Goal: Task Accomplishment & Management: Manage account settings

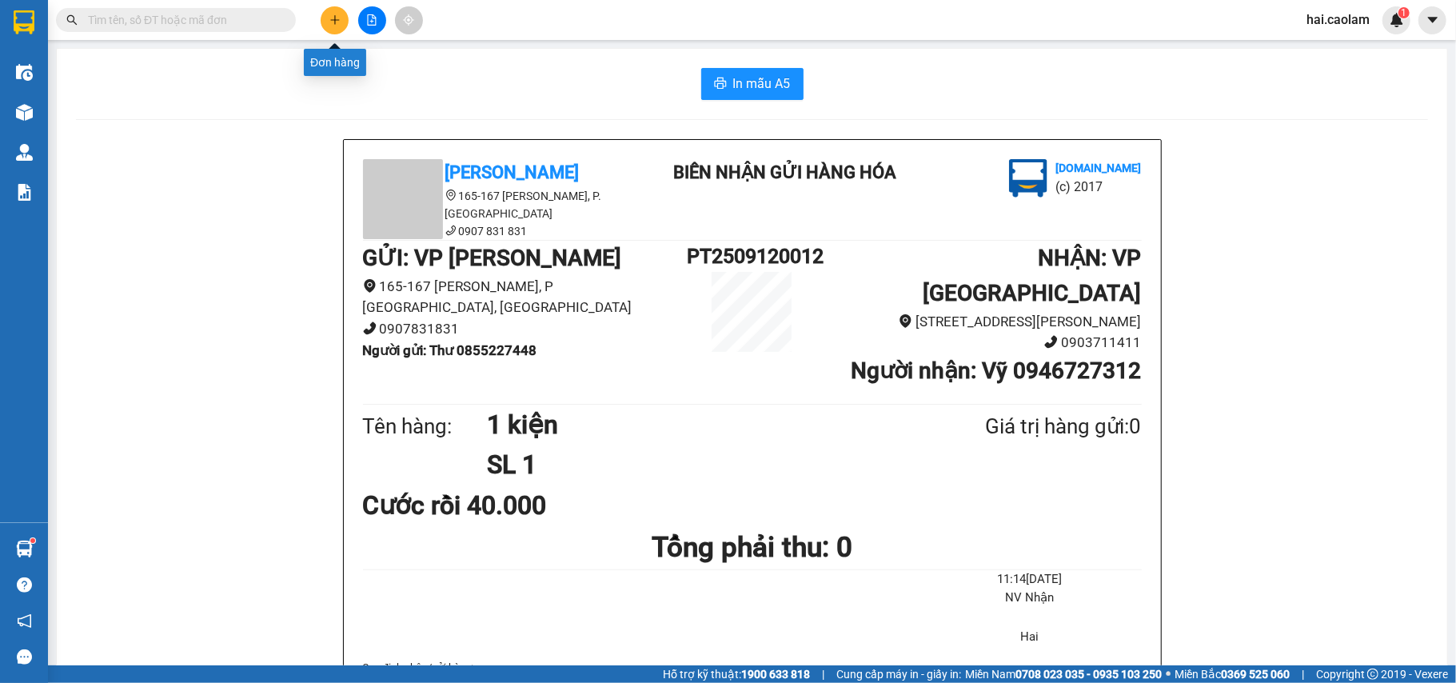
click at [341, 30] on button at bounding box center [335, 20] width 28 height 28
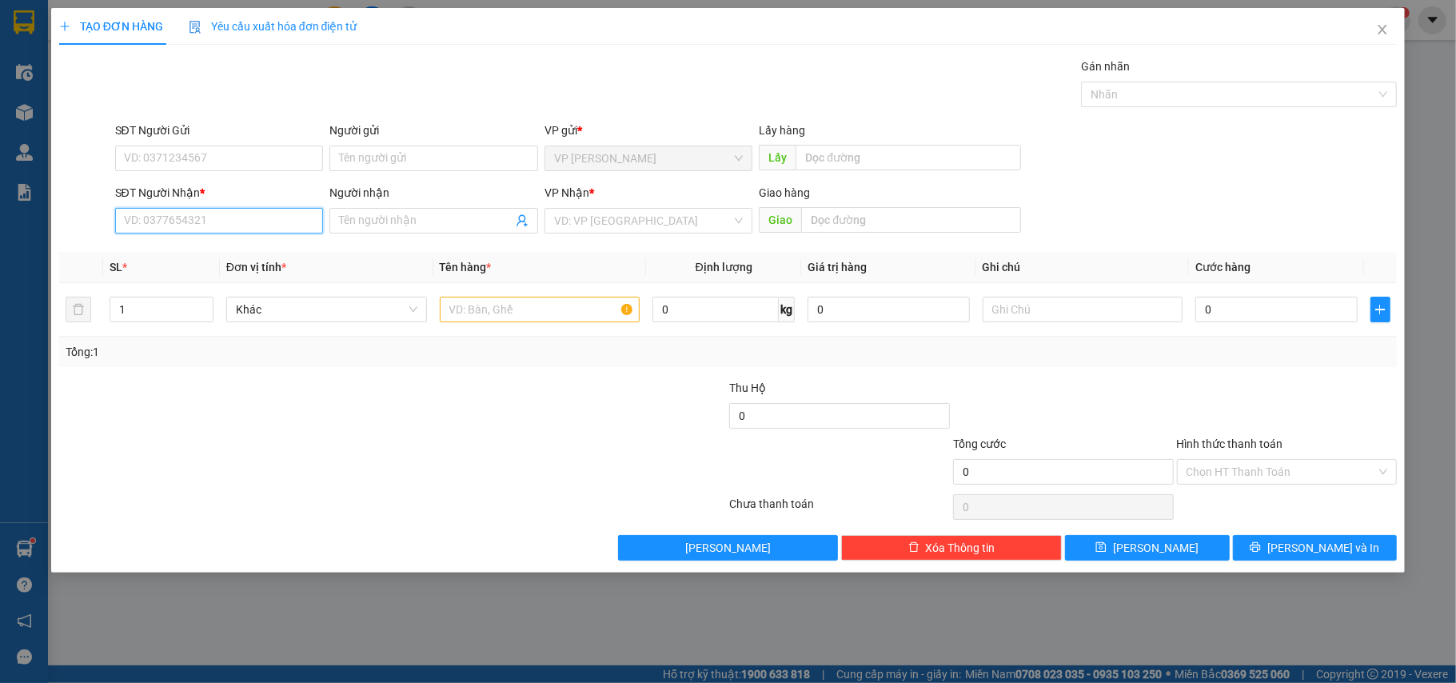
click at [210, 222] on input "SĐT Người Nhận *" at bounding box center [219, 221] width 209 height 26
type input "0853999793"
click at [420, 229] on input "Người nhận" at bounding box center [426, 221] width 174 height 18
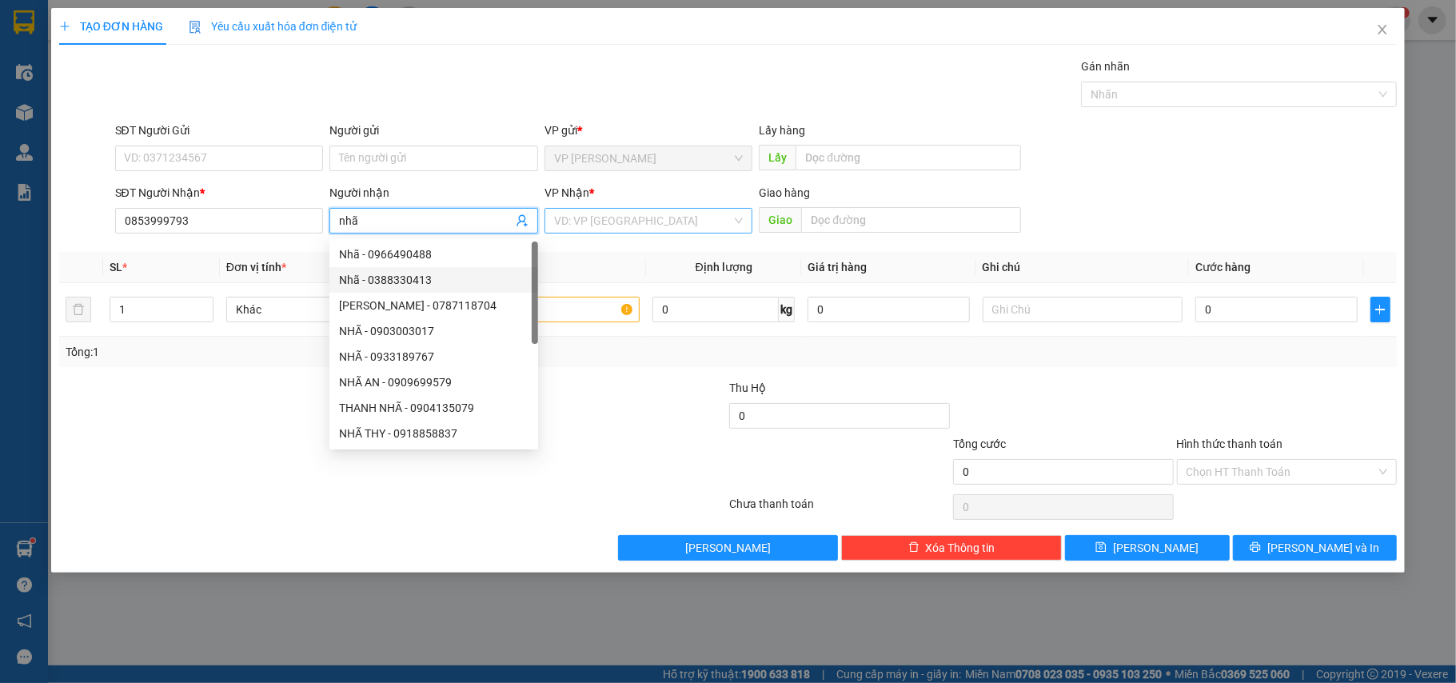
type input "nhã"
click at [612, 226] on input "search" at bounding box center [643, 221] width 178 height 24
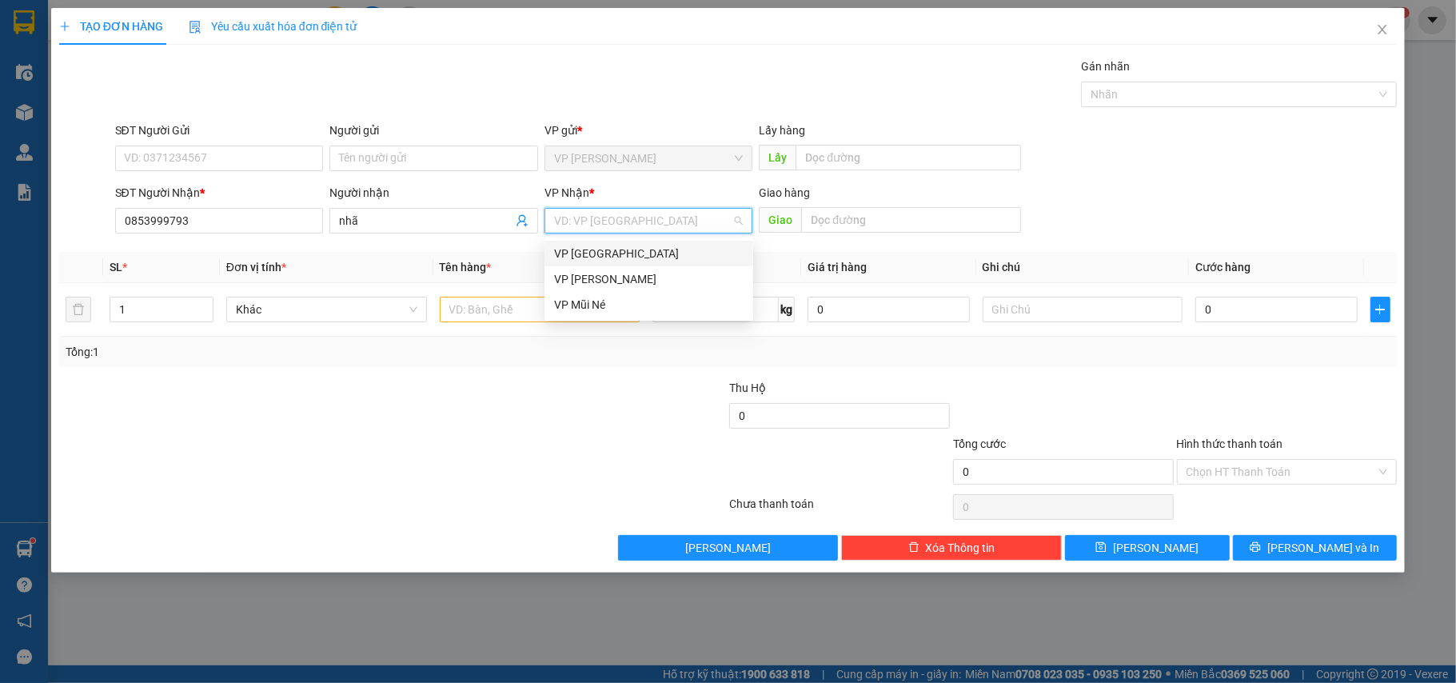
click at [622, 254] on div "VP [GEOGRAPHIC_DATA]" at bounding box center [649, 254] width 190 height 18
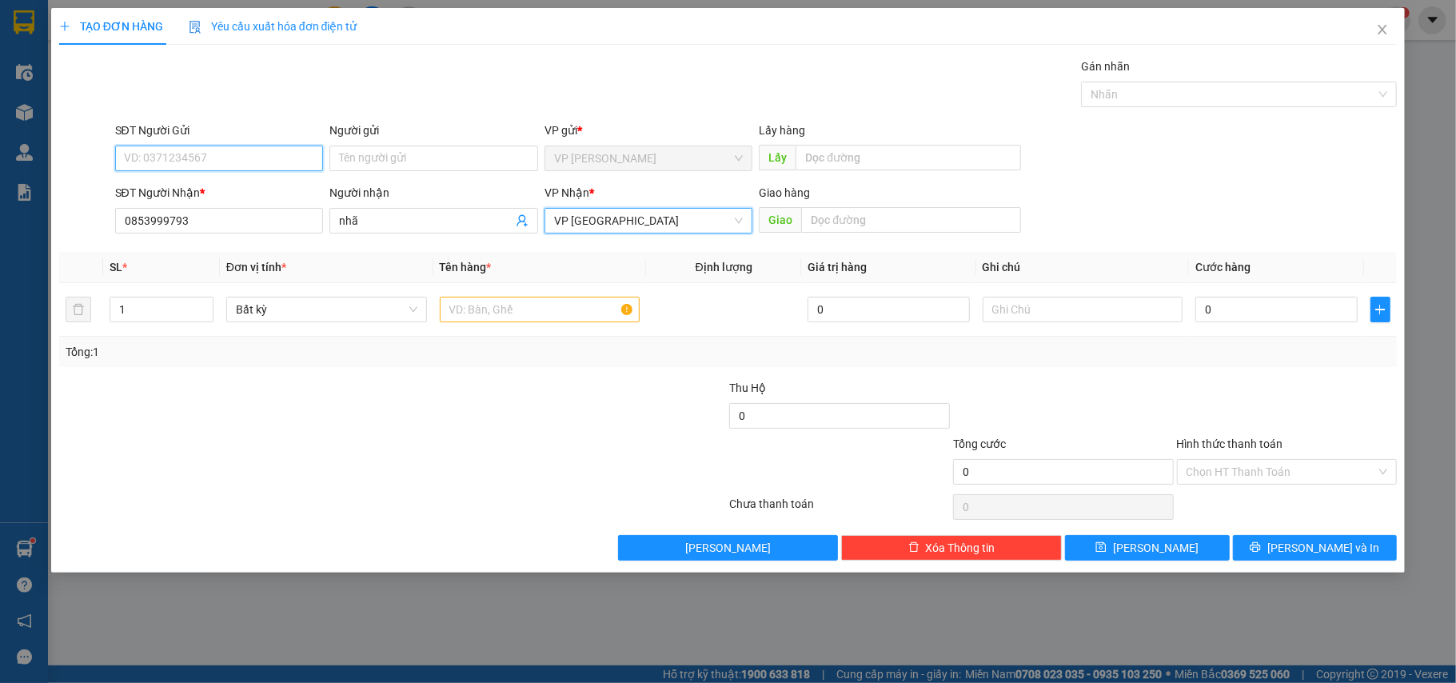
click at [212, 167] on input "SĐT Người Gửi" at bounding box center [219, 159] width 209 height 26
type input "0908325361"
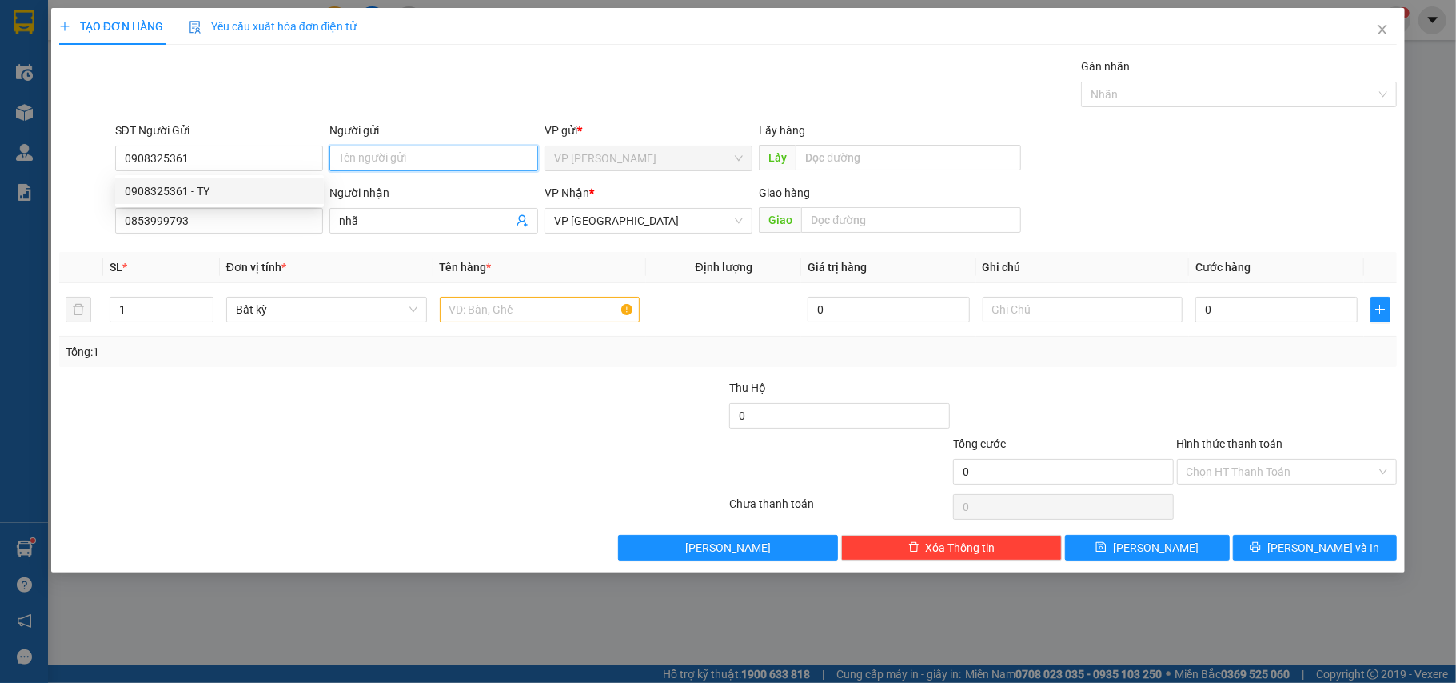
click at [433, 157] on input "Người gửi" at bounding box center [434, 159] width 209 height 26
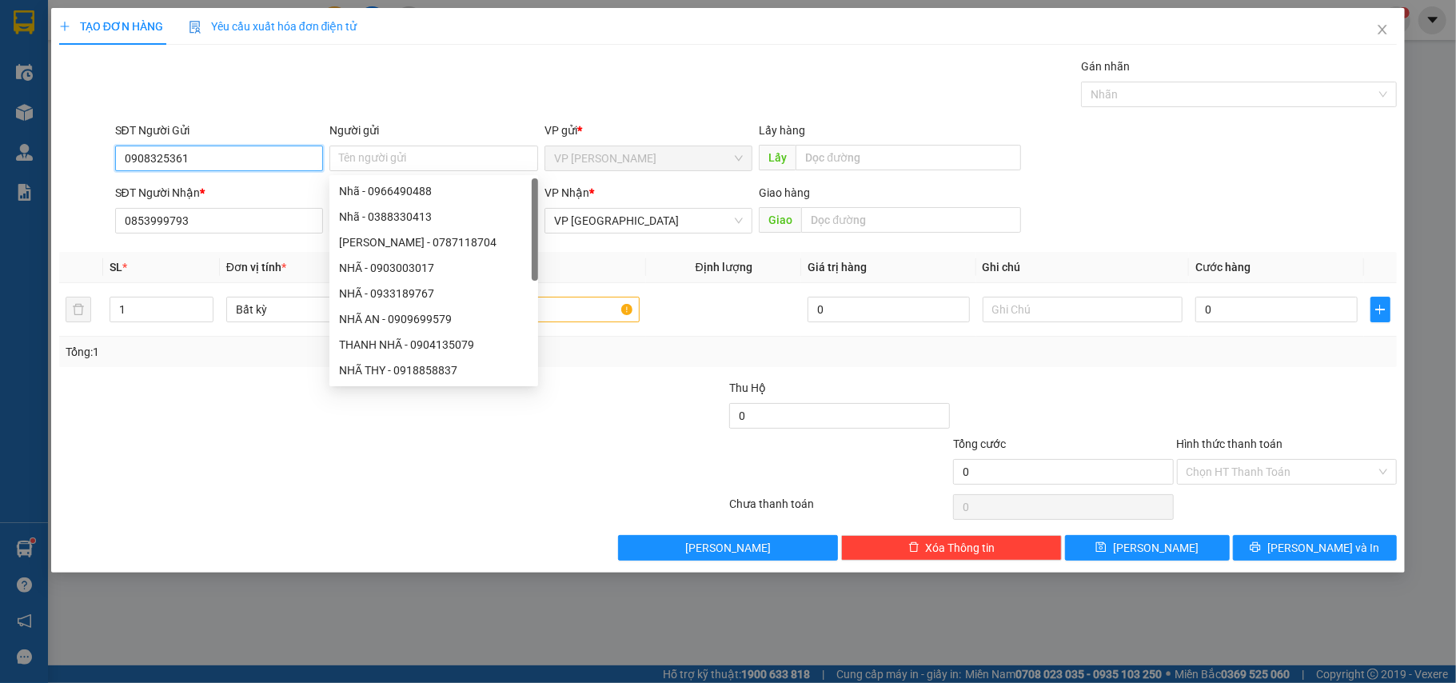
click at [211, 162] on input "0908325361" at bounding box center [219, 159] width 209 height 26
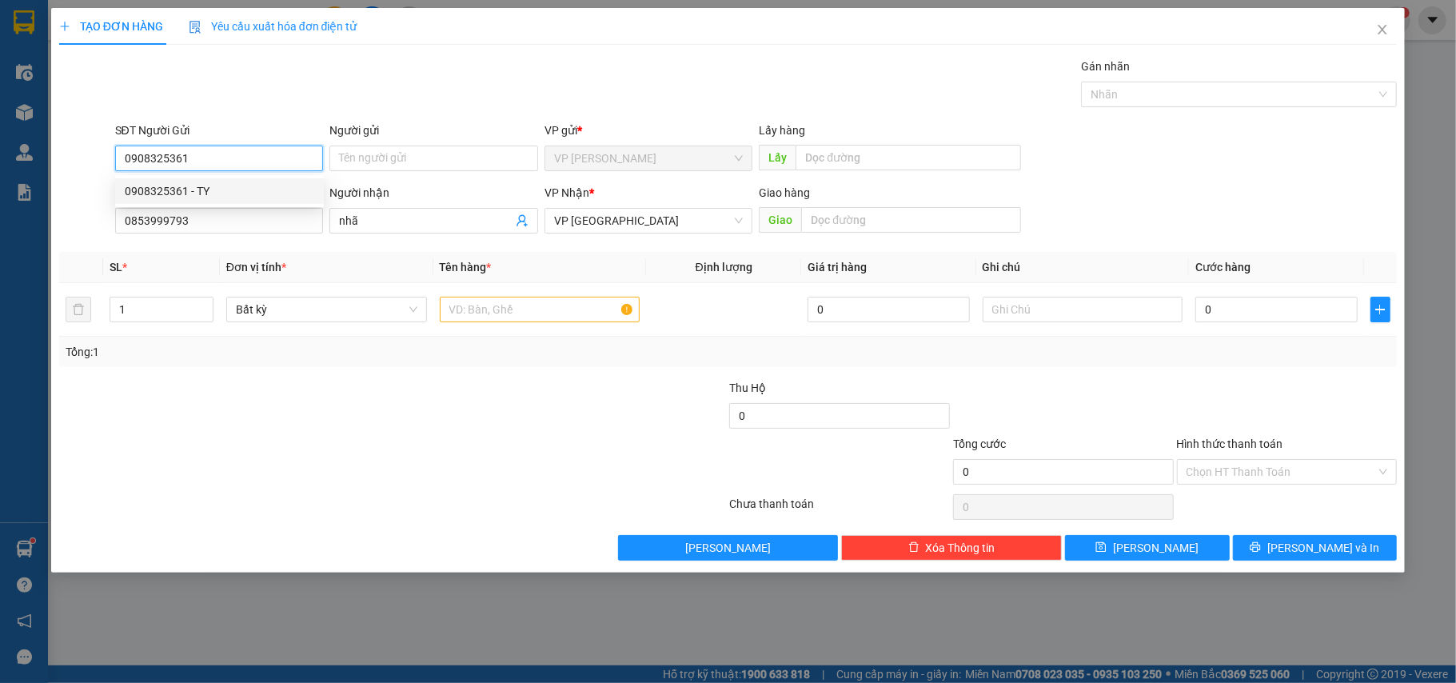
click at [238, 190] on div "0908325361 - TY" at bounding box center [220, 191] width 190 height 18
type input "TY"
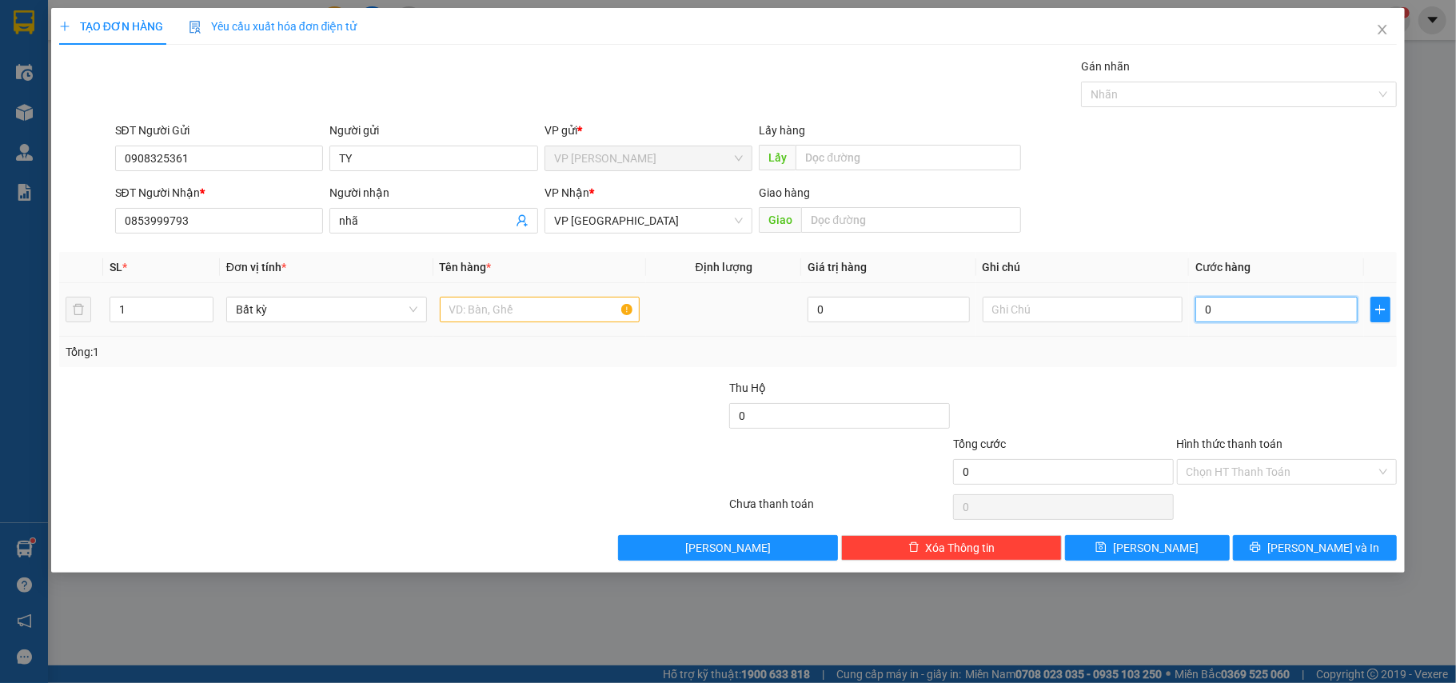
click at [1256, 322] on input "0" at bounding box center [1277, 310] width 162 height 26
type input "3"
type input "30"
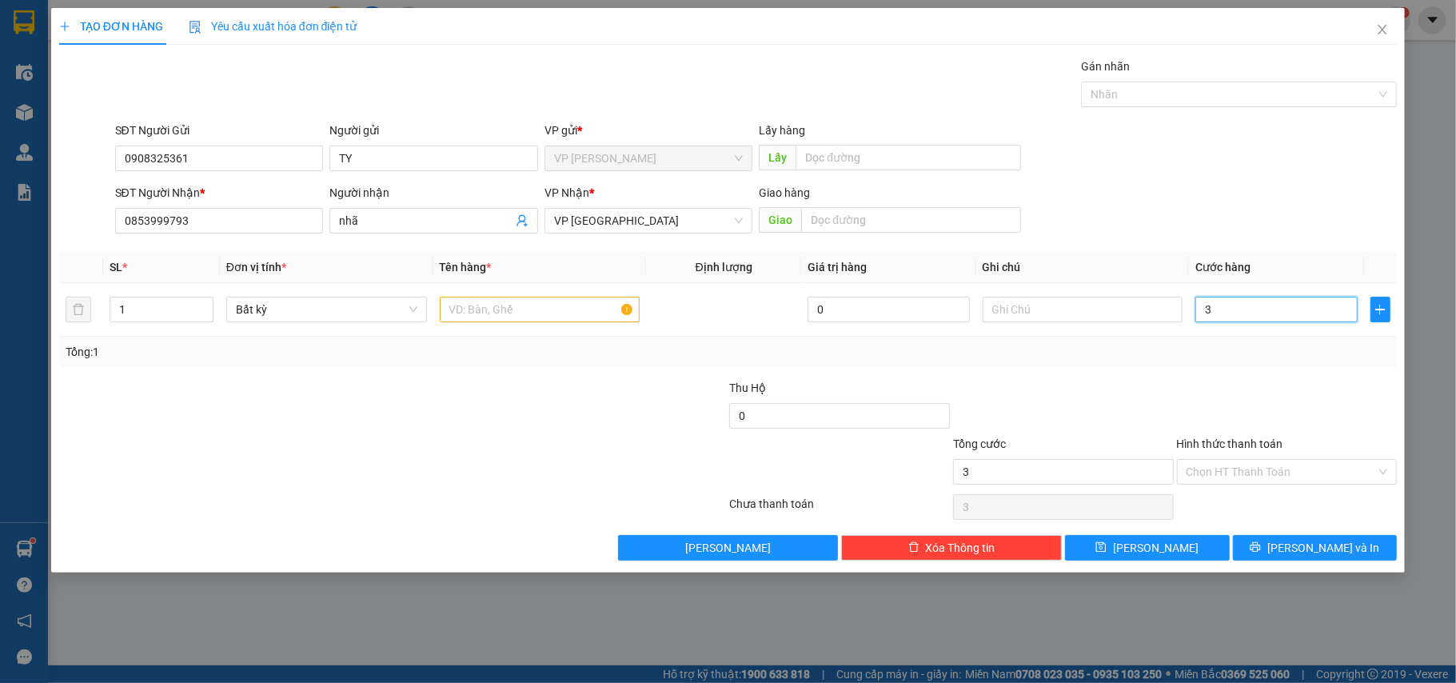
type input "30"
type input "30.000"
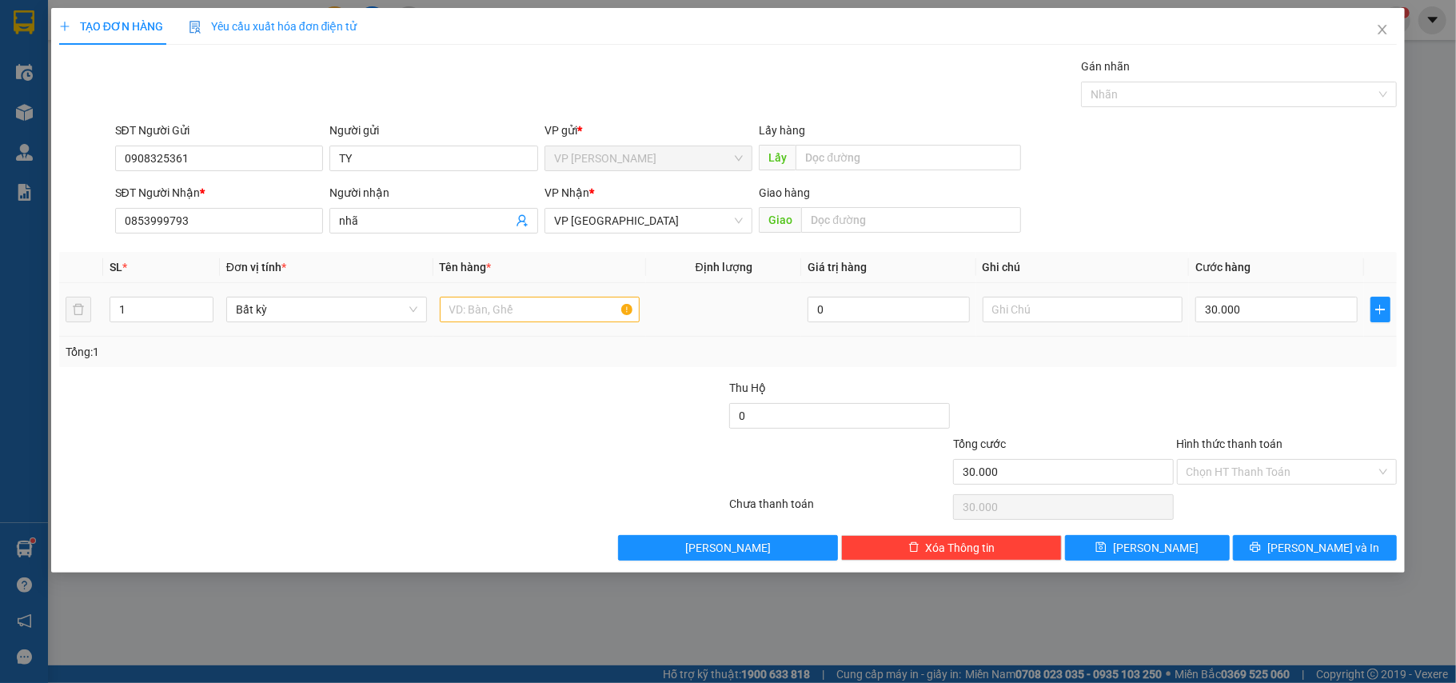
drag, startPoint x: 477, startPoint y: 288, endPoint x: 480, endPoint y: 311, distance: 23.3
click at [480, 311] on td at bounding box center [540, 310] width 214 height 54
click at [480, 314] on input "text" at bounding box center [540, 310] width 201 height 26
type input "1 xốp"
click at [1305, 481] on input "Hình thức thanh toán" at bounding box center [1282, 472] width 190 height 24
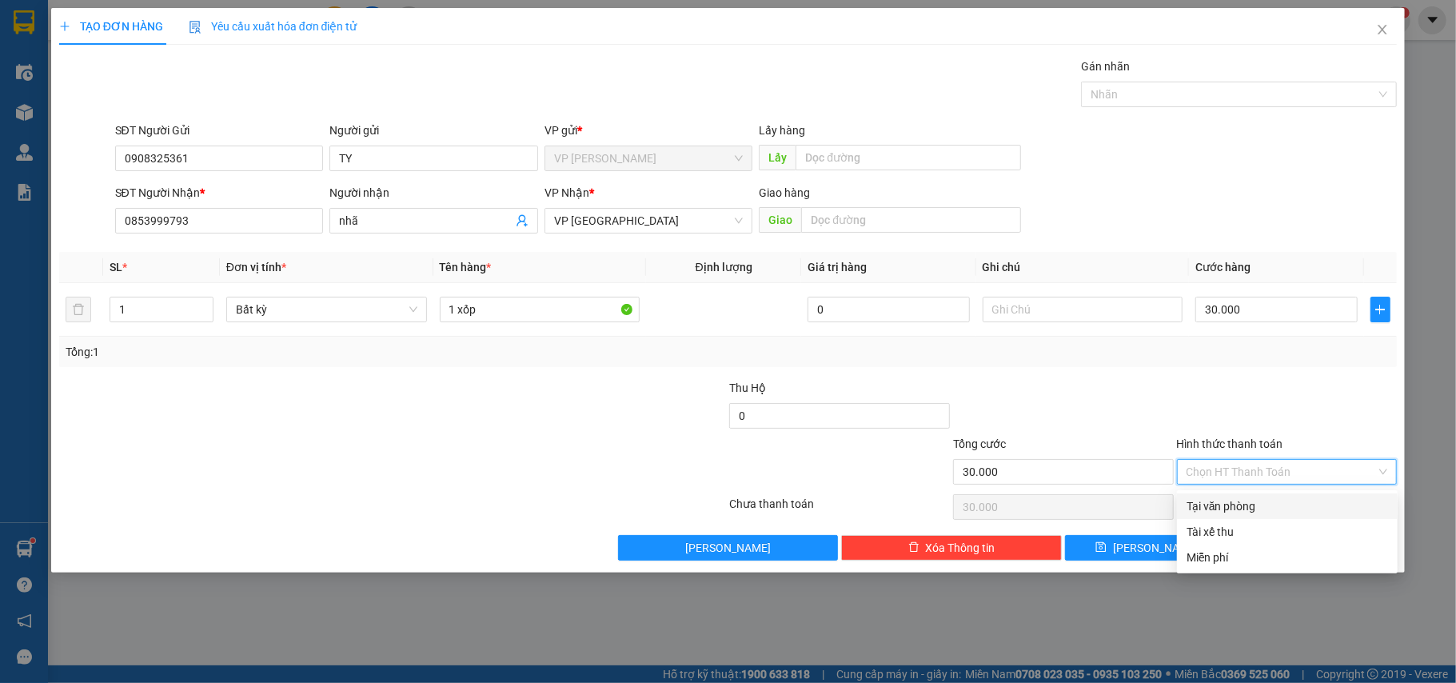
click at [1248, 510] on div "Tại văn phòng" at bounding box center [1288, 506] width 202 height 18
type input "0"
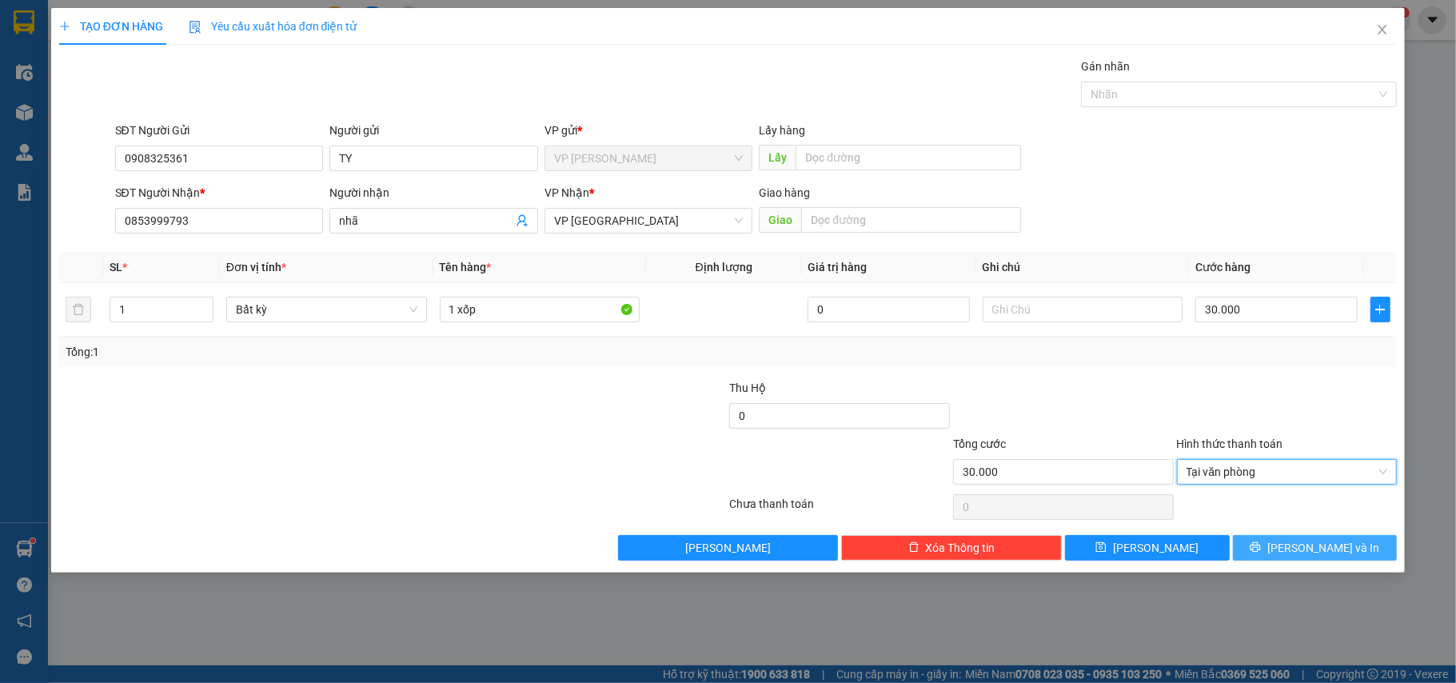
click at [1336, 553] on span "[PERSON_NAME] và In" at bounding box center [1324, 548] width 112 height 18
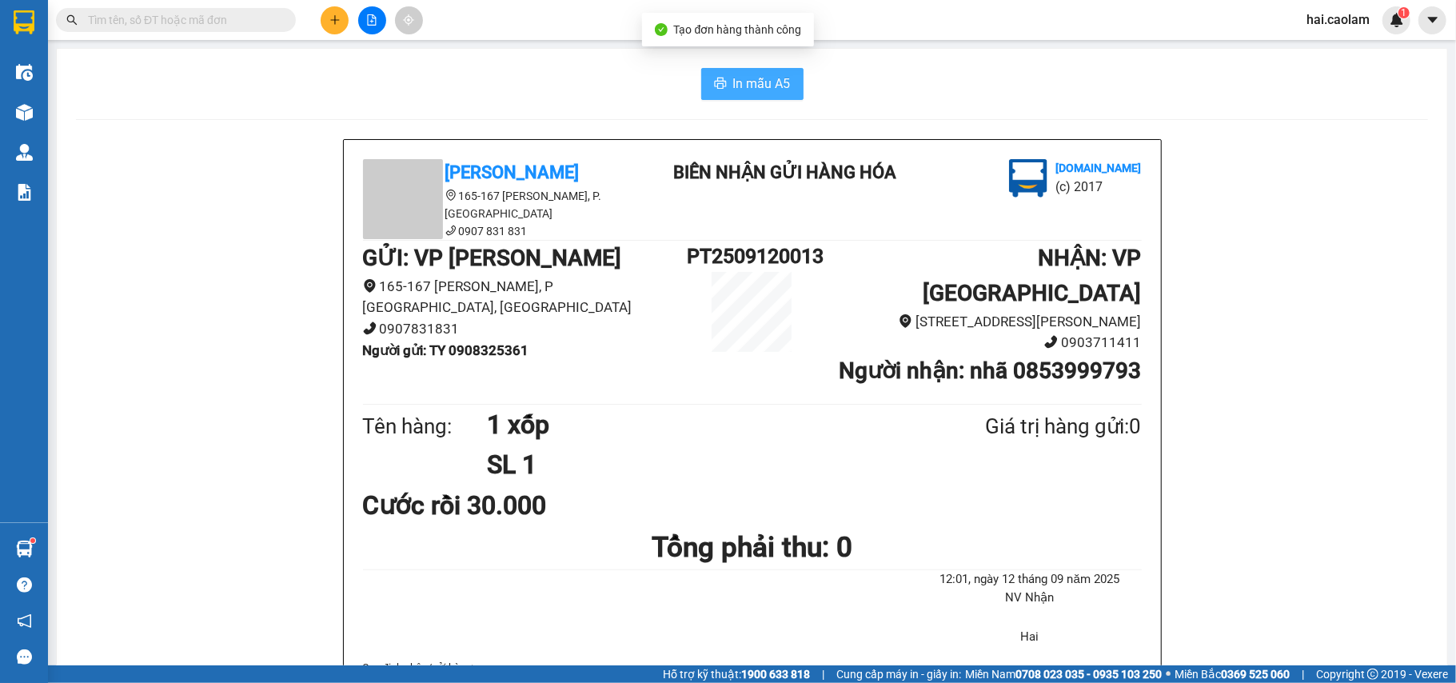
click at [777, 78] on span "In mẫu A5" at bounding box center [762, 84] width 58 height 20
click at [336, 23] on icon "plus" at bounding box center [335, 19] width 11 height 11
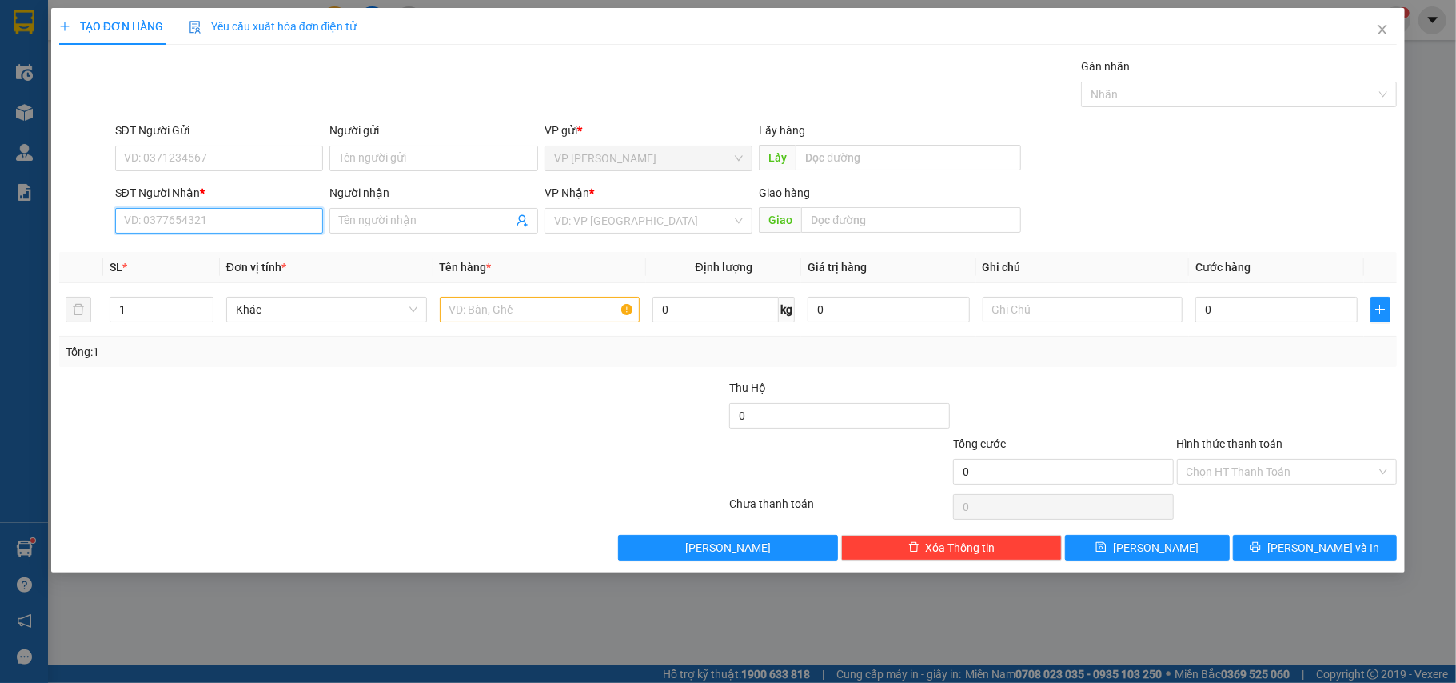
click at [226, 213] on input "SĐT Người Nhận *" at bounding box center [219, 221] width 209 height 26
click at [170, 218] on input "SĐT Người Nhận *" at bounding box center [219, 221] width 209 height 26
click at [221, 250] on div "0826969797 - Thìn" at bounding box center [220, 255] width 190 height 18
type input "0826969797"
type input "Thìn"
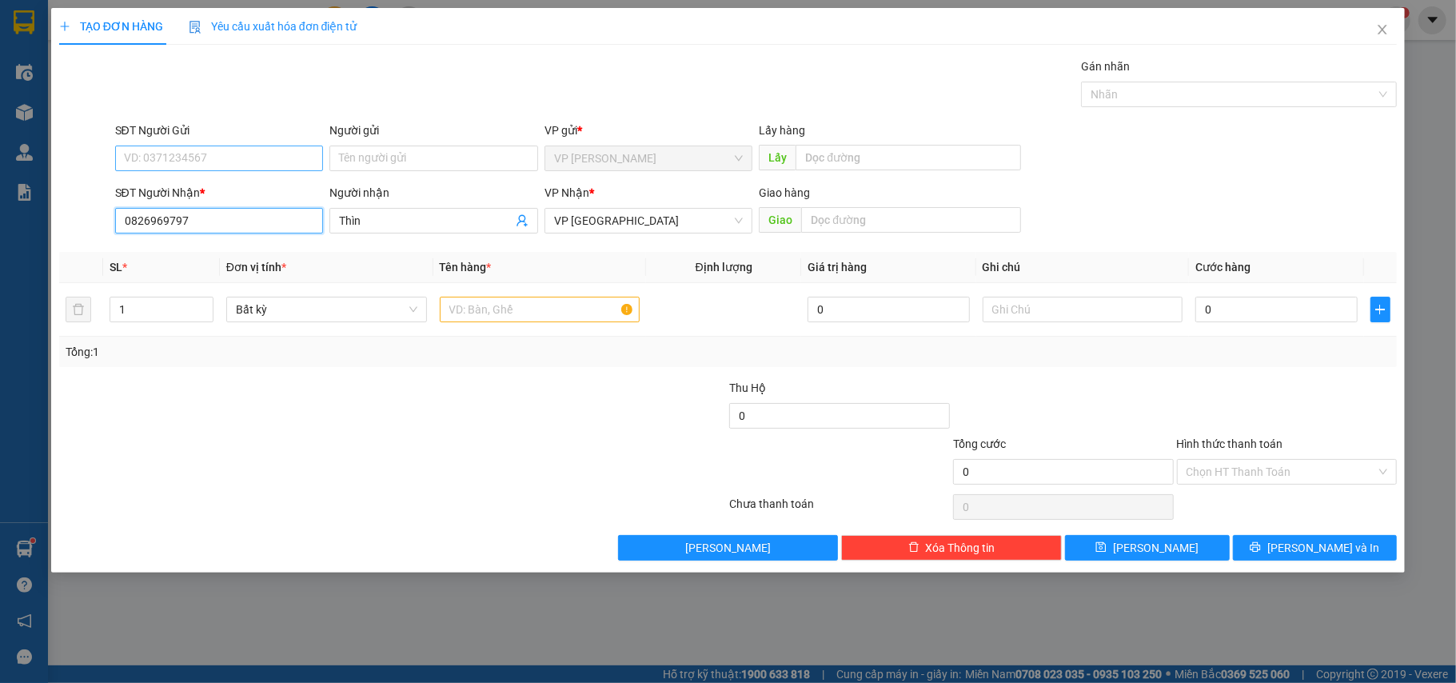
type input "0826969797"
click at [222, 168] on input "SĐT Người Gửi" at bounding box center [219, 159] width 209 height 26
click at [225, 195] on div "0989008851 - TRUgG" at bounding box center [220, 191] width 190 height 18
type input "0989008851"
type input "TRUgG"
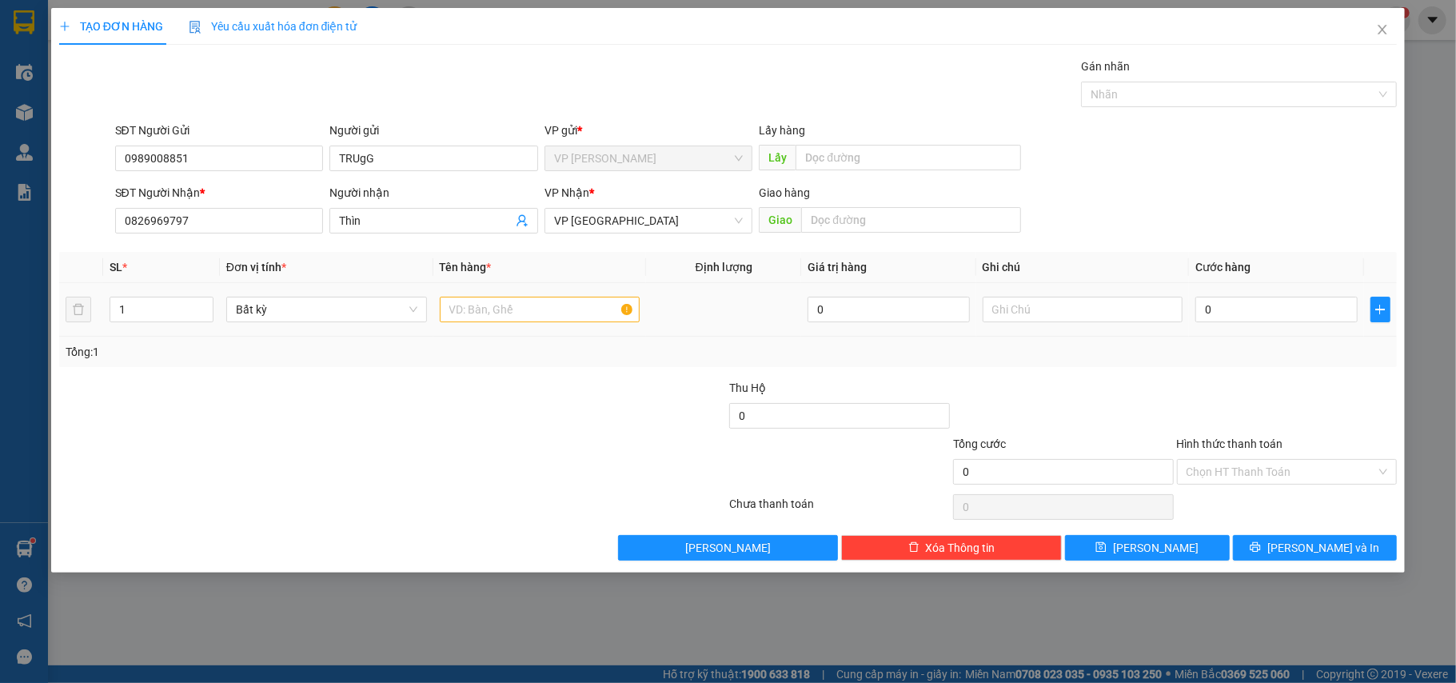
click at [483, 294] on td at bounding box center [540, 310] width 214 height 54
click at [503, 317] on input "text" at bounding box center [540, 310] width 201 height 26
type input "1 xốp"
click at [1268, 306] on input "0" at bounding box center [1277, 310] width 162 height 26
type input "5"
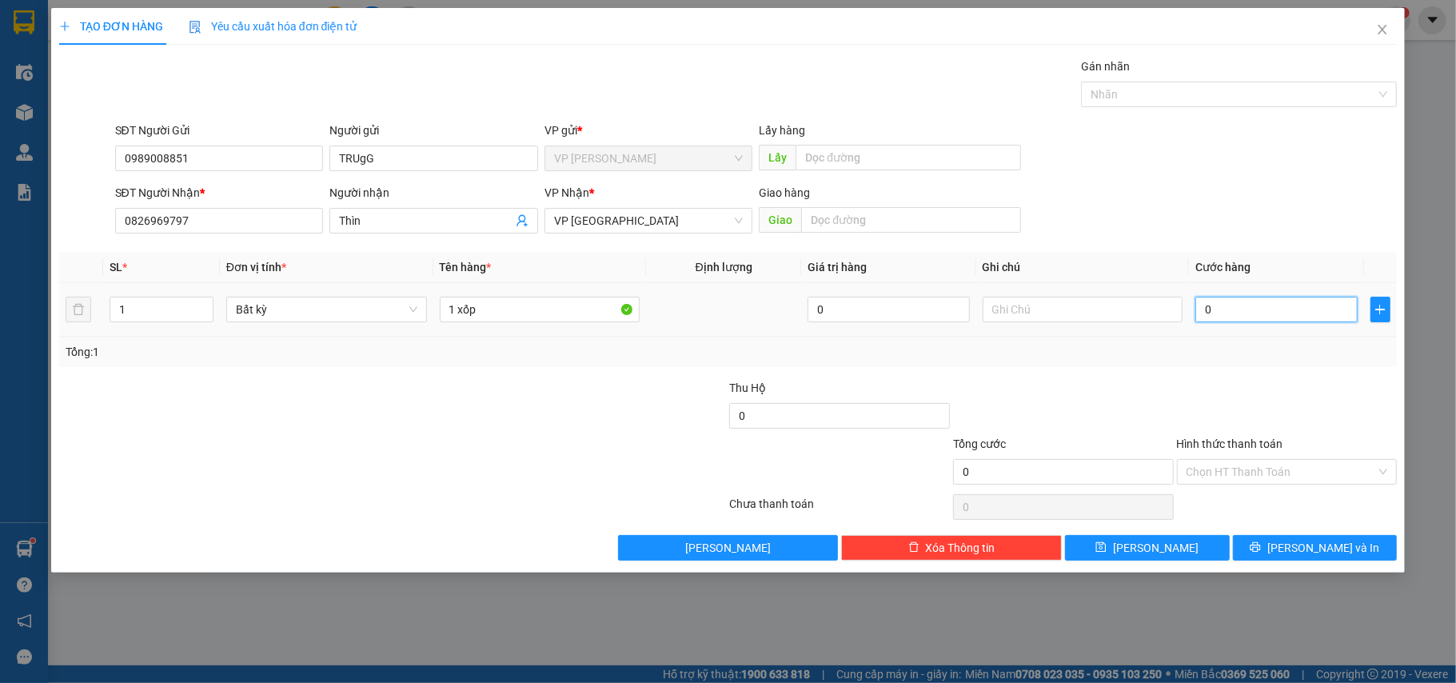
type input "5"
type input "50"
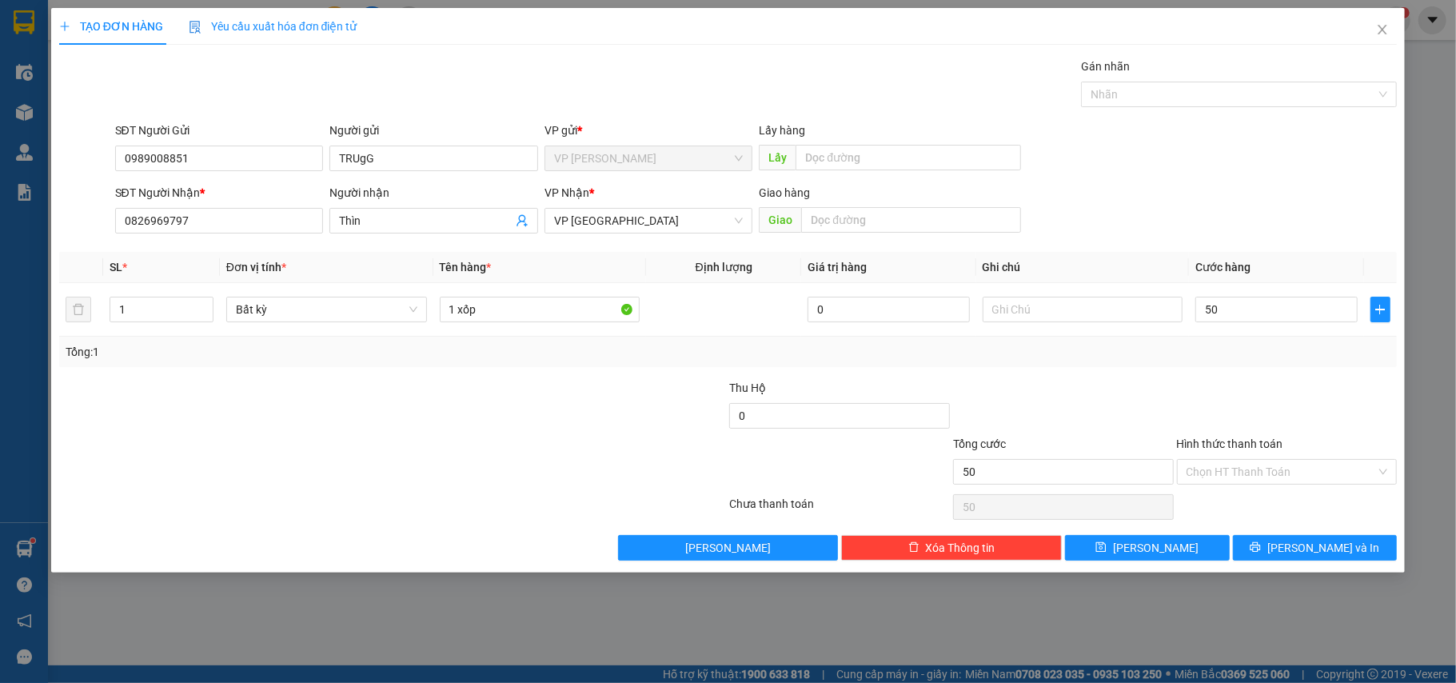
type input "50.000"
click at [1256, 410] on div at bounding box center [1288, 407] width 224 height 56
click at [1316, 464] on input "Hình thức thanh toán" at bounding box center [1282, 472] width 190 height 24
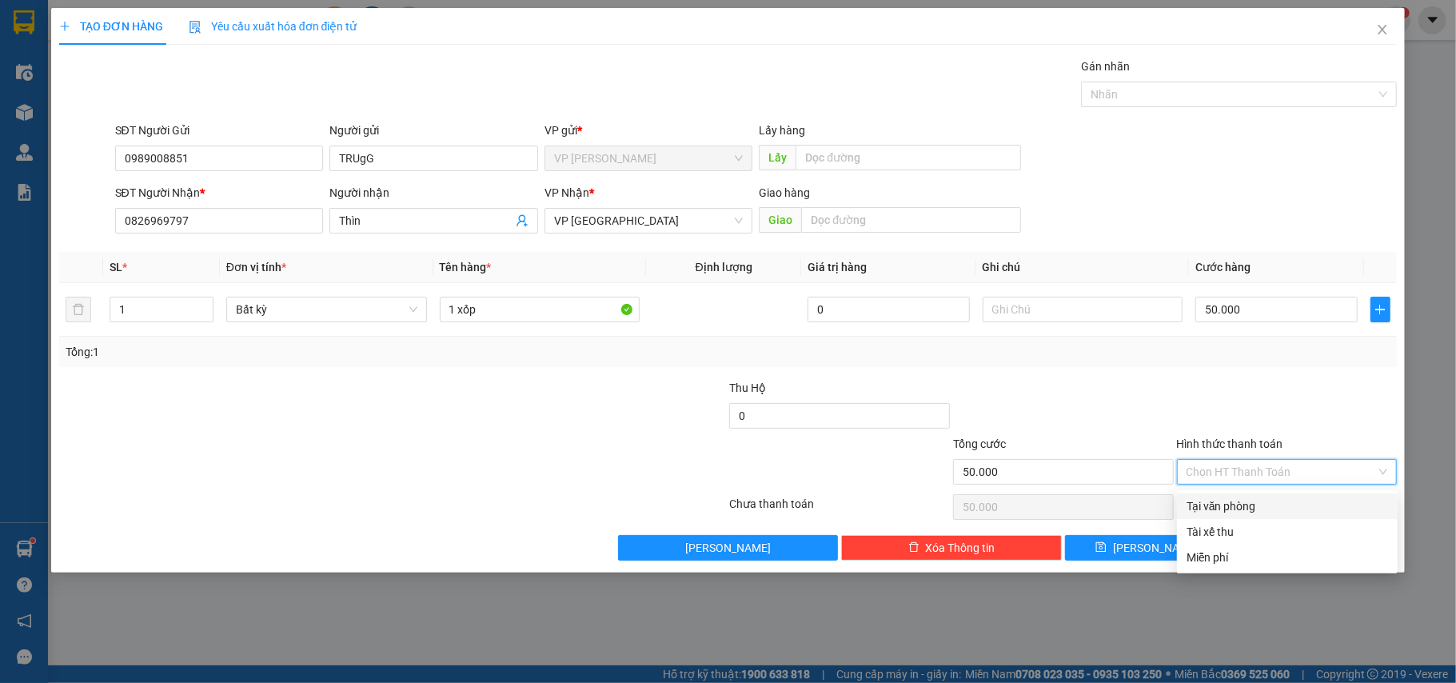
click at [1233, 509] on div "Tại văn phòng" at bounding box center [1288, 506] width 202 height 18
type input "0"
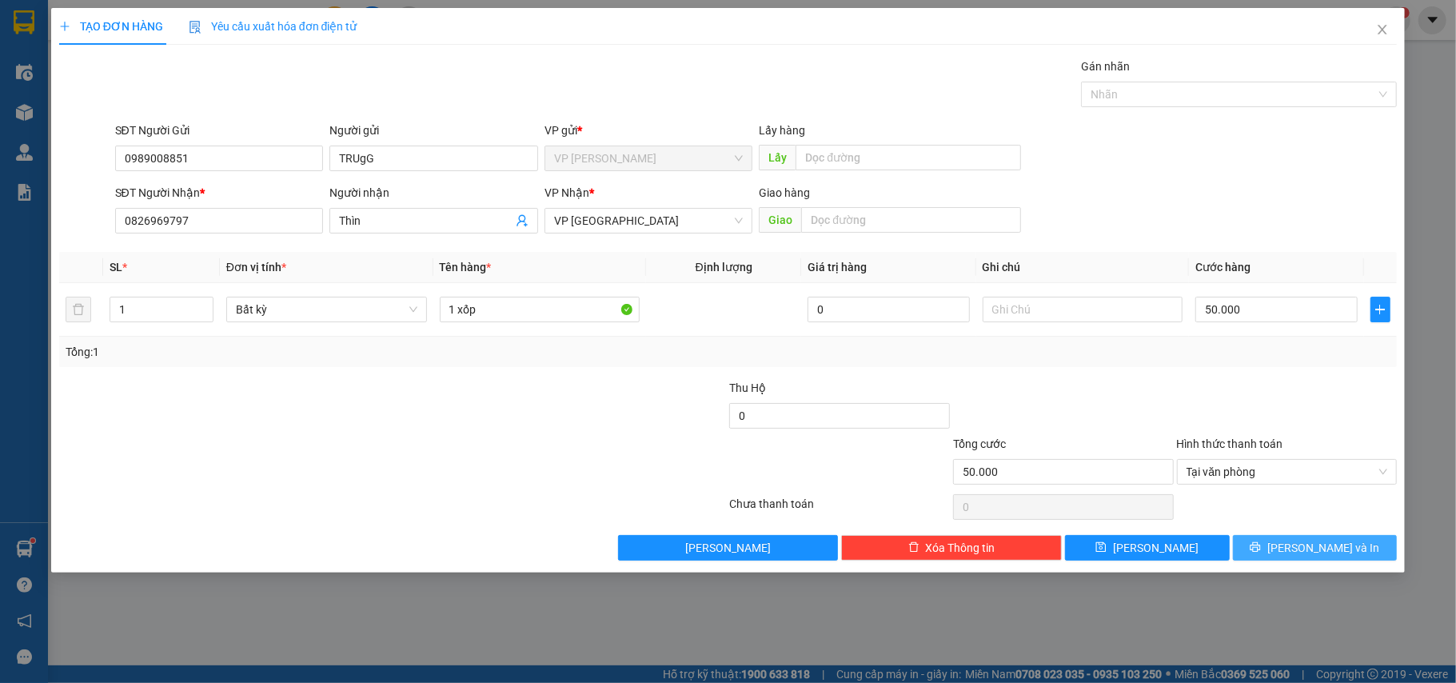
click at [1326, 553] on span "[PERSON_NAME] và In" at bounding box center [1324, 548] width 112 height 18
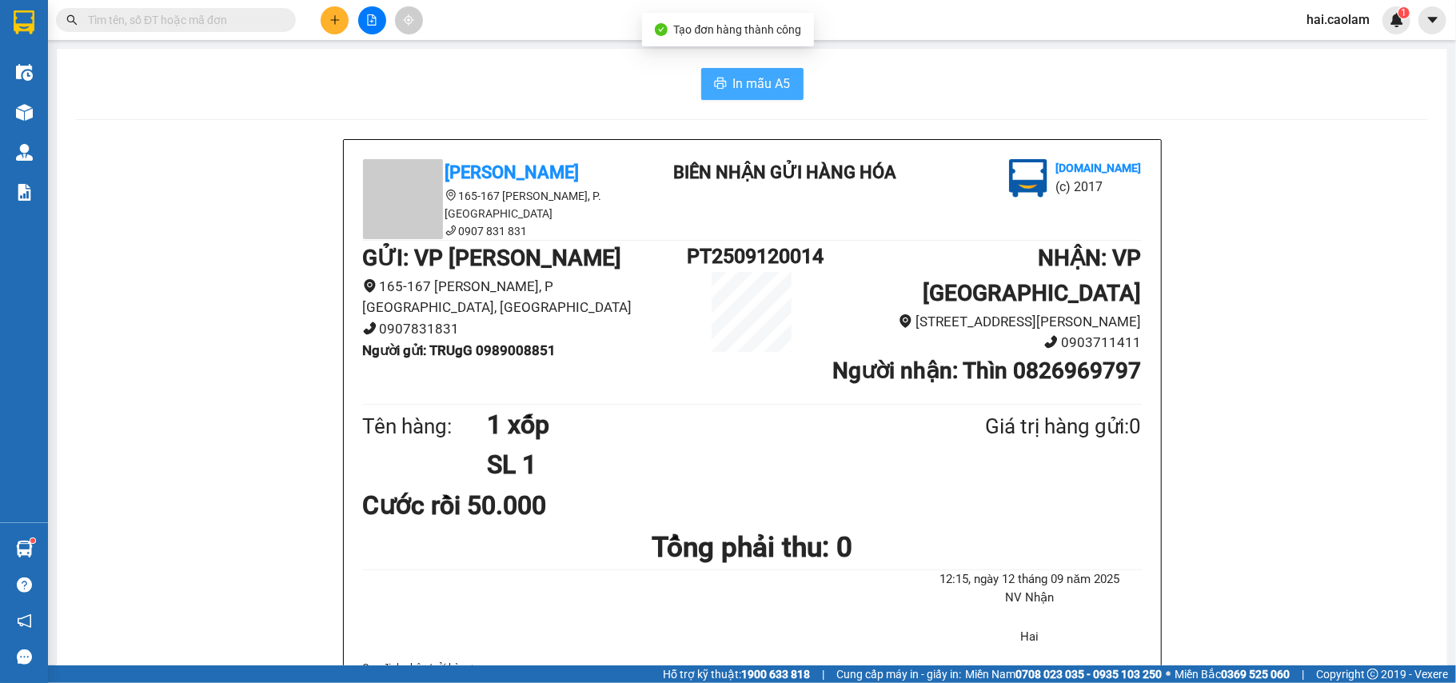
click at [701, 83] on button "In mẫu A5" at bounding box center [752, 84] width 102 height 32
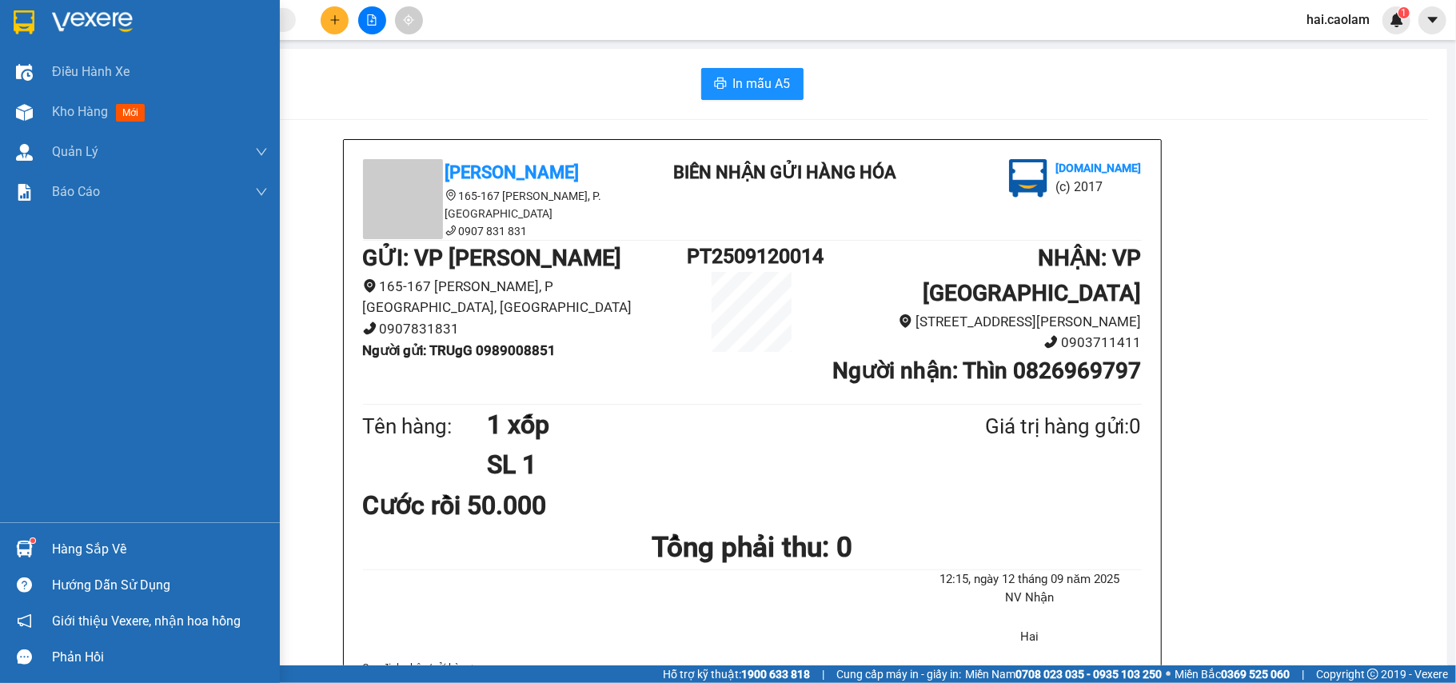
click at [54, 555] on div "Hàng sắp về" at bounding box center [160, 549] width 216 height 24
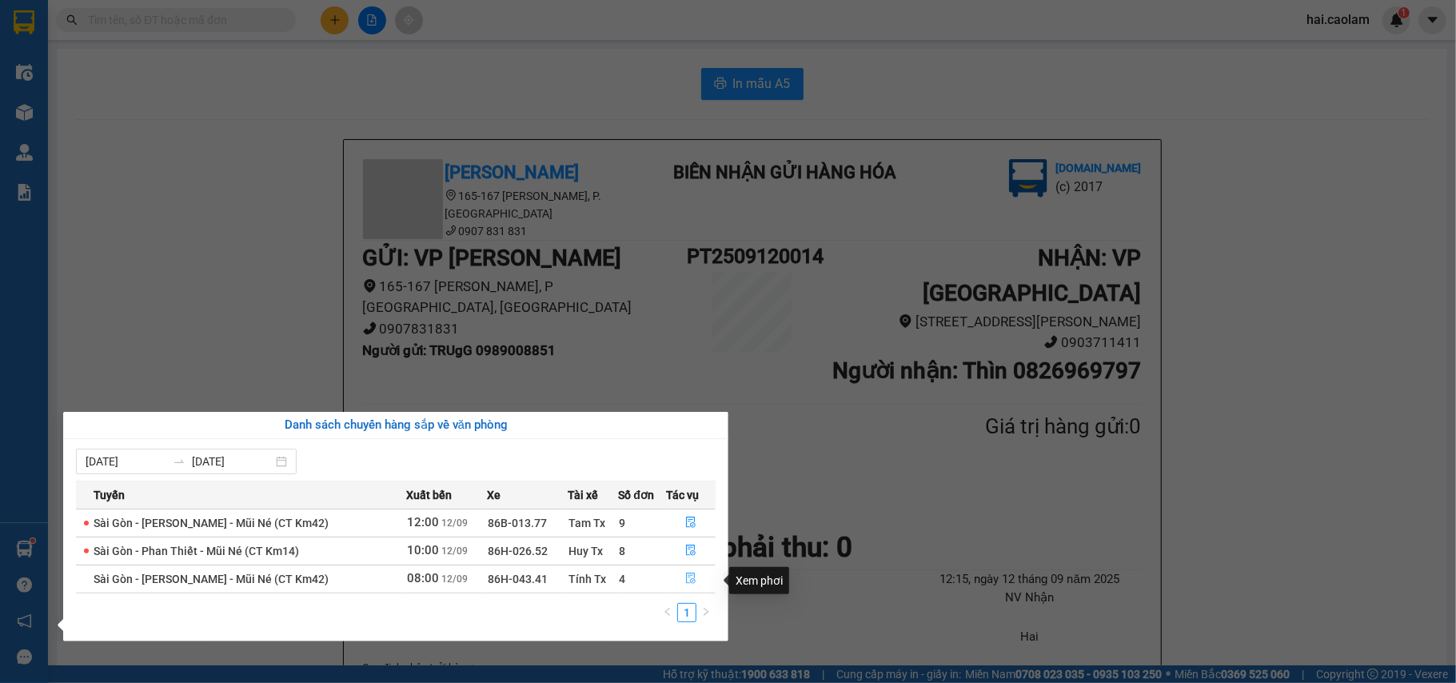
click at [686, 577] on icon "file-done" at bounding box center [690, 578] width 11 height 11
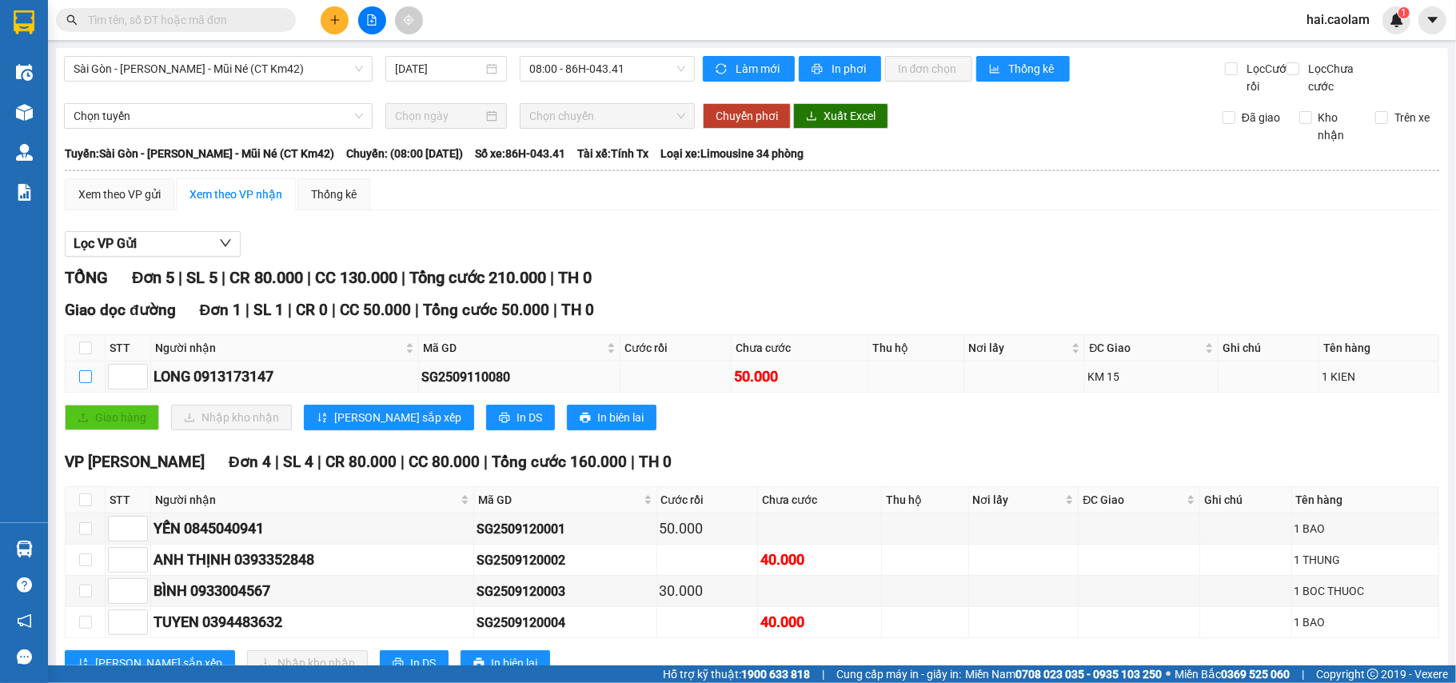
click at [90, 383] on input "checkbox" at bounding box center [85, 376] width 13 height 13
checkbox input "true"
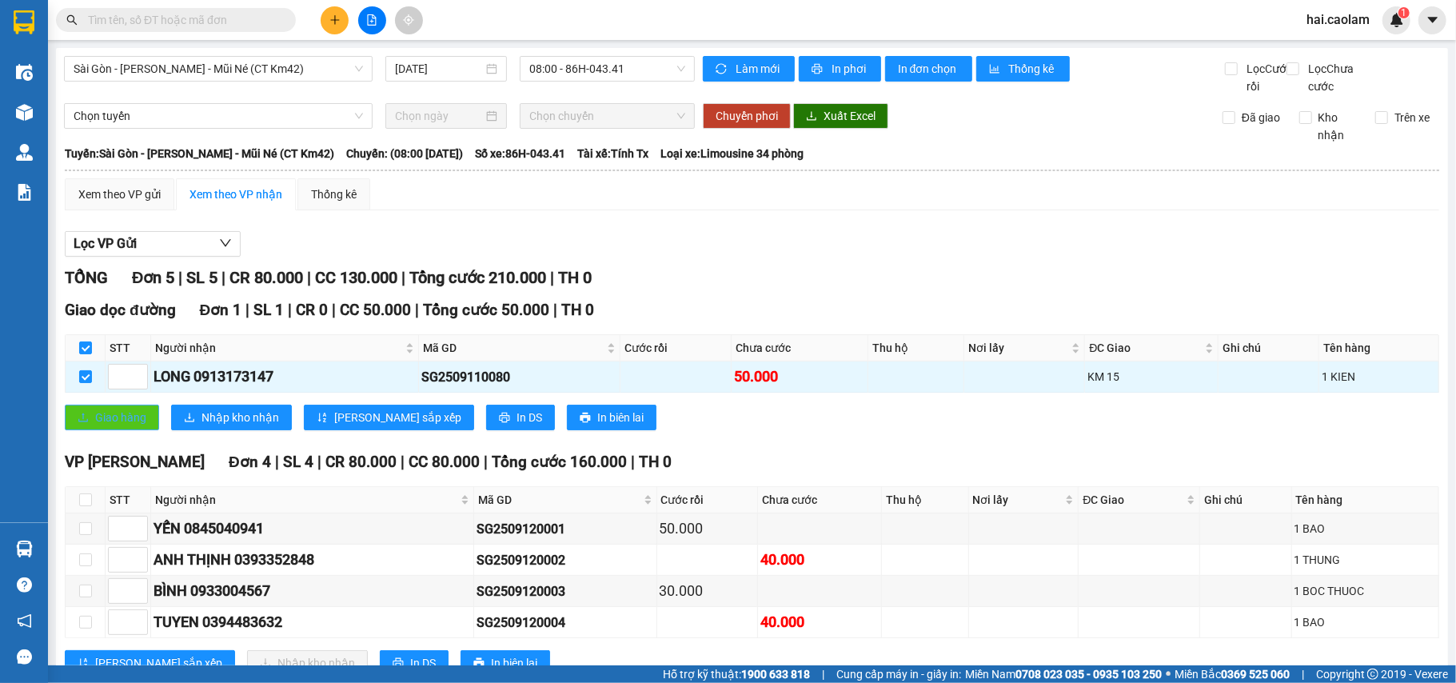
click at [110, 426] on span "Giao hàng" at bounding box center [120, 418] width 51 height 18
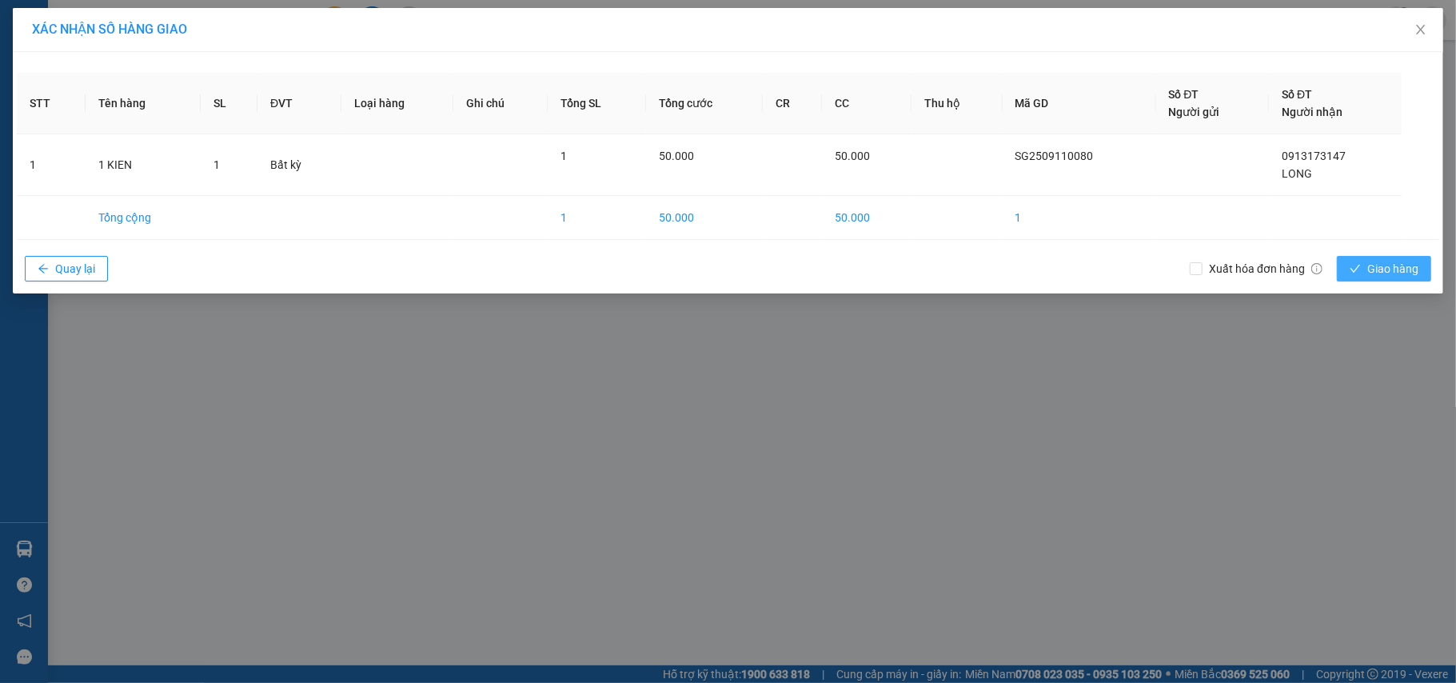
click at [1385, 272] on span "Giao hàng" at bounding box center [1393, 269] width 51 height 18
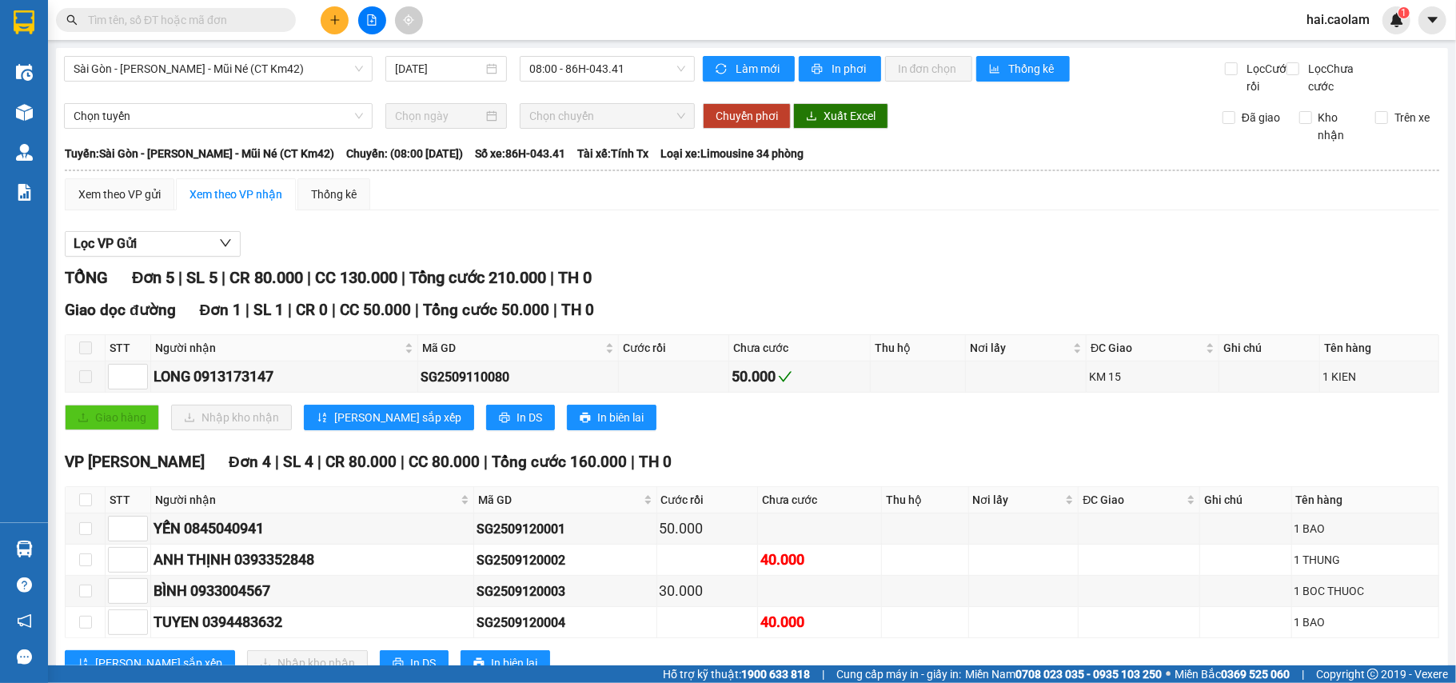
click at [266, 23] on input "text" at bounding box center [182, 20] width 189 height 18
click at [266, 22] on input "text" at bounding box center [182, 20] width 189 height 18
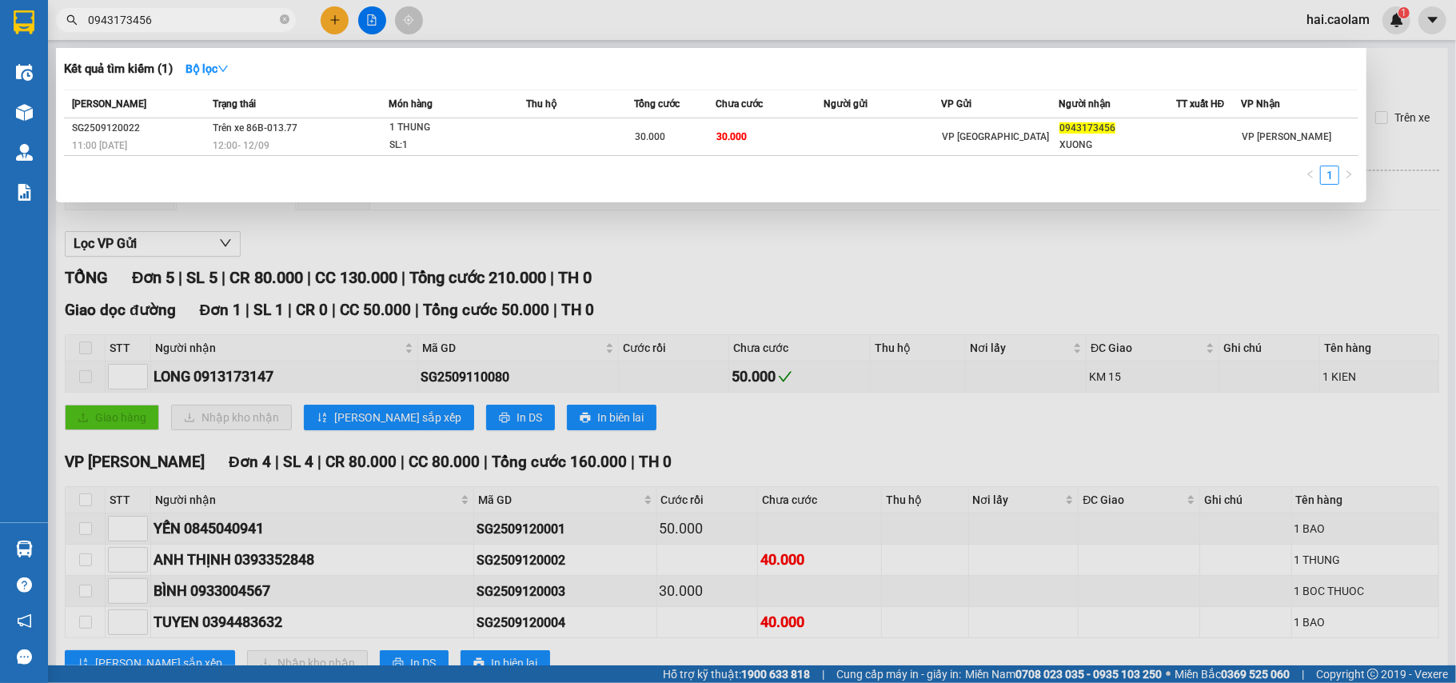
type input "0943173456"
click at [1015, 277] on div at bounding box center [728, 341] width 1456 height 683
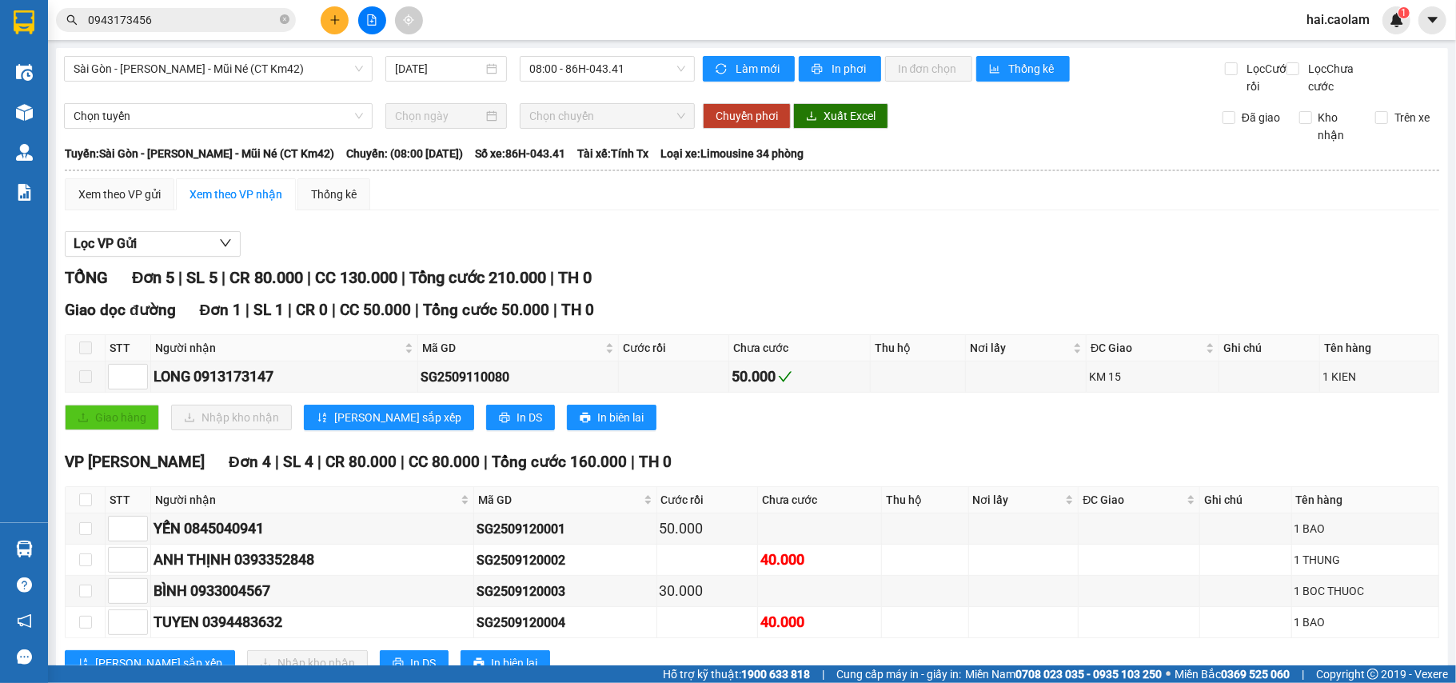
click at [1013, 258] on div "Lọc VP Gửi" at bounding box center [752, 244] width 1375 height 26
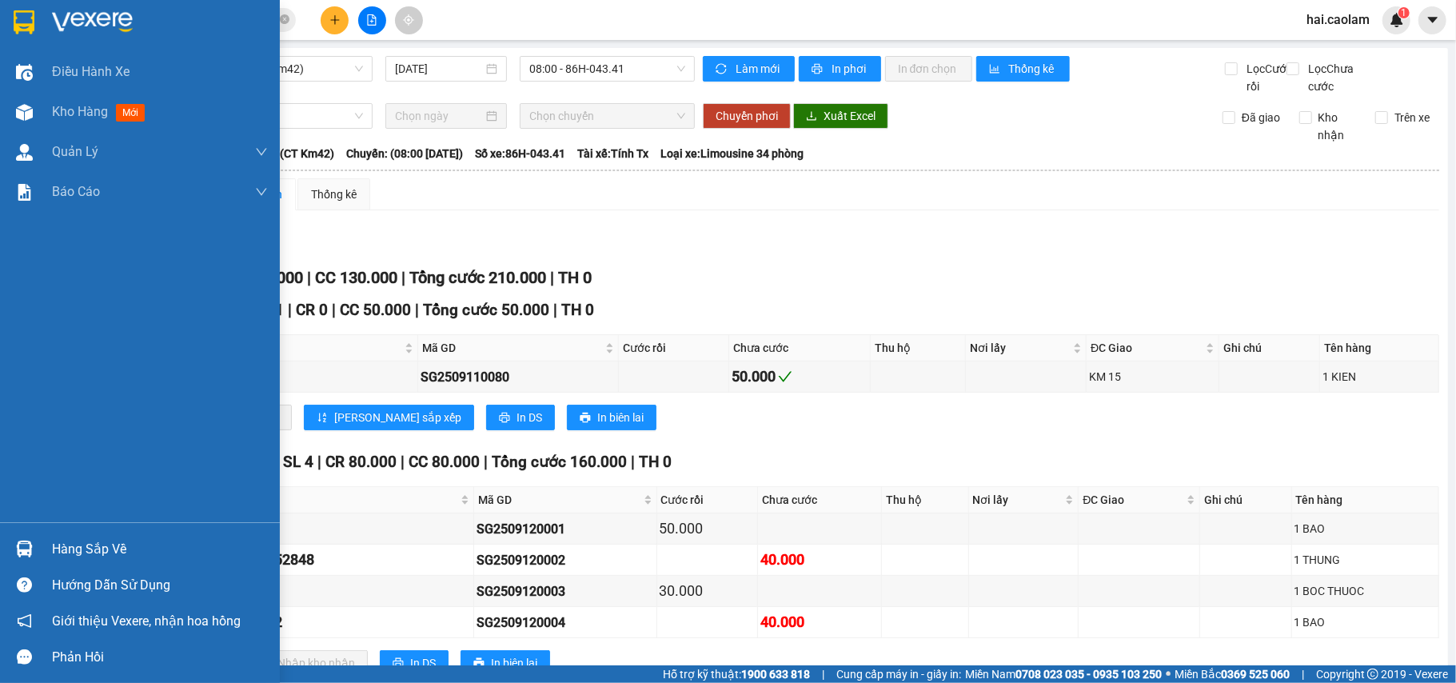
click at [43, 538] on div "Hàng sắp về" at bounding box center [140, 549] width 280 height 36
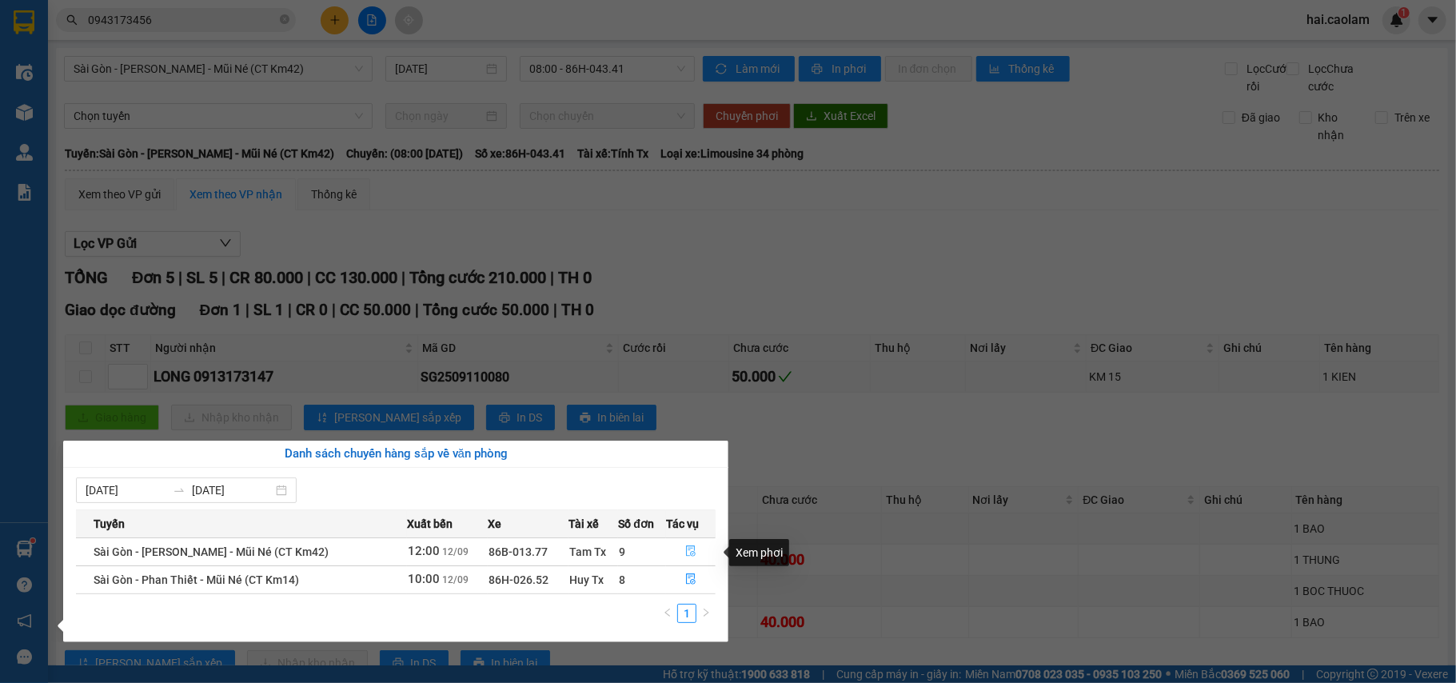
click at [686, 550] on icon "file-done" at bounding box center [691, 551] width 10 height 11
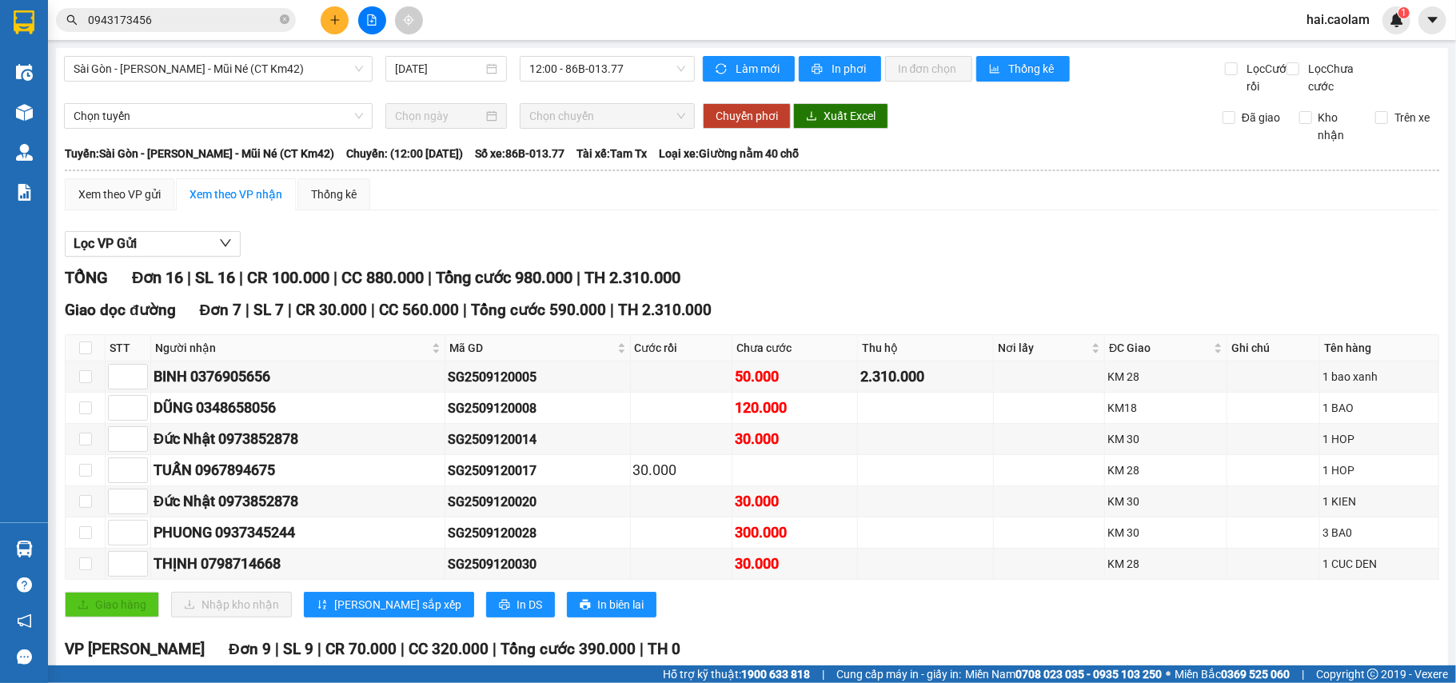
click at [225, 21] on input "0943173456" at bounding box center [182, 20] width 189 height 18
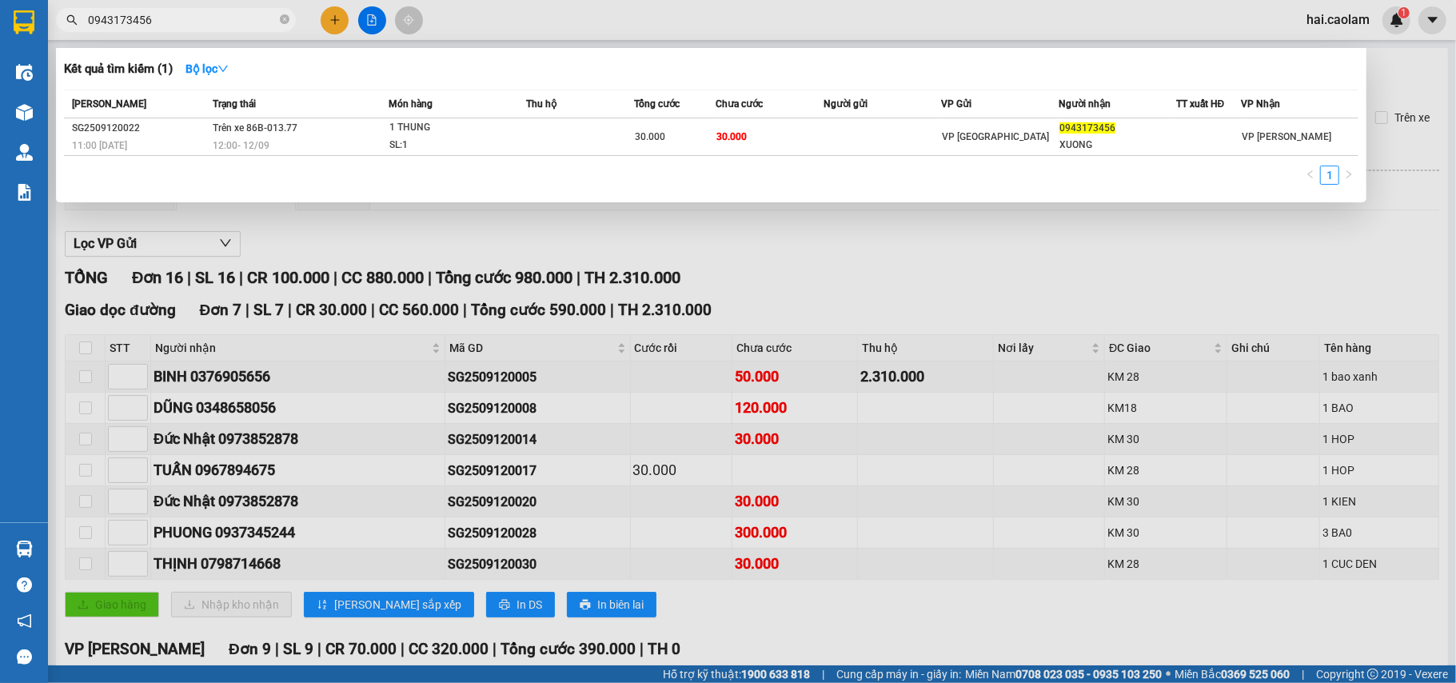
click at [992, 280] on div at bounding box center [728, 341] width 1456 height 683
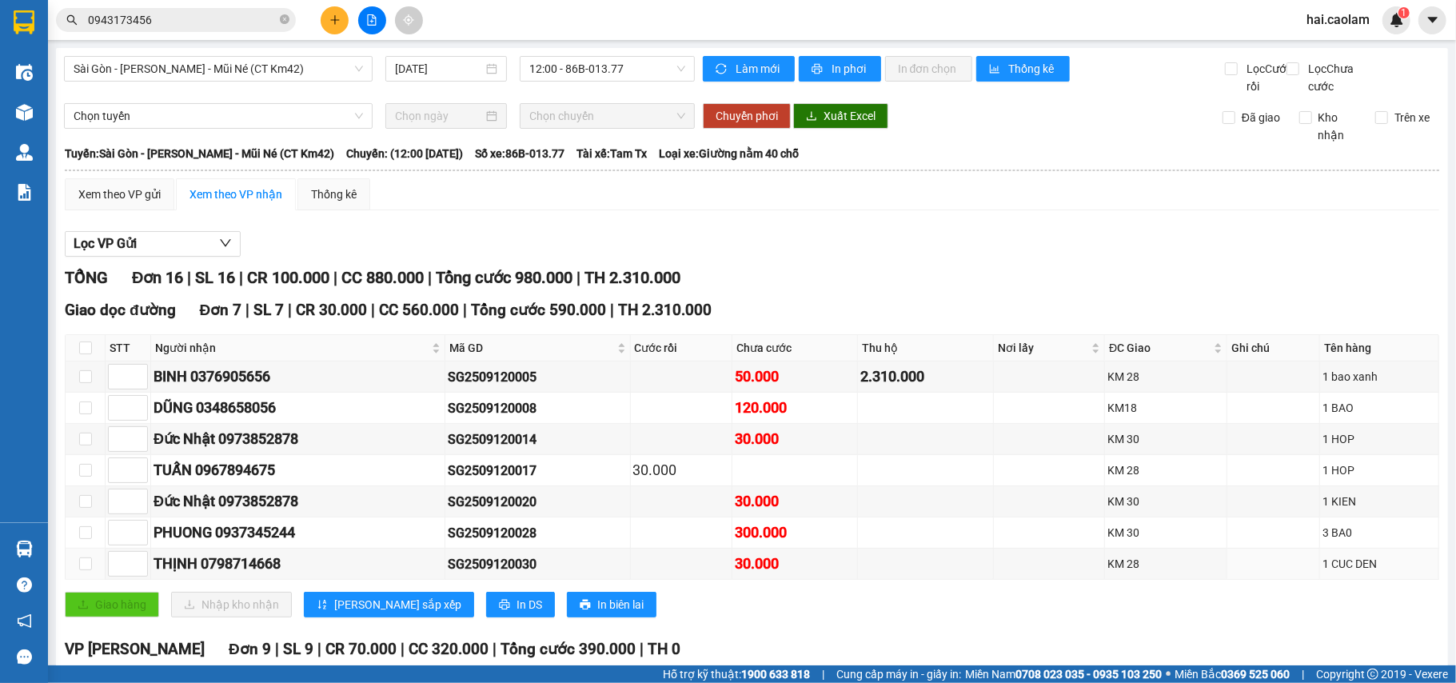
scroll to position [426, 0]
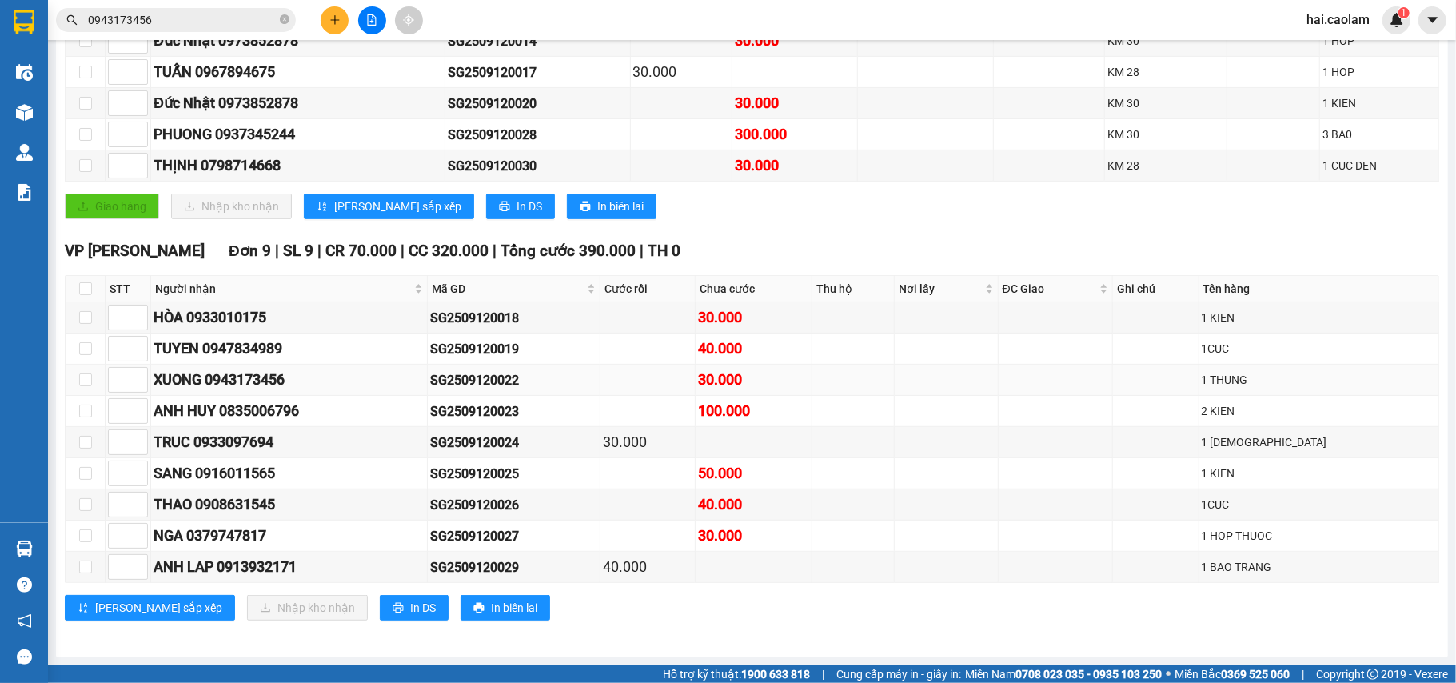
click at [283, 382] on div "XUONG 0943173456" at bounding box center [289, 380] width 271 height 22
drag, startPoint x: 781, startPoint y: 379, endPoint x: 554, endPoint y: 382, distance: 226.4
click at [554, 382] on tr "XUONG 0943173456 SG2509120022 30.000 1 THUNG" at bounding box center [753, 380] width 1374 height 31
click at [597, 374] on div "SG2509120022" at bounding box center [513, 380] width 167 height 20
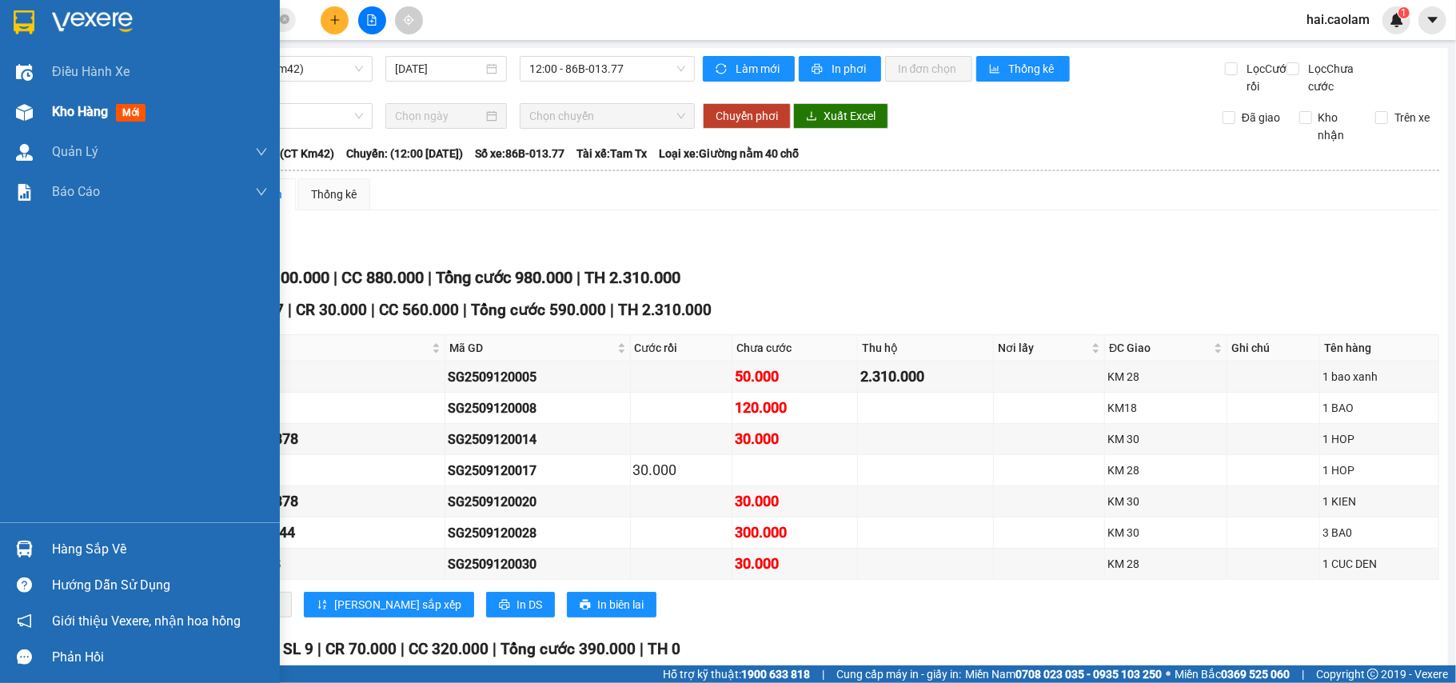
click at [36, 113] on div at bounding box center [24, 112] width 28 height 28
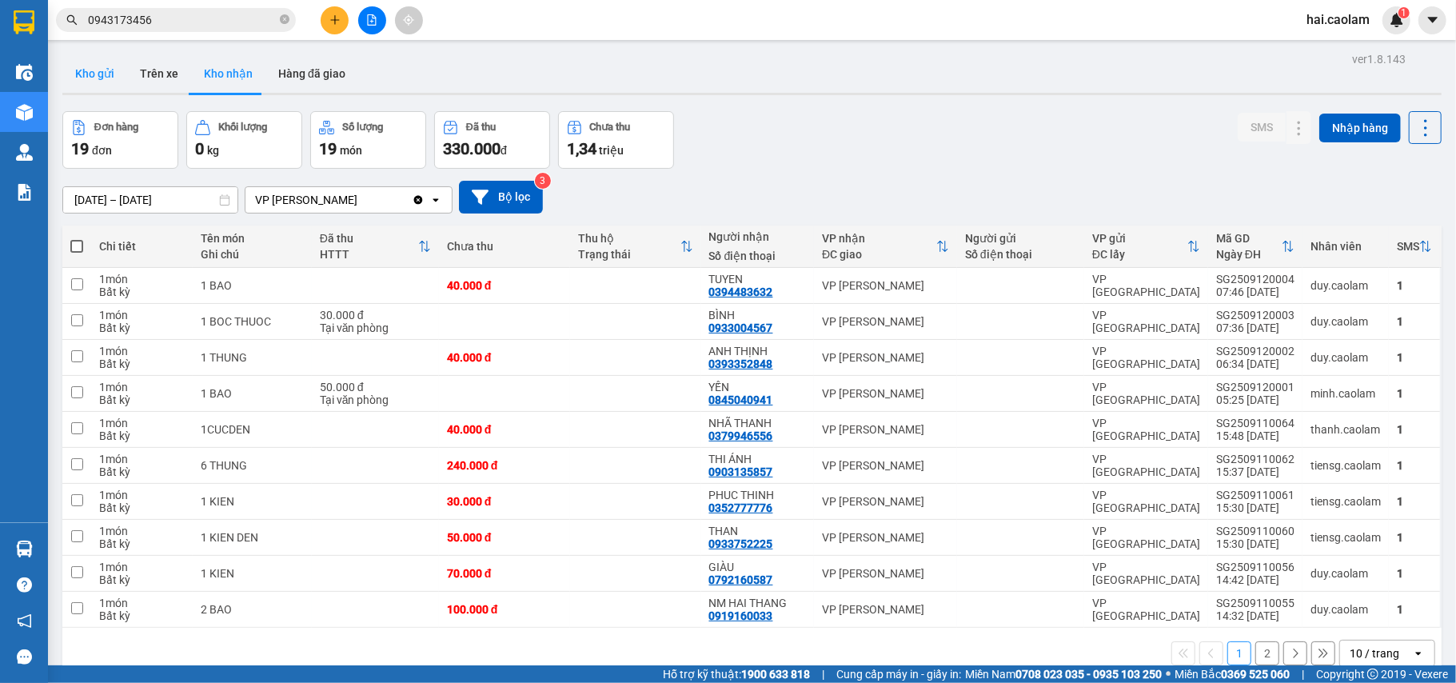
click at [100, 74] on button "Kho gửi" at bounding box center [94, 73] width 65 height 38
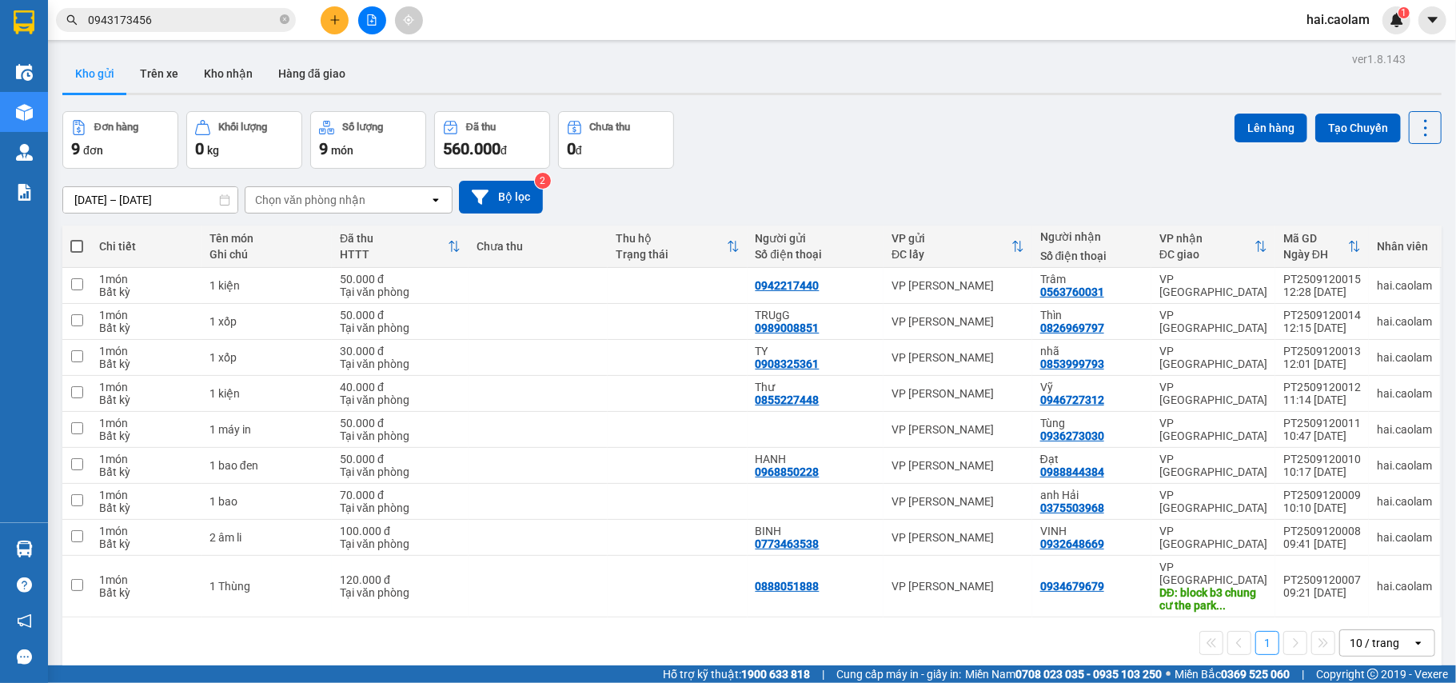
scroll to position [74, 0]
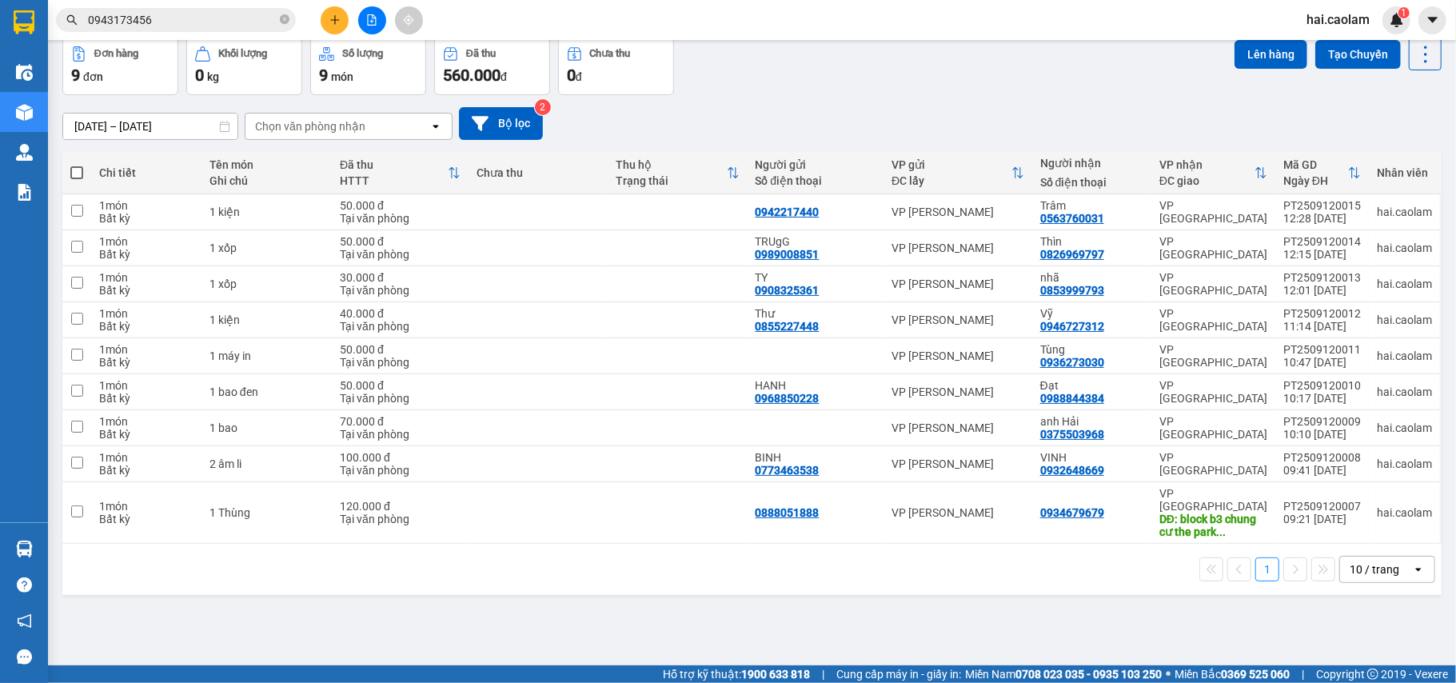
drag, startPoint x: 1385, startPoint y: 565, endPoint x: 1303, endPoint y: 573, distance: 82.8
click at [1384, 565] on div "10 / trang" at bounding box center [1376, 570] width 72 height 26
click at [1351, 531] on span "100 / trang" at bounding box center [1365, 525] width 58 height 16
drag, startPoint x: 78, startPoint y: 170, endPoint x: 138, endPoint y: 174, distance: 59.3
click at [77, 170] on span at bounding box center [76, 172] width 13 height 13
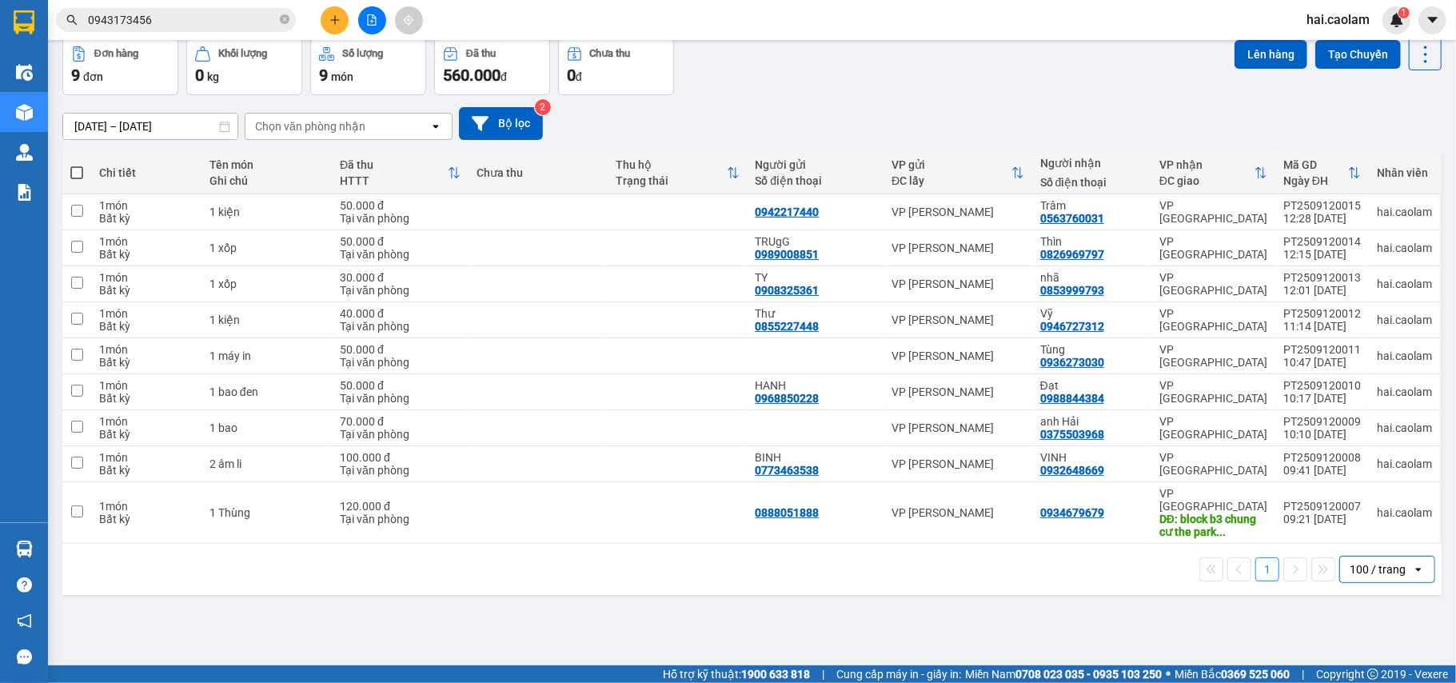
click at [77, 165] on input "checkbox" at bounding box center [77, 165] width 0 height 0
checkbox input "true"
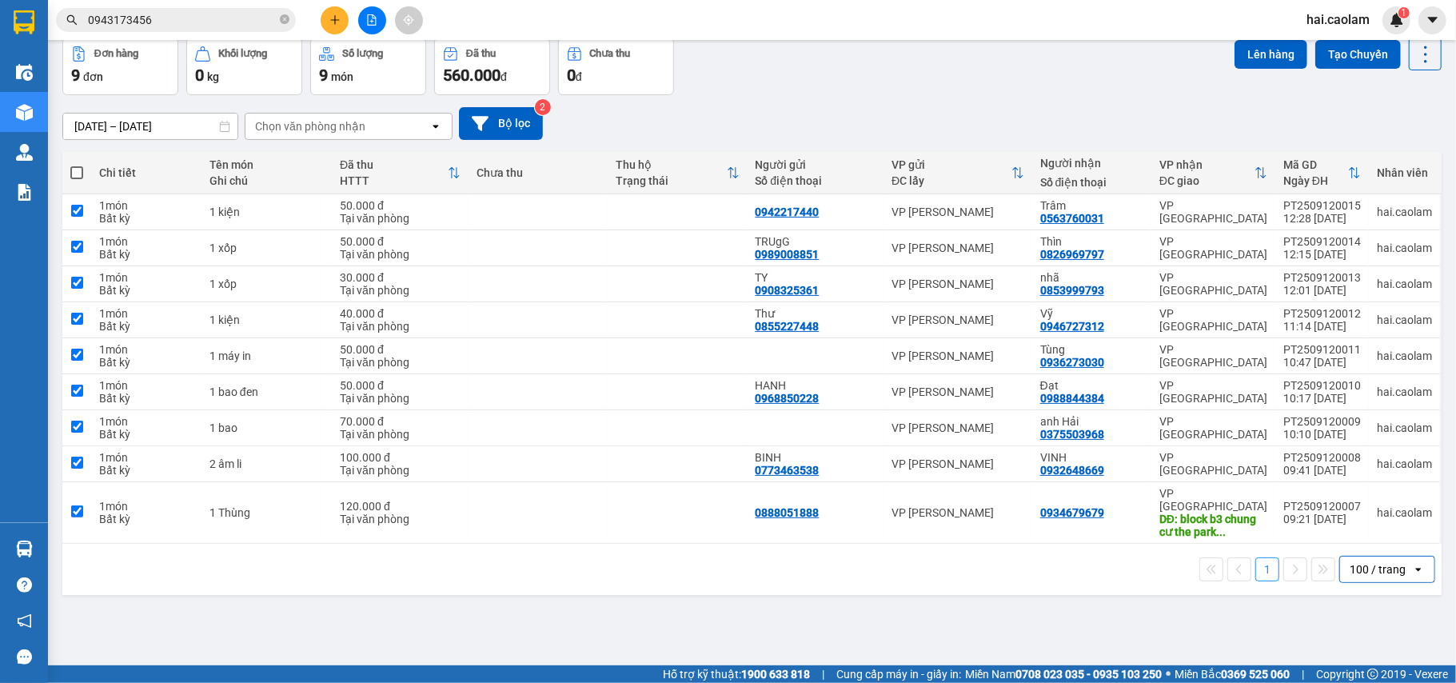
checkbox input "true"
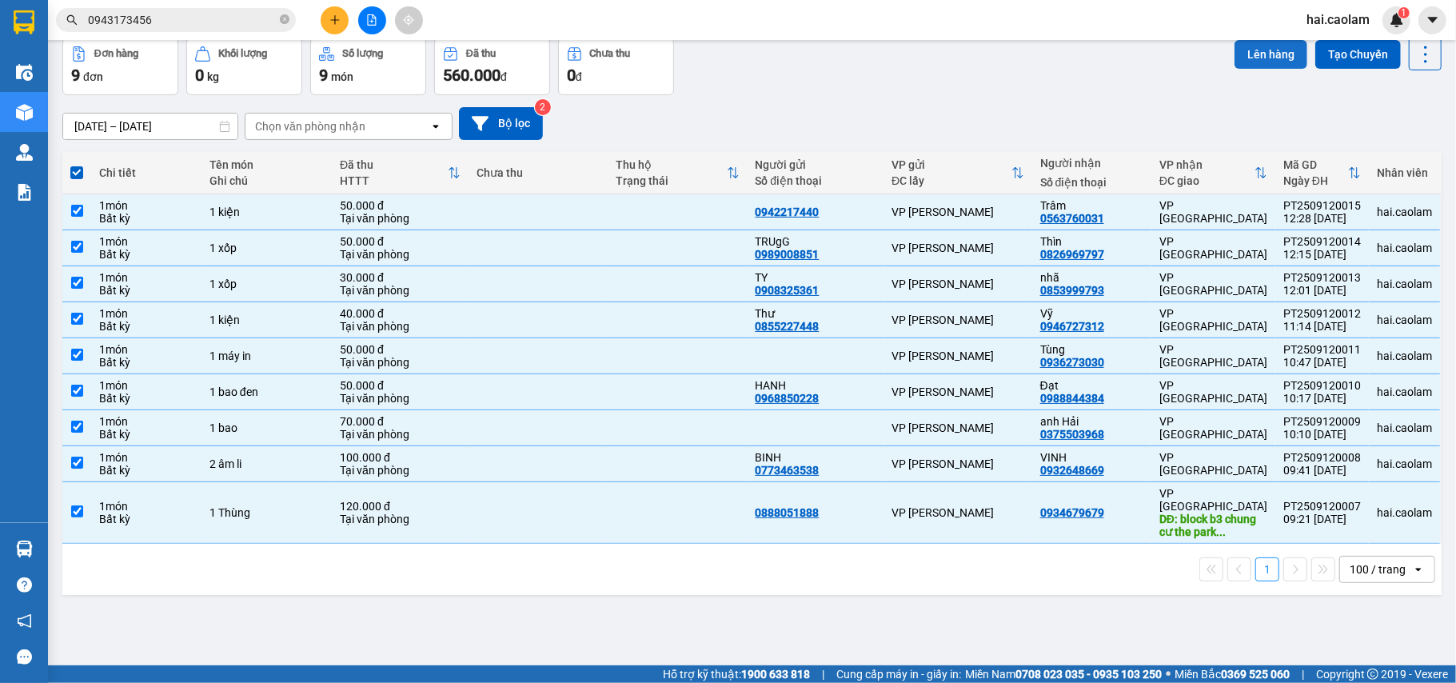
click at [1274, 61] on button "Lên hàng" at bounding box center [1271, 54] width 73 height 29
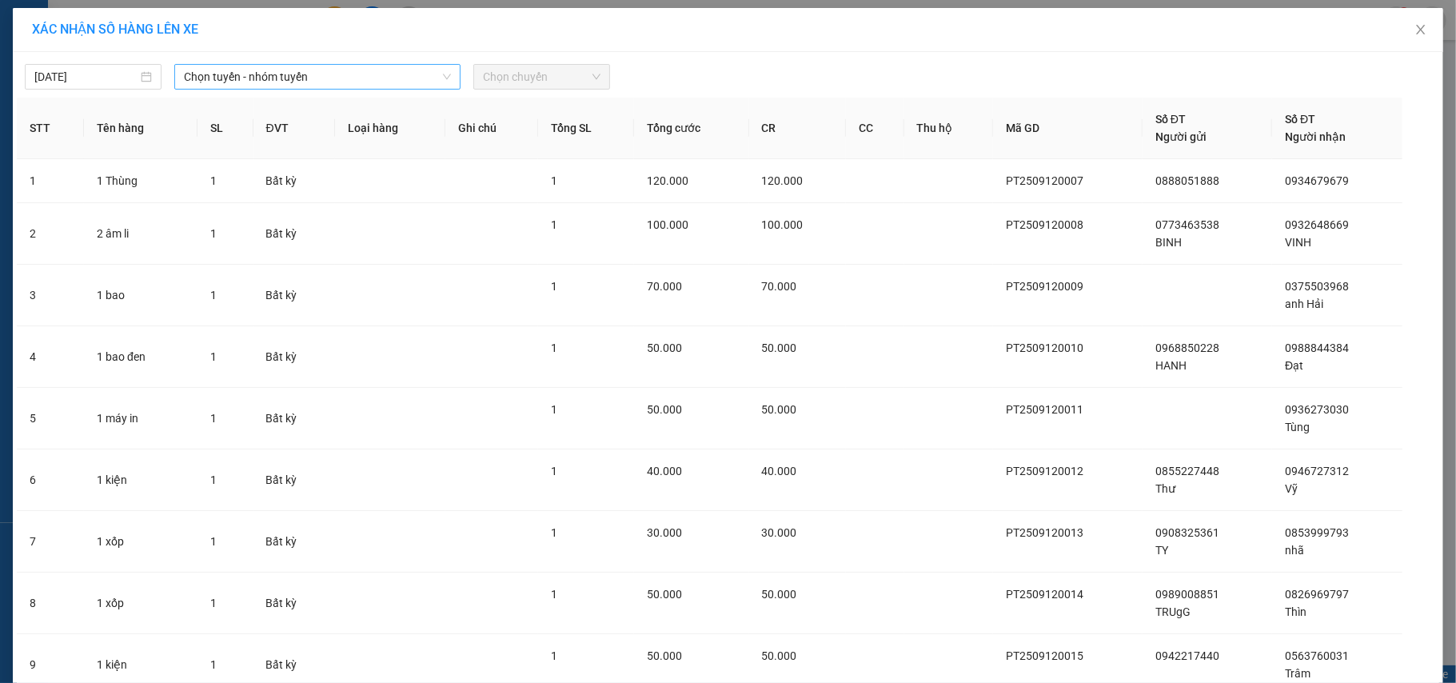
drag, startPoint x: 251, startPoint y: 56, endPoint x: 285, endPoint y: 83, distance: 43.2
click at [250, 56] on div "[DATE] Chọn tuyến - nhóm tuyến Chọn chuyến" at bounding box center [728, 73] width 1423 height 34
click at [285, 83] on span "Chọn tuyến - nhóm tuyến" at bounding box center [317, 77] width 267 height 24
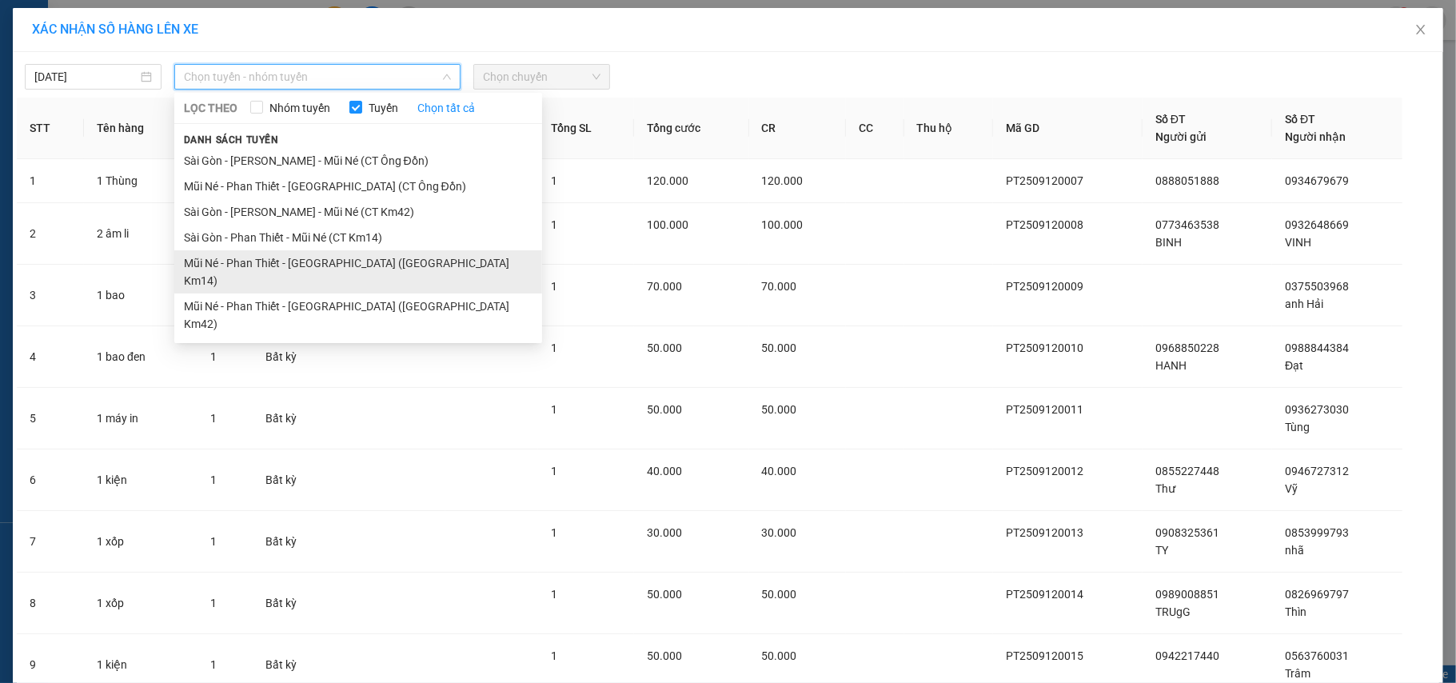
click at [260, 262] on li "Mũi Né - Phan Thiết - [GEOGRAPHIC_DATA] ([GEOGRAPHIC_DATA] Km14)" at bounding box center [358, 271] width 368 height 43
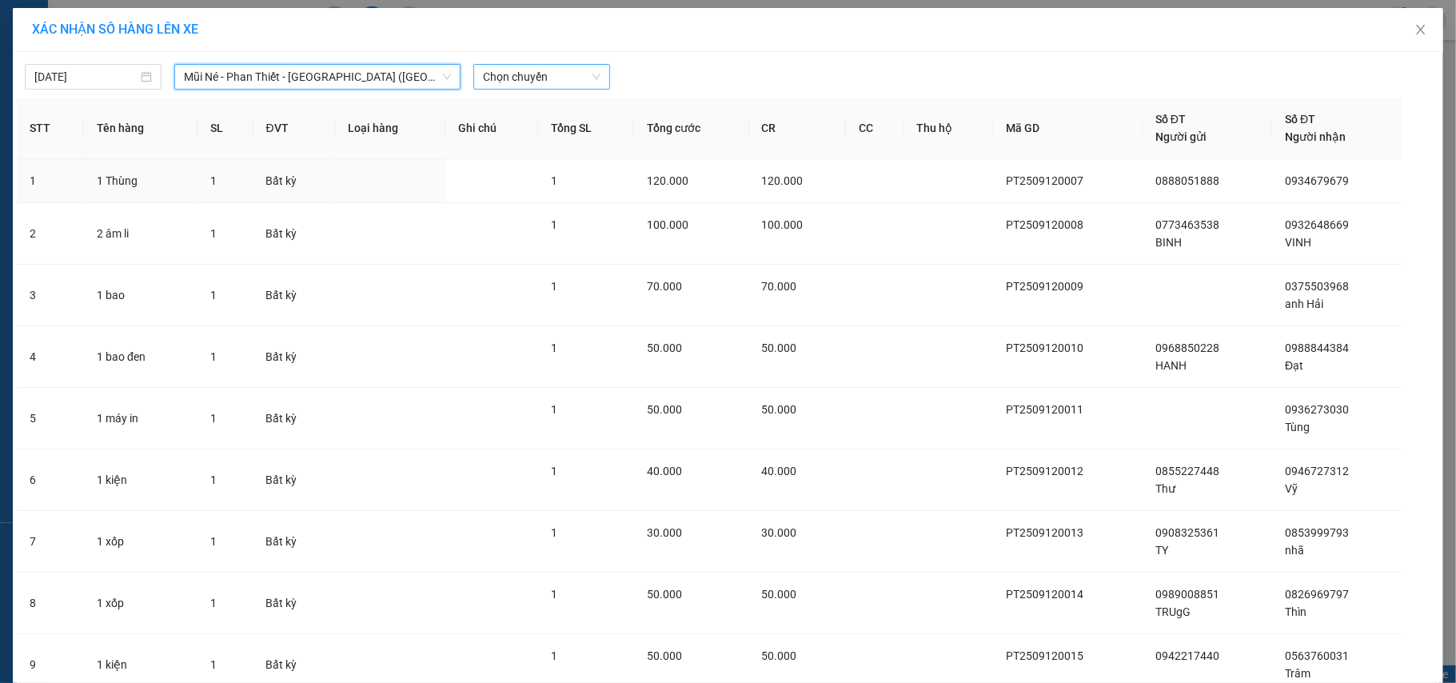
click at [533, 74] on span "Chọn chuyến" at bounding box center [542, 77] width 118 height 24
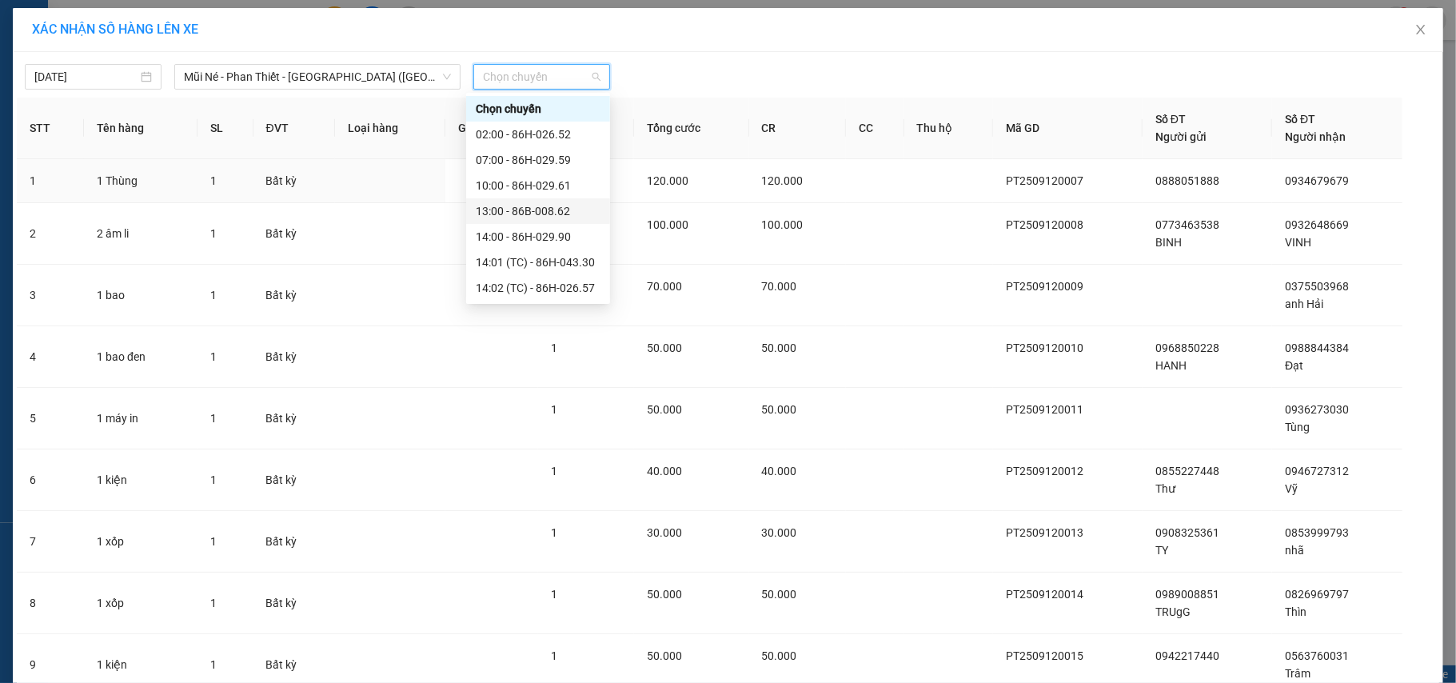
click at [513, 211] on div "13:00 - 86B-008.62" at bounding box center [538, 211] width 125 height 18
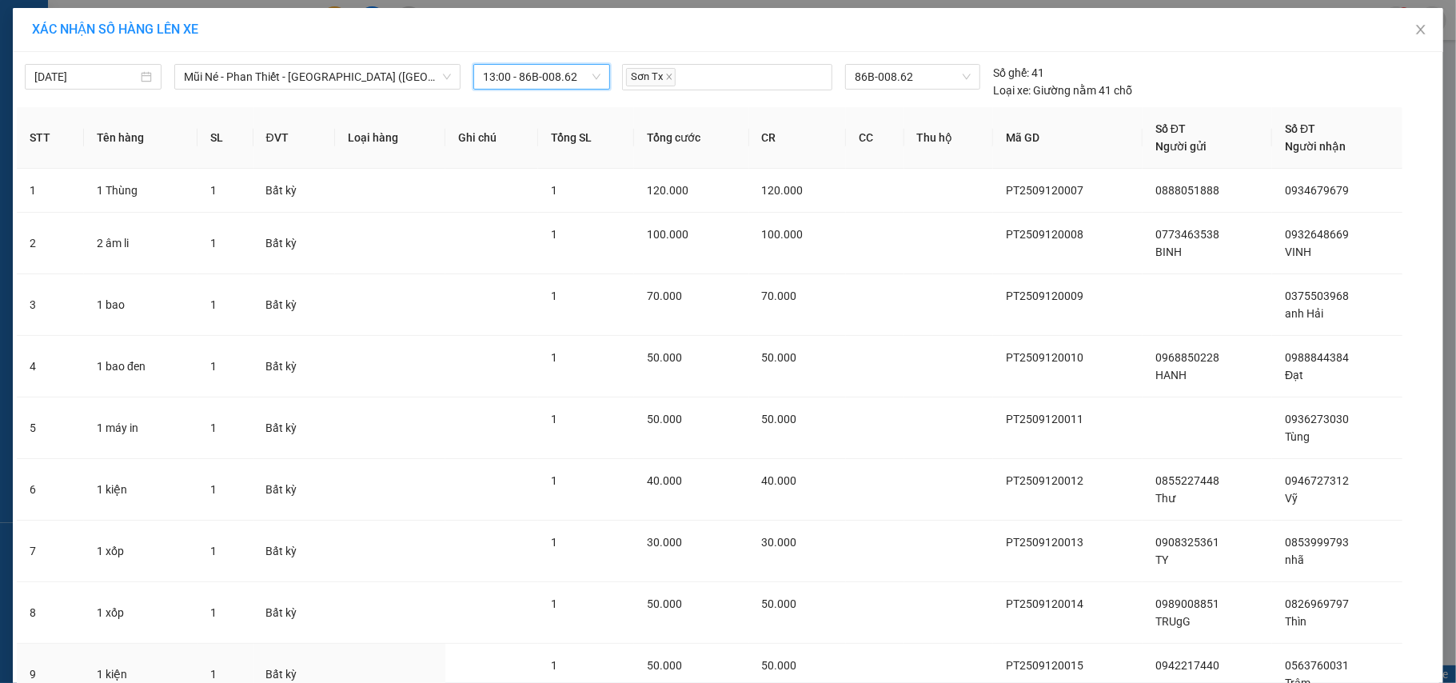
scroll to position [142, 0]
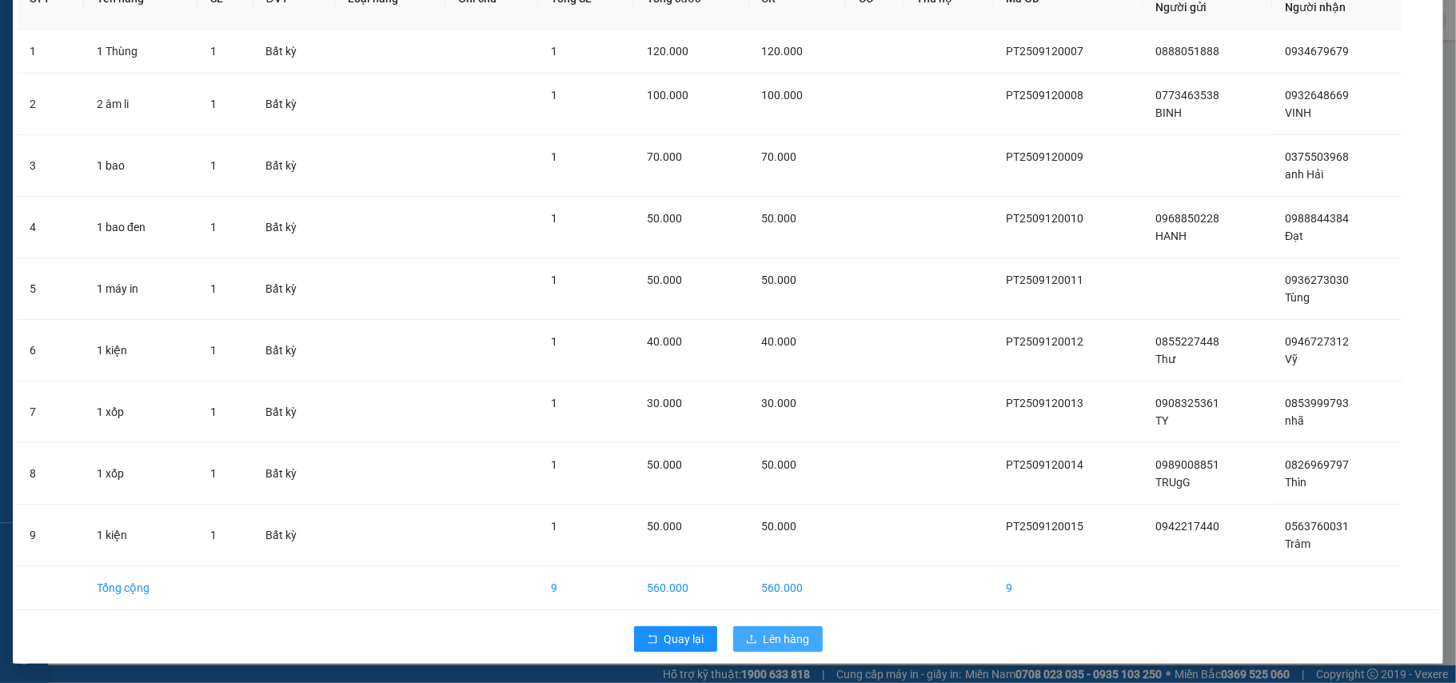
click at [800, 641] on span "Lên hàng" at bounding box center [787, 639] width 46 height 18
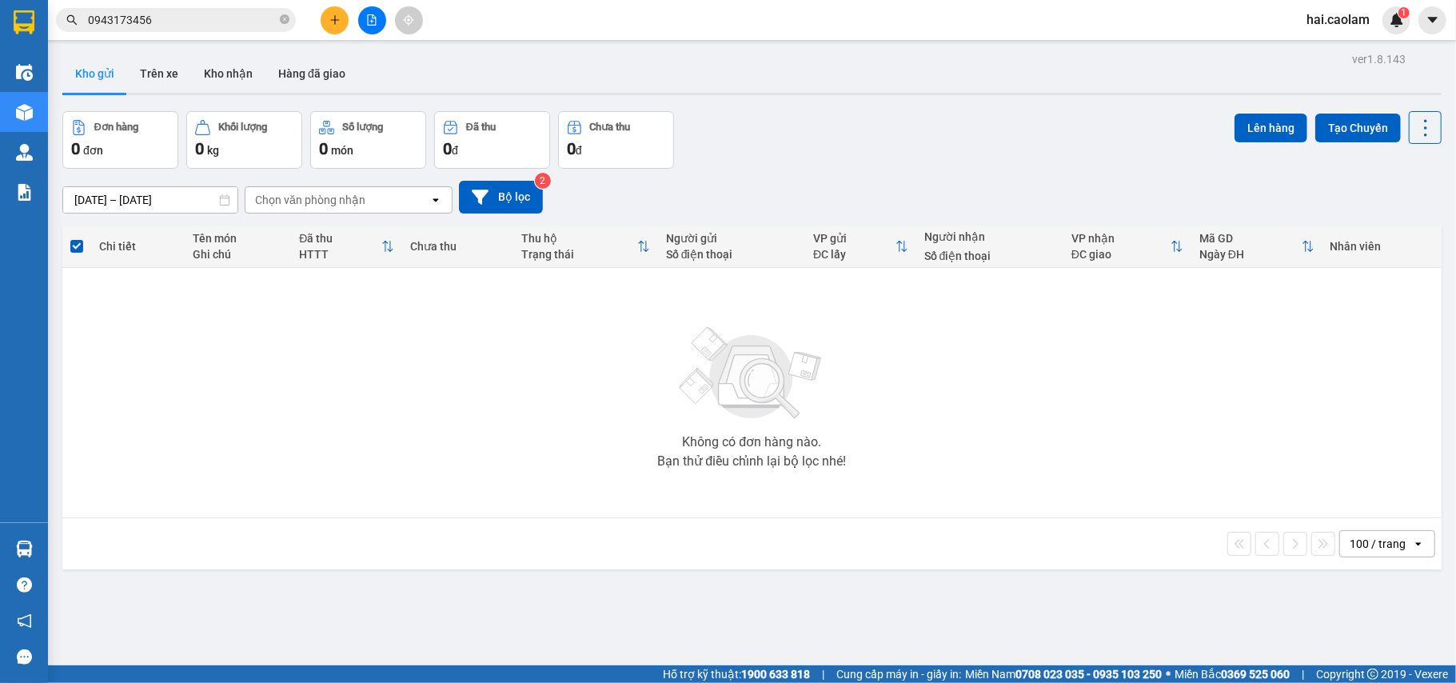
click at [213, 29] on span "0943173456" at bounding box center [176, 20] width 240 height 24
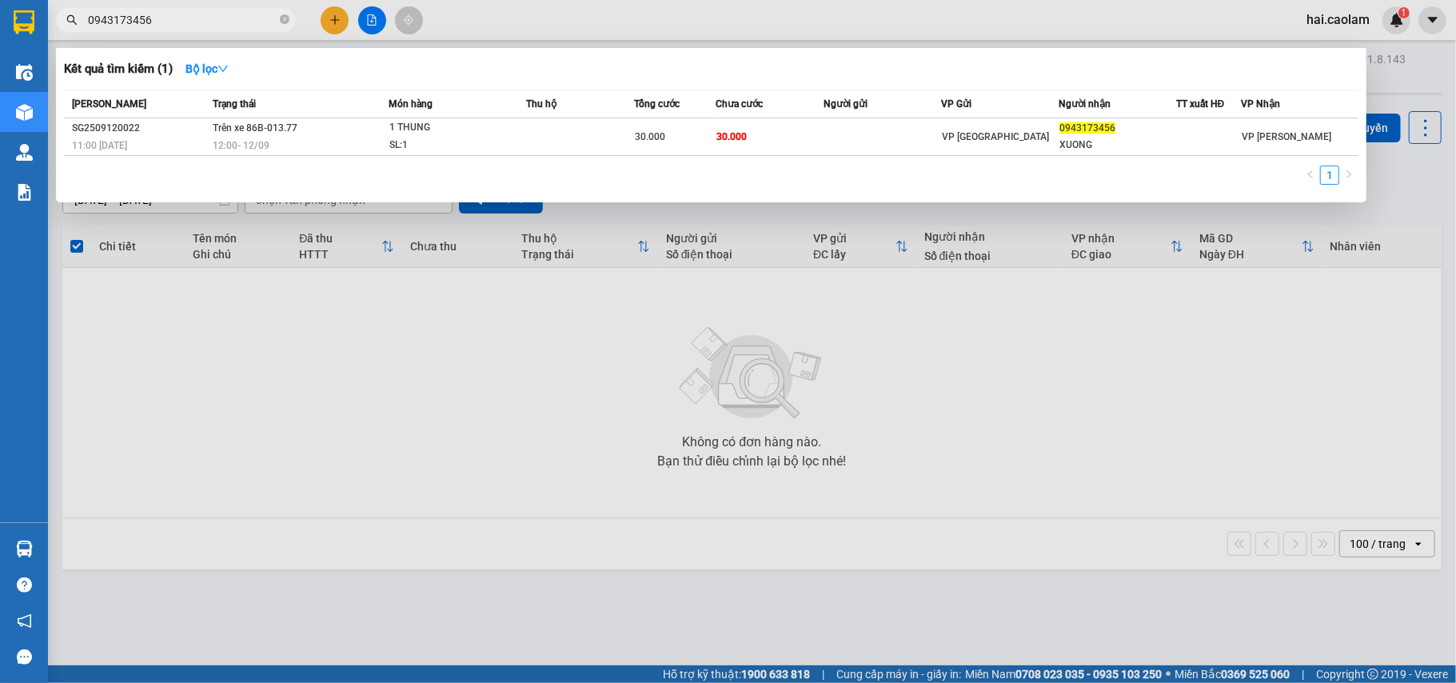
click at [196, 24] on input "0943173456" at bounding box center [182, 20] width 189 height 18
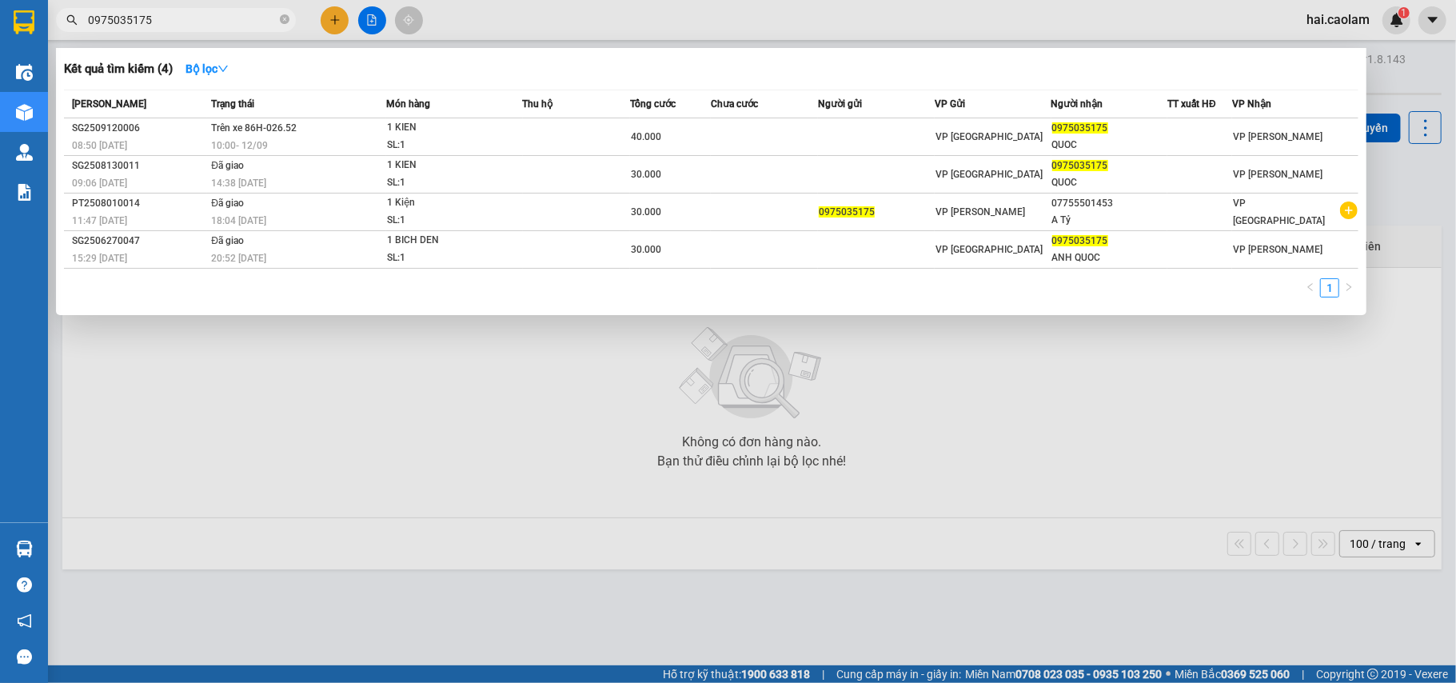
click at [174, 18] on input "0975035175" at bounding box center [182, 20] width 189 height 18
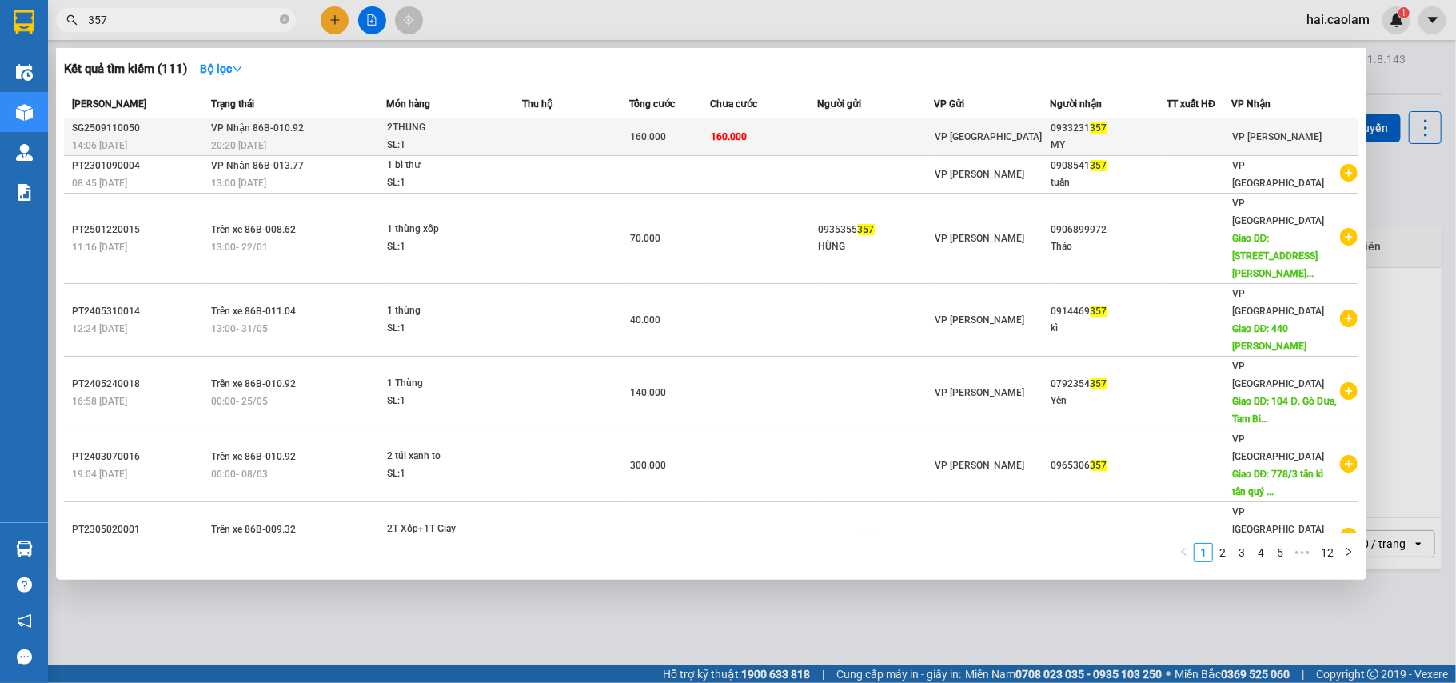
type input "357"
click at [506, 131] on div "2THUNG" at bounding box center [447, 128] width 120 height 18
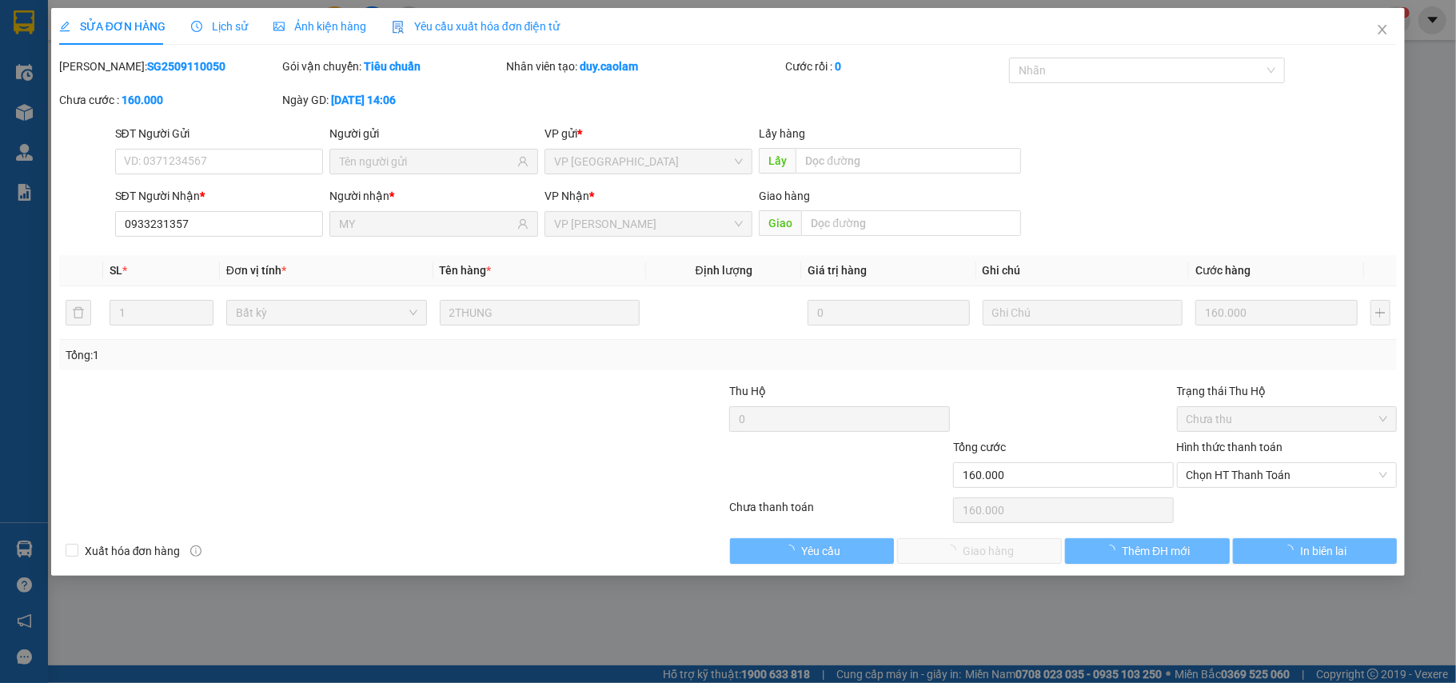
type input "0933231357"
type input "MY"
type input "160.000"
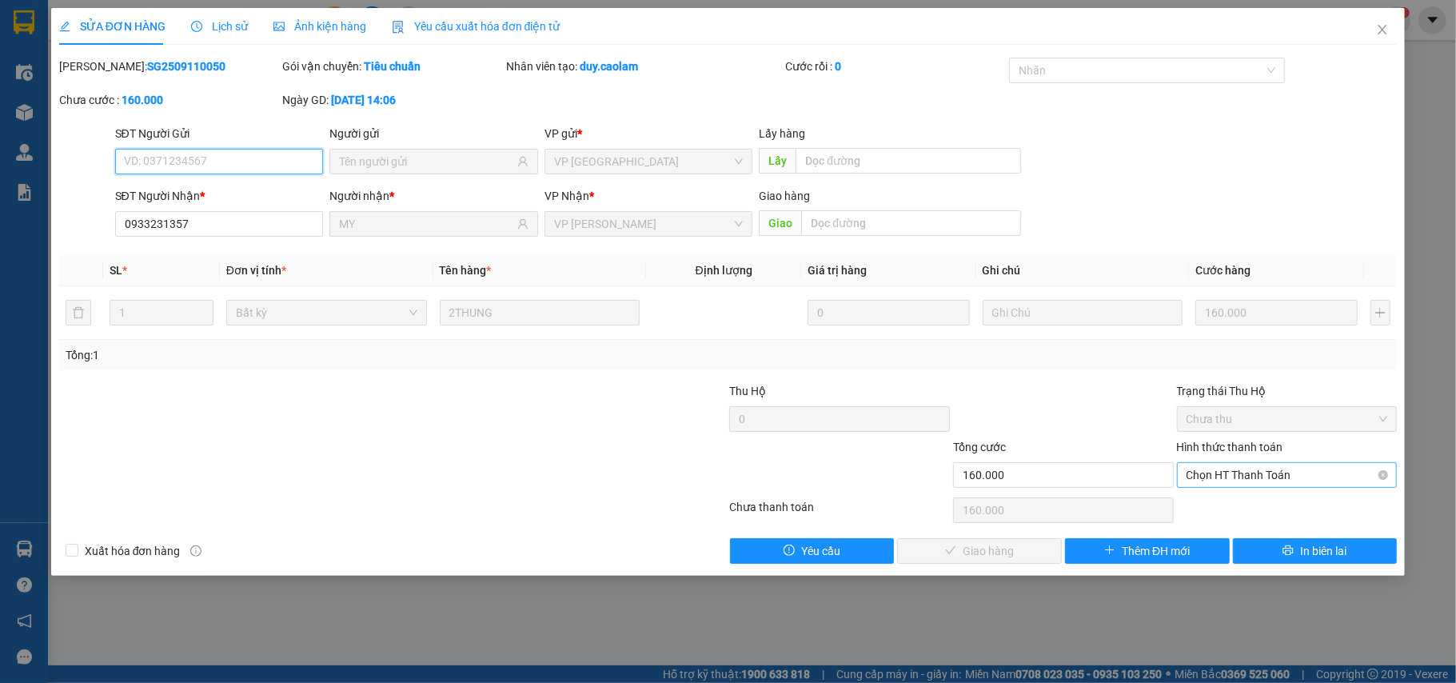
click at [1280, 468] on span "Chọn HT Thanh Toán" at bounding box center [1288, 475] width 202 height 24
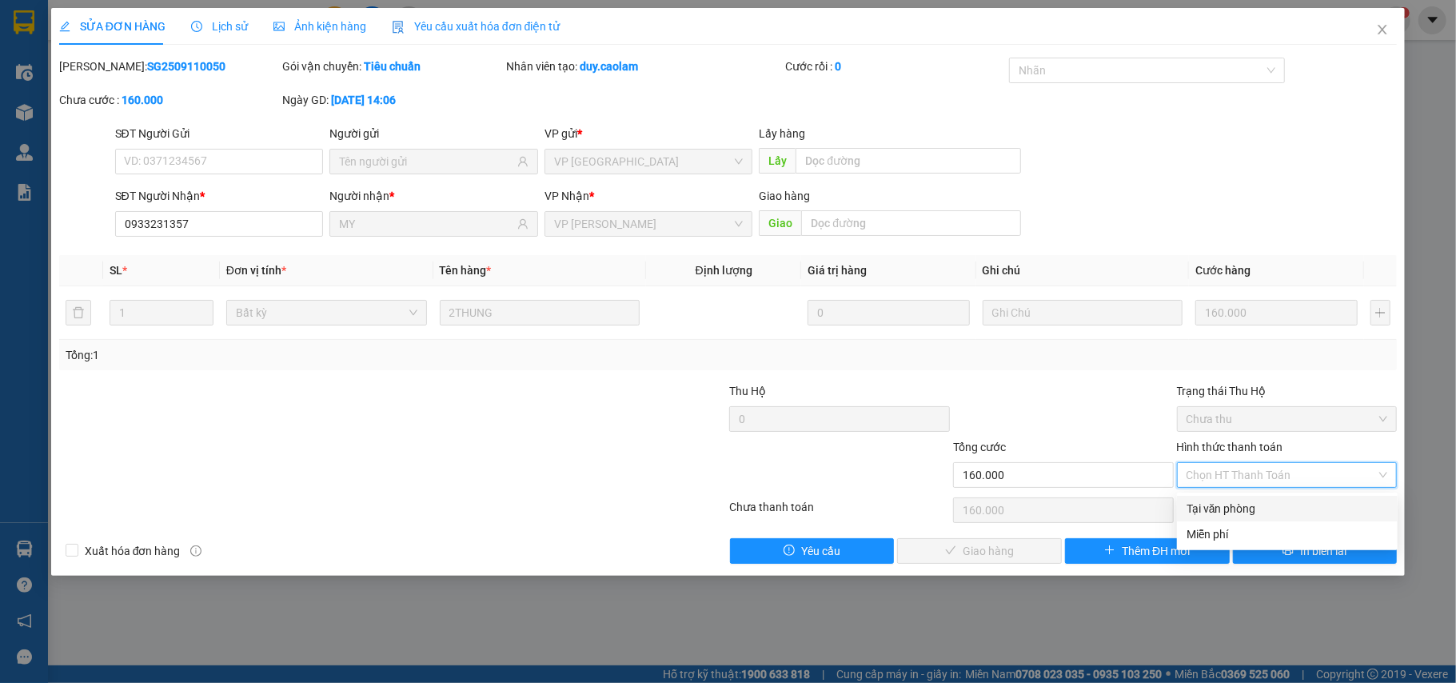
click at [1255, 506] on div "Tại văn phòng" at bounding box center [1288, 509] width 202 height 18
type input "0"
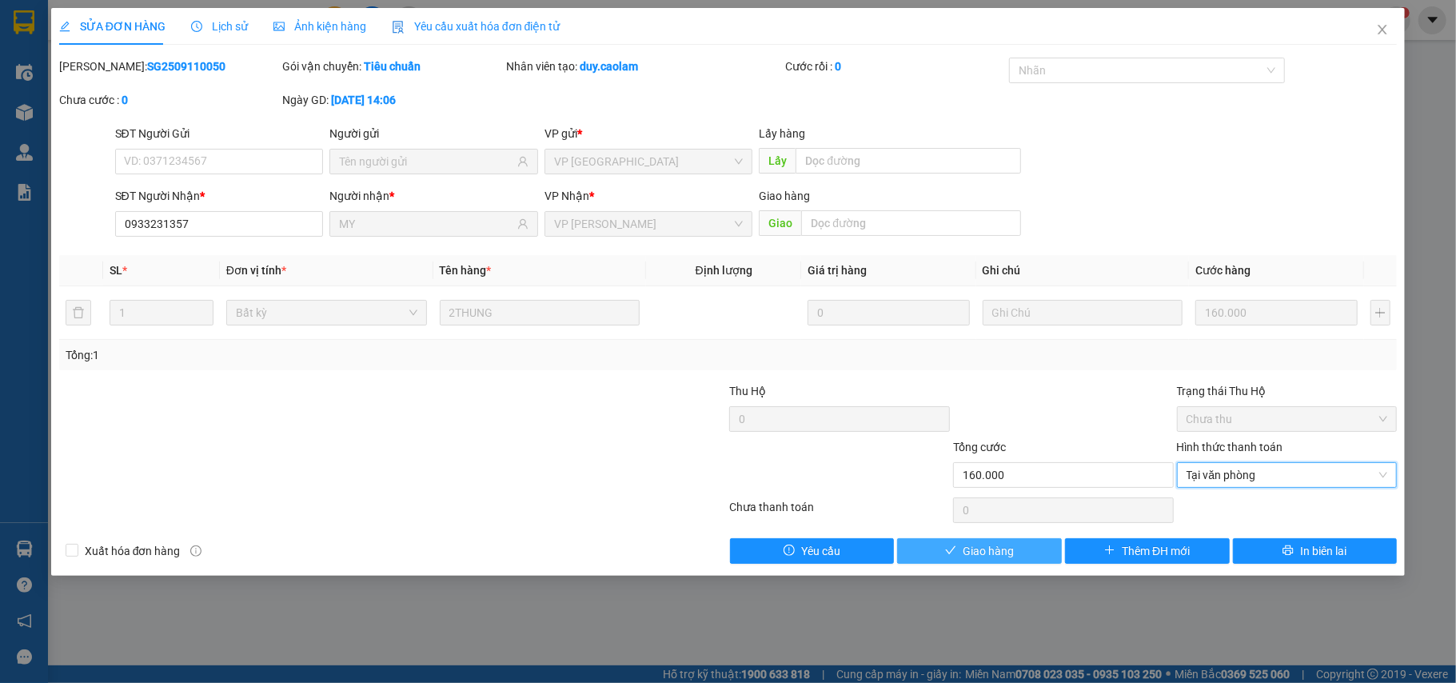
click at [1001, 550] on span "Giao hàng" at bounding box center [988, 551] width 51 height 18
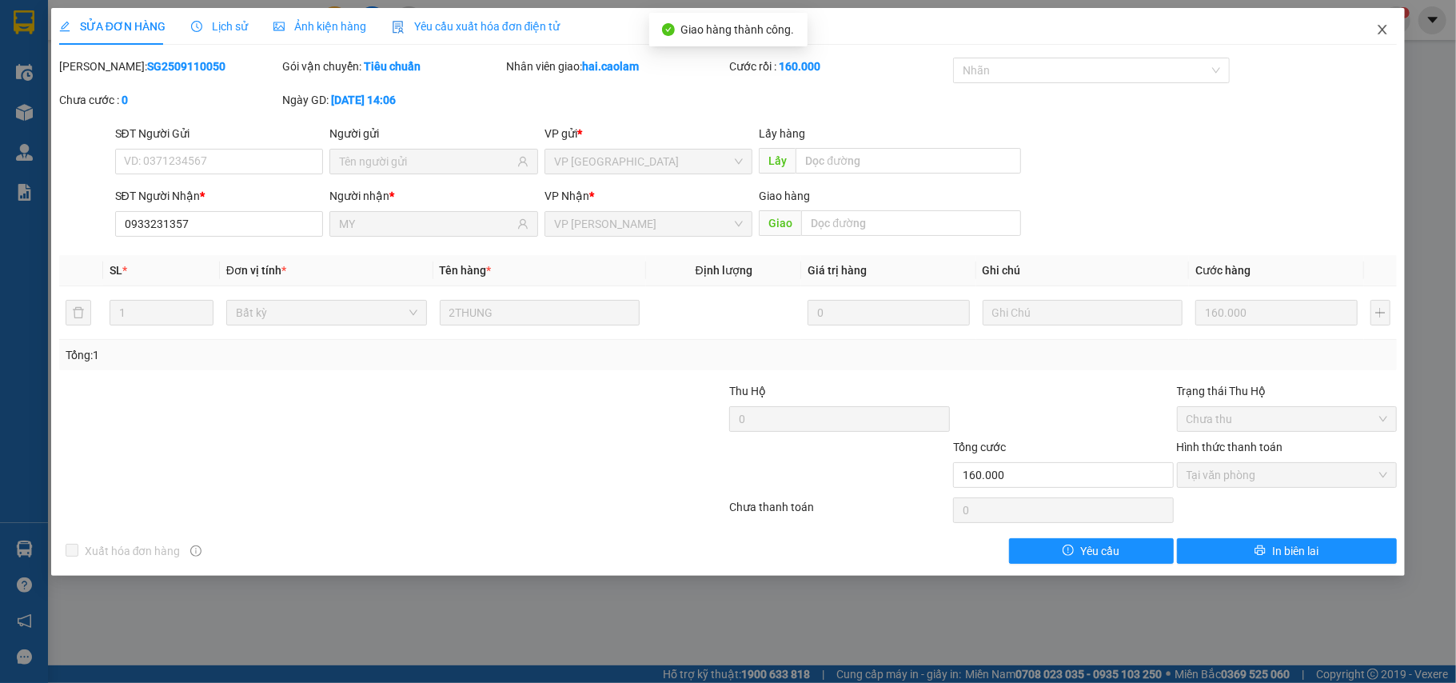
click at [1387, 24] on icon "close" at bounding box center [1382, 29] width 13 height 13
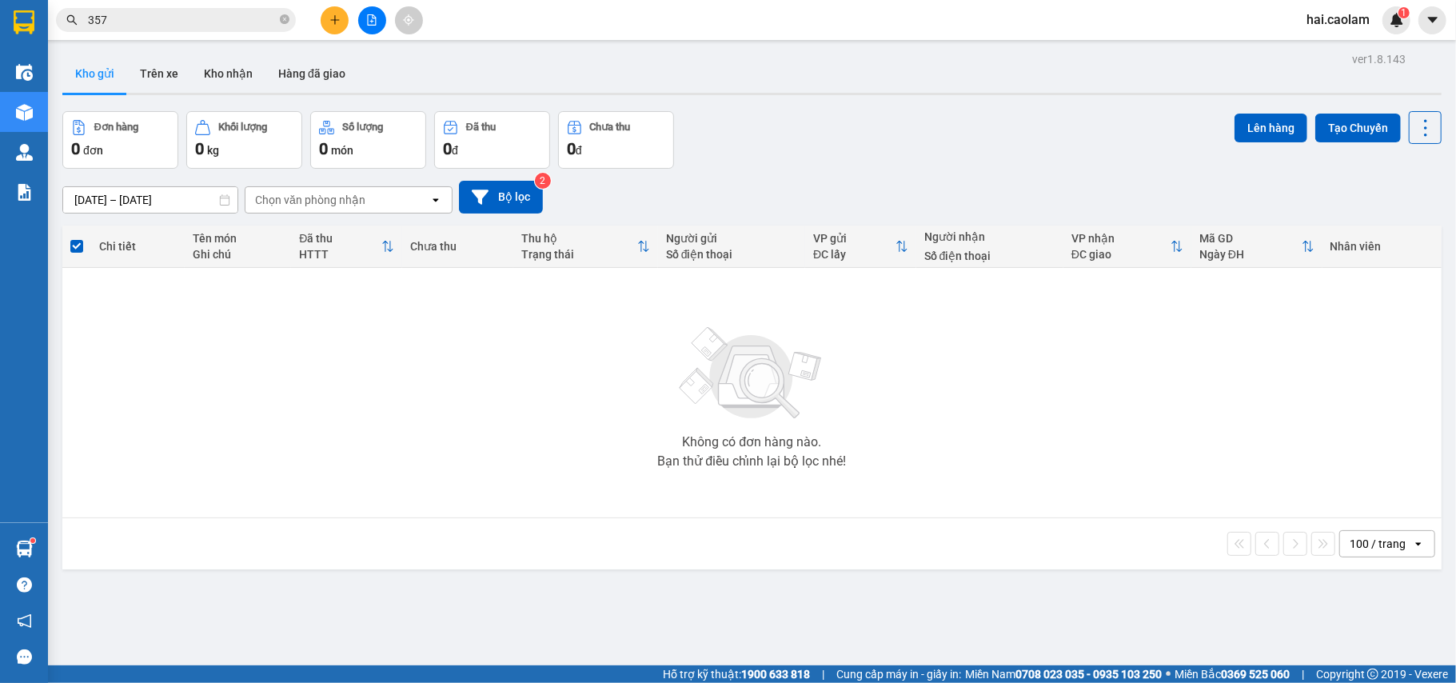
click at [337, 23] on icon "plus" at bounding box center [335, 19] width 11 height 11
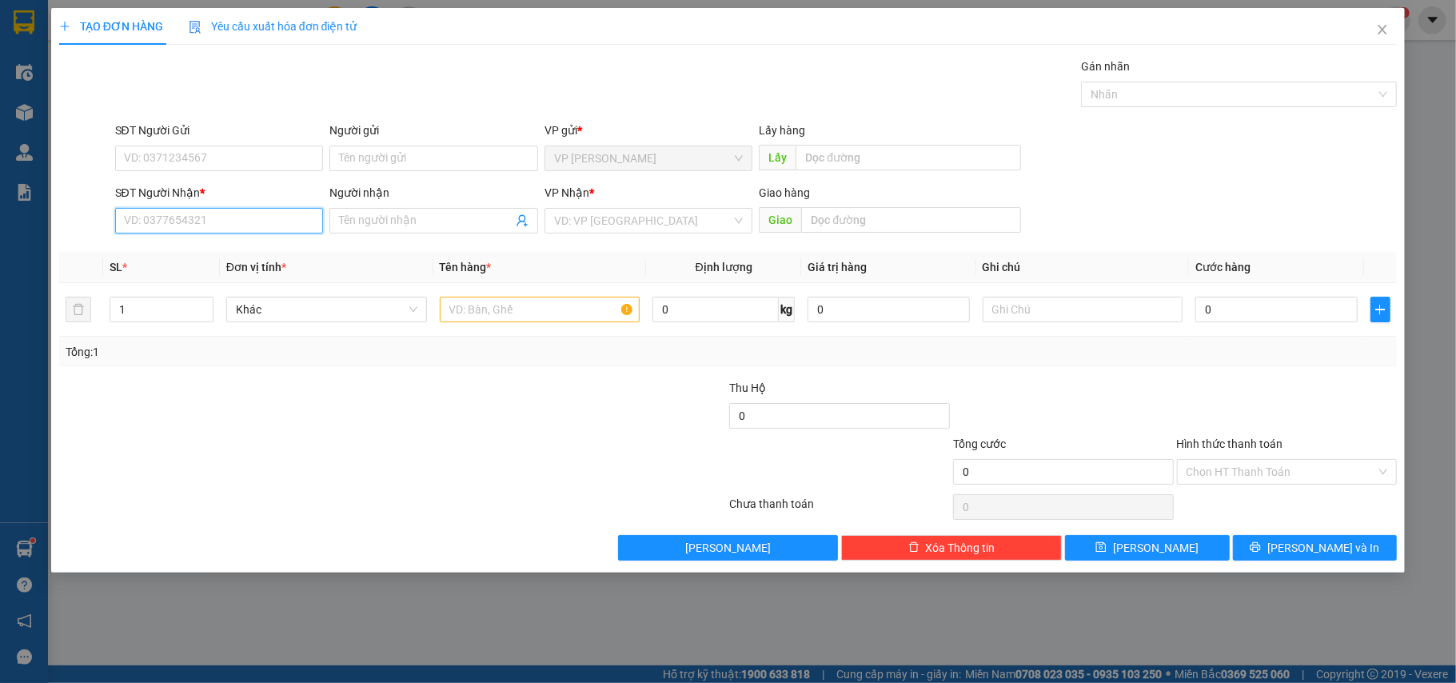
click at [205, 224] on input "SĐT Người Nhận *" at bounding box center [219, 221] width 209 height 26
type input "0917040859"
click at [376, 218] on input "Người nhận" at bounding box center [426, 221] width 174 height 18
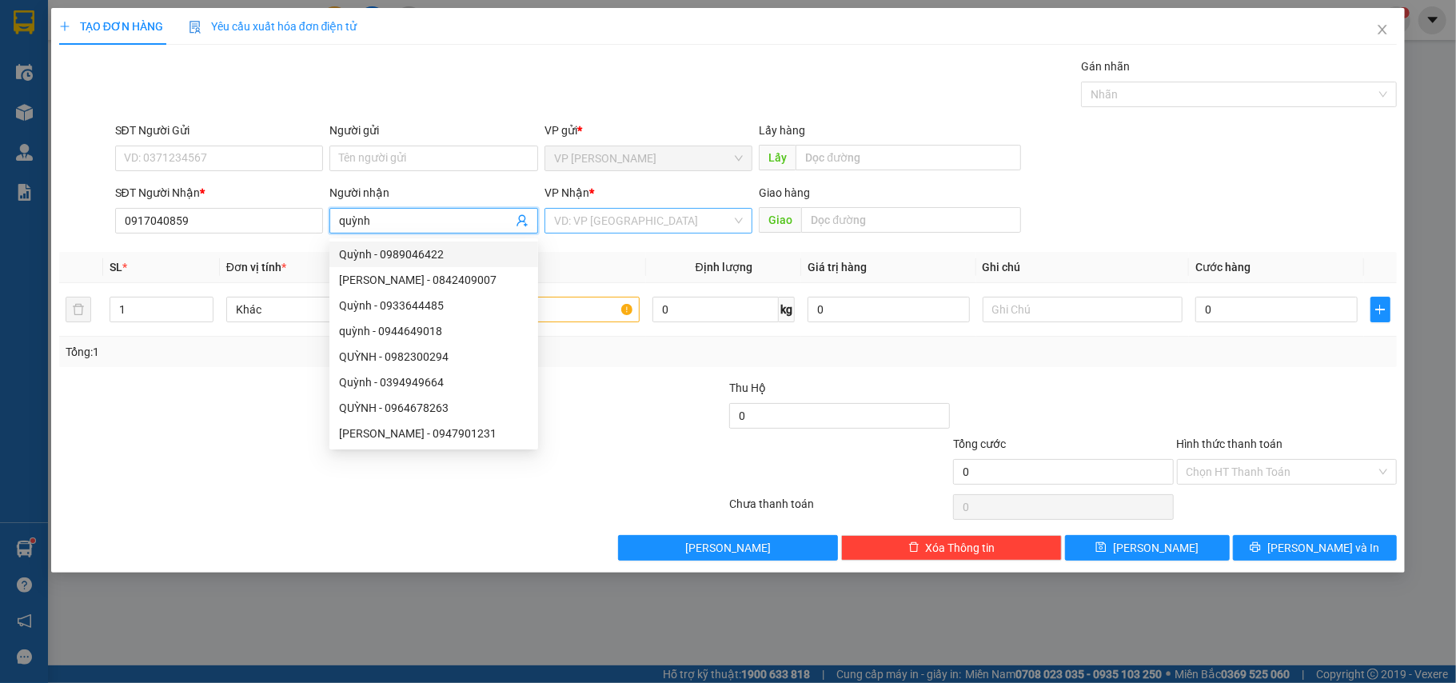
type input "quỳnh"
click at [649, 227] on input "search" at bounding box center [643, 221] width 178 height 24
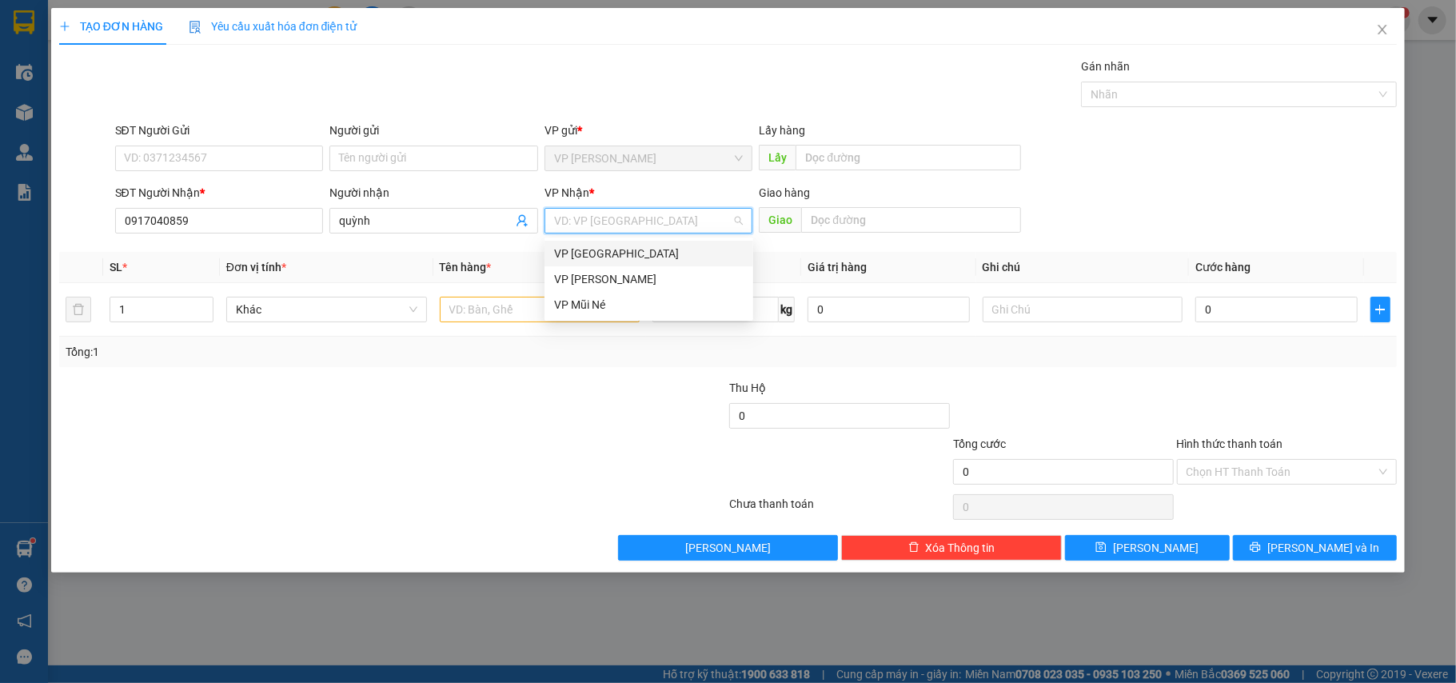
click at [624, 247] on div "VP [GEOGRAPHIC_DATA]" at bounding box center [649, 254] width 190 height 18
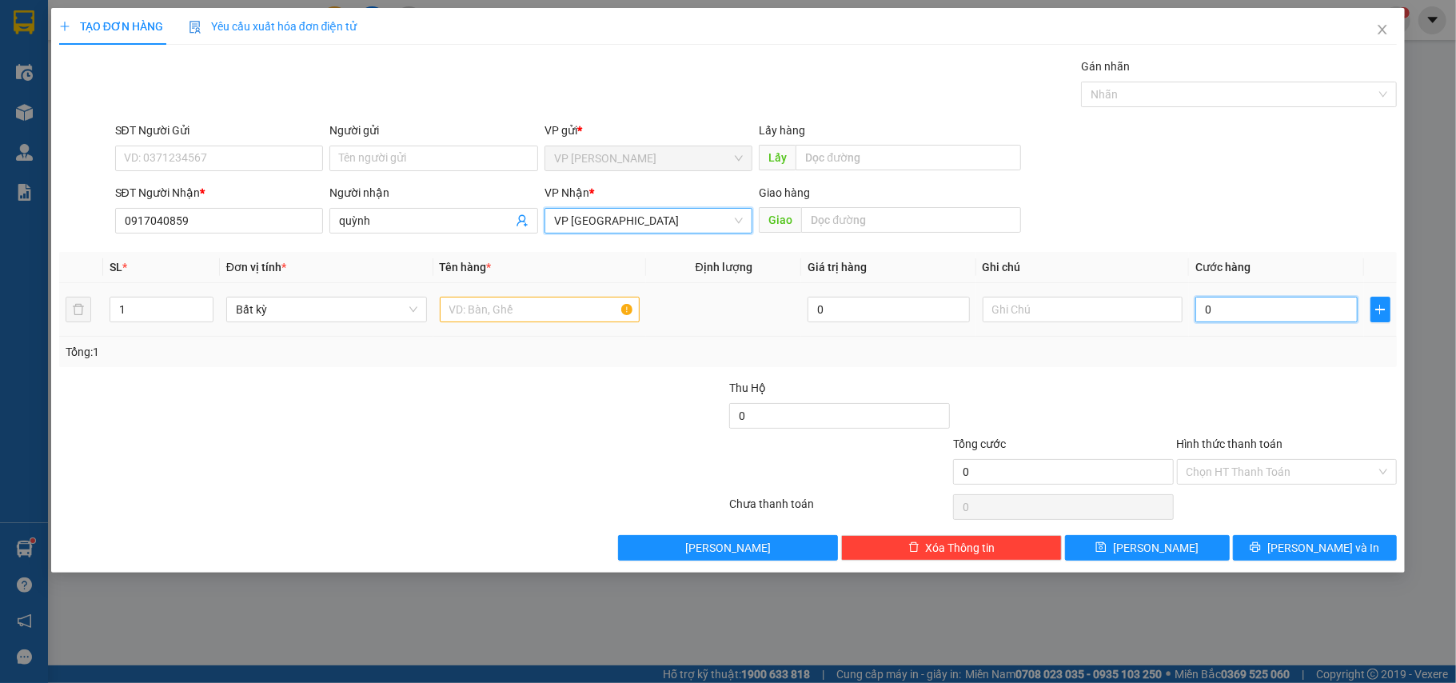
click at [1280, 315] on input "0" at bounding box center [1277, 310] width 162 height 26
type input "5"
type input "50"
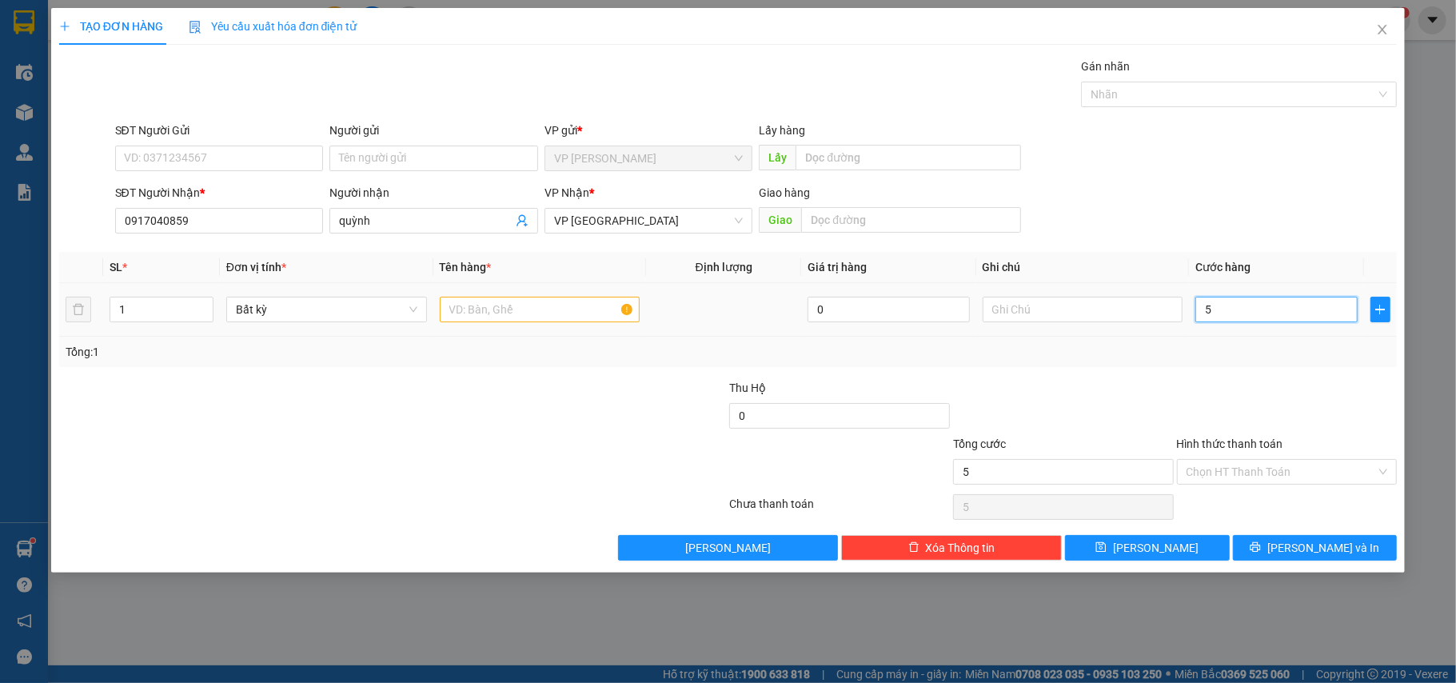
type input "50"
type input "50.000"
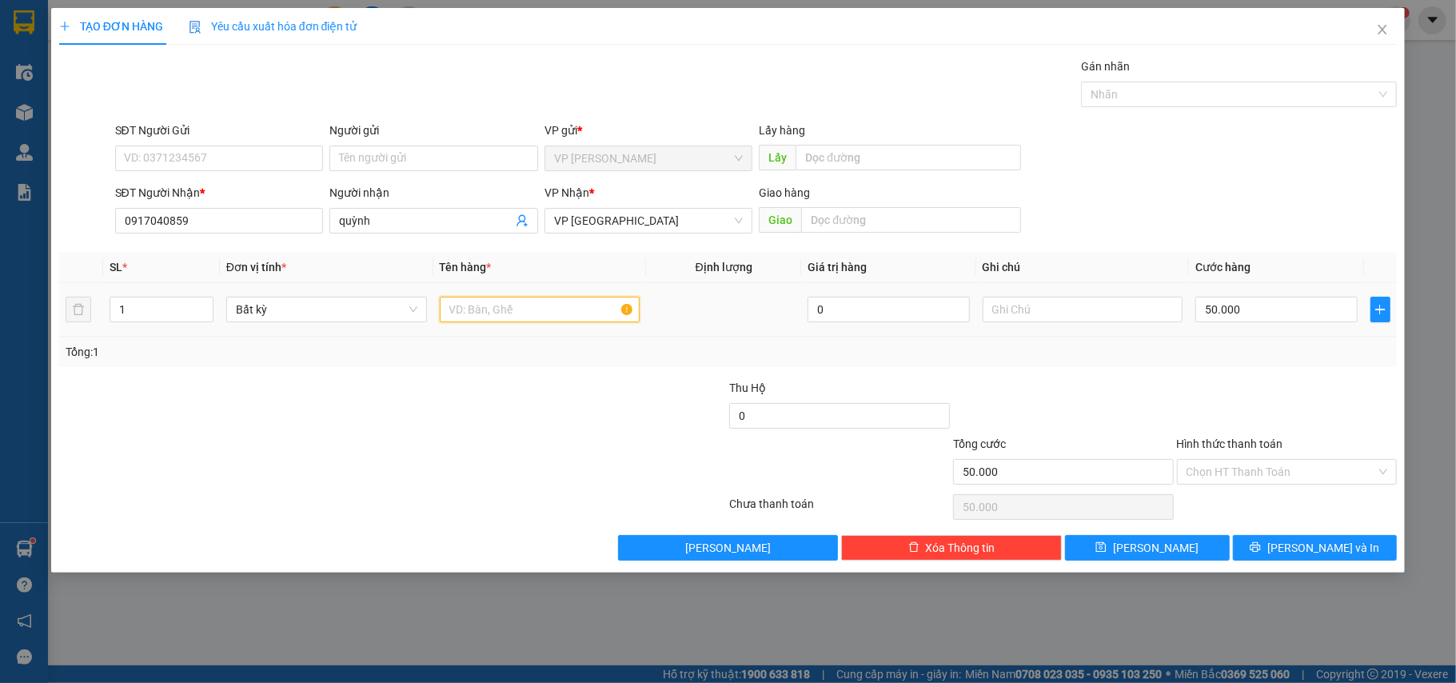
click at [528, 318] on input "text" at bounding box center [540, 310] width 201 height 26
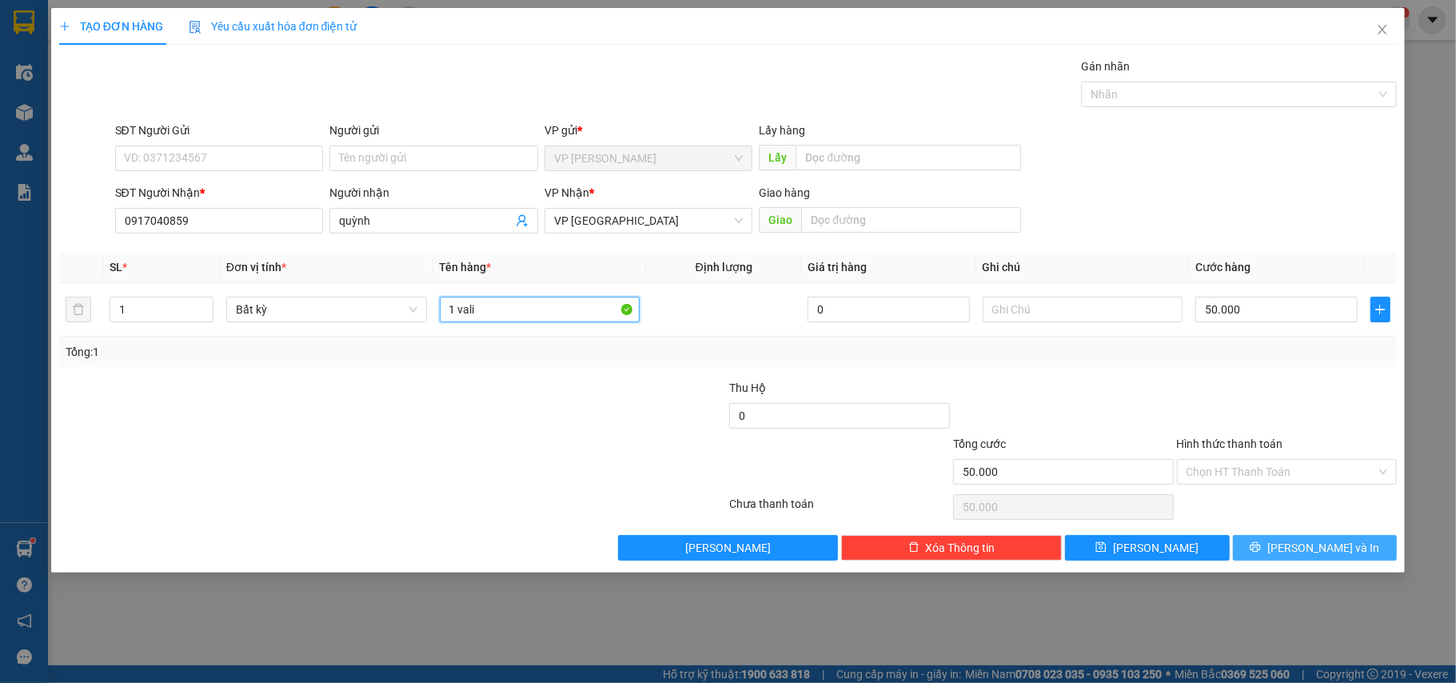
type input "1 vali"
click at [1302, 557] on span "[PERSON_NAME] và In" at bounding box center [1324, 548] width 112 height 18
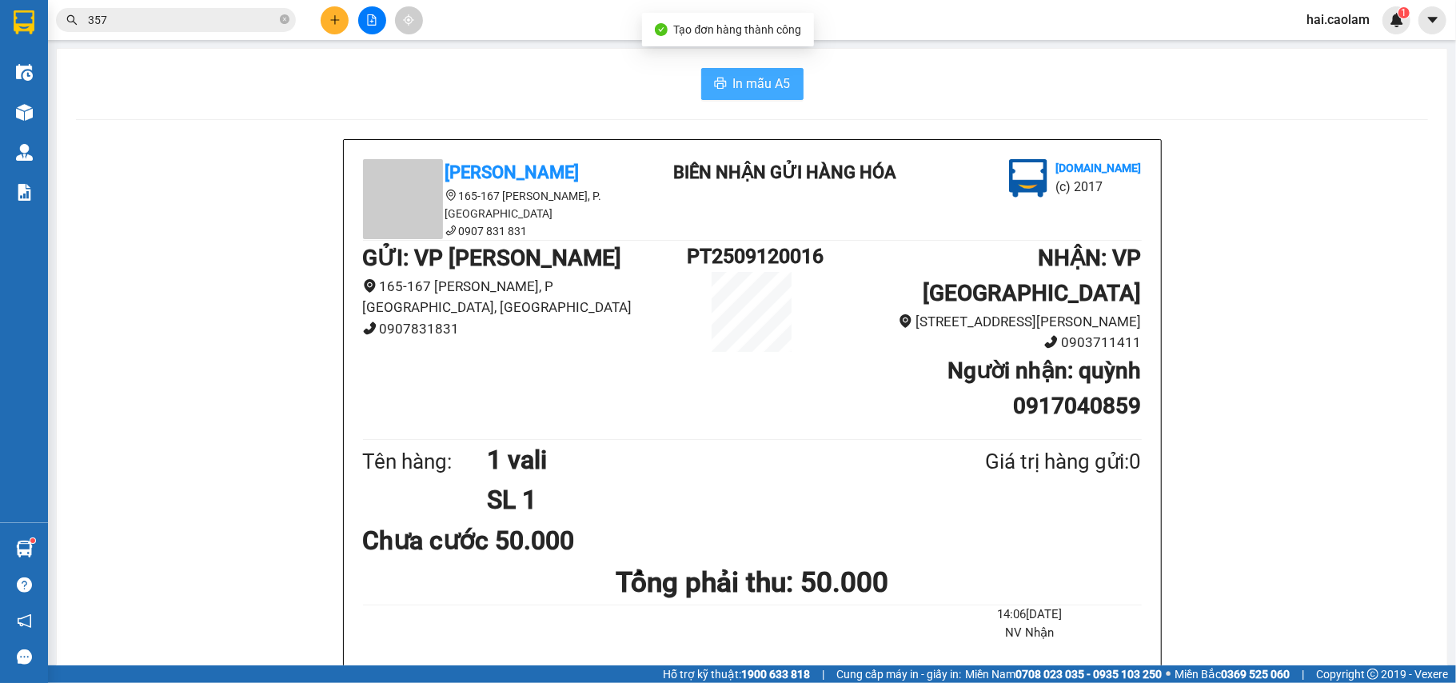
click at [785, 98] on button "In mẫu A5" at bounding box center [752, 84] width 102 height 32
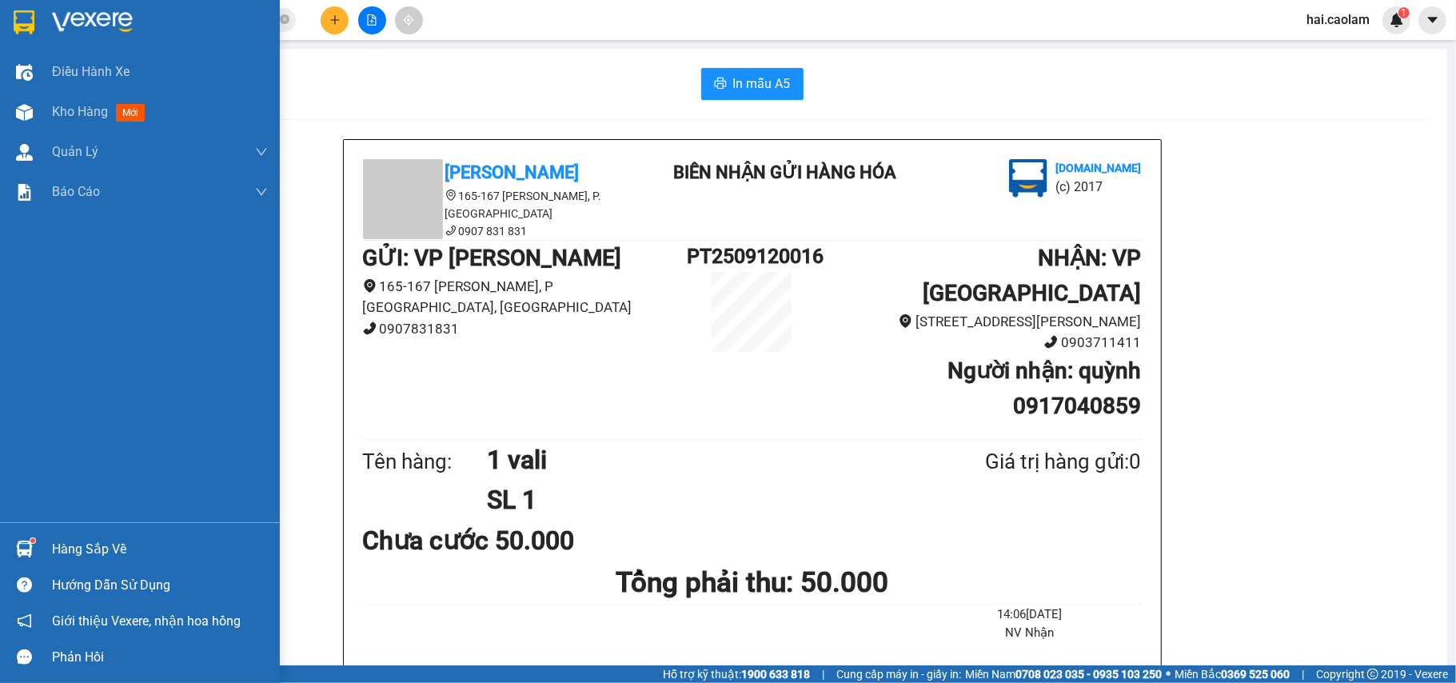
click at [62, 550] on div "Hàng sắp về" at bounding box center [160, 549] width 216 height 24
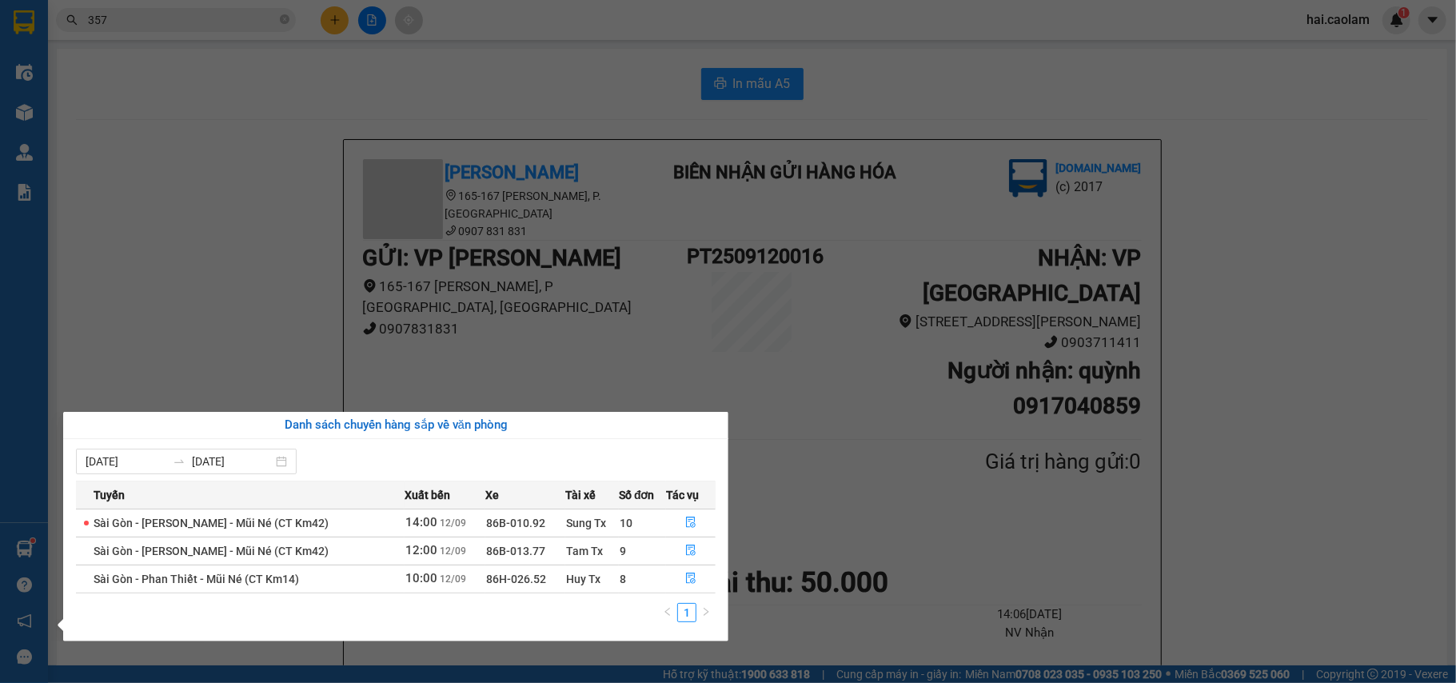
click at [170, 323] on section "Kết quả tìm kiếm ( 111 ) Bộ lọc Mã ĐH Trạng thái Món hàng Thu hộ Tổng cước Chưa…" at bounding box center [728, 341] width 1456 height 683
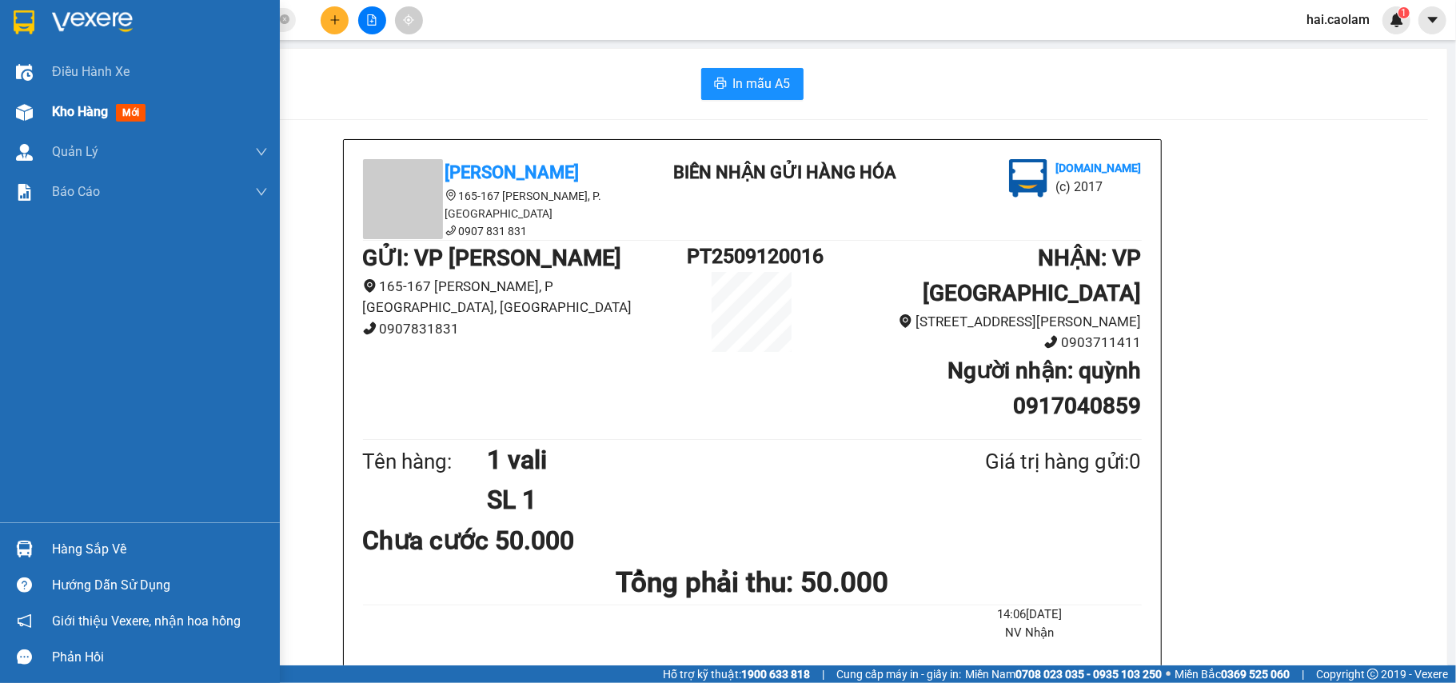
click at [90, 107] on span "Kho hàng" at bounding box center [80, 111] width 56 height 15
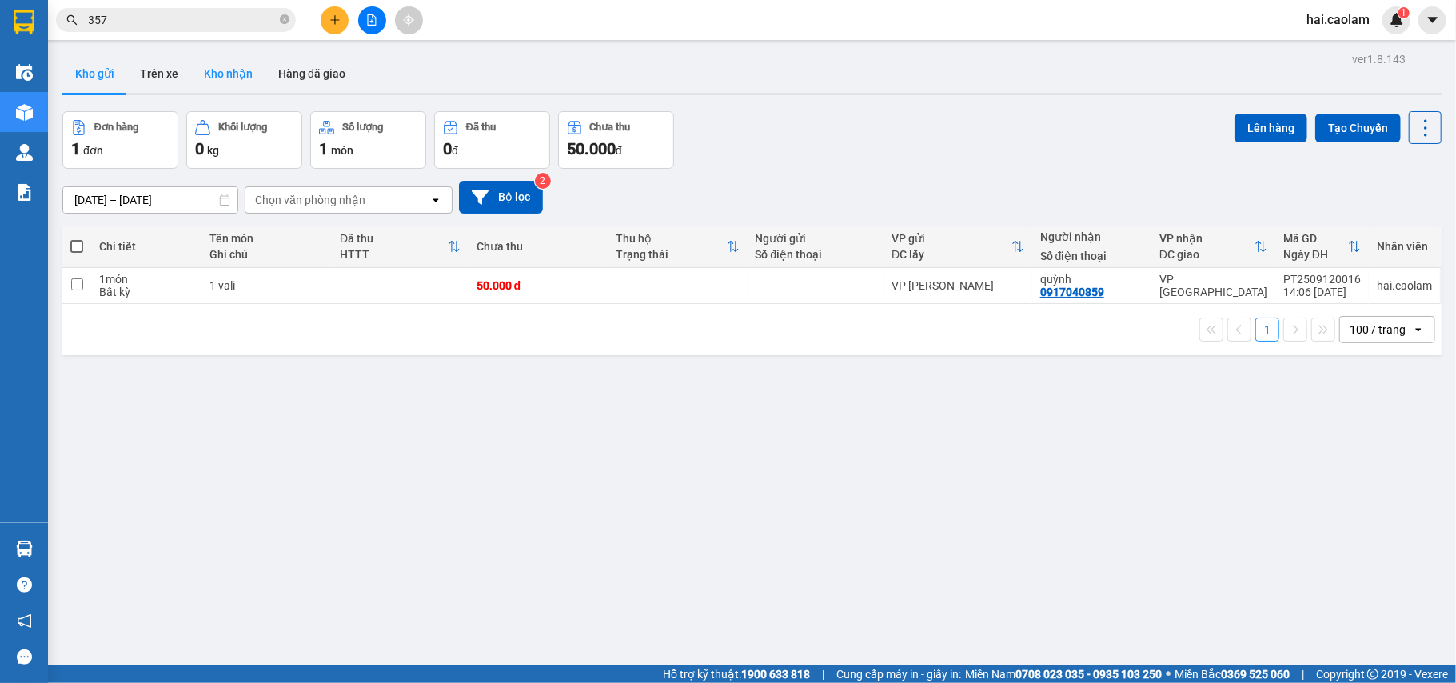
click at [222, 78] on button "Kho nhận" at bounding box center [228, 73] width 74 height 38
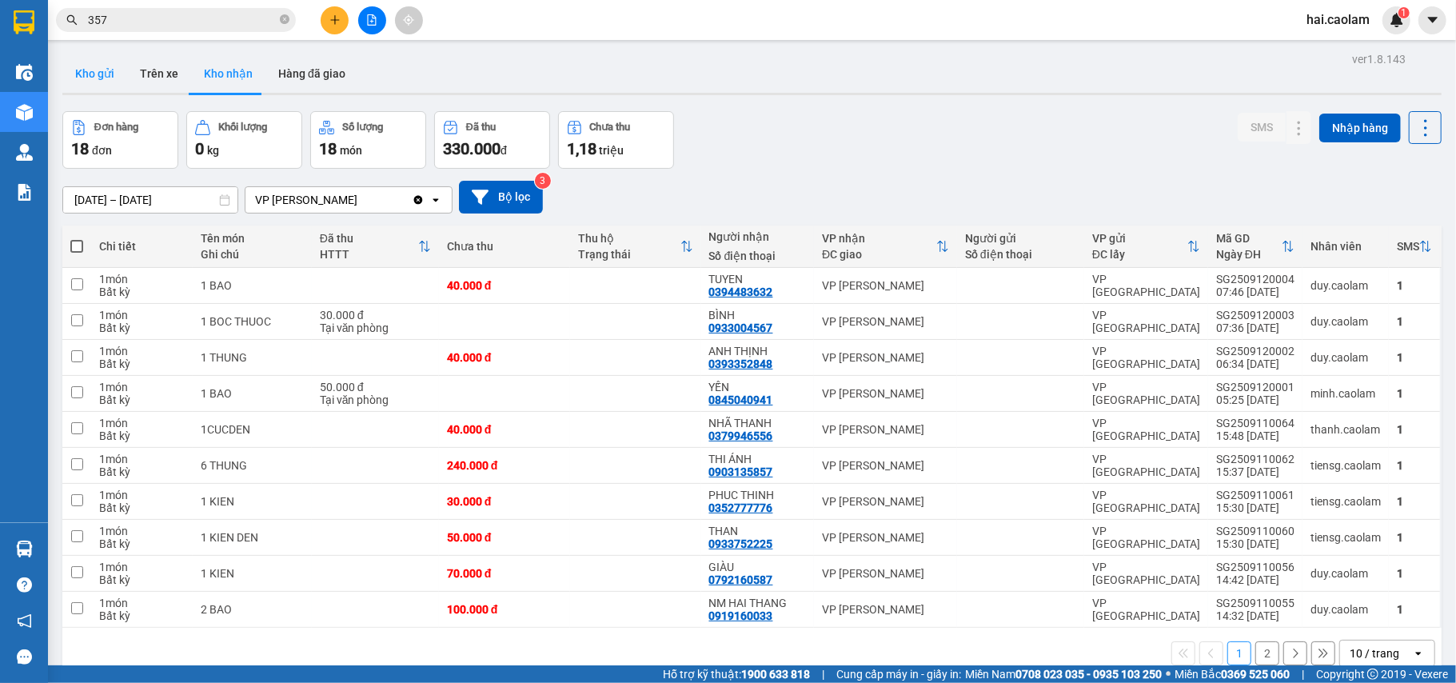
click at [103, 74] on button "Kho gửi" at bounding box center [94, 73] width 65 height 38
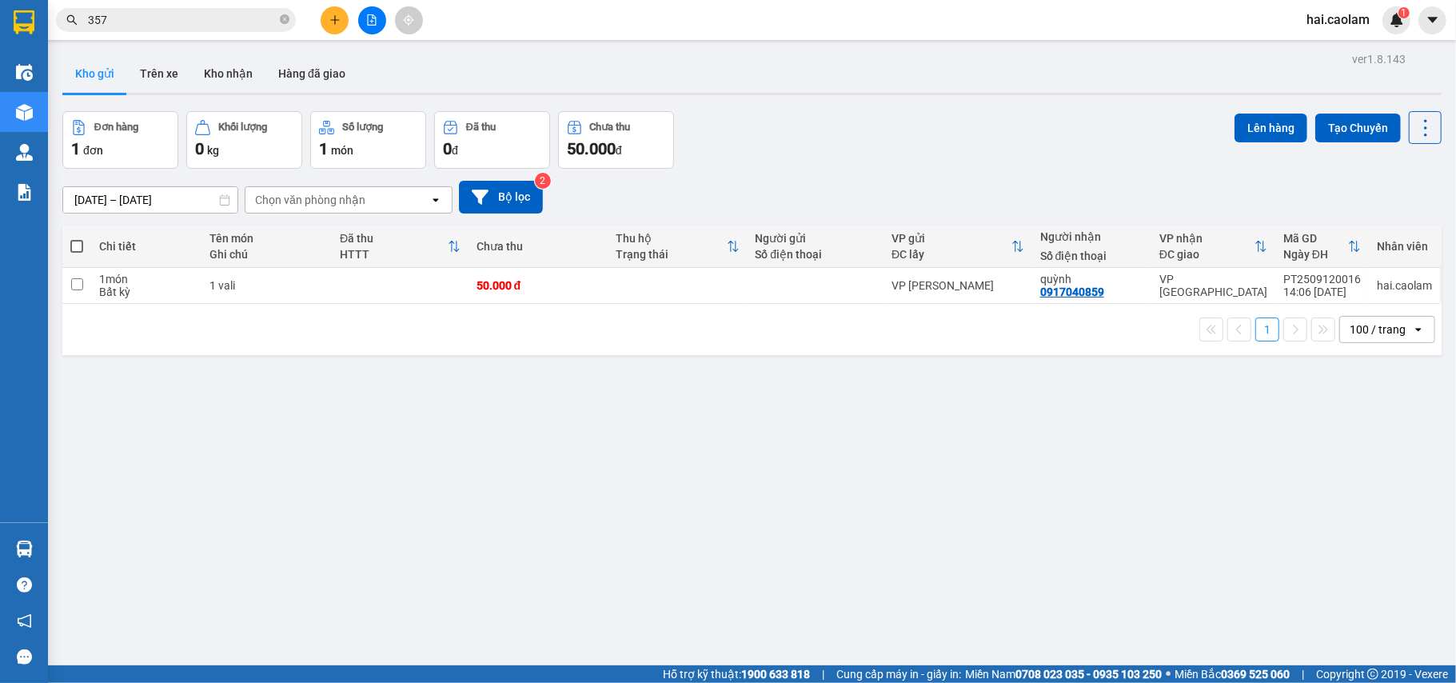
click at [981, 107] on div "ver 1.8.143 Kho gửi Trên xe Kho nhận Hàng đã giao Đơn hàng 1 đơn Khối lượng 0 k…" at bounding box center [752, 389] width 1392 height 683
click at [110, 78] on button "Kho gửi" at bounding box center [94, 73] width 65 height 38
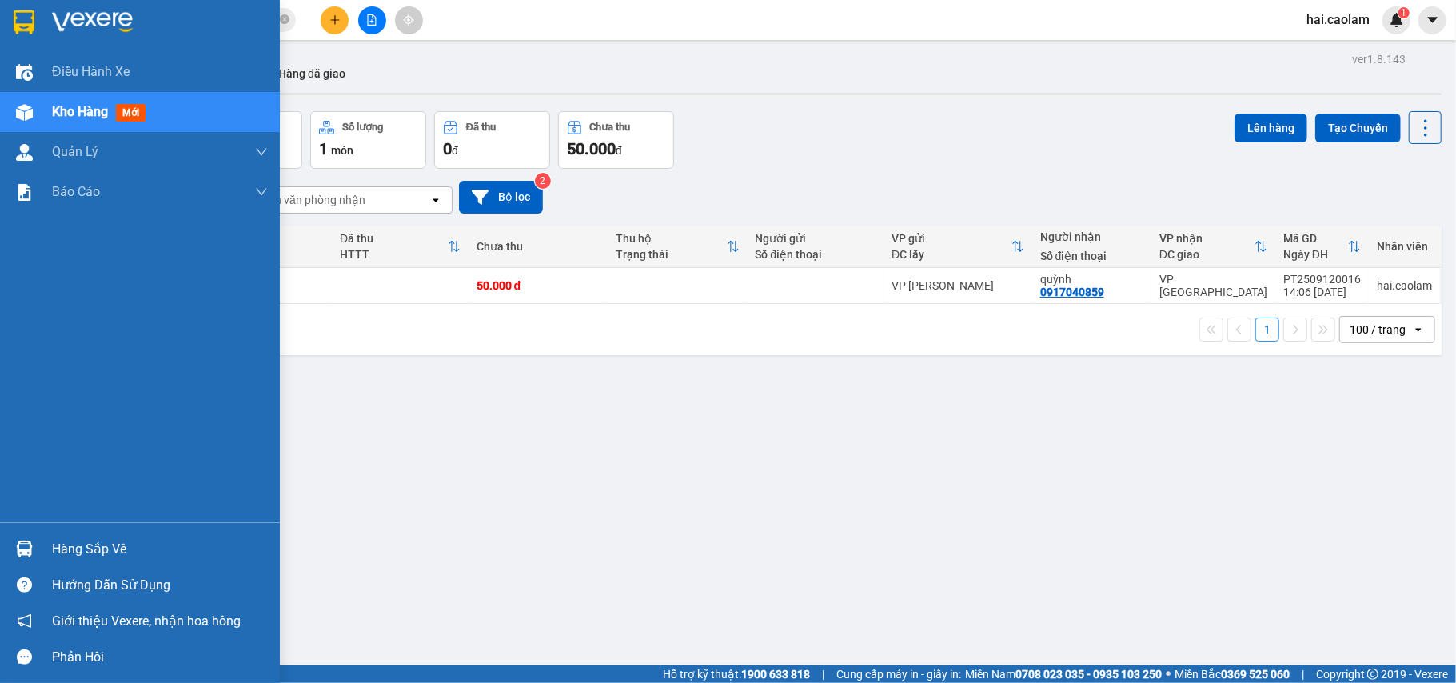
drag, startPoint x: 16, startPoint y: 552, endPoint x: 122, endPoint y: 555, distance: 105.6
click at [16, 553] on img at bounding box center [24, 549] width 17 height 17
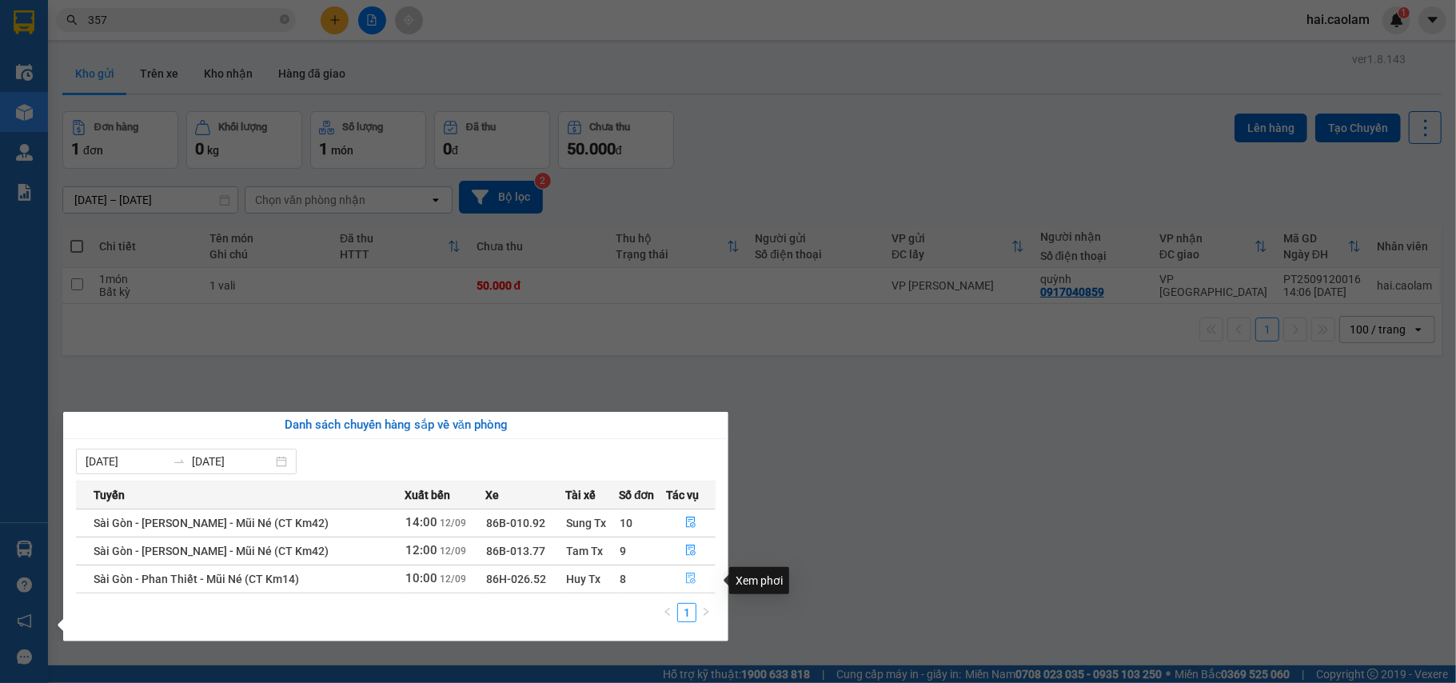
click at [685, 581] on icon "file-done" at bounding box center [690, 578] width 11 height 11
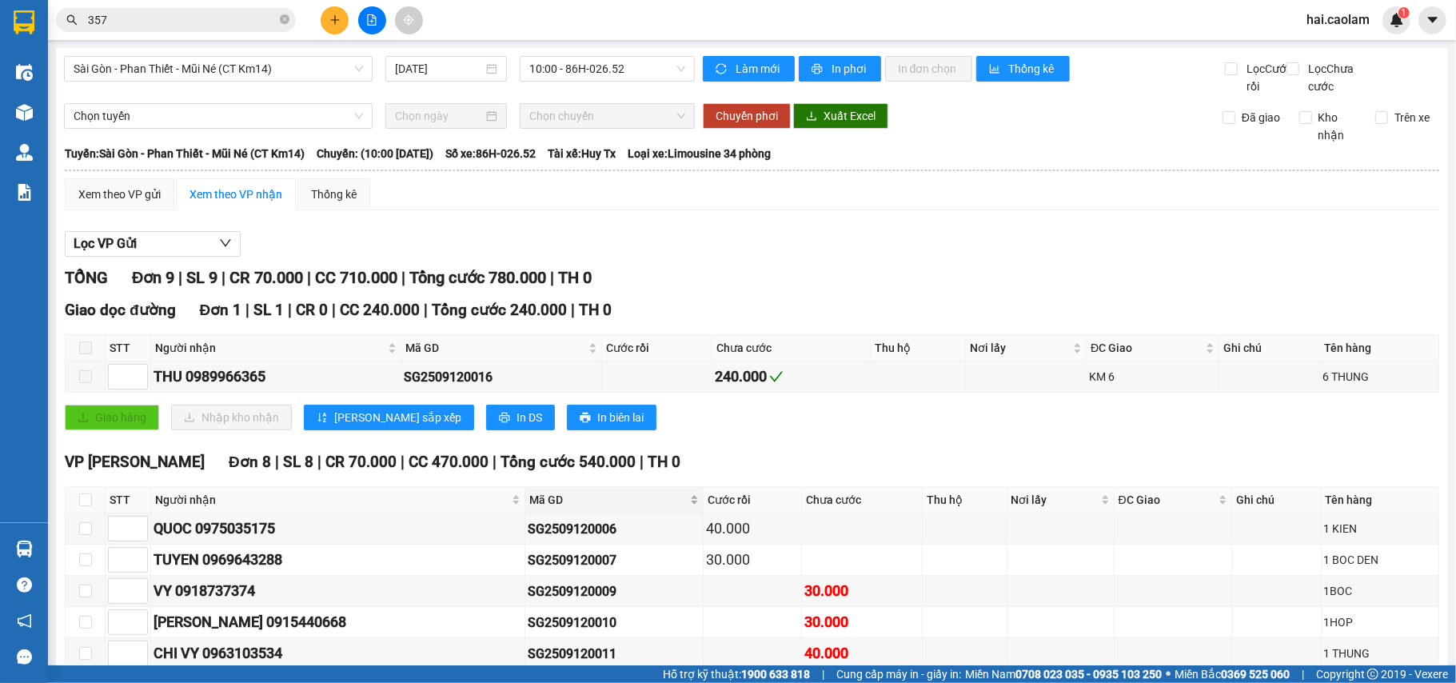
scroll to position [142, 0]
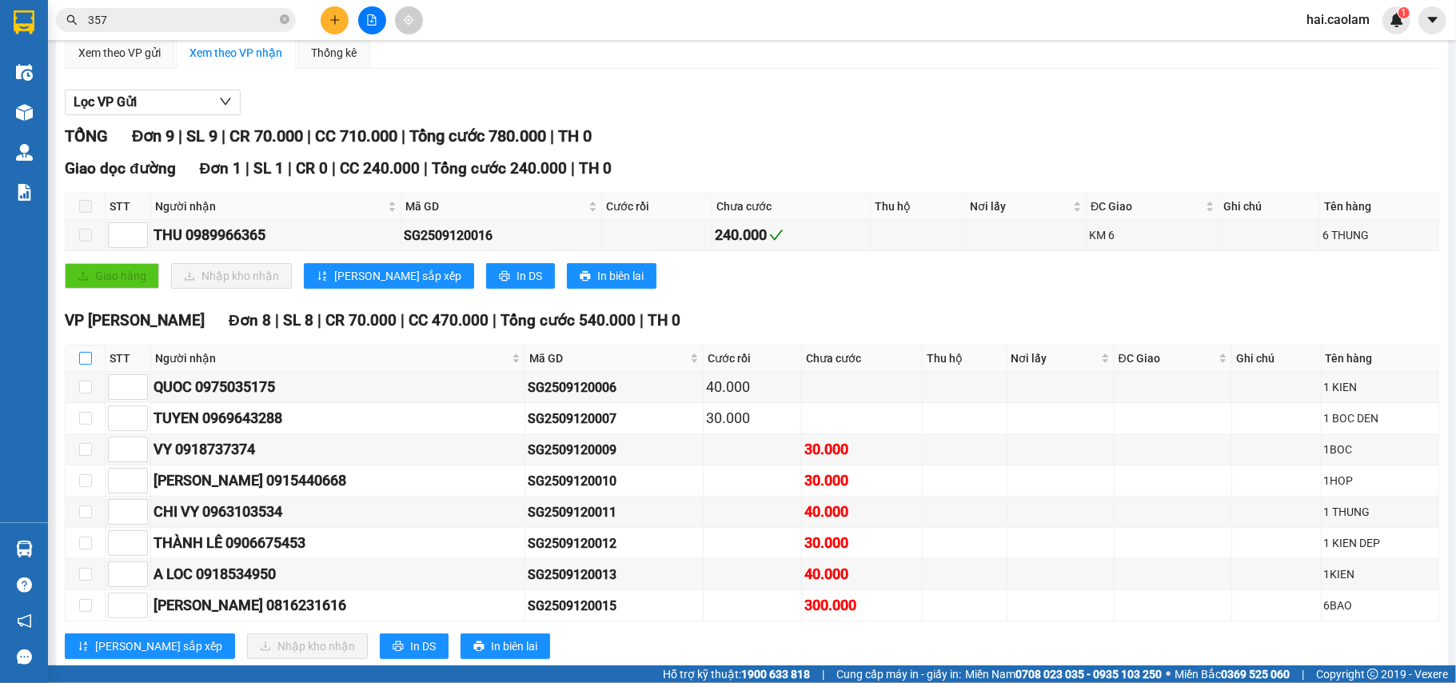
click at [90, 365] on input "checkbox" at bounding box center [85, 358] width 13 height 13
checkbox input "true"
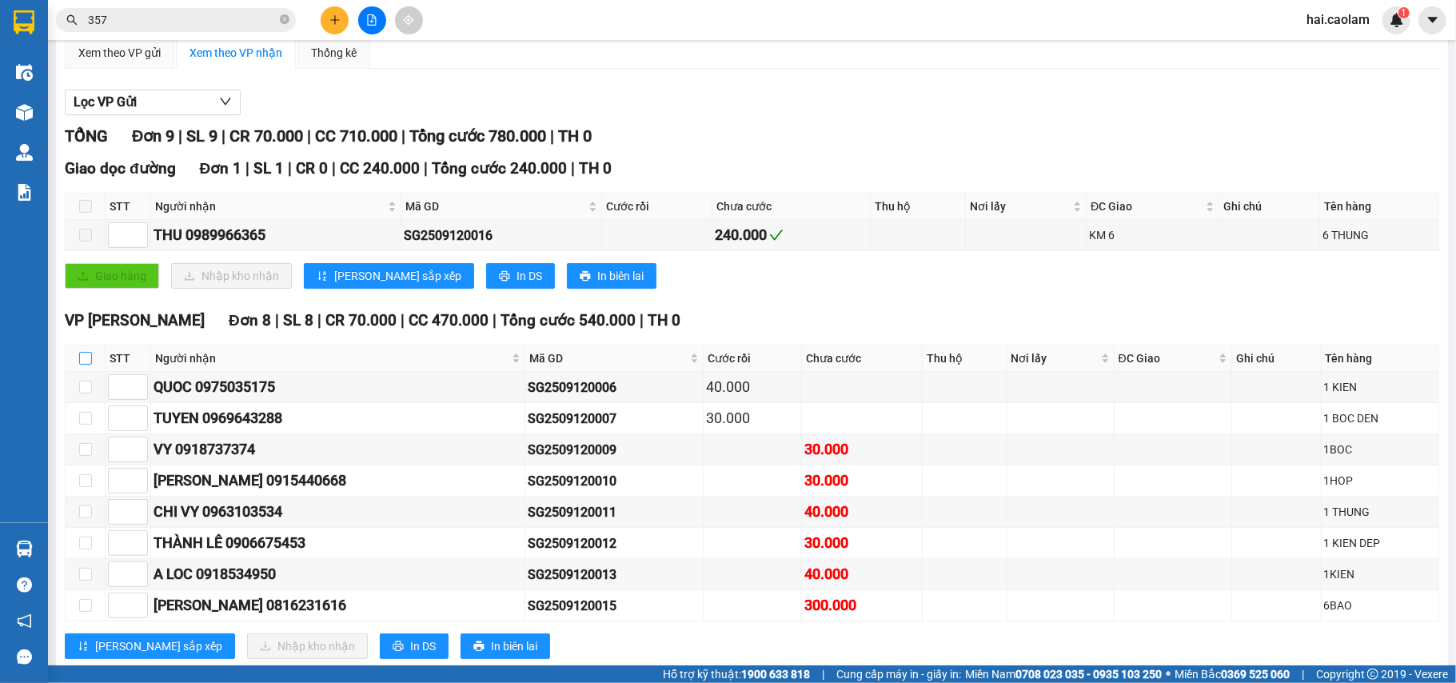
checkbox input "true"
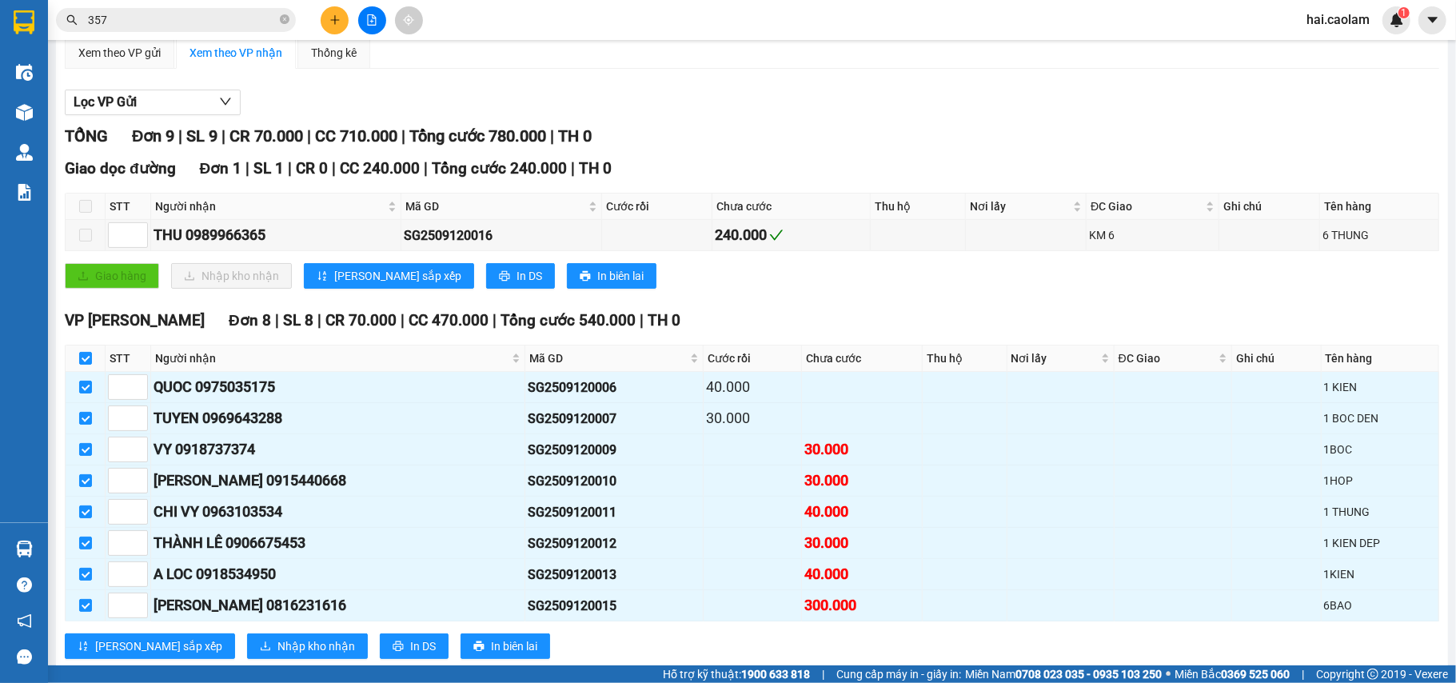
scroll to position [206, 0]
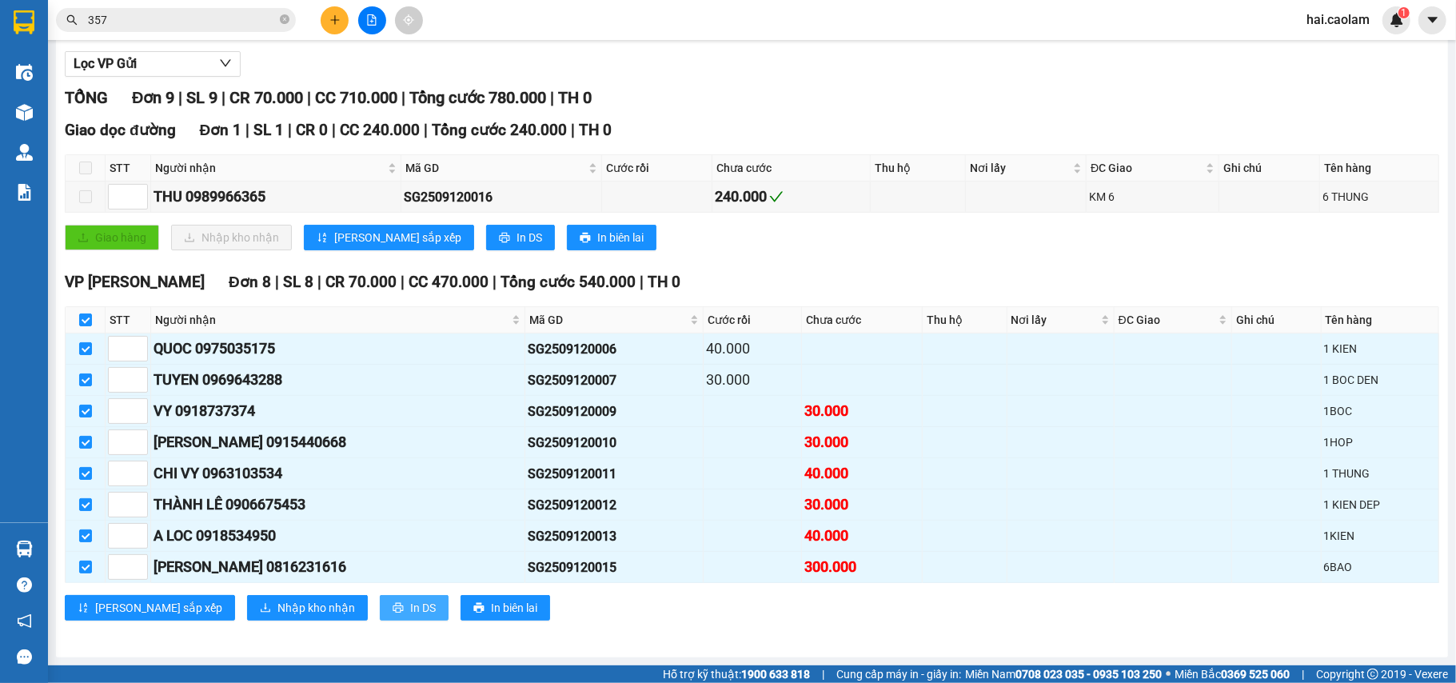
click at [410, 603] on span "In DS" at bounding box center [423, 608] width 26 height 18
click at [88, 311] on label at bounding box center [85, 320] width 13 height 18
click at [88, 314] on input "checkbox" at bounding box center [85, 320] width 13 height 13
checkbox input "false"
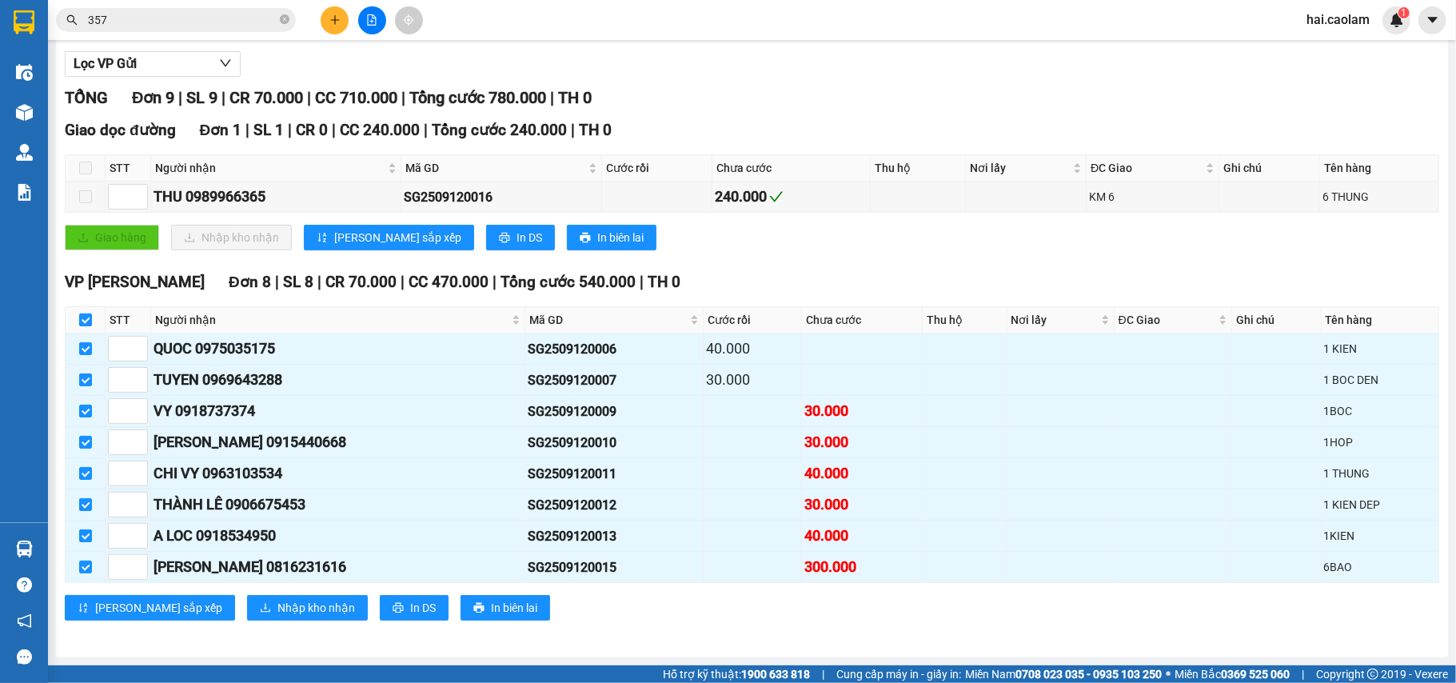
checkbox input "false"
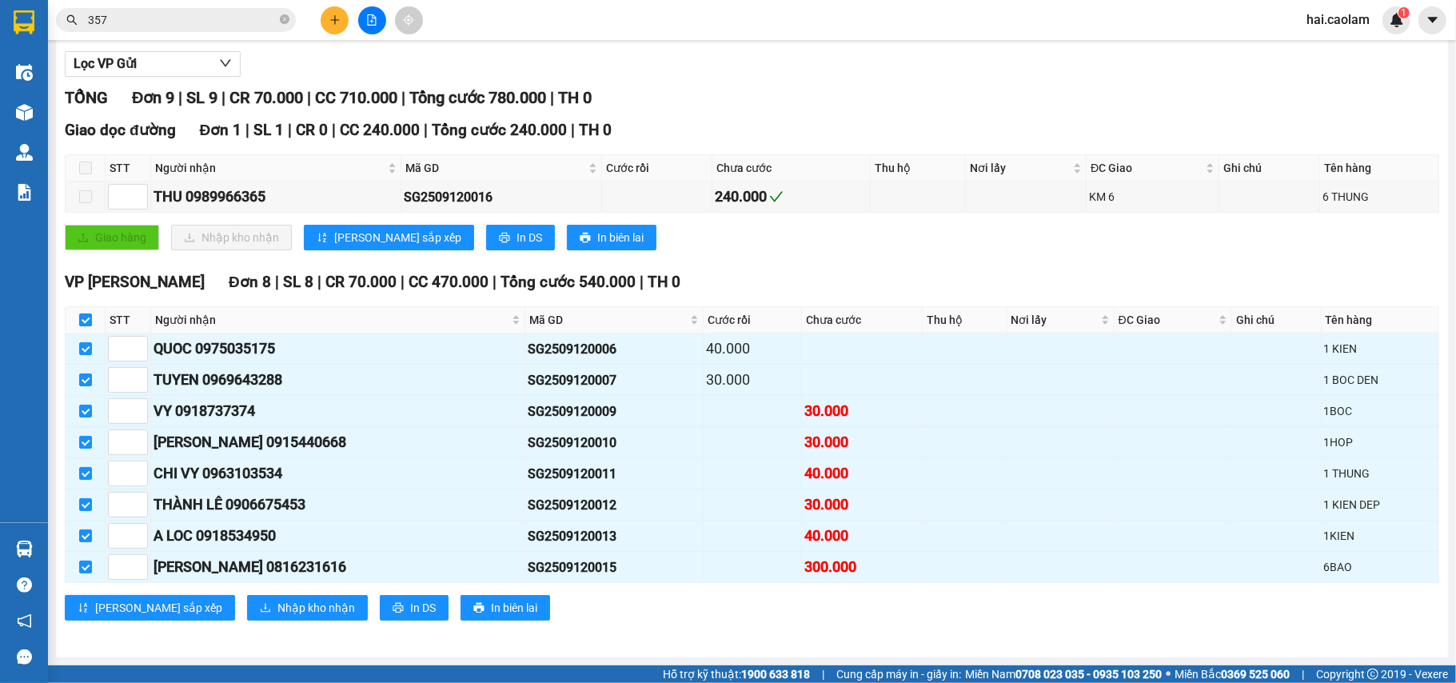
checkbox input "false"
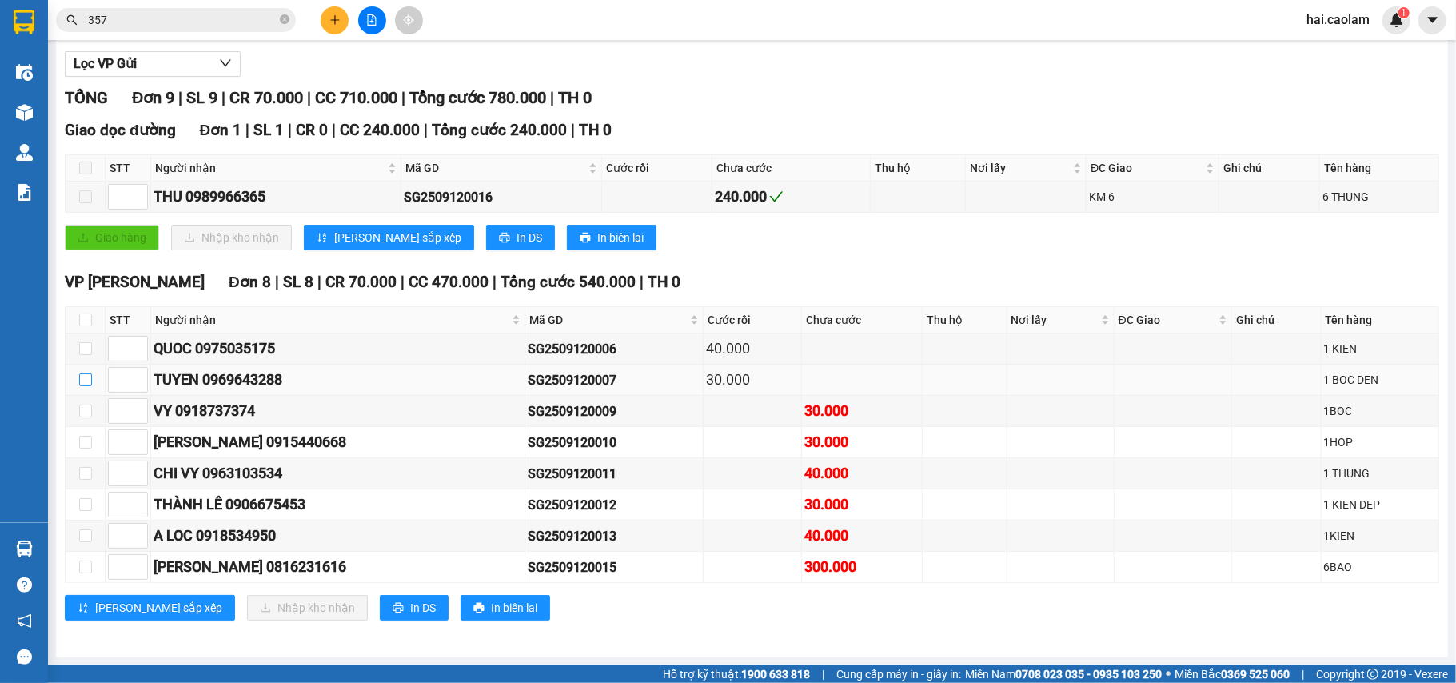
click at [83, 374] on input "checkbox" at bounding box center [85, 380] width 13 height 13
checkbox input "true"
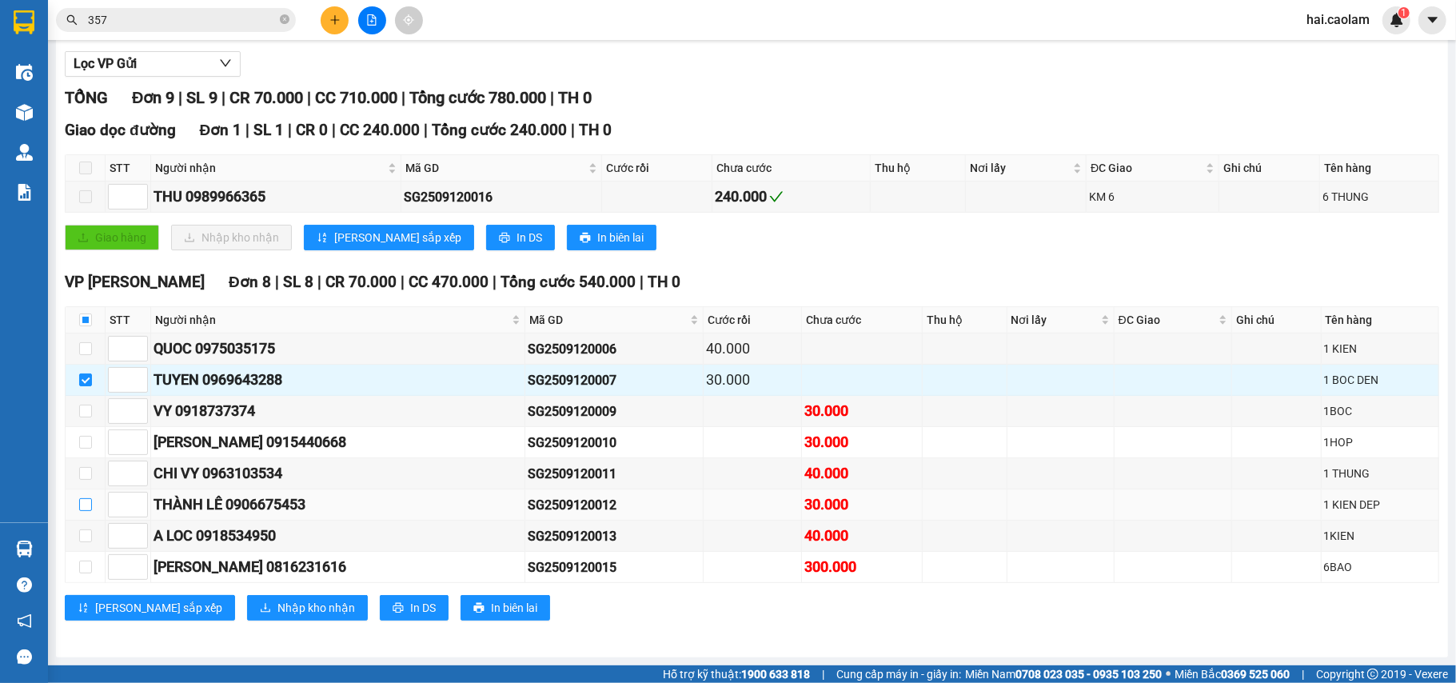
click at [83, 500] on input "checkbox" at bounding box center [85, 504] width 13 height 13
checkbox input "true"
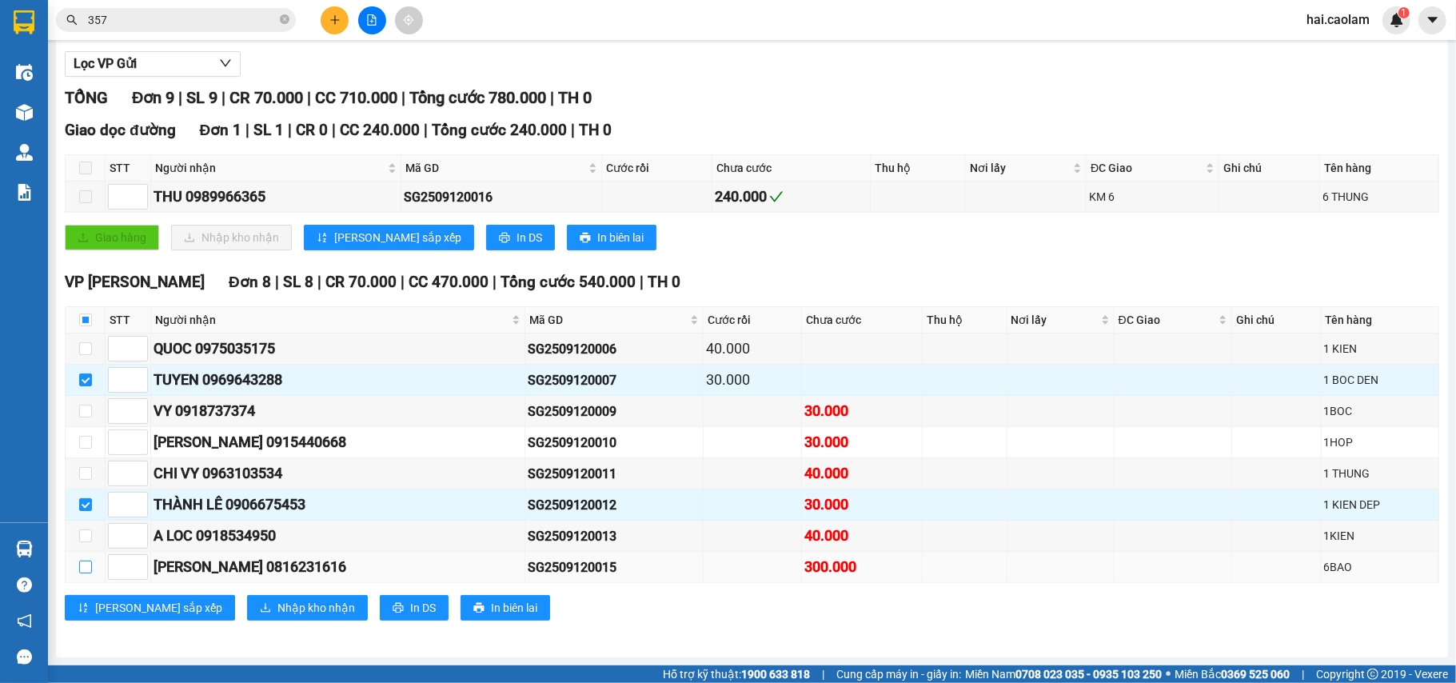
click at [86, 571] on input "checkbox" at bounding box center [85, 567] width 13 height 13
checkbox input "true"
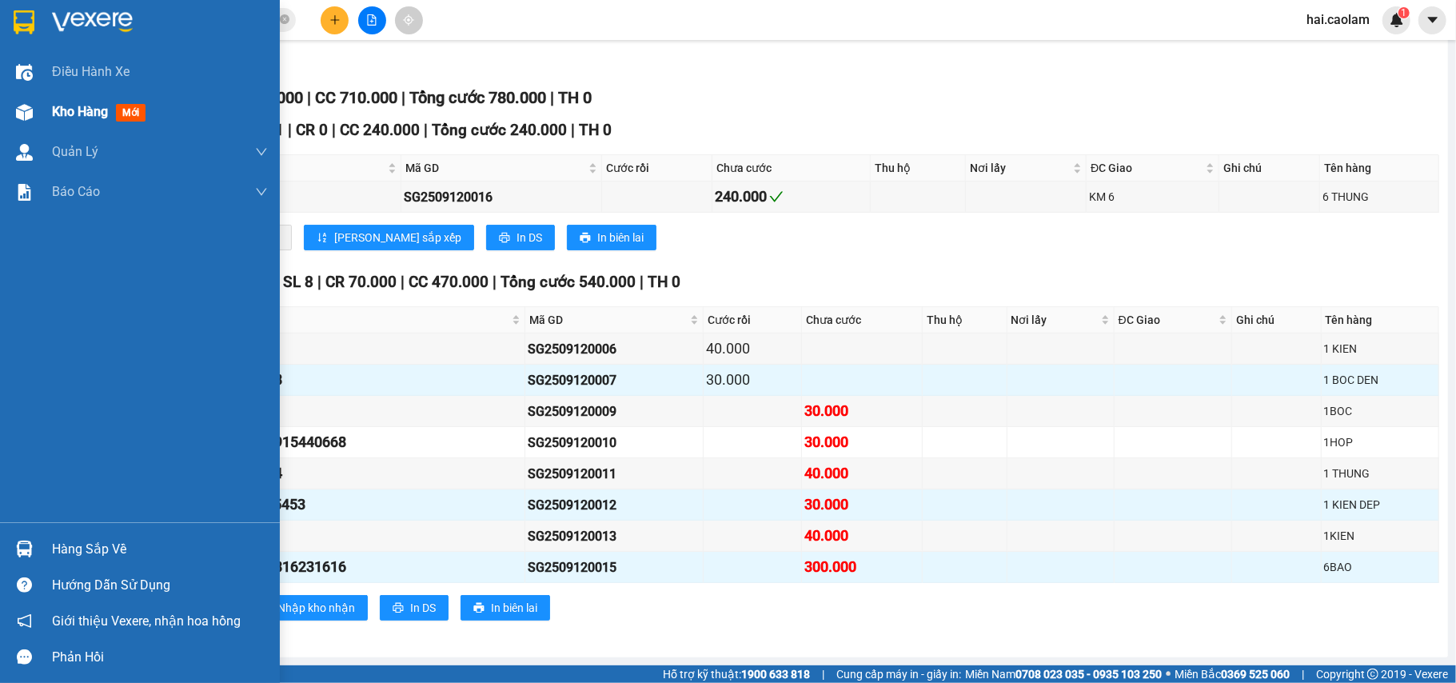
click at [30, 114] on img at bounding box center [24, 112] width 17 height 17
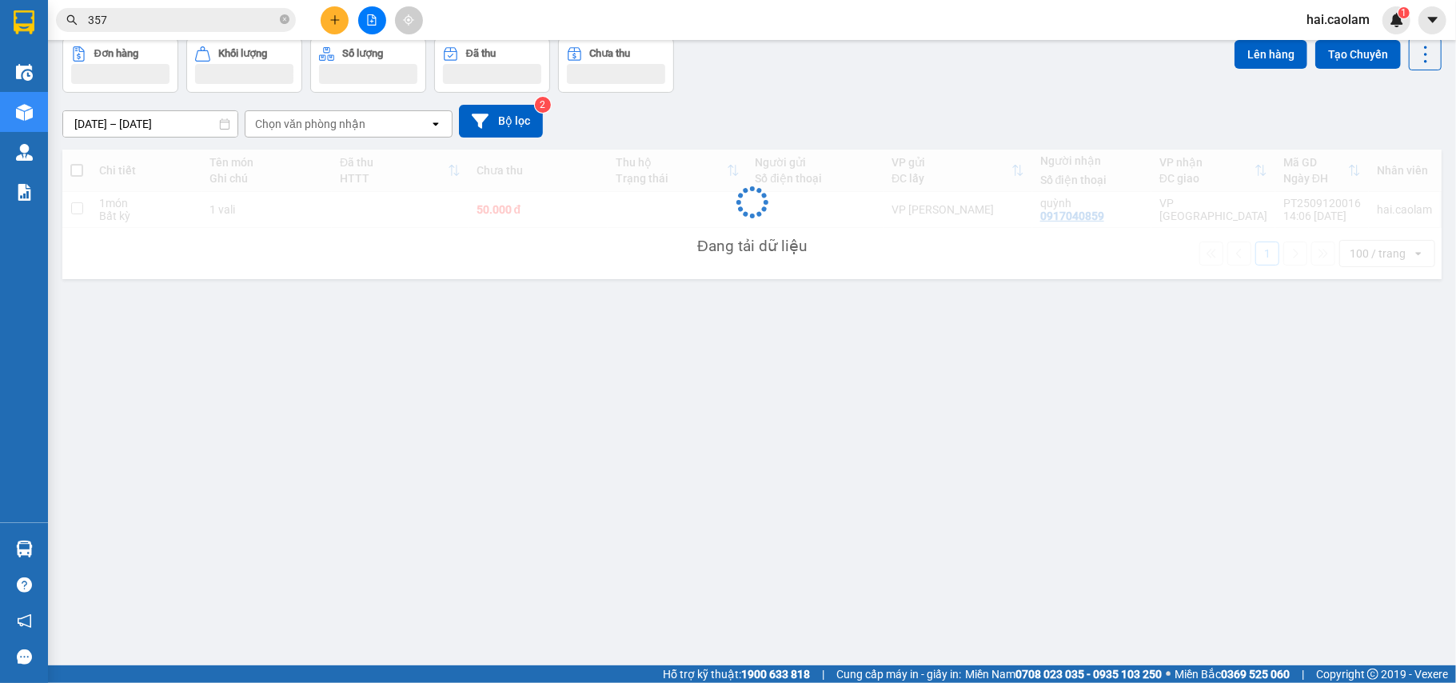
scroll to position [74, 0]
click at [327, 16] on button at bounding box center [335, 20] width 28 height 28
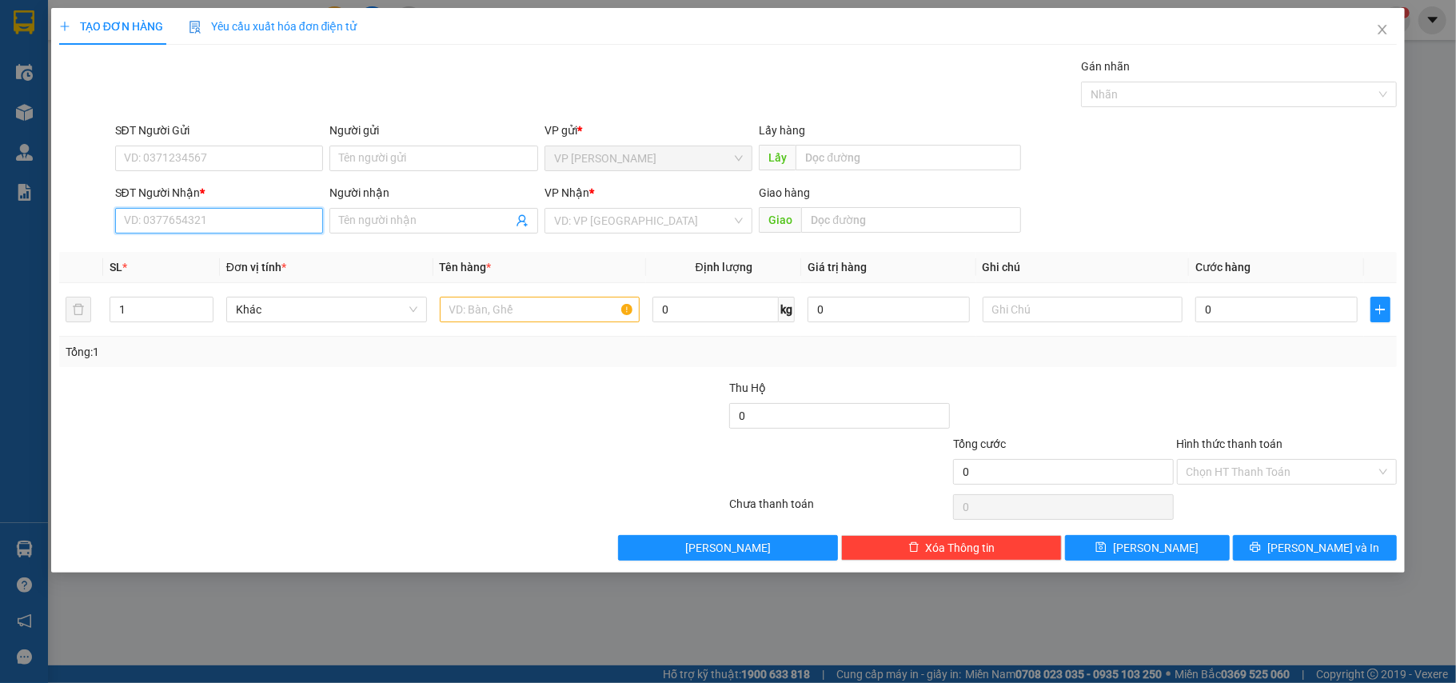
click at [186, 218] on input "SĐT Người Nhận *" at bounding box center [219, 221] width 209 height 26
type input "0393088063"
click at [403, 229] on input "Người nhận" at bounding box center [426, 221] width 174 height 18
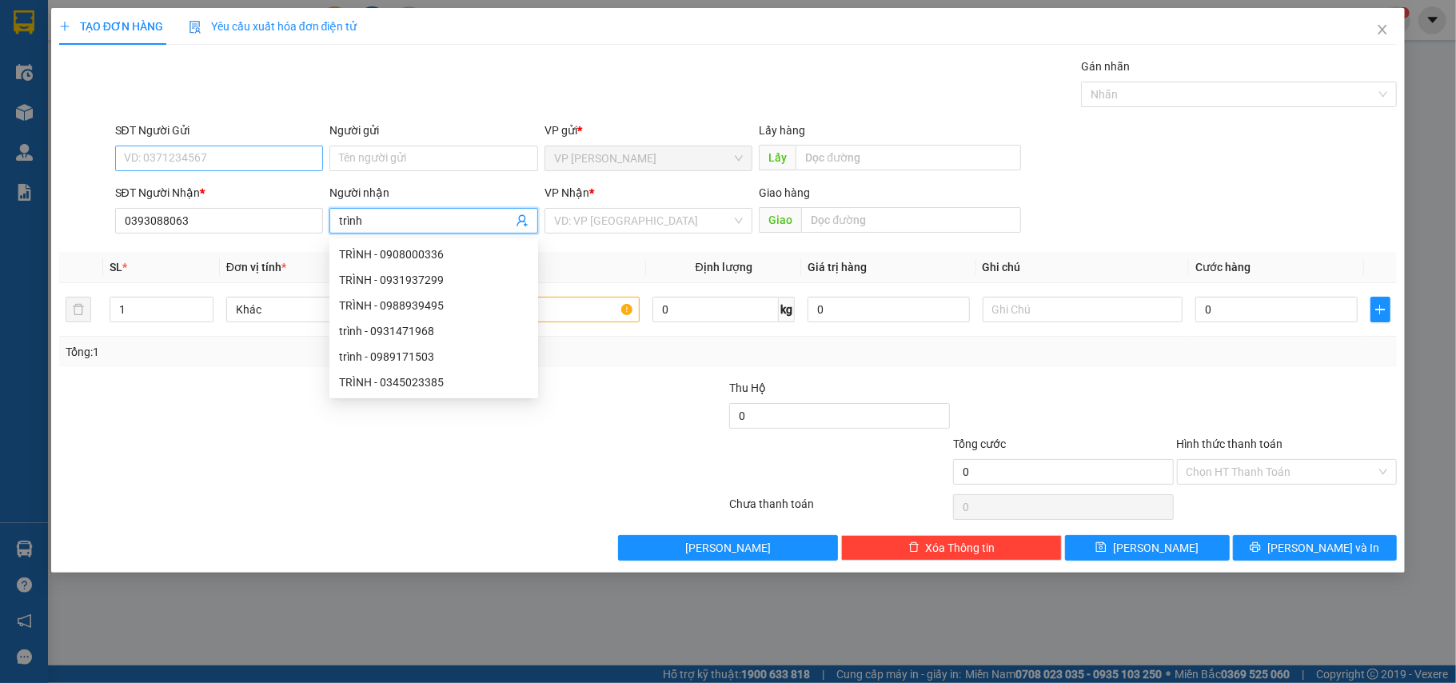
type input "trình"
click at [235, 163] on input "SĐT Người Gửi" at bounding box center [219, 159] width 209 height 26
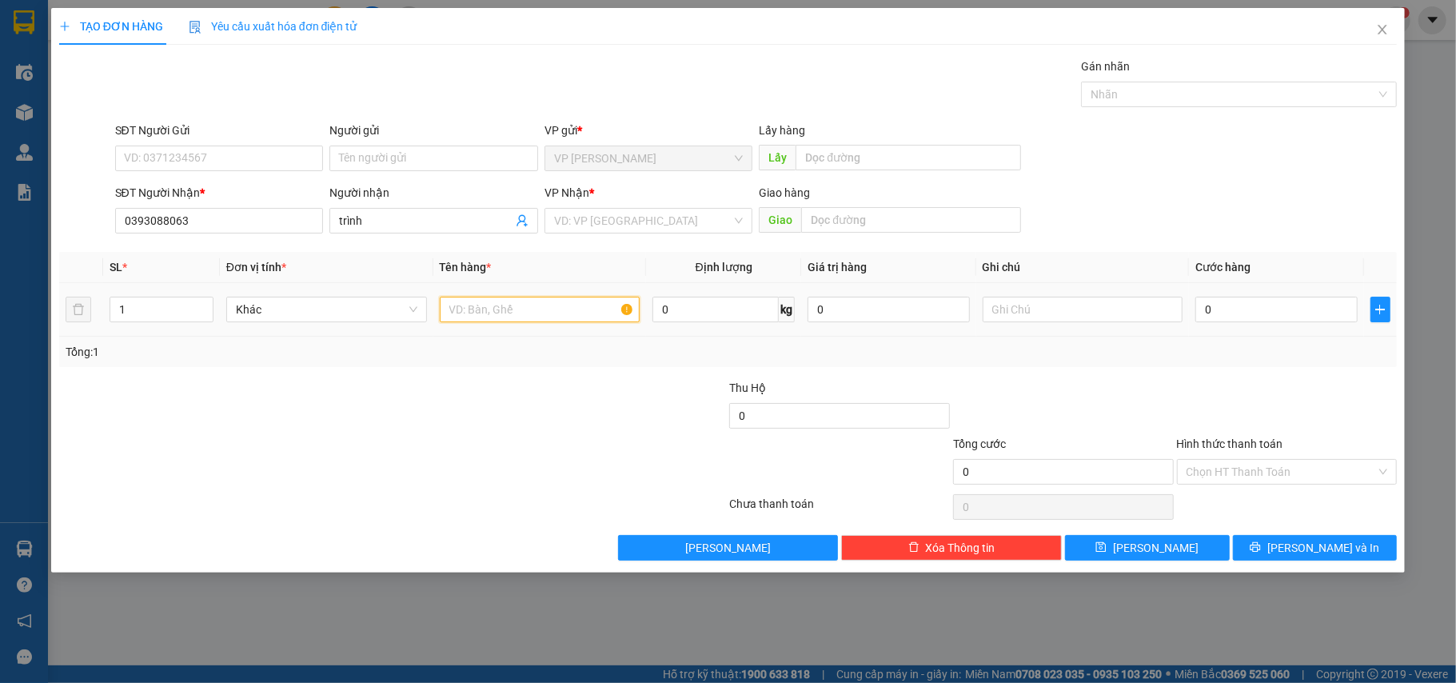
click at [532, 322] on input "text" at bounding box center [540, 310] width 201 height 26
type input "1 xốp nhỏ"
click at [1245, 314] on input "0" at bounding box center [1277, 310] width 162 height 26
type input "3"
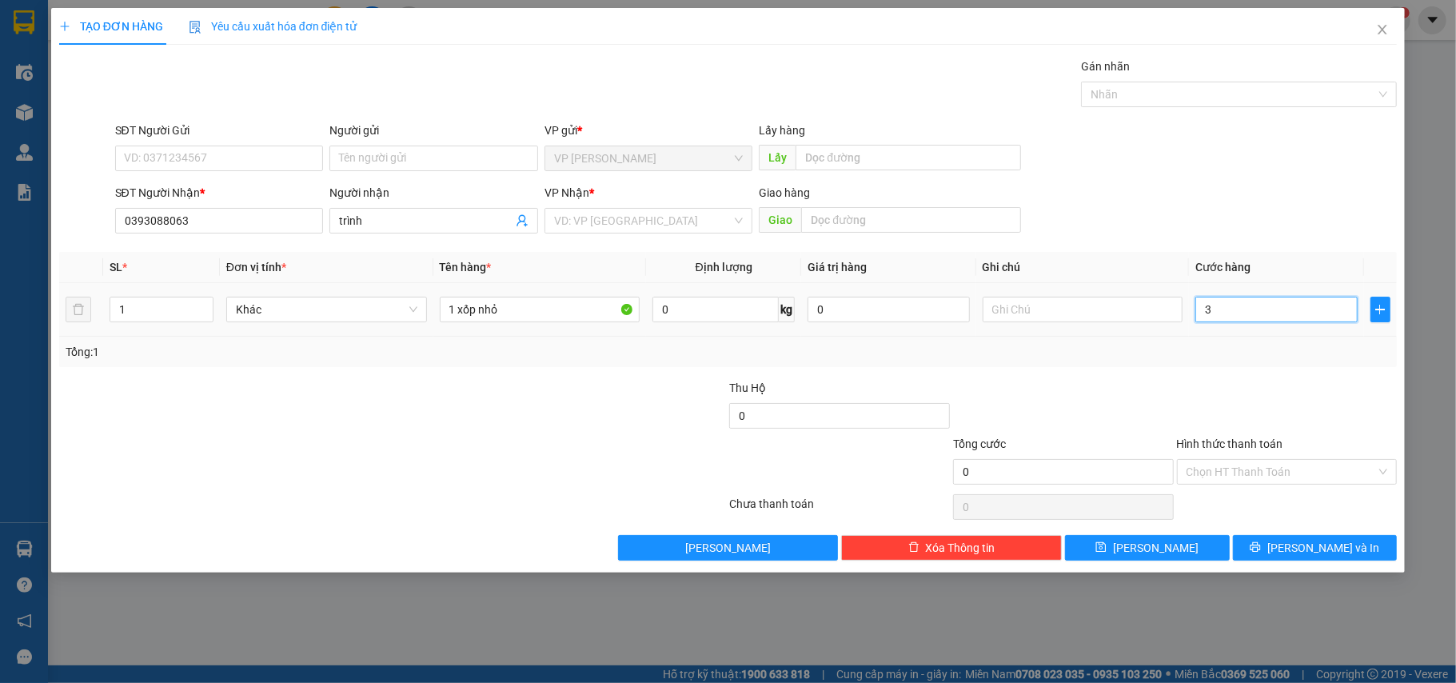
type input "3"
type input "30"
type input "30.000"
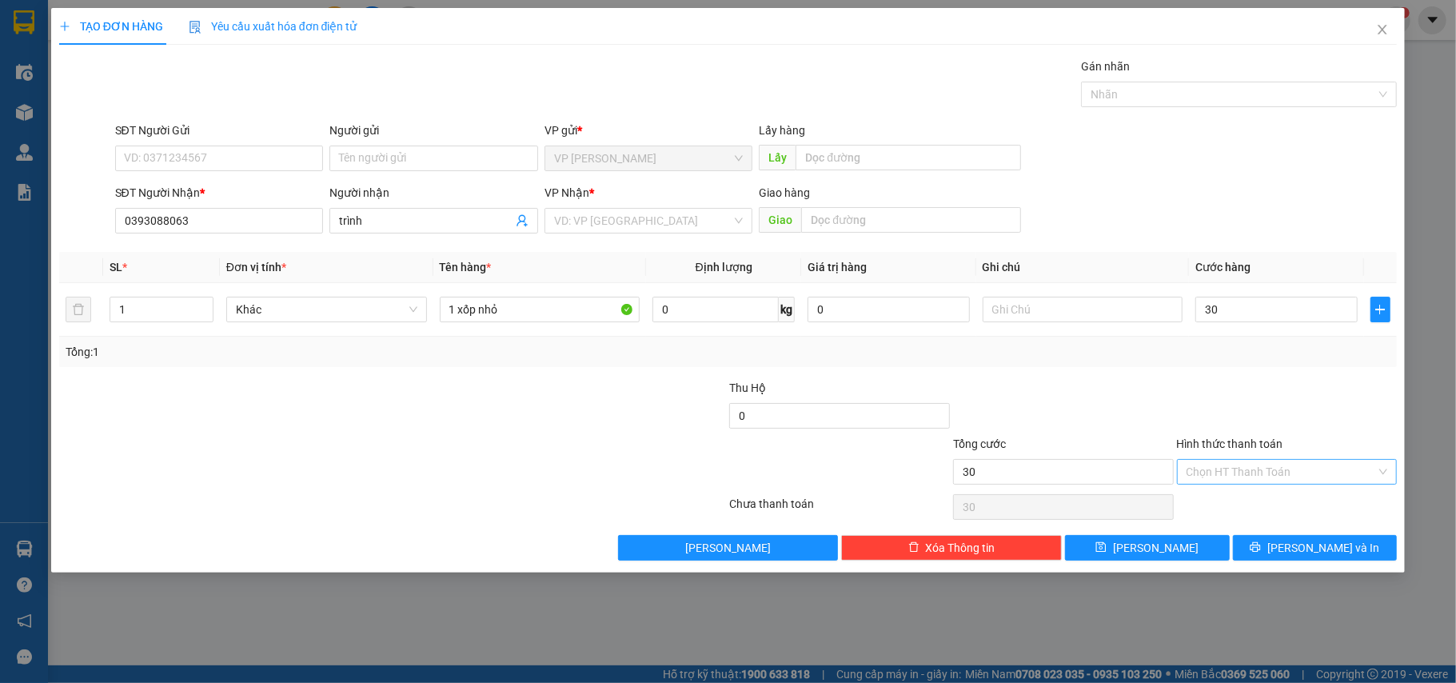
type input "30.000"
click at [1280, 471] on input "Hình thức thanh toán" at bounding box center [1282, 472] width 190 height 24
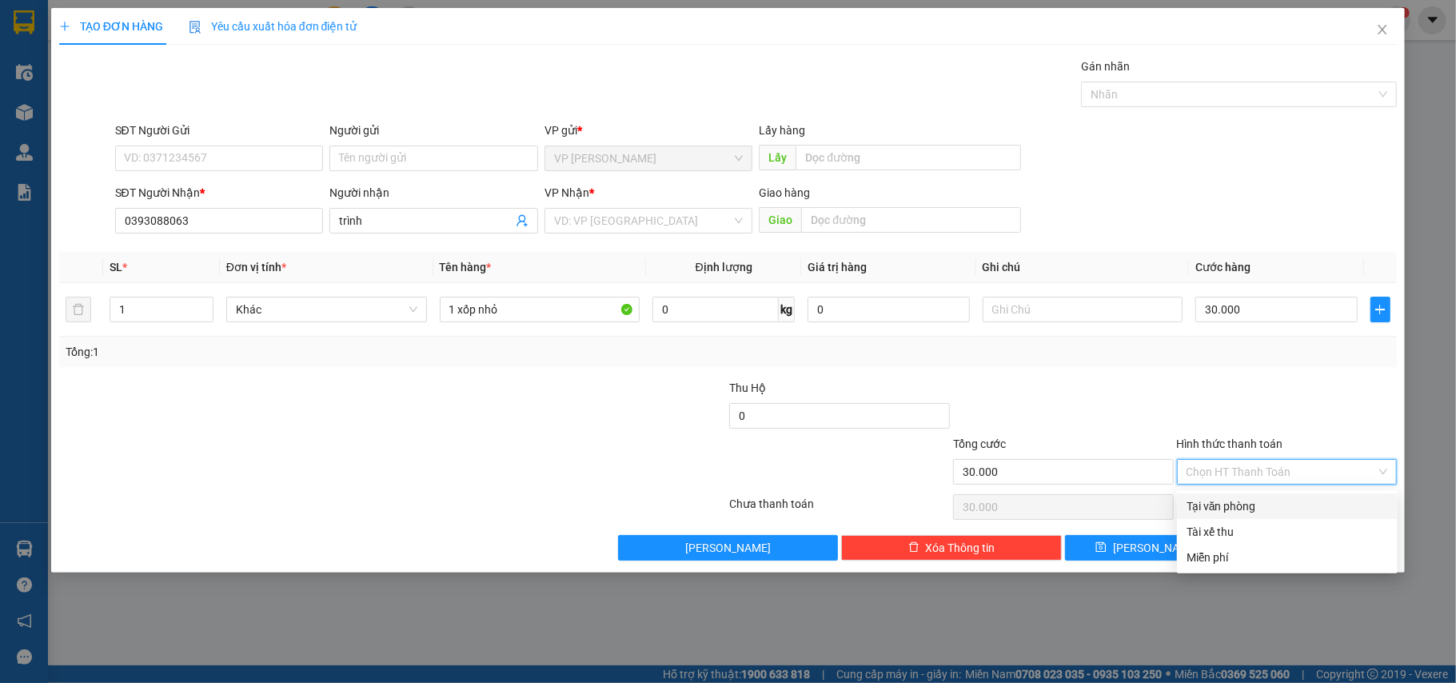
click at [1228, 505] on div "Tại văn phòng" at bounding box center [1288, 506] width 202 height 18
type input "0"
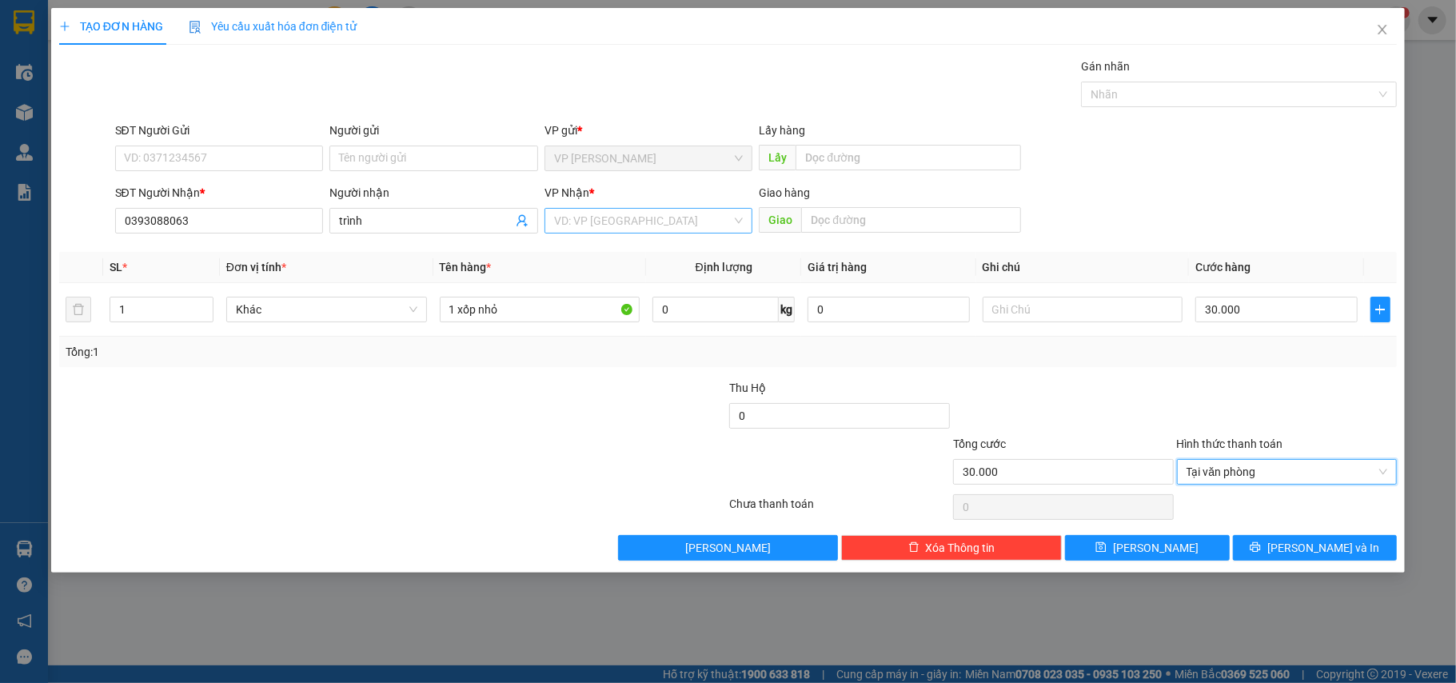
click at [640, 218] on input "search" at bounding box center [643, 221] width 178 height 24
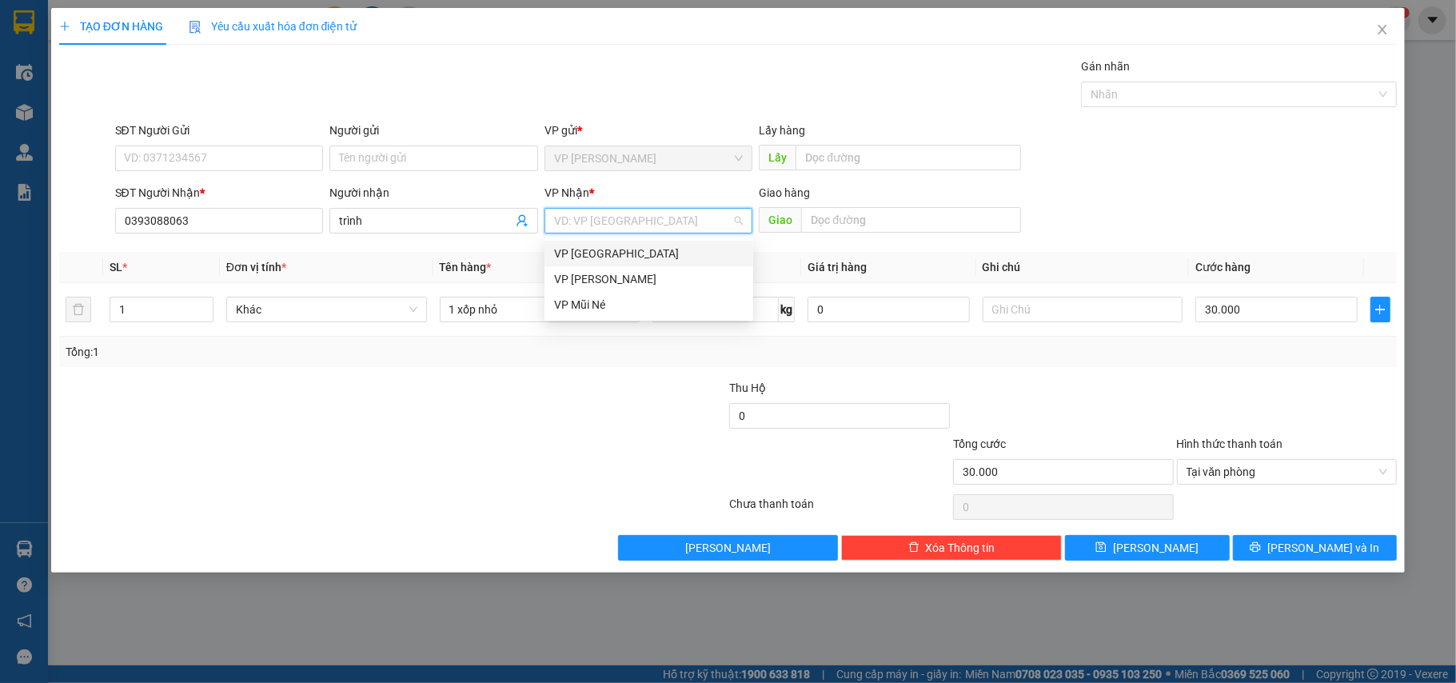
click at [608, 260] on div "VP [GEOGRAPHIC_DATA]" at bounding box center [649, 254] width 190 height 18
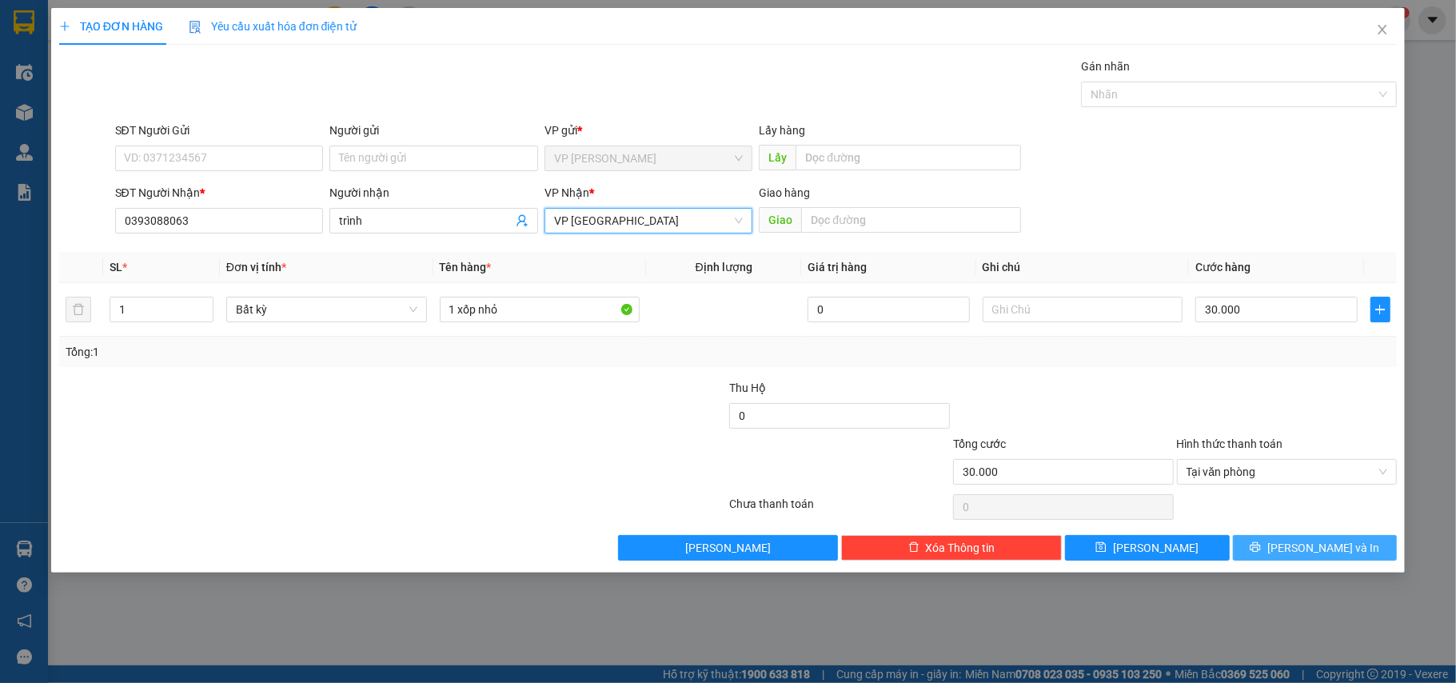
click at [1344, 554] on span "[PERSON_NAME] và In" at bounding box center [1324, 548] width 112 height 18
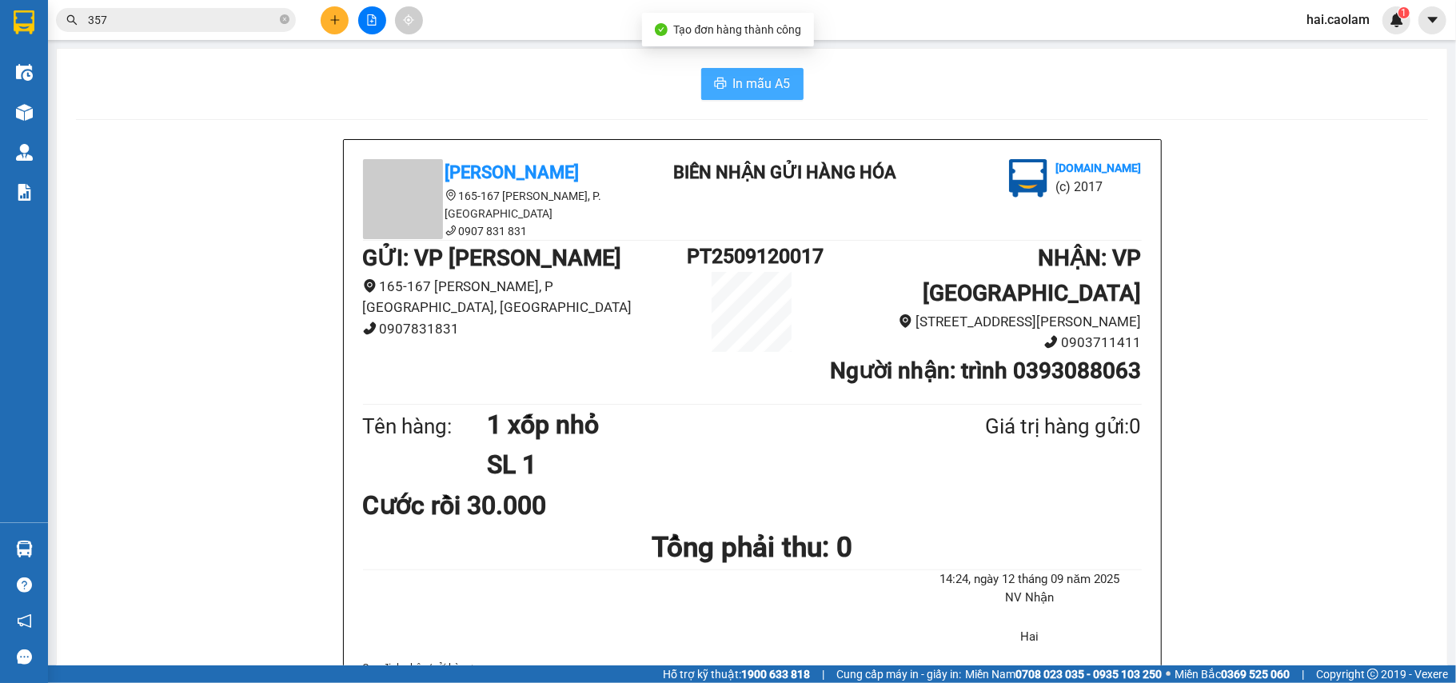
click at [750, 81] on span "In mẫu A5" at bounding box center [762, 84] width 58 height 20
click at [210, 23] on input "357" at bounding box center [182, 20] width 189 height 18
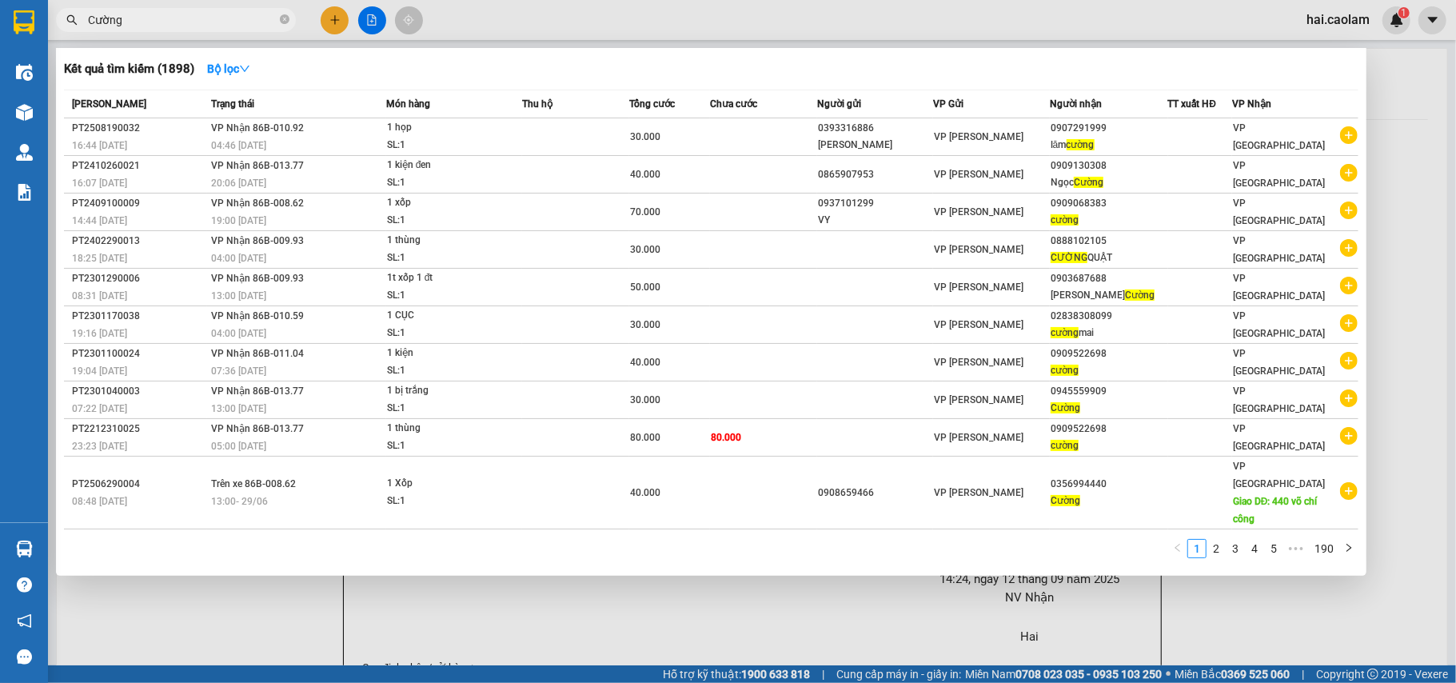
type input "Cường"
click at [714, 606] on div at bounding box center [728, 341] width 1456 height 683
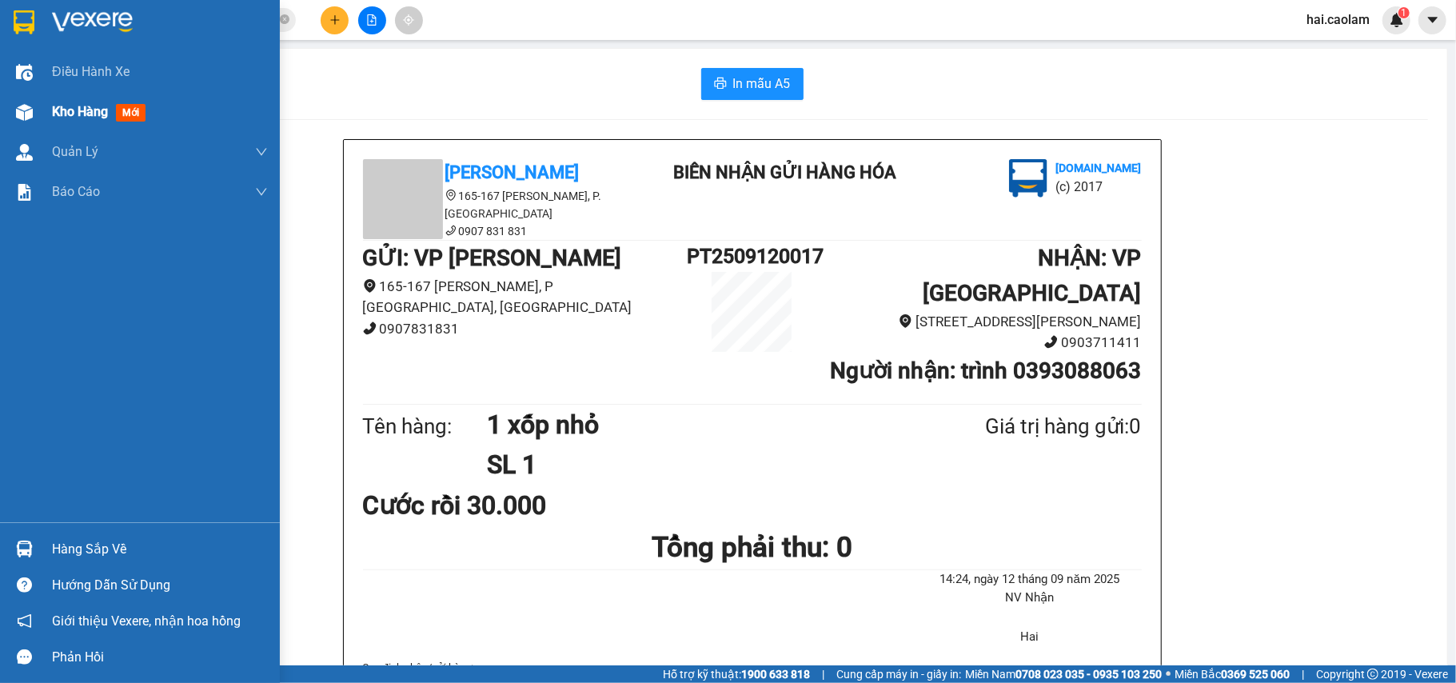
click at [42, 104] on div "Kho hàng mới" at bounding box center [140, 112] width 280 height 40
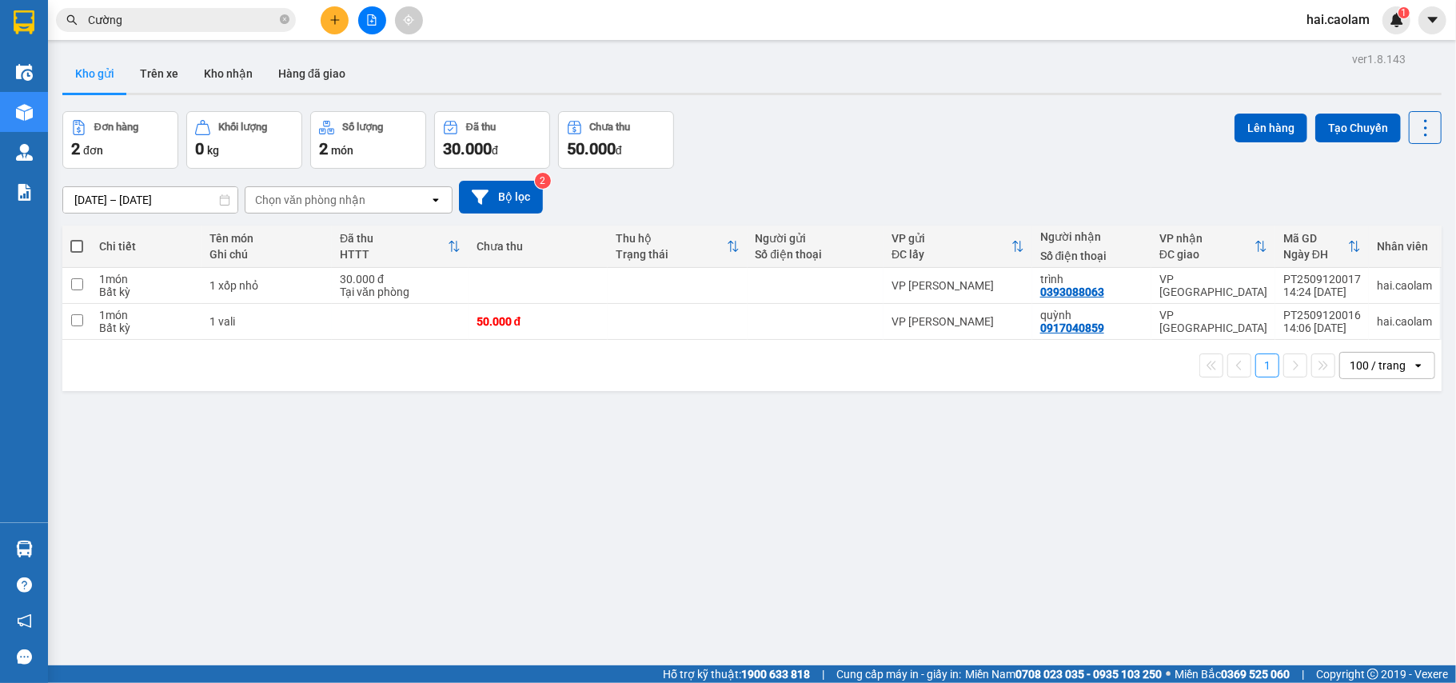
click at [1070, 427] on div "ver 1.8.143 Kho gửi Trên xe Kho nhận Hàng đã giao Đơn hàng 2 đơn Khối lượng 0 k…" at bounding box center [752, 389] width 1392 height 683
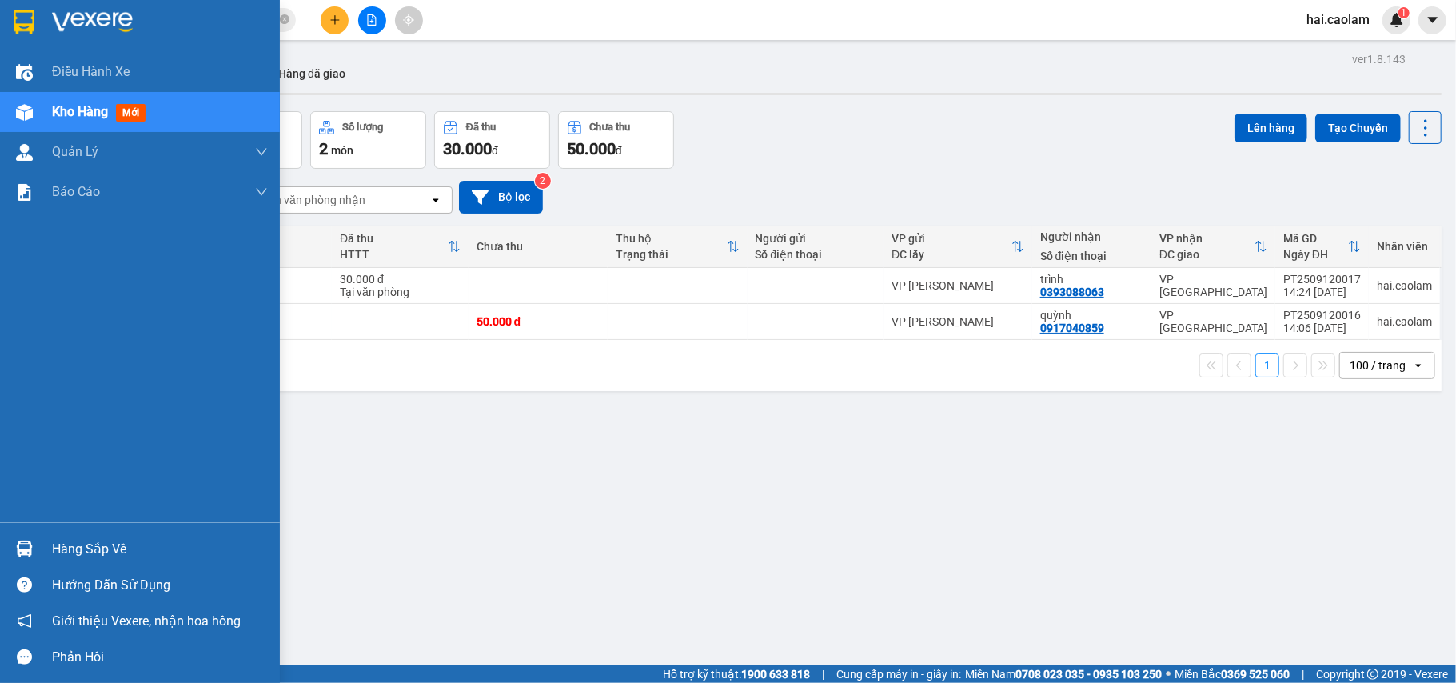
drag, startPoint x: 78, startPoint y: 538, endPoint x: 237, endPoint y: 533, distance: 159.3
click at [85, 535] on div "Hàng sắp về" at bounding box center [140, 549] width 280 height 36
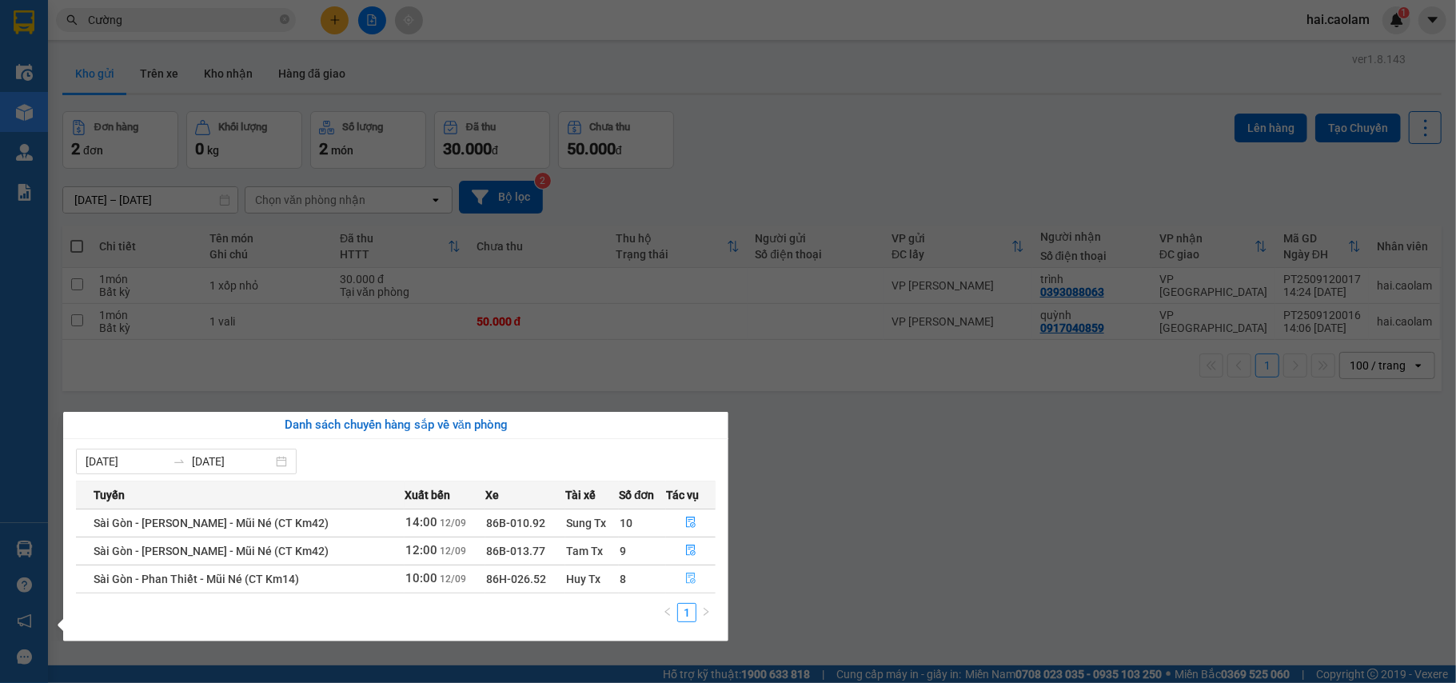
click at [692, 580] on icon "file-done" at bounding box center [690, 578] width 11 height 11
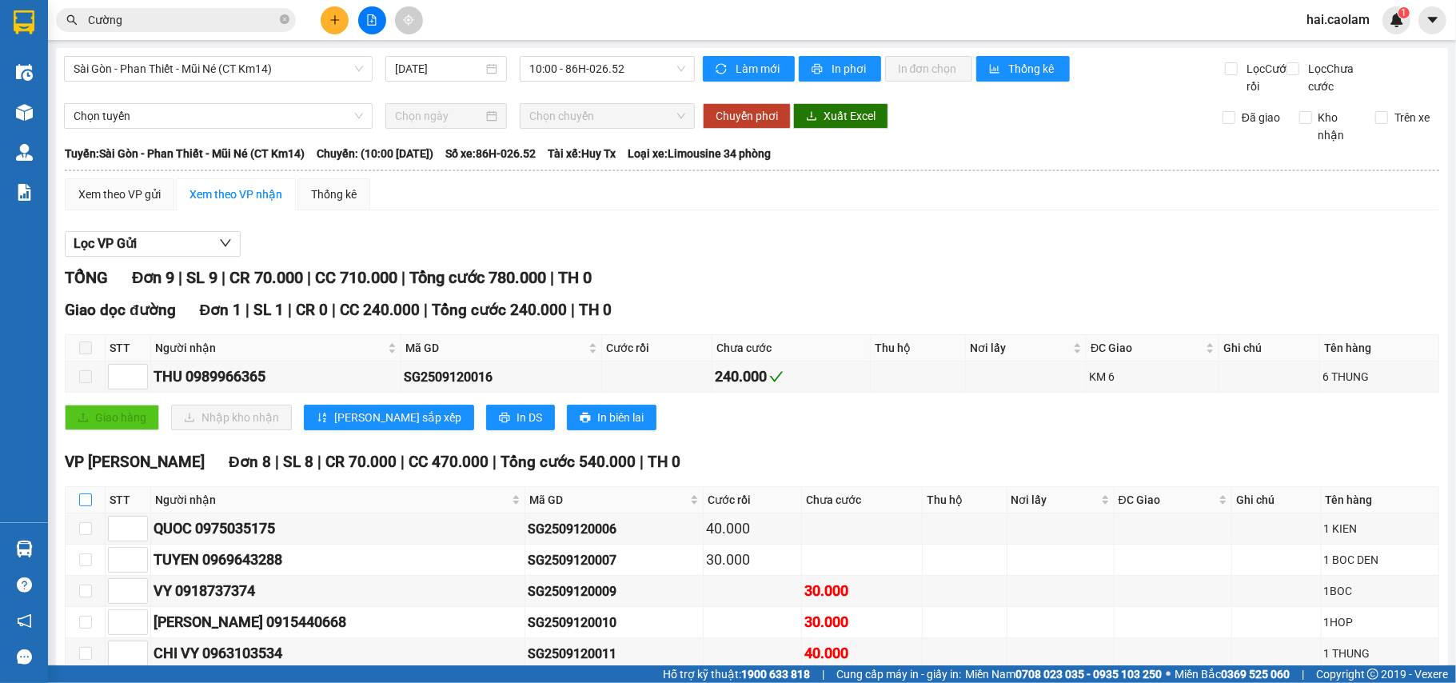
click at [90, 506] on input "checkbox" at bounding box center [85, 499] width 13 height 13
checkbox input "true"
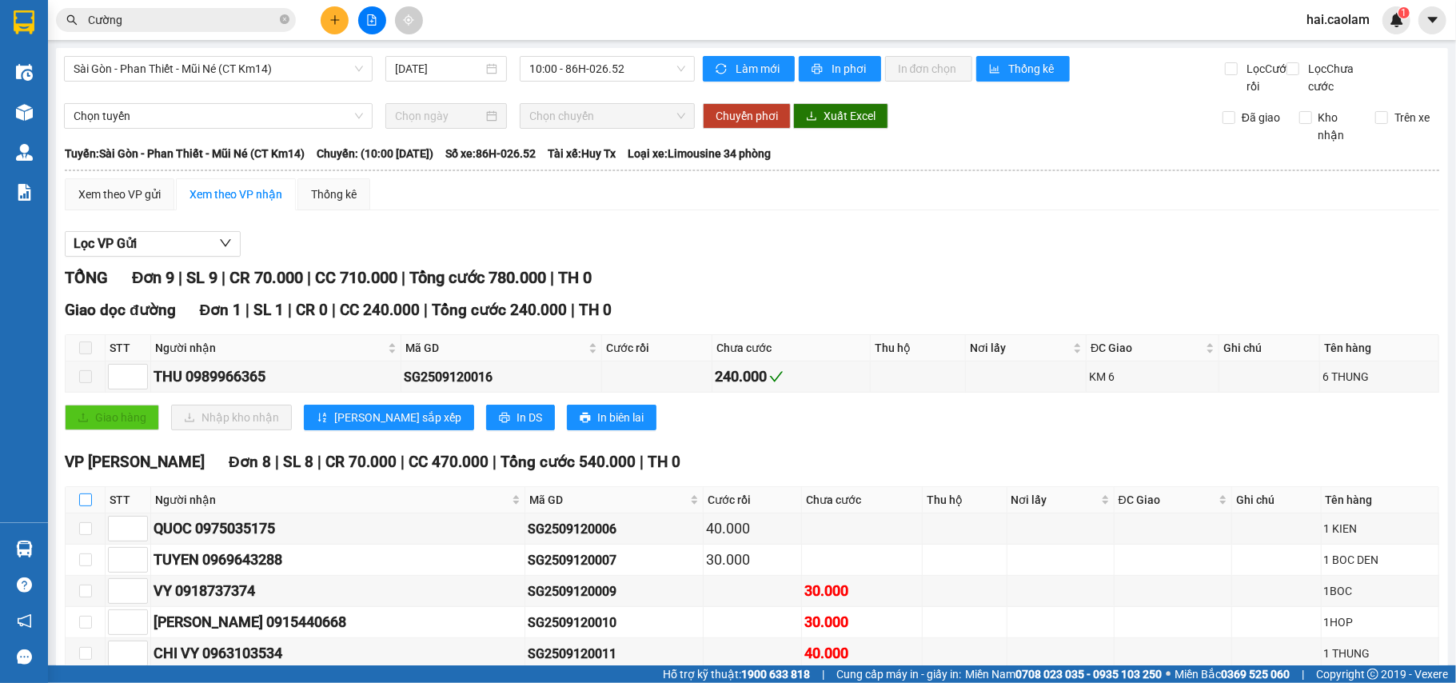
checkbox input "true"
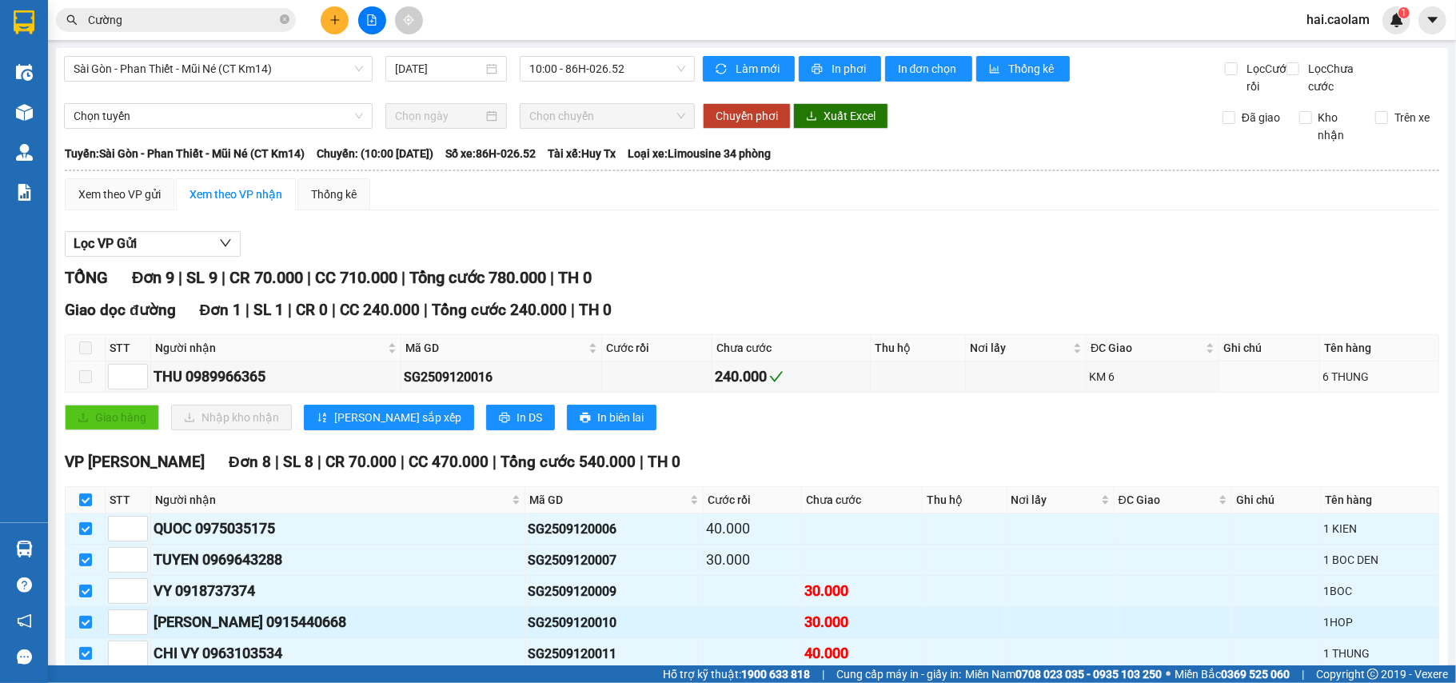
scroll to position [206, 0]
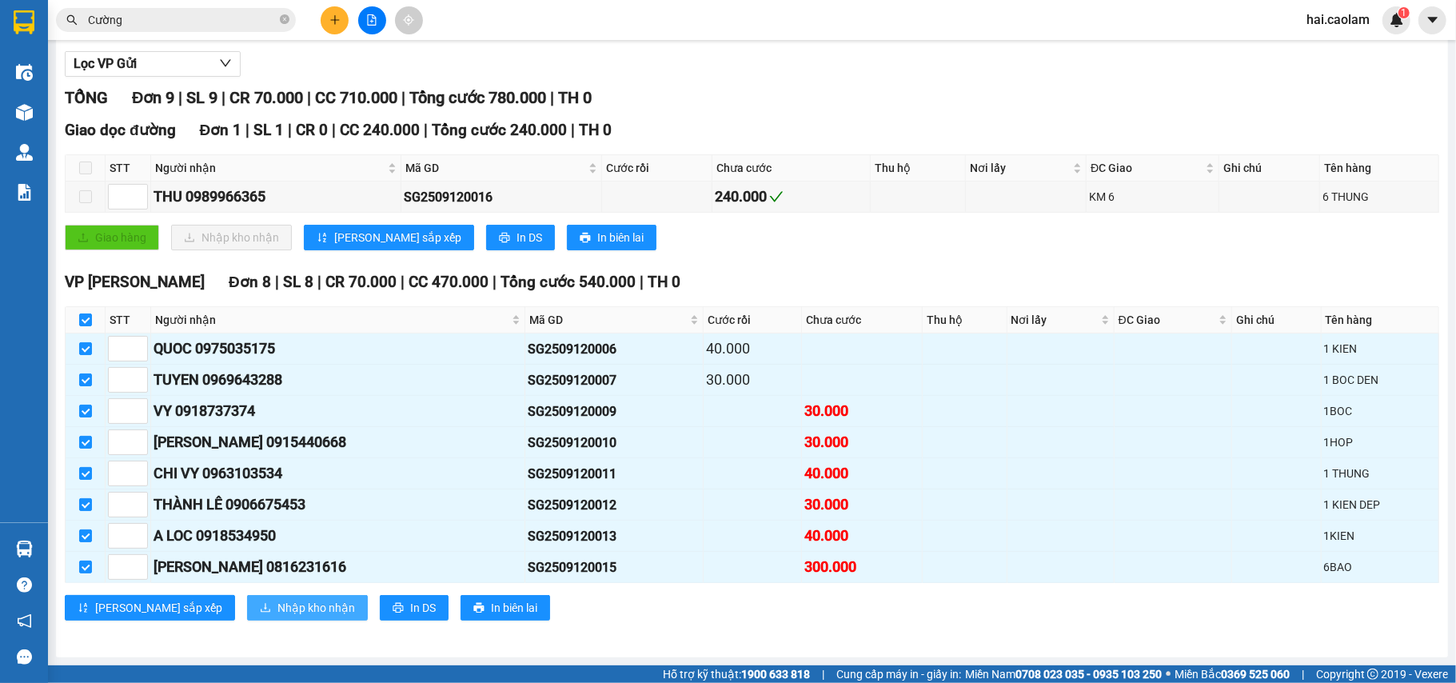
click at [278, 609] on span "Nhập kho nhận" at bounding box center [317, 608] width 78 height 18
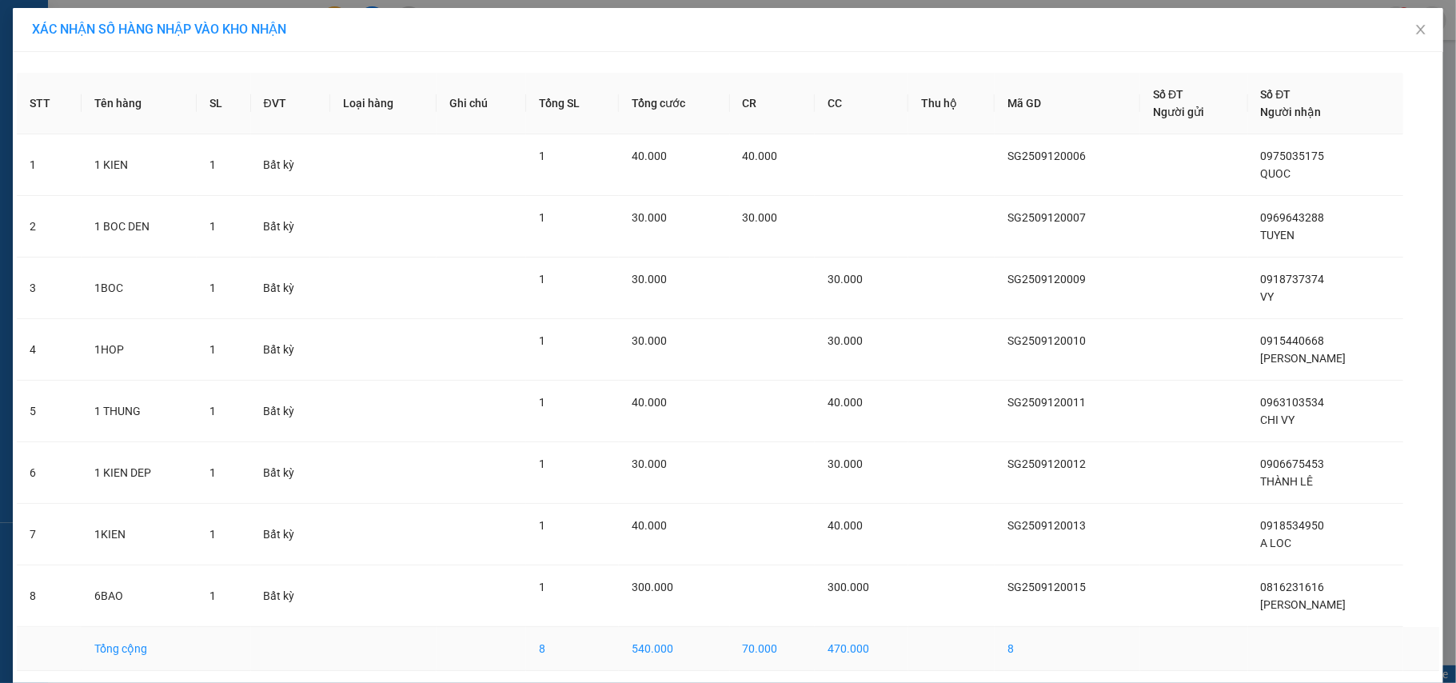
scroll to position [62, 0]
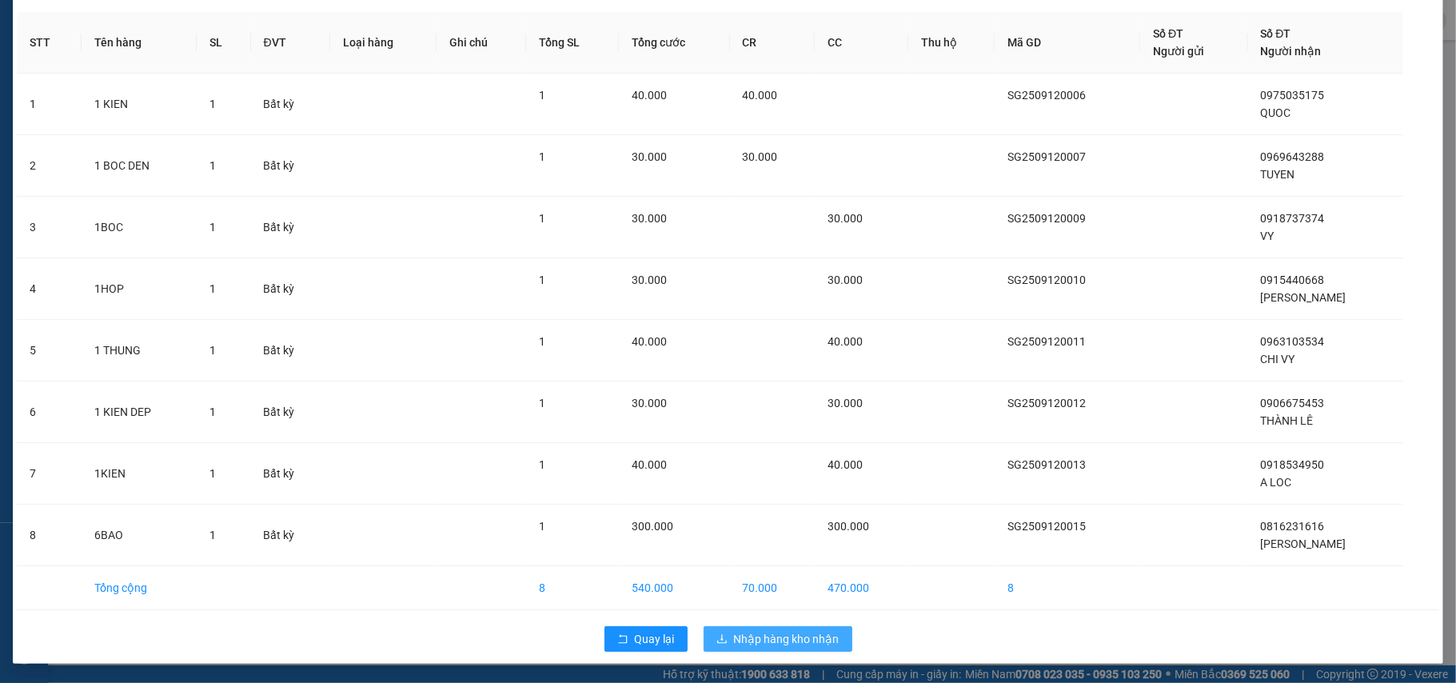
click at [785, 646] on span "Nhập hàng kho nhận" at bounding box center [787, 639] width 106 height 18
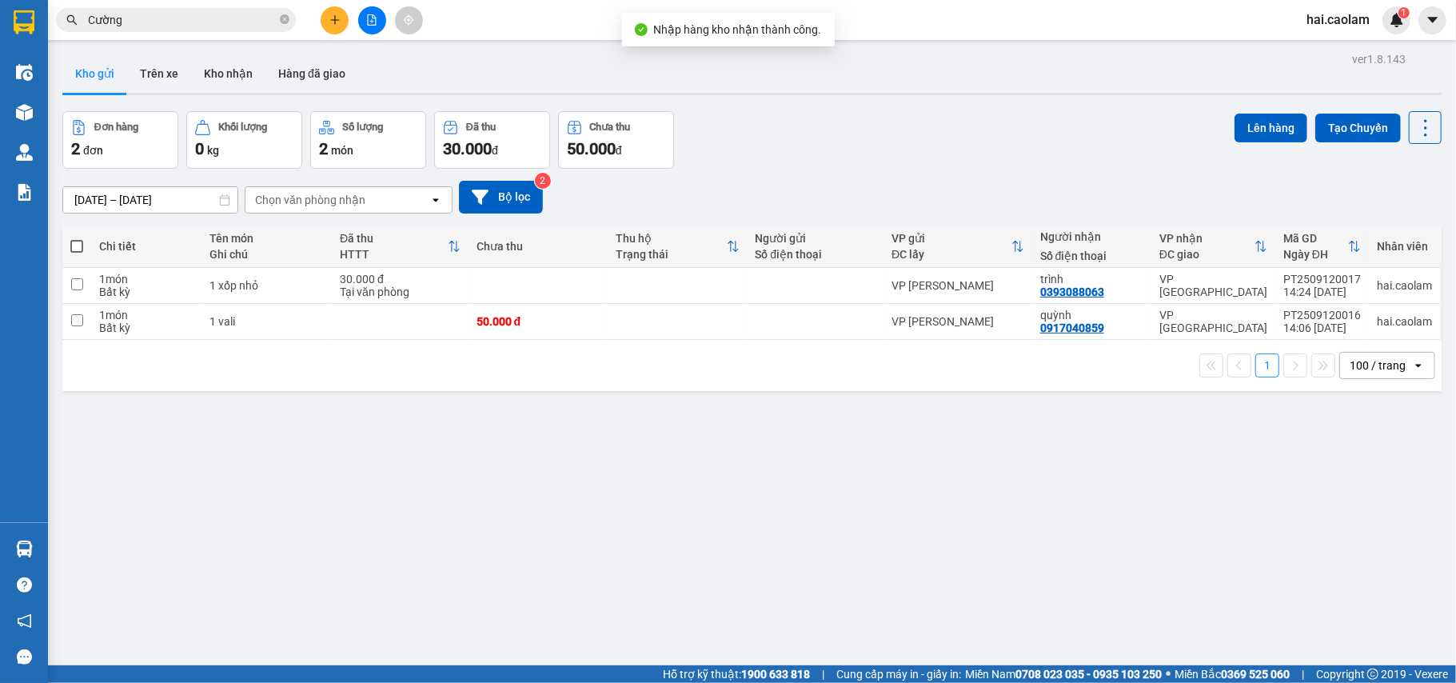
click at [211, 27] on input "Cường" at bounding box center [182, 20] width 189 height 18
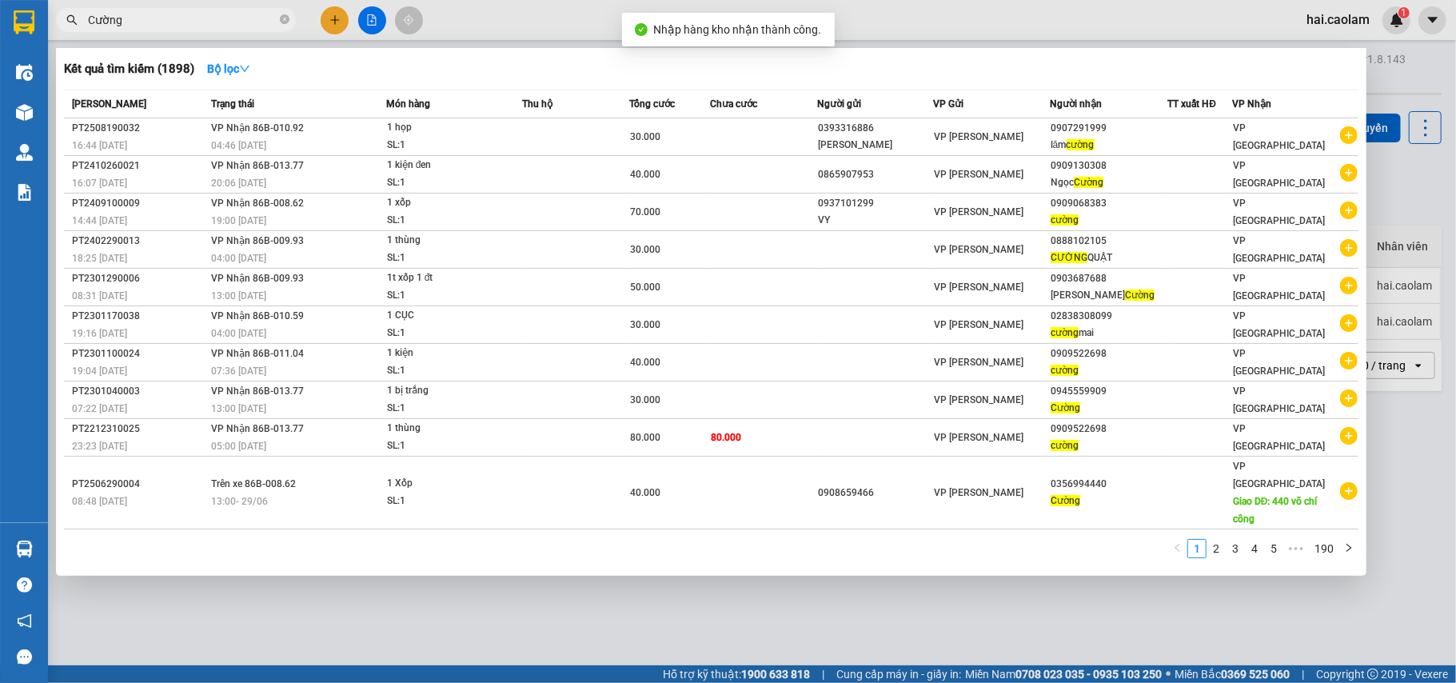
click at [211, 27] on input "Cường" at bounding box center [182, 20] width 189 height 18
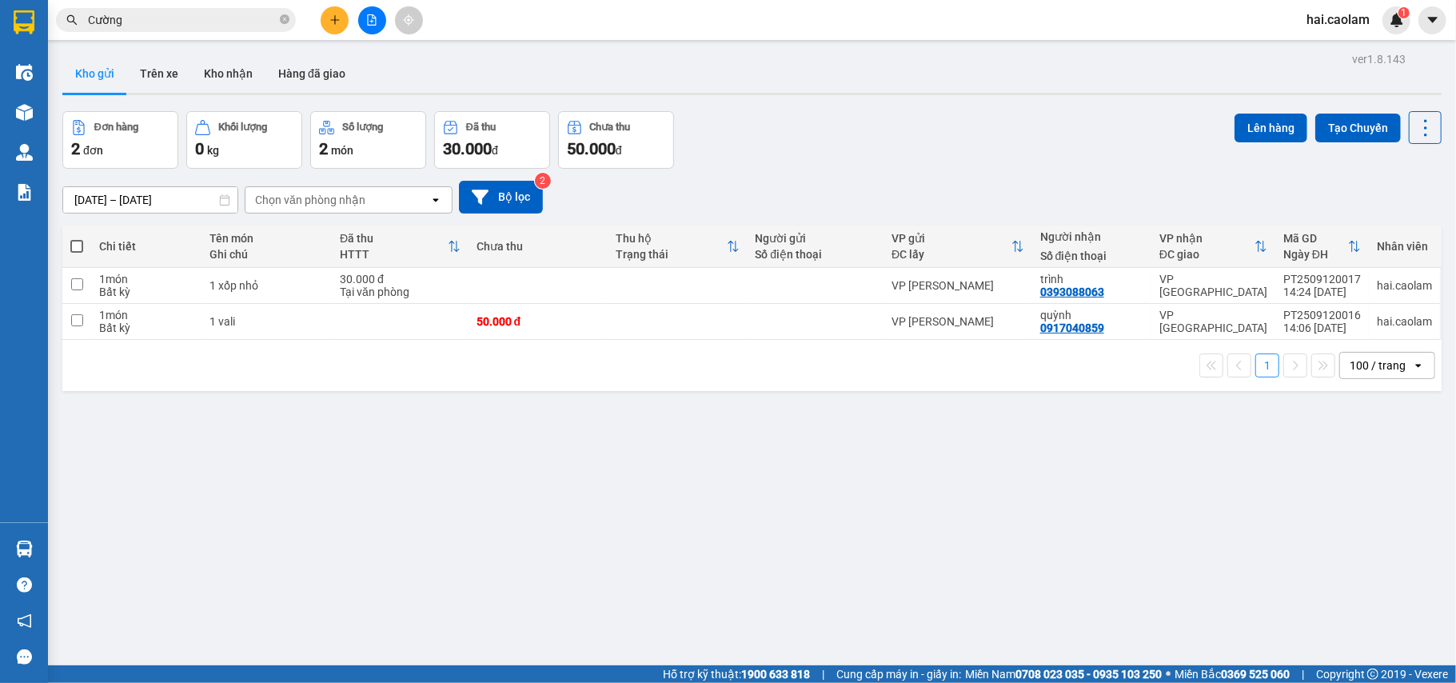
click at [1278, 542] on div "ver 1.8.143 Kho gửi Trên xe Kho nhận Hàng đã giao Đơn hàng 2 đơn Khối lượng 0 k…" at bounding box center [752, 389] width 1392 height 683
click at [806, 291] on div at bounding box center [816, 285] width 121 height 13
checkbox input "true"
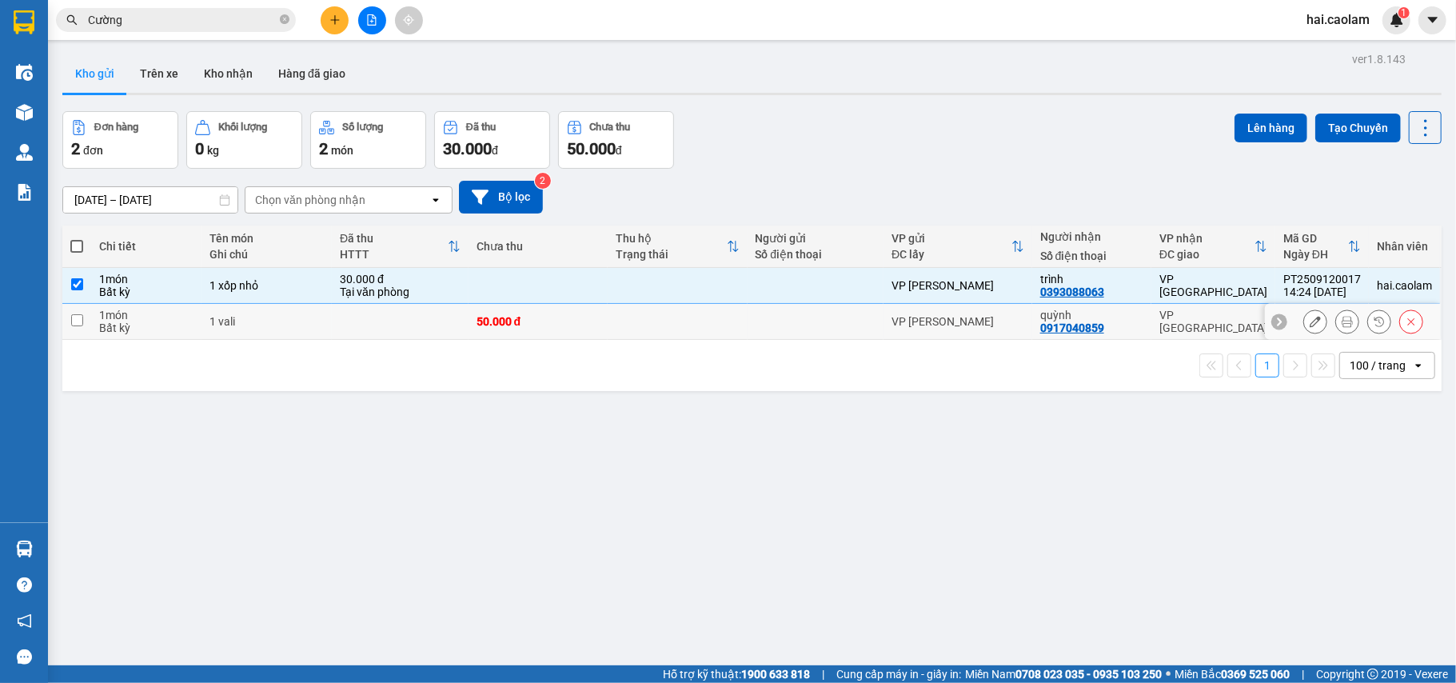
click at [797, 307] on td at bounding box center [816, 322] width 137 height 36
checkbox input "true"
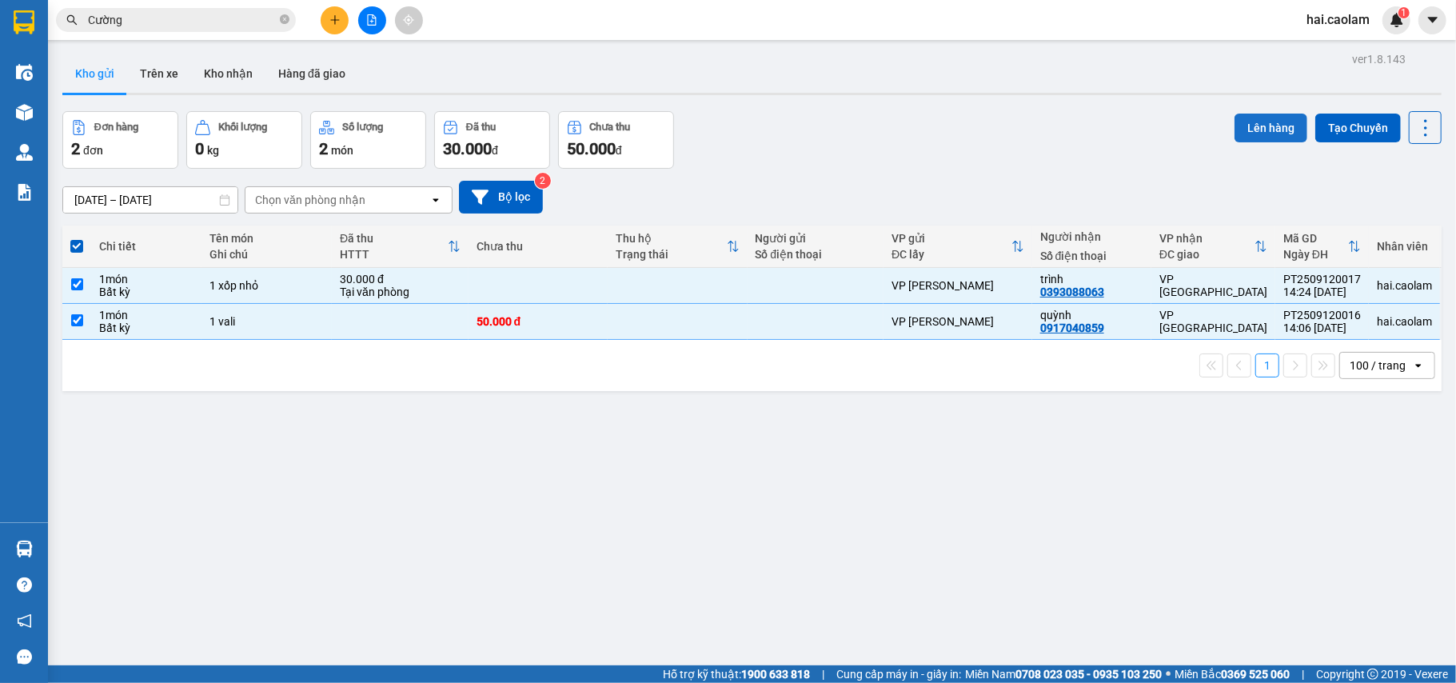
click at [1257, 138] on button "Lên hàng" at bounding box center [1271, 128] width 73 height 29
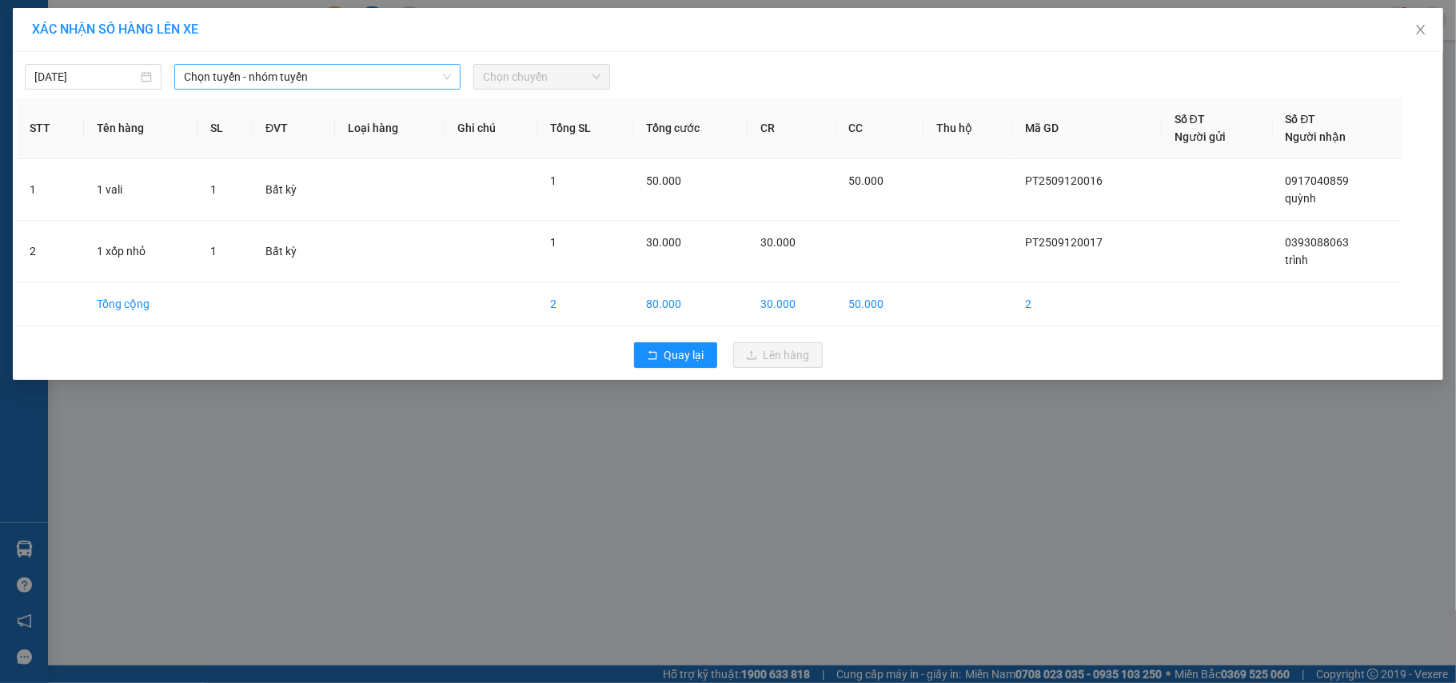
click at [302, 62] on div "[DATE] Chọn tuyến - nhóm tuyến Chọn chuyến" at bounding box center [728, 73] width 1423 height 34
click at [302, 74] on span "Chọn tuyến - nhóm tuyến" at bounding box center [317, 77] width 267 height 24
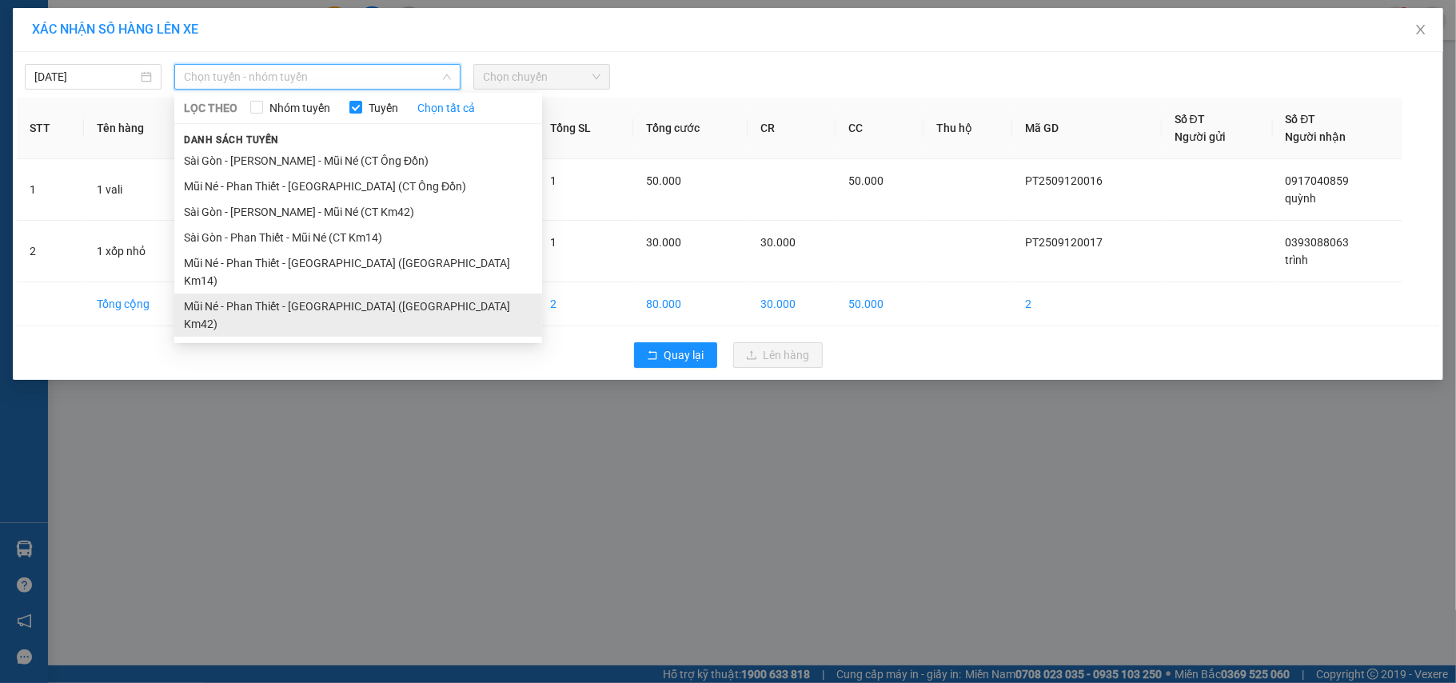
click at [340, 294] on li "Mũi Né - Phan Thiết - [GEOGRAPHIC_DATA] ([GEOGRAPHIC_DATA] Km42)" at bounding box center [358, 315] width 368 height 43
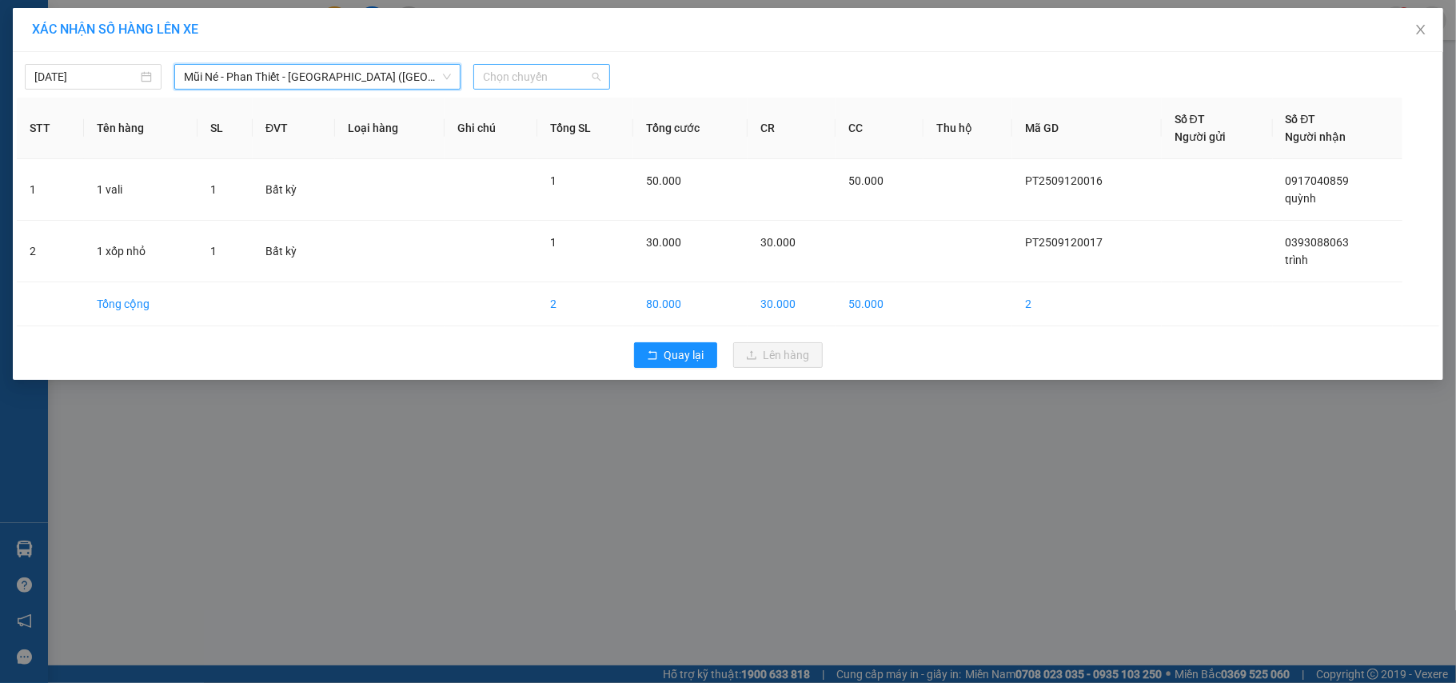
click at [551, 83] on span "Chọn chuyến" at bounding box center [542, 77] width 118 height 24
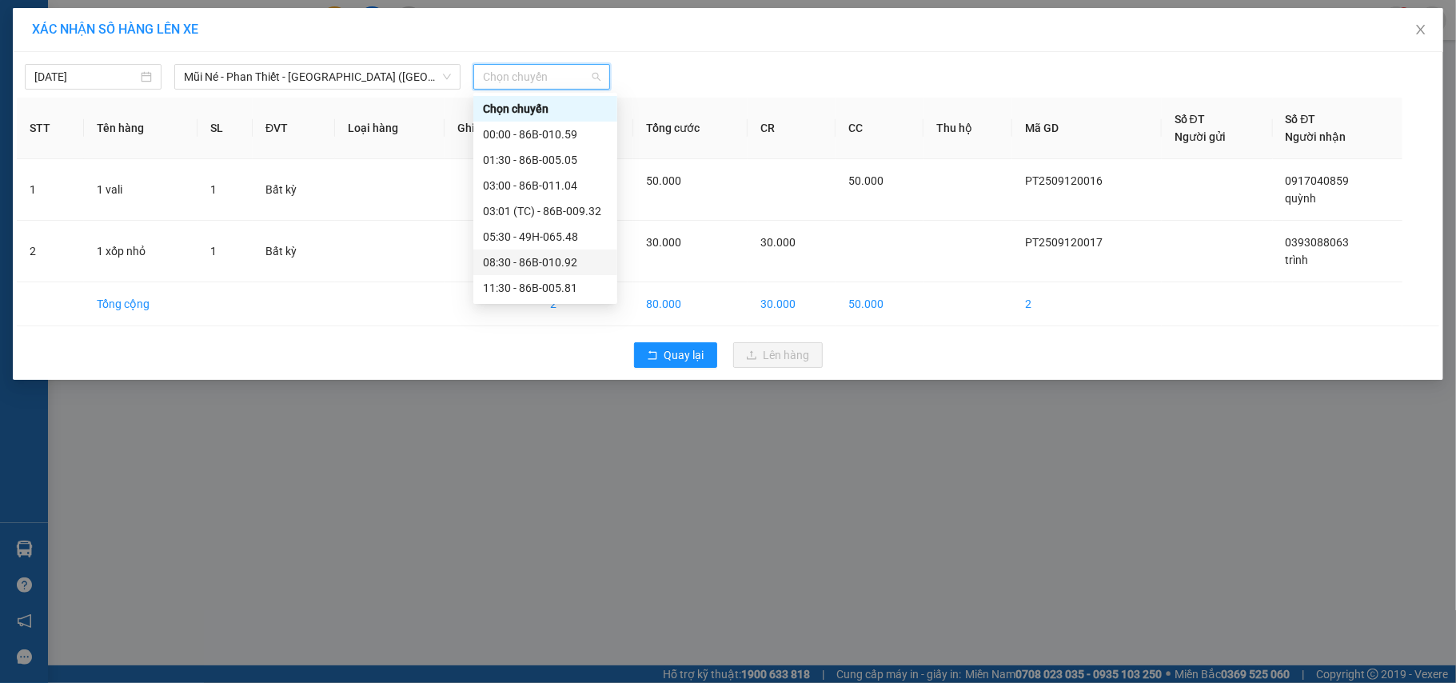
scroll to position [154, 0]
click at [529, 186] on div "15:00 - 86H-043.41" at bounding box center [545, 186] width 125 height 18
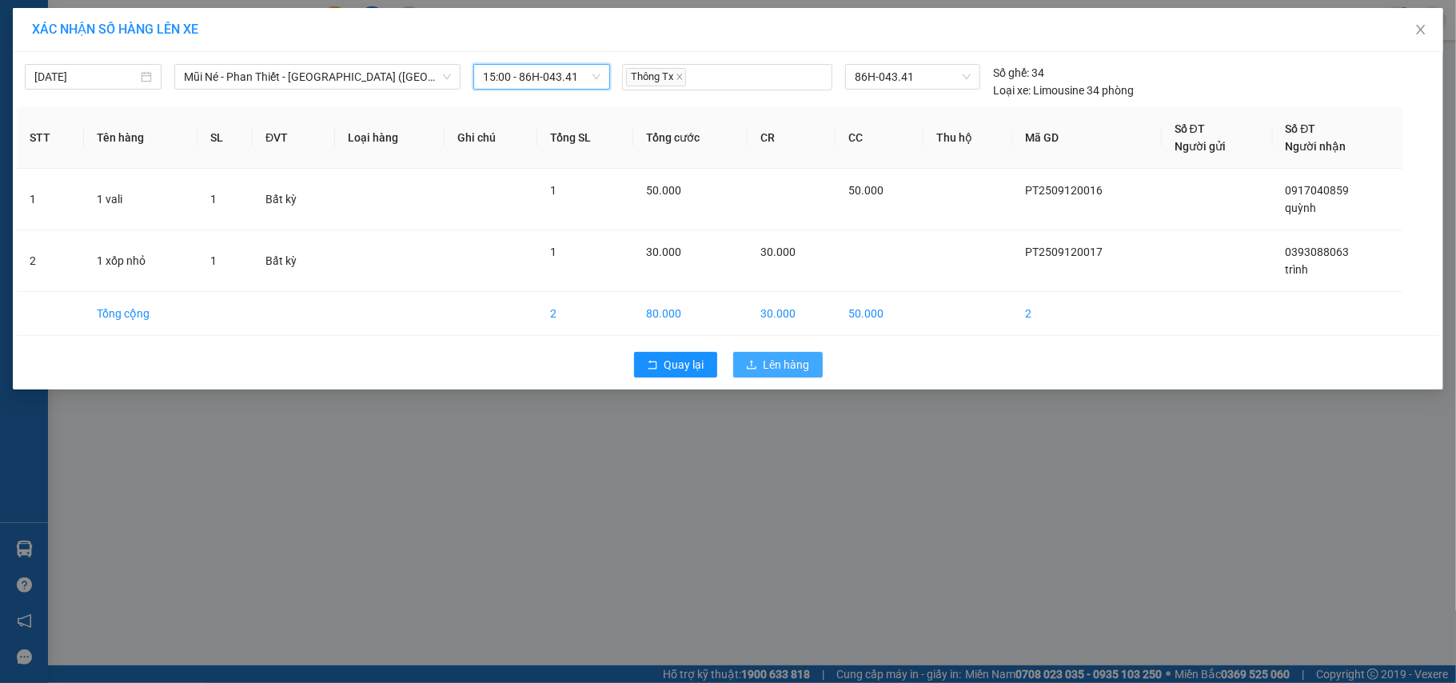
click at [761, 355] on button "Lên hàng" at bounding box center [778, 365] width 90 height 26
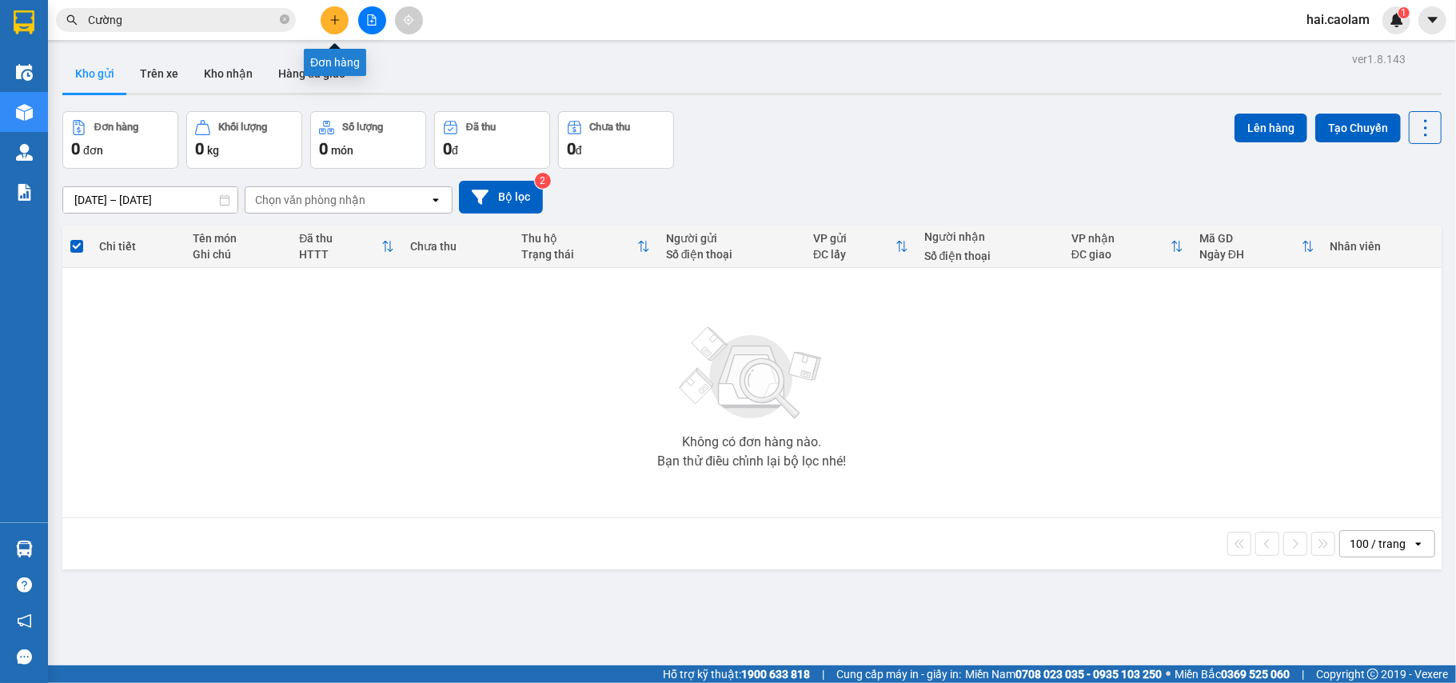
click at [336, 14] on icon "plus" at bounding box center [335, 19] width 11 height 11
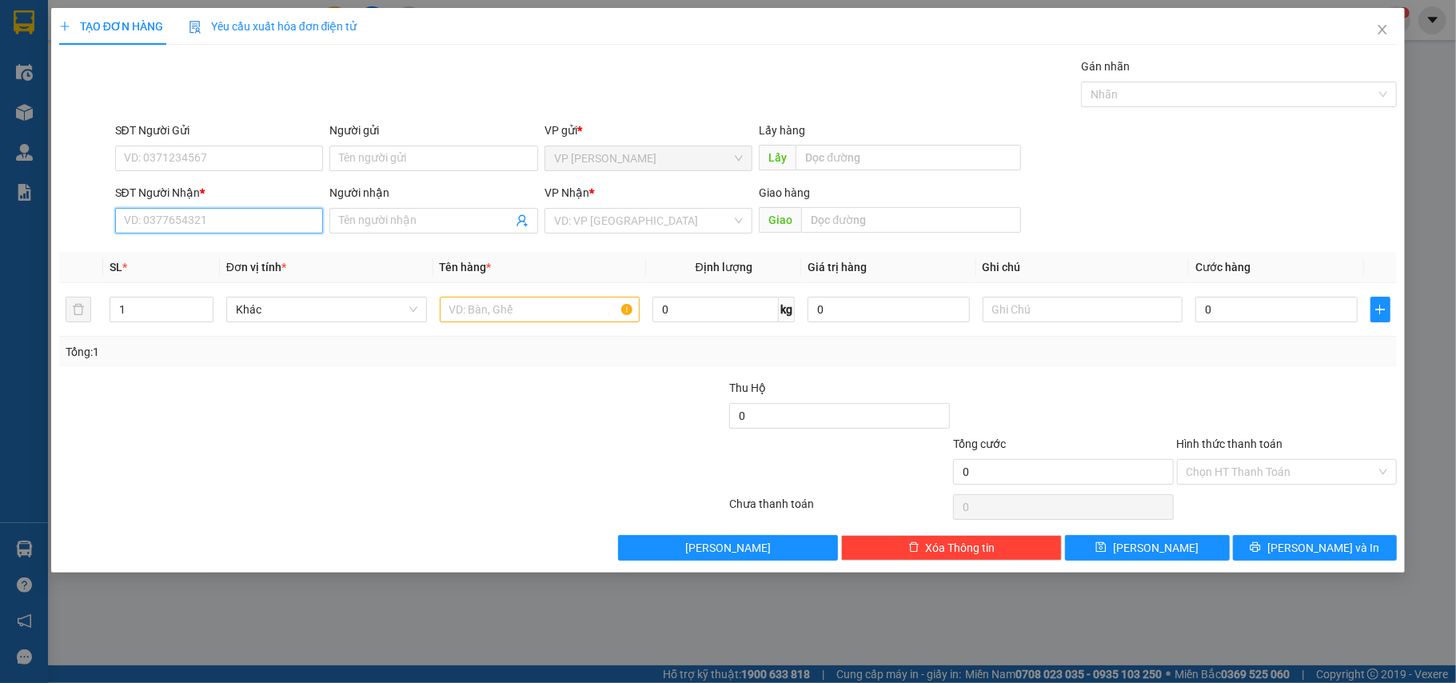
click at [222, 216] on input "SĐT Người Nhận *" at bounding box center [219, 221] width 209 height 26
type input "0795248147"
drag, startPoint x: 407, startPoint y: 222, endPoint x: 417, endPoint y: 222, distance: 10.4
click at [404, 222] on input "Người nhận" at bounding box center [426, 221] width 174 height 18
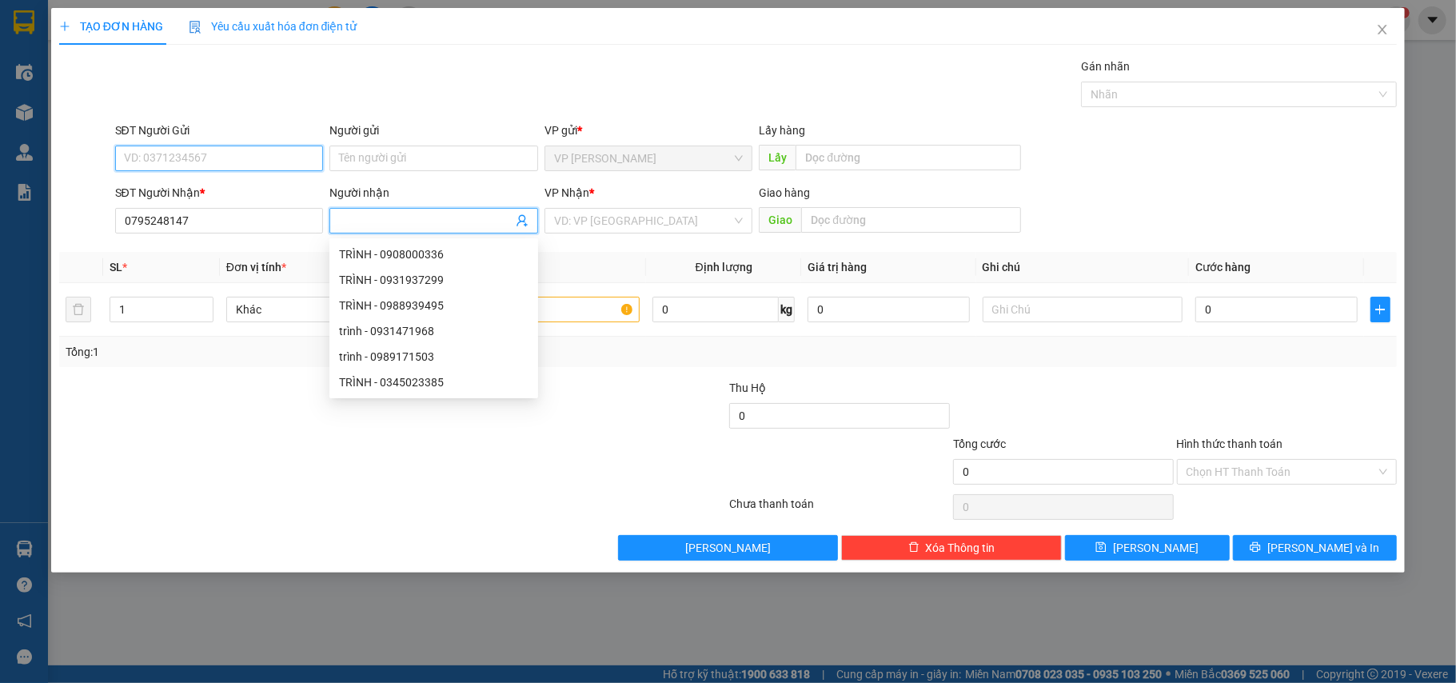
click at [246, 154] on input "SĐT Người Gửi" at bounding box center [219, 159] width 209 height 26
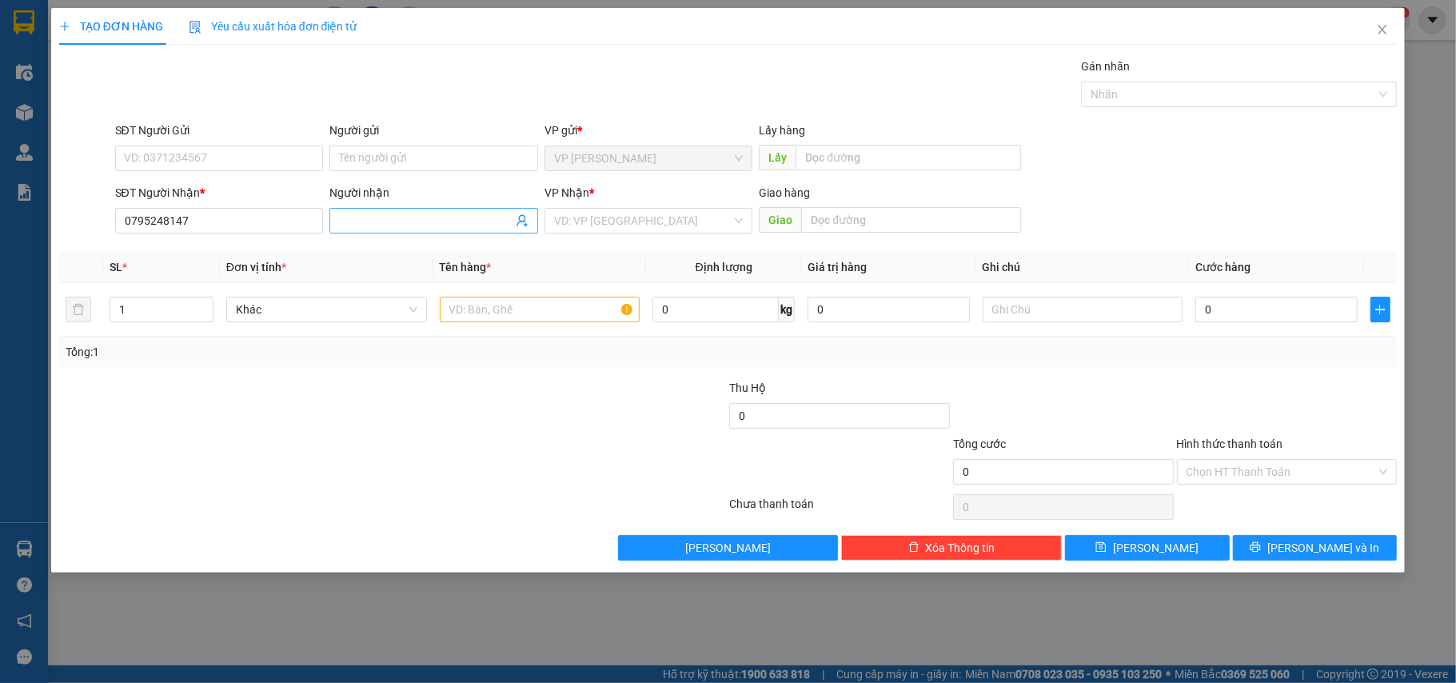
click at [398, 213] on input "Người nhận" at bounding box center [426, 221] width 174 height 18
type input "[GEOGRAPHIC_DATA]"
click at [254, 158] on input "SĐT Người Gửi" at bounding box center [219, 159] width 209 height 26
type input "0908717736"
click at [872, 227] on input "text" at bounding box center [911, 220] width 220 height 26
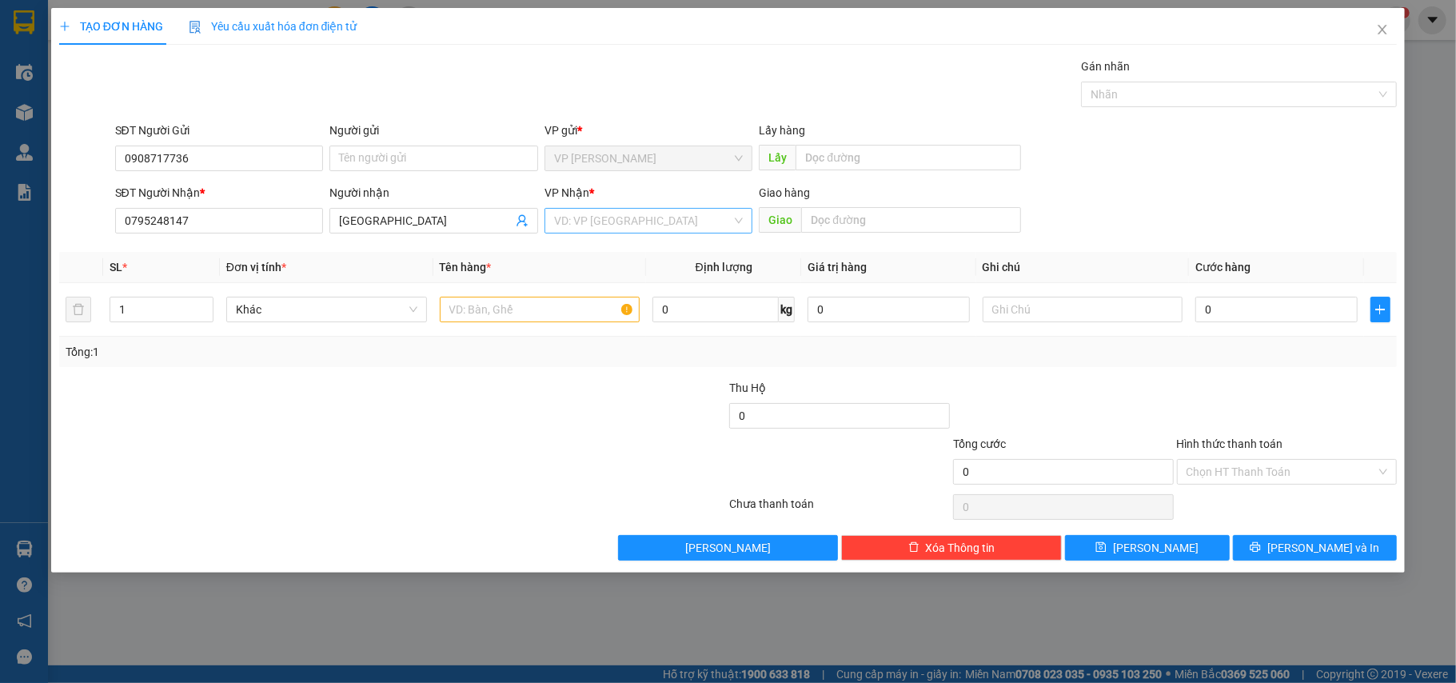
click at [635, 225] on input "search" at bounding box center [643, 221] width 178 height 24
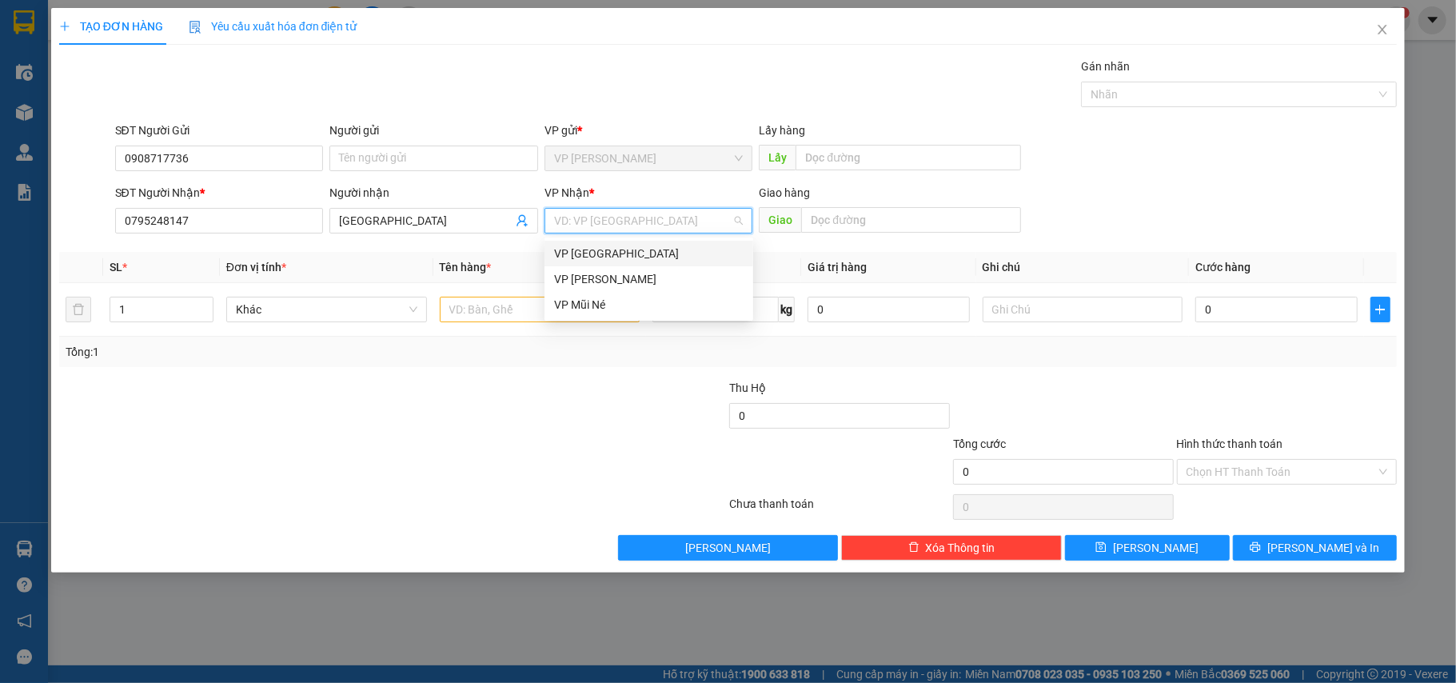
click at [597, 257] on div "VP [GEOGRAPHIC_DATA]" at bounding box center [649, 254] width 190 height 18
click at [486, 314] on input "text" at bounding box center [540, 310] width 201 height 26
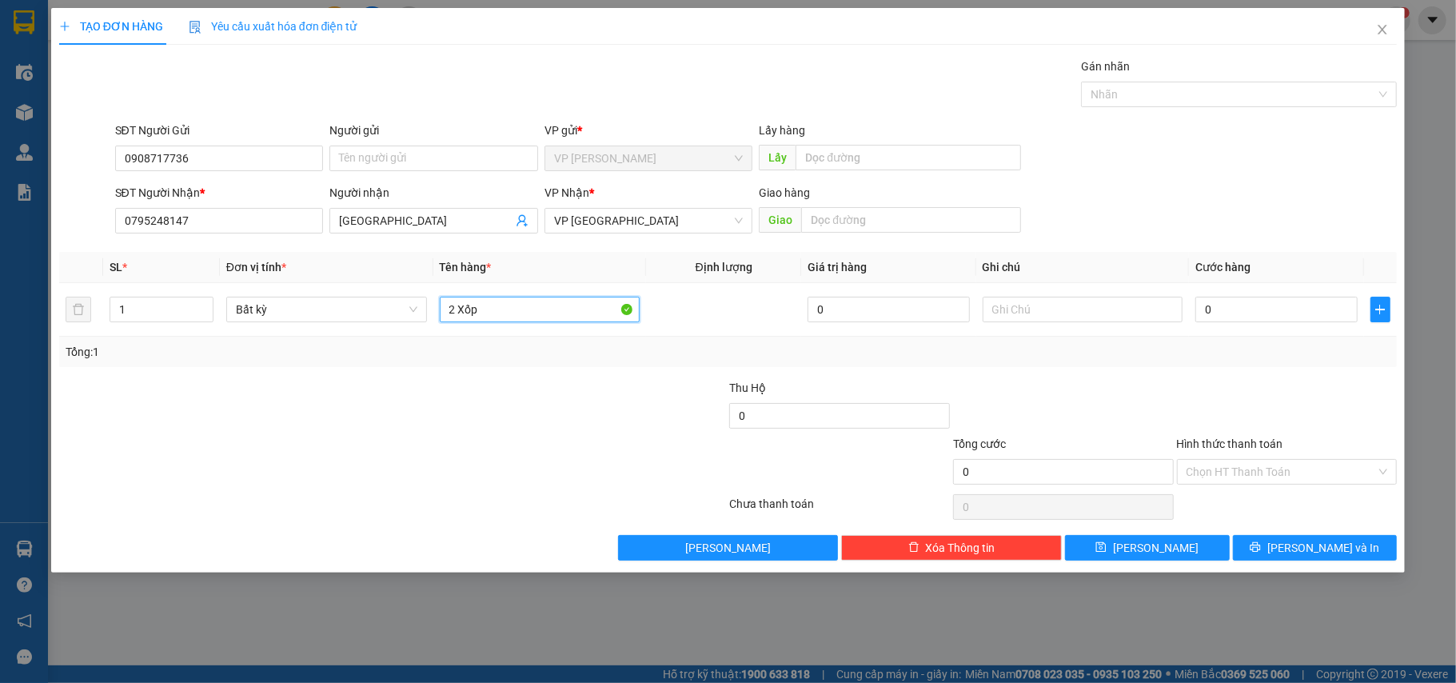
type input "2 Xốp"
click at [1284, 366] on div "Tổng: 1" at bounding box center [728, 352] width 1339 height 30
click at [1264, 406] on div at bounding box center [1288, 407] width 224 height 56
click at [1225, 301] on input "0" at bounding box center [1277, 310] width 162 height 26
type input "1"
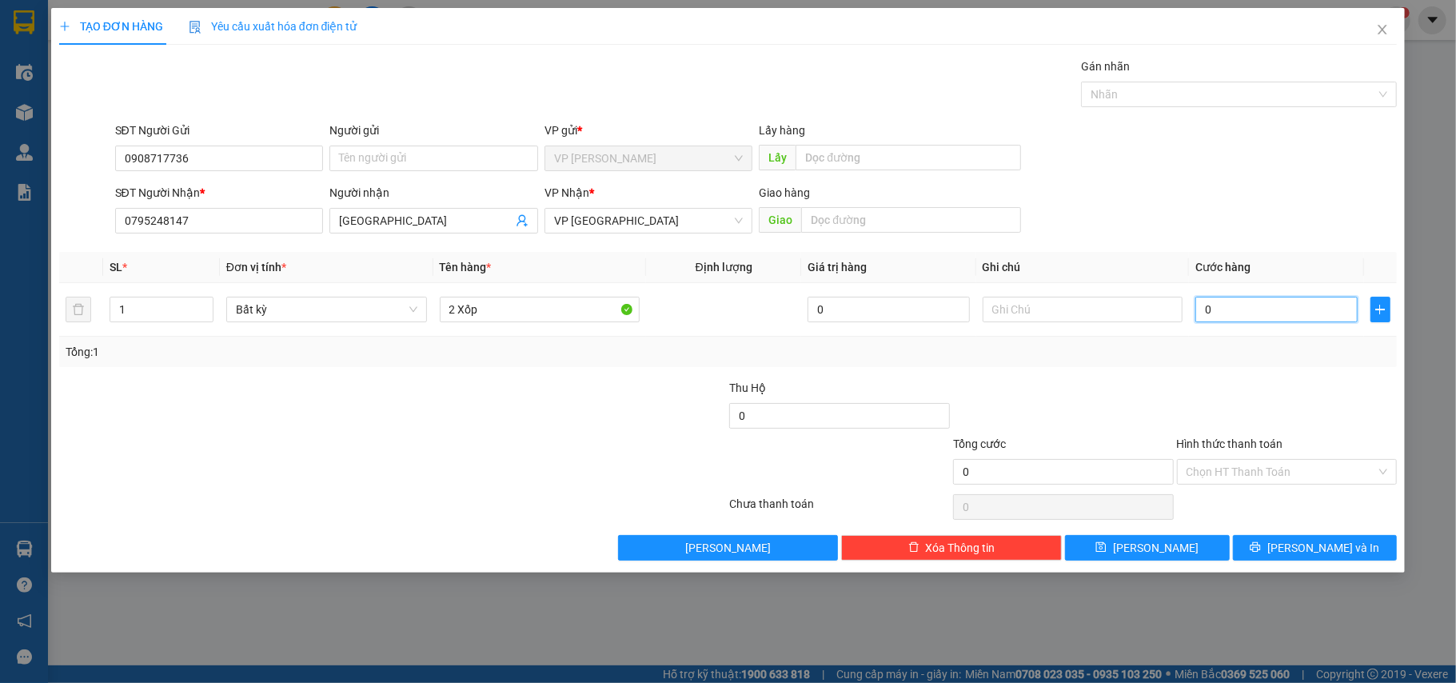
type input "1"
type input "16"
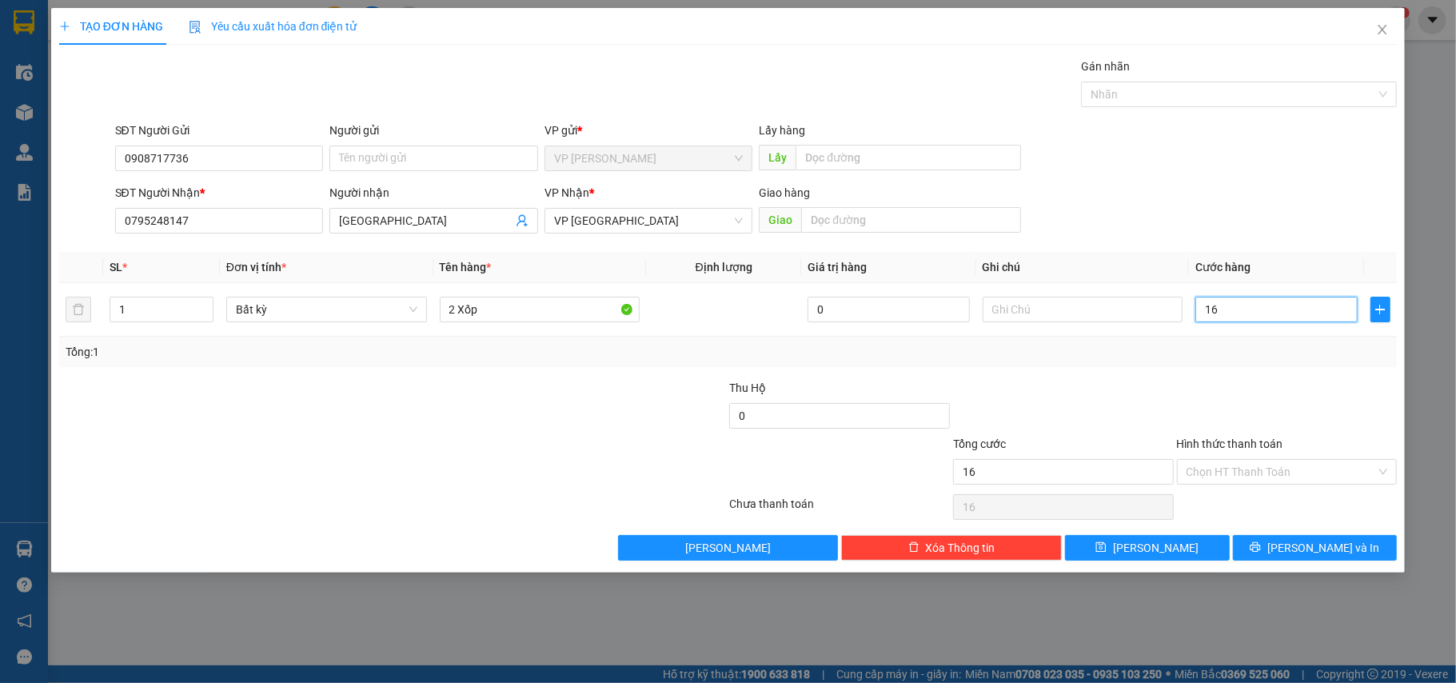
type input "160"
type input "160.000"
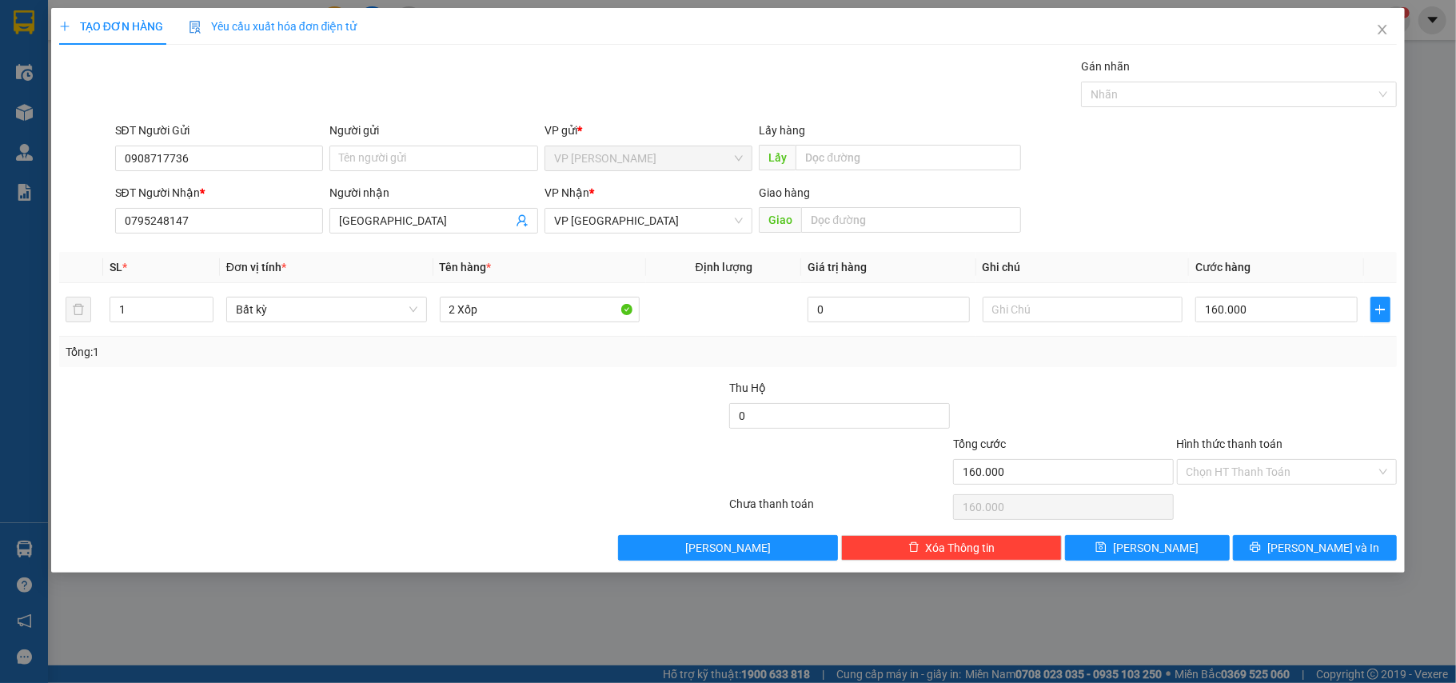
click at [513, 456] on div at bounding box center [617, 463] width 224 height 56
click at [1268, 481] on input "Hình thức thanh toán" at bounding box center [1282, 472] width 190 height 24
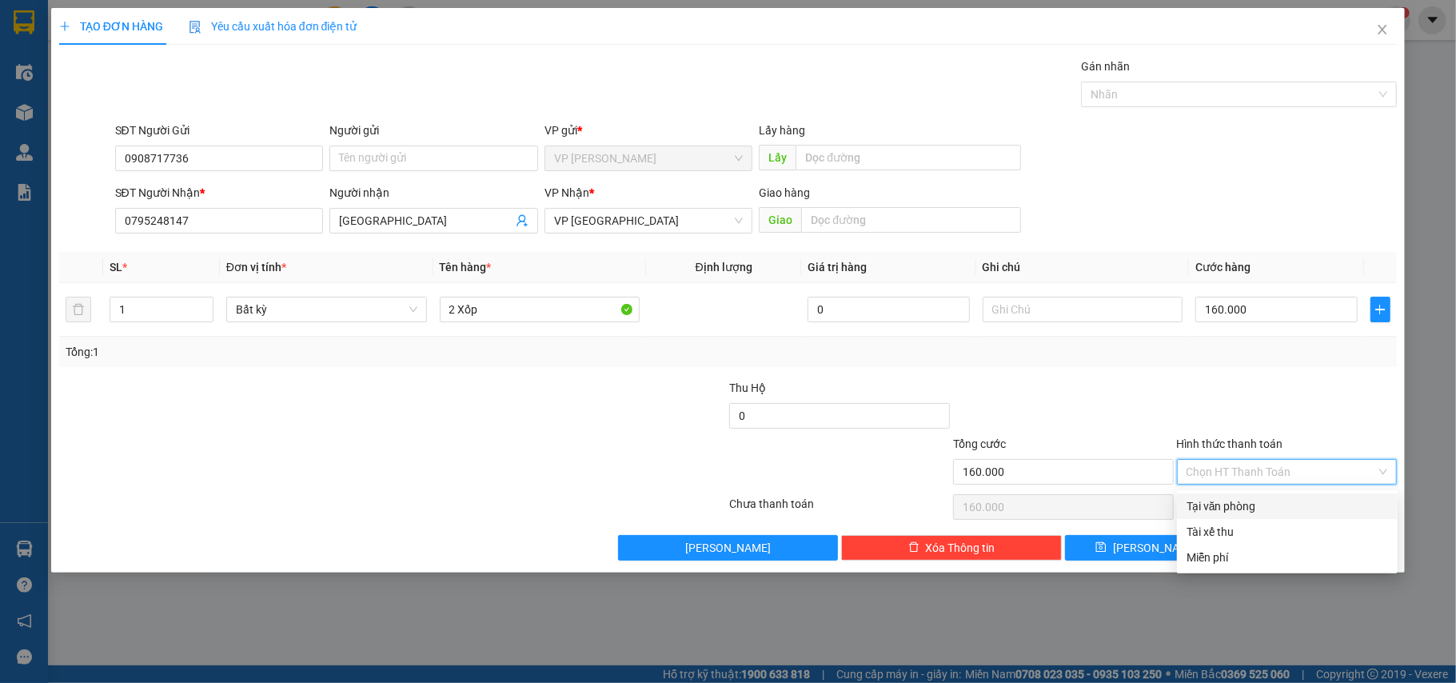
click at [1232, 499] on div "Tại văn phòng" at bounding box center [1288, 506] width 202 height 18
type input "0"
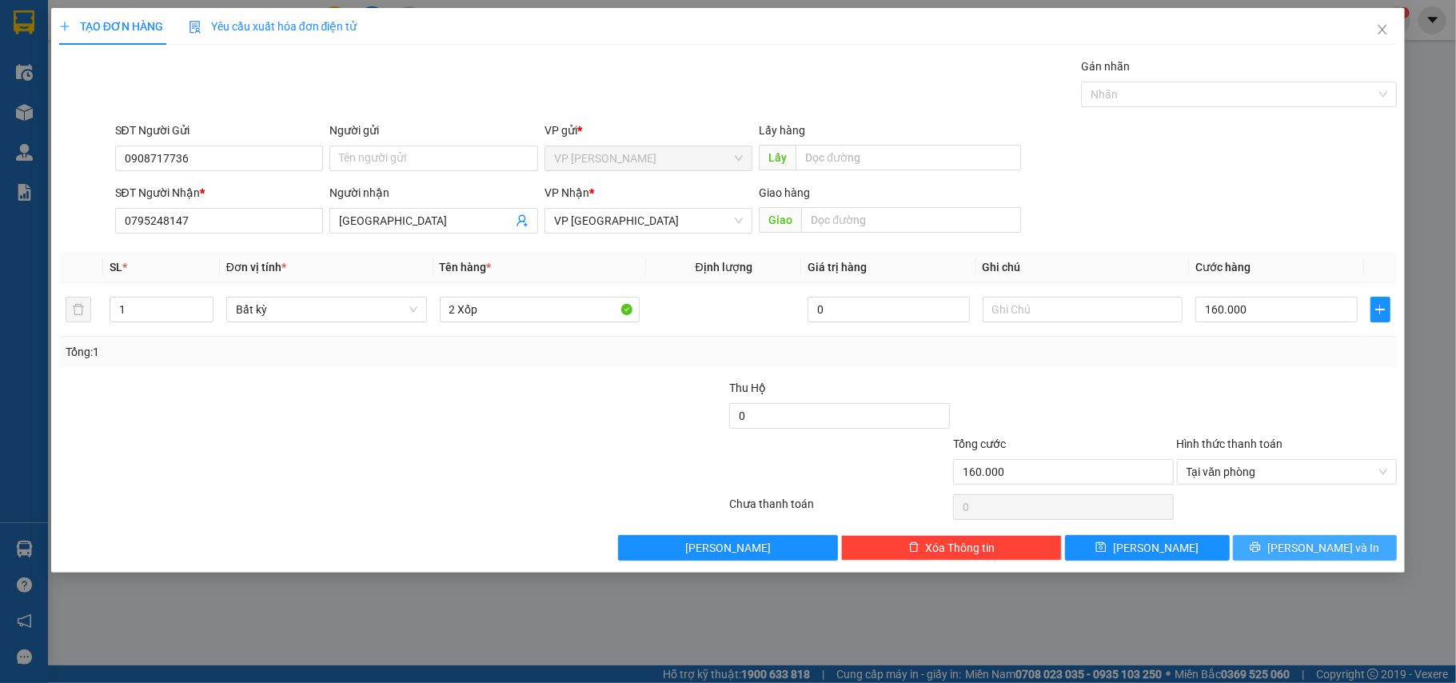
click at [1302, 541] on button "[PERSON_NAME] và In" at bounding box center [1315, 548] width 165 height 26
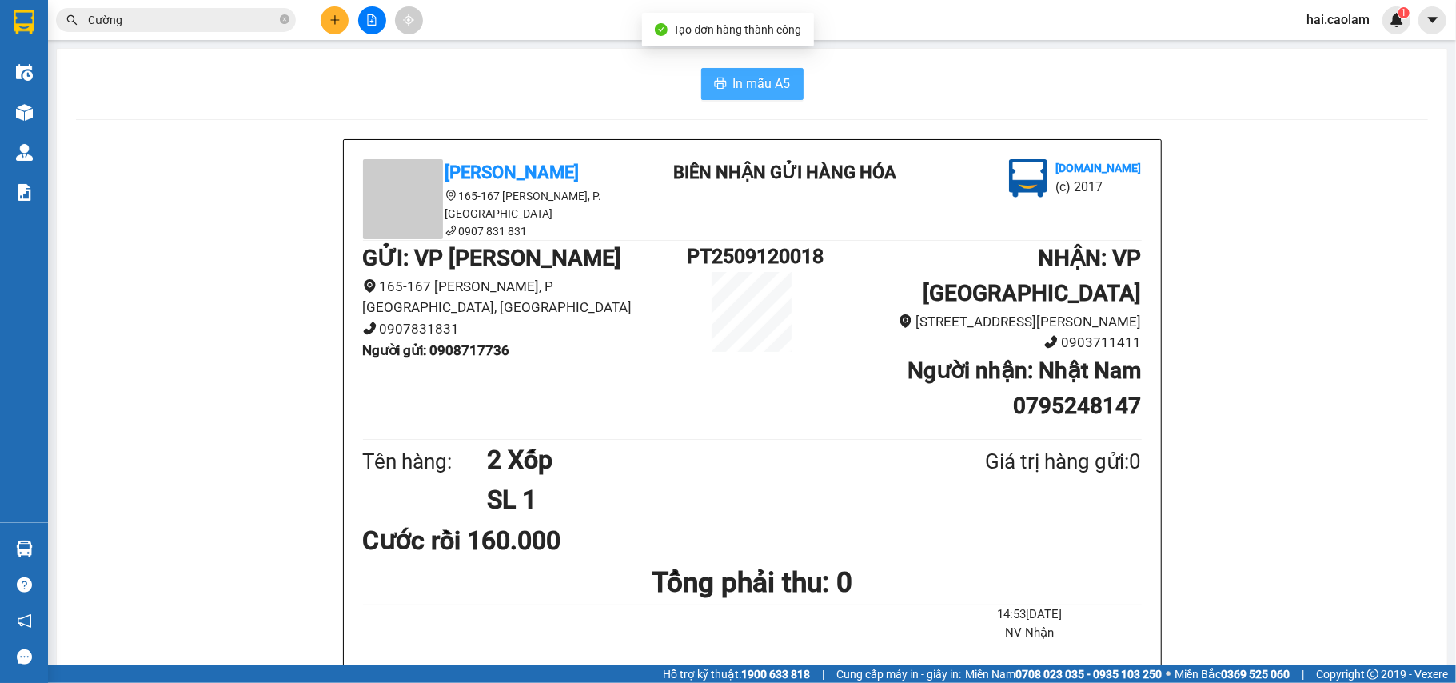
click at [746, 94] on button "In mẫu A5" at bounding box center [752, 84] width 102 height 32
click at [753, 83] on span "In mẫu A5" at bounding box center [762, 84] width 58 height 20
click at [337, 11] on button at bounding box center [335, 20] width 28 height 28
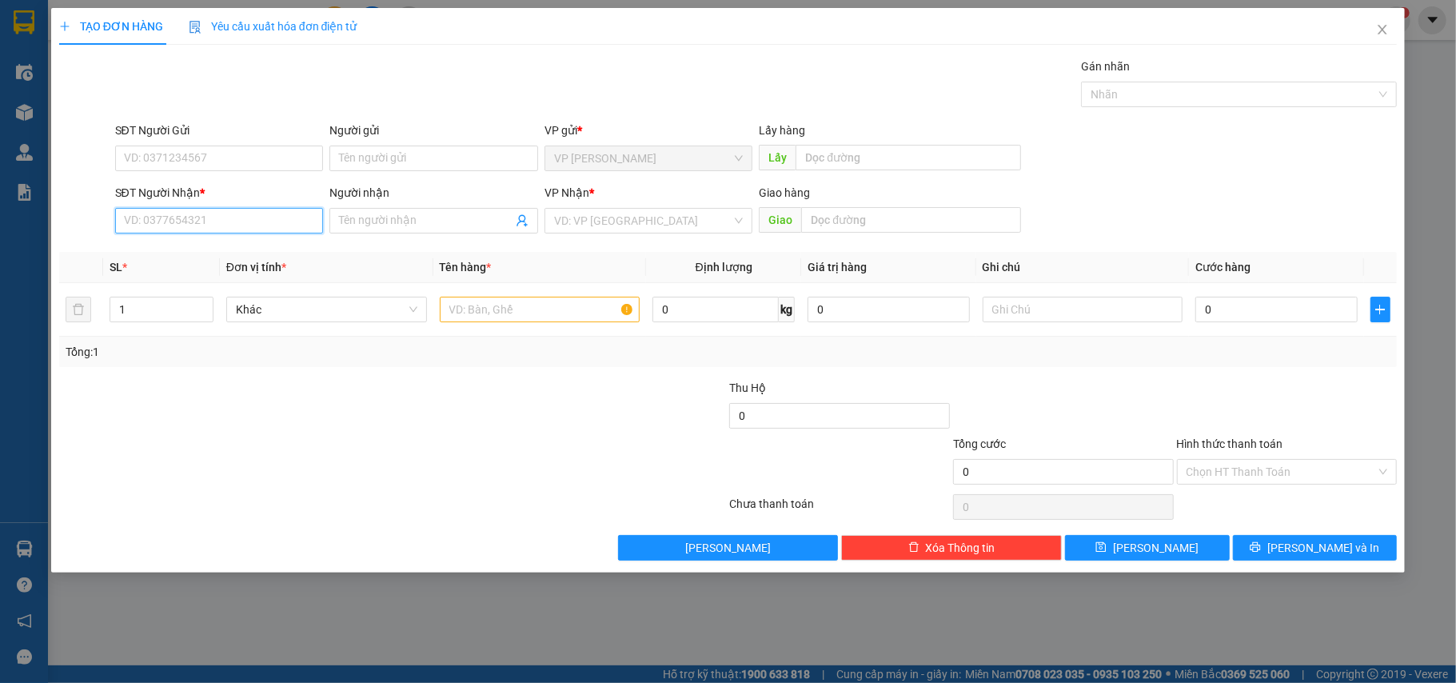
click at [264, 222] on input "SĐT Người Nhận *" at bounding box center [219, 221] width 209 height 26
click at [208, 259] on div "0813332222 - [PERSON_NAME]" at bounding box center [220, 255] width 190 height 18
type input "0813332222"
type input "[PERSON_NAME]"
type input "0813332222"
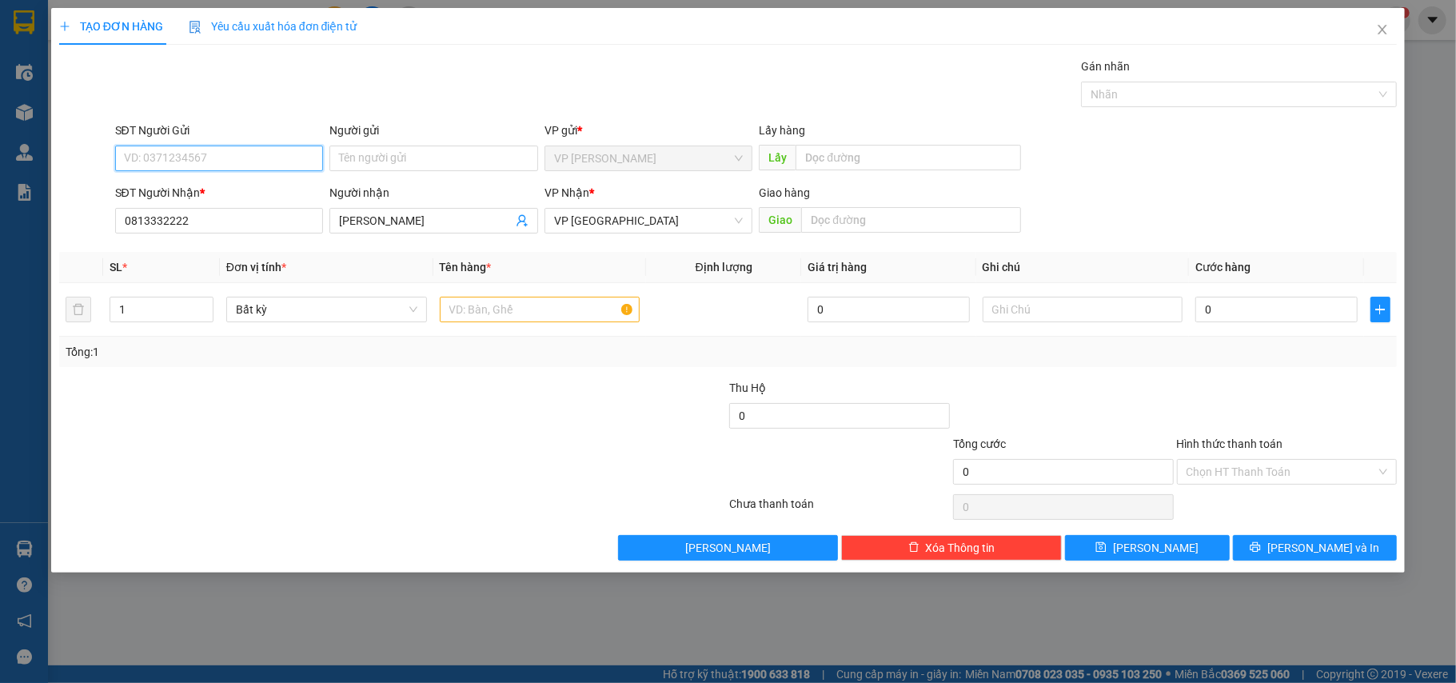
click at [211, 149] on input "SĐT Người Gửi" at bounding box center [219, 159] width 209 height 26
click at [211, 190] on div "0933752225 - THAN" at bounding box center [220, 191] width 190 height 18
type input "0933752225"
type input "THAN"
click at [1290, 317] on input "0" at bounding box center [1277, 310] width 162 height 26
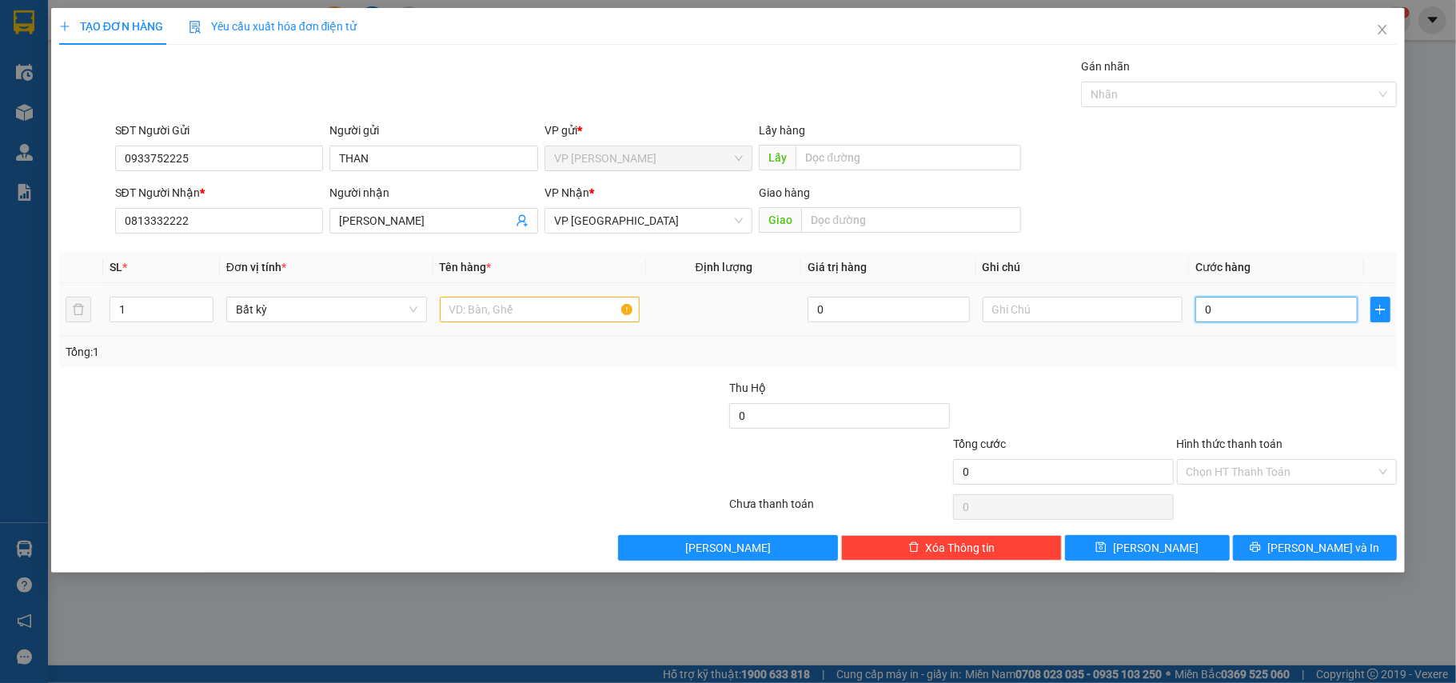
type input "3"
type input "30"
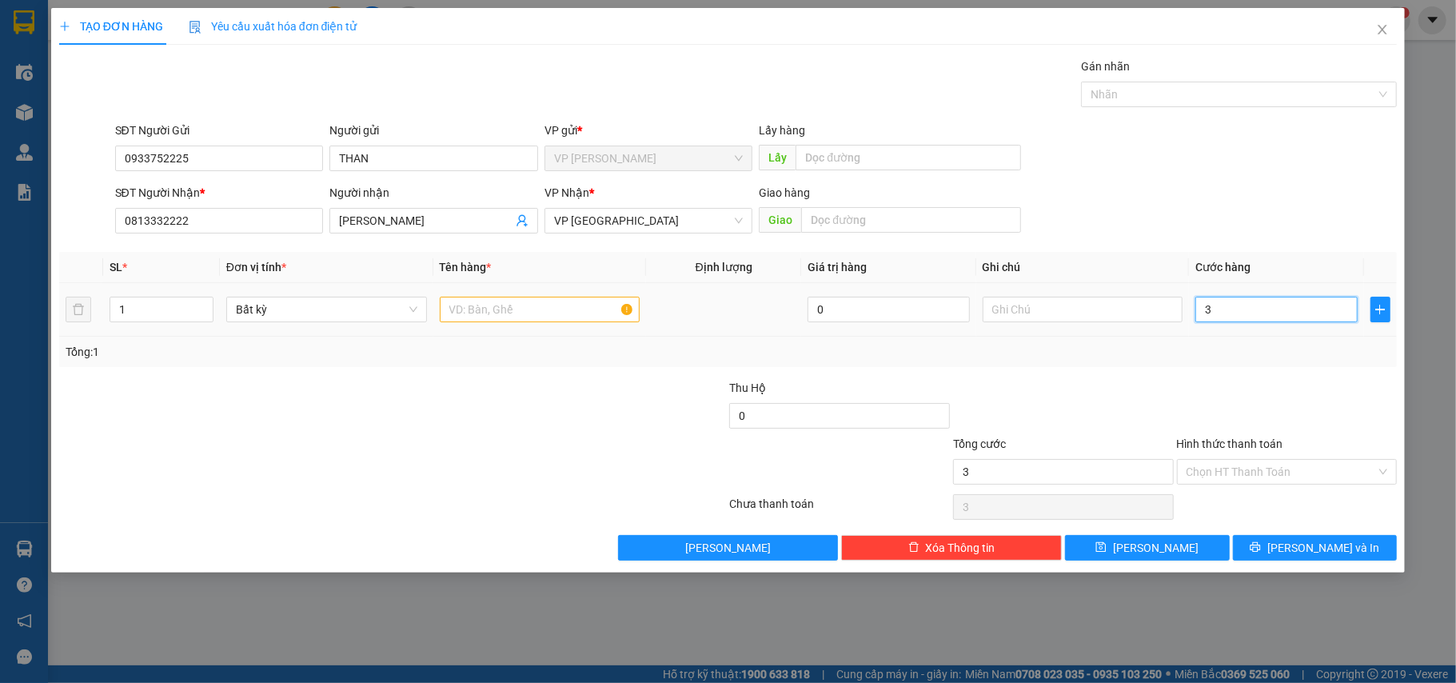
type input "30"
click at [1281, 394] on div at bounding box center [1288, 407] width 224 height 56
type input "30.000"
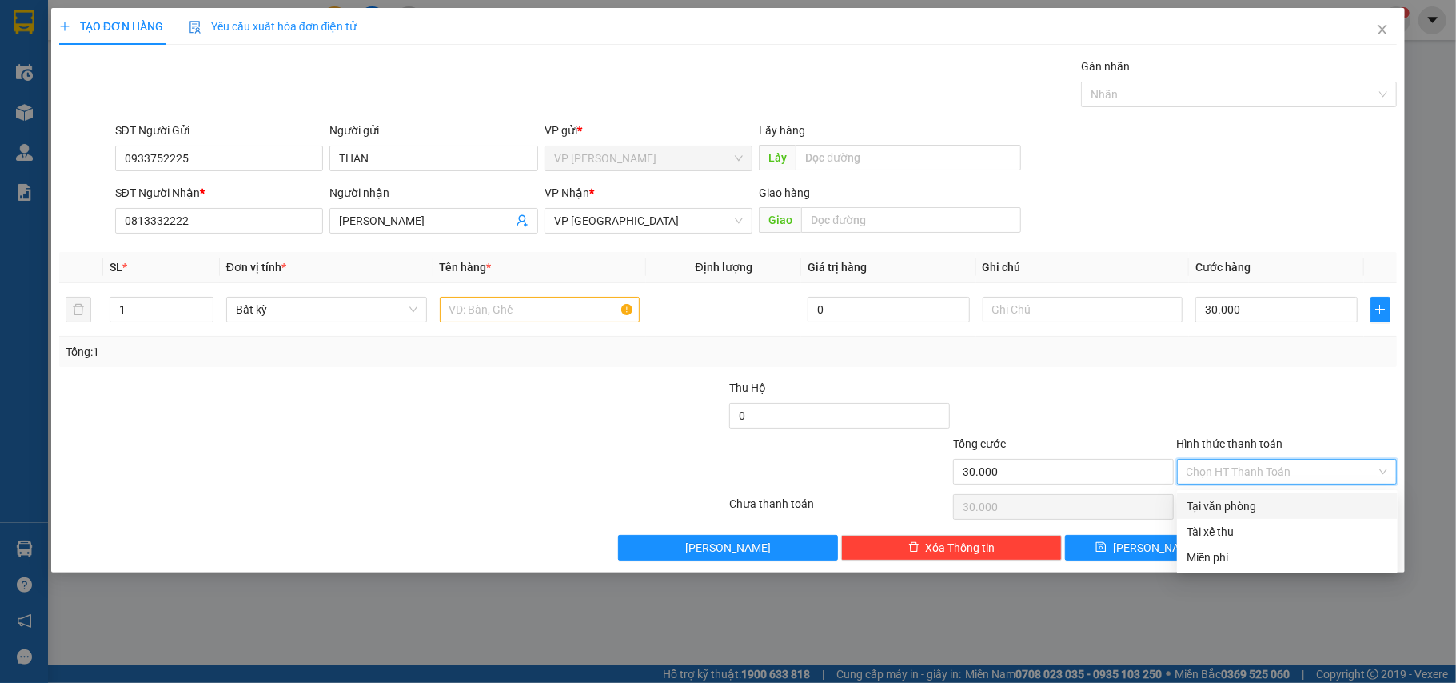
click at [1280, 465] on input "Hình thức thanh toán" at bounding box center [1282, 472] width 190 height 24
drag, startPoint x: 1271, startPoint y: 500, endPoint x: 1065, endPoint y: 469, distance: 207.9
click at [1268, 501] on div "Tại văn phòng" at bounding box center [1288, 506] width 202 height 18
type input "0"
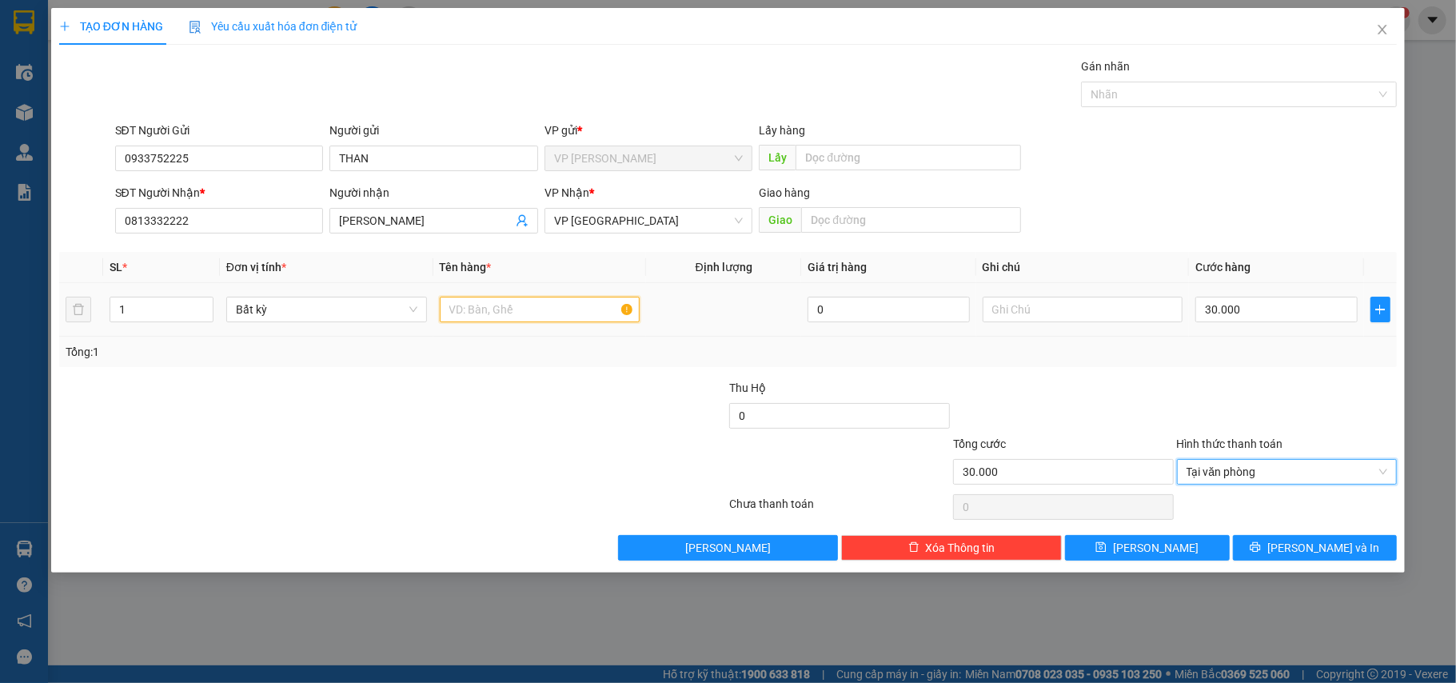
click at [565, 306] on input "text" at bounding box center [540, 310] width 201 height 26
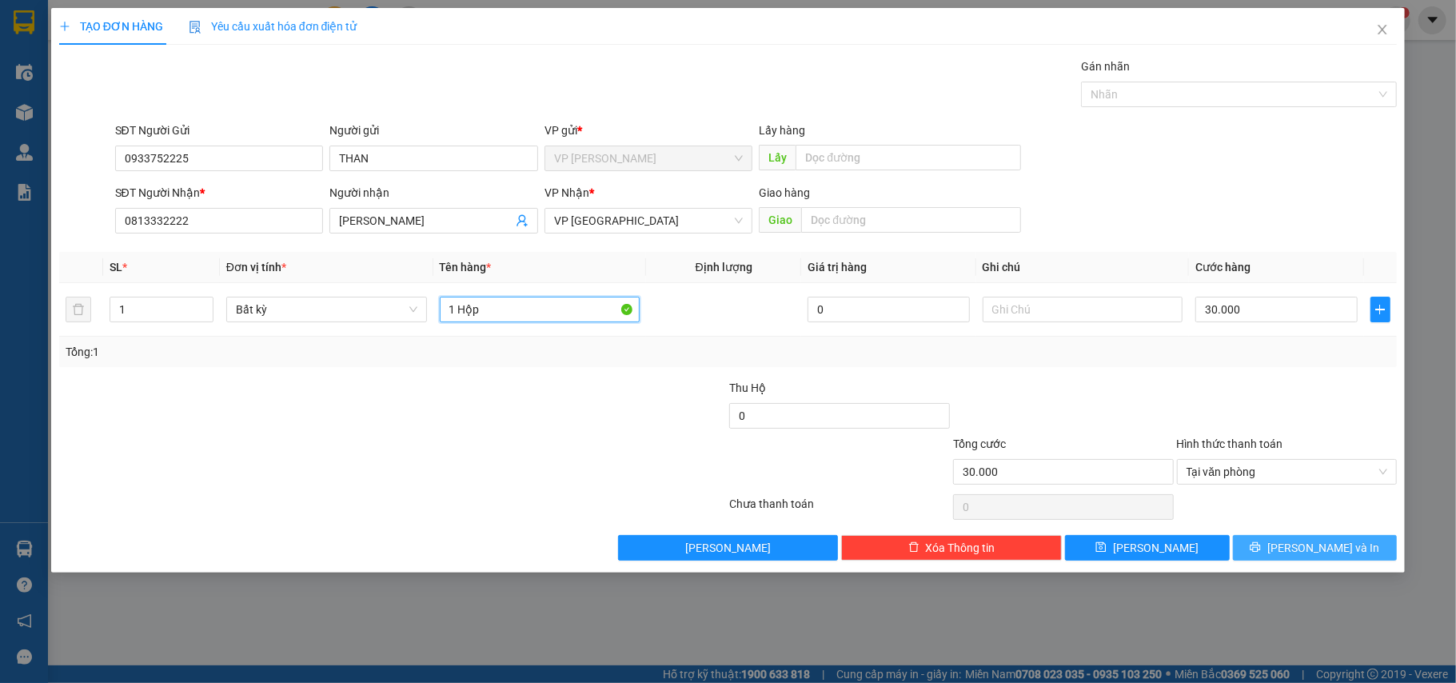
type input "1 Hộp"
click at [1308, 557] on span "[PERSON_NAME] và In" at bounding box center [1324, 548] width 112 height 18
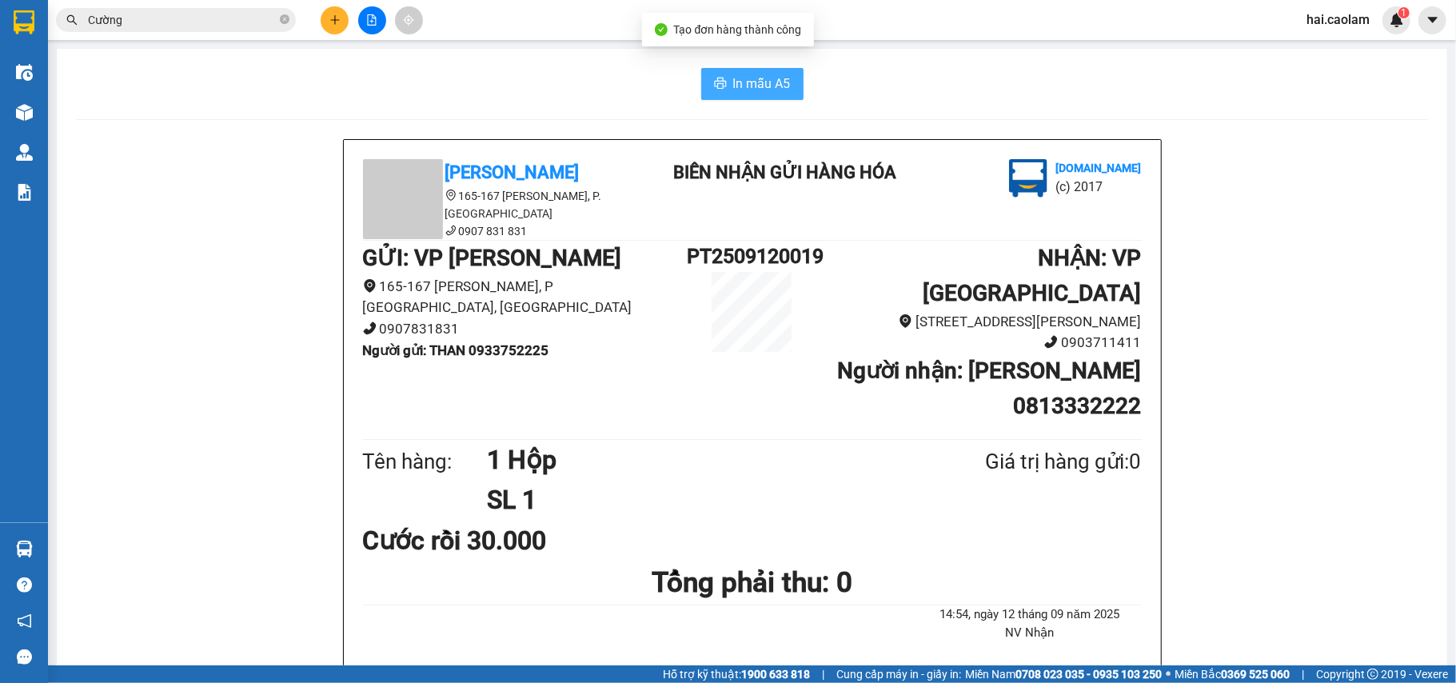
click at [746, 70] on button "In mẫu A5" at bounding box center [752, 84] width 102 height 32
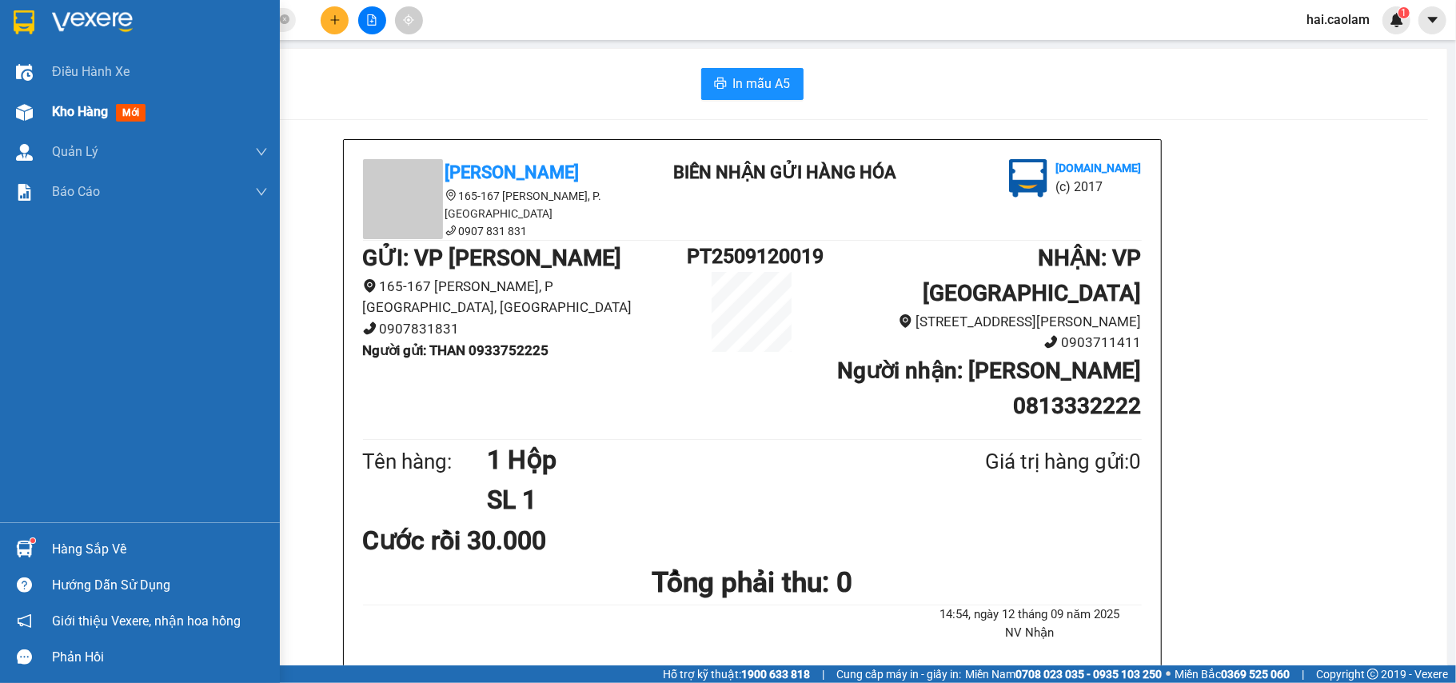
click at [32, 106] on img at bounding box center [24, 112] width 17 height 17
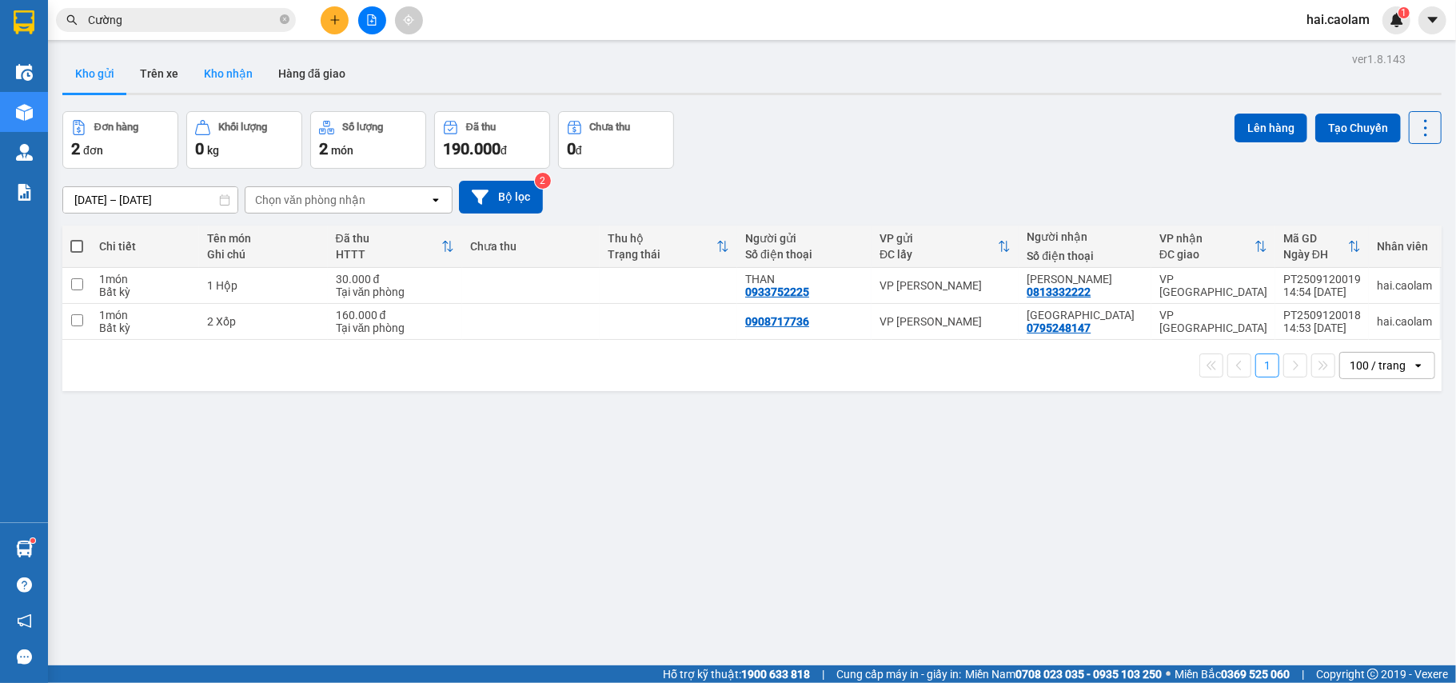
click at [214, 77] on button "Kho nhận" at bounding box center [228, 73] width 74 height 38
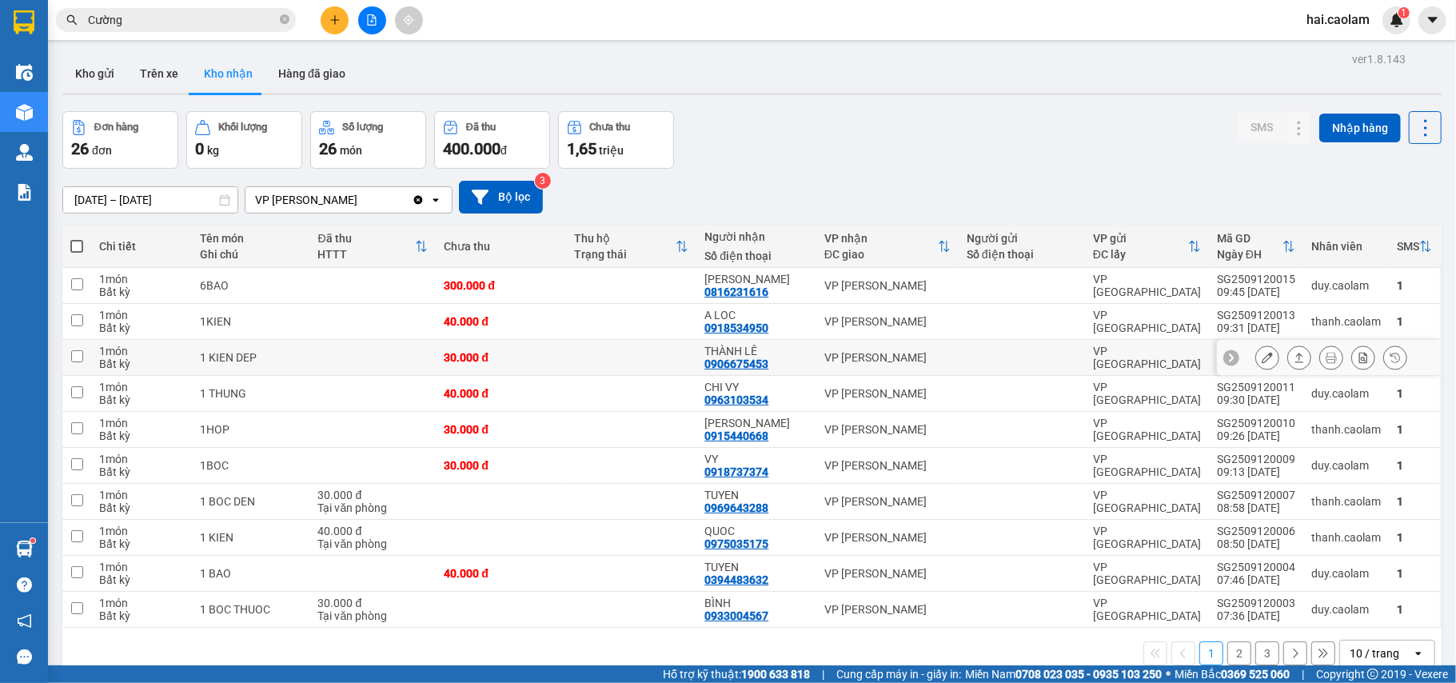
click at [593, 352] on td at bounding box center [631, 358] width 130 height 36
checkbox input "true"
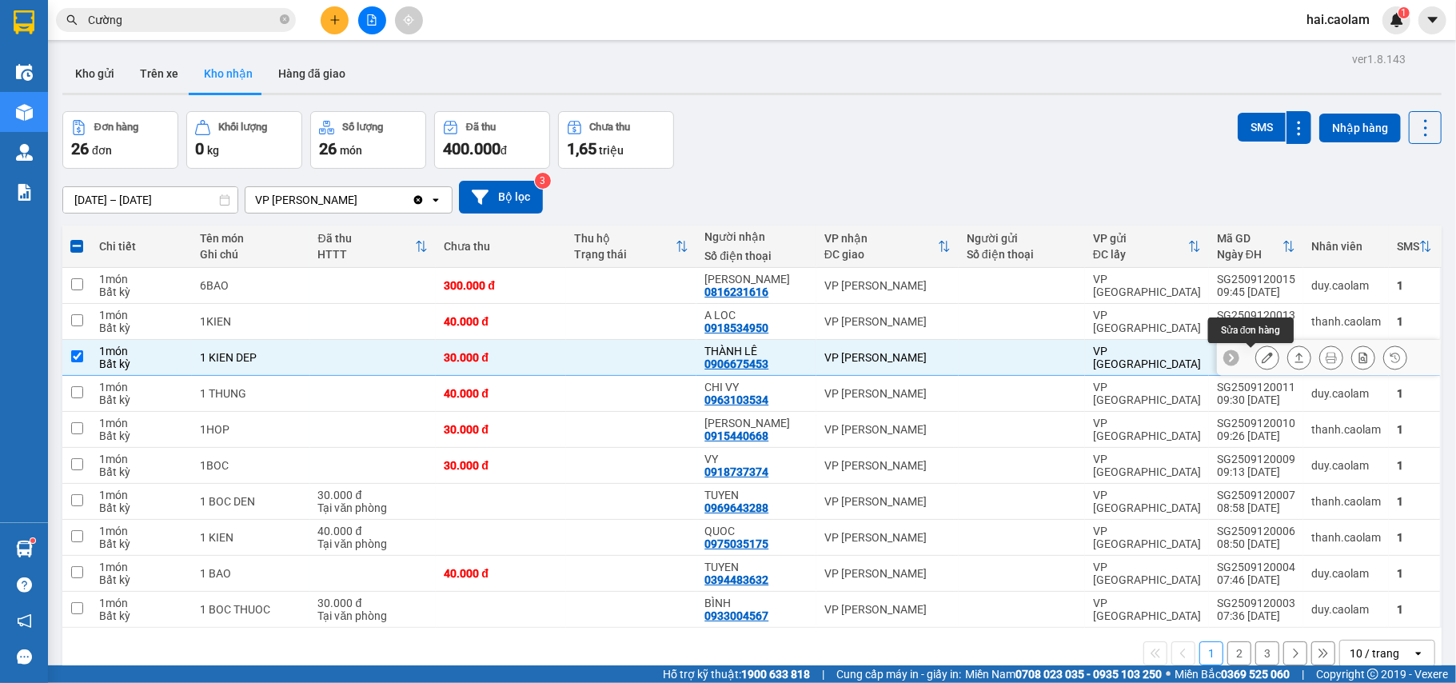
click at [1262, 358] on icon at bounding box center [1267, 357] width 11 height 11
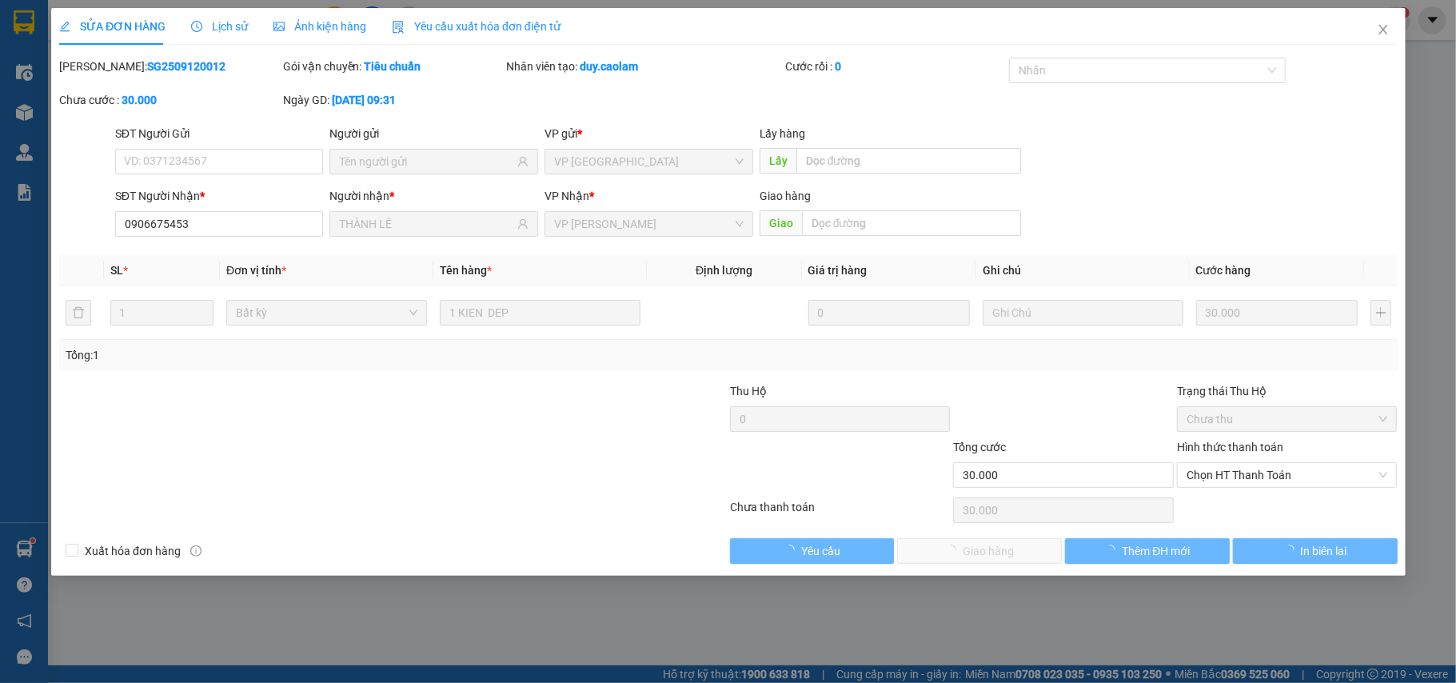
type input "0906675453"
type input "THÀNH LÊ"
type input "30.000"
click at [1283, 471] on span "Chọn HT Thanh Toán" at bounding box center [1288, 475] width 202 height 24
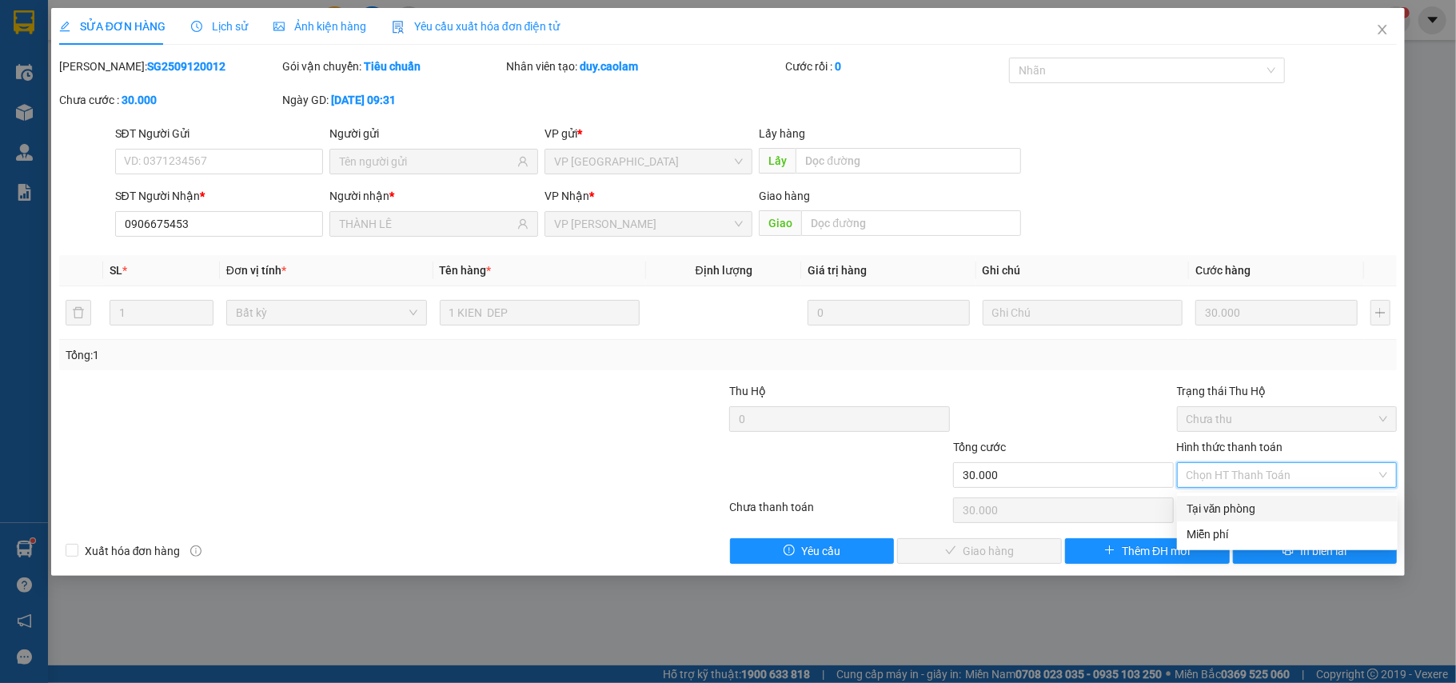
drag, startPoint x: 1258, startPoint y: 504, endPoint x: 1025, endPoint y: 545, distance: 236.4
click at [1257, 505] on div "Tại văn phòng" at bounding box center [1288, 509] width 202 height 18
type input "0"
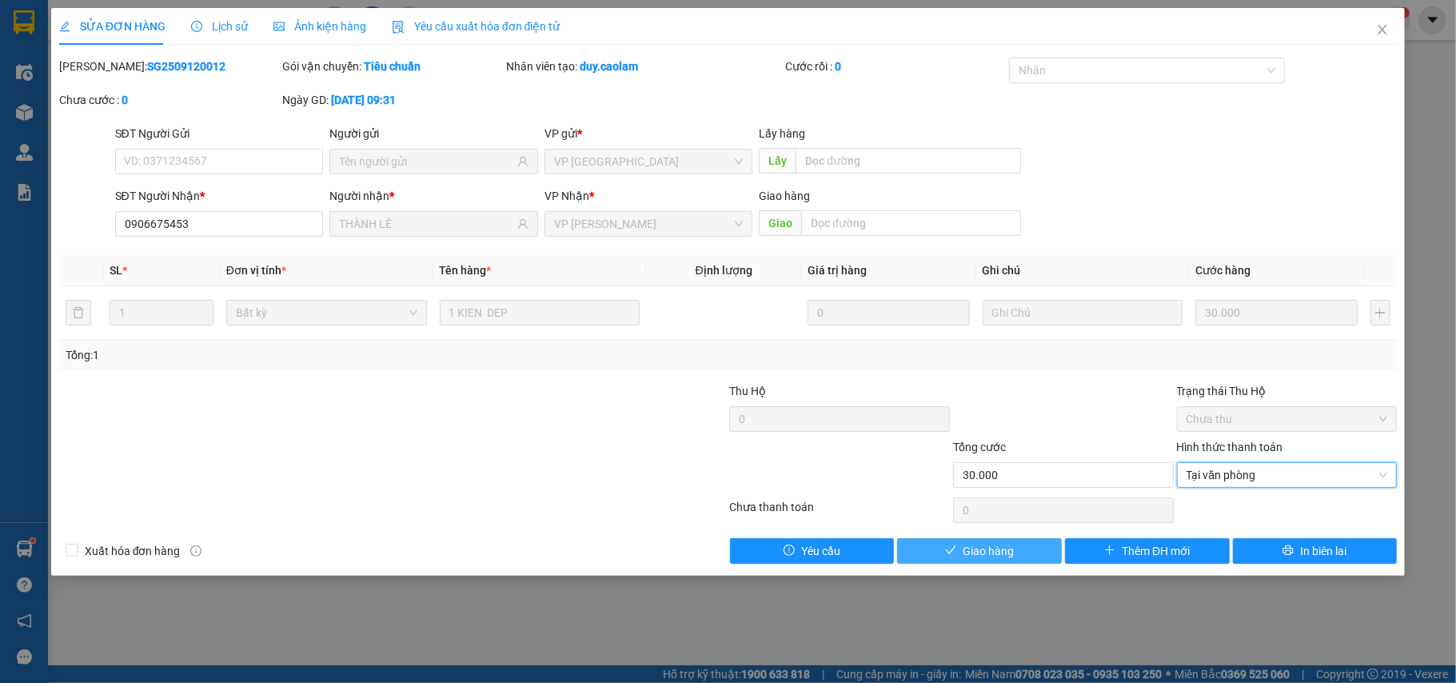
click at [1022, 545] on button "Giao hàng" at bounding box center [979, 551] width 165 height 26
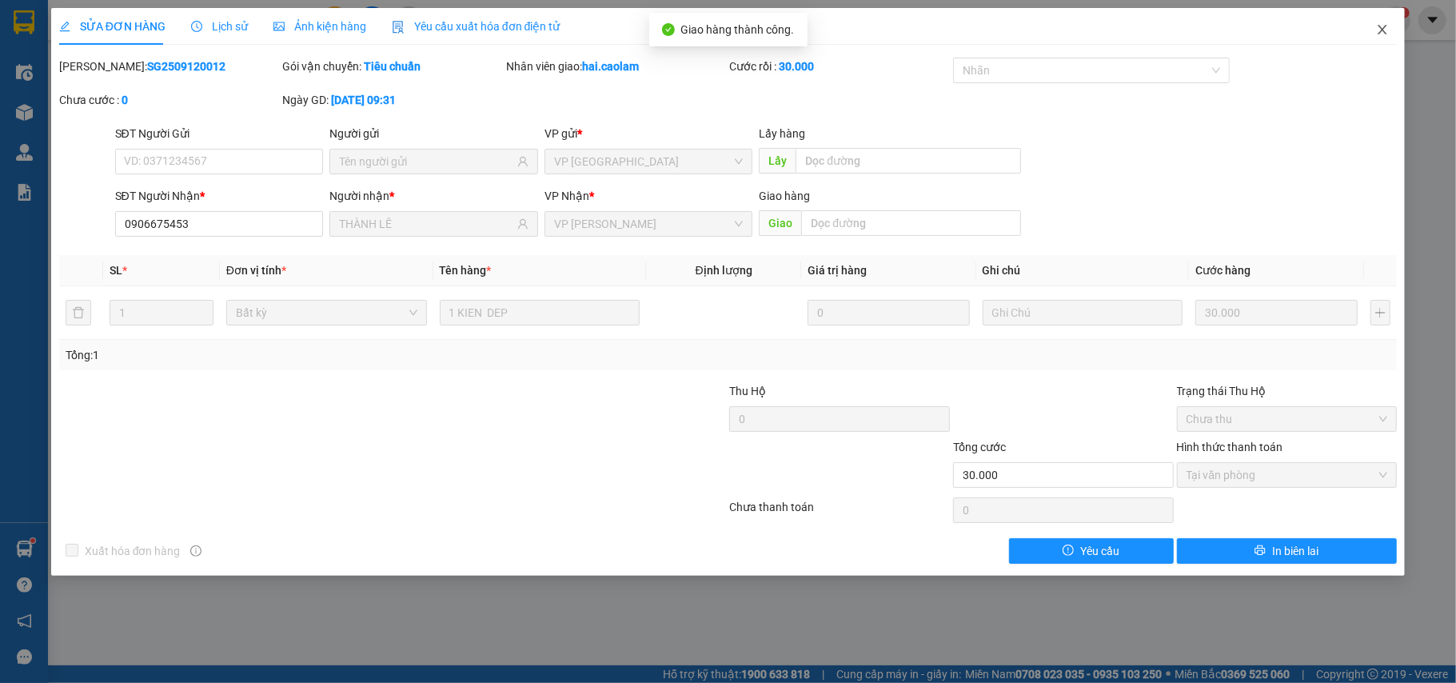
click at [1376, 33] on span "Close" at bounding box center [1382, 30] width 45 height 45
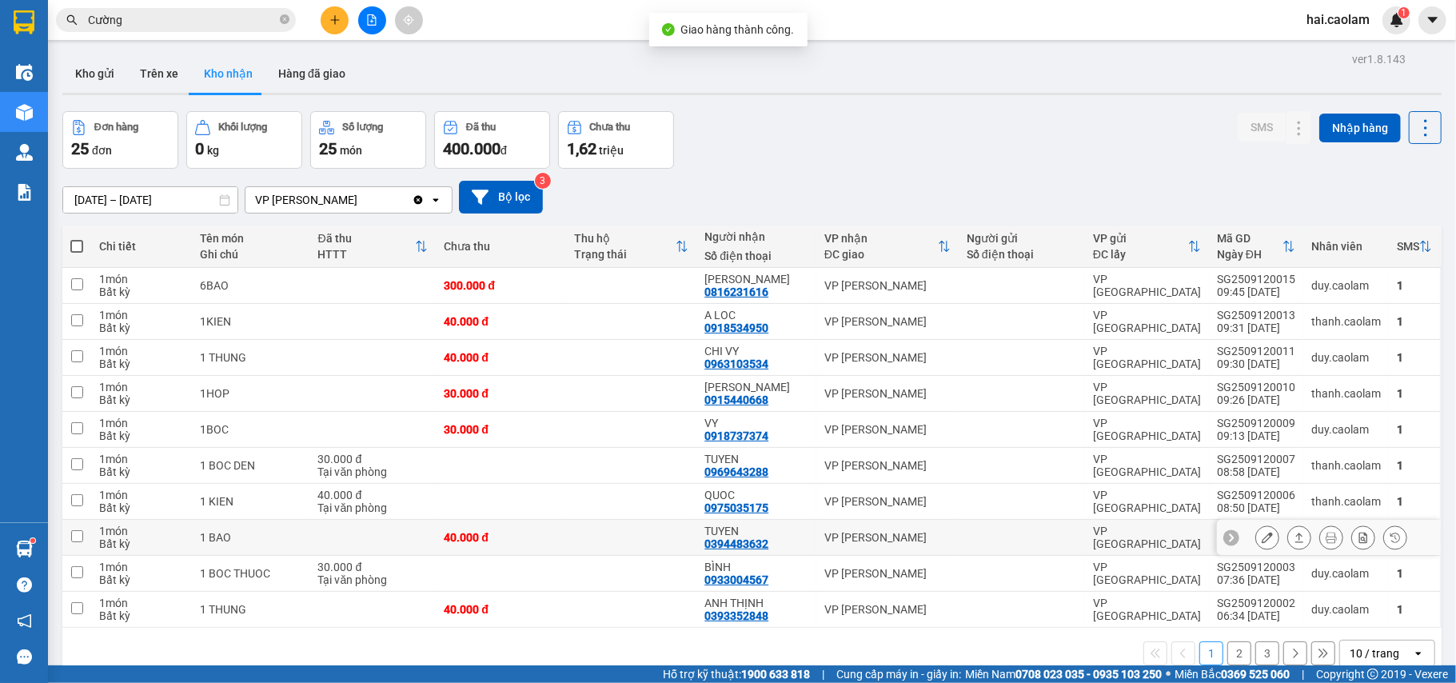
scroll to position [74, 0]
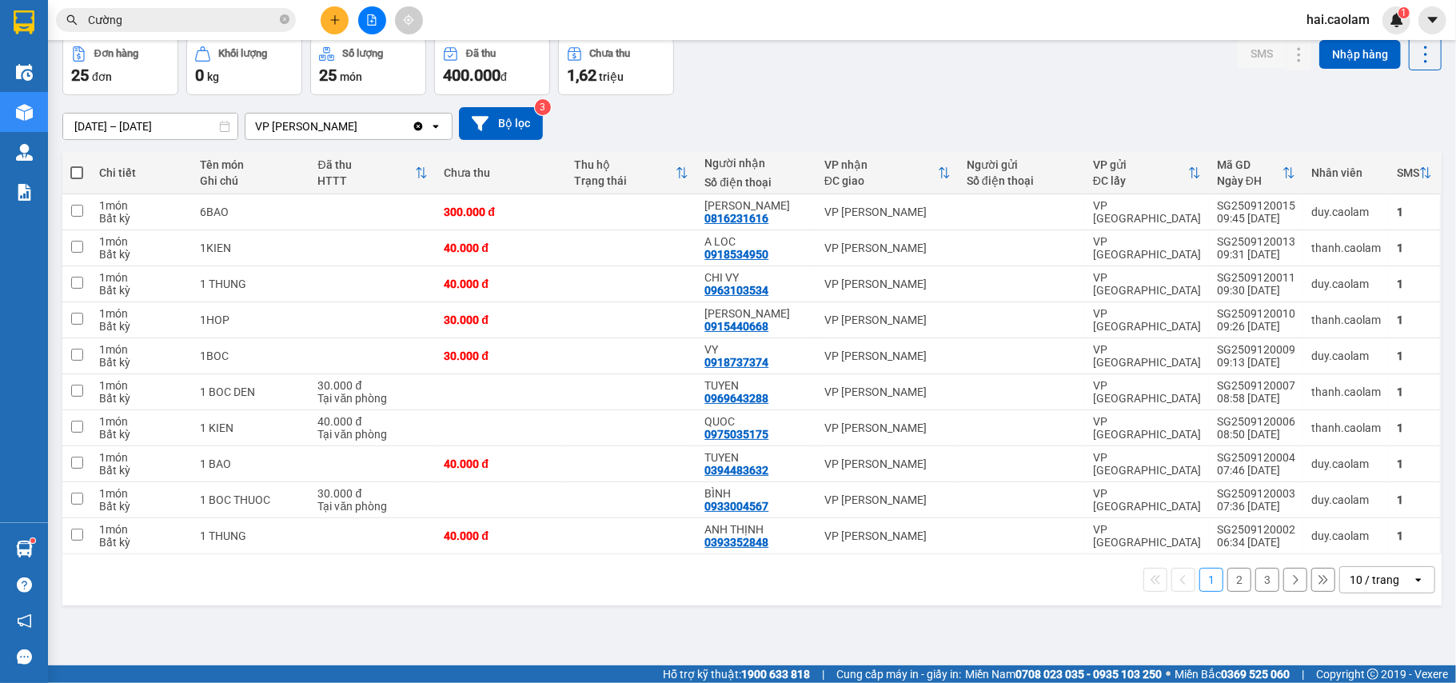
click at [1370, 581] on div "10 / trang" at bounding box center [1375, 580] width 50 height 16
click at [1348, 541] on span "100 / trang" at bounding box center [1365, 549] width 58 height 16
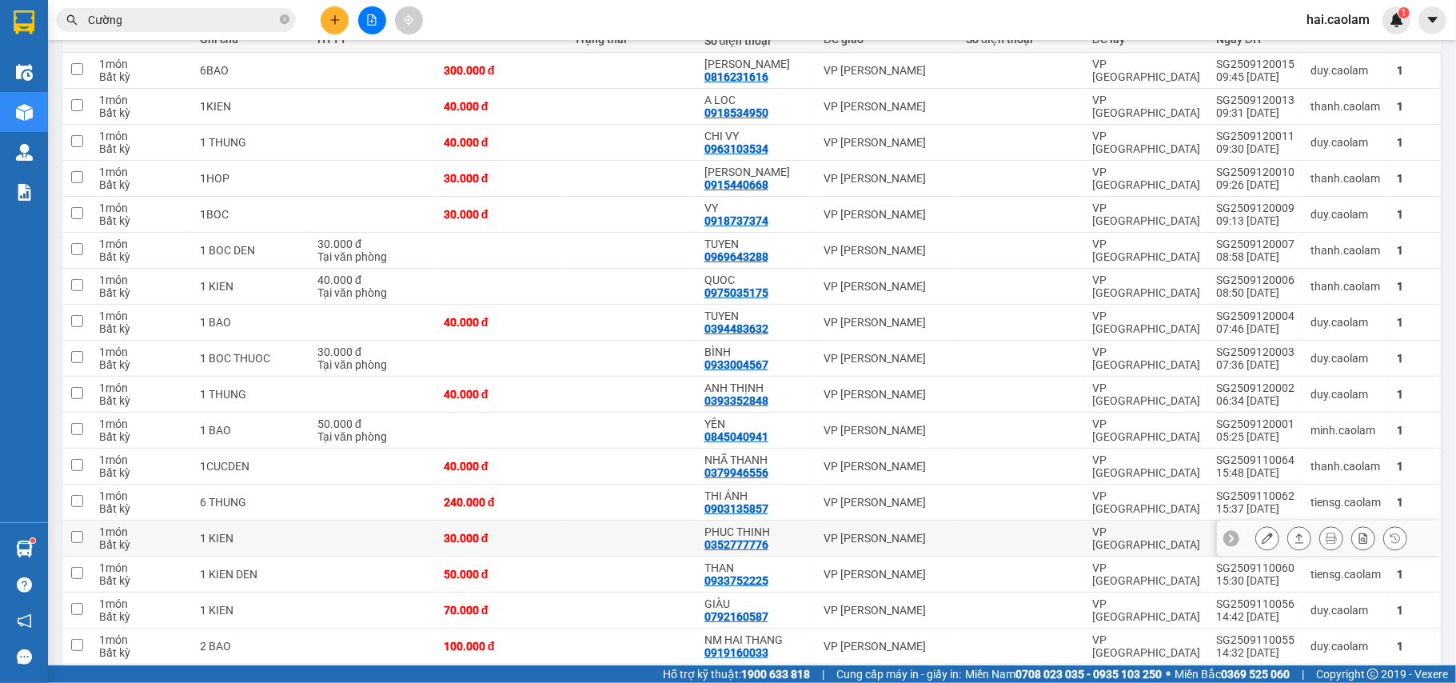
scroll to position [358, 0]
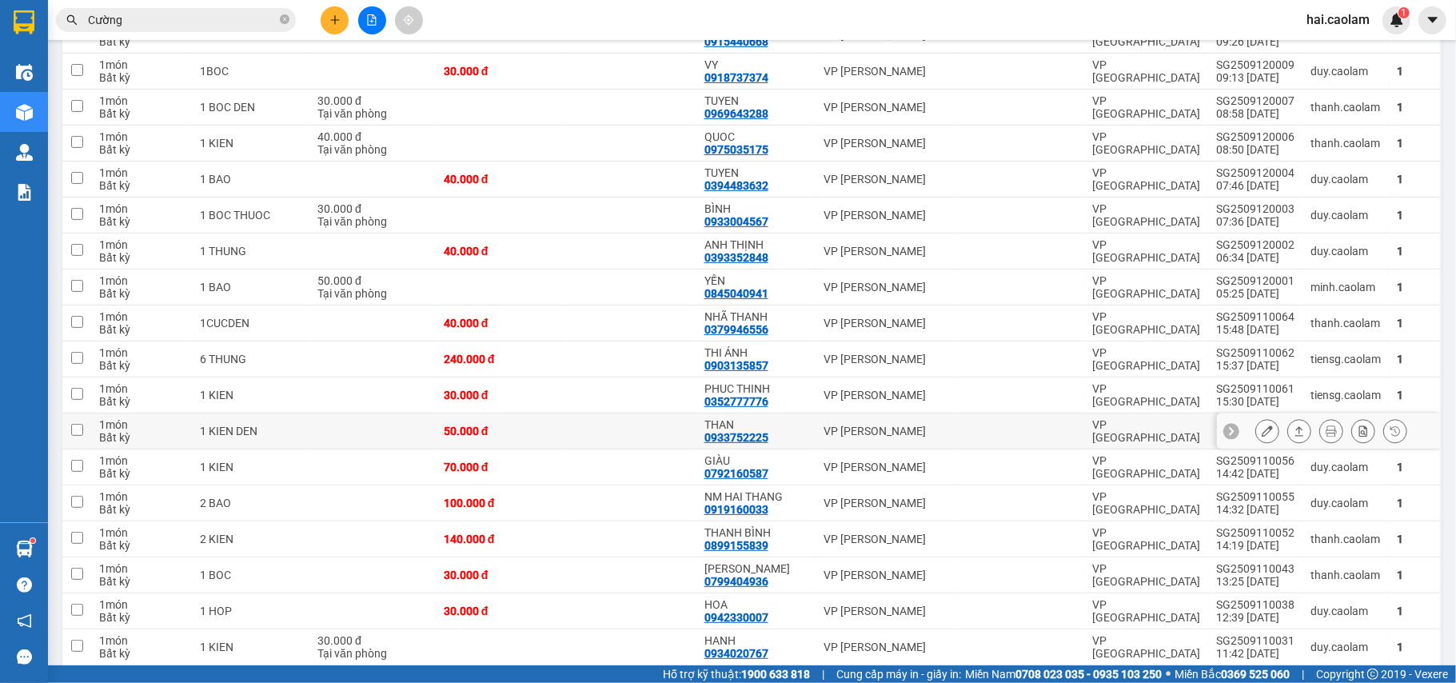
click at [791, 431] on div "THAN" at bounding box center [756, 424] width 103 height 13
checkbox input "true"
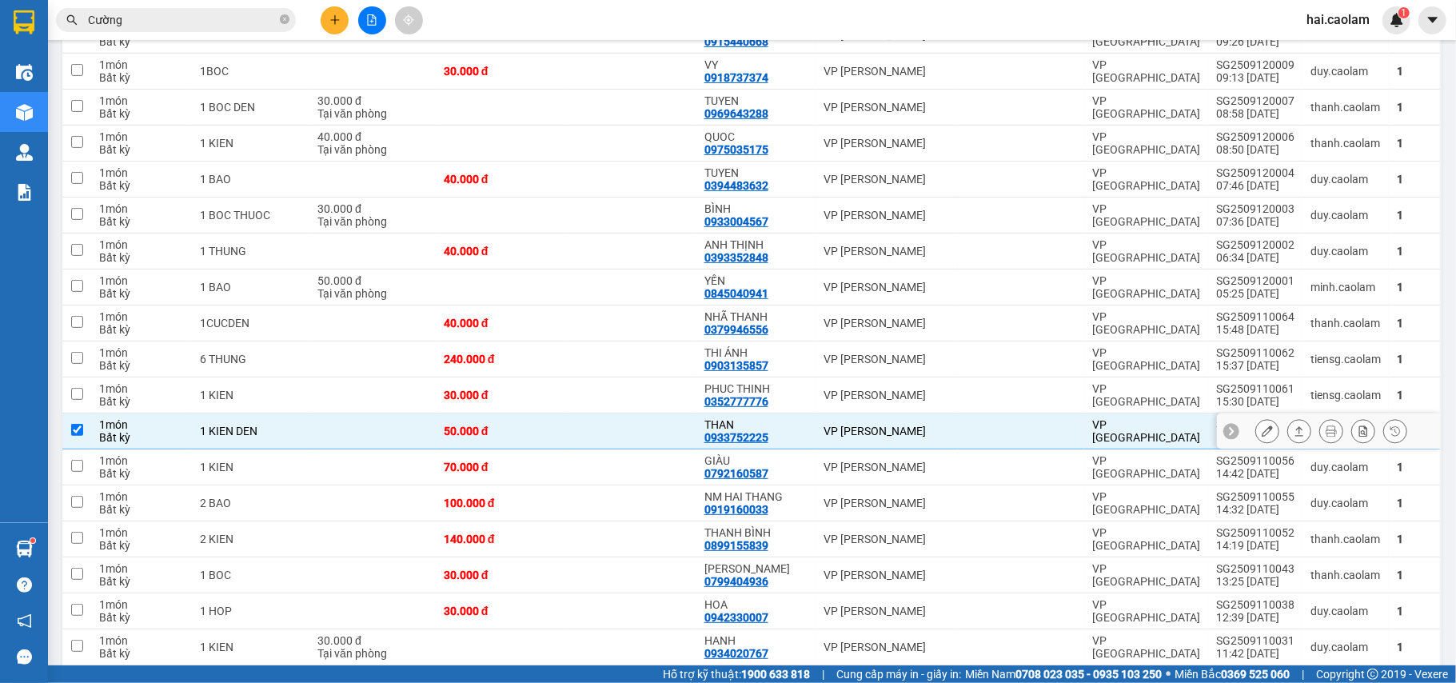
click at [1262, 437] on icon at bounding box center [1267, 430] width 11 height 11
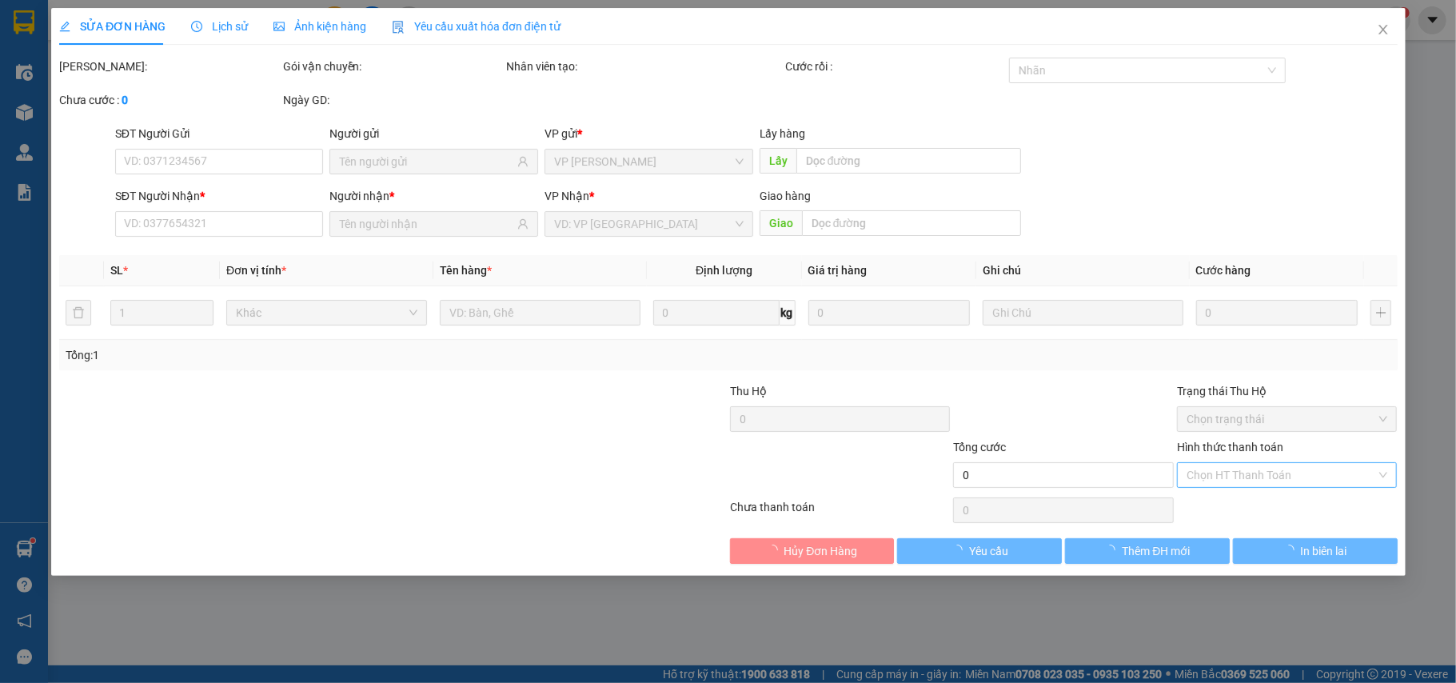
type input "0933752225"
type input "THAN"
type input "50.000"
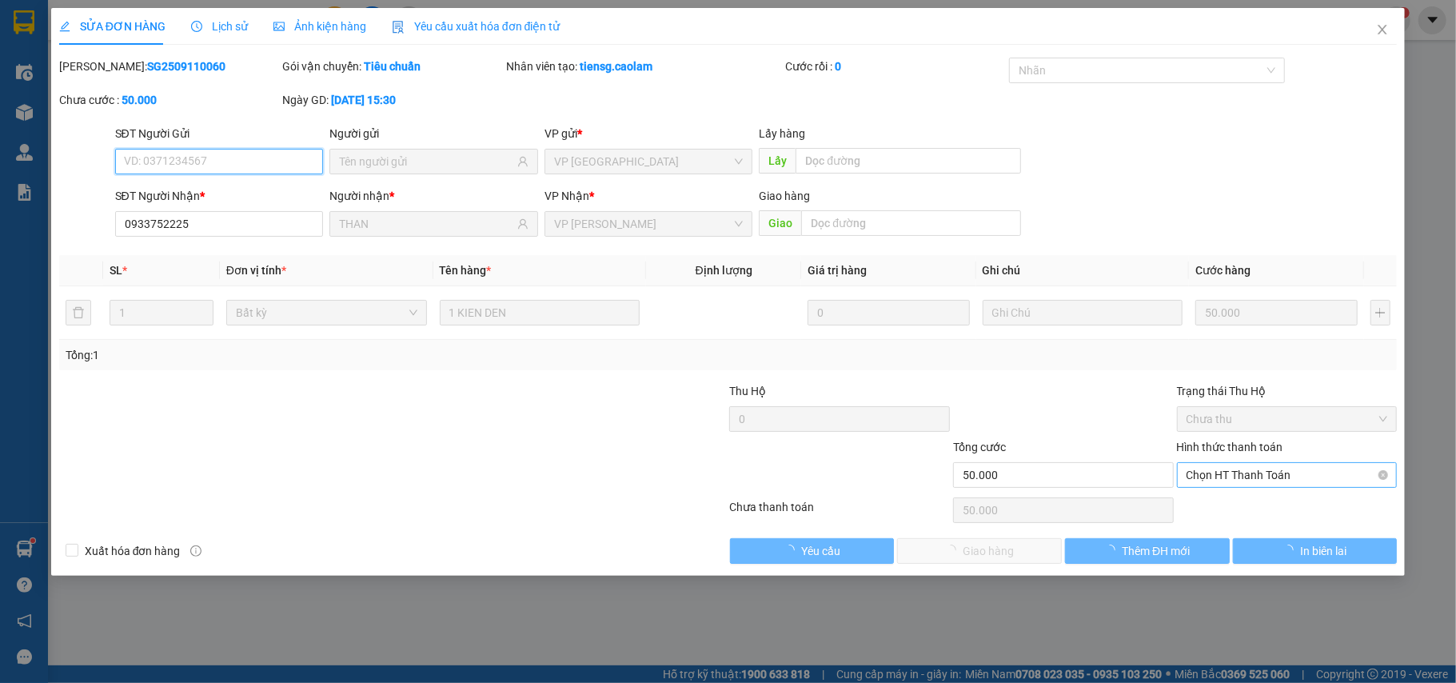
click at [1290, 487] on span "Chọn HT Thanh Toán" at bounding box center [1288, 475] width 202 height 24
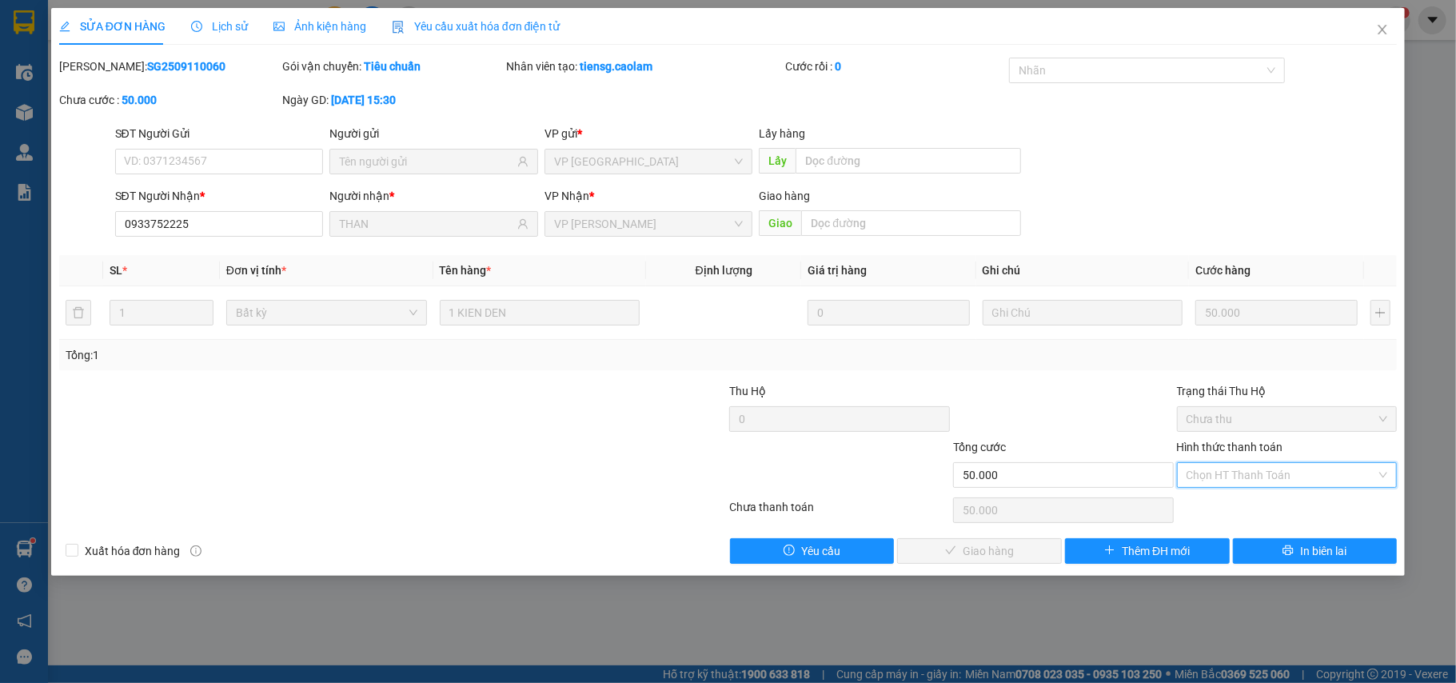
click at [1283, 504] on div "Tại văn phòng" at bounding box center [1288, 509] width 202 height 18
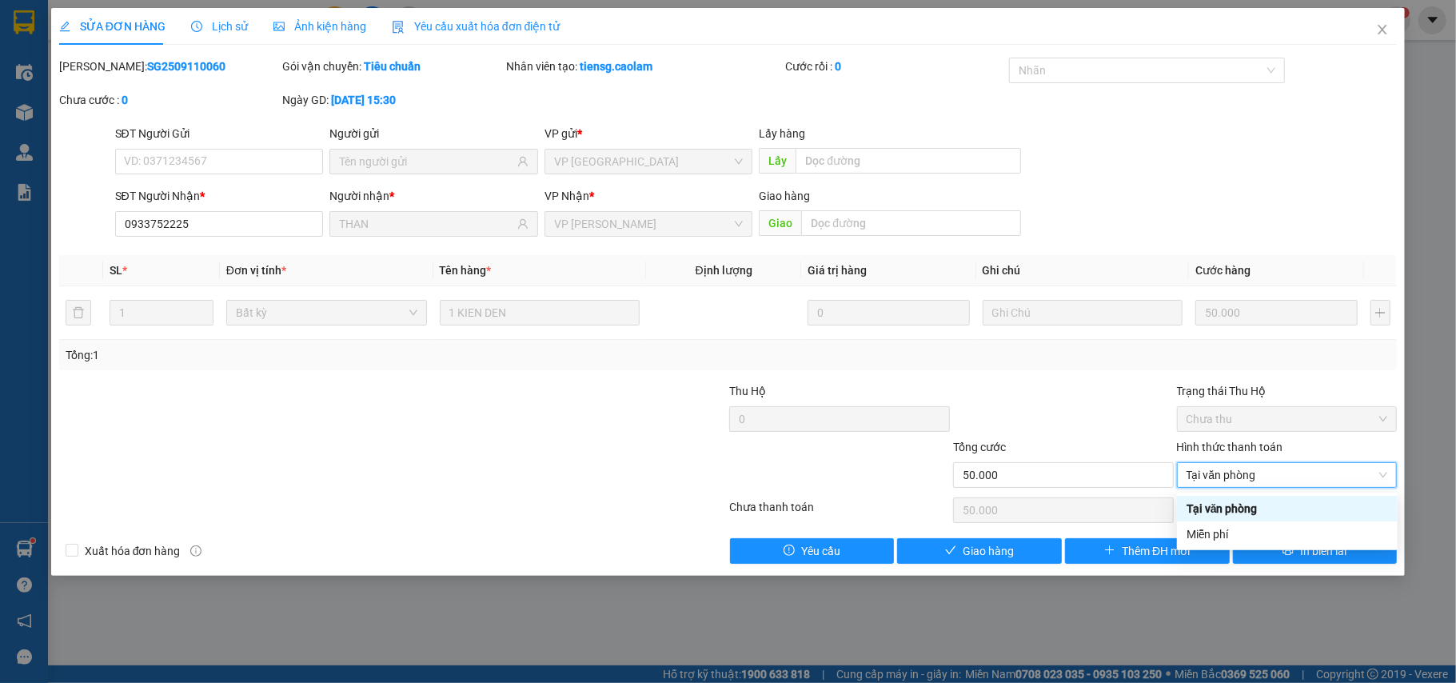
type input "0"
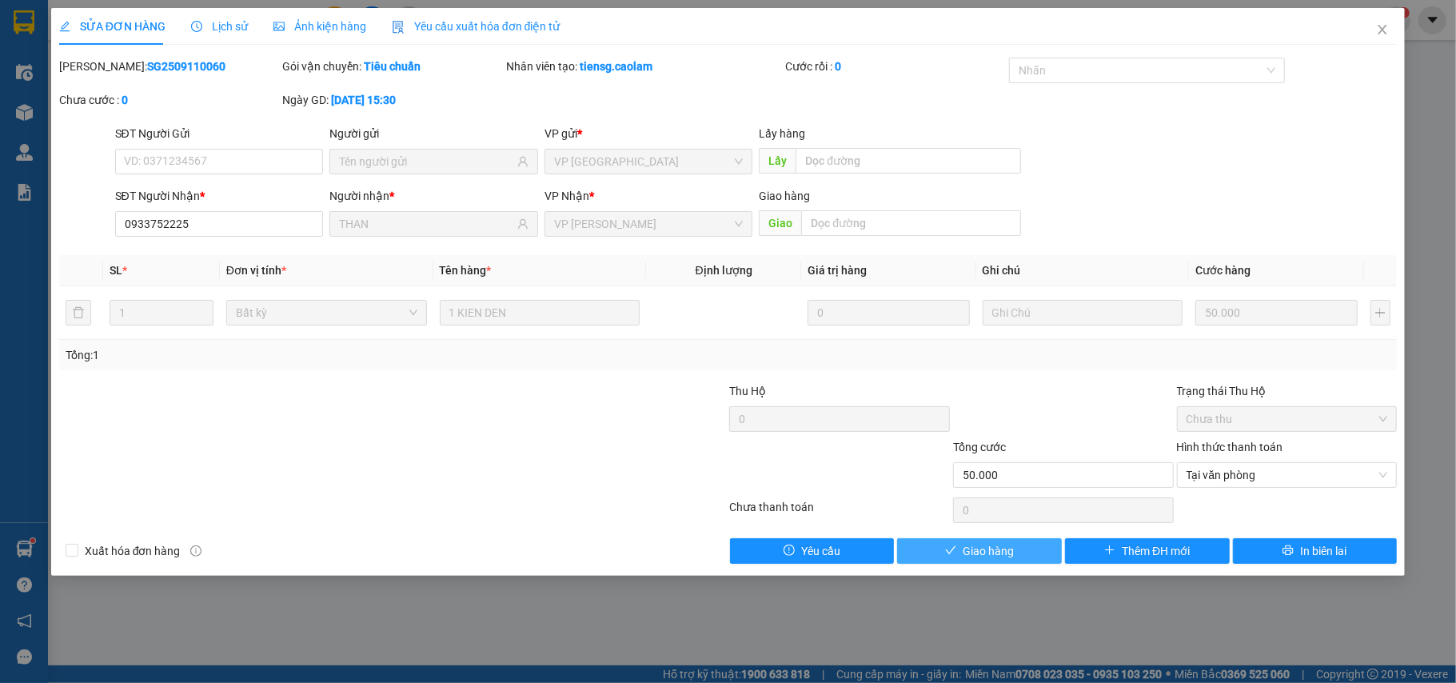
drag, startPoint x: 1016, startPoint y: 551, endPoint x: 1230, endPoint y: 256, distance: 364.8
click at [1016, 550] on button "Giao hàng" at bounding box center [979, 551] width 165 height 26
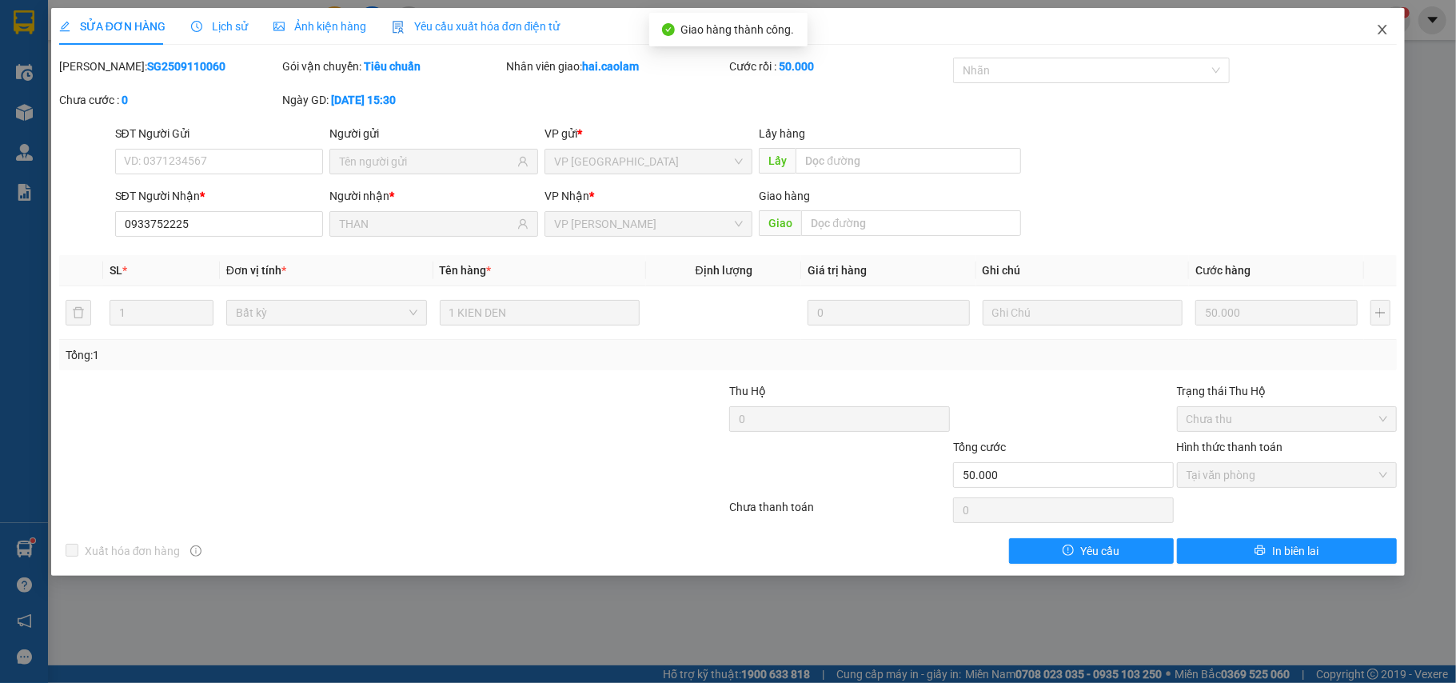
click at [1376, 26] on icon "close" at bounding box center [1382, 29] width 13 height 13
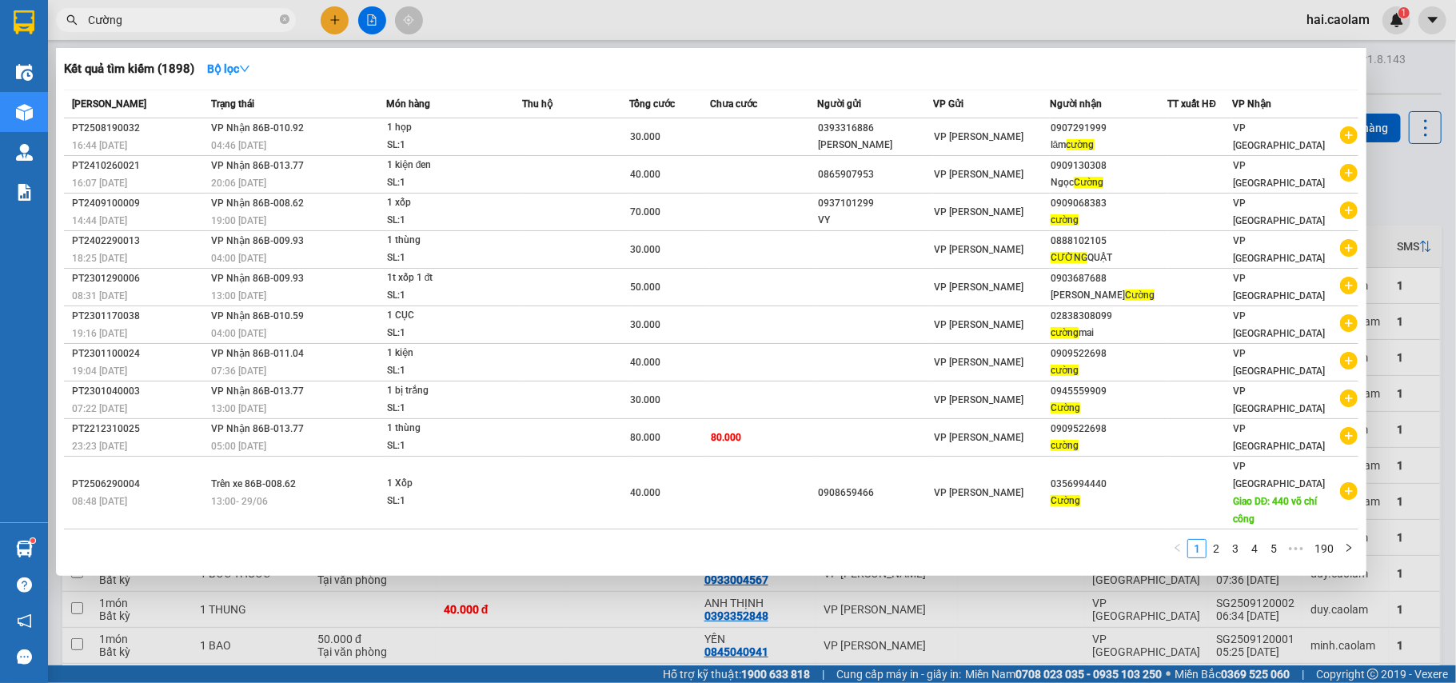
click at [179, 17] on input "Cường" at bounding box center [182, 20] width 189 height 18
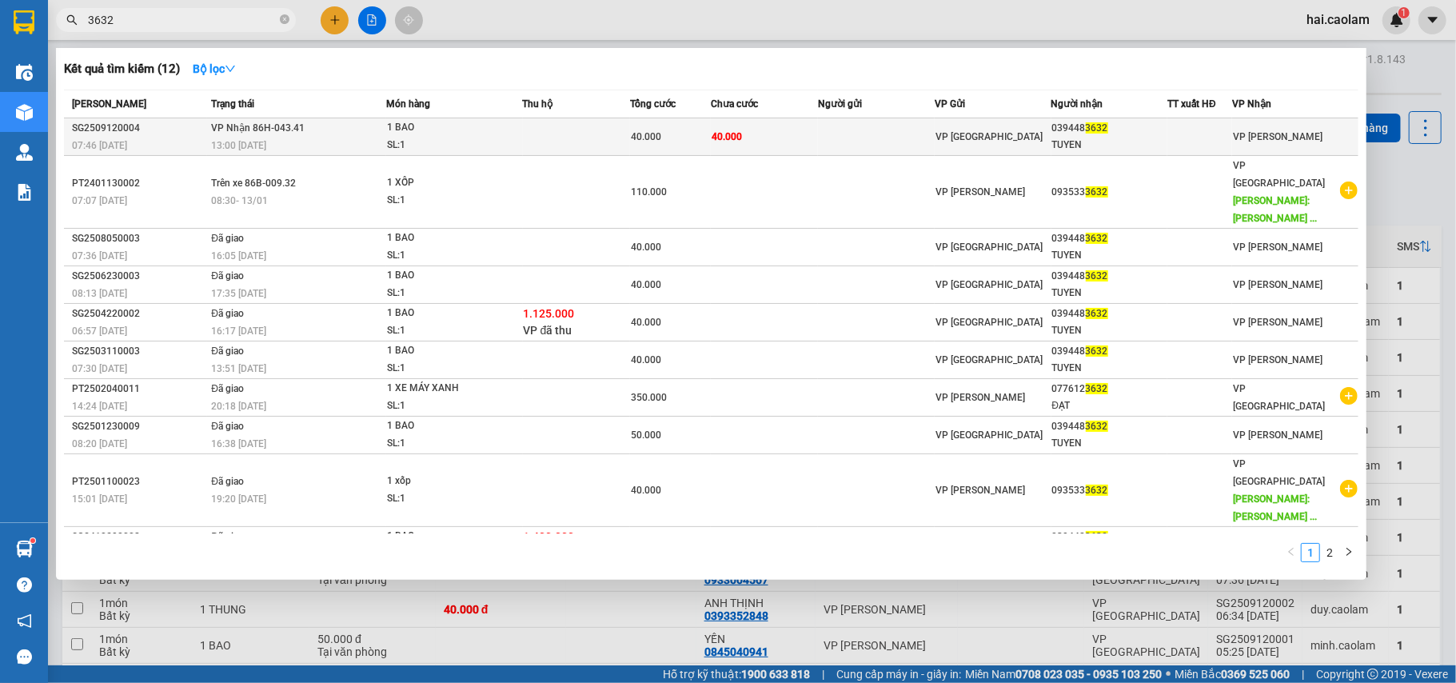
type input "3632"
click at [612, 141] on td at bounding box center [576, 137] width 107 height 38
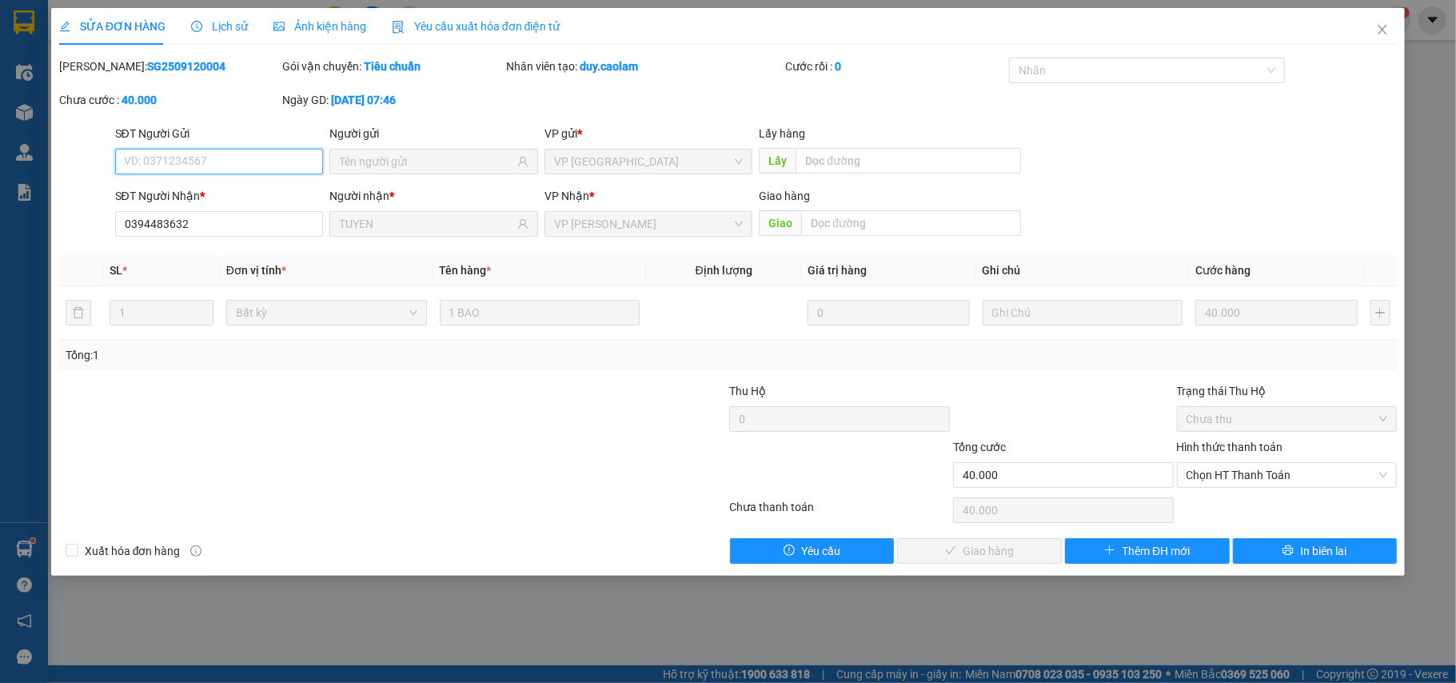
type input "0394483632"
type input "TUYEN"
type input "40.000"
click at [1303, 465] on span "Chọn HT Thanh Toán" at bounding box center [1288, 475] width 202 height 24
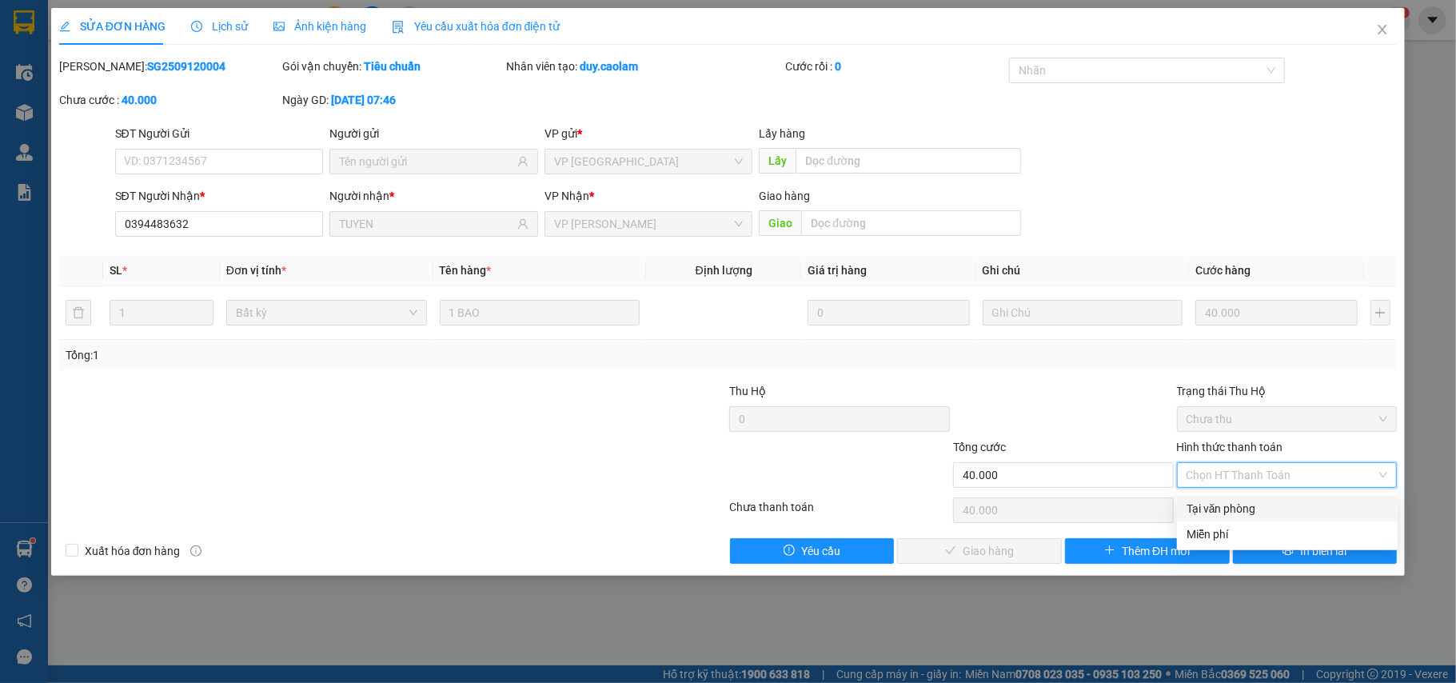
click at [1232, 513] on div "Tại văn phòng" at bounding box center [1288, 509] width 202 height 18
type input "0"
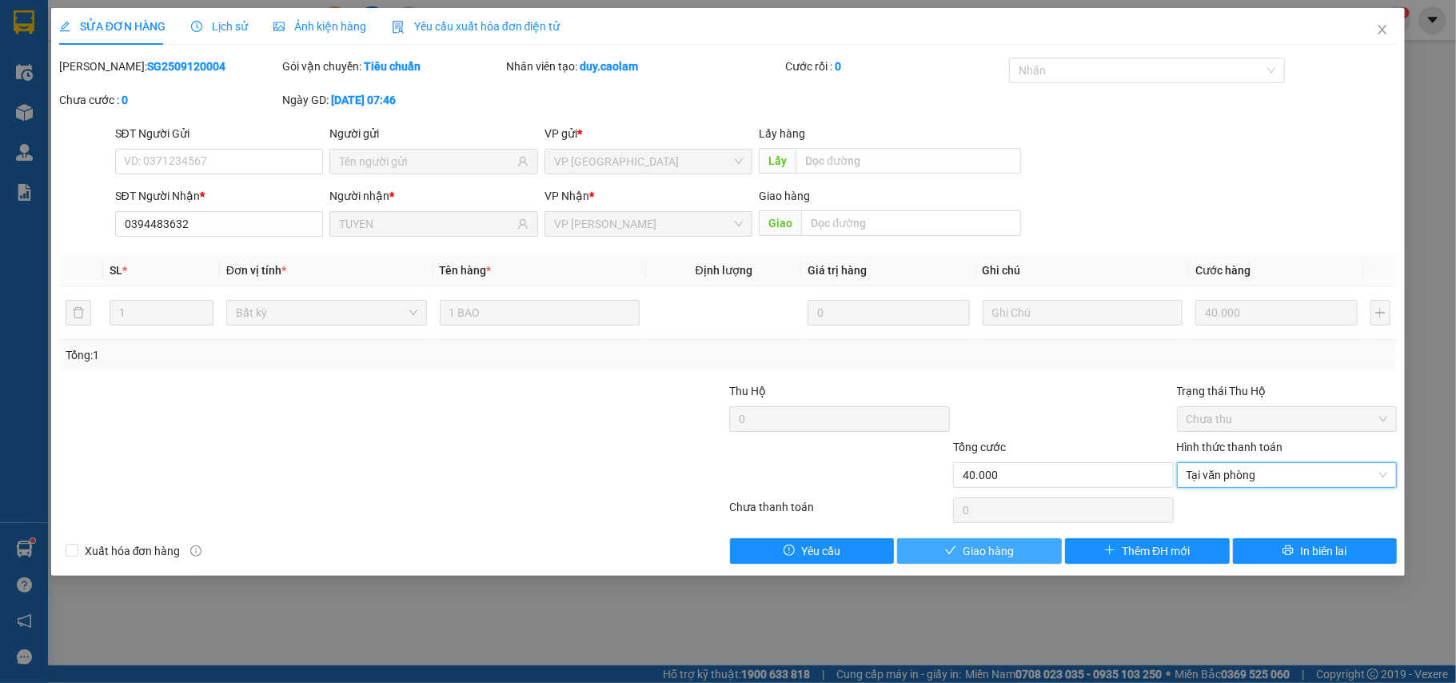
click at [985, 560] on span "Giao hàng" at bounding box center [988, 551] width 51 height 18
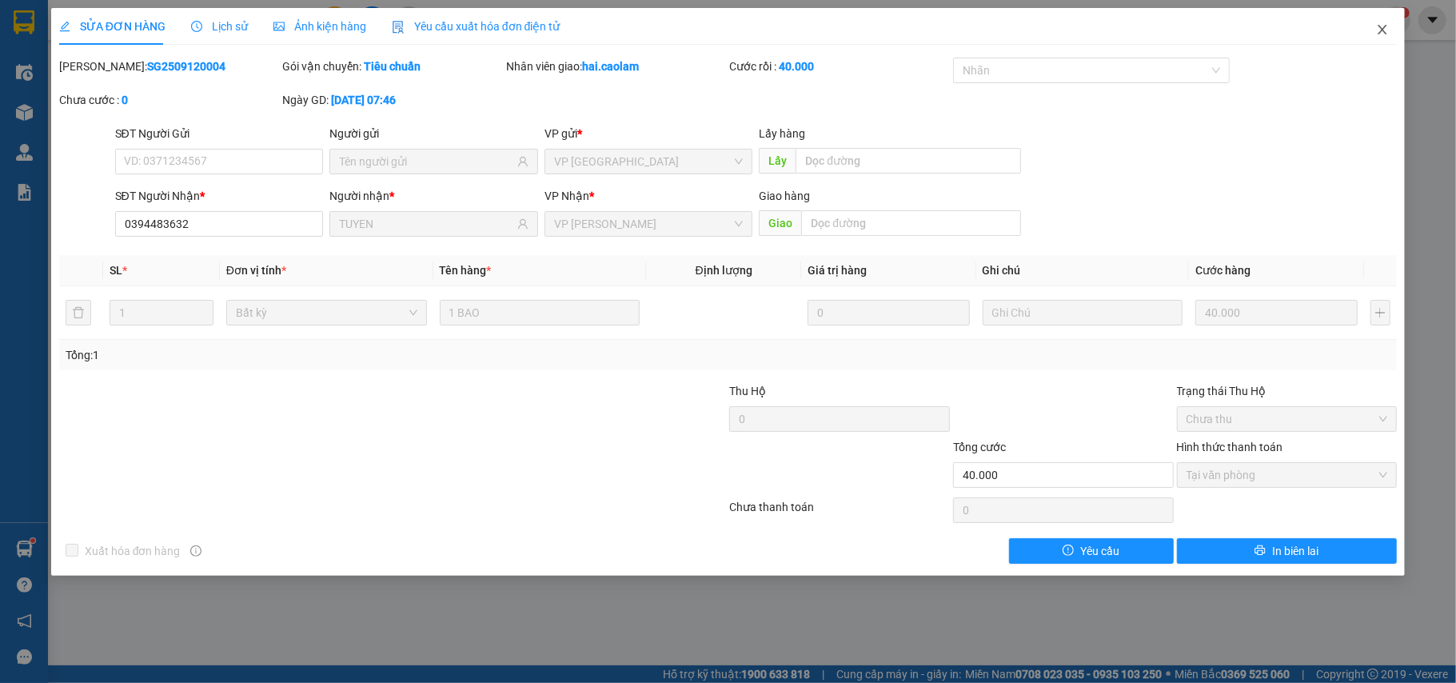
click at [1380, 37] on span "Close" at bounding box center [1382, 30] width 45 height 45
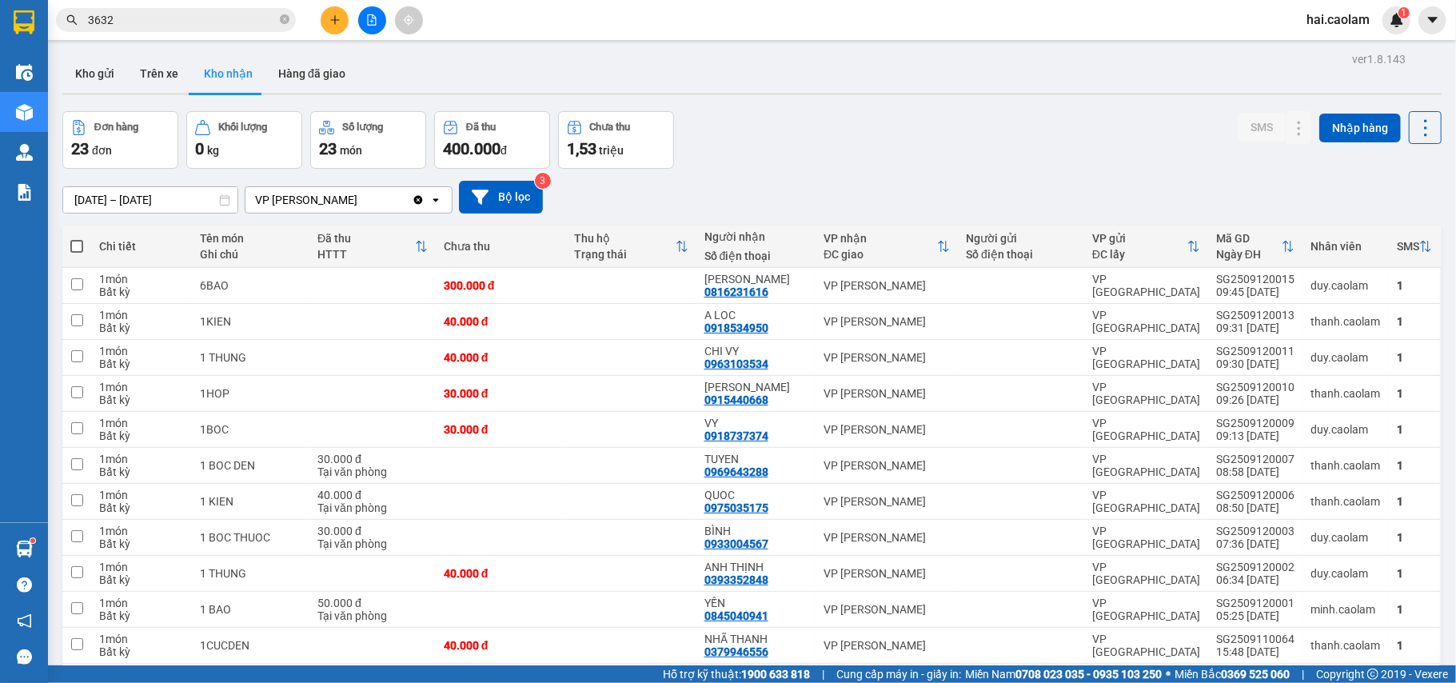
click at [155, 16] on input "3632" at bounding box center [182, 20] width 189 height 18
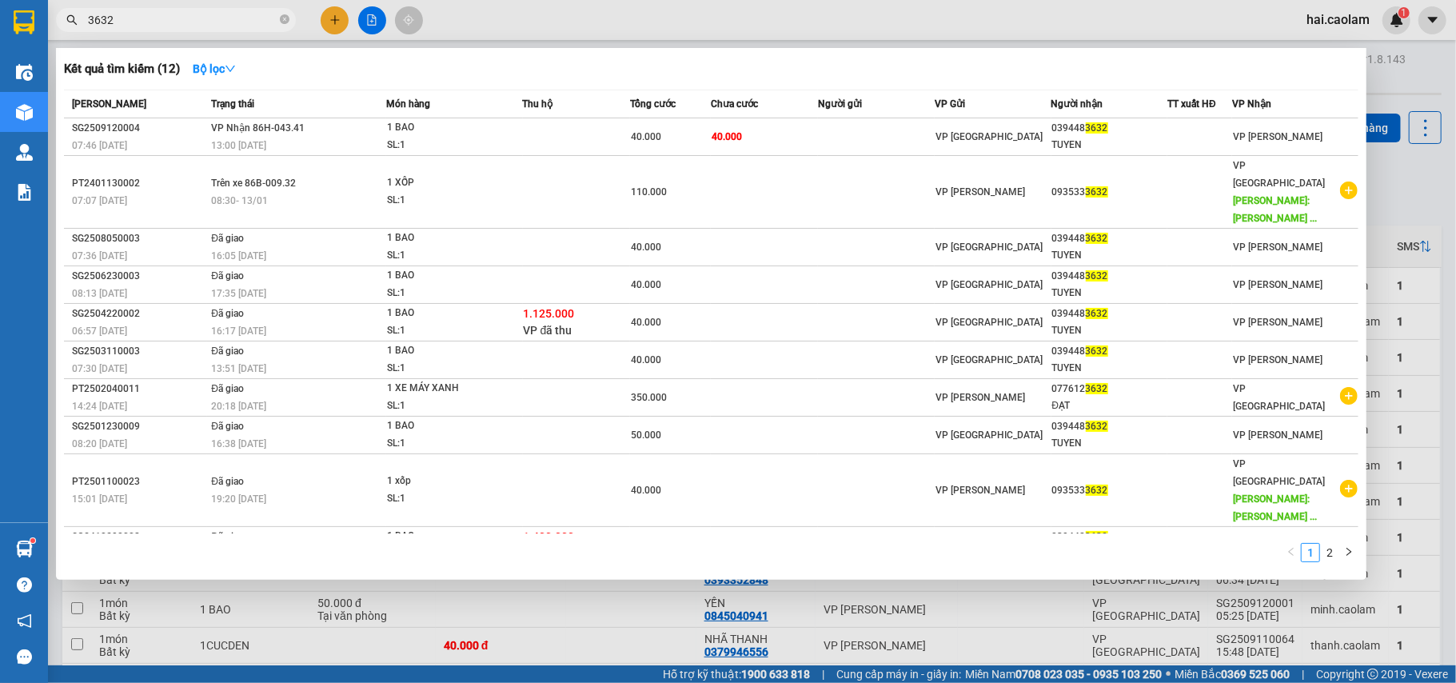
click at [155, 16] on input "3632" at bounding box center [182, 20] width 189 height 18
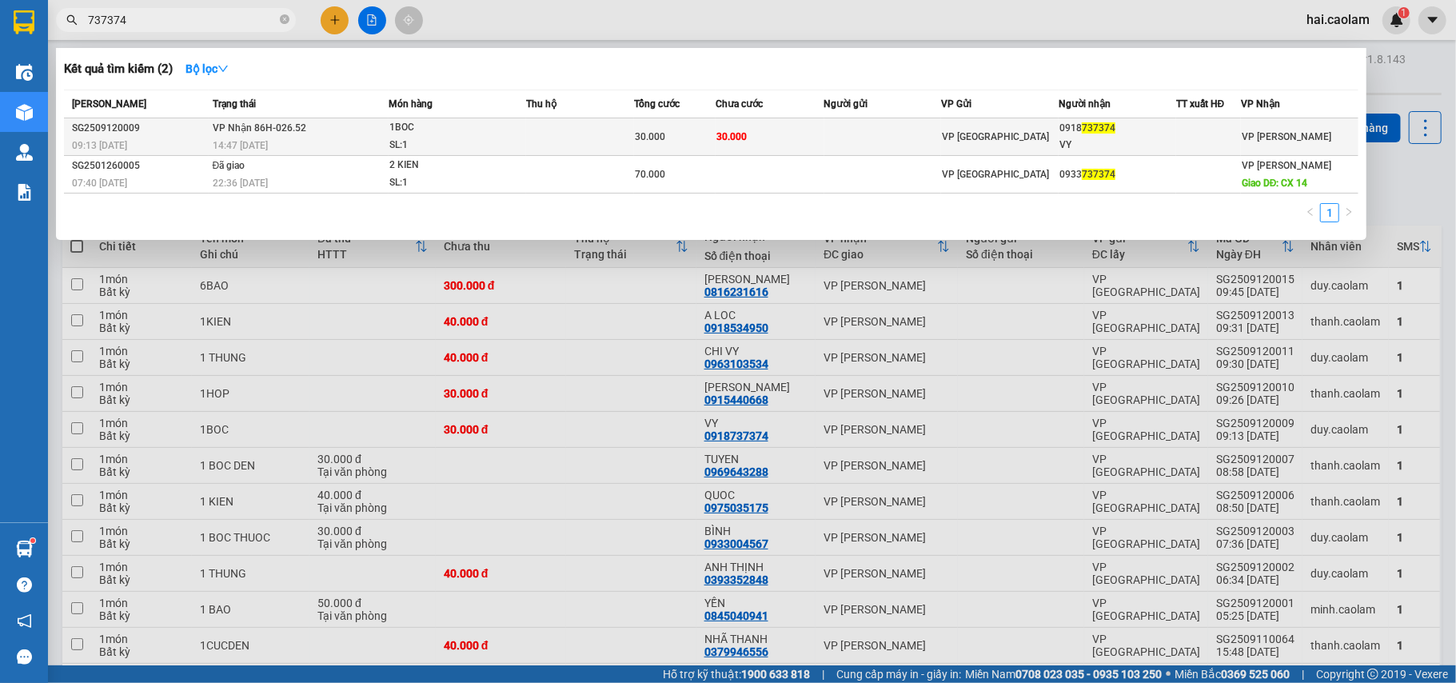
type input "737374"
click at [533, 139] on td at bounding box center [580, 137] width 108 height 38
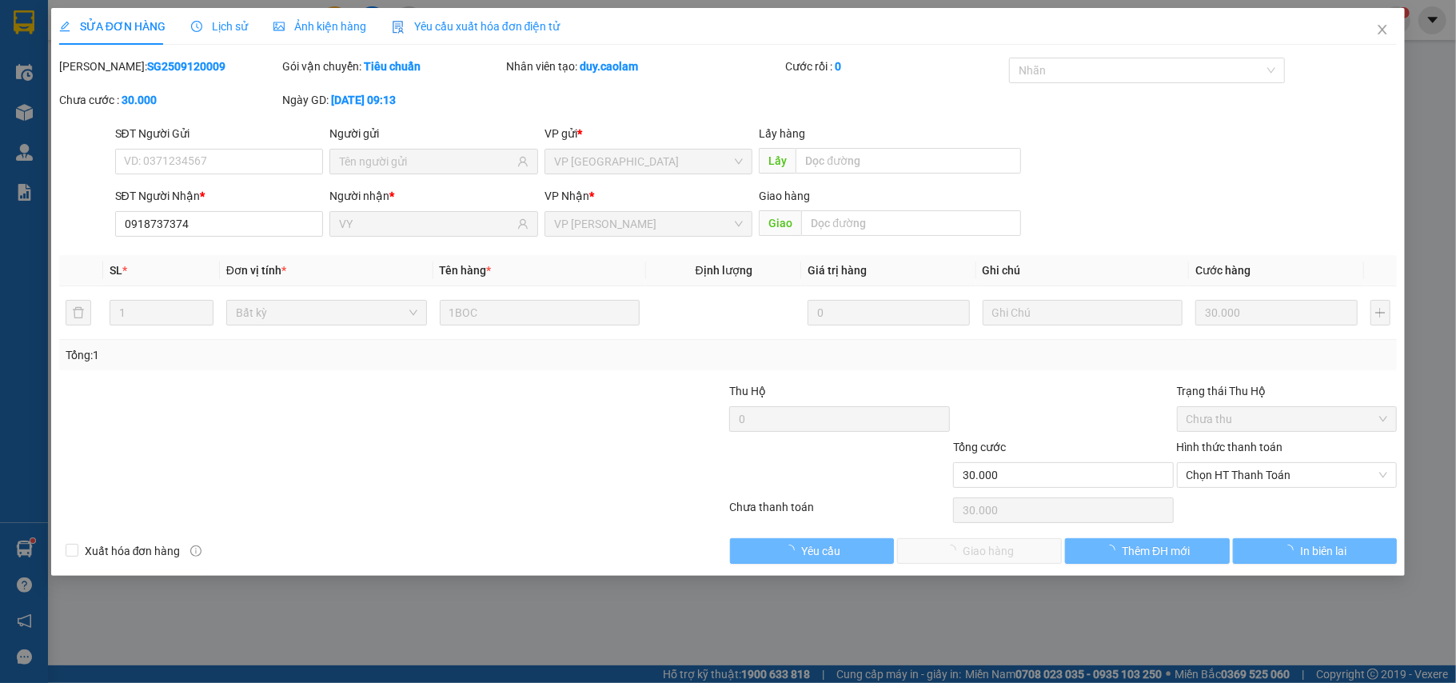
type input "0918737374"
type input "VY"
type input "30.000"
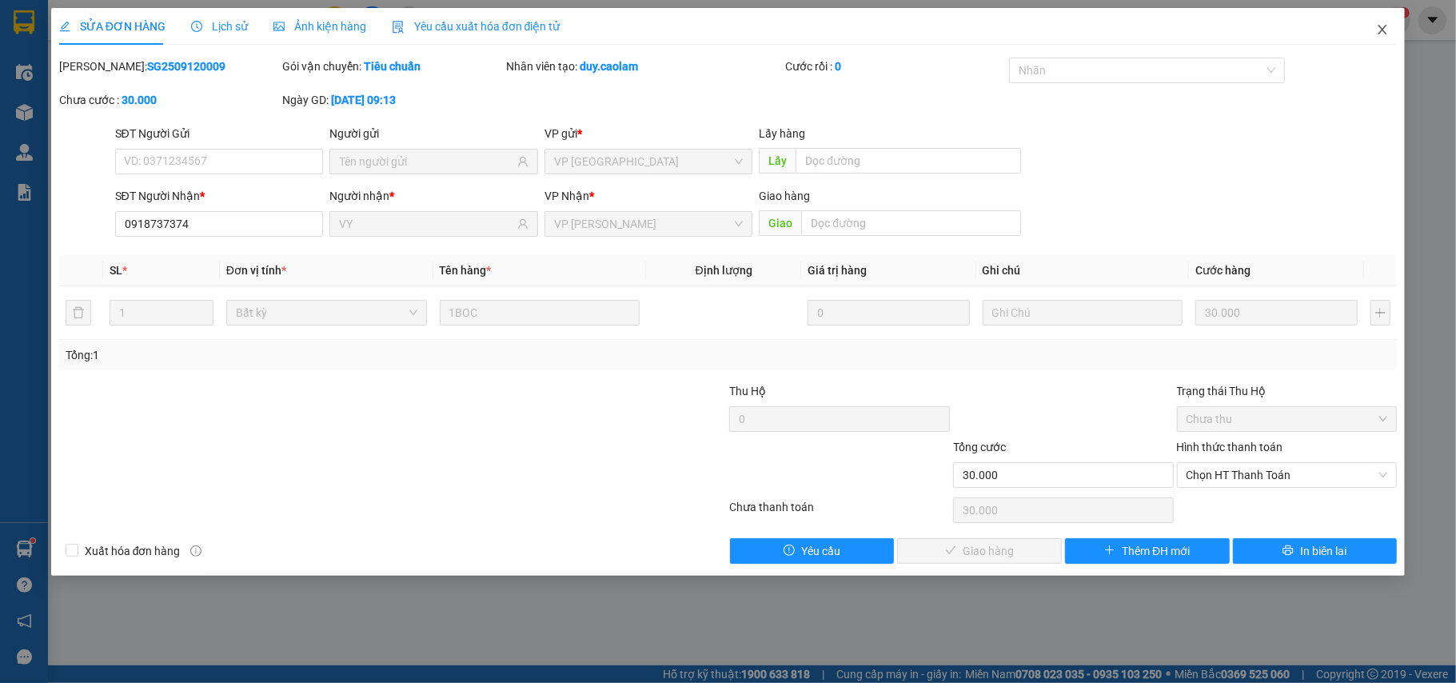
click at [1383, 32] on icon "close" at bounding box center [1383, 30] width 9 height 10
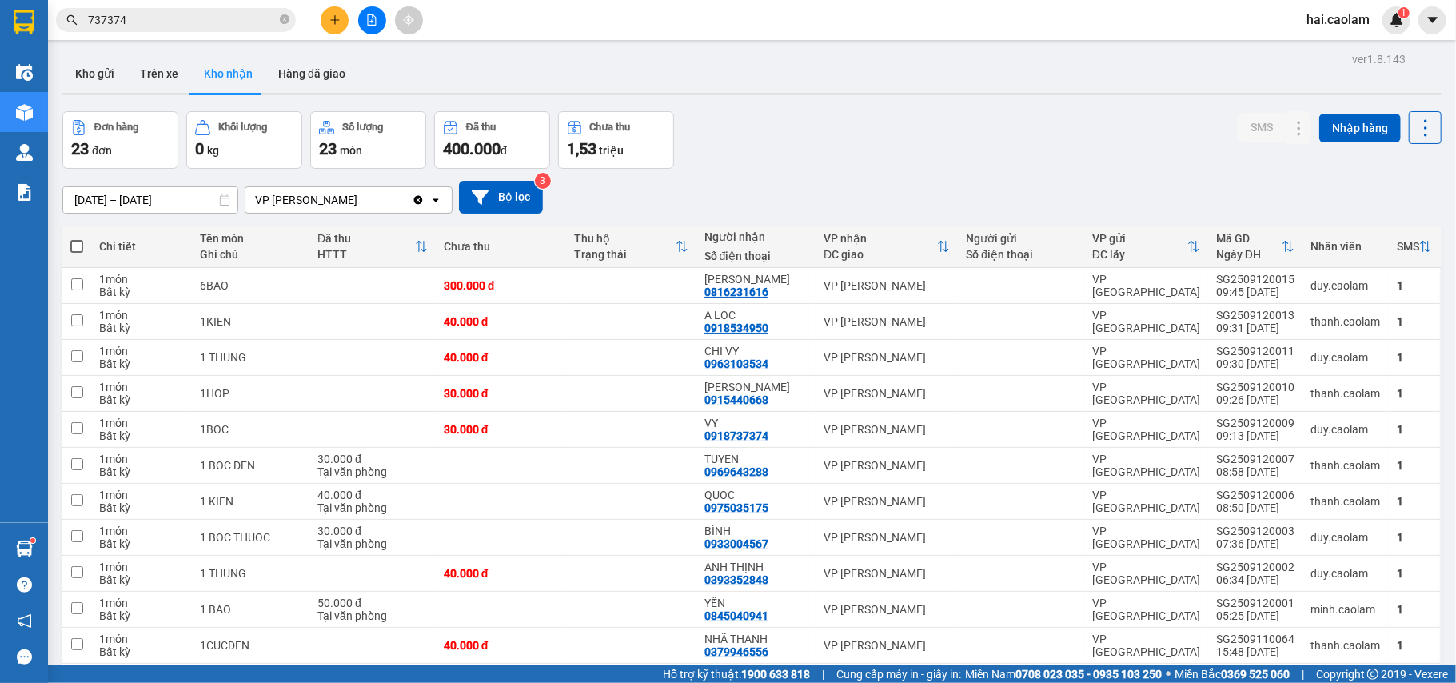
click at [205, 16] on input "737374" at bounding box center [182, 20] width 189 height 18
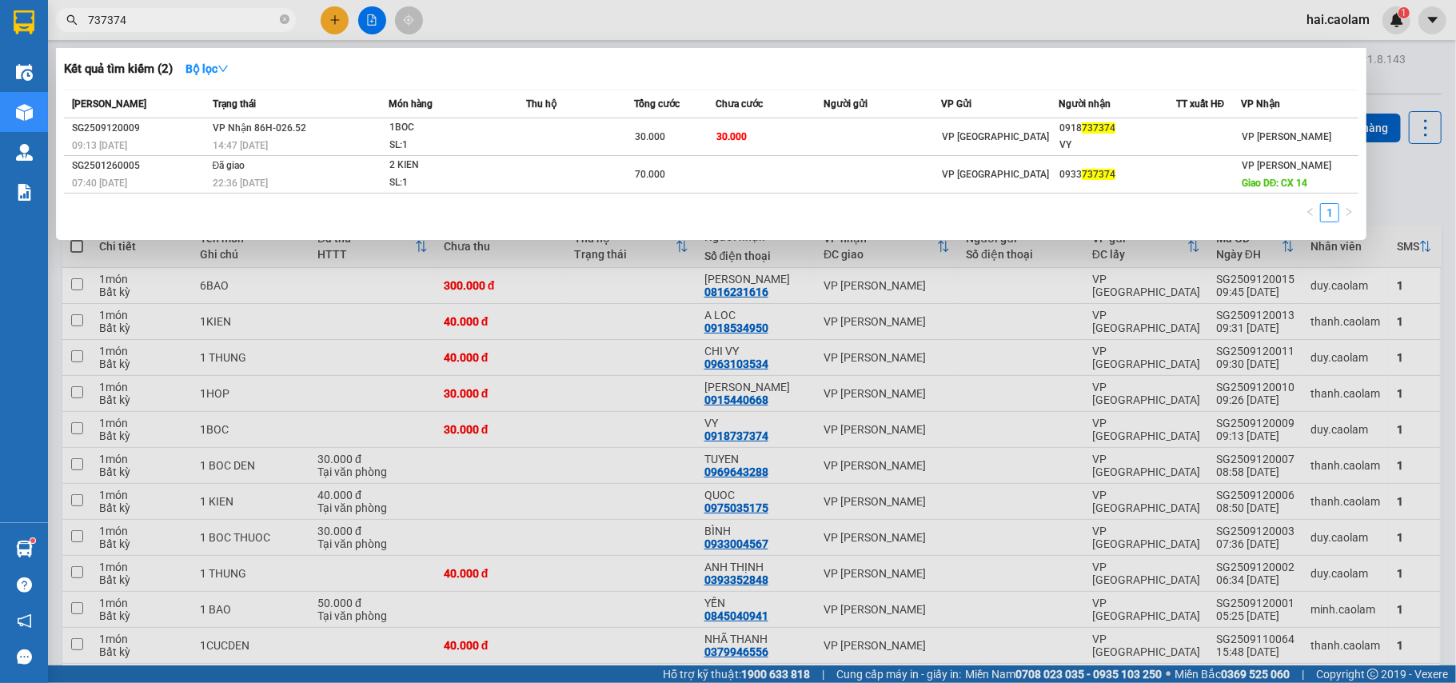
click at [205, 16] on input "737374" at bounding box center [182, 20] width 189 height 18
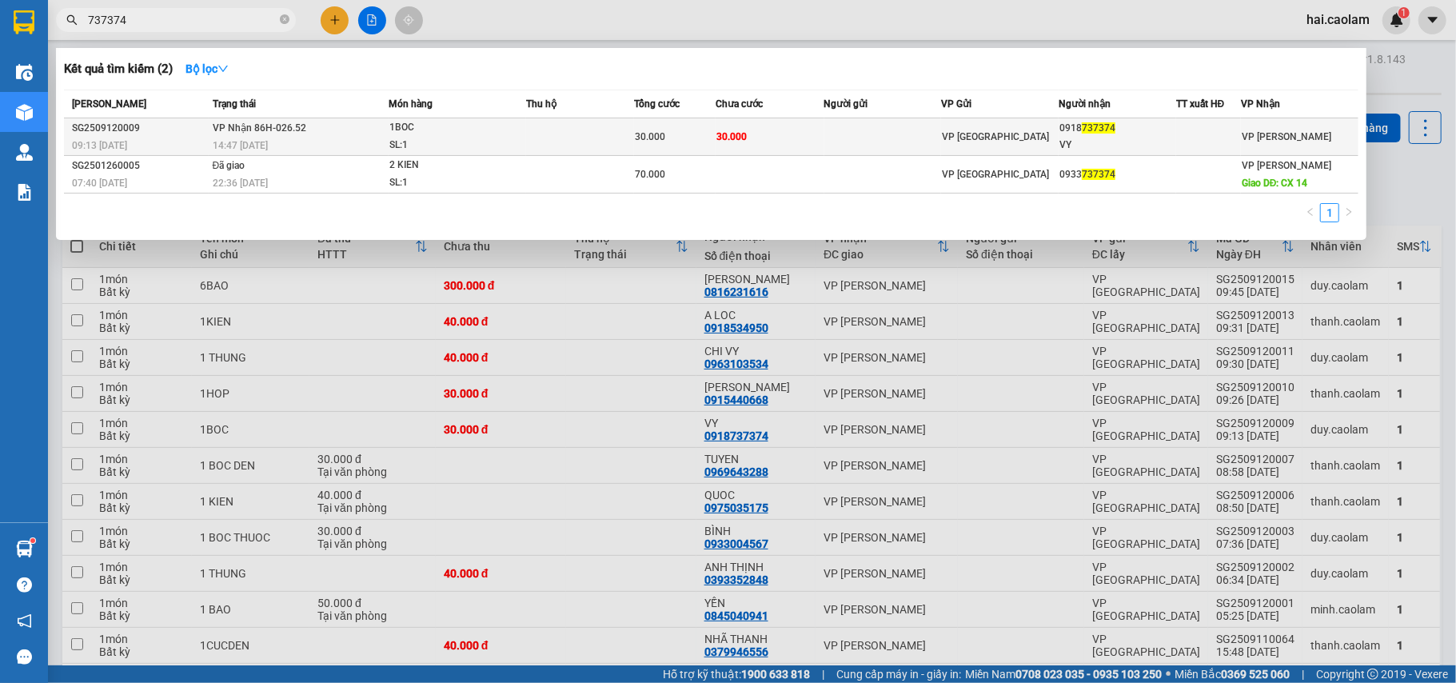
click at [756, 149] on td "30.000" at bounding box center [770, 137] width 108 height 38
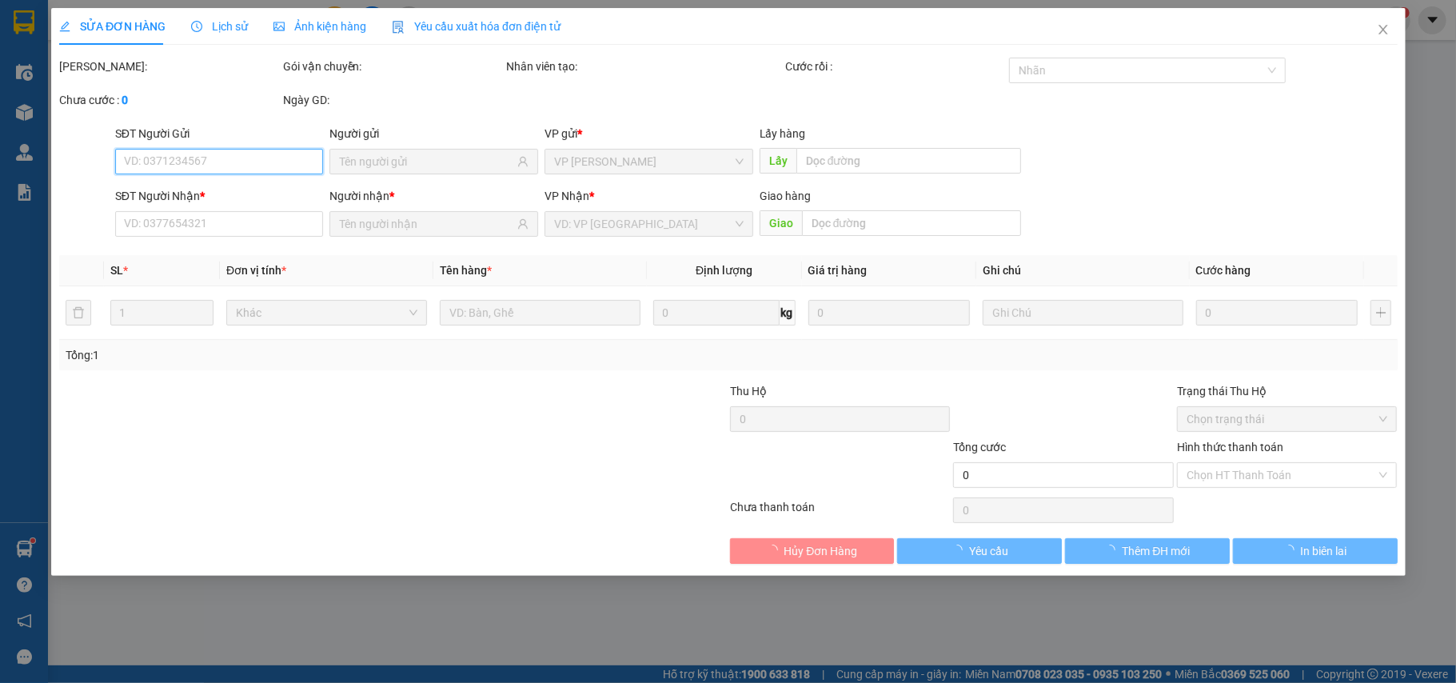
type input "0918737374"
type input "VY"
type input "30.000"
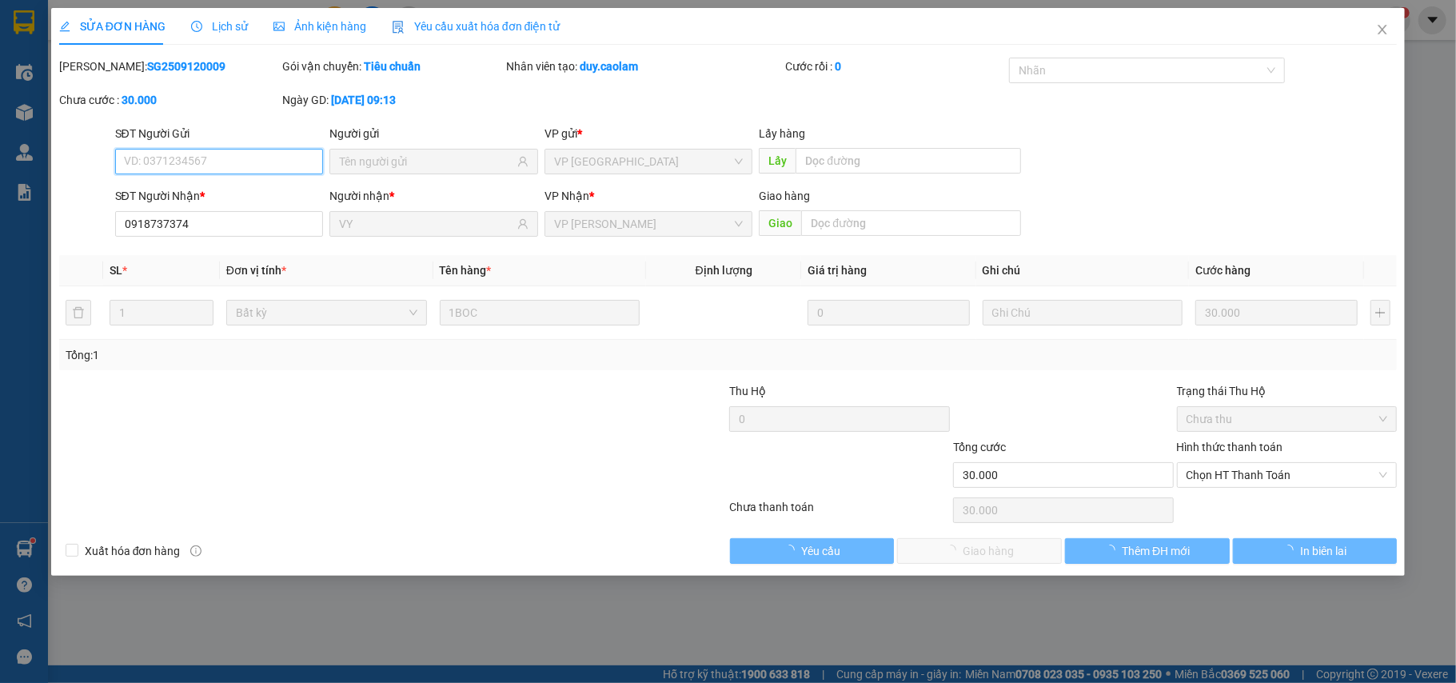
click at [1243, 474] on span "Chọn HT Thanh Toán" at bounding box center [1288, 475] width 202 height 24
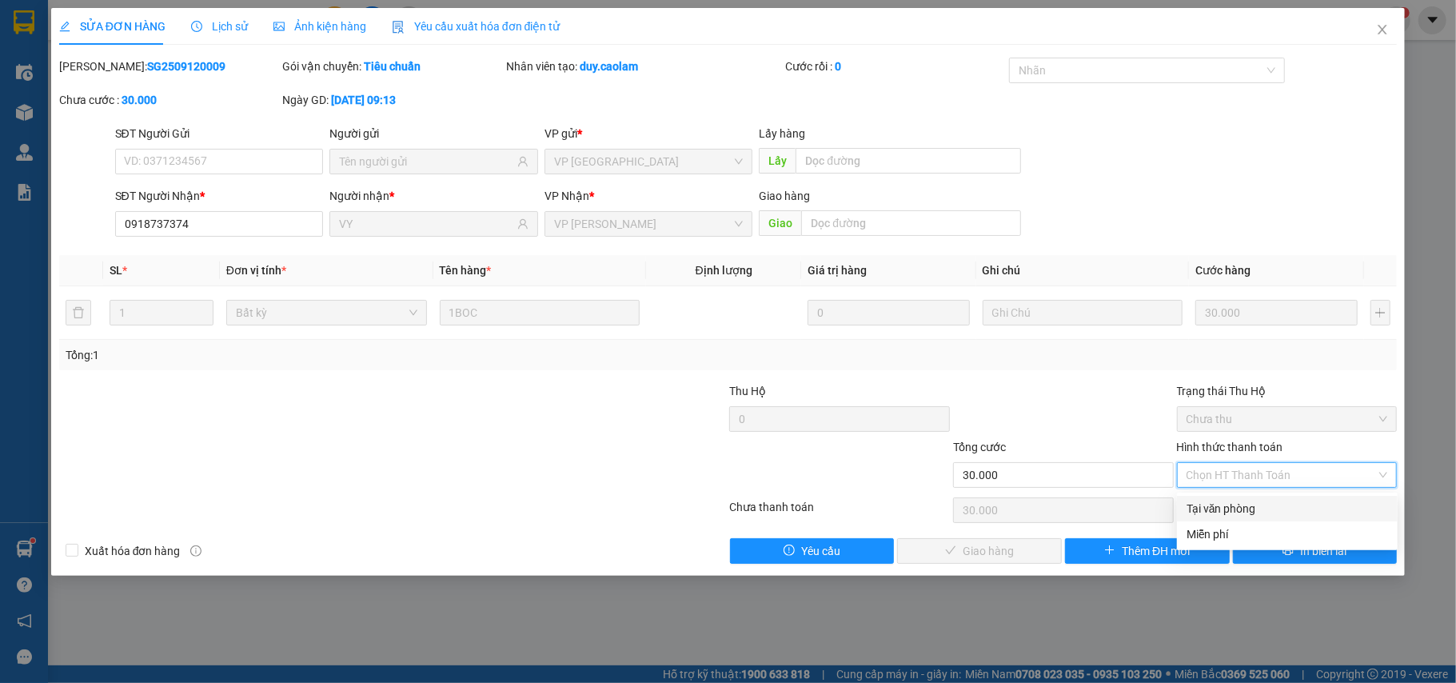
click at [1211, 500] on div "Tại văn phòng" at bounding box center [1288, 509] width 202 height 18
type input "0"
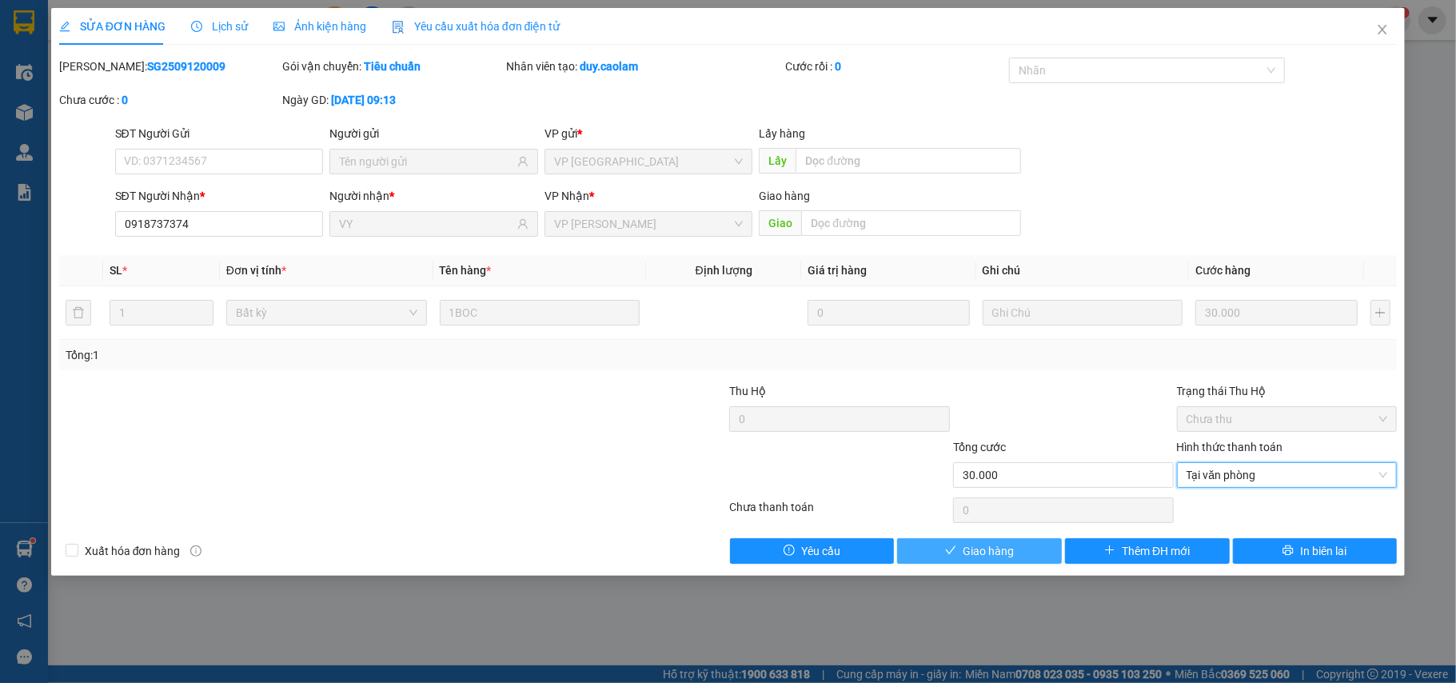
click at [973, 560] on span "Giao hàng" at bounding box center [988, 551] width 51 height 18
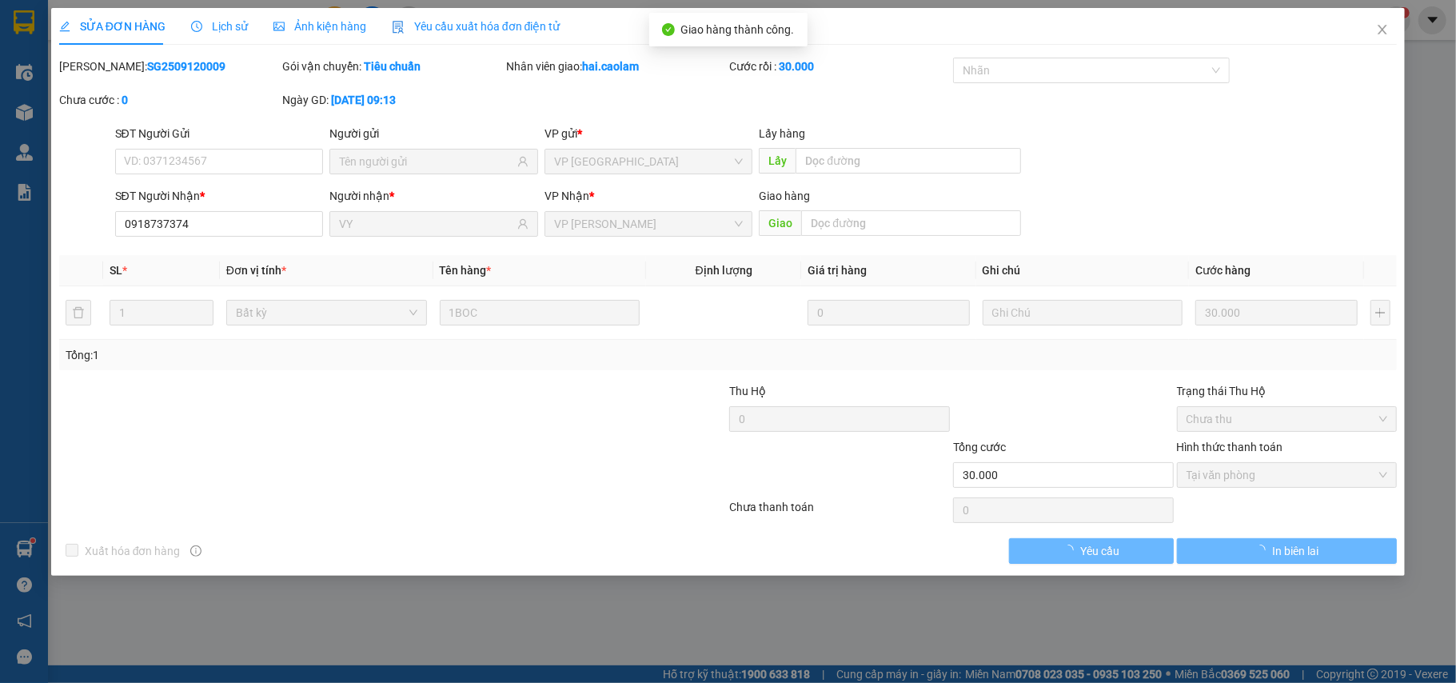
click at [715, 605] on div "SỬA ĐƠN HÀNG Lịch sử Ảnh kiện hàng Yêu cầu xuất hóa đơn điện tử Total Paid Fee …" at bounding box center [728, 341] width 1456 height 683
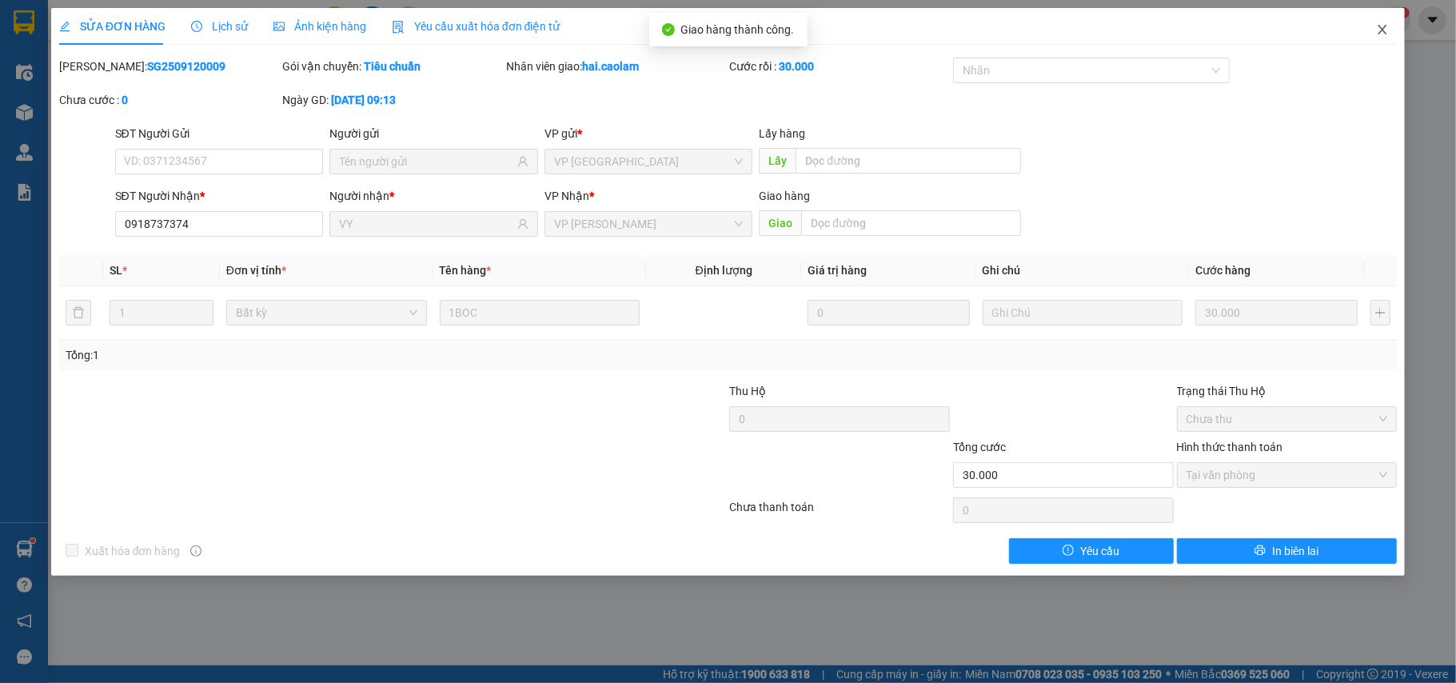
click at [1372, 30] on span "Close" at bounding box center [1382, 30] width 45 height 45
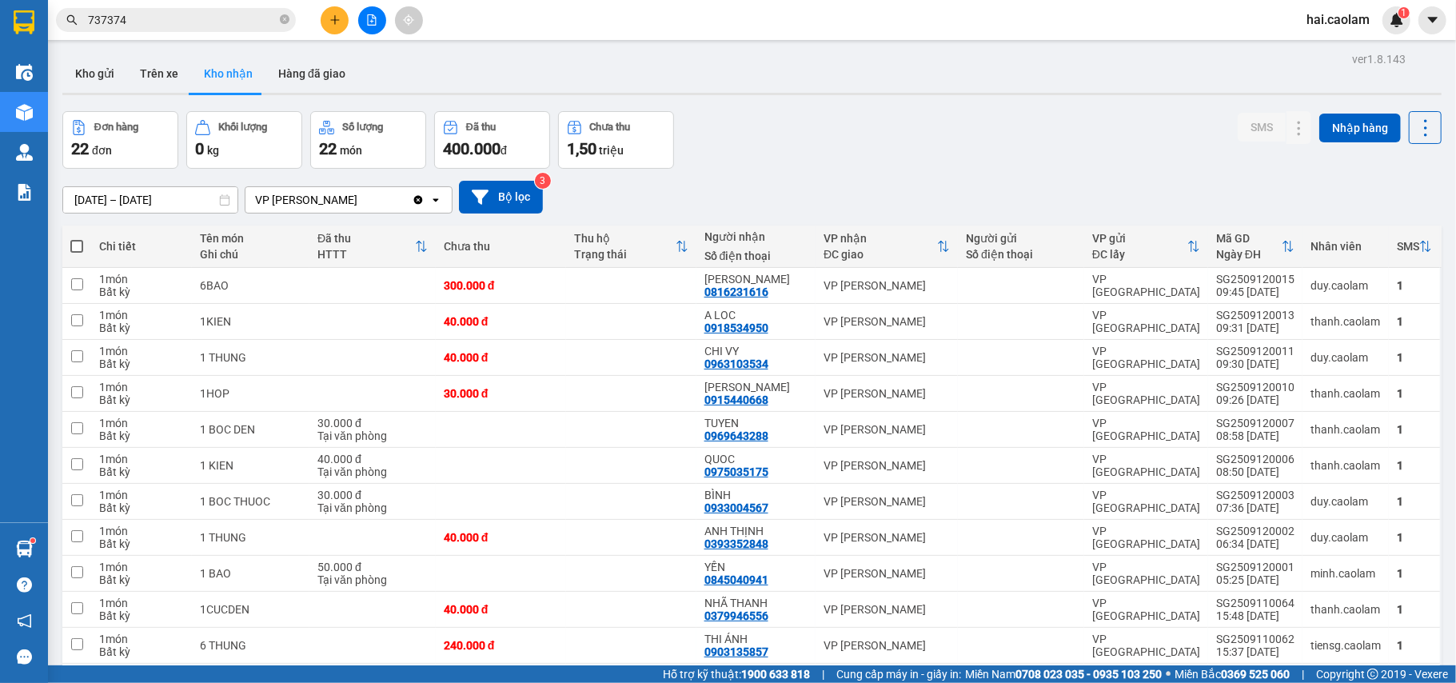
click at [222, 24] on input "737374" at bounding box center [182, 20] width 189 height 18
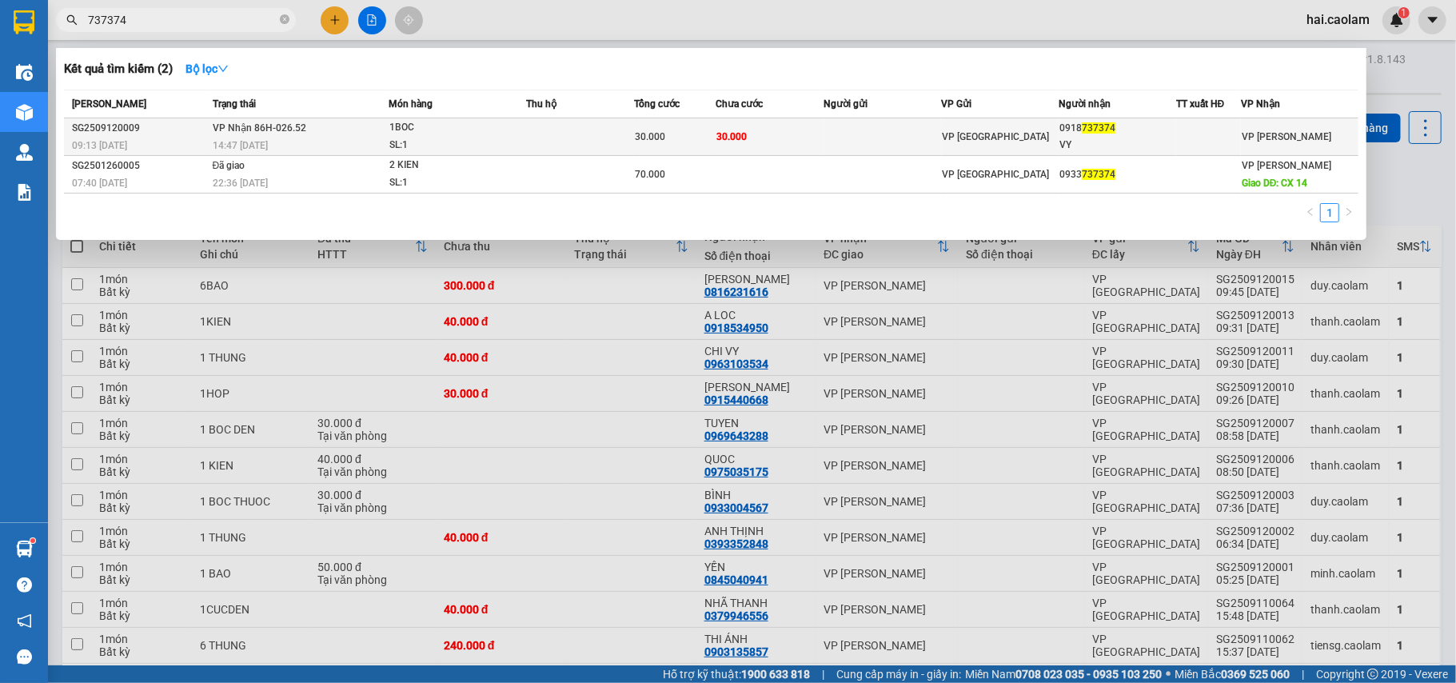
click at [576, 126] on td at bounding box center [580, 137] width 108 height 38
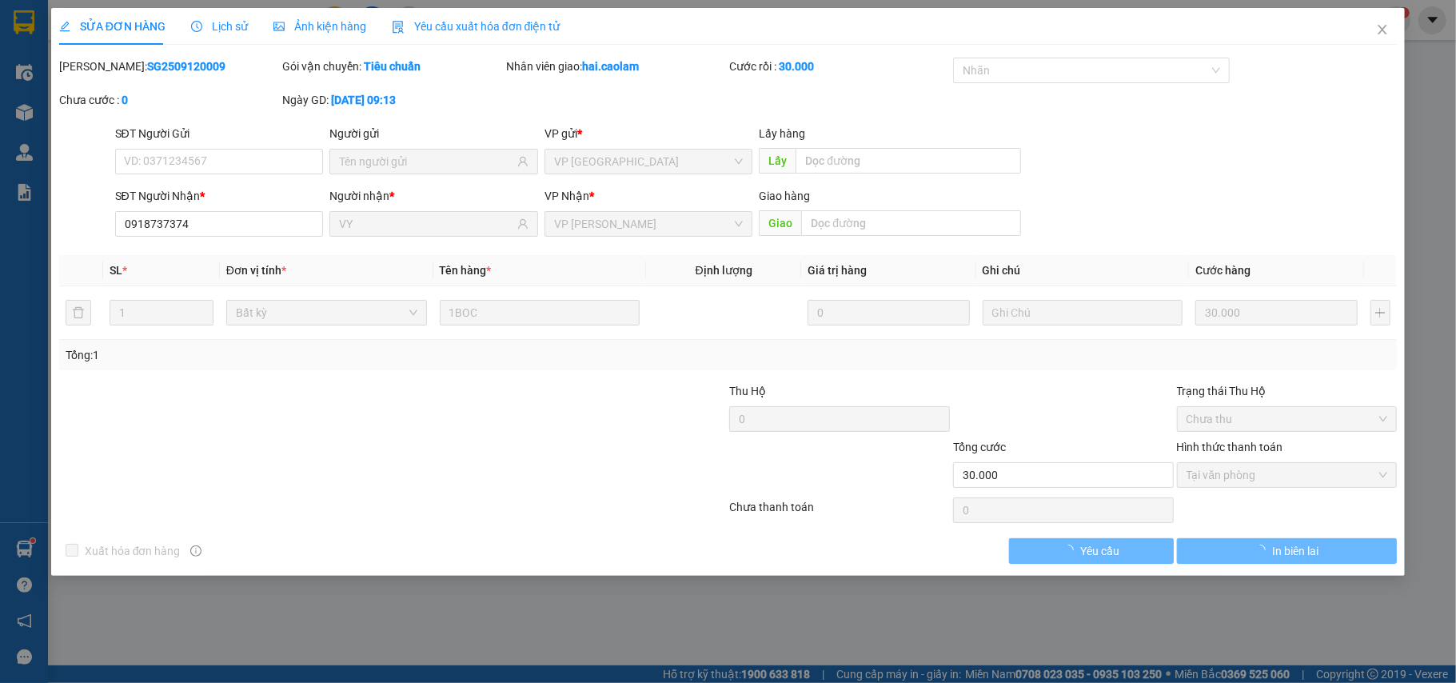
type input "0918737374"
type input "VY"
type input "30.000"
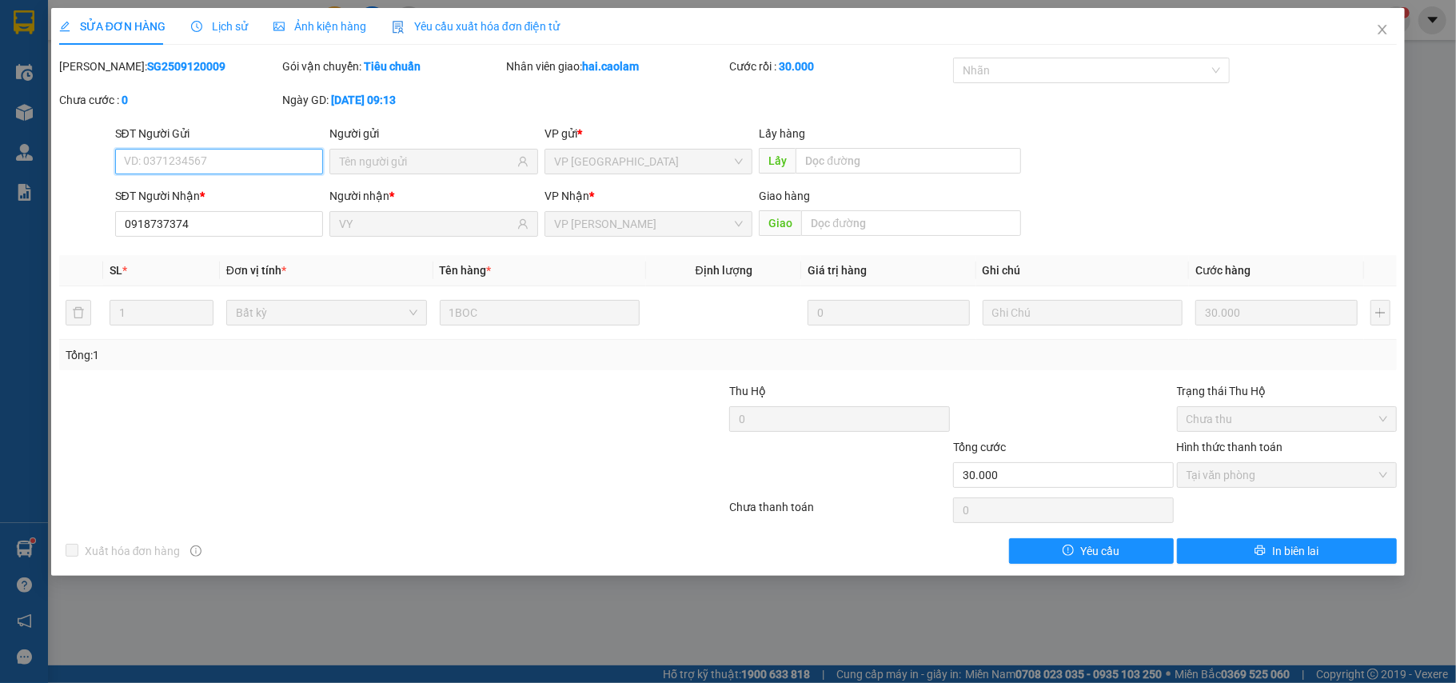
click at [1241, 475] on span "Tại văn phòng" at bounding box center [1288, 475] width 202 height 24
click at [1376, 37] on span "Close" at bounding box center [1382, 30] width 45 height 45
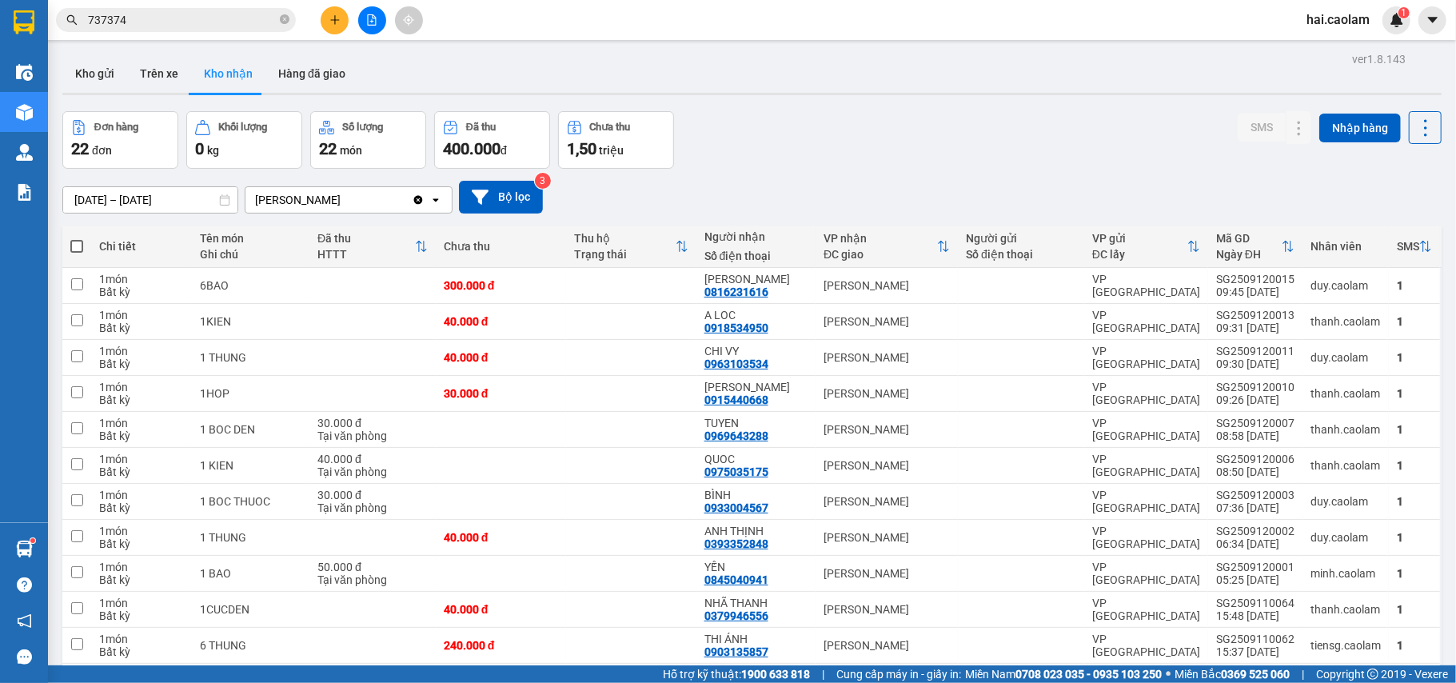
click at [231, 18] on input "737374" at bounding box center [182, 20] width 189 height 18
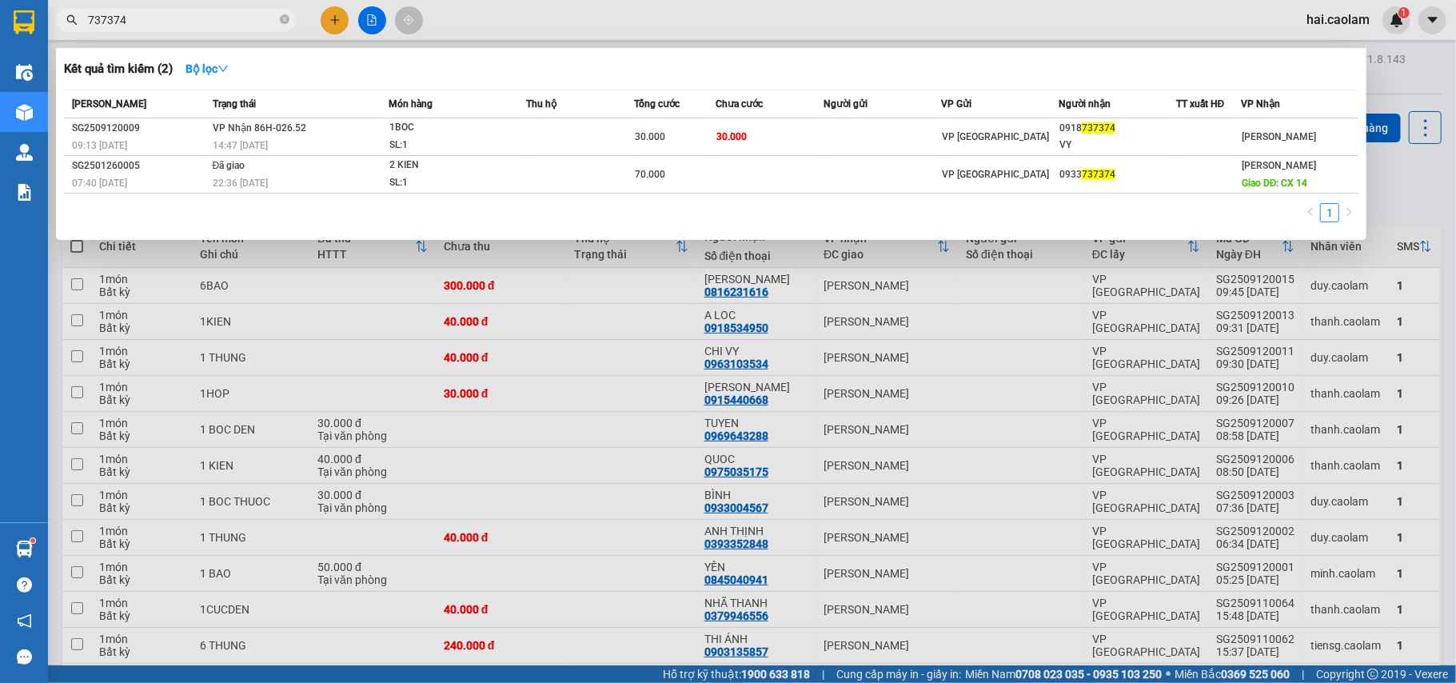
click at [231, 18] on input "737374" at bounding box center [182, 20] width 189 height 18
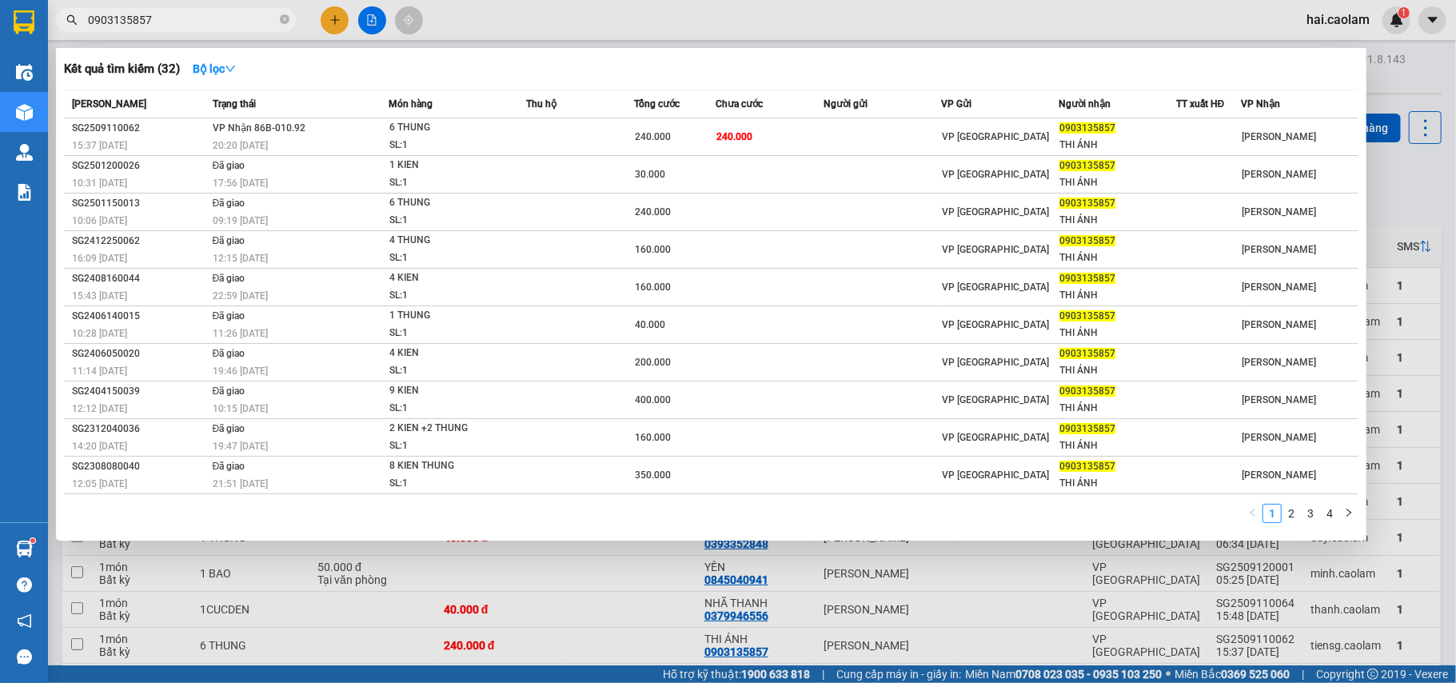
click at [214, 26] on input "0903135857" at bounding box center [182, 20] width 189 height 18
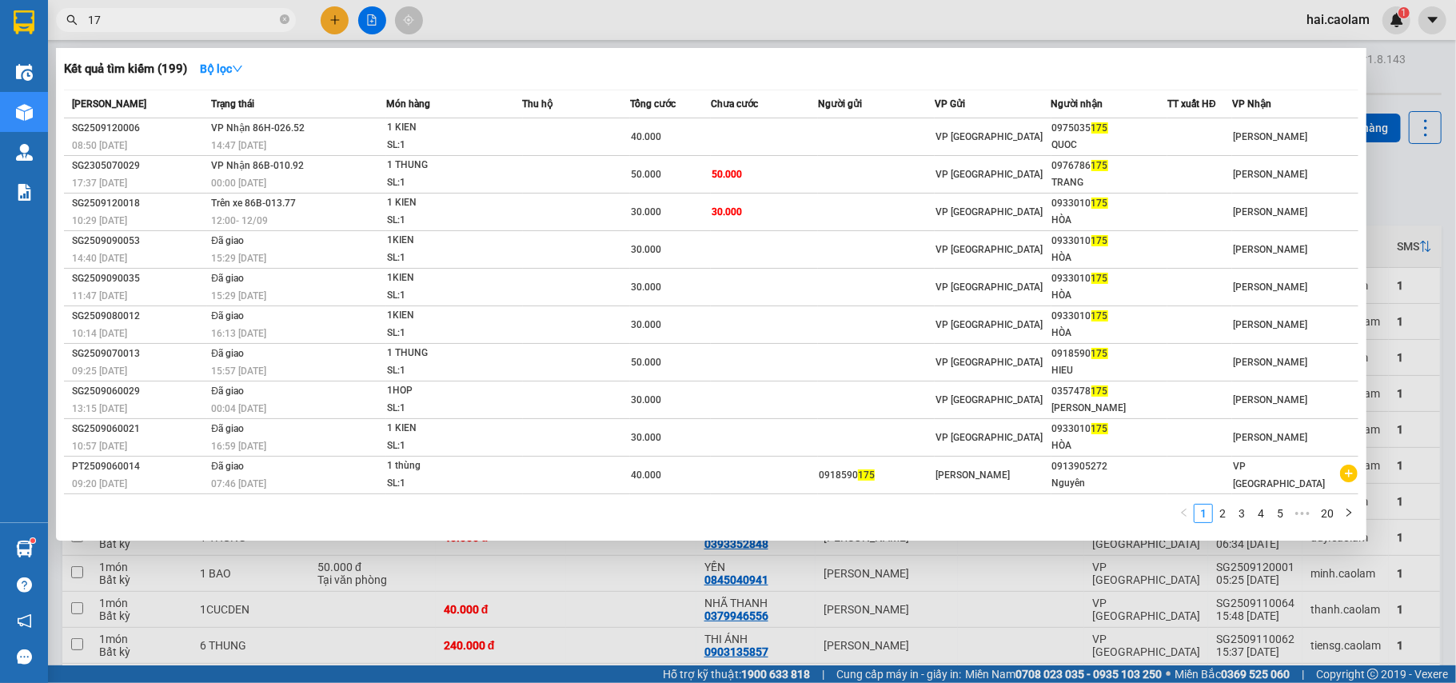
type input "1"
type input "035175"
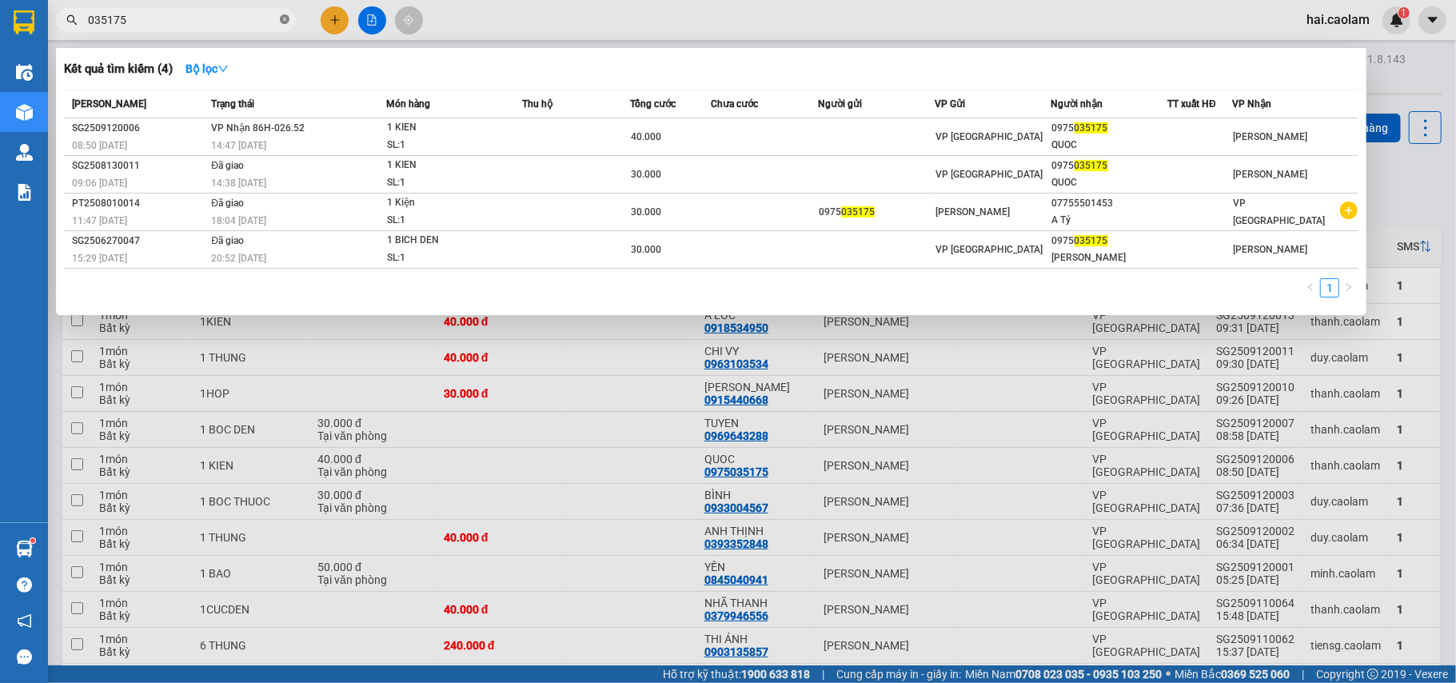
click at [285, 16] on icon "close-circle" at bounding box center [285, 19] width 10 height 10
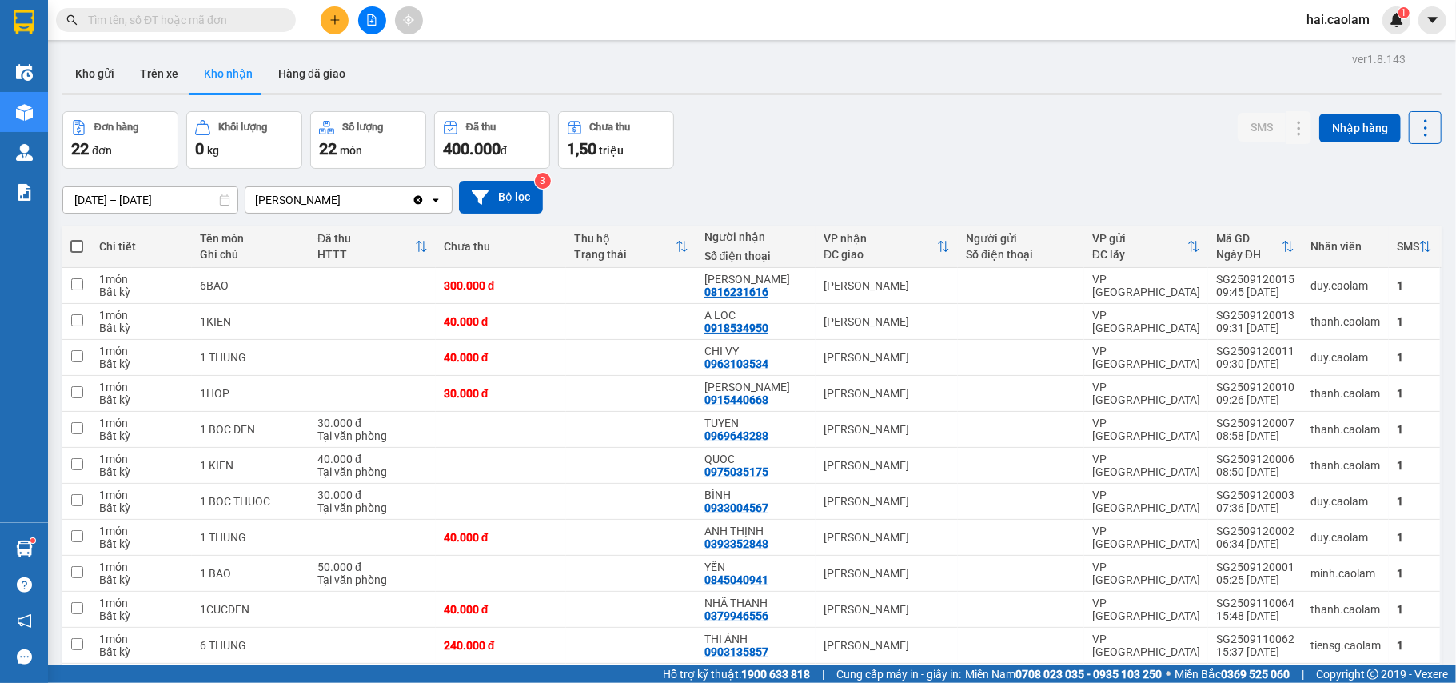
click at [210, 16] on input "text" at bounding box center [182, 20] width 189 height 18
click at [1017, 235] on div "Người gửi" at bounding box center [1021, 238] width 110 height 13
click at [830, 455] on td "VP [PERSON_NAME]" at bounding box center [887, 466] width 142 height 36
checkbox input "true"
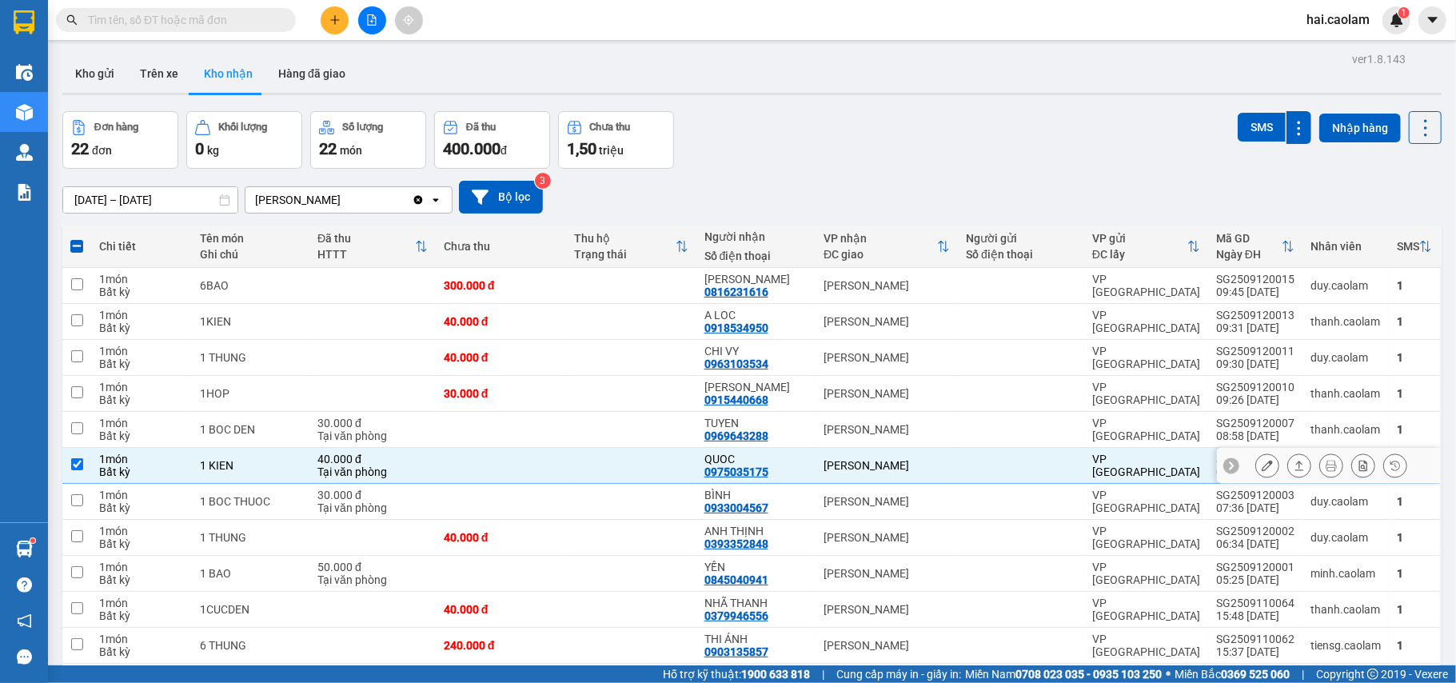
click at [1262, 462] on icon at bounding box center [1267, 465] width 11 height 11
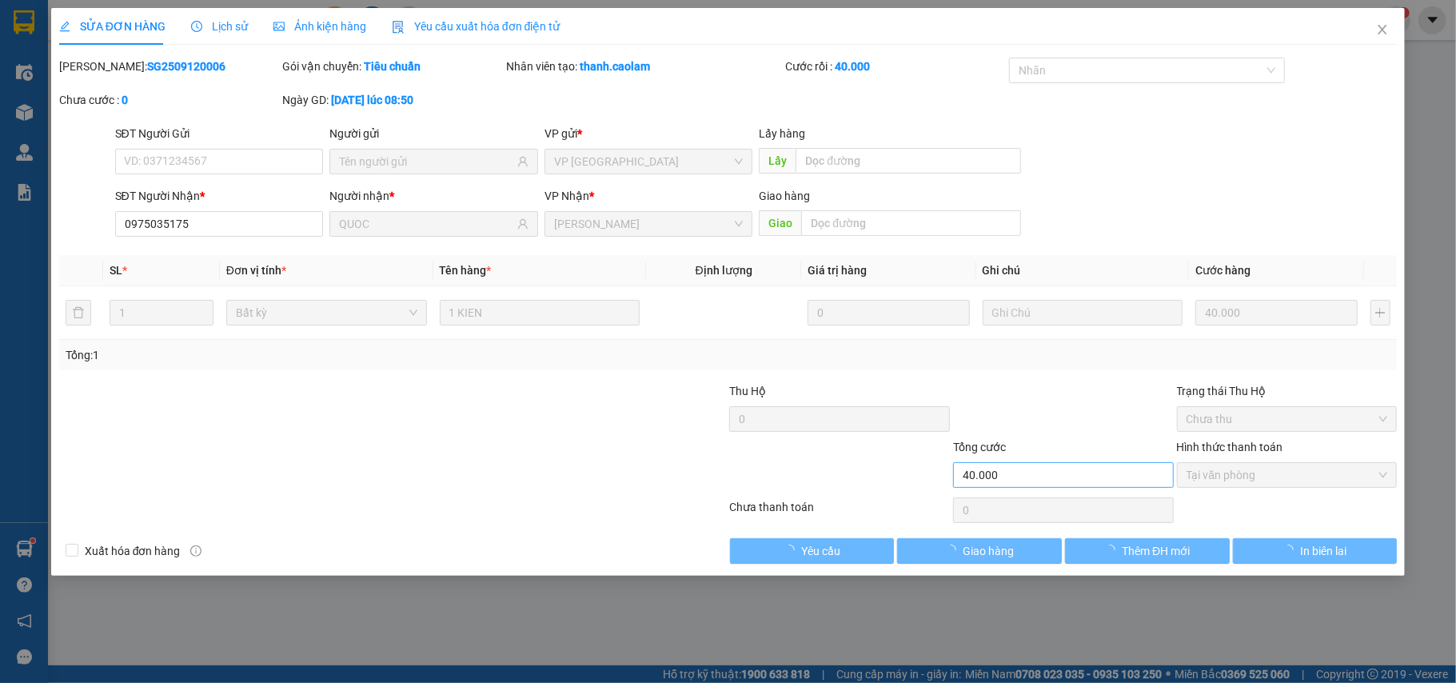
type input "0975035175"
type input "QUOC"
type input "40.000"
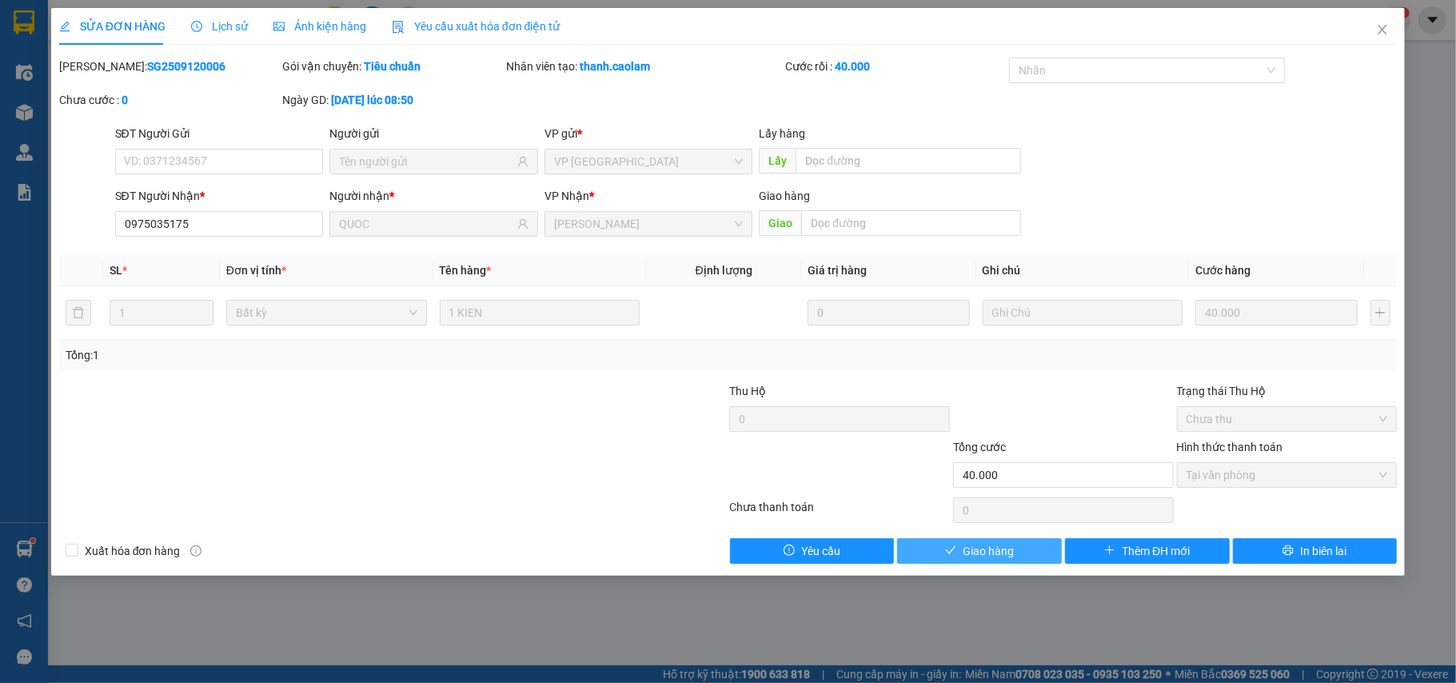
click at [977, 542] on button "Giao hàng" at bounding box center [979, 551] width 165 height 26
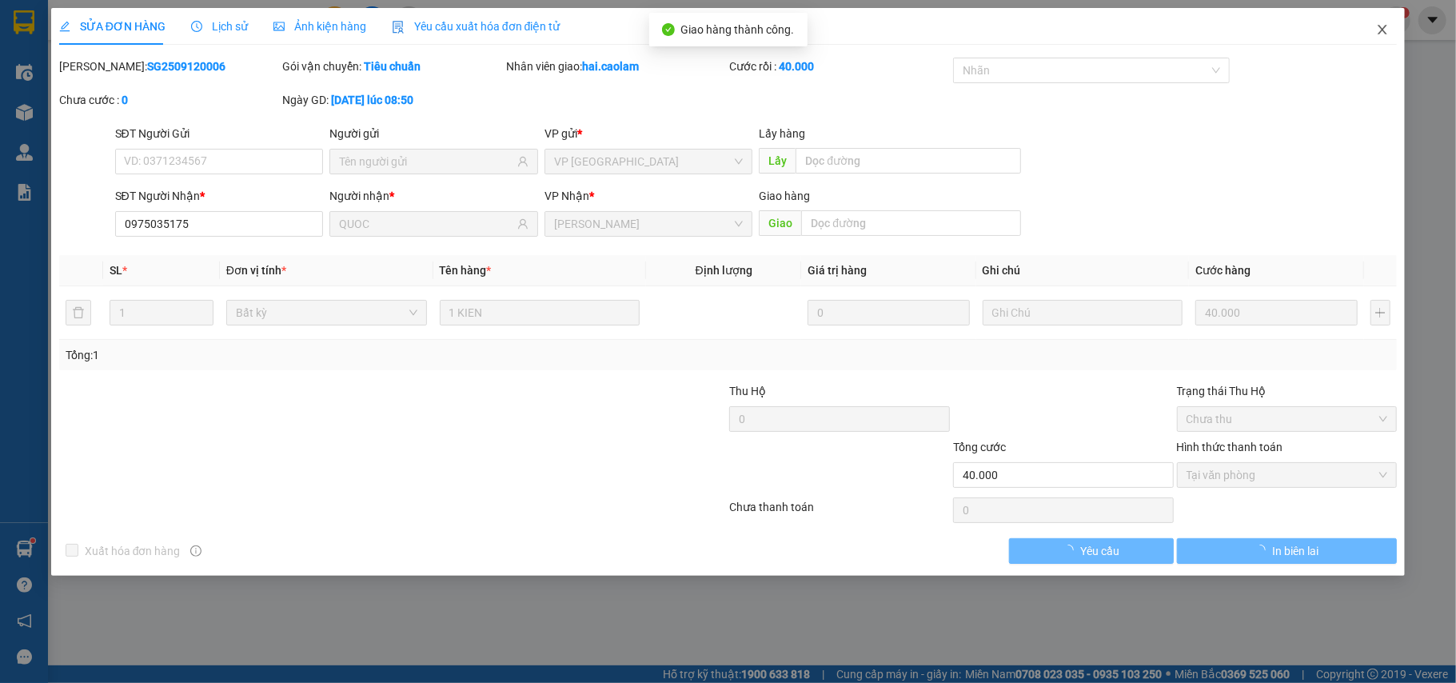
click at [1390, 35] on span "Close" at bounding box center [1382, 30] width 45 height 45
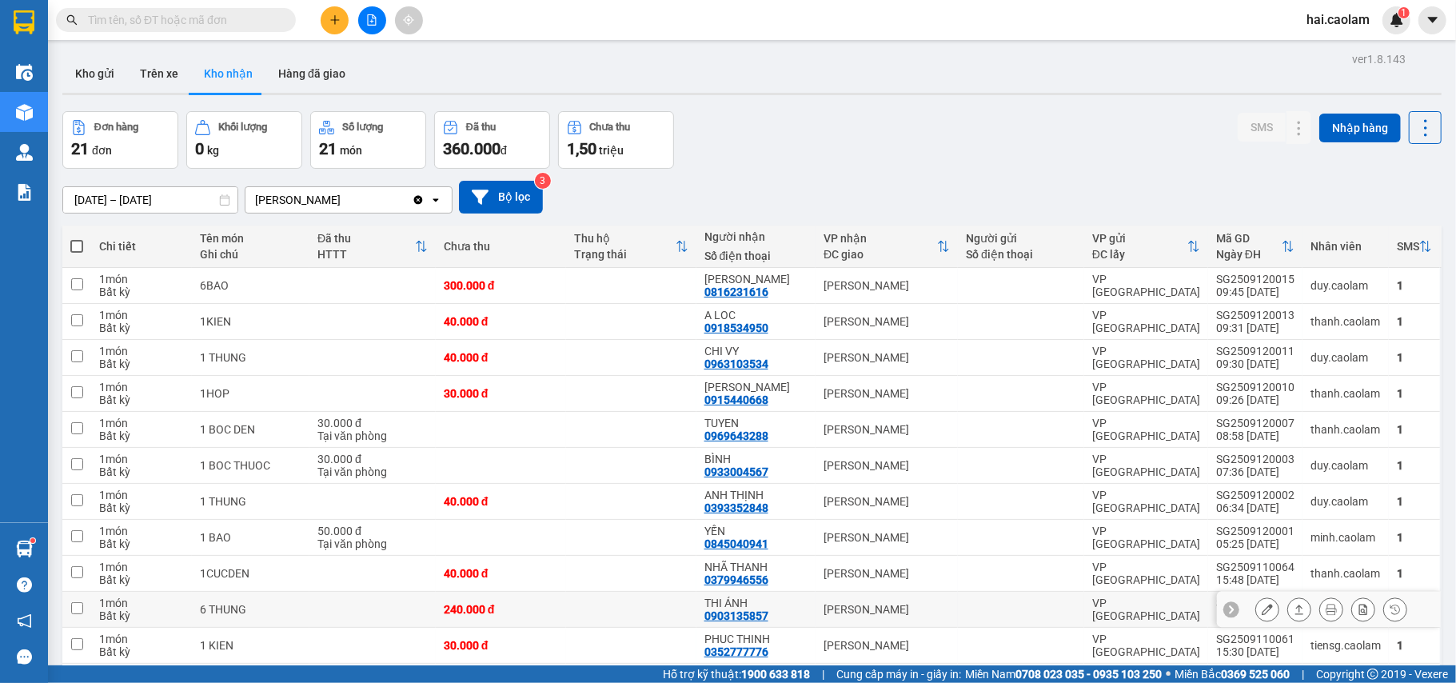
click at [795, 608] on div "THI ÁNH" at bounding box center [756, 603] width 103 height 13
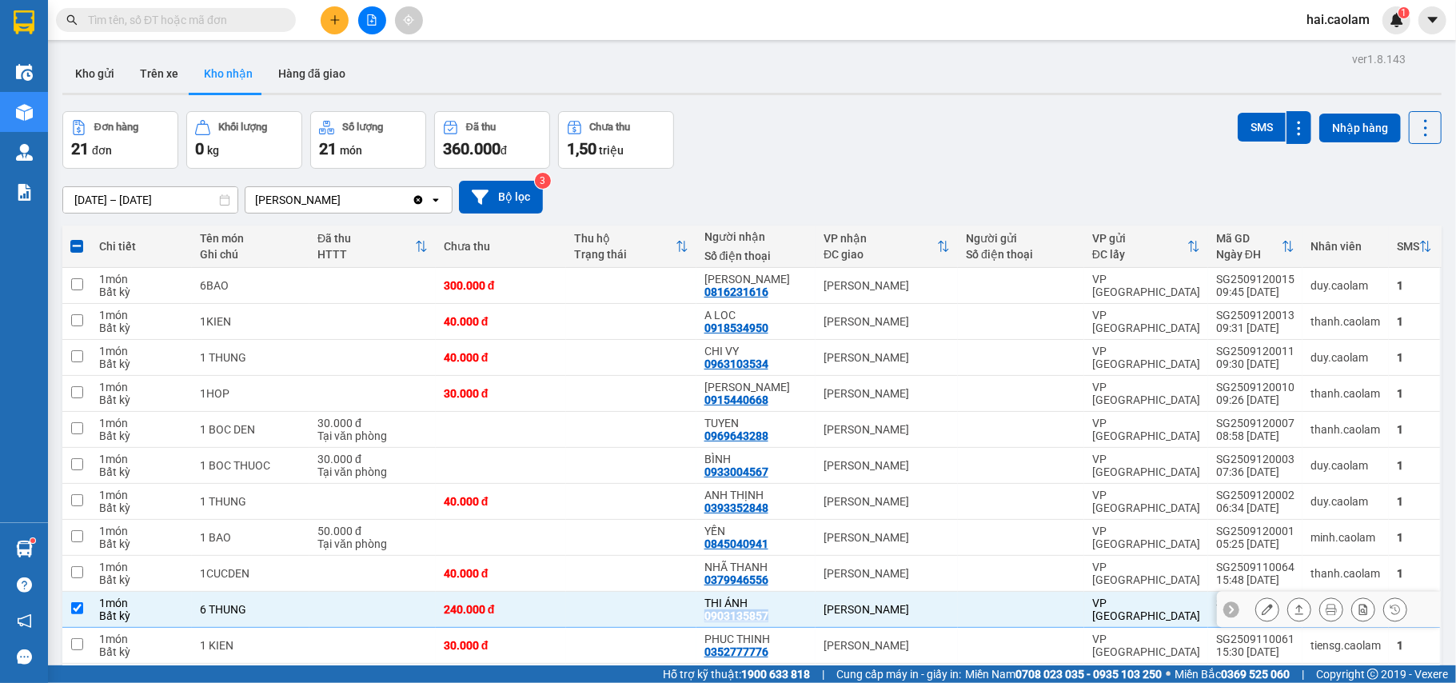
drag, startPoint x: 699, startPoint y: 619, endPoint x: 773, endPoint y: 624, distance: 73.7
click at [773, 624] on td "THI ÁNH 0903135857" at bounding box center [756, 610] width 119 height 36
checkbox input "false"
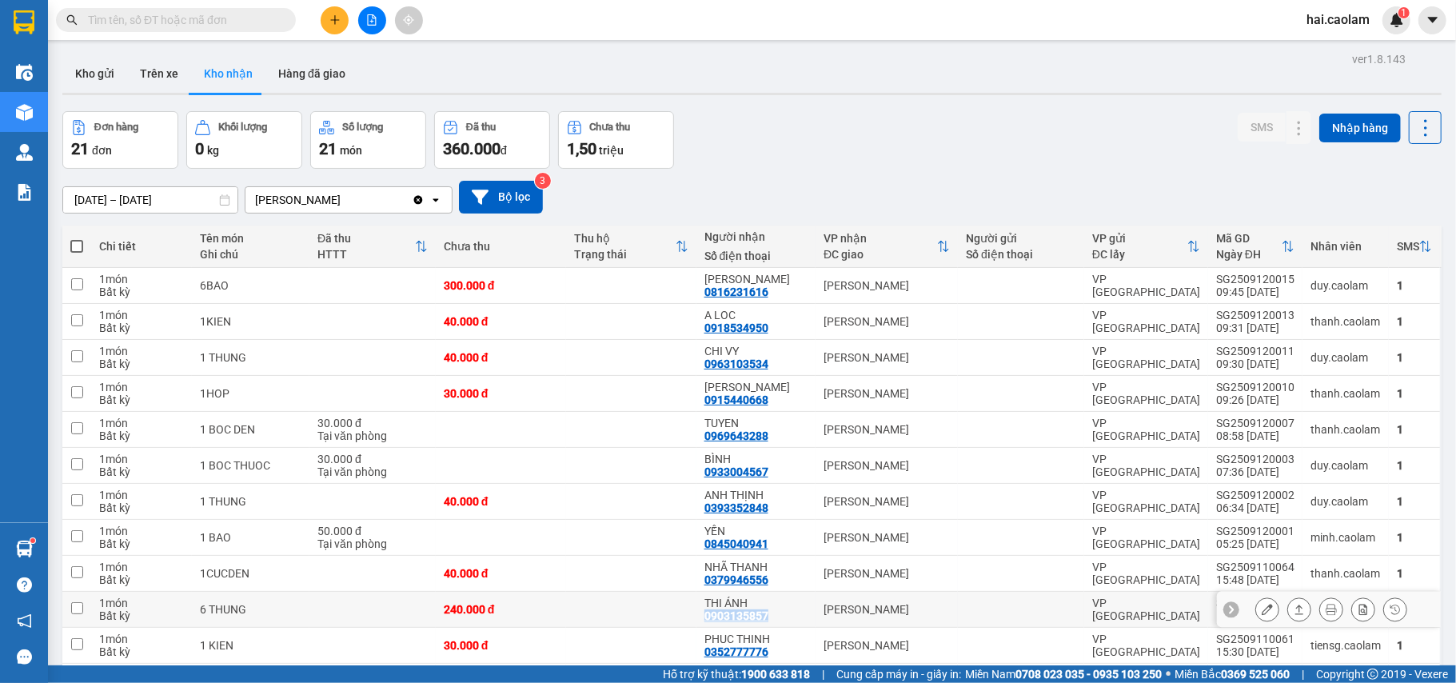
copy div "0903135857"
click at [221, 22] on input "text" at bounding box center [182, 20] width 189 height 18
paste input "0903135857"
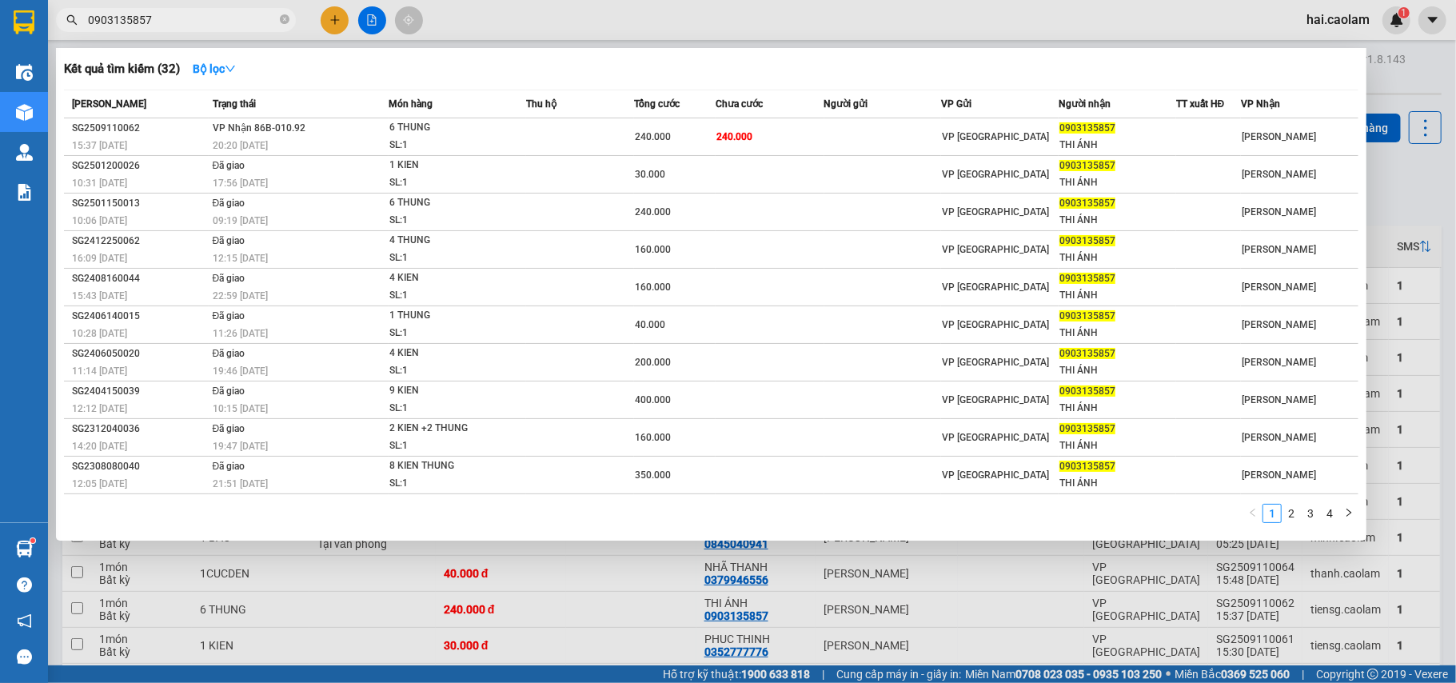
type input "0903135857"
click at [331, 10] on div at bounding box center [728, 341] width 1456 height 683
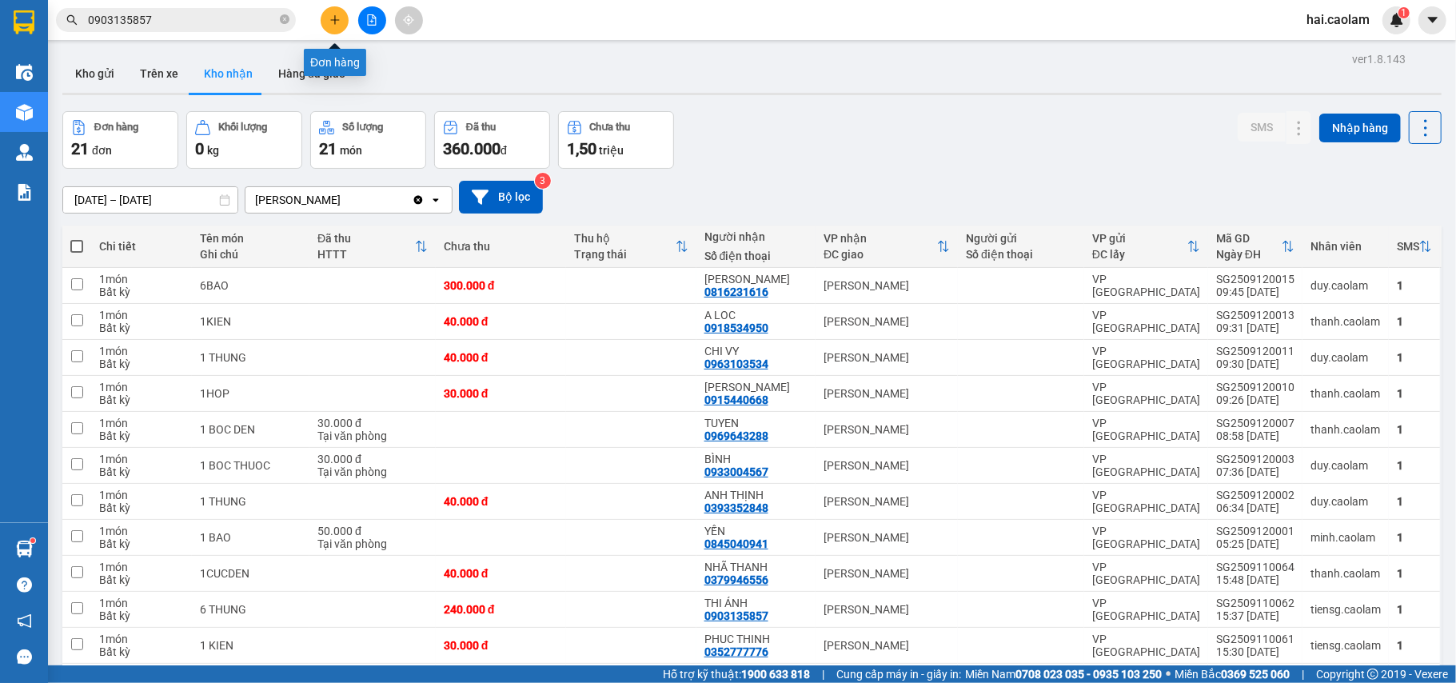
click at [331, 14] on icon "plus" at bounding box center [335, 19] width 11 height 11
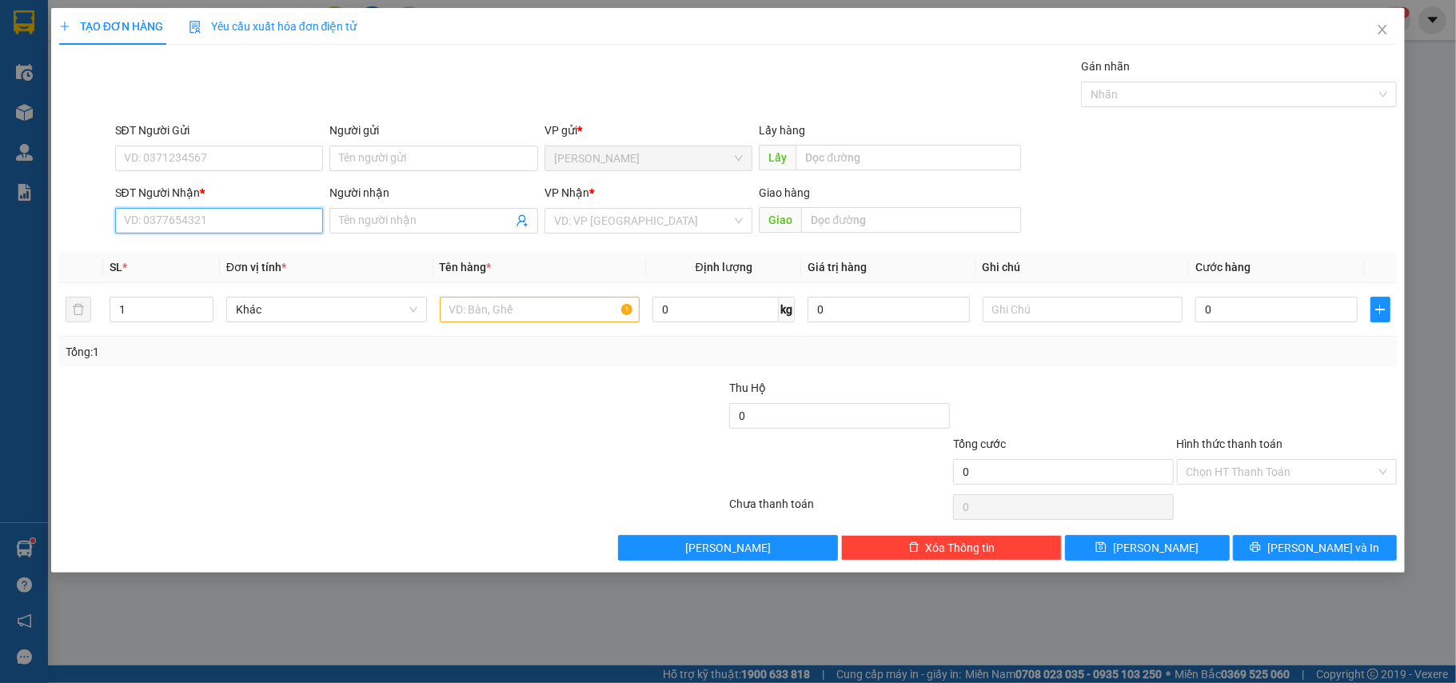
click at [263, 227] on input "SĐT Người Nhận *" at bounding box center [219, 221] width 209 height 26
type input "0918790795"
click at [435, 227] on input "Người nhận" at bounding box center [426, 221] width 174 height 18
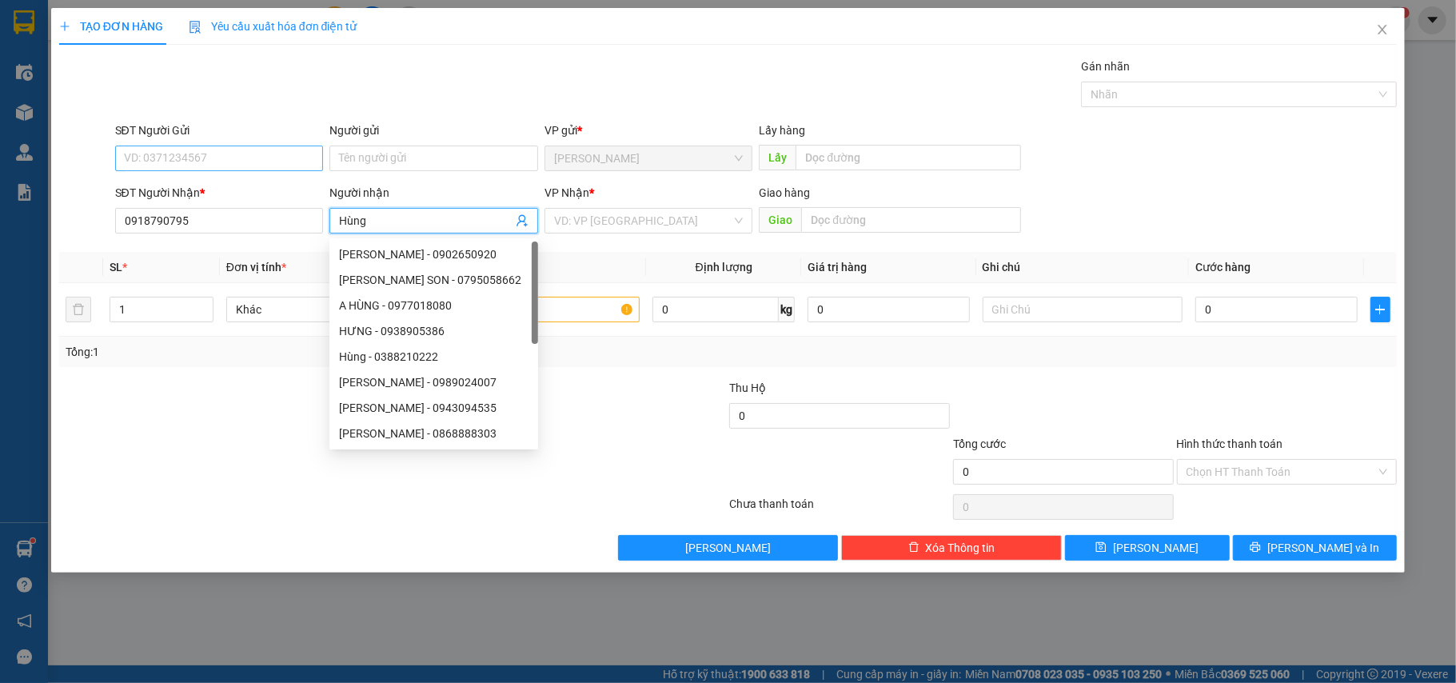
type input "Hùng"
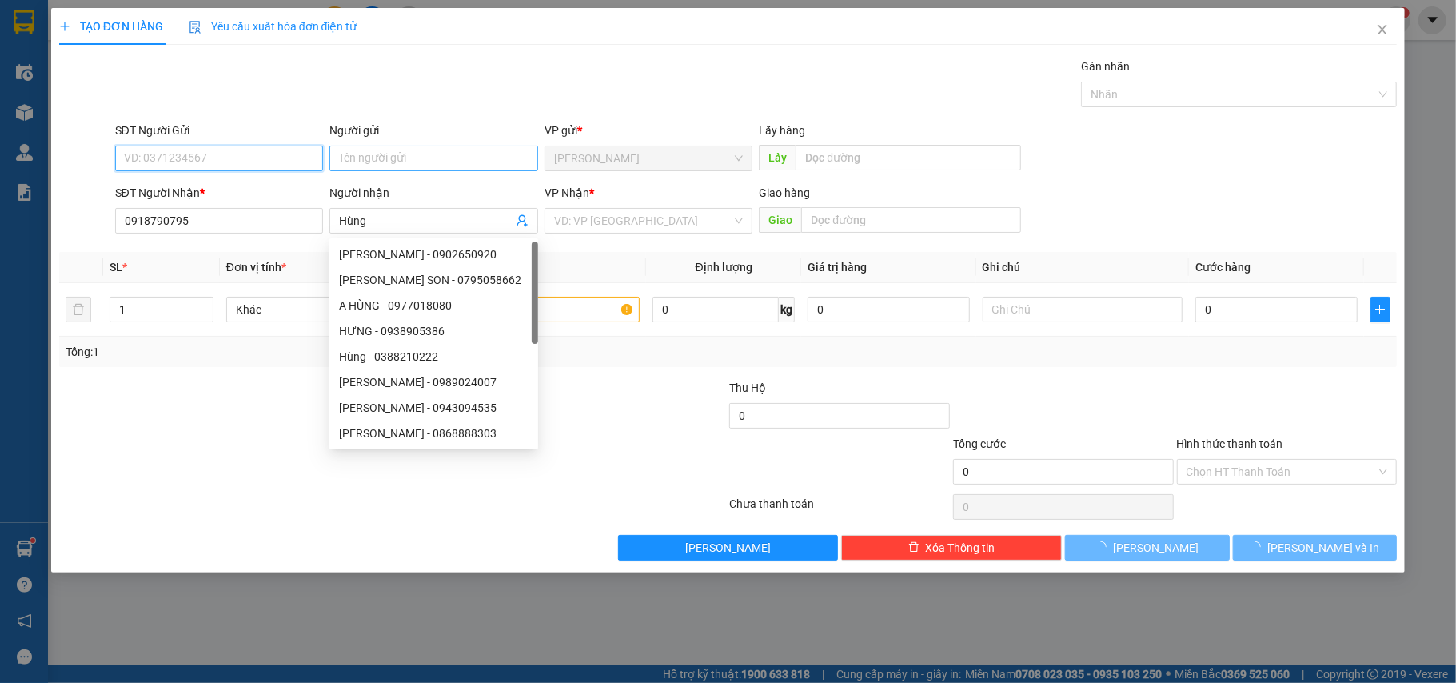
drag, startPoint x: 257, startPoint y: 166, endPoint x: 470, endPoint y: 161, distance: 213.6
click at [256, 165] on input "SĐT Người Gửi" at bounding box center [219, 159] width 209 height 26
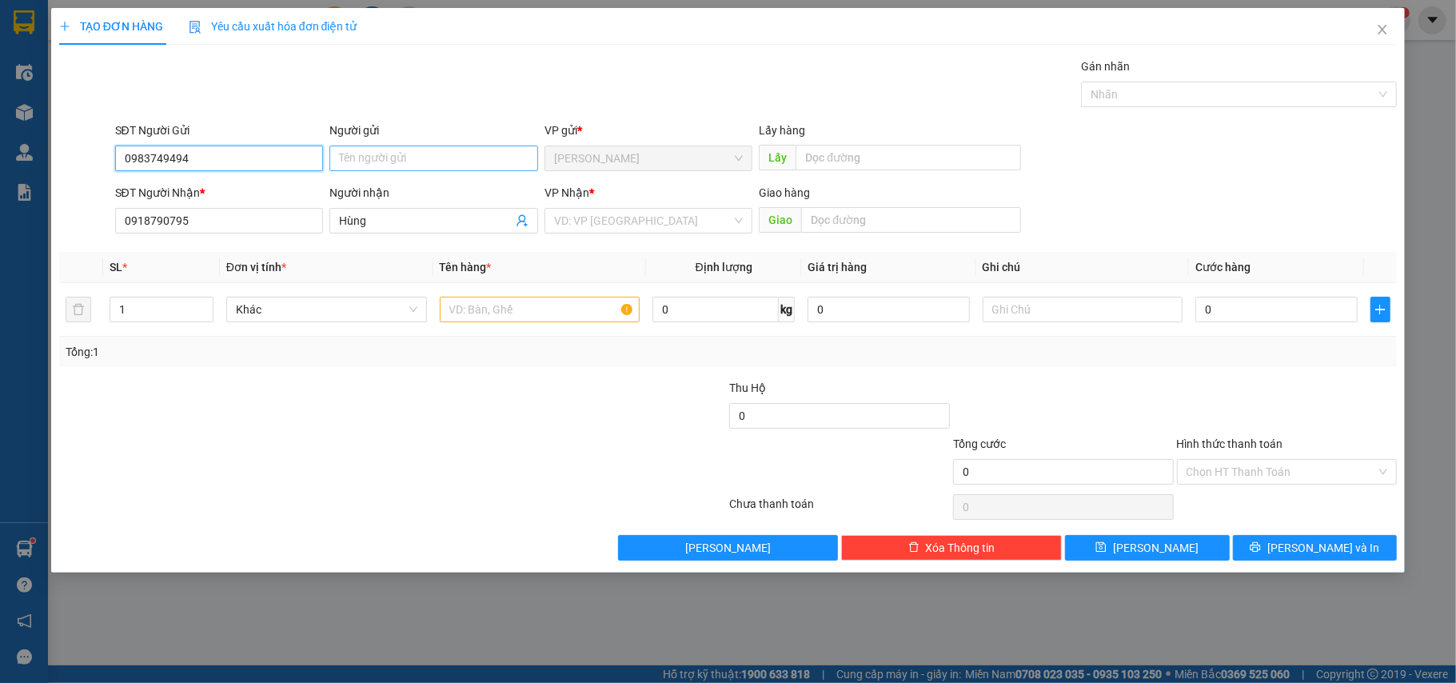
type input "0983749494"
click at [414, 154] on input "Người gửi" at bounding box center [434, 159] width 209 height 26
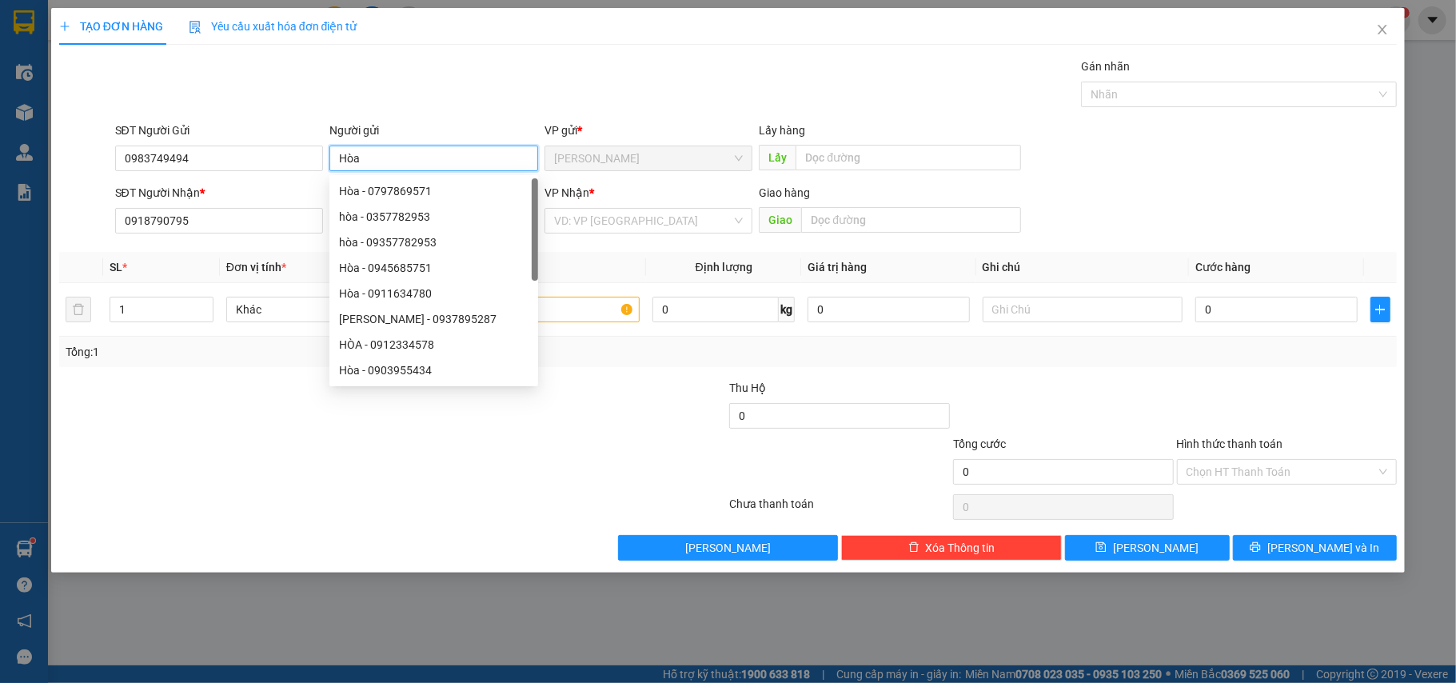
type input "Hòa"
click at [1179, 417] on div at bounding box center [1288, 407] width 224 height 56
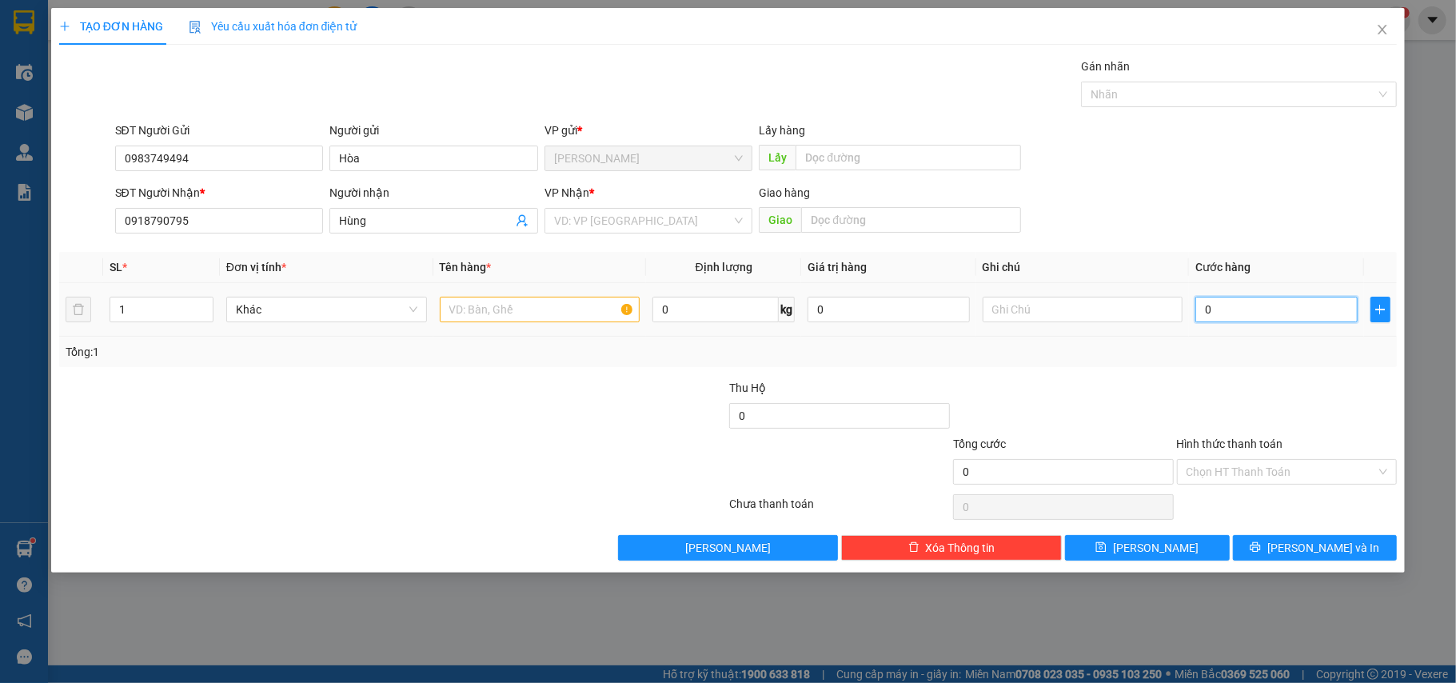
click at [1264, 322] on input "0" at bounding box center [1277, 310] width 162 height 26
type input "5"
type input "50"
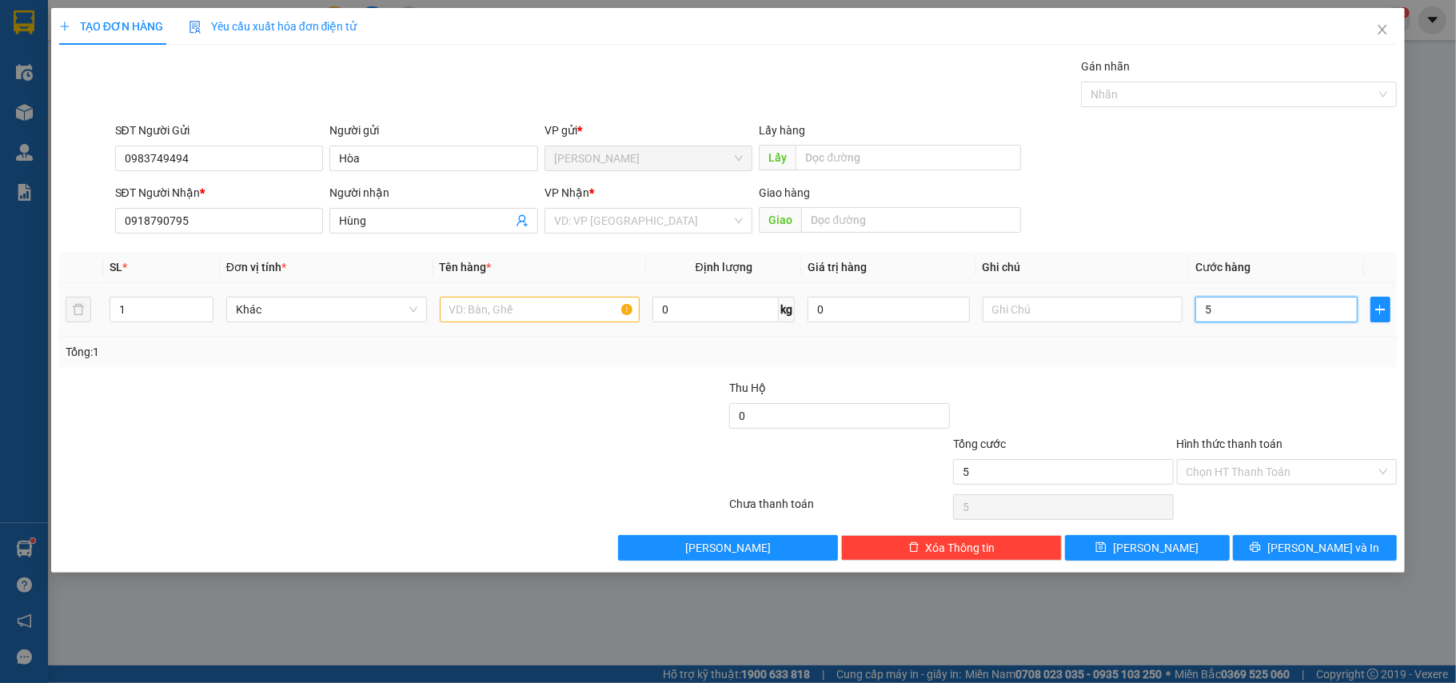
type input "50"
type input "50.000"
click at [1127, 413] on div at bounding box center [1064, 407] width 224 height 56
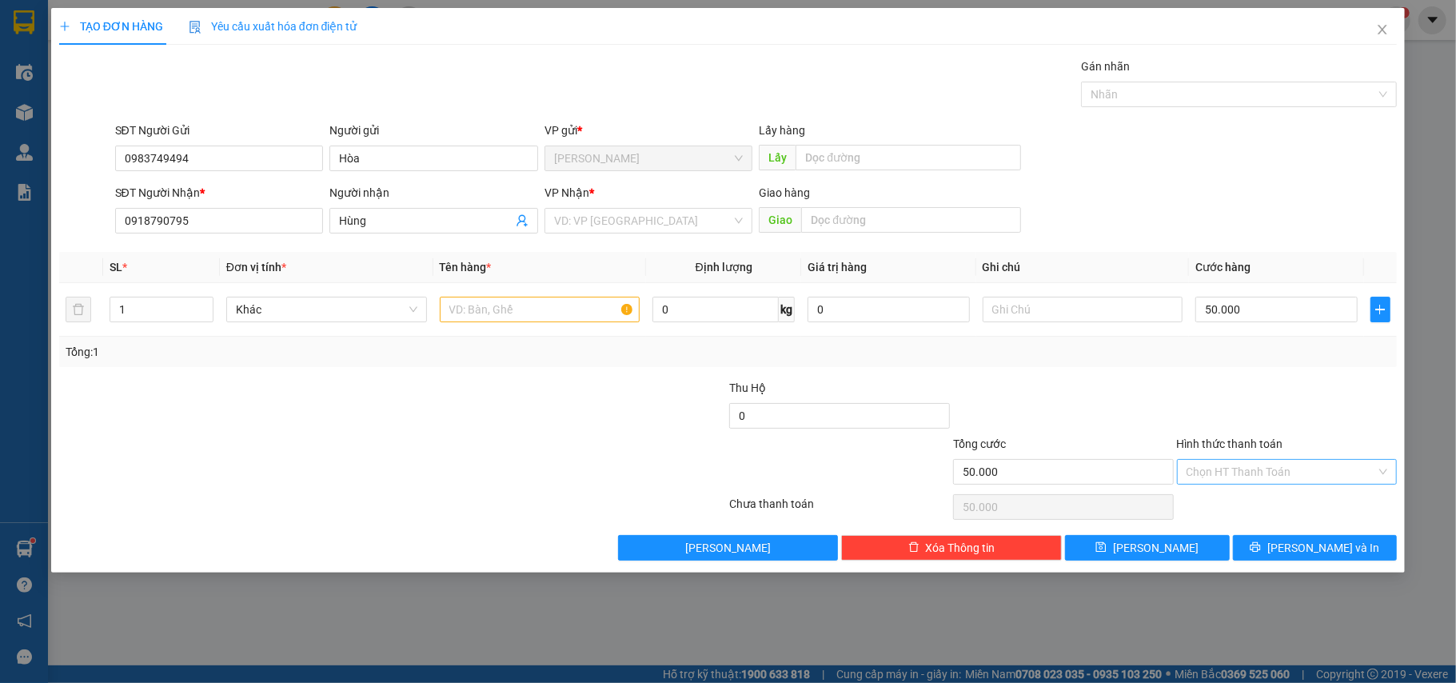
click at [1248, 467] on input "Hình thức thanh toán" at bounding box center [1282, 472] width 190 height 24
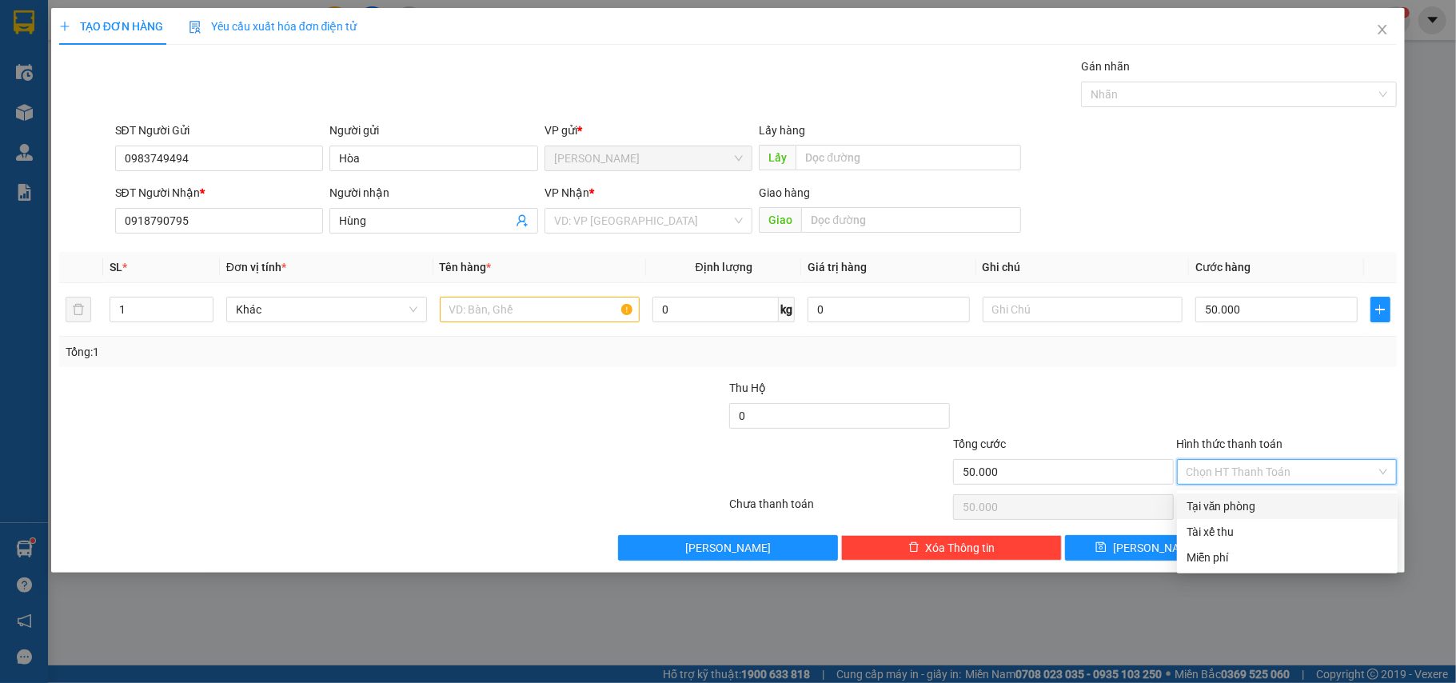
click at [1233, 512] on div "Tại văn phòng" at bounding box center [1288, 506] width 202 height 18
type input "0"
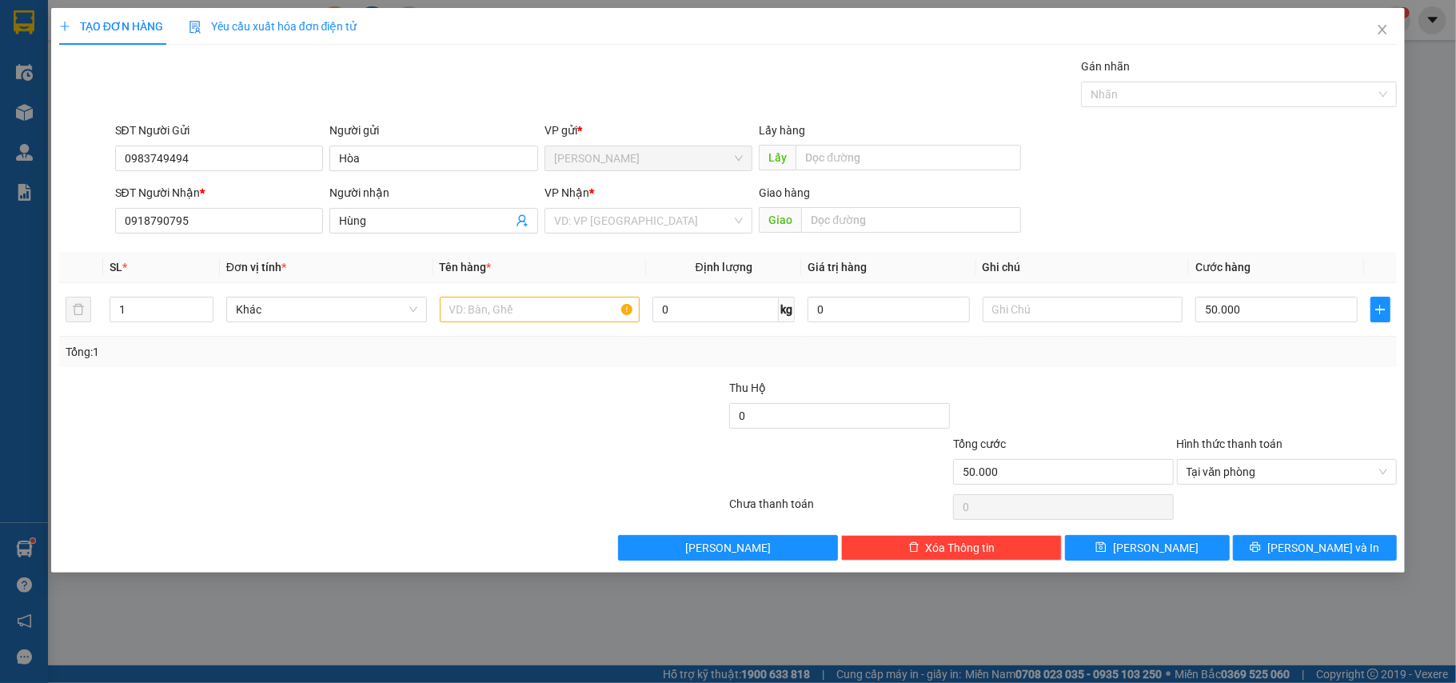
click at [1236, 376] on div "Transit Pickup Surcharge Ids Transit Deliver Surcharge Ids Transit Deliver Surc…" at bounding box center [728, 309] width 1339 height 503
click at [551, 298] on div at bounding box center [540, 310] width 201 height 32
click at [547, 306] on input "text" at bounding box center [540, 310] width 201 height 26
type input "1 Xốp"
drag, startPoint x: 1313, startPoint y: 561, endPoint x: 1303, endPoint y: 557, distance: 10.9
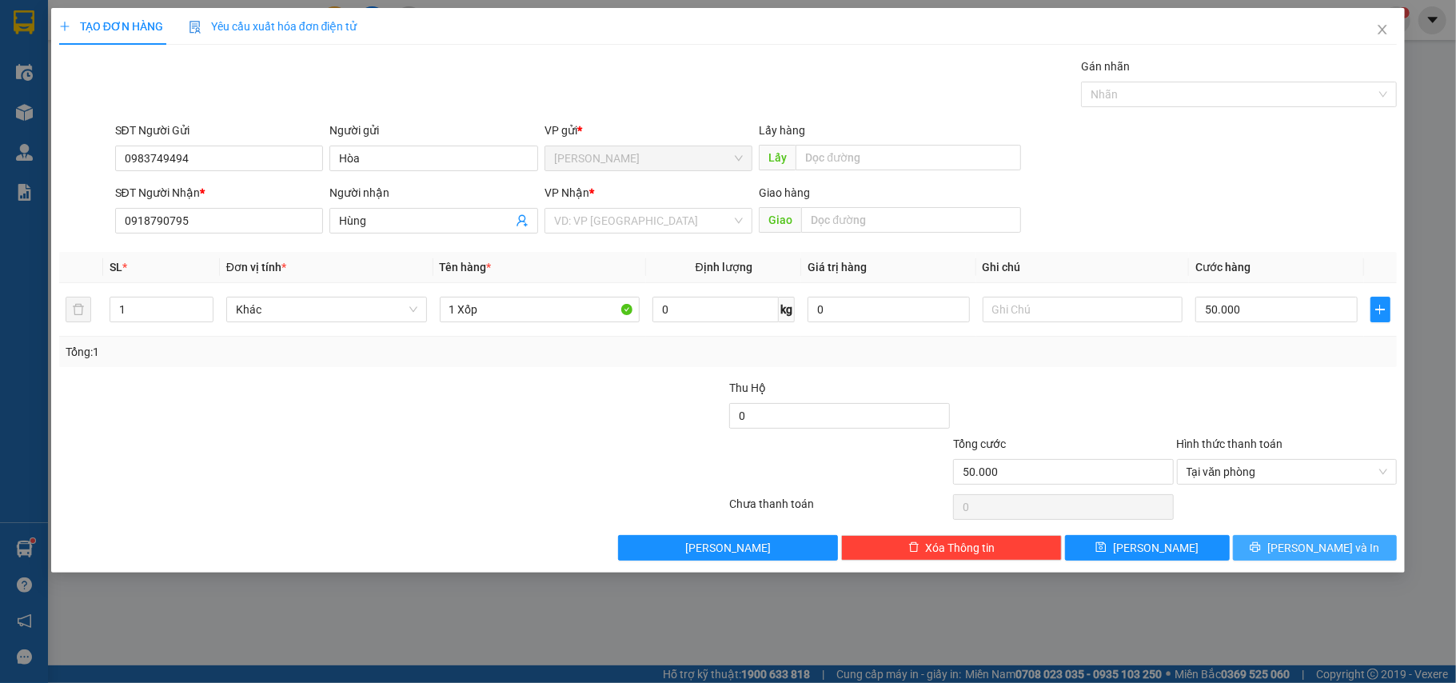
click at [1313, 561] on button "[PERSON_NAME] và In" at bounding box center [1315, 548] width 165 height 26
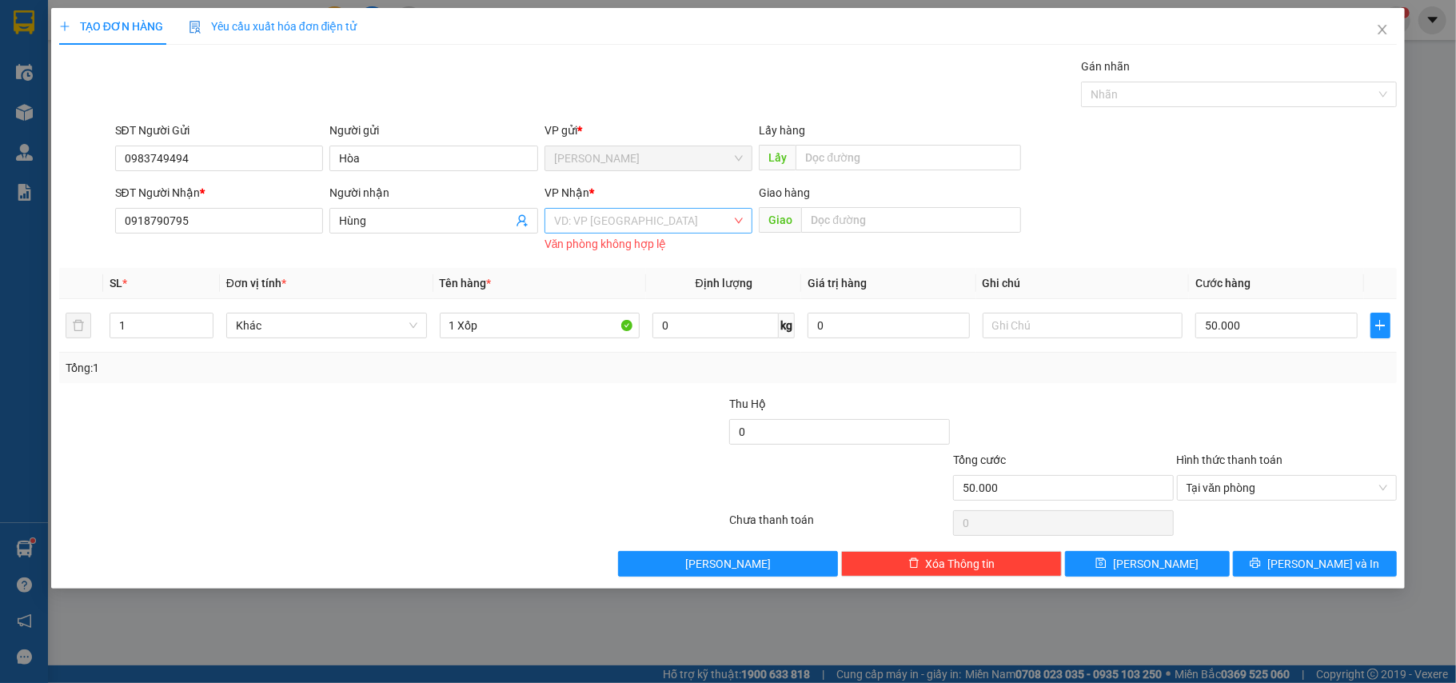
click at [641, 216] on input "search" at bounding box center [643, 221] width 178 height 24
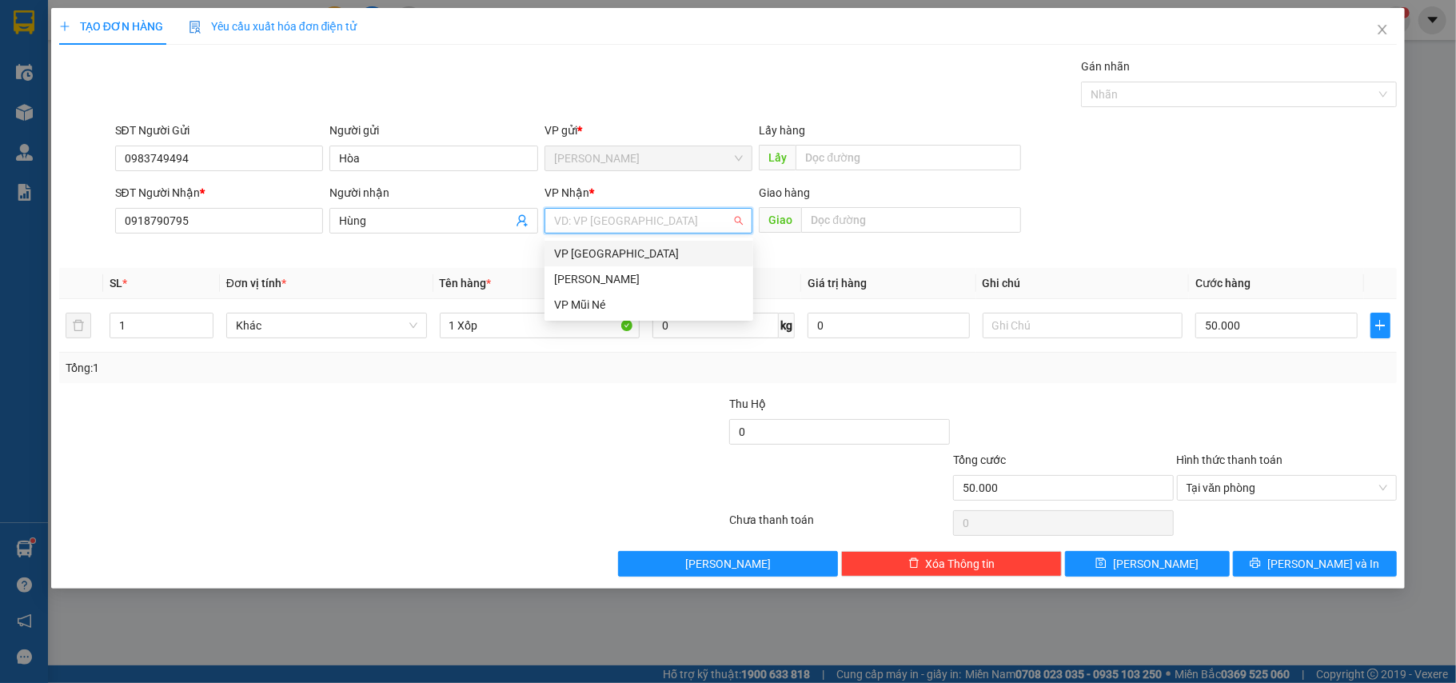
click at [614, 259] on div "VP [GEOGRAPHIC_DATA]" at bounding box center [649, 254] width 190 height 18
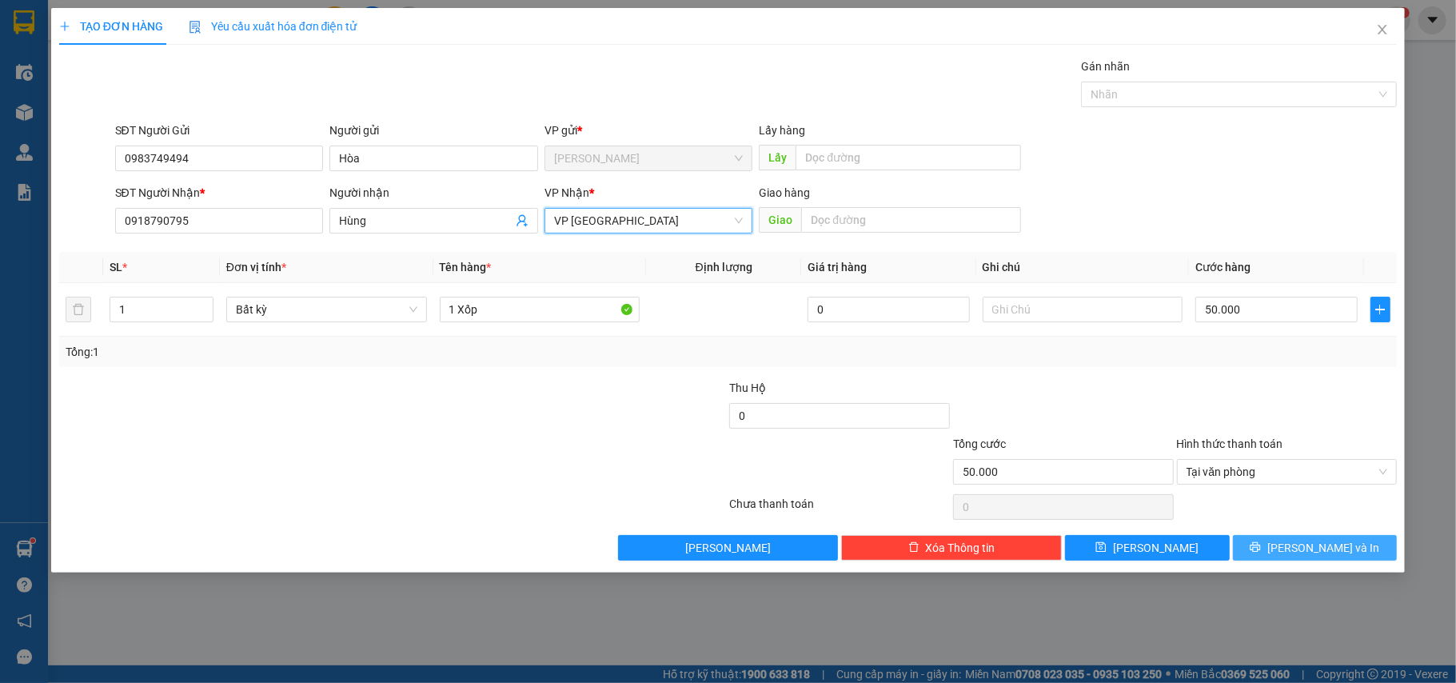
click at [1302, 557] on span "[PERSON_NAME] và In" at bounding box center [1324, 548] width 112 height 18
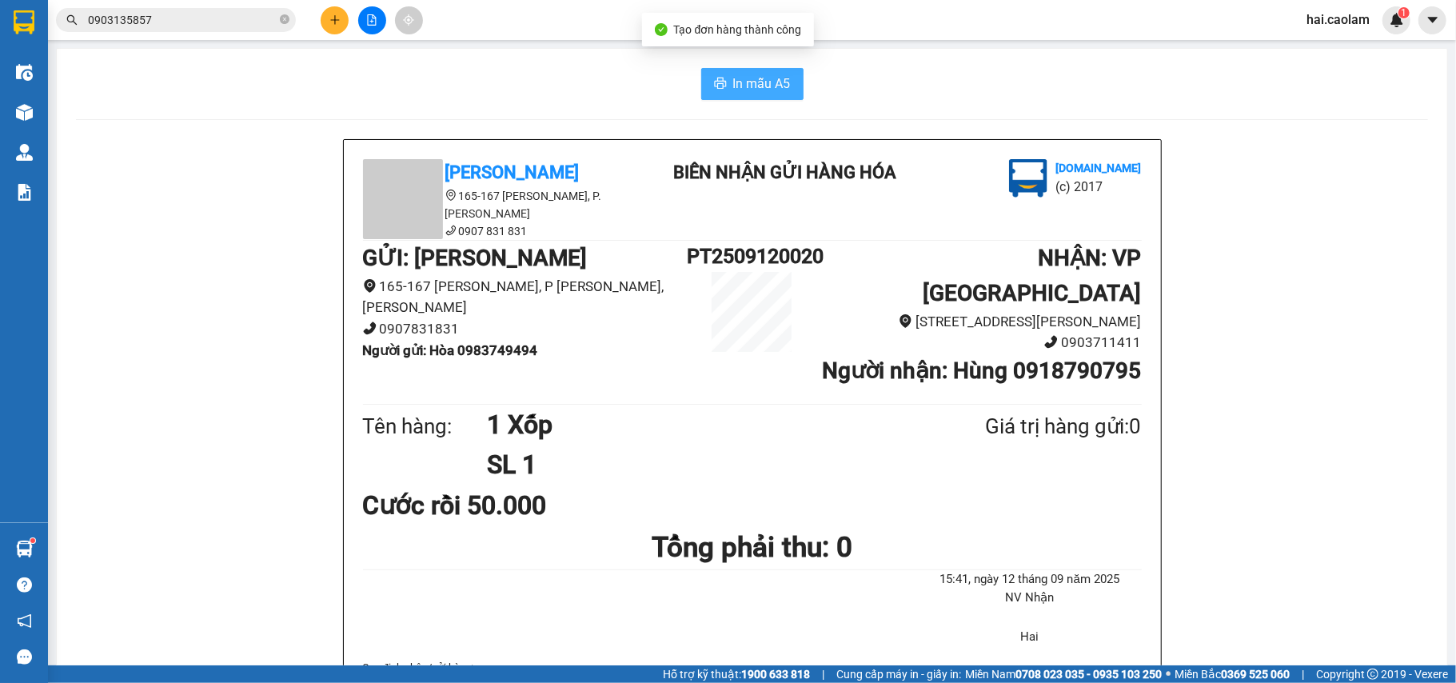
click at [769, 82] on span "In mẫu A5" at bounding box center [762, 84] width 58 height 20
click at [677, 457] on h1 "SL 1" at bounding box center [697, 465] width 421 height 40
click at [614, 536] on h1 "Tổng phải thu: 0" at bounding box center [752, 547] width 779 height 44
click at [190, 6] on div "Kết quả tìm kiếm ( 32 ) Bộ lọc Mã ĐH Trạng thái Món hàng Thu hộ Tổng cước Chưa …" at bounding box center [156, 20] width 312 height 28
click at [186, 20] on input "0903135857" at bounding box center [182, 20] width 189 height 18
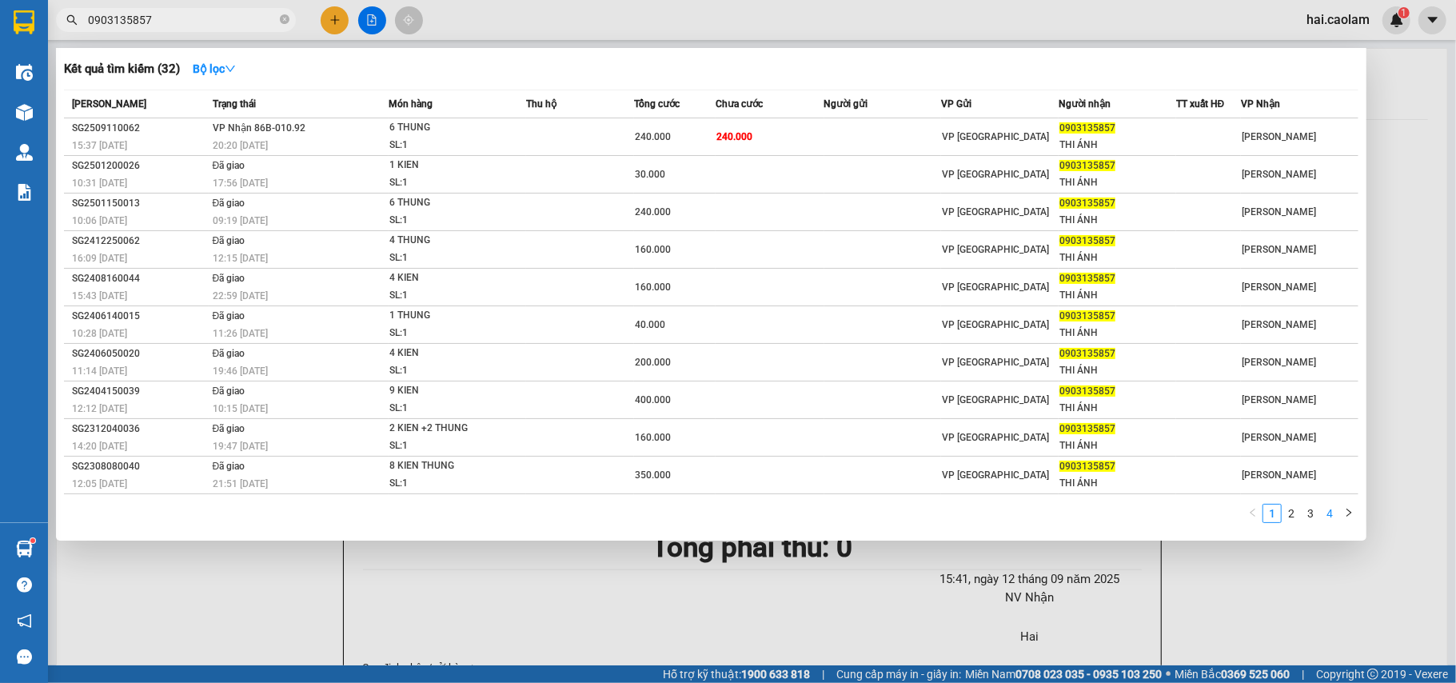
drag, startPoint x: 1334, startPoint y: 510, endPoint x: 1284, endPoint y: 505, distance: 50.6
click at [1334, 512] on link "4" at bounding box center [1330, 514] width 18 height 18
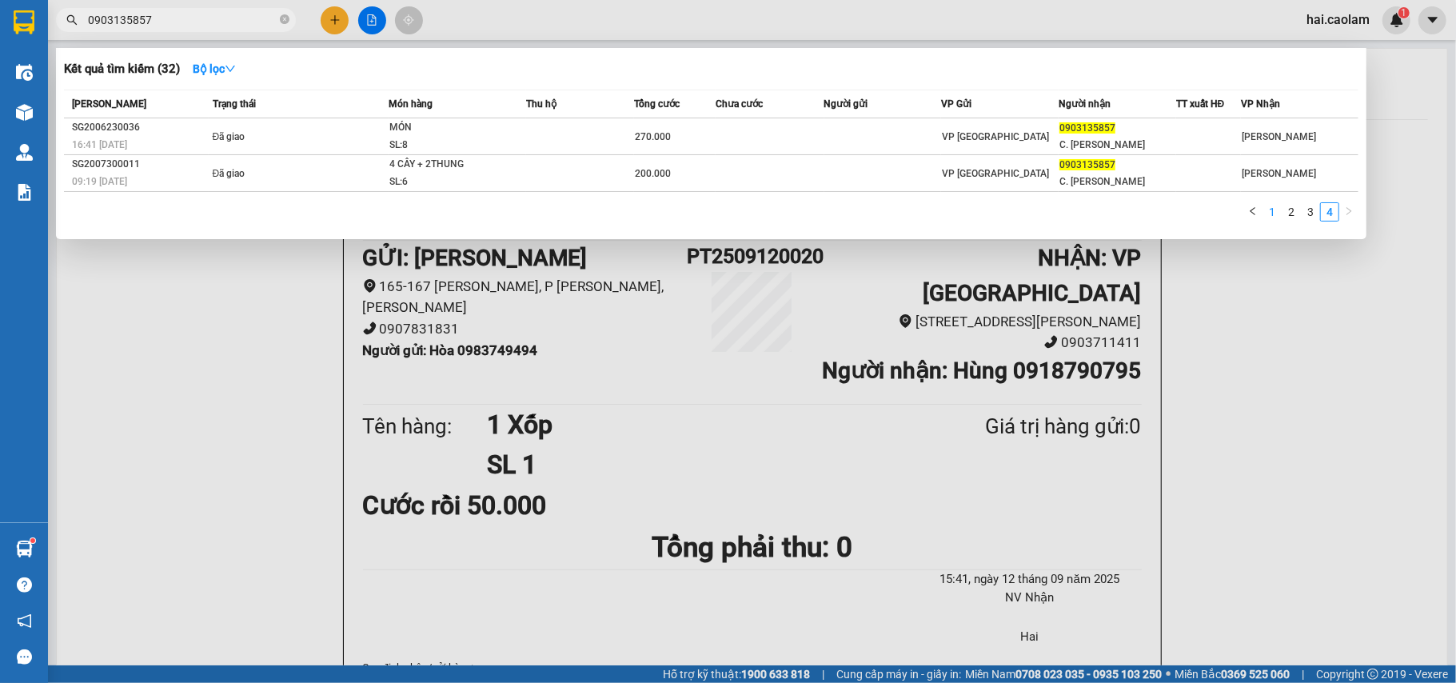
click at [1272, 206] on link "1" at bounding box center [1273, 212] width 18 height 18
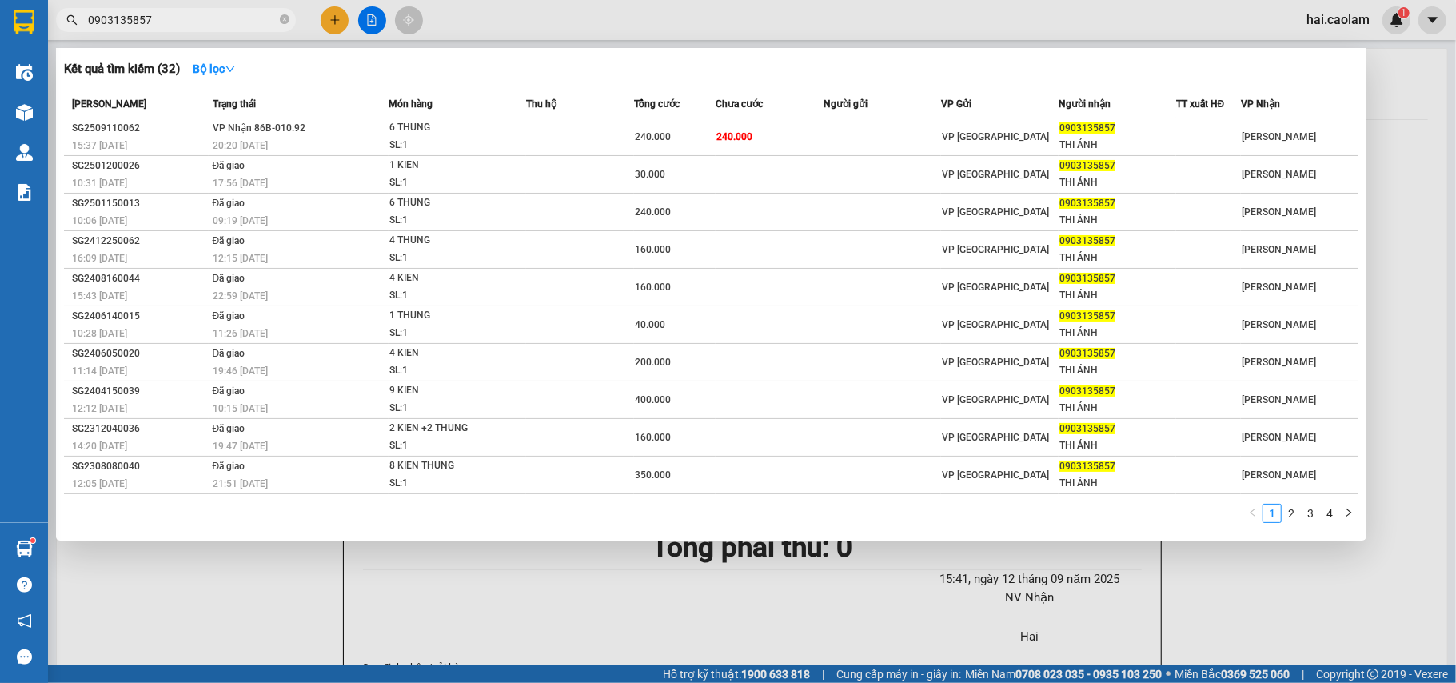
click at [614, 71] on div "Kết quả tìm kiếm ( 32 ) Bộ lọc" at bounding box center [711, 69] width 1295 height 26
click at [629, 56] on div "Kết quả tìm kiếm ( 32 ) Bộ lọc" at bounding box center [711, 69] width 1295 height 26
click at [483, 518] on div "1 2 3 4" at bounding box center [711, 518] width 1295 height 29
click at [1299, 509] on link "2" at bounding box center [1292, 514] width 18 height 18
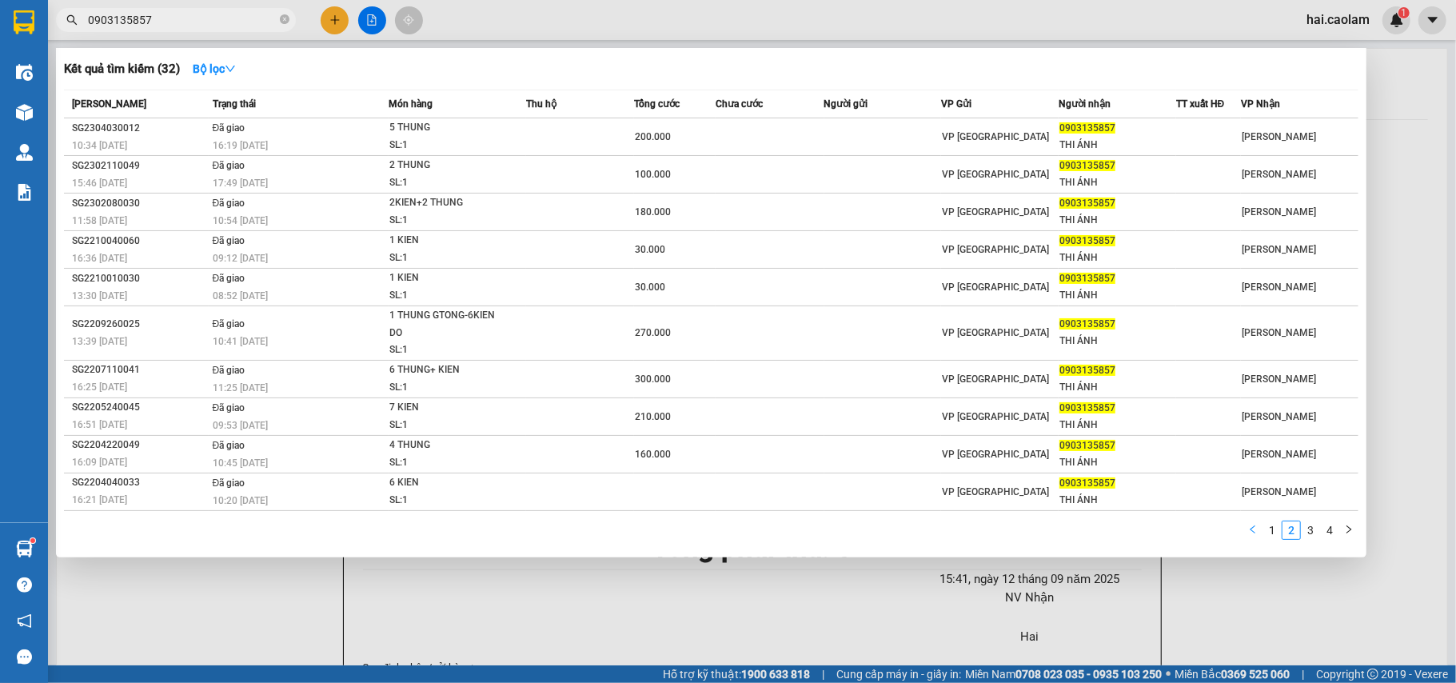
click at [1249, 529] on icon "left" at bounding box center [1253, 530] width 10 height 10
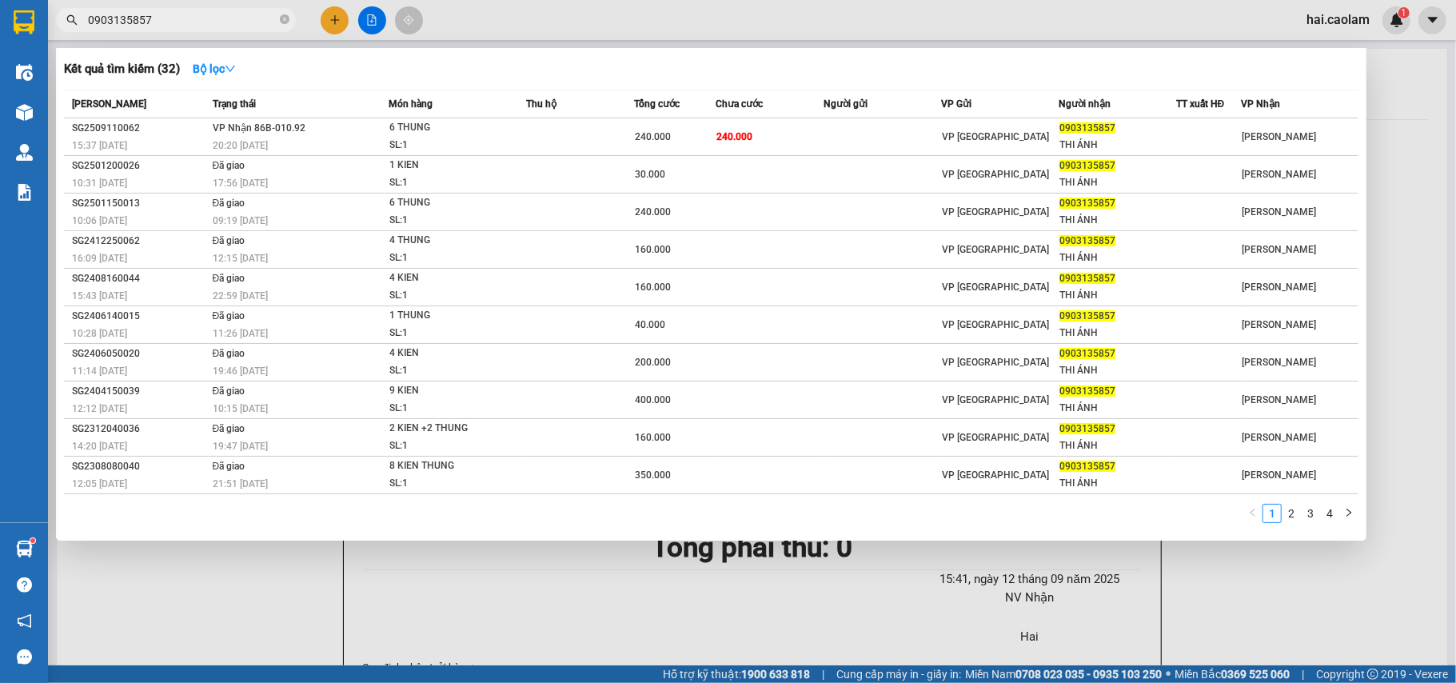
click at [573, 22] on div at bounding box center [728, 341] width 1456 height 683
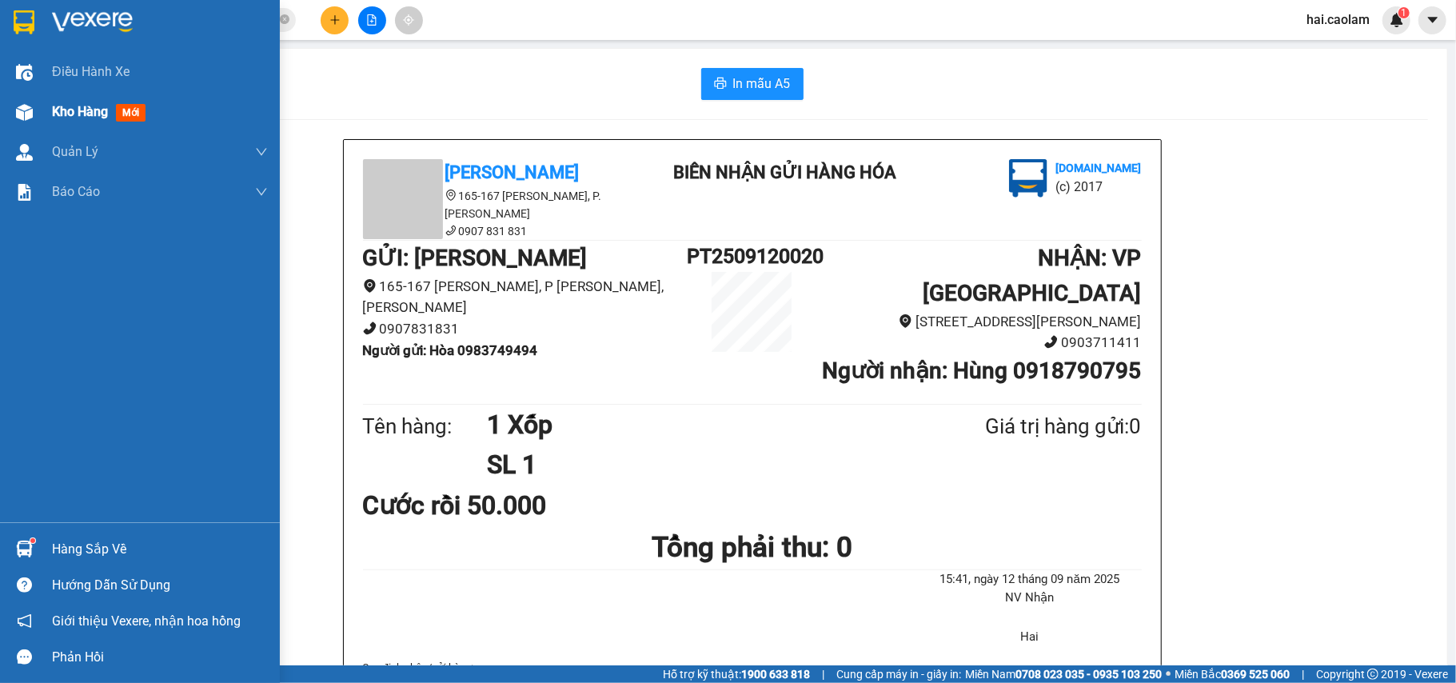
click at [21, 109] on img at bounding box center [24, 112] width 17 height 17
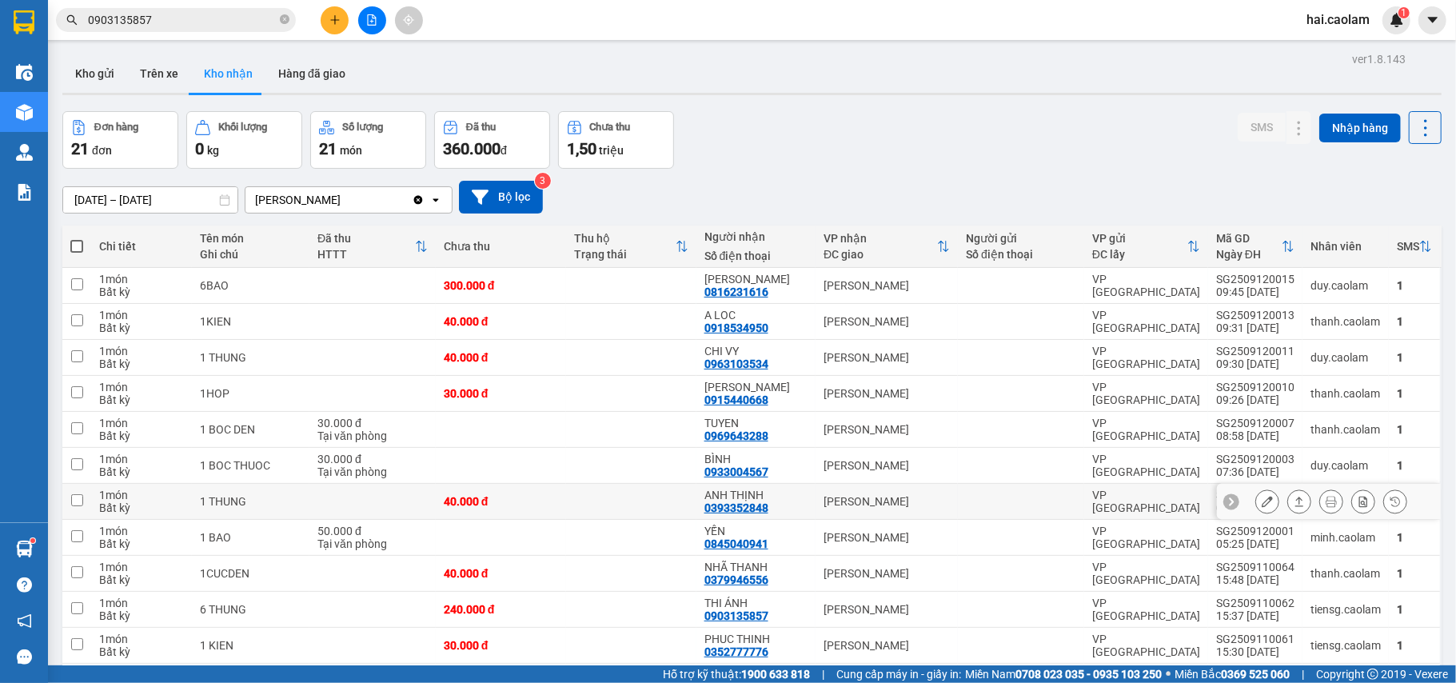
click at [845, 501] on div "VP [PERSON_NAME]" at bounding box center [887, 501] width 126 height 13
checkbox input "true"
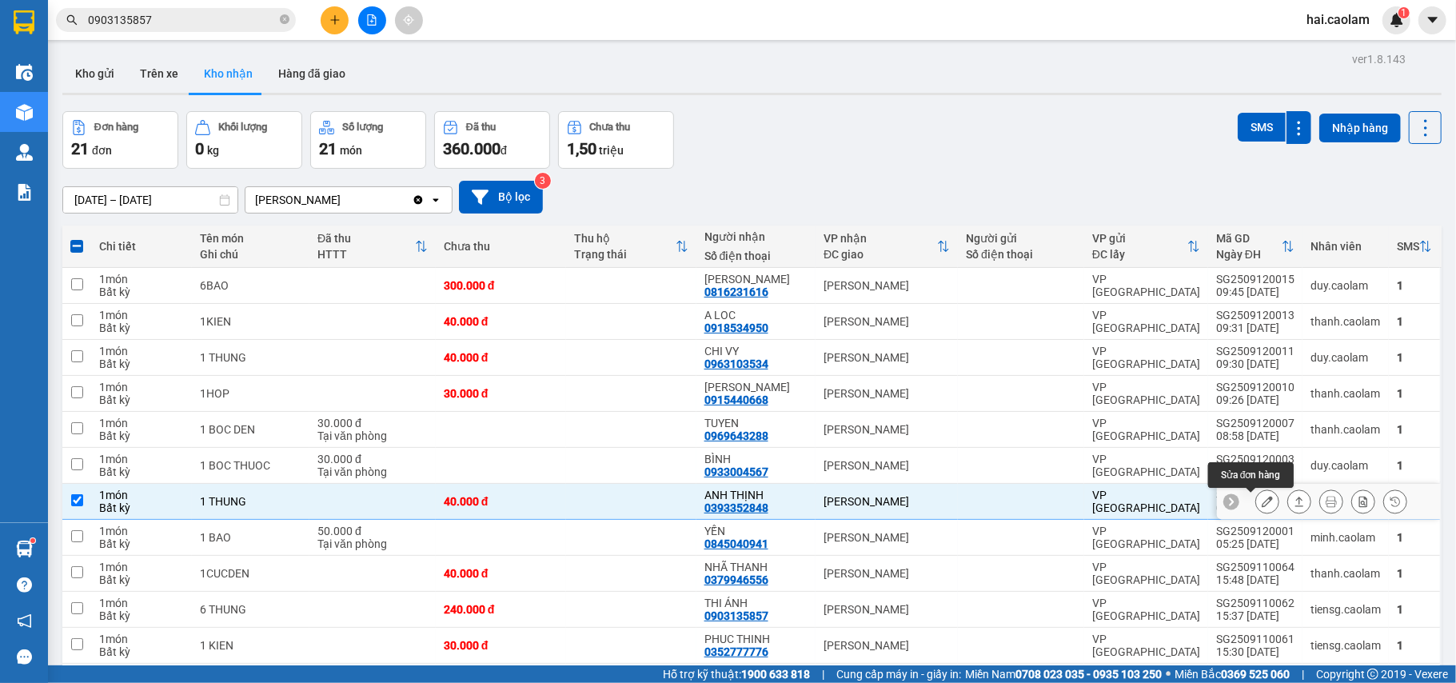
click at [1256, 497] on button at bounding box center [1267, 502] width 22 height 28
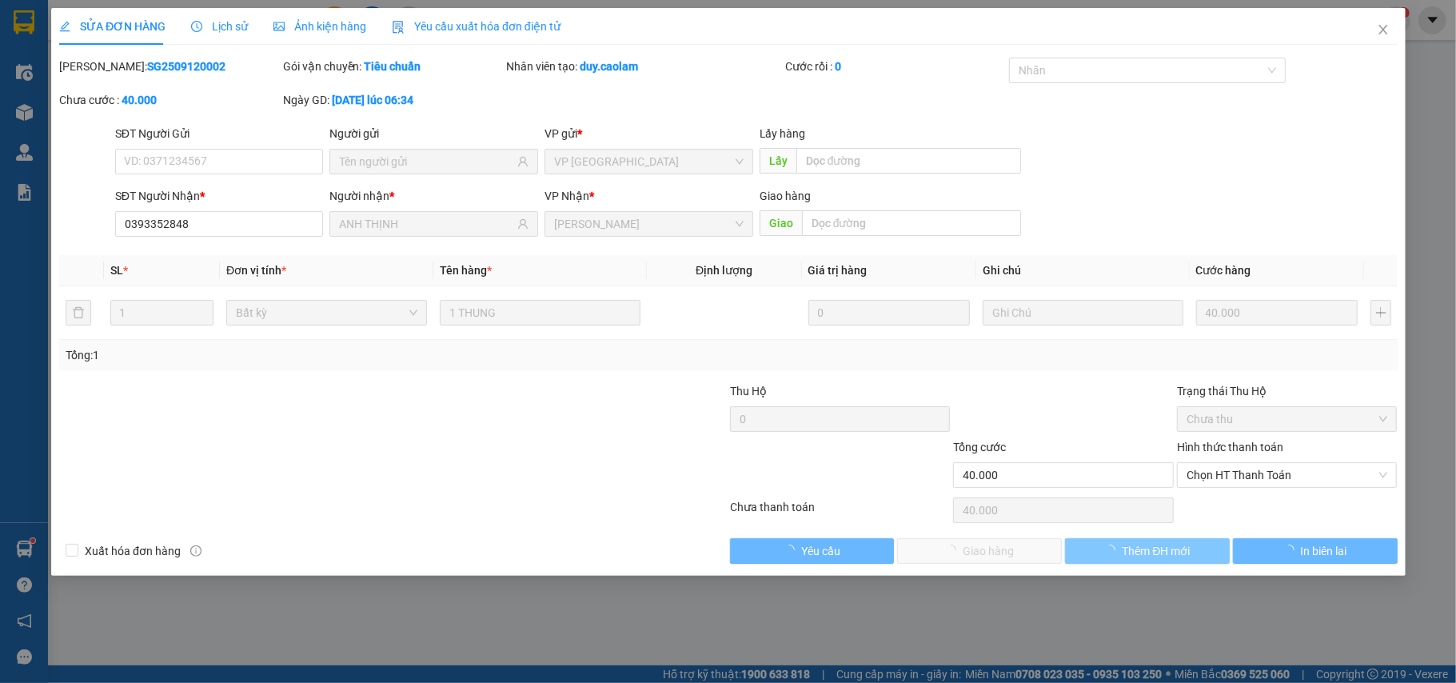
type input "0393352848"
type input "ANH THỊNH"
type input "40.000"
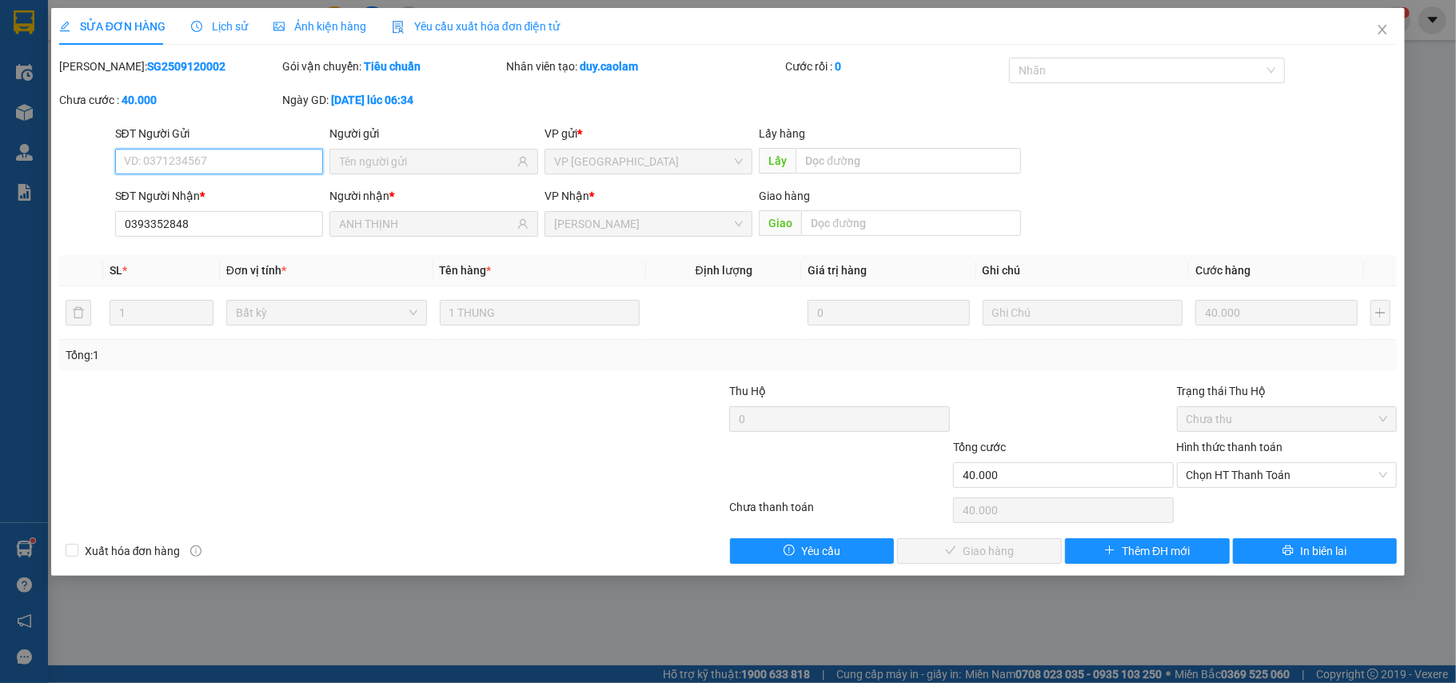
drag, startPoint x: 1245, startPoint y: 484, endPoint x: 1241, endPoint y: 497, distance: 13.4
click at [1245, 488] on div "Chọn HT Thanh Toán" at bounding box center [1287, 475] width 221 height 26
type input "0"
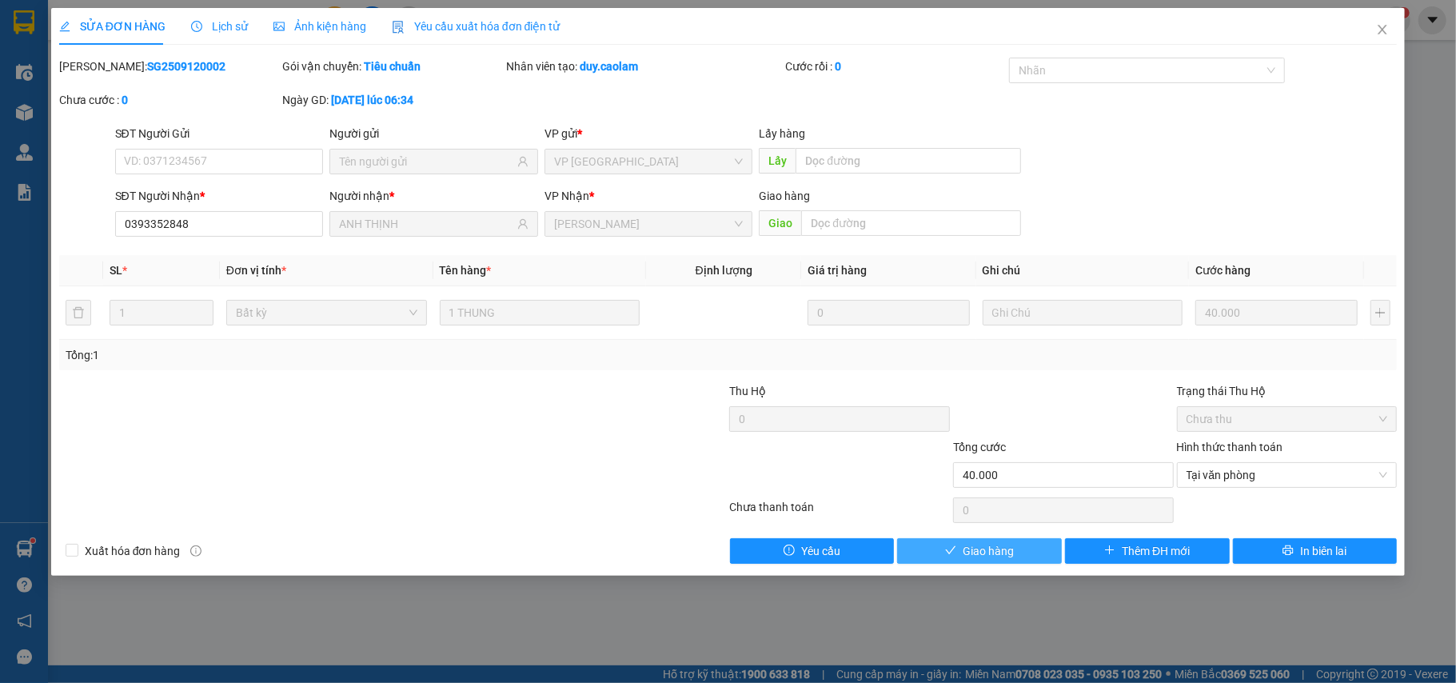
click at [979, 551] on span "Giao hàng" at bounding box center [988, 551] width 51 height 18
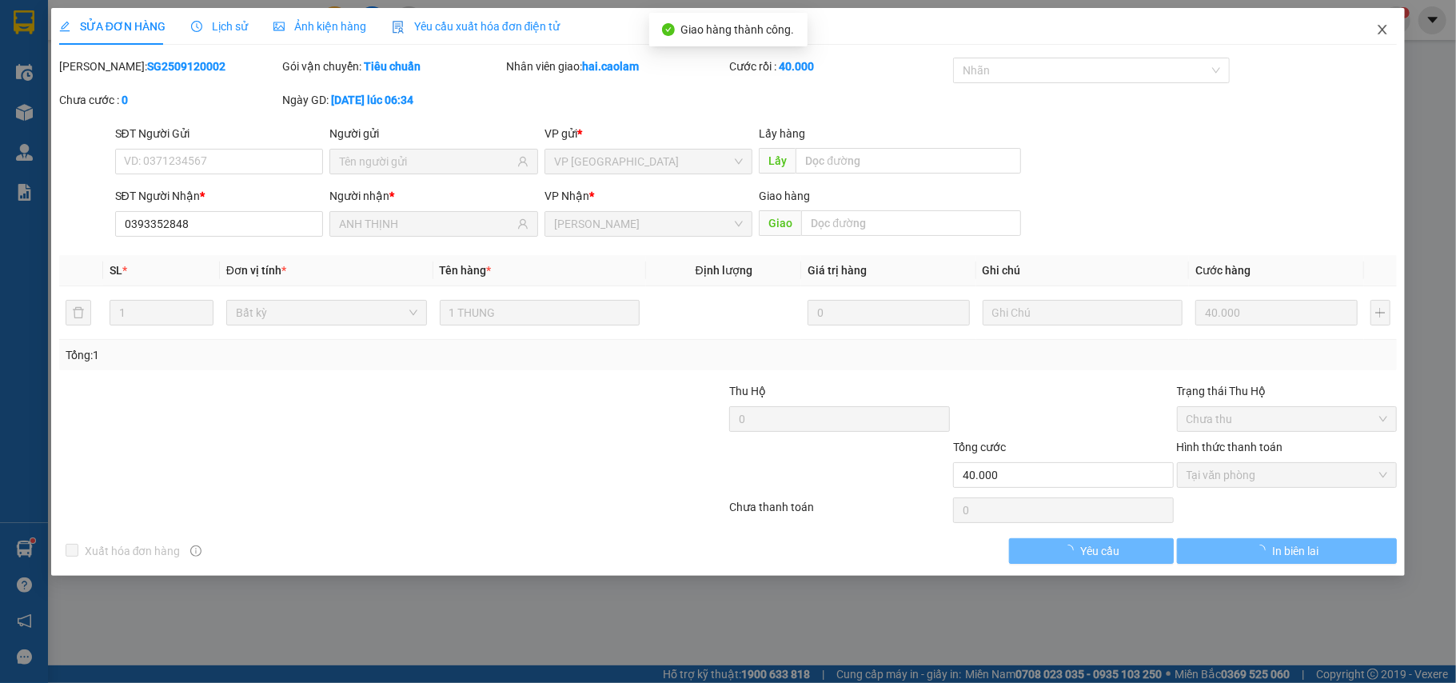
click at [1383, 36] on icon "close" at bounding box center [1382, 29] width 13 height 13
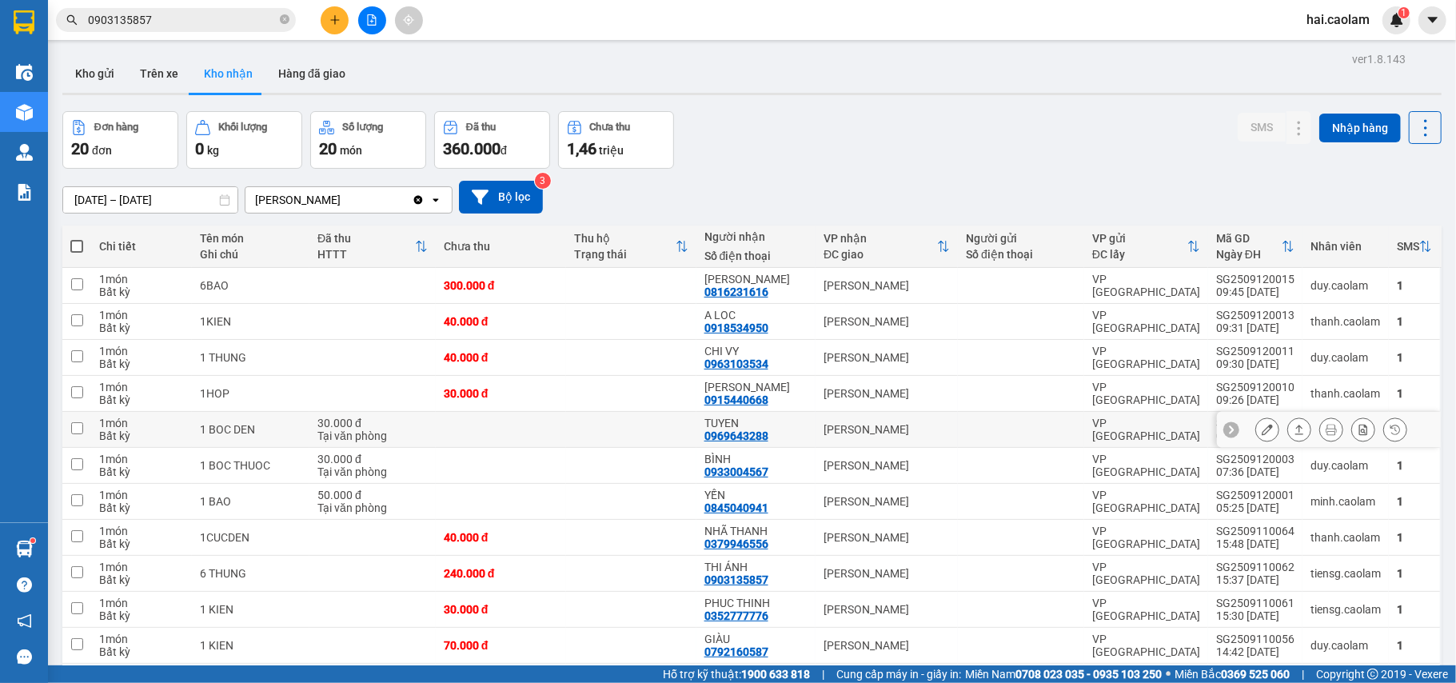
click at [727, 429] on div "TUYEN" at bounding box center [756, 423] width 103 height 13
checkbox input "true"
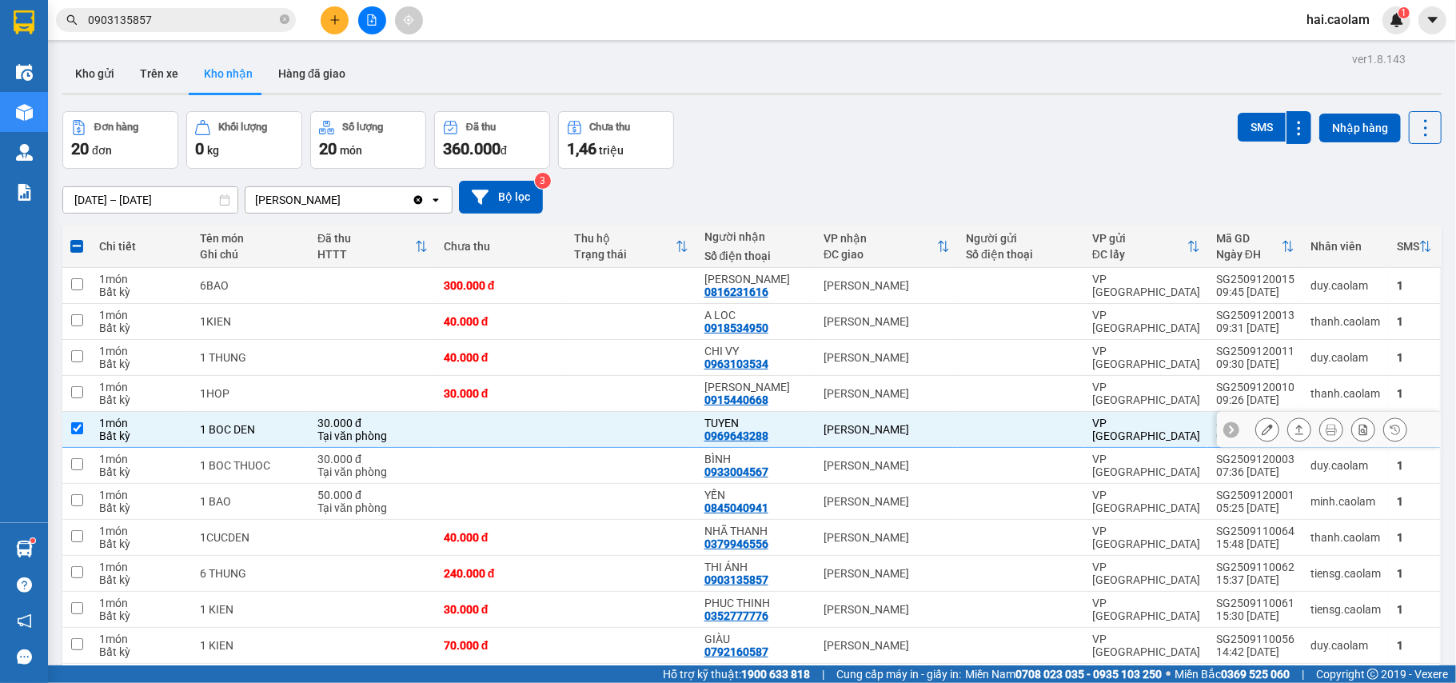
click at [1262, 427] on icon at bounding box center [1267, 429] width 11 height 11
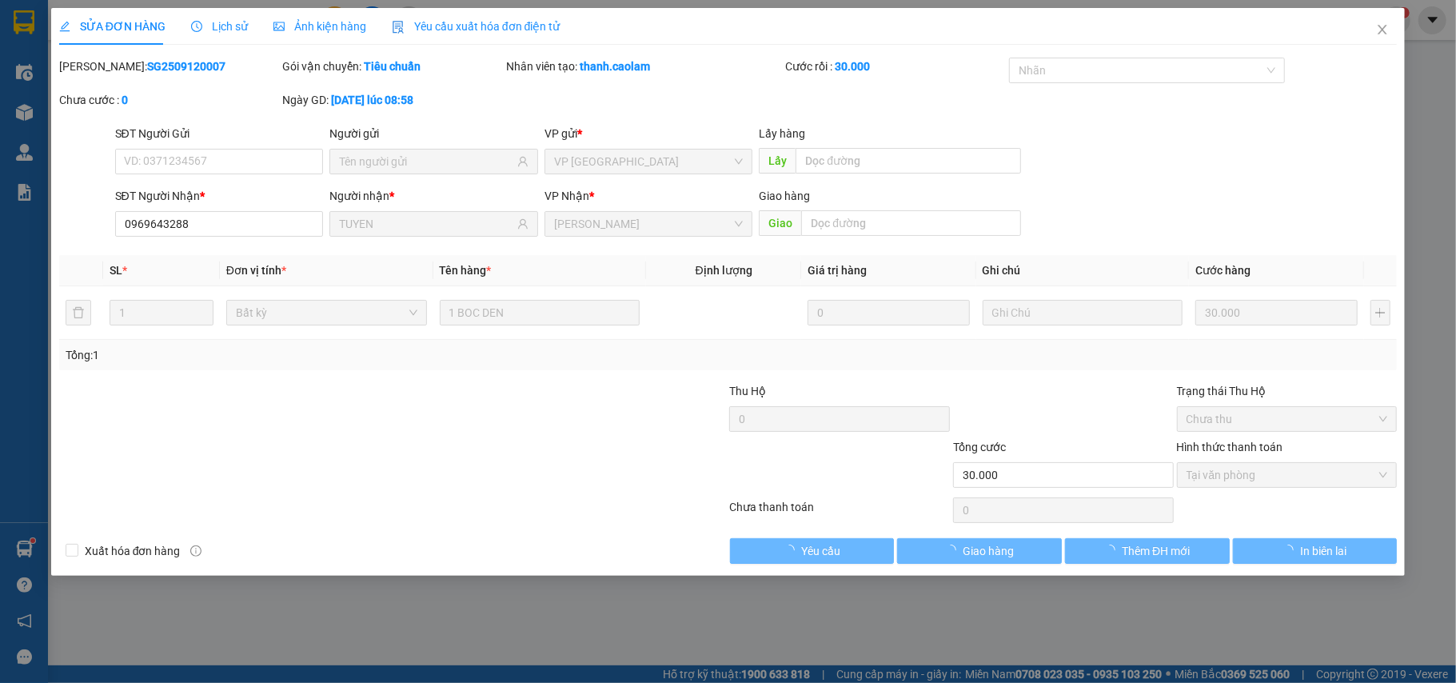
type input "0969643288"
type input "TUYEN"
type input "30.000"
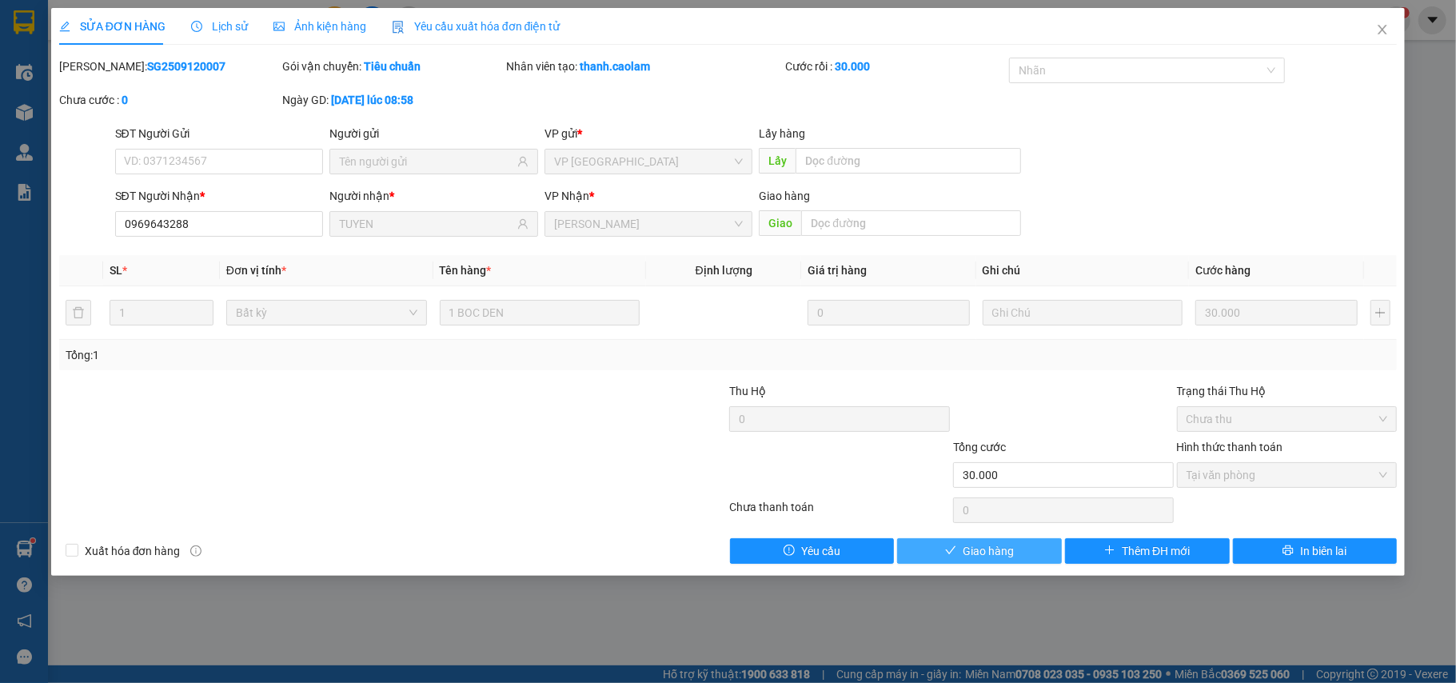
click at [1000, 548] on span "Giao hàng" at bounding box center [988, 551] width 51 height 18
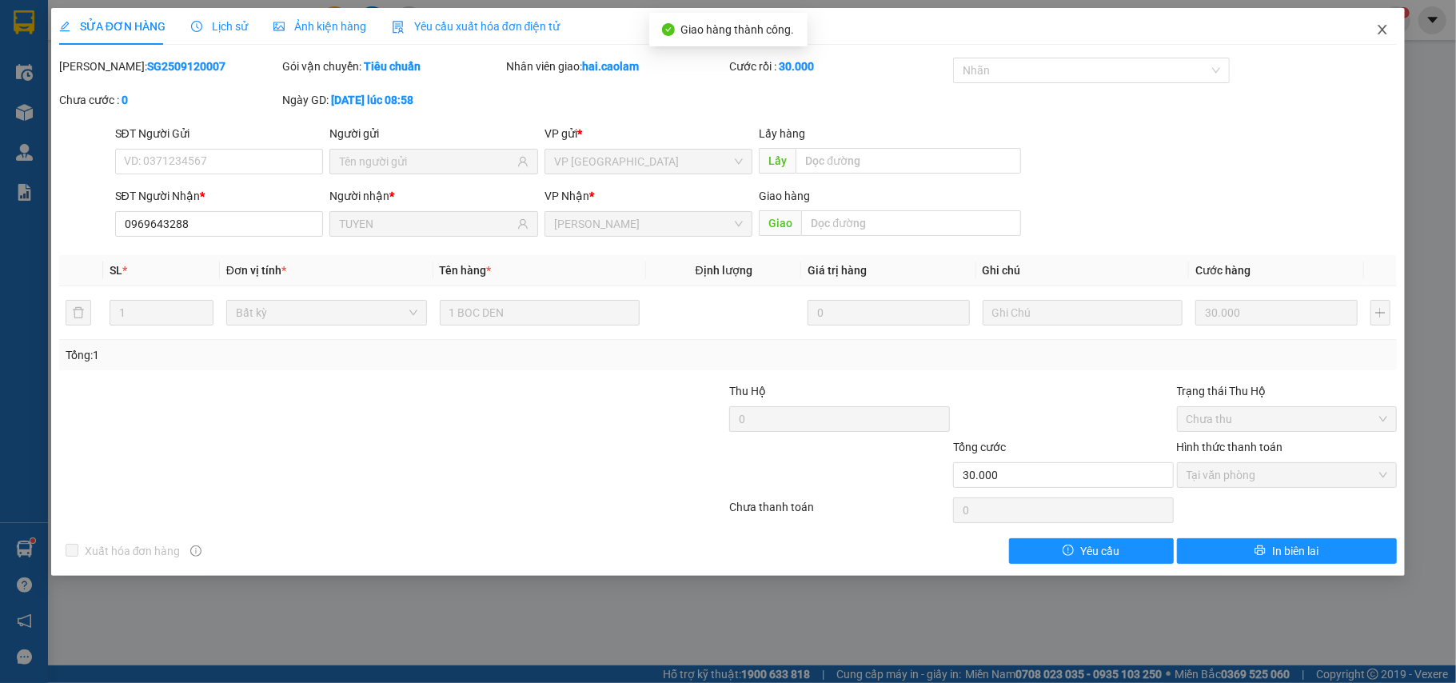
click at [1383, 27] on icon "close" at bounding box center [1382, 29] width 13 height 13
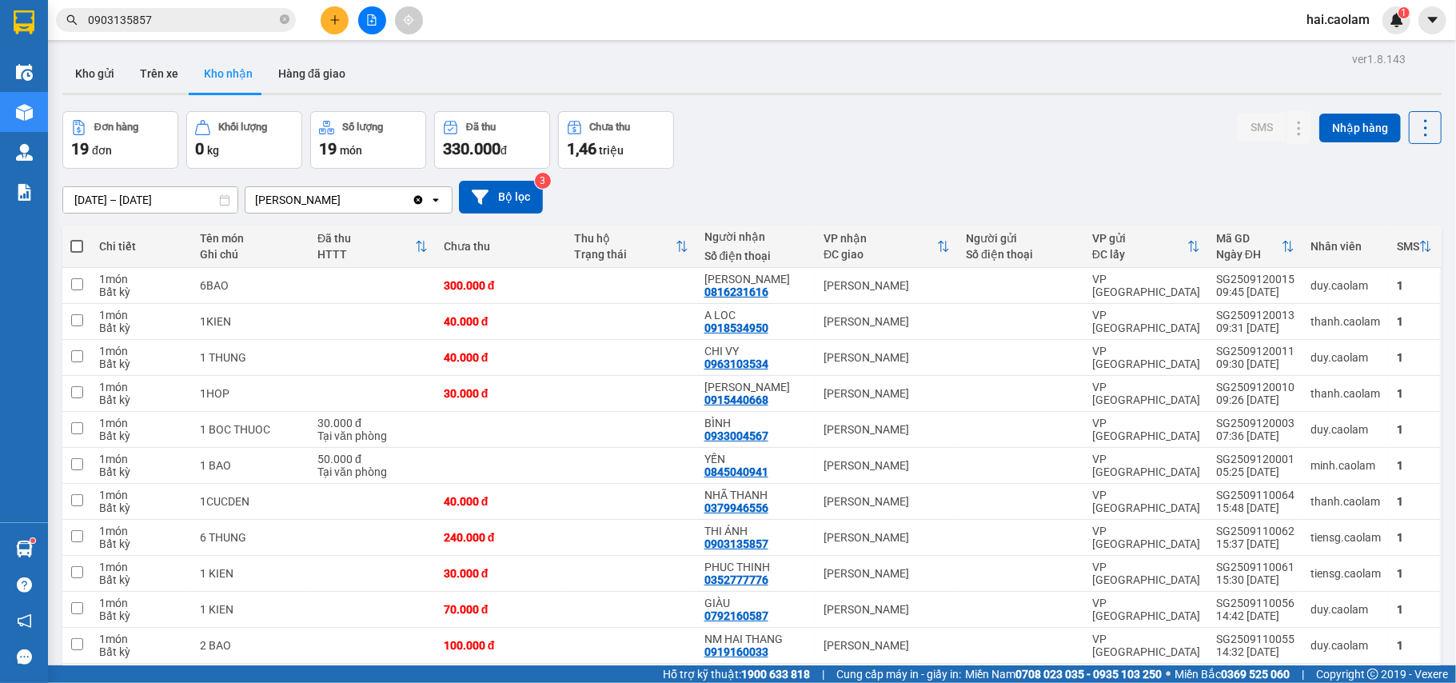
click at [132, 195] on input "[DATE] – [DATE]" at bounding box center [150, 200] width 174 height 26
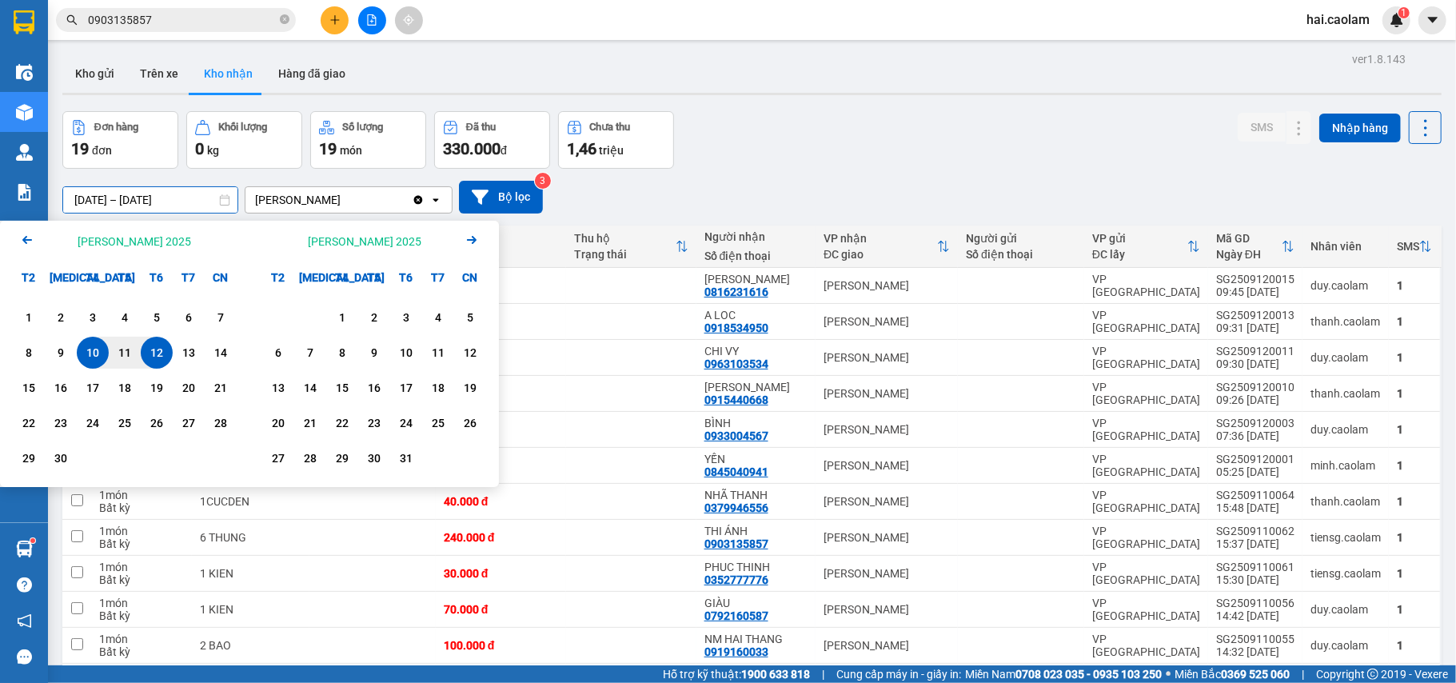
click at [33, 243] on icon "Arrow Left" at bounding box center [27, 239] width 19 height 19
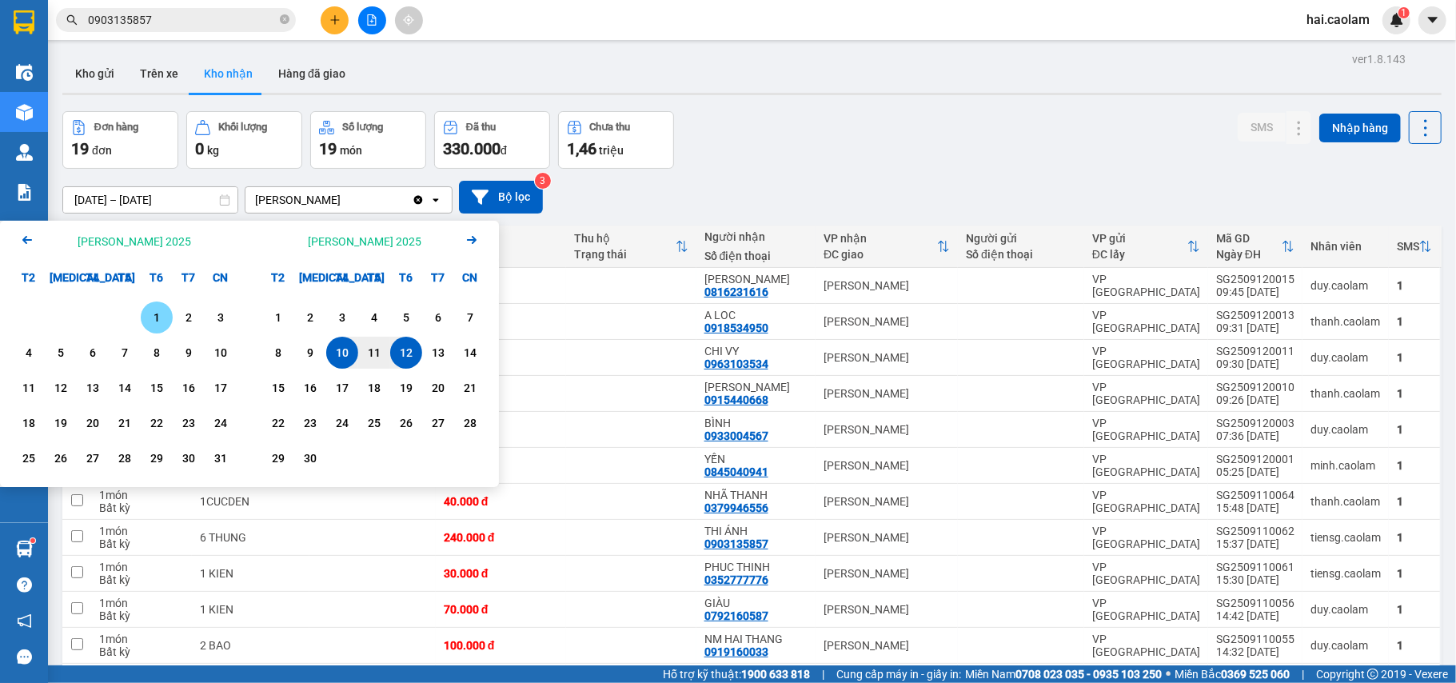
click at [33, 243] on icon "Arrow Left" at bounding box center [27, 239] width 19 height 19
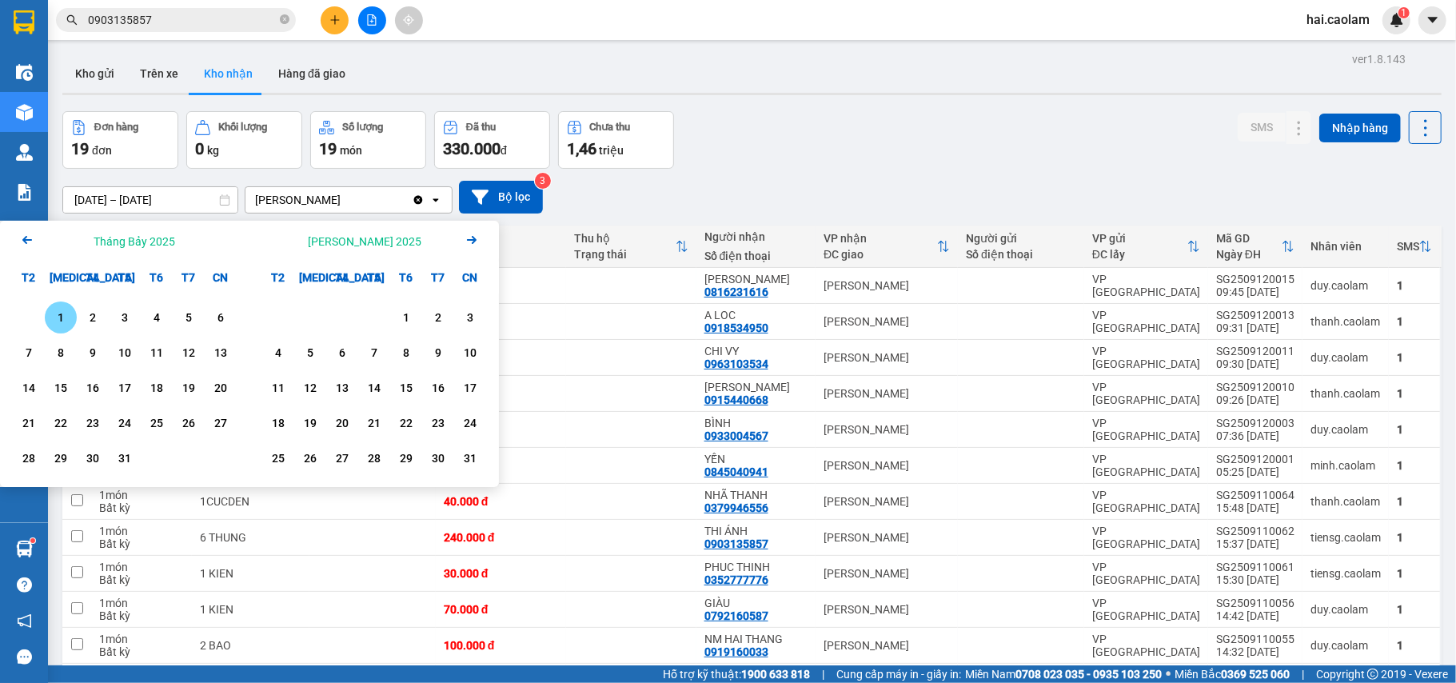
click at [68, 317] on div "1" at bounding box center [61, 317] width 22 height 19
click at [462, 240] on icon "Arrow Right" at bounding box center [471, 239] width 19 height 19
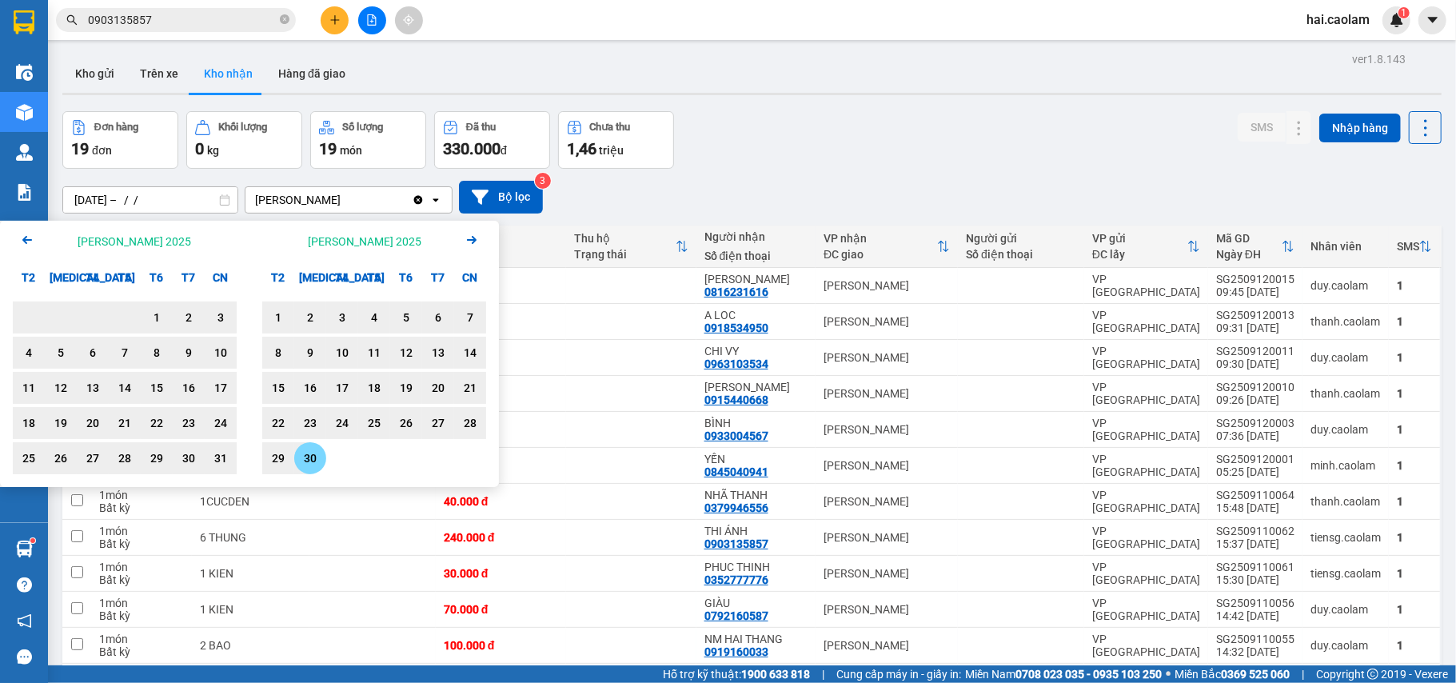
click at [302, 457] on div "30" at bounding box center [310, 458] width 22 height 19
type input "01/07/2025 – 30/09/2025"
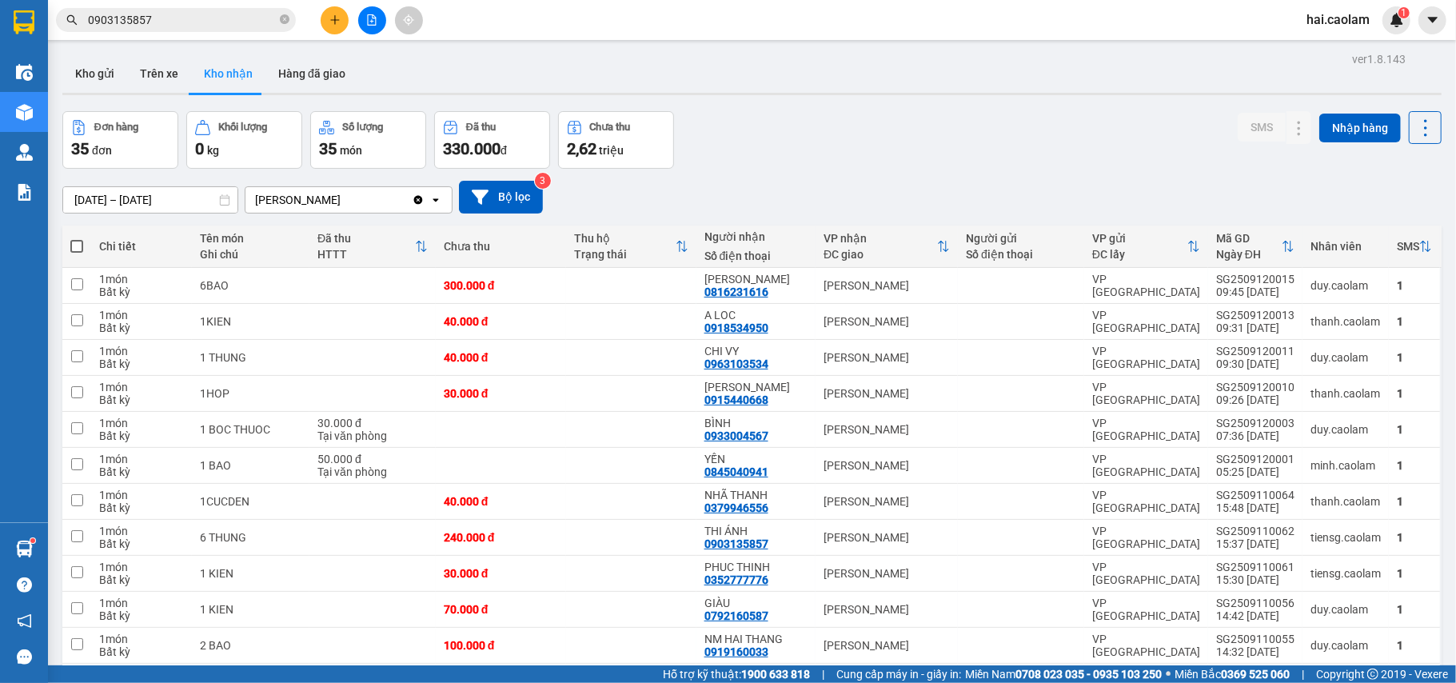
click at [983, 173] on div "01/07/2025 – 30/09/2025 Press the down arrow key to interact with the calendar …" at bounding box center [752, 197] width 1380 height 57
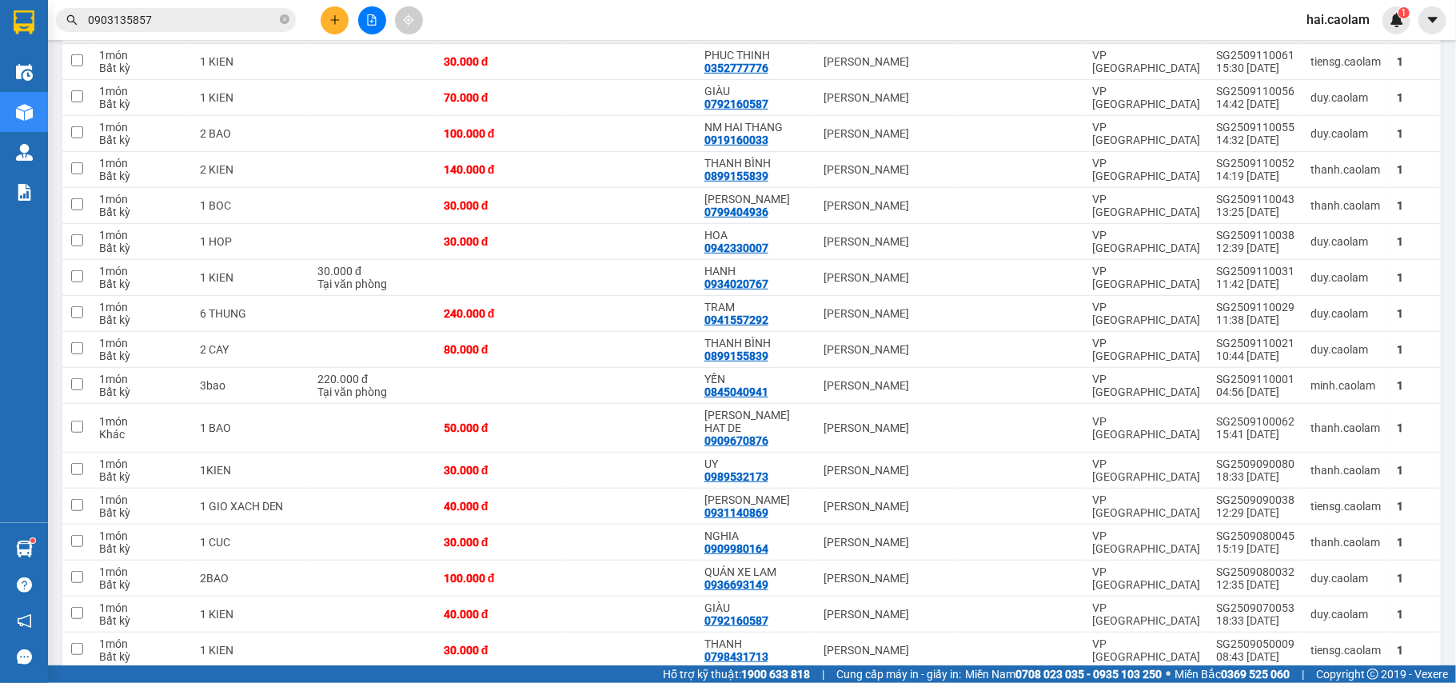
scroll to position [227, 0]
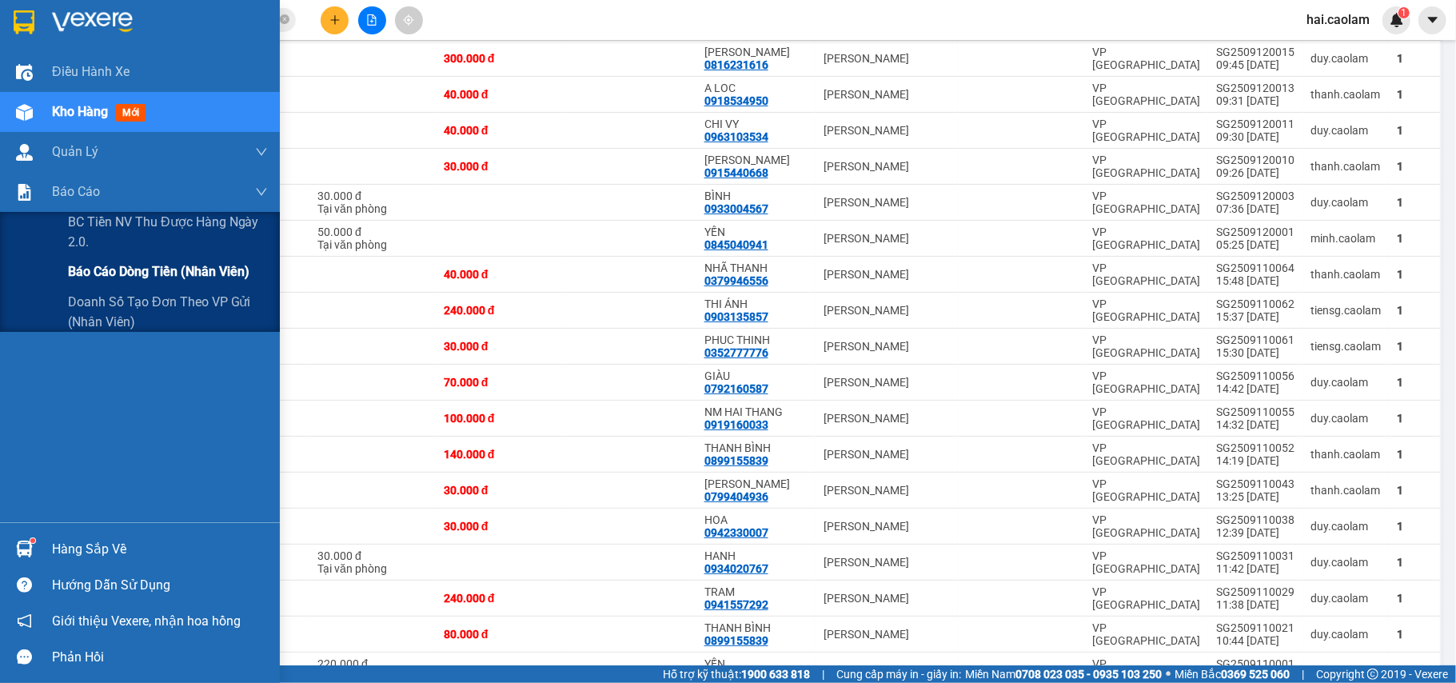
click at [149, 267] on span "Báo cáo dòng tiền (nhân viên)" at bounding box center [159, 272] width 182 height 20
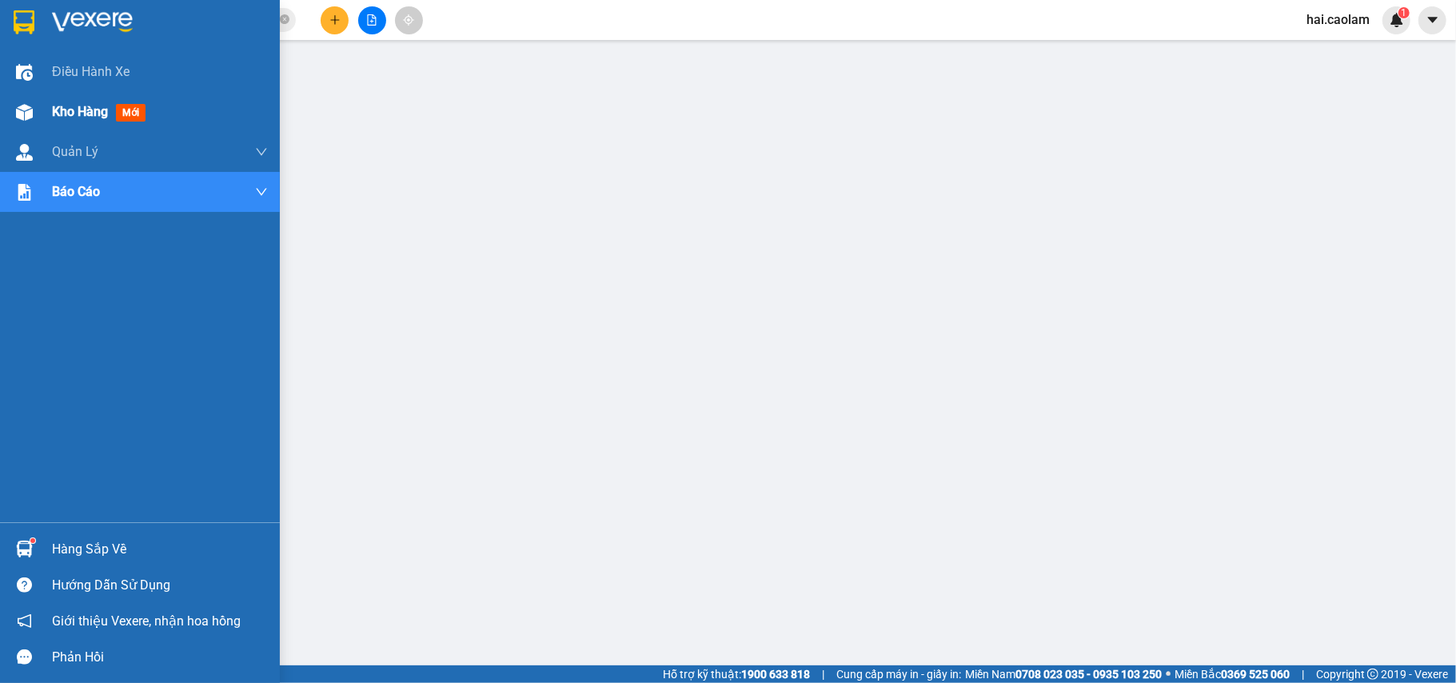
click at [42, 112] on div "Kho hàng mới" at bounding box center [140, 112] width 280 height 40
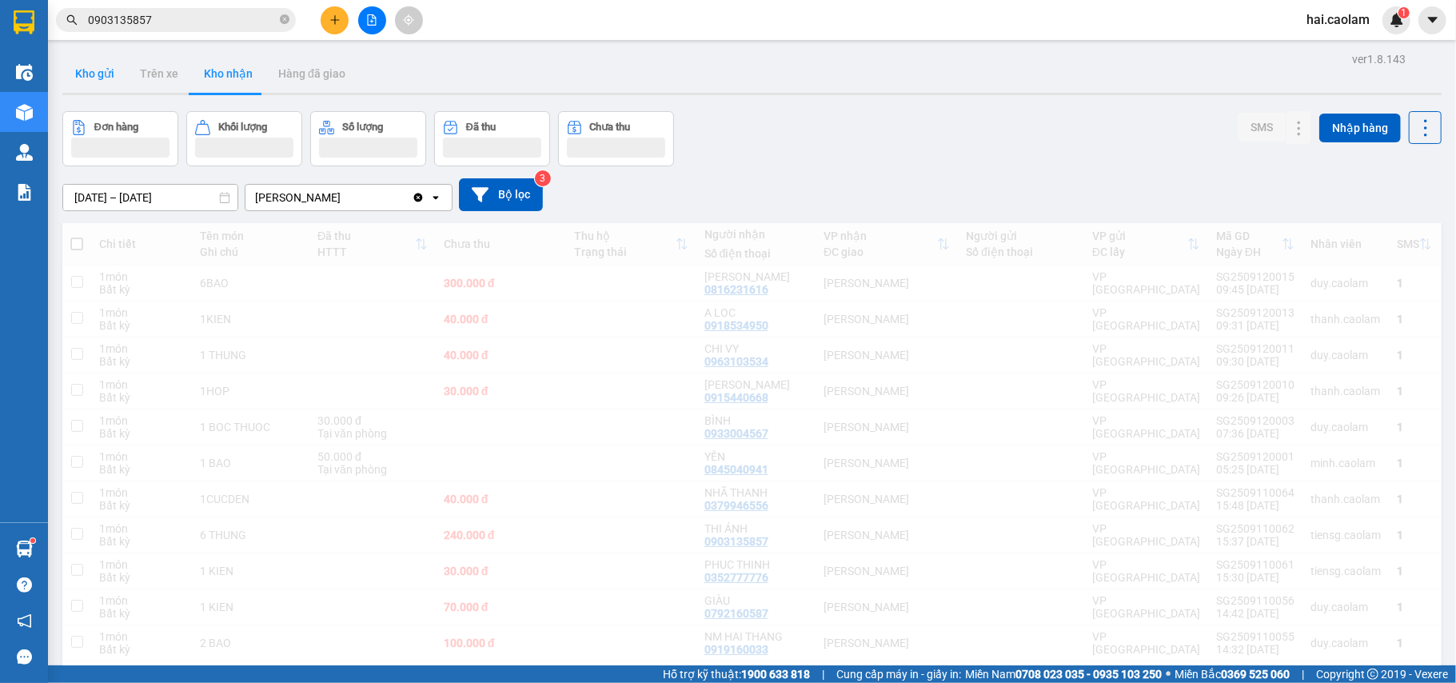
click at [110, 84] on button "Kho gửi" at bounding box center [94, 73] width 65 height 38
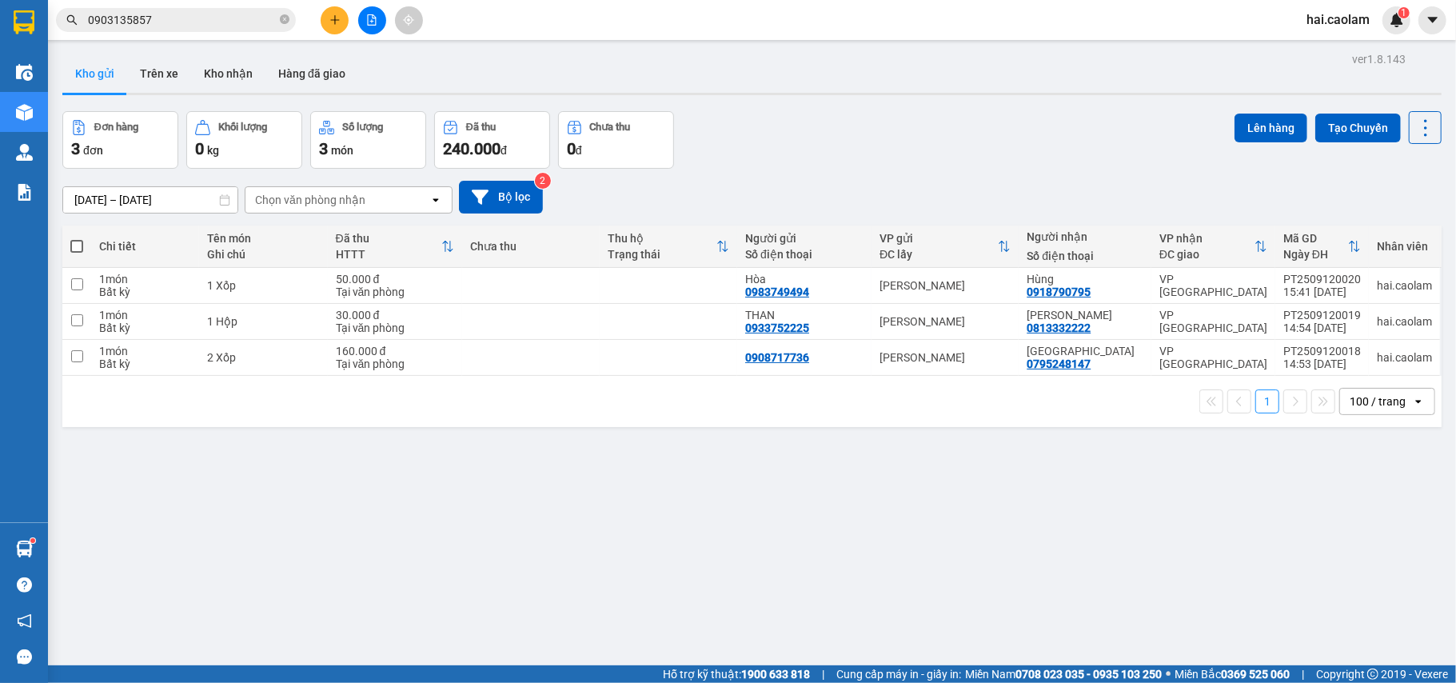
click at [938, 103] on div "ver 1.8.143 Kho gửi Trên xe Kho nhận Hàng đã giao Đơn hàng 3 đơn Khối lượng 0 k…" at bounding box center [752, 389] width 1392 height 683
click at [600, 370] on td at bounding box center [531, 358] width 138 height 36
checkbox input "true"
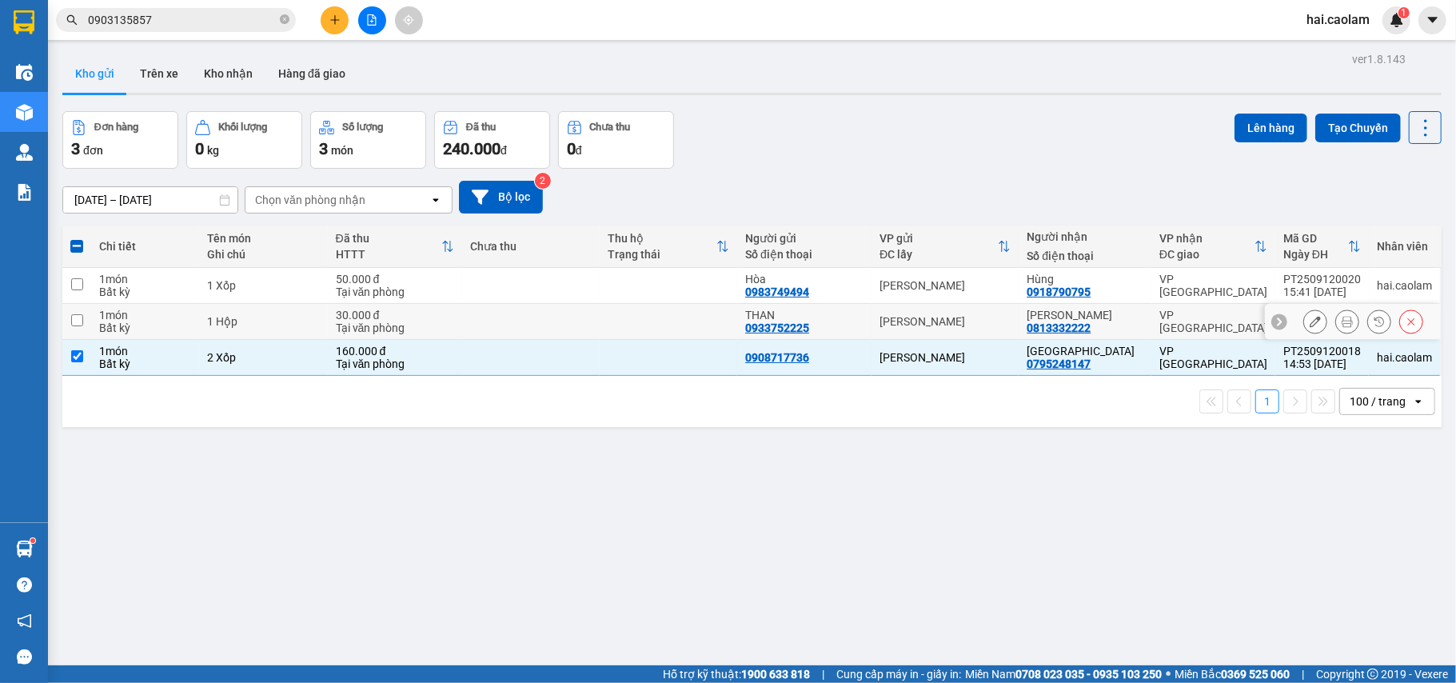
click at [734, 320] on td at bounding box center [669, 322] width 138 height 36
checkbox input "true"
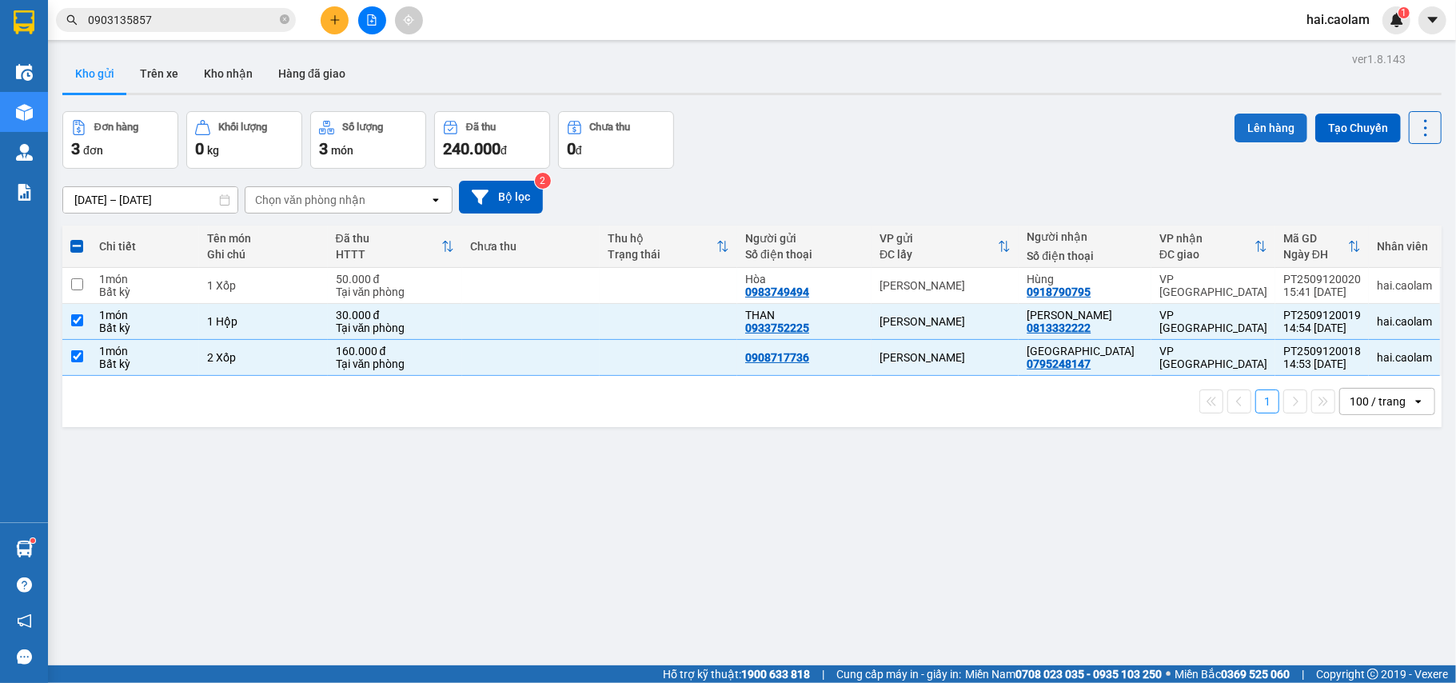
click at [1271, 120] on button "Lên hàng" at bounding box center [1271, 128] width 73 height 29
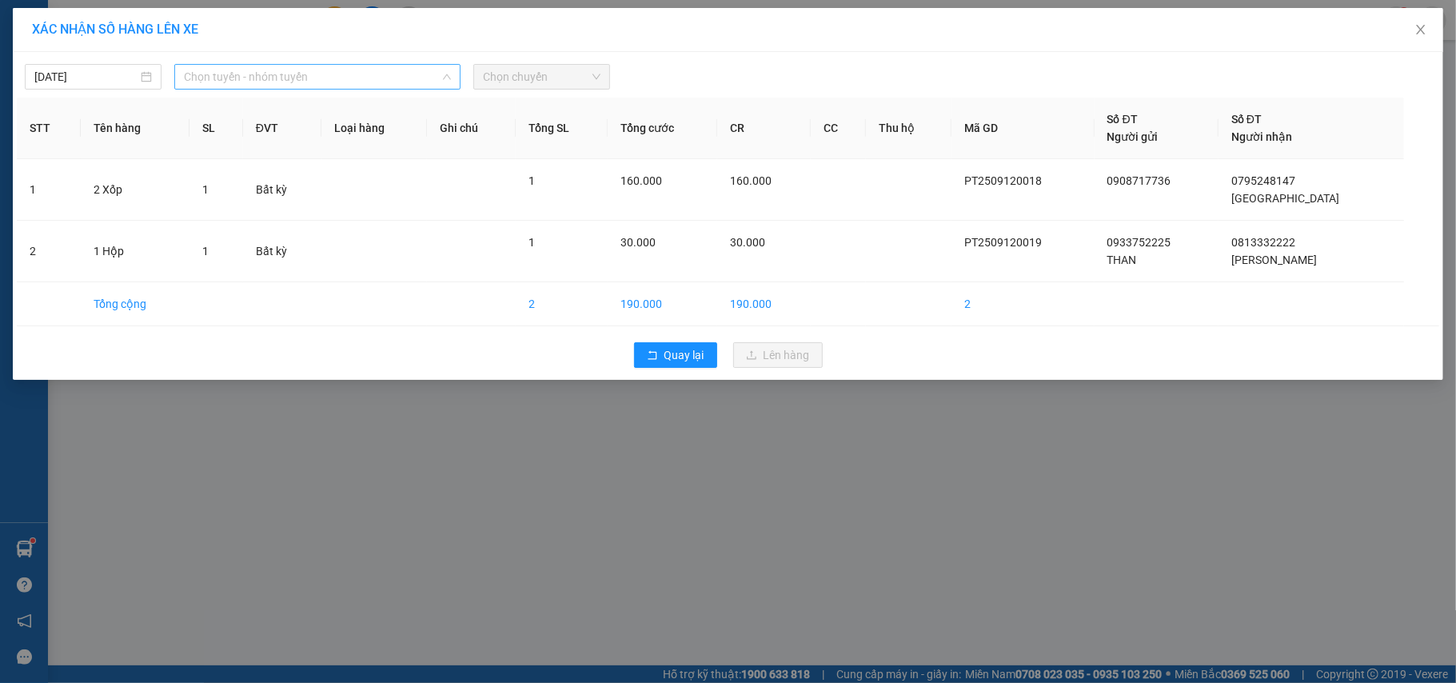
click at [266, 78] on span "Chọn tuyến - nhóm tuyến" at bounding box center [317, 77] width 267 height 24
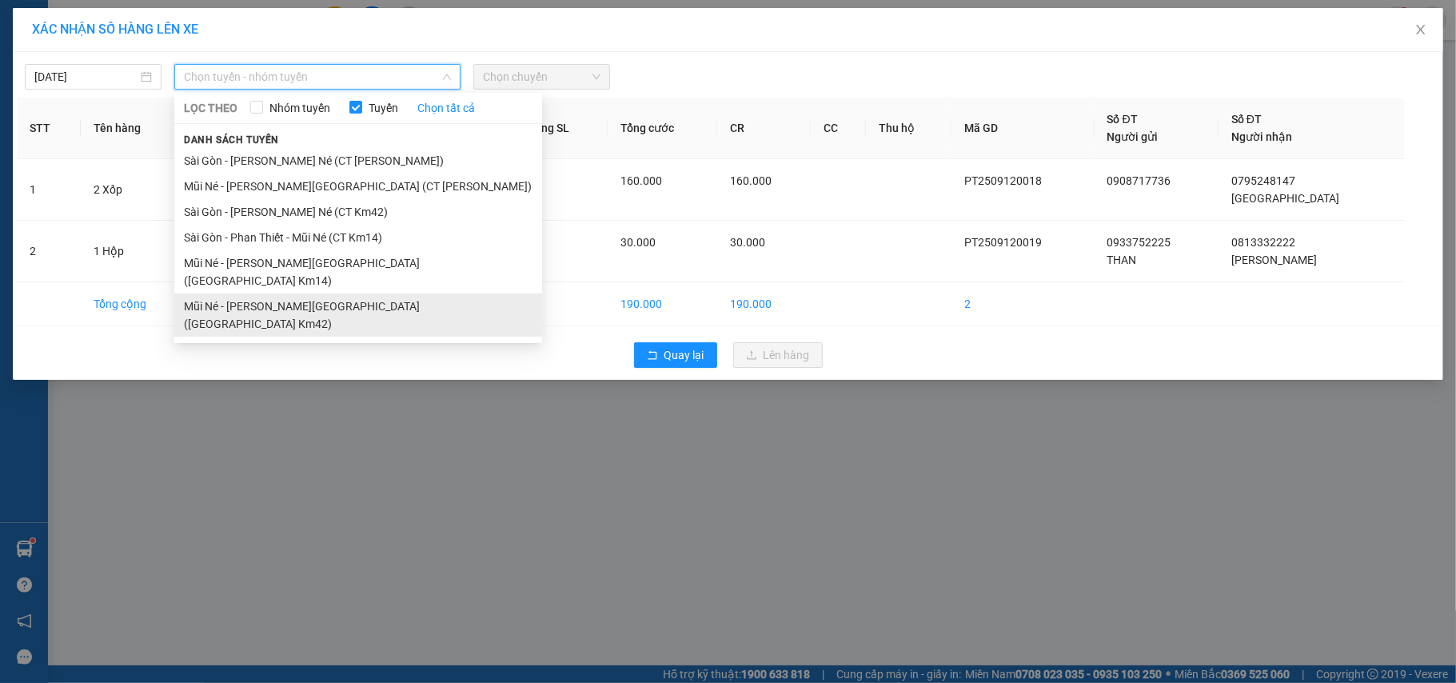
click at [305, 294] on li "Mũi Né - Phan Thiết - [GEOGRAPHIC_DATA] ([GEOGRAPHIC_DATA] Km42)" at bounding box center [358, 315] width 368 height 43
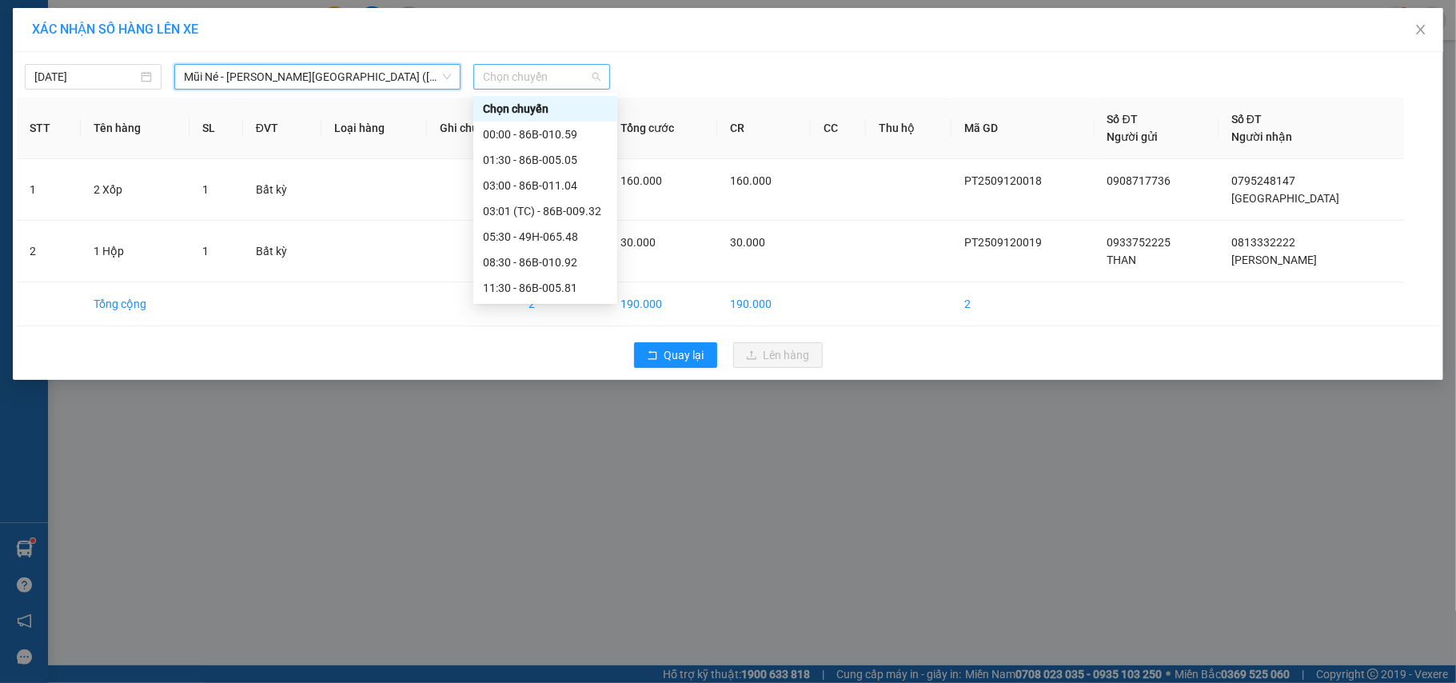
click at [532, 78] on span "Chọn chuyến" at bounding box center [542, 77] width 118 height 24
click at [518, 183] on div "15:00 - 86H-043.41" at bounding box center [545, 186] width 125 height 18
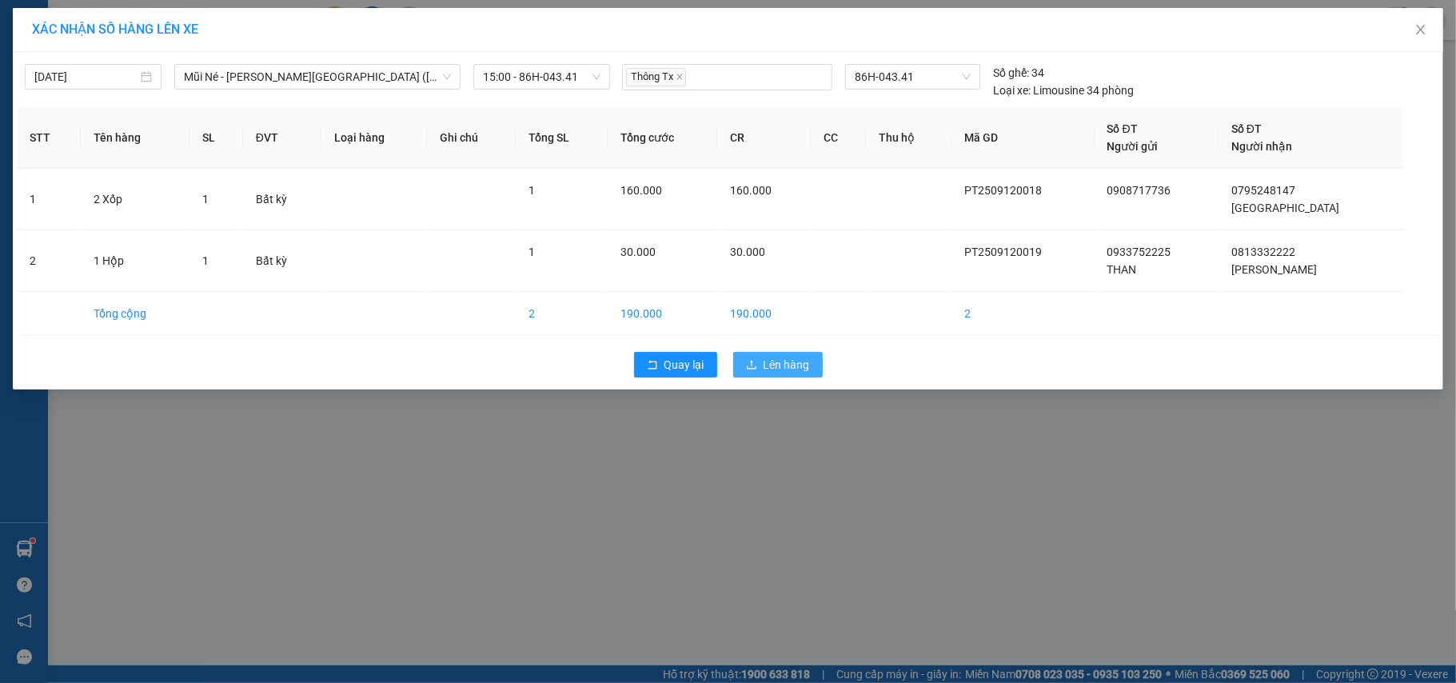
click at [792, 362] on span "Lên hàng" at bounding box center [787, 365] width 46 height 18
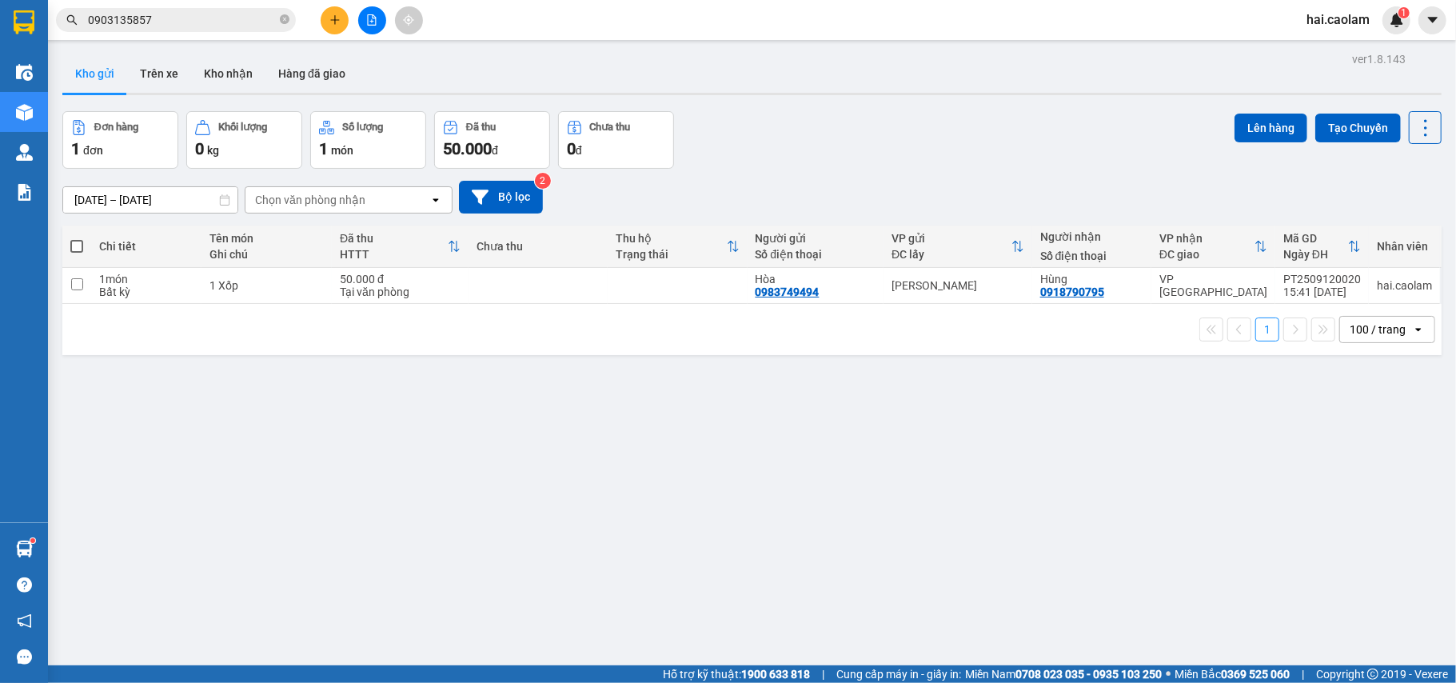
click at [897, 171] on div "10/09/2025 – 12/09/2025 Press the down arrow key to interact with the calendar …" at bounding box center [752, 197] width 1380 height 57
click at [875, 171] on div "10/09/2025 – 12/09/2025 Press the down arrow key to interact with the calendar …" at bounding box center [752, 197] width 1380 height 57
click at [190, 18] on input "0903135857" at bounding box center [182, 20] width 189 height 18
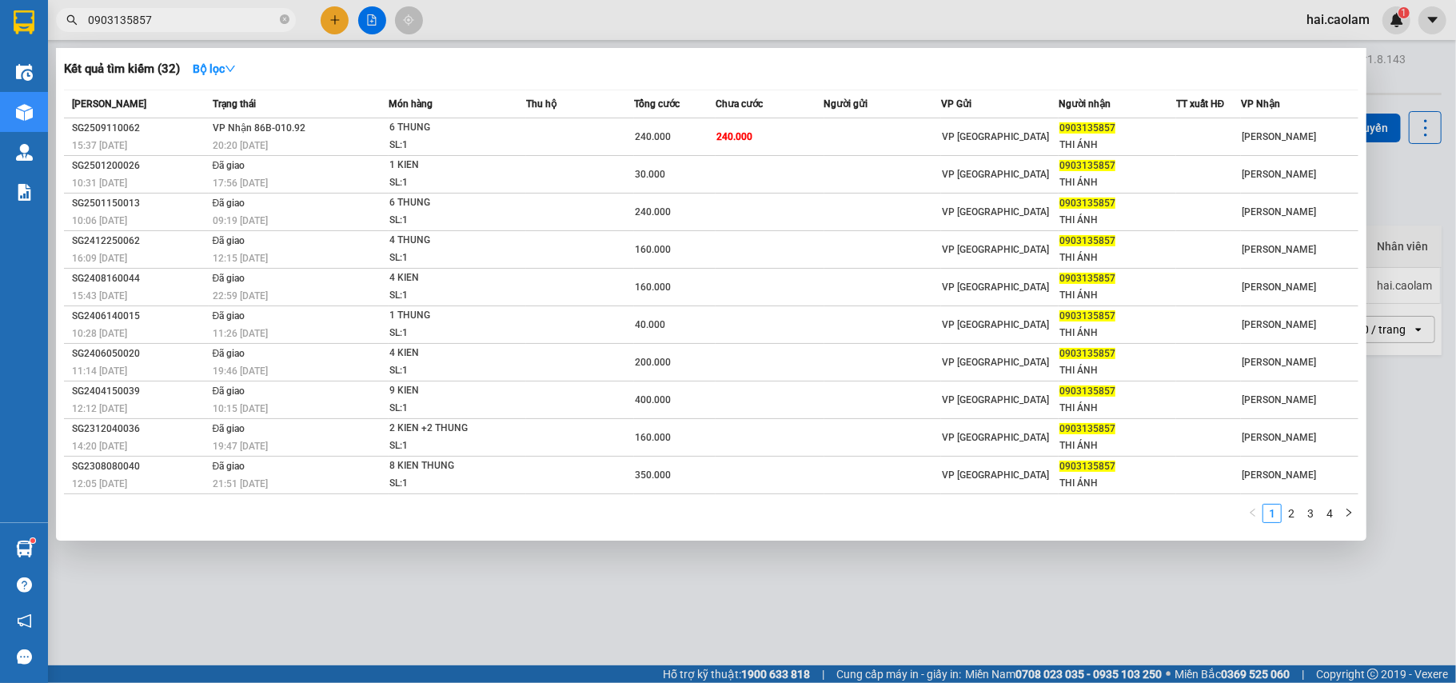
click at [190, 18] on input "0903135857" at bounding box center [182, 20] width 189 height 18
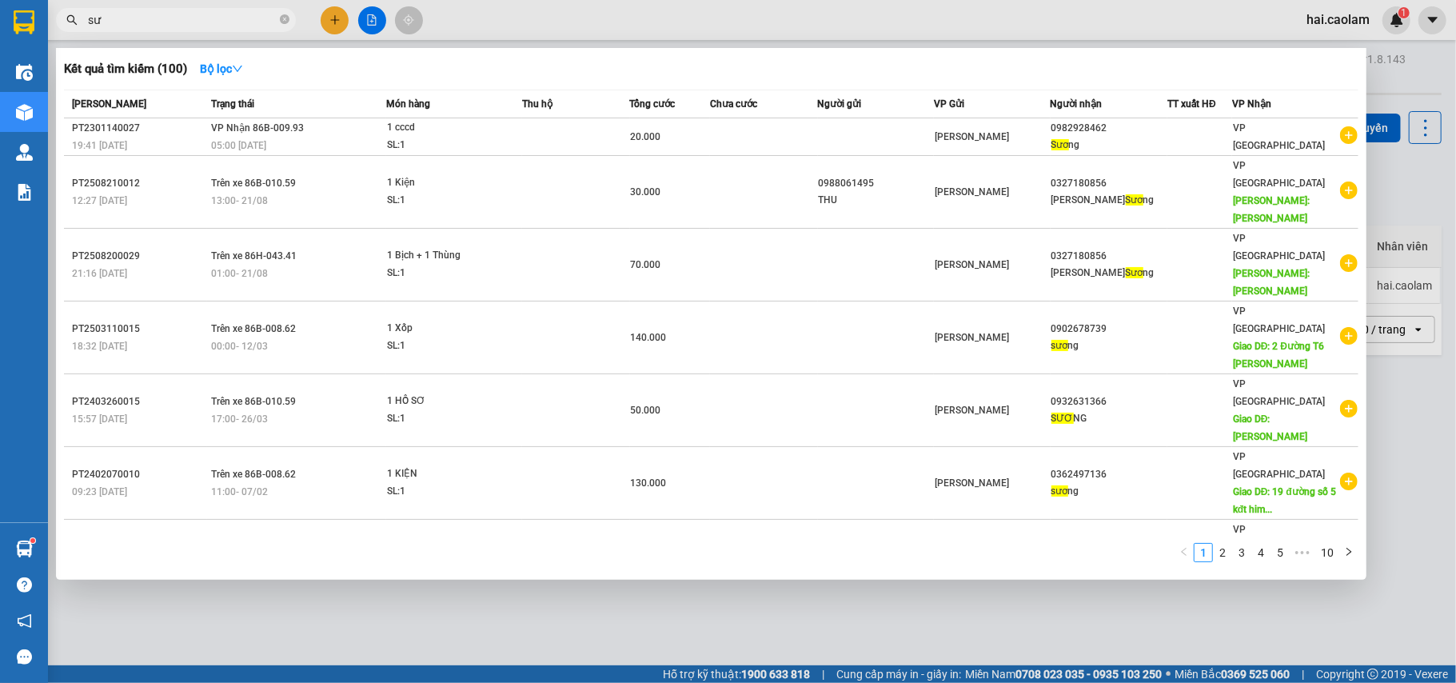
type input "s"
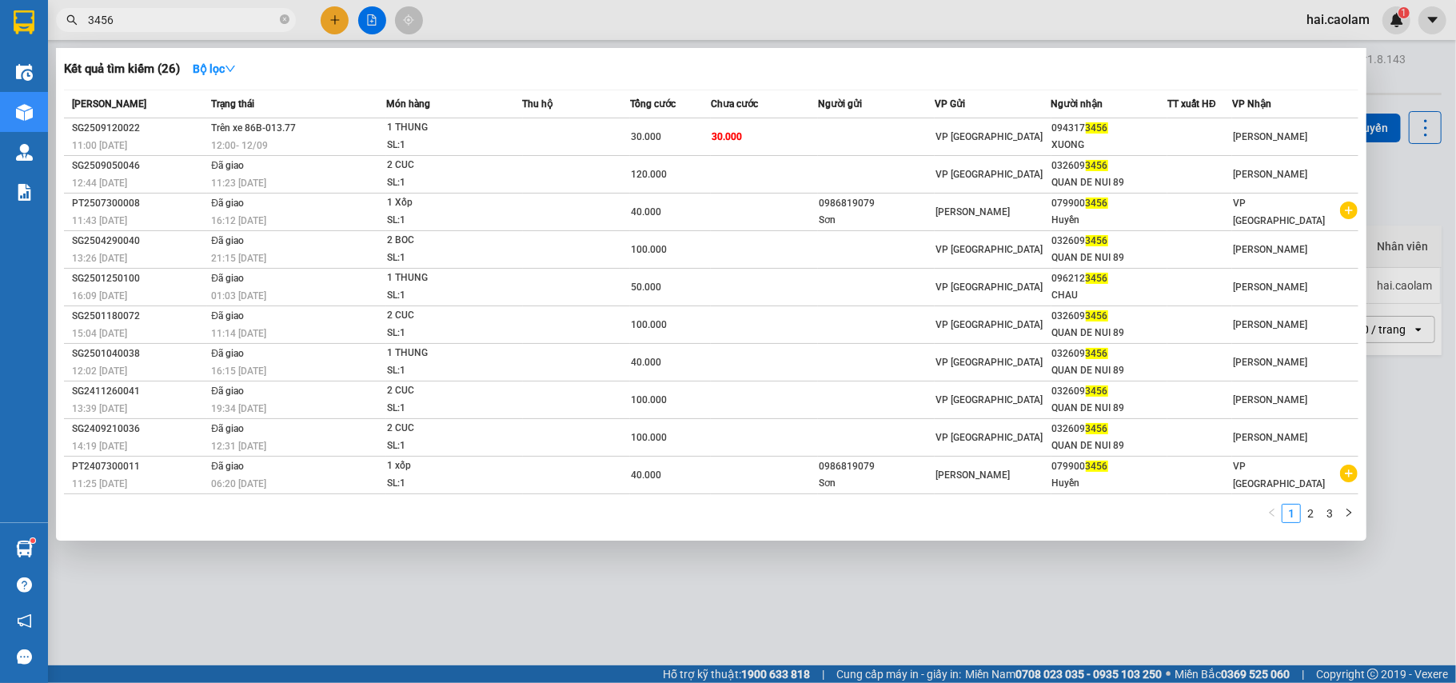
type input "3456"
click at [913, 601] on div at bounding box center [728, 341] width 1456 height 683
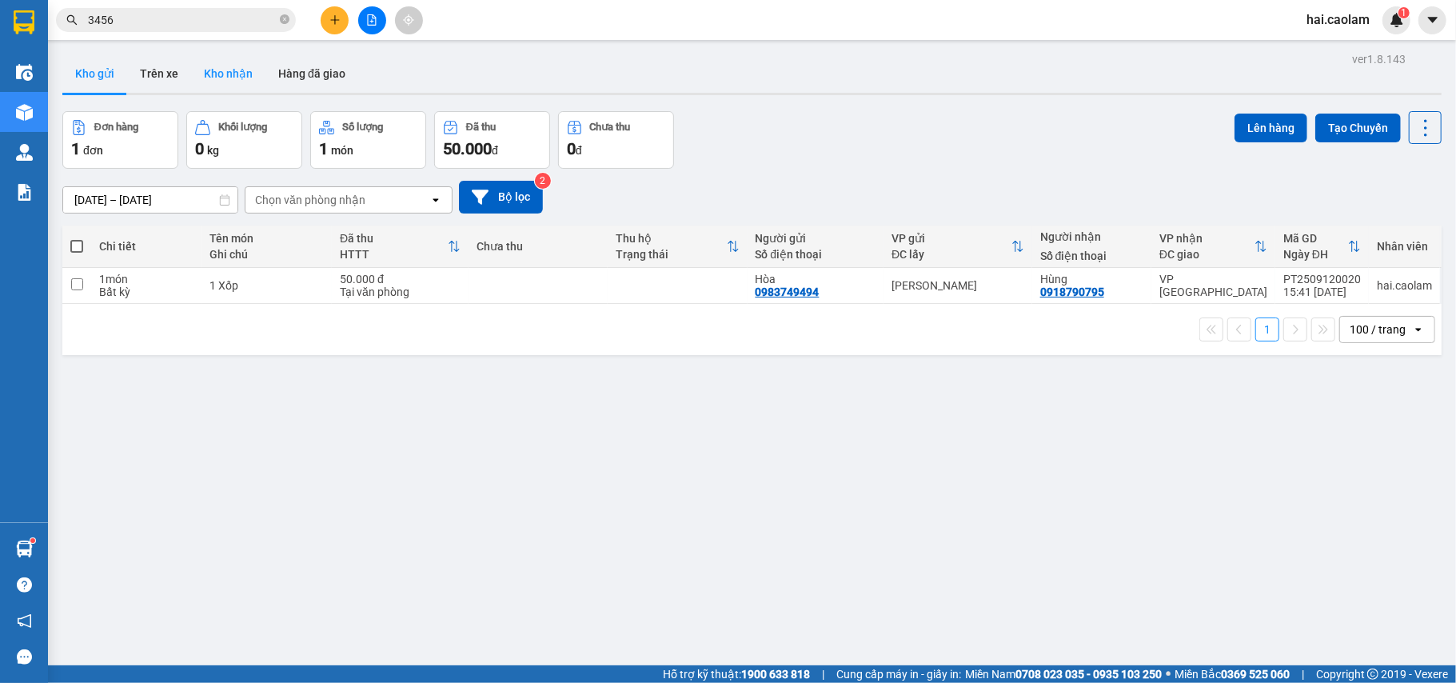
click at [238, 70] on button "Kho nhận" at bounding box center [228, 73] width 74 height 38
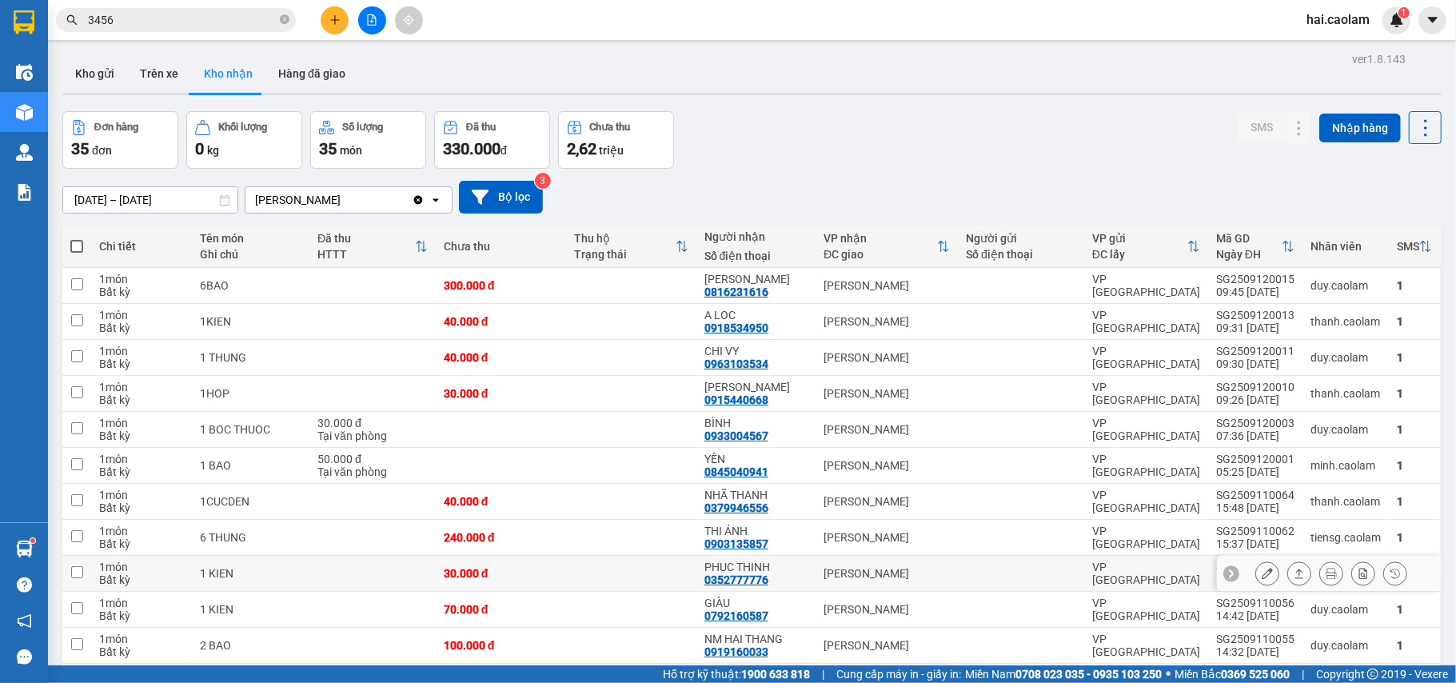
scroll to position [142, 0]
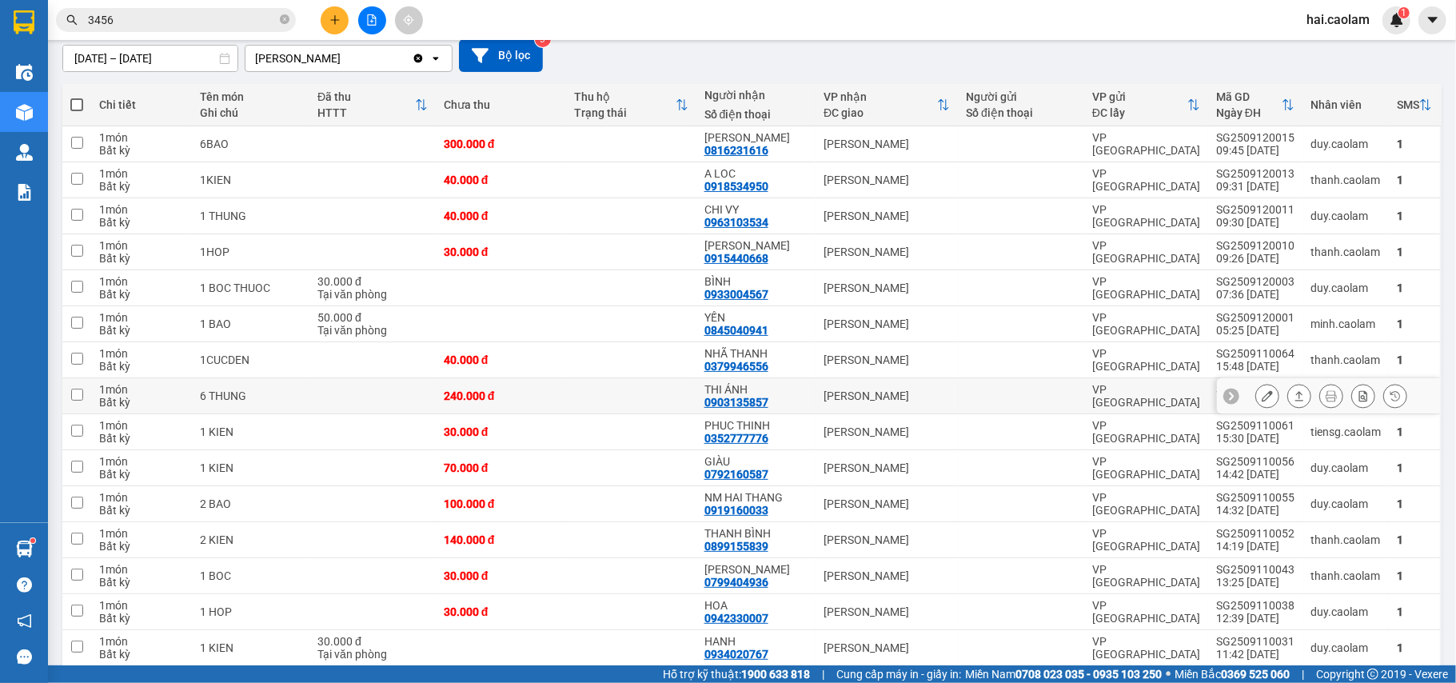
click at [532, 395] on div "240.000 đ" at bounding box center [501, 396] width 114 height 13
checkbox input "true"
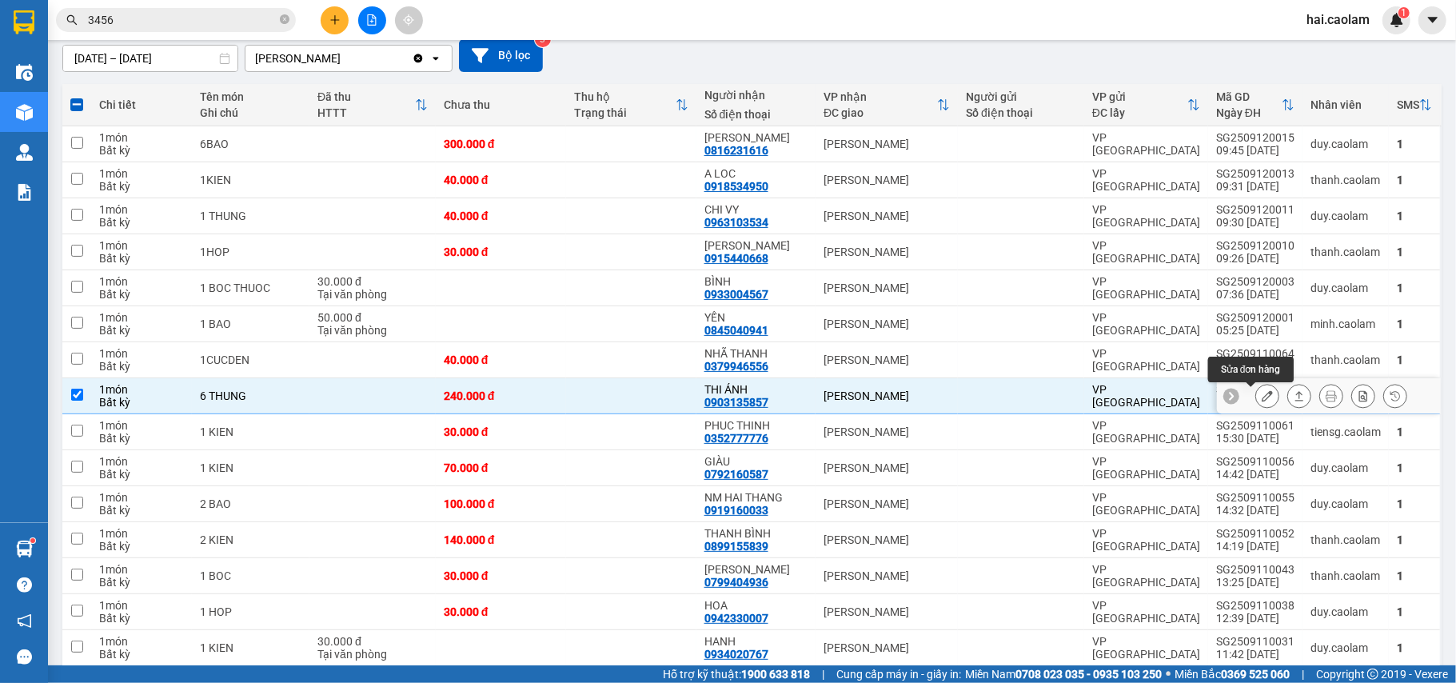
click at [1262, 398] on icon at bounding box center [1267, 395] width 11 height 11
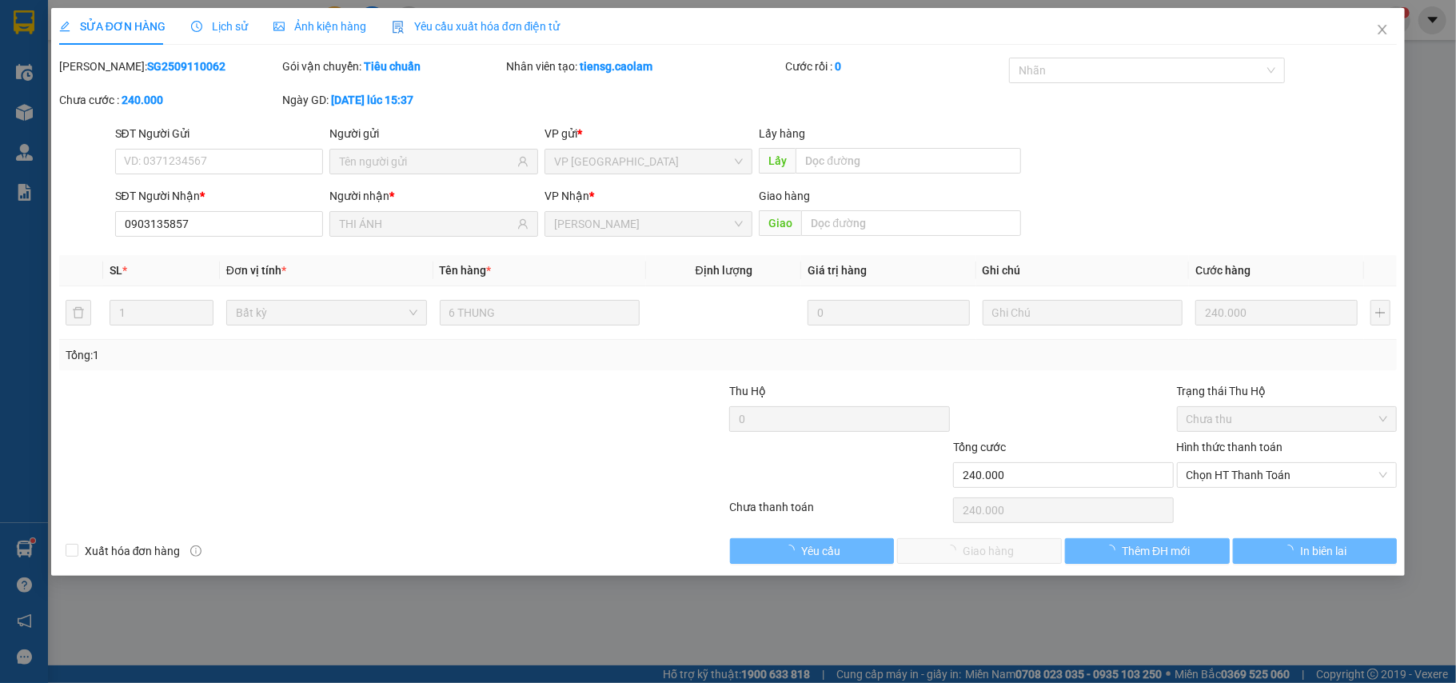
type input "0903135857"
type input "THI ÁNH"
type input "240.000"
click at [1270, 477] on span "Chọn HT Thanh Toán" at bounding box center [1288, 475] width 202 height 24
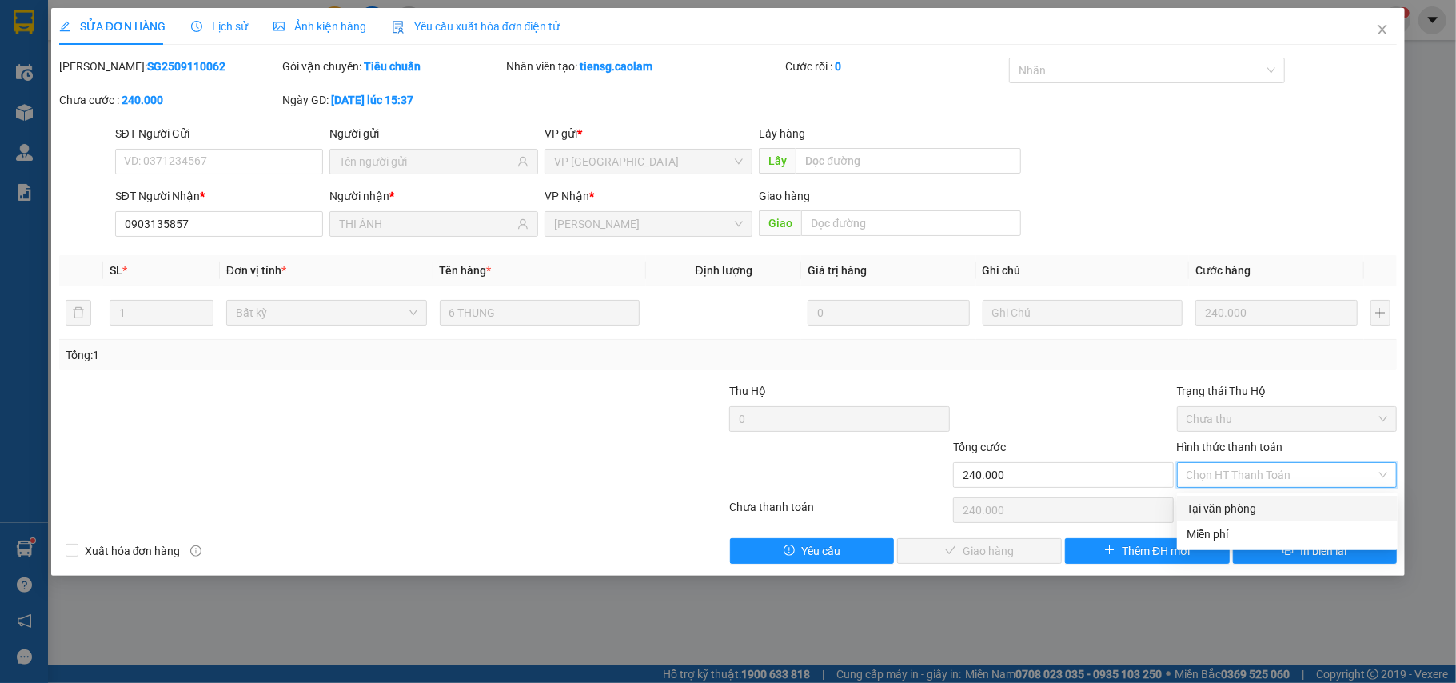
drag, startPoint x: 1245, startPoint y: 509, endPoint x: 1054, endPoint y: 545, distance: 194.5
click at [1245, 510] on div "Tại văn phòng" at bounding box center [1288, 509] width 202 height 18
type input "0"
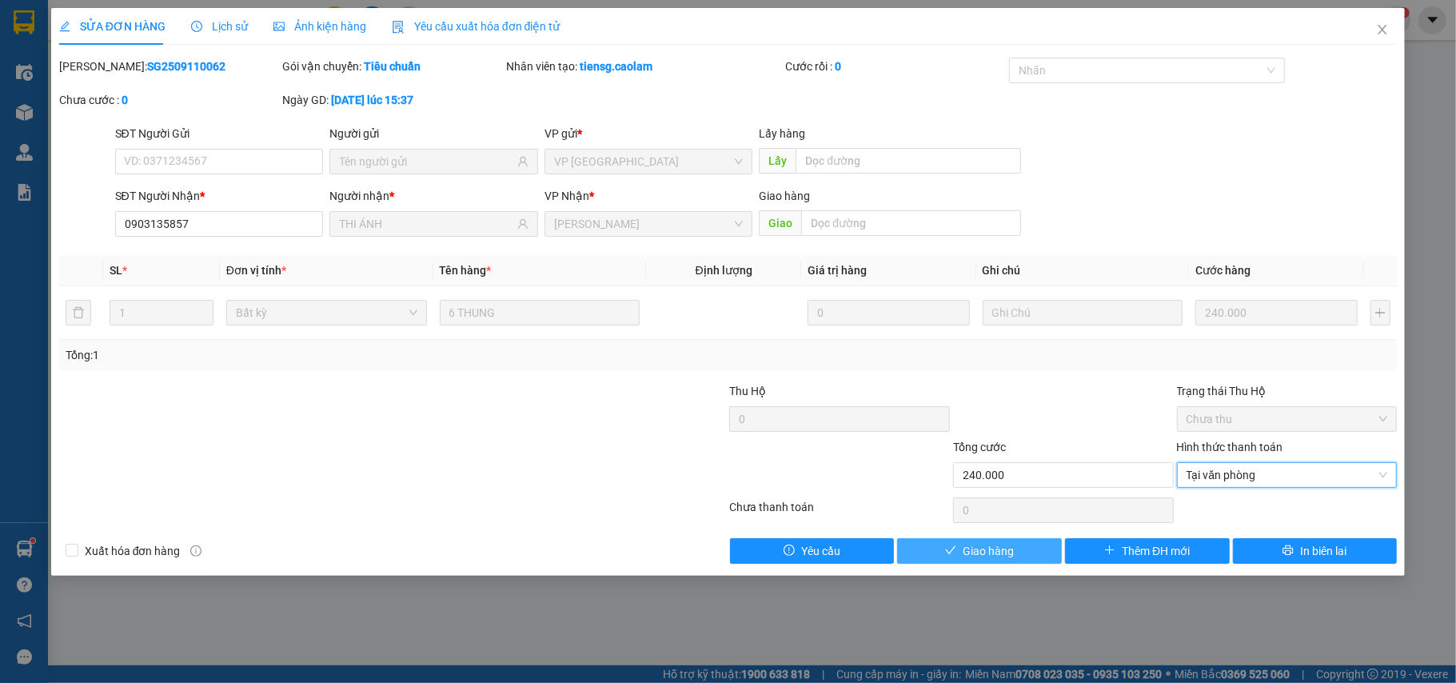
click at [989, 549] on span "Giao hàng" at bounding box center [988, 551] width 51 height 18
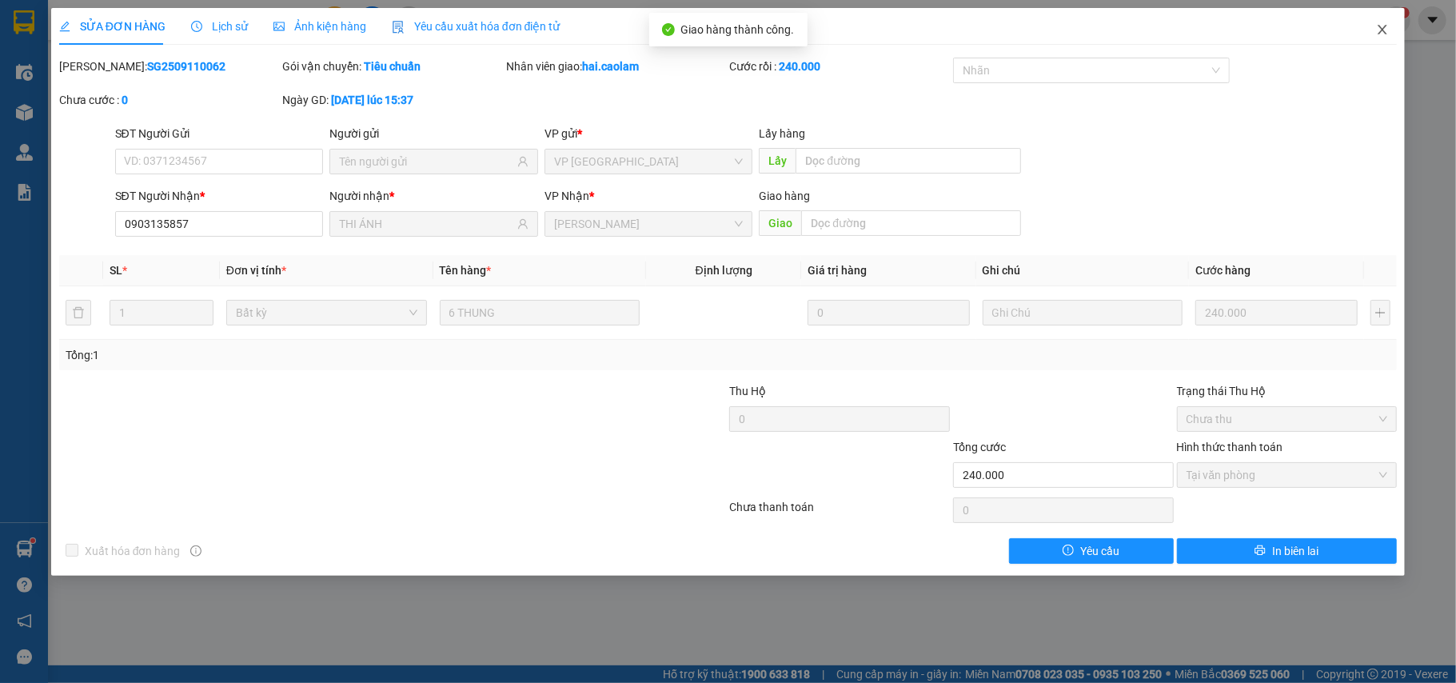
click at [1374, 21] on span "Close" at bounding box center [1382, 30] width 45 height 45
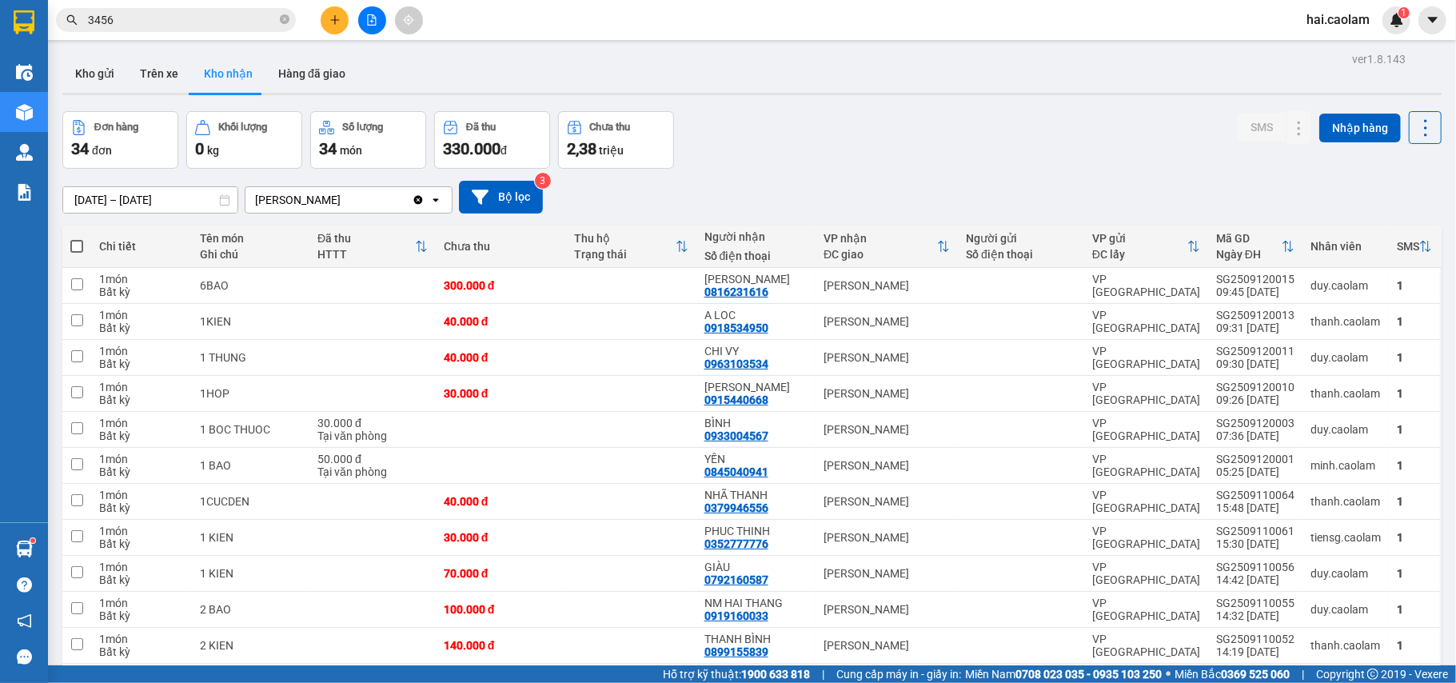
click at [760, 177] on div "01/07/2025 – 30/09/2025 Press the down arrow key to interact with the calendar …" at bounding box center [752, 197] width 1380 height 57
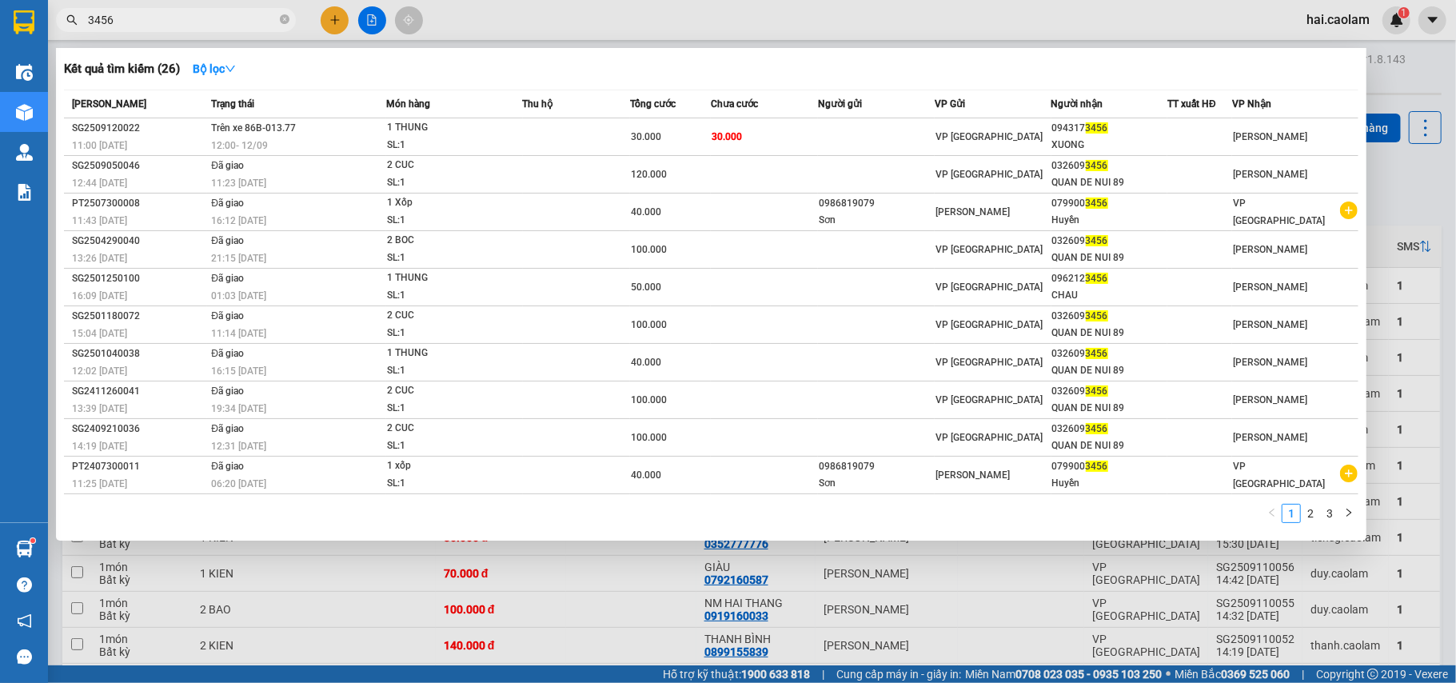
click at [158, 14] on input "3456" at bounding box center [182, 20] width 189 height 18
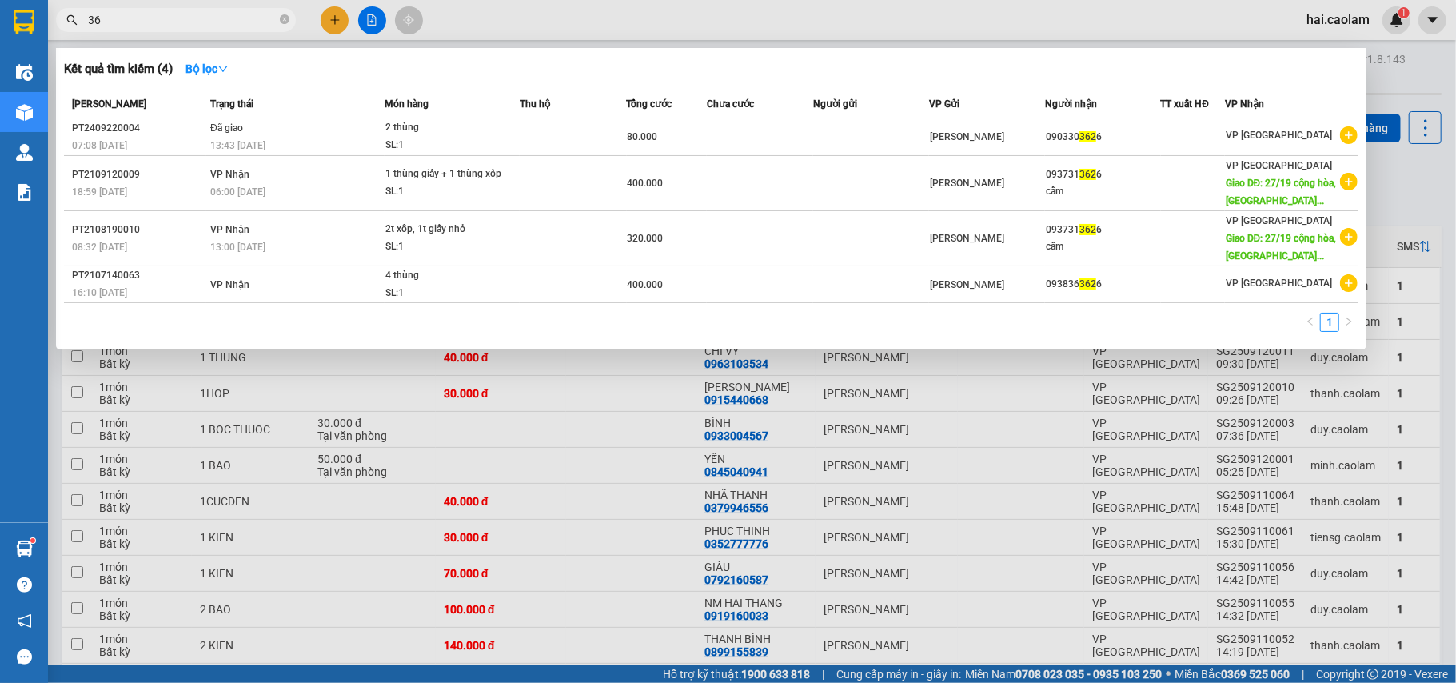
type input "3"
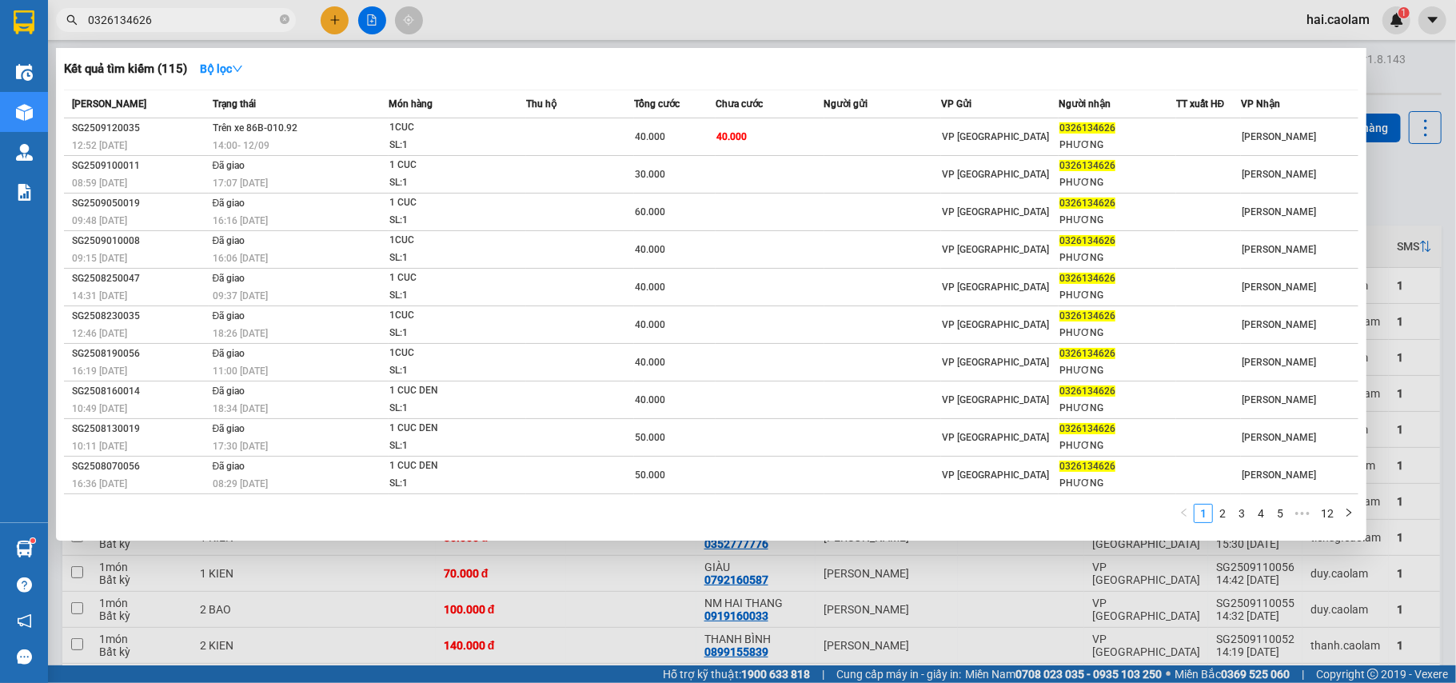
click at [166, 24] on input "0326134626" at bounding box center [182, 20] width 189 height 18
click at [167, 24] on input "0326134626" at bounding box center [182, 20] width 189 height 18
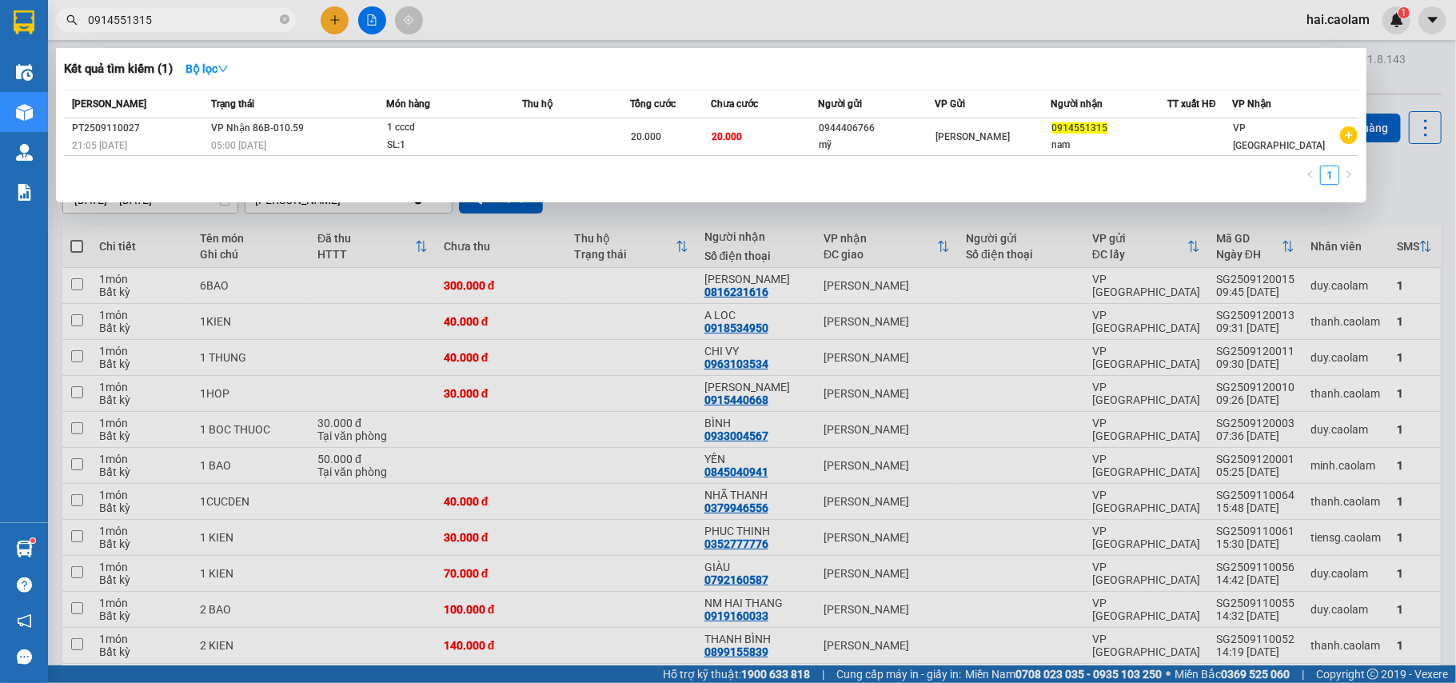
click at [200, 22] on input "0914551315" at bounding box center [182, 20] width 189 height 18
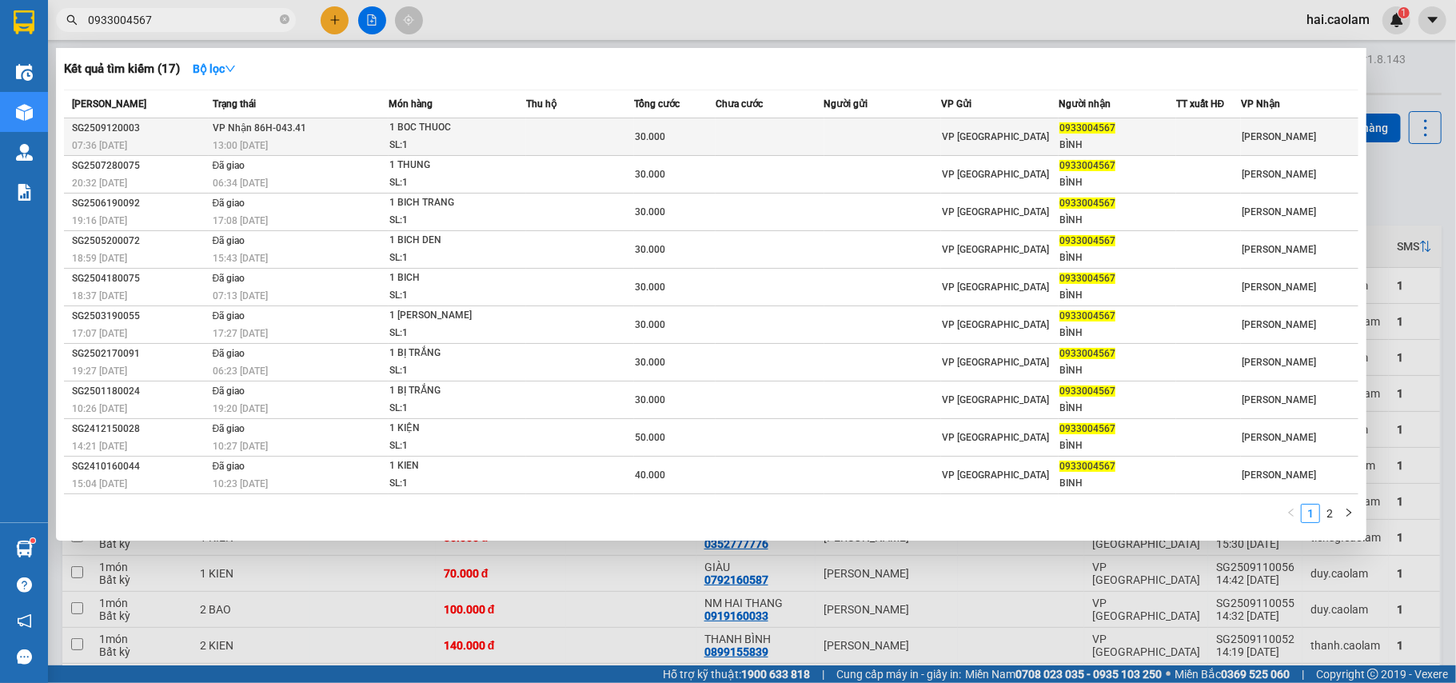
type input "0933004567"
click at [557, 135] on td at bounding box center [580, 137] width 108 height 38
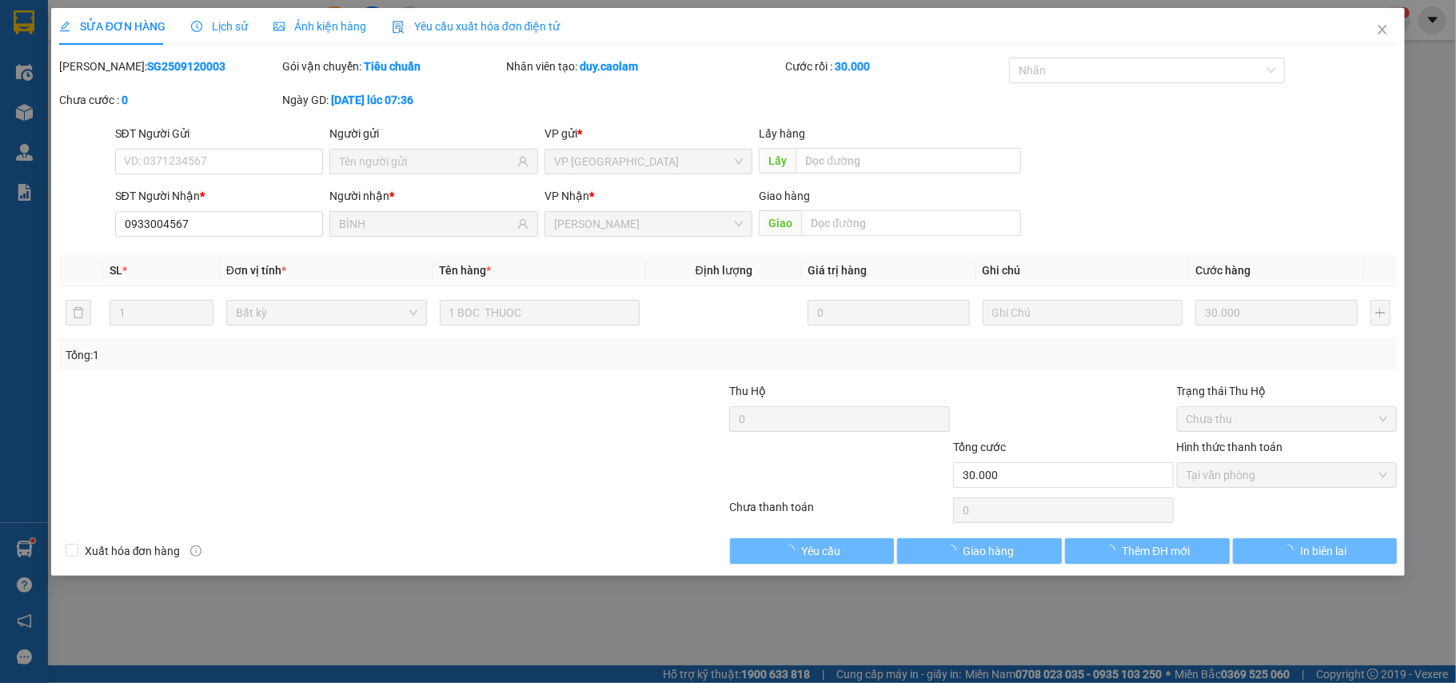
type input "0933004567"
type input "BÌNH"
type input "30.000"
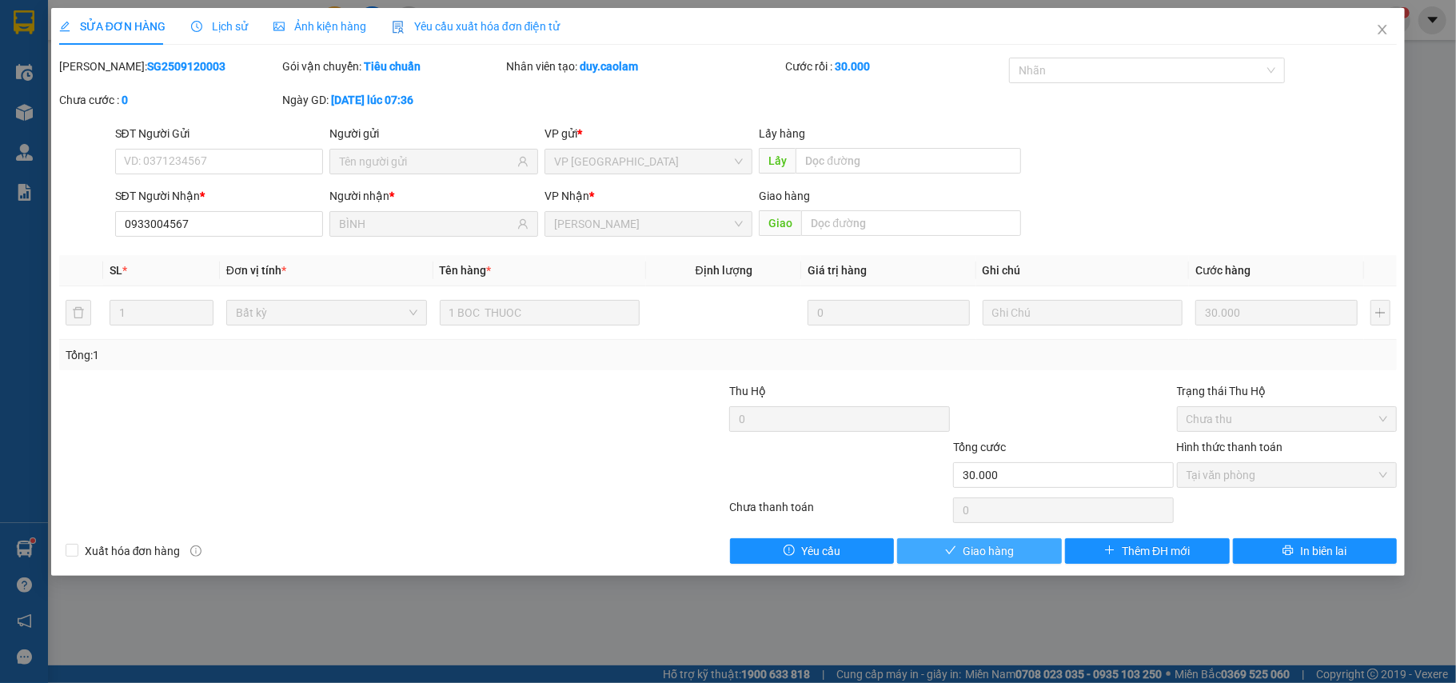
click at [1008, 552] on span "Giao hàng" at bounding box center [988, 551] width 51 height 18
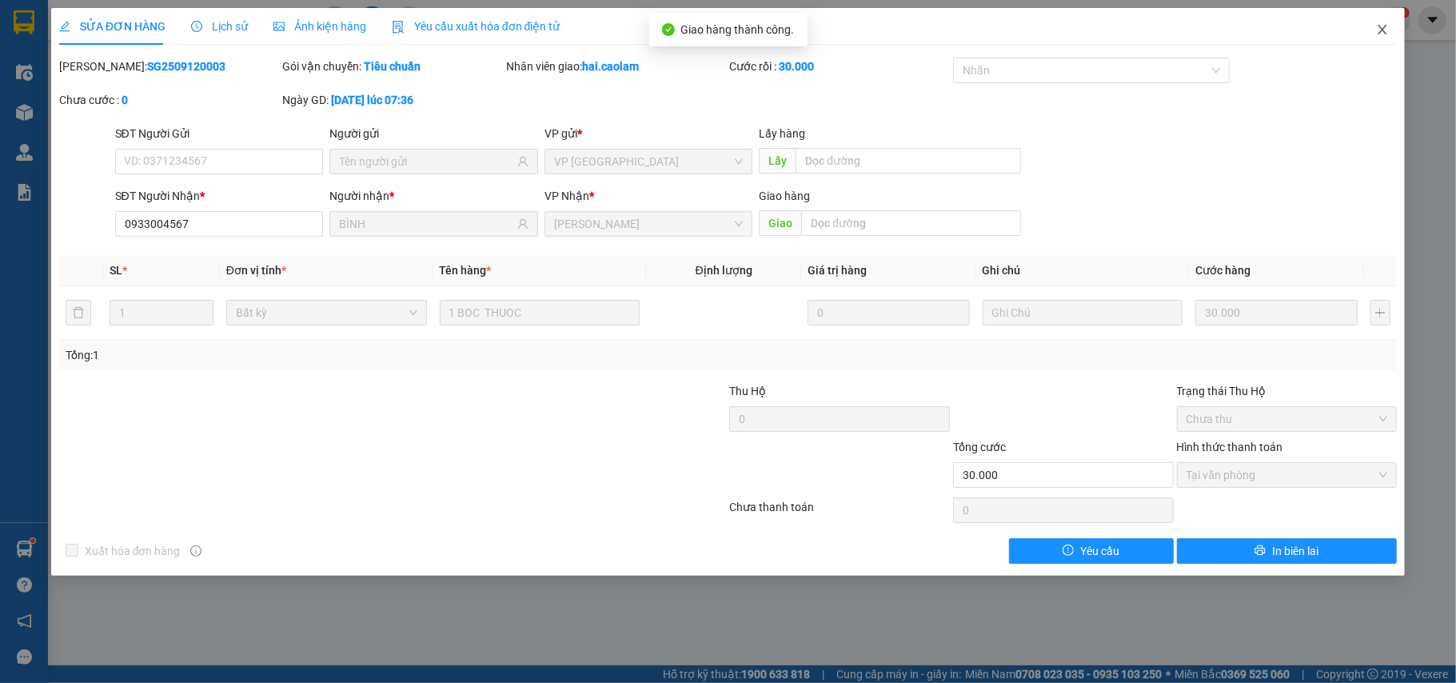
click at [1392, 30] on span "Close" at bounding box center [1382, 30] width 45 height 45
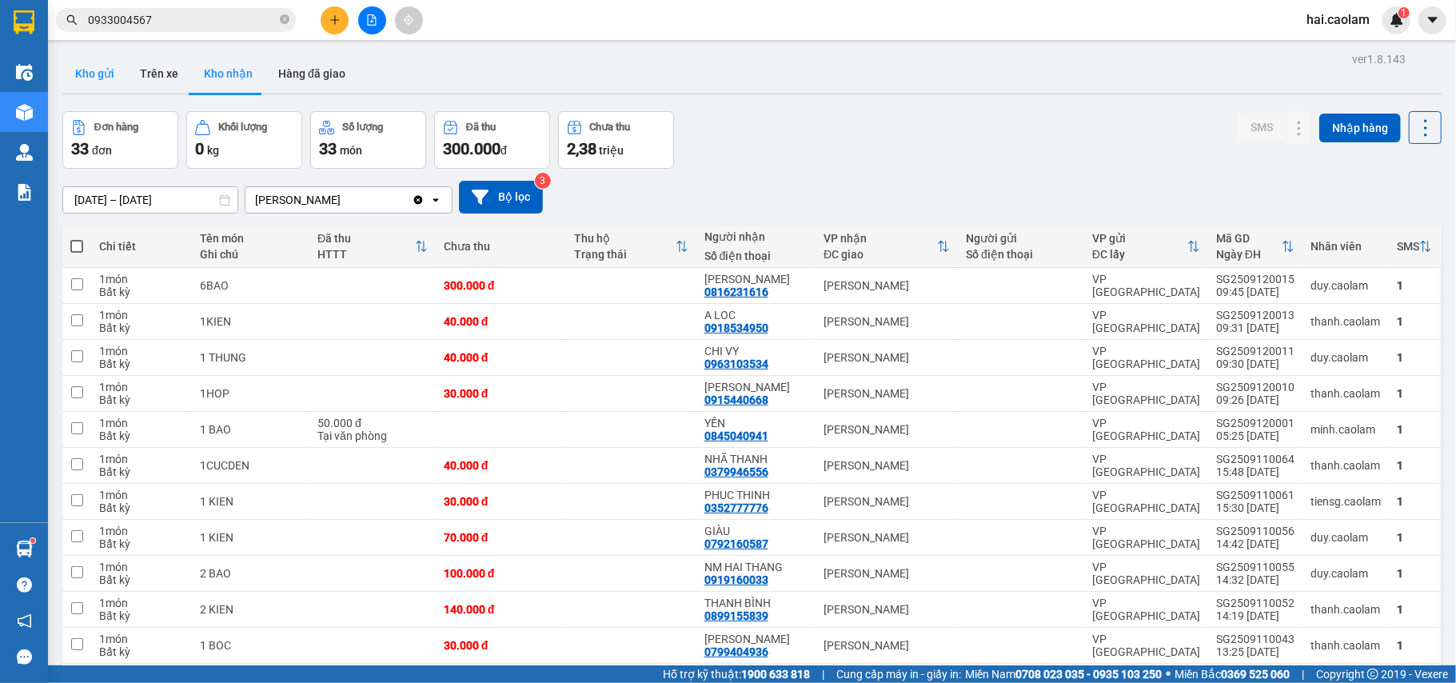
click at [96, 67] on button "Kho gửi" at bounding box center [94, 73] width 65 height 38
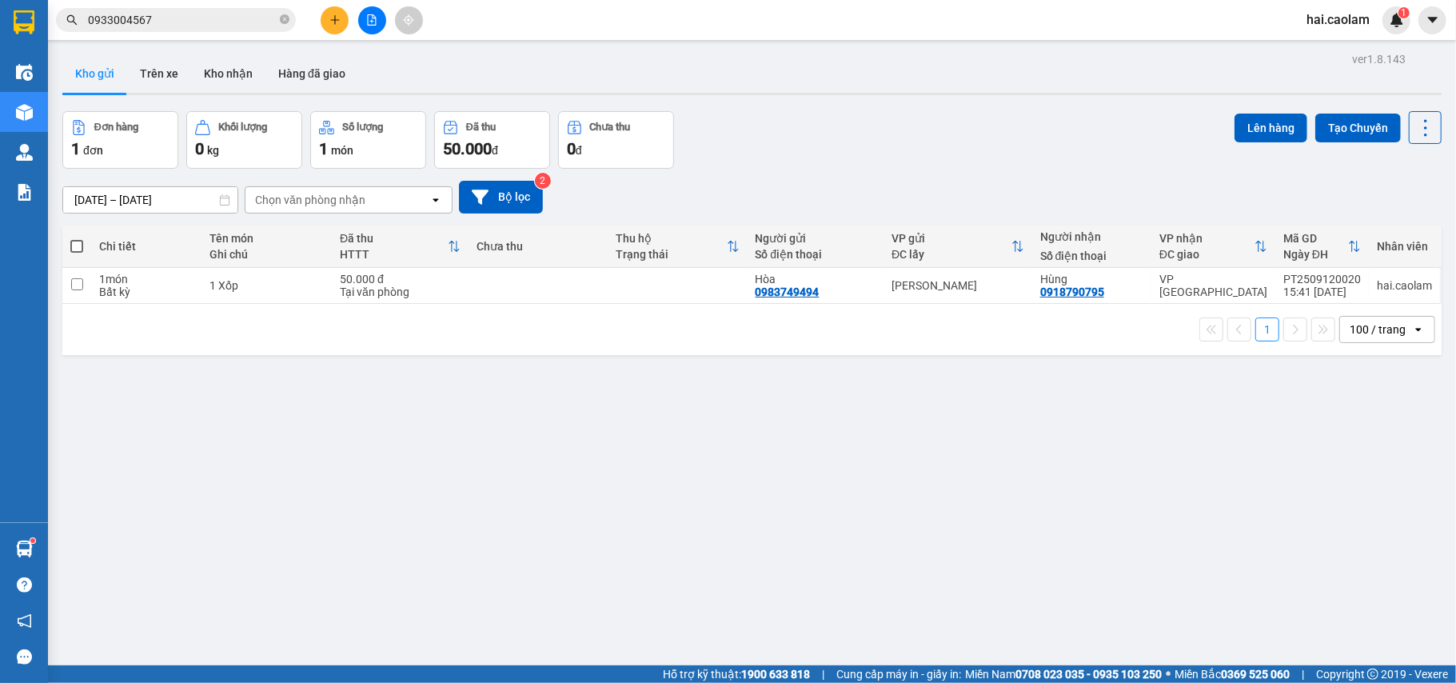
click at [957, 160] on div "Đơn hàng 1 đơn Khối lượng 0 kg Số lượng 1 món Đã thu 50.000 đ Chưa thu 0 đ Lên …" at bounding box center [752, 140] width 1380 height 58
click at [957, 166] on div "Đơn hàng 1 đơn Khối lượng 0 kg Số lượng 1 món Đã thu 50.000 đ Chưa thu 0 đ Lên …" at bounding box center [752, 140] width 1380 height 58
click at [965, 170] on div "10/09/2025 – 12/09/2025 Press the down arrow key to interact with the calendar …" at bounding box center [752, 197] width 1380 height 57
click at [969, 170] on div "10/09/2025 – 12/09/2025 Press the down arrow key to interact with the calendar …" at bounding box center [752, 197] width 1380 height 57
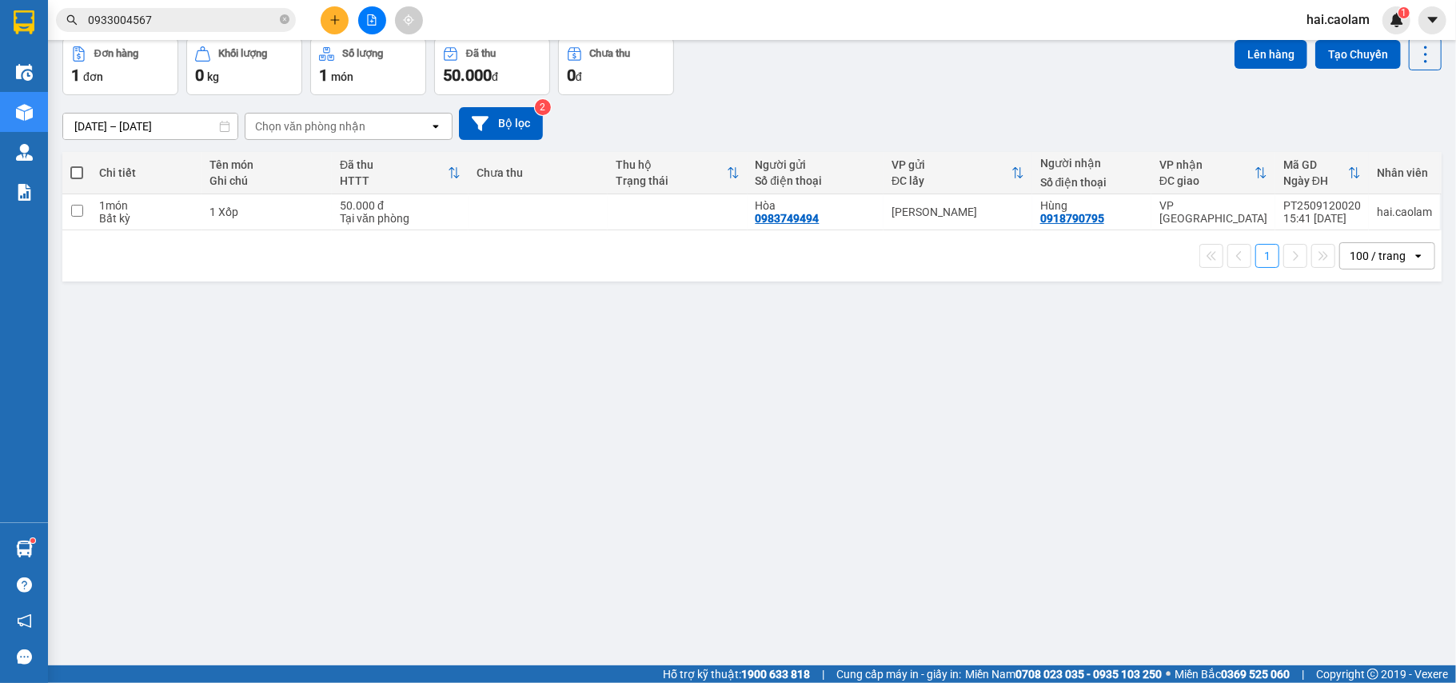
click at [987, 327] on div "ver 1.8.143 Kho gửi Trên xe Kho nhận Hàng đã giao Đơn hàng 1 đơn Khối lượng 0 k…" at bounding box center [752, 315] width 1392 height 683
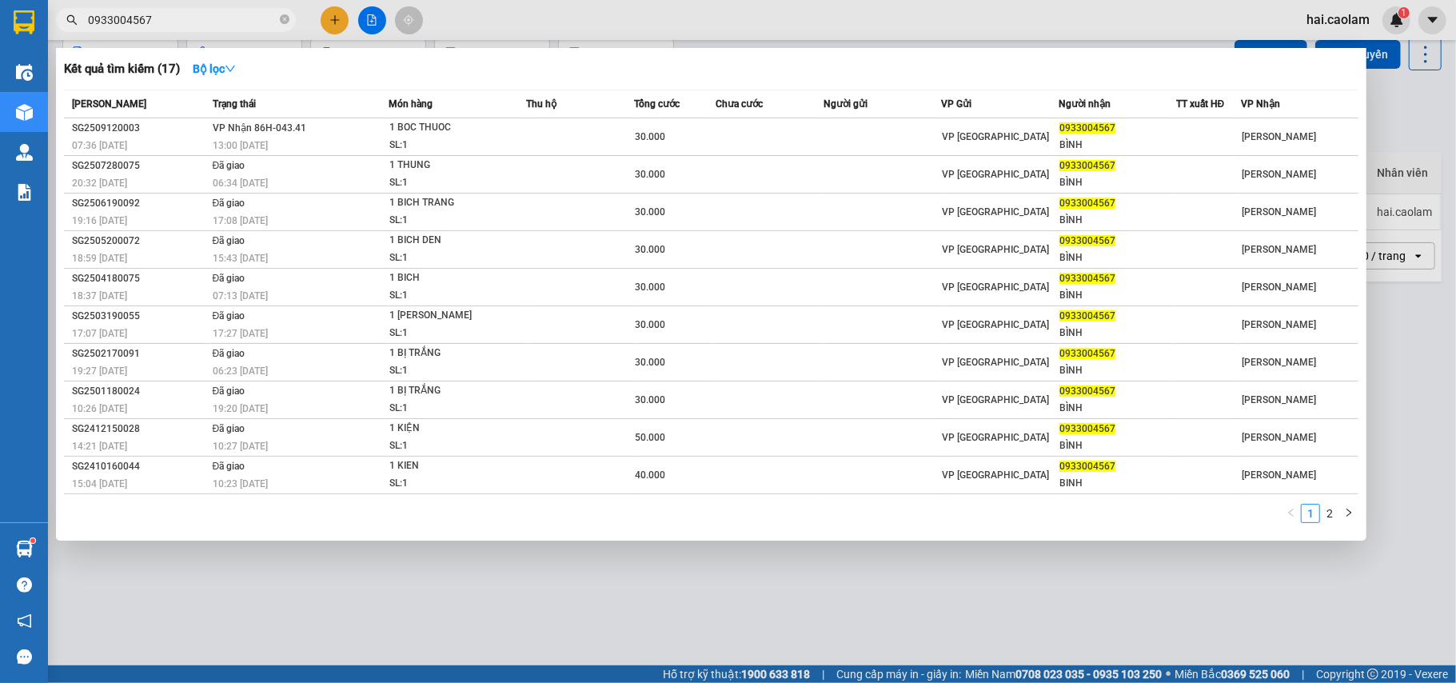
click at [202, 19] on input "0933004567" at bounding box center [182, 20] width 189 height 18
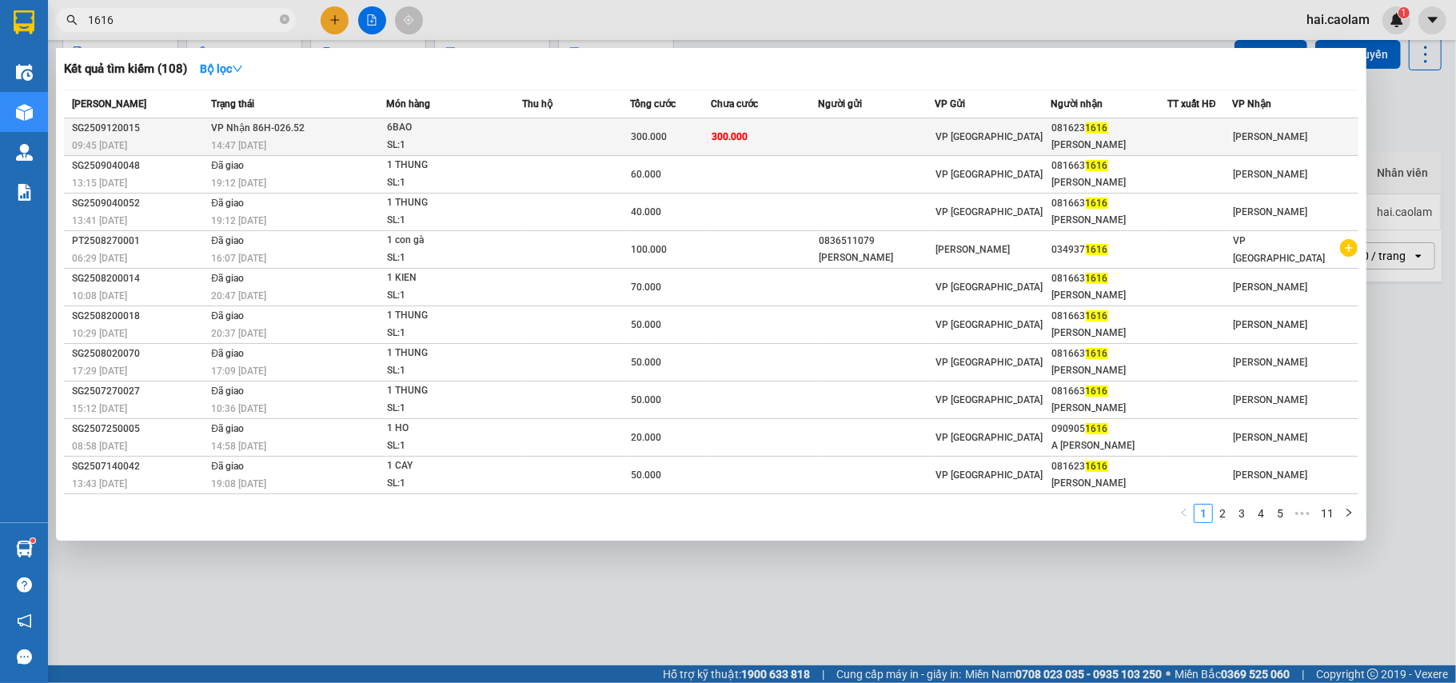
type input "1616"
click at [817, 138] on td "300.000" at bounding box center [764, 137] width 107 height 38
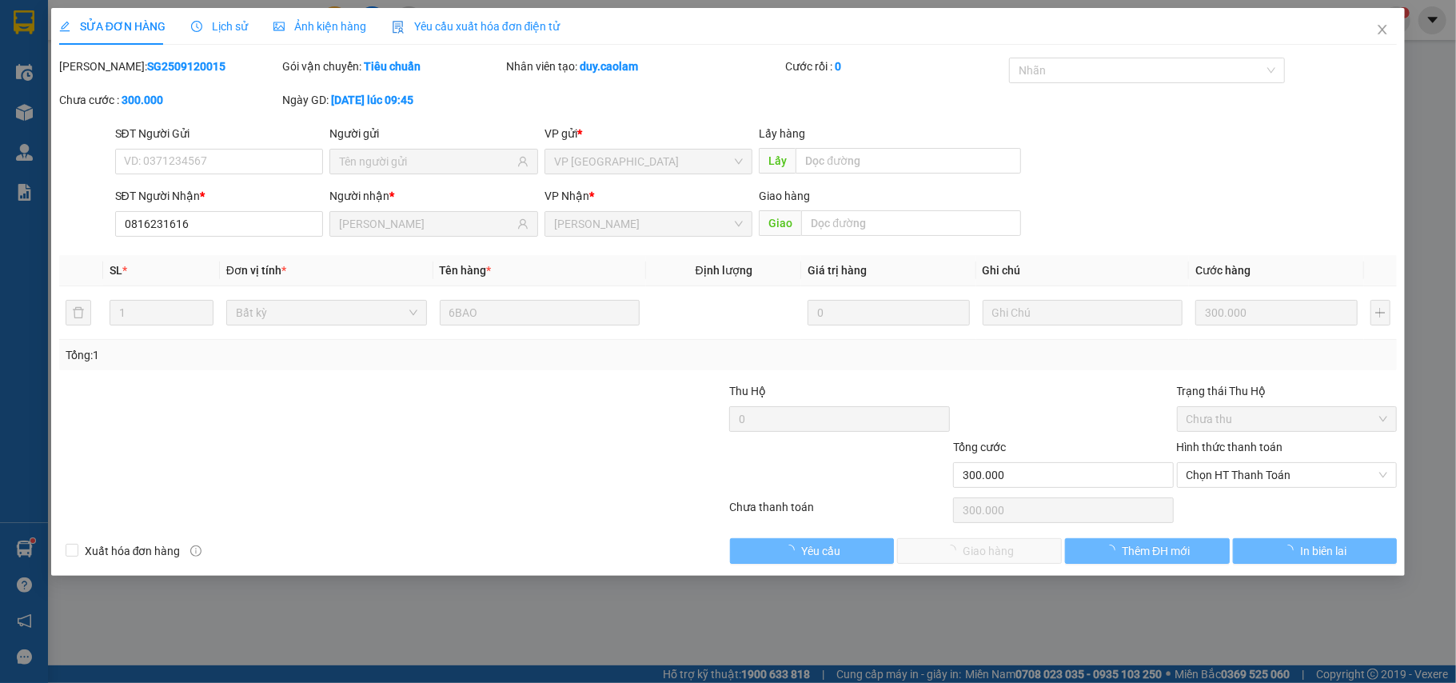
type input "0816231616"
type input "[PERSON_NAME]"
type input "300.000"
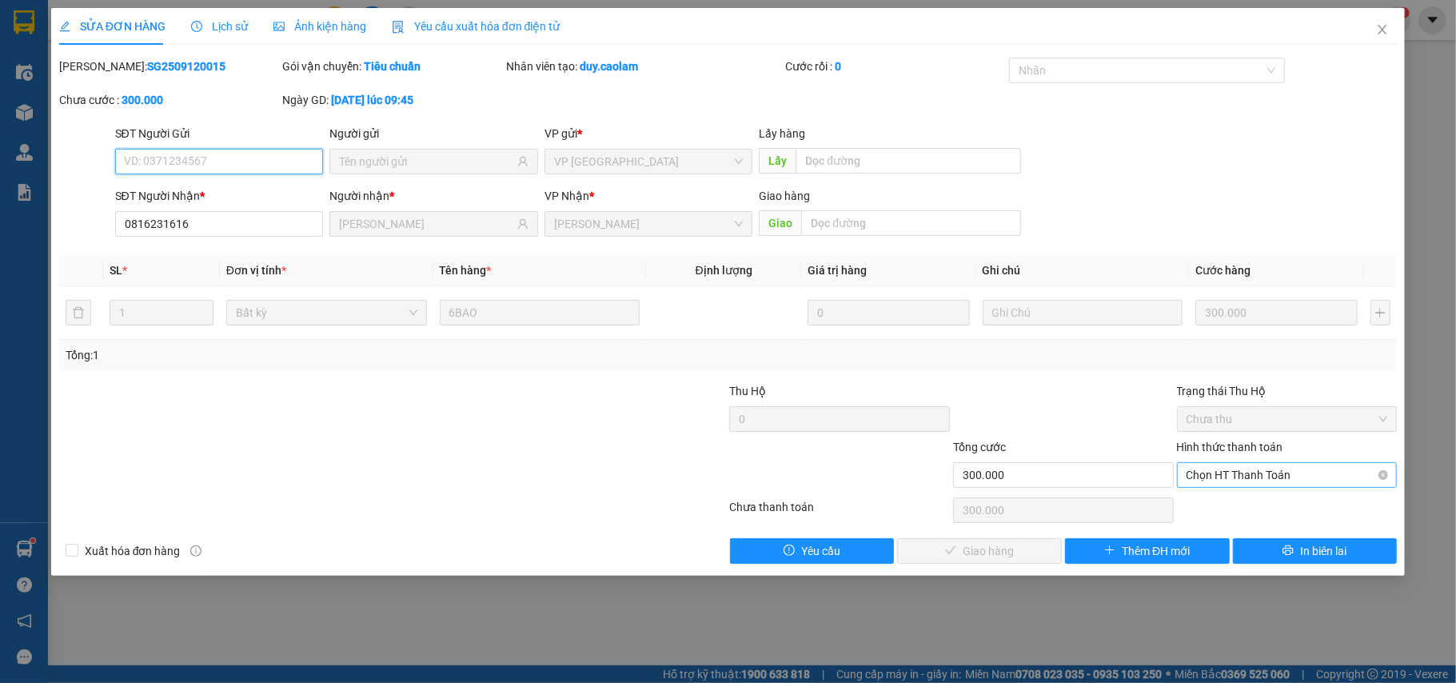
click at [1304, 484] on span "Chọn HT Thanh Toán" at bounding box center [1288, 475] width 202 height 24
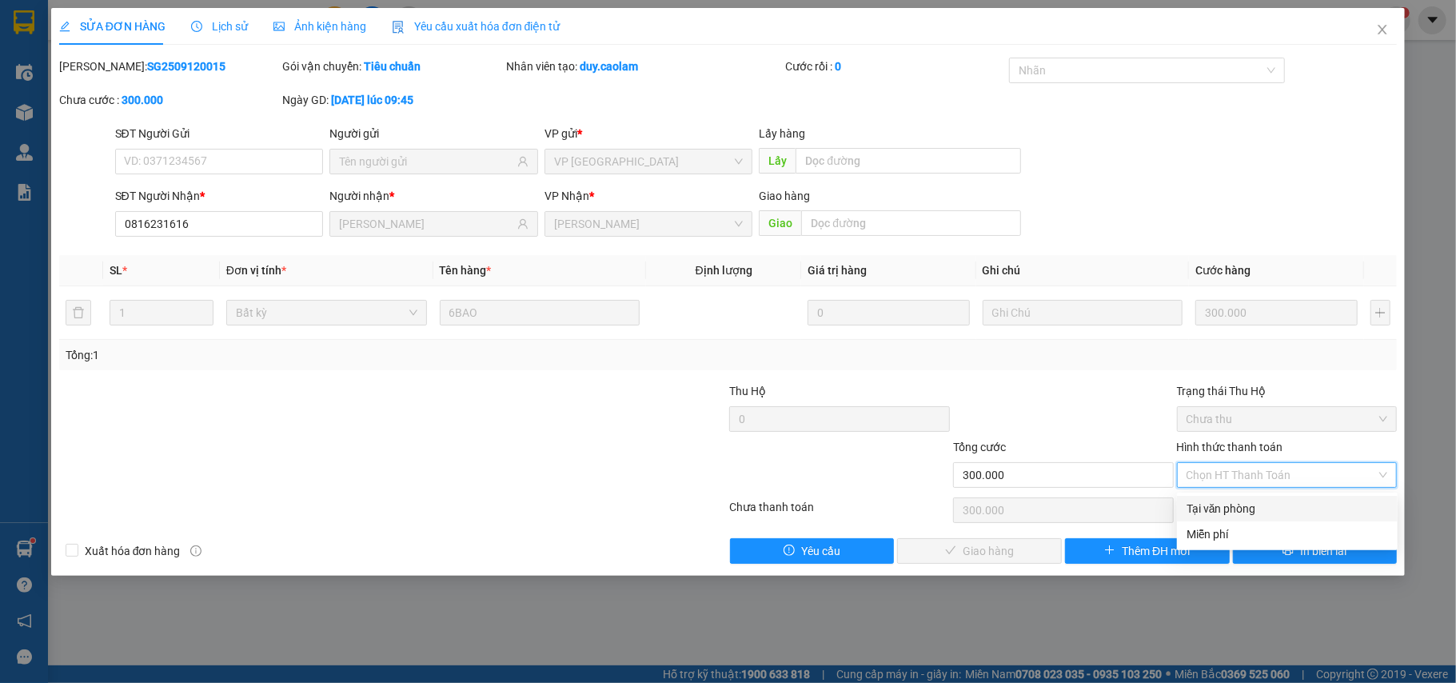
click at [1268, 512] on div "Tại văn phòng" at bounding box center [1288, 509] width 202 height 18
type input "0"
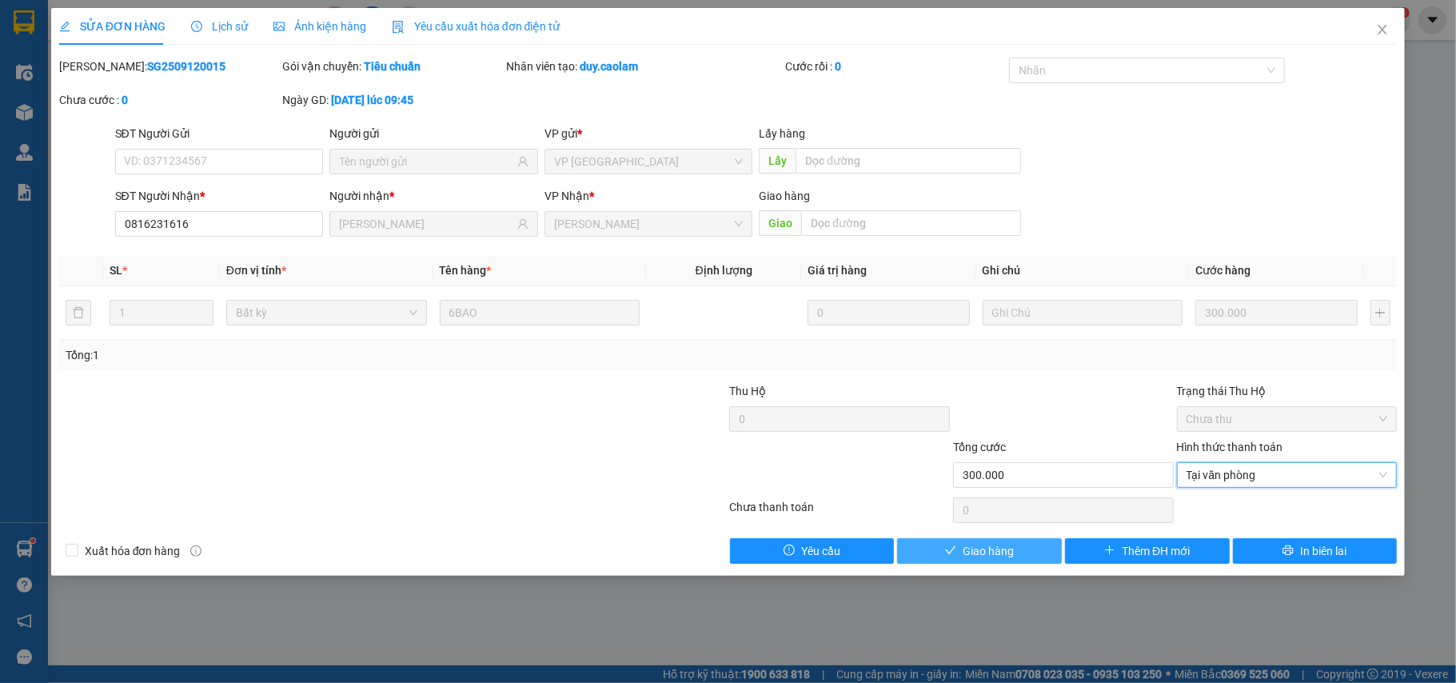
drag, startPoint x: 1017, startPoint y: 551, endPoint x: 1003, endPoint y: 555, distance: 14.9
click at [1011, 555] on button "Giao hàng" at bounding box center [979, 551] width 165 height 26
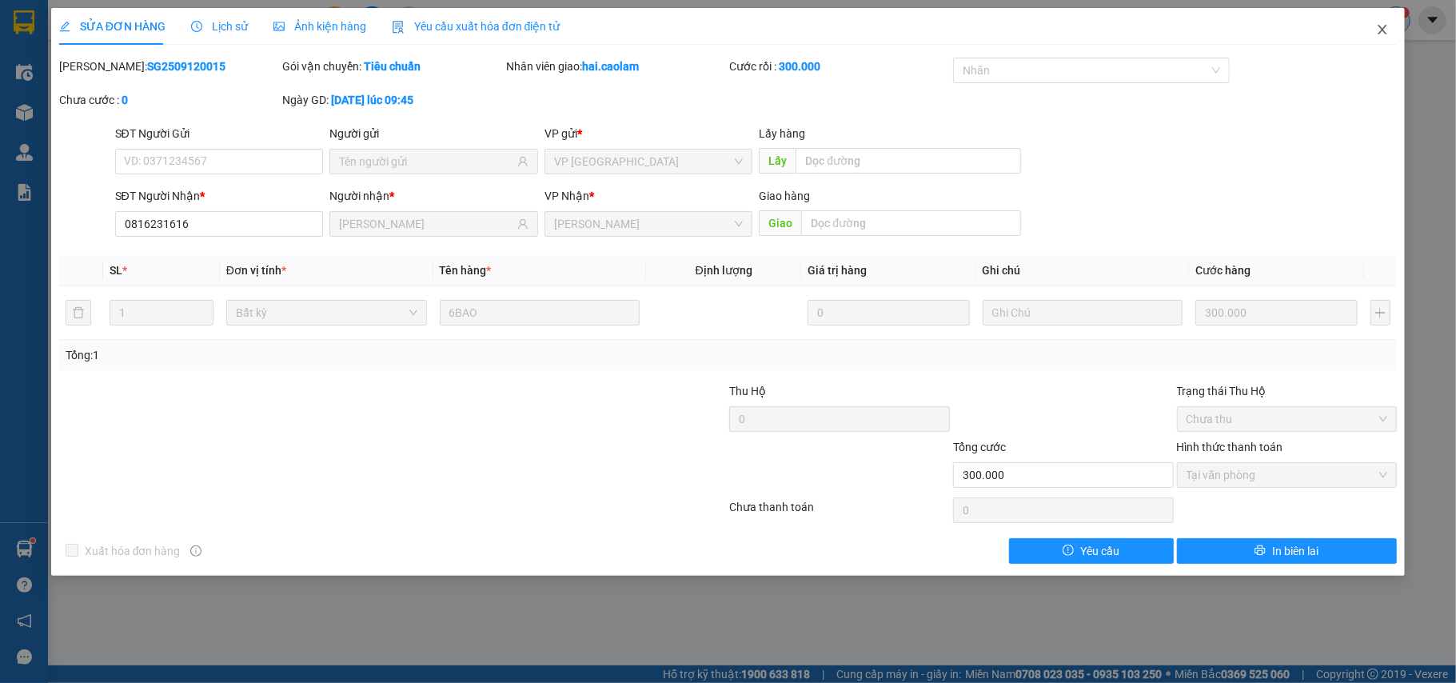
click at [1385, 27] on icon "close" at bounding box center [1382, 29] width 13 height 13
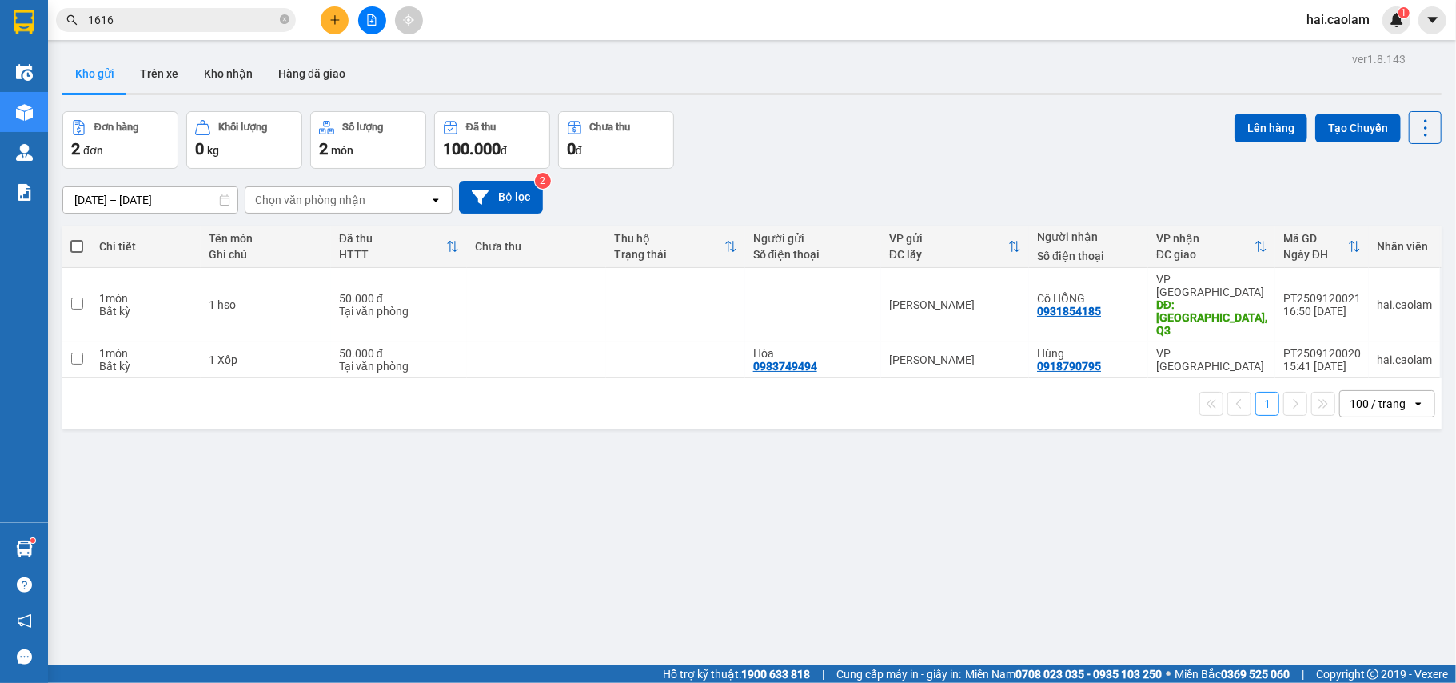
click at [990, 163] on div "Đơn hàng 2 đơn Khối lượng 0 kg Số lượng 2 món Đã thu 100.000 đ Chưa thu 0 đ Lên…" at bounding box center [752, 140] width 1380 height 58
drag, startPoint x: 615, startPoint y: 295, endPoint x: 590, endPoint y: 336, distance: 47.7
click at [609, 298] on td at bounding box center [675, 305] width 139 height 74
checkbox input "true"
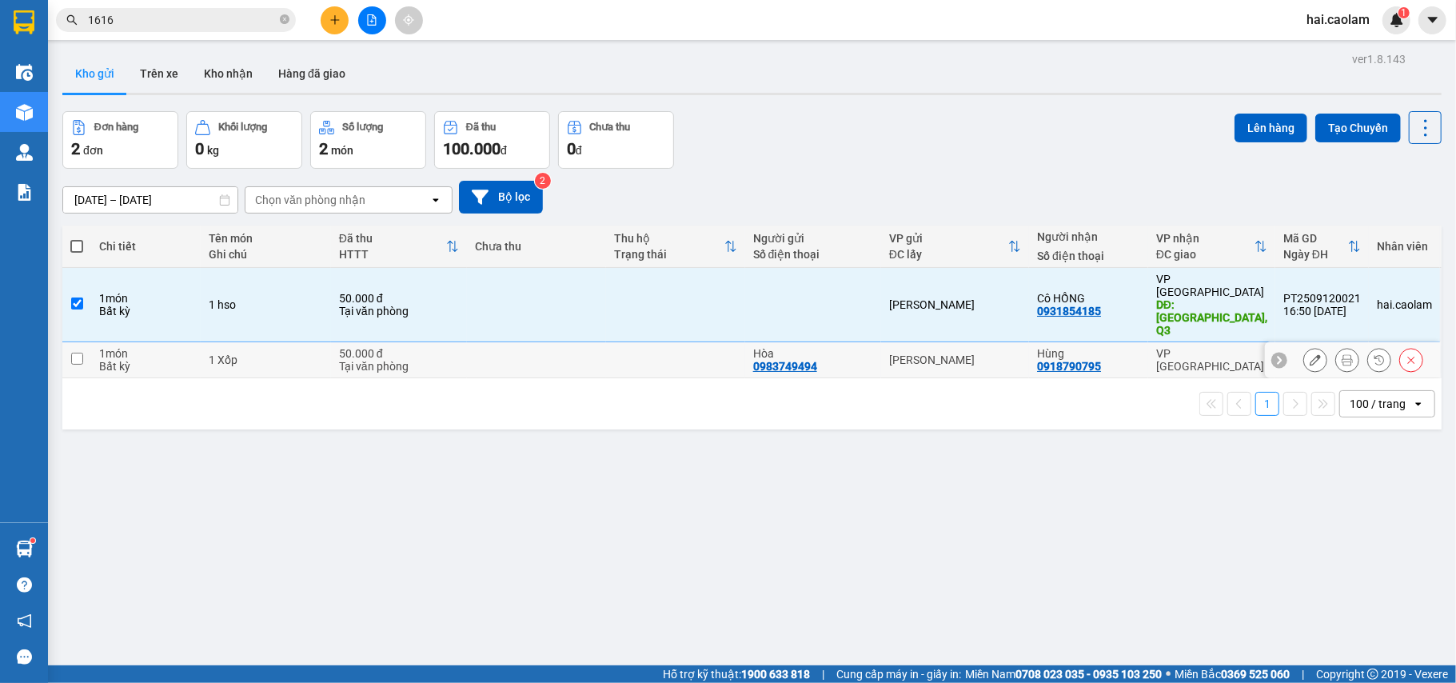
drag, startPoint x: 590, startPoint y: 336, endPoint x: 833, endPoint y: 302, distance: 244.7
click at [587, 342] on td at bounding box center [536, 360] width 139 height 36
checkbox input "true"
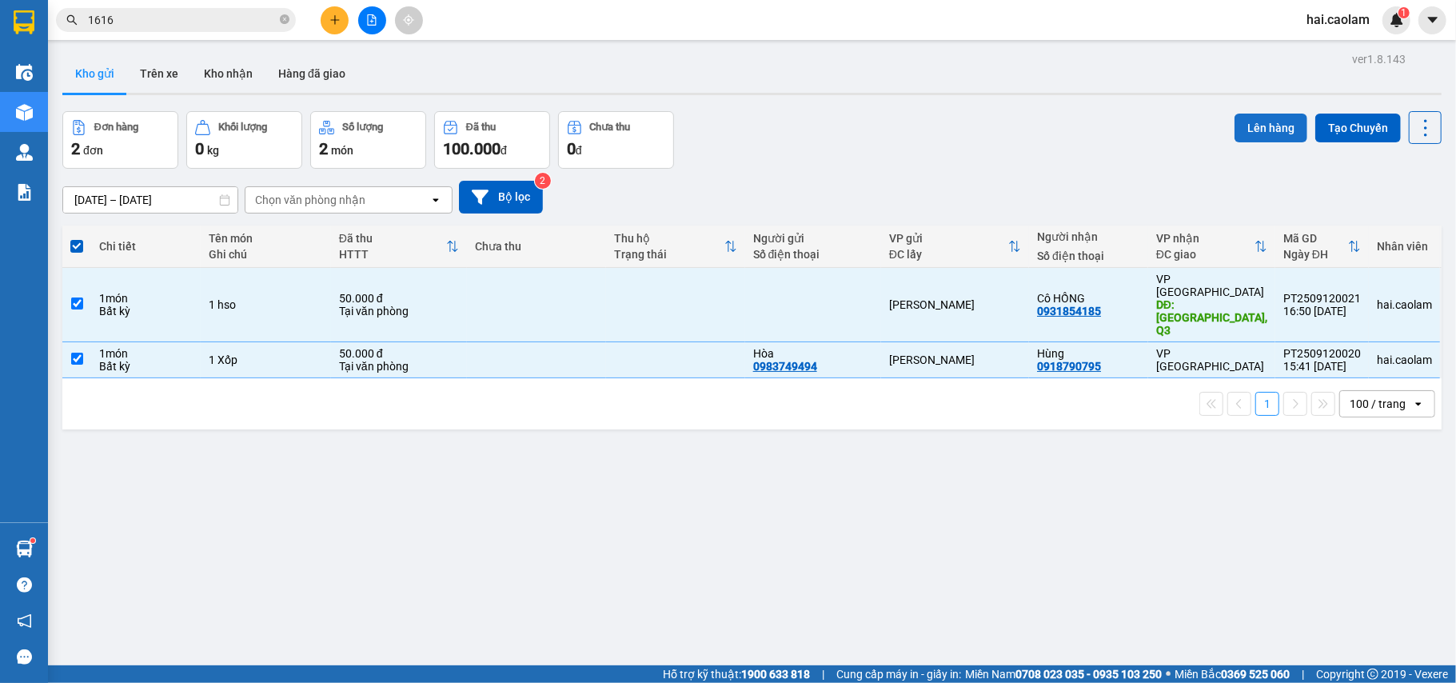
click at [1252, 125] on button "Lên hàng" at bounding box center [1271, 128] width 73 height 29
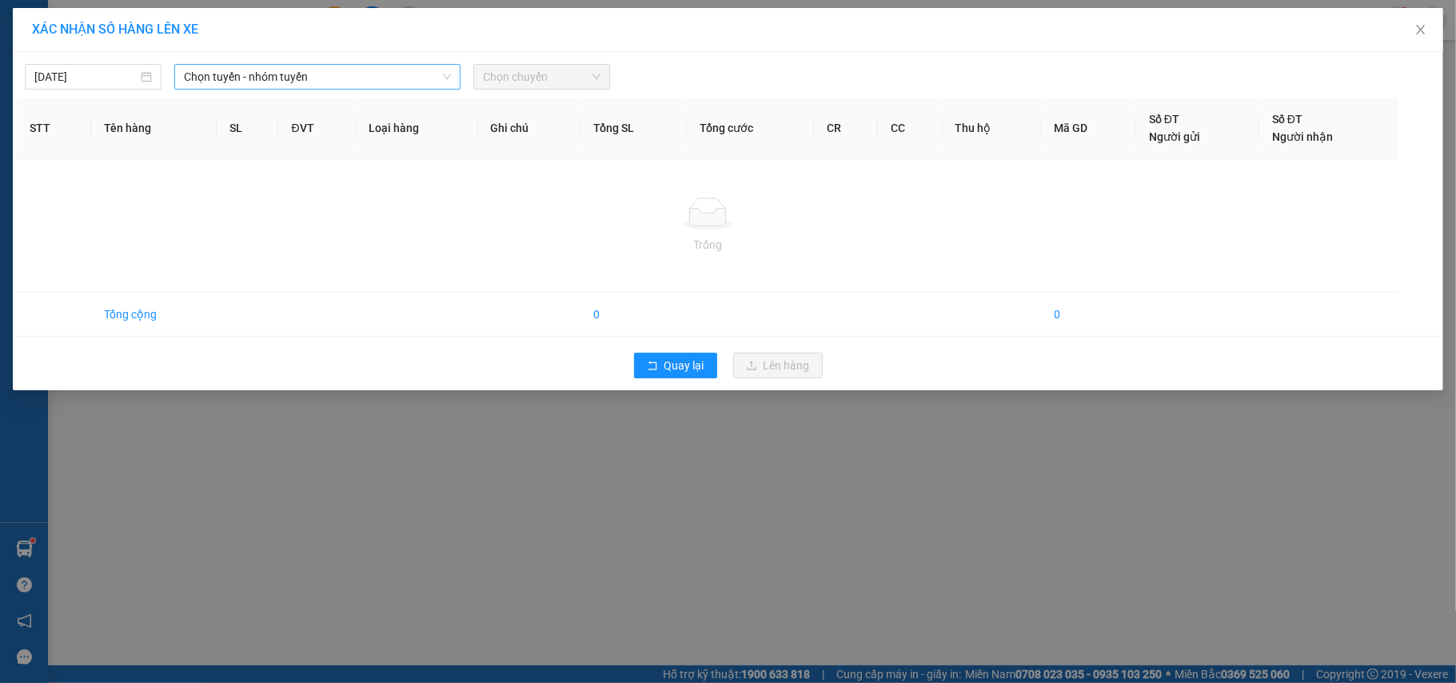
click at [395, 83] on span "Chọn tuyến - nhóm tuyến" at bounding box center [317, 77] width 267 height 24
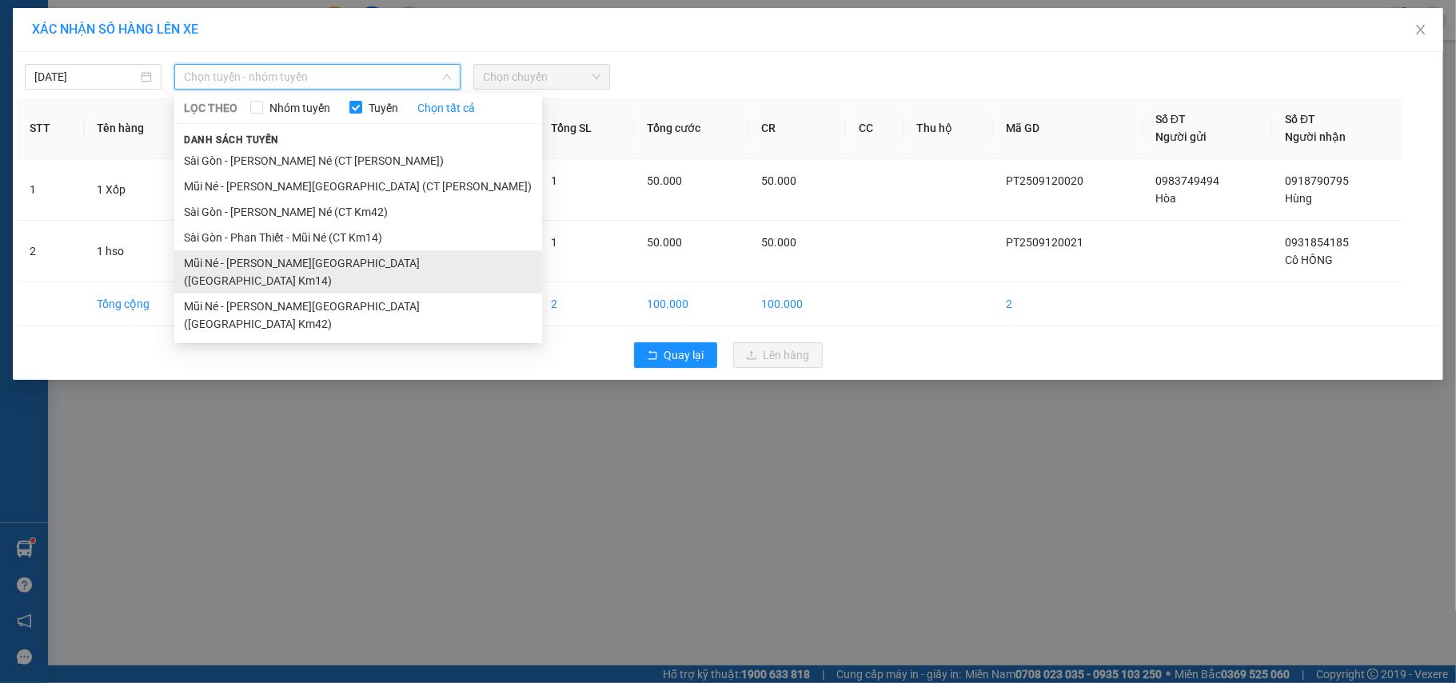
click at [337, 264] on li "Mũi Né - Phan Thiết - [GEOGRAPHIC_DATA] ([GEOGRAPHIC_DATA] Km14)" at bounding box center [358, 271] width 368 height 43
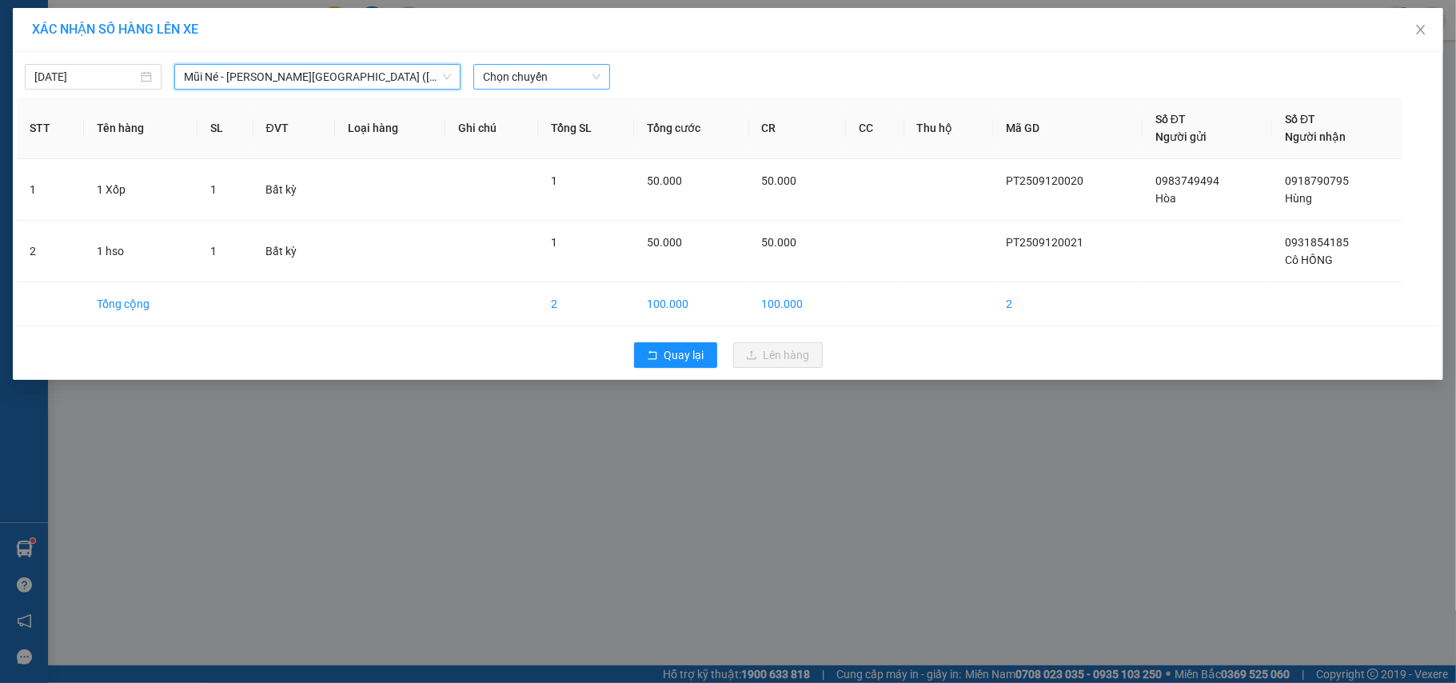
click at [550, 72] on span "Chọn chuyến" at bounding box center [542, 77] width 118 height 24
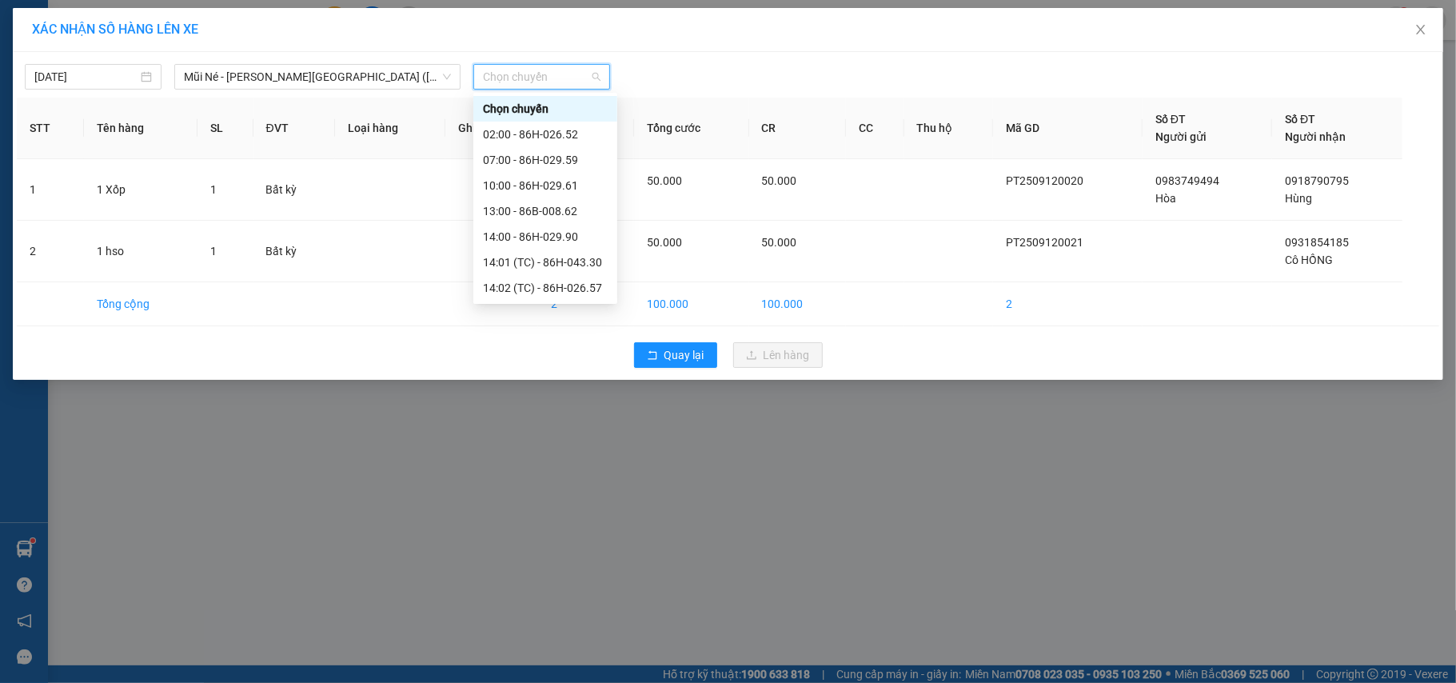
scroll to position [142, 0]
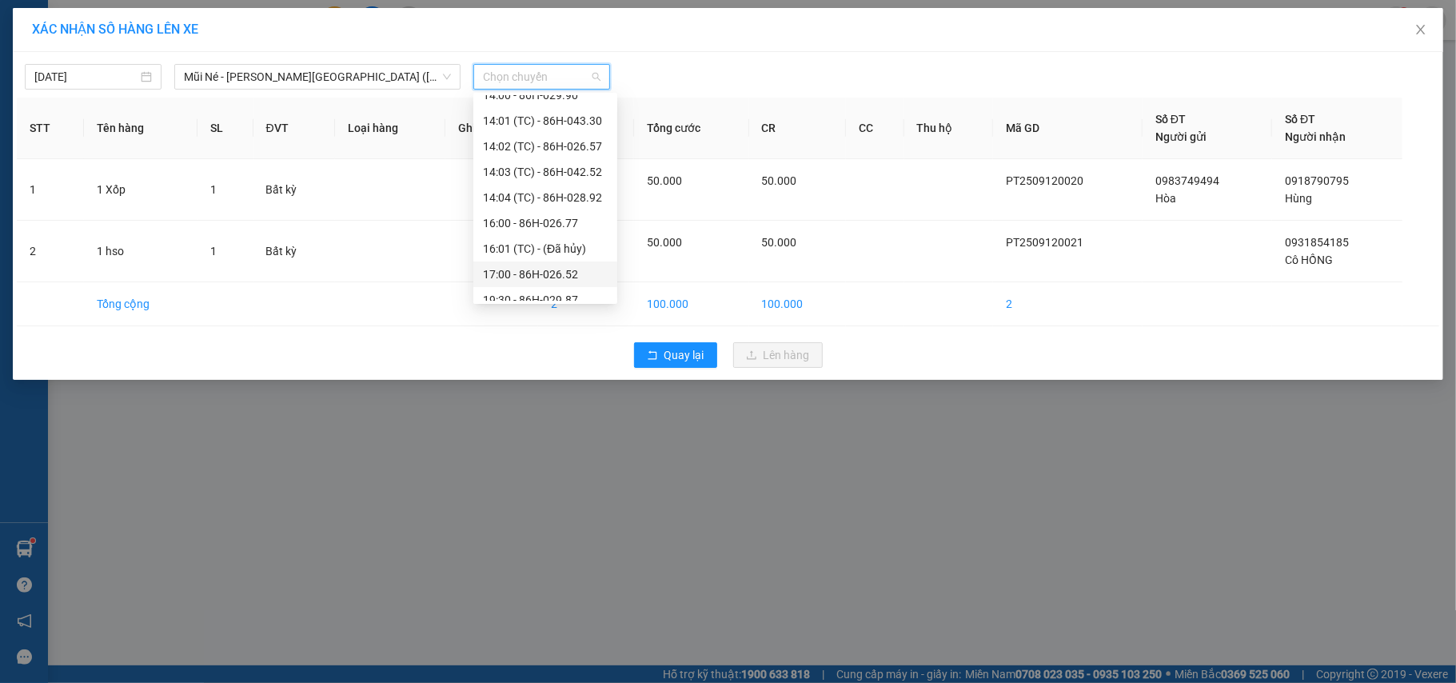
click at [521, 266] on div "17:00 - 86H-026.52" at bounding box center [545, 275] width 125 height 18
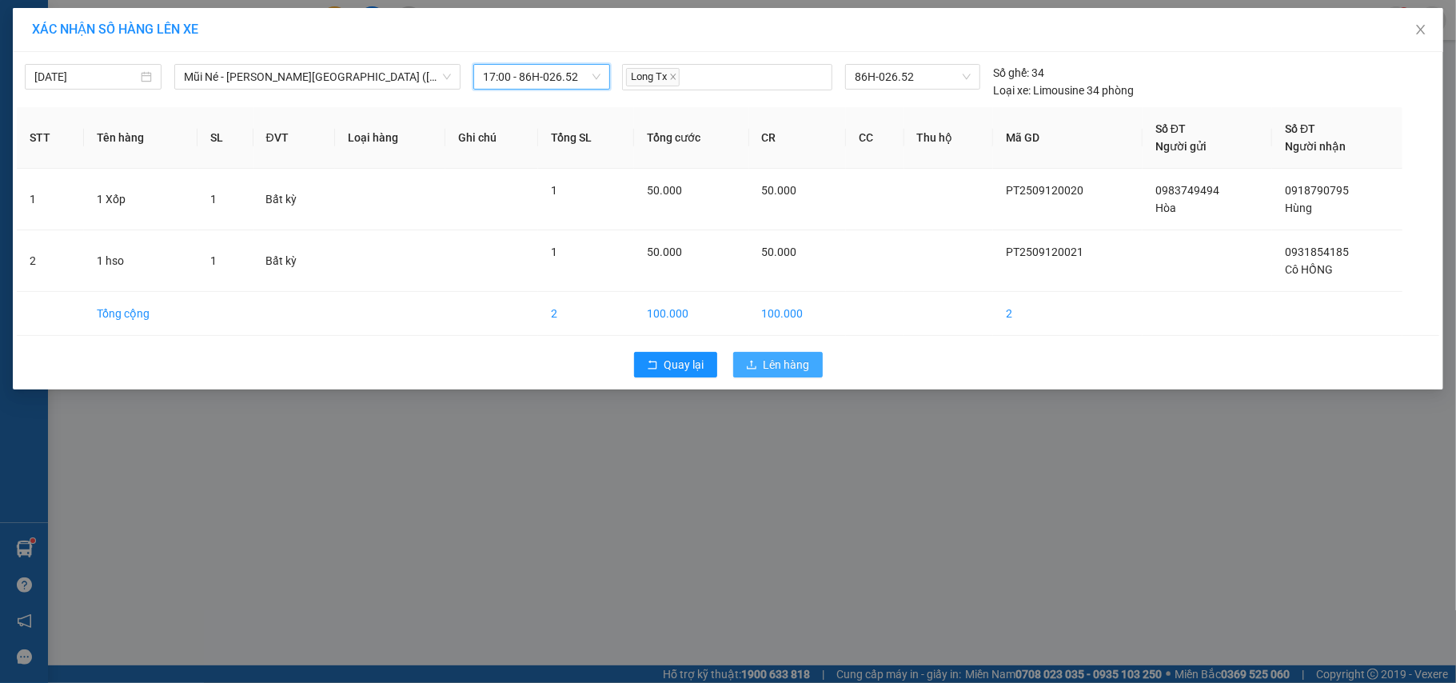
click at [769, 359] on span "Lên hàng" at bounding box center [787, 365] width 46 height 18
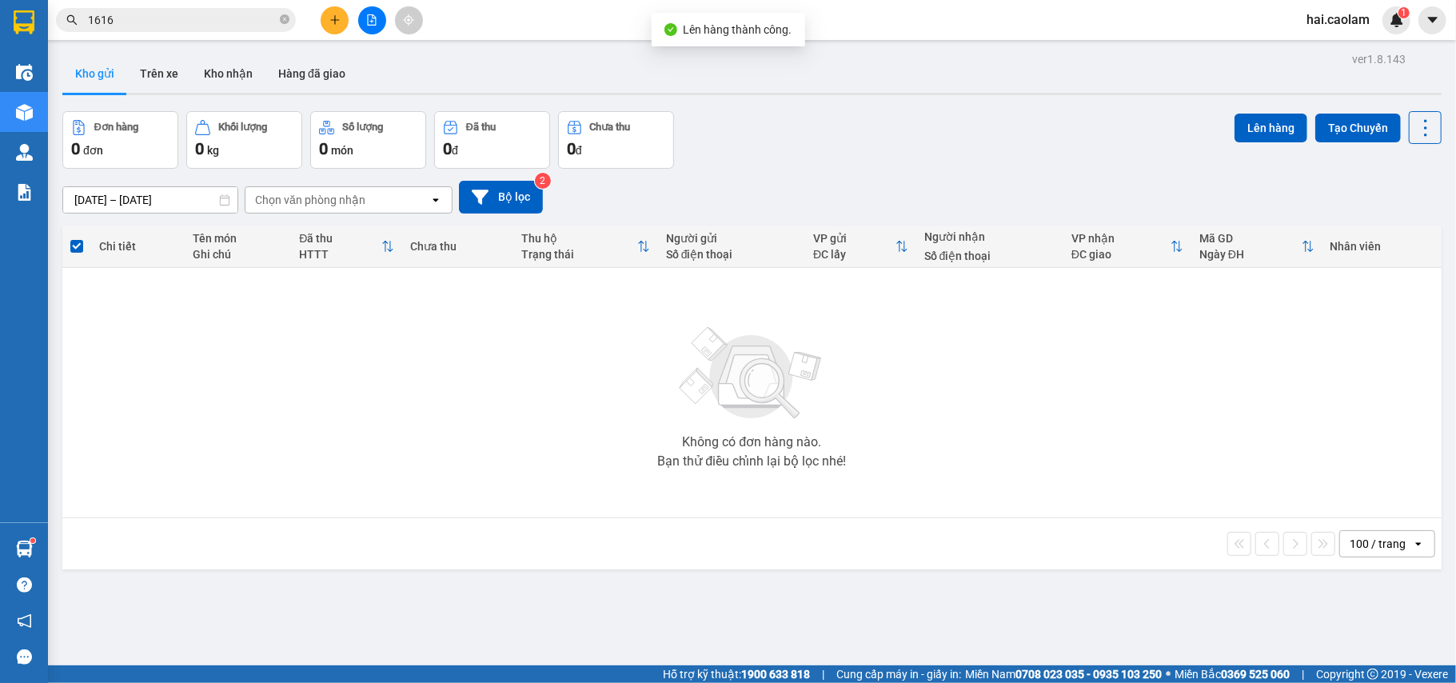
click at [1031, 174] on div "10/09/2025 – 12/09/2025 Press the down arrow key to interact with the calendar …" at bounding box center [752, 197] width 1380 height 57
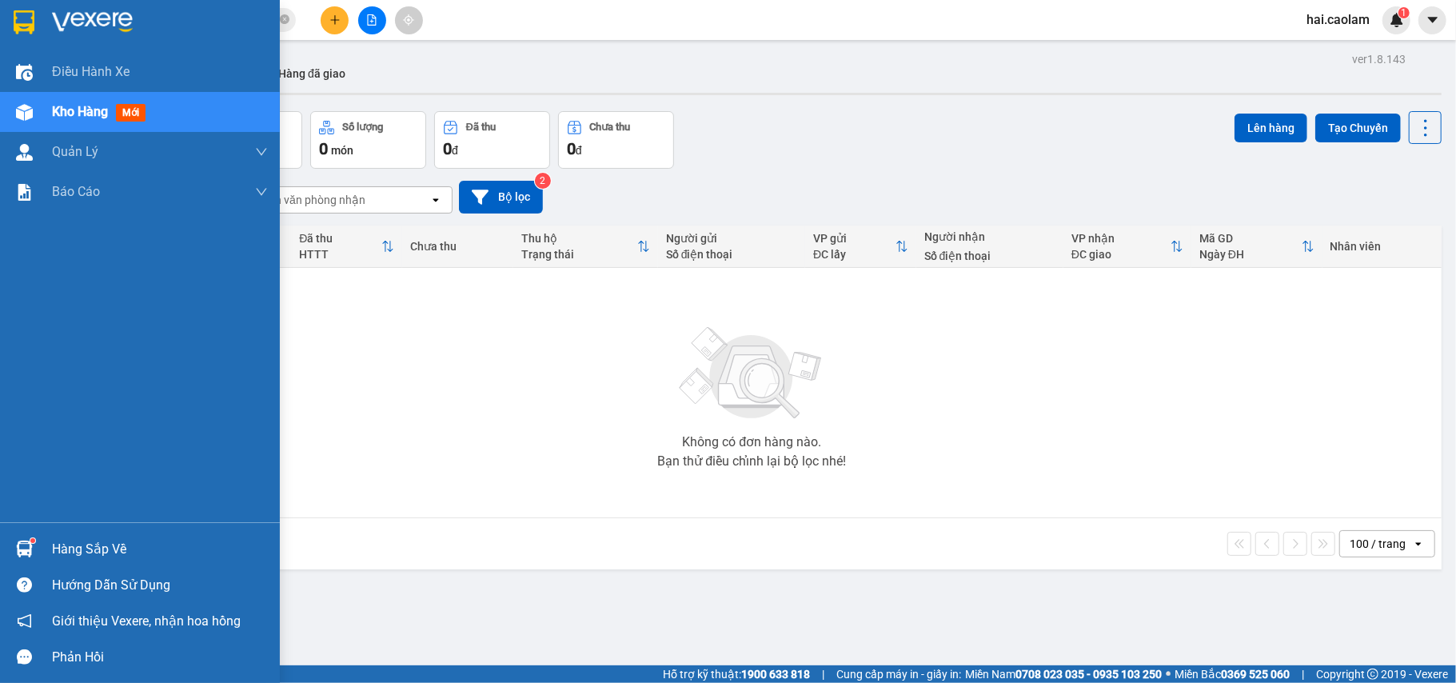
click at [18, 538] on div at bounding box center [24, 549] width 28 height 28
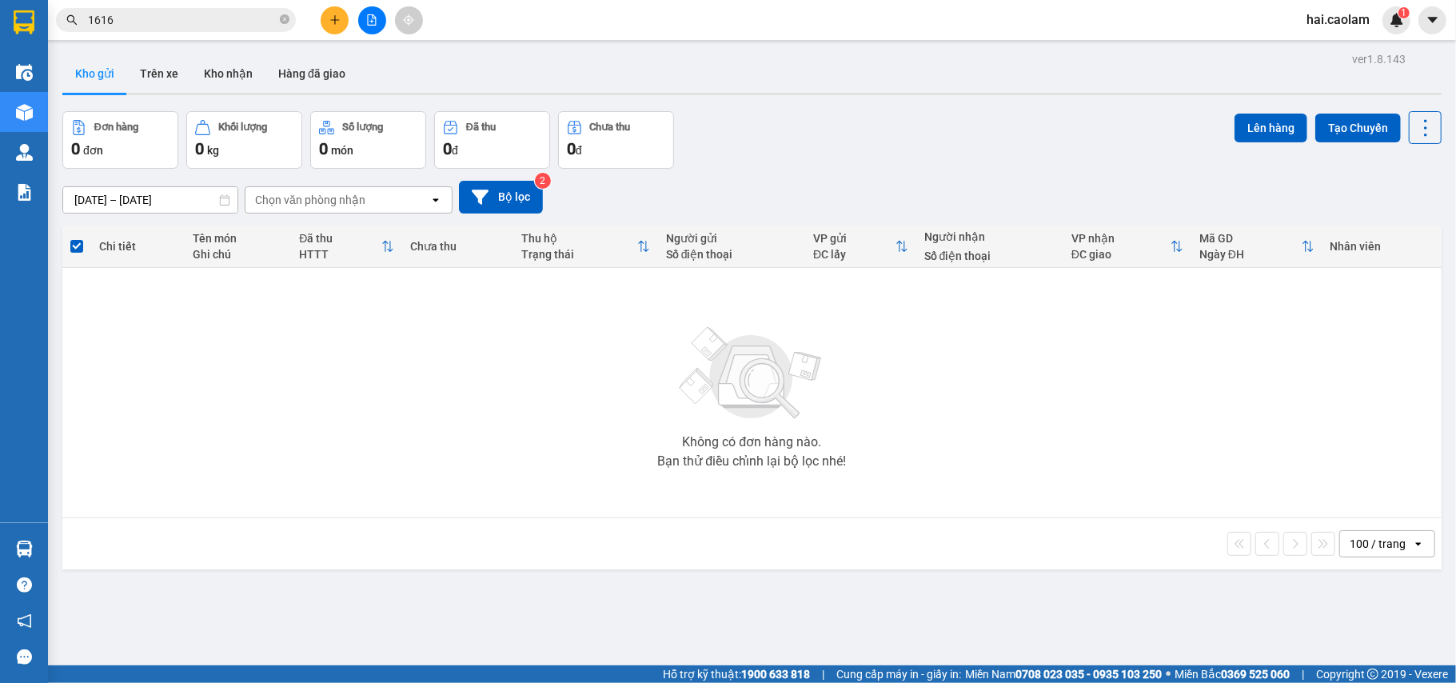
click at [763, 382] on section "Kết quả tìm kiếm ( 108 ) Bộ lọc Mã ĐH Trạng thái Món hàng Thu hộ Tổng cước Chưa…" at bounding box center [728, 341] width 1456 height 683
click at [374, 18] on icon "file-add" at bounding box center [372, 19] width 9 height 11
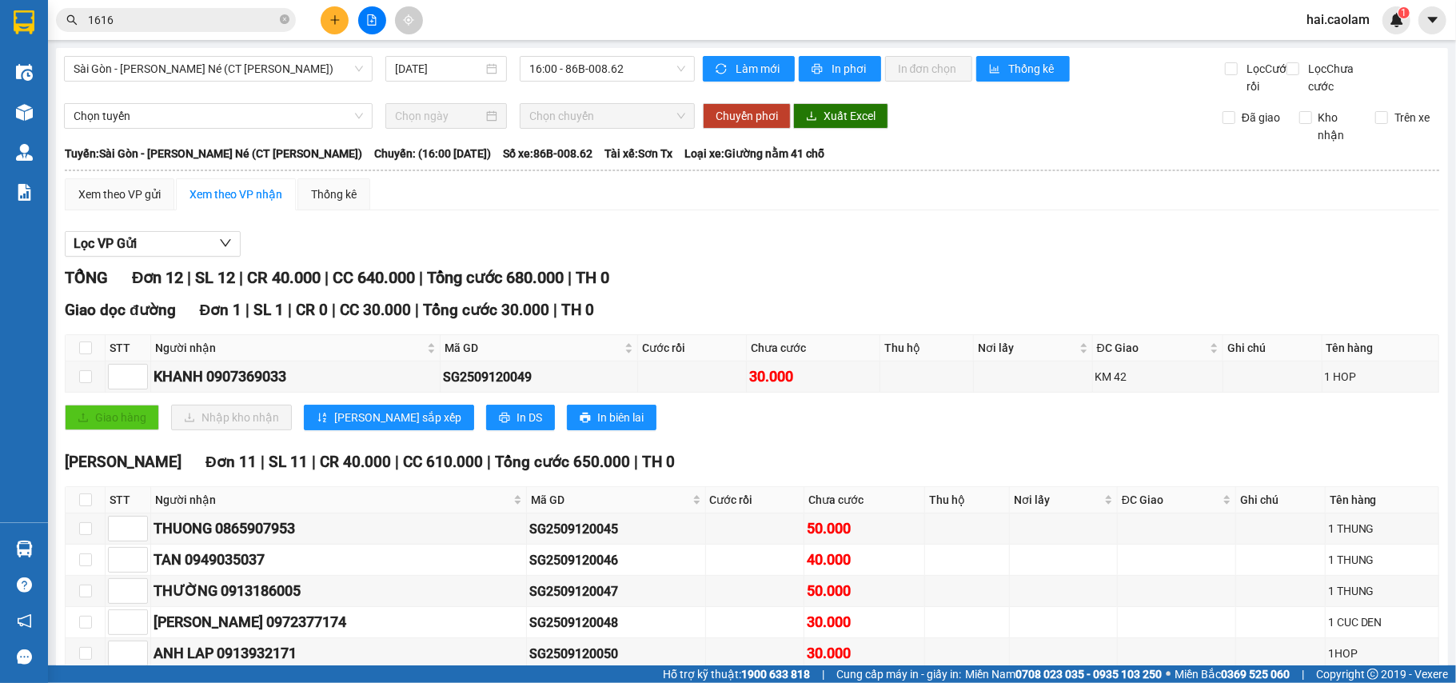
click at [504, 240] on div "Xem theo VP gửi Xem theo VP nhận Thống kê Lọc VP Gửi TỔNG Đơn 12 | SL 12 | CR …" at bounding box center [752, 546] width 1375 height 736
click at [322, 66] on span "Sài Gòn - [PERSON_NAME] - Mũi Né (CT Ông Đồn)" at bounding box center [219, 69] width 290 height 24
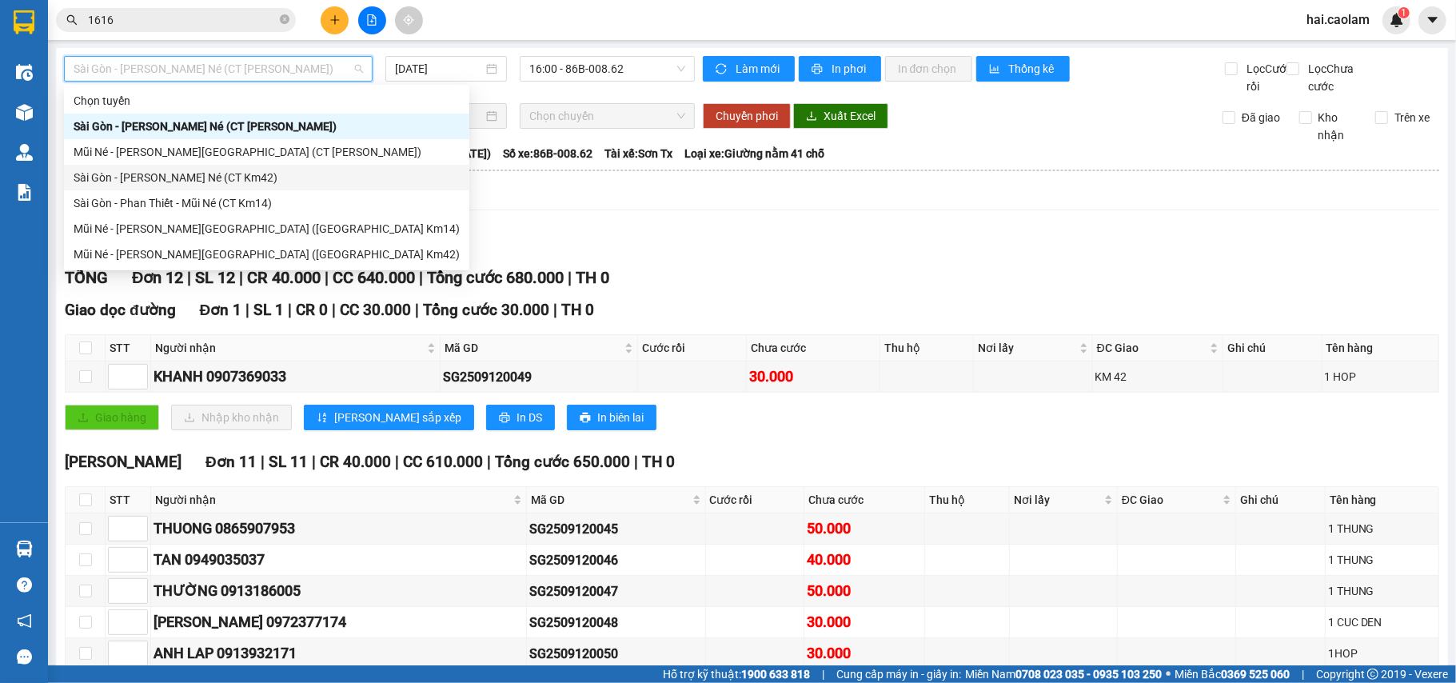
drag, startPoint x: 254, startPoint y: 180, endPoint x: 369, endPoint y: 148, distance: 118.8
click at [254, 180] on div "Sài Gòn - [PERSON_NAME] - Mũi Né (CT Km42)" at bounding box center [267, 178] width 386 height 18
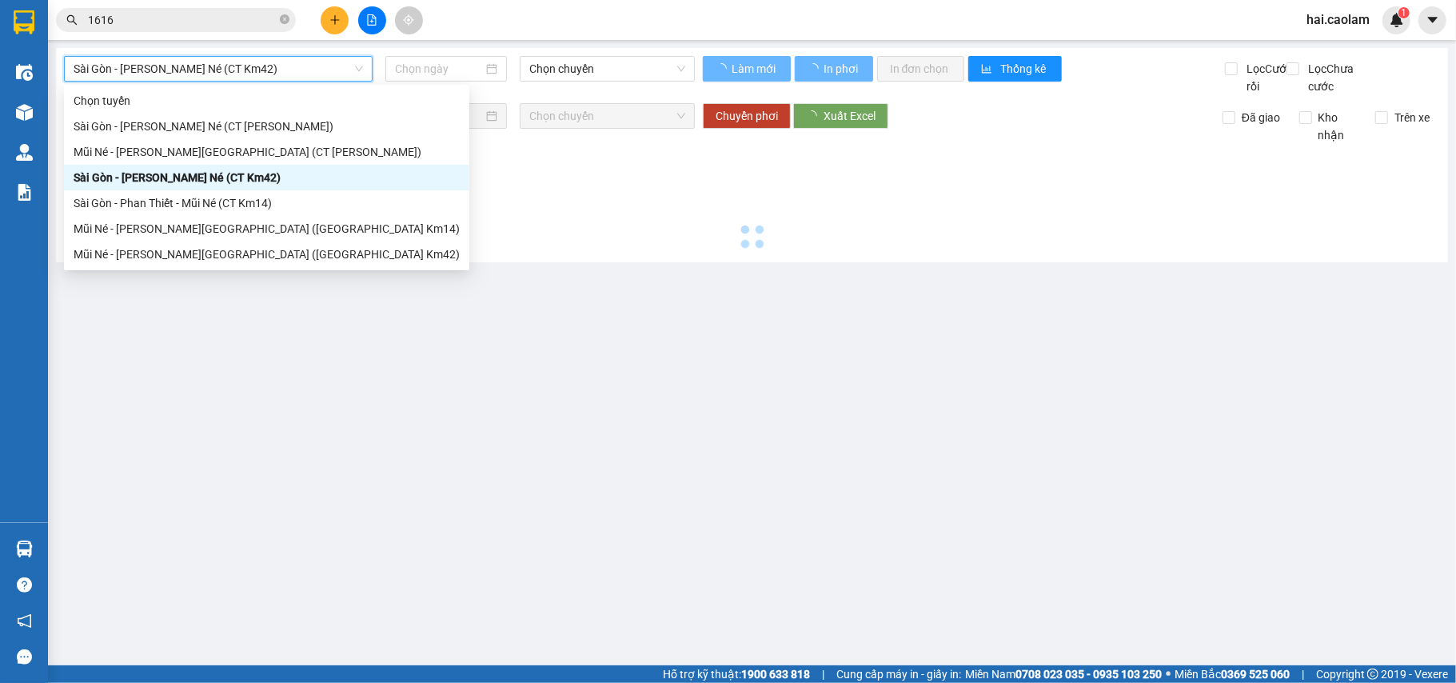
type input "[DATE]"
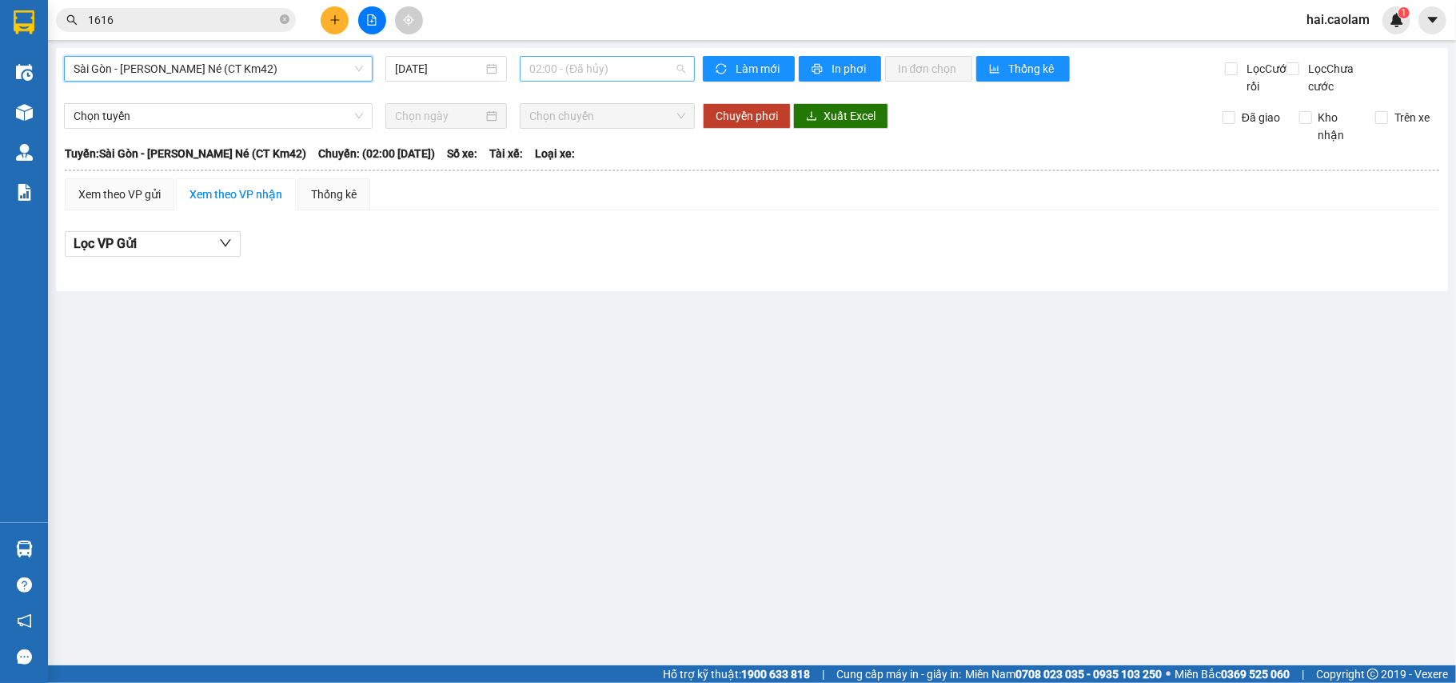
click at [568, 64] on span "02:00 - (Đã hủy)" at bounding box center [607, 69] width 156 height 24
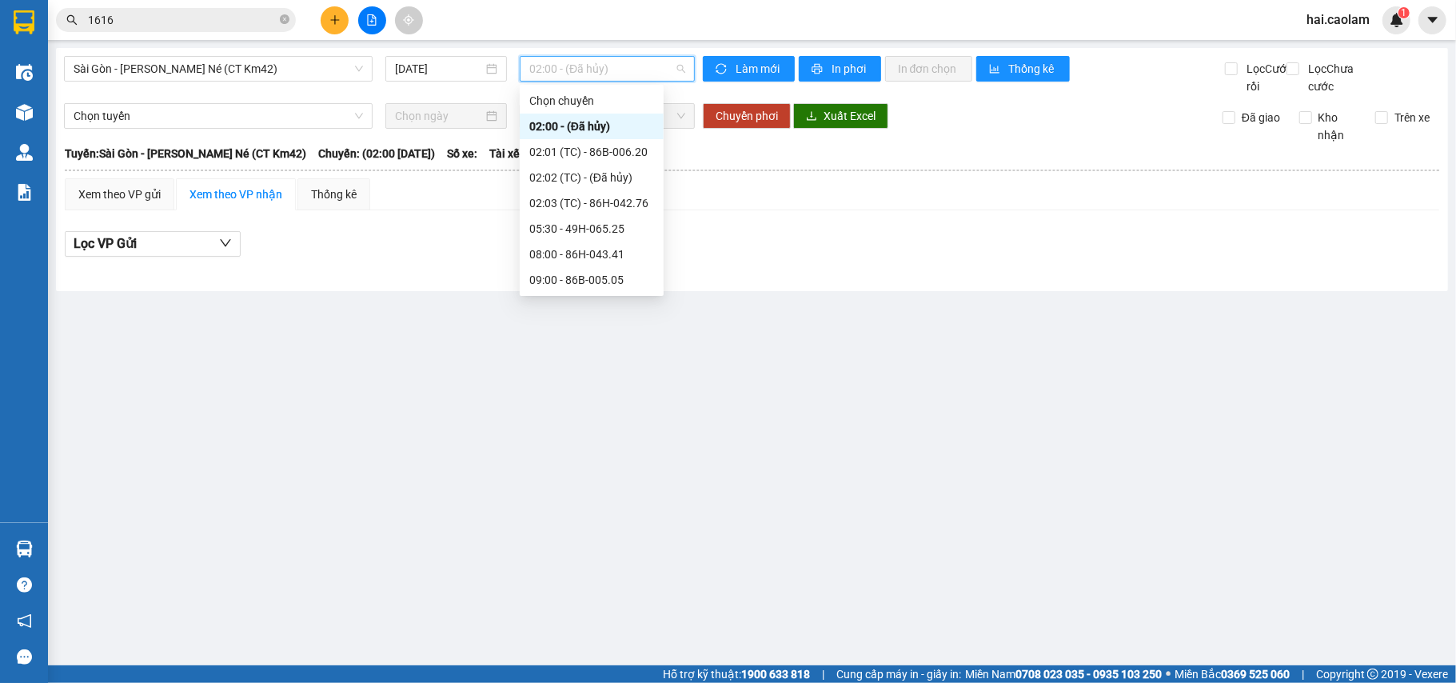
scroll to position [230, 0]
click at [577, 150] on div "12:00 - 86B-013.77" at bounding box center [591, 152] width 125 height 18
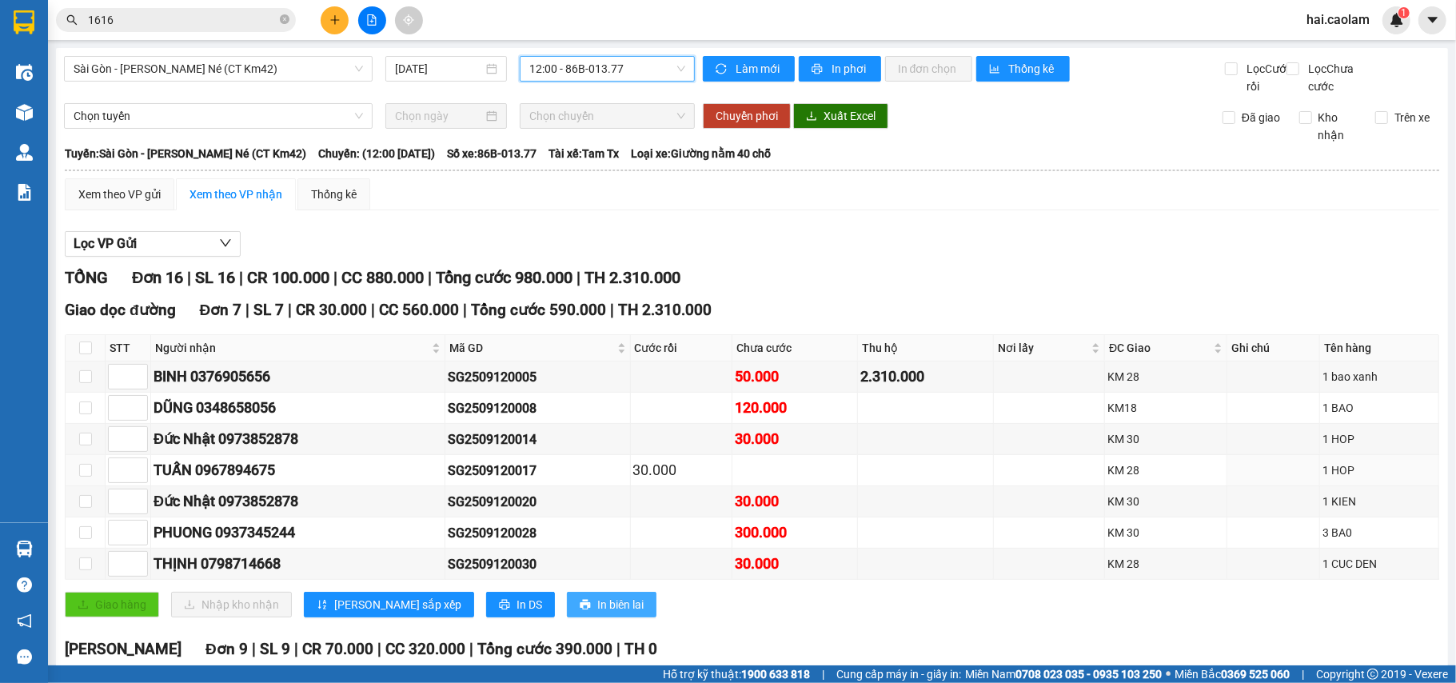
scroll to position [142, 0]
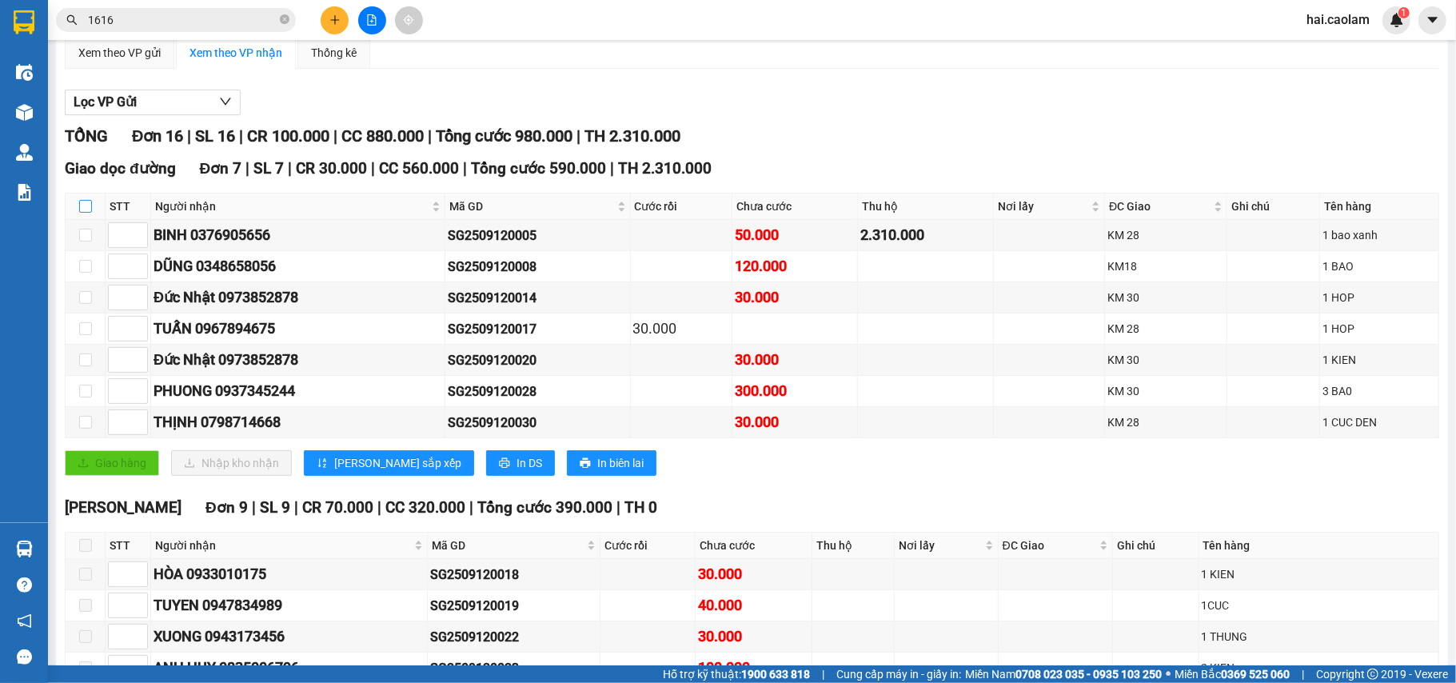
click at [83, 213] on input "checkbox" at bounding box center [85, 206] width 13 height 13
checkbox input "true"
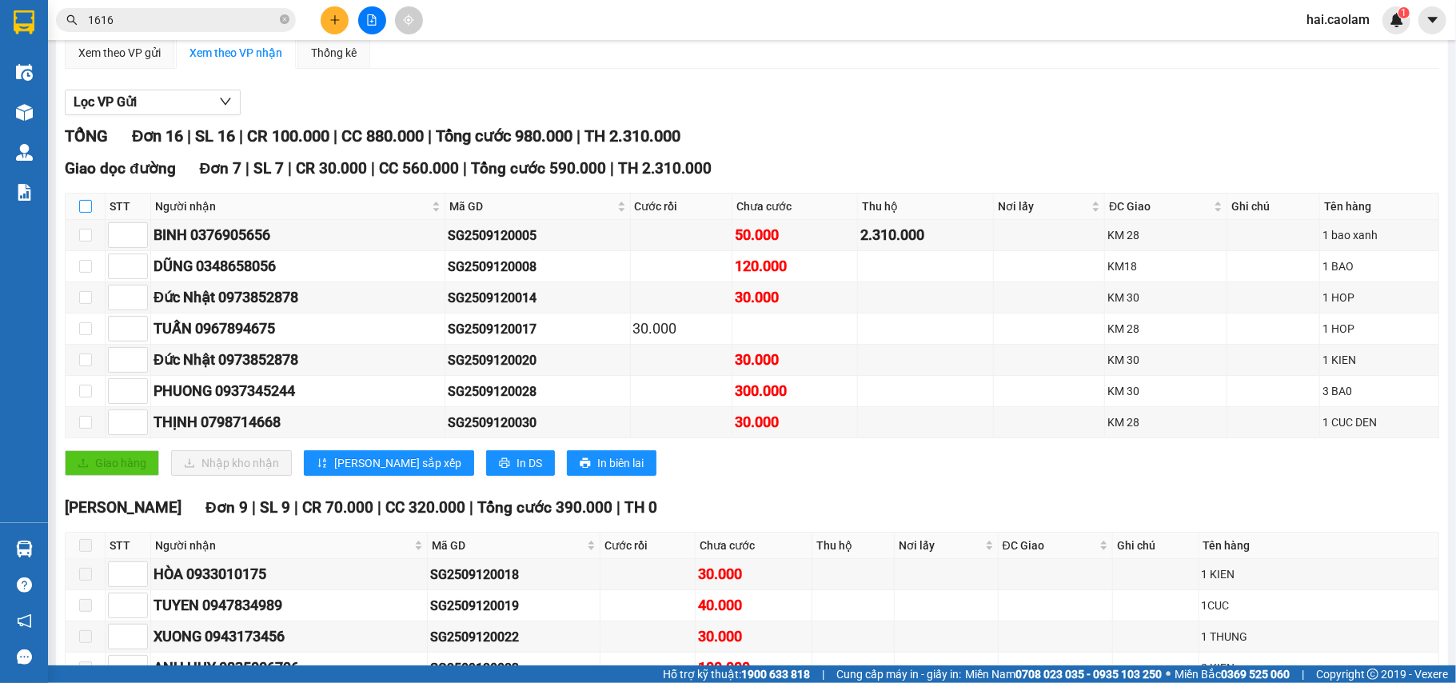
checkbox input "true"
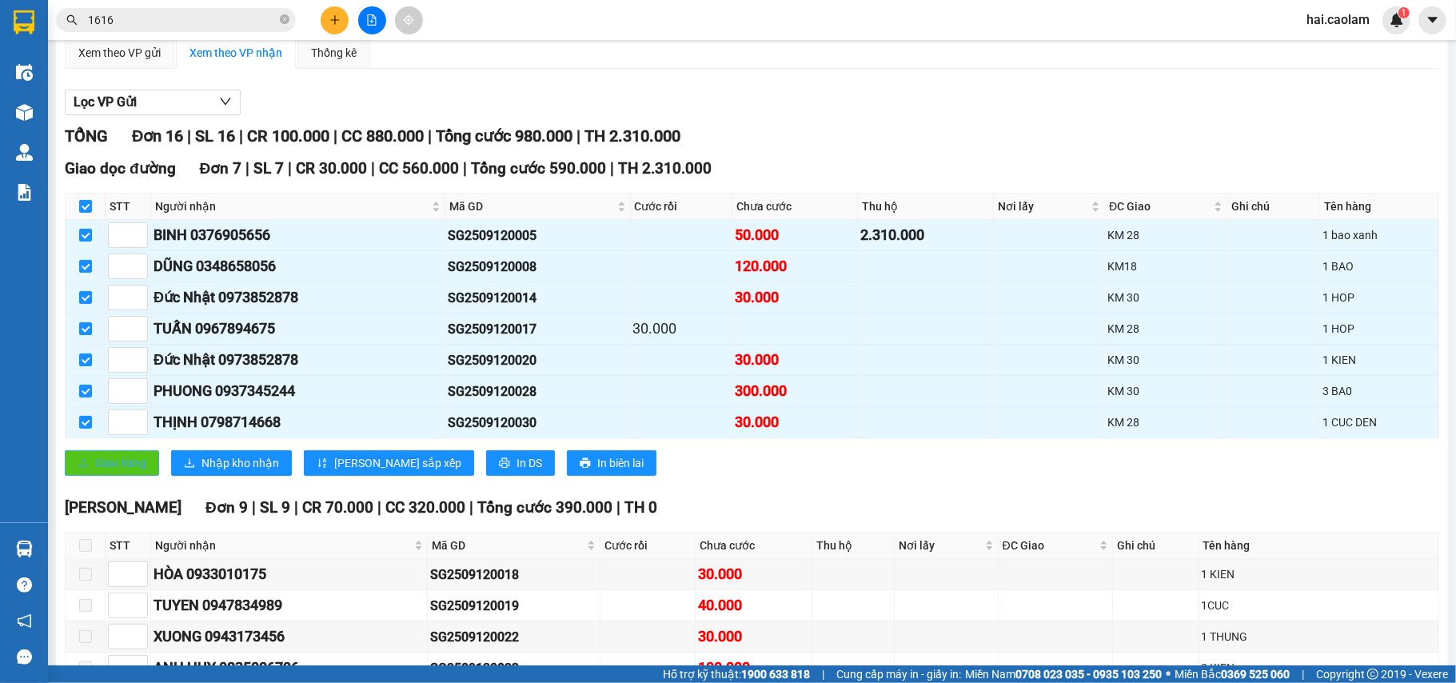
click at [107, 472] on span "Giao hàng" at bounding box center [120, 463] width 51 height 18
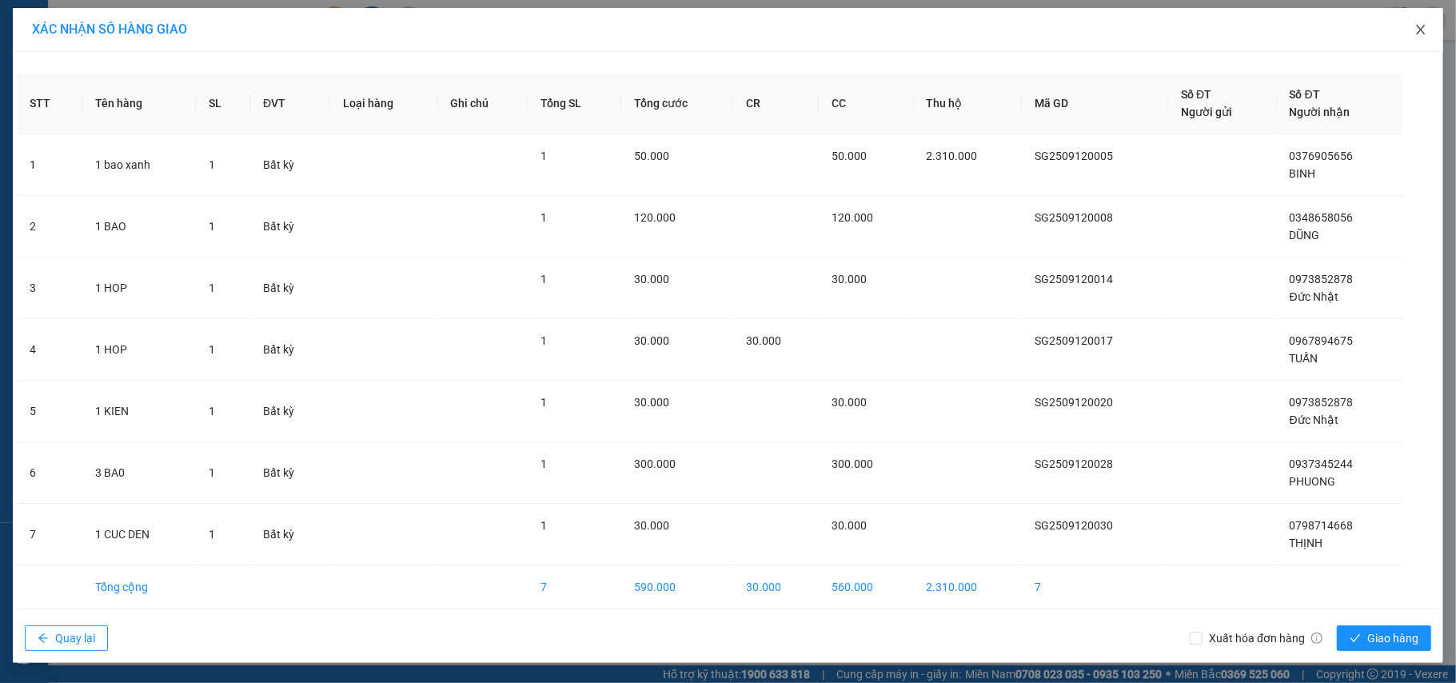
click at [1415, 30] on icon "close" at bounding box center [1421, 29] width 13 height 13
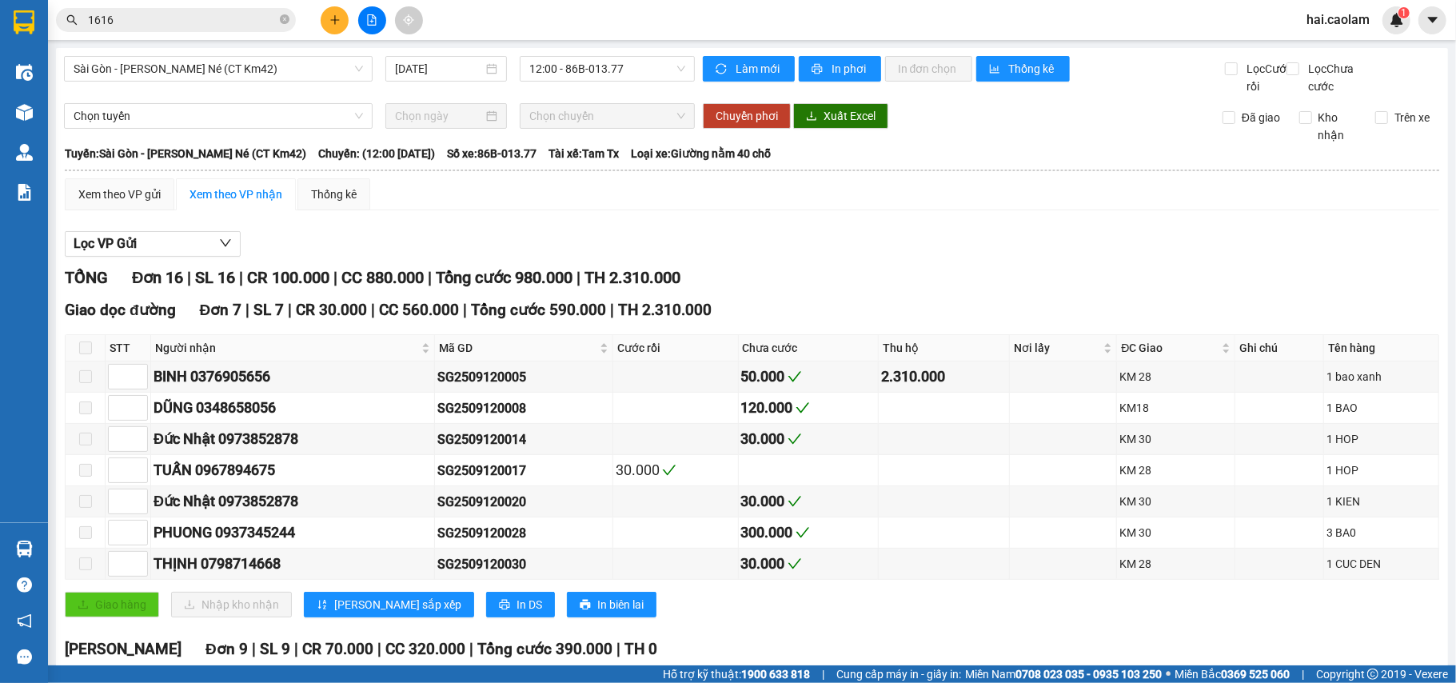
click at [234, 20] on input "1616" at bounding box center [182, 20] width 189 height 18
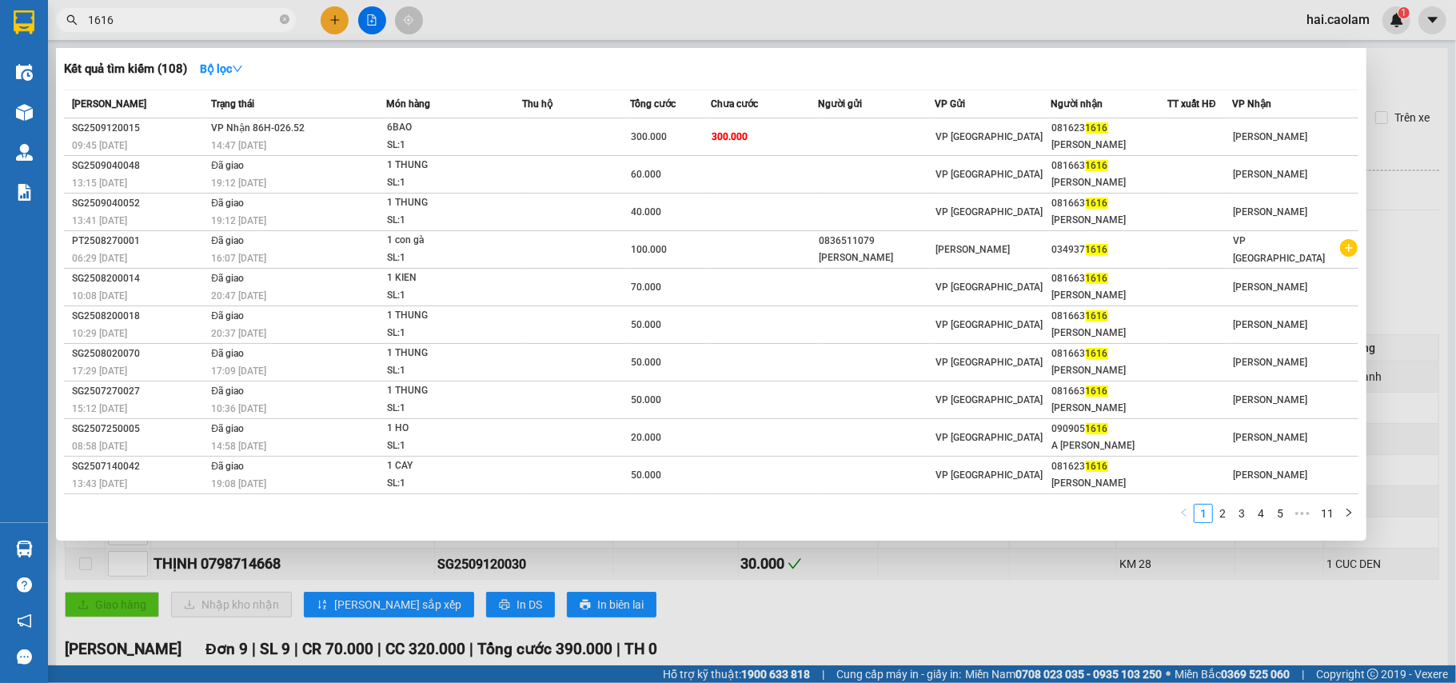
click at [234, 20] on input "1616" at bounding box center [182, 20] width 189 height 18
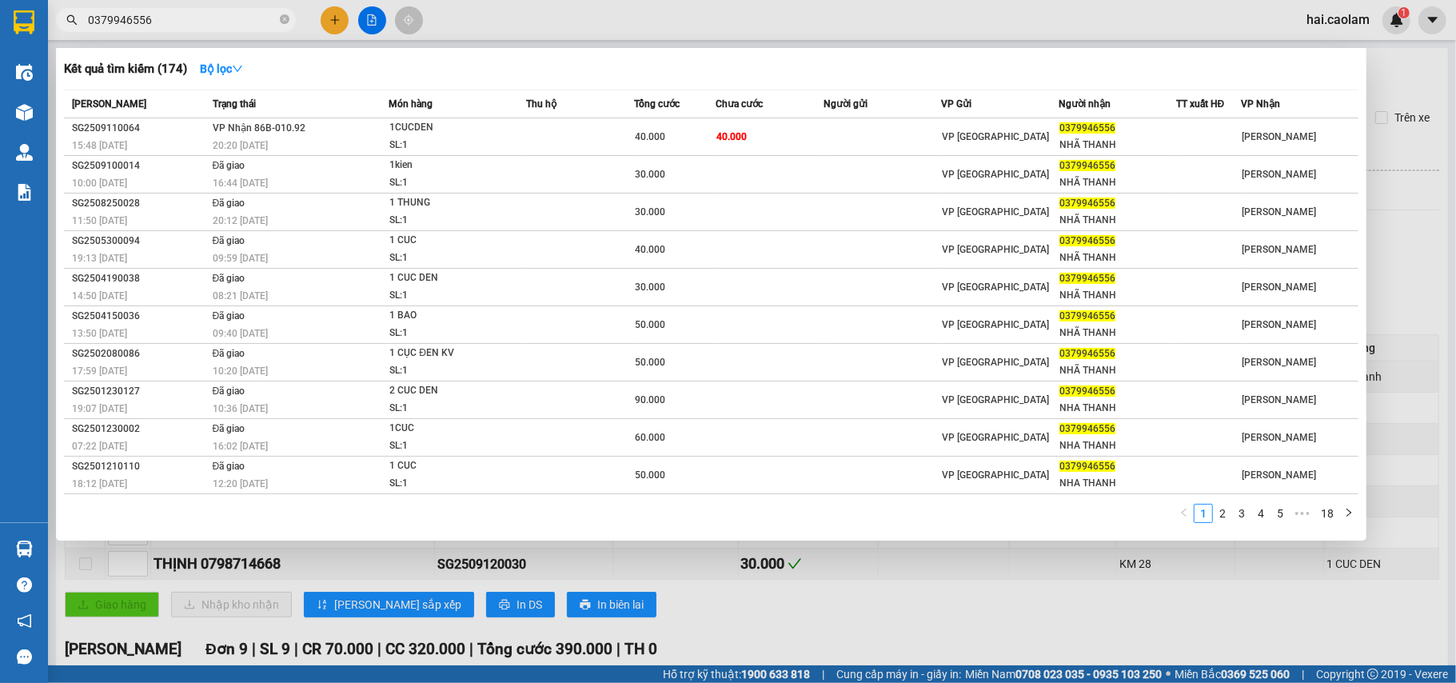
type input "0379946556"
click at [334, 26] on div at bounding box center [728, 341] width 1456 height 683
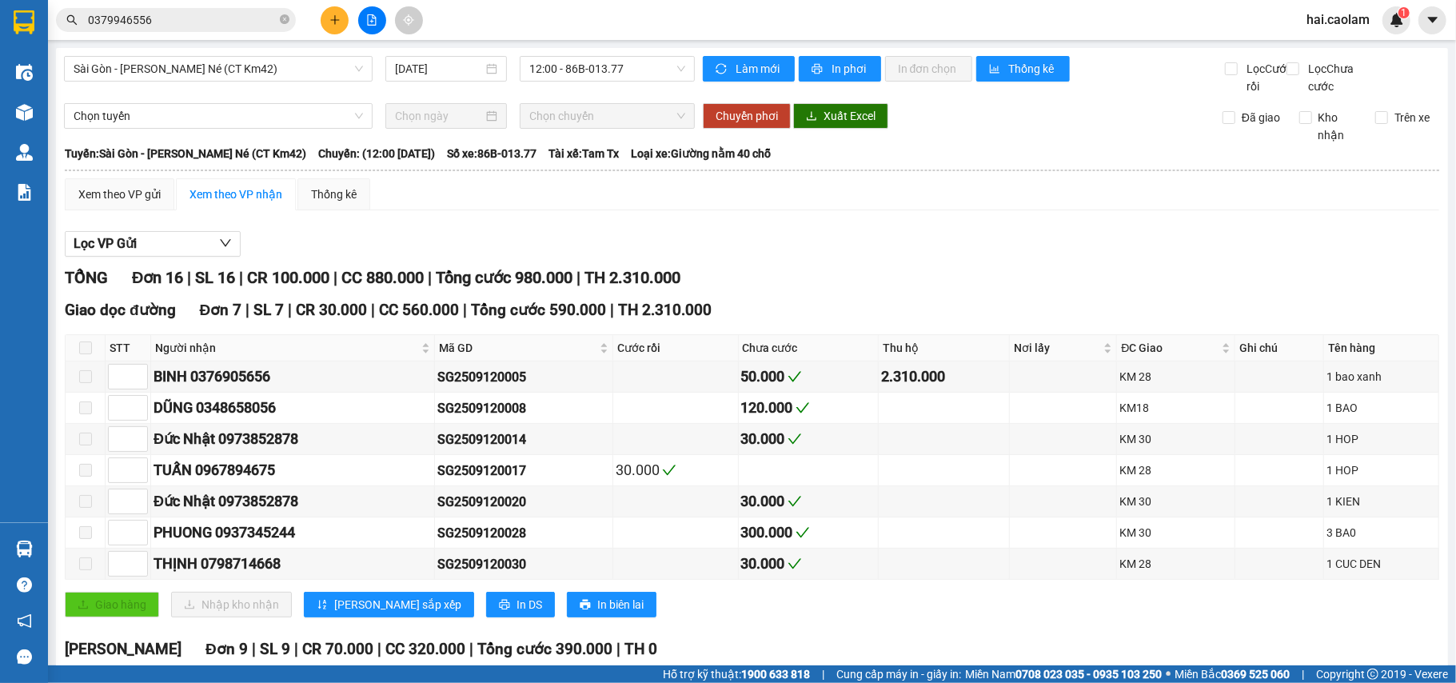
click at [337, 24] on icon "plus" at bounding box center [335, 19] width 11 height 11
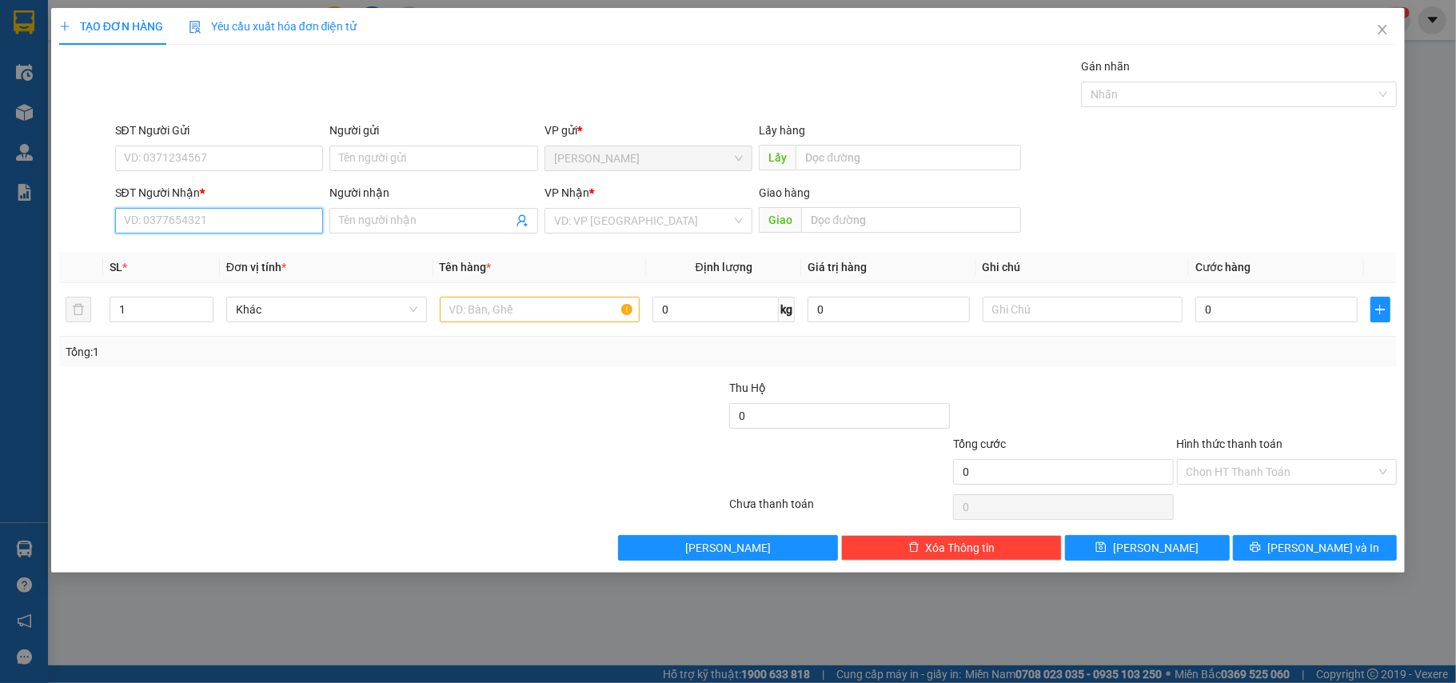
drag, startPoint x: 214, startPoint y: 222, endPoint x: 1456, endPoint y: 86, distance: 1248.6
click at [215, 222] on input "SĐT Người Nhận *" at bounding box center [219, 221] width 209 height 26
type input "0933001579"
click at [275, 267] on div "0933001579 0933001579 - DE" at bounding box center [219, 254] width 209 height 32
click at [276, 261] on span "Đơn vị tính *" at bounding box center [256, 267] width 60 height 13
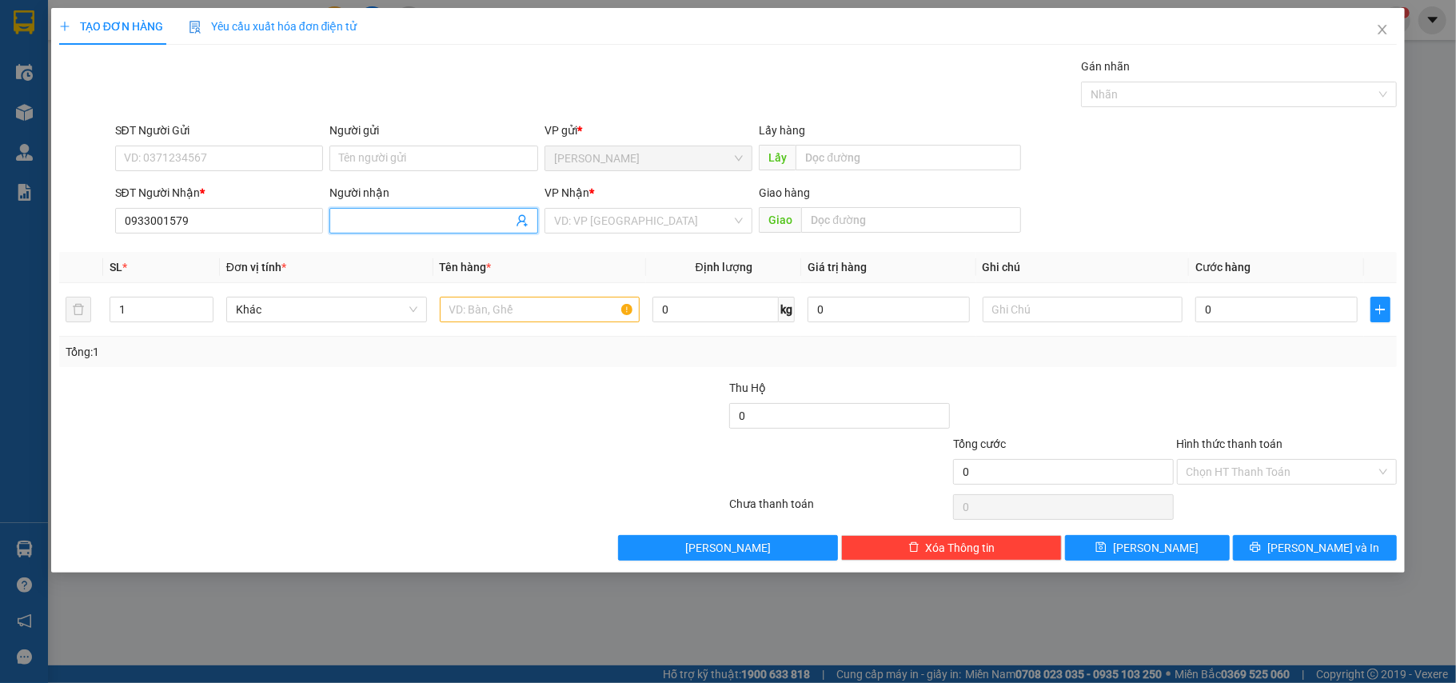
click at [410, 219] on input "Người nhận" at bounding box center [426, 221] width 174 height 18
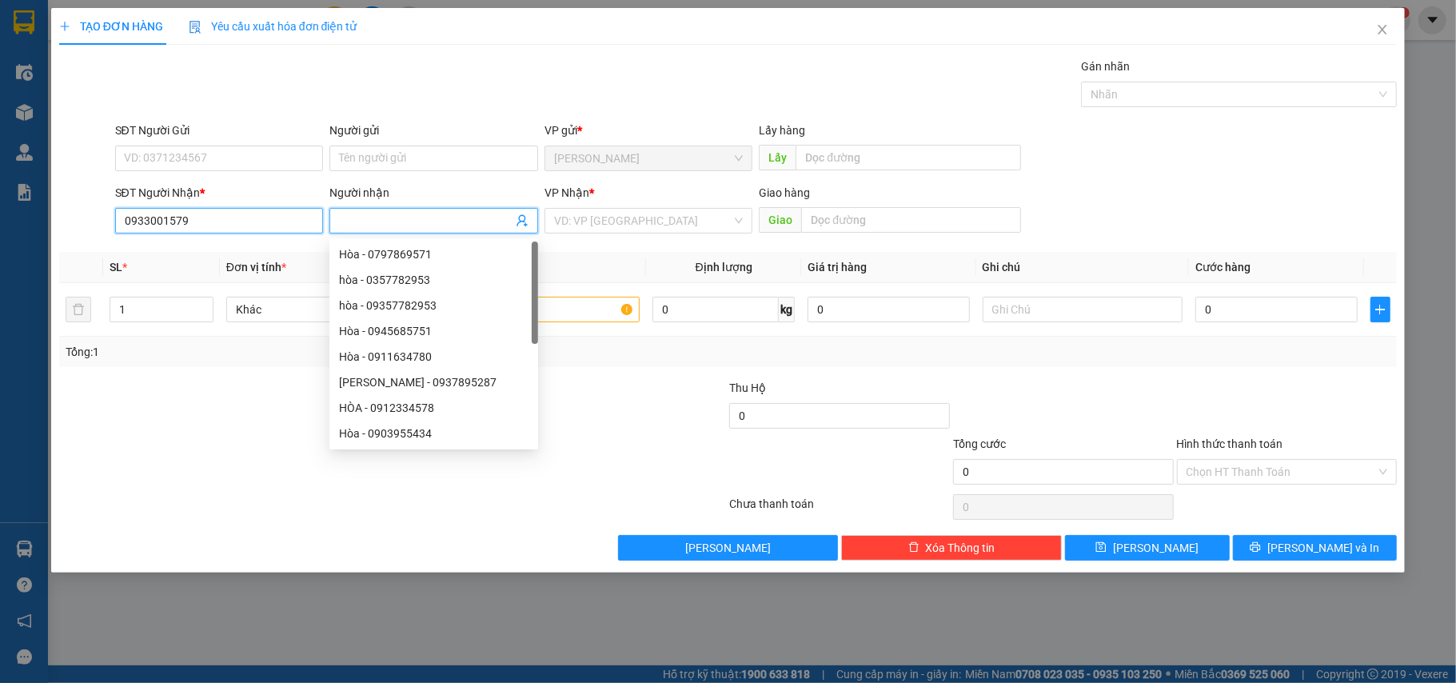
click at [240, 225] on input "0933001579" at bounding box center [219, 221] width 209 height 26
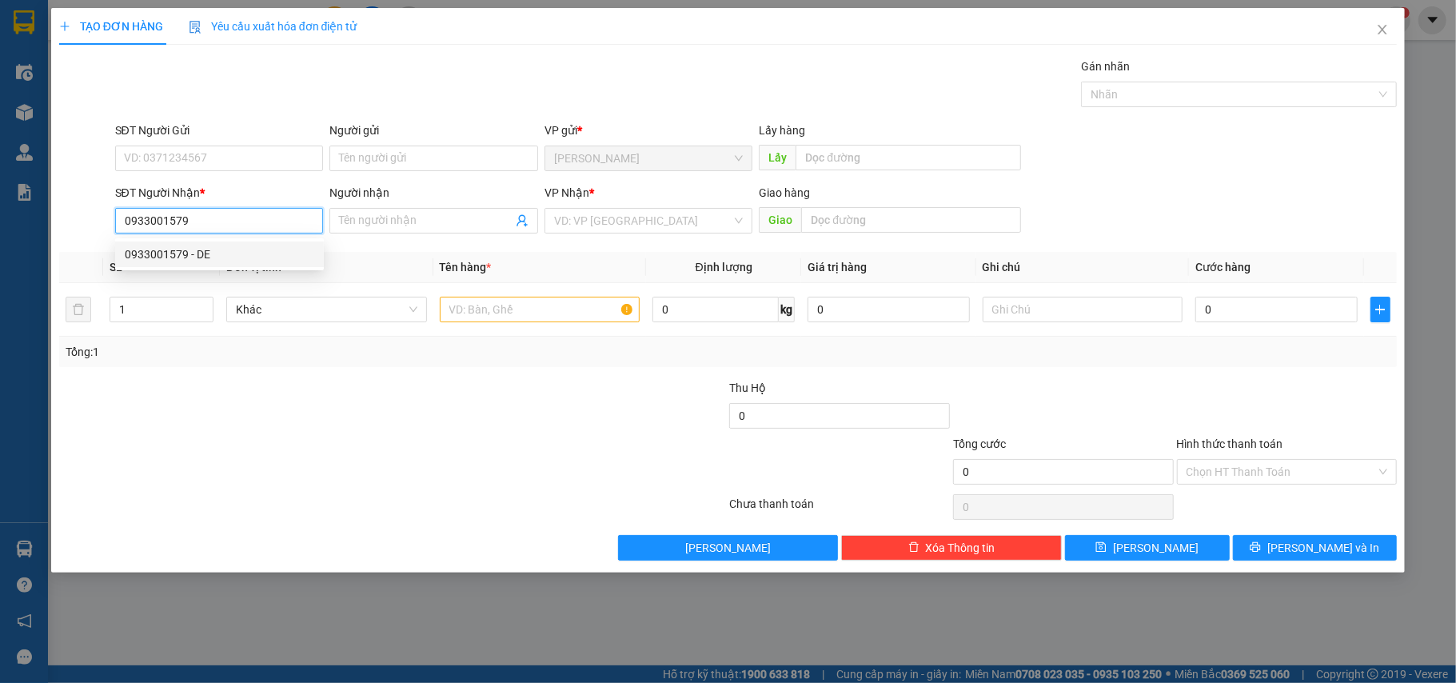
click at [251, 254] on div "0933001579 - DE" at bounding box center [220, 255] width 190 height 18
type input "DE"
click at [547, 308] on input "text" at bounding box center [540, 310] width 201 height 26
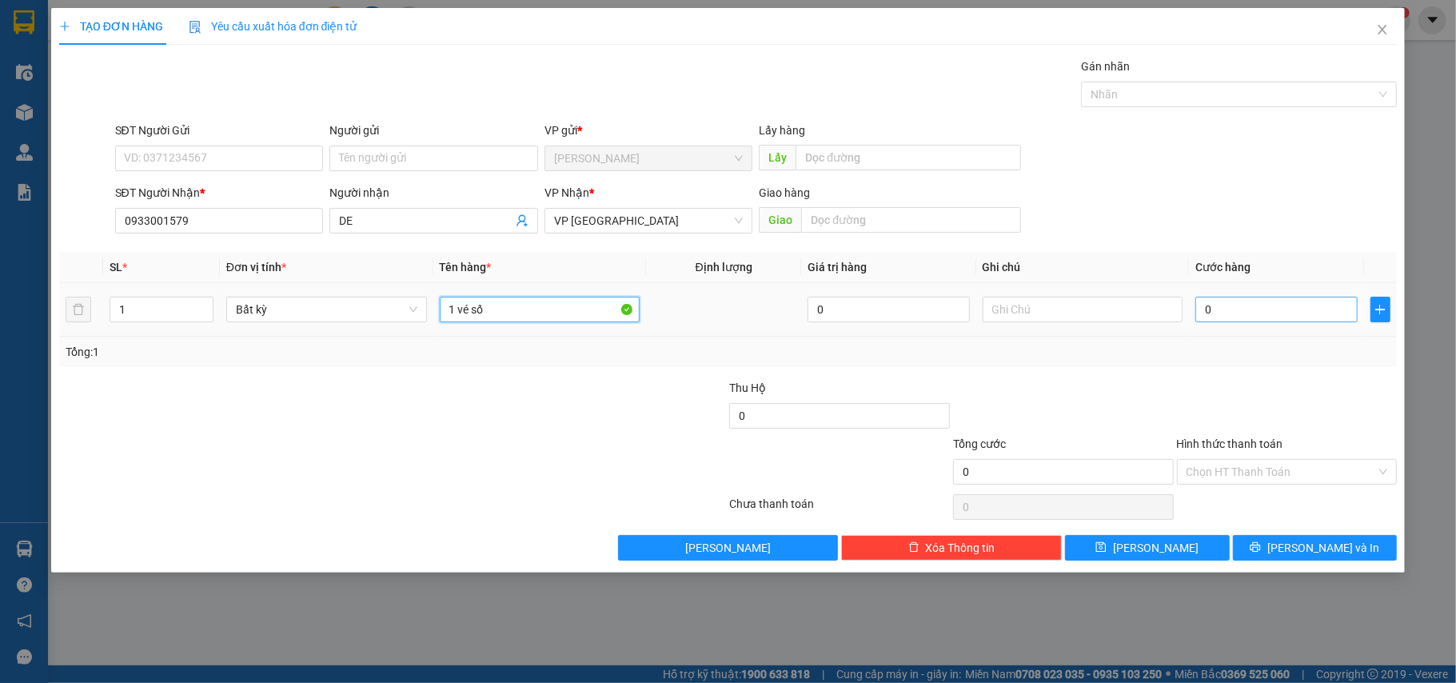
type input "1 vé số"
click at [1238, 318] on input "0" at bounding box center [1277, 310] width 162 height 26
type input "5"
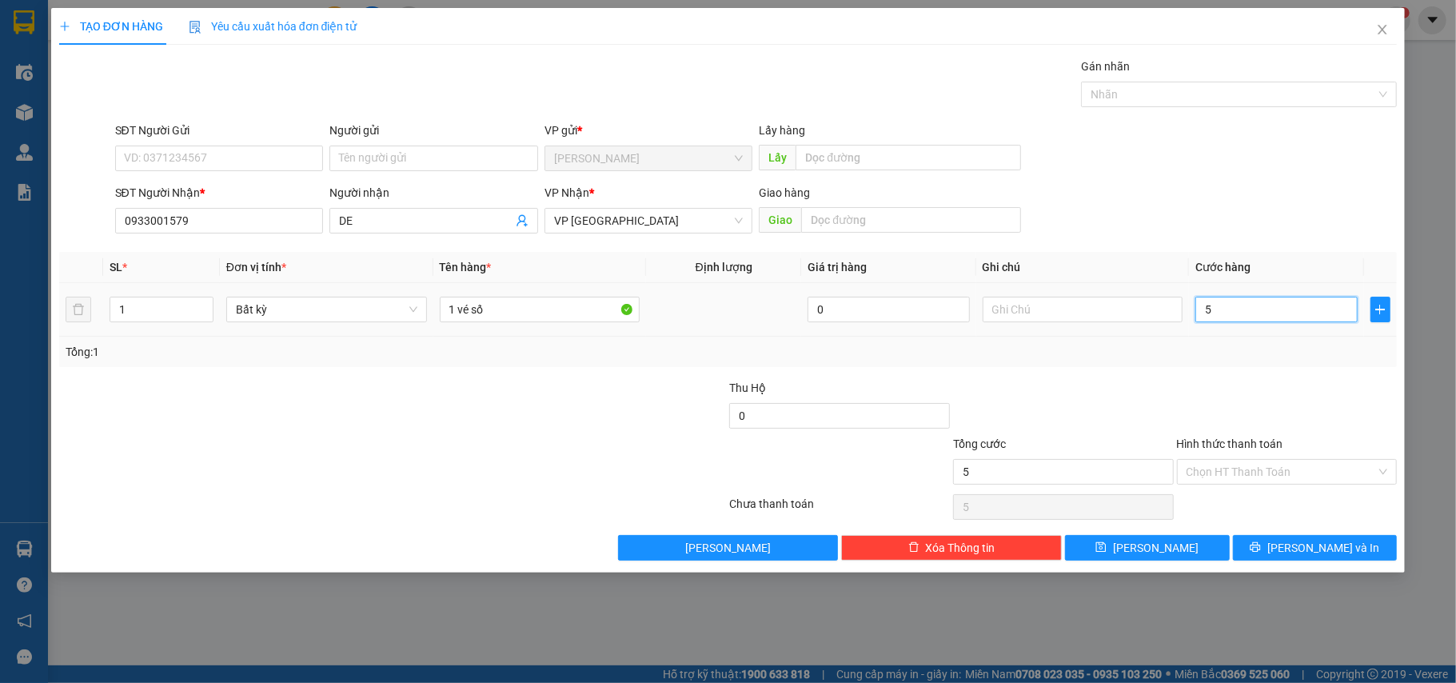
type input "50"
type input "500"
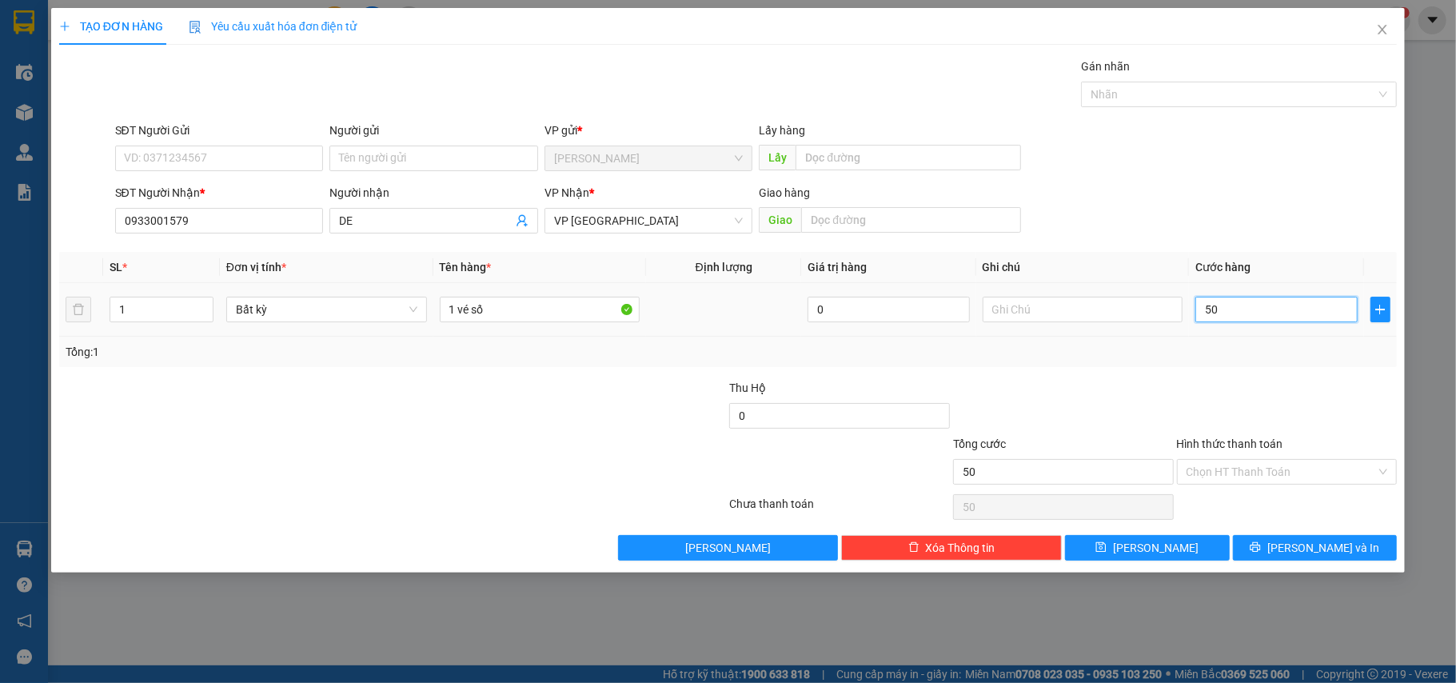
type input "500"
type input "5.000"
type input "50.000"
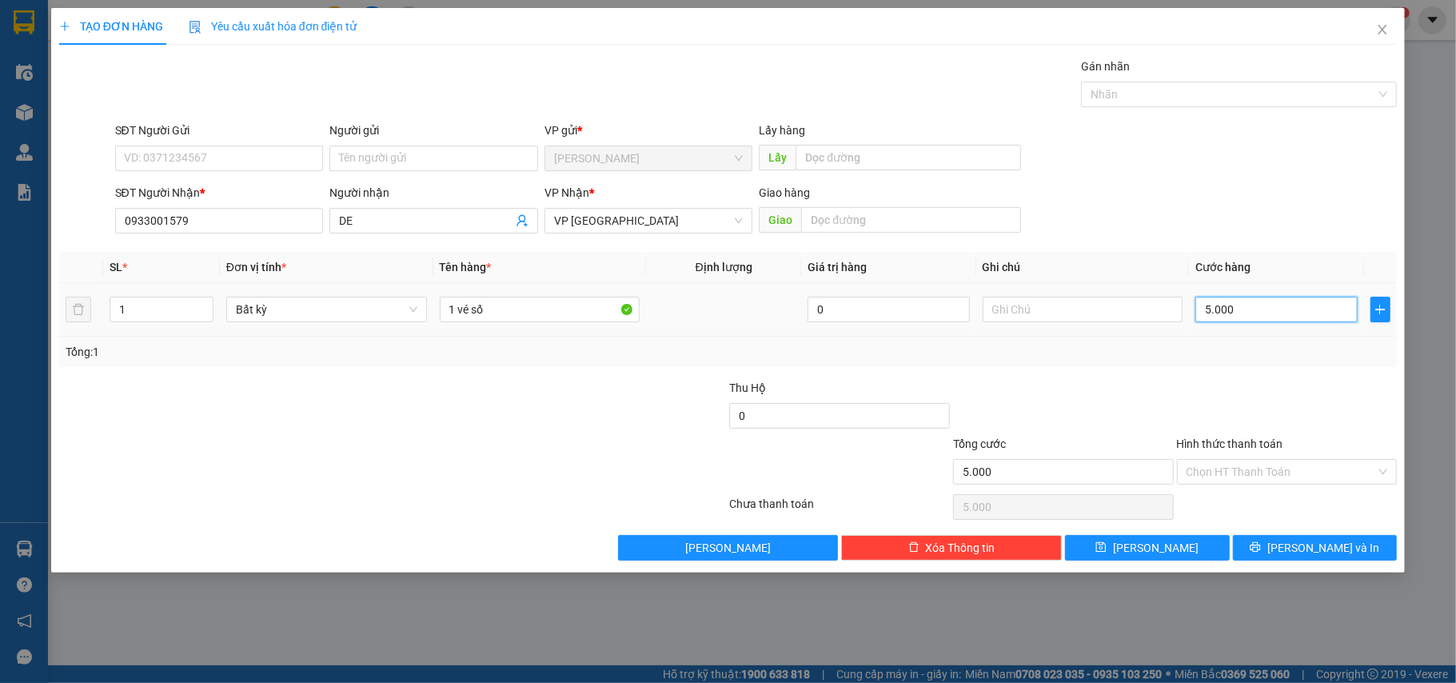
type input "50.000"
click at [1252, 464] on input "Hình thức thanh toán" at bounding box center [1282, 472] width 190 height 24
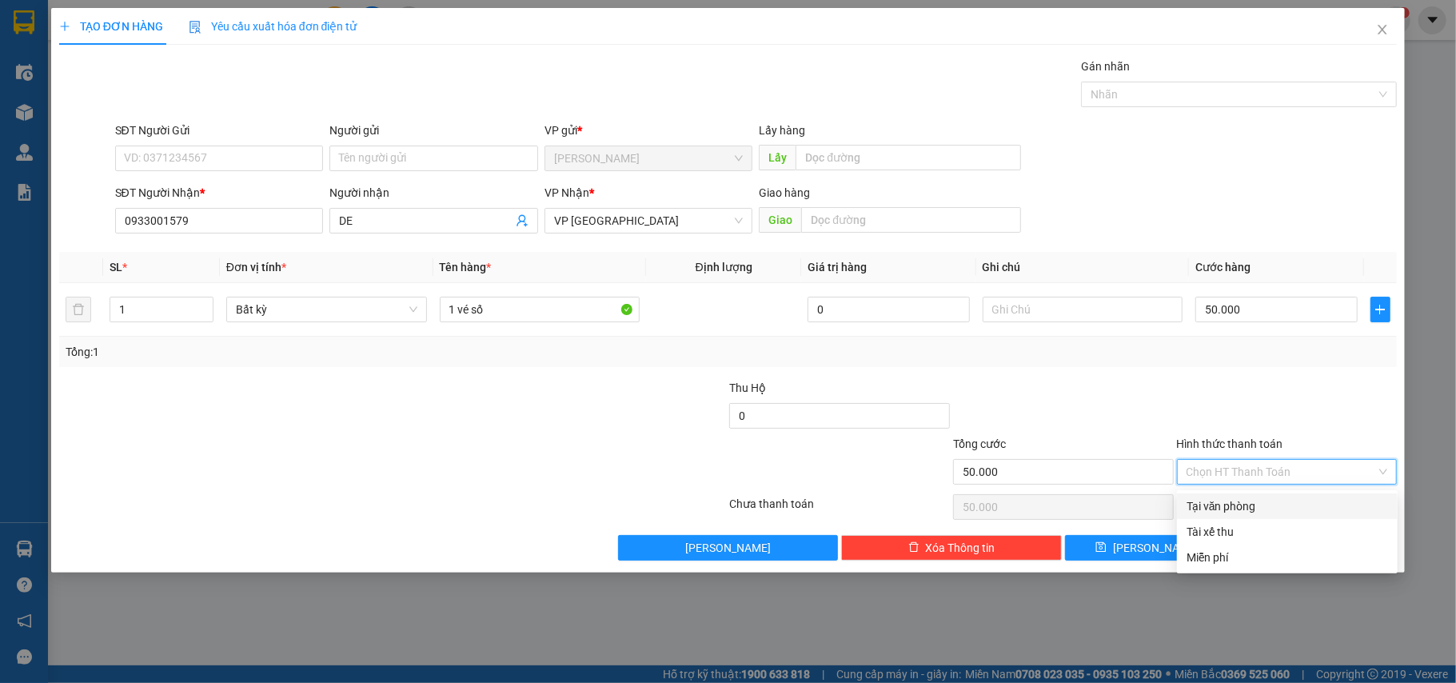
click at [1261, 499] on div "Tại văn phòng" at bounding box center [1288, 506] width 202 height 18
type input "0"
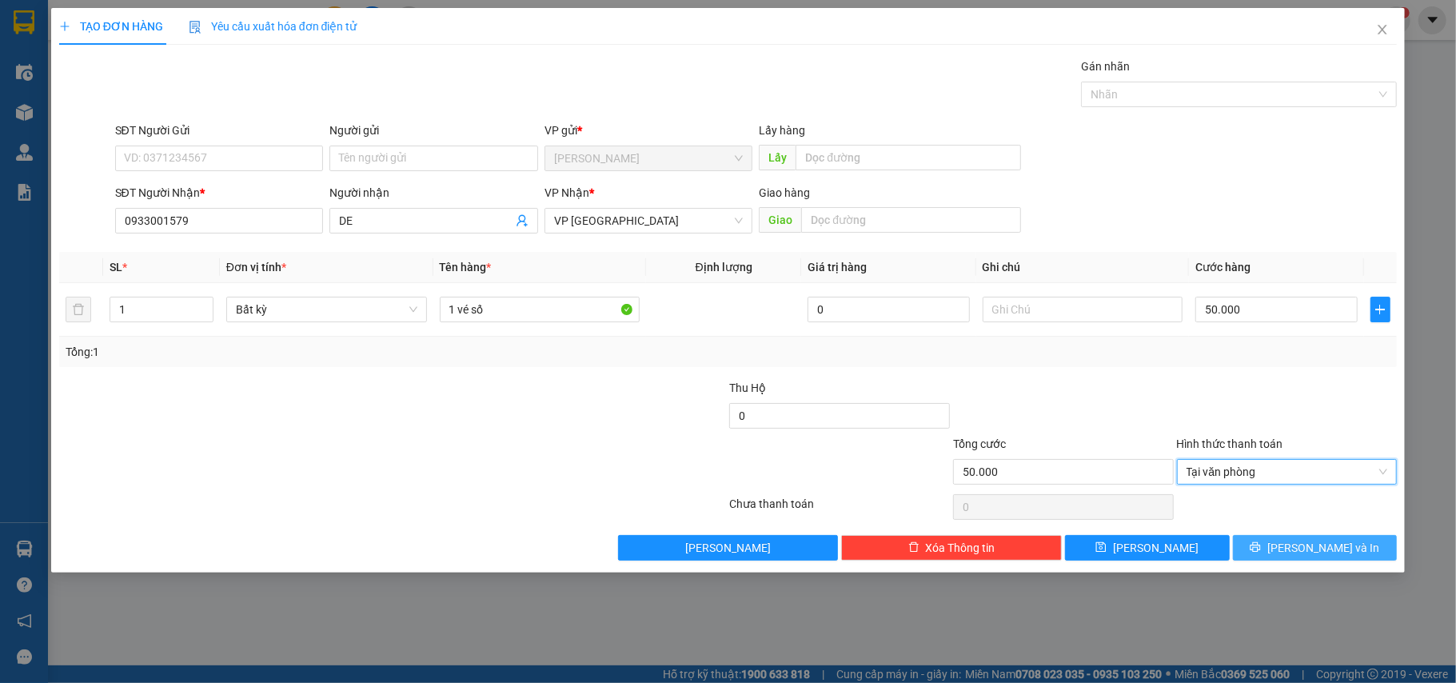
click at [1300, 545] on span "[PERSON_NAME] và In" at bounding box center [1324, 548] width 112 height 18
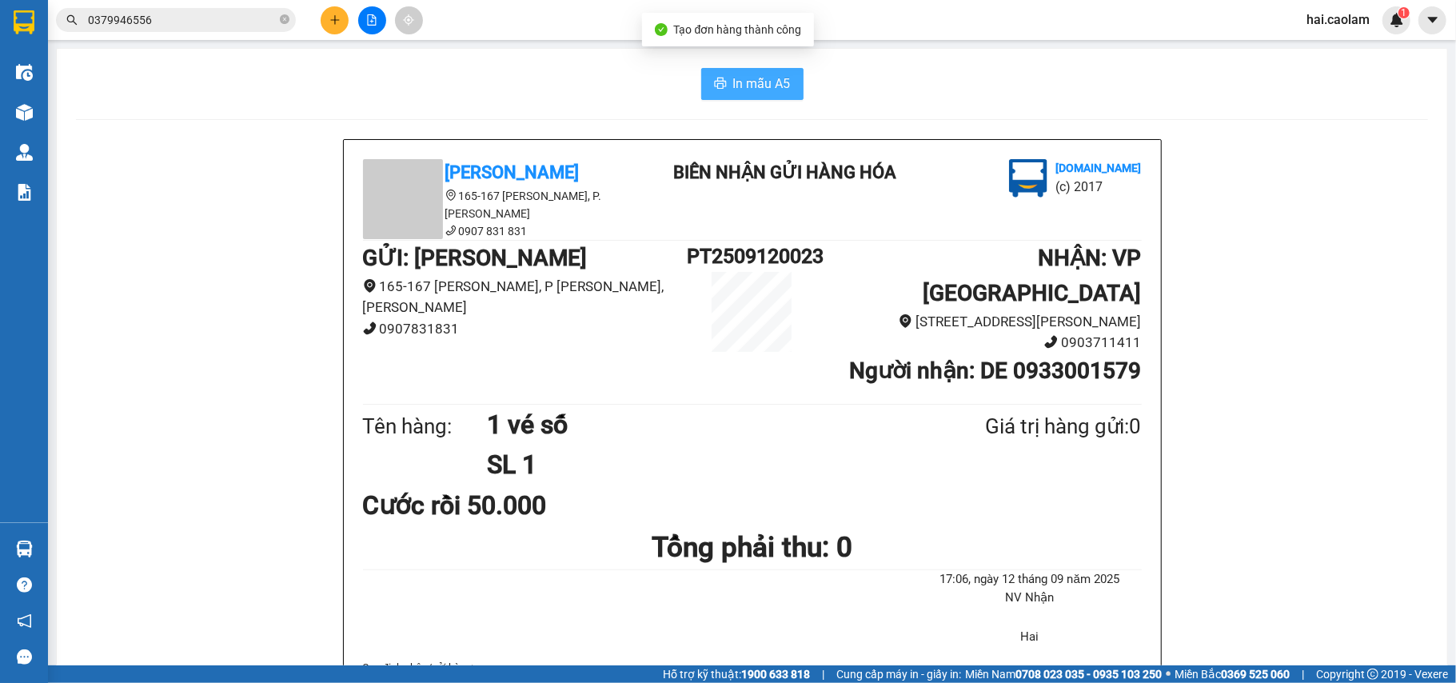
click at [763, 90] on span "In mẫu A5" at bounding box center [762, 84] width 58 height 20
click at [762, 91] on span "In mẫu A5" at bounding box center [762, 84] width 58 height 20
click at [242, 8] on span "0379946556" at bounding box center [176, 20] width 240 height 24
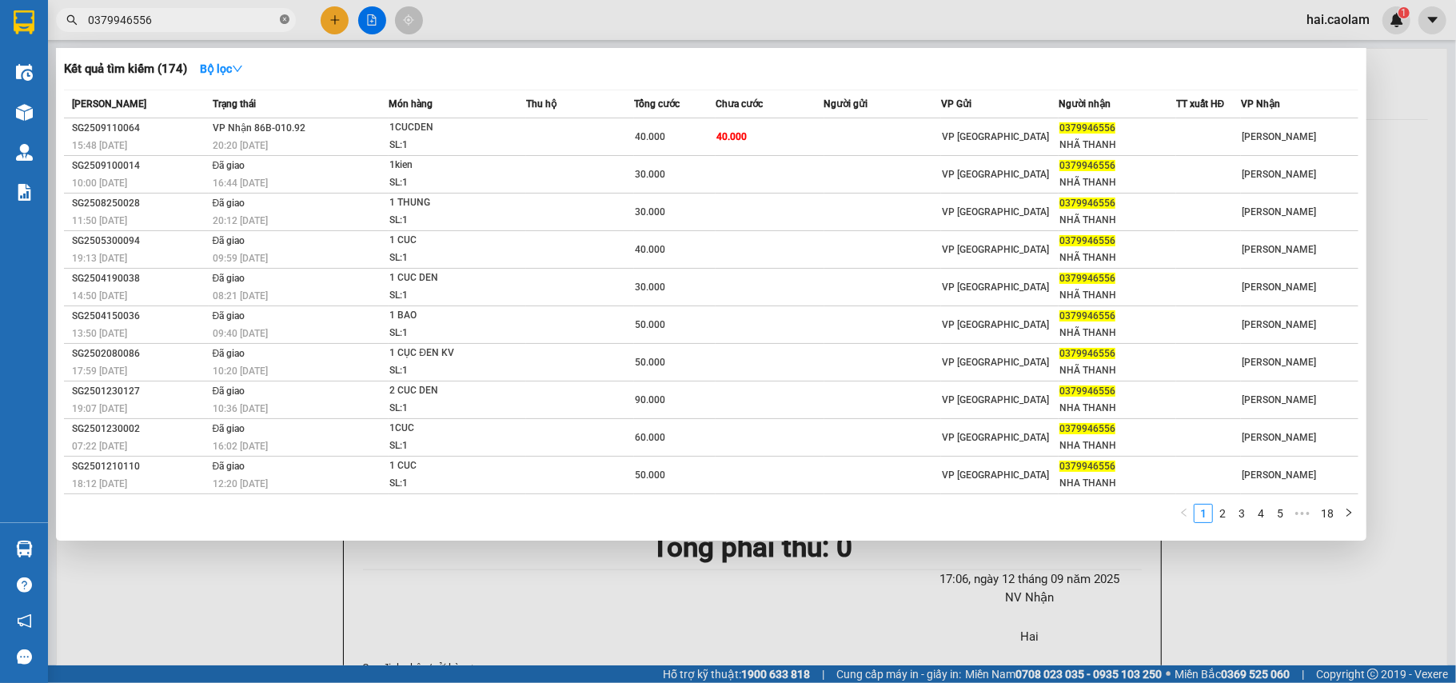
click at [288, 17] on icon "close-circle" at bounding box center [285, 19] width 10 height 10
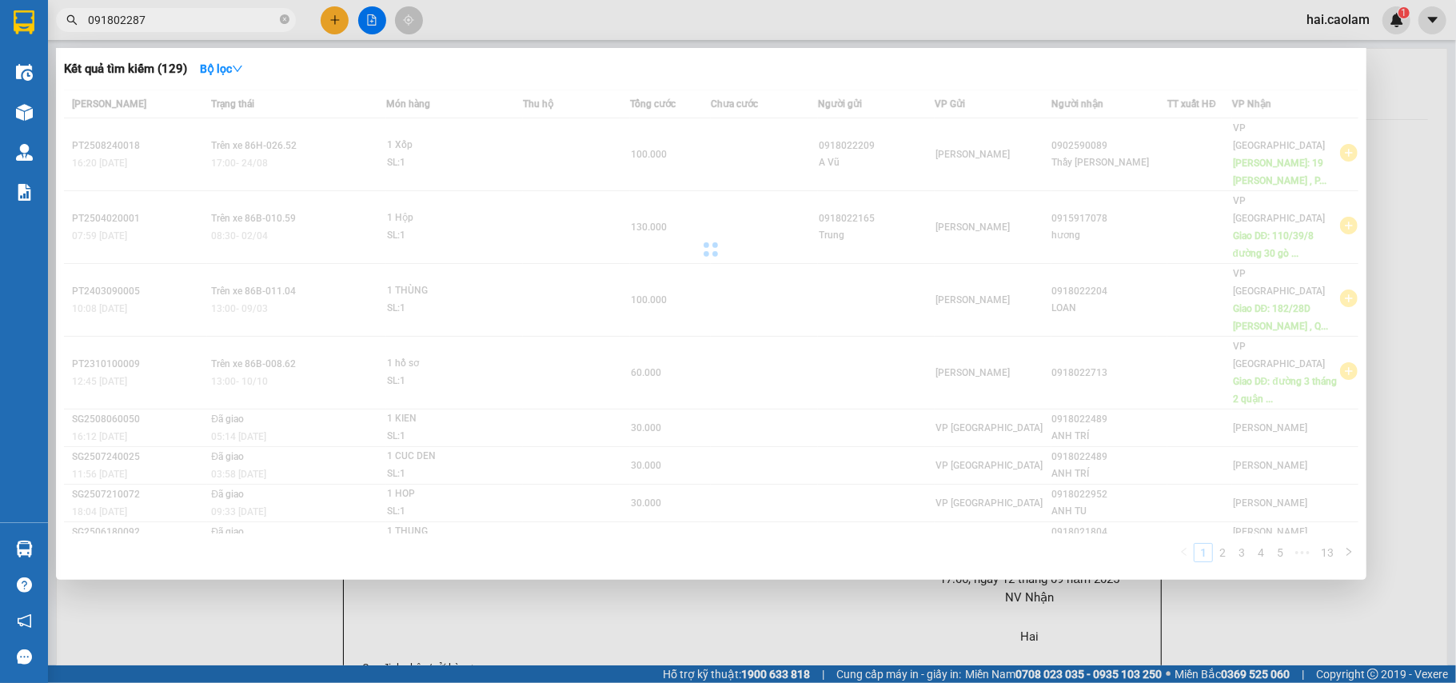
type input "0918022870"
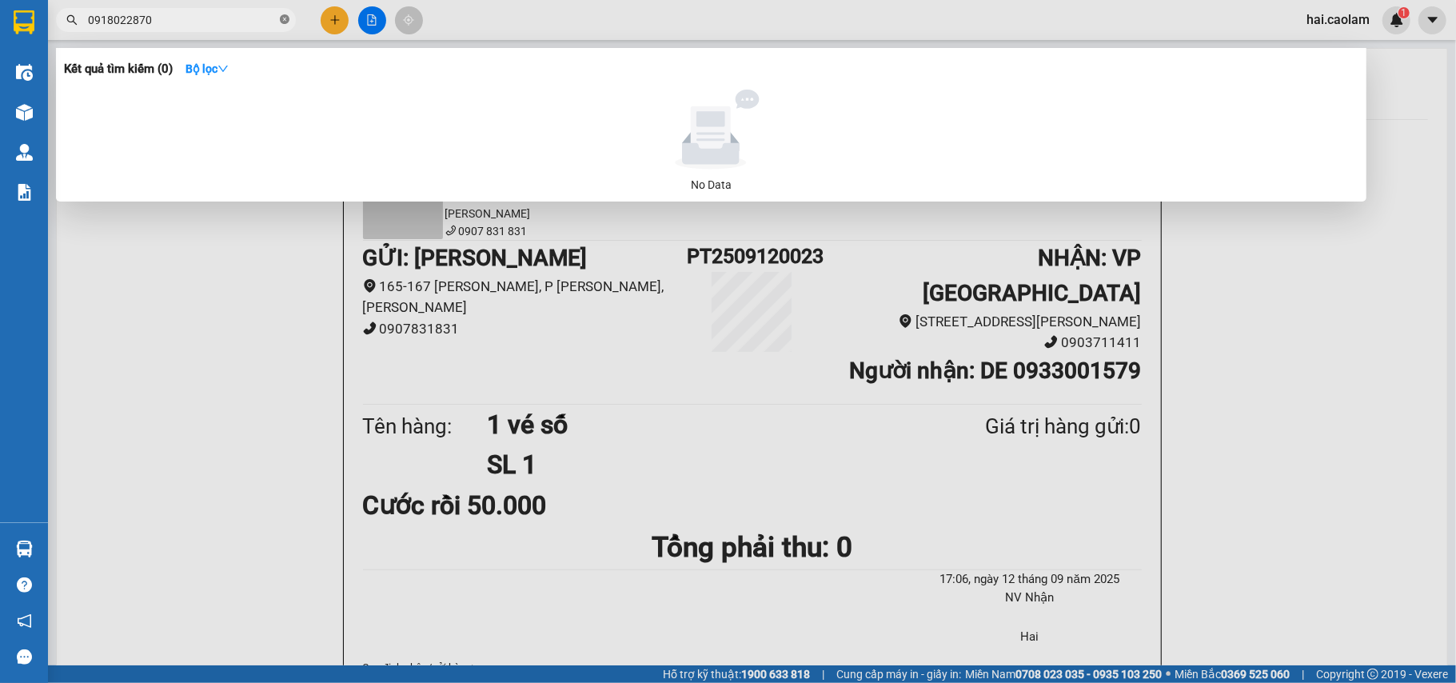
click at [286, 24] on icon "close-circle" at bounding box center [285, 19] width 10 height 10
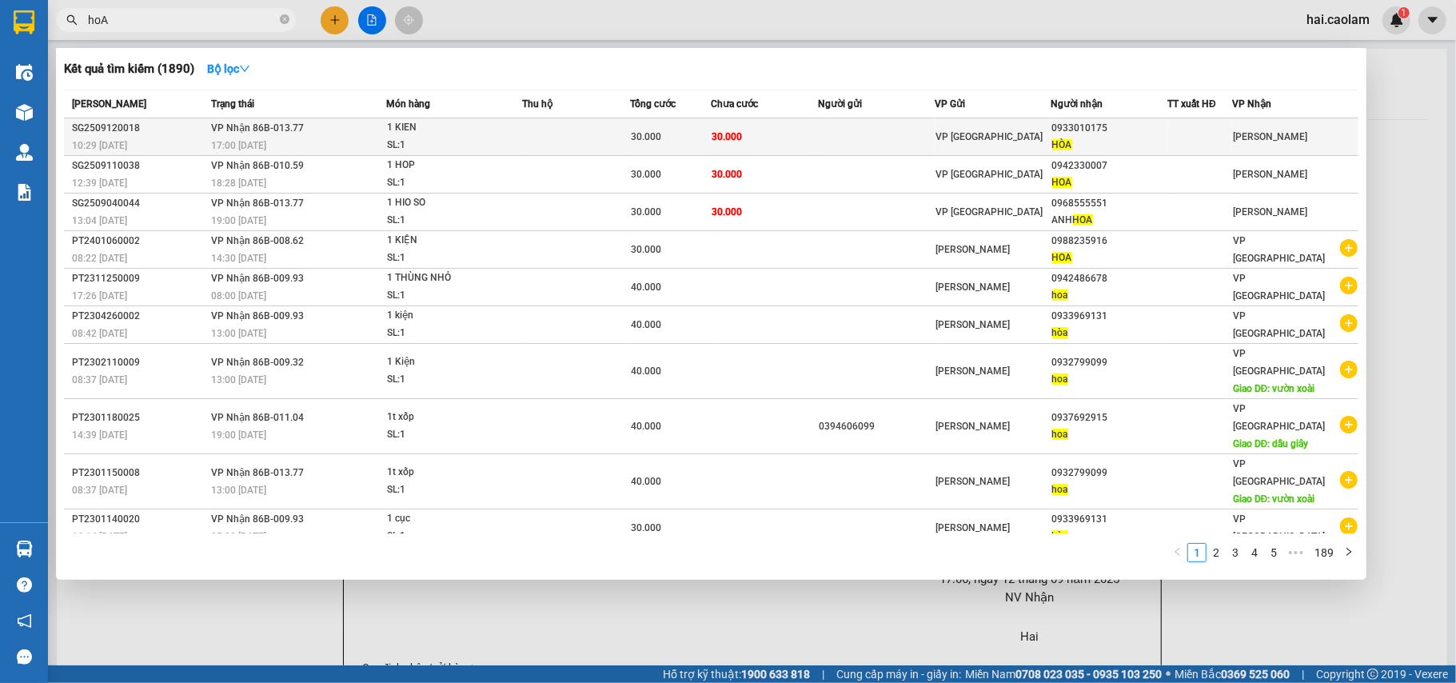
type input "hoA"
click at [1108, 148] on div "HÒA" at bounding box center [1110, 145] width 115 height 17
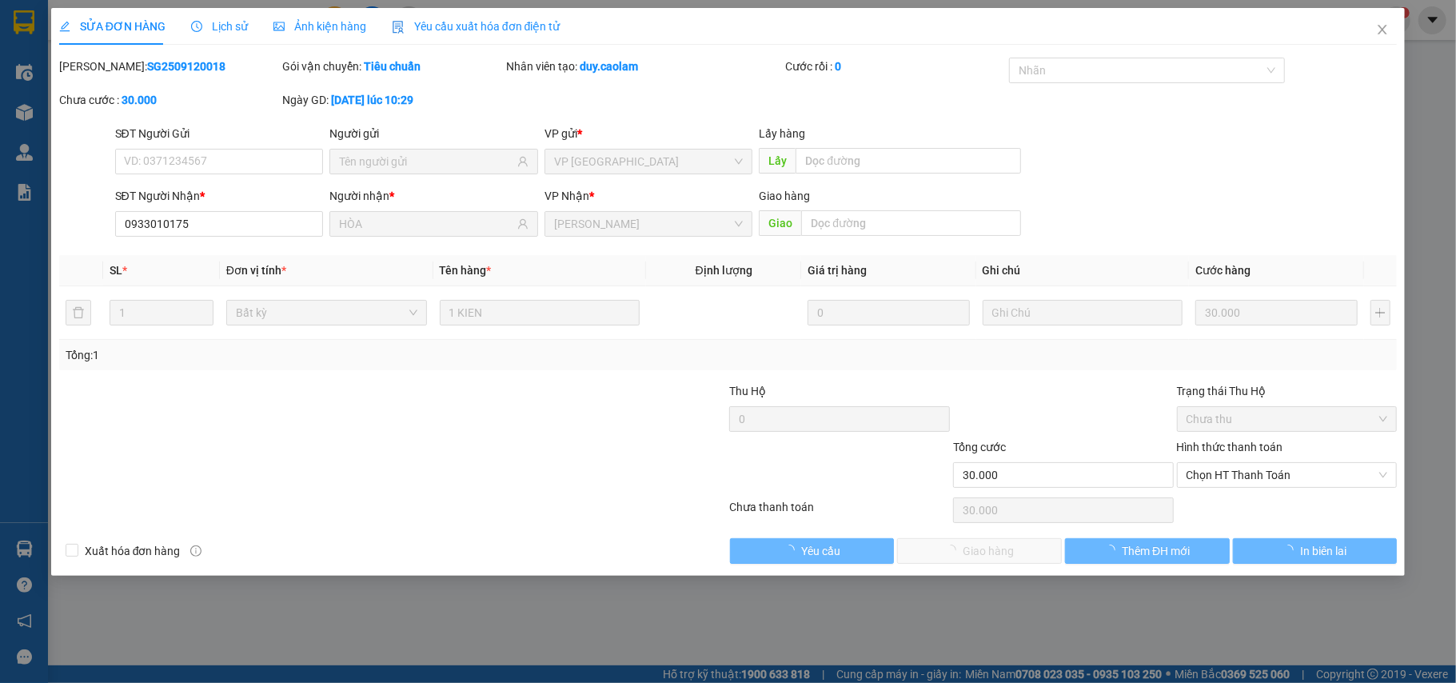
type input "0933010175"
type input "HÒA"
type input "30.000"
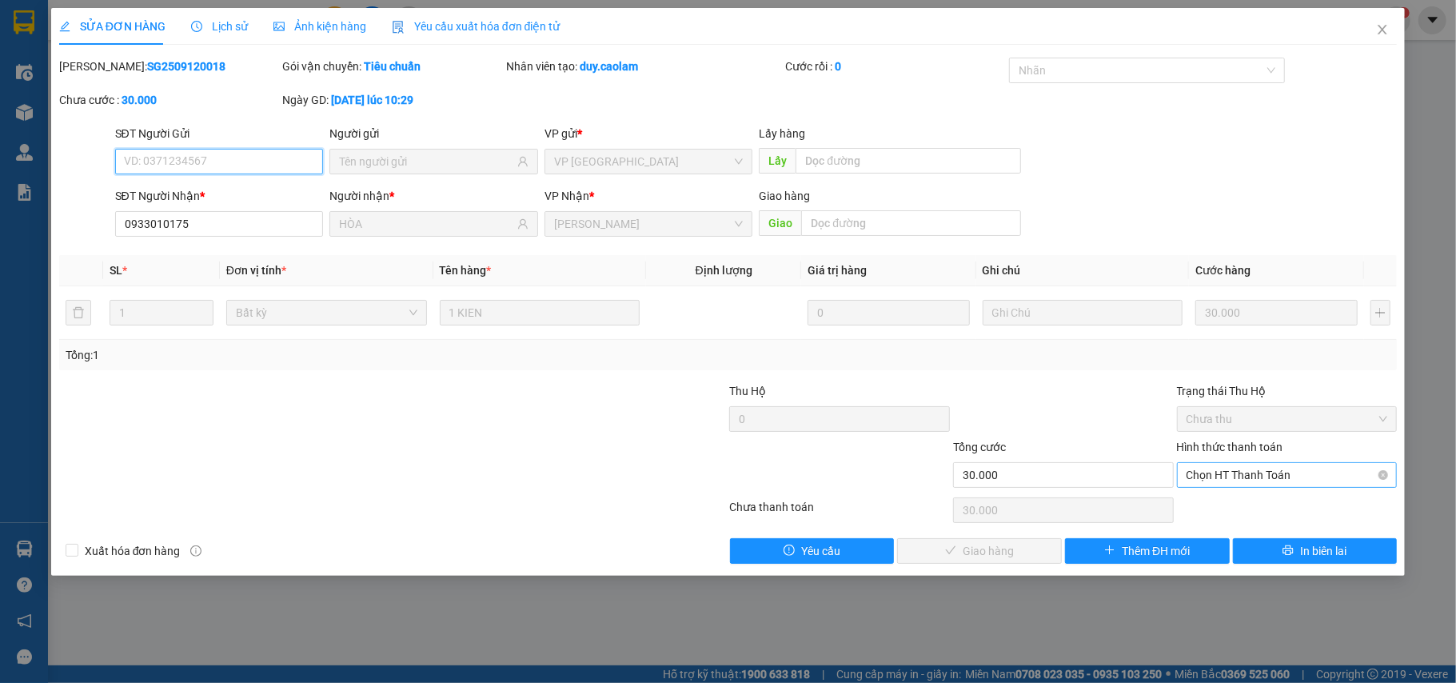
click at [1318, 474] on span "Chọn HT Thanh Toán" at bounding box center [1288, 475] width 202 height 24
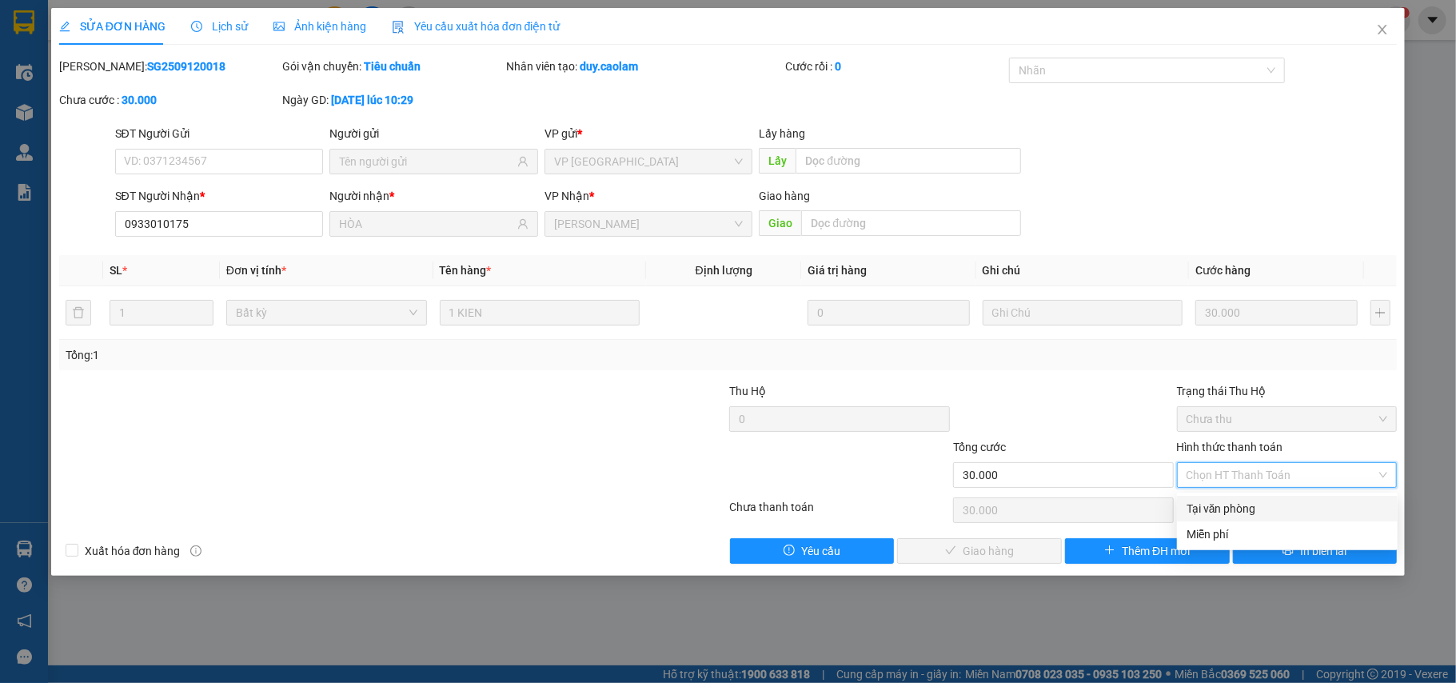
drag, startPoint x: 1286, startPoint y: 507, endPoint x: 1172, endPoint y: 518, distance: 114.9
click at [1284, 507] on div "Tại văn phòng" at bounding box center [1288, 509] width 202 height 18
type input "0"
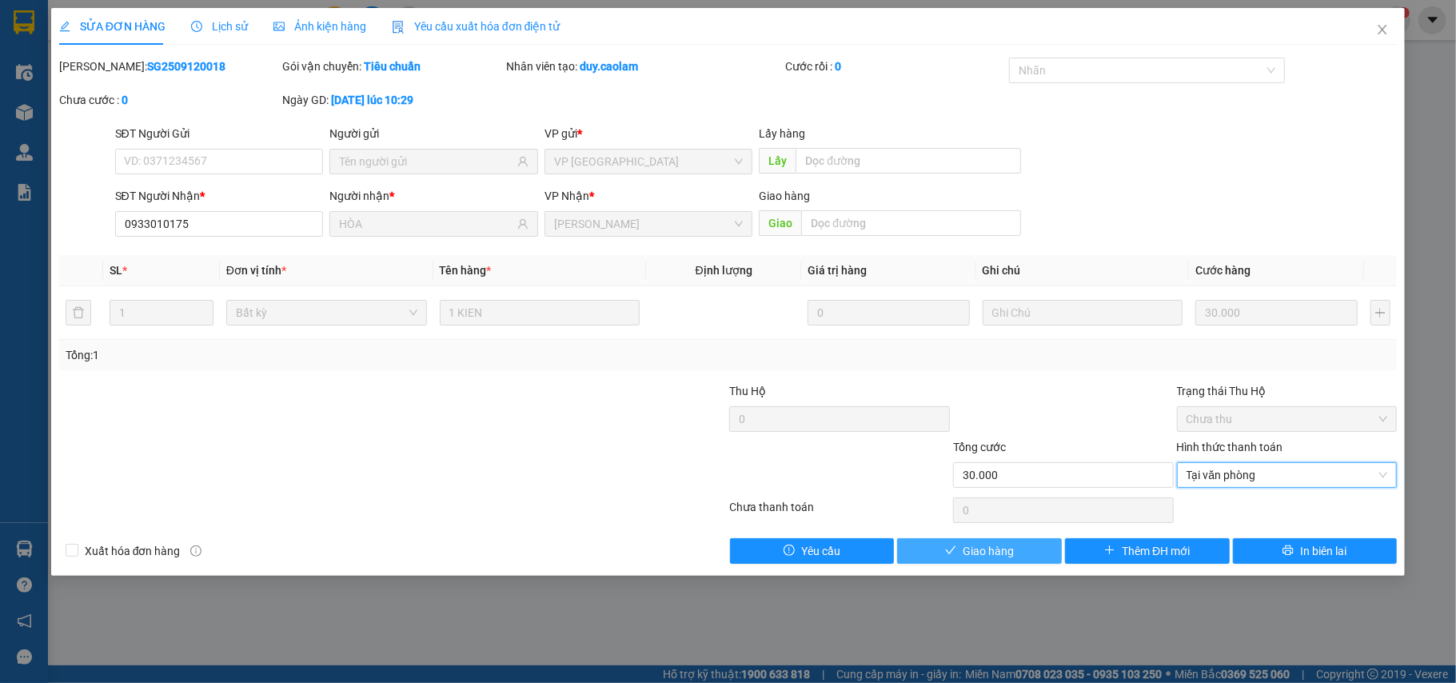
click at [952, 554] on icon "check" at bounding box center [951, 550] width 10 height 8
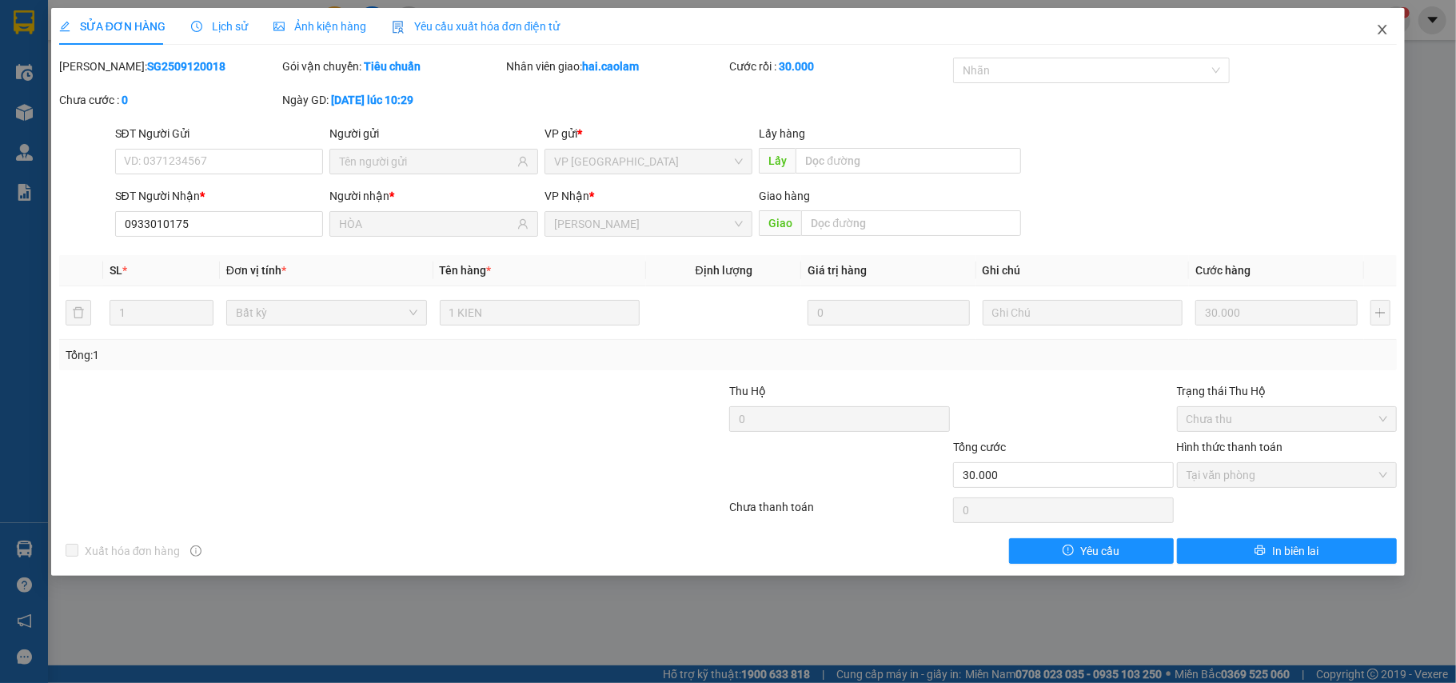
click at [1386, 29] on icon "close" at bounding box center [1382, 29] width 13 height 13
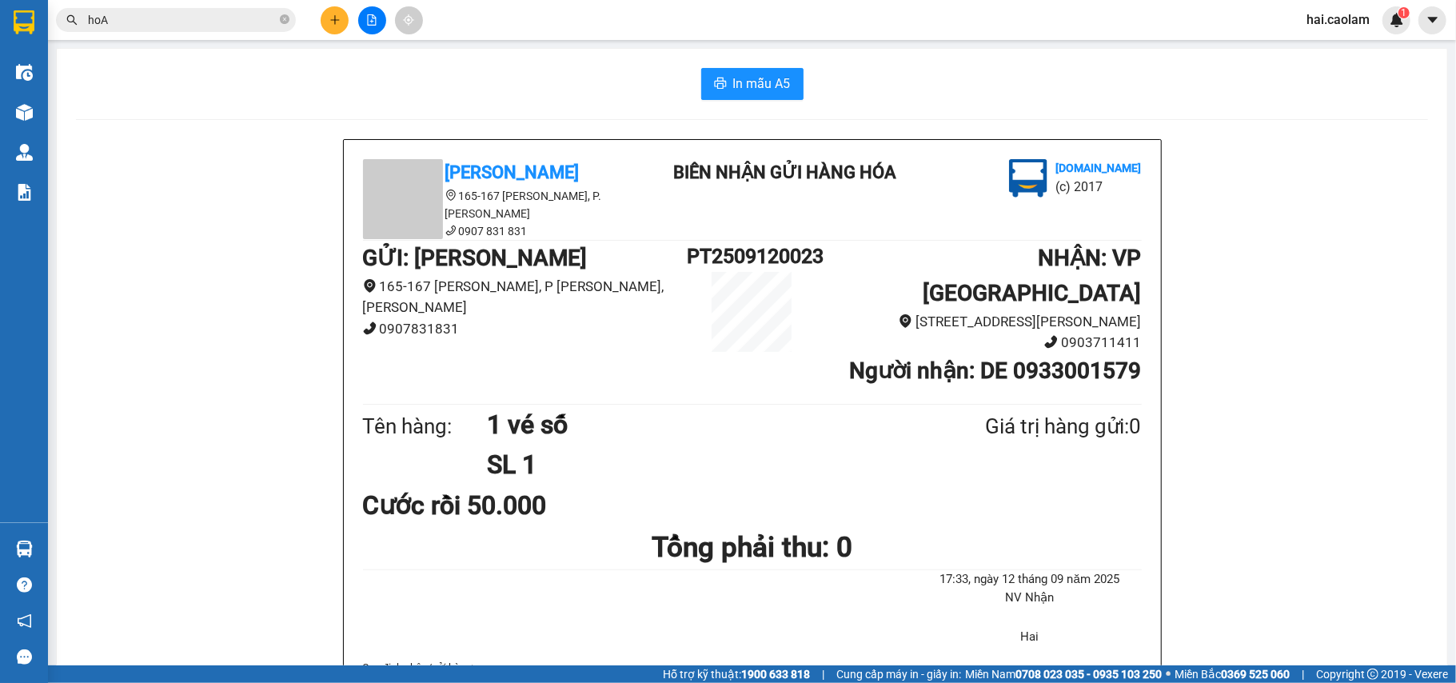
click at [334, 14] on icon "plus" at bounding box center [335, 19] width 11 height 11
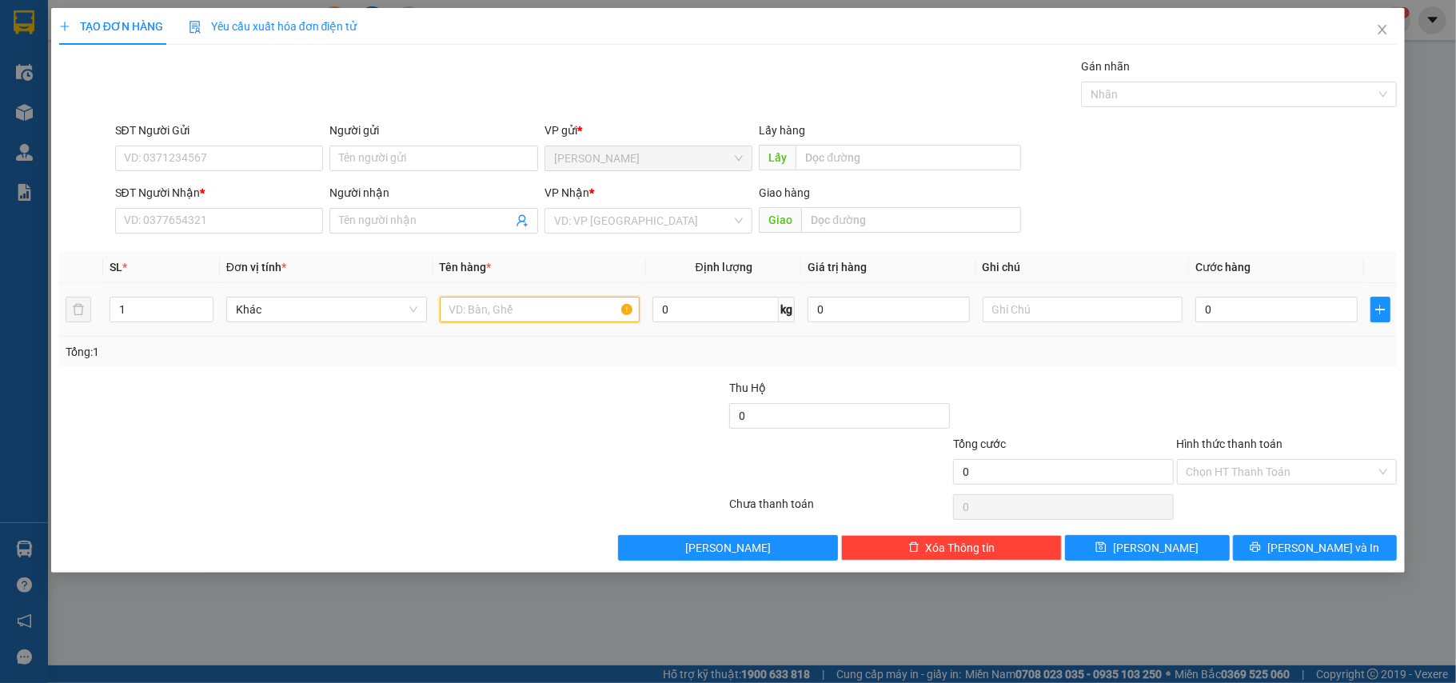
click at [528, 320] on input "text" at bounding box center [540, 310] width 201 height 26
type input "1 XỐP"
click at [1322, 309] on input "0" at bounding box center [1277, 310] width 162 height 26
type input "5"
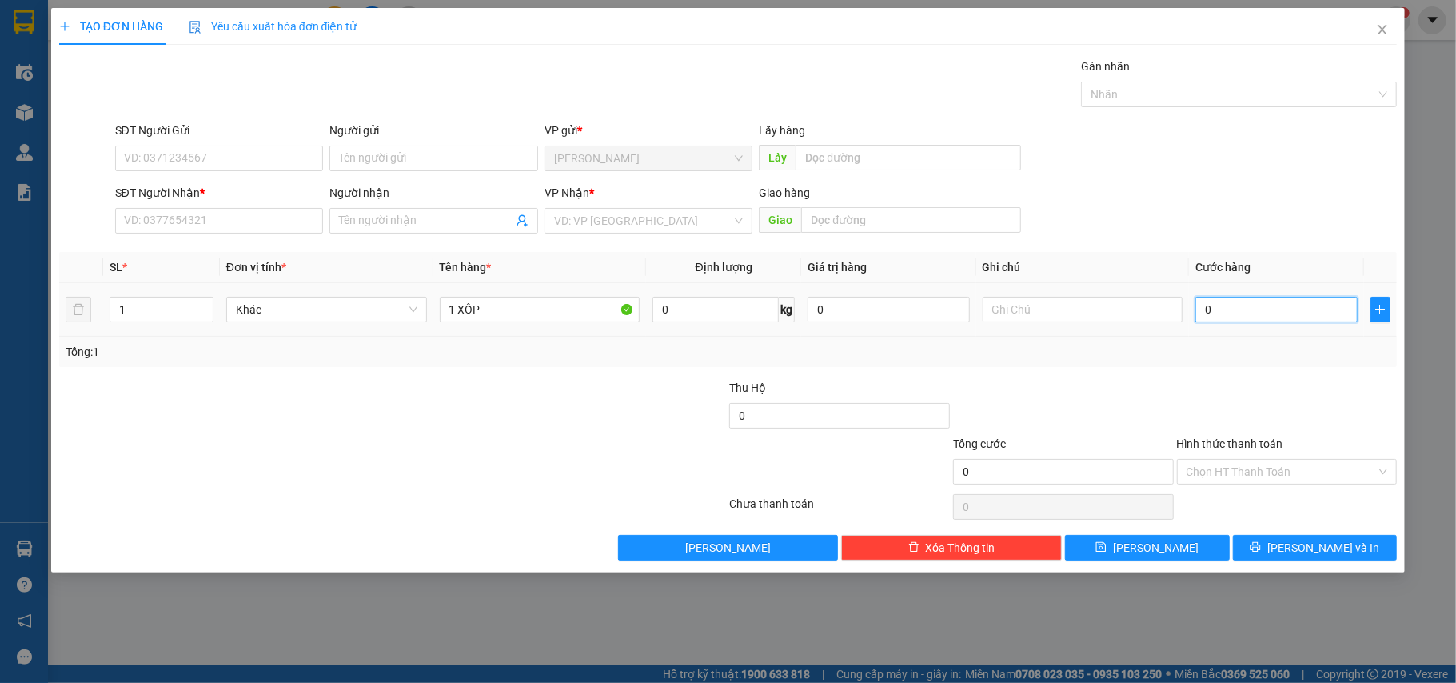
type input "5"
type input "50"
type input "50.000"
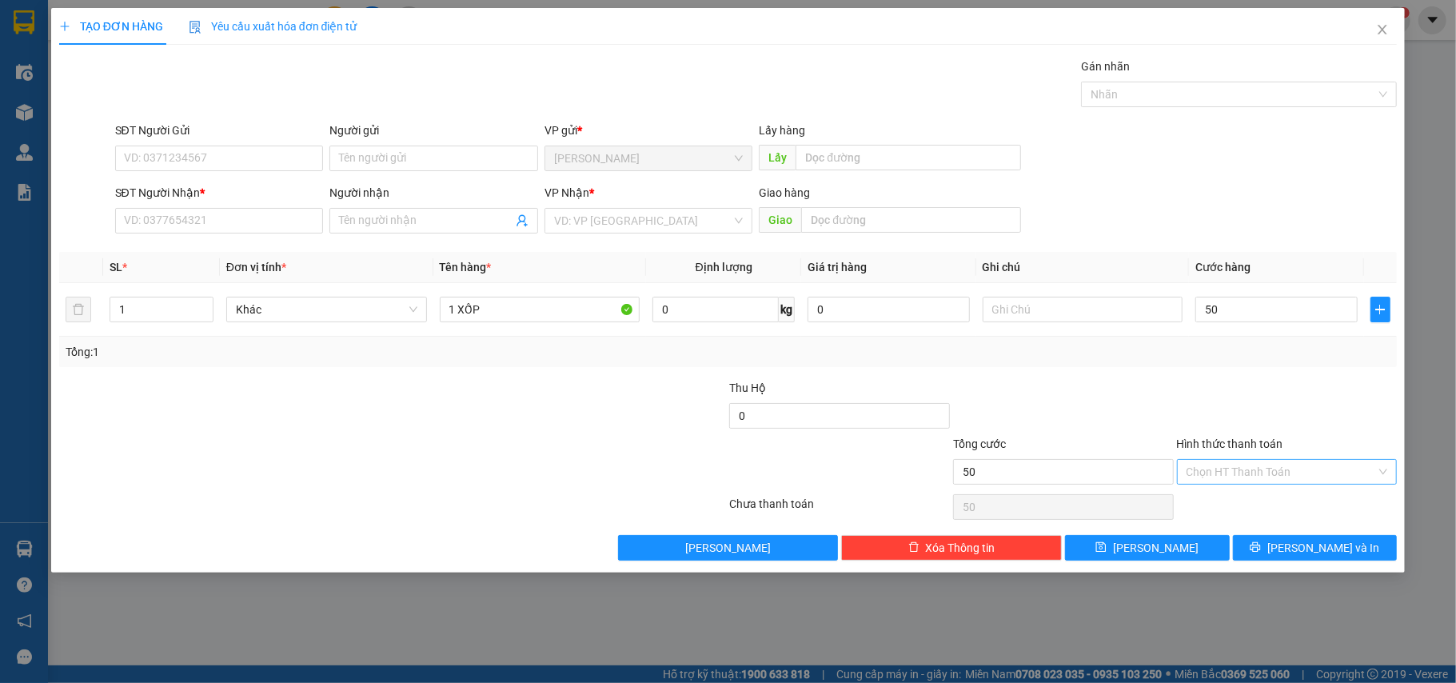
type input "50.000"
click at [1303, 469] on input "Hình thức thanh toán" at bounding box center [1282, 472] width 190 height 24
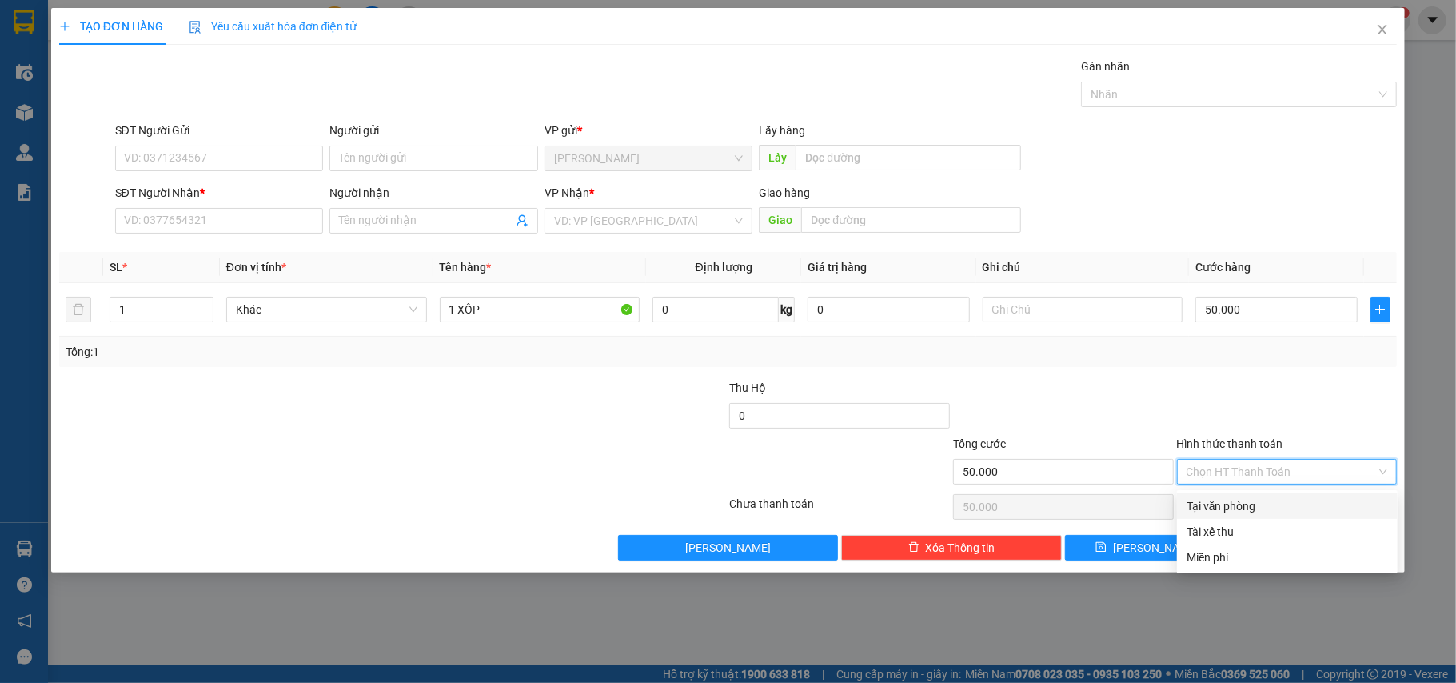
click at [1305, 505] on div "Tại văn phòng" at bounding box center [1288, 506] width 202 height 18
type input "0"
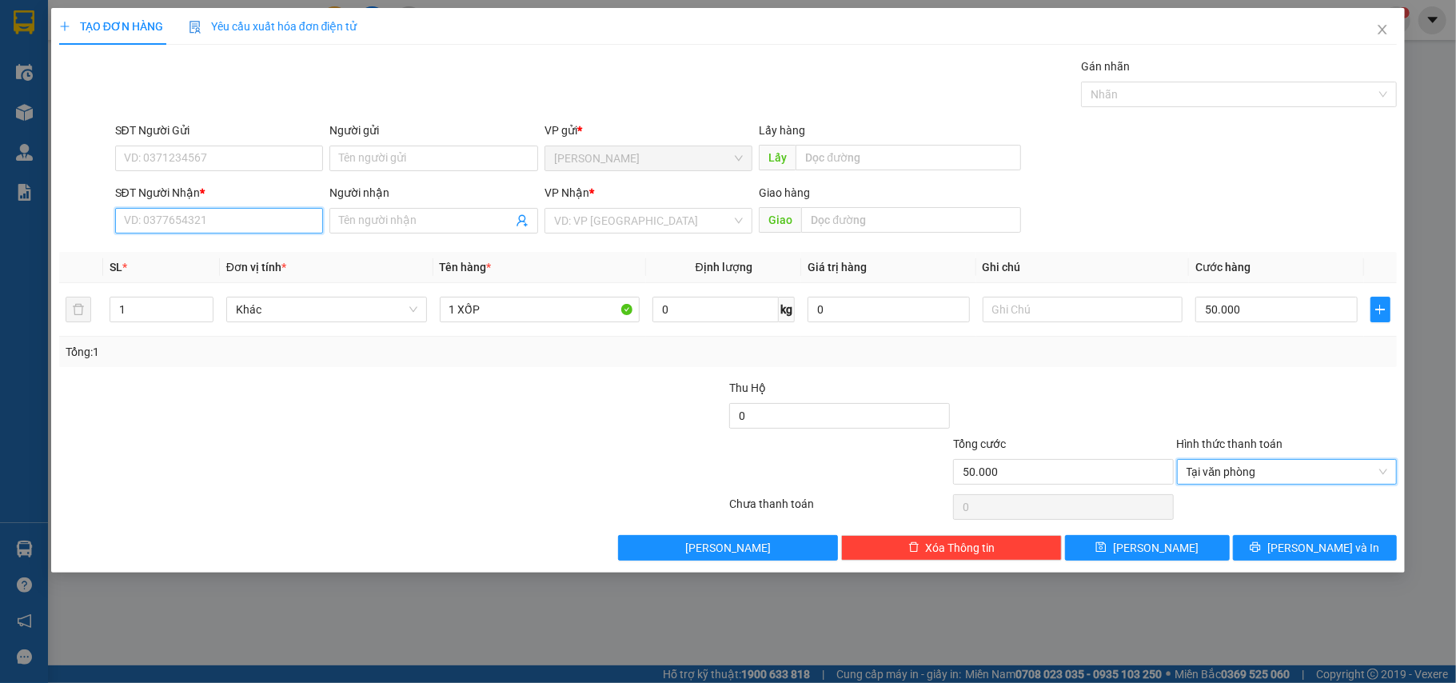
click at [225, 228] on input "SĐT Người Nhận *" at bounding box center [219, 221] width 209 height 26
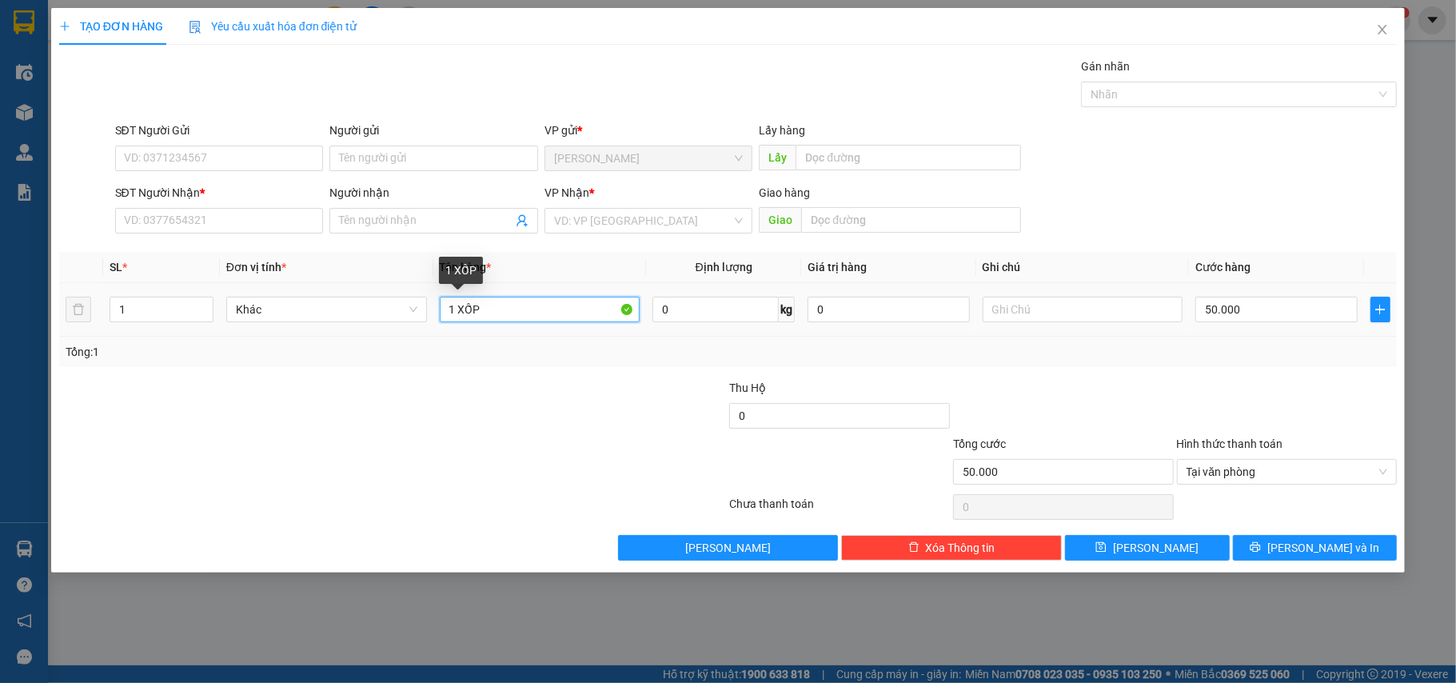
click at [533, 318] on input "1 XỐP" at bounding box center [540, 310] width 201 height 26
type input "1 XỐP TRẮNG"
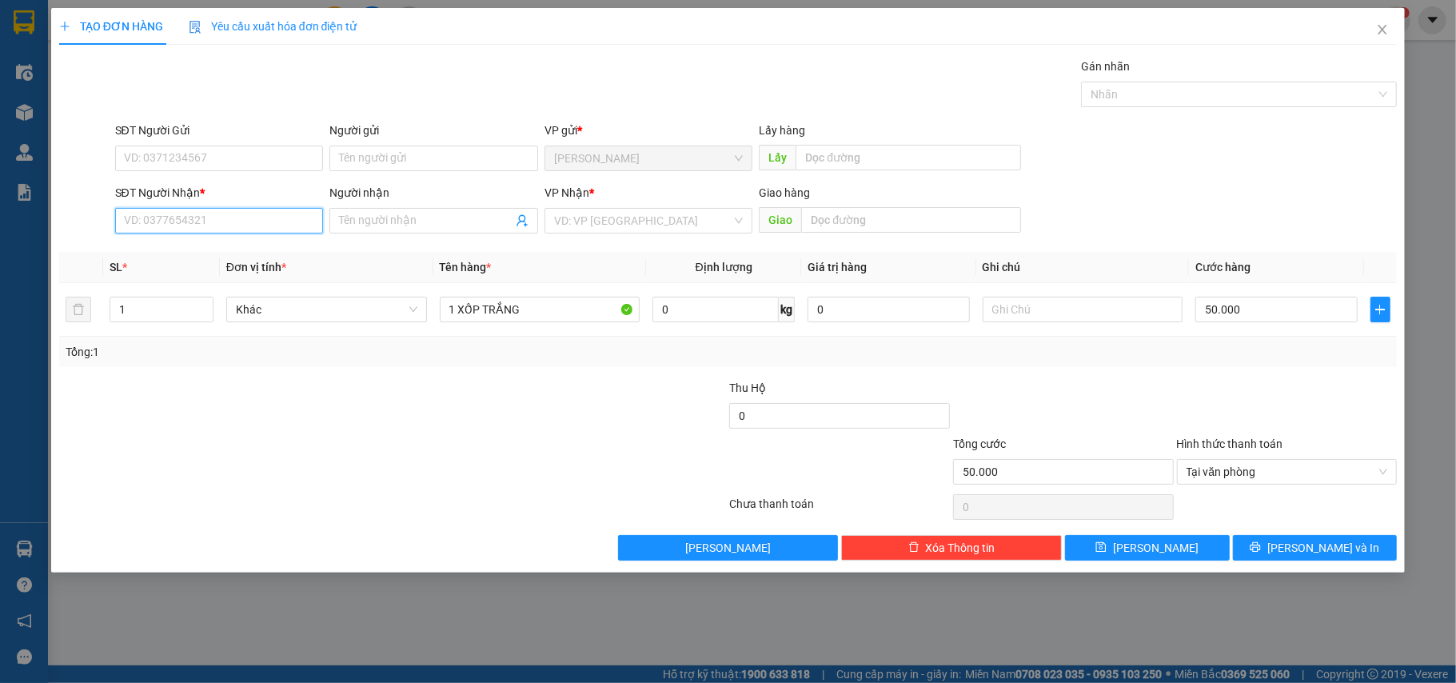
click at [247, 219] on input "SĐT Người Nhận *" at bounding box center [219, 221] width 209 height 26
type input "0889915106"
click at [242, 250] on div "0889915106 - Mỹ" at bounding box center [220, 255] width 190 height 18
type input "Mỹ"
type input "0889915106"
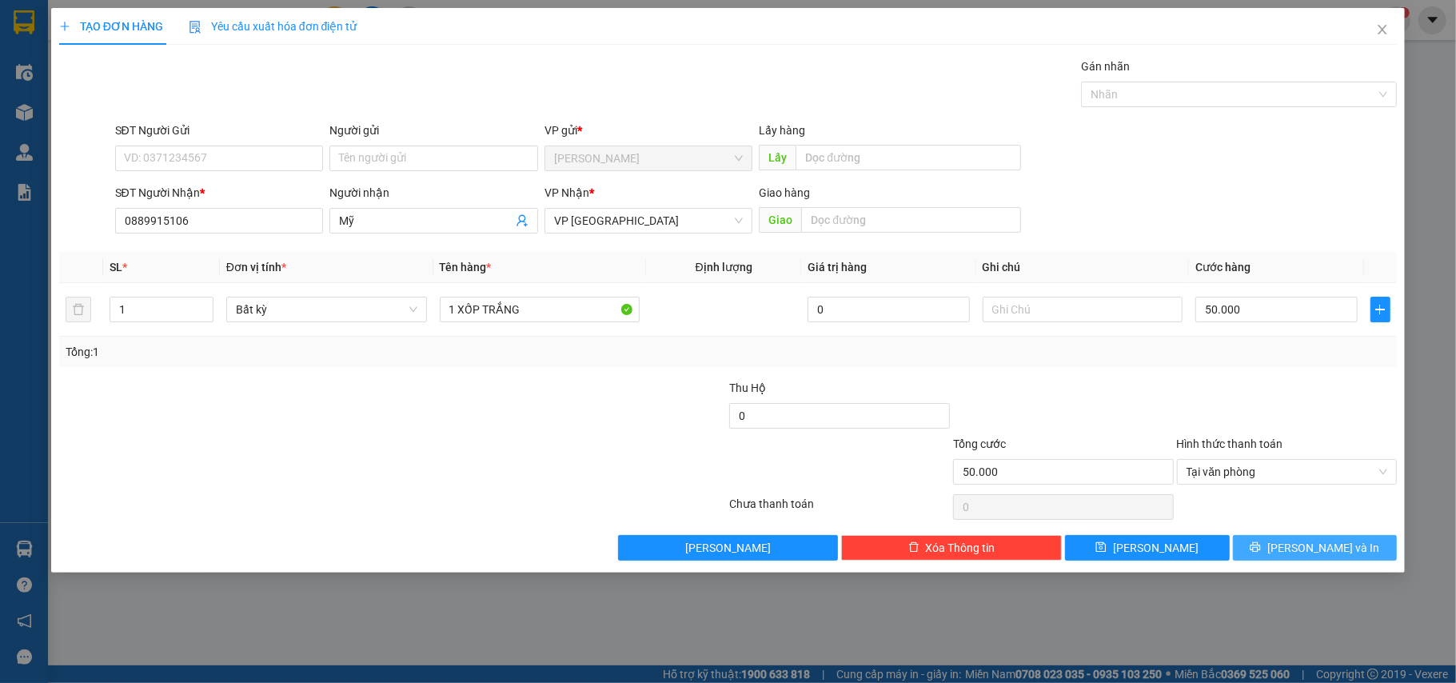
drag, startPoint x: 1316, startPoint y: 554, endPoint x: 1291, endPoint y: 513, distance: 48.8
click at [1310, 544] on span "[PERSON_NAME] và In" at bounding box center [1324, 548] width 112 height 18
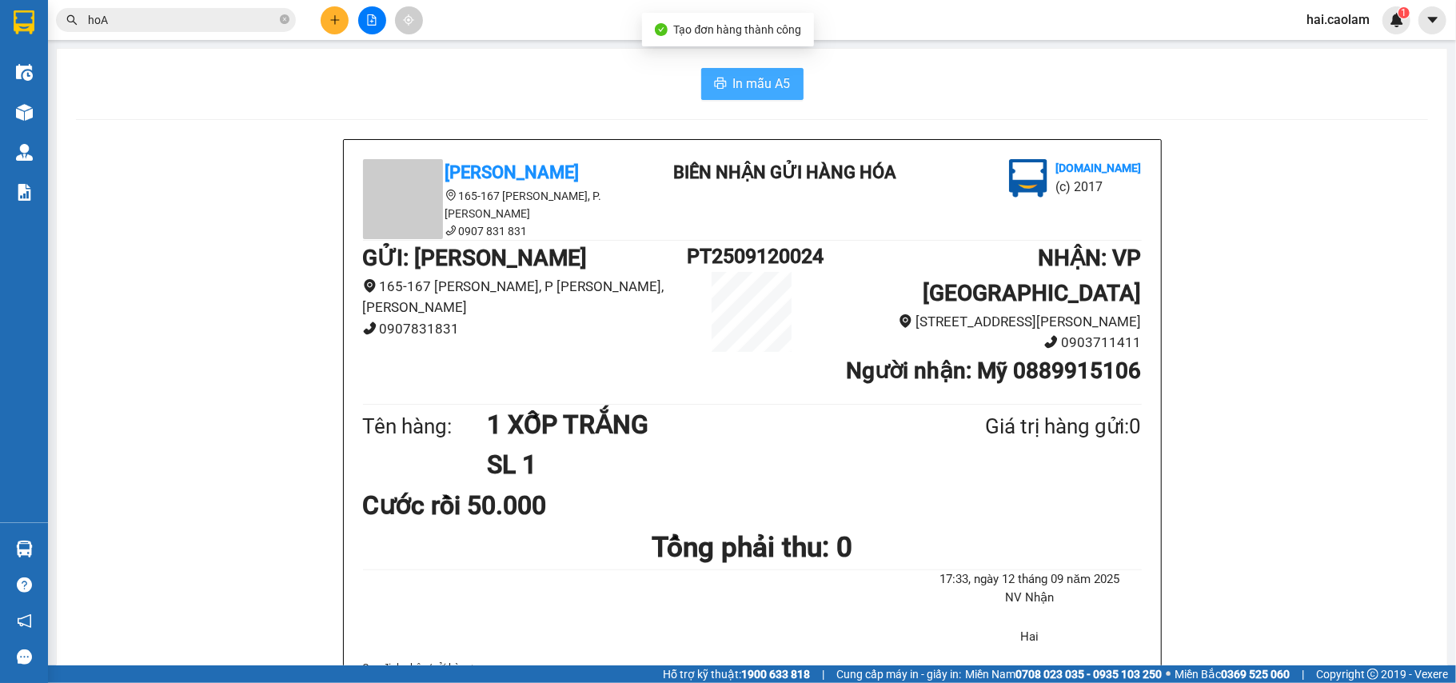
click at [769, 90] on span "In mẫu A5" at bounding box center [762, 84] width 58 height 20
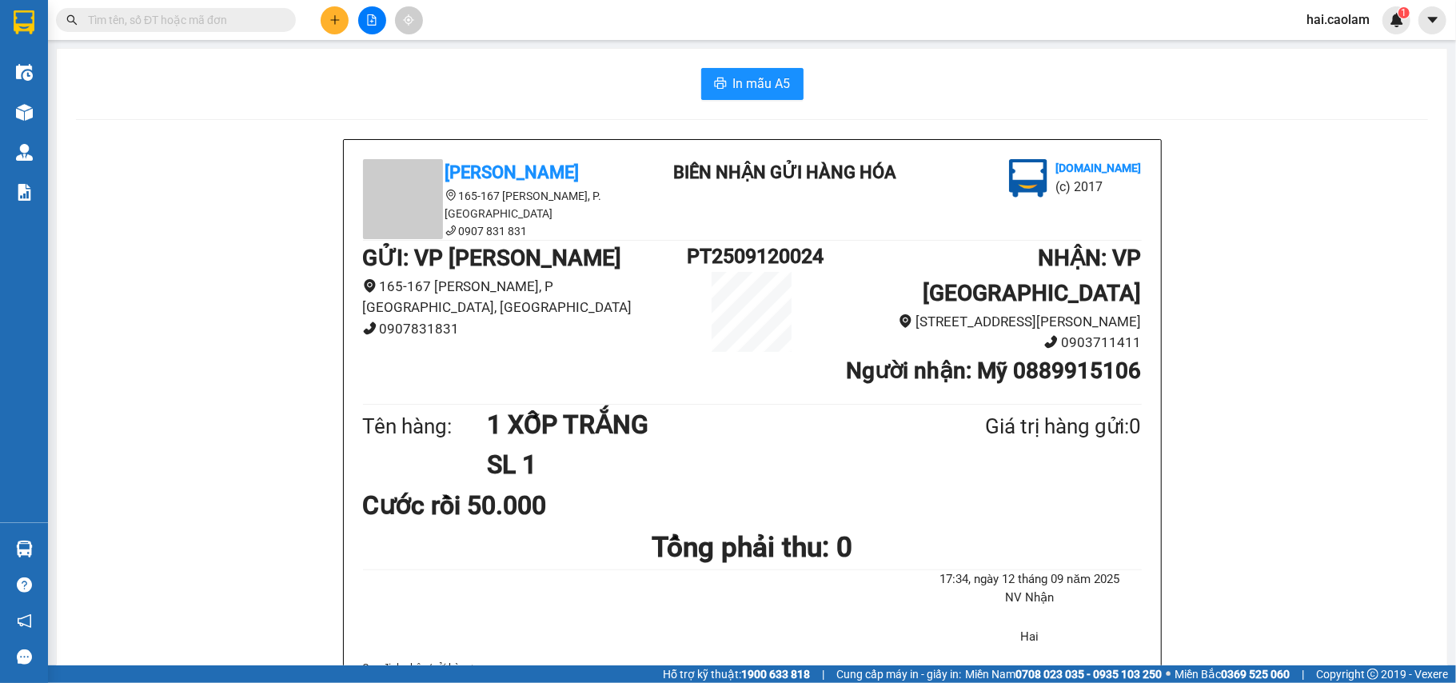
click at [190, 13] on input "text" at bounding box center [182, 20] width 189 height 18
click at [189, 13] on input "text" at bounding box center [182, 20] width 189 height 18
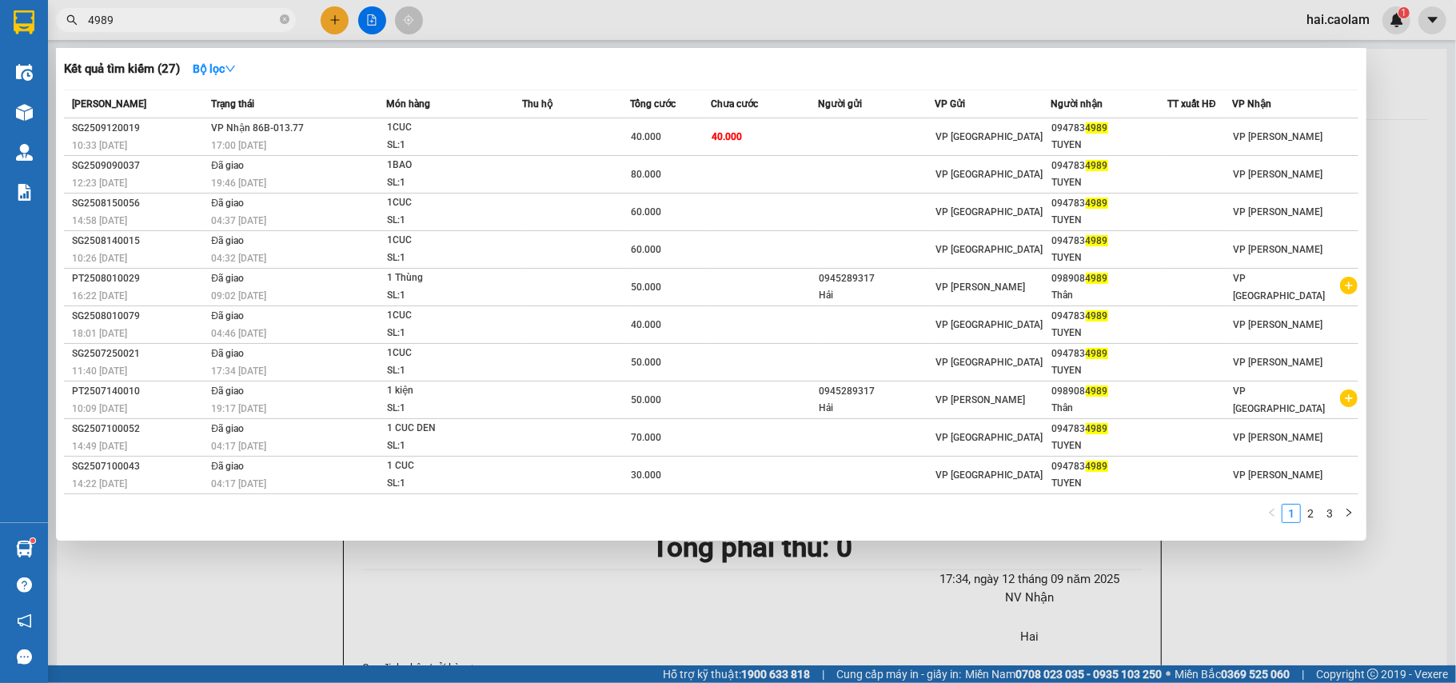
type input "4989"
click at [1326, 615] on div at bounding box center [728, 341] width 1456 height 683
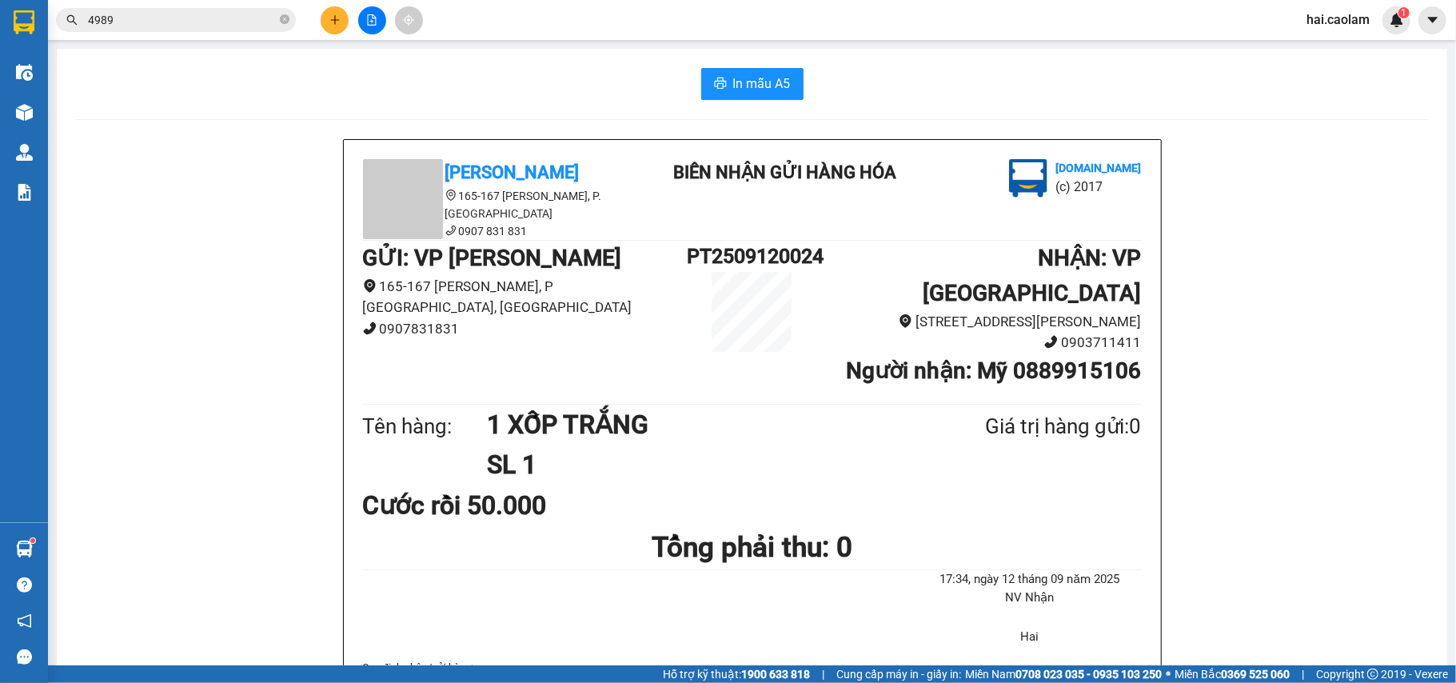
click at [151, 8] on span "4989" at bounding box center [176, 20] width 240 height 24
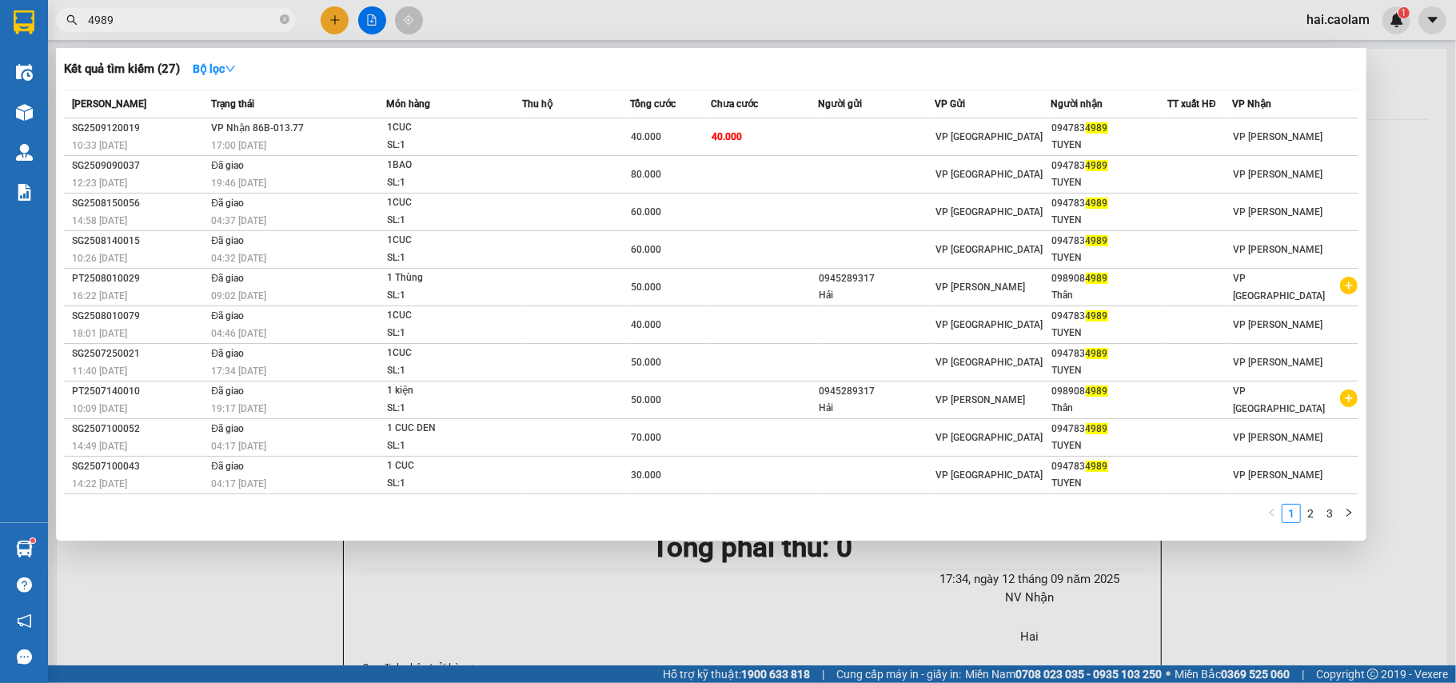
click at [161, 18] on input "4989" at bounding box center [182, 20] width 189 height 18
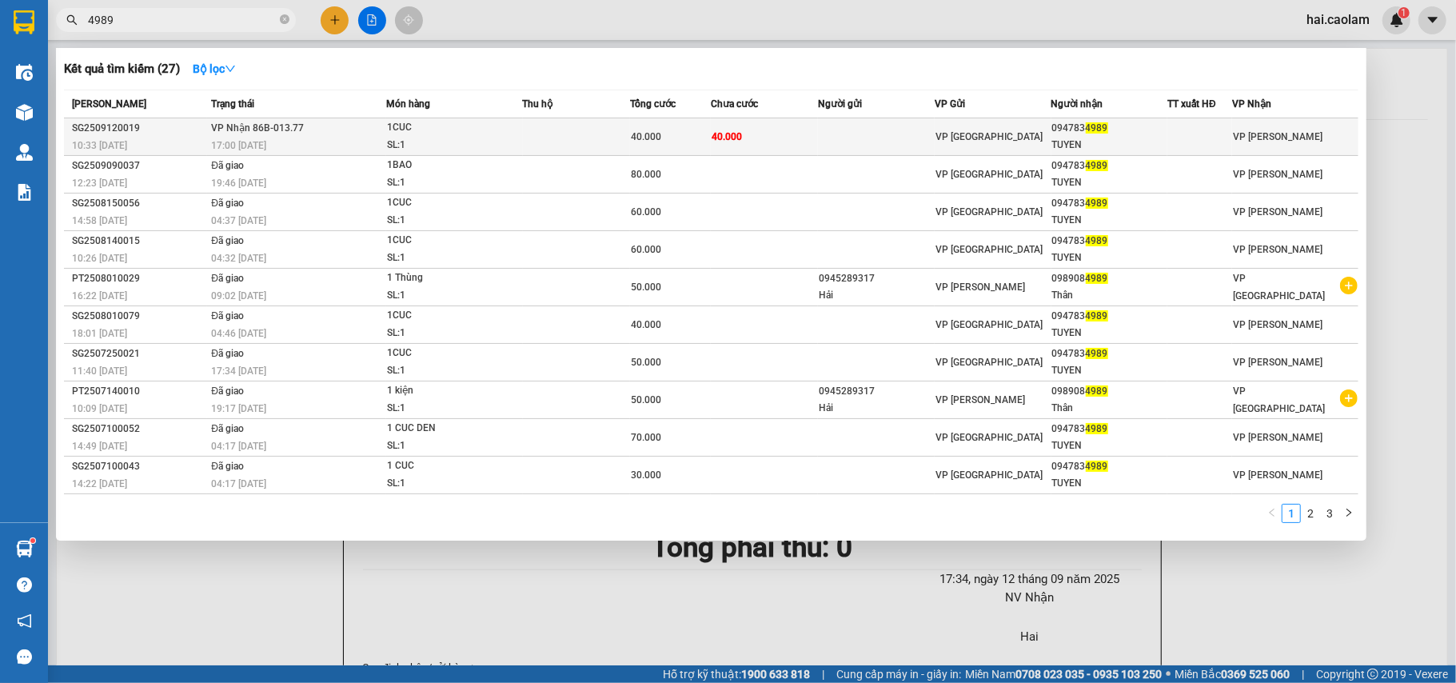
click at [797, 130] on td "40.000" at bounding box center [764, 137] width 107 height 38
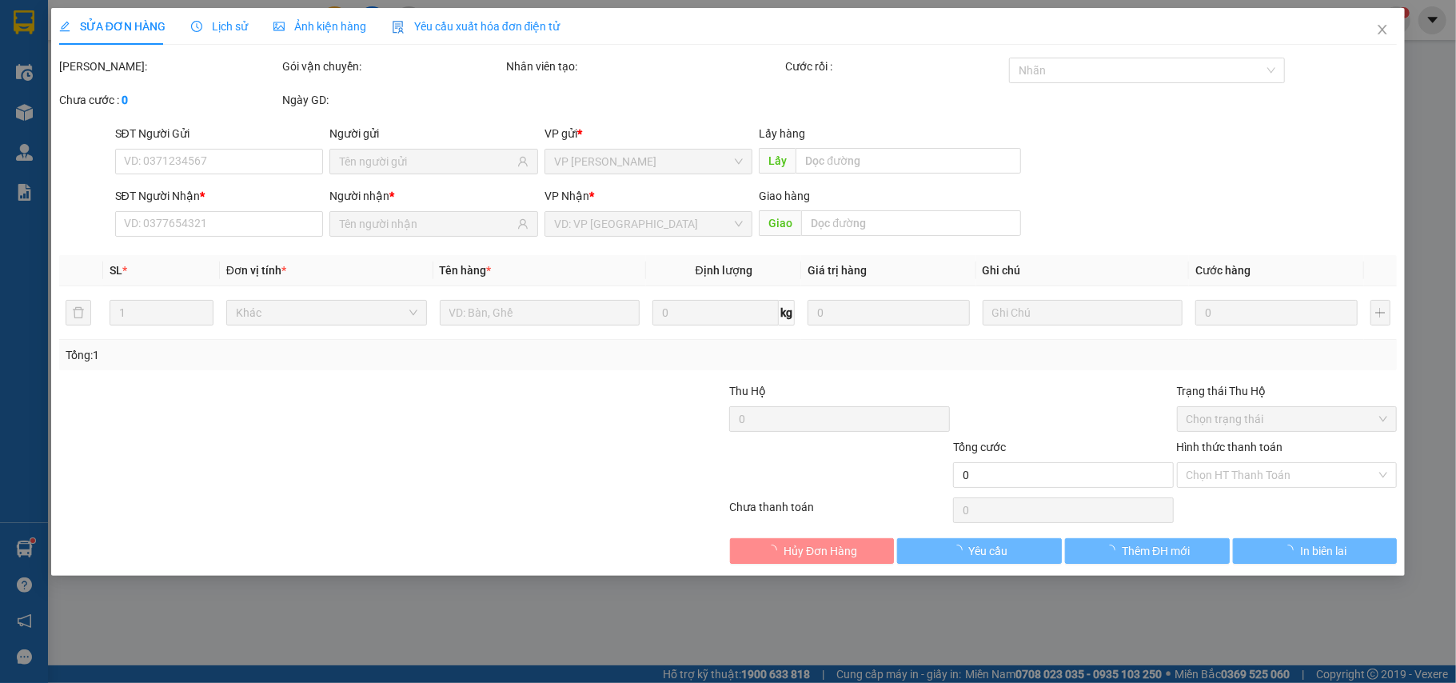
type input "0947834989"
type input "TUYEN"
type input "40.000"
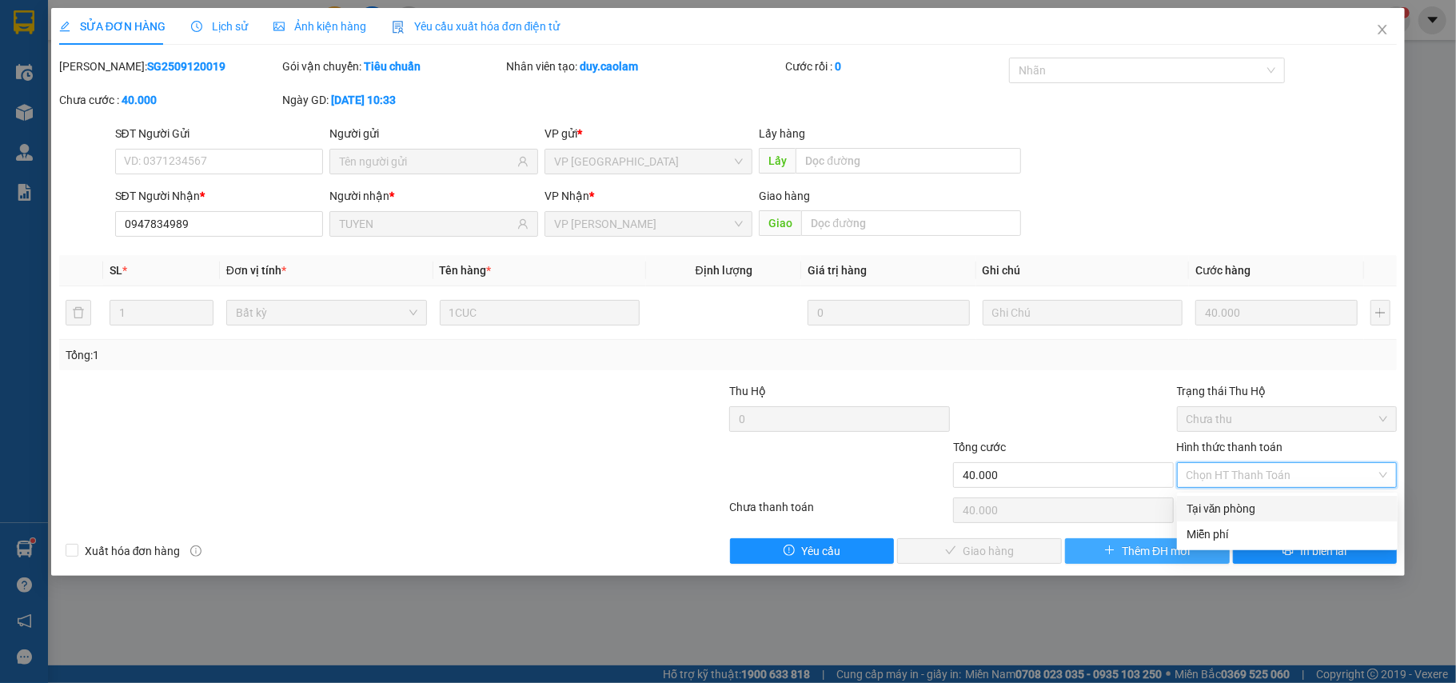
drag, startPoint x: 1214, startPoint y: 504, endPoint x: 1159, endPoint y: 552, distance: 73.1
click at [1213, 509] on div "Tại văn phòng" at bounding box center [1288, 509] width 202 height 18
type input "0"
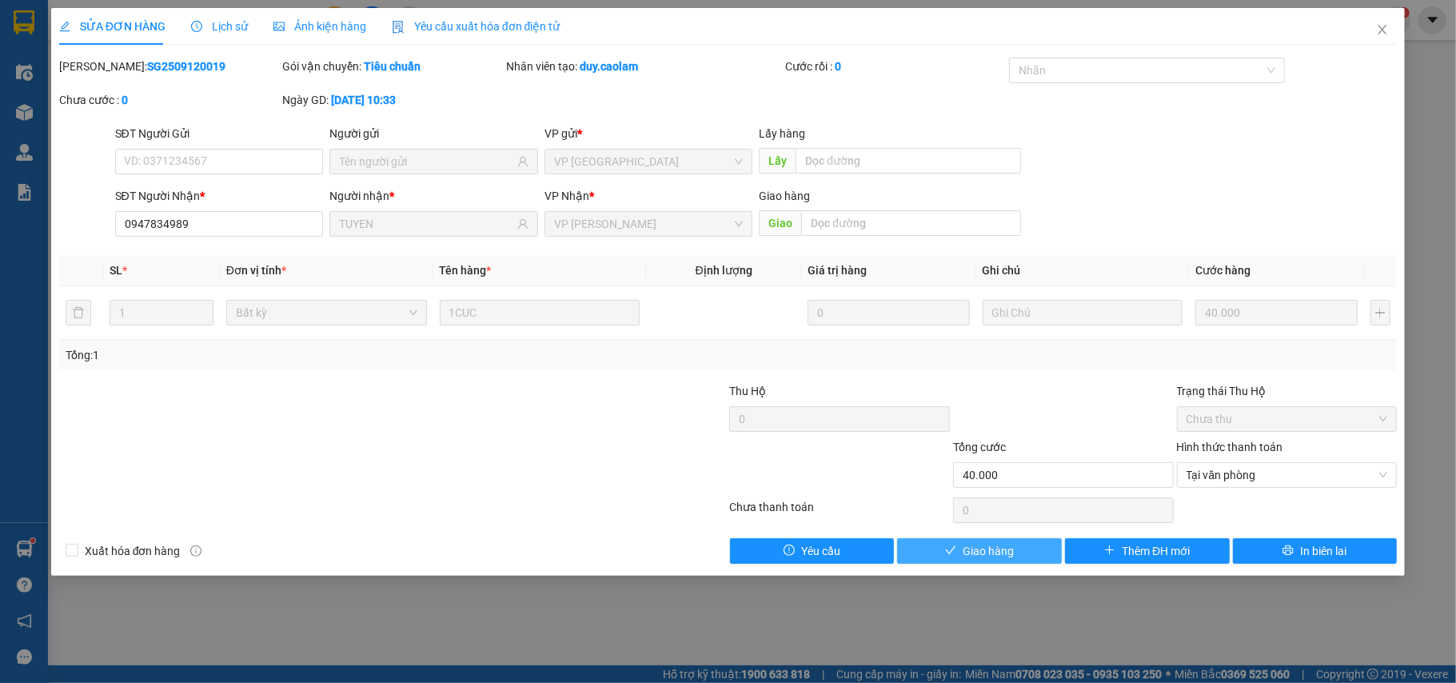
click at [1014, 549] on button "Giao hàng" at bounding box center [979, 551] width 165 height 26
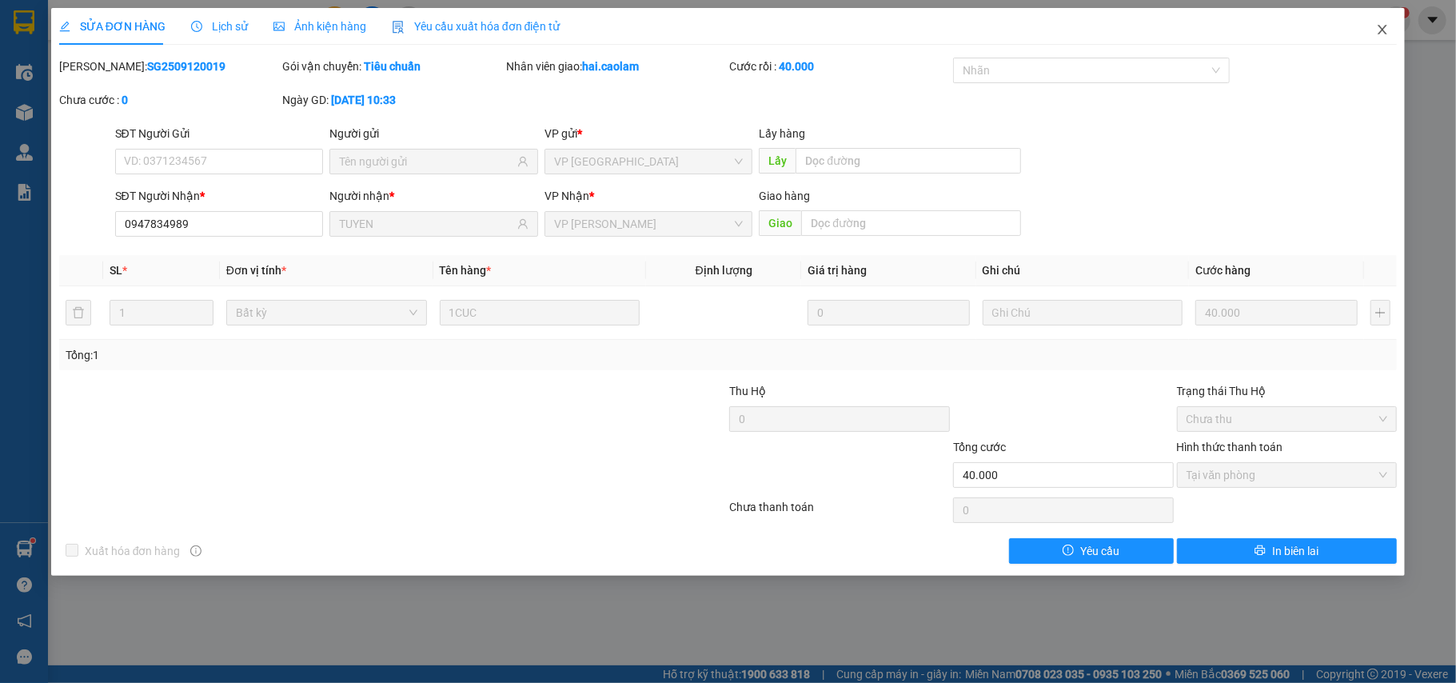
click at [1382, 30] on icon "close" at bounding box center [1383, 30] width 9 height 10
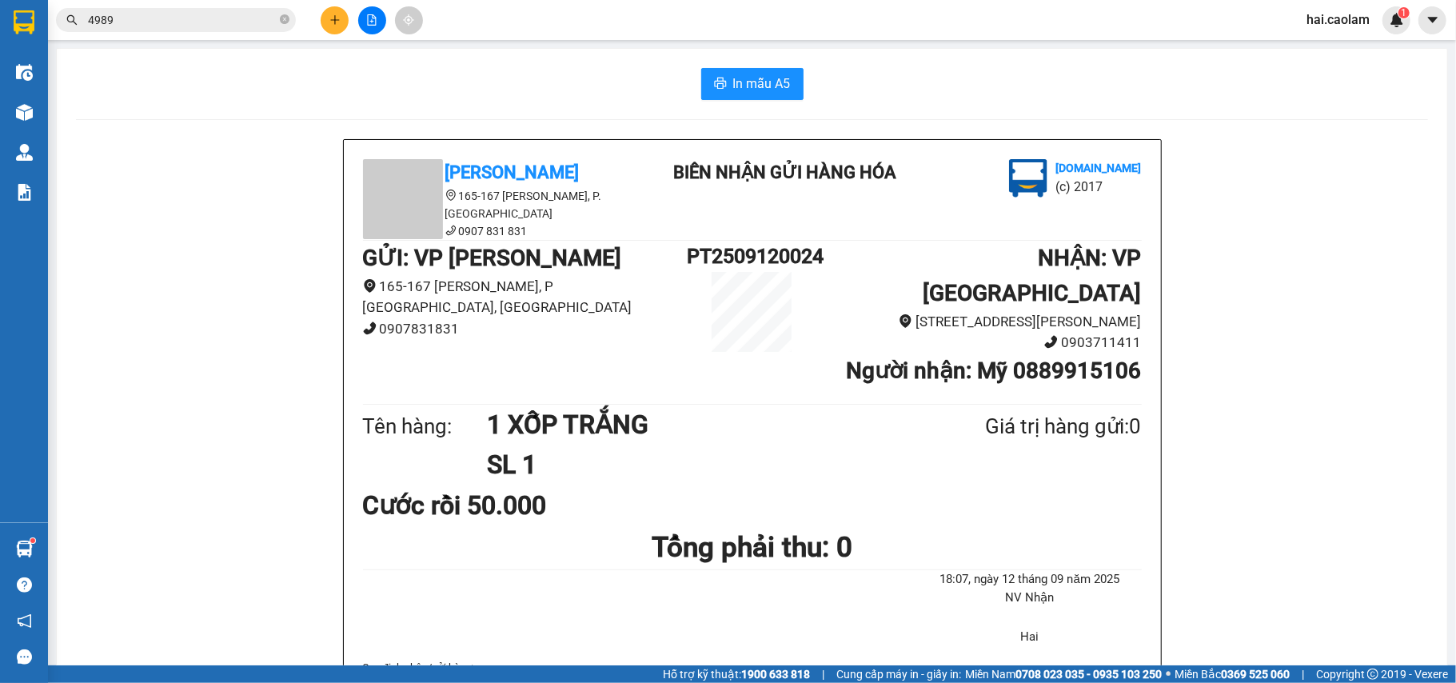
click at [240, 21] on input "4989" at bounding box center [182, 20] width 189 height 18
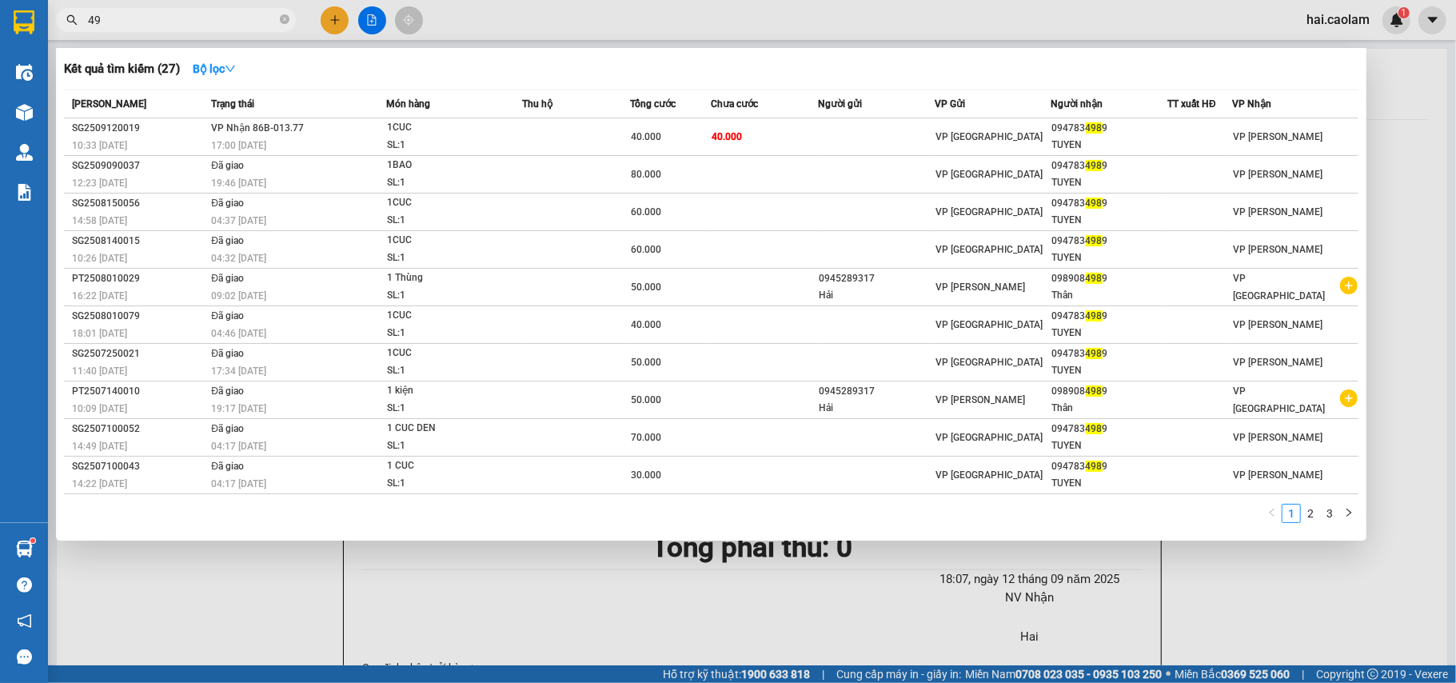
type input "4"
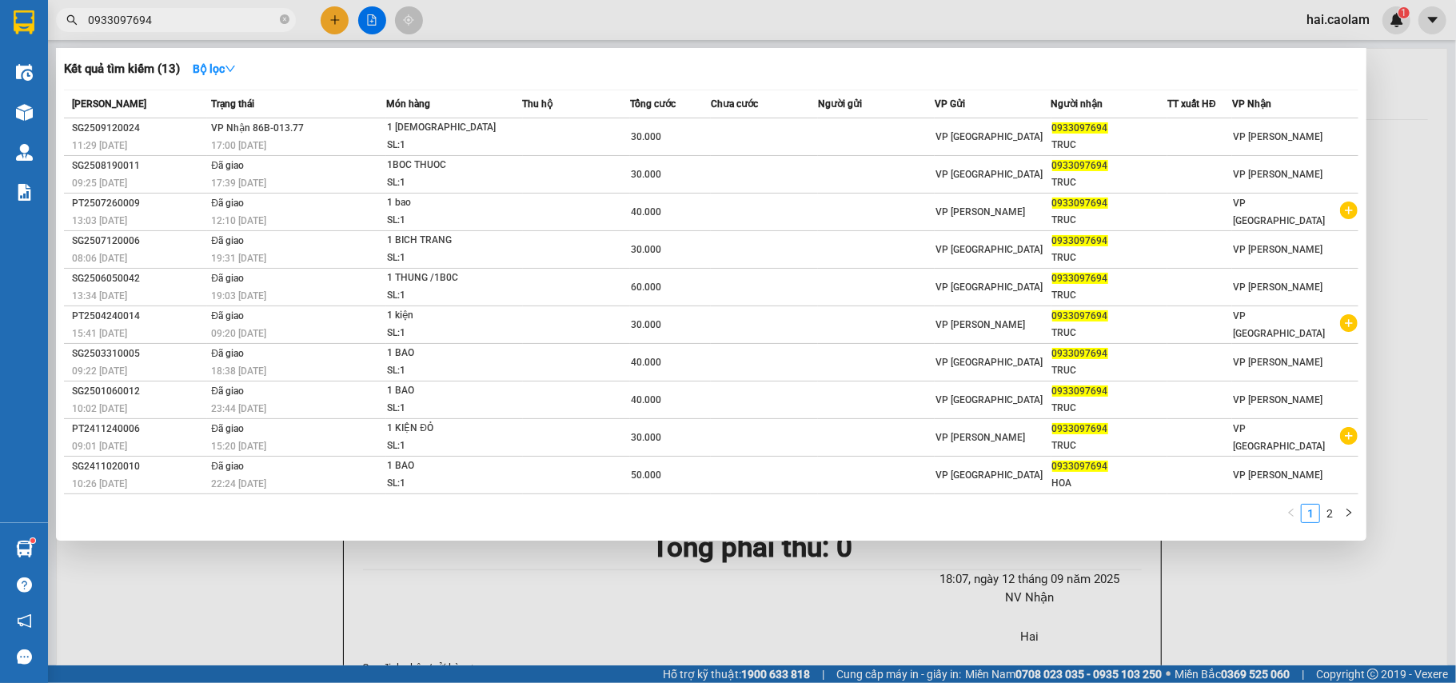
click at [840, 62] on div "Kết quả tìm kiếm ( 13 ) Bộ lọc" at bounding box center [711, 69] width 1295 height 26
drag, startPoint x: 202, startPoint y: 21, endPoint x: 81, endPoint y: 27, distance: 120.9
click at [81, 27] on span "0933097694" at bounding box center [176, 20] width 240 height 24
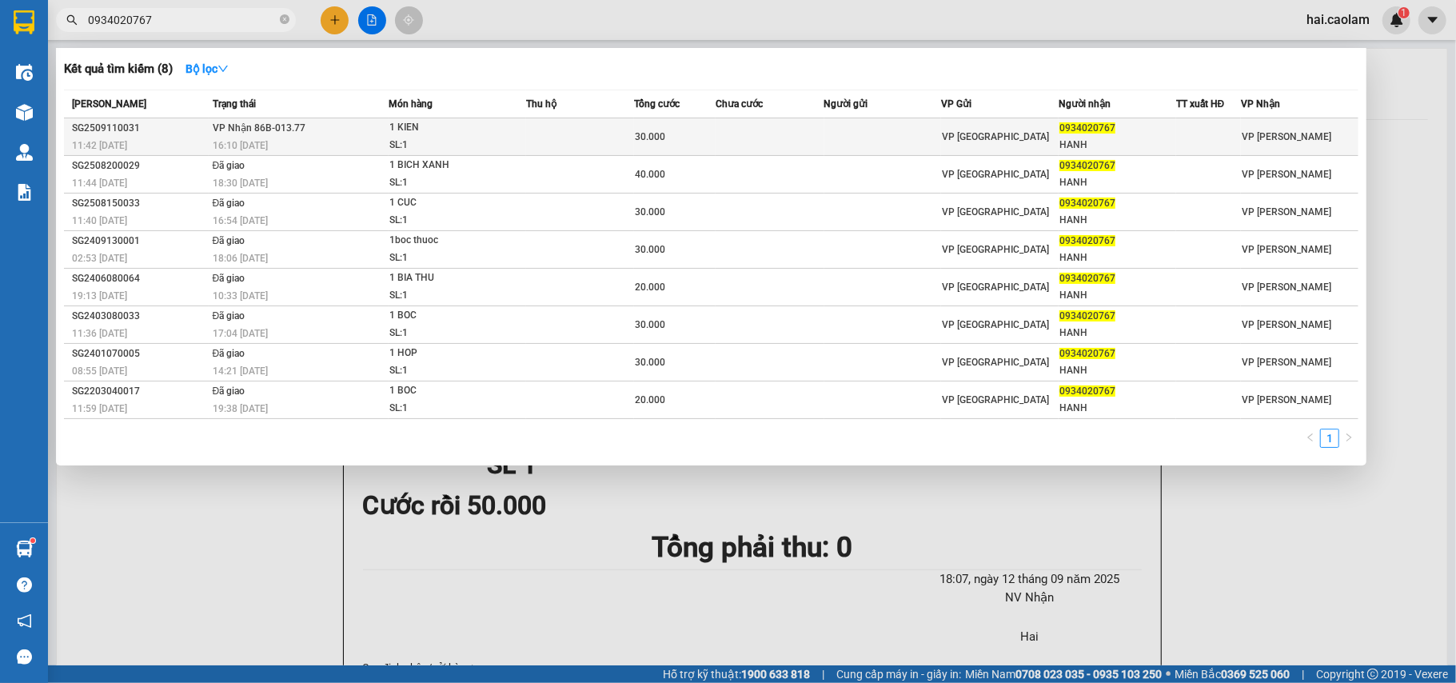
type input "0934020767"
click at [654, 131] on span "30.000" at bounding box center [650, 136] width 30 height 11
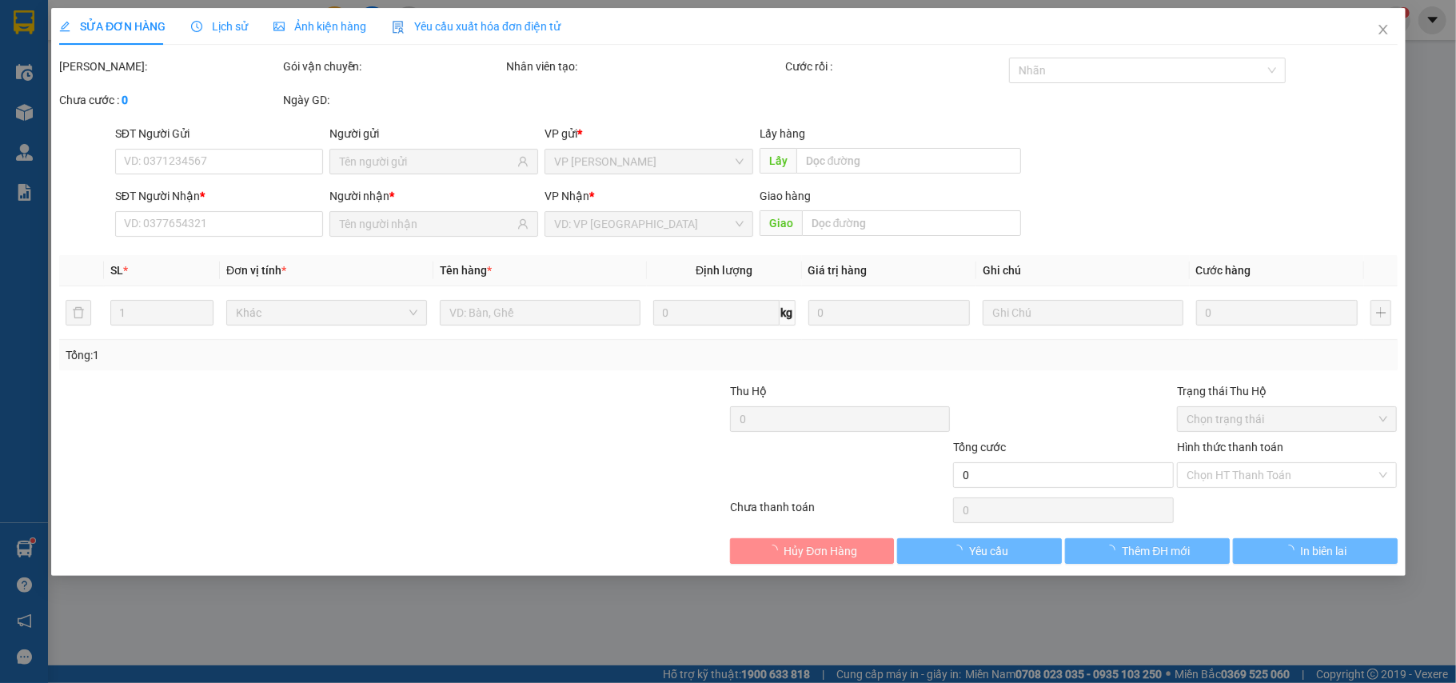
type input "0934020767"
type input "HANH"
type input "30.000"
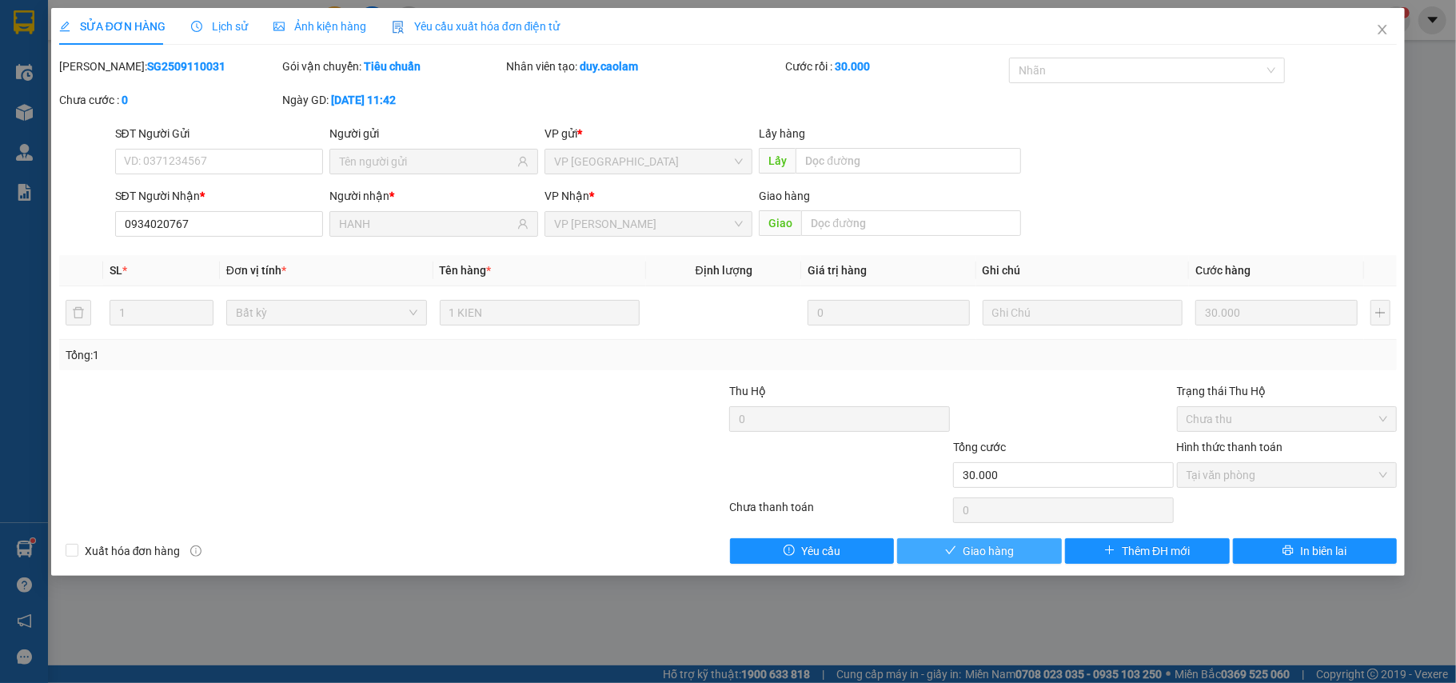
click at [1018, 550] on button "Giao hàng" at bounding box center [979, 551] width 165 height 26
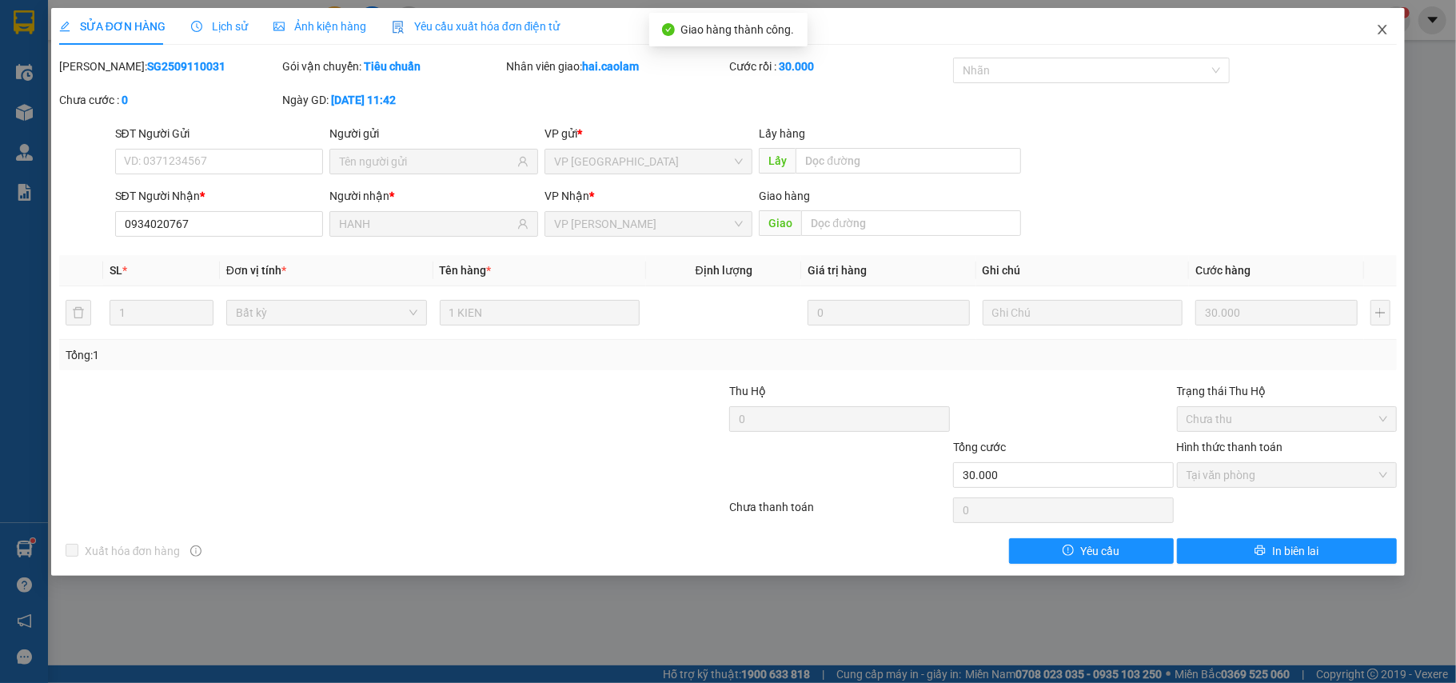
drag, startPoint x: 1382, startPoint y: 21, endPoint x: 1363, endPoint y: 26, distance: 20.0
click at [1380, 22] on span "Close" at bounding box center [1382, 30] width 45 height 45
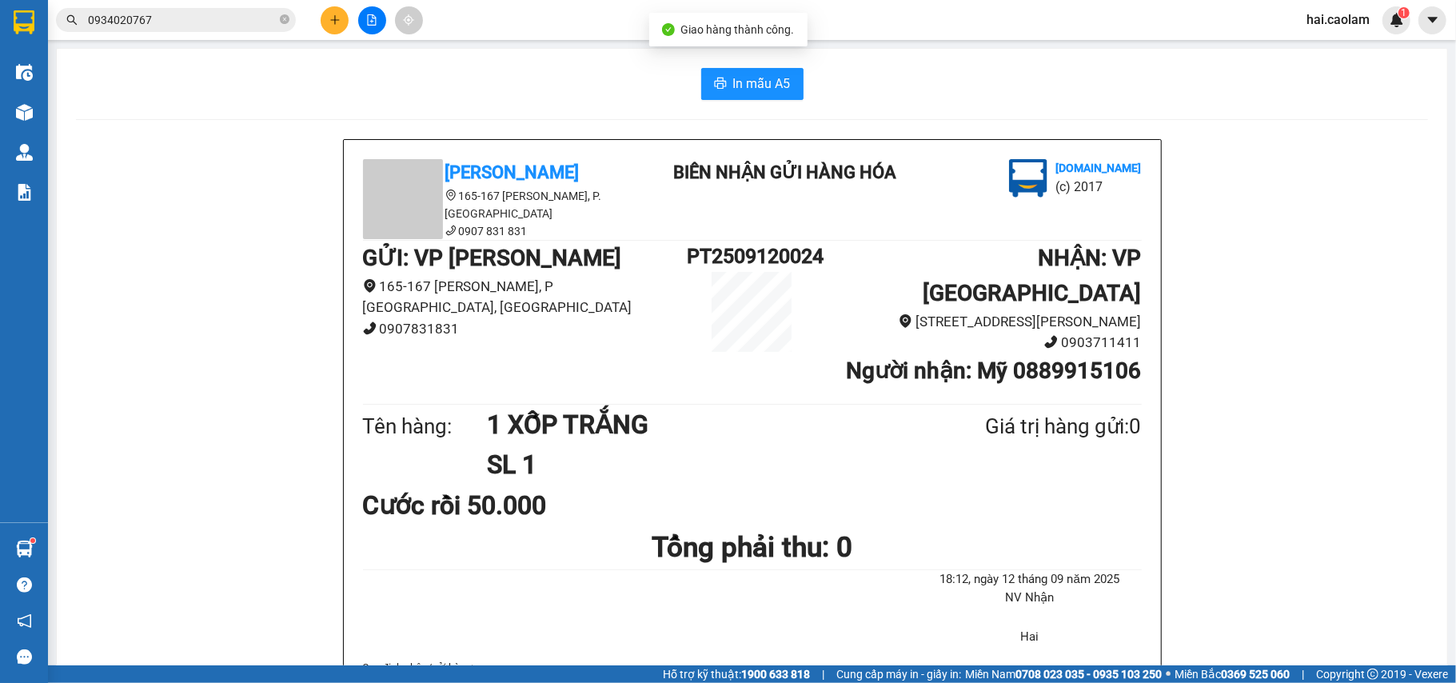
click at [170, 18] on input "0934020767" at bounding box center [182, 20] width 189 height 18
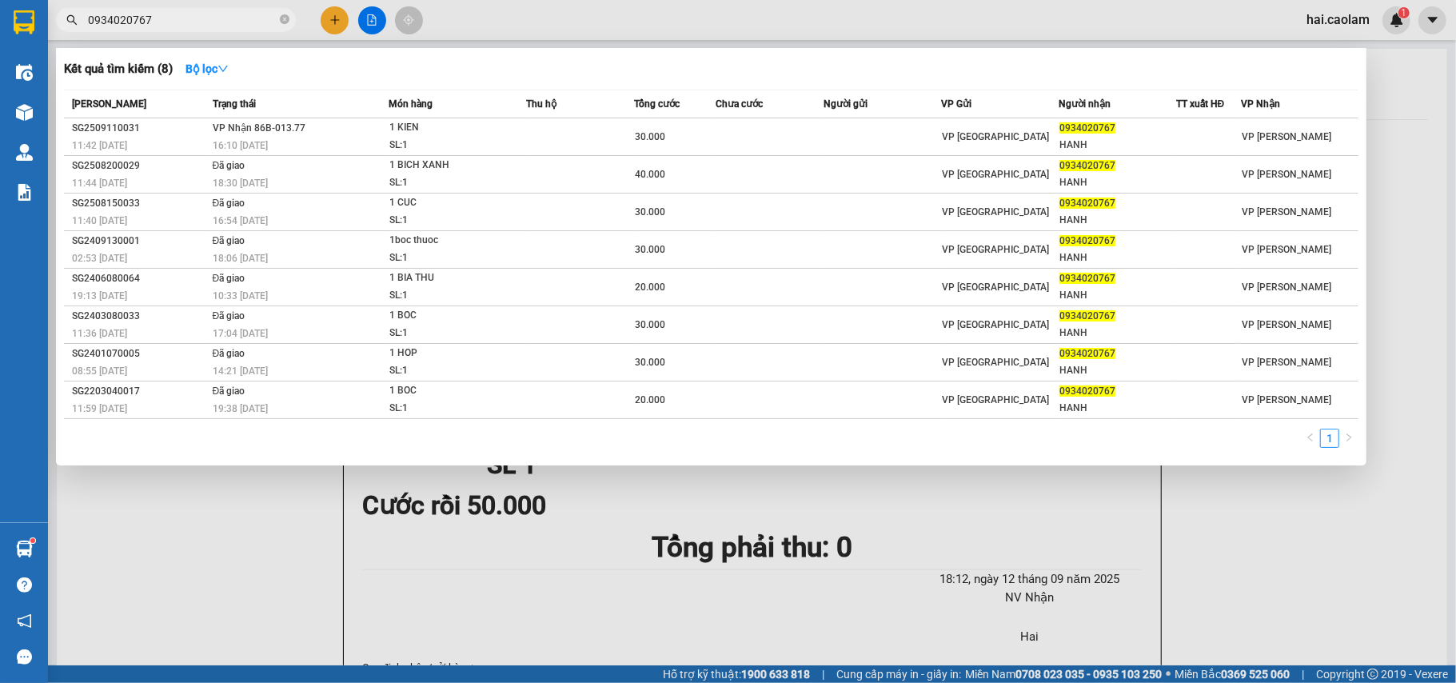
click at [174, 20] on input "0934020767" at bounding box center [182, 20] width 189 height 18
paste input "3097694"
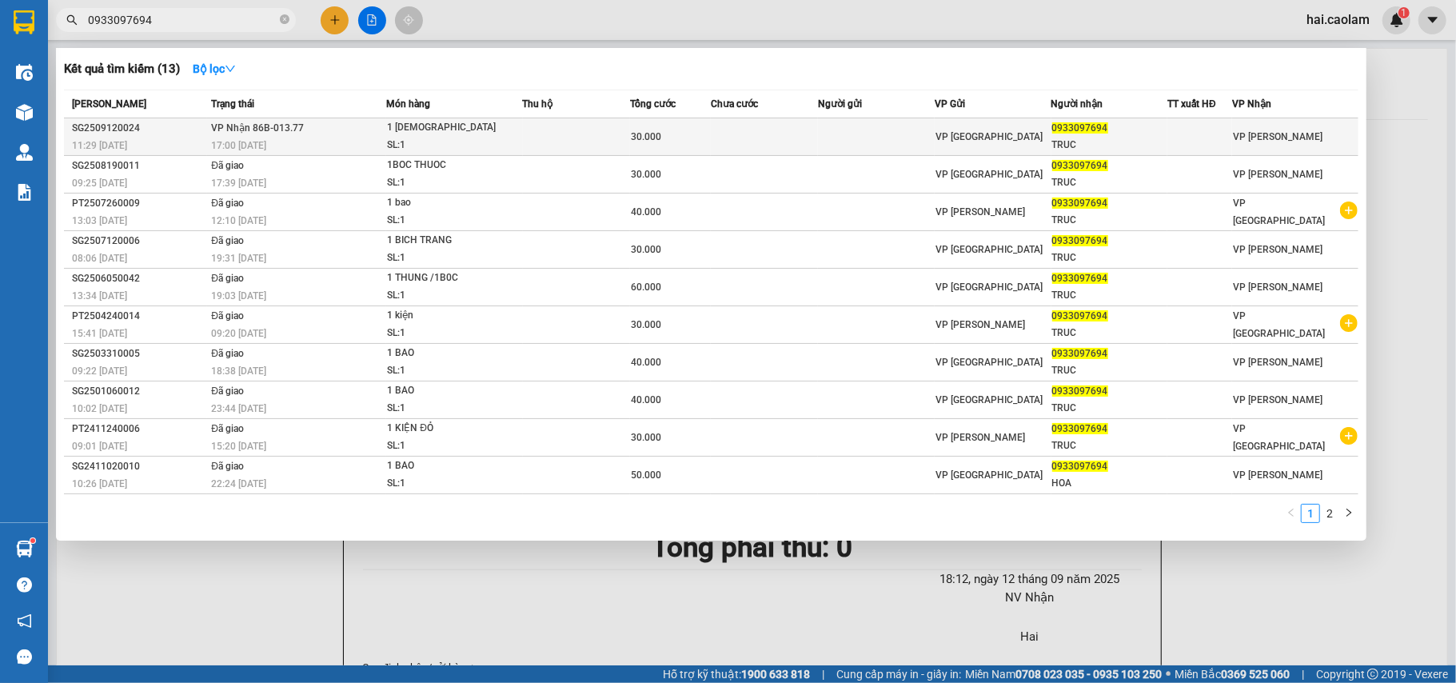
type input "0933097694"
click at [782, 133] on td at bounding box center [764, 137] width 107 height 38
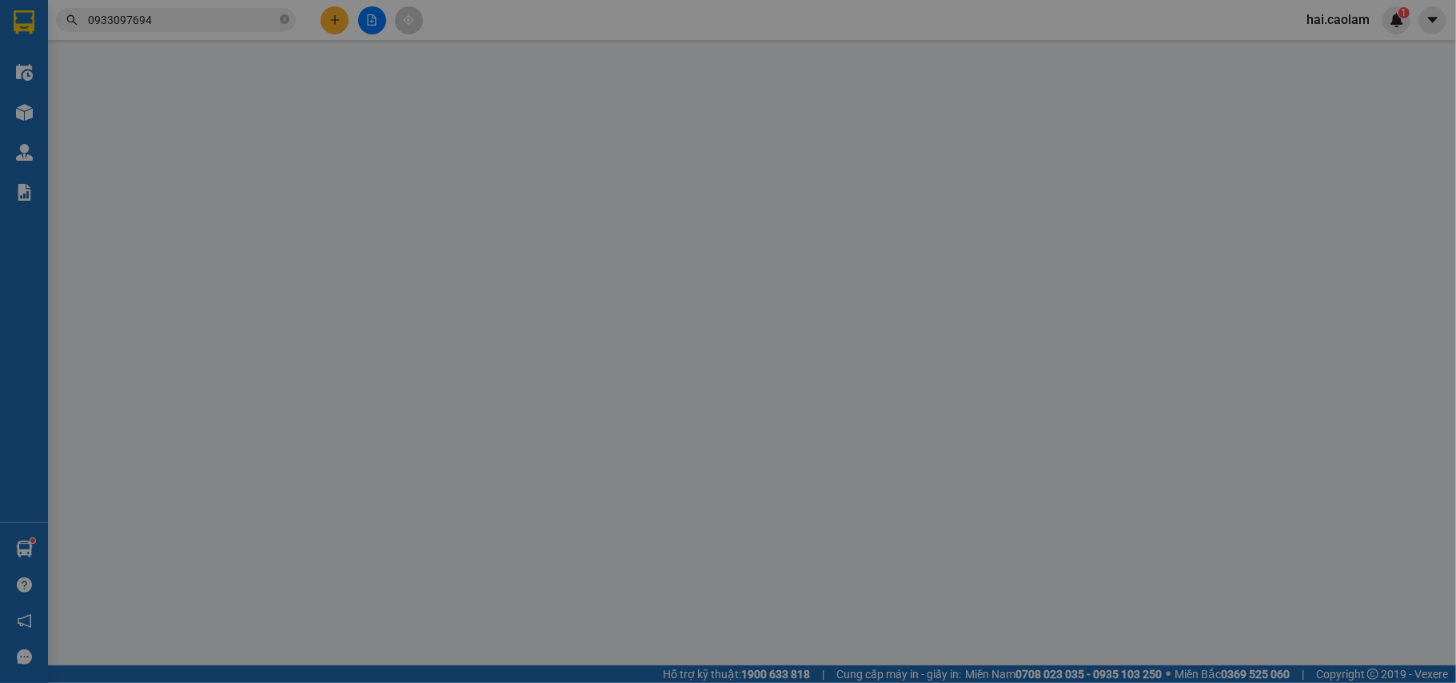
type input "0933097694"
type input "TRUC"
type input "30.000"
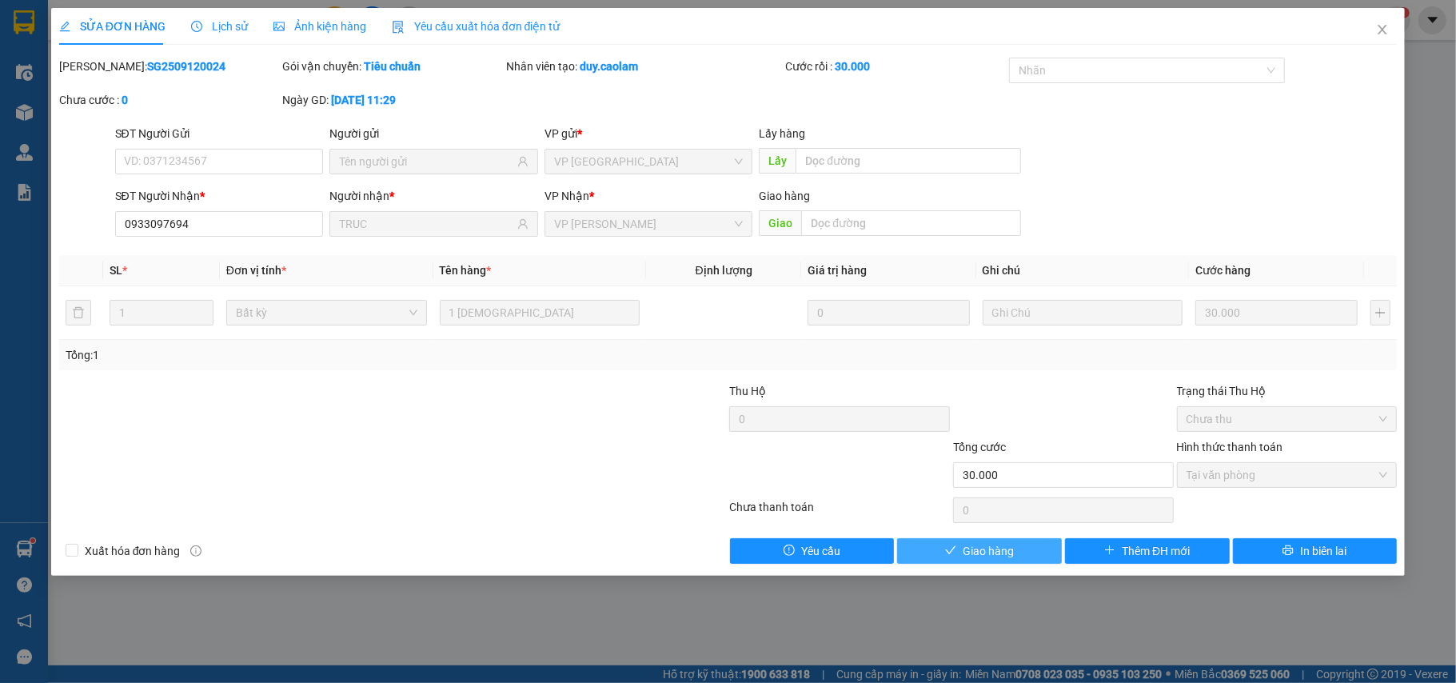
click at [986, 554] on span "Giao hàng" at bounding box center [988, 551] width 51 height 18
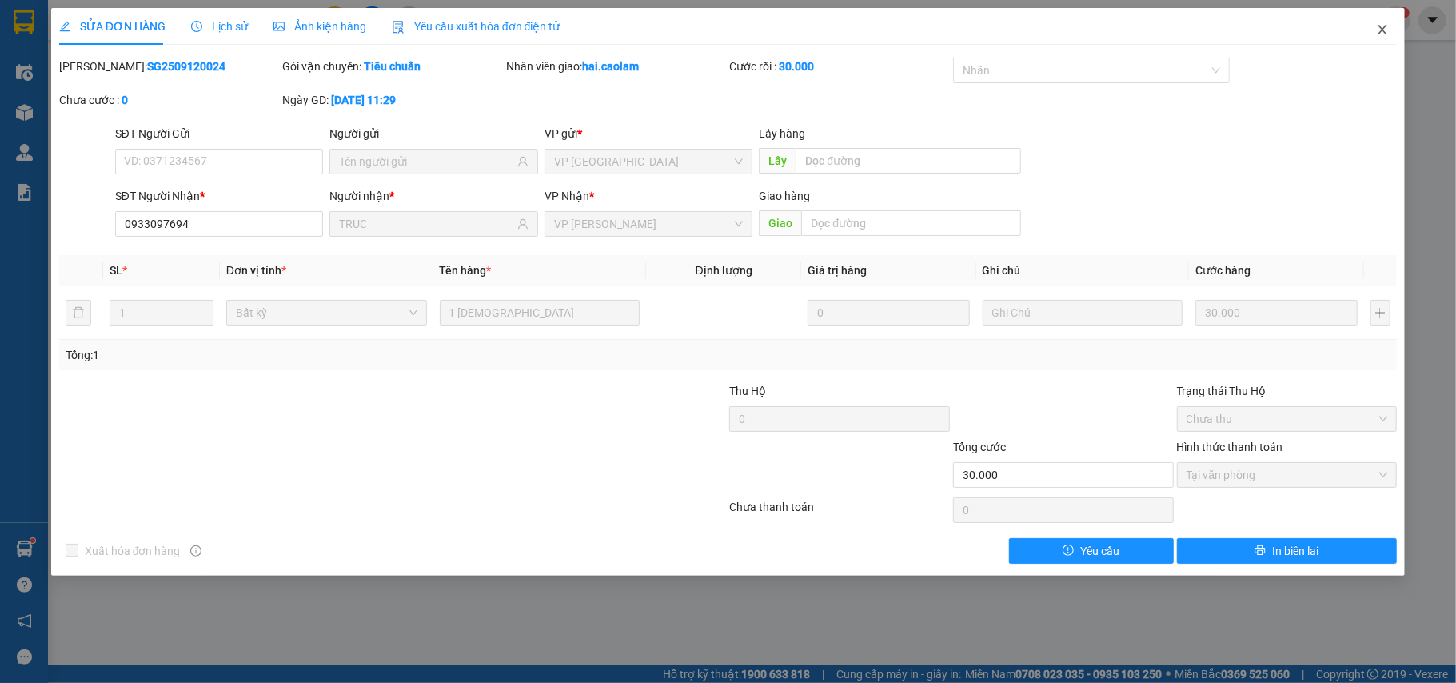
click at [1373, 34] on span "Close" at bounding box center [1382, 30] width 45 height 45
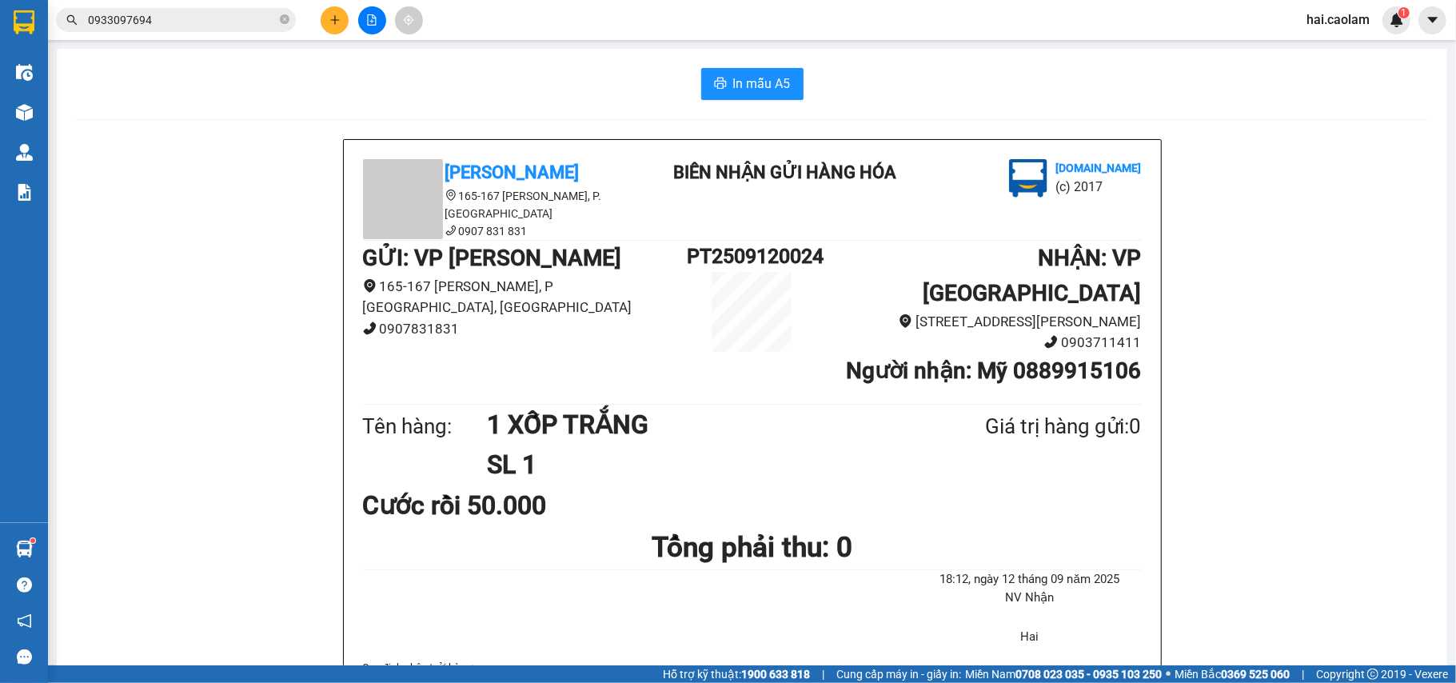
click at [1012, 86] on div "In mẫu A5" at bounding box center [752, 84] width 1352 height 32
click at [1009, 90] on div "In mẫu A5" at bounding box center [752, 84] width 1352 height 32
click at [968, 90] on div "In mẫu A5" at bounding box center [752, 84] width 1352 height 32
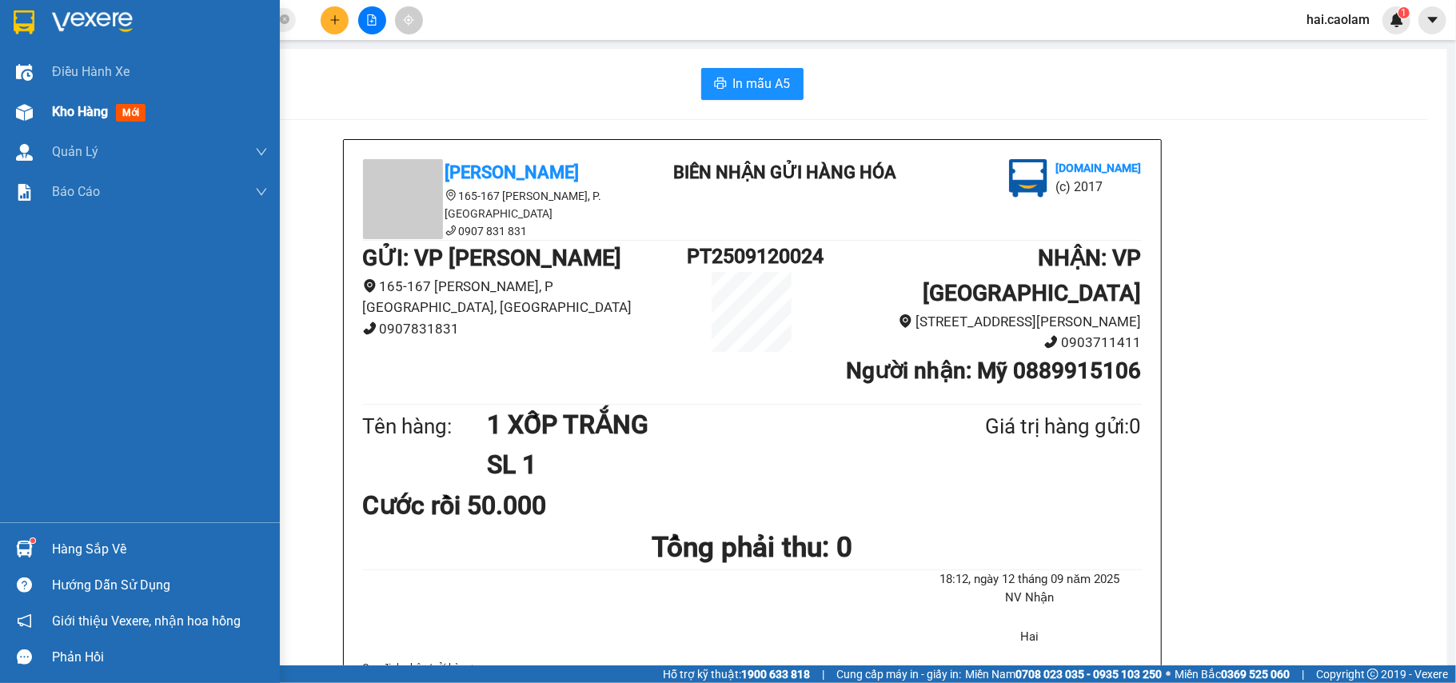
click at [21, 113] on img at bounding box center [24, 112] width 17 height 17
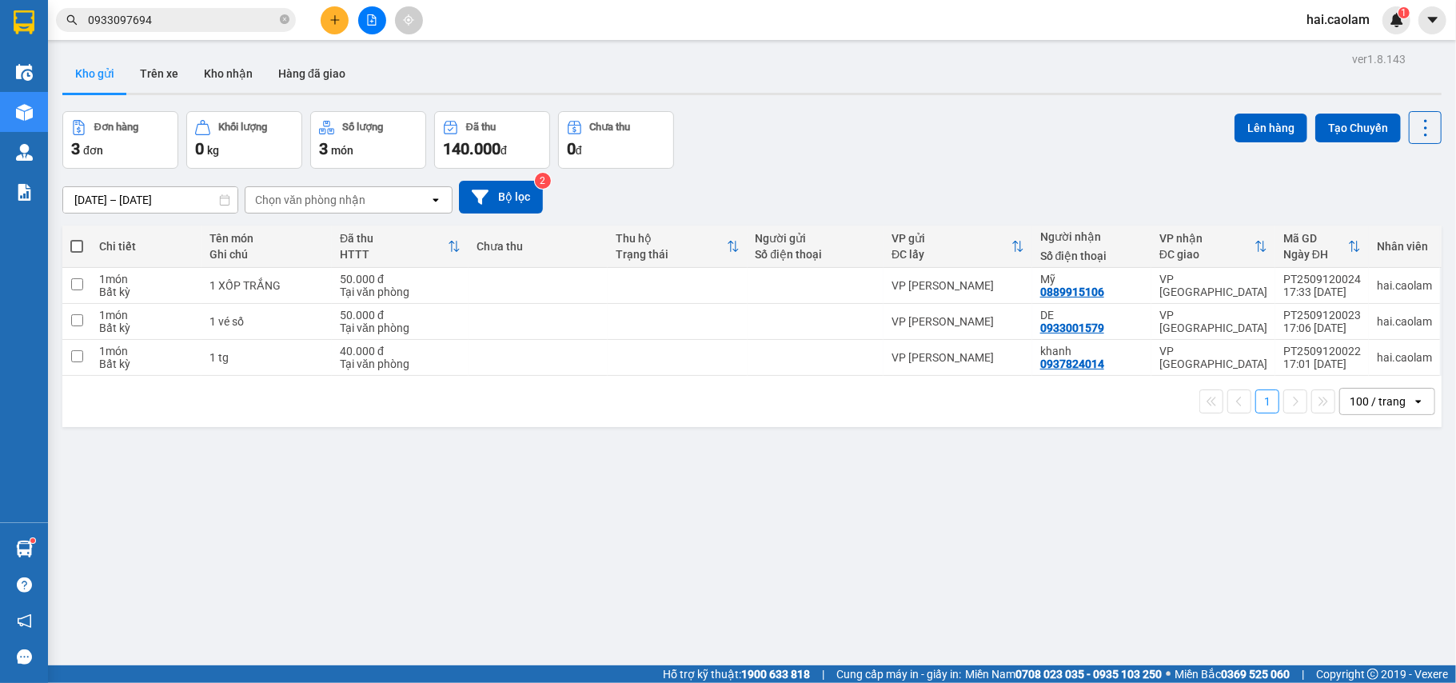
click at [845, 171] on div "10/09/2025 – 12/09/2025 Press the down arrow key to interact with the calendar …" at bounding box center [752, 197] width 1380 height 57
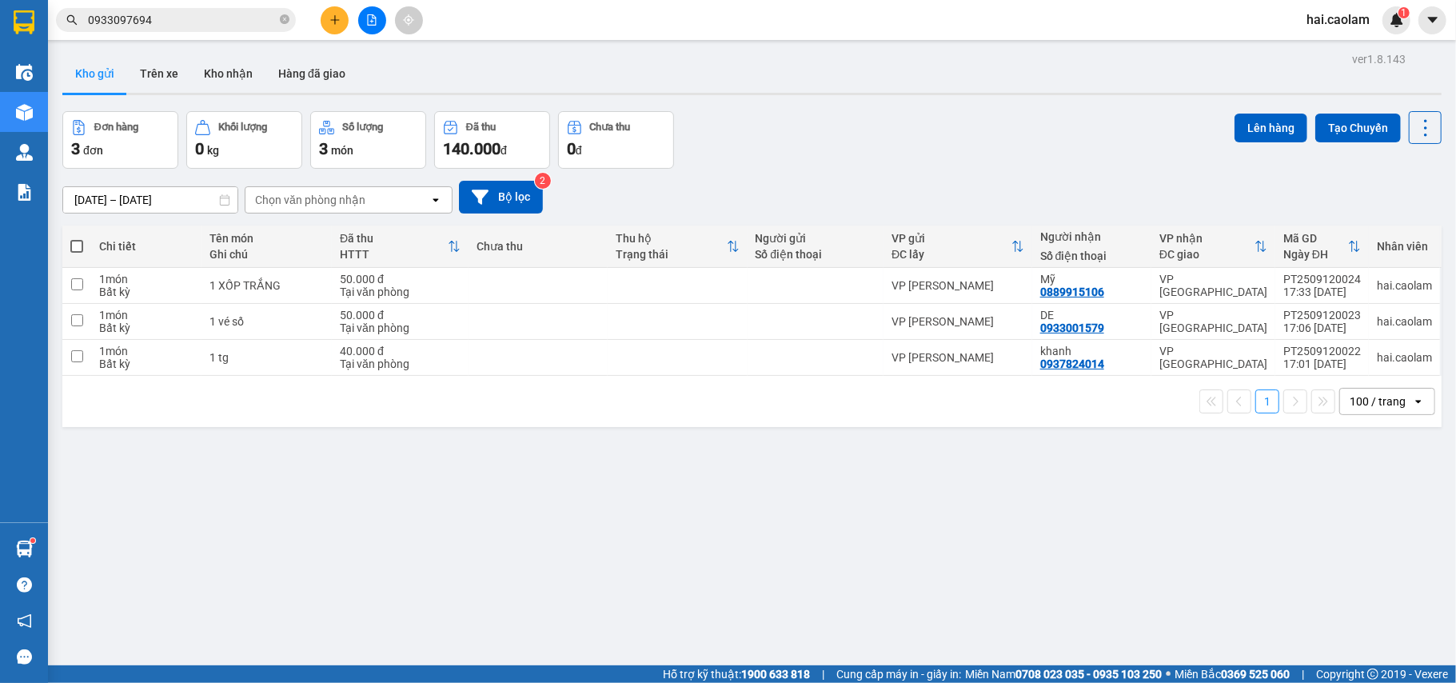
click at [845, 171] on div "10/09/2025 – 12/09/2025 Press the down arrow key to interact with the calendar …" at bounding box center [752, 197] width 1380 height 57
click at [775, 170] on div "10/09/2025 – 12/09/2025 Press the down arrow key to interact with the calendar …" at bounding box center [752, 197] width 1380 height 57
click at [888, 169] on div "10/09/2025 – 12/09/2025 Press the down arrow key to interact with the calendar …" at bounding box center [752, 197] width 1380 height 57
click at [890, 174] on div "10/09/2025 – 12/09/2025 Press the down arrow key to interact with the calendar …" at bounding box center [752, 197] width 1380 height 57
click at [209, 69] on button "Kho nhận" at bounding box center [228, 73] width 74 height 38
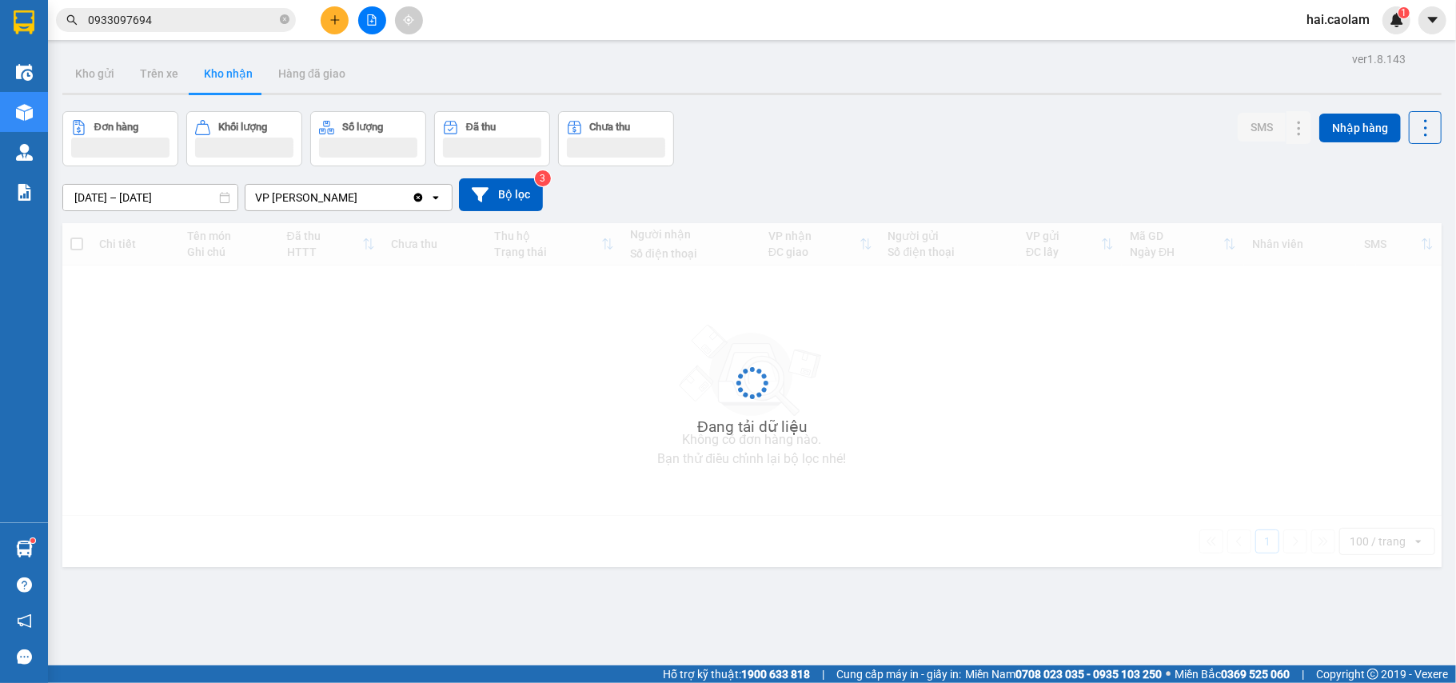
click at [823, 109] on div "ver 1.8.143 Kho gửi Trên xe Kho nhận Hàng đã giao Đơn hàng Khối lượng Số lượng …" at bounding box center [752, 389] width 1392 height 683
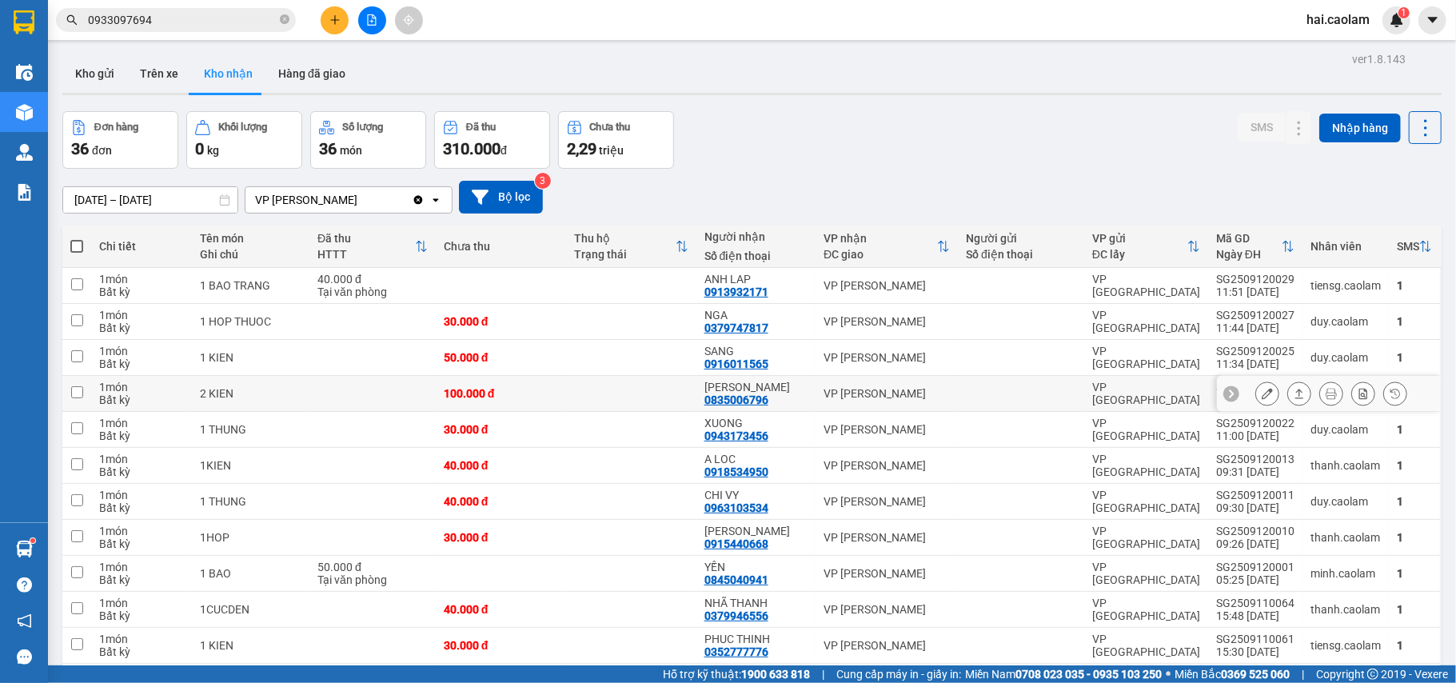
click at [794, 395] on div "ANH HUY 0835006796" at bounding box center [756, 394] width 103 height 26
checkbox input "true"
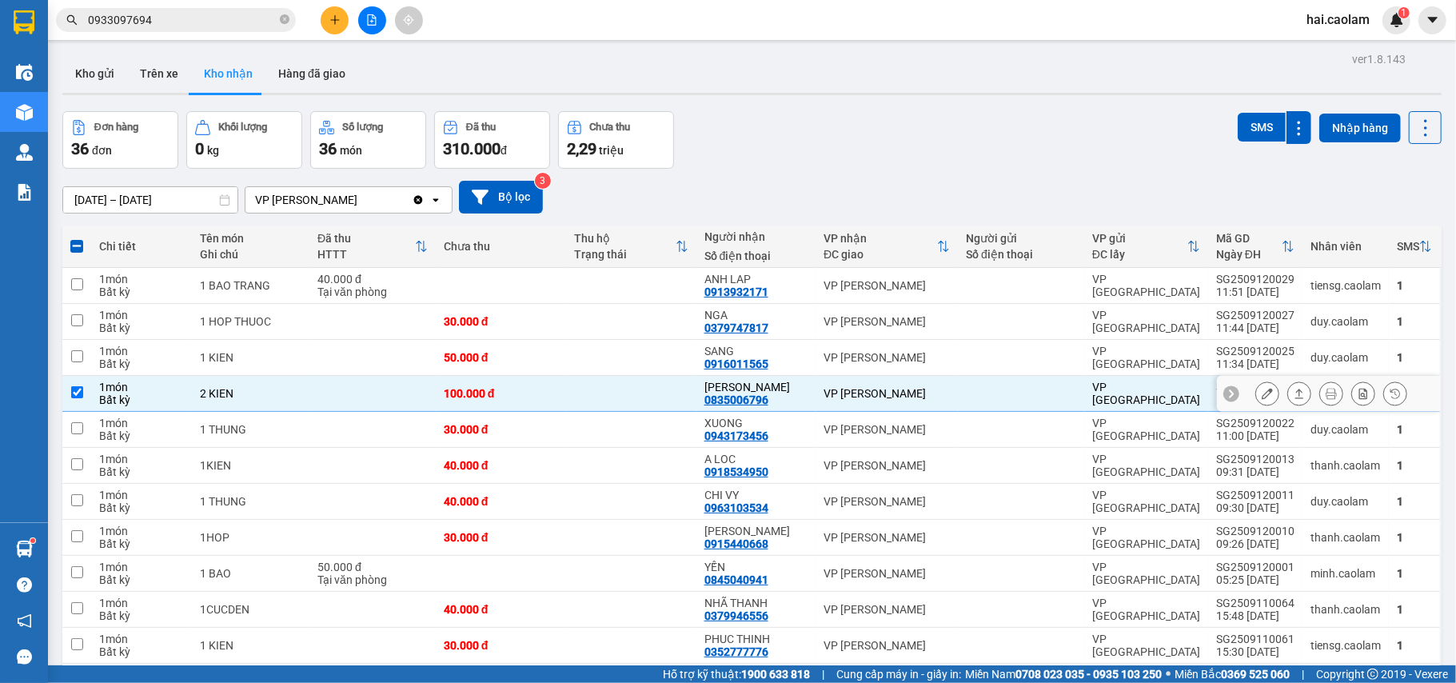
click at [1262, 394] on icon at bounding box center [1267, 393] width 11 height 11
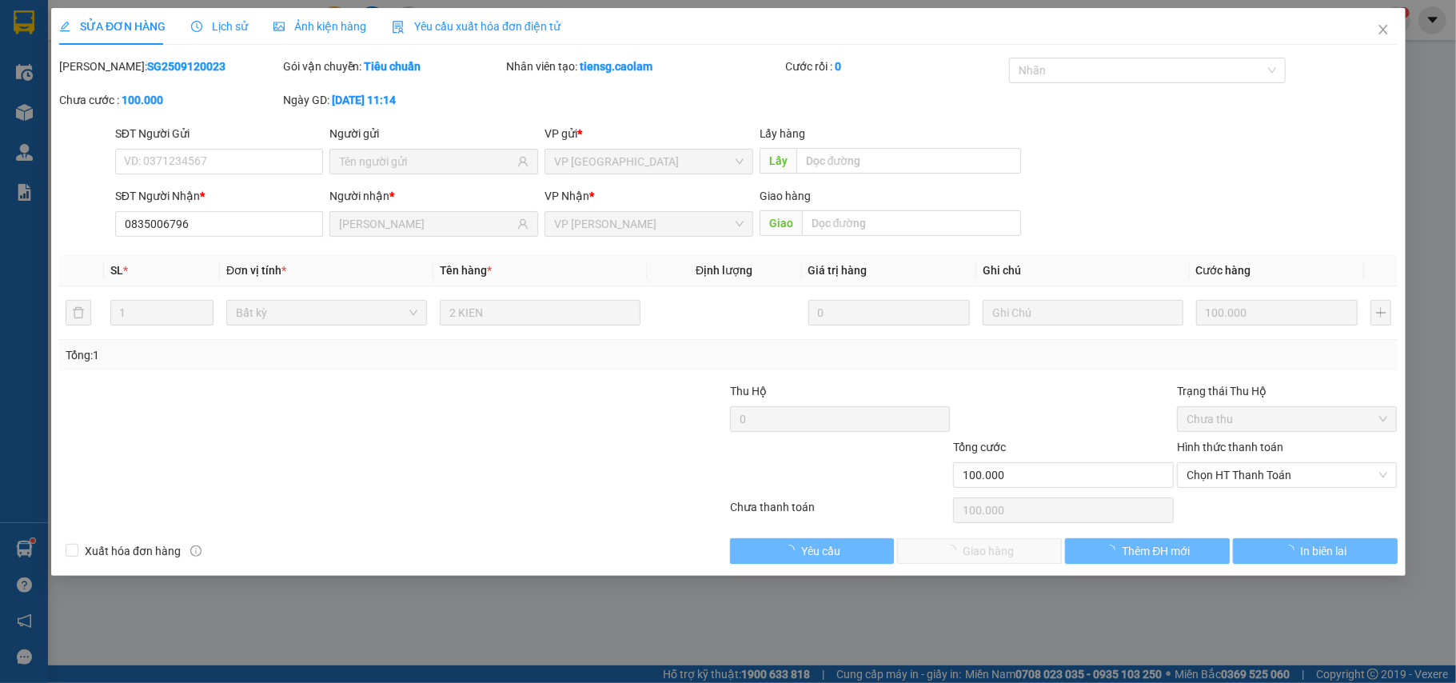
type input "0835006796"
type input "ANH HUY"
type input "100.000"
click at [1228, 473] on span "Chọn HT Thanh Toán" at bounding box center [1288, 475] width 202 height 24
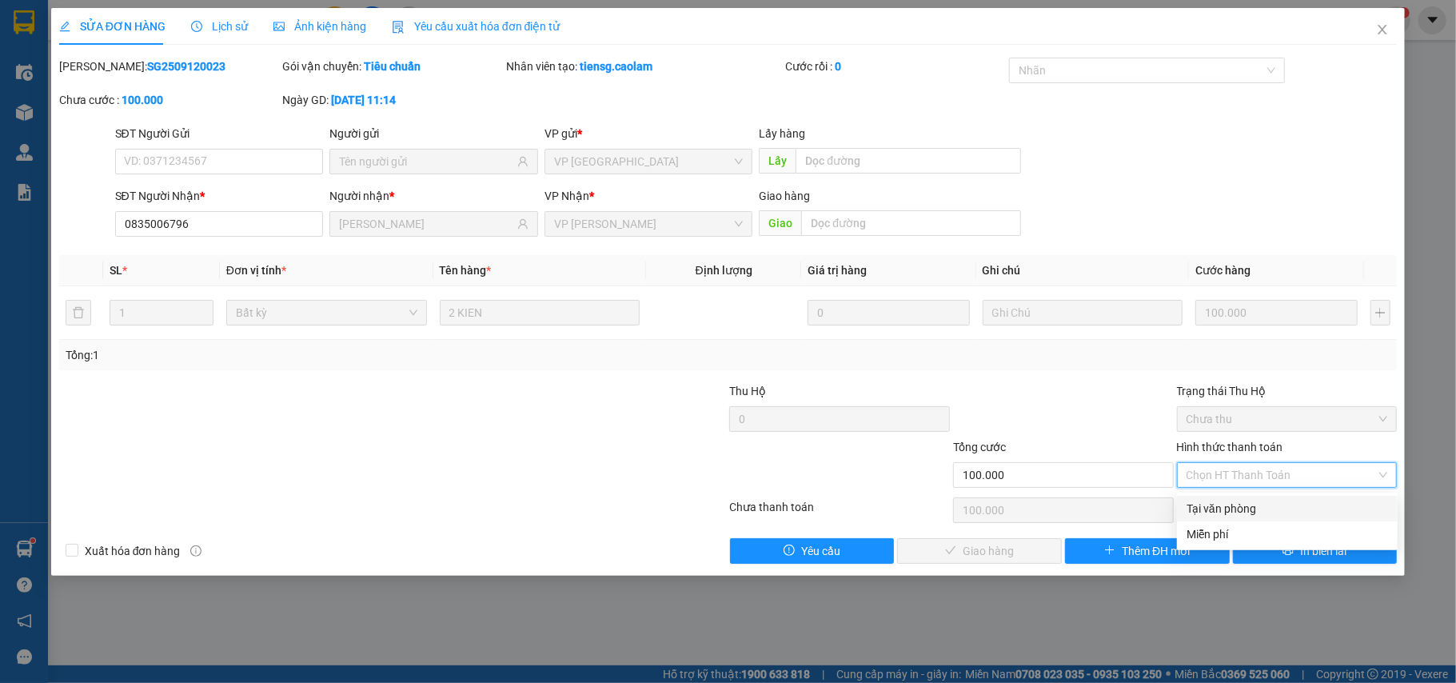
click at [1216, 501] on div "Tại văn phòng" at bounding box center [1288, 509] width 202 height 18
type input "0"
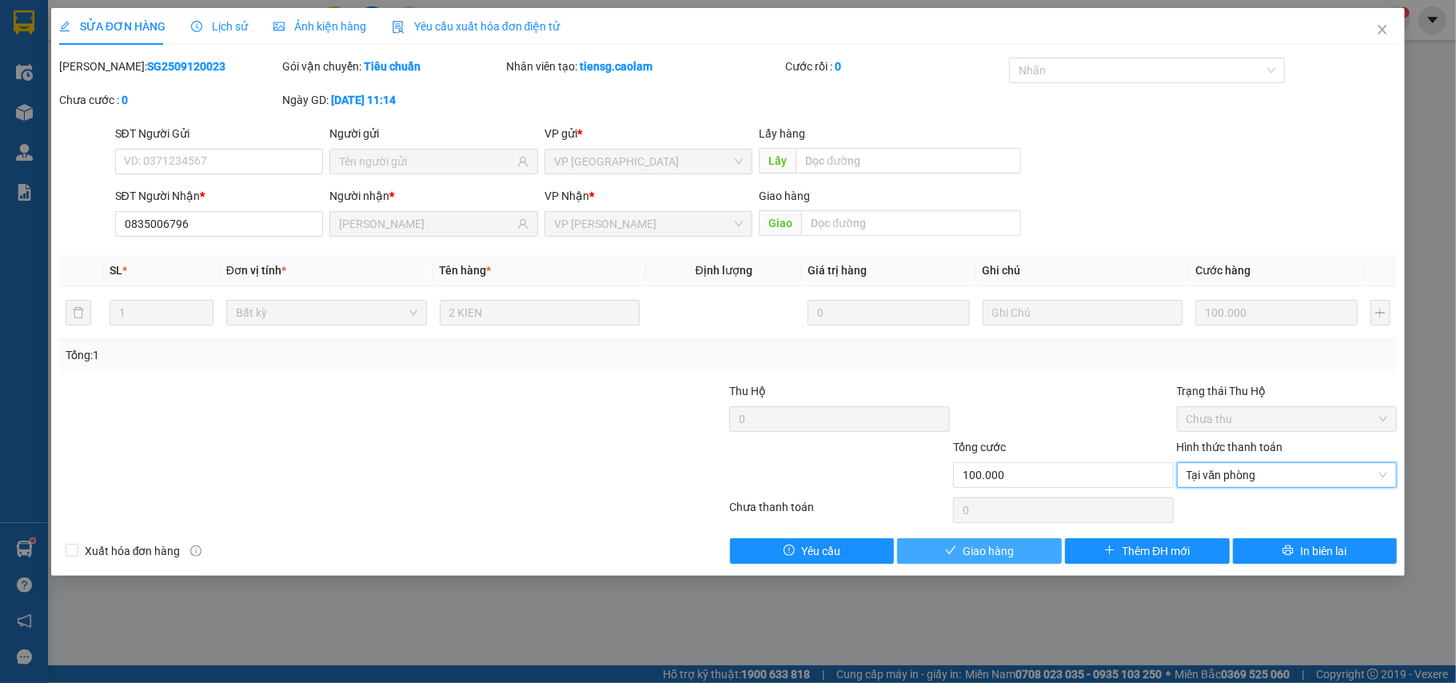
drag, startPoint x: 1037, startPoint y: 554, endPoint x: 1043, endPoint y: 532, distance: 23.3
click at [1035, 554] on button "Giao hàng" at bounding box center [979, 551] width 165 height 26
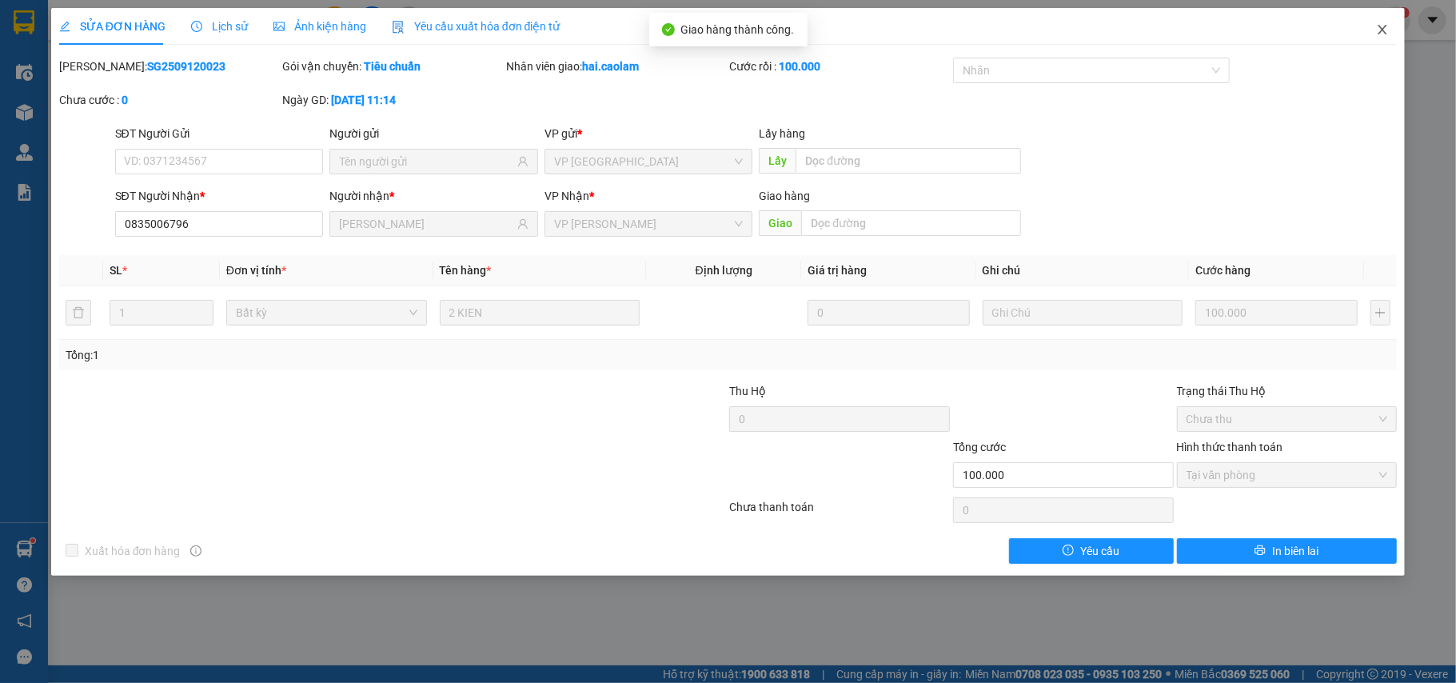
click at [1383, 26] on icon "close" at bounding box center [1382, 29] width 13 height 13
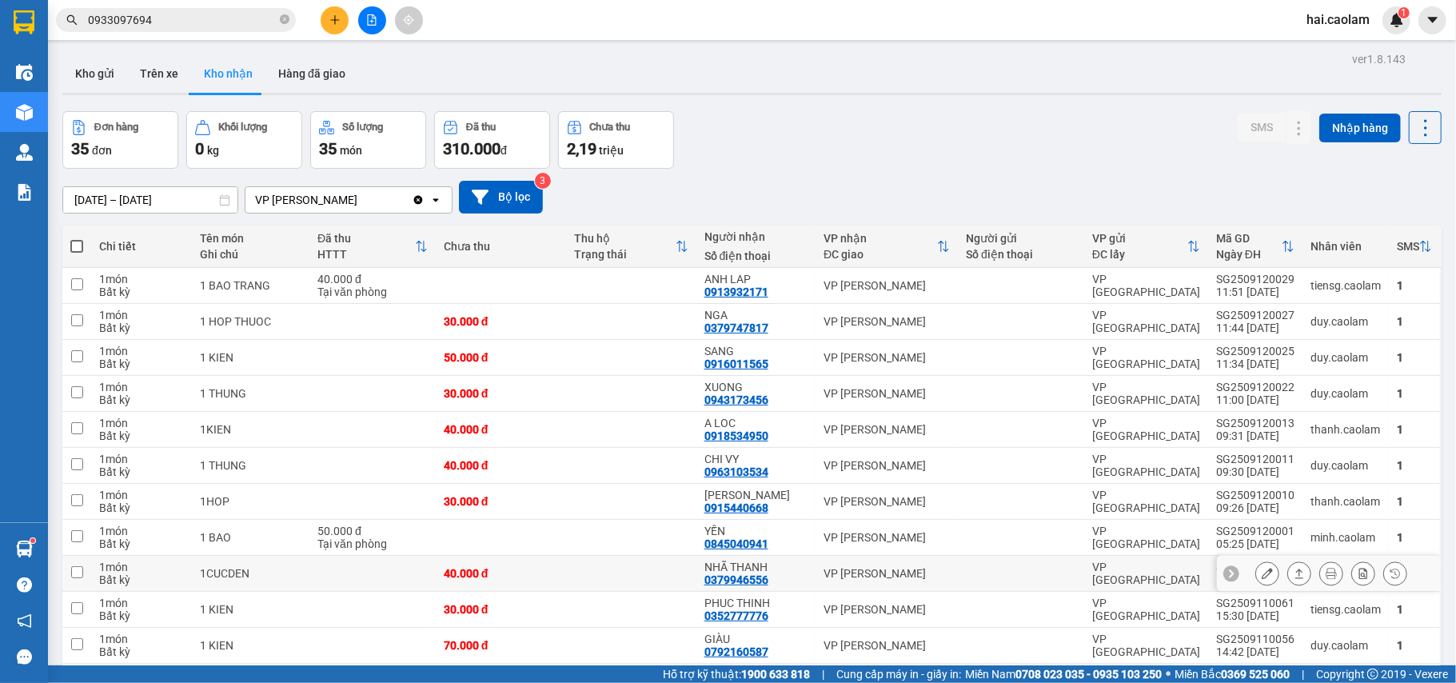
scroll to position [142, 0]
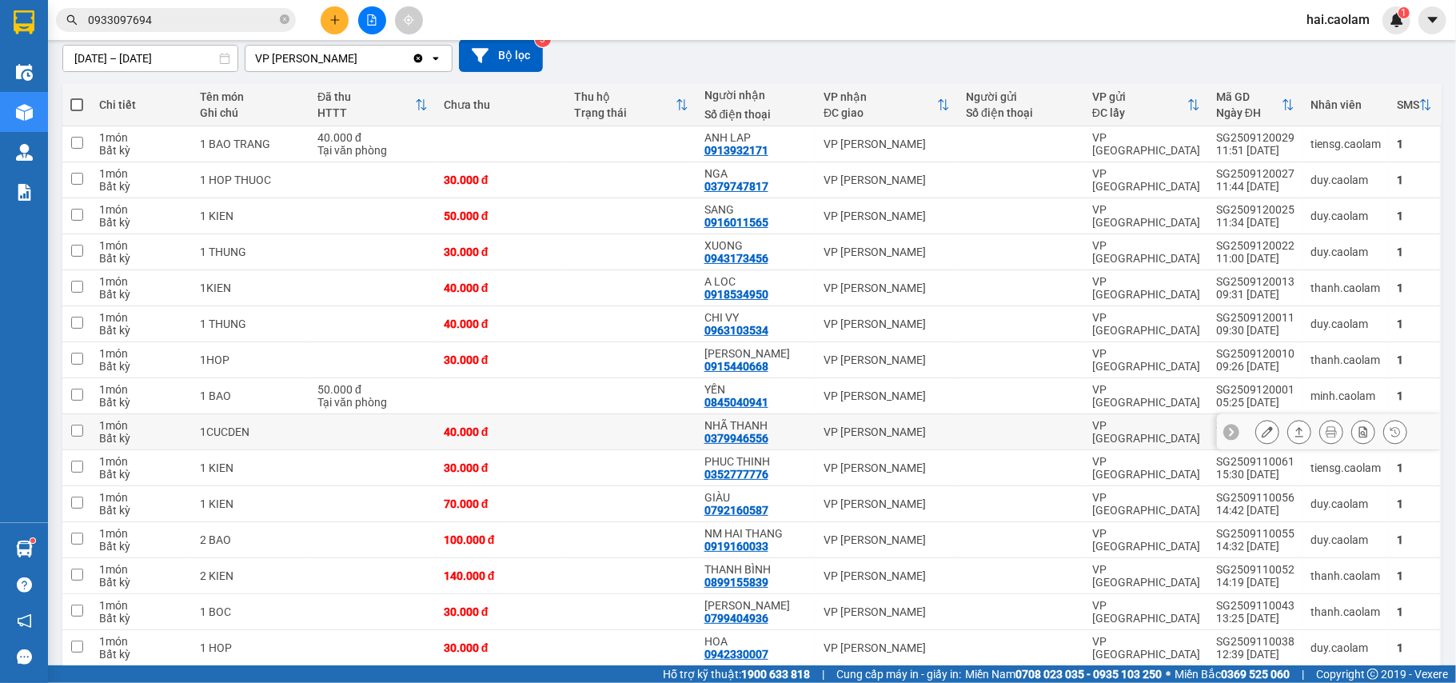
click at [824, 430] on div "VP [PERSON_NAME]" at bounding box center [887, 431] width 126 height 13
checkbox input "true"
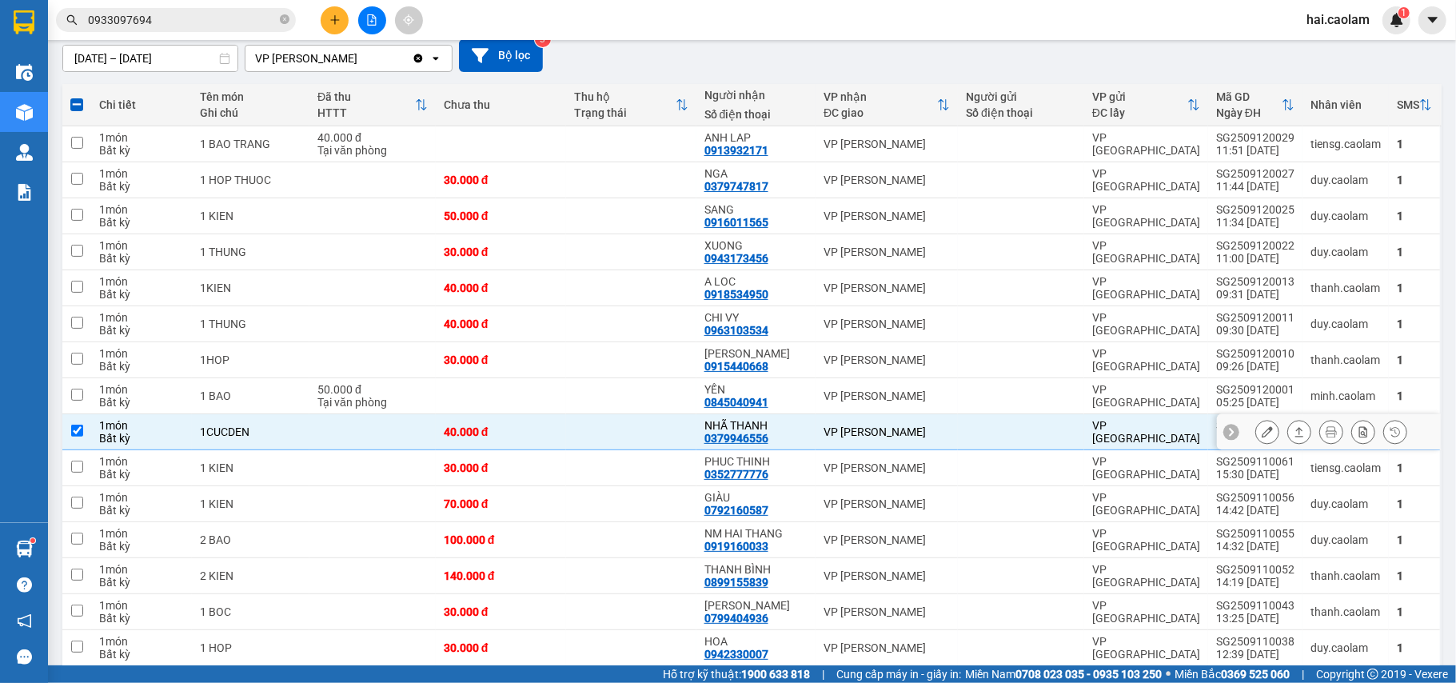
click at [1262, 436] on icon at bounding box center [1267, 431] width 11 height 11
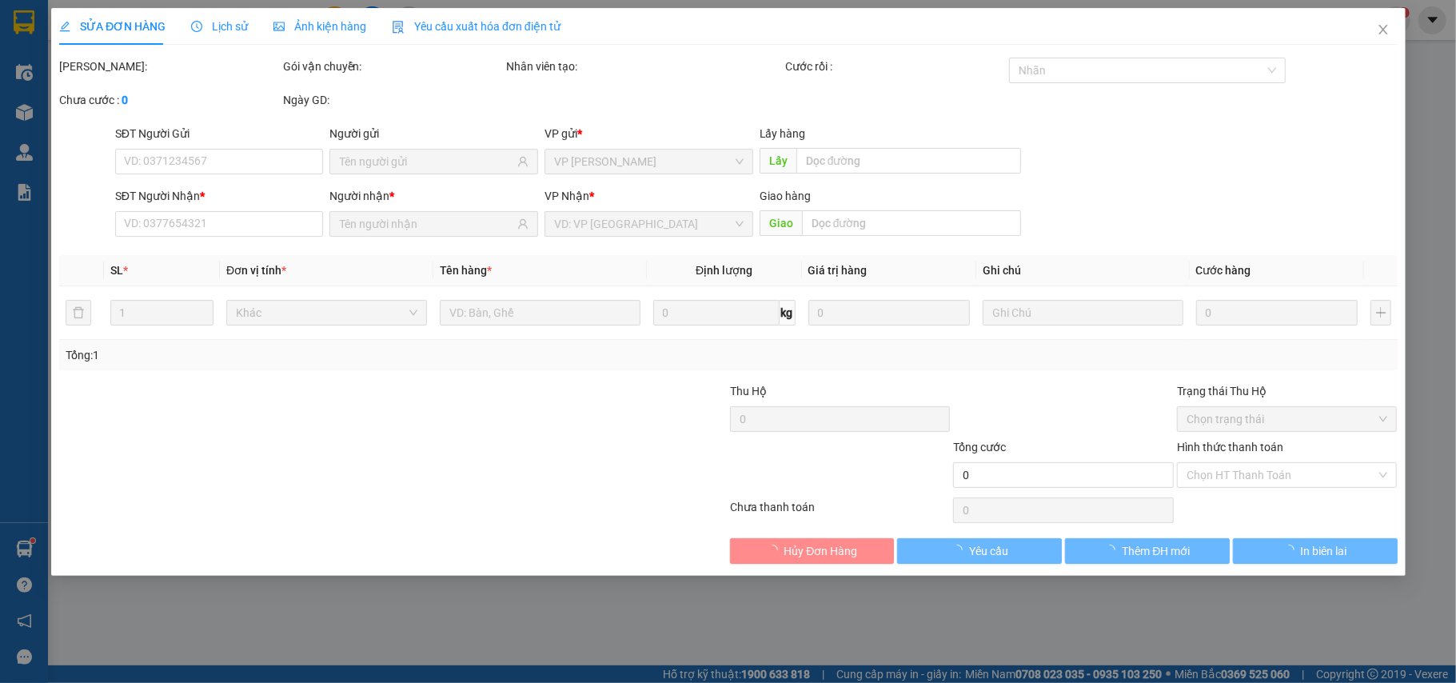
type input "0379946556"
type input "NHÃ THANH"
type input "40.000"
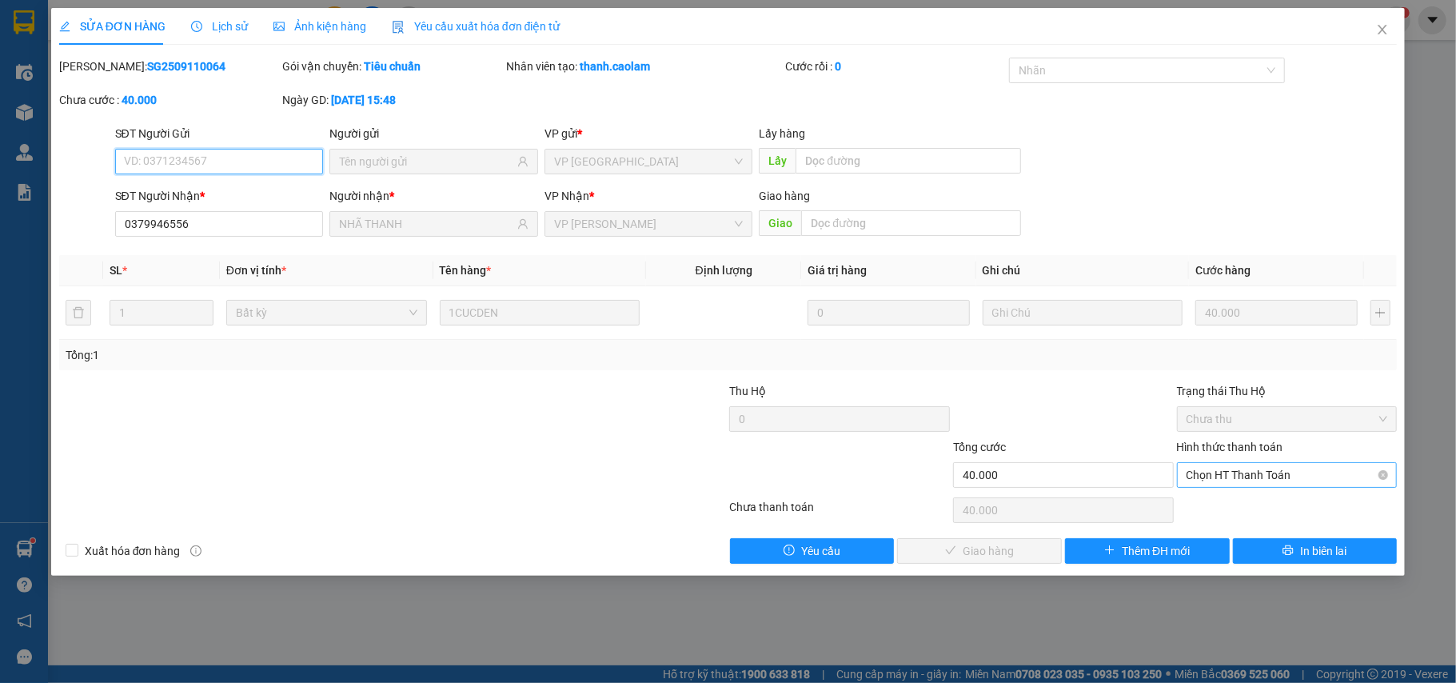
click at [1227, 478] on span "Chọn HT Thanh Toán" at bounding box center [1288, 475] width 202 height 24
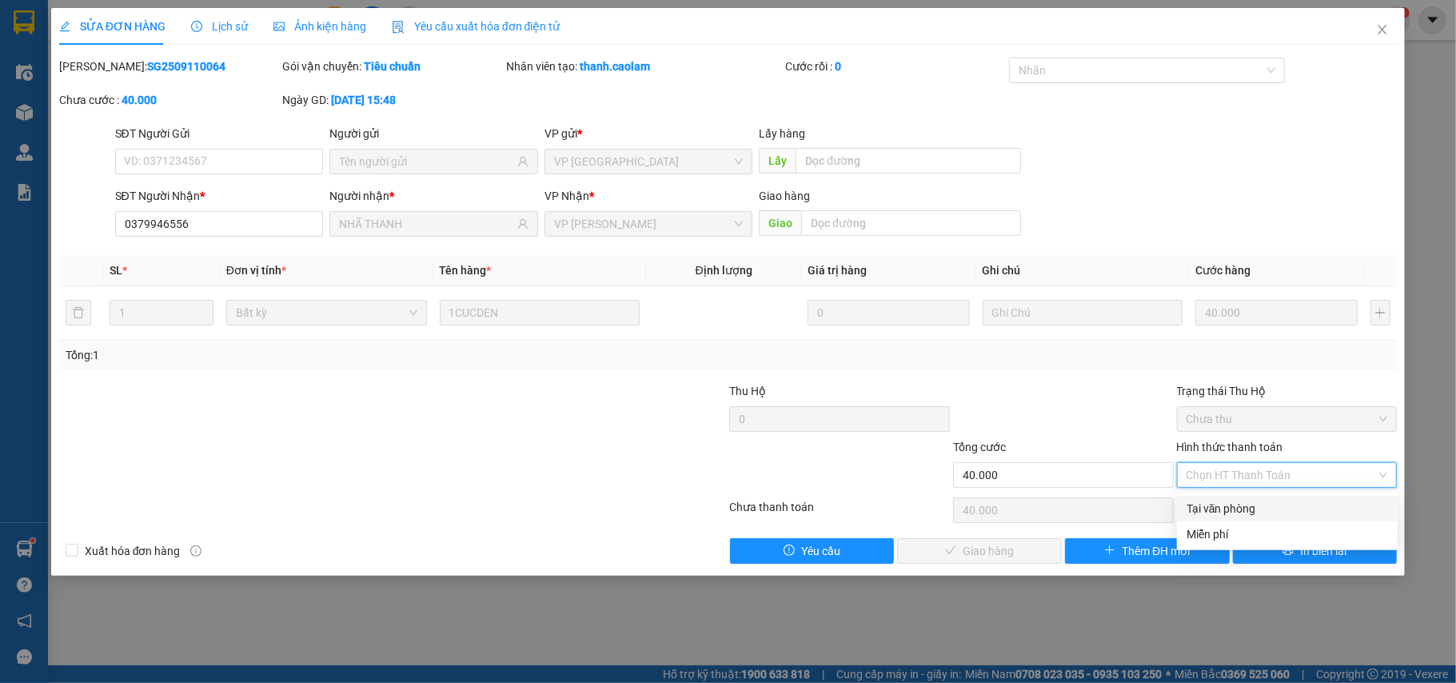
click at [1222, 503] on div "Tại văn phòng" at bounding box center [1288, 509] width 202 height 18
type input "0"
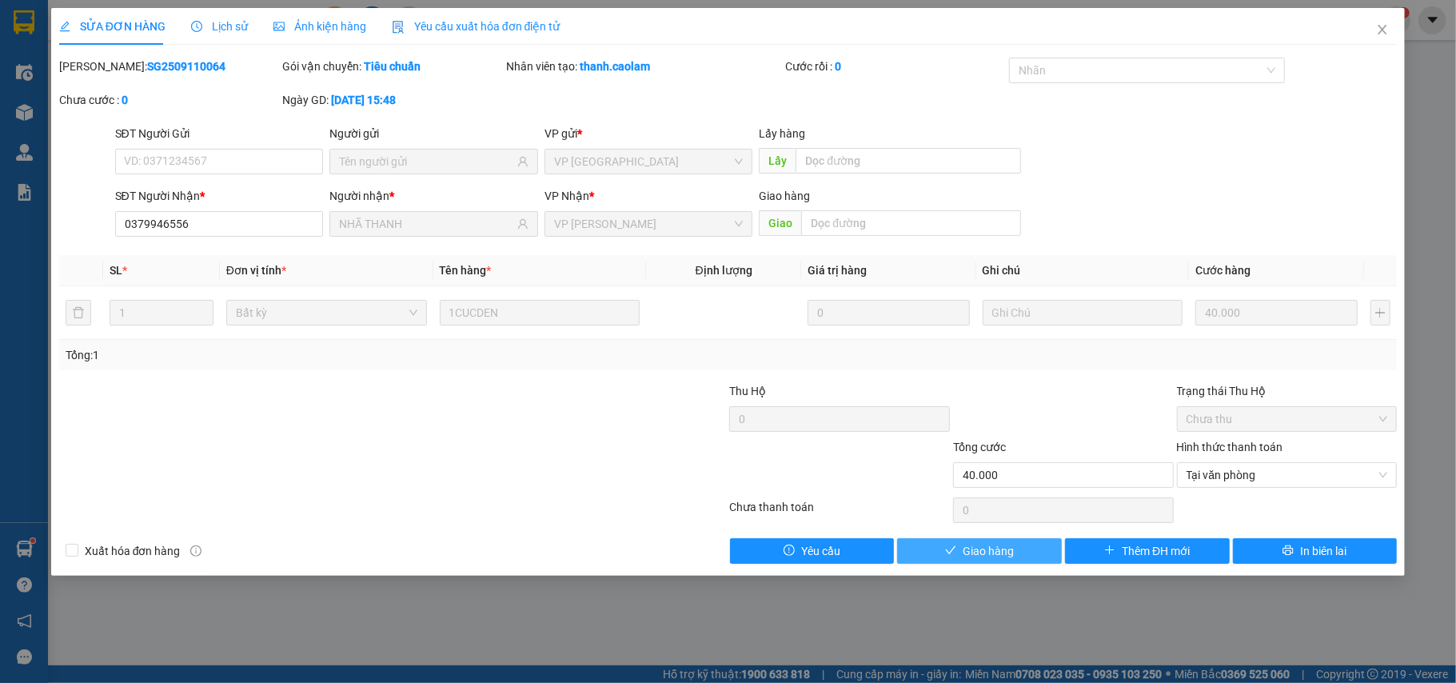
click at [957, 561] on button "Giao hàng" at bounding box center [979, 551] width 165 height 26
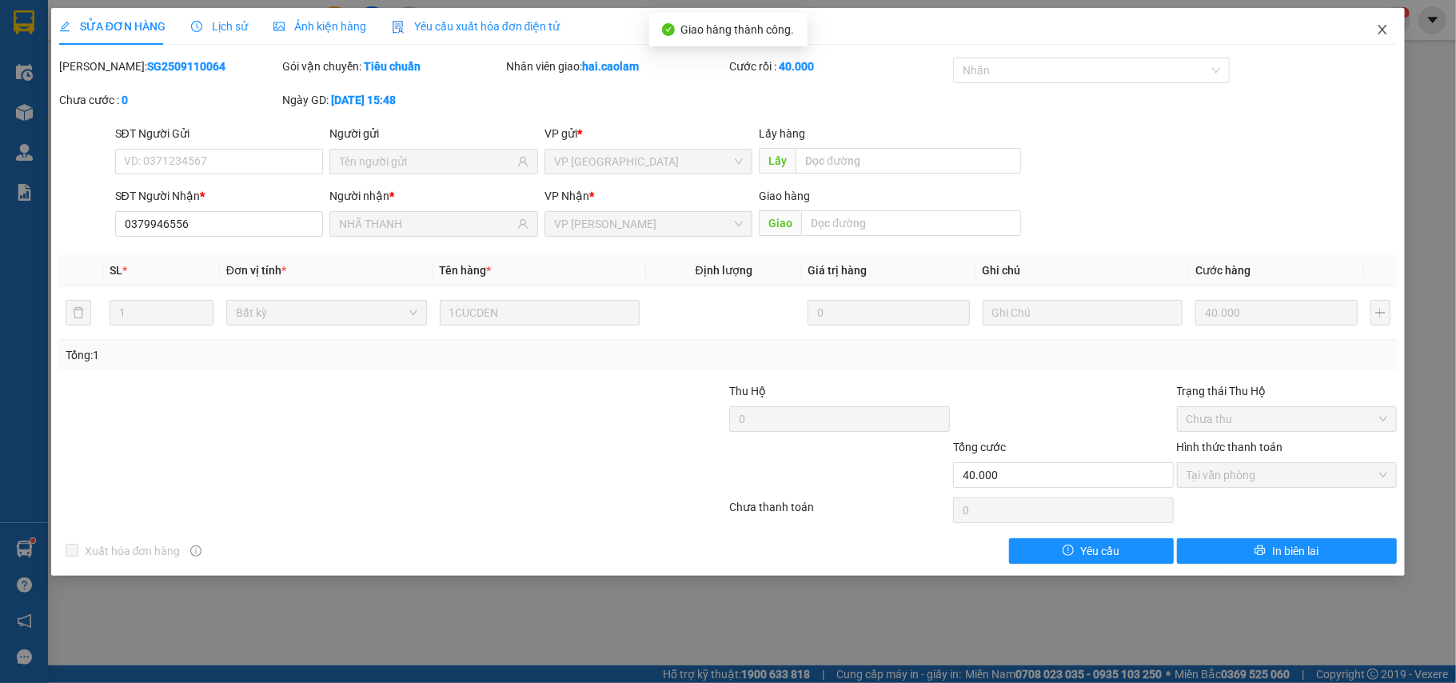
click at [1388, 20] on span "Close" at bounding box center [1382, 30] width 45 height 45
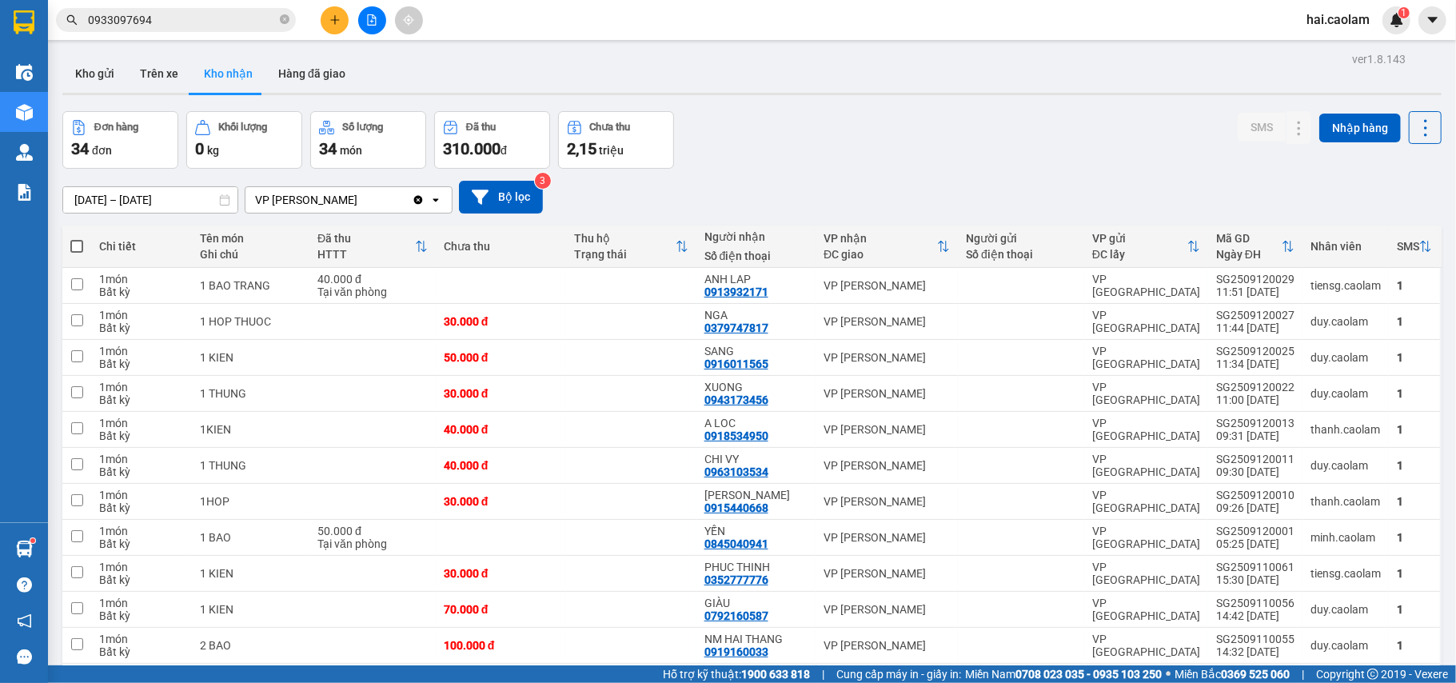
click at [976, 149] on div "Đơn hàng 34 đơn Khối lượng 0 kg Số lượng 34 món Đã thu 310.000 đ Chưa thu 2,15 …" at bounding box center [752, 140] width 1380 height 58
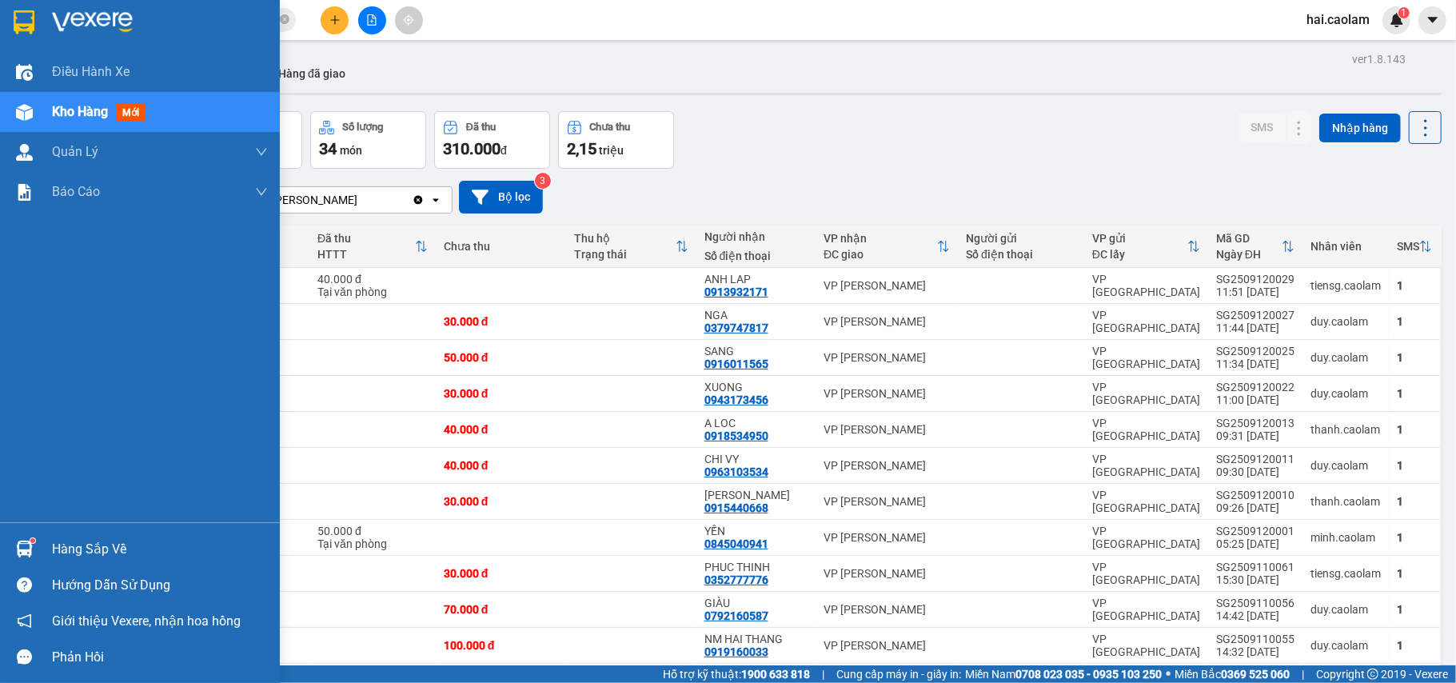
drag, startPoint x: 17, startPoint y: 541, endPoint x: 33, endPoint y: 541, distance: 16.0
click at [20, 541] on img at bounding box center [24, 549] width 17 height 17
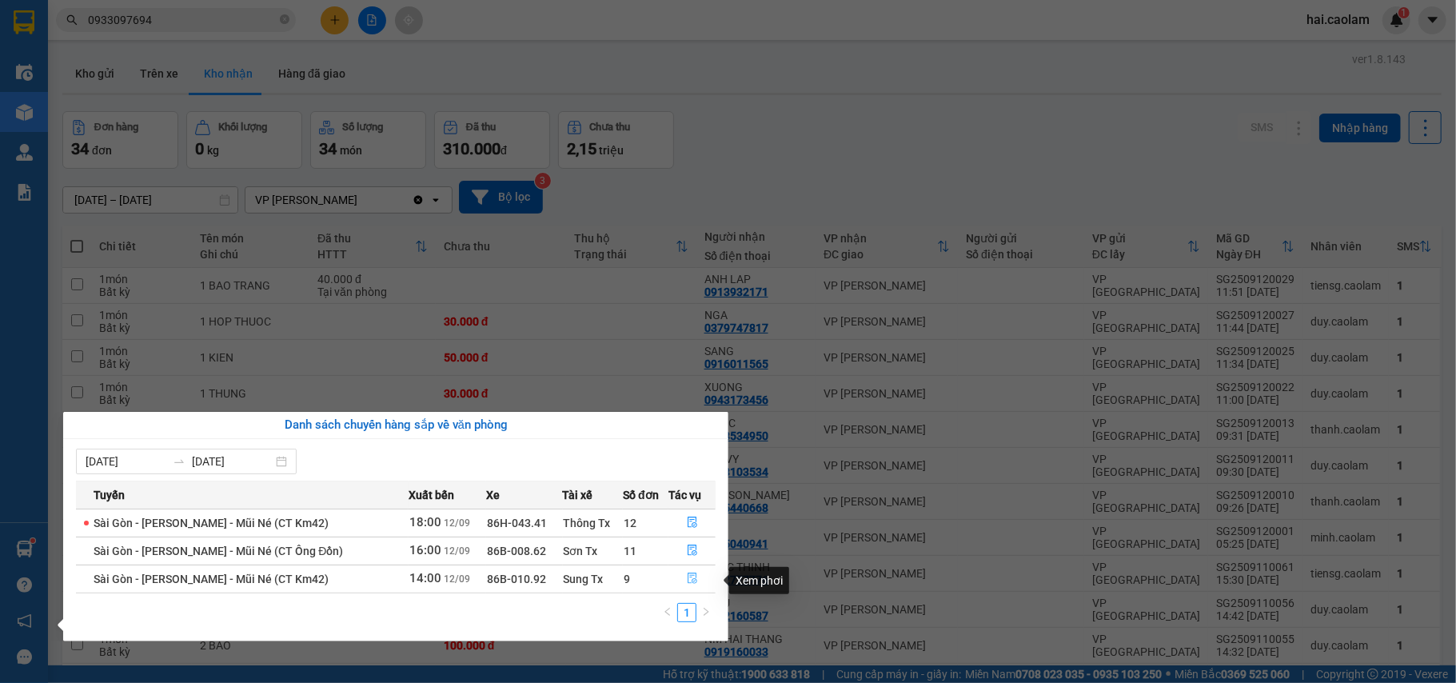
click at [693, 577] on icon "file-done" at bounding box center [692, 578] width 11 height 11
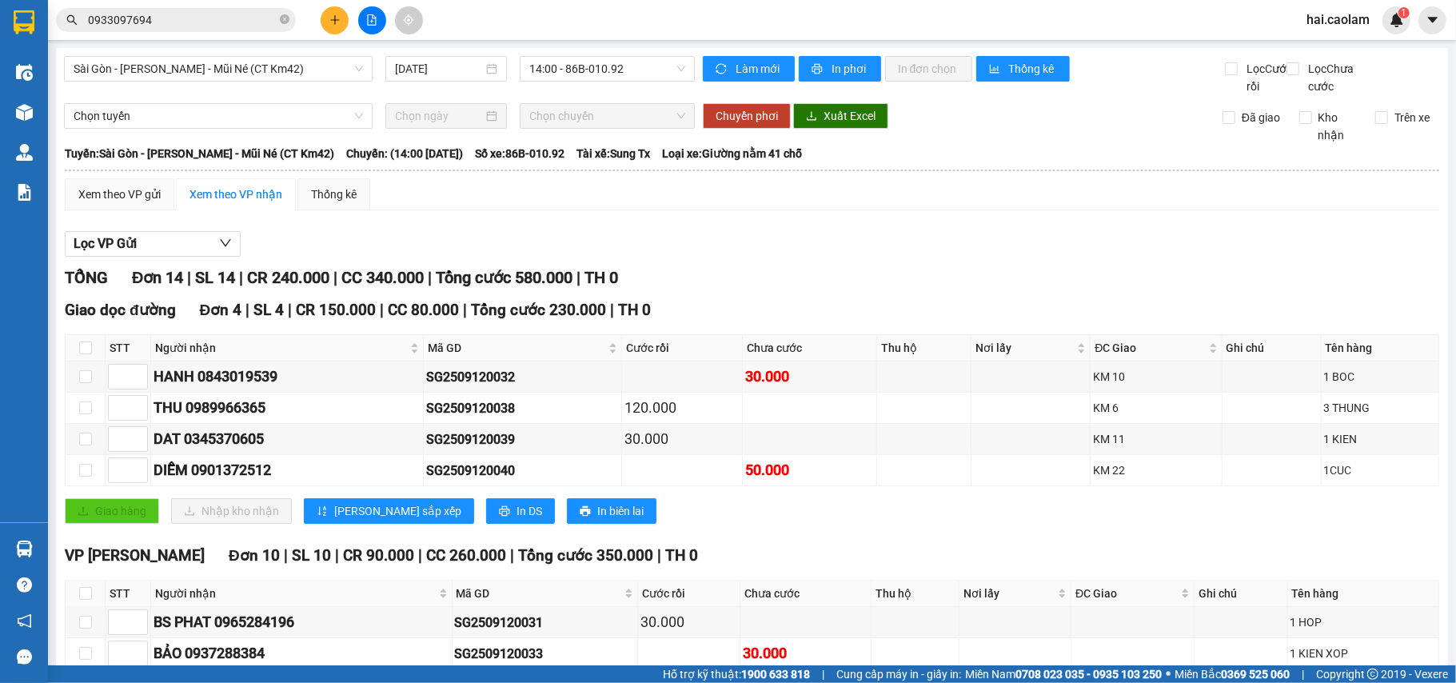
click at [886, 282] on div "Lọc VP Gửi TỔNG Đơn 14 | SL 14 | CR 240.000 | CC 340.000 | Tổng cước 580.000 |…" at bounding box center [752, 599] width 1375 height 753
click at [887, 290] on div "TỔNG Đơn 14 | SL 14 | CR 240.000 | CC 340.000 | Tổng cước 580.000 | TH 0" at bounding box center [752, 278] width 1375 height 25
click at [87, 354] on input "checkbox" at bounding box center [85, 348] width 13 height 13
checkbox input "true"
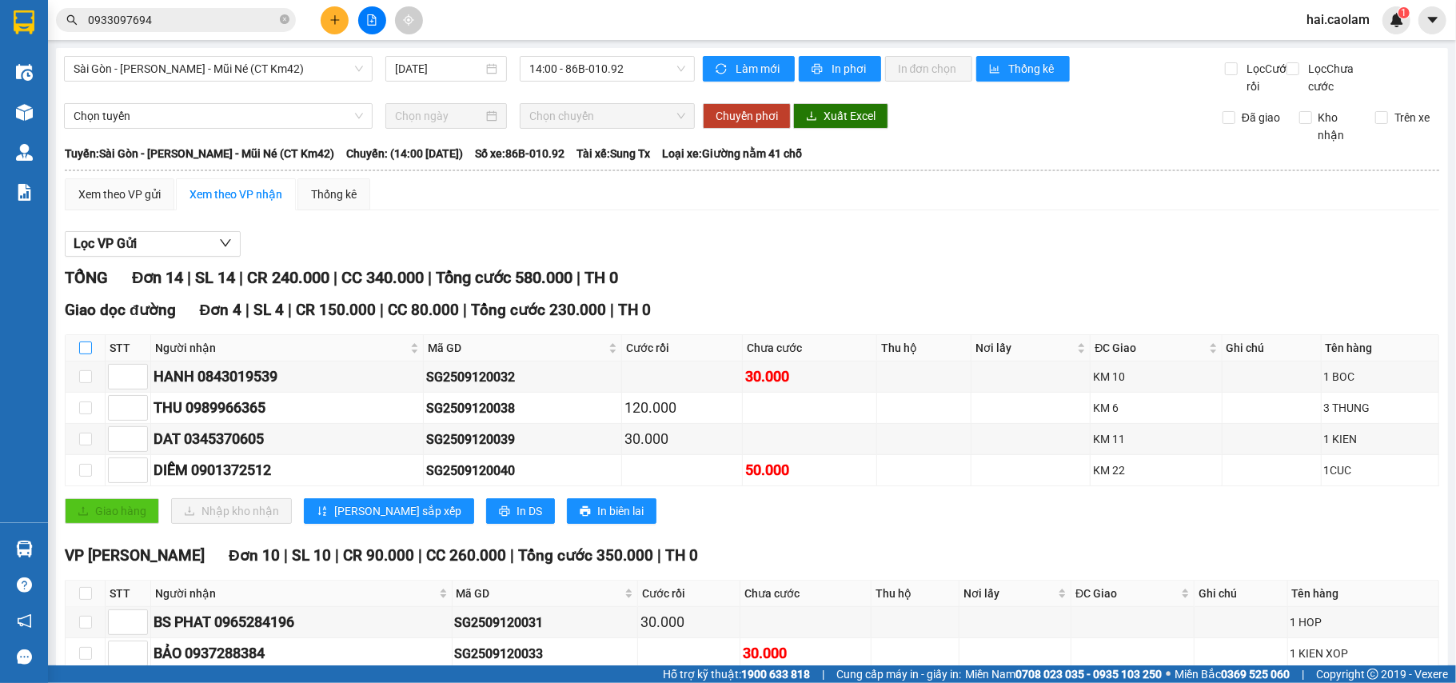
checkbox input "true"
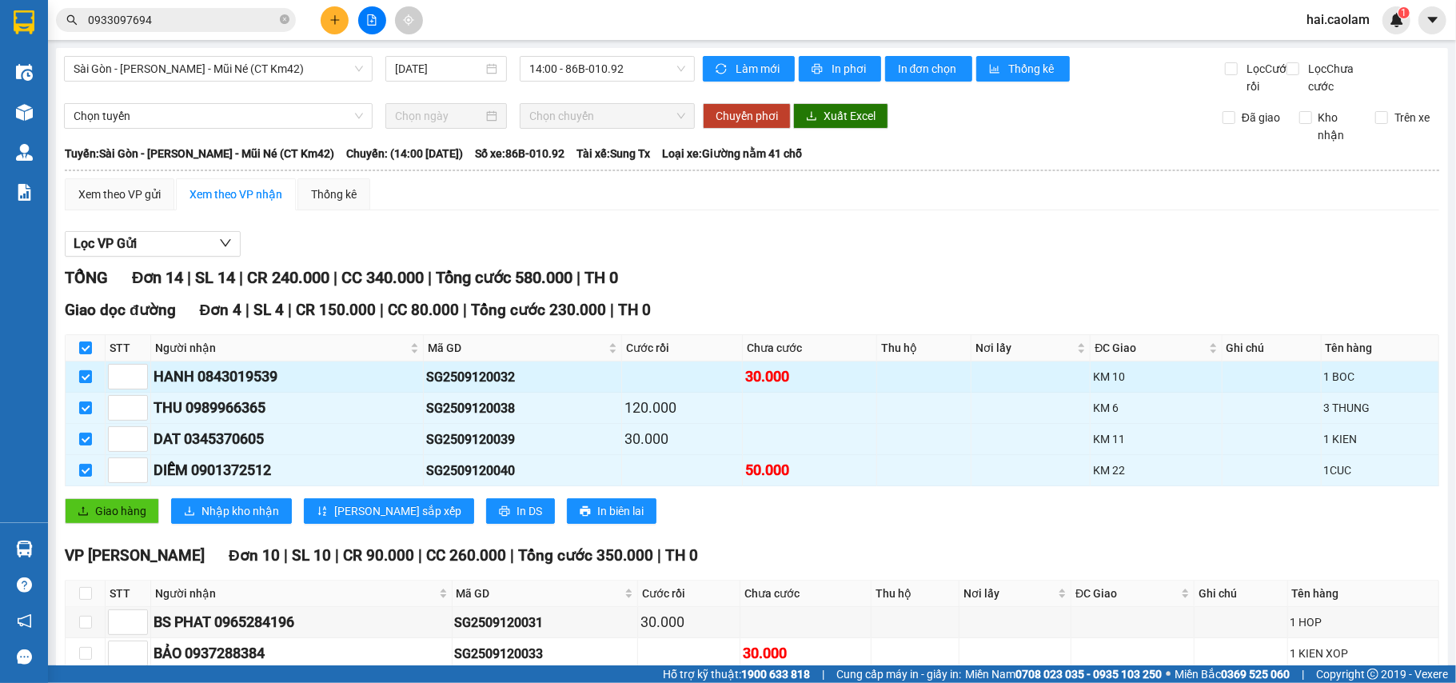
click at [86, 383] on input "checkbox" at bounding box center [85, 376] width 13 height 13
checkbox input "false"
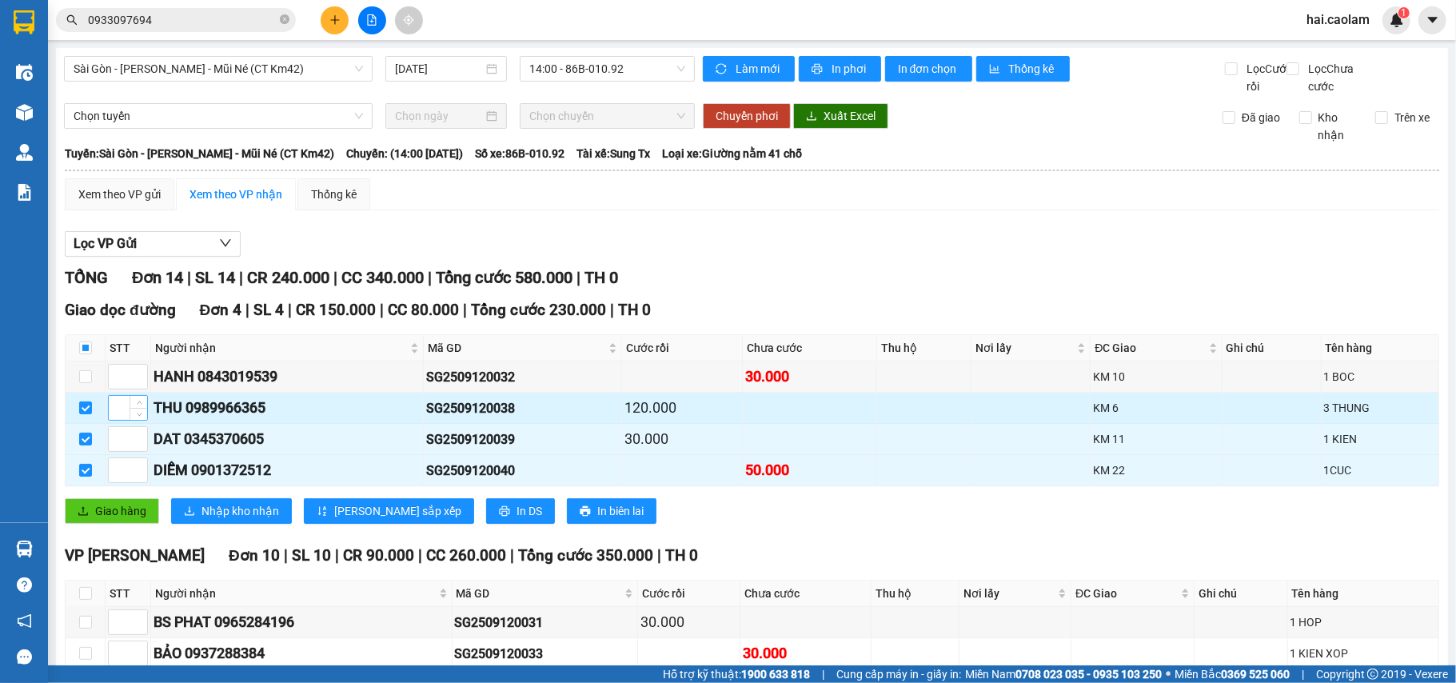
click at [84, 414] on input "checkbox" at bounding box center [85, 407] width 13 height 13
checkbox input "false"
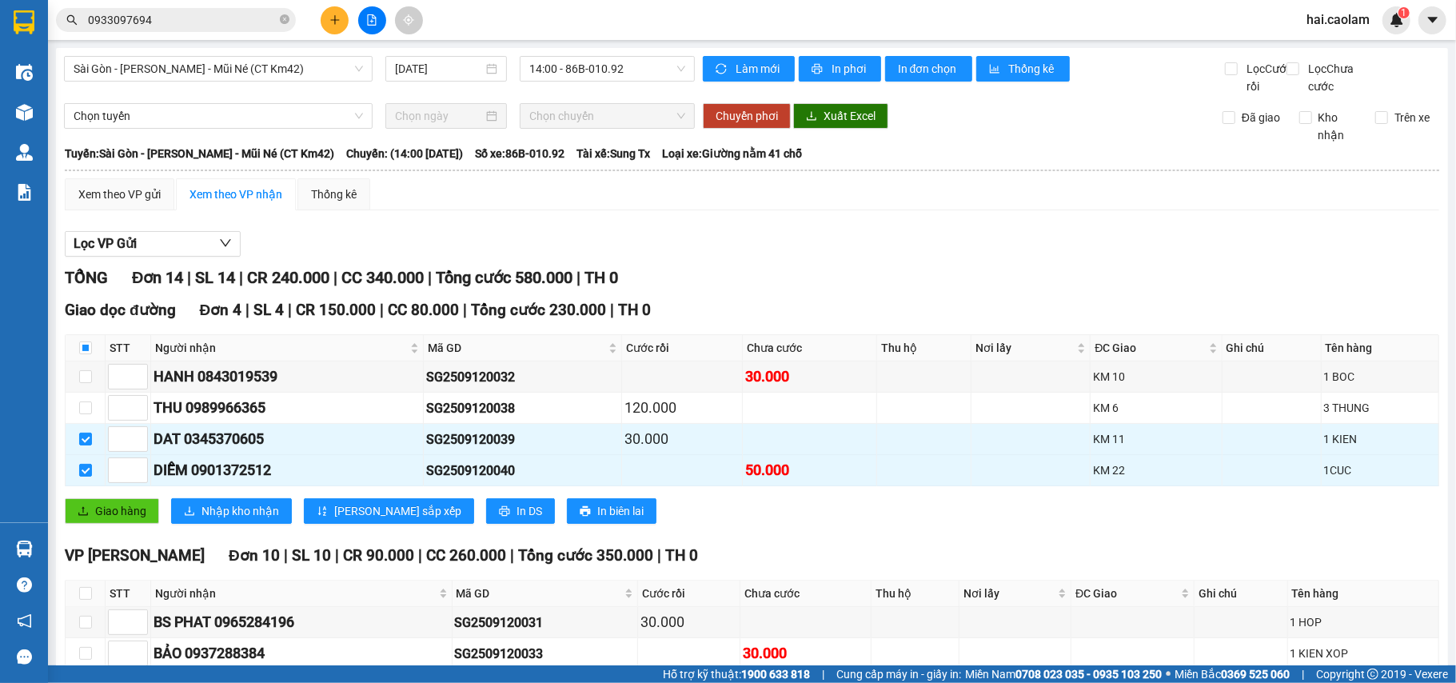
click at [967, 290] on div "TỔNG Đơn 14 | SL 14 | CR 240.000 | CC 340.000 | Tổng cước 580.000 | TH 0" at bounding box center [752, 278] width 1375 height 25
click at [1060, 286] on div "TỔNG Đơn 14 | SL 14 | CR 240.000 | CC 340.000 | Tổng cước 580.000 | TH 0" at bounding box center [752, 278] width 1375 height 25
click at [135, 520] on span "Giao hàng" at bounding box center [120, 511] width 51 height 18
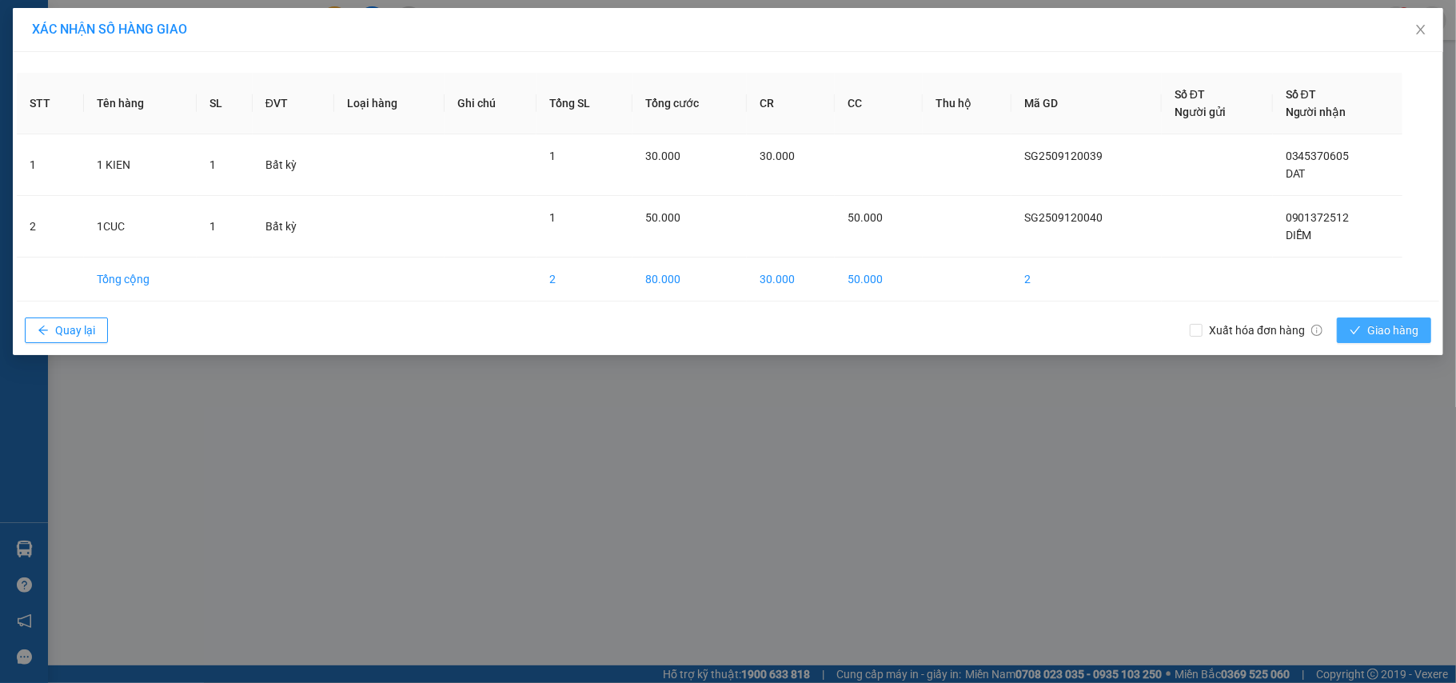
click at [1388, 336] on span "Giao hàng" at bounding box center [1393, 331] width 51 height 18
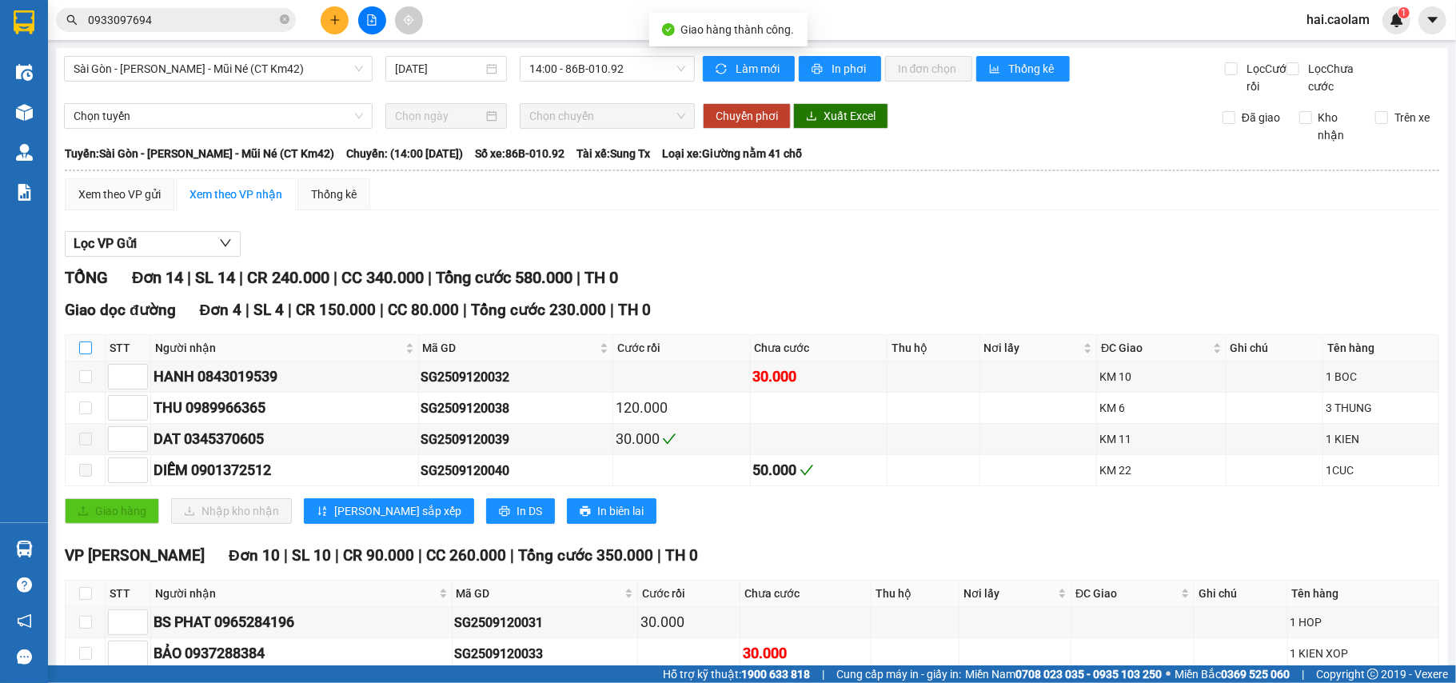
click at [88, 354] on input "checkbox" at bounding box center [85, 348] width 13 height 13
checkbox input "true"
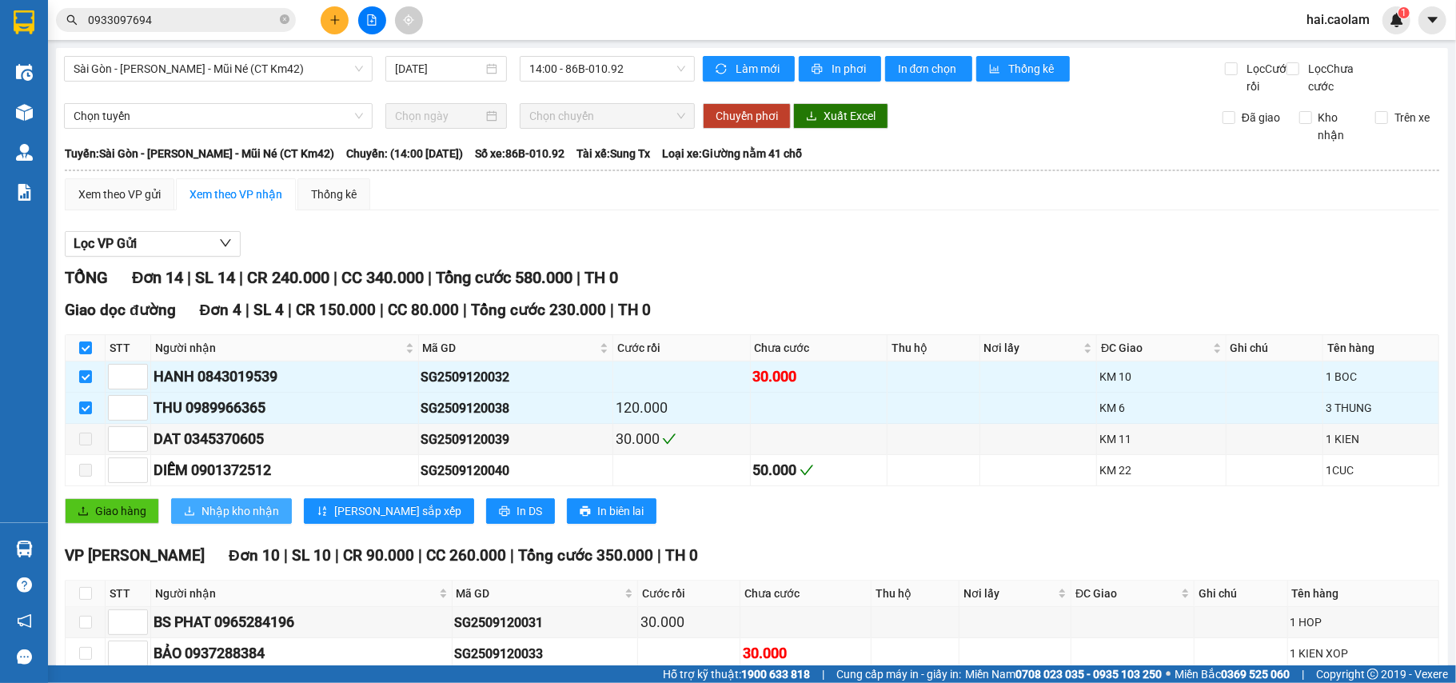
click at [232, 520] on span "Nhập kho nhận" at bounding box center [241, 511] width 78 height 18
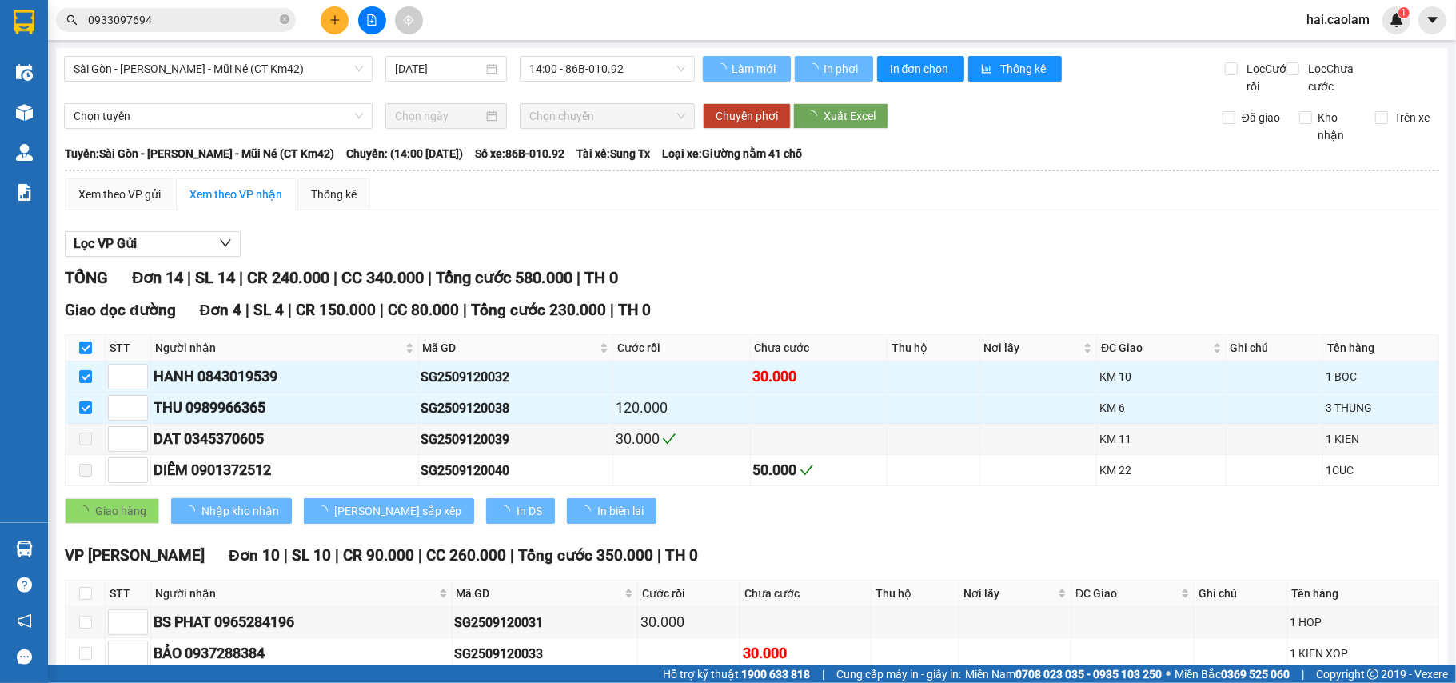
checkbox input "false"
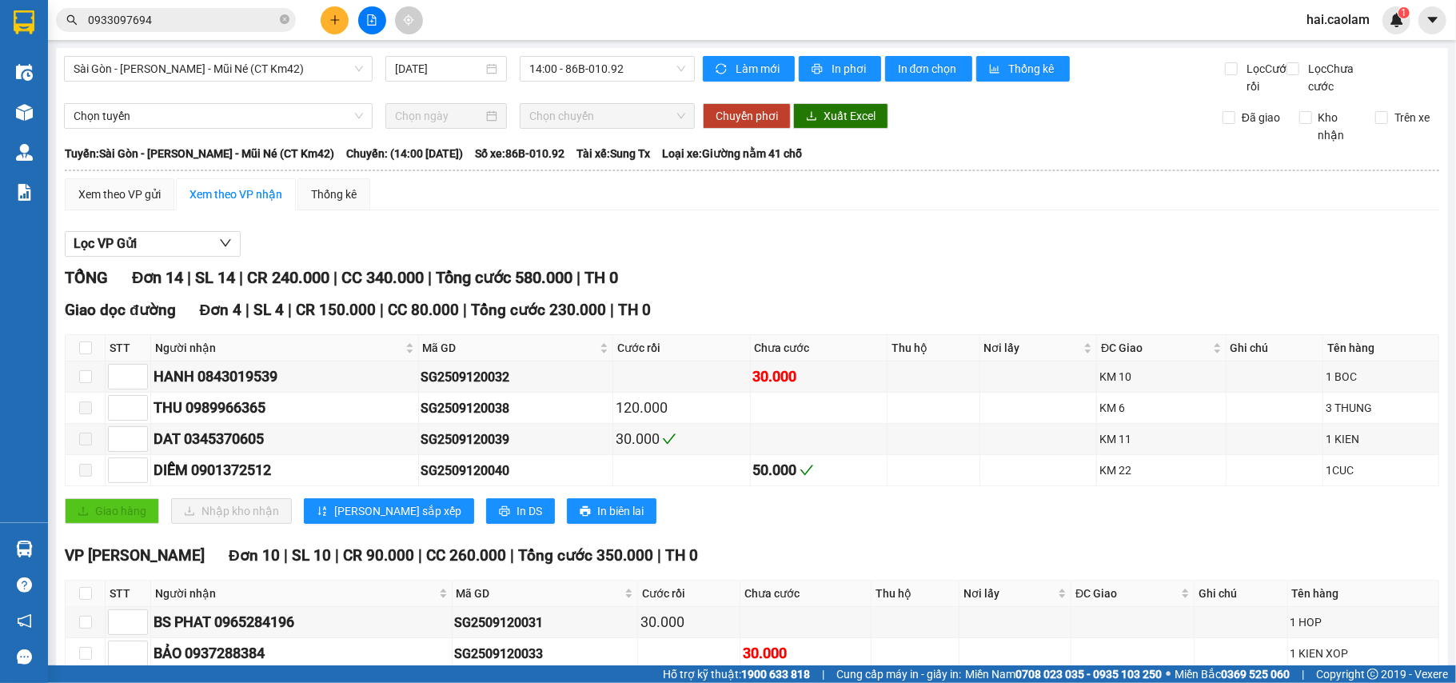
click at [320, 14] on div at bounding box center [372, 20] width 120 height 28
click at [326, 17] on button at bounding box center [335, 20] width 28 height 28
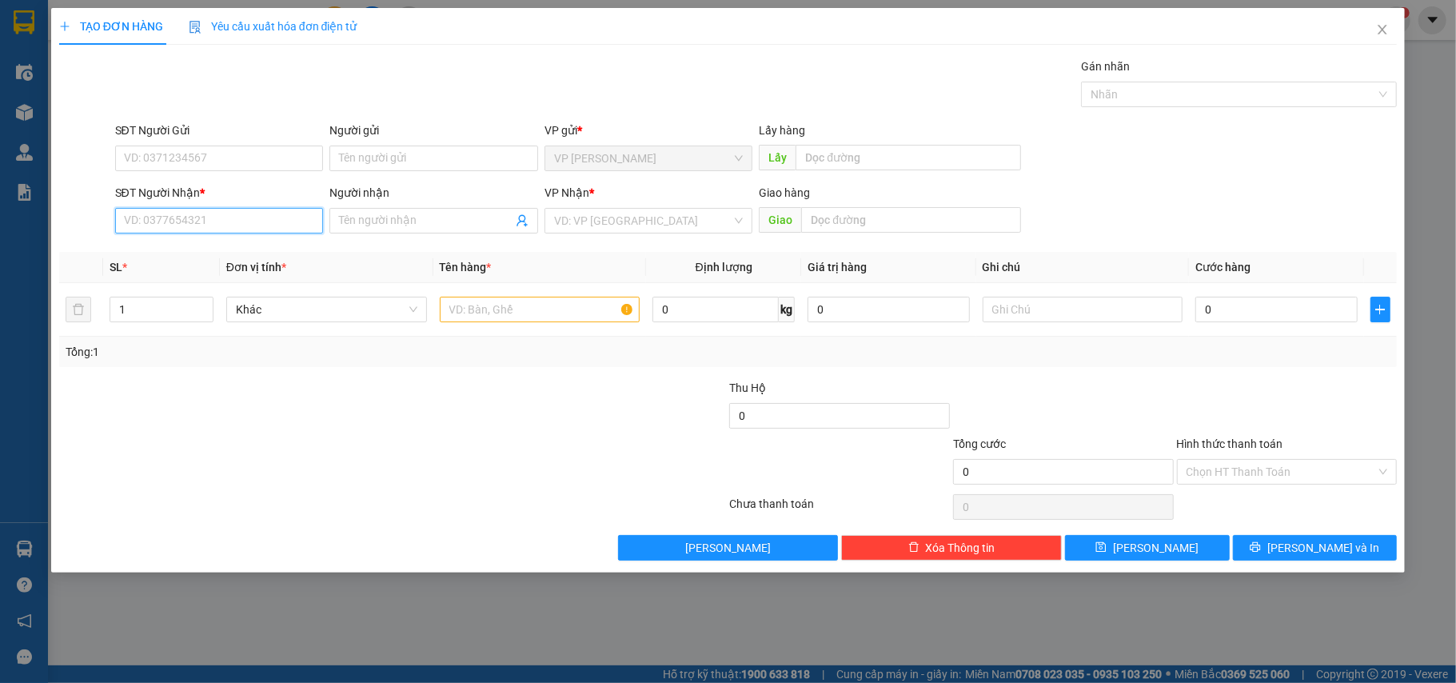
click at [178, 228] on input "SĐT Người Nhận *" at bounding box center [219, 221] width 209 height 26
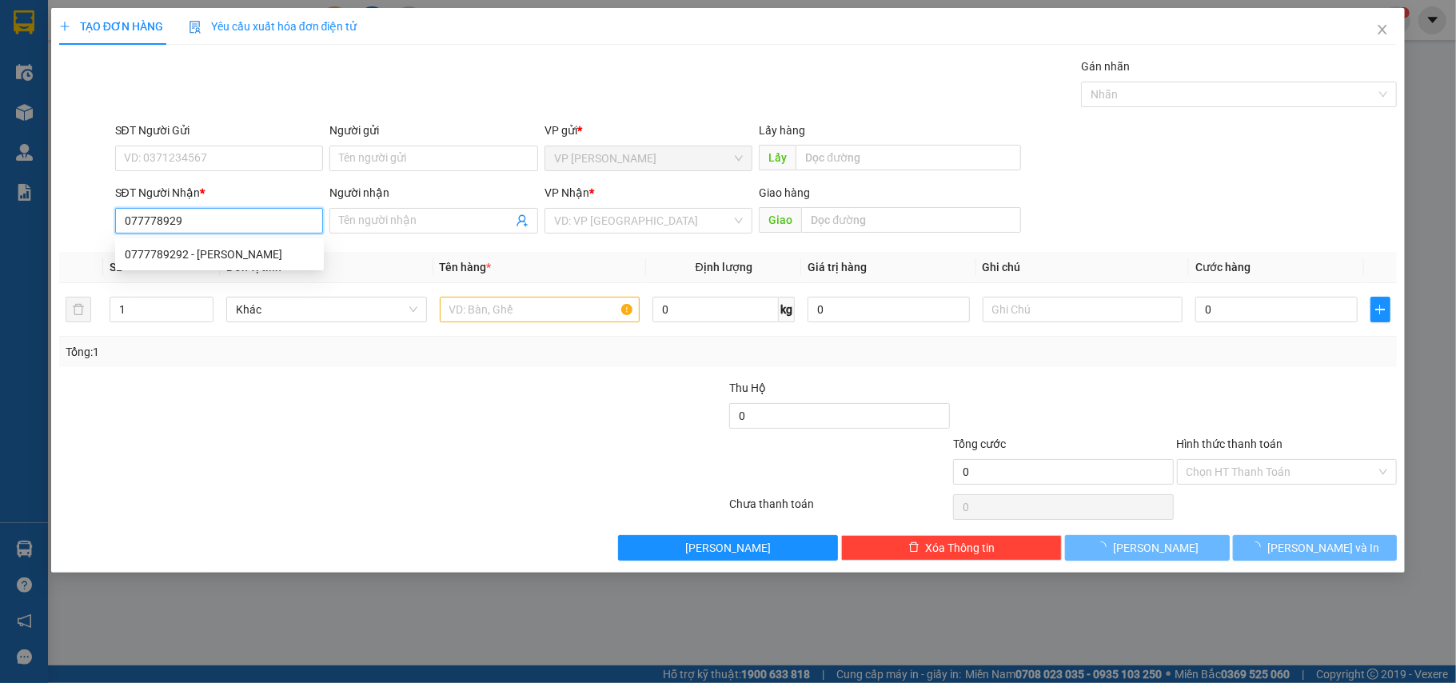
type input "0777789292"
click at [193, 260] on div "0777789292 - TRINH" at bounding box center [220, 255] width 190 height 18
type input "TRINH"
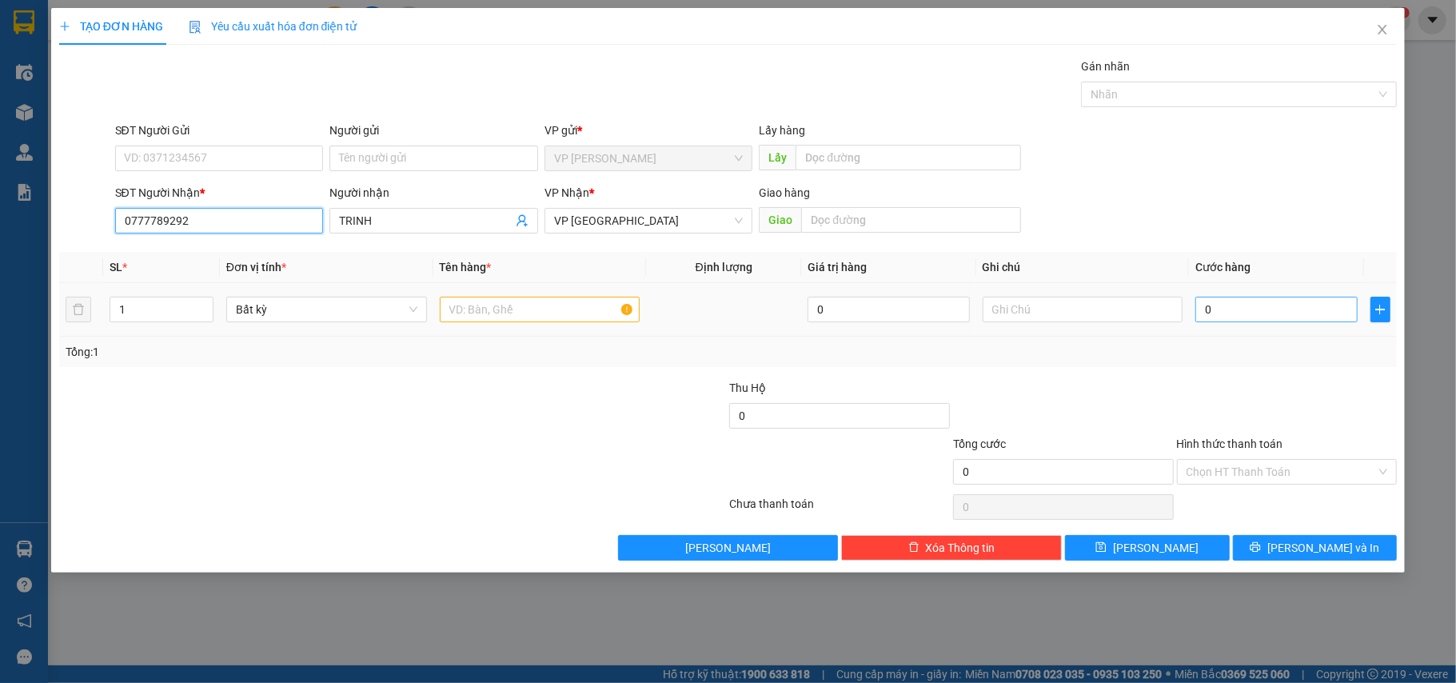
type input "0777789292"
click at [1280, 320] on input "0" at bounding box center [1277, 310] width 162 height 26
type input "5"
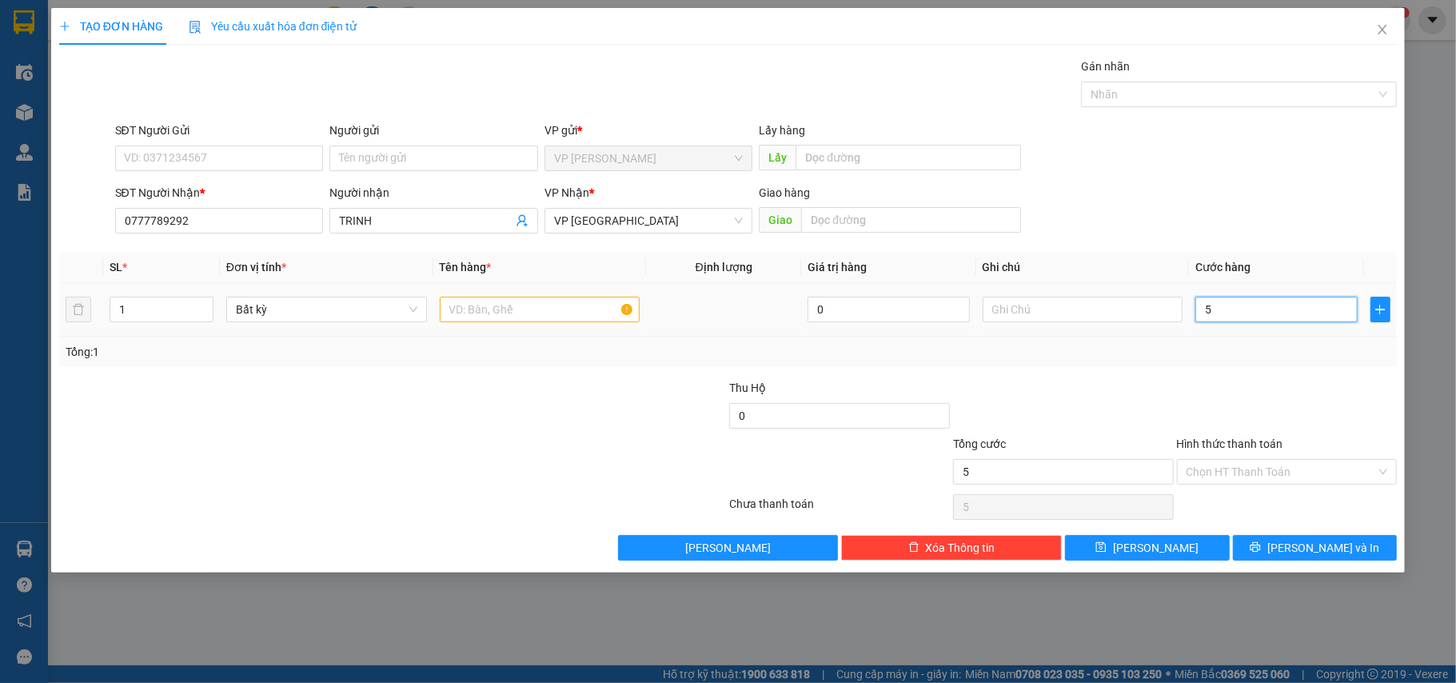
type input "50"
type input "50.000"
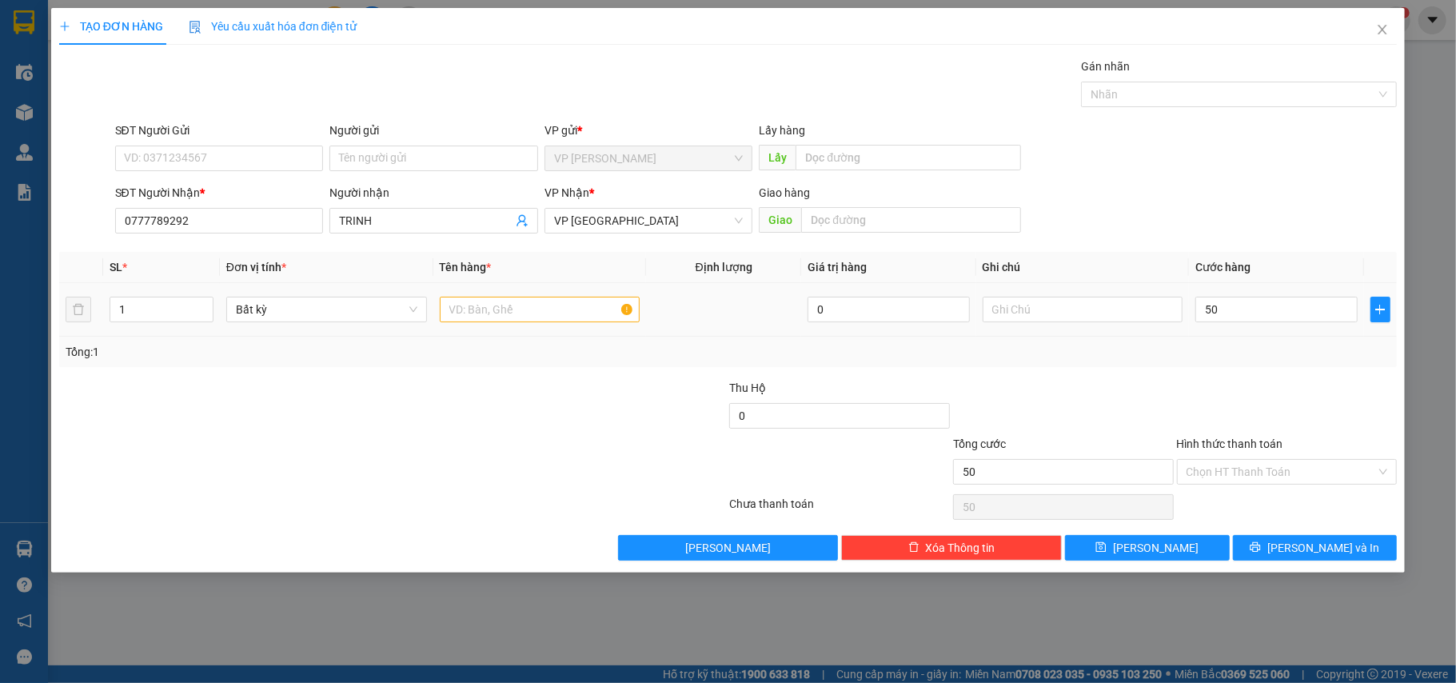
type input "50.000"
click at [509, 324] on td at bounding box center [540, 310] width 214 height 54
click at [509, 320] on input "text" at bounding box center [540, 310] width 201 height 26
type input "1 Xốp"
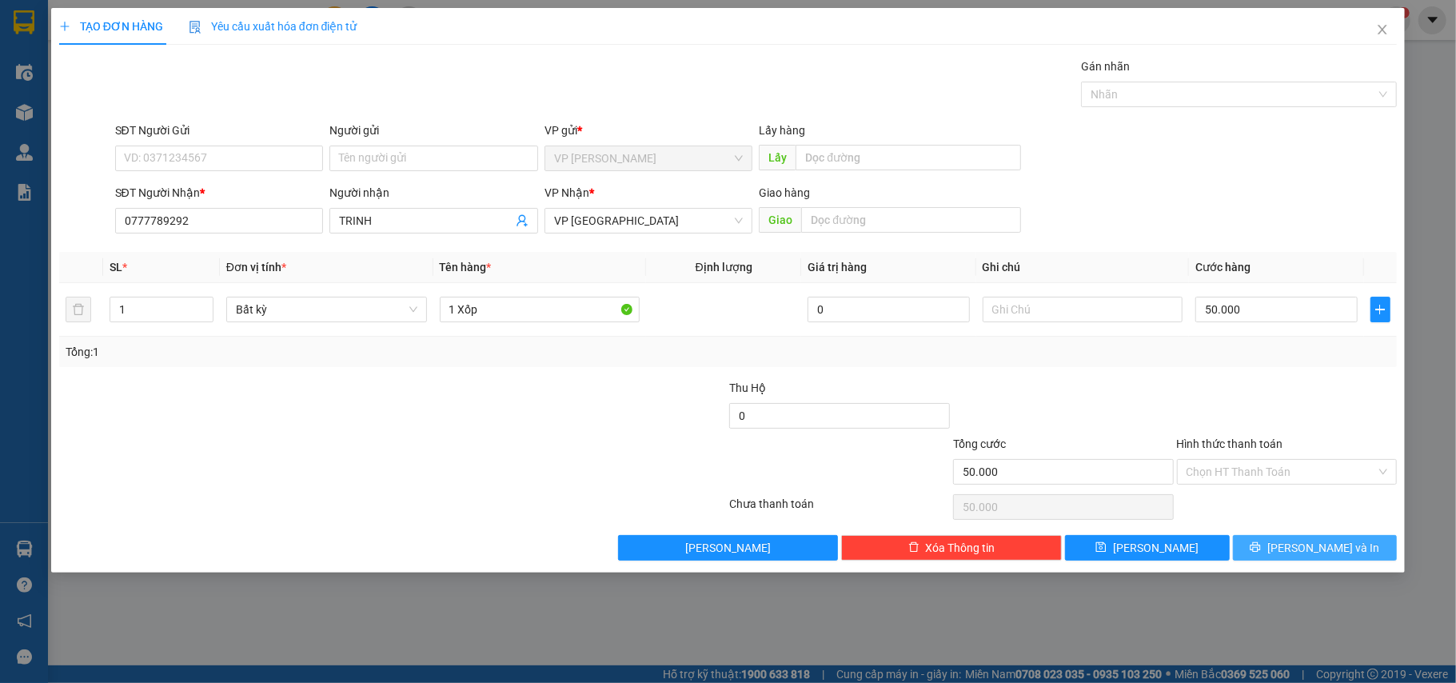
click at [1315, 549] on span "[PERSON_NAME] và In" at bounding box center [1324, 548] width 112 height 18
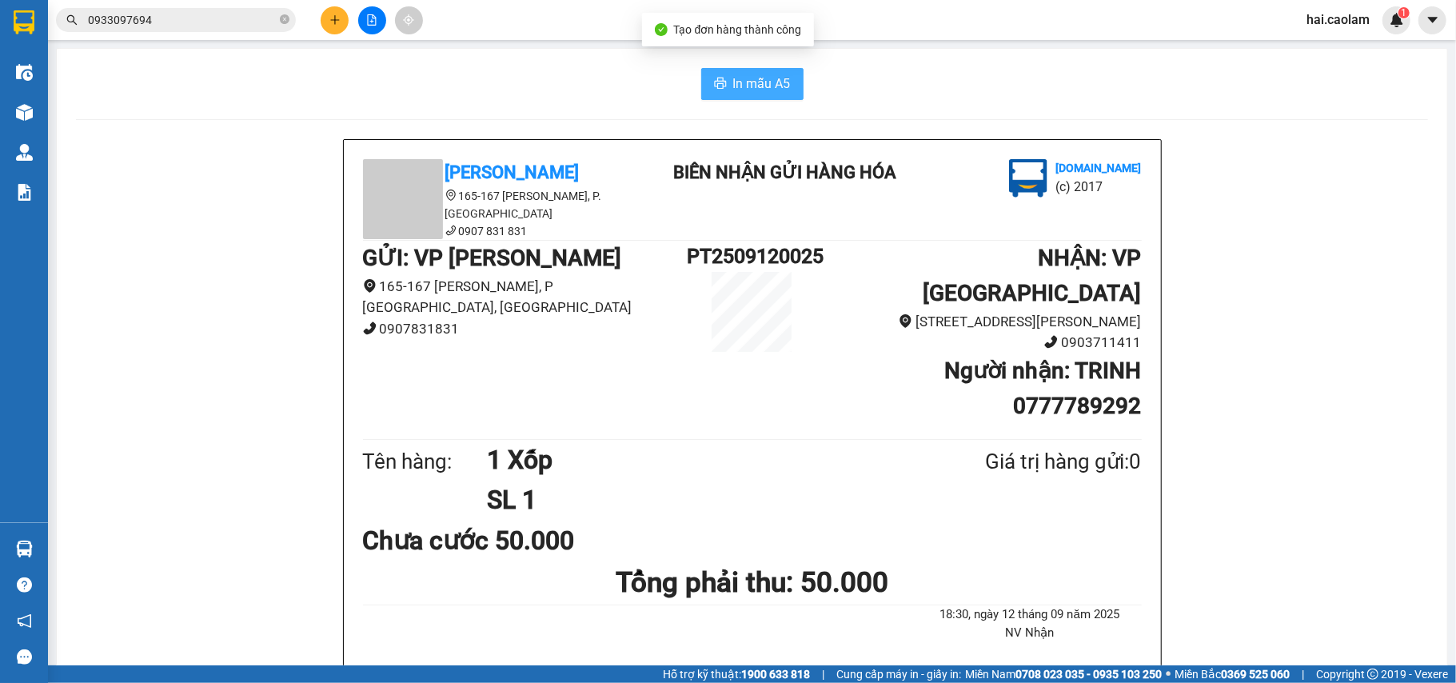
click at [737, 82] on span "In mẫu A5" at bounding box center [762, 84] width 58 height 20
click at [523, 70] on div "In mẫu A5" at bounding box center [752, 84] width 1352 height 32
drag, startPoint x: 577, startPoint y: 75, endPoint x: 605, endPoint y: 10, distance: 71.6
click at [154, 24] on input "0933097694" at bounding box center [182, 20] width 189 height 18
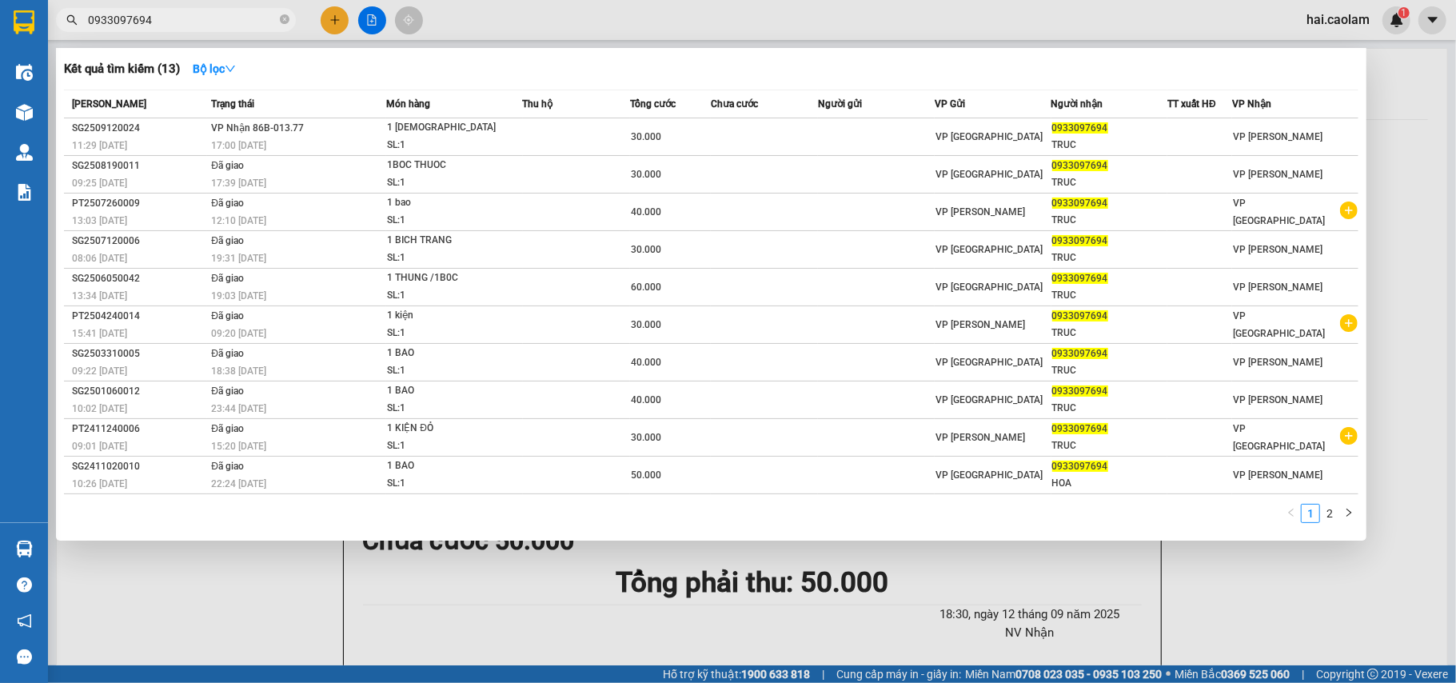
click at [154, 24] on input "0933097694" at bounding box center [182, 20] width 189 height 18
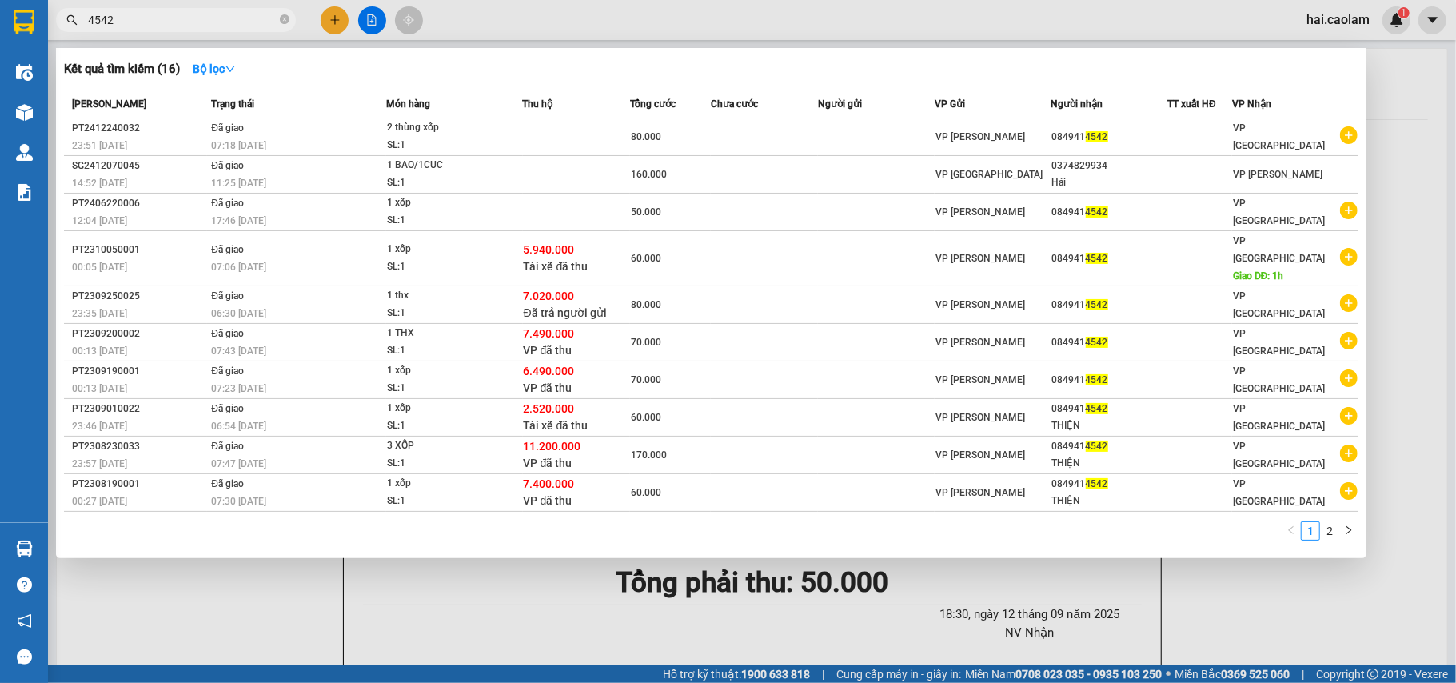
type input "4542"
click at [290, 30] on span "4542" at bounding box center [176, 20] width 240 height 24
click at [288, 26] on span at bounding box center [285, 20] width 10 height 15
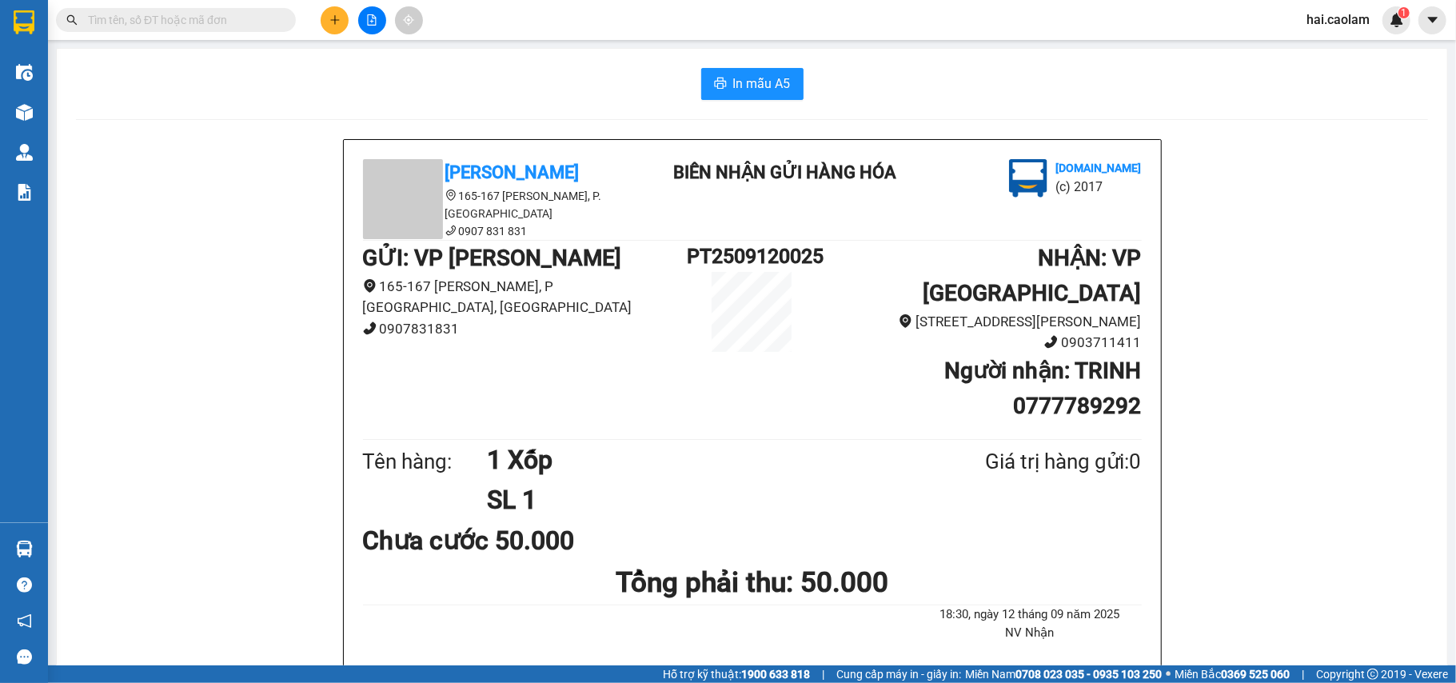
click at [246, 24] on input "text" at bounding box center [182, 20] width 189 height 18
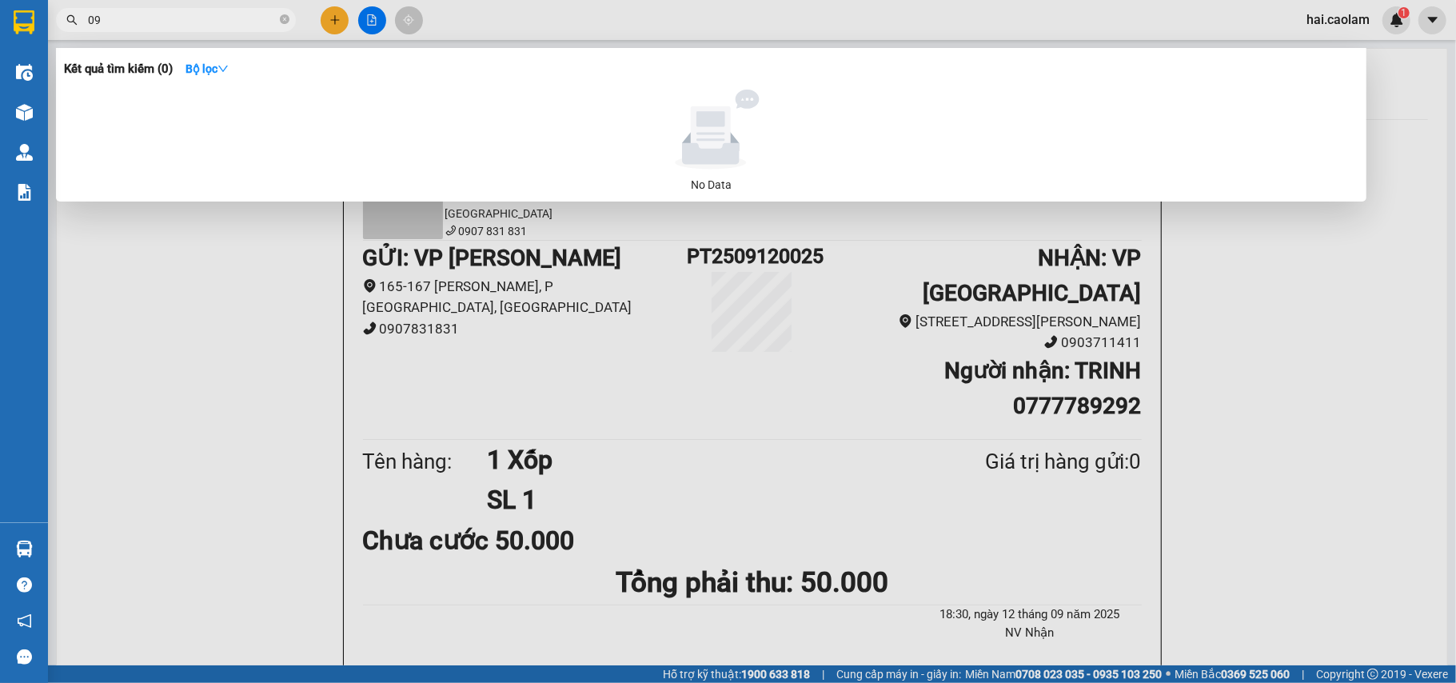
type input "0"
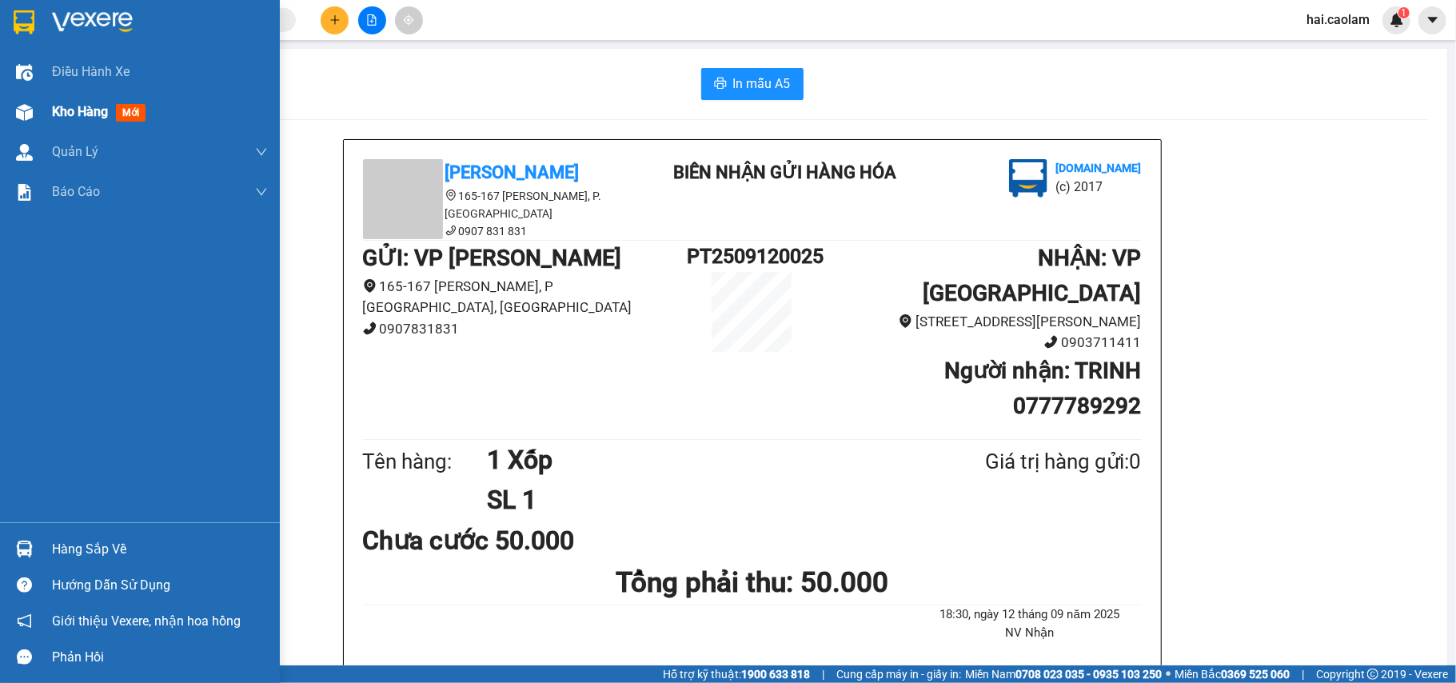
click at [26, 120] on div at bounding box center [24, 112] width 28 height 28
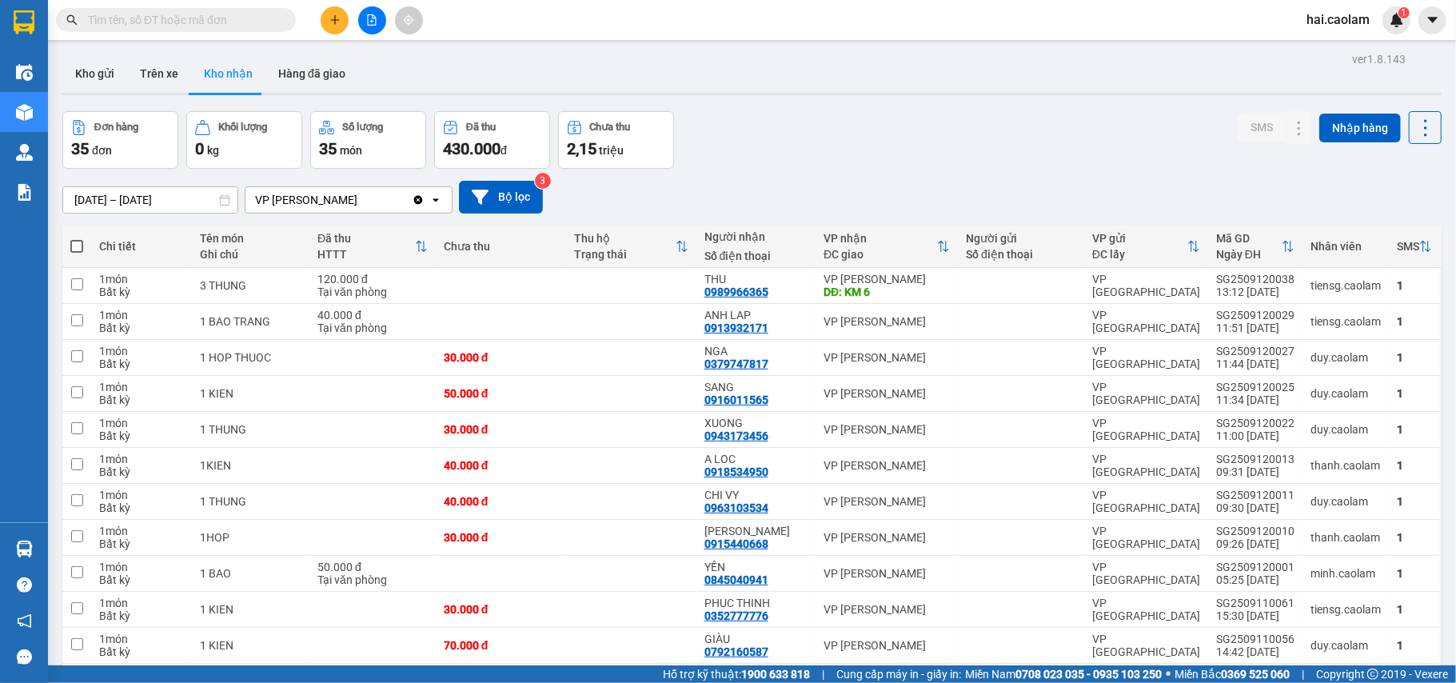
click at [853, 163] on div "Đơn hàng 35 đơn Khối lượng 0 kg Số lượng 35 món Đã thu 430.000 đ Chưa thu 2,15 …" at bounding box center [752, 140] width 1380 height 58
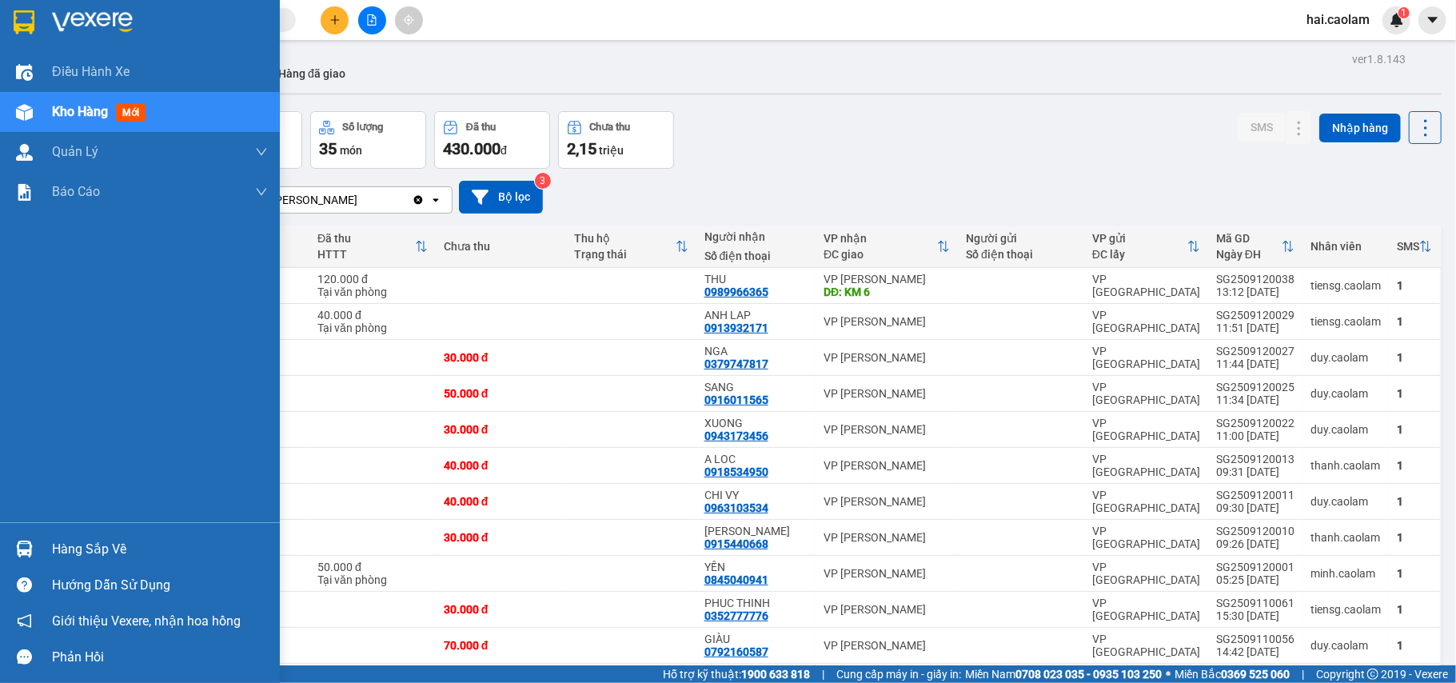
click at [72, 542] on div "Hàng sắp về" at bounding box center [160, 549] width 216 height 24
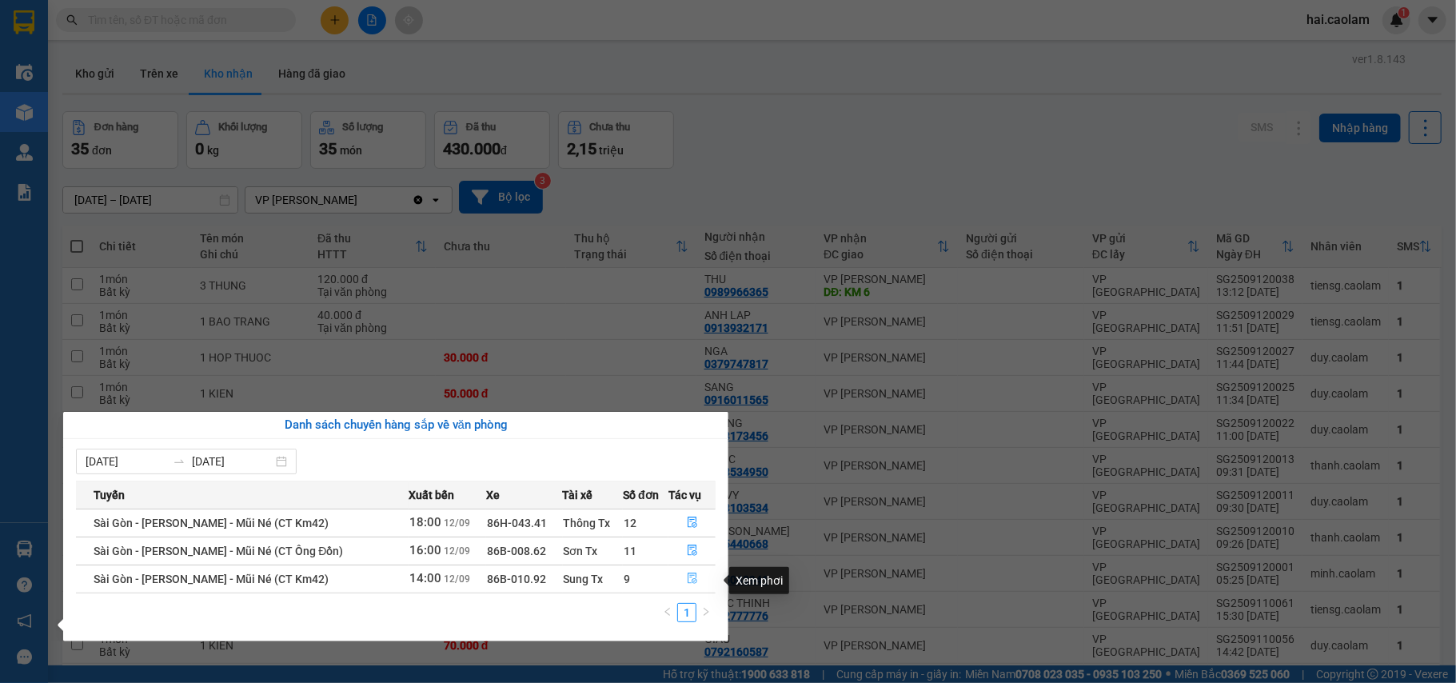
click at [694, 576] on icon "file-done" at bounding box center [693, 578] width 10 height 11
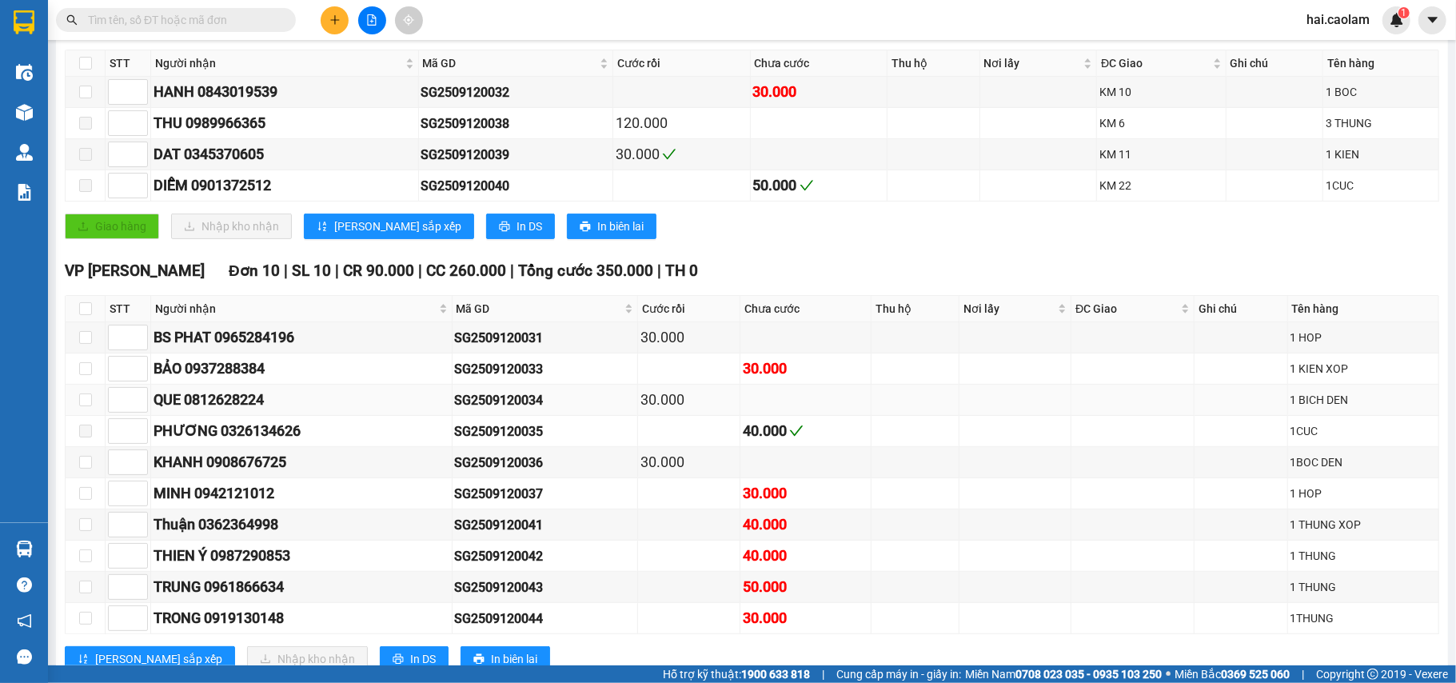
scroll to position [366, 0]
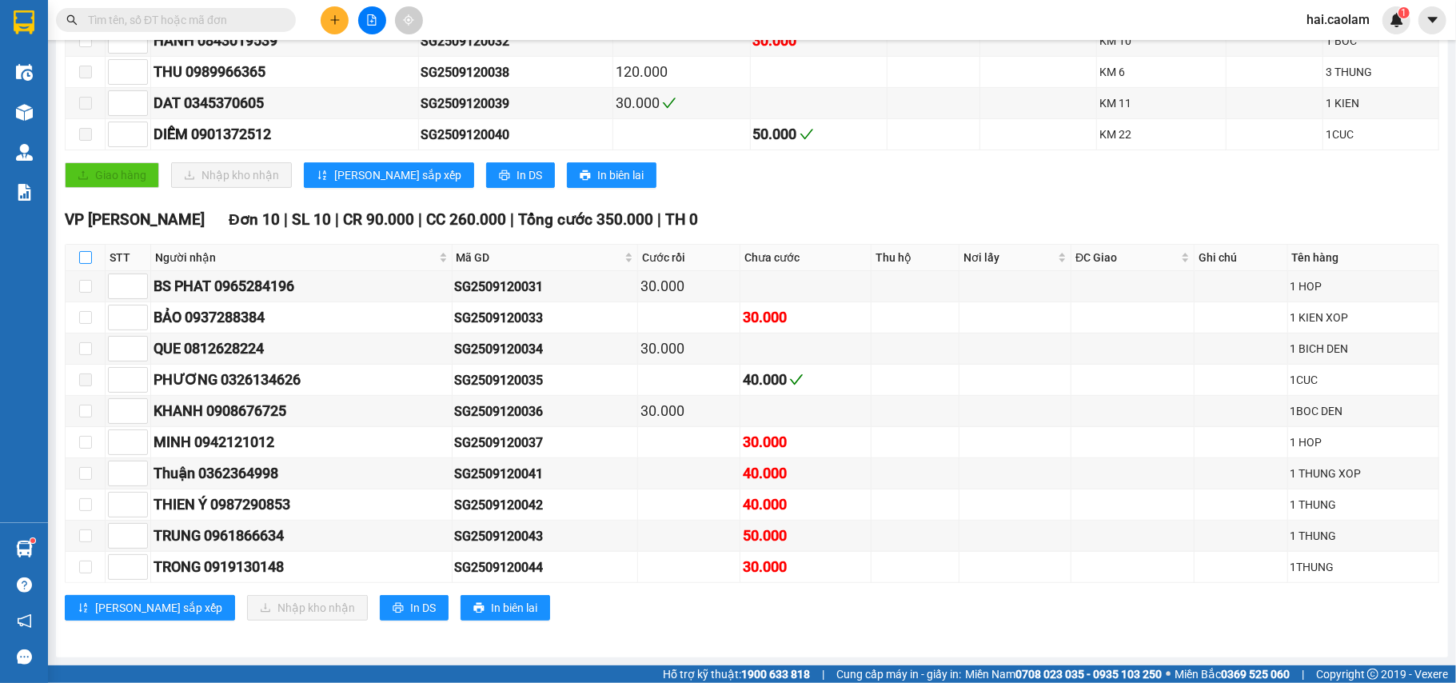
click at [90, 254] on input "checkbox" at bounding box center [85, 257] width 13 height 13
checkbox input "true"
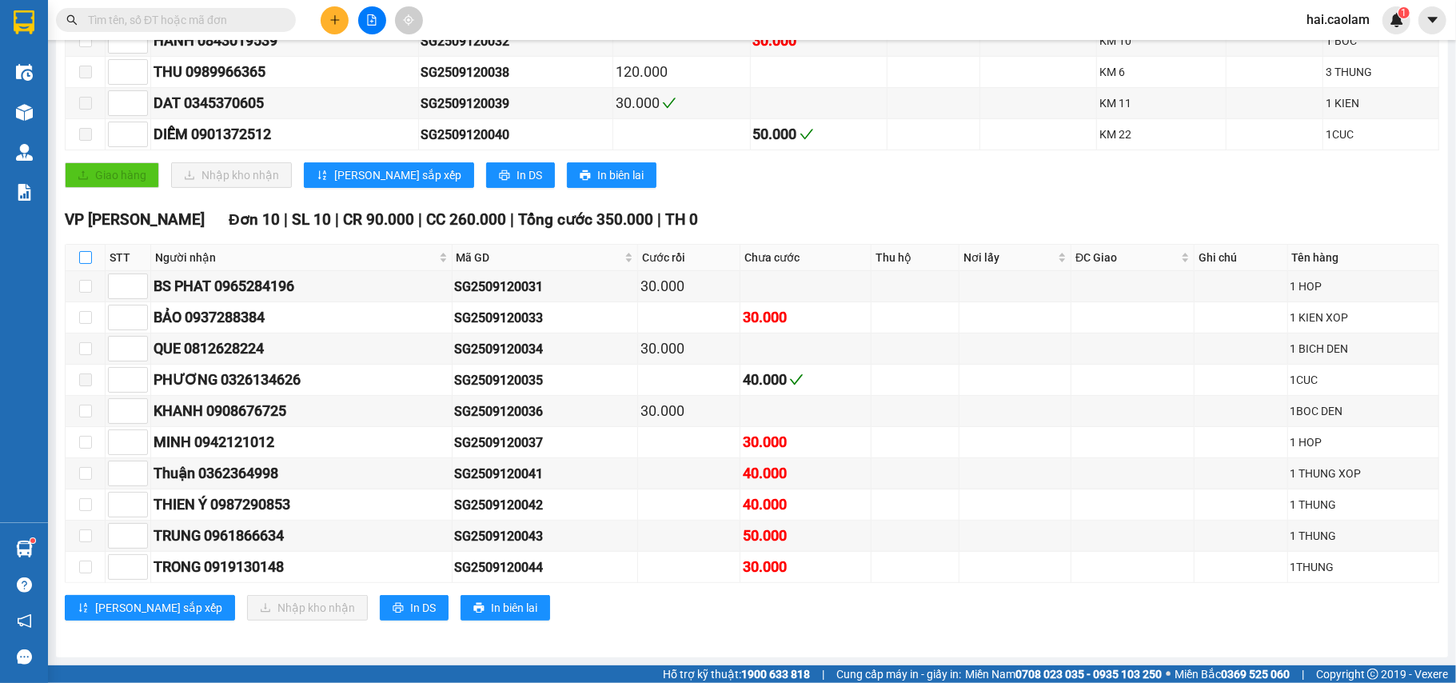
checkbox input "true"
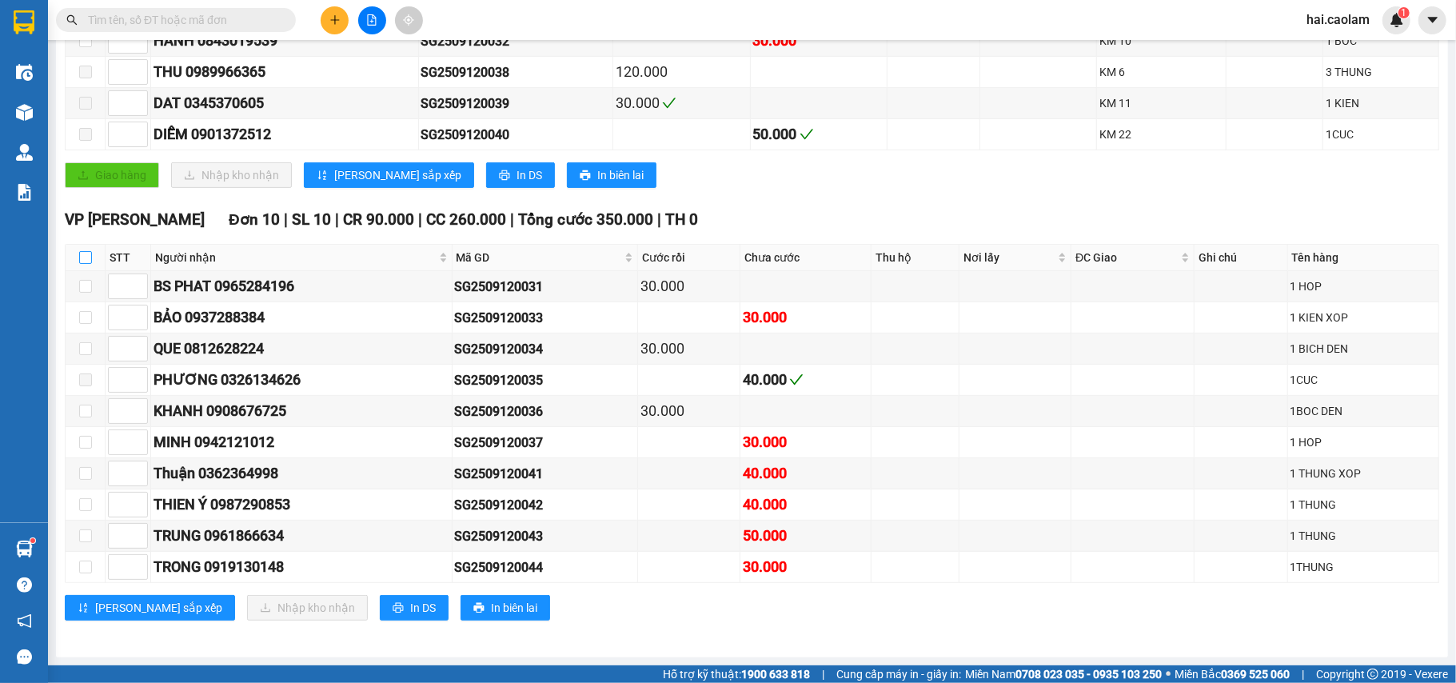
checkbox input "true"
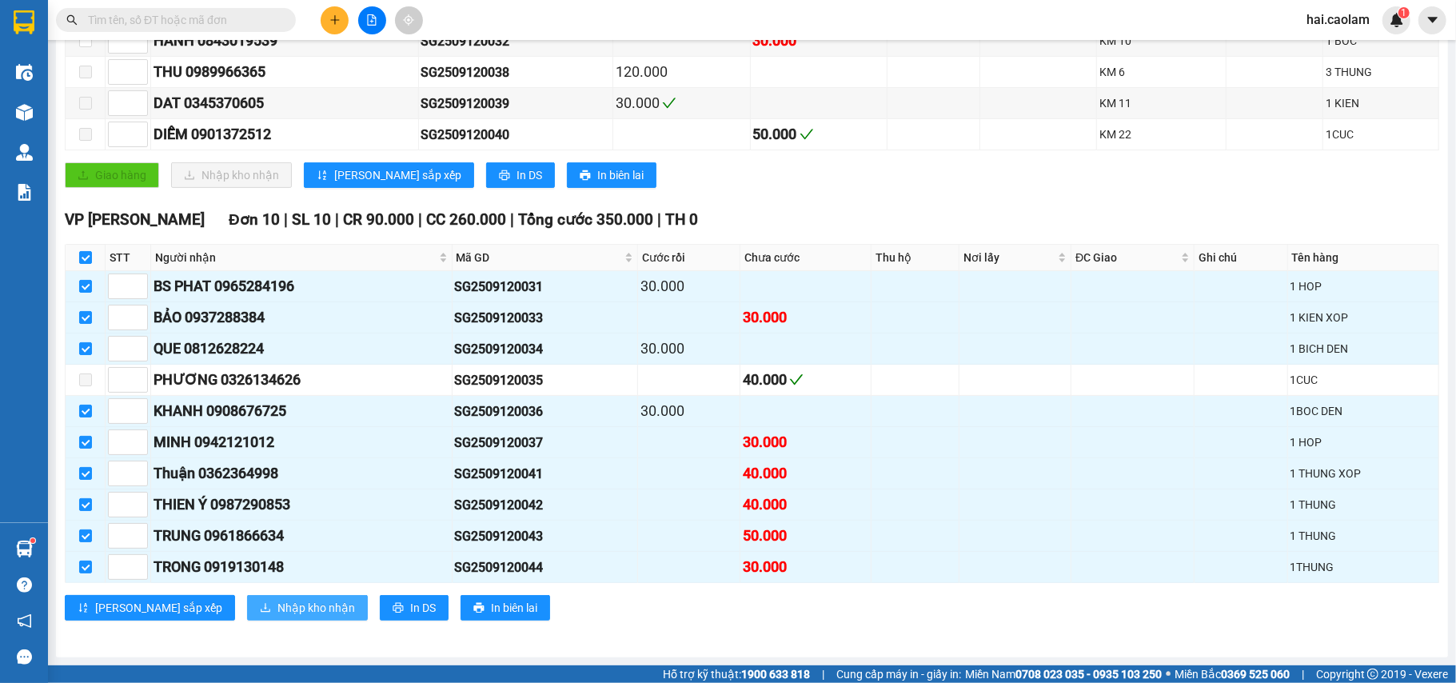
click at [247, 609] on button "Nhập kho nhận" at bounding box center [307, 608] width 121 height 26
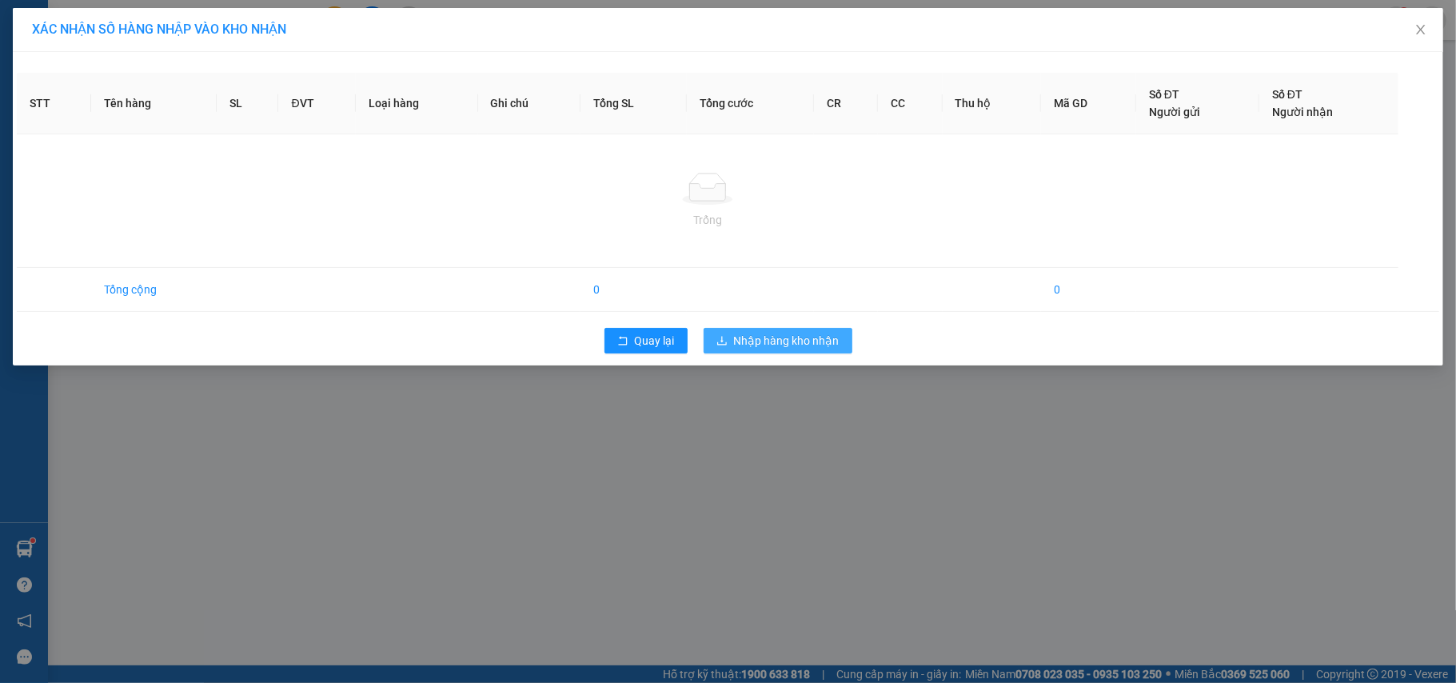
click at [825, 354] on button "Nhập hàng kho nhận" at bounding box center [778, 341] width 149 height 26
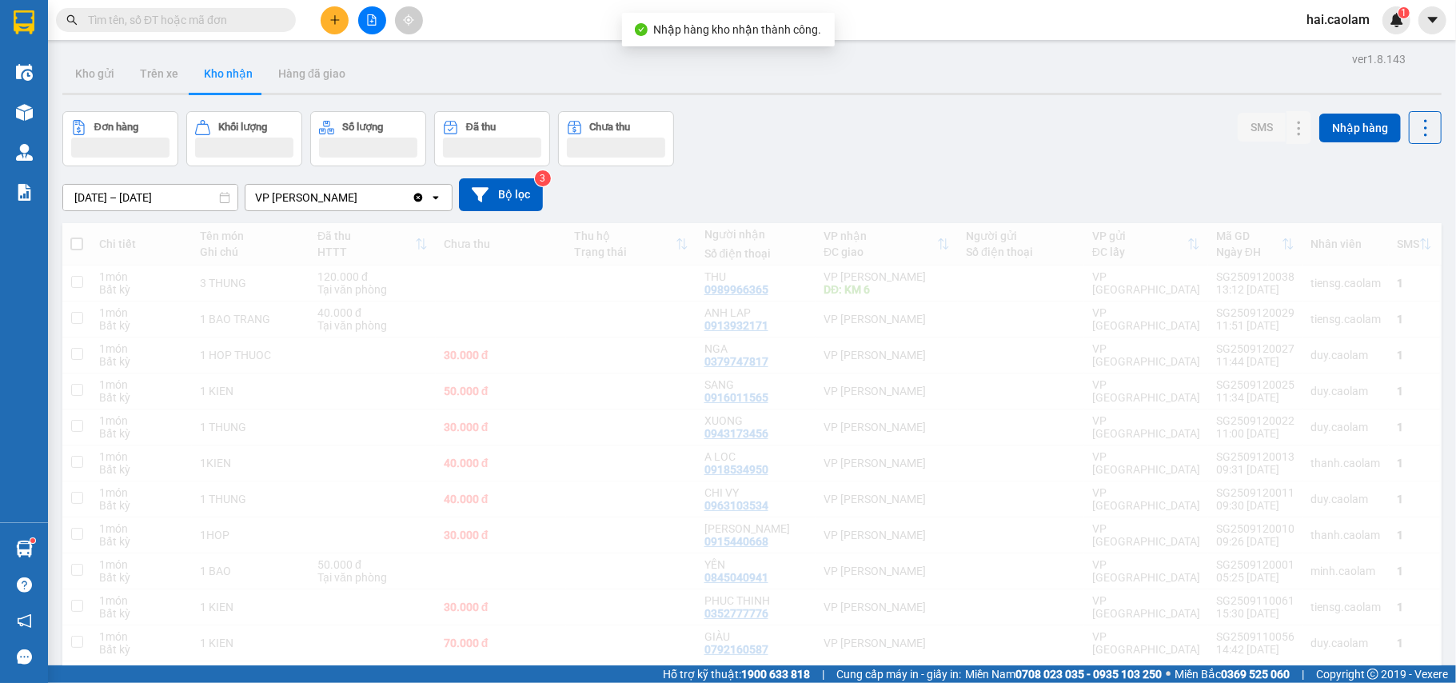
click at [835, 211] on div "01/07/2025 – 30/09/2025 Press the down arrow key to interact with the calendar …" at bounding box center [752, 194] width 1380 height 57
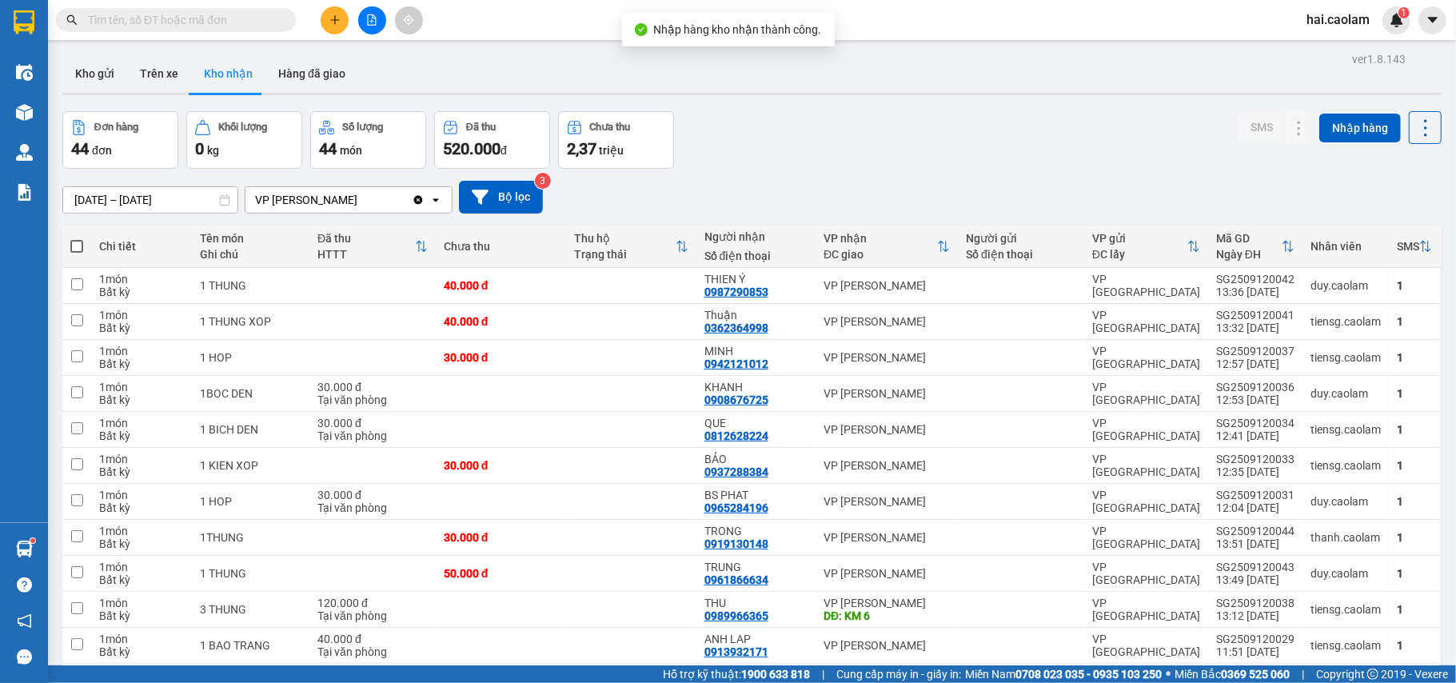
click at [852, 178] on div "01/07/2025 – 30/09/2025 Press the down arrow key to interact with the calendar …" at bounding box center [752, 197] width 1380 height 57
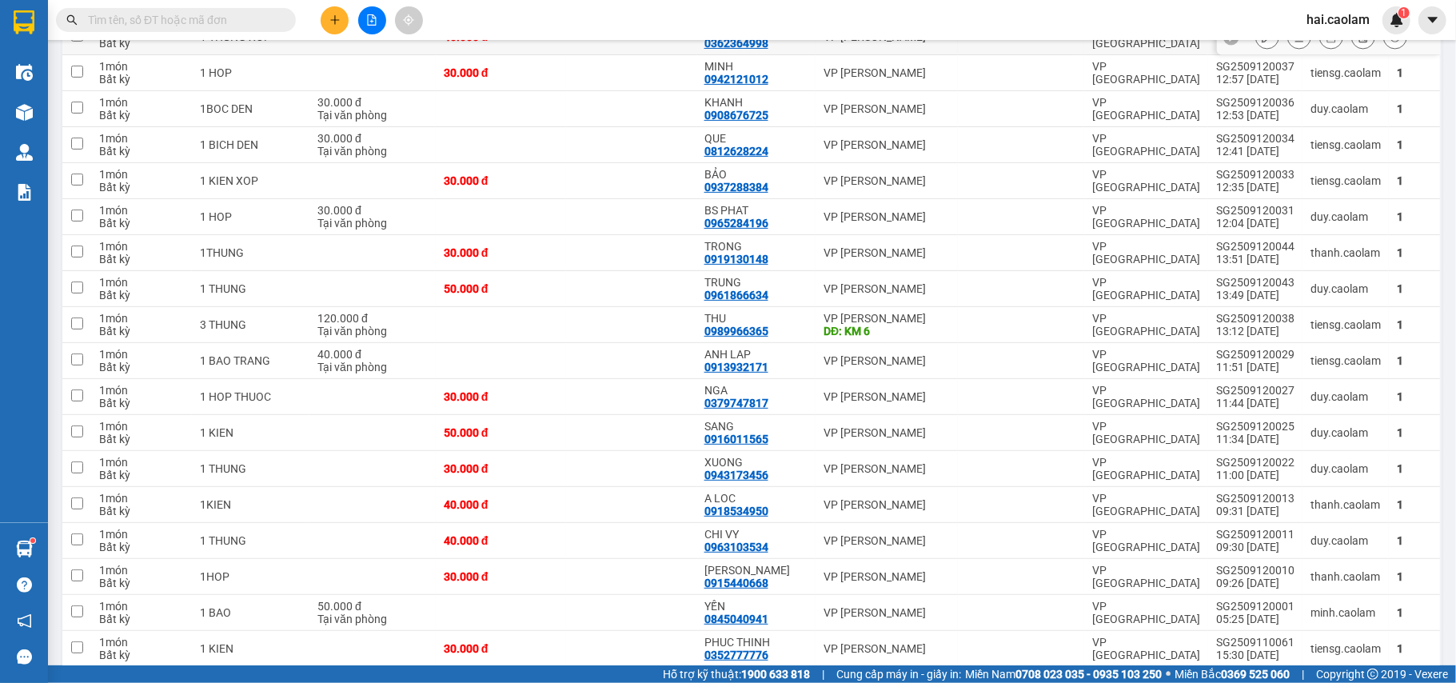
scroll to position [142, 0]
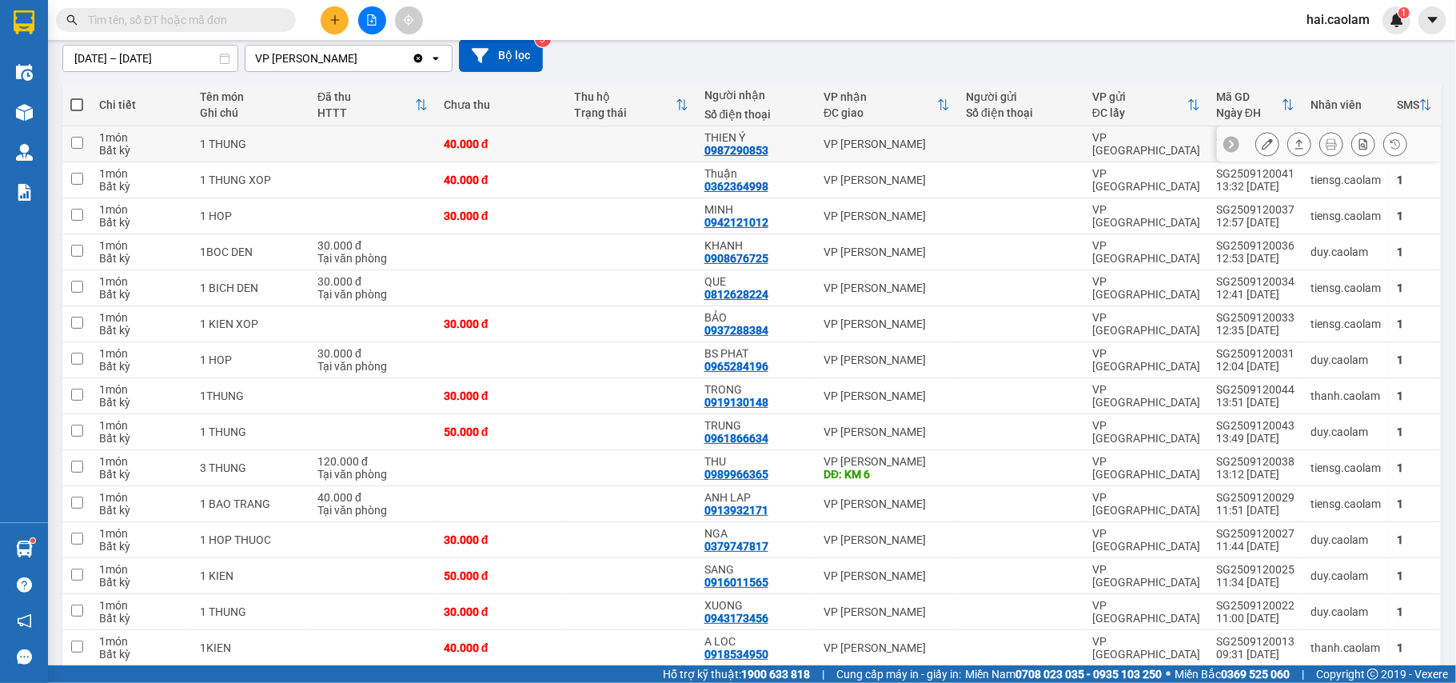
click at [816, 147] on td "VP [PERSON_NAME]" at bounding box center [887, 144] width 142 height 36
checkbox input "true"
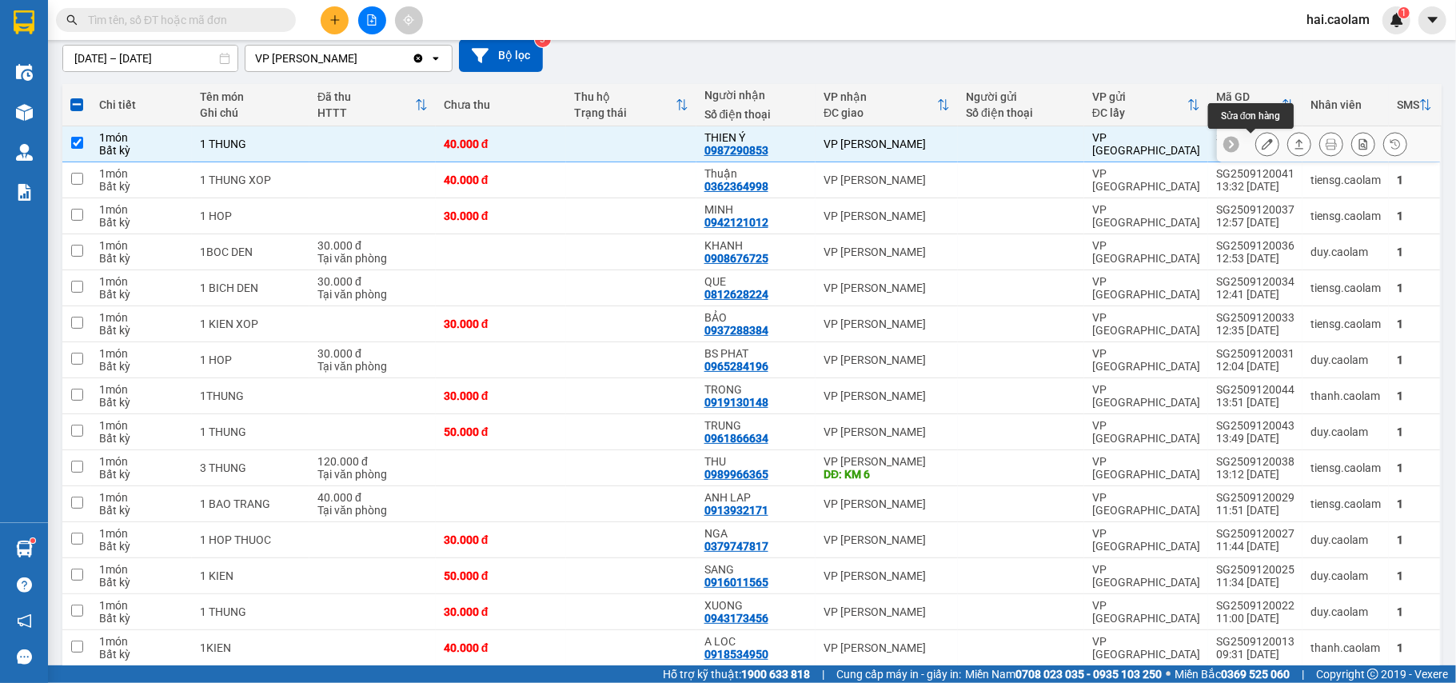
click at [1262, 142] on icon at bounding box center [1267, 143] width 11 height 11
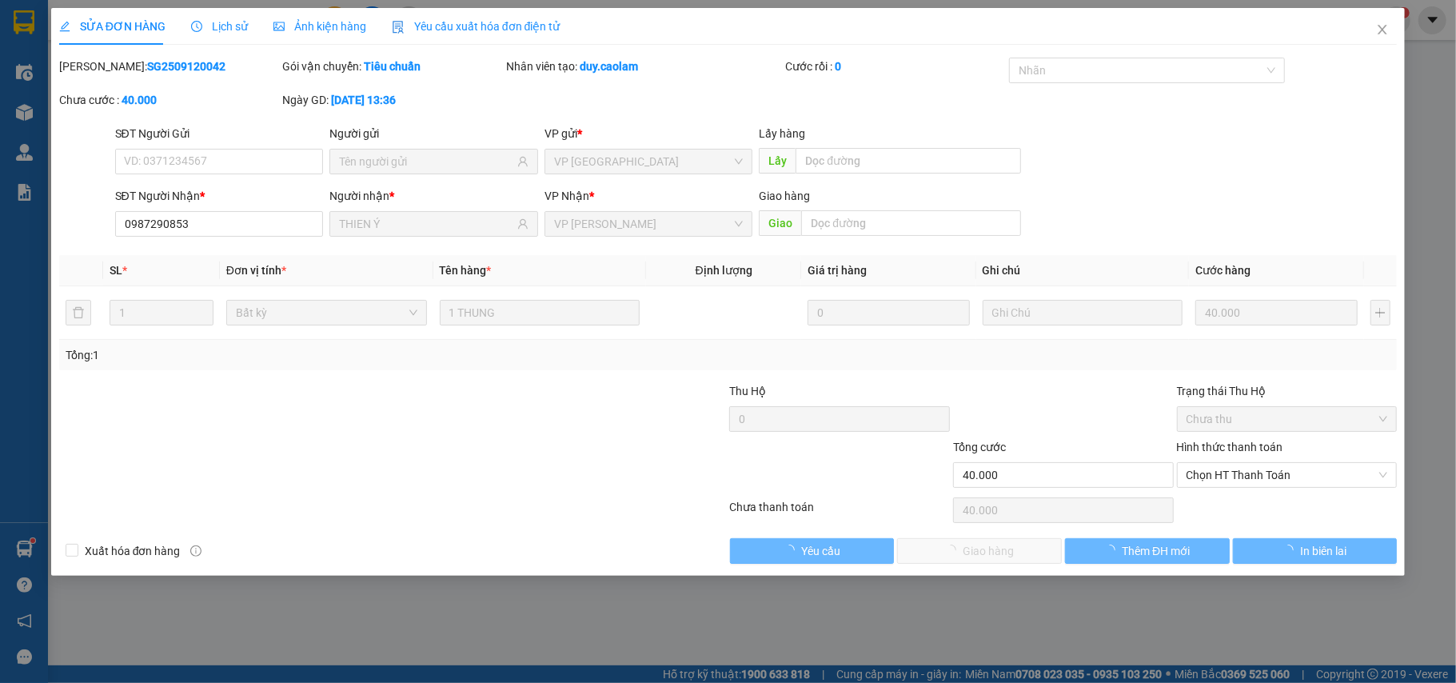
type input "0987290853"
type input "THIEN Ý"
type input "40.000"
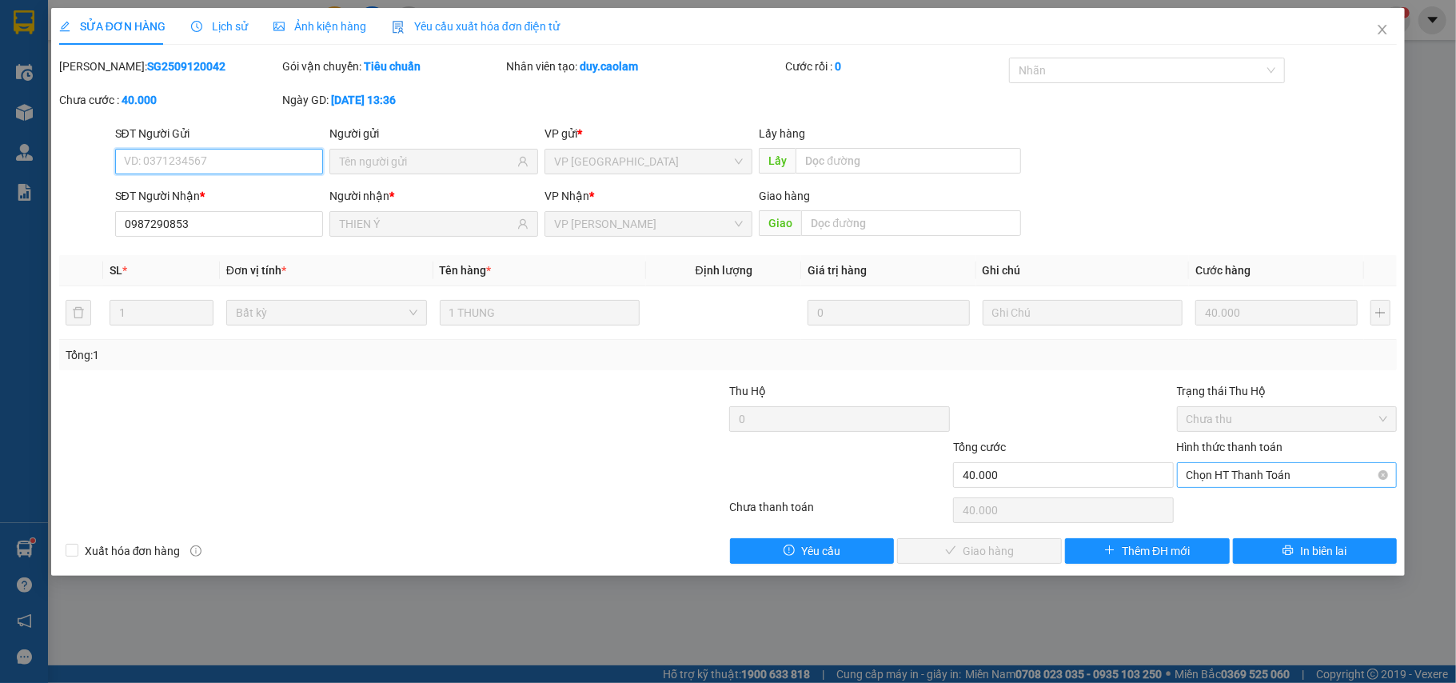
click at [1246, 477] on span "Chọn HT Thanh Toán" at bounding box center [1288, 475] width 202 height 24
click at [1236, 496] on div "Tại văn phòng" at bounding box center [1287, 509] width 221 height 26
type input "0"
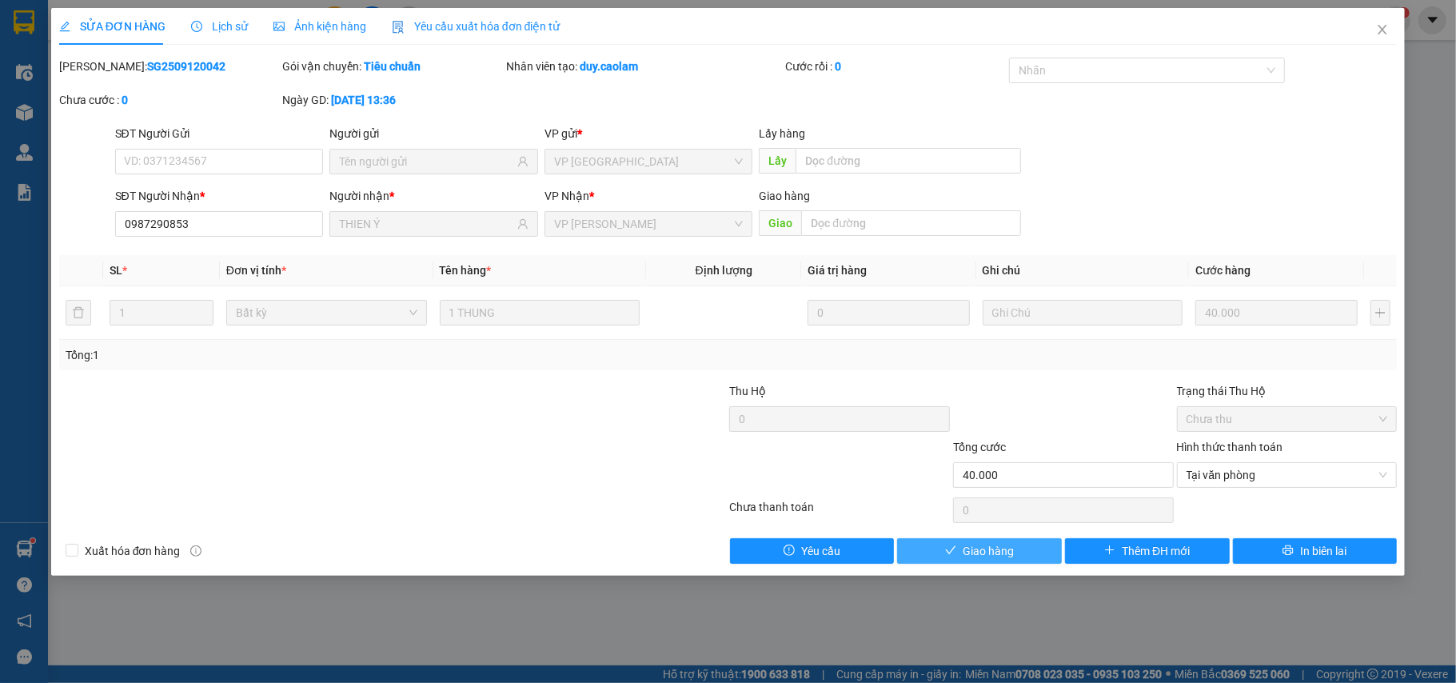
drag, startPoint x: 1008, startPoint y: 547, endPoint x: 1134, endPoint y: 433, distance: 170.4
click at [1006, 548] on span "Giao hàng" at bounding box center [988, 551] width 51 height 18
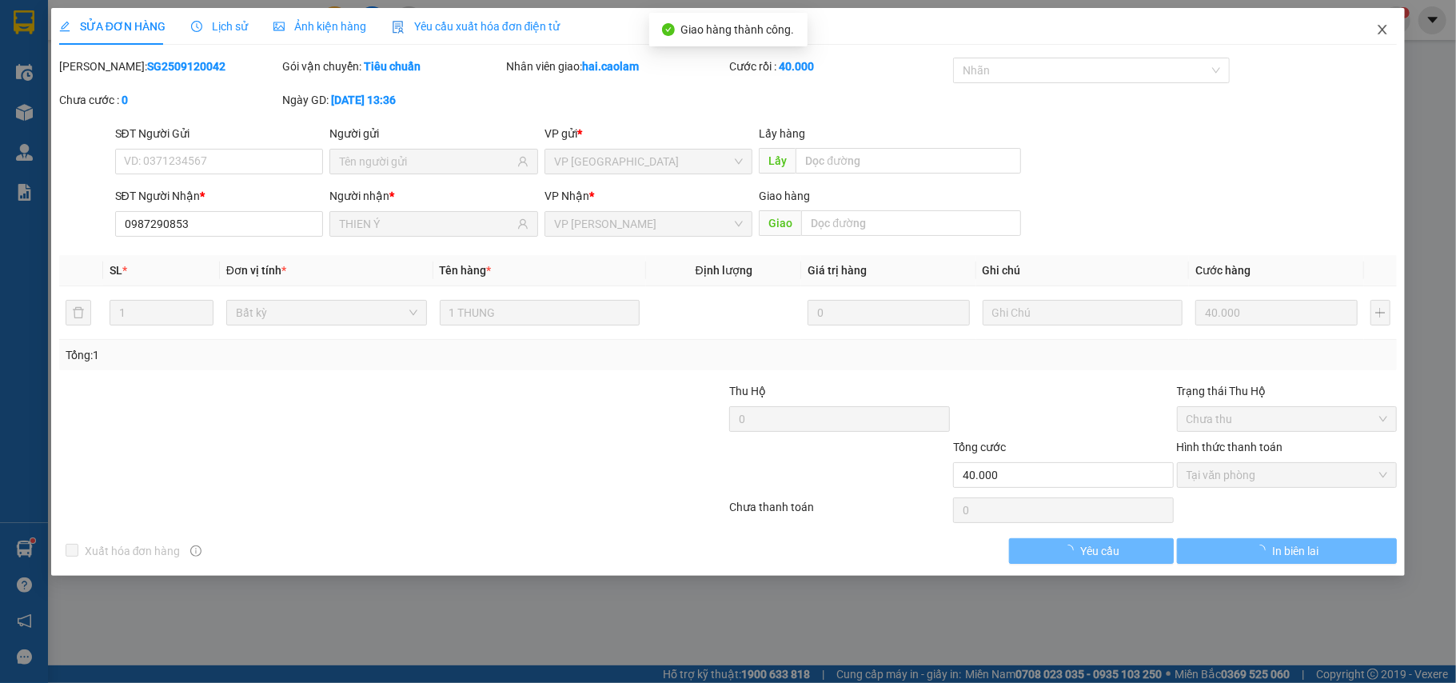
click at [1380, 29] on icon "close" at bounding box center [1382, 29] width 13 height 13
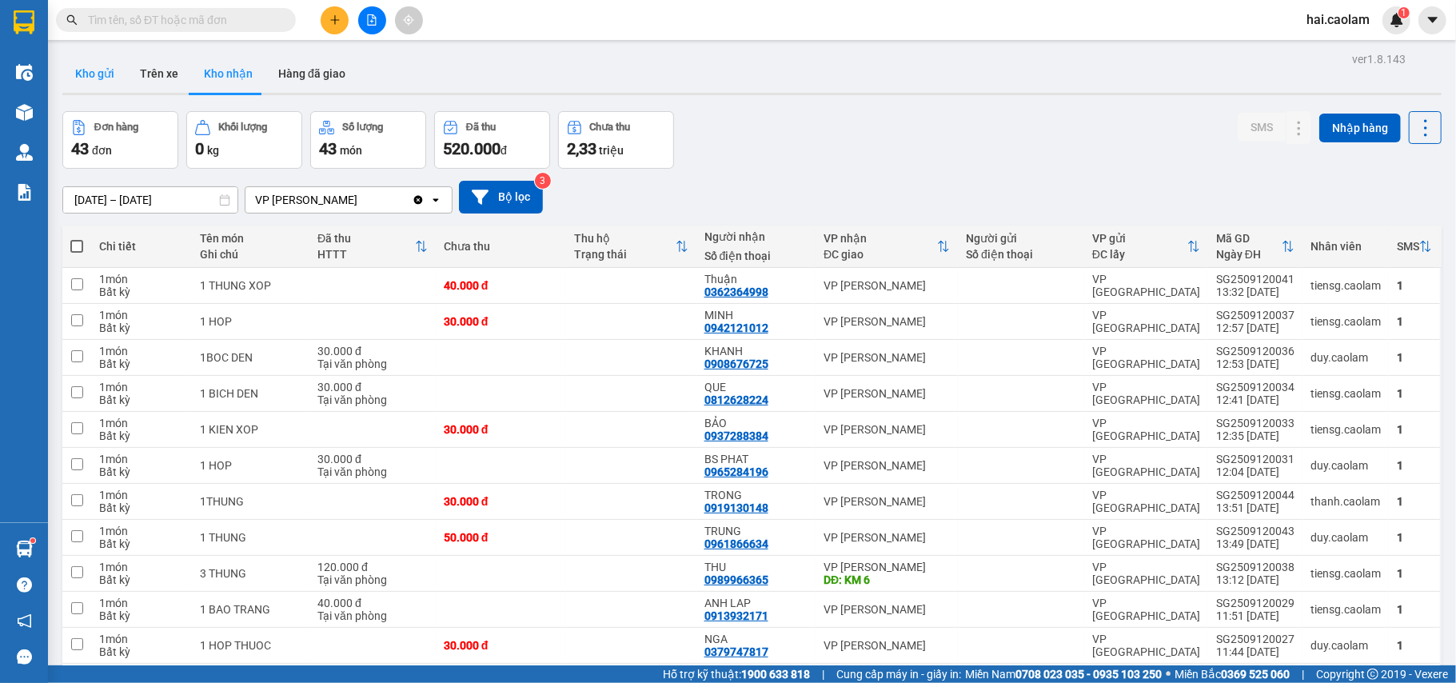
click at [98, 68] on button "Kho gửi" at bounding box center [94, 73] width 65 height 38
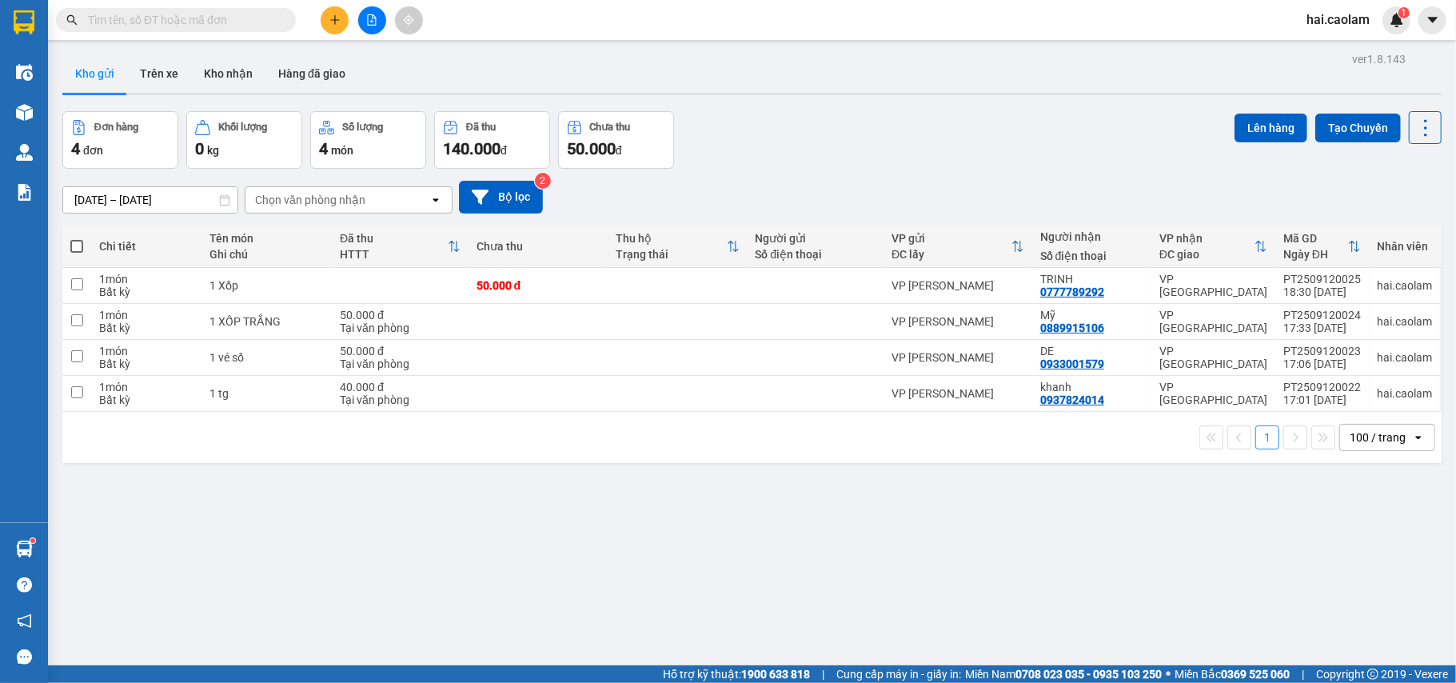
click at [174, 20] on input "text" at bounding box center [182, 20] width 189 height 18
click at [197, 24] on input "text" at bounding box center [182, 20] width 189 height 18
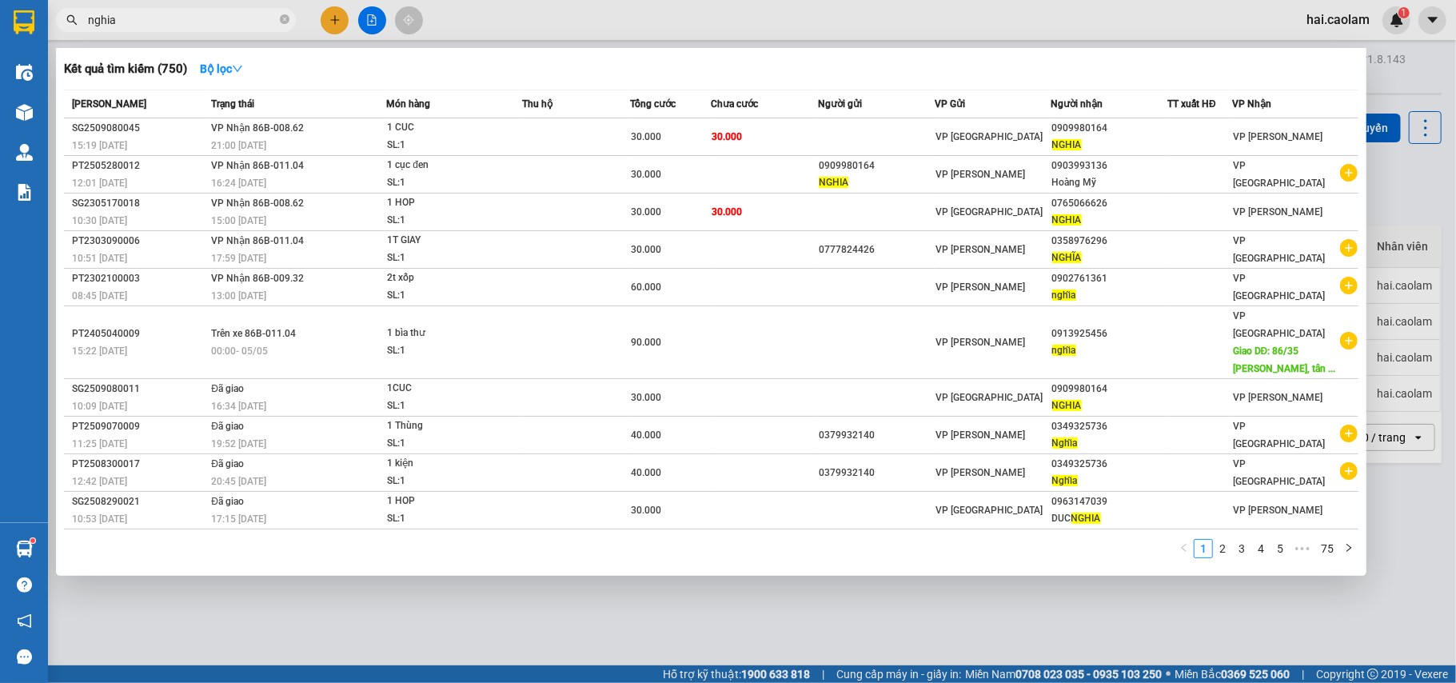
type input "nghia"
click at [667, 17] on div at bounding box center [728, 341] width 1456 height 683
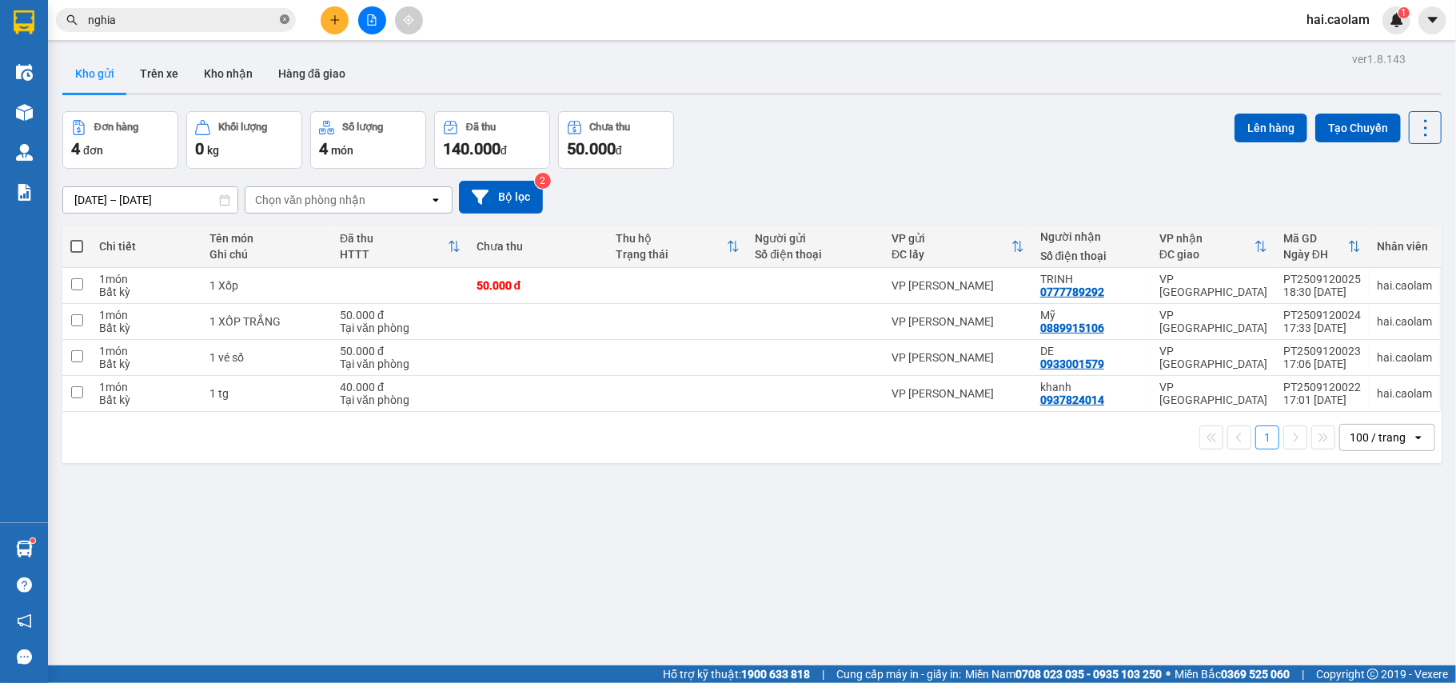
click at [286, 19] on icon "close-circle" at bounding box center [285, 19] width 10 height 10
drag, startPoint x: 631, startPoint y: 19, endPoint x: 617, endPoint y: 19, distance: 13.6
click at [627, 19] on div "Kết quả tìm kiếm ( 750 ) Bộ lọc Mã ĐH Trạng thái Món hàng Thu hộ Tổng cước Chưa…" at bounding box center [728, 20] width 1456 height 40
click at [202, 8] on span at bounding box center [176, 20] width 240 height 24
click at [629, 26] on div "Kết quả tìm kiếm ( 750 ) Bộ lọc Mã ĐH Trạng thái Món hàng Thu hộ Tổng cước Chưa…" at bounding box center [728, 20] width 1456 height 40
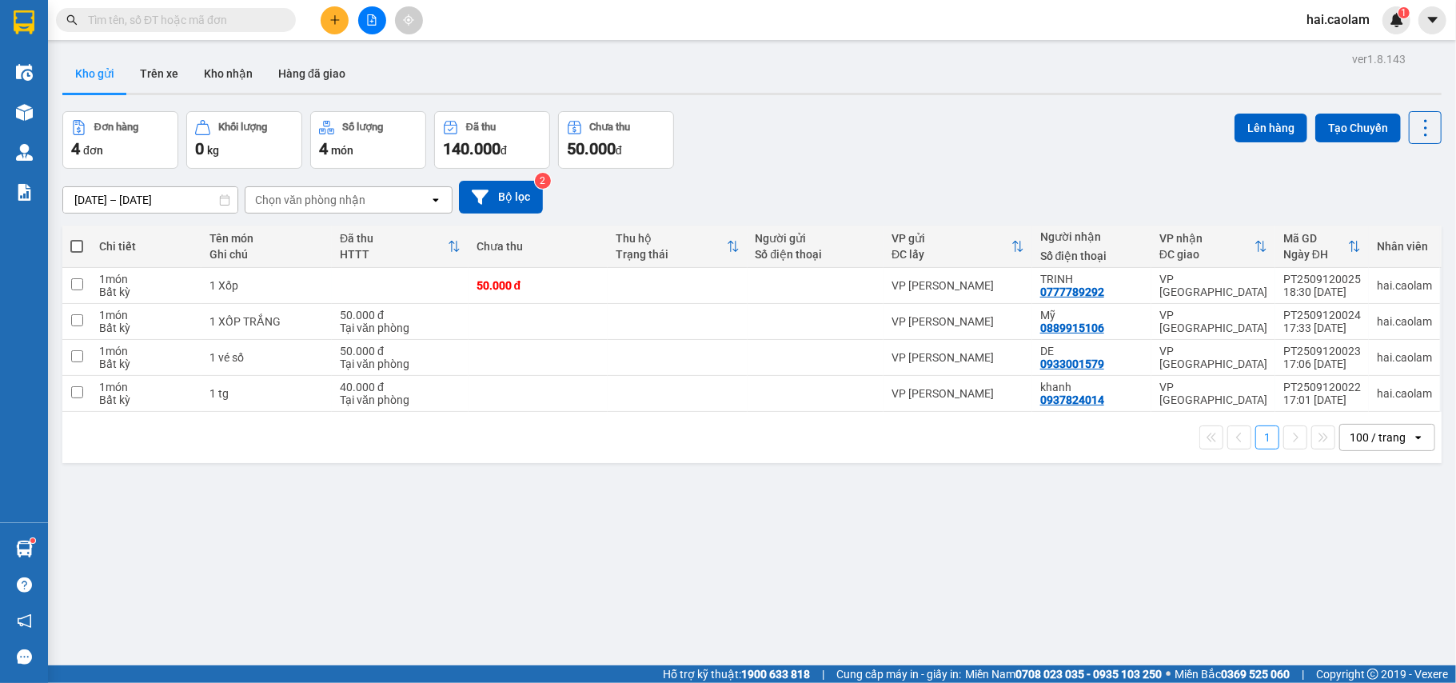
click at [378, 26] on button at bounding box center [372, 20] width 28 height 28
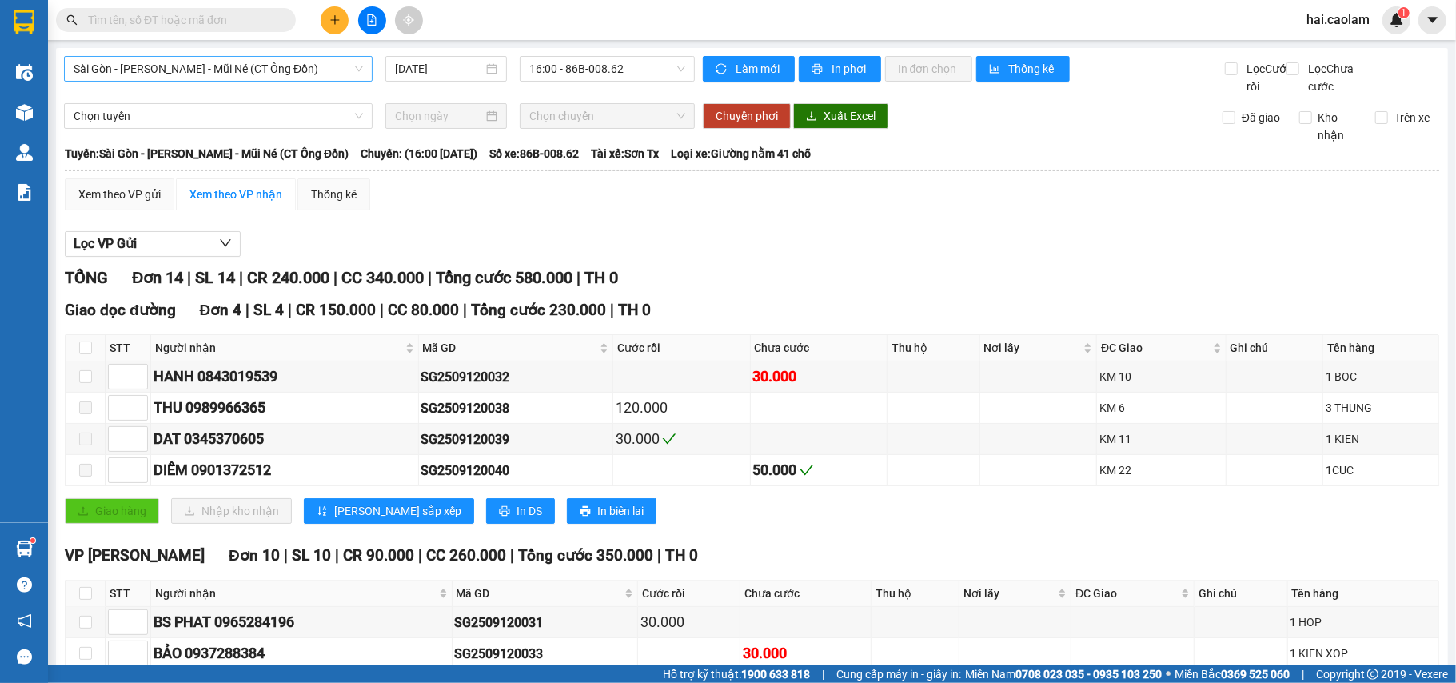
click at [315, 62] on span "Sài Gòn - [PERSON_NAME] - Mũi Né (CT Ông Đồn)" at bounding box center [219, 69] width 290 height 24
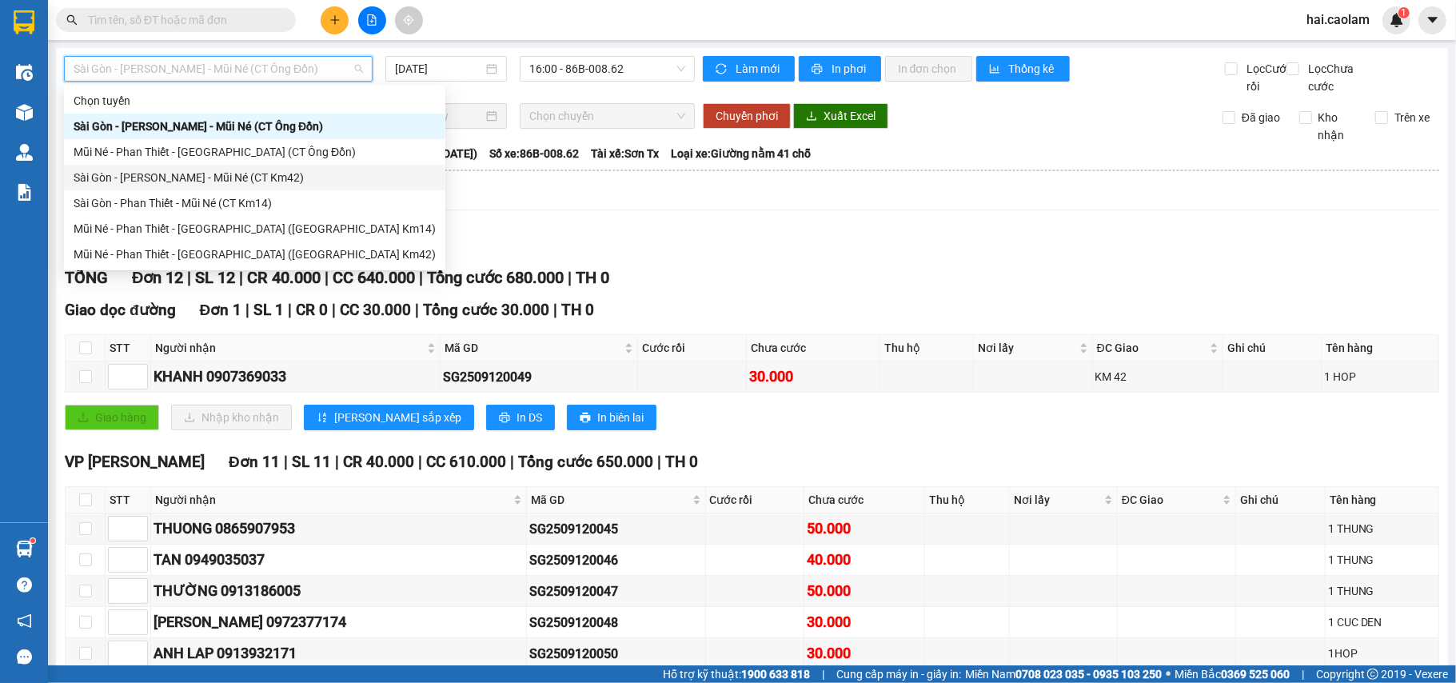
click at [293, 179] on div "Sài Gòn - [PERSON_NAME] - Mũi Né (CT Km42)" at bounding box center [255, 178] width 362 height 18
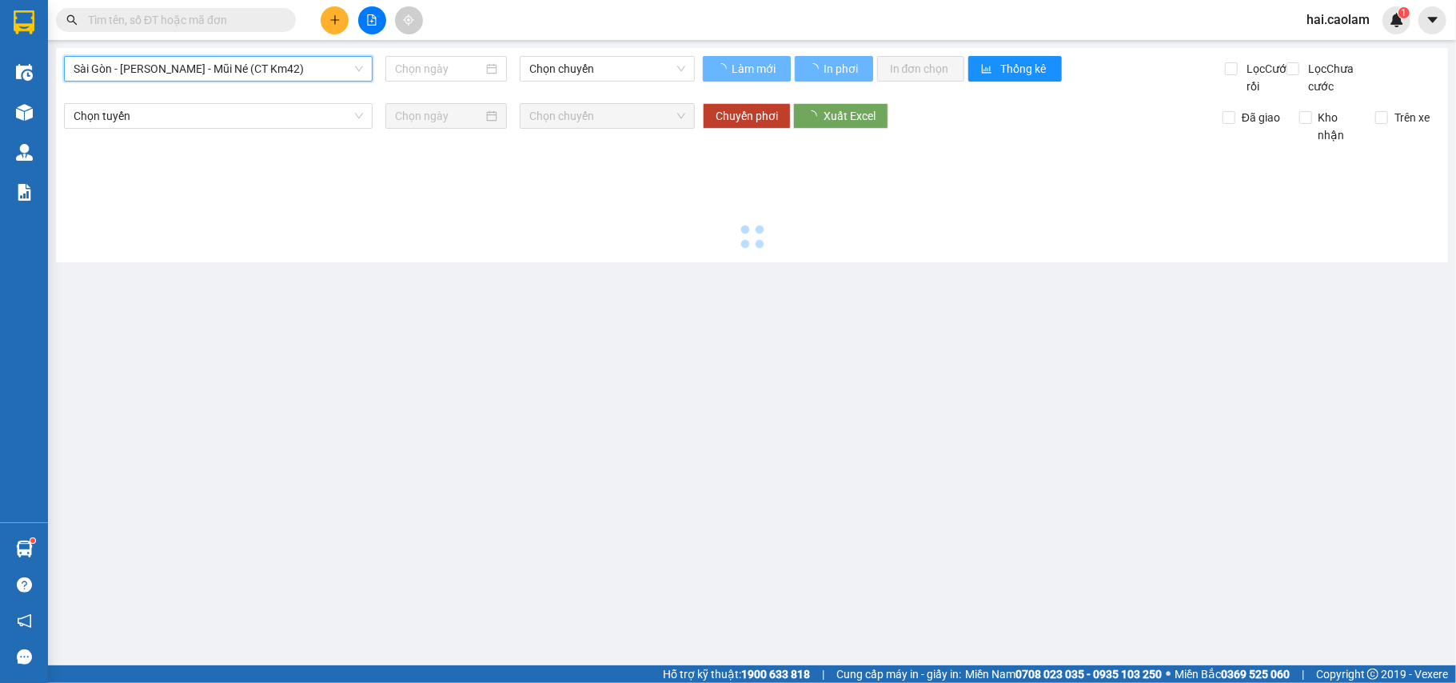
type input "[DATE]"
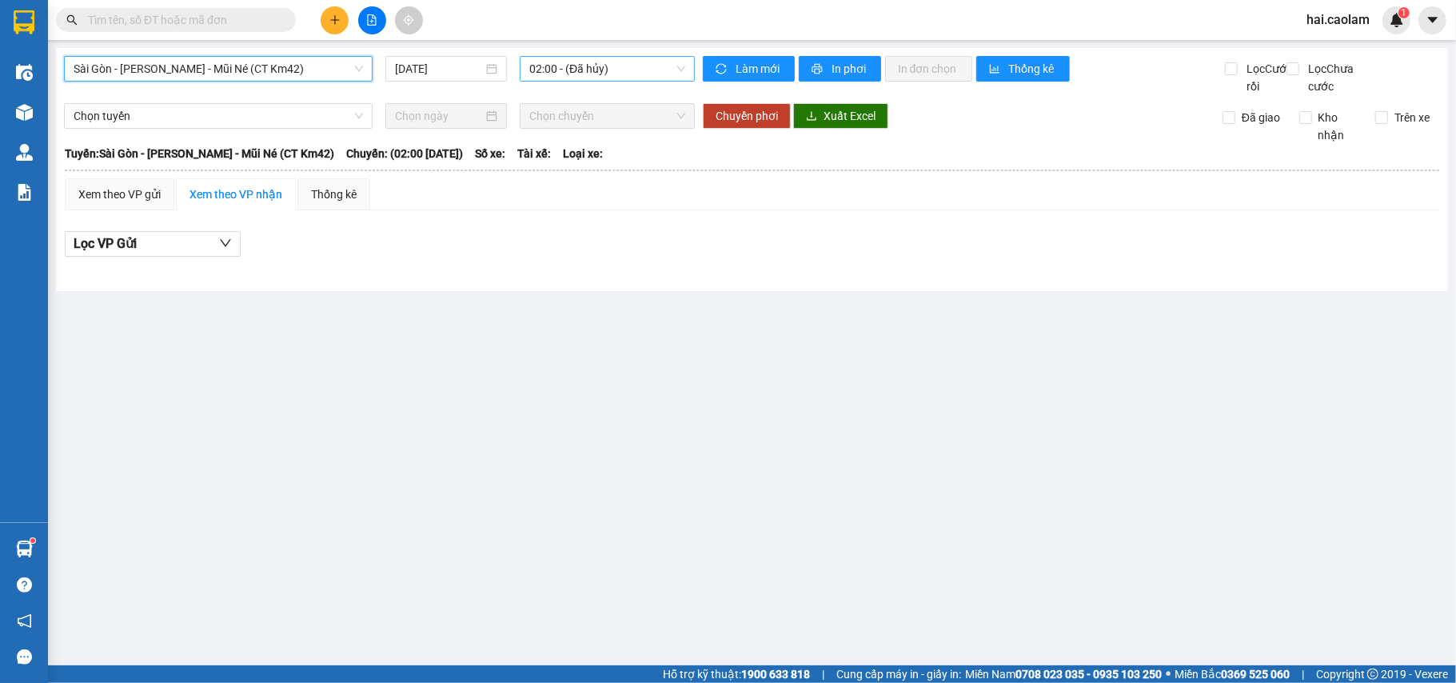
click at [647, 71] on span "02:00 - (Đã hủy)" at bounding box center [607, 69] width 156 height 24
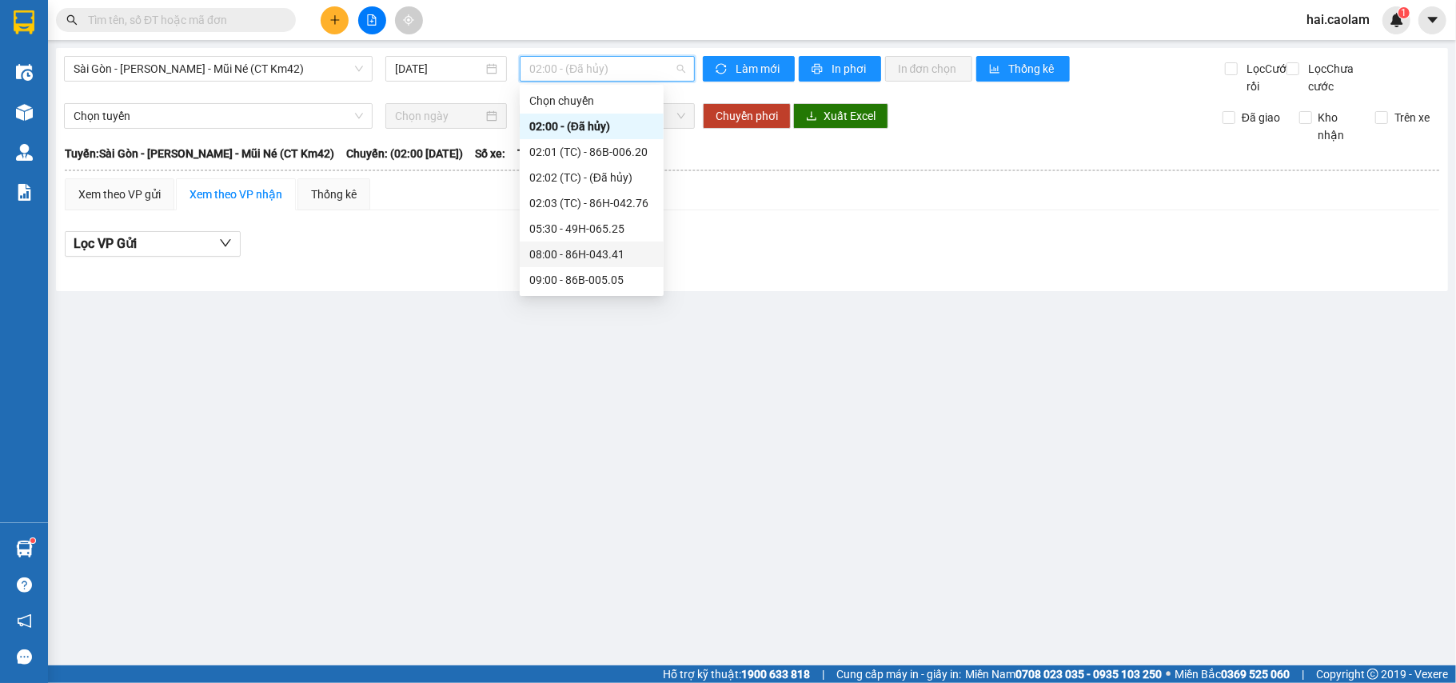
scroll to position [230, 0]
click at [609, 139] on div "12:00 - 86B-013.77" at bounding box center [592, 152] width 144 height 26
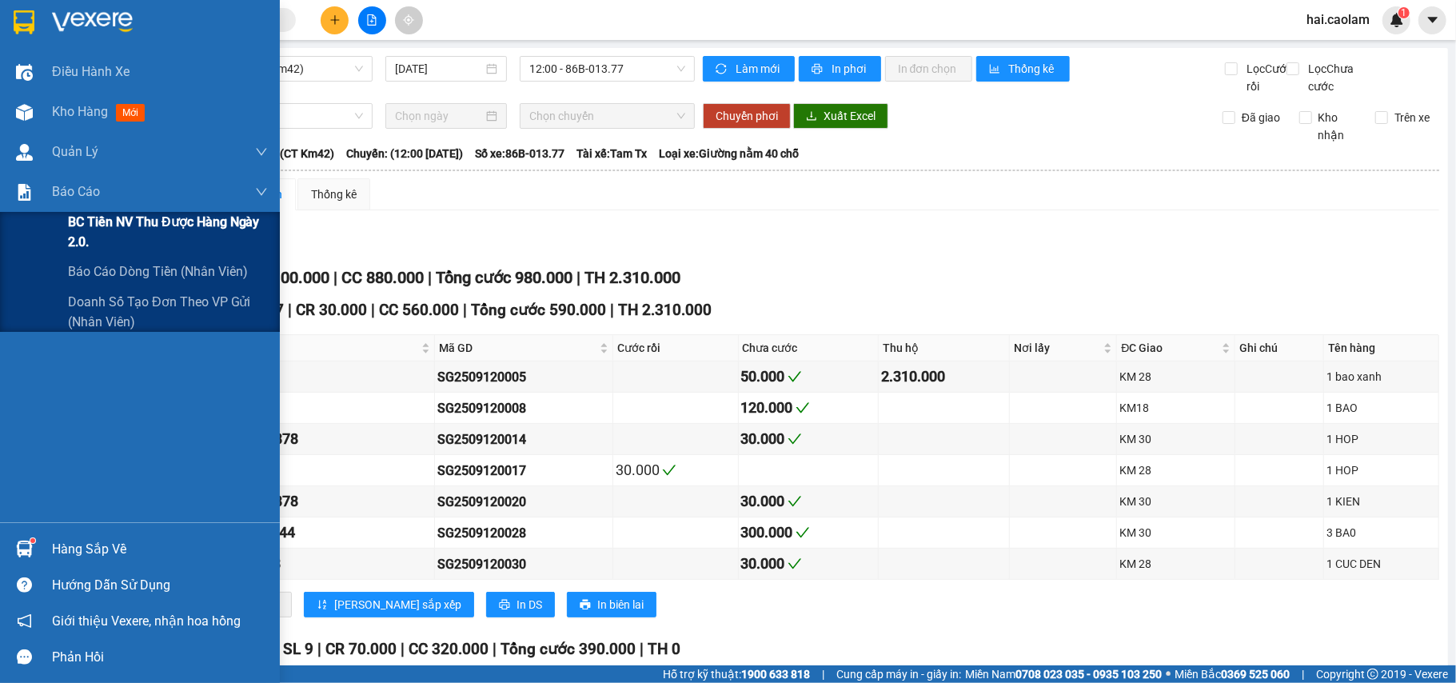
click at [97, 232] on span "BC Tiền NV thu được hàng ngày 2.0." at bounding box center [168, 232] width 200 height 40
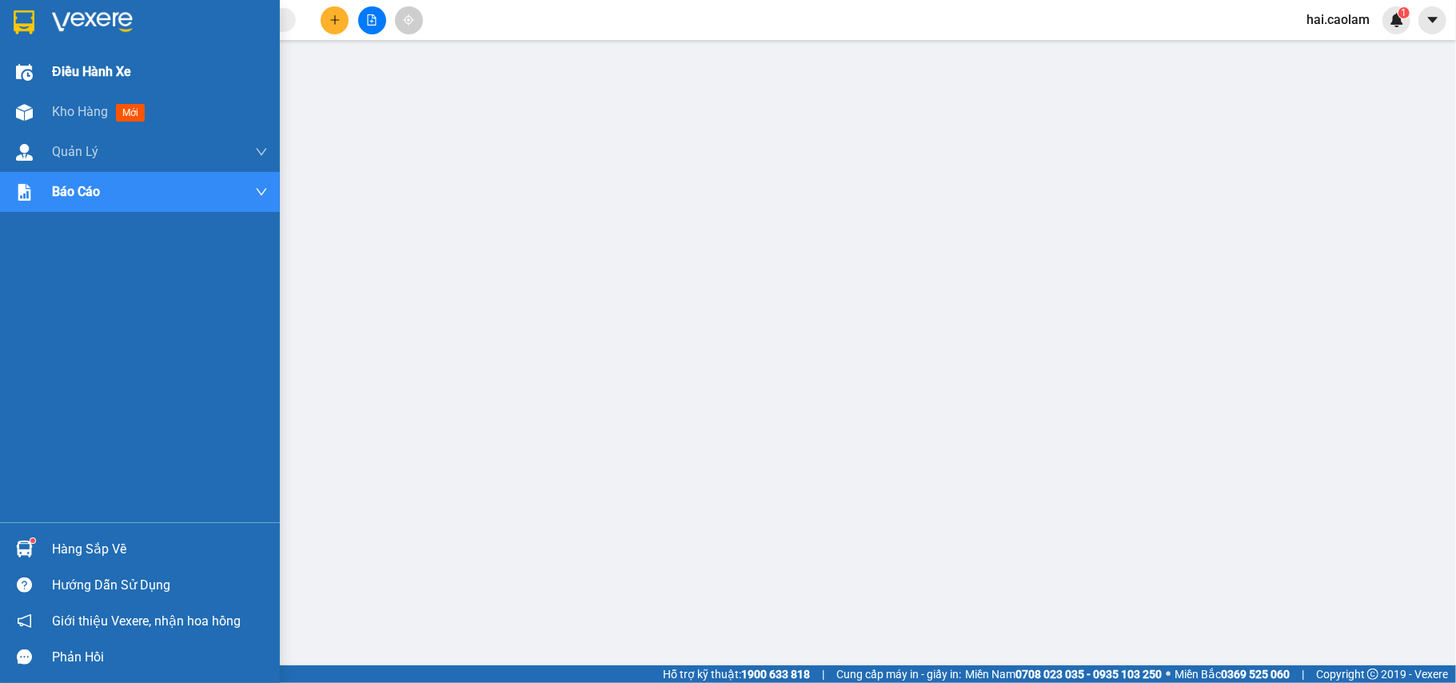
click at [67, 87] on div "Điều hành xe" at bounding box center [160, 72] width 216 height 40
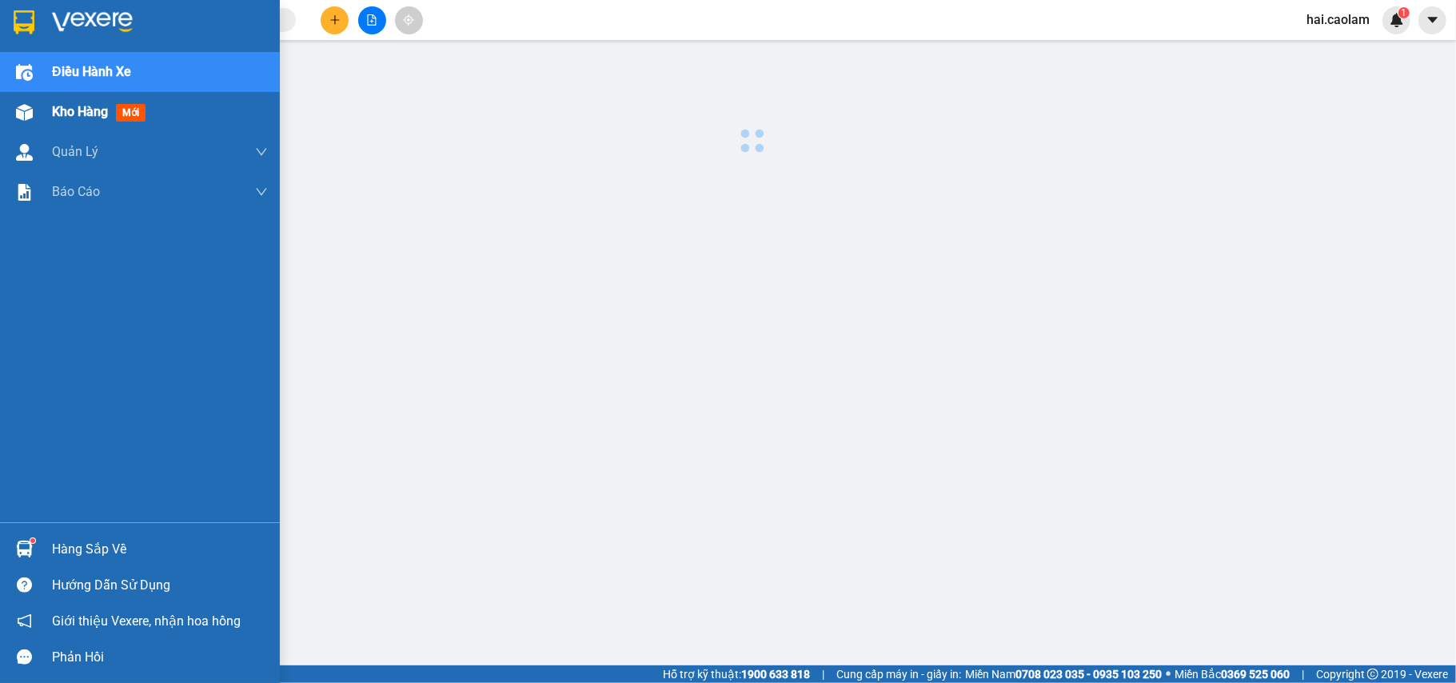
click at [69, 112] on span "Kho hàng" at bounding box center [80, 111] width 56 height 15
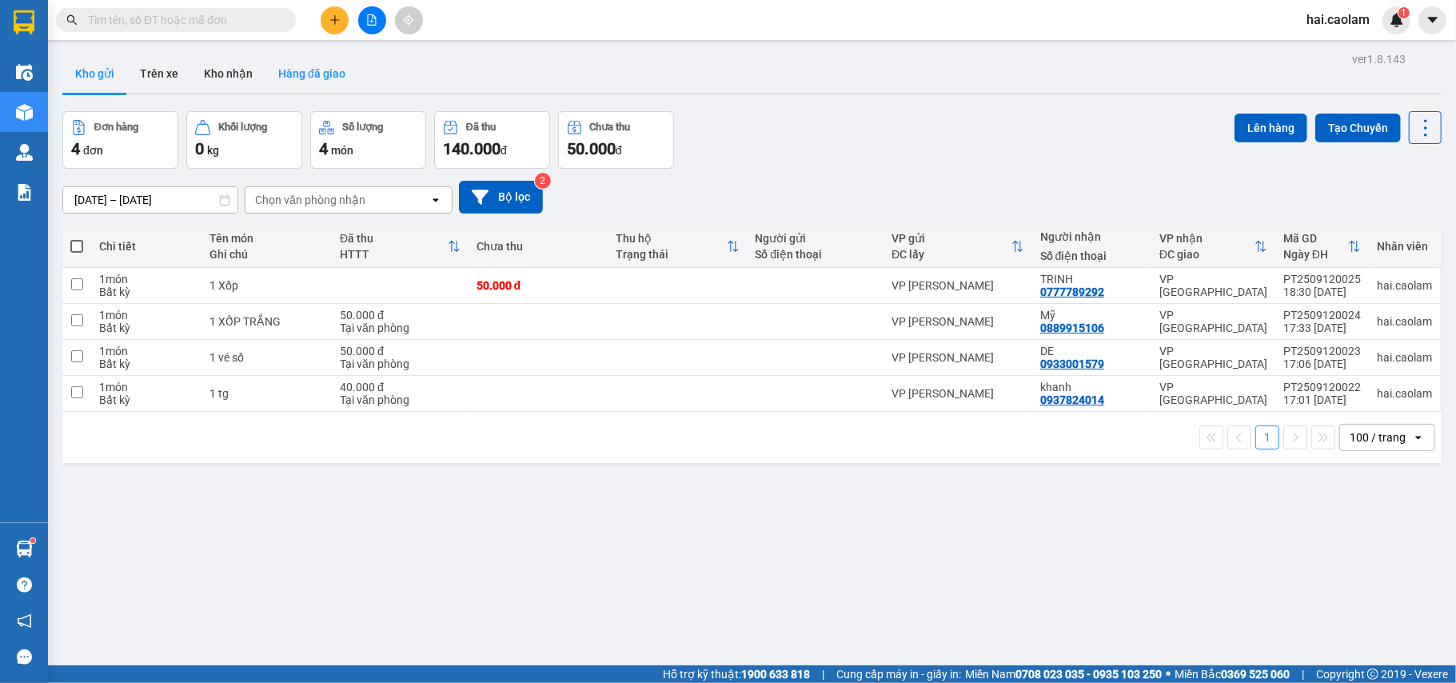
click at [290, 82] on button "Hàng đã giao" at bounding box center [312, 73] width 93 height 38
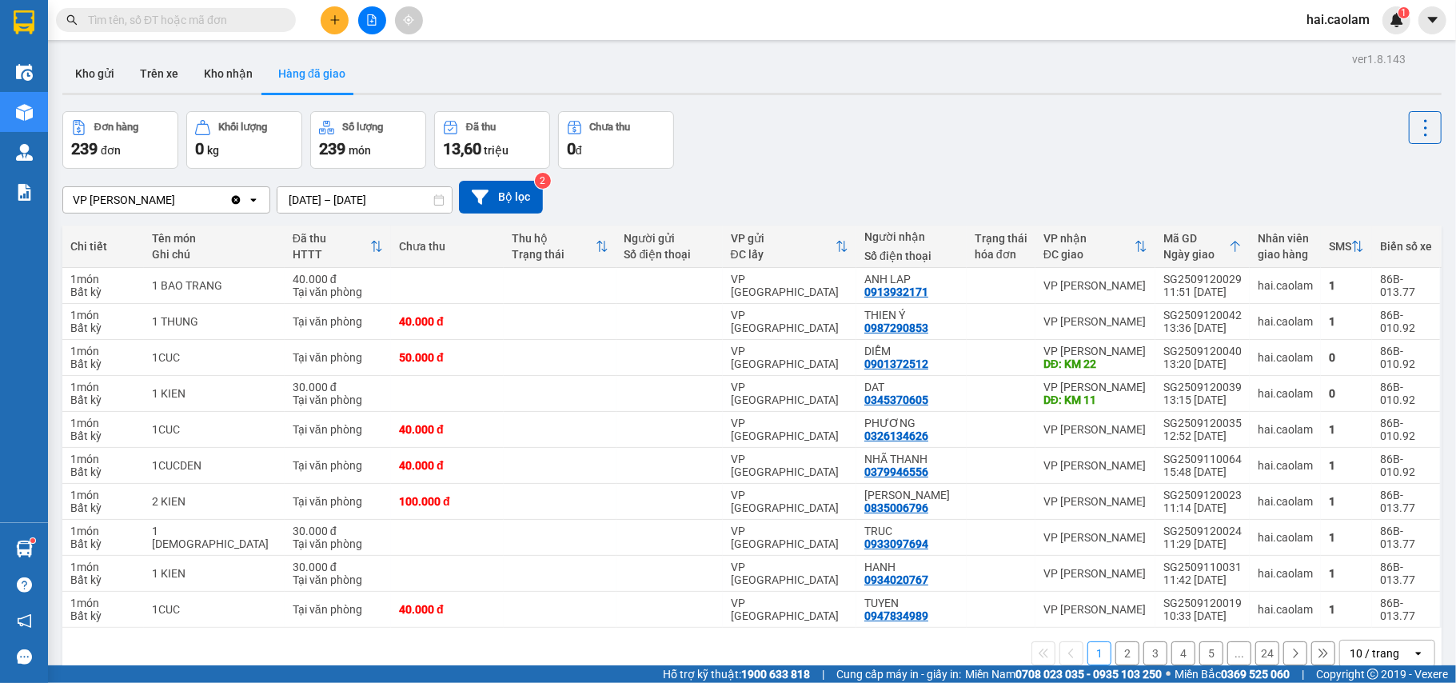
click at [218, 26] on input "text" at bounding box center [182, 20] width 189 height 18
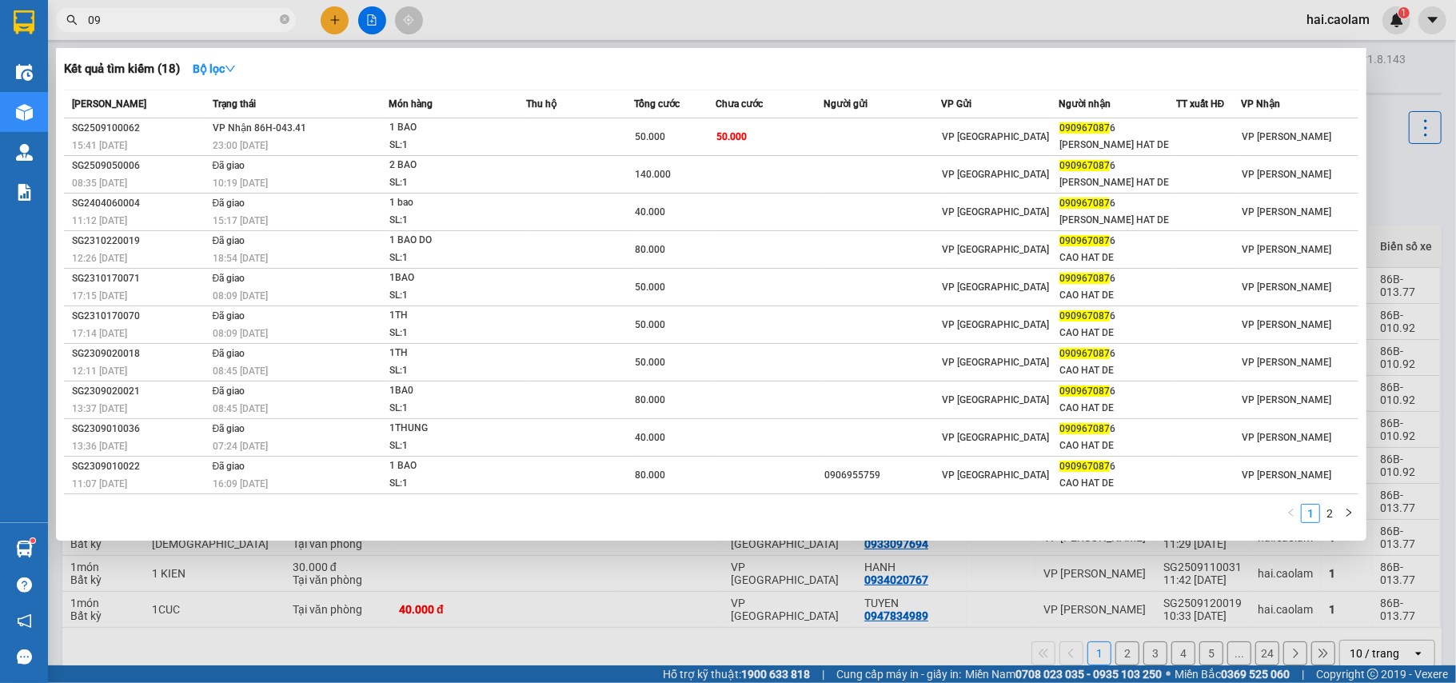
type input "0"
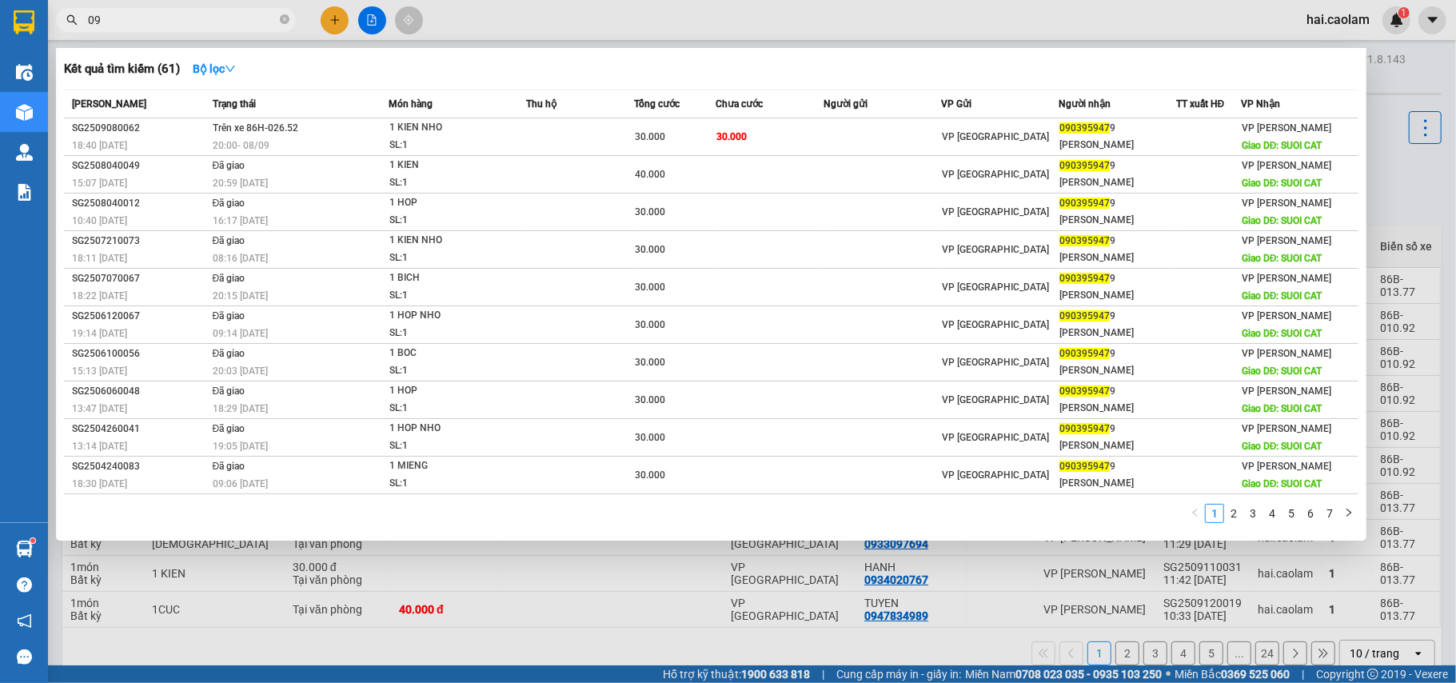
type input "0"
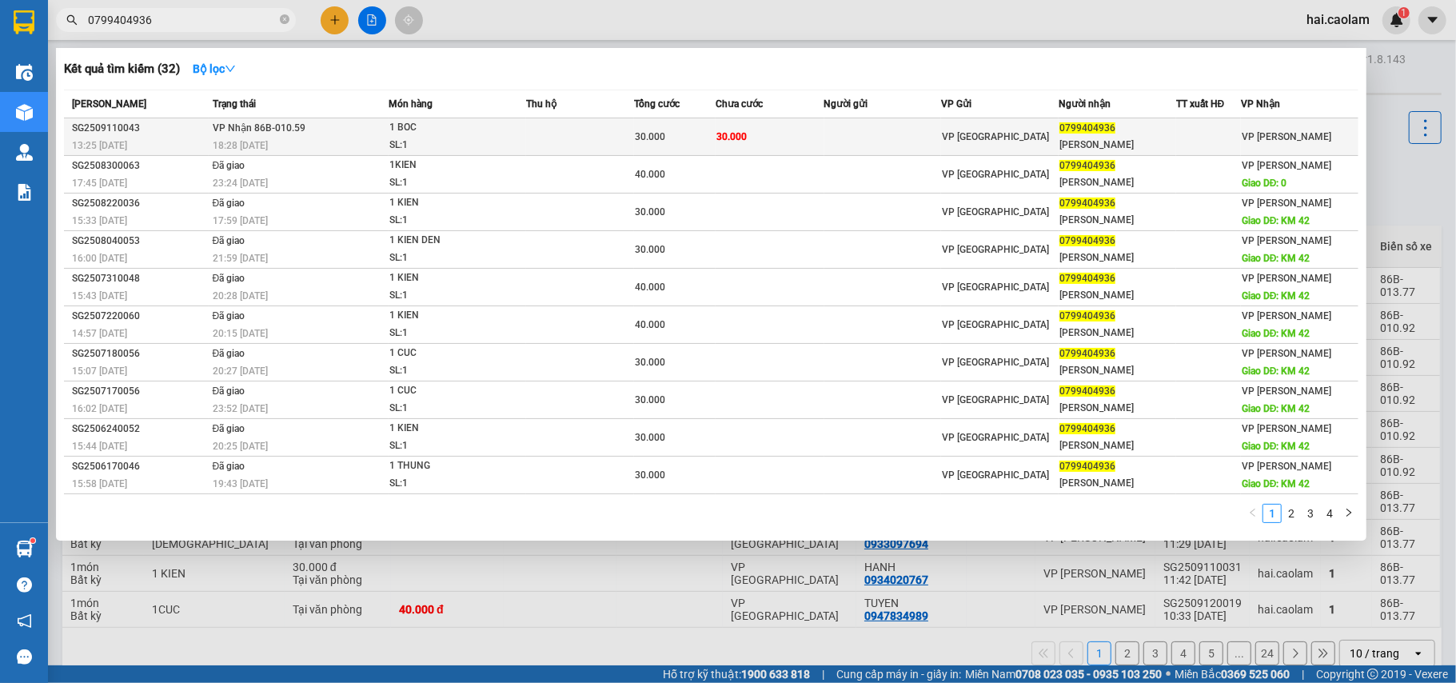
type input "0799404936"
click at [330, 134] on td "VP Nhận 86B-010.59 18:28 - 11/09" at bounding box center [299, 137] width 181 height 38
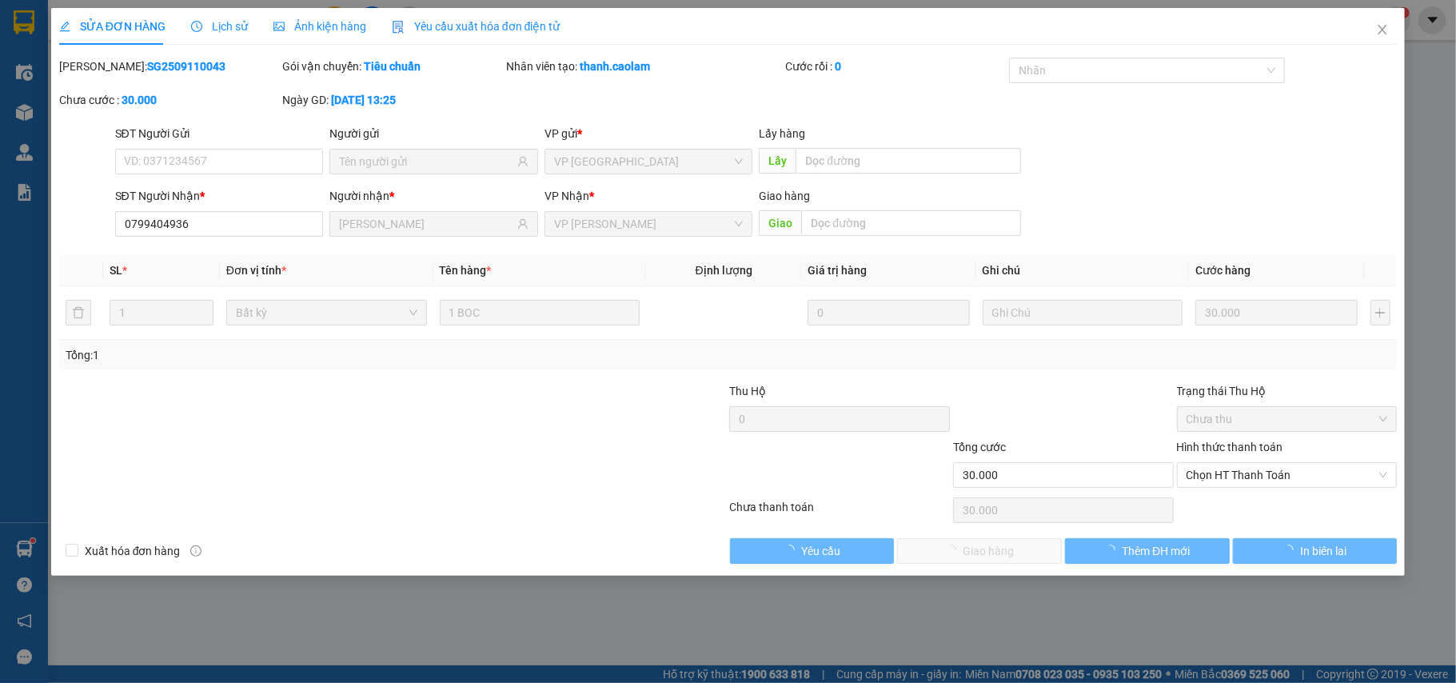
type input "0799404936"
type input "[PERSON_NAME]"
type input "30.000"
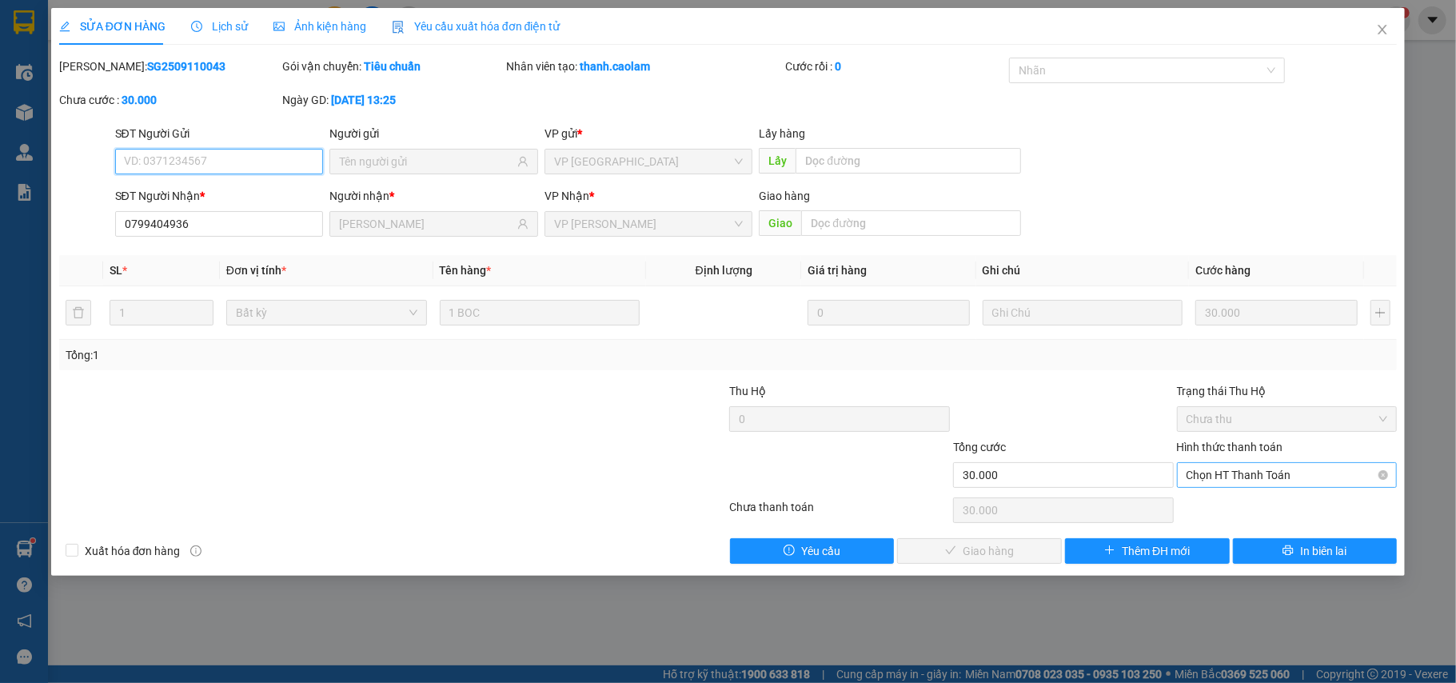
click at [1264, 483] on span "Chọn HT Thanh Toán" at bounding box center [1288, 475] width 202 height 24
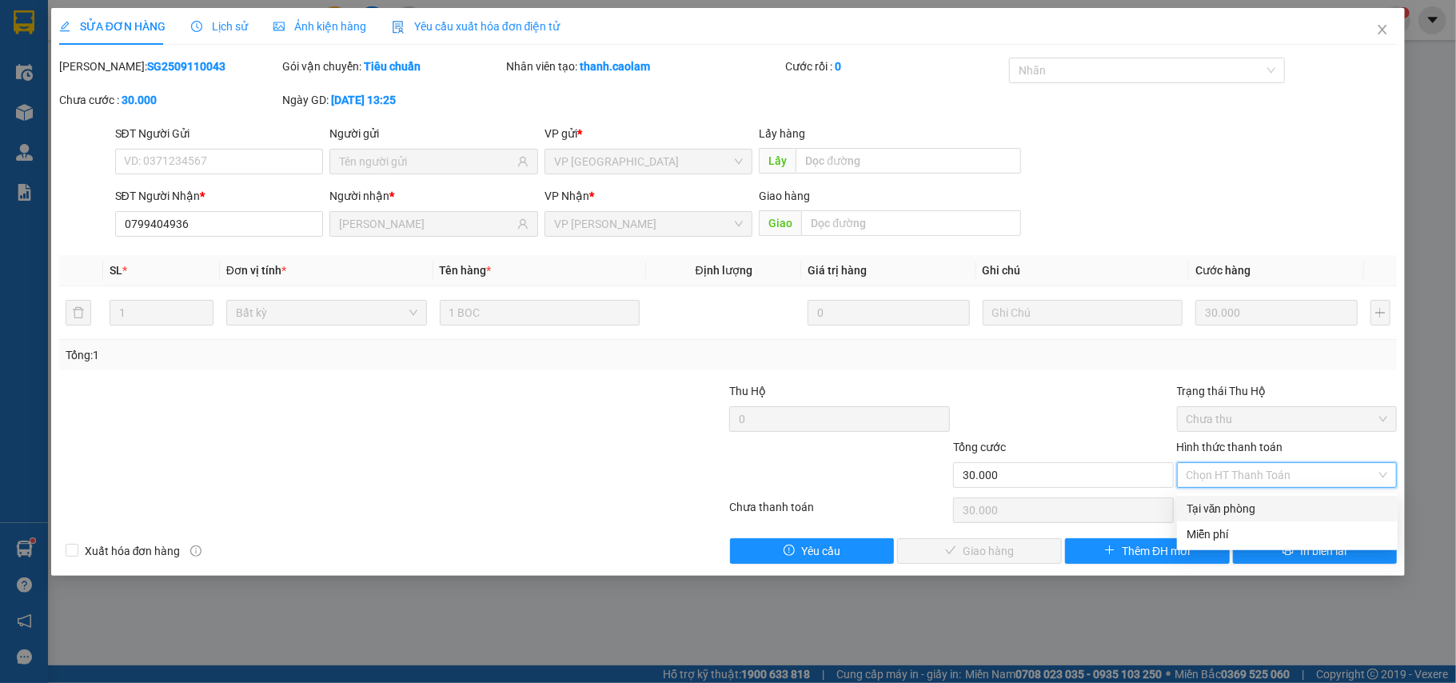
click at [1235, 510] on div "Tại văn phòng" at bounding box center [1288, 509] width 202 height 18
type input "0"
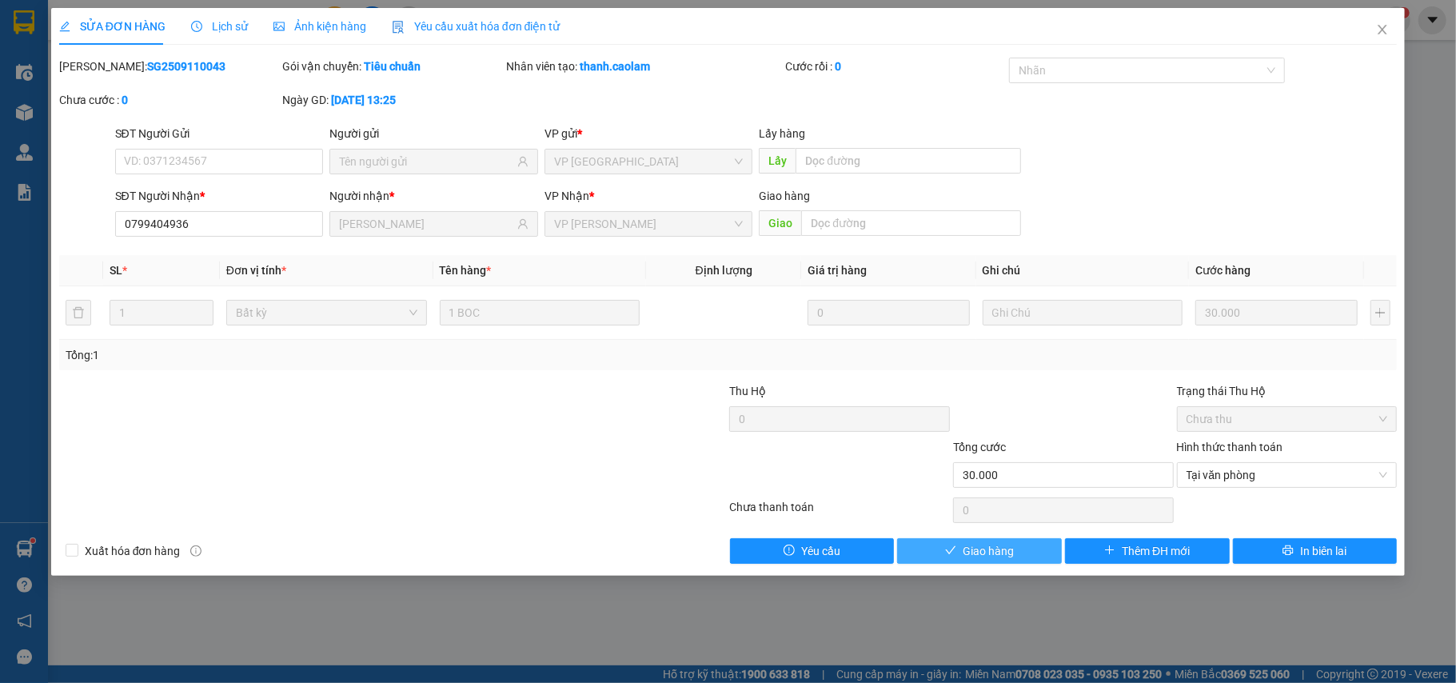
click at [957, 554] on icon "check" at bounding box center [950, 550] width 11 height 11
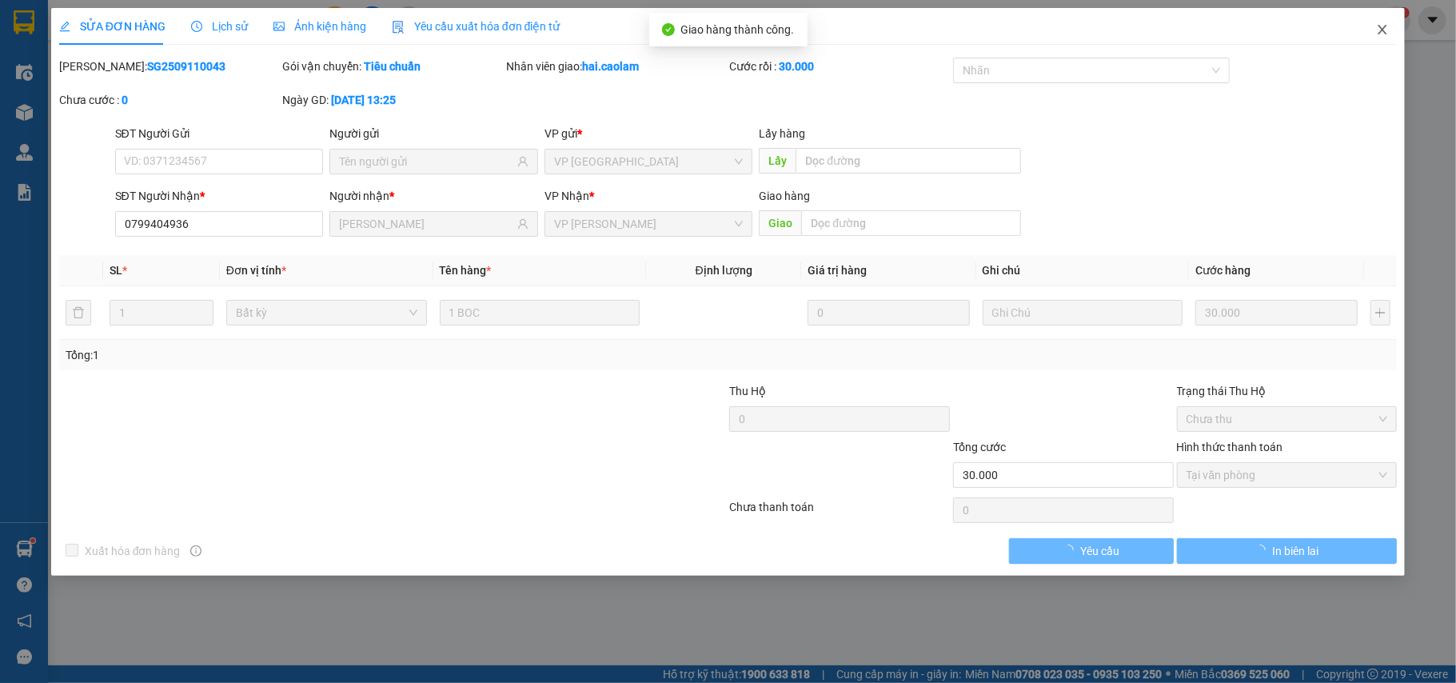
click at [1377, 36] on icon "close" at bounding box center [1382, 29] width 13 height 13
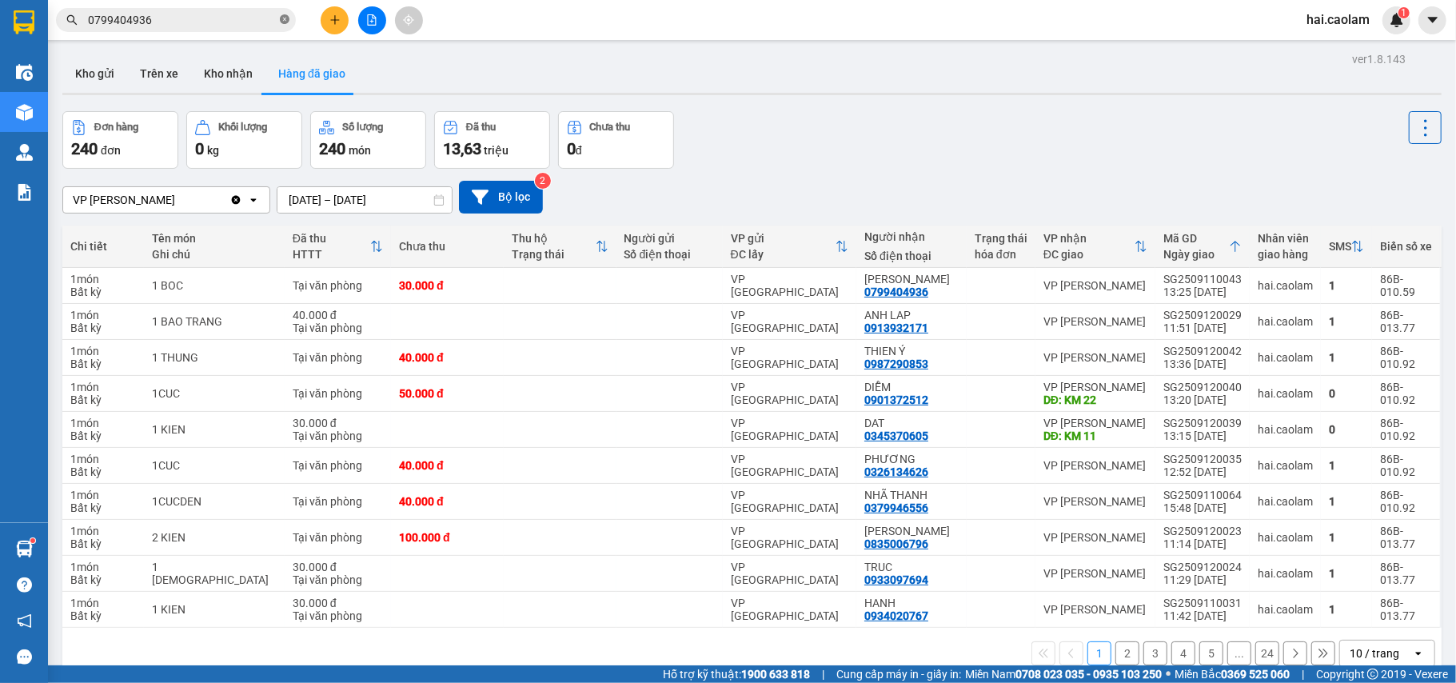
click at [288, 17] on icon "close-circle" at bounding box center [285, 19] width 10 height 10
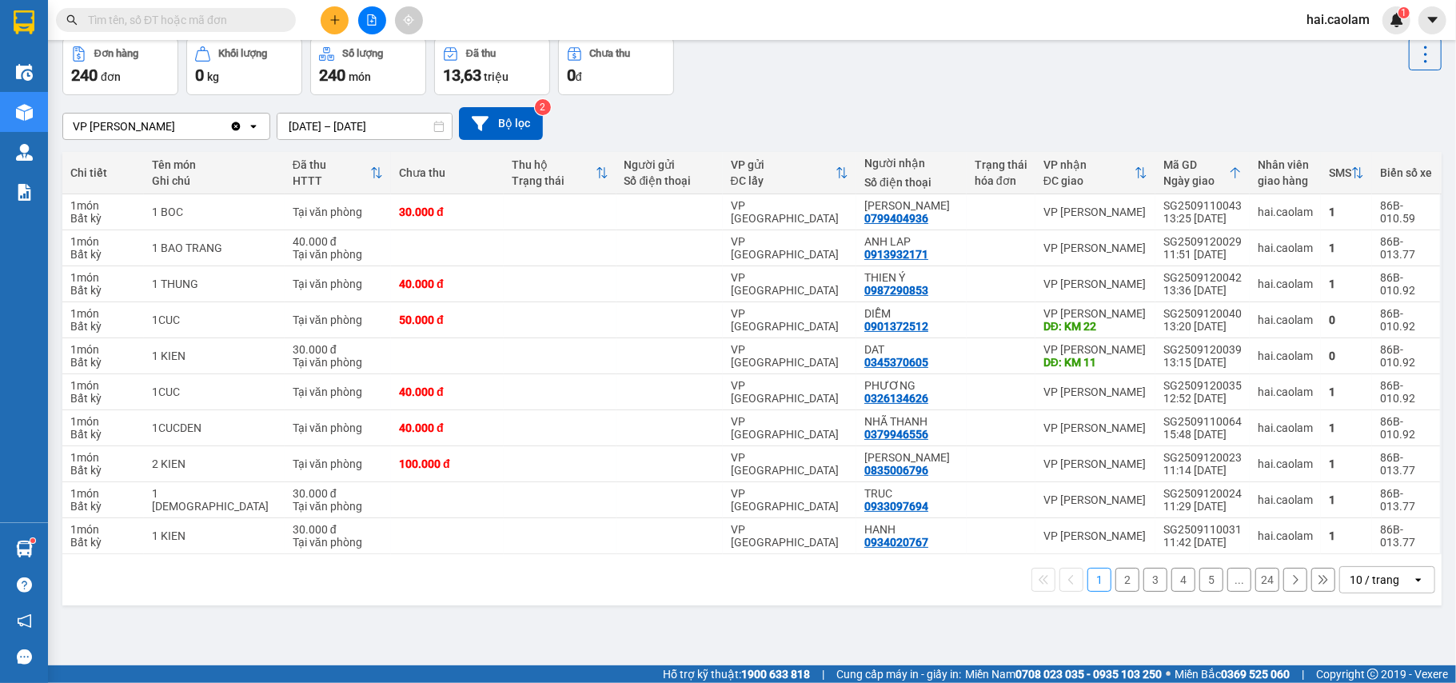
click at [1390, 590] on div "10 / trang" at bounding box center [1376, 580] width 72 height 26
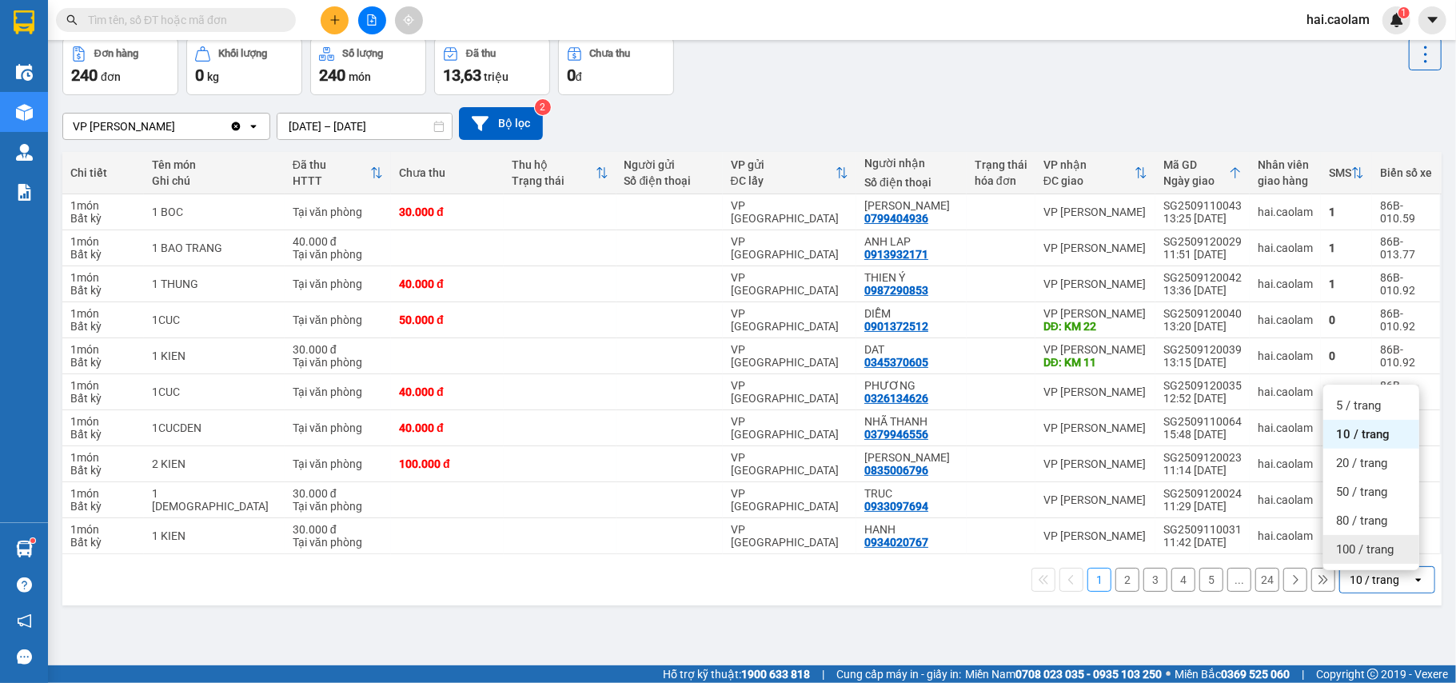
click at [1360, 561] on div "100 / trang" at bounding box center [1372, 549] width 96 height 29
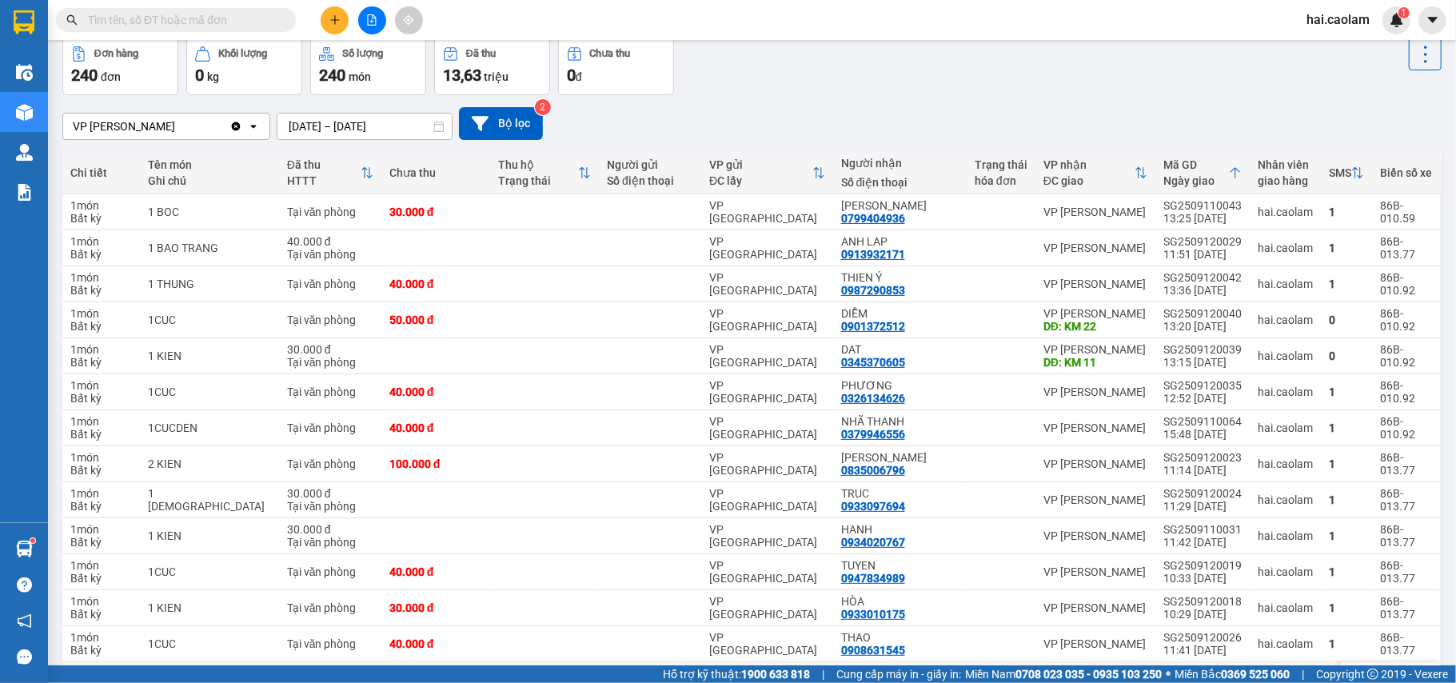
scroll to position [500, 0]
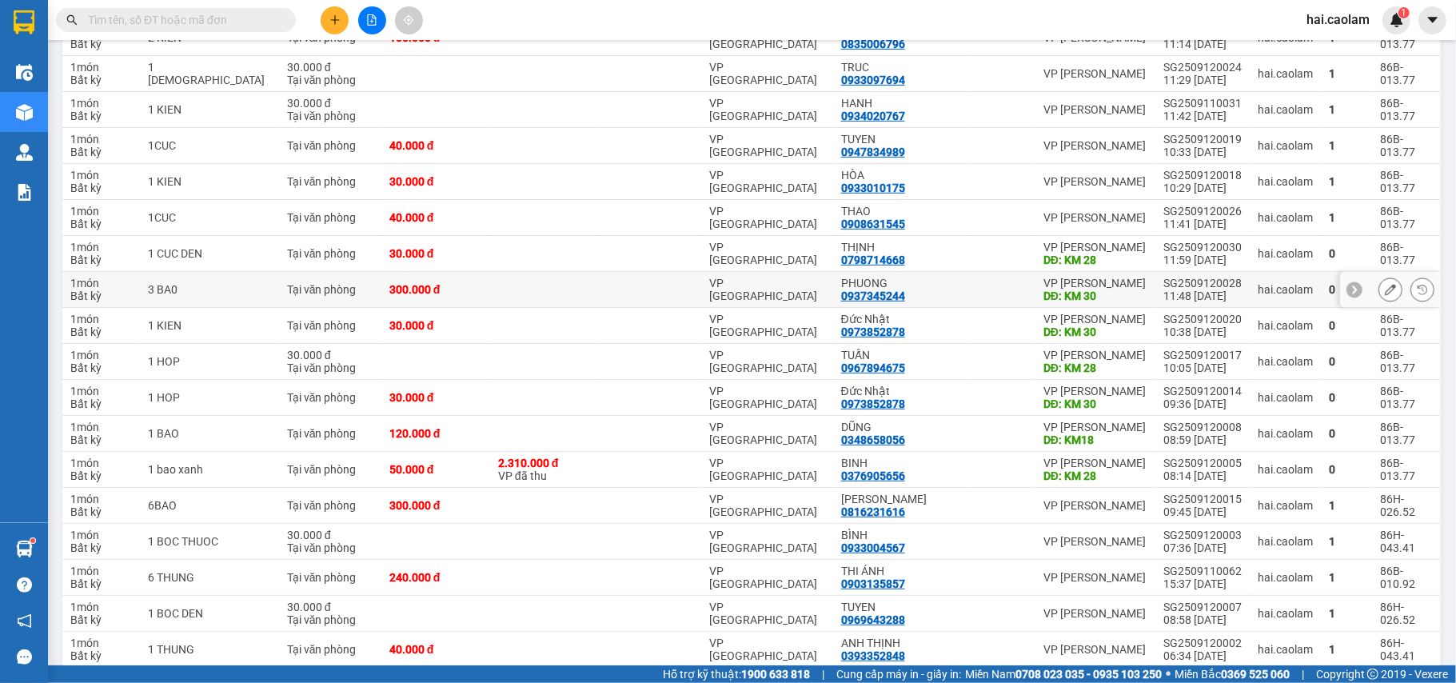
click at [473, 286] on td "300.000 đ" at bounding box center [436, 290] width 109 height 36
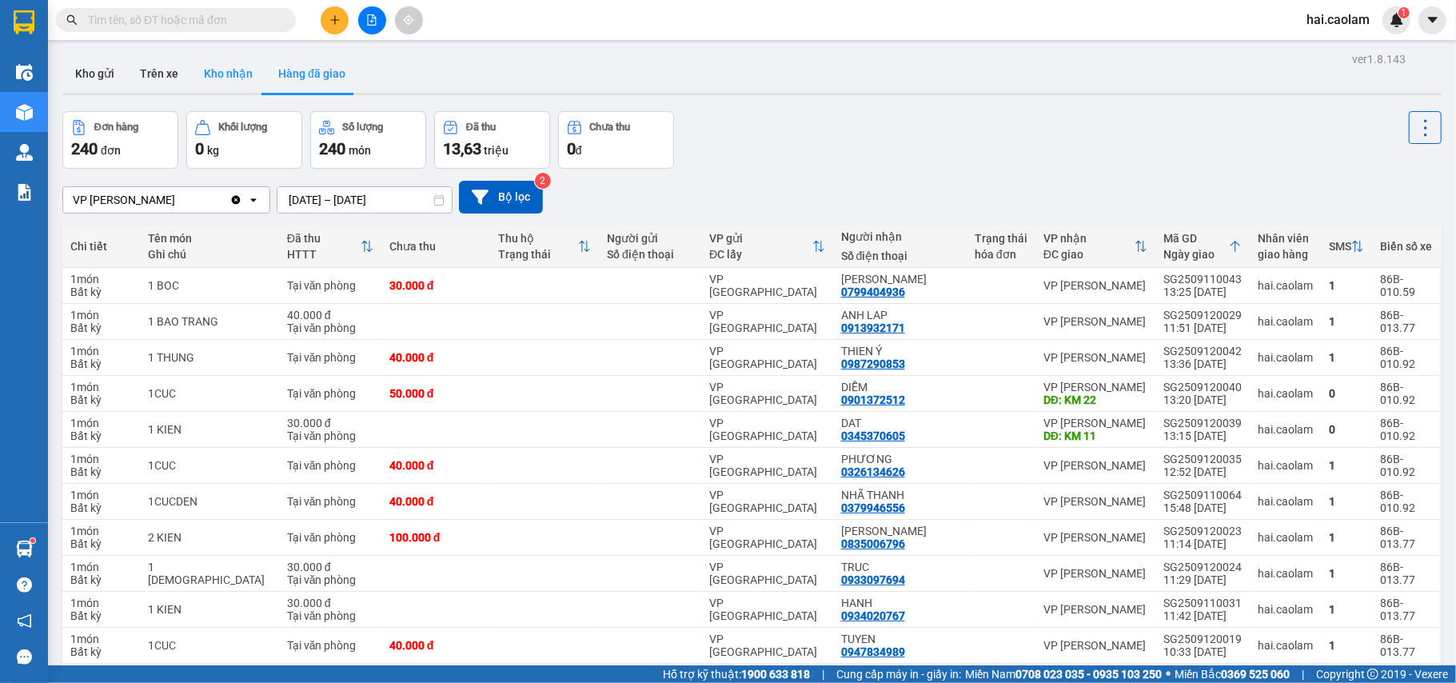
click at [215, 72] on button "Kho nhận" at bounding box center [228, 73] width 74 height 38
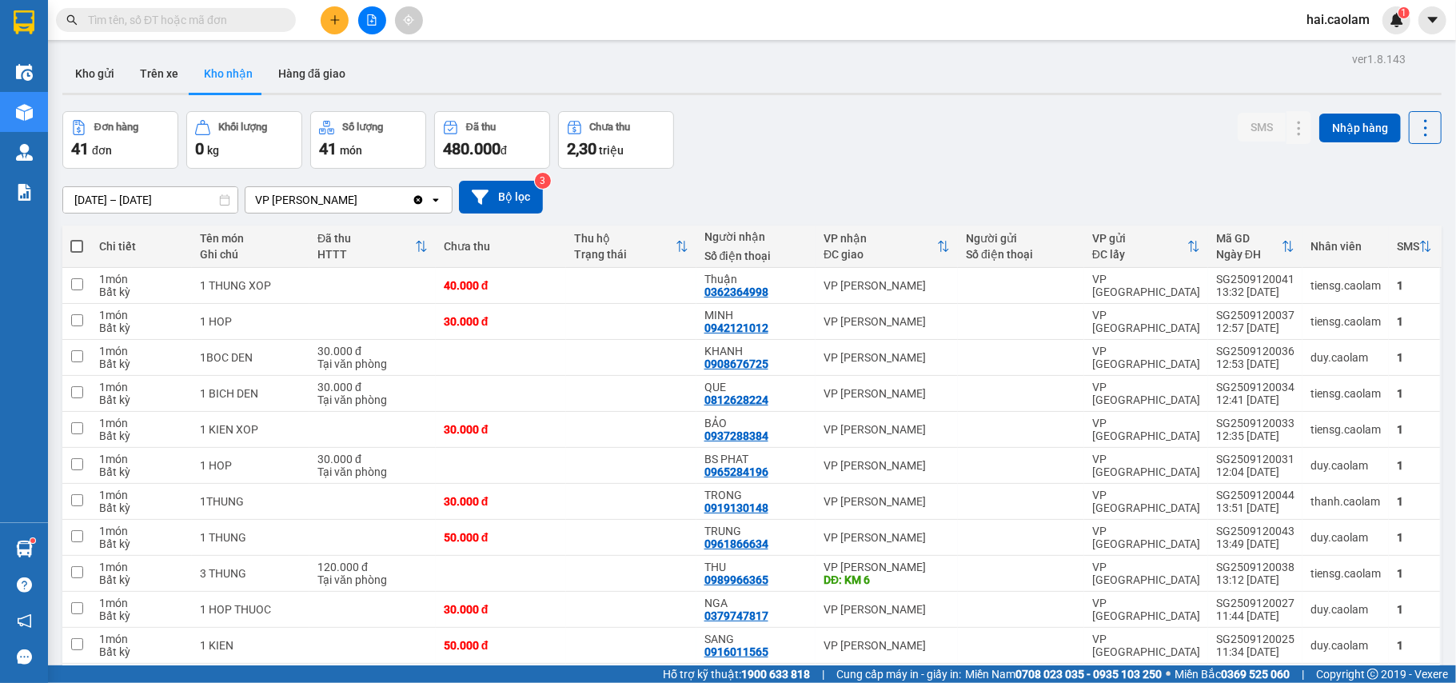
click at [314, 74] on button "Hàng đã giao" at bounding box center [312, 73] width 93 height 38
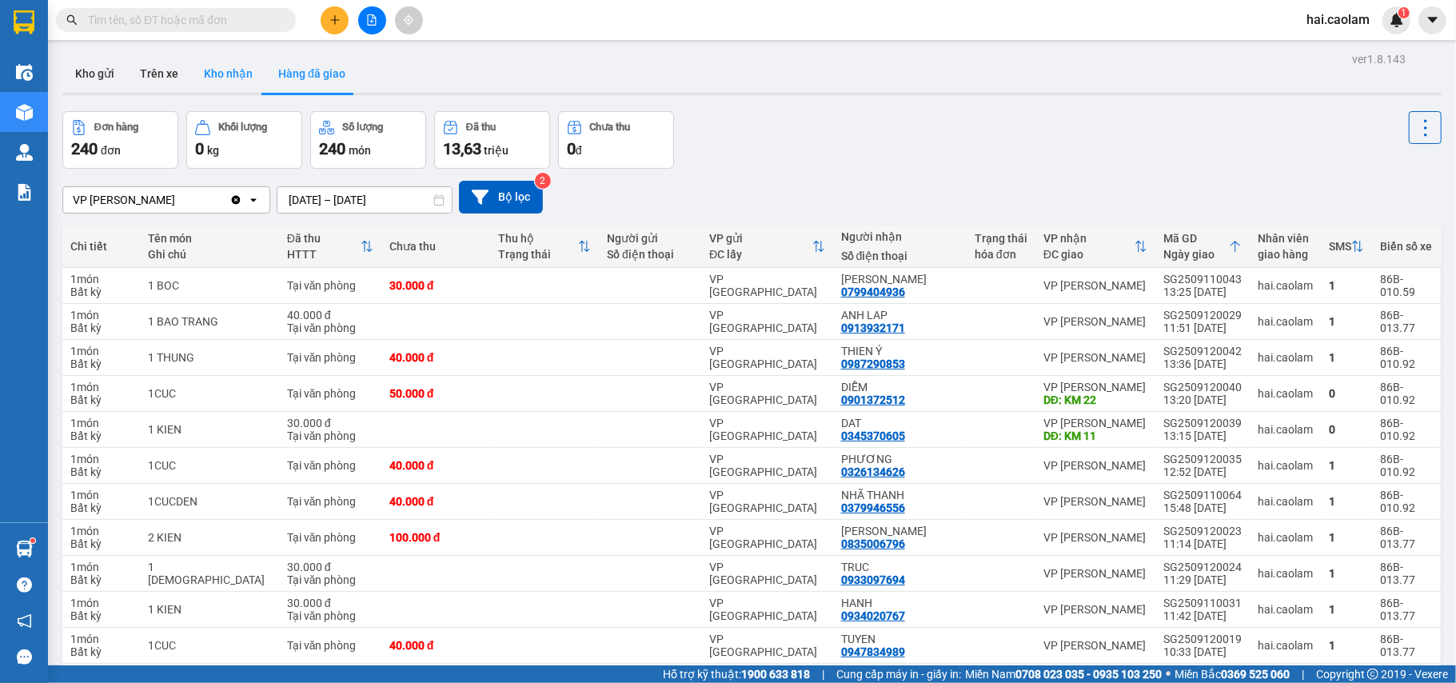
click at [218, 67] on button "Kho nhận" at bounding box center [228, 73] width 74 height 38
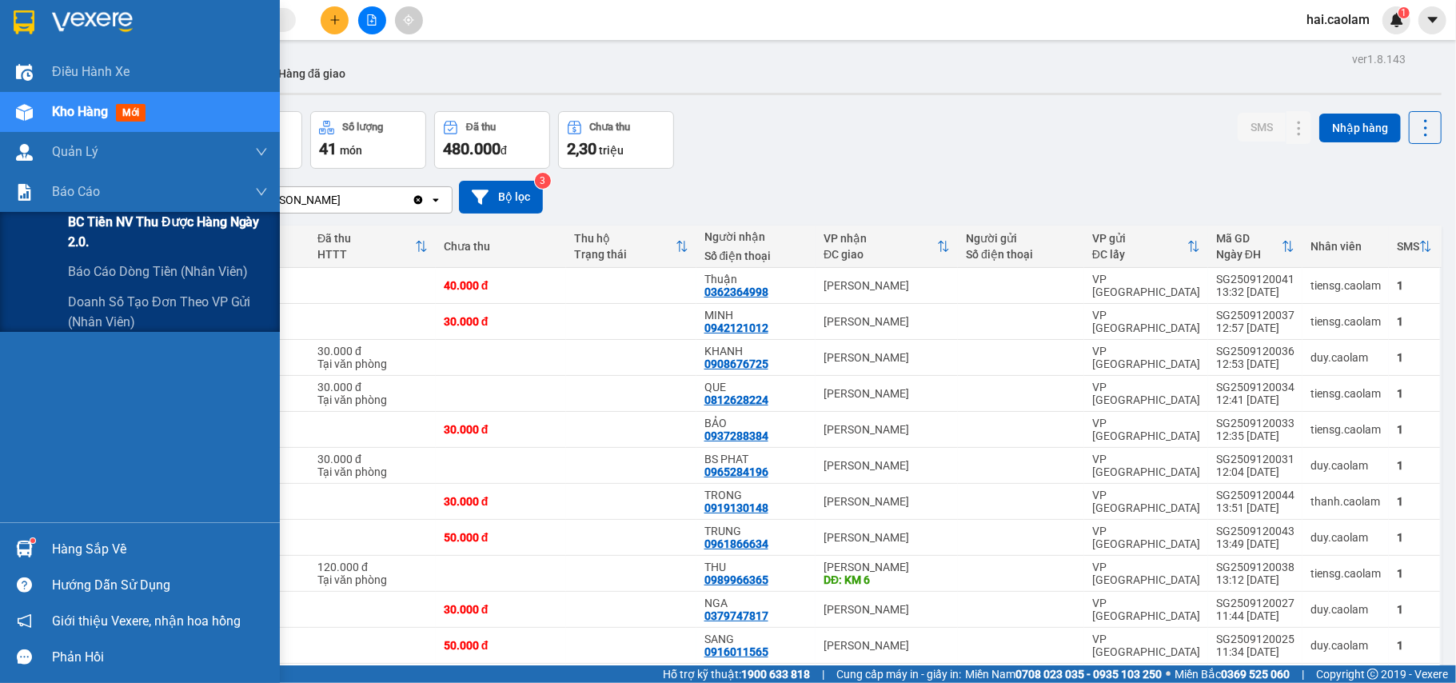
click at [116, 245] on span "BC Tiền NV thu được hàng ngày 2.0." at bounding box center [168, 232] width 200 height 40
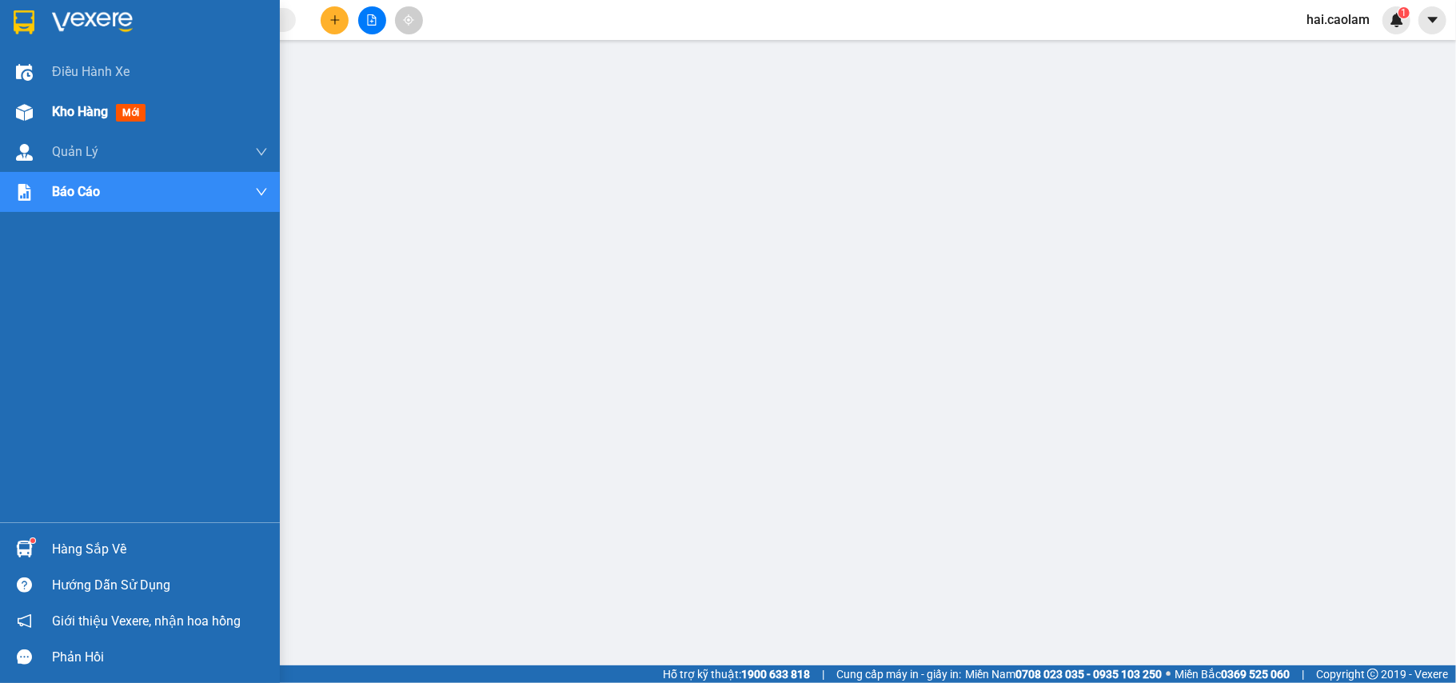
click at [17, 106] on img at bounding box center [24, 112] width 17 height 17
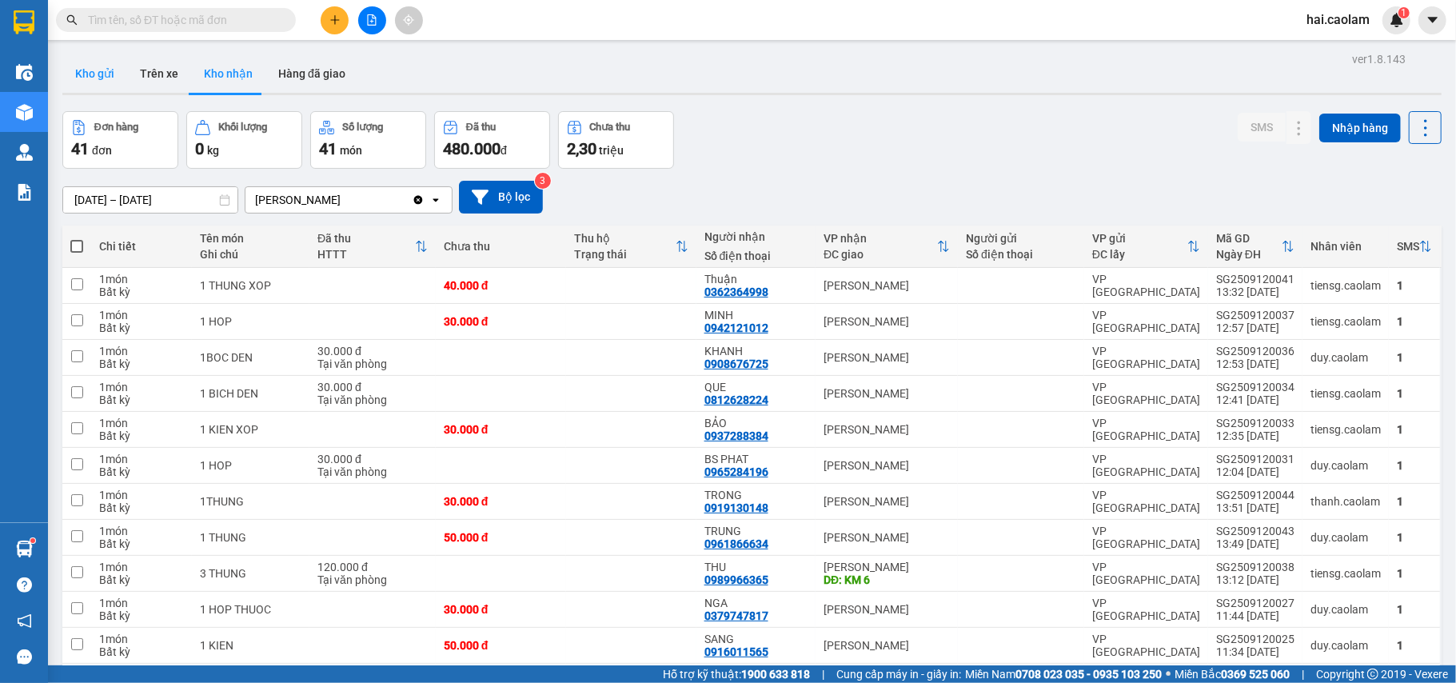
click at [78, 85] on button "Kho gửi" at bounding box center [94, 73] width 65 height 38
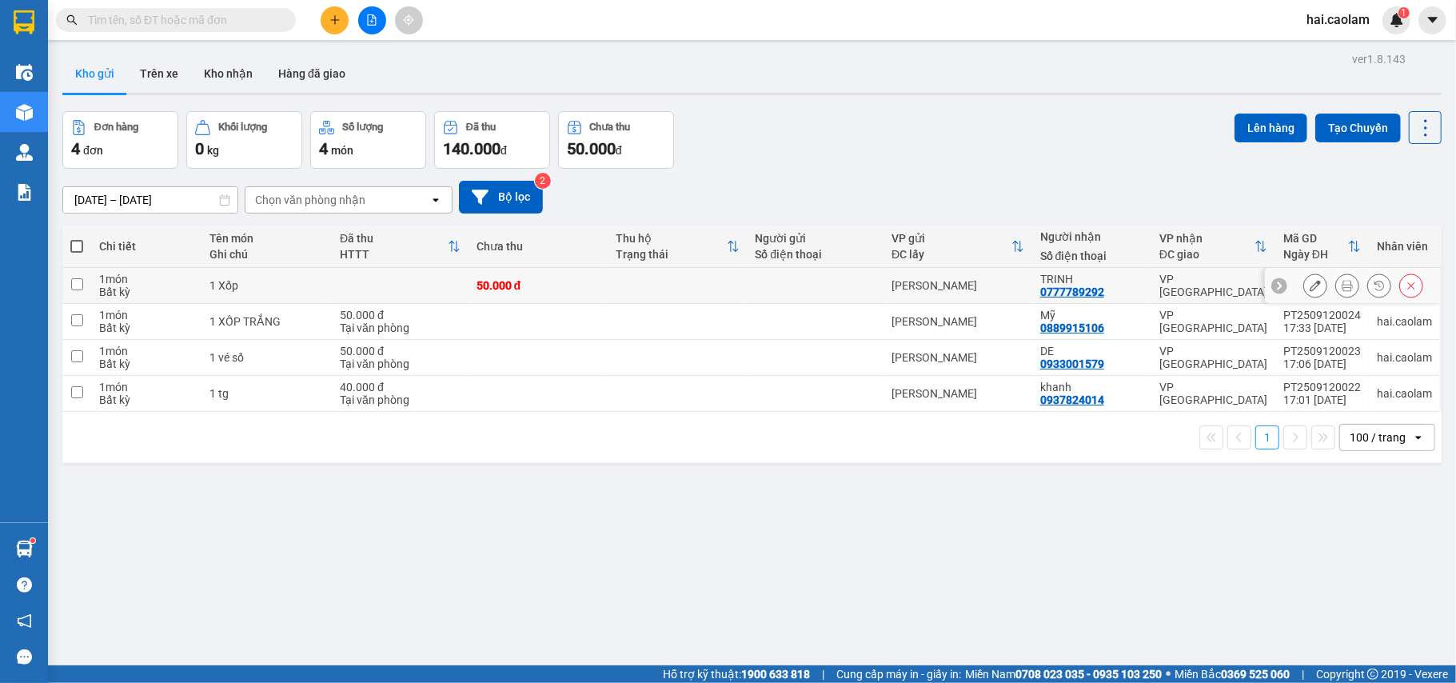
click at [667, 276] on td at bounding box center [677, 286] width 139 height 36
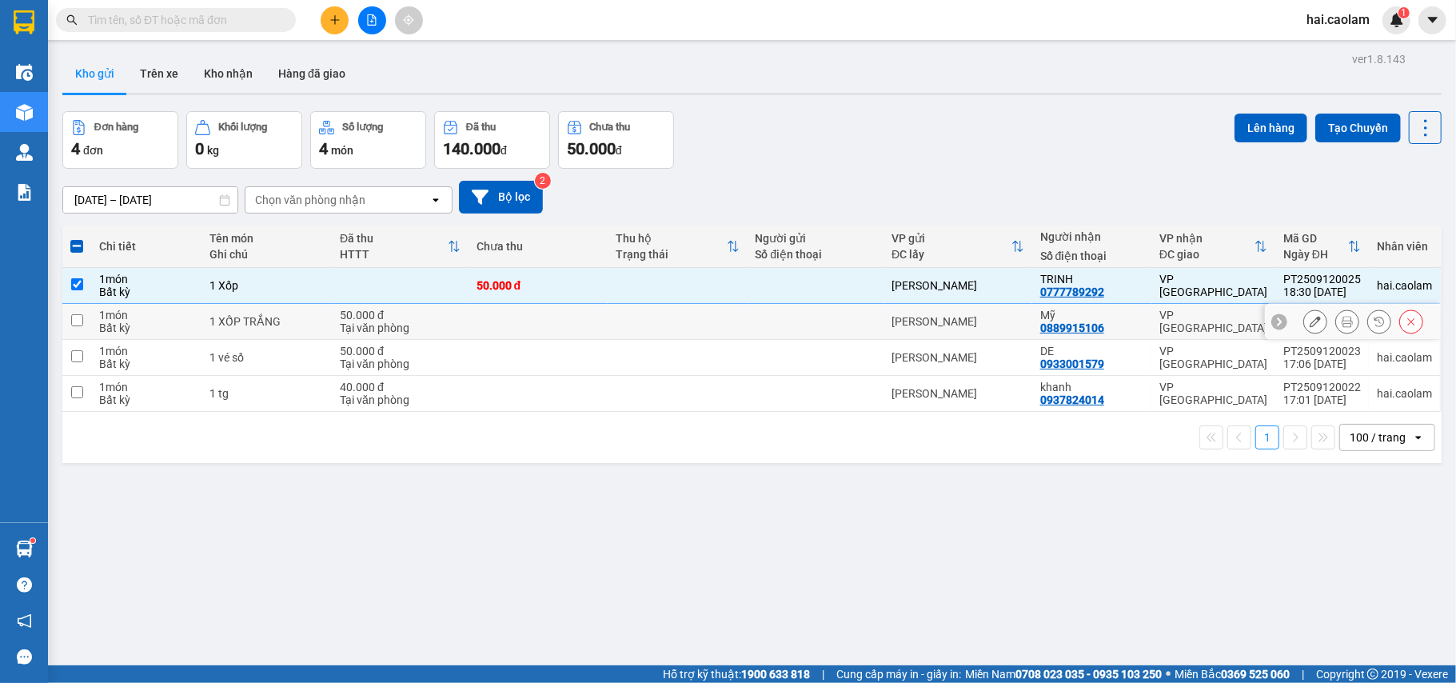
click at [739, 274] on td at bounding box center [677, 286] width 139 height 36
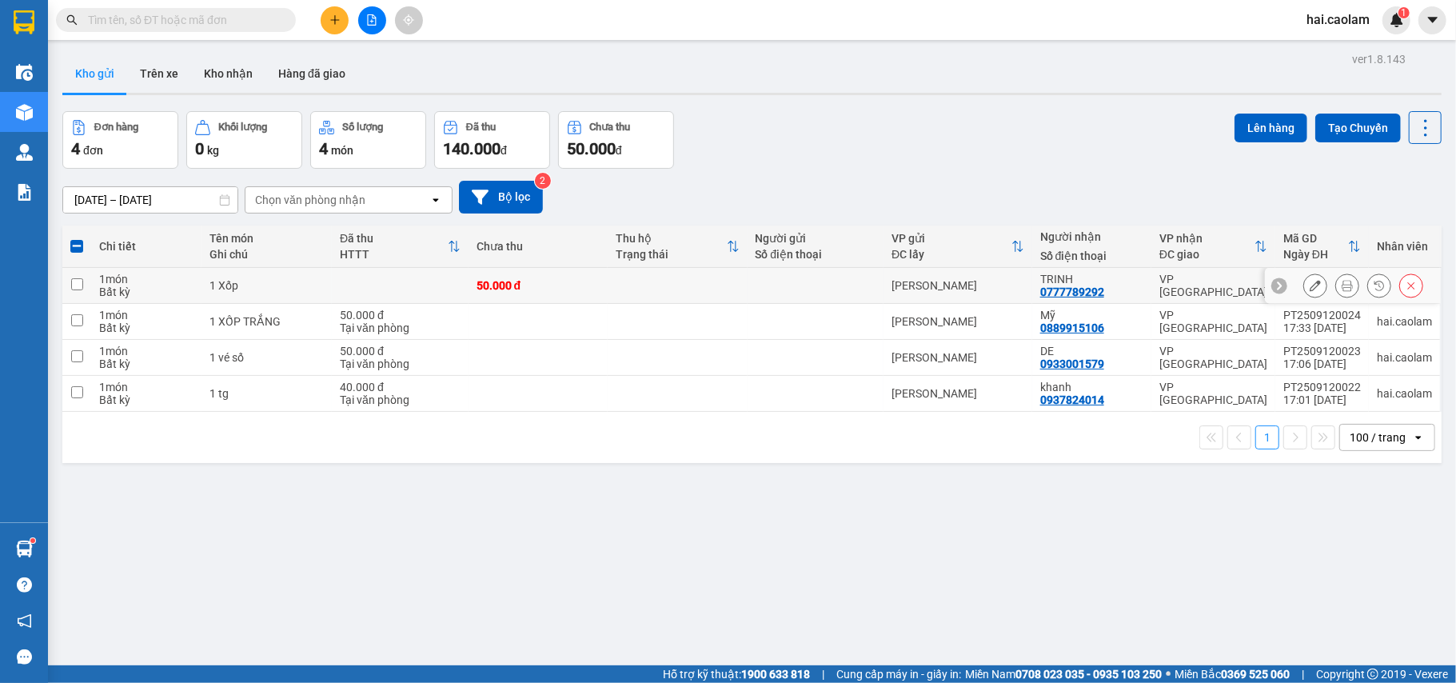
checkbox input "false"
click at [195, 23] on input "text" at bounding box center [182, 20] width 189 height 18
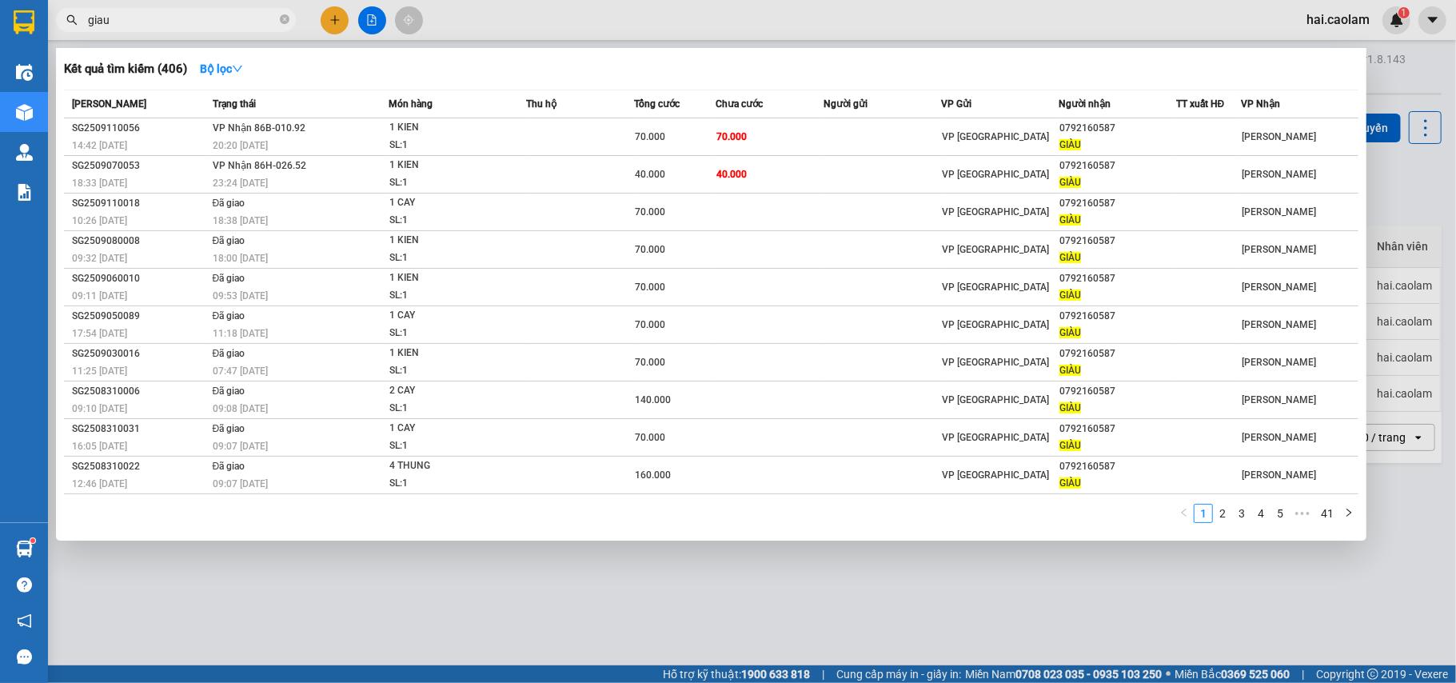
click at [819, 26] on div at bounding box center [728, 341] width 1456 height 683
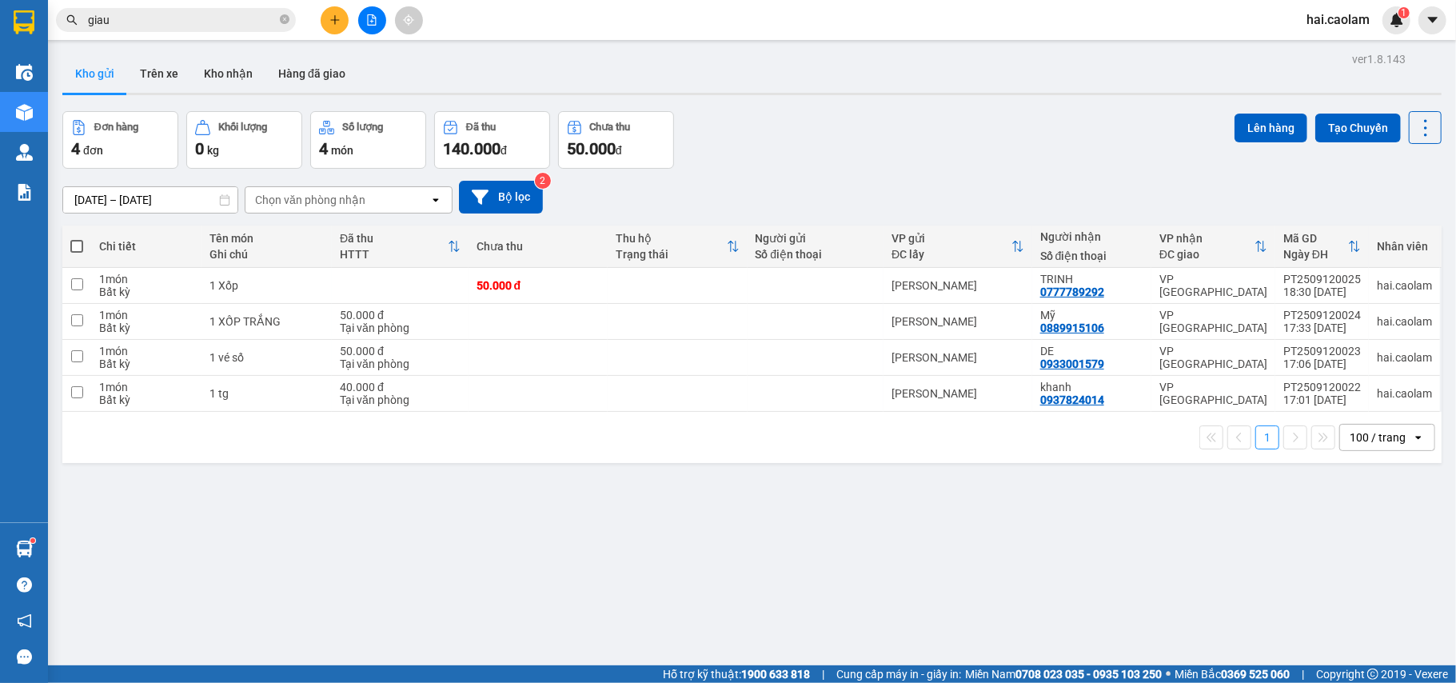
click at [865, 162] on div "Đơn hàng 4 đơn Khối lượng 0 kg Số lượng 4 món Đã thu 140.000 đ Chưa thu 50.000 …" at bounding box center [752, 140] width 1380 height 58
click at [178, 17] on input "giau" at bounding box center [182, 20] width 189 height 18
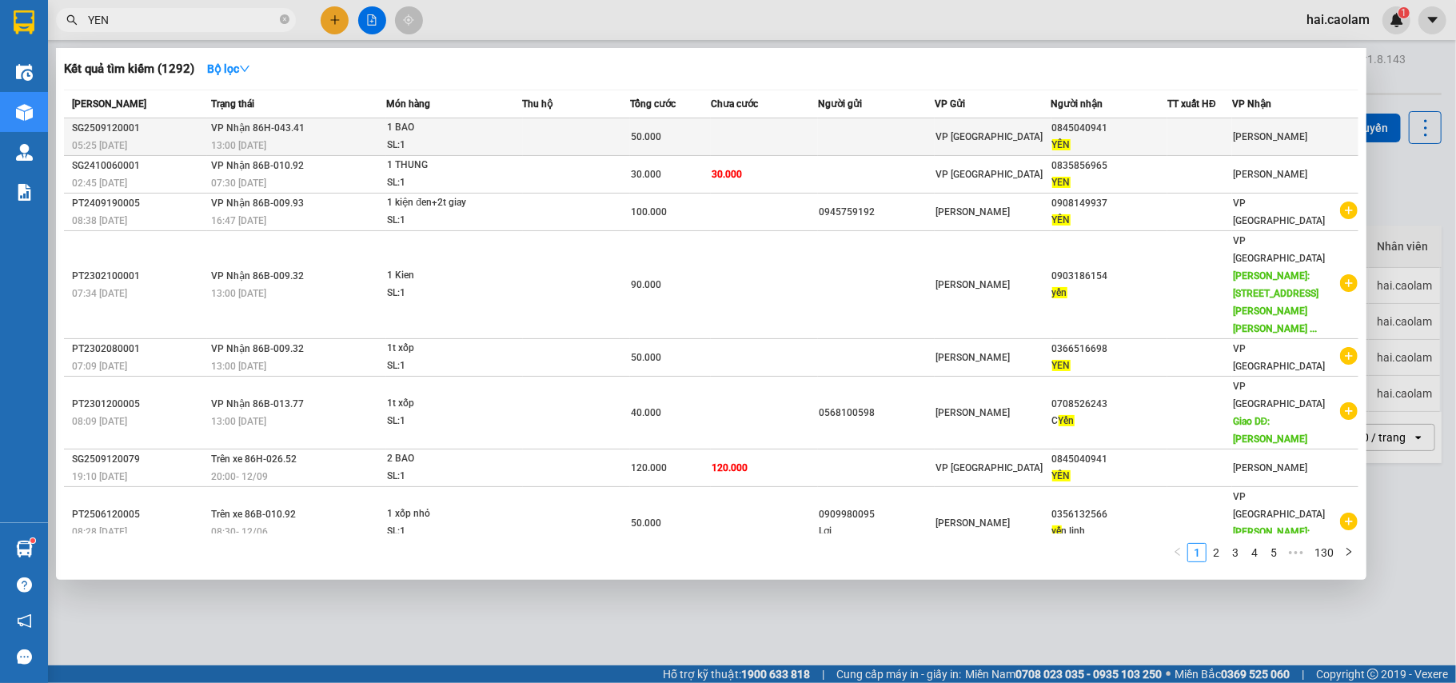
type input "YEN"
click at [798, 122] on td at bounding box center [764, 137] width 107 height 38
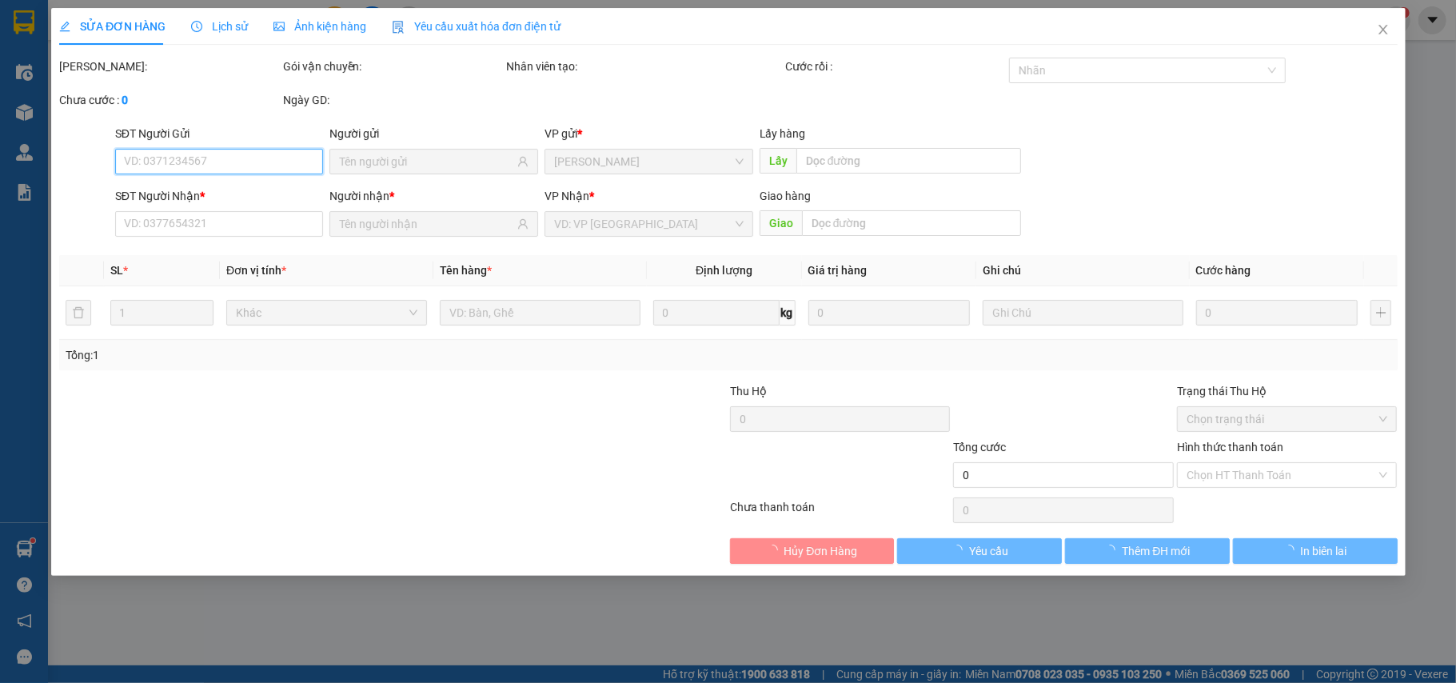
type input "0845040941"
type input "YẾN"
type input "50.000"
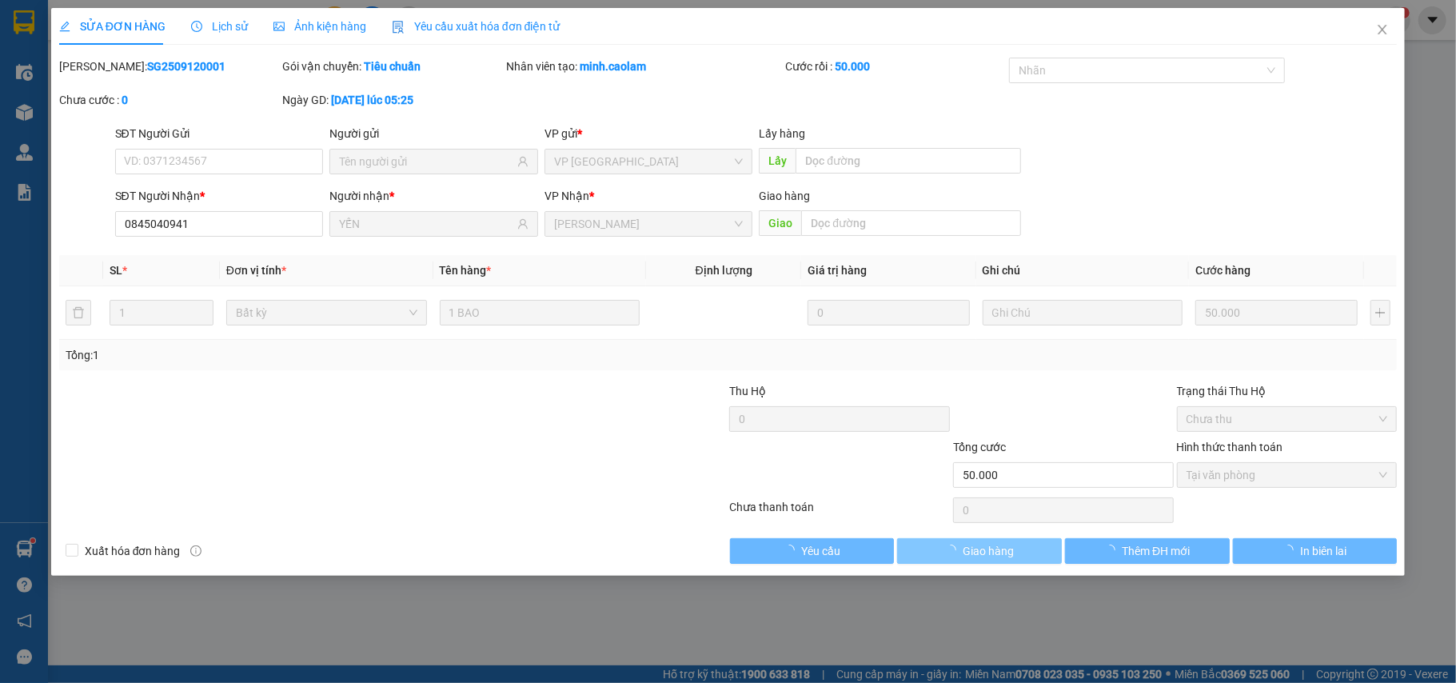
click at [977, 555] on span "Giao hàng" at bounding box center [988, 551] width 51 height 18
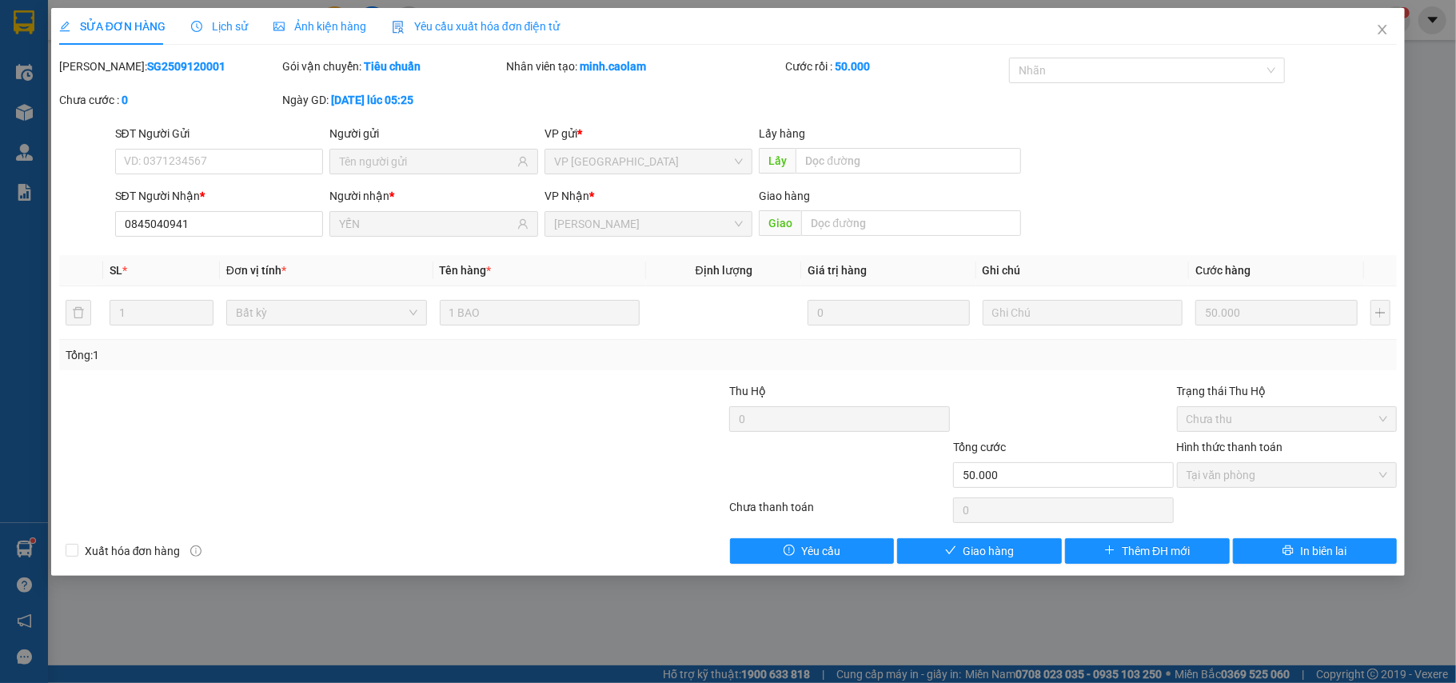
click at [958, 566] on div "SỬA ĐƠN HÀNG Lịch sử Ảnh kiện hàng Yêu cầu xuất hóa đơn điện tử Total Paid Fee …" at bounding box center [728, 292] width 1355 height 568
click at [966, 551] on span "Giao hàng" at bounding box center [988, 551] width 51 height 18
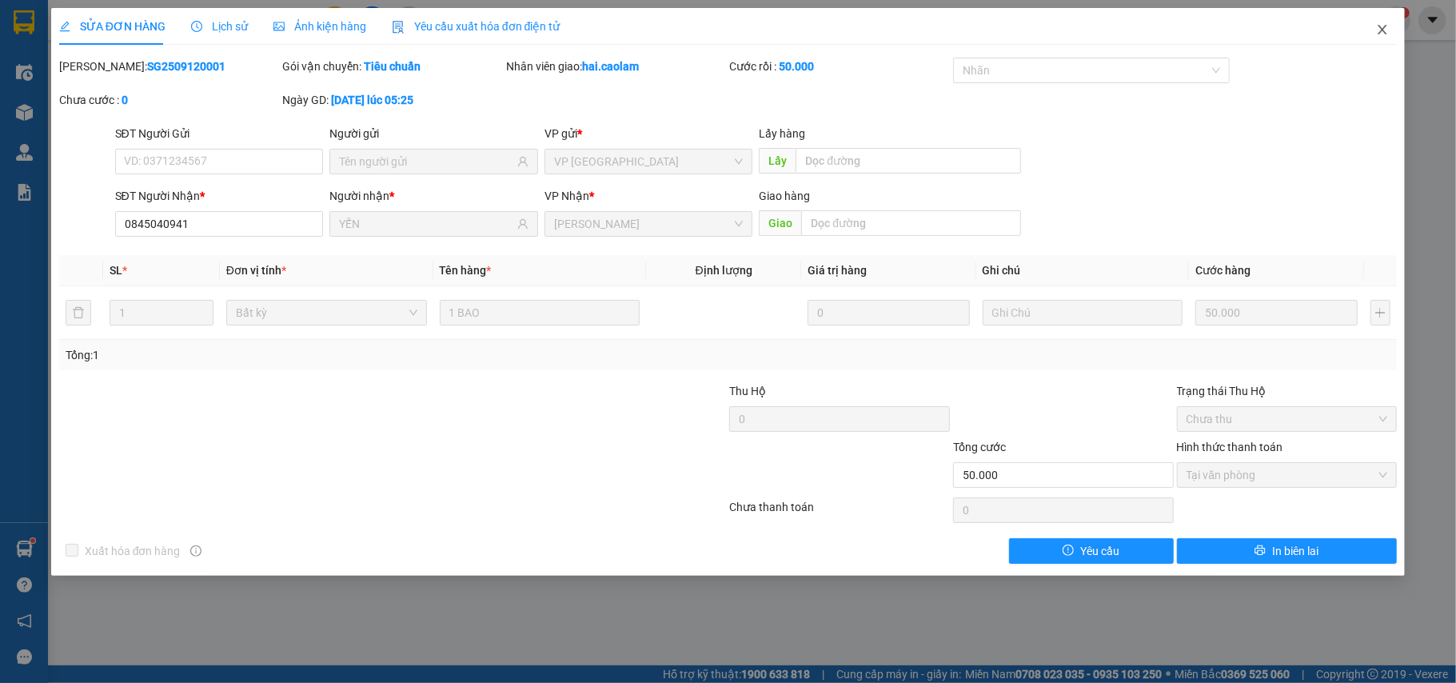
click at [1392, 36] on span "Close" at bounding box center [1382, 30] width 45 height 45
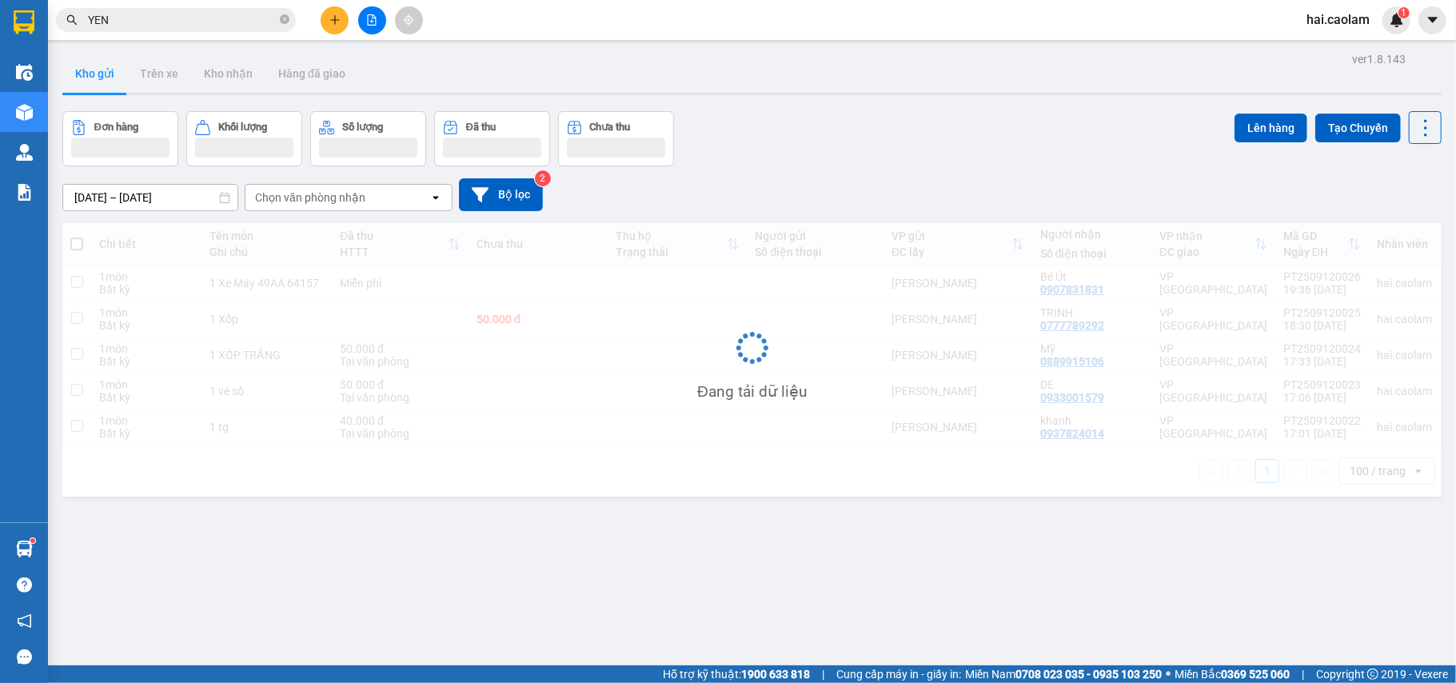
click at [331, 30] on button at bounding box center [335, 20] width 28 height 28
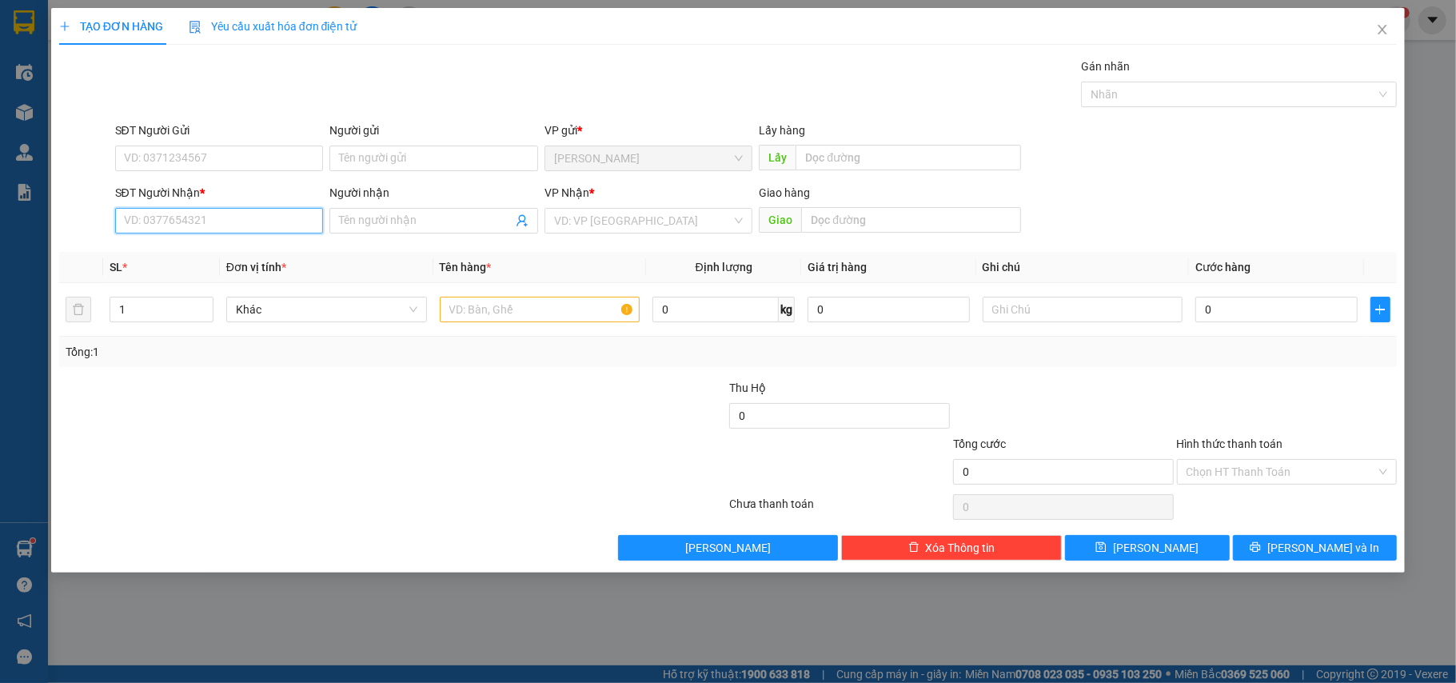
click at [243, 216] on input "SĐT Người Nhận *" at bounding box center [219, 221] width 209 height 26
click at [437, 209] on span at bounding box center [434, 221] width 209 height 26
type input "XUONG HUAN"
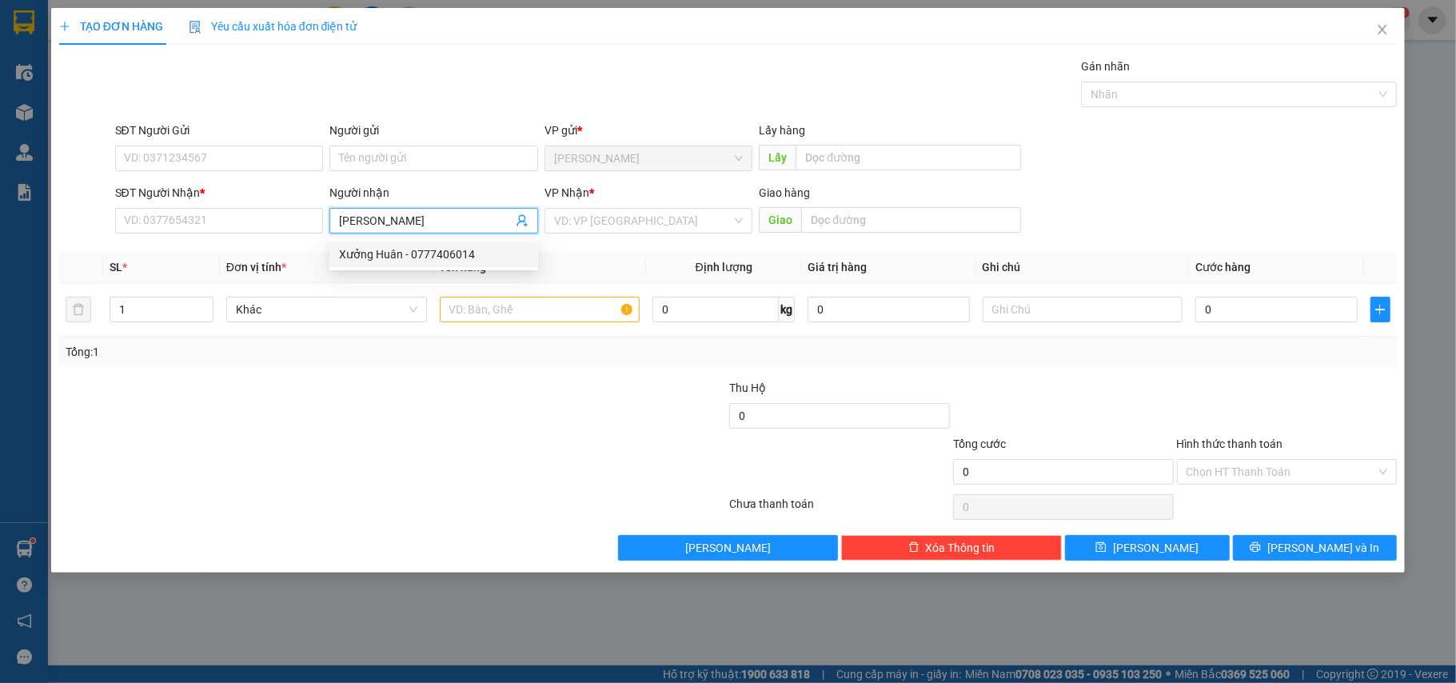
click at [467, 261] on div "Xưởng Huân - 0777406014" at bounding box center [434, 255] width 190 height 18
type input "0777406014"
type input "Xưởng Huân"
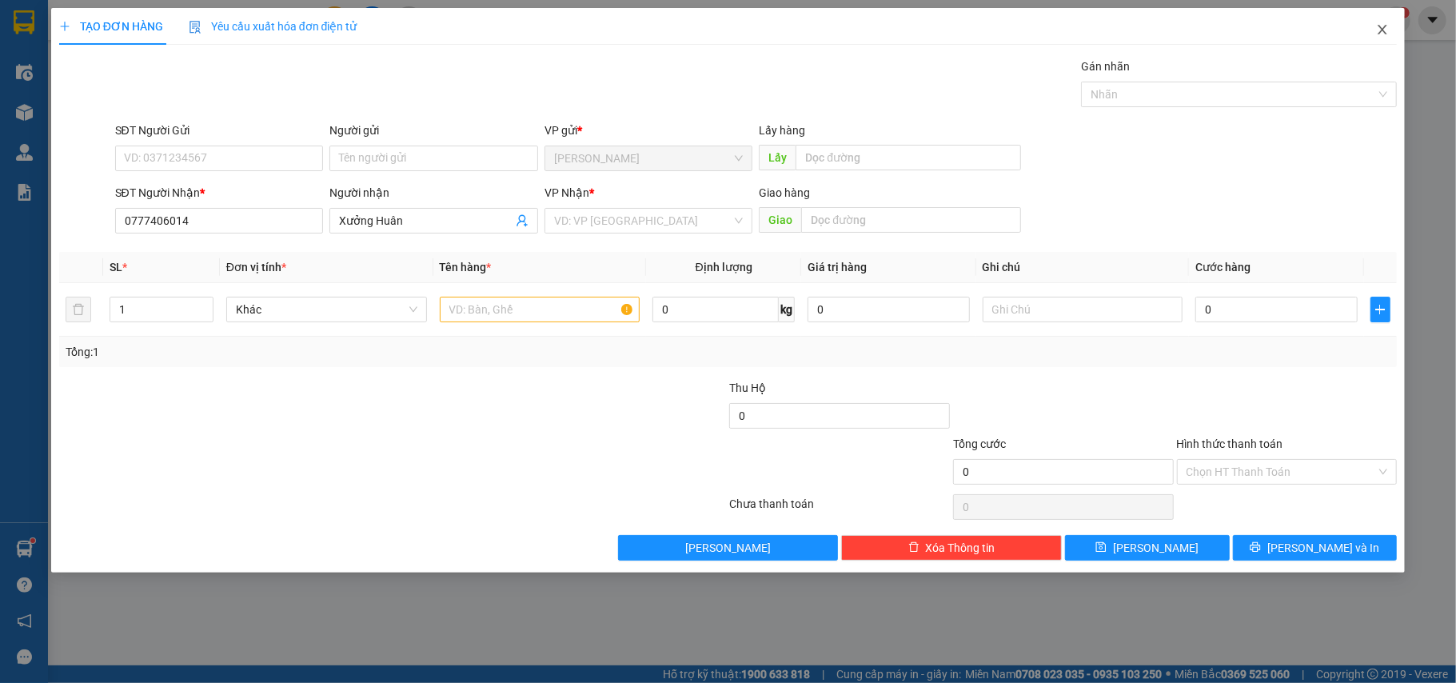
click at [1379, 23] on span "Close" at bounding box center [1382, 30] width 45 height 45
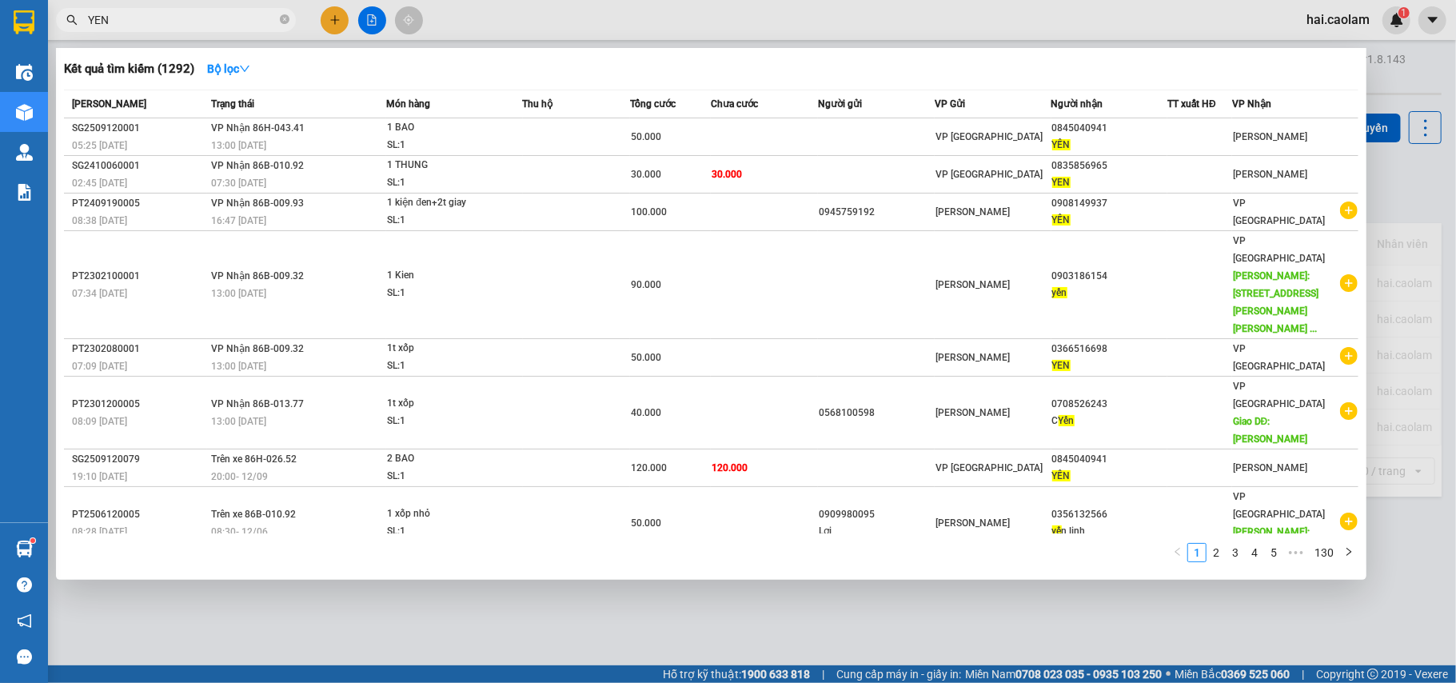
click at [248, 26] on input "YEN" at bounding box center [182, 20] width 189 height 18
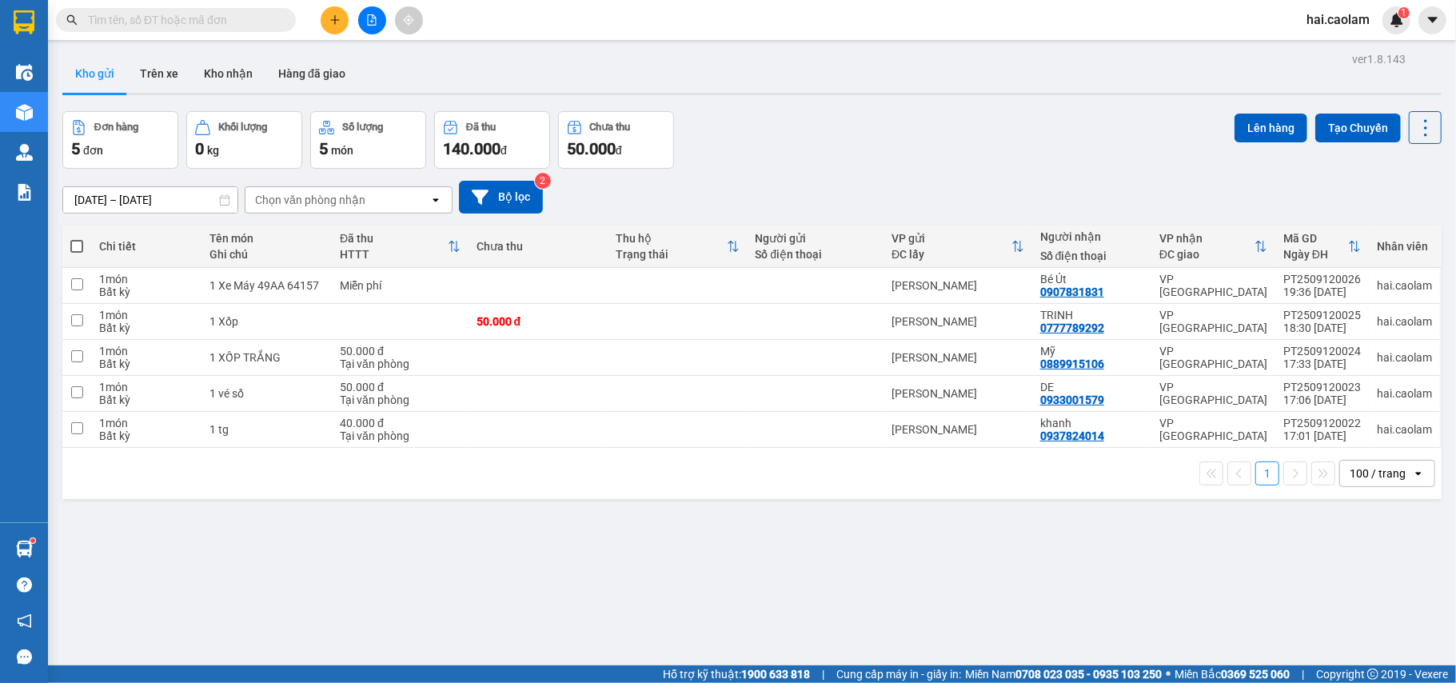
click at [285, 22] on span at bounding box center [285, 20] width 10 height 18
click at [258, 22] on input "text" at bounding box center [182, 20] width 189 height 18
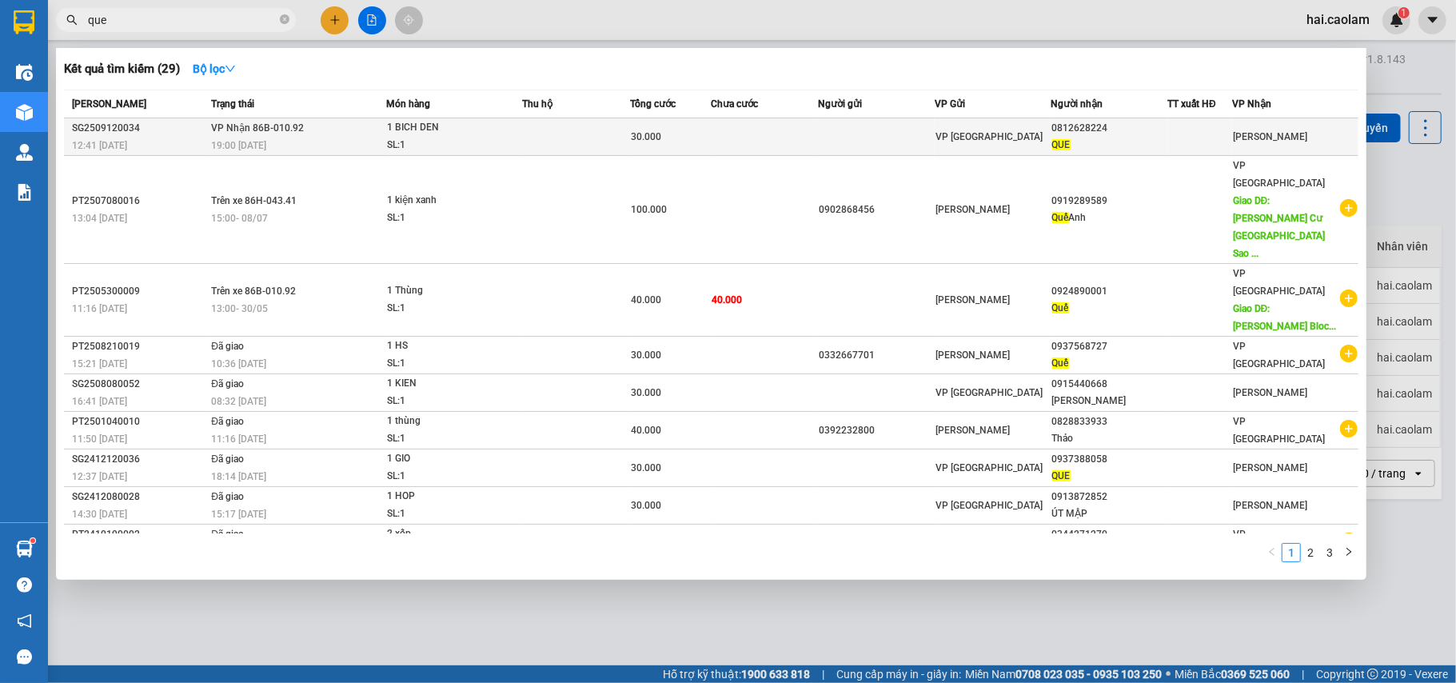
type input "que"
click at [499, 146] on div "SL: 1" at bounding box center [447, 146] width 120 height 18
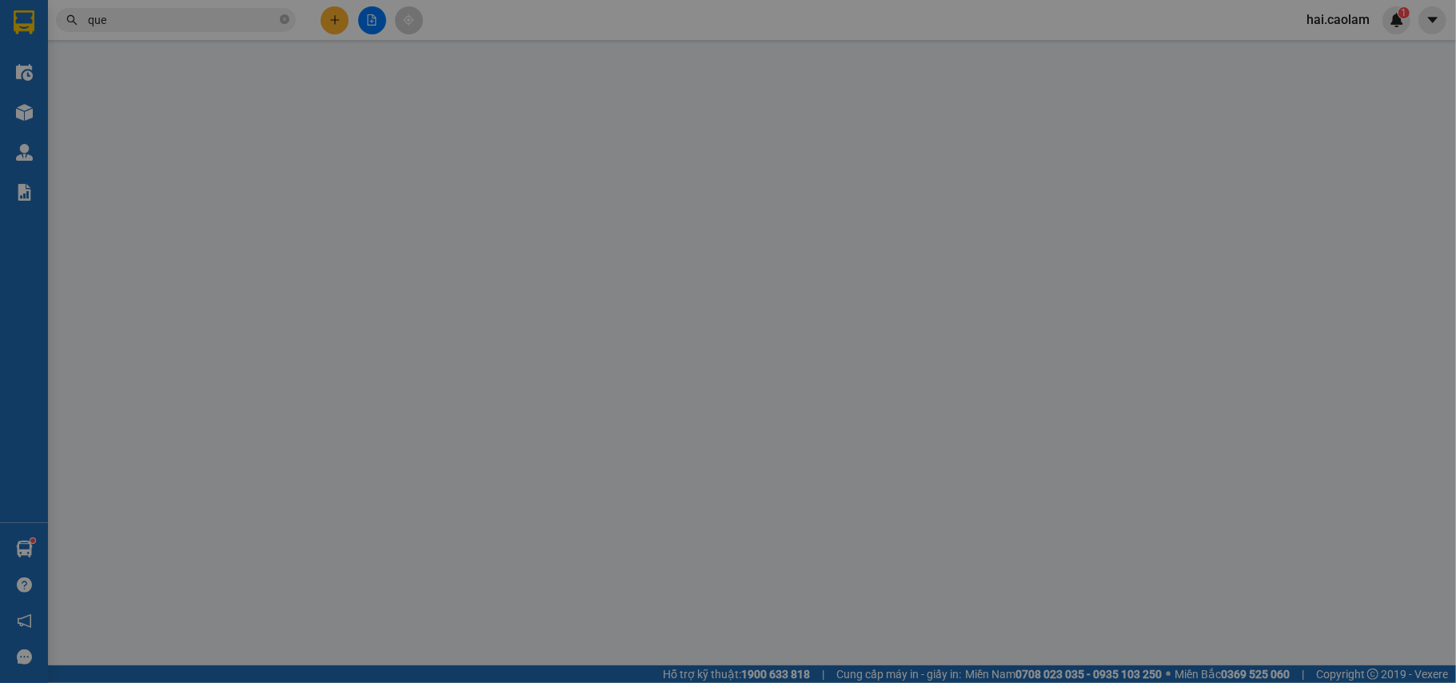
type input "0812628224"
type input "QUE"
type input "30.000"
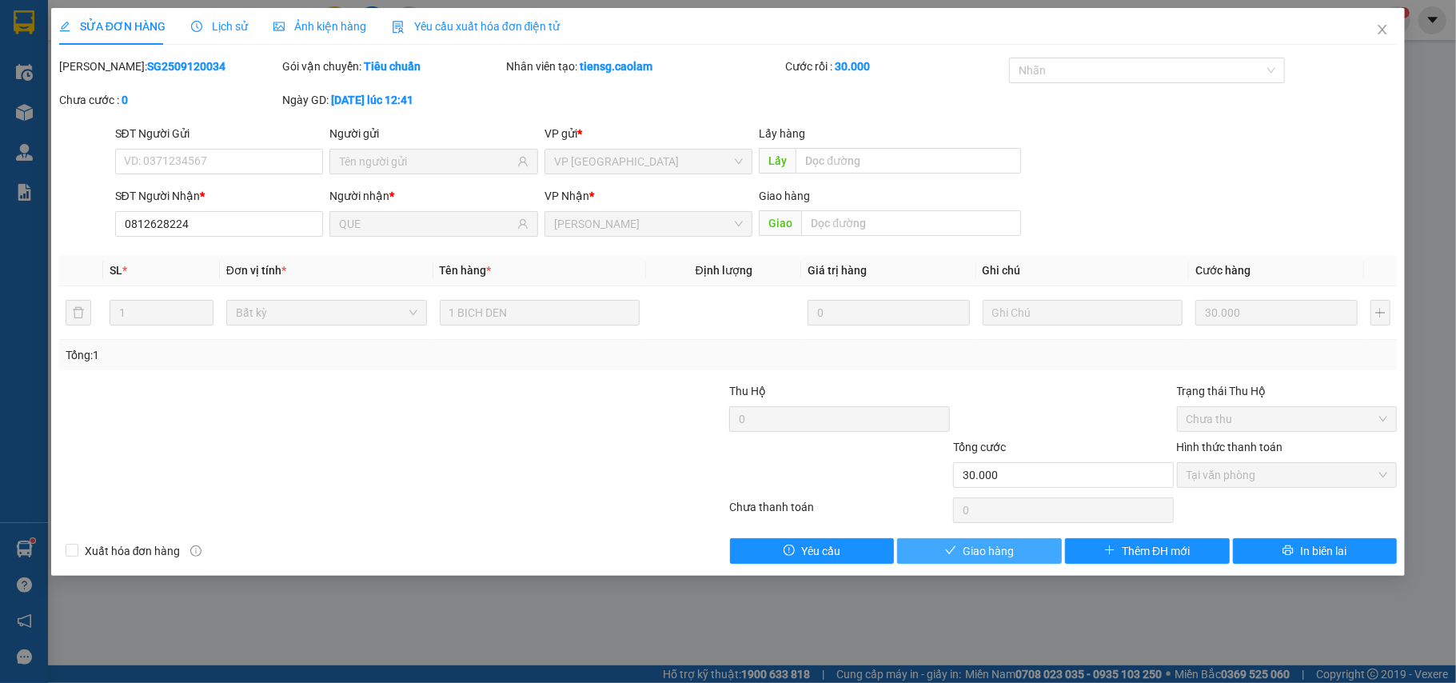
click at [989, 560] on span "Giao hàng" at bounding box center [988, 551] width 51 height 18
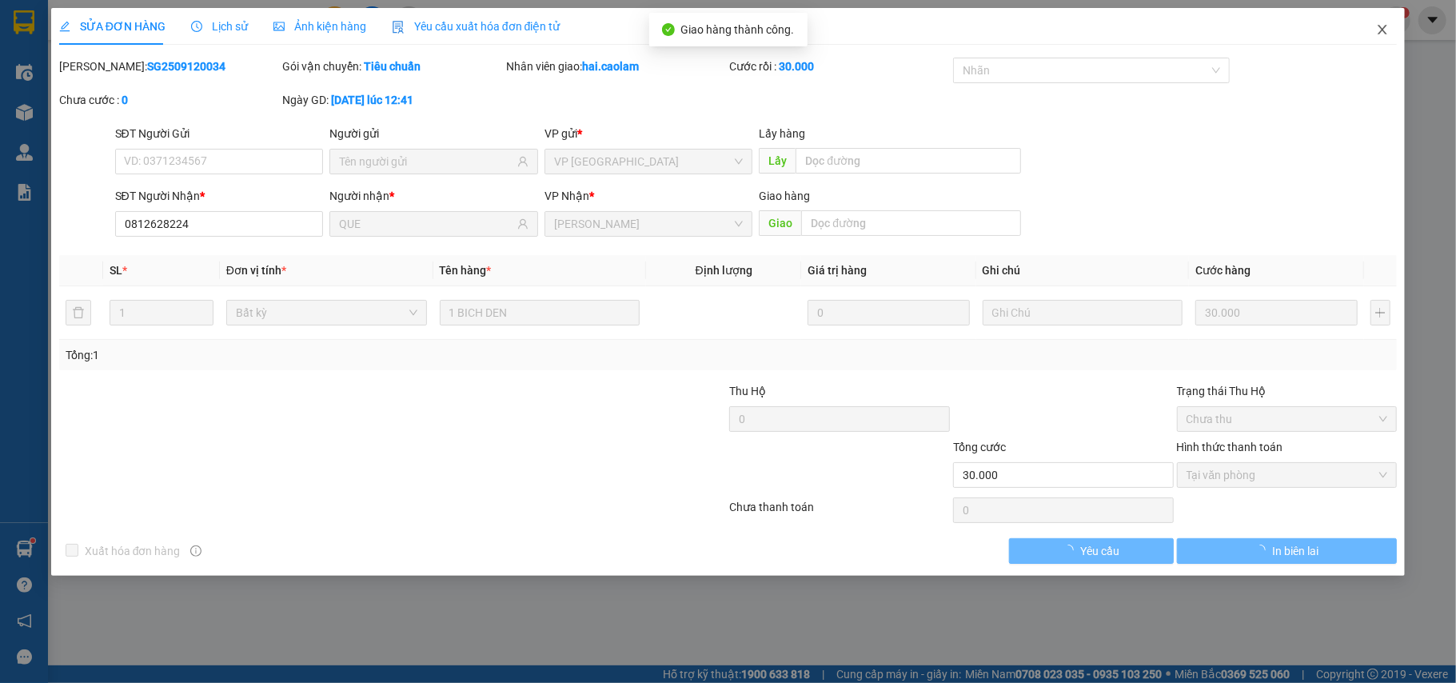
click at [1387, 30] on icon "close" at bounding box center [1382, 29] width 13 height 13
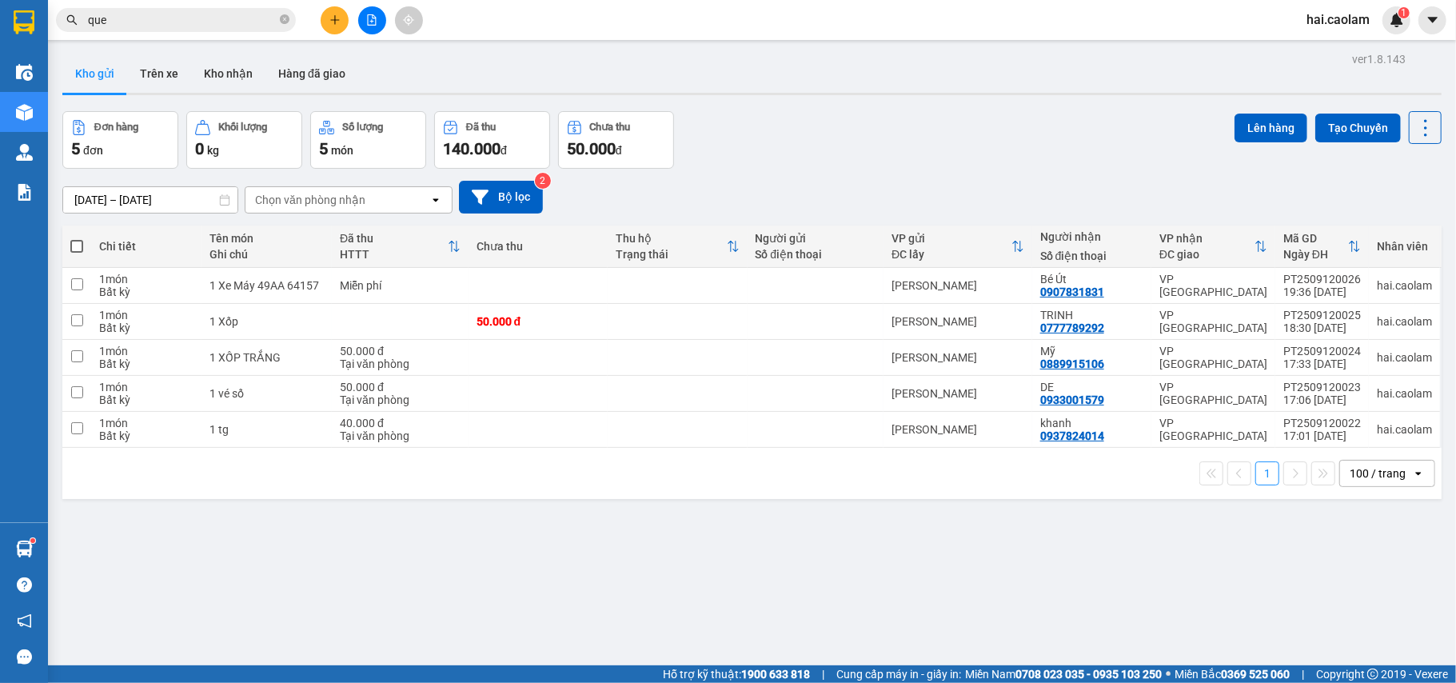
click at [213, 23] on input "que" at bounding box center [182, 20] width 189 height 18
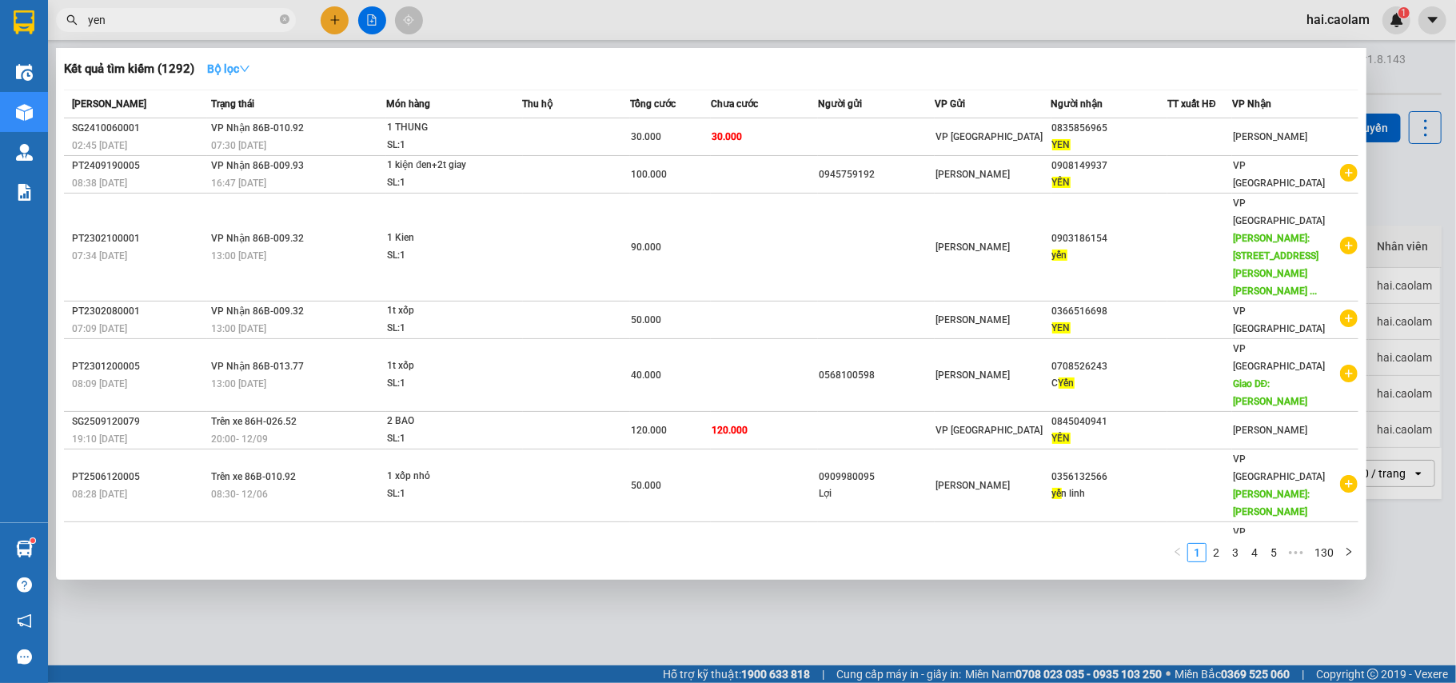
type input "yen"
click at [218, 75] on strong "Bộ lọc" at bounding box center [228, 68] width 43 height 13
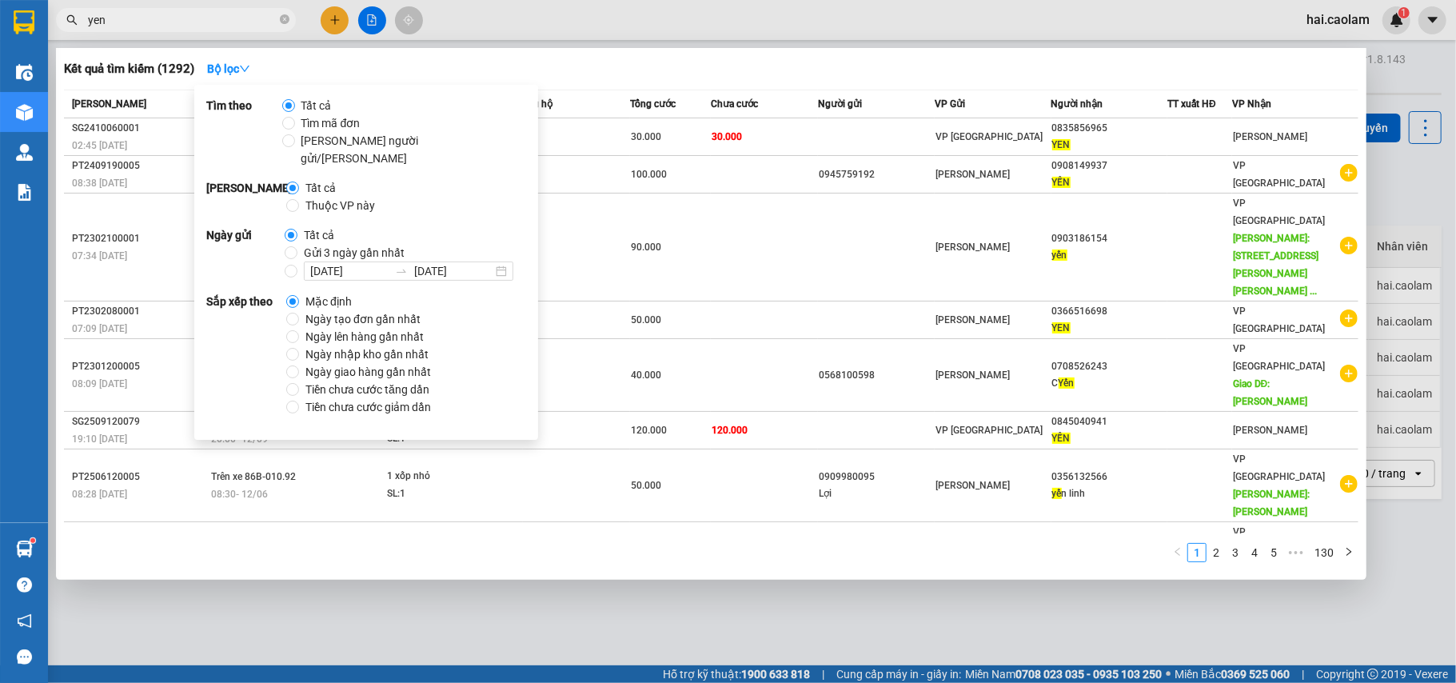
click at [381, 244] on span "Gửi 3 ngày gần nhất" at bounding box center [355, 253] width 114 height 18
click at [298, 246] on input "Gửi 3 ngày gần nhất" at bounding box center [291, 252] width 13 height 13
radio input "true"
radio input "false"
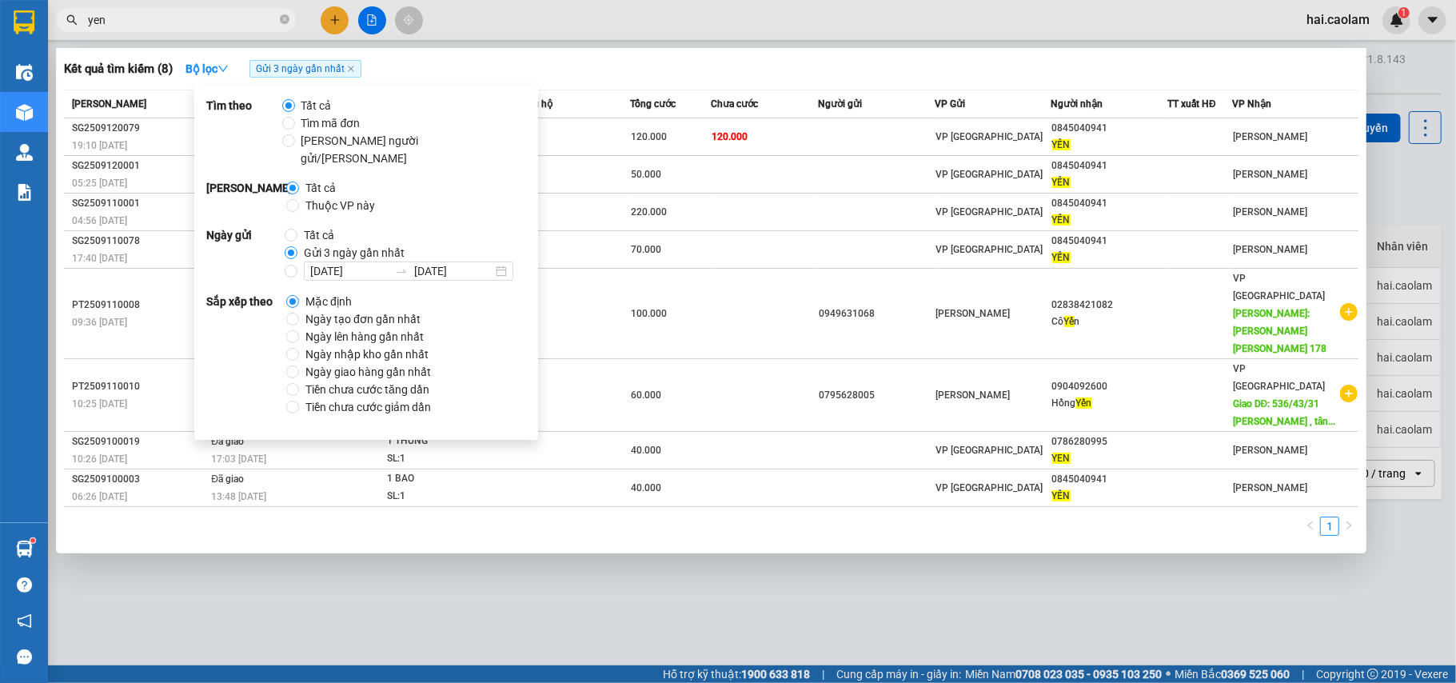
click at [769, 53] on div "Kết quả tìm kiếm ( 8 ) Bộ lọc Gửi 3 ngày gần nhất Mã ĐH Trạng thái Món hàng Thu…" at bounding box center [711, 300] width 1311 height 505
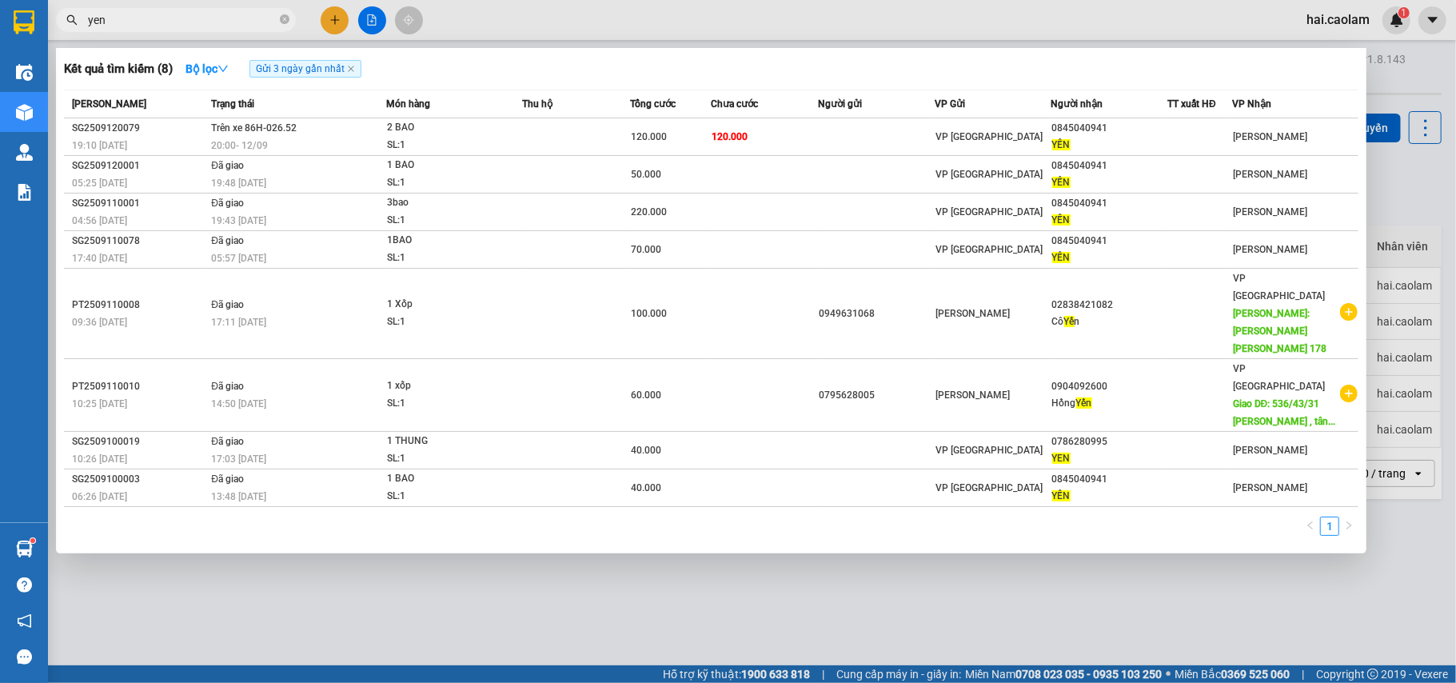
click at [278, 19] on span "yen" at bounding box center [176, 20] width 240 height 24
click at [290, 22] on span "yen" at bounding box center [176, 20] width 240 height 24
click at [282, 22] on icon "close-circle" at bounding box center [285, 19] width 10 height 10
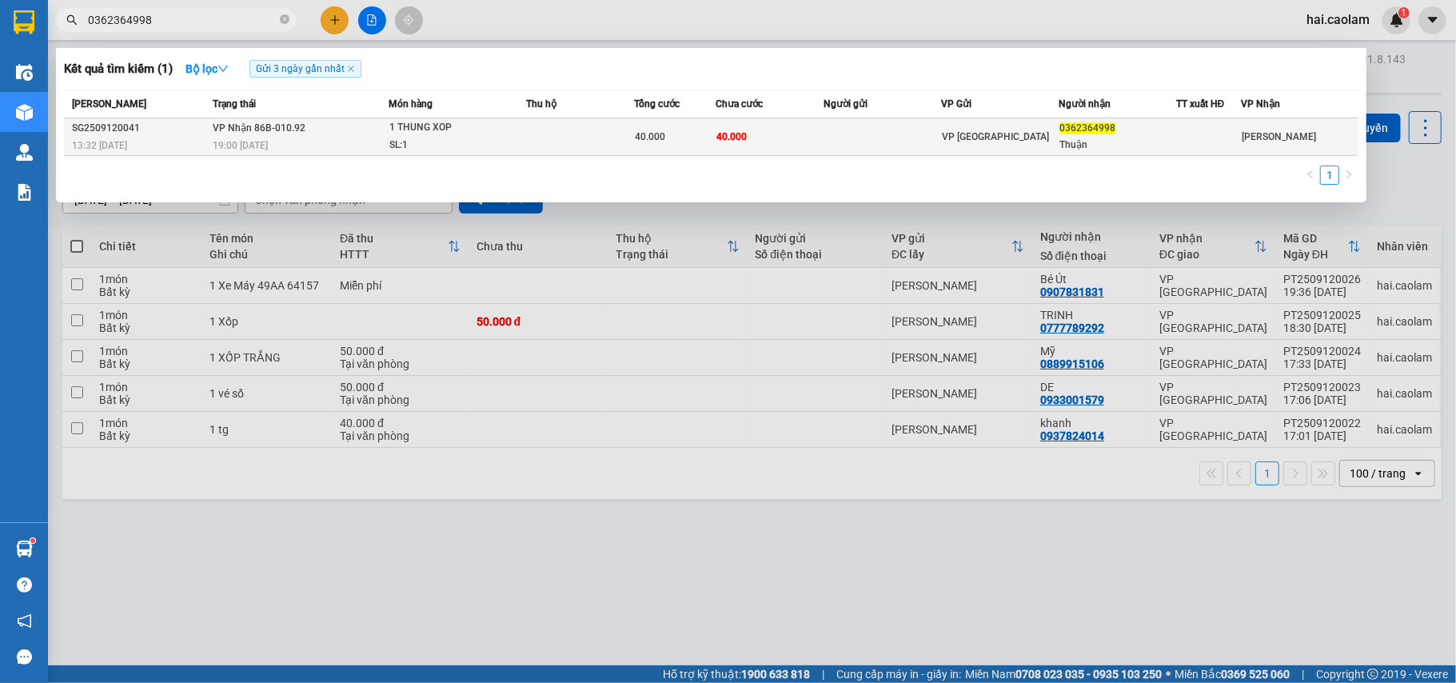
type input "0362364998"
click at [390, 138] on div "SL: 1" at bounding box center [450, 146] width 120 height 18
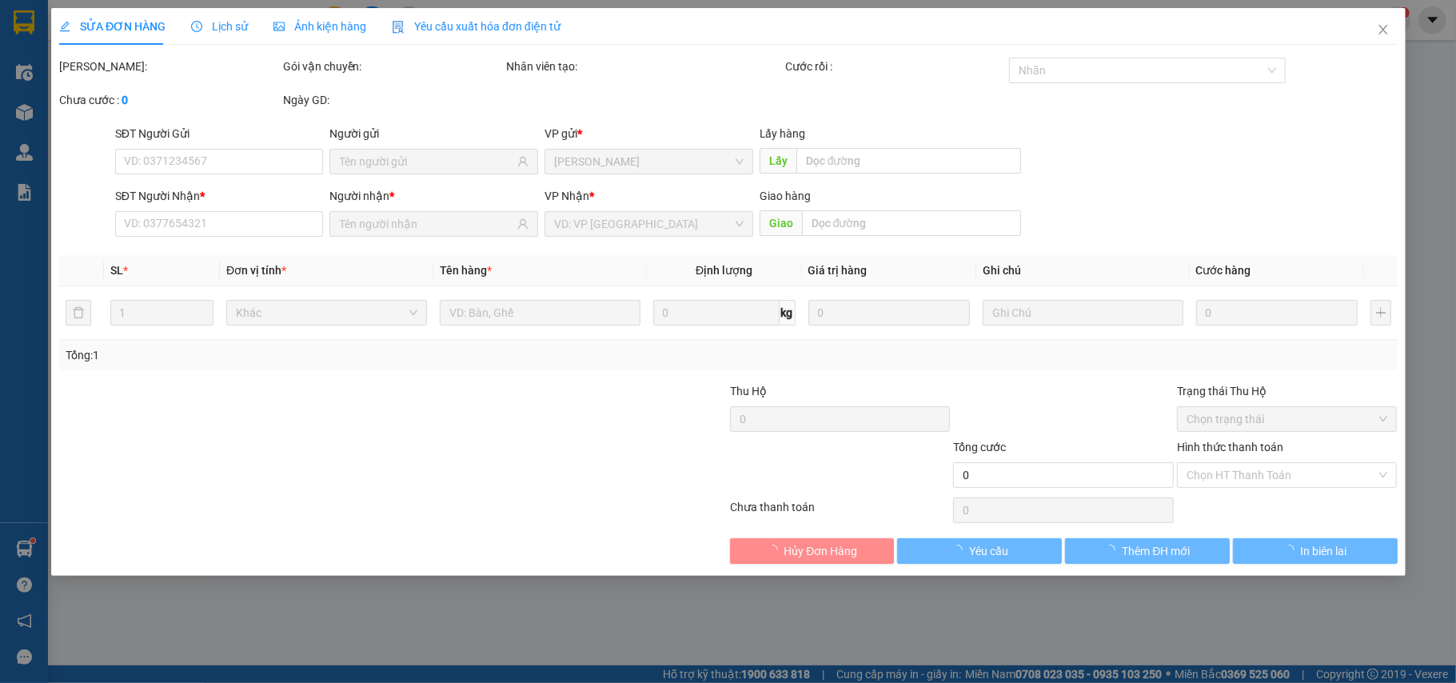
type input "0362364998"
type input "Thuận"
type input "40.000"
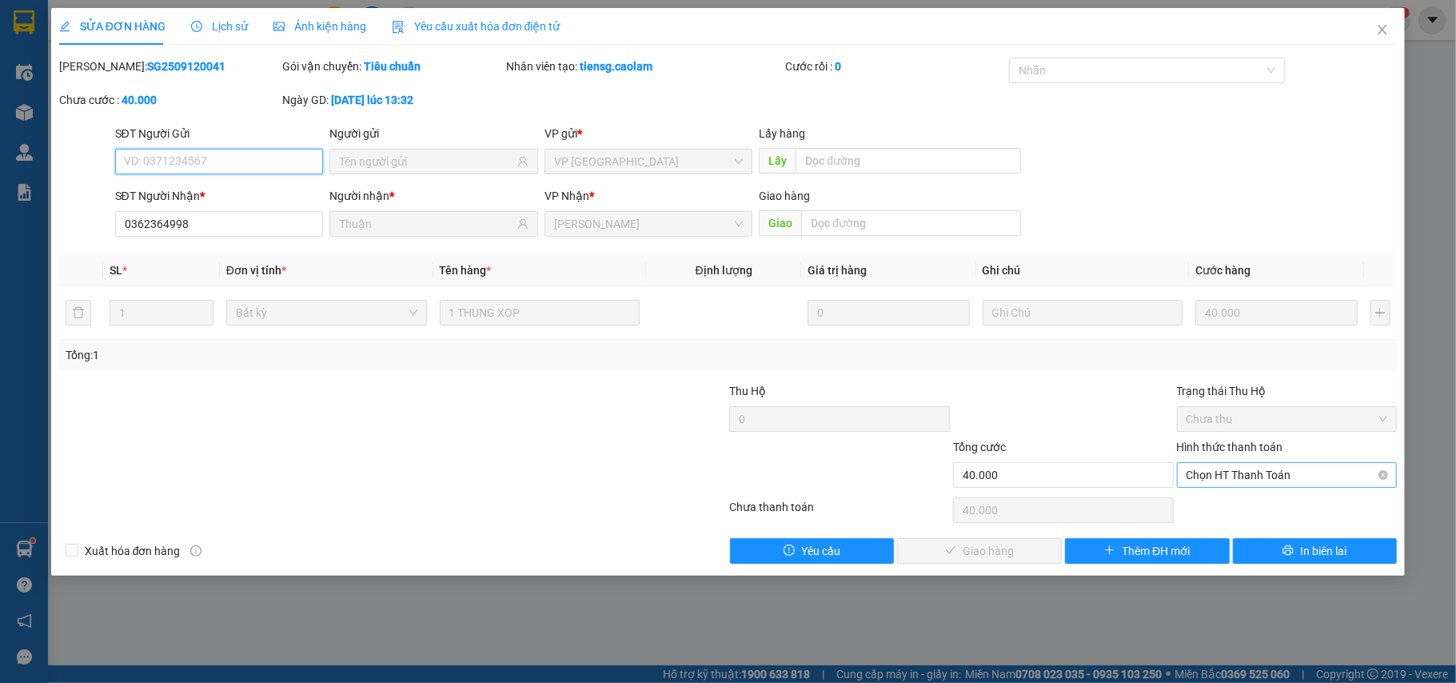
click at [1204, 481] on span "Chọn HT Thanh Toán" at bounding box center [1288, 475] width 202 height 24
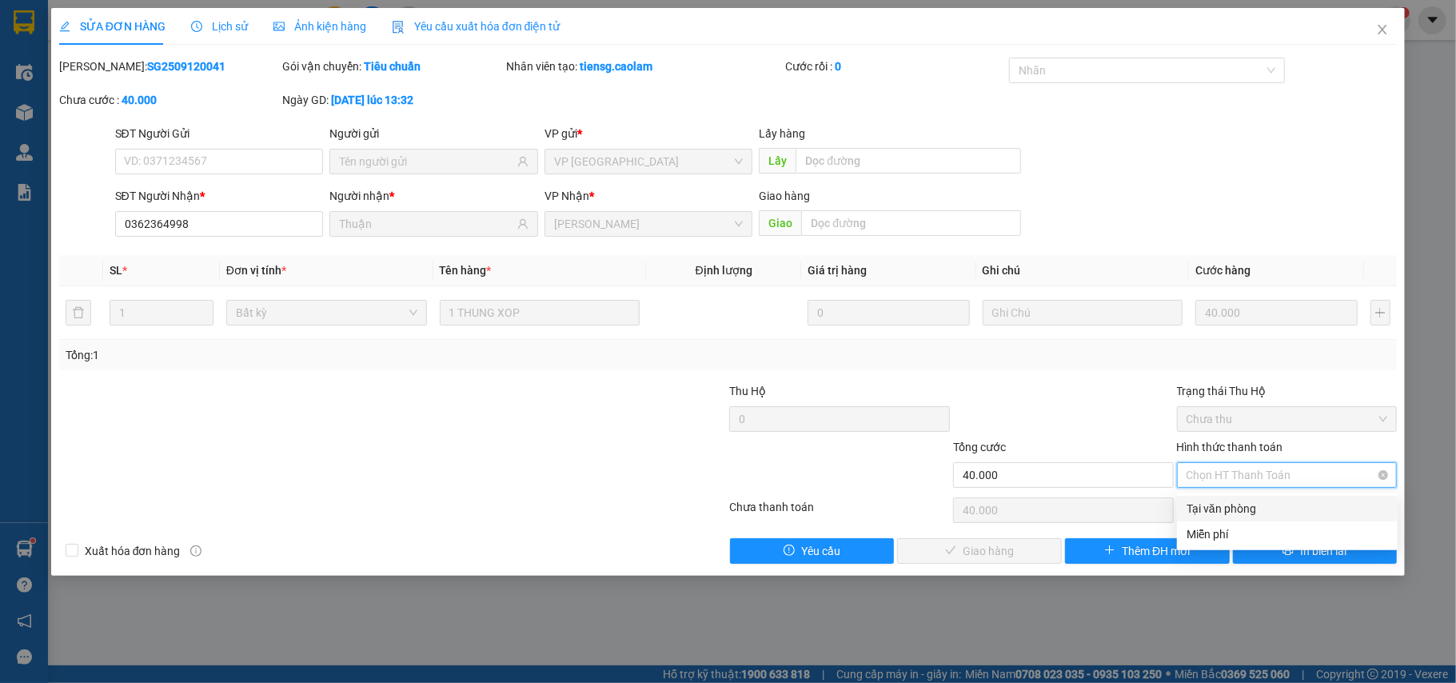
click at [1203, 497] on div "Tại văn phòng" at bounding box center [1287, 509] width 221 height 26
type input "0"
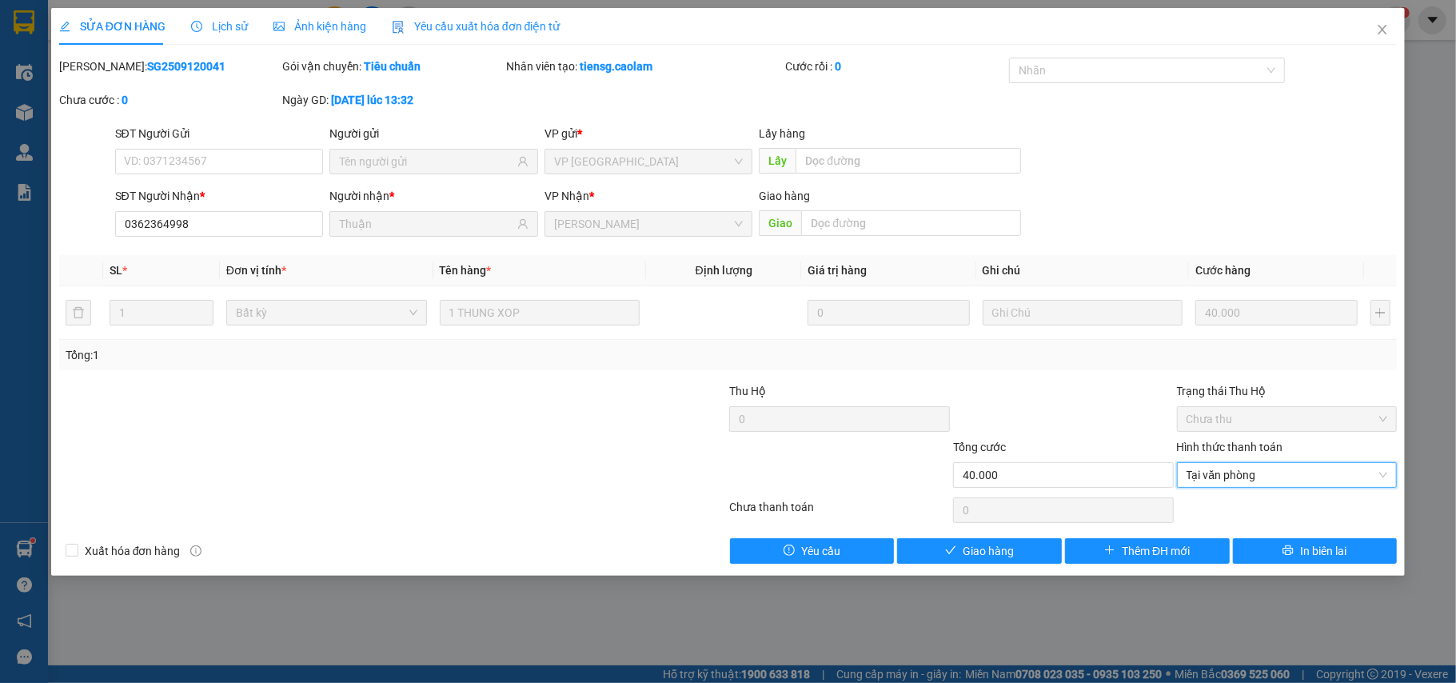
click at [1216, 462] on div "Hình thức thanh toán" at bounding box center [1287, 450] width 221 height 24
click at [993, 545] on span "Giao hàng" at bounding box center [988, 551] width 51 height 18
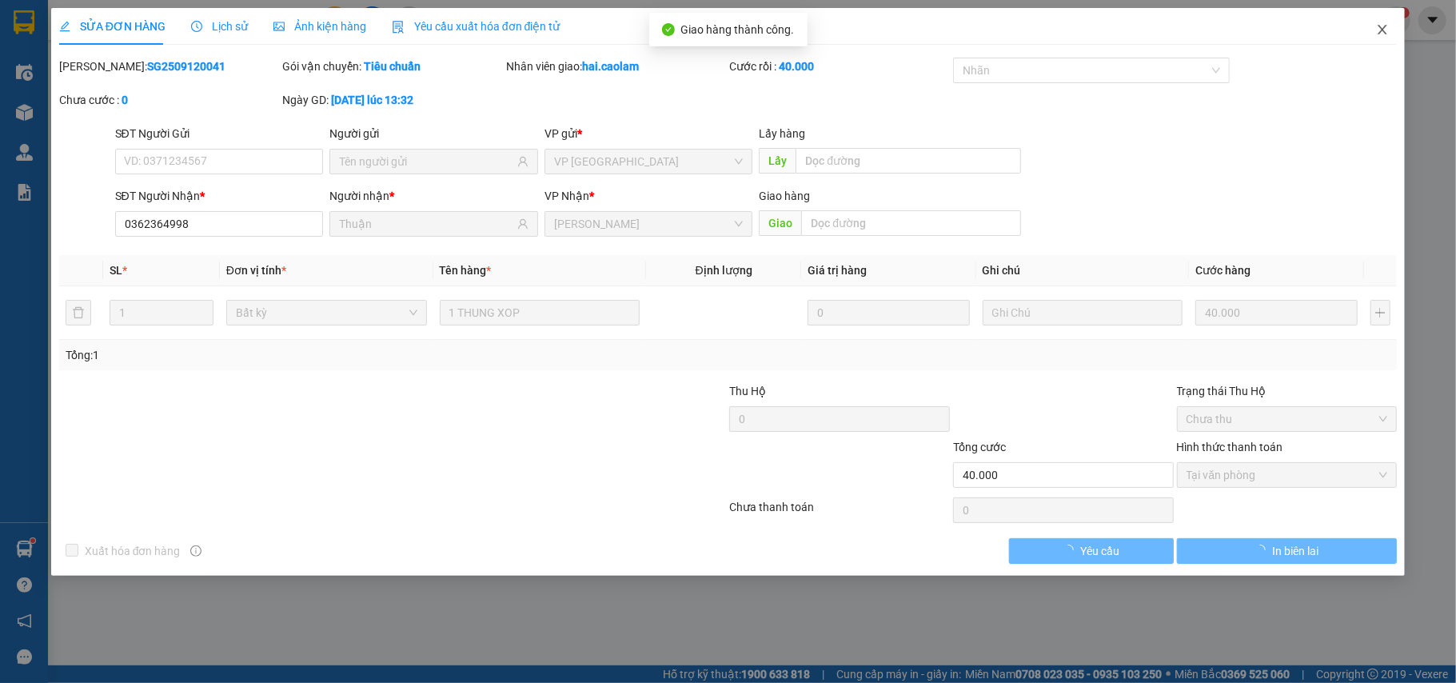
click at [1382, 23] on span "Close" at bounding box center [1382, 30] width 45 height 45
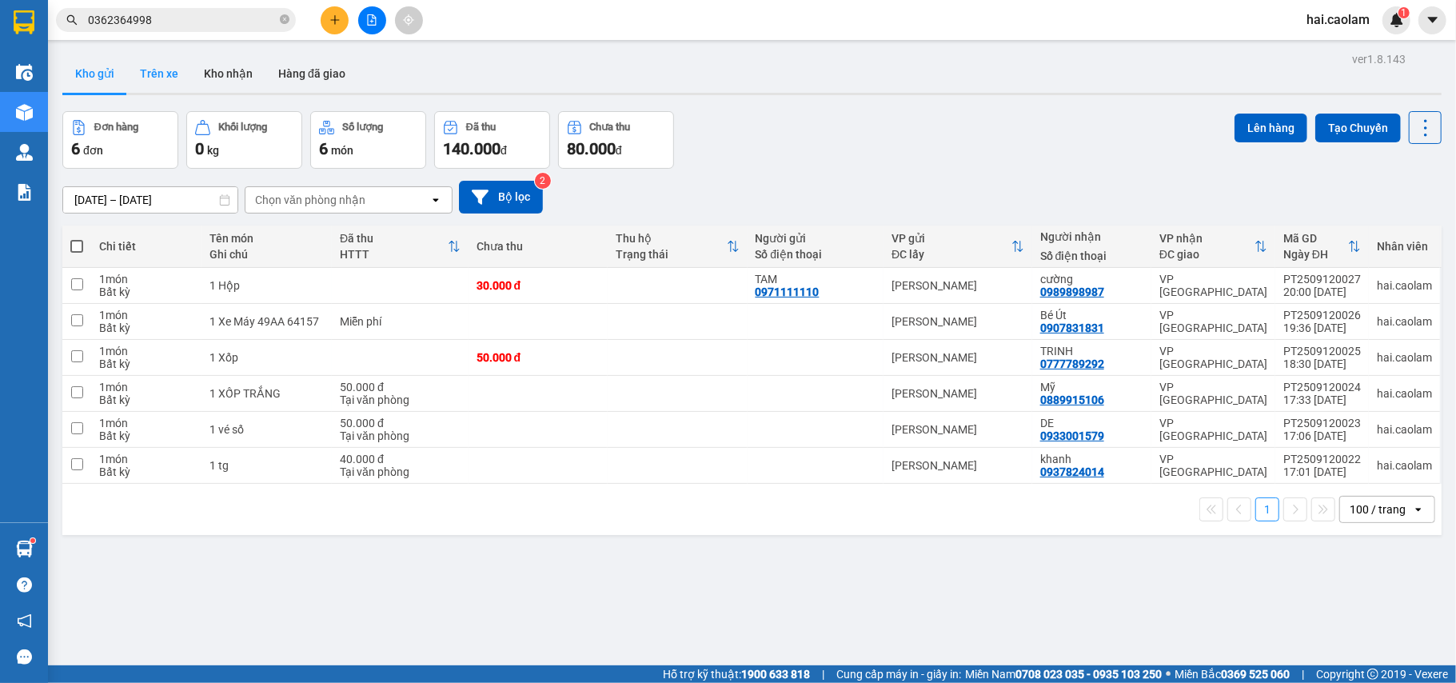
click at [151, 71] on button "Trên xe" at bounding box center [159, 73] width 64 height 38
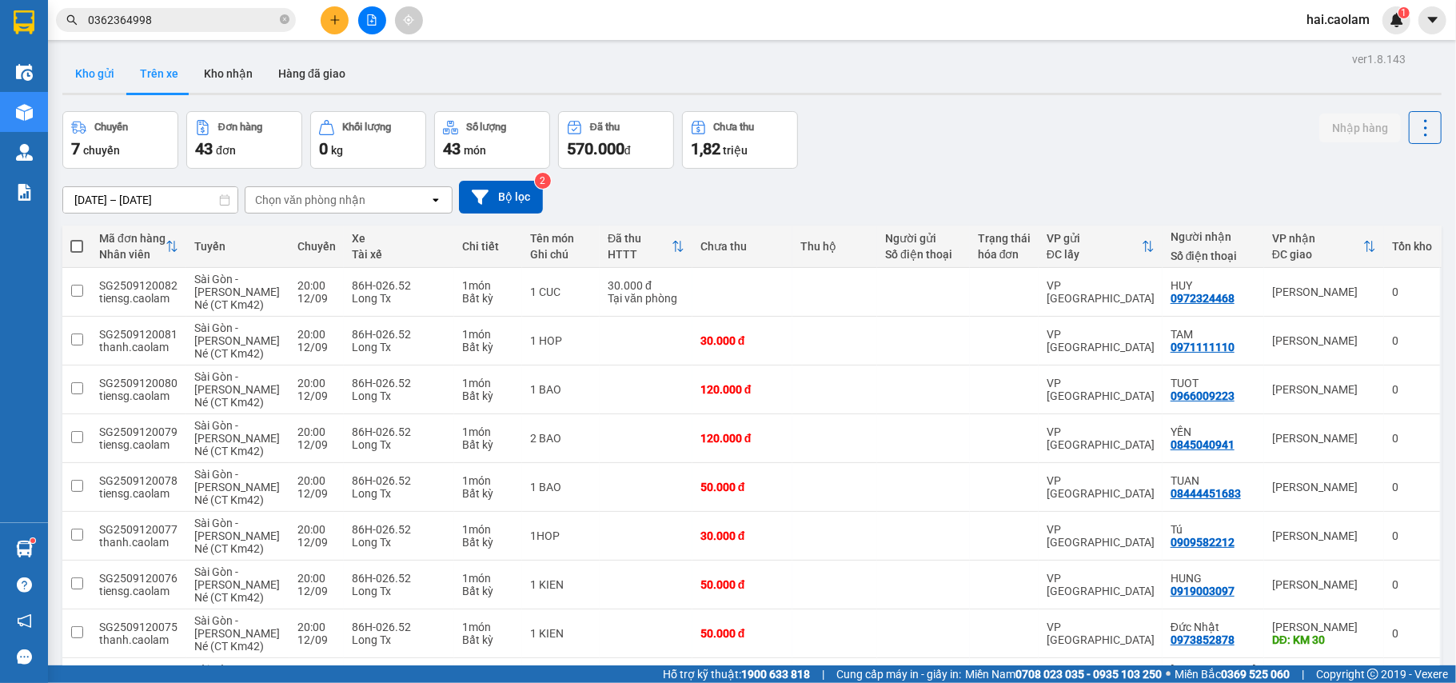
click at [101, 75] on button "Kho gửi" at bounding box center [94, 73] width 65 height 38
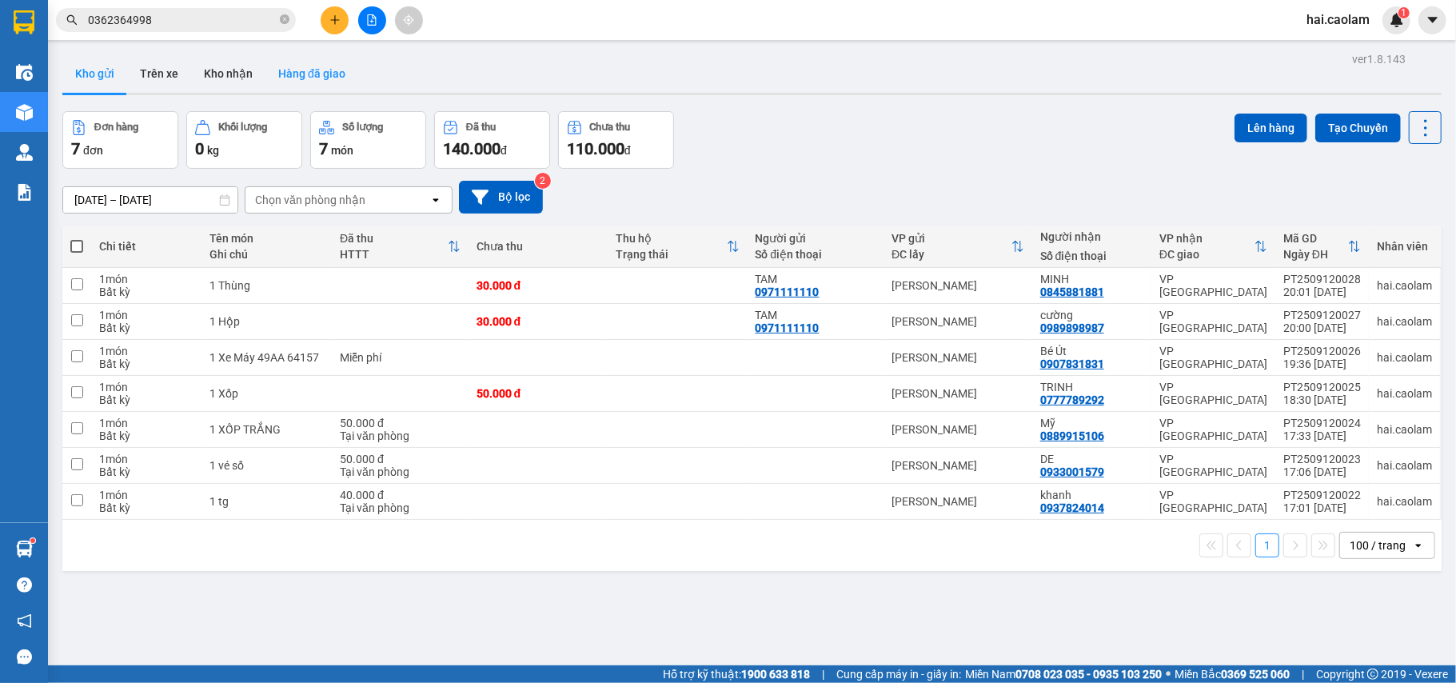
click at [349, 80] on button "Hàng đã giao" at bounding box center [312, 73] width 93 height 38
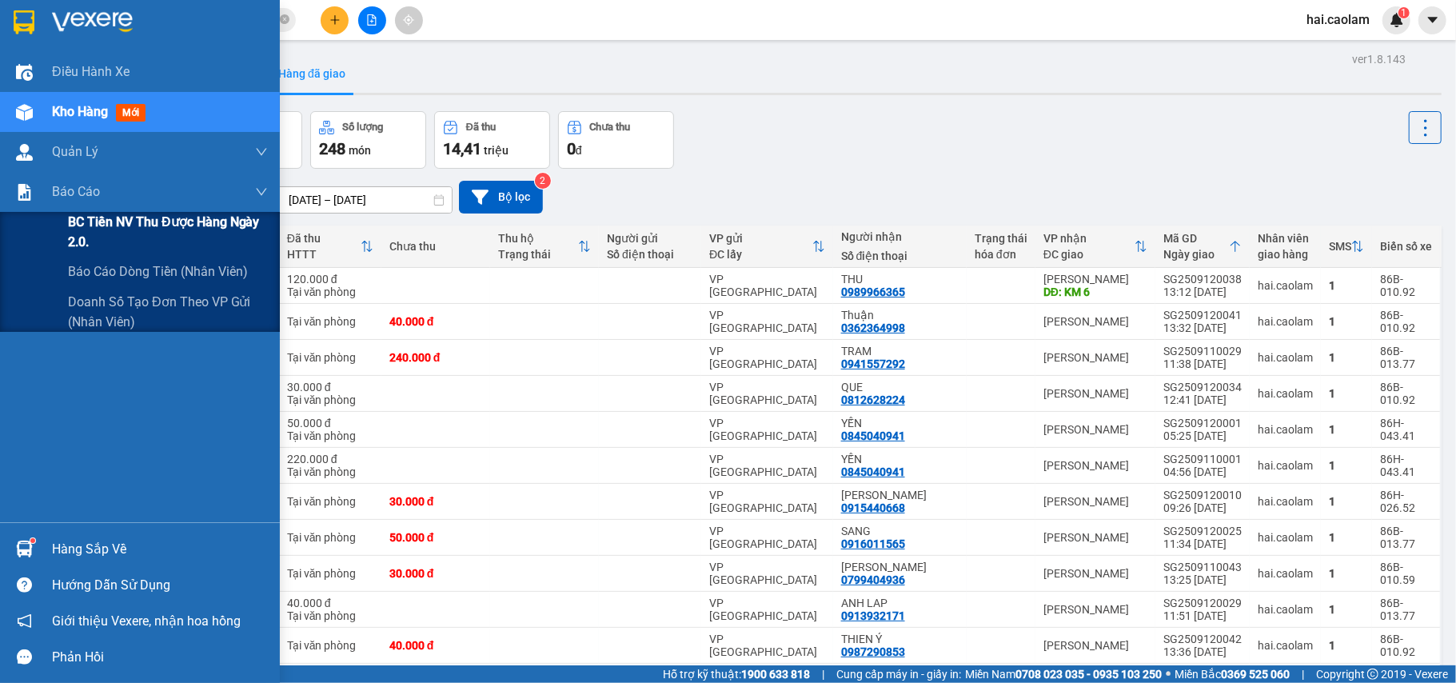
click at [142, 246] on span "BC Tiền NV thu được hàng ngày 2.0." at bounding box center [168, 232] width 200 height 40
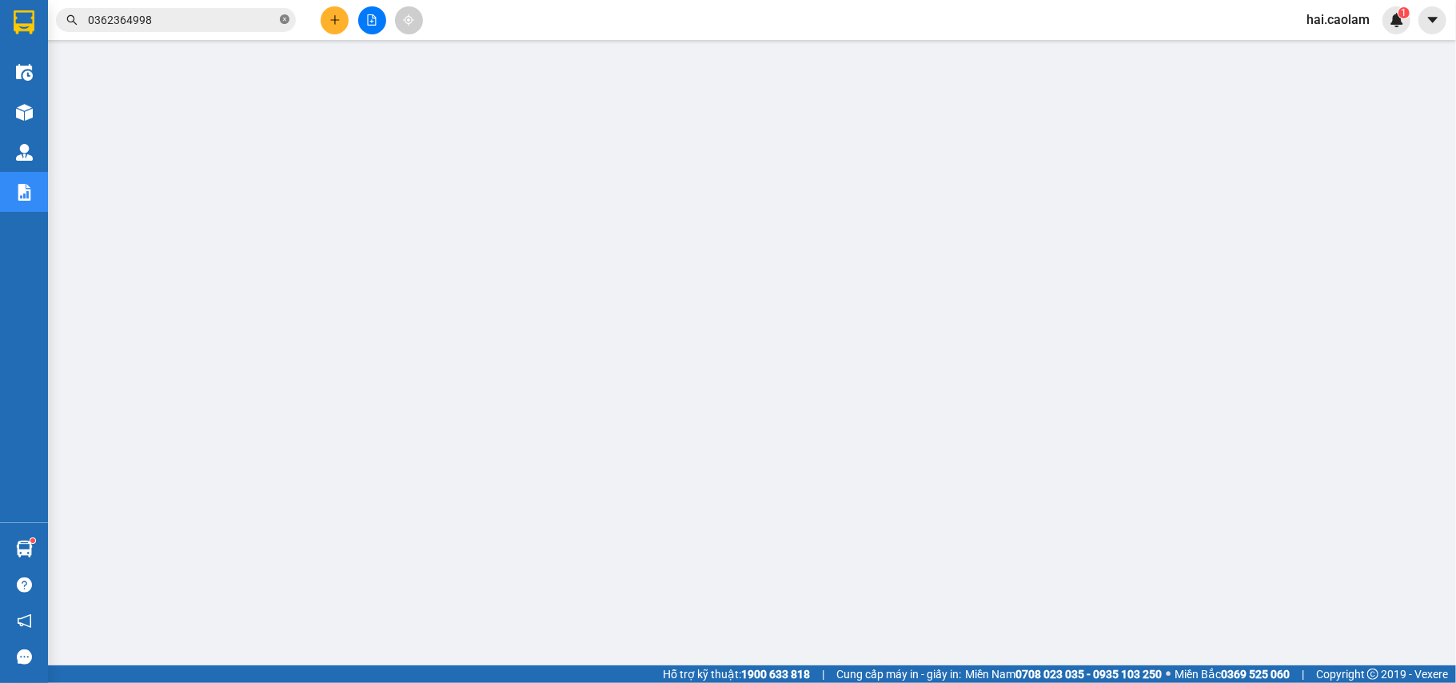
click at [280, 19] on icon "close-circle" at bounding box center [285, 19] width 10 height 10
click at [251, 19] on input "text" at bounding box center [182, 20] width 189 height 18
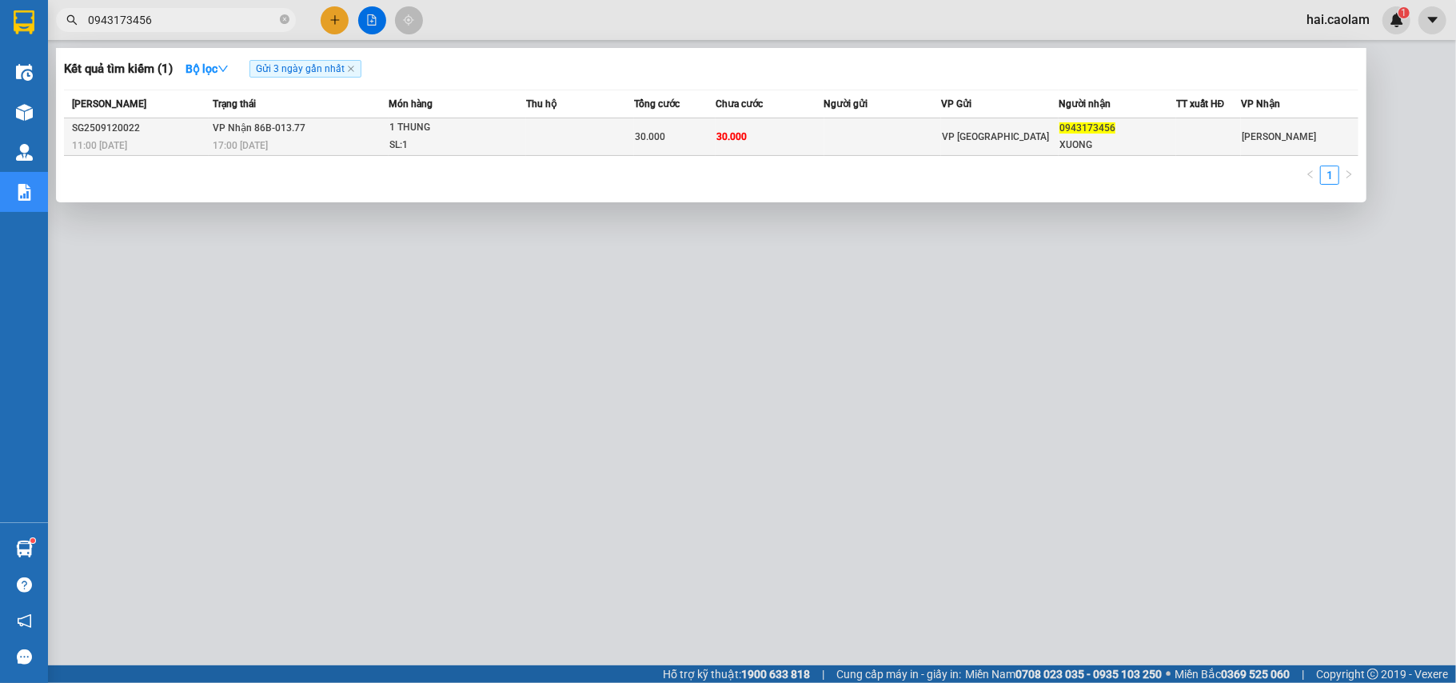
type input "0943173456"
click at [654, 138] on span "30.000" at bounding box center [650, 136] width 30 height 11
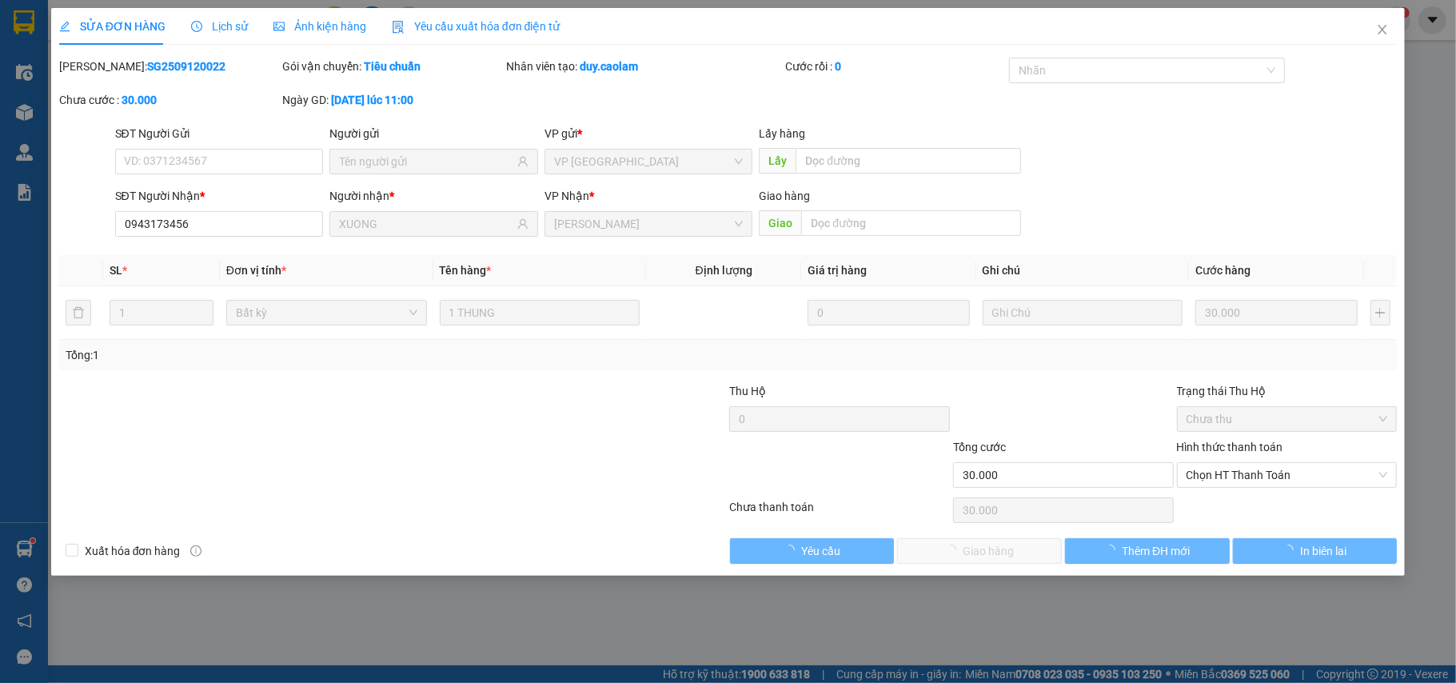
type input "0943173456"
type input "XUONG"
type input "30.000"
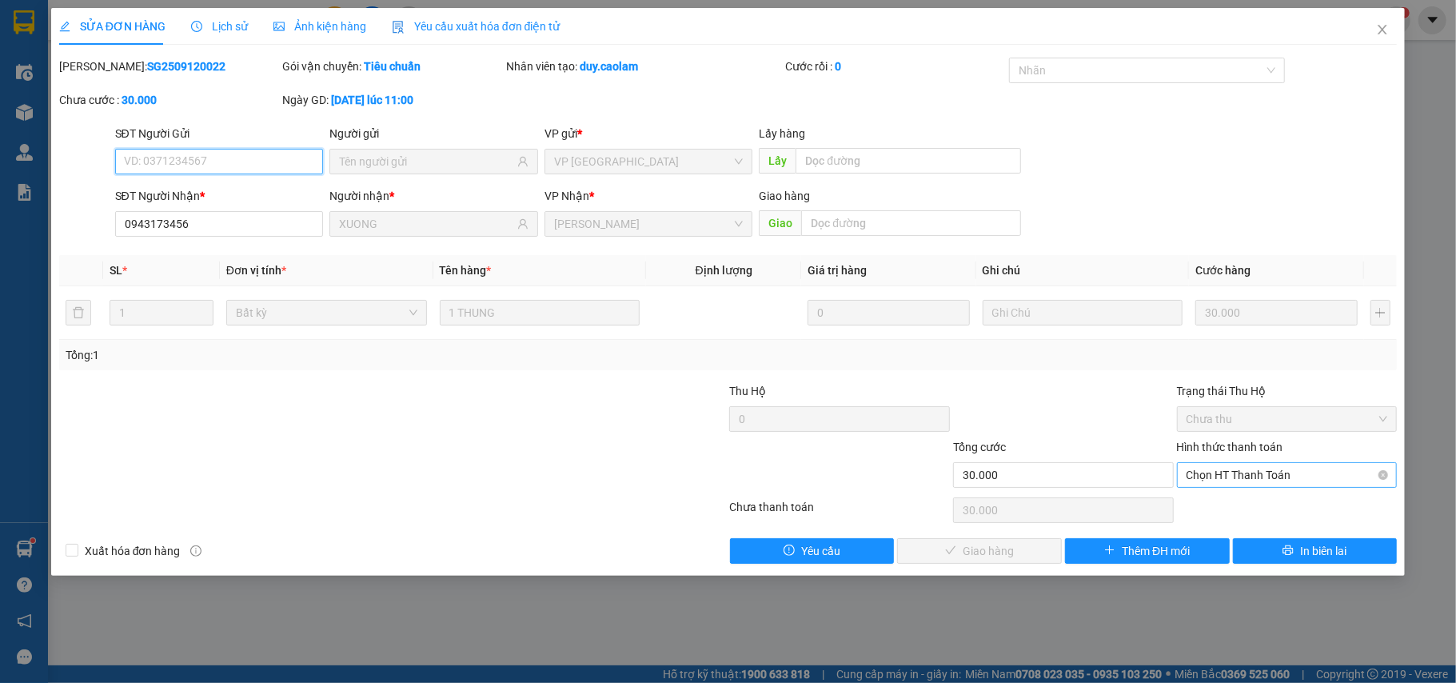
click at [1236, 480] on span "Chọn HT Thanh Toán" at bounding box center [1288, 475] width 202 height 24
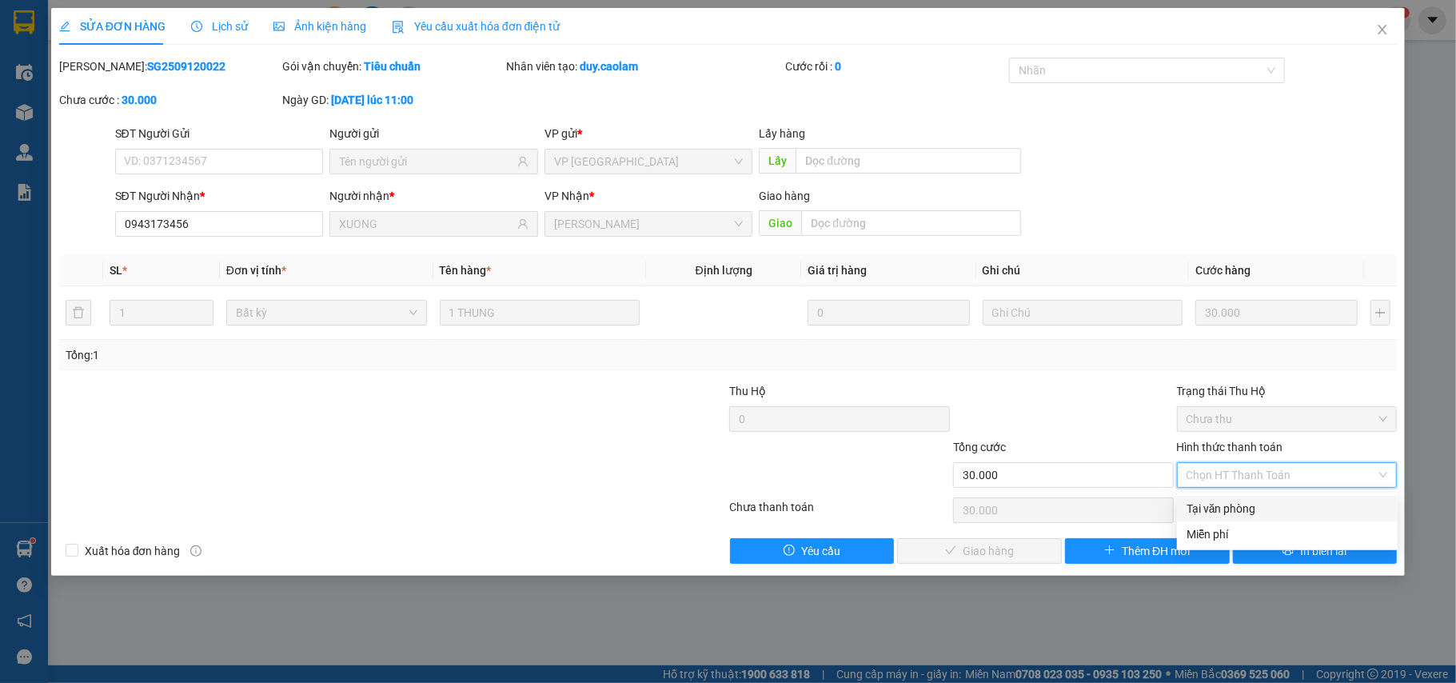
click at [1226, 504] on div "Tại văn phòng" at bounding box center [1288, 509] width 202 height 18
type input "0"
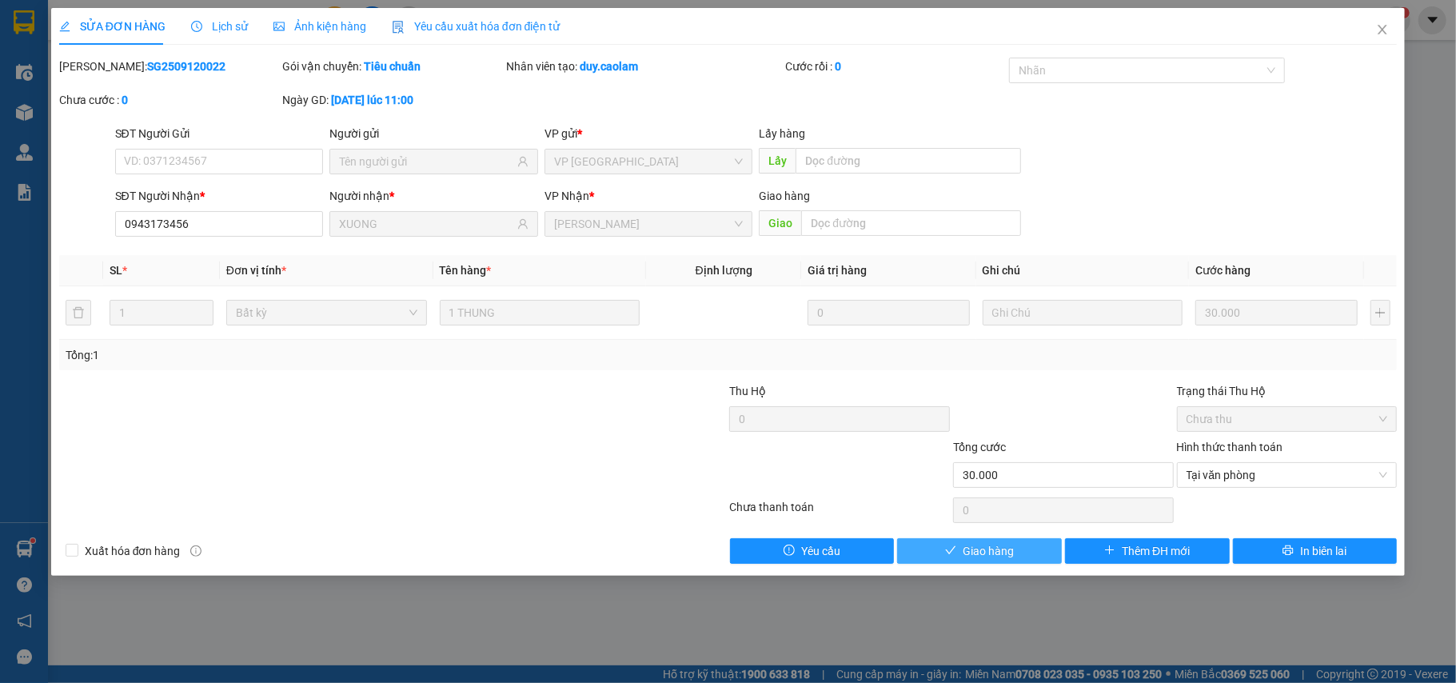
click at [1012, 563] on button "Giao hàng" at bounding box center [979, 551] width 165 height 26
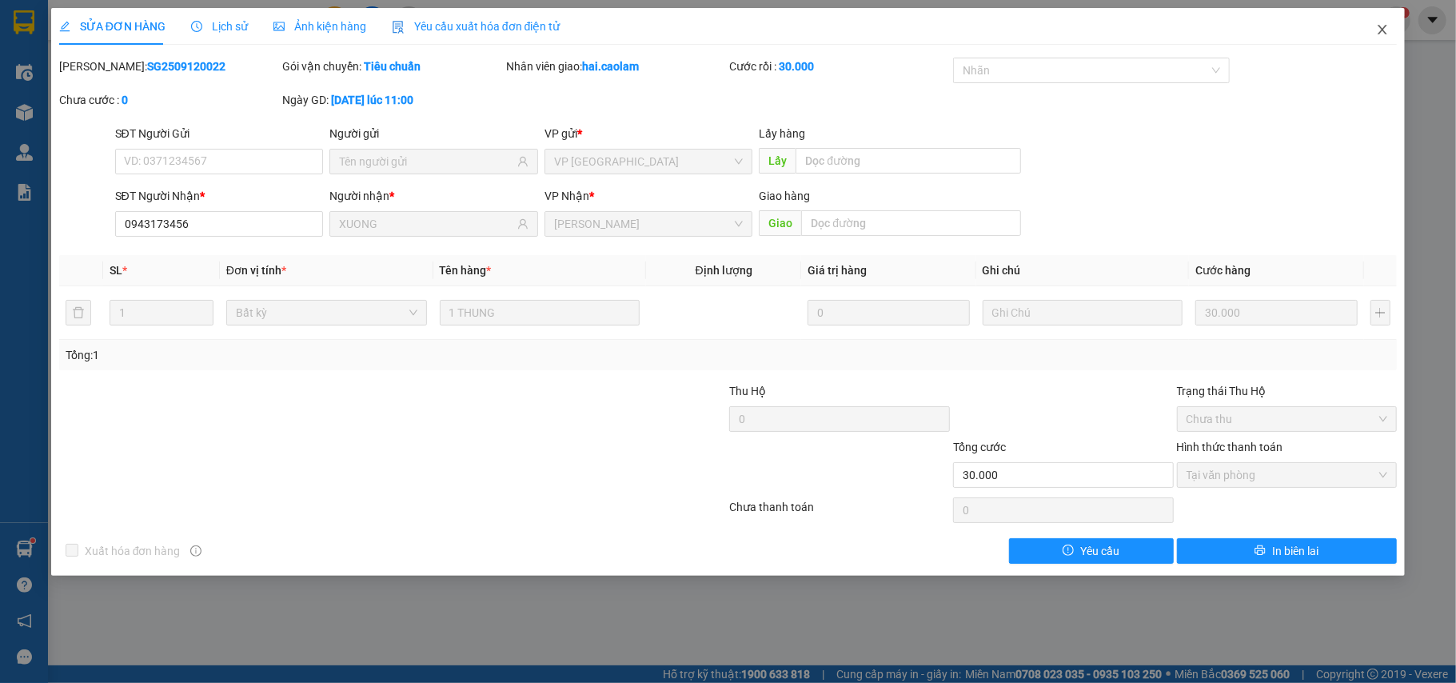
click at [1376, 33] on span "Close" at bounding box center [1382, 30] width 45 height 45
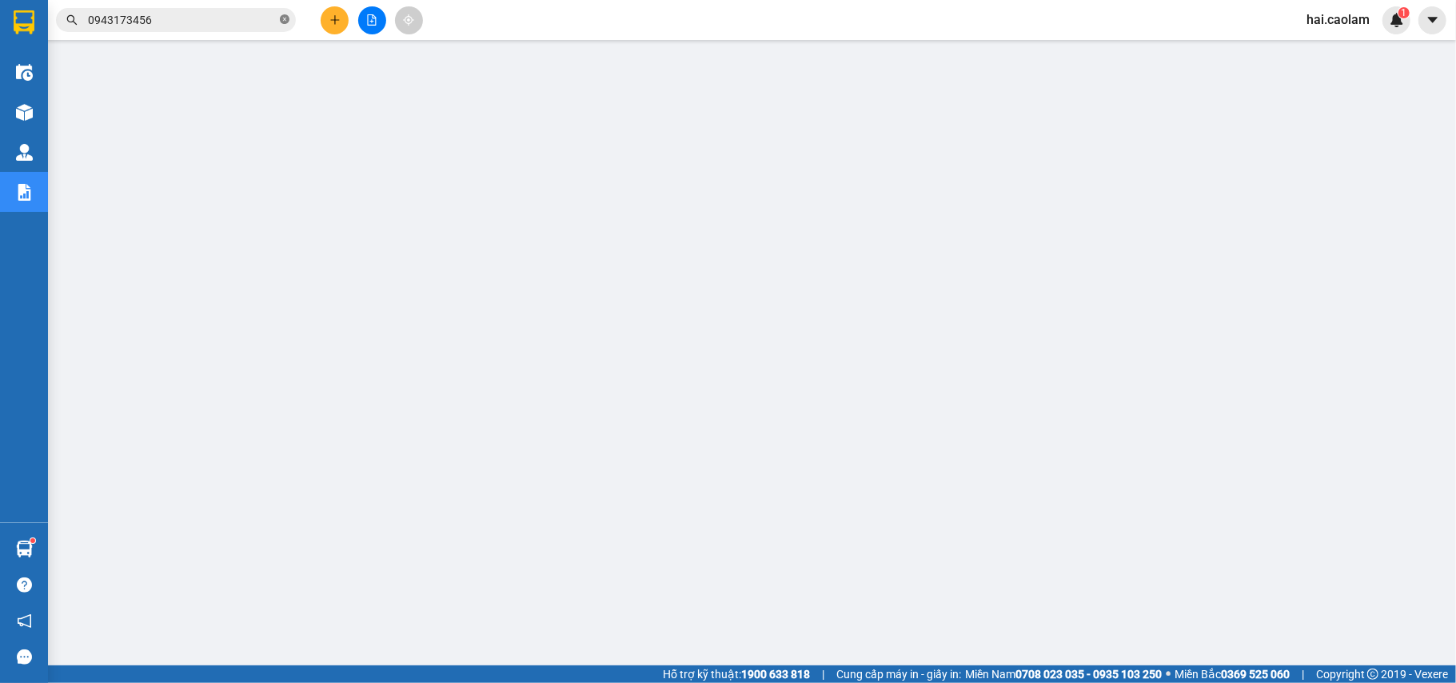
click at [286, 14] on icon "close-circle" at bounding box center [285, 19] width 10 height 10
click at [246, 24] on input "text" at bounding box center [182, 20] width 189 height 18
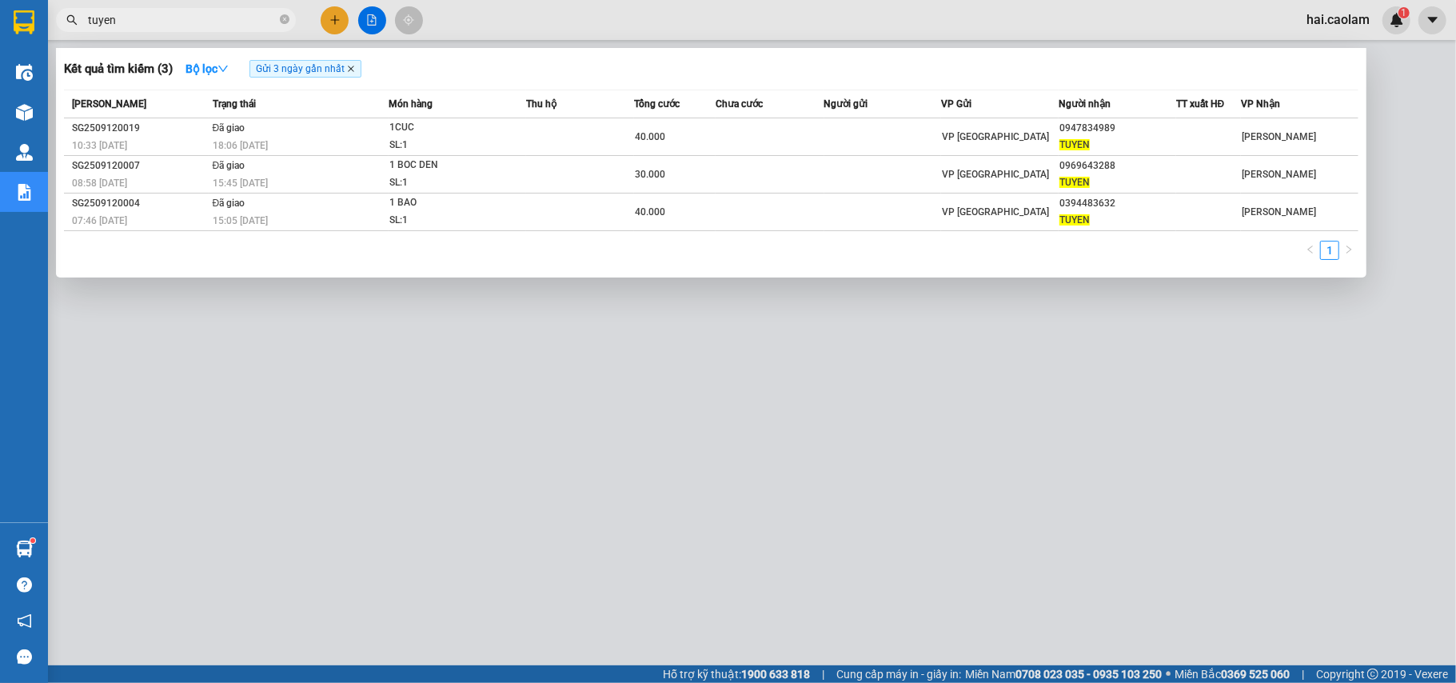
type input "tuyen"
click at [354, 71] on icon "close" at bounding box center [351, 69] width 8 height 8
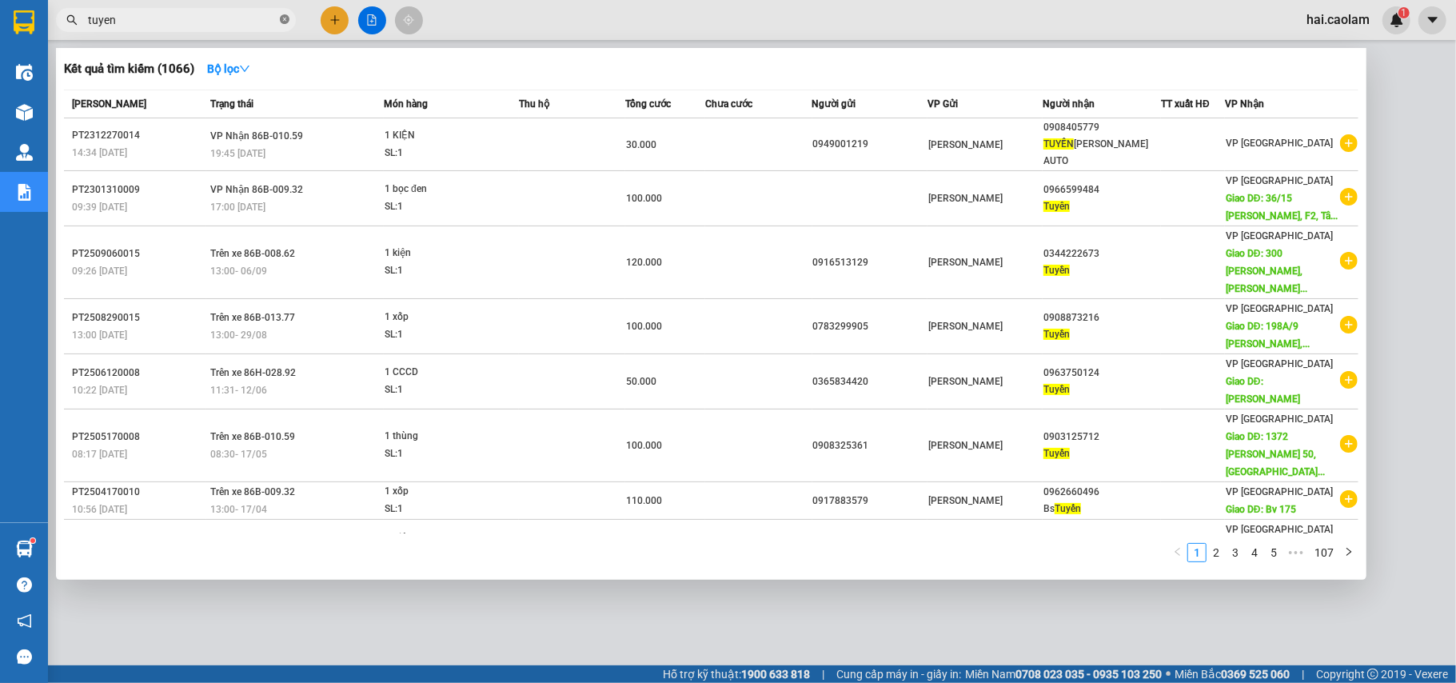
click at [285, 21] on icon "close-circle" at bounding box center [285, 19] width 10 height 10
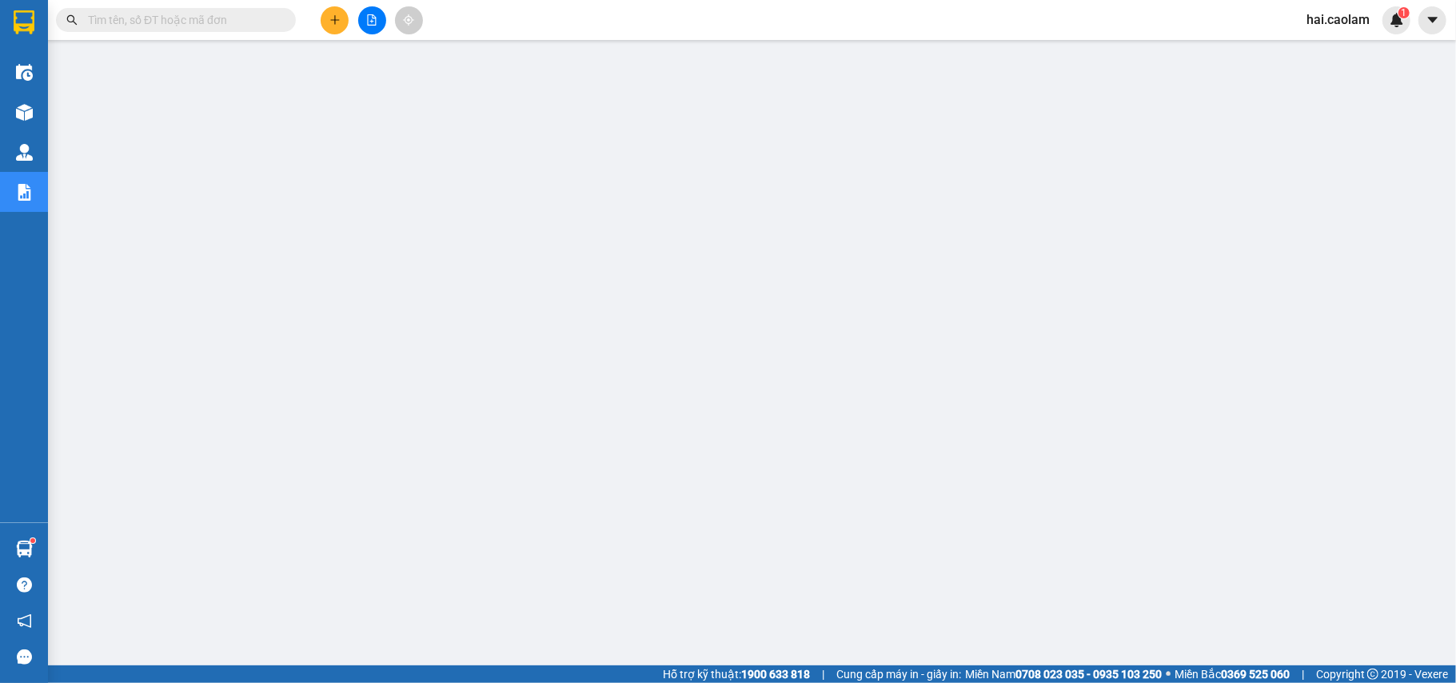
click at [230, 23] on input "text" at bounding box center [182, 20] width 189 height 18
type input "i"
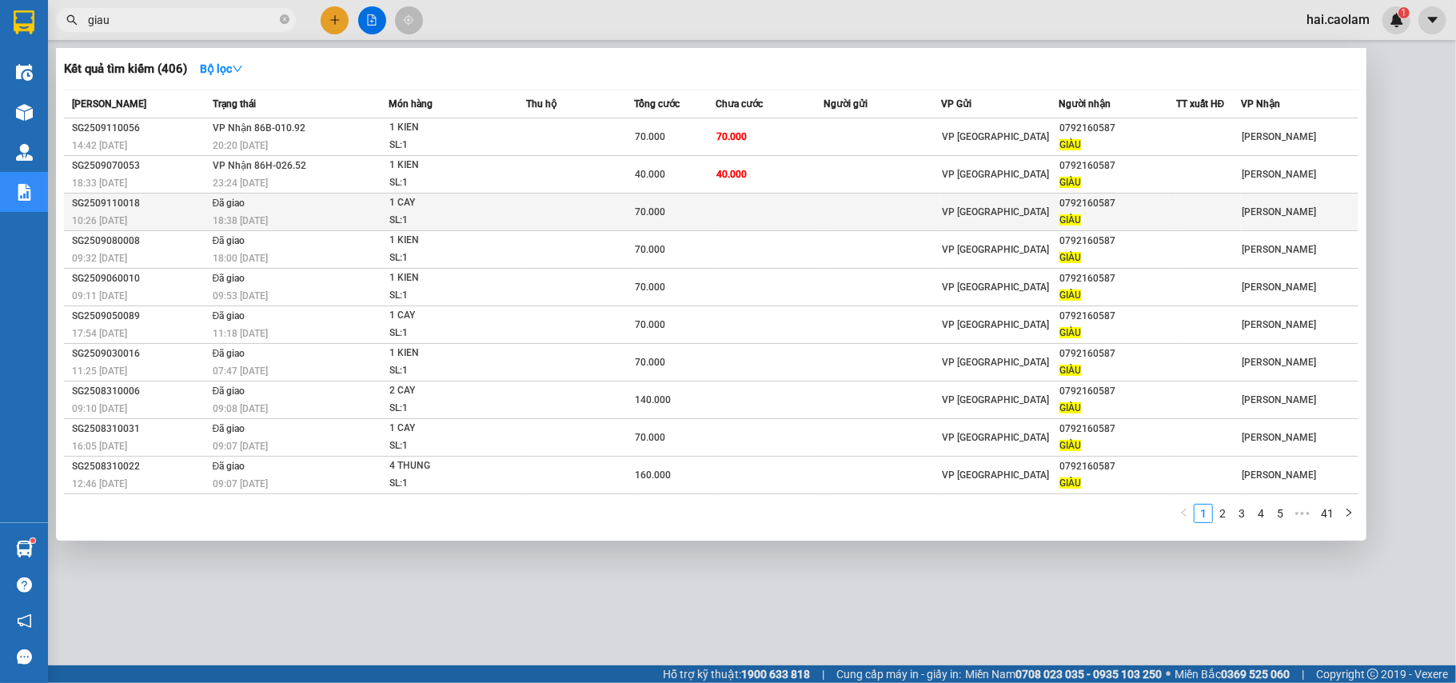
type input "giau"
click at [861, 195] on td at bounding box center [884, 213] width 118 height 38
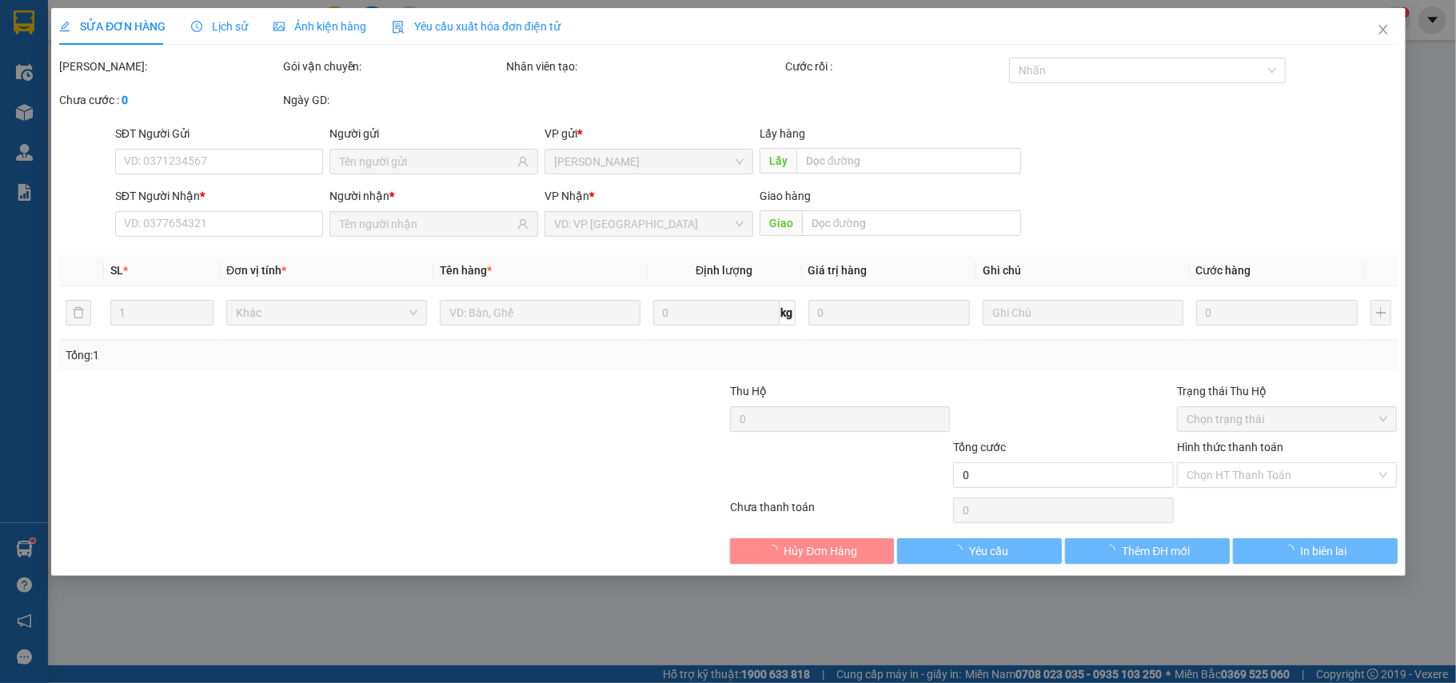
type input "0792160587"
type input "GIÀU"
type input "70.000"
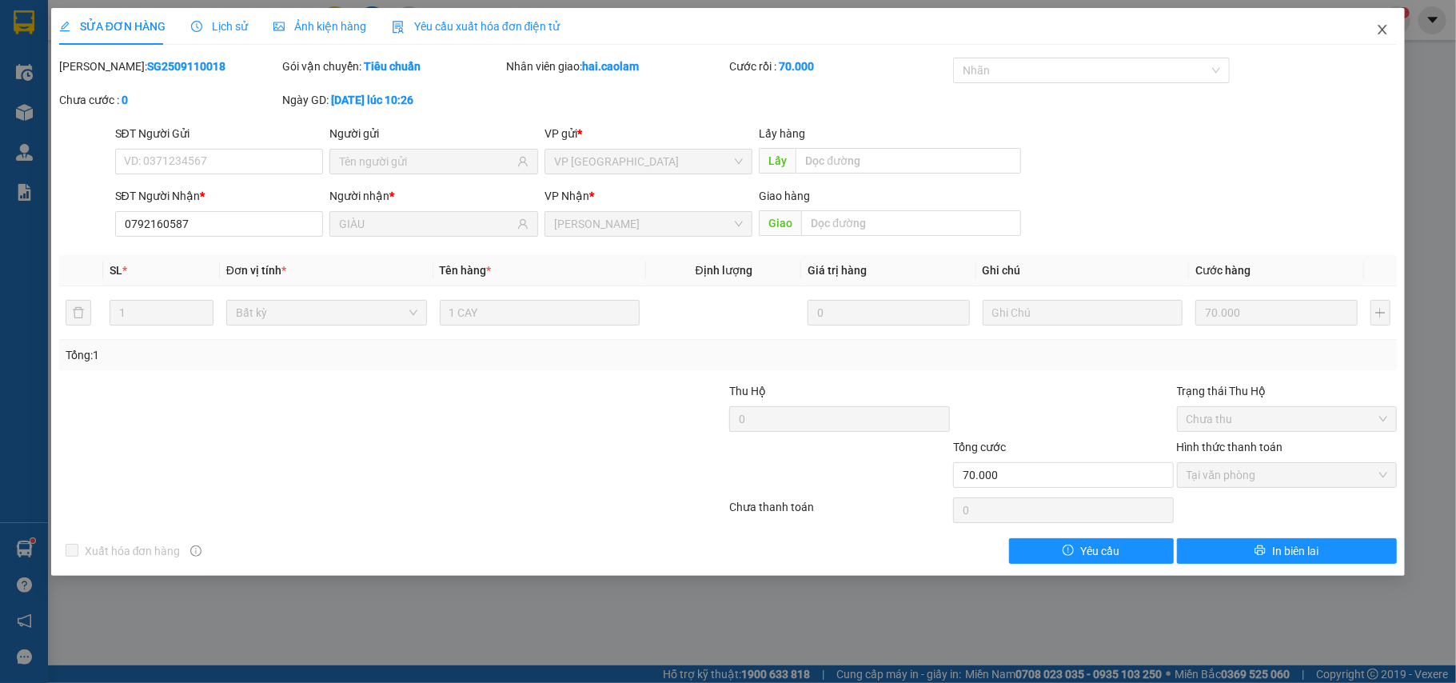
click at [1380, 35] on icon "close" at bounding box center [1382, 29] width 13 height 13
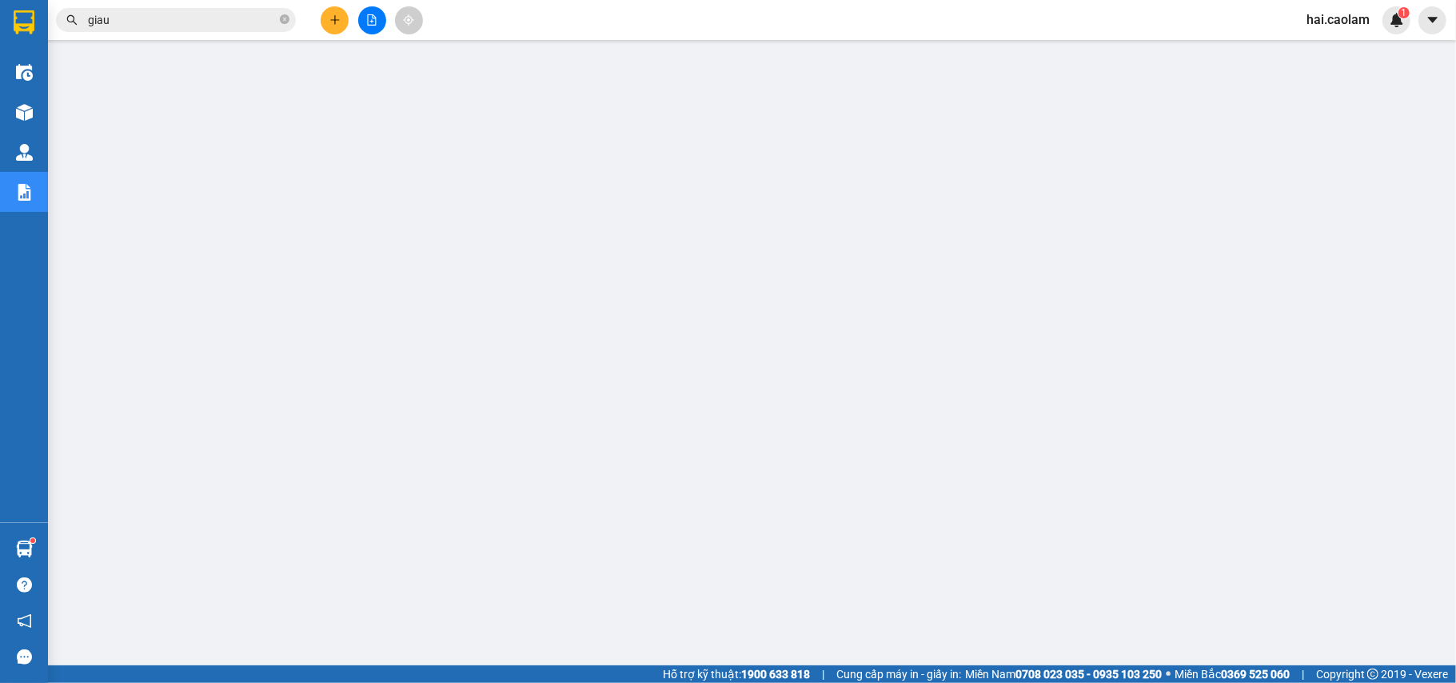
drag, startPoint x: 158, startPoint y: 33, endPoint x: 152, endPoint y: 21, distance: 13.6
click at [158, 30] on div "Kết quả tìm kiếm ( 406 ) Bộ lọc Mã ĐH Trạng thái Món hàng Thu hộ Tổng cước Chưa…" at bounding box center [156, 20] width 312 height 28
click at [152, 21] on input "giau" at bounding box center [182, 20] width 189 height 18
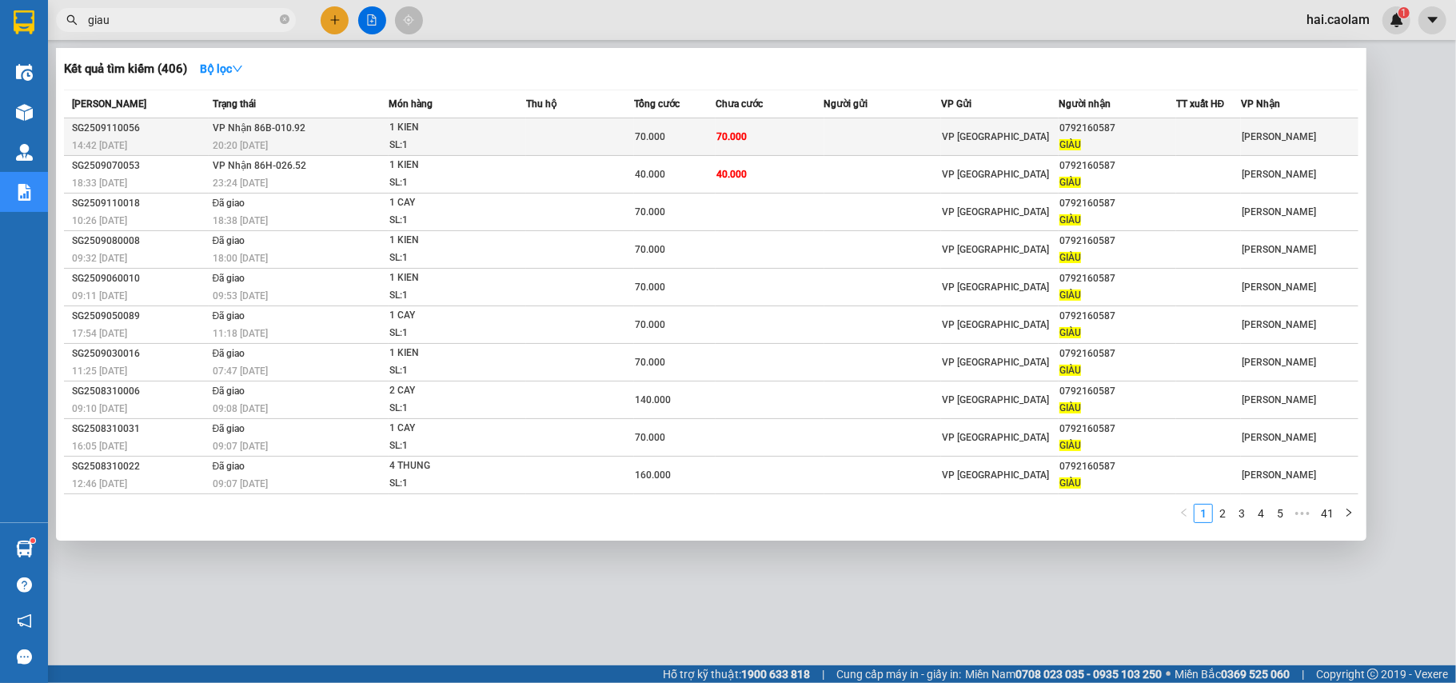
click at [579, 152] on td at bounding box center [580, 137] width 108 height 38
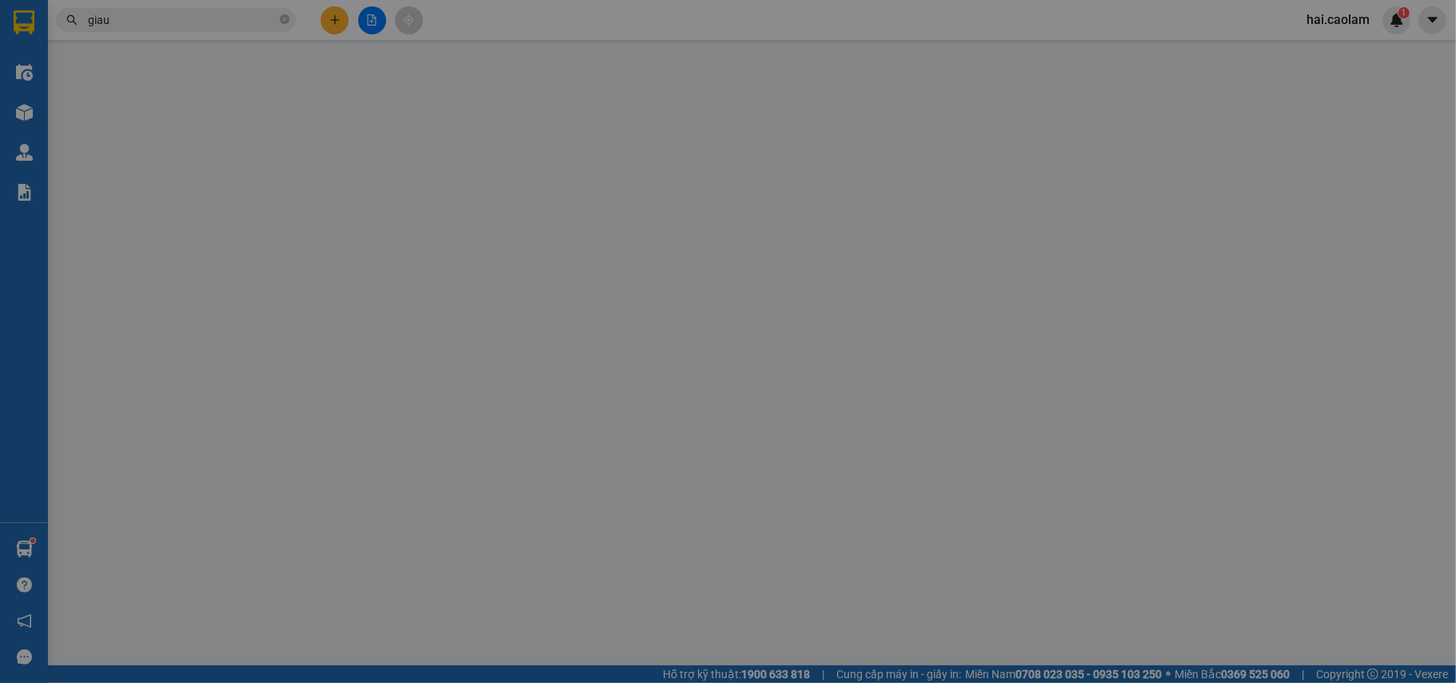
type input "0792160587"
type input "GIÀU"
type input "70.000"
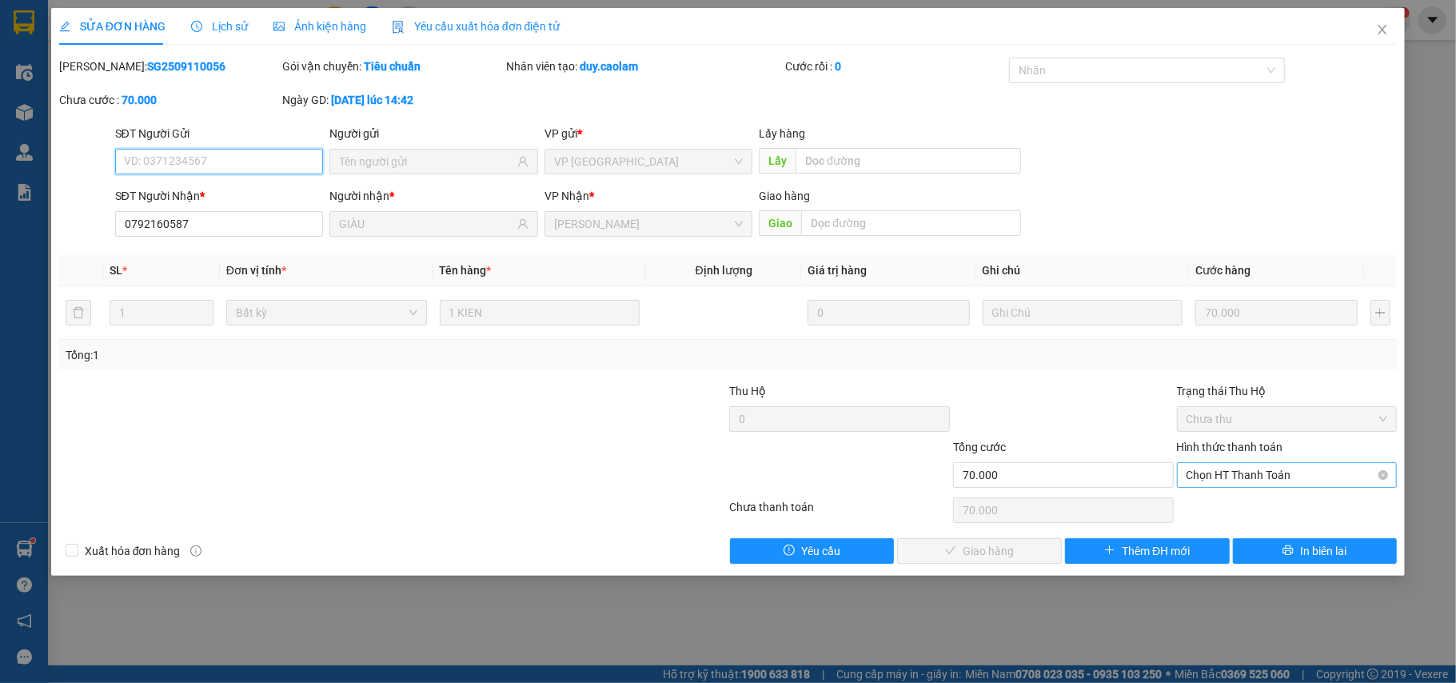
click at [1226, 474] on span "Chọn HT Thanh Toán" at bounding box center [1288, 475] width 202 height 24
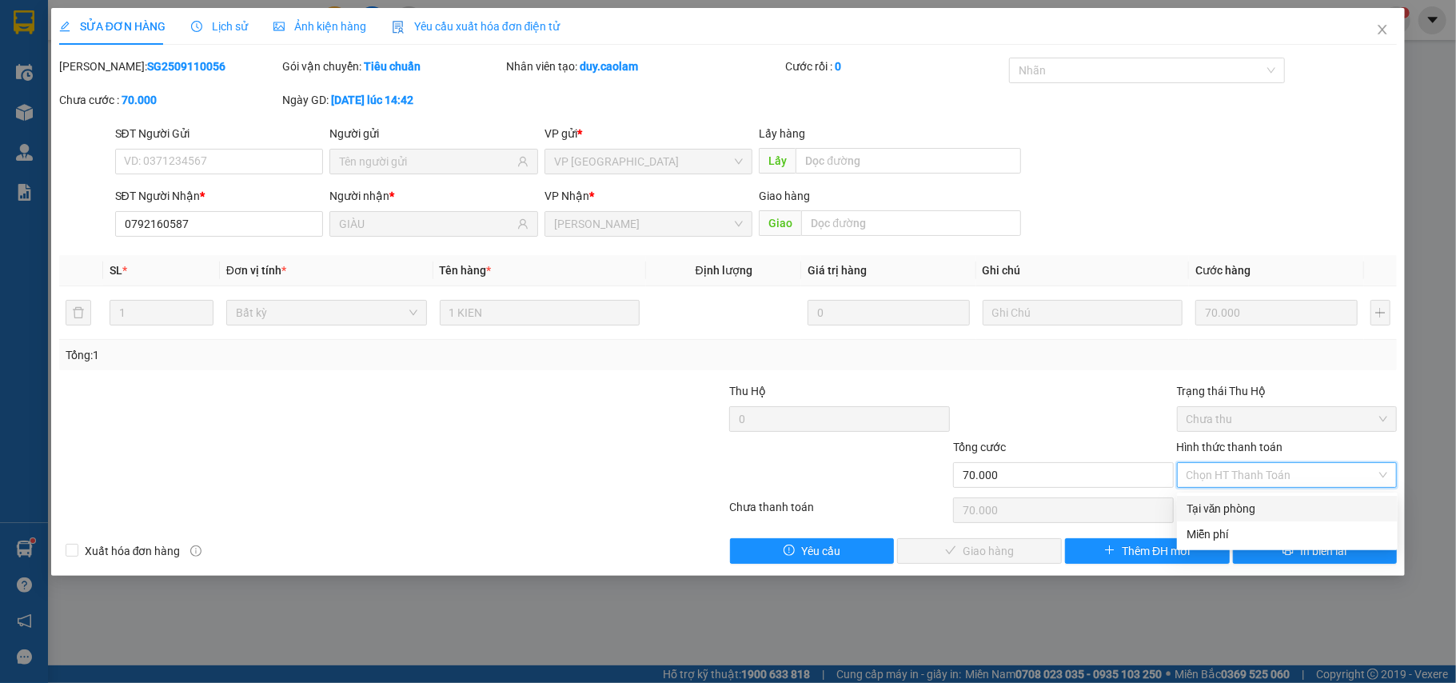
drag, startPoint x: 1233, startPoint y: 501, endPoint x: 1157, endPoint y: 517, distance: 78.4
click at [1235, 502] on div "Tại văn phòng" at bounding box center [1288, 509] width 202 height 18
type input "0"
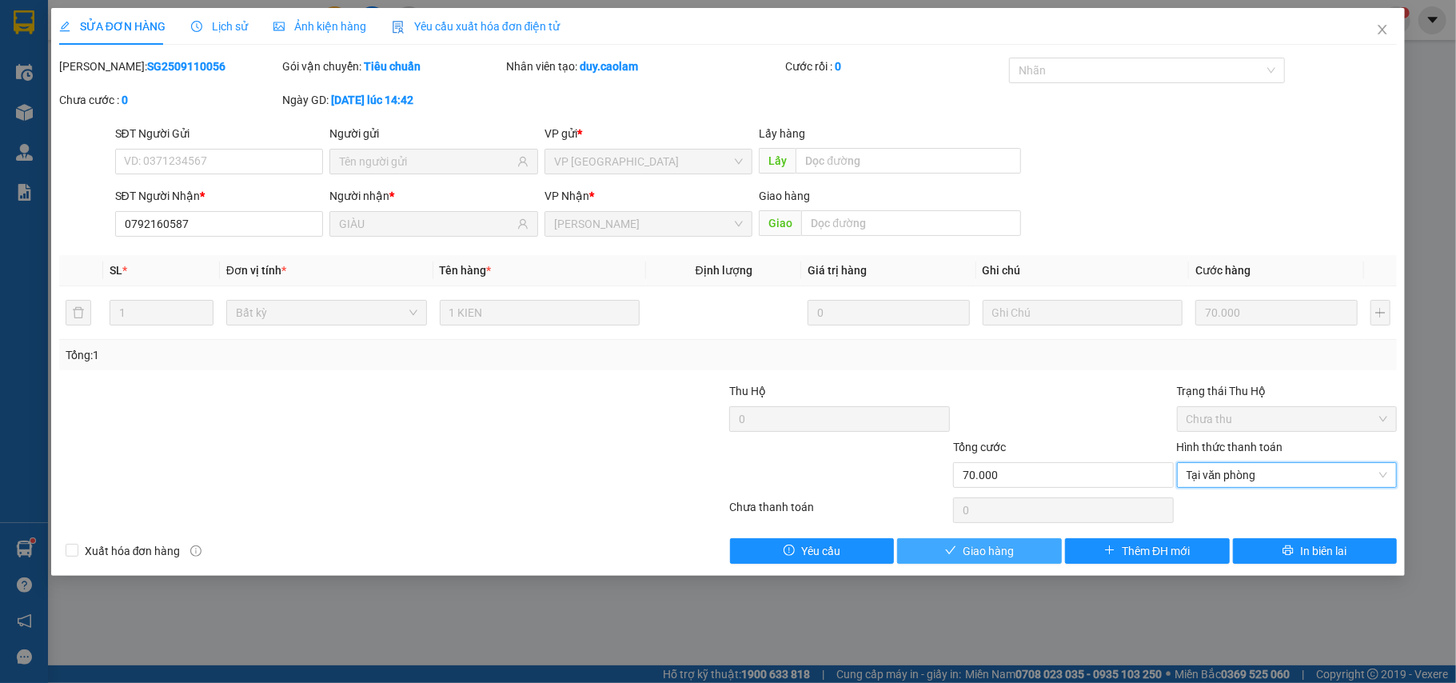
click at [997, 553] on span "Giao hàng" at bounding box center [988, 551] width 51 height 18
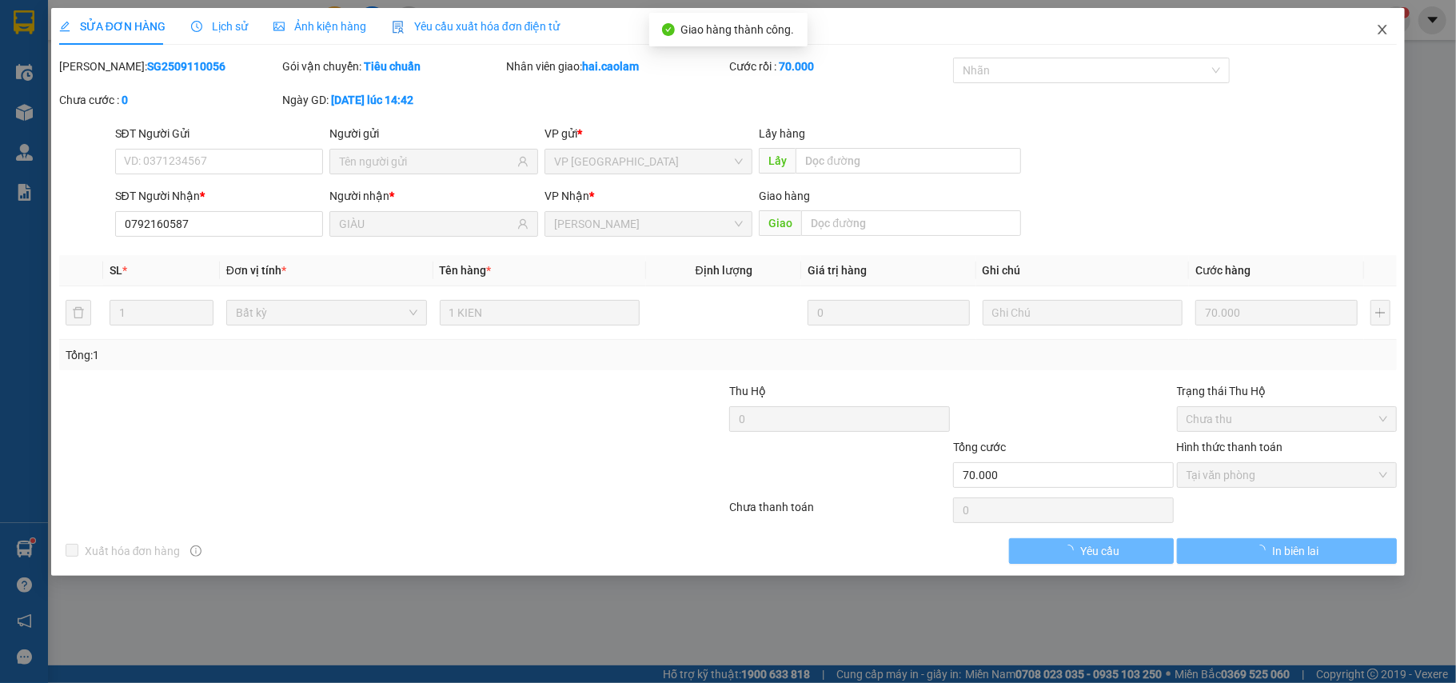
click at [1395, 32] on span "Close" at bounding box center [1382, 30] width 45 height 45
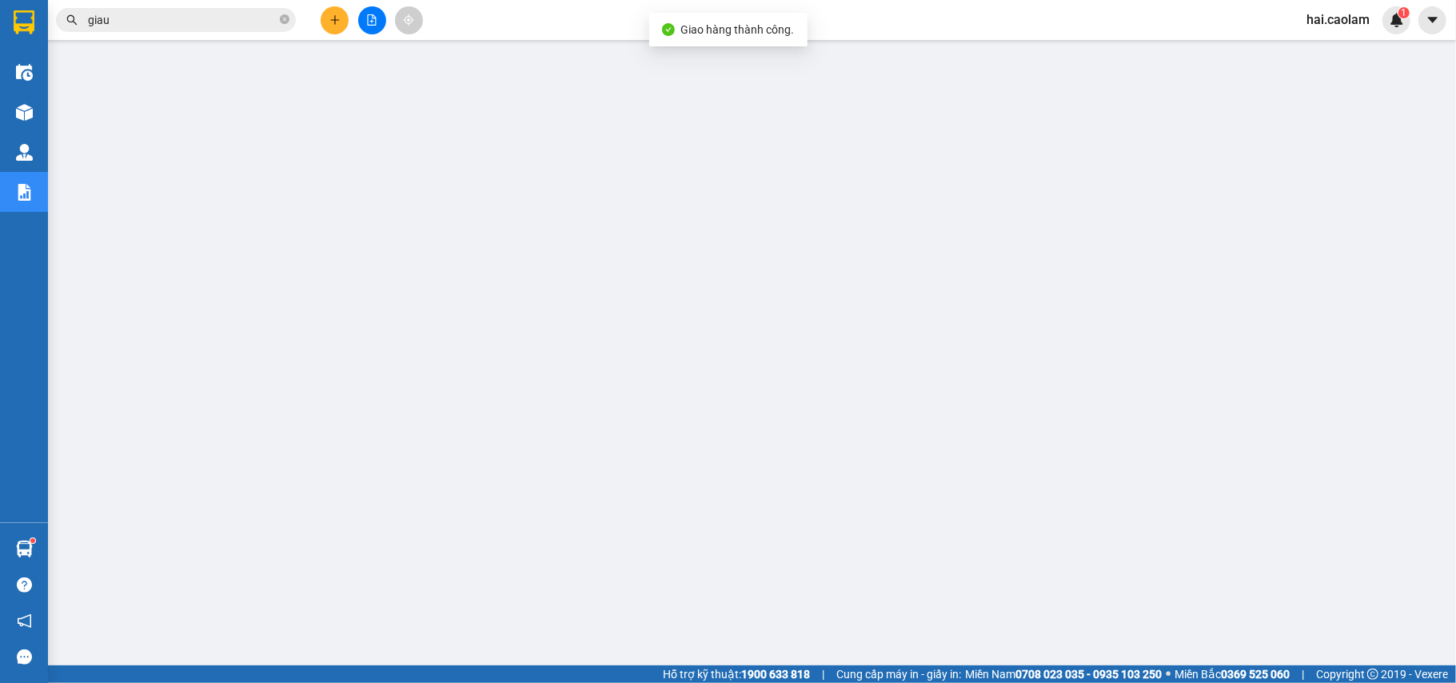
click at [202, 34] on div "Kết quả tìm kiếm ( 406 ) Bộ lọc Mã ĐH Trạng thái Món hàng Thu hộ Tổng cước Chưa…" at bounding box center [728, 20] width 1456 height 40
click at [198, 30] on span "giau" at bounding box center [176, 20] width 240 height 24
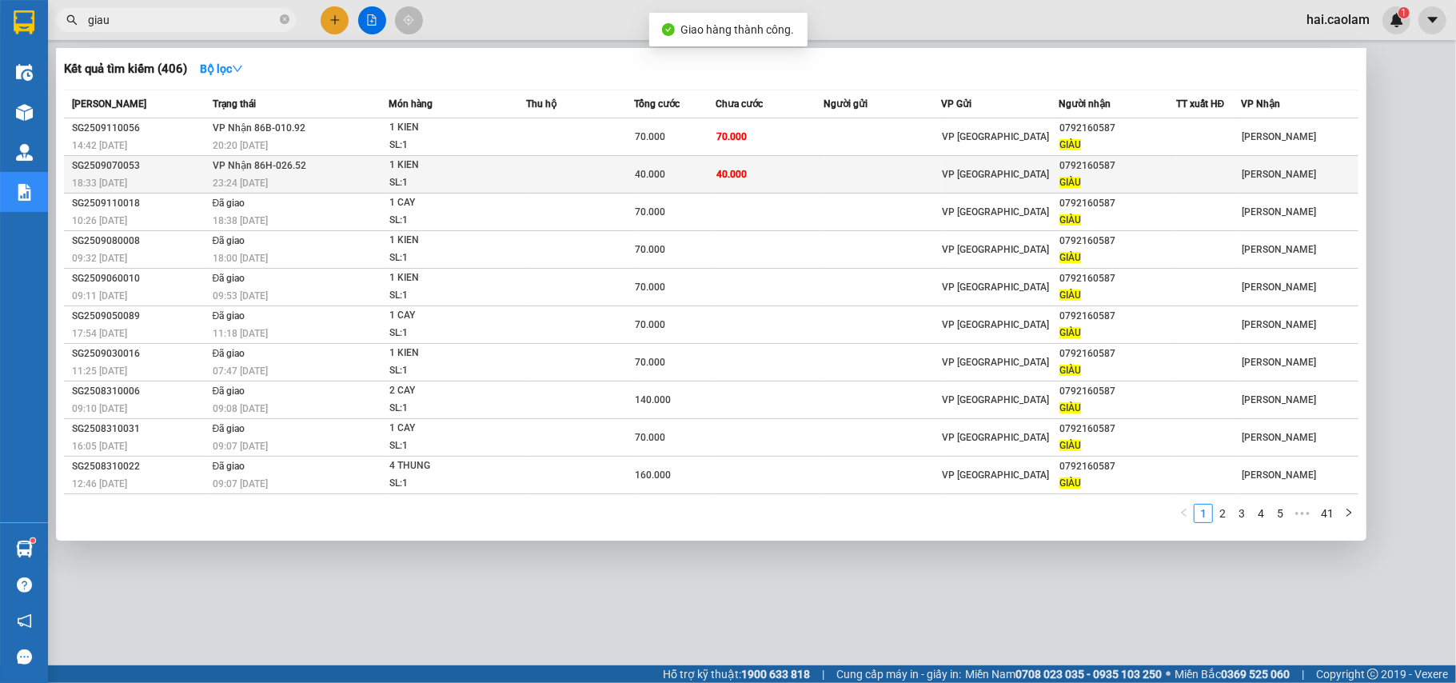
click at [638, 183] on td "40.000" at bounding box center [675, 175] width 82 height 38
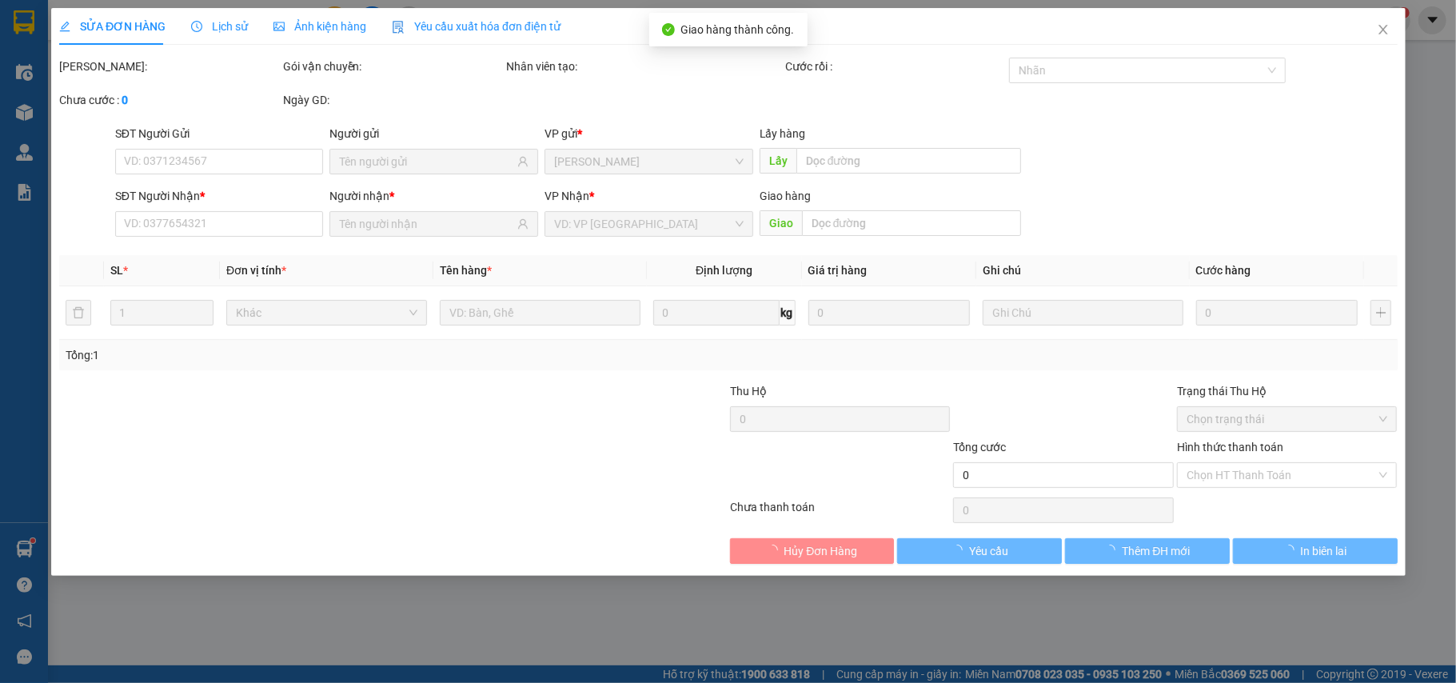
type input "0792160587"
type input "GIÀU"
type input "40.000"
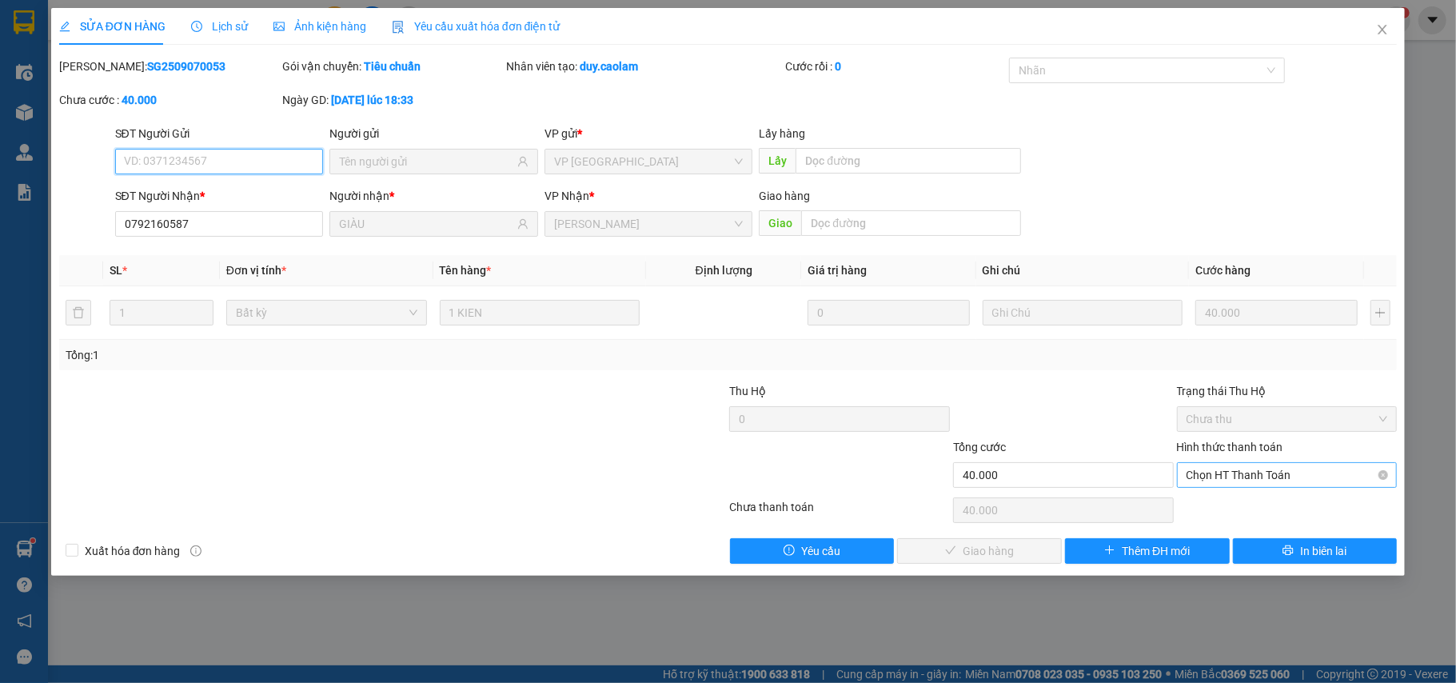
click at [1226, 478] on span "Chọn HT Thanh Toán" at bounding box center [1288, 475] width 202 height 24
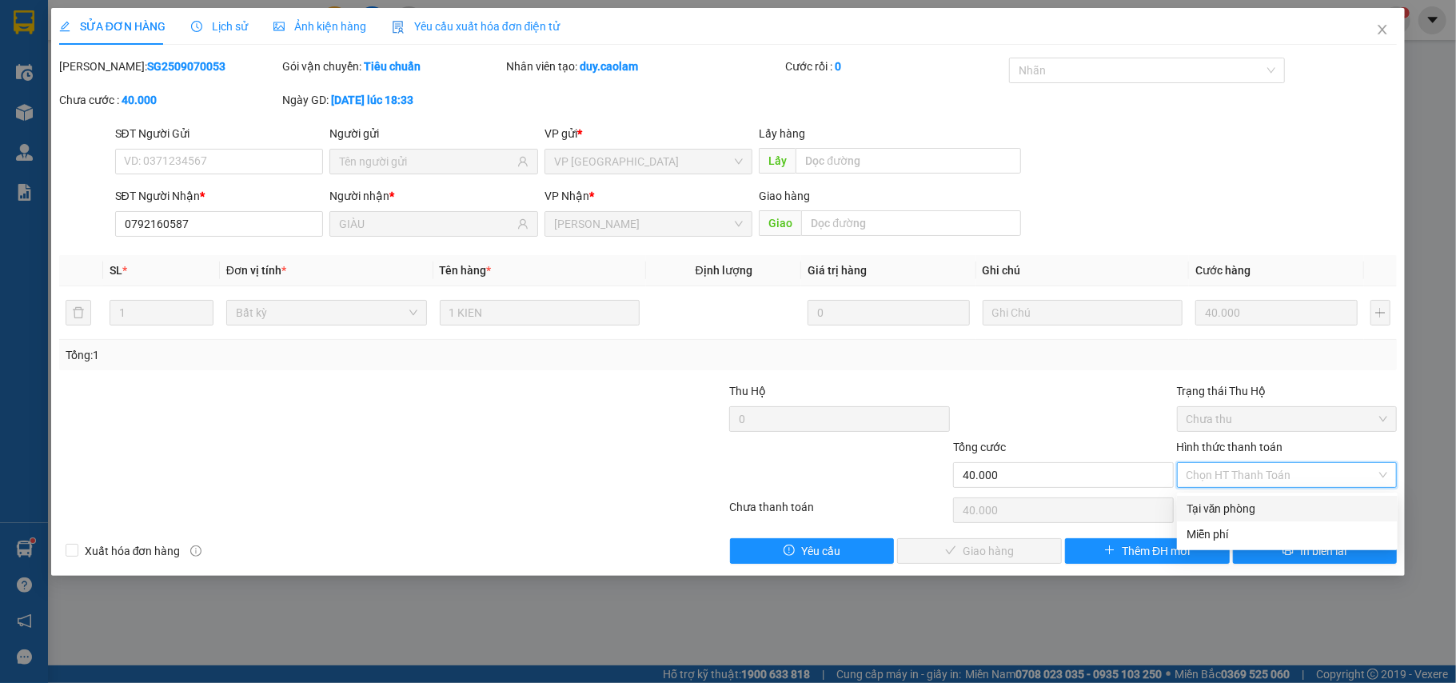
click at [1229, 505] on div "Tại văn phòng" at bounding box center [1288, 509] width 202 height 18
type input "0"
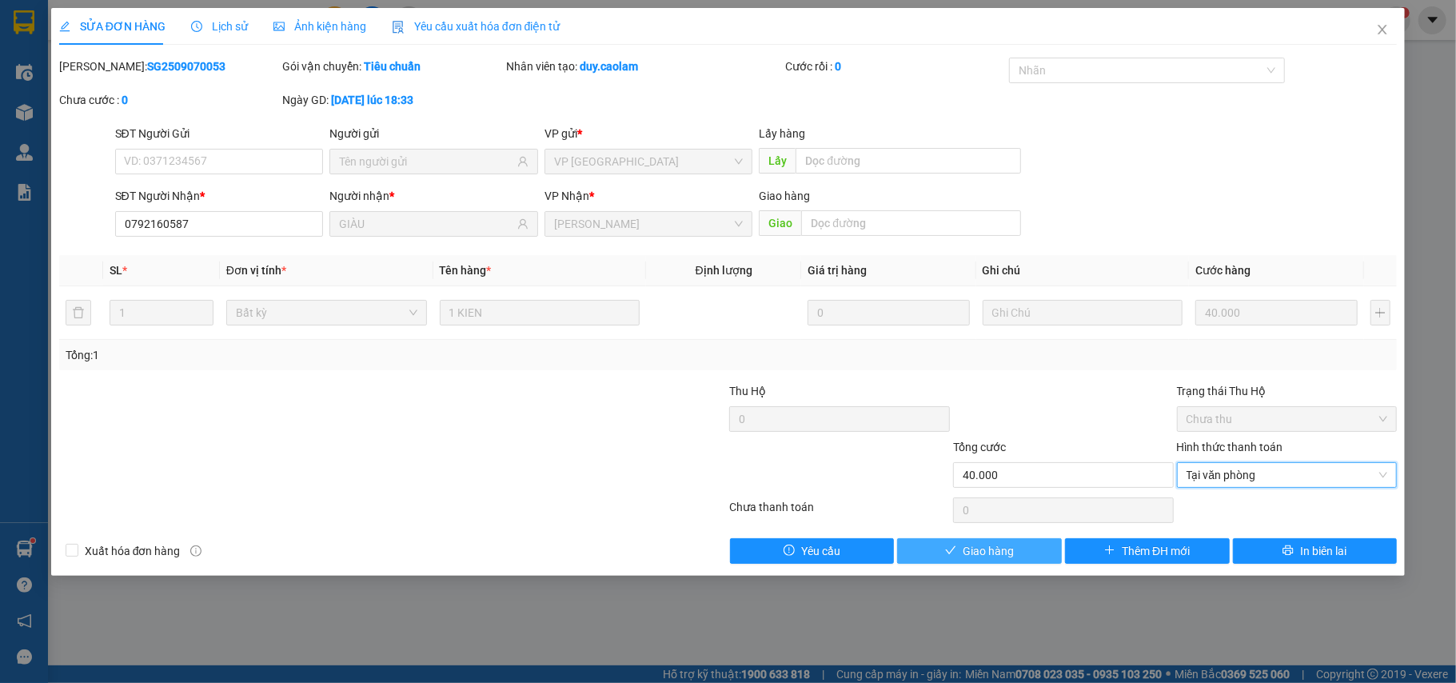
click at [1013, 552] on span "Giao hàng" at bounding box center [988, 551] width 51 height 18
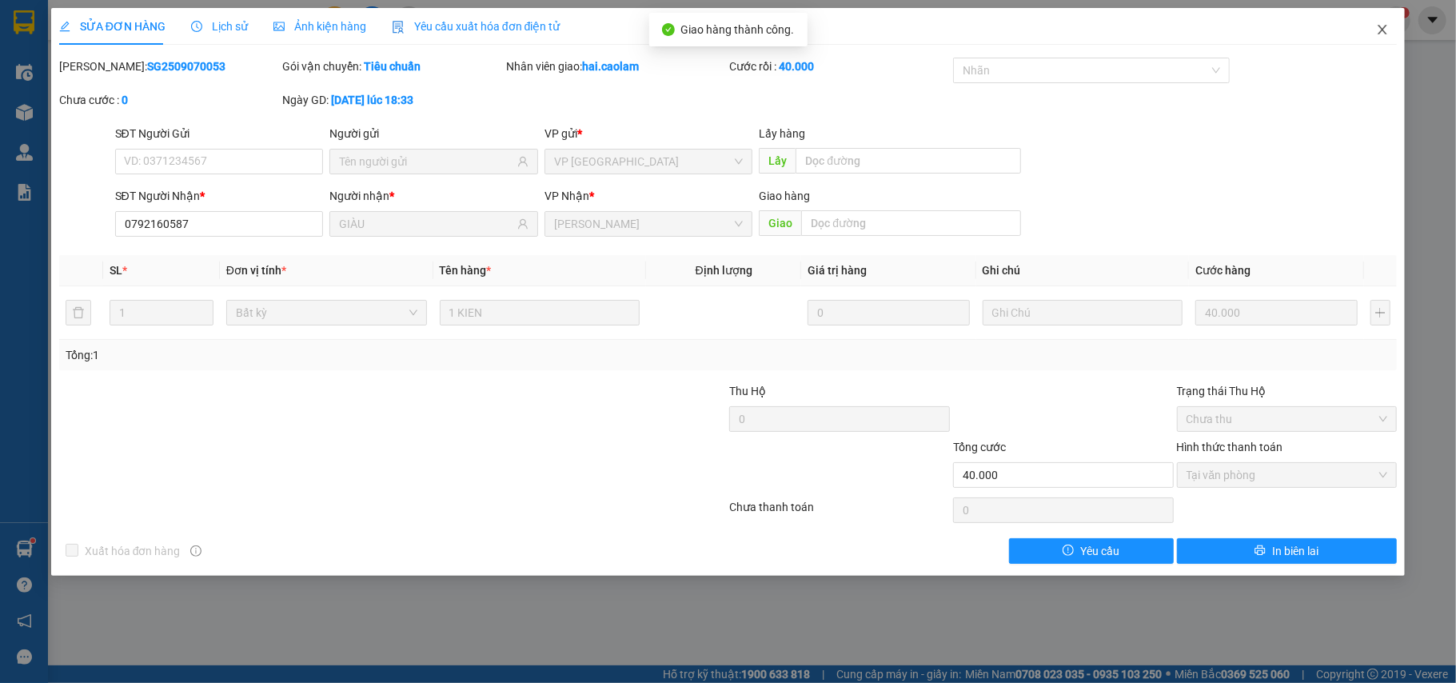
click at [1392, 21] on span "Close" at bounding box center [1382, 30] width 45 height 45
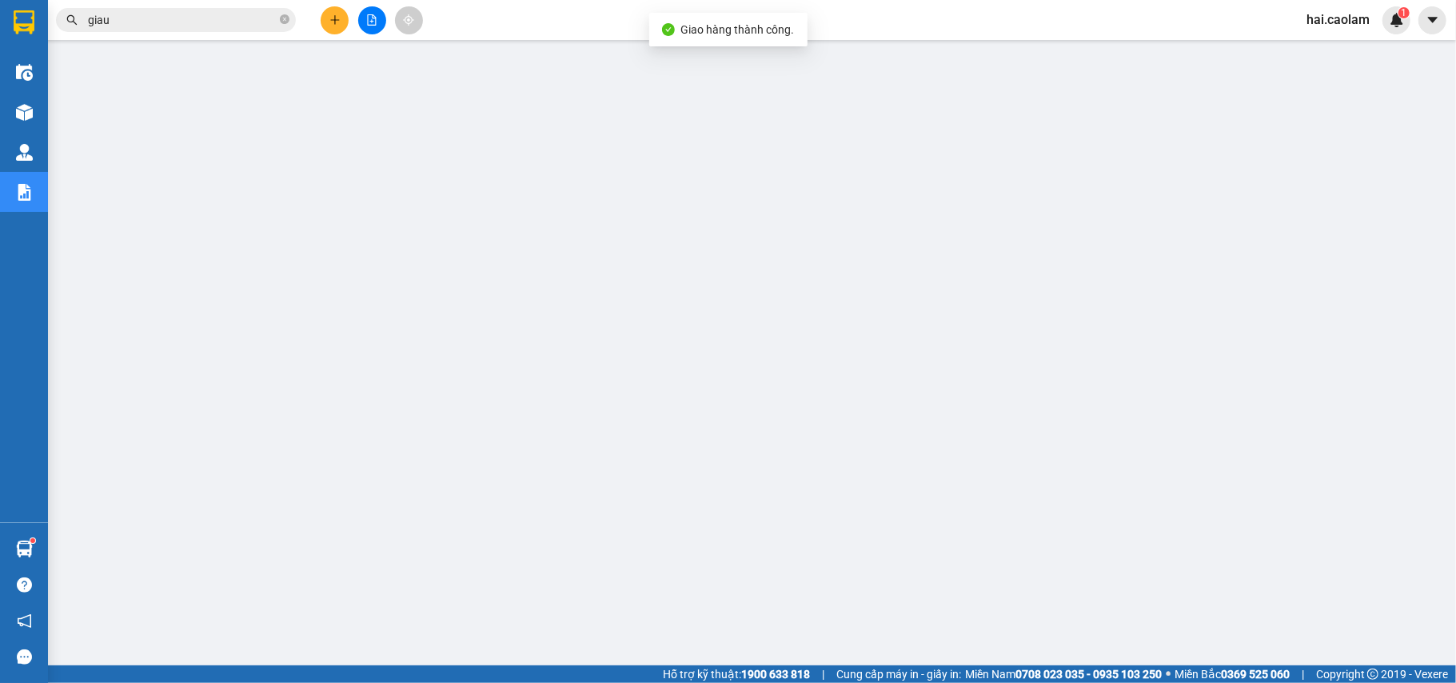
click at [138, 18] on input "giau" at bounding box center [182, 20] width 189 height 18
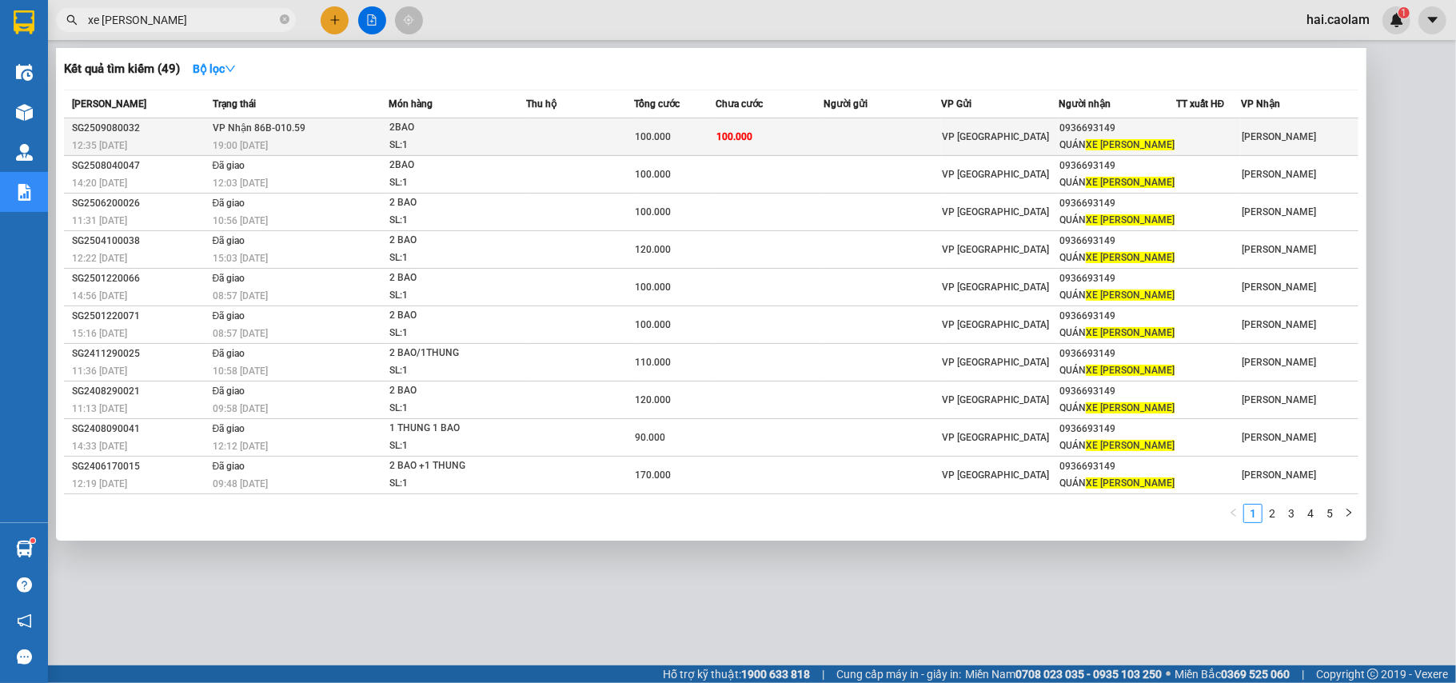
type input "xe lam"
click at [755, 138] on td "100.000" at bounding box center [770, 137] width 108 height 38
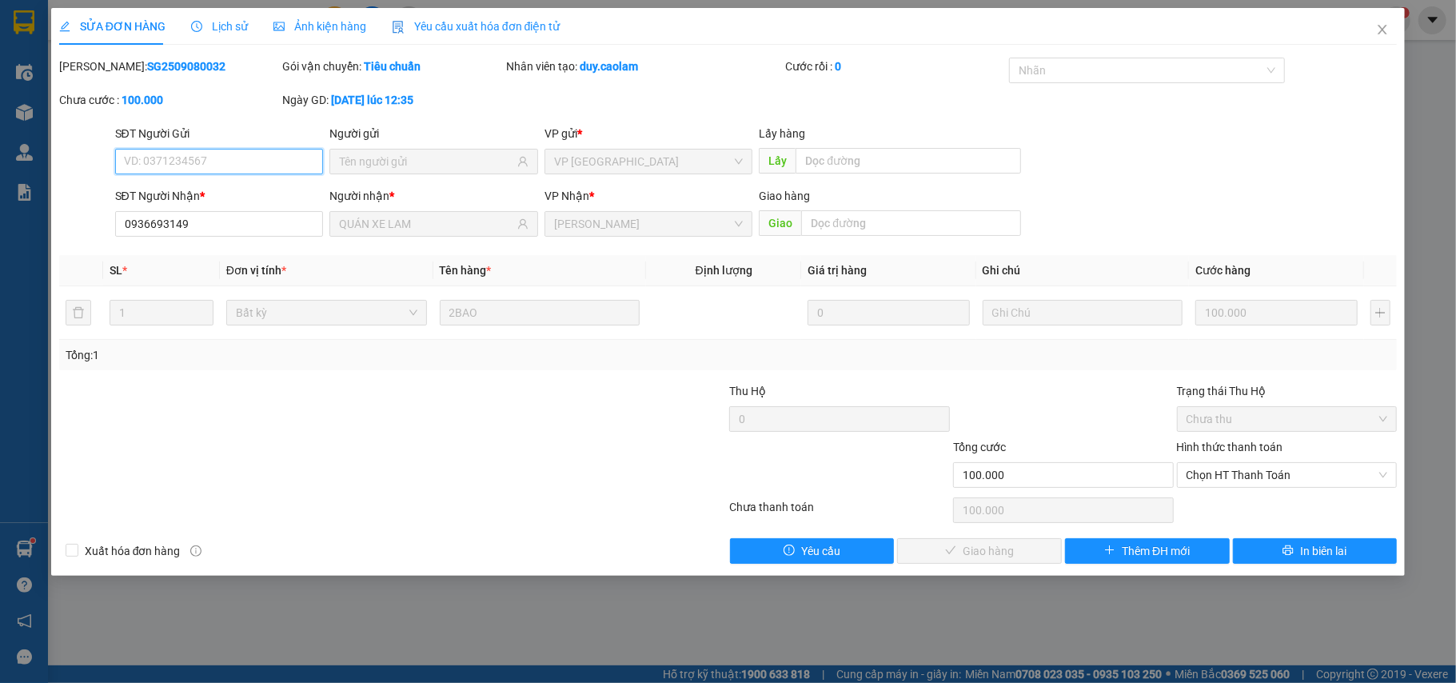
click at [1224, 471] on span "Chọn HT Thanh Toán" at bounding box center [1288, 475] width 202 height 24
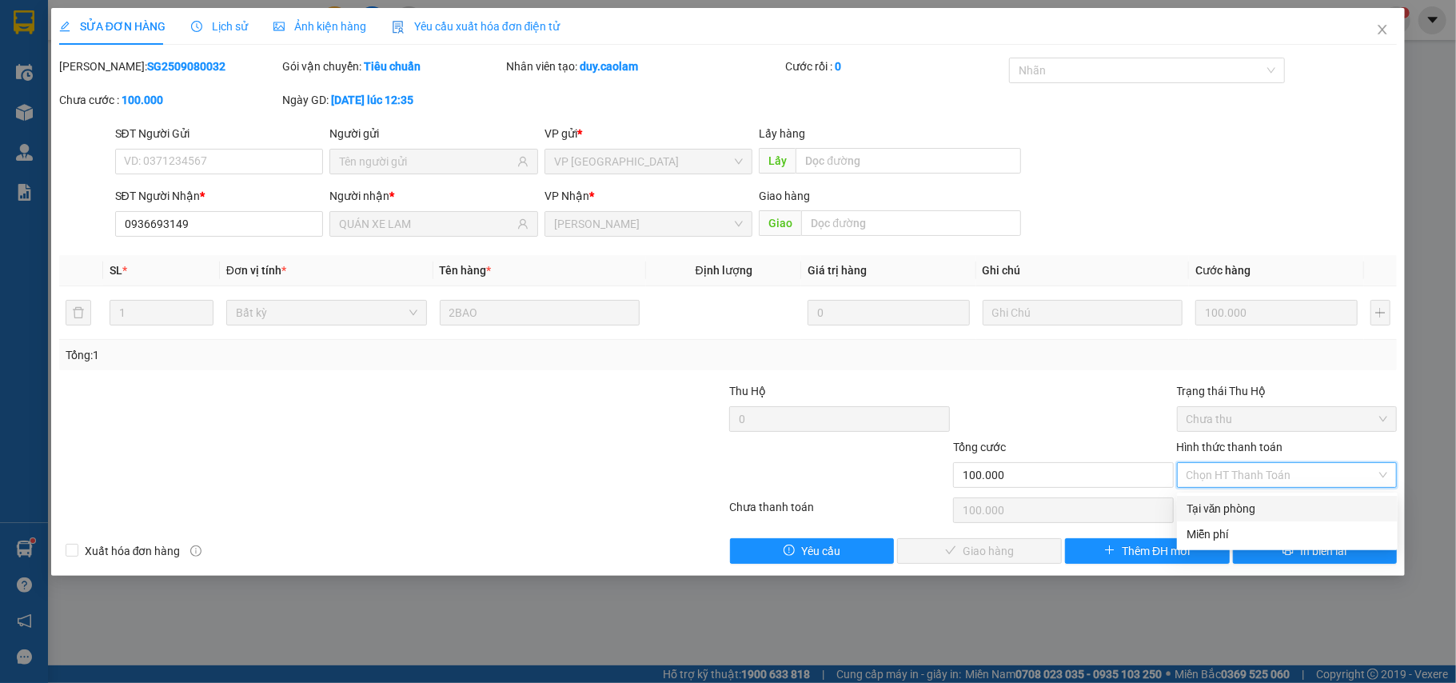
drag, startPoint x: 1222, startPoint y: 507, endPoint x: 1048, endPoint y: 538, distance: 177.1
click at [1222, 506] on div "Tại văn phòng" at bounding box center [1288, 509] width 202 height 18
type input "0"
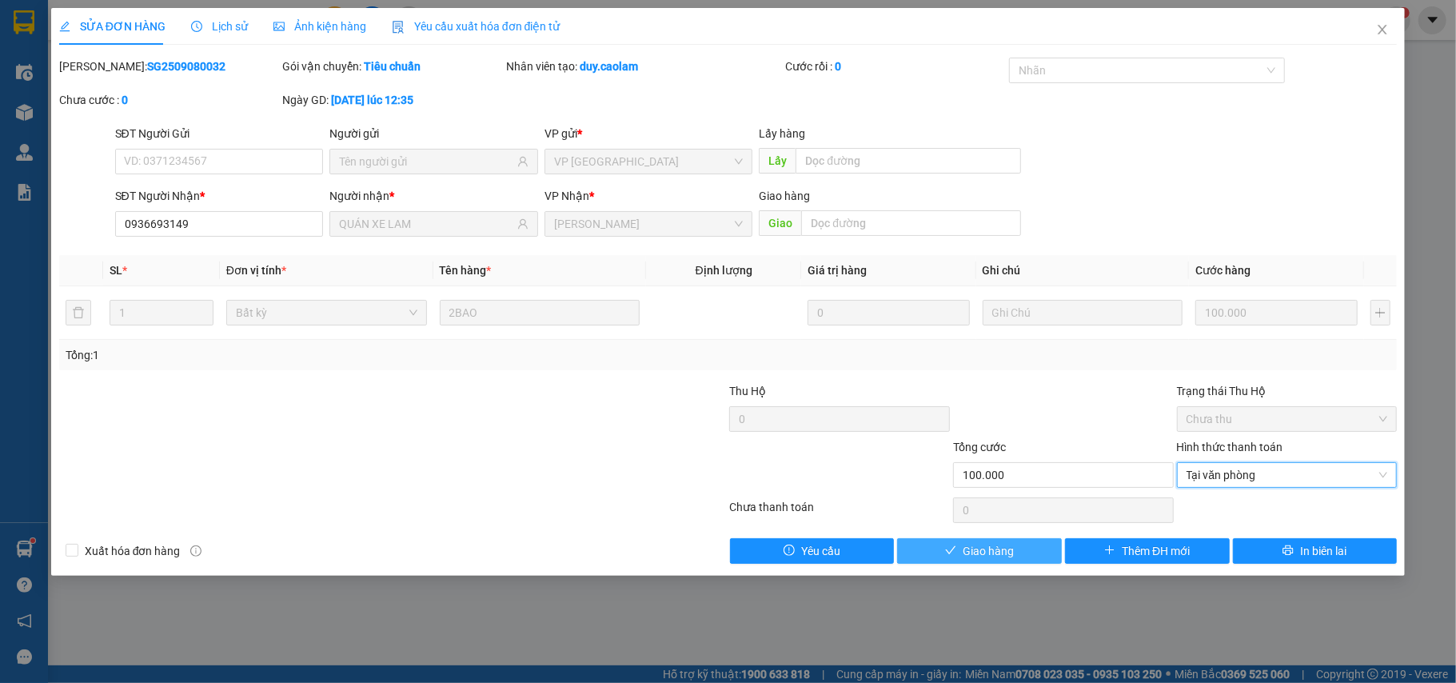
click at [1021, 561] on button "Giao hàng" at bounding box center [979, 551] width 165 height 26
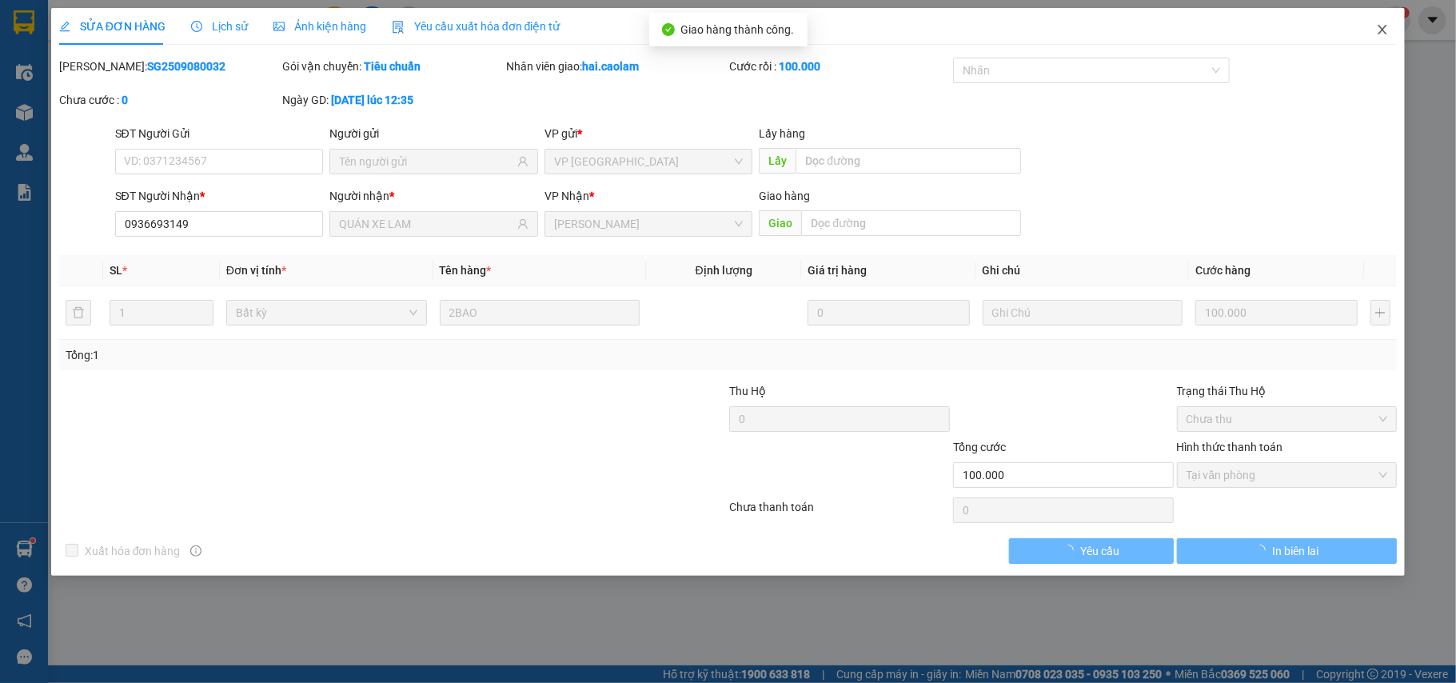
click at [1385, 30] on icon "close" at bounding box center [1382, 29] width 13 height 13
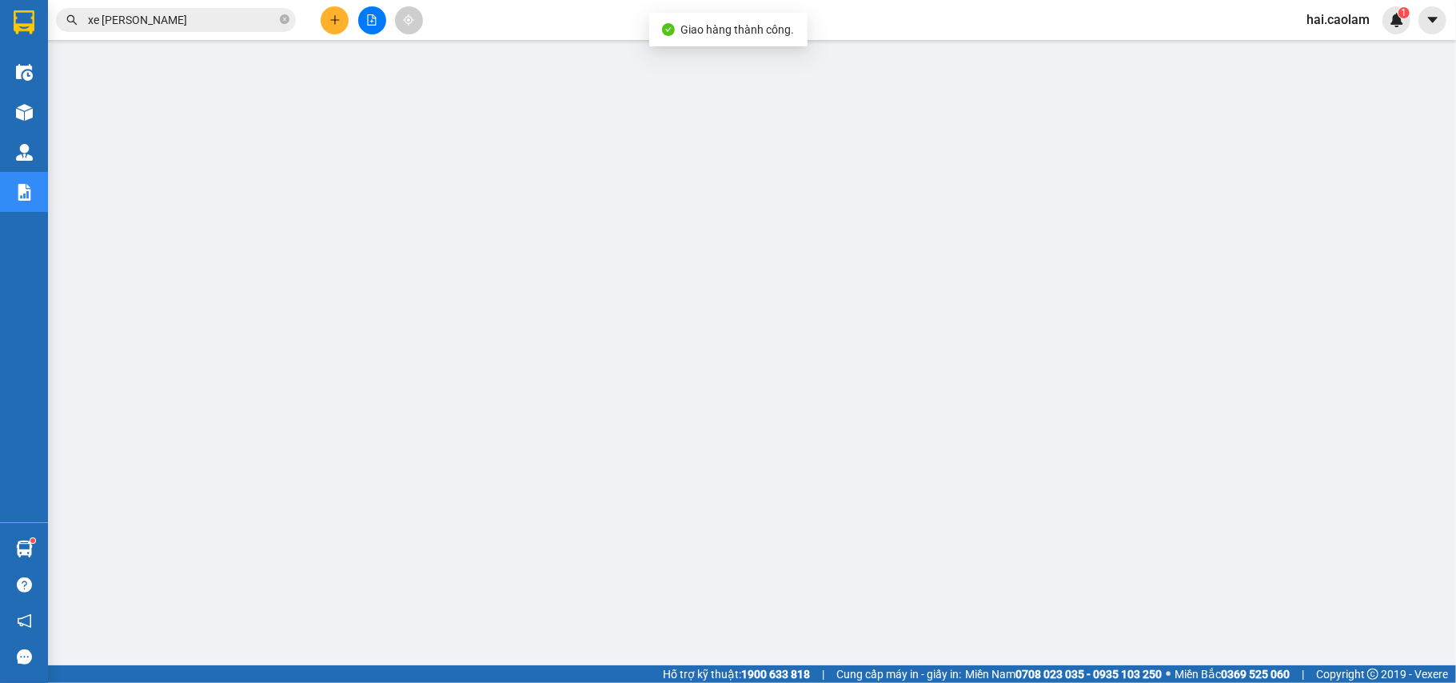
click at [209, 14] on input "xe lam" at bounding box center [182, 20] width 189 height 18
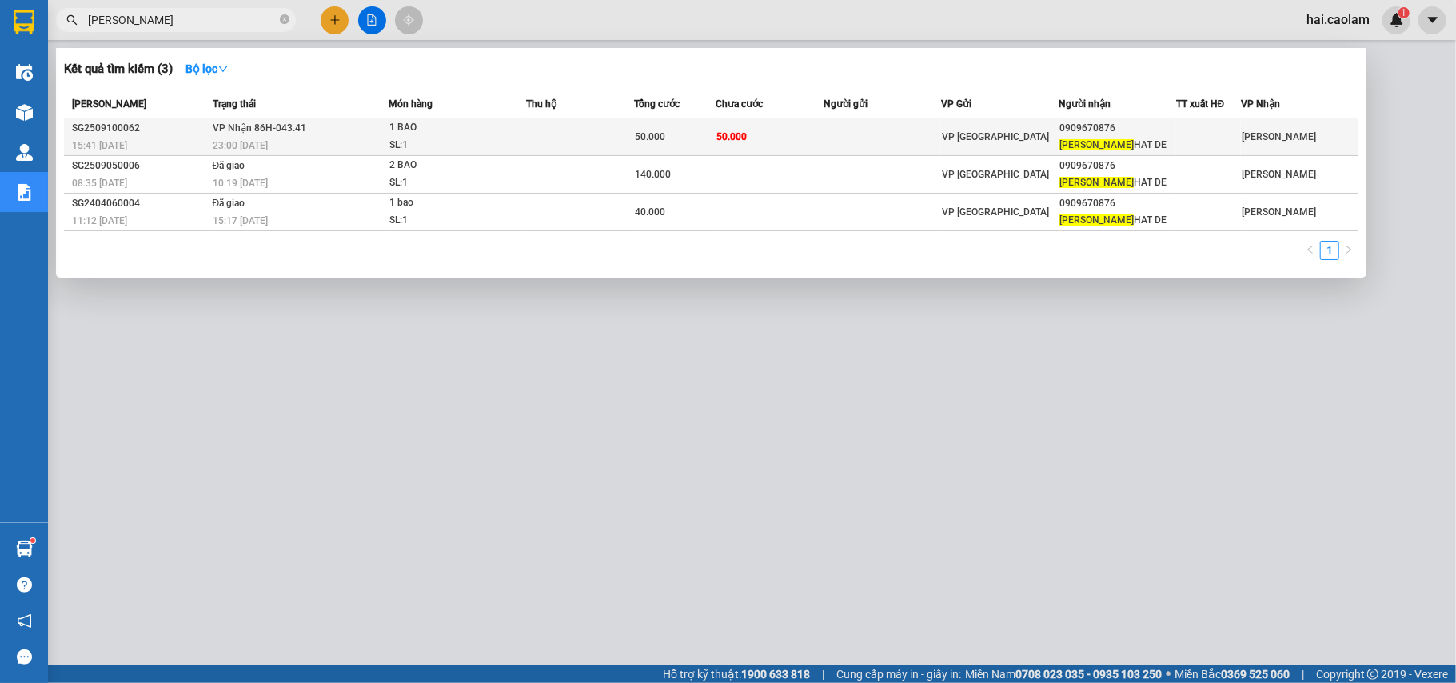
type input "linh cao"
click at [854, 133] on td at bounding box center [884, 137] width 118 height 38
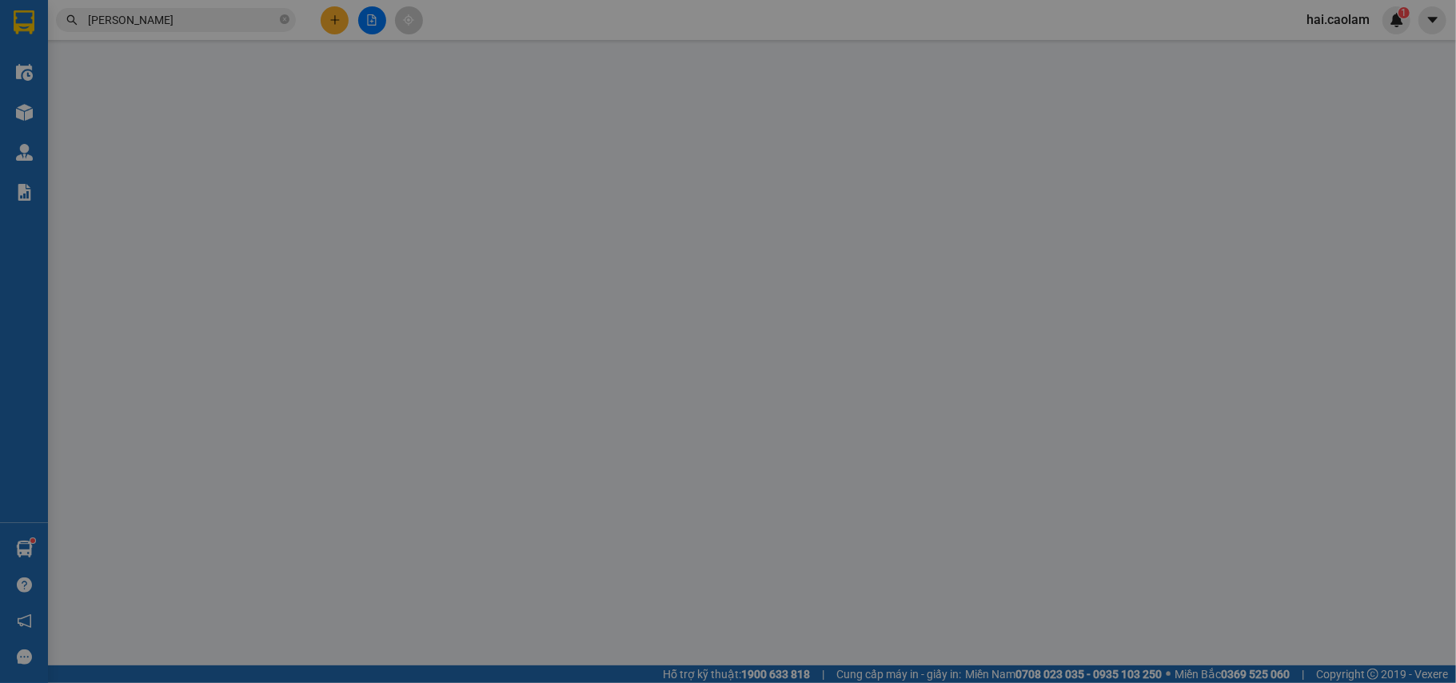
type input "0909670876"
type input "[PERSON_NAME] HAT DE"
type input "50.000"
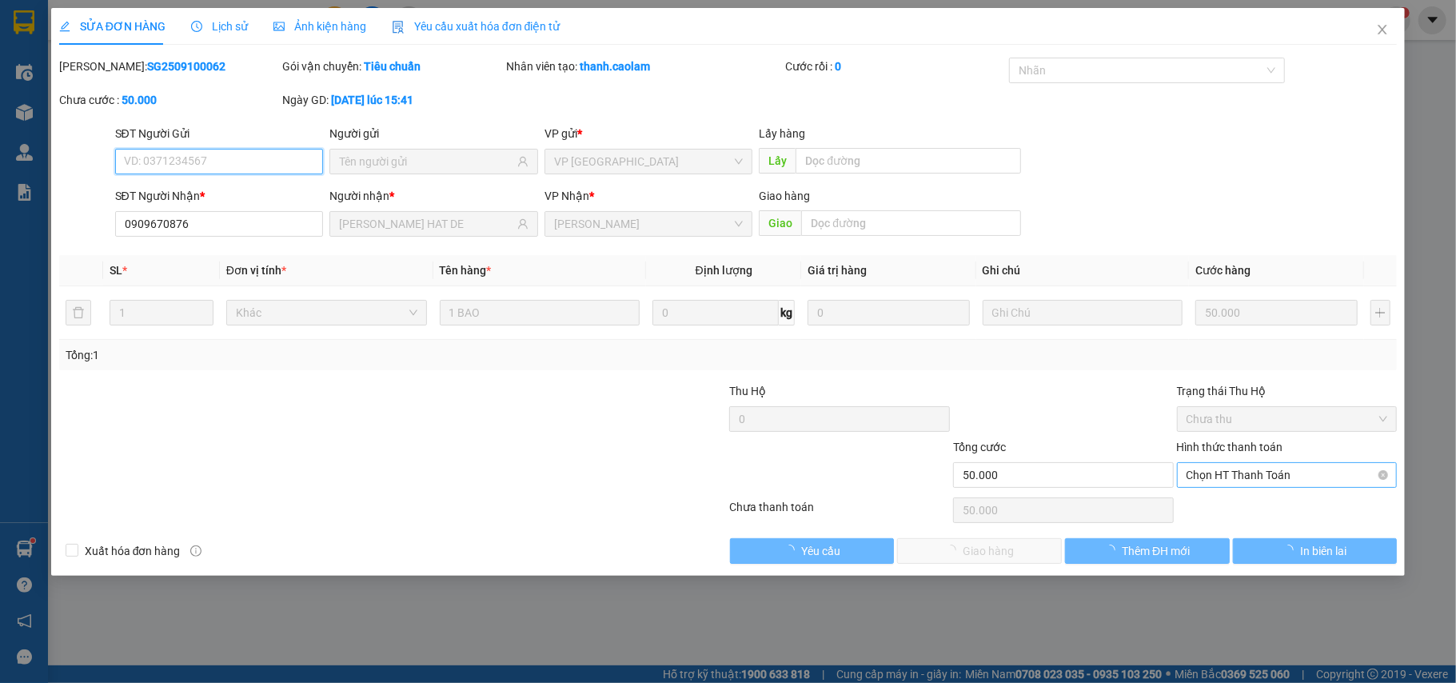
click at [1248, 471] on span "Chọn HT Thanh Toán" at bounding box center [1288, 475] width 202 height 24
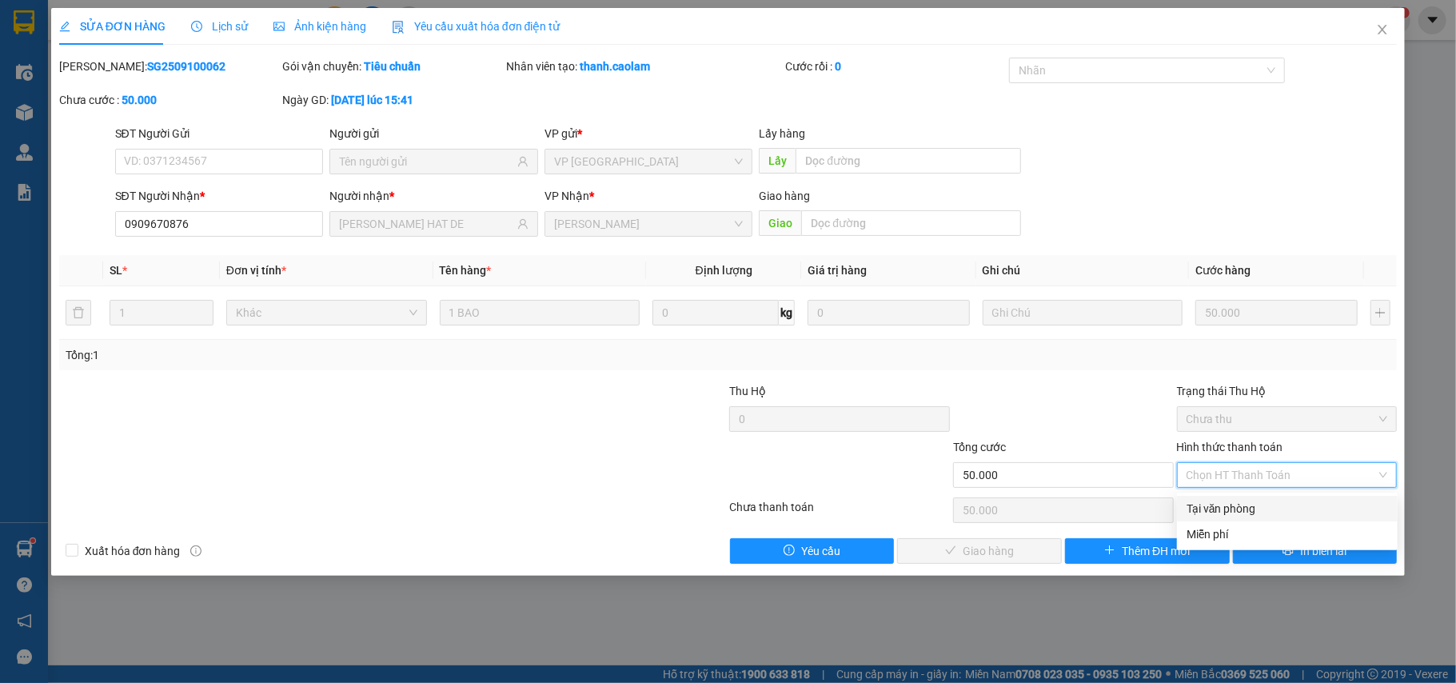
click at [1238, 502] on div "Tại văn phòng" at bounding box center [1288, 509] width 202 height 18
type input "0"
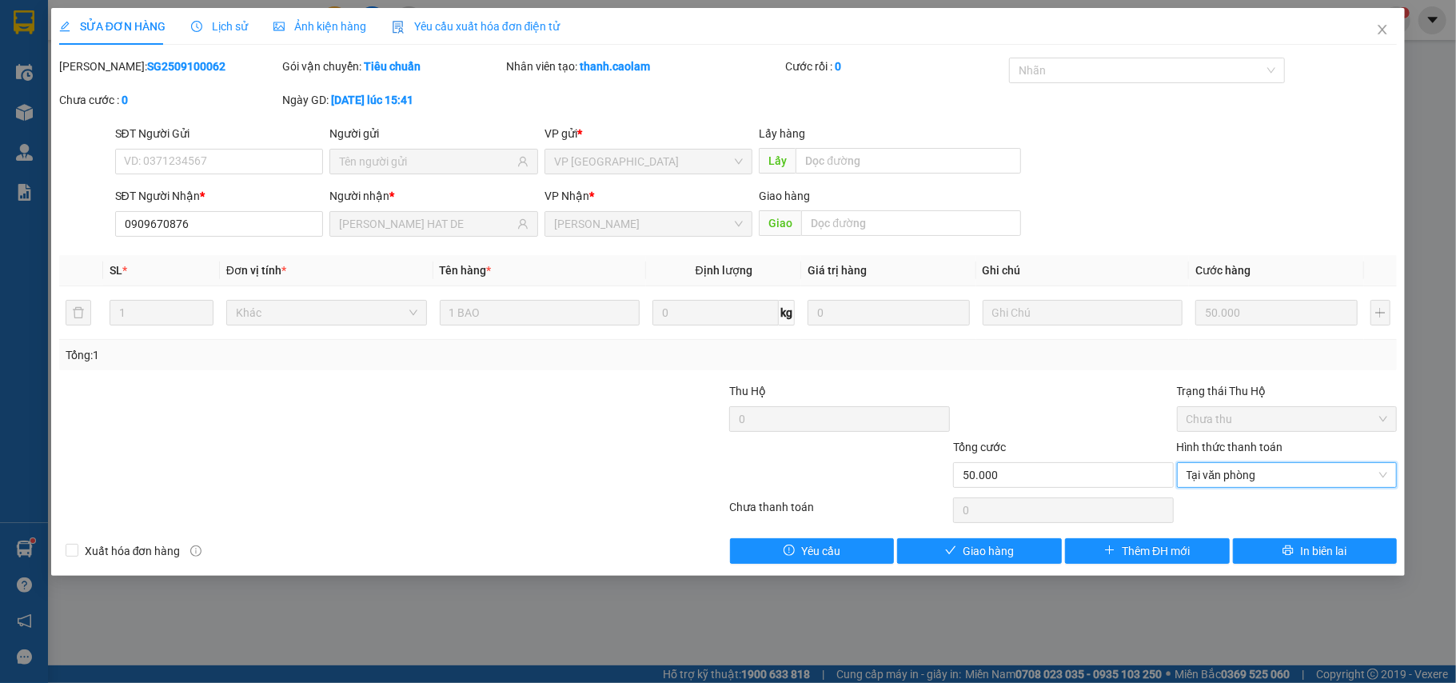
click at [974, 570] on div "SỬA ĐƠN HÀNG Lịch sử Ảnh kiện hàng Yêu cầu xuất hóa đơn điện tử Total Paid Fee …" at bounding box center [728, 292] width 1355 height 568
click at [973, 564] on button "Giao hàng" at bounding box center [979, 551] width 165 height 26
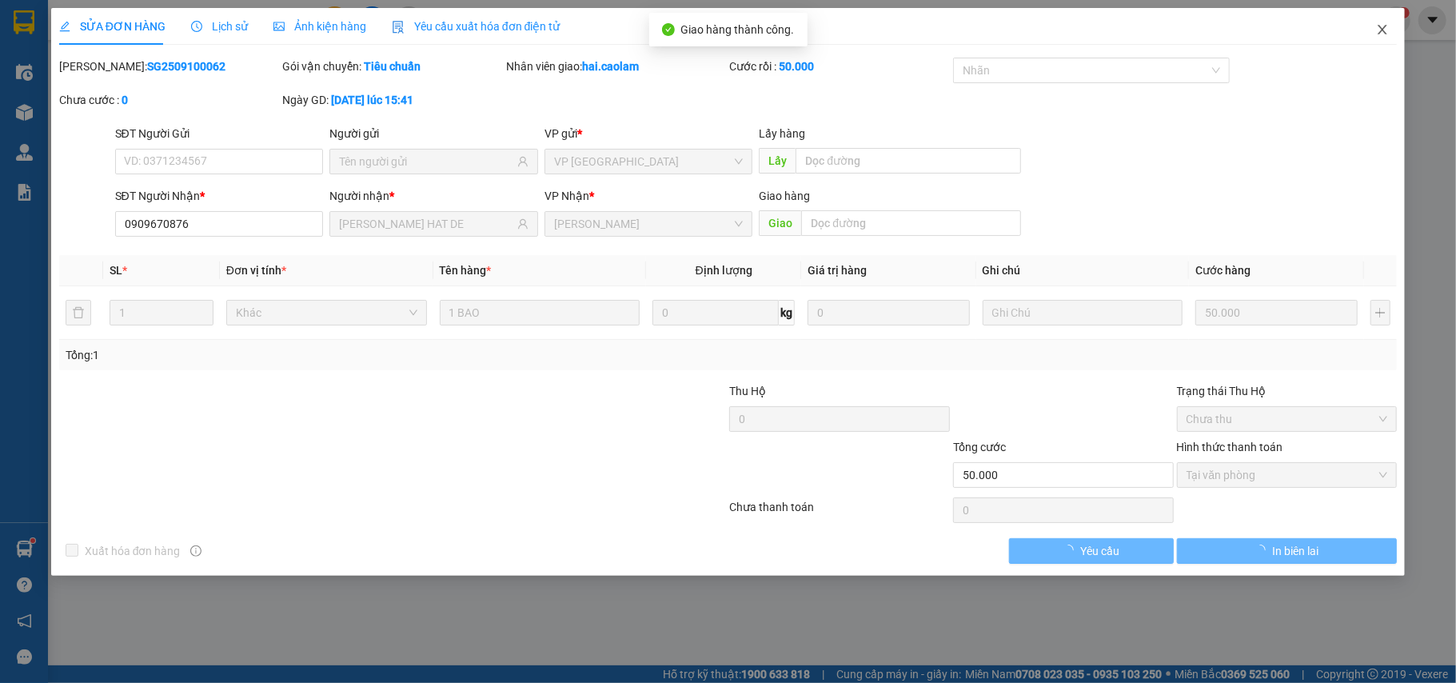
click at [1387, 26] on icon "close" at bounding box center [1382, 29] width 13 height 13
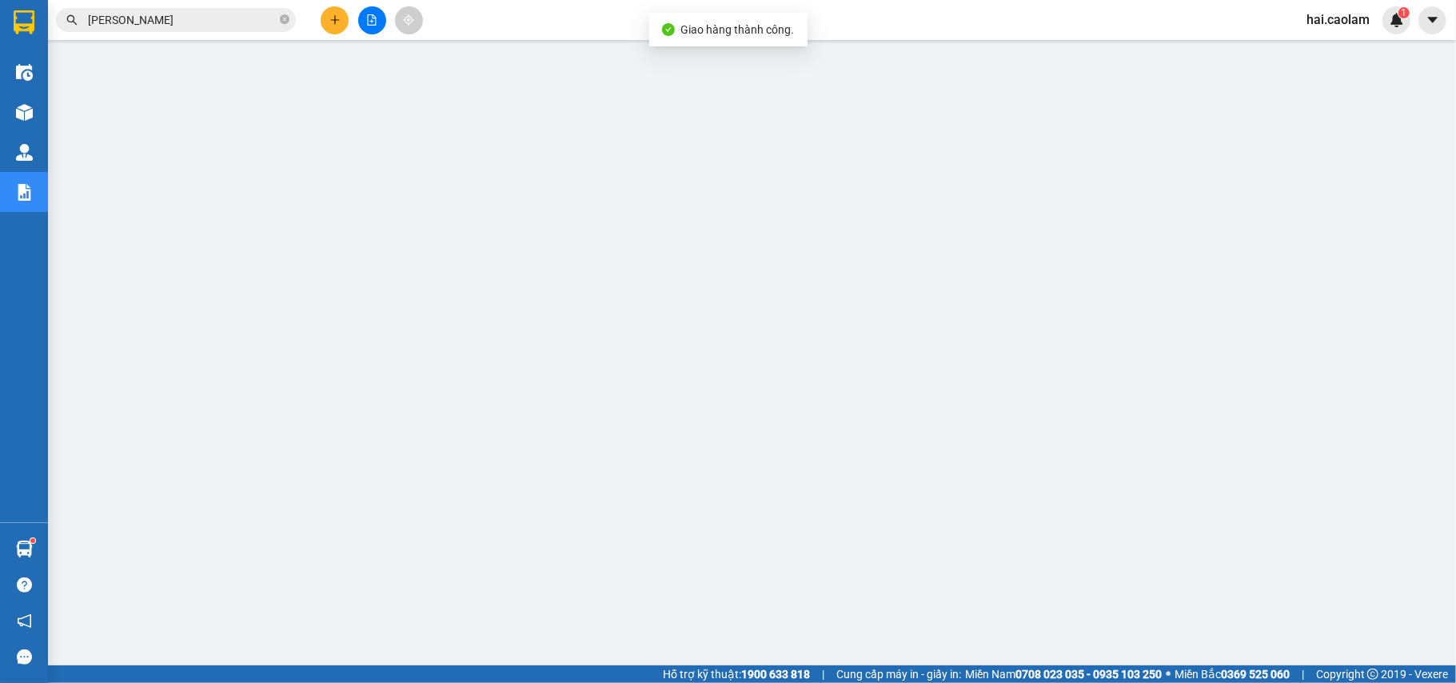
click at [259, 23] on input "linh cao" at bounding box center [182, 20] width 189 height 18
click at [211, 24] on input "text" at bounding box center [182, 20] width 189 height 18
click at [362, 20] on button at bounding box center [372, 20] width 28 height 28
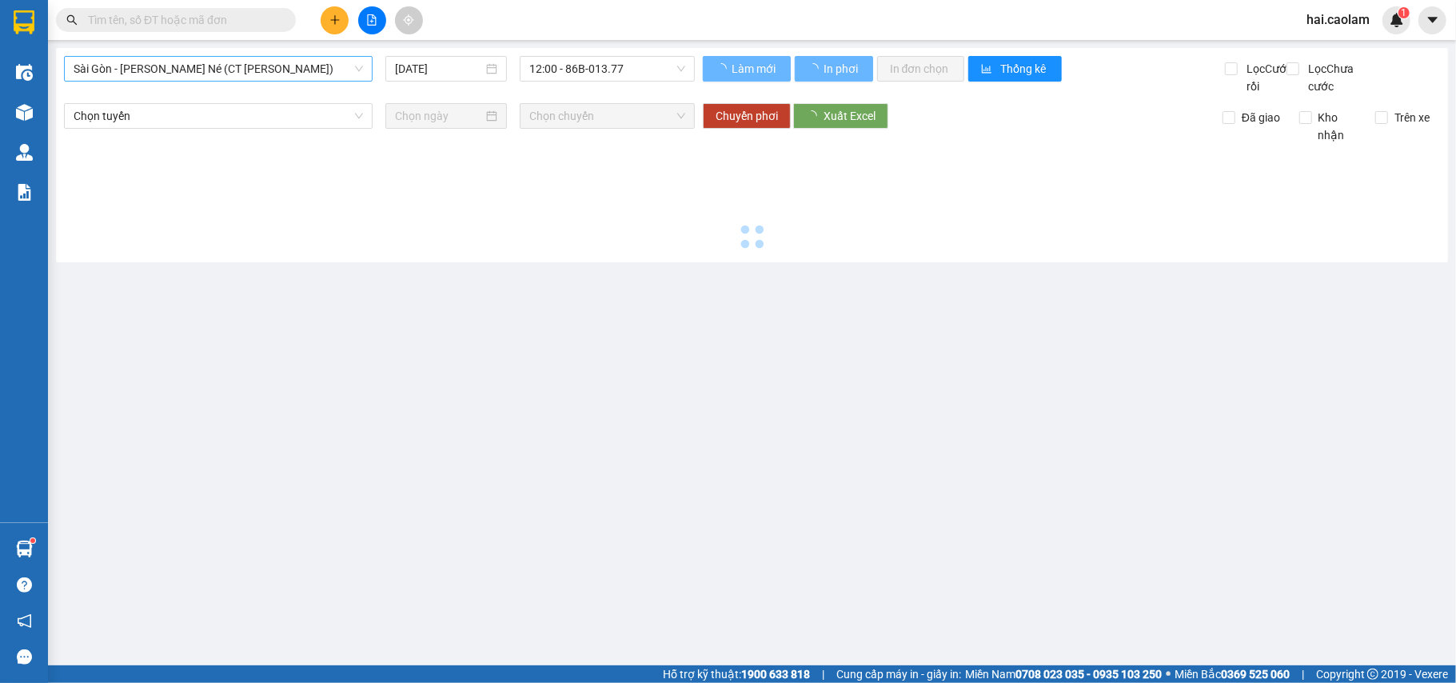
click at [202, 67] on span "Sài Gòn - [PERSON_NAME] - Mũi Né (CT Ông Đồn)" at bounding box center [219, 69] width 290 height 24
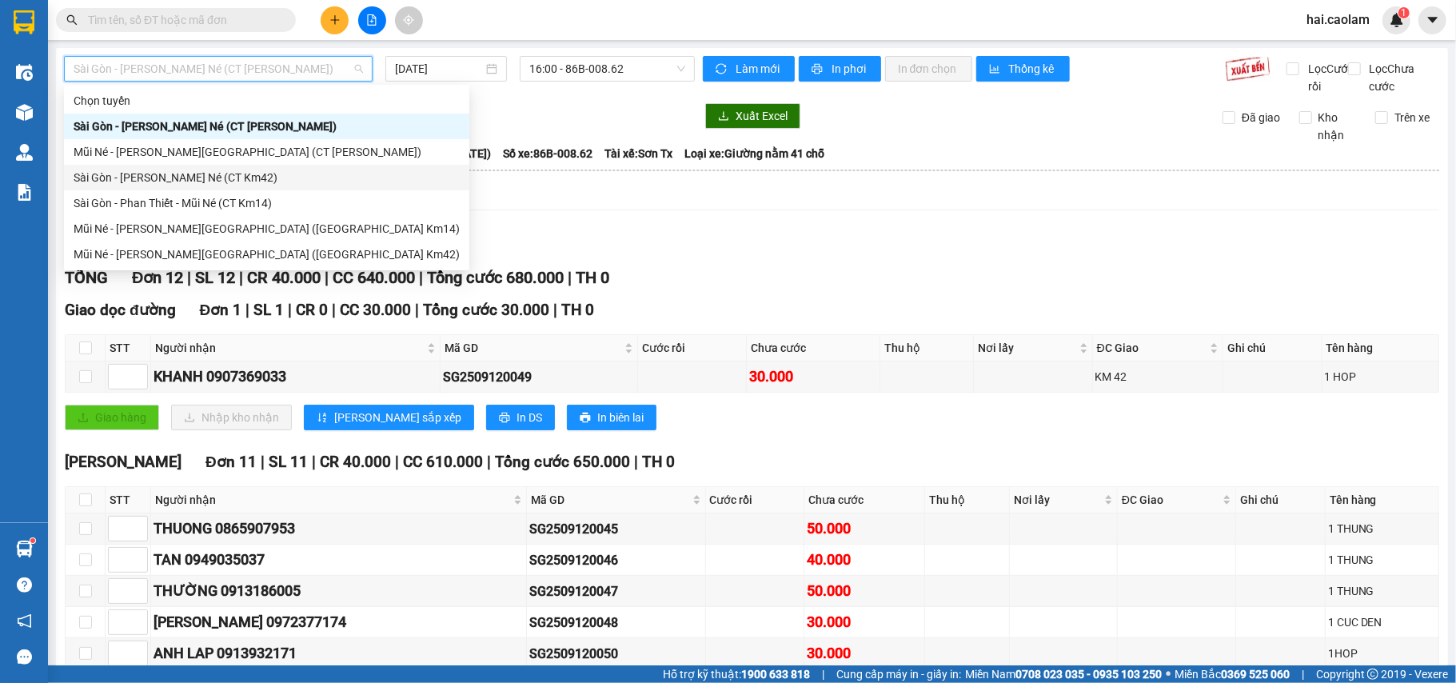
click at [275, 176] on div "Sài Gòn - [PERSON_NAME] - Mũi Né (CT Km42)" at bounding box center [267, 178] width 386 height 18
type input "[DATE]"
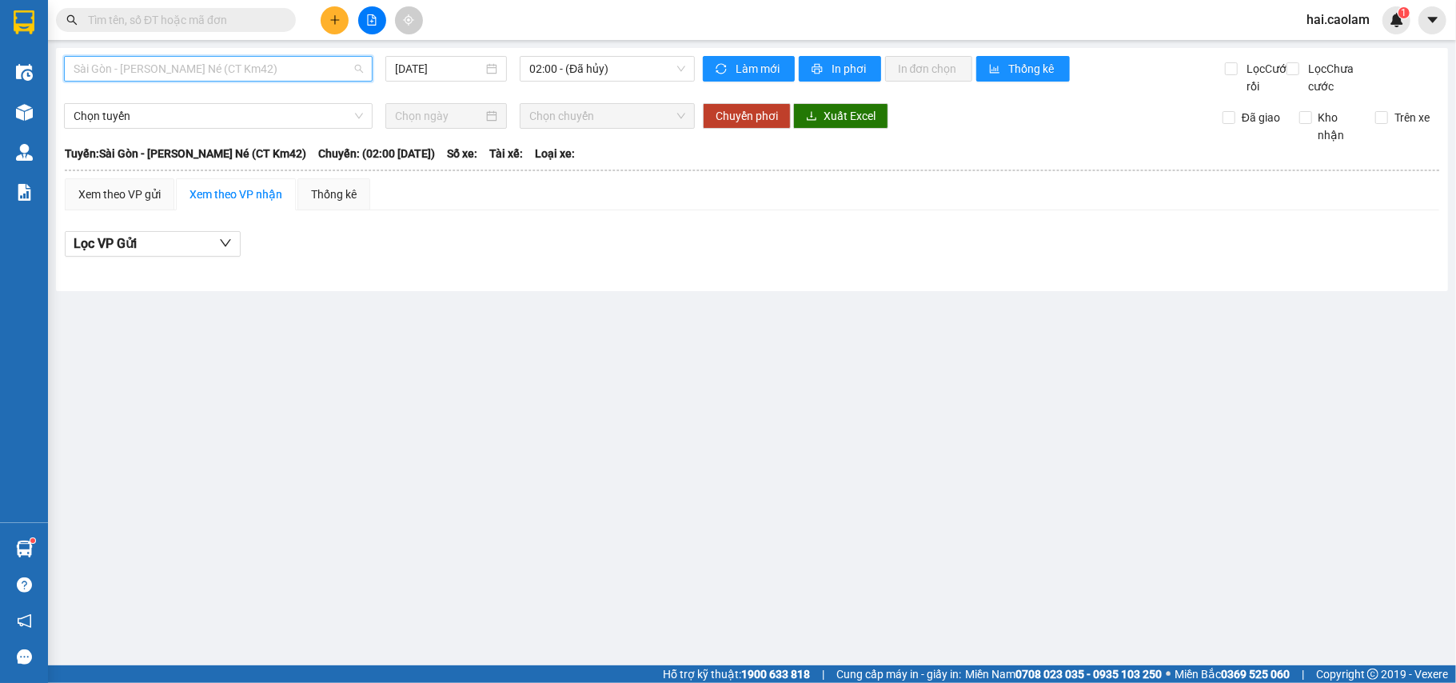
click at [195, 62] on span "Sài Gòn - [PERSON_NAME] - Mũi Né (CT Km42)" at bounding box center [219, 69] width 290 height 24
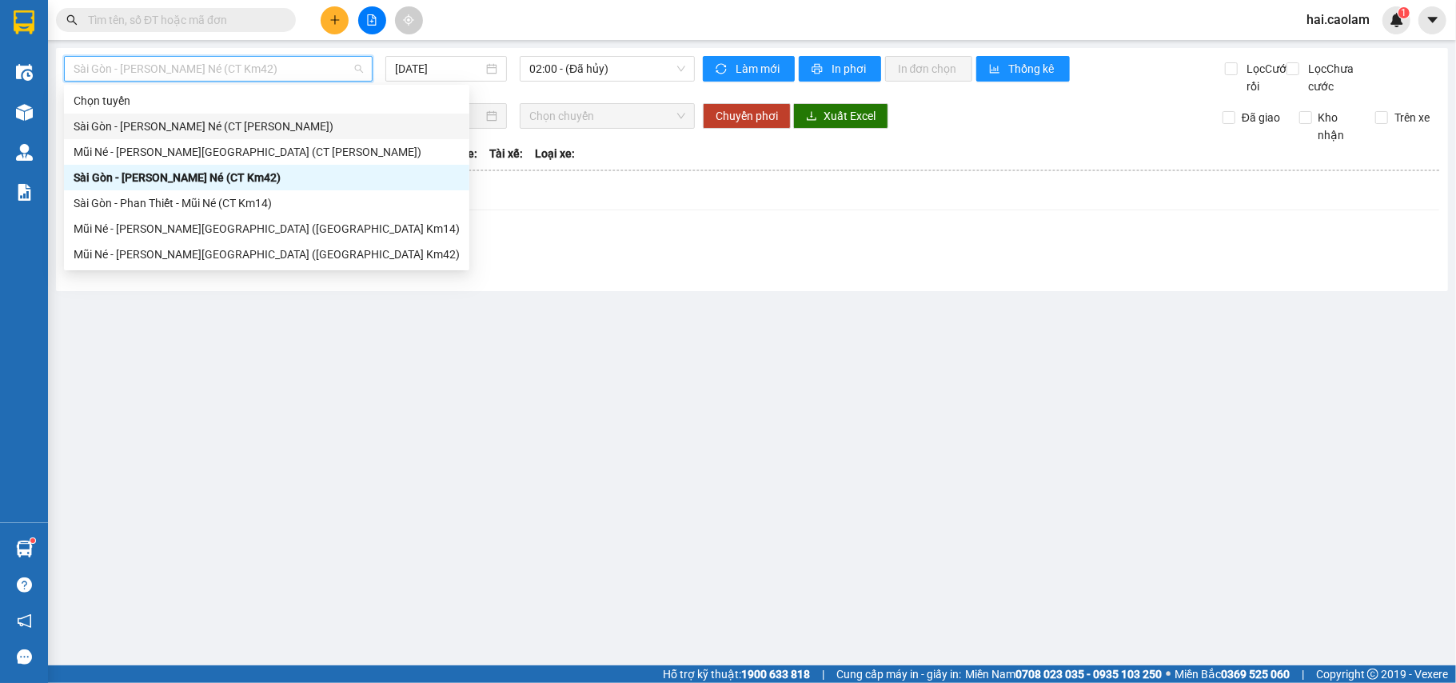
click at [282, 135] on div "Sài Gòn - [PERSON_NAME] - Mũi Né (CT Ông Đồn)" at bounding box center [266, 127] width 405 height 26
type input "[DATE]"
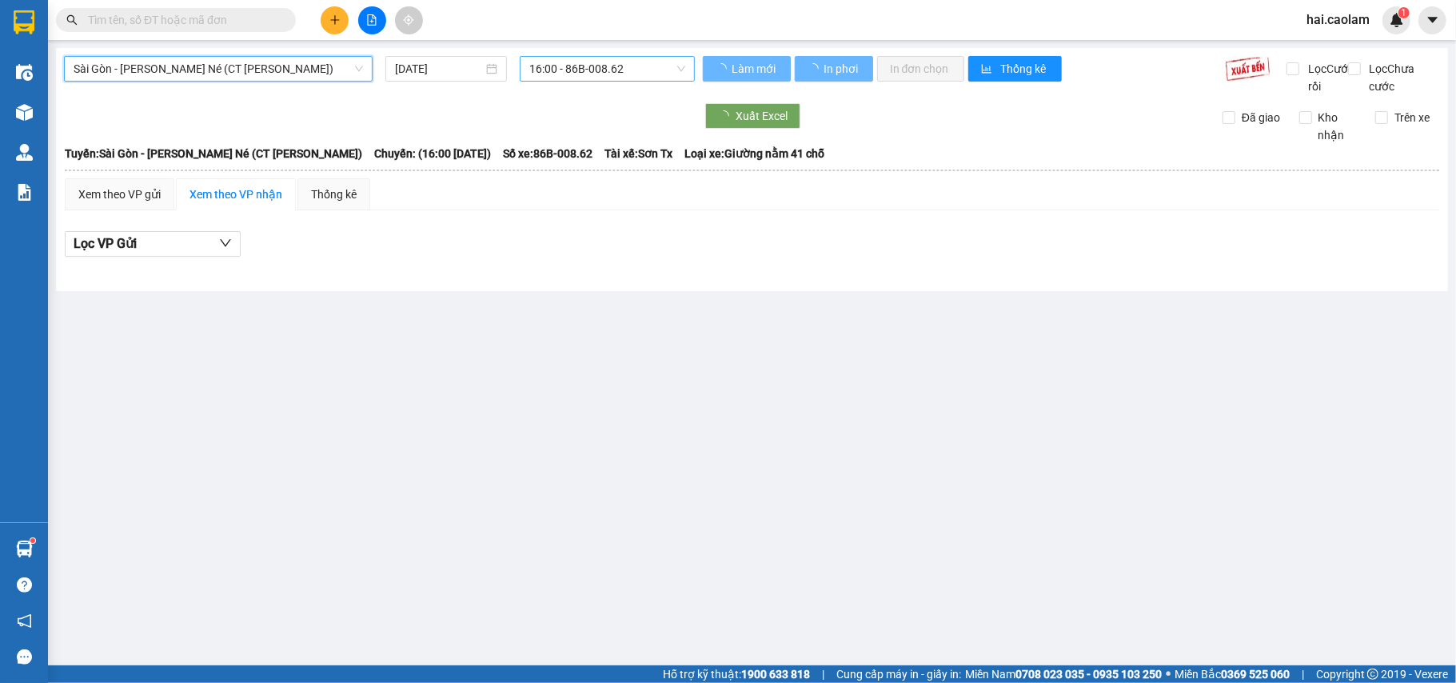
click at [617, 69] on span "16:00 - 86B-008.62" at bounding box center [607, 69] width 156 height 24
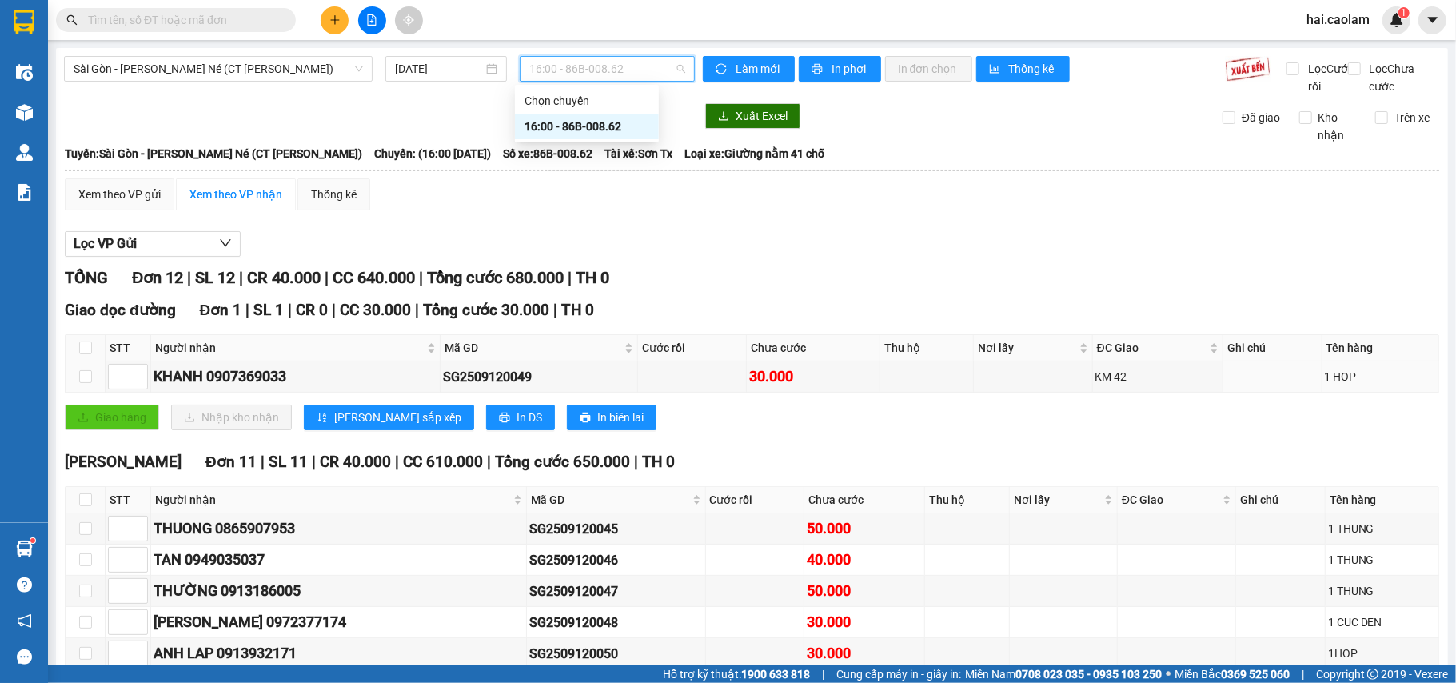
click at [91, 393] on td at bounding box center [86, 377] width 40 height 31
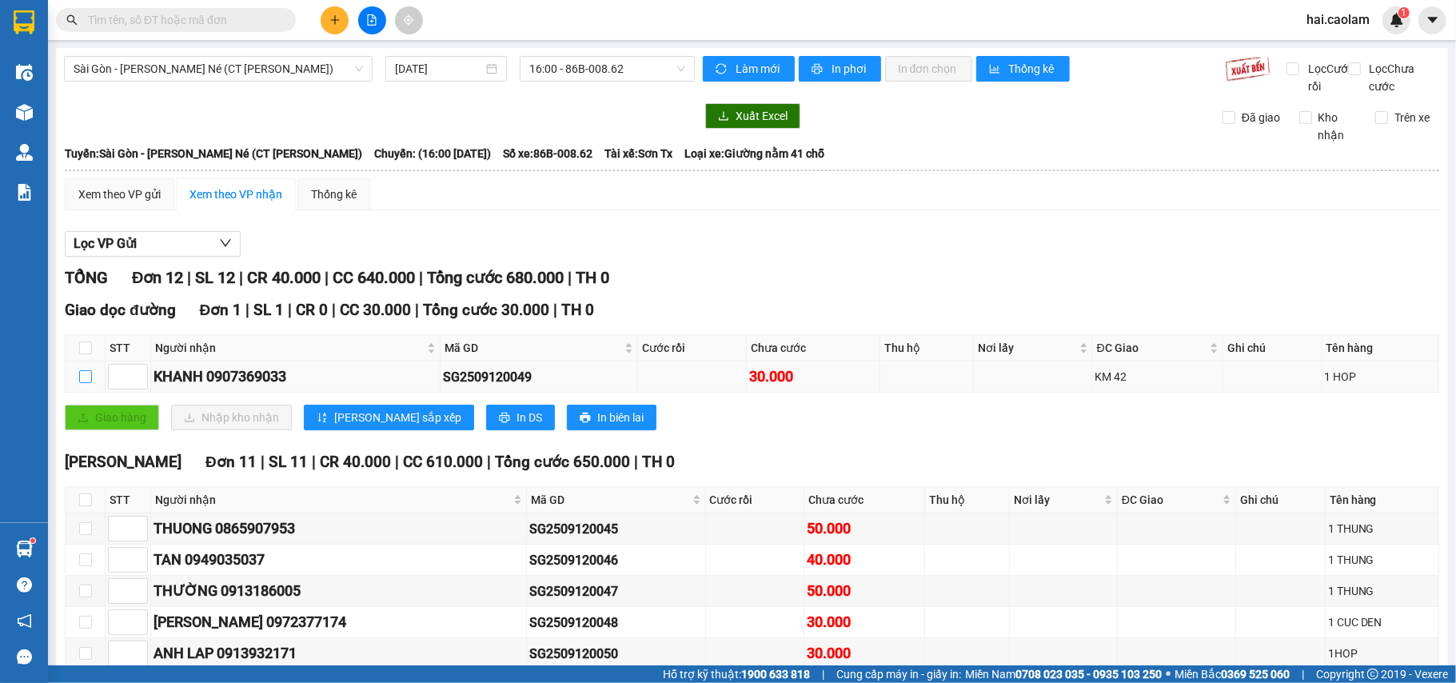
click at [86, 383] on input "checkbox" at bounding box center [85, 376] width 13 height 13
checkbox input "true"
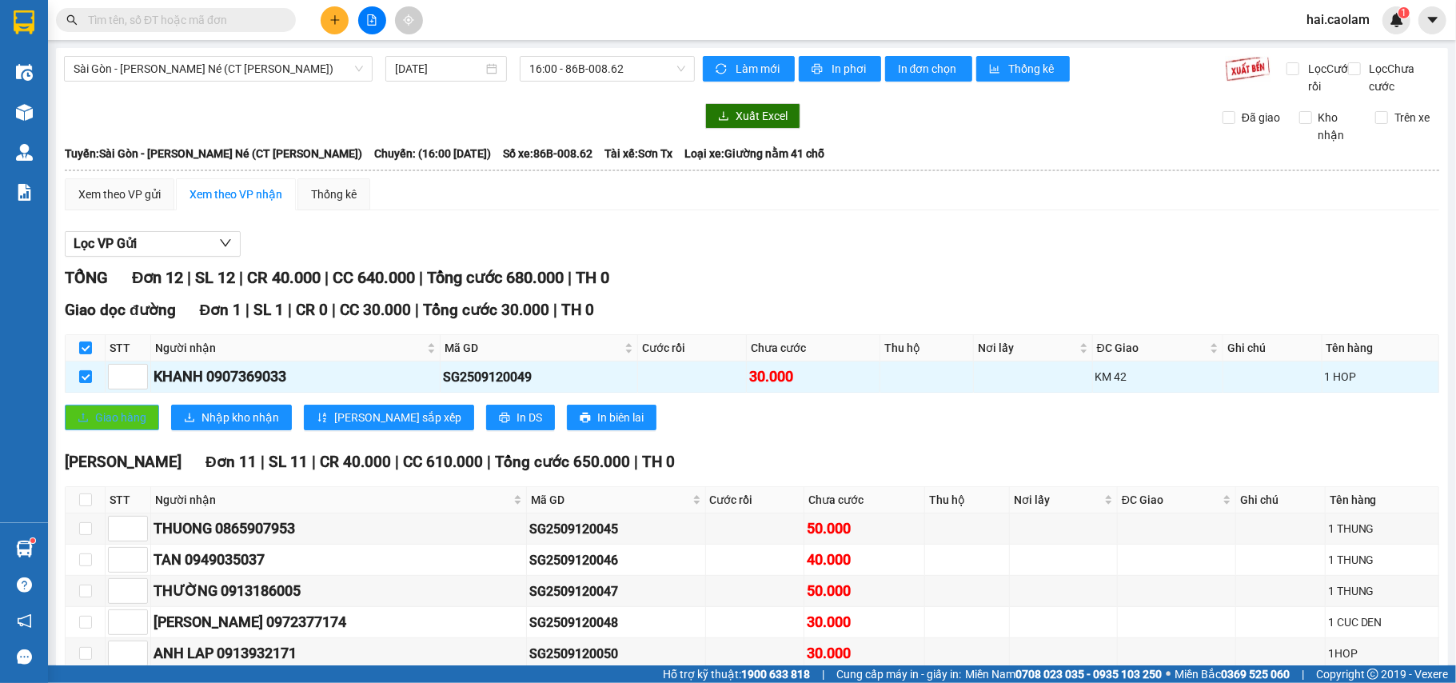
click at [90, 430] on button "Giao hàng" at bounding box center [112, 418] width 94 height 26
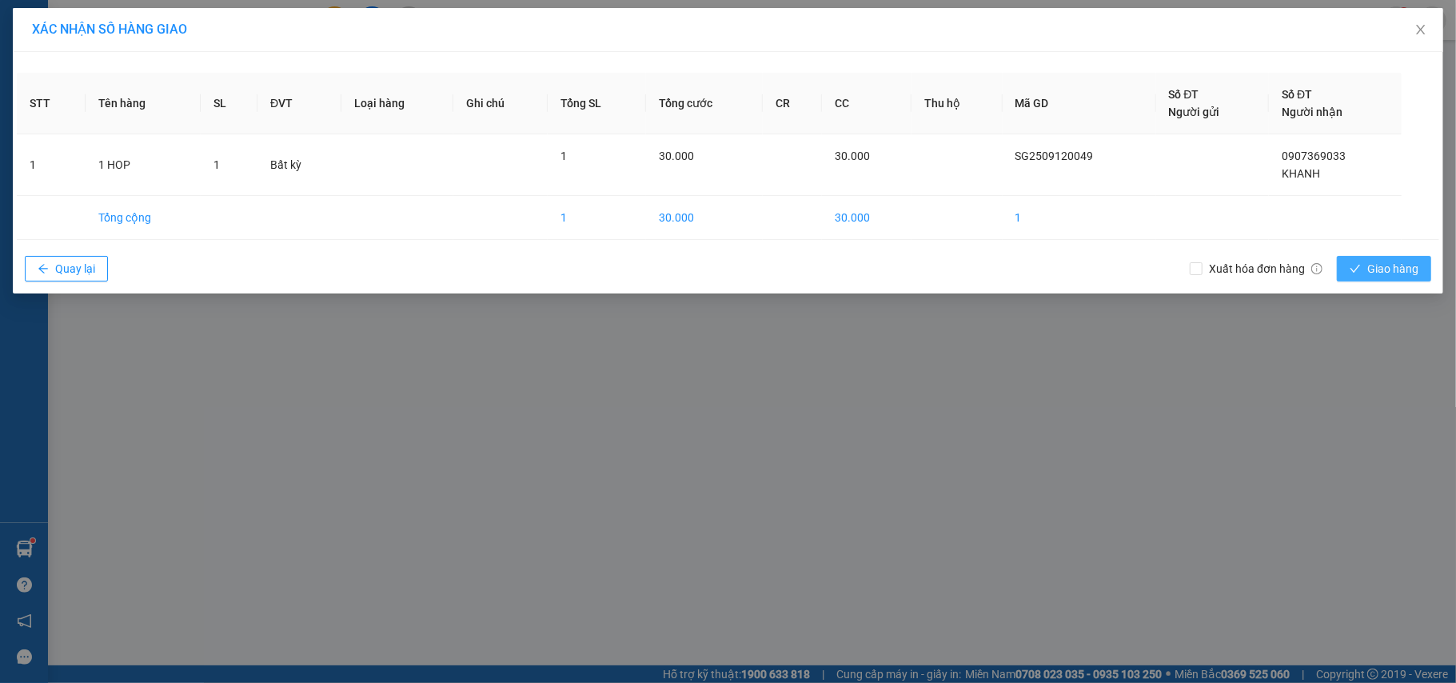
click at [1383, 276] on span "Giao hàng" at bounding box center [1393, 269] width 51 height 18
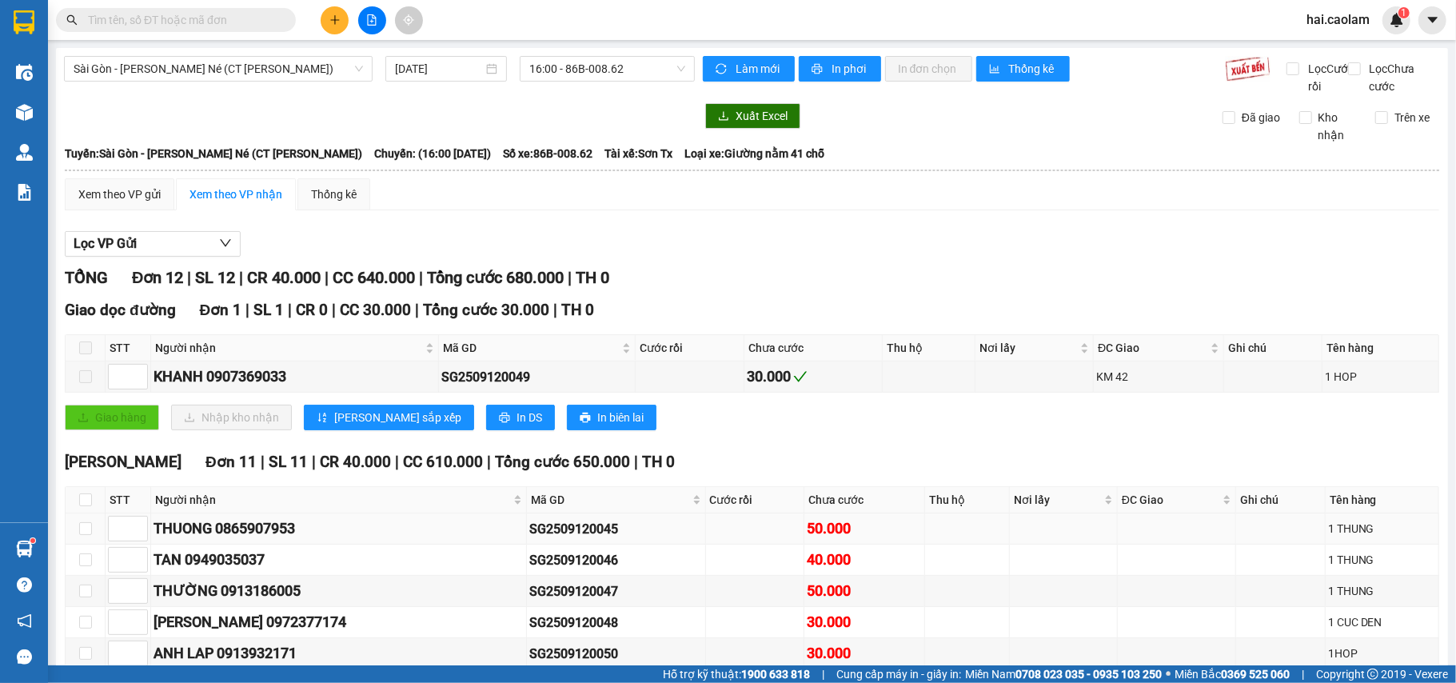
scroll to position [285, 0]
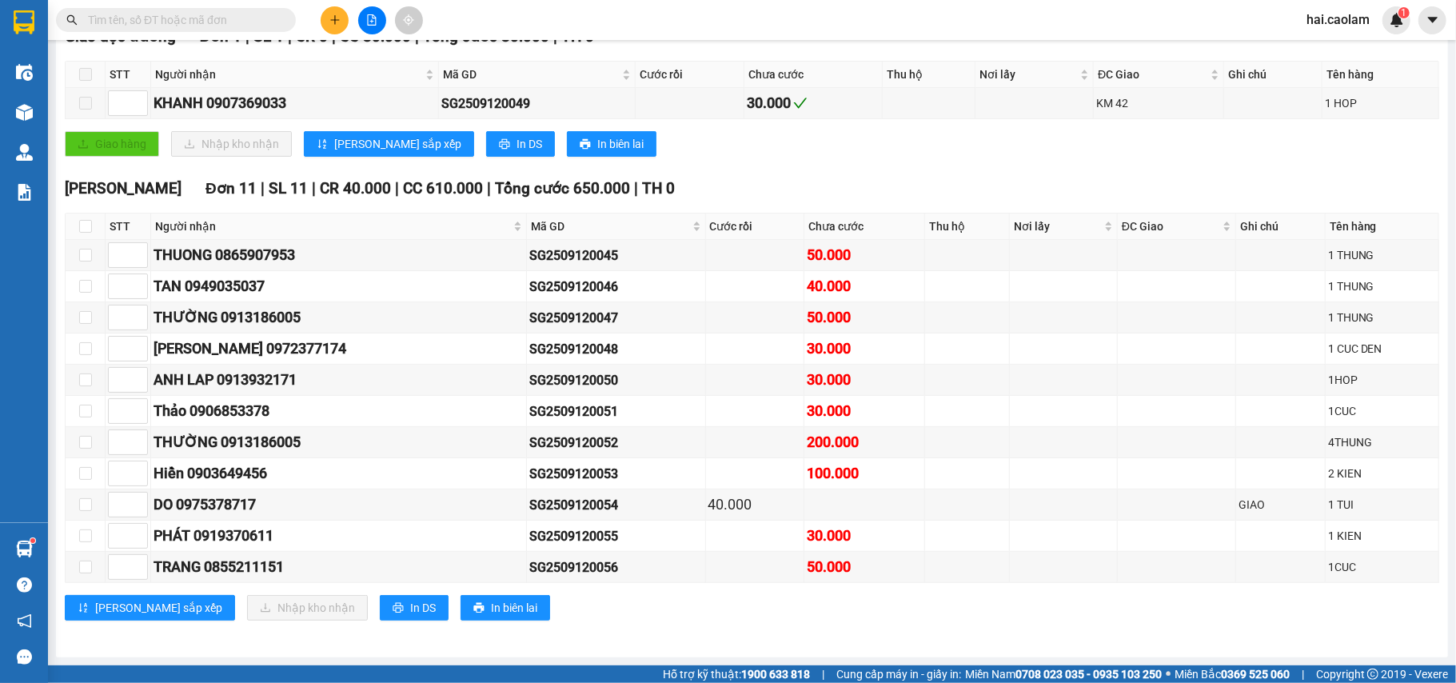
drag, startPoint x: 1228, startPoint y: 219, endPoint x: 1233, endPoint y: 242, distance: 22.9
click at [1228, 219] on div "VP Phan Thiết Đơn 11 | SL 11 | CR 40.000 | CC 610.000 | Tổng cước 650.000 | TH …" at bounding box center [752, 405] width 1375 height 456
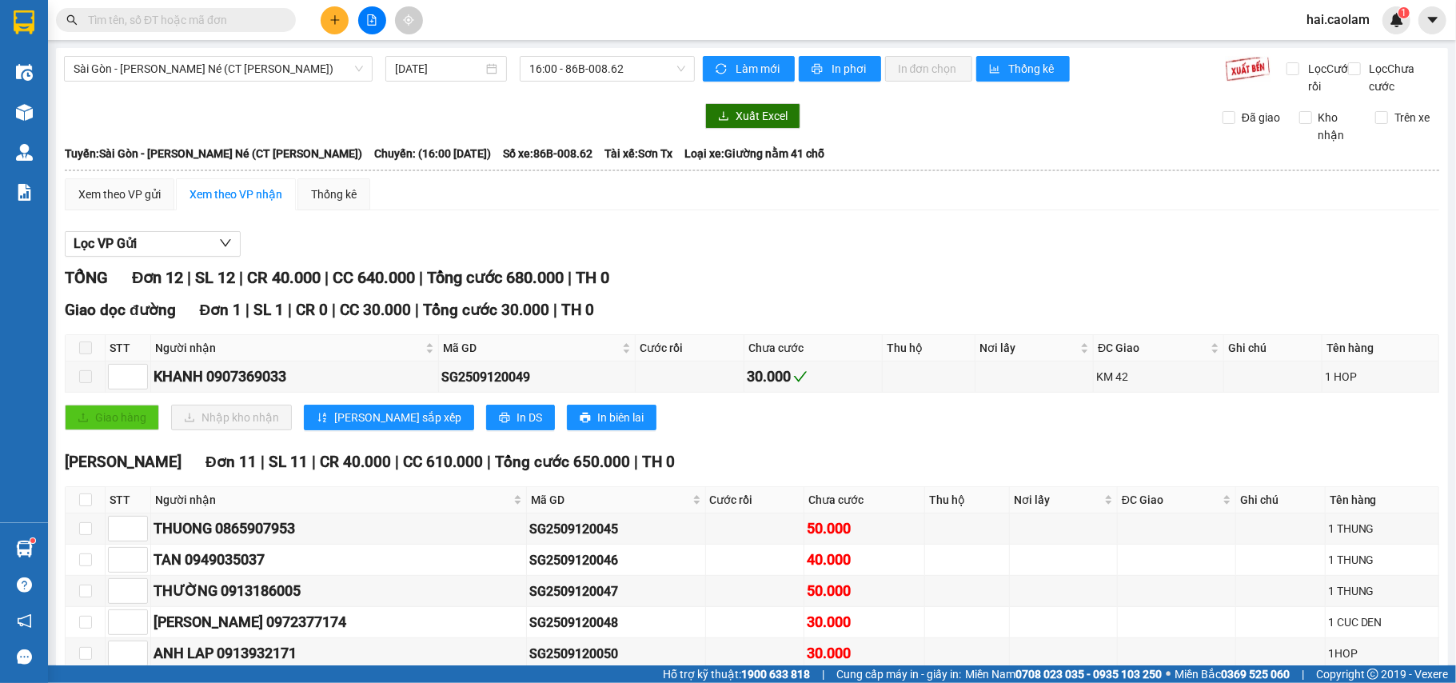
click at [168, 8] on span at bounding box center [176, 20] width 240 height 24
click at [176, 20] on input "text" at bounding box center [182, 20] width 189 height 18
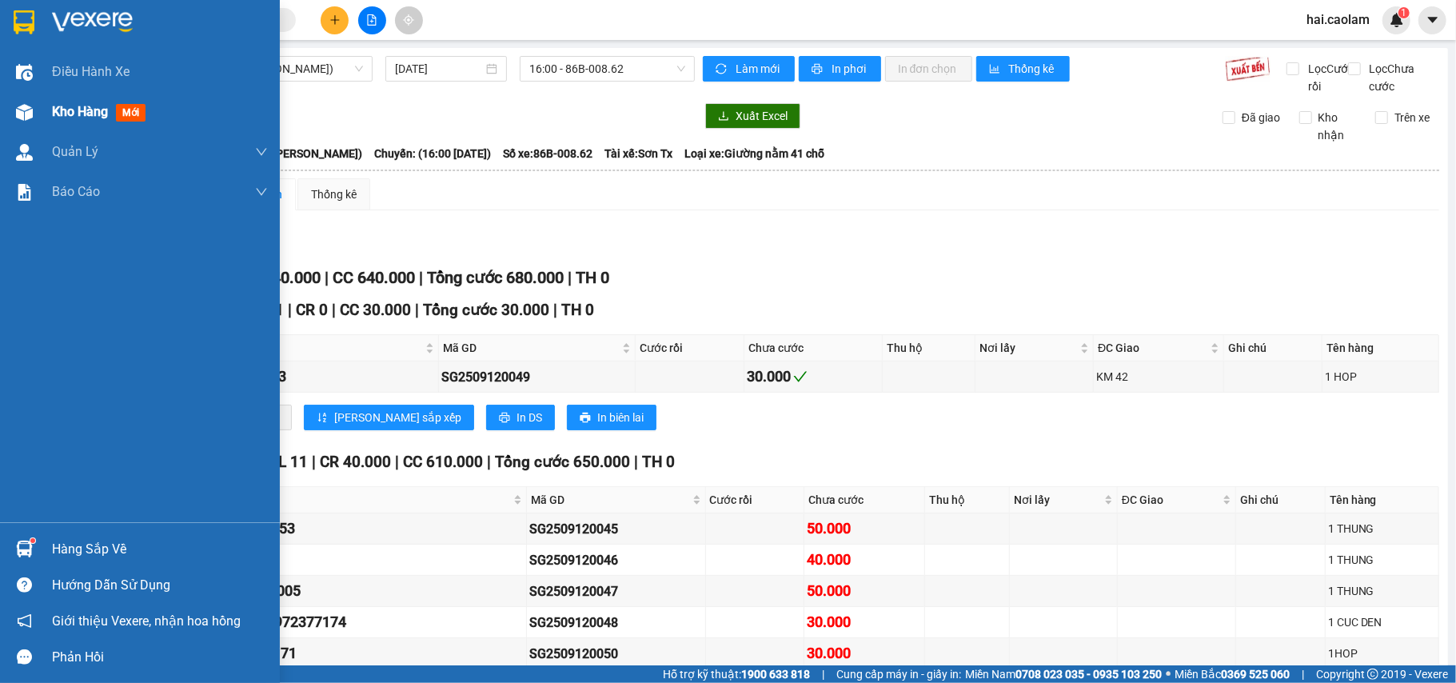
click at [10, 112] on div at bounding box center [24, 112] width 28 height 28
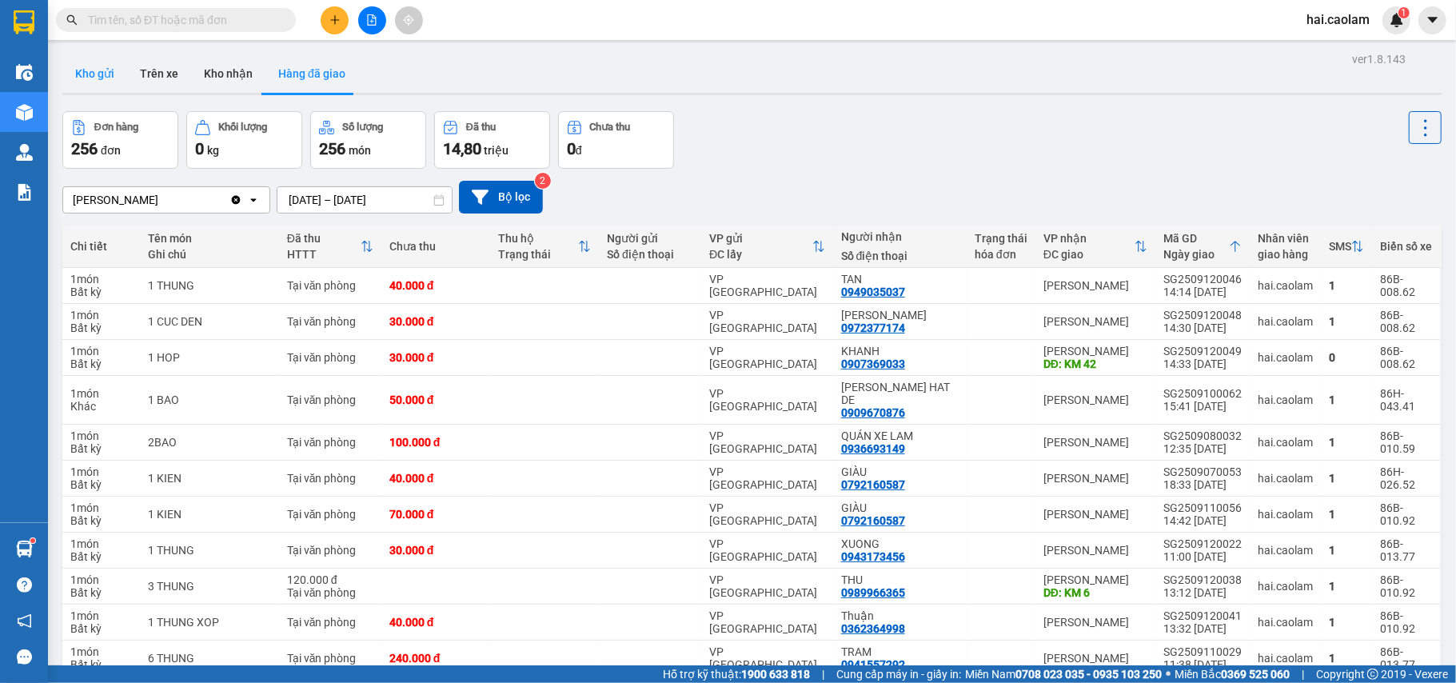
click at [78, 70] on button "Kho gửi" at bounding box center [94, 73] width 65 height 38
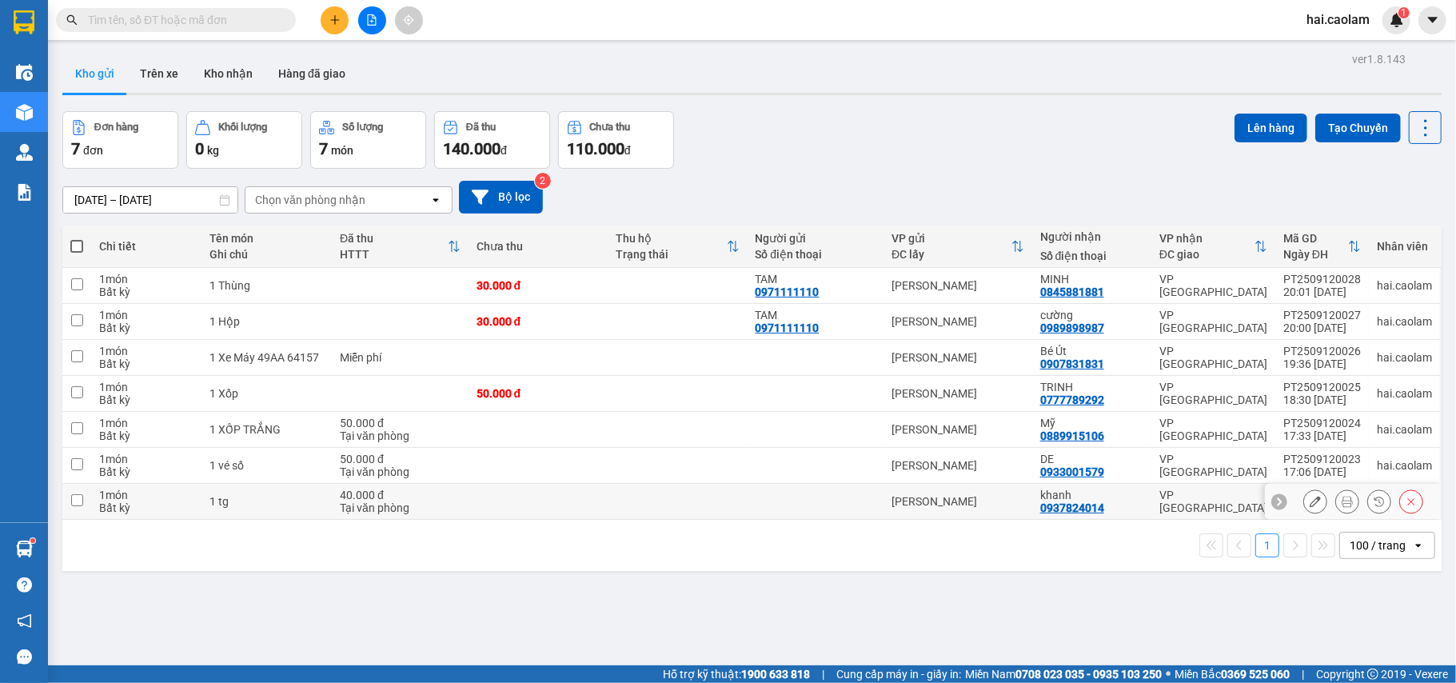
click at [662, 505] on td at bounding box center [677, 502] width 139 height 36
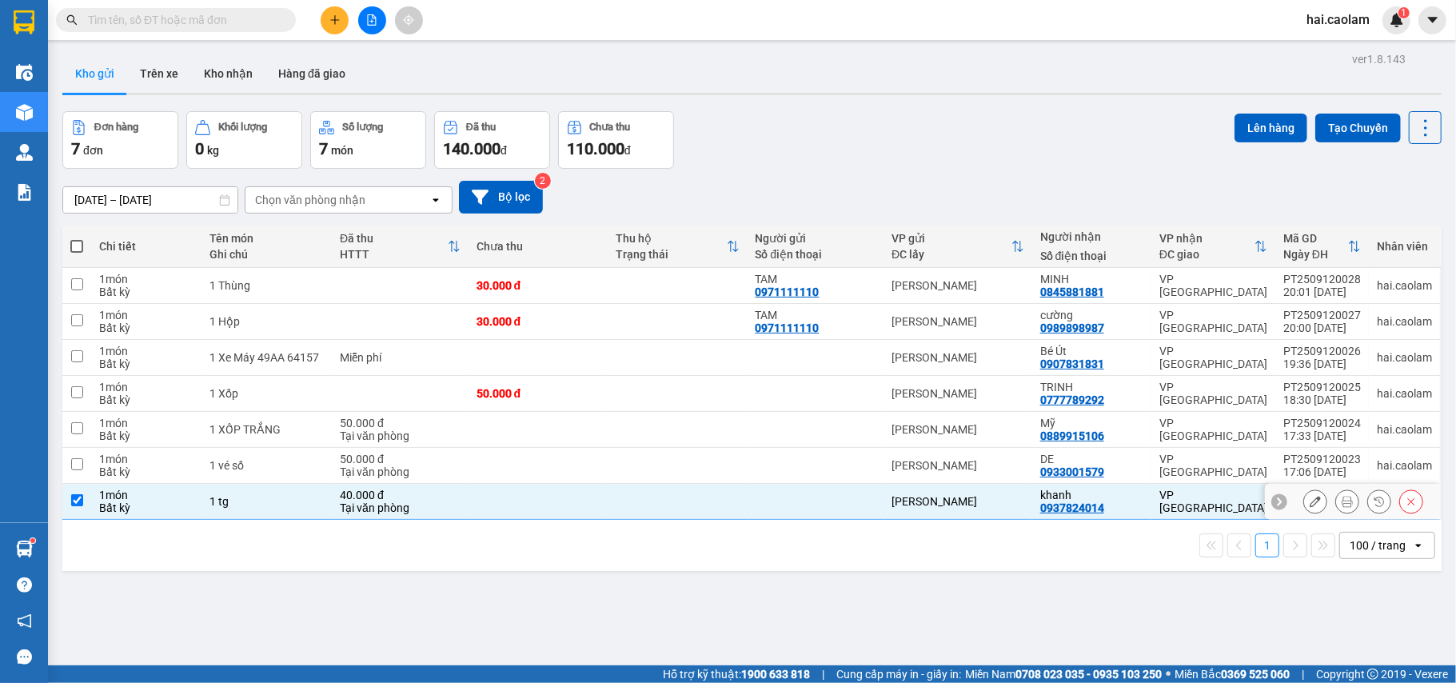
checkbox input "true"
click at [648, 465] on td at bounding box center [677, 466] width 139 height 36
checkbox input "true"
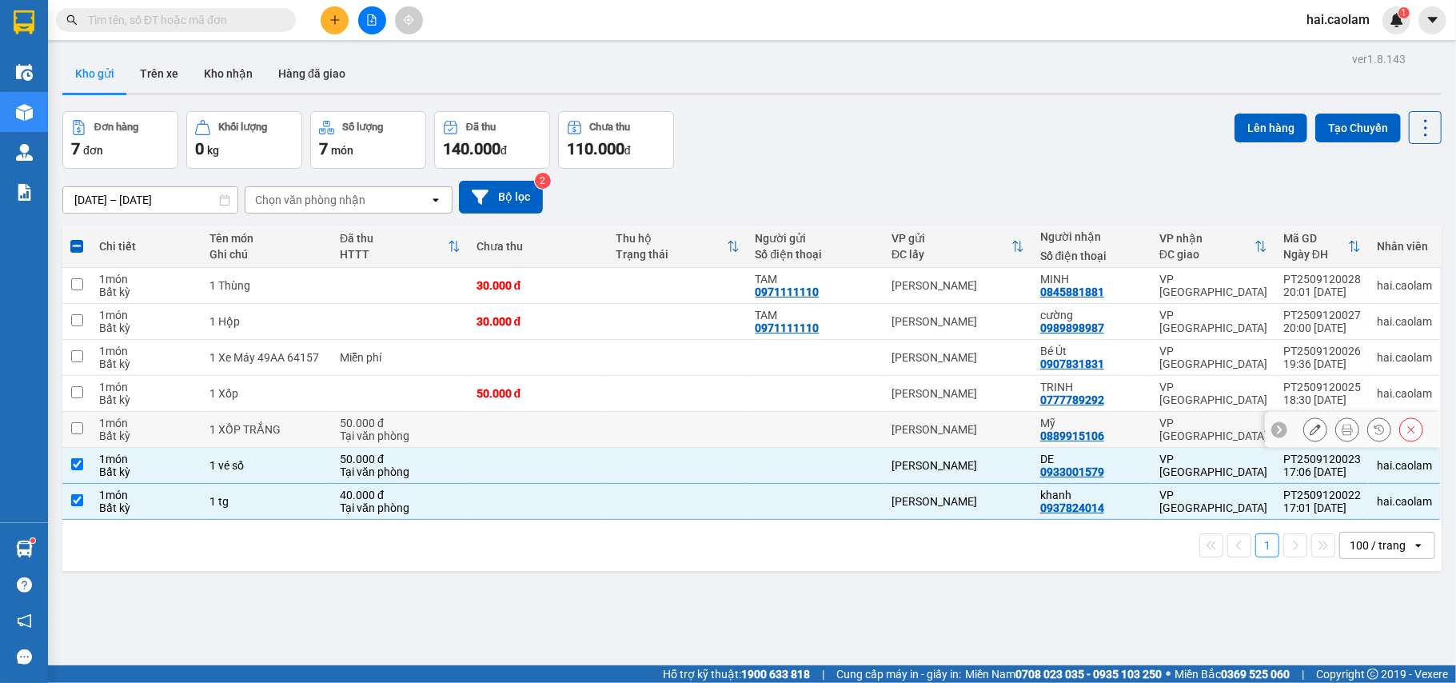
click at [643, 430] on td at bounding box center [677, 430] width 139 height 36
checkbox input "true"
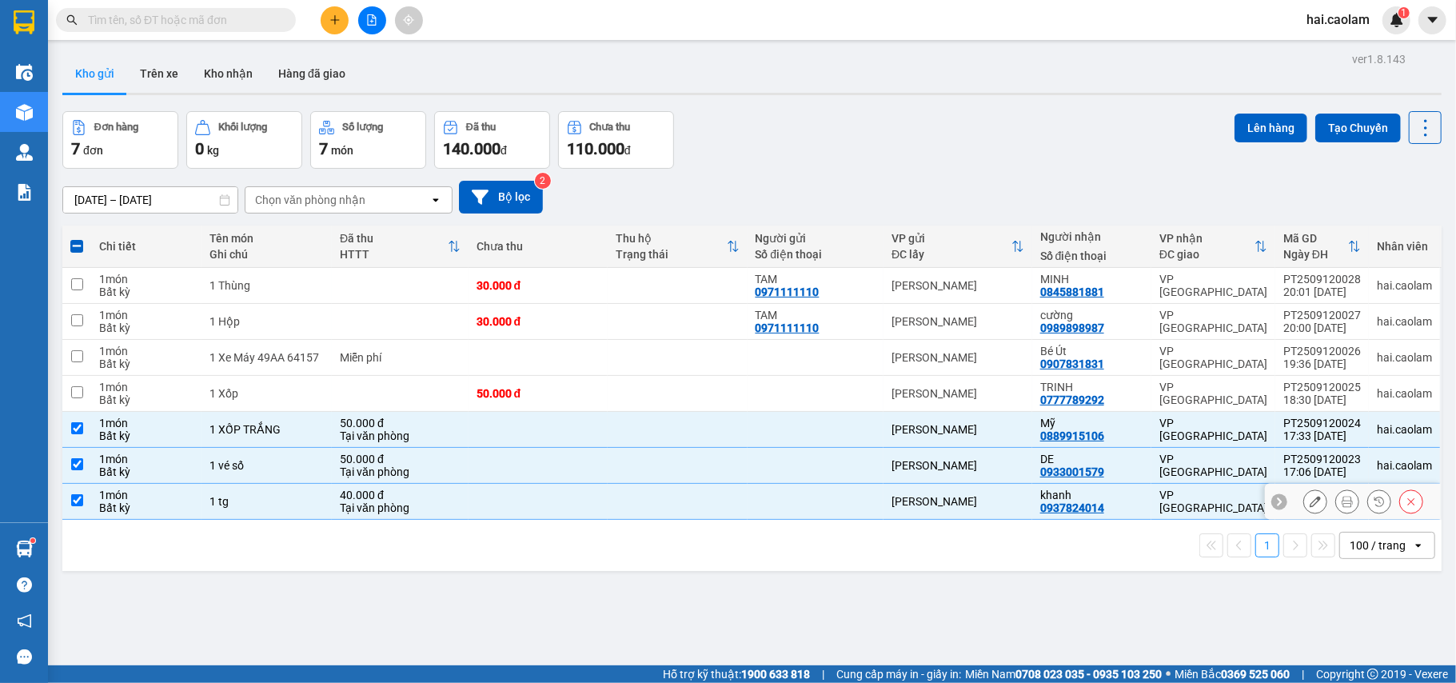
click at [481, 510] on td at bounding box center [538, 502] width 139 height 36
checkbox input "false"
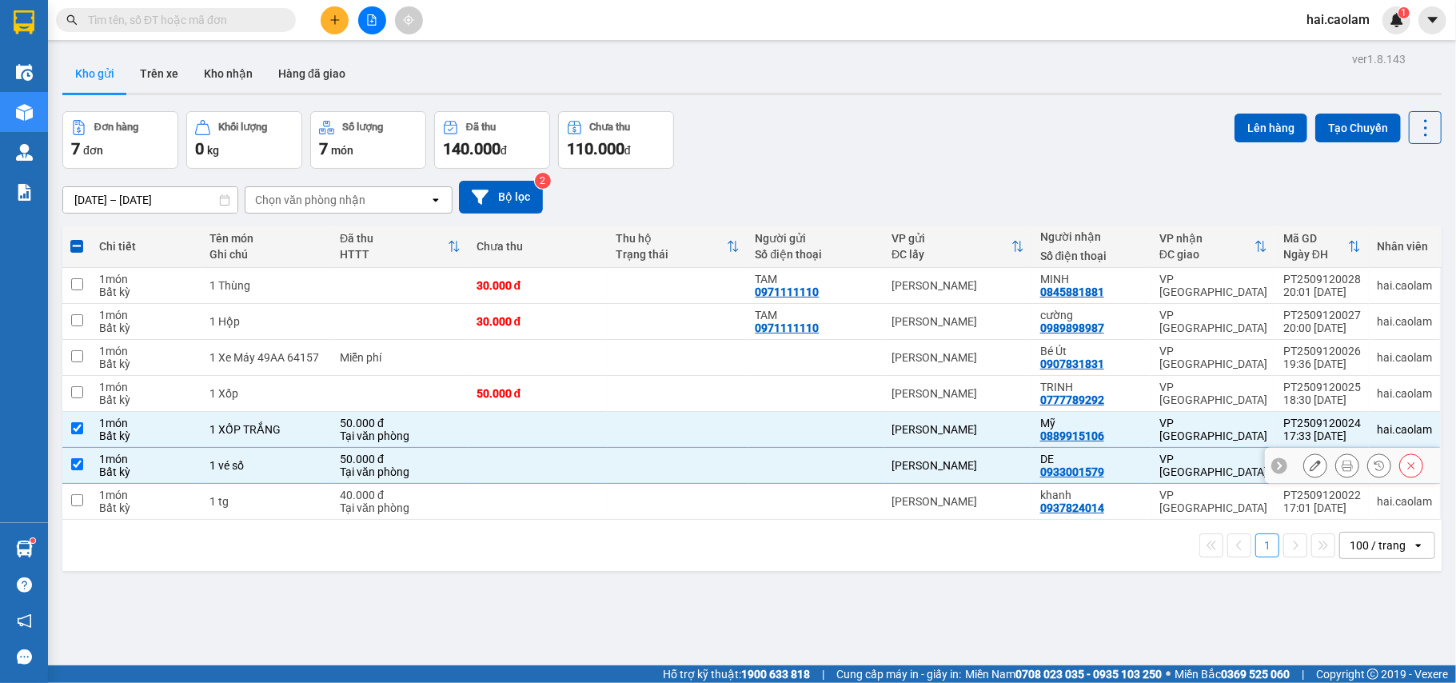
click at [489, 467] on td at bounding box center [538, 466] width 139 height 36
checkbox input "false"
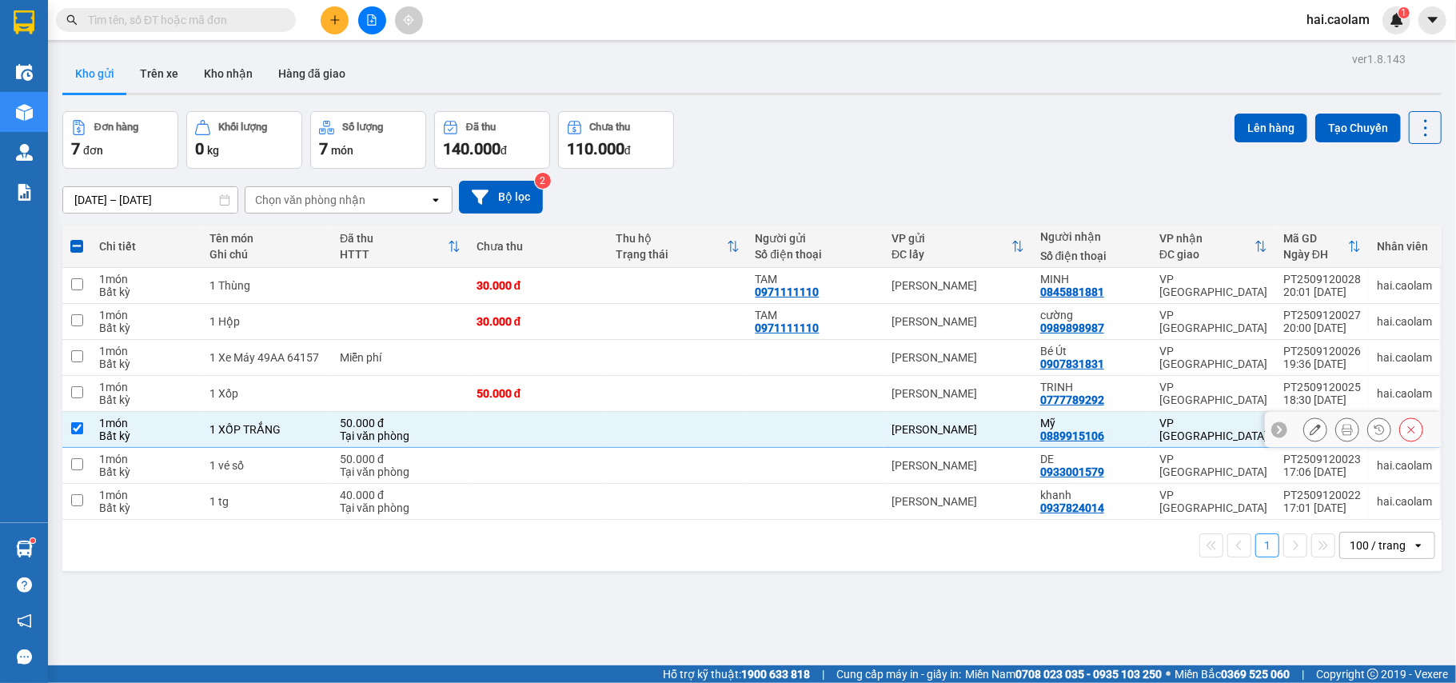
click at [541, 417] on td at bounding box center [538, 430] width 139 height 36
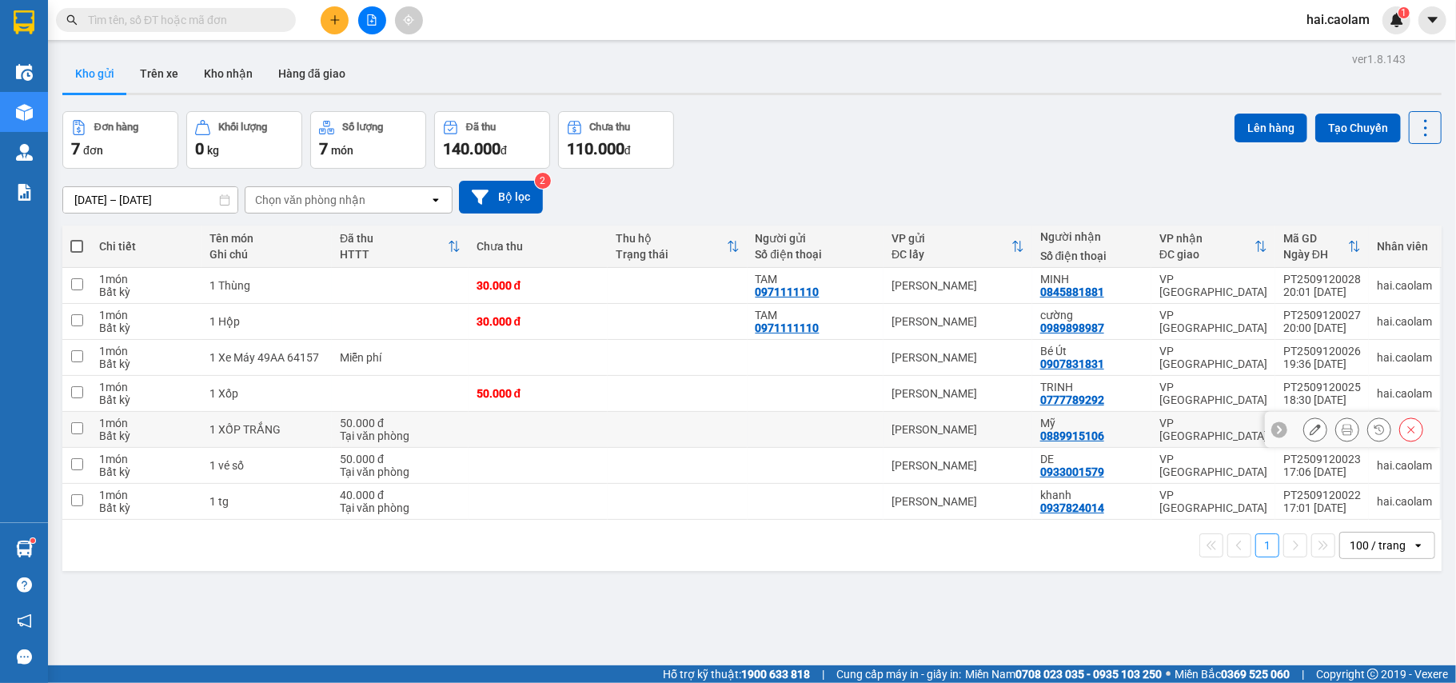
click at [560, 433] on td at bounding box center [538, 430] width 139 height 36
checkbox input "true"
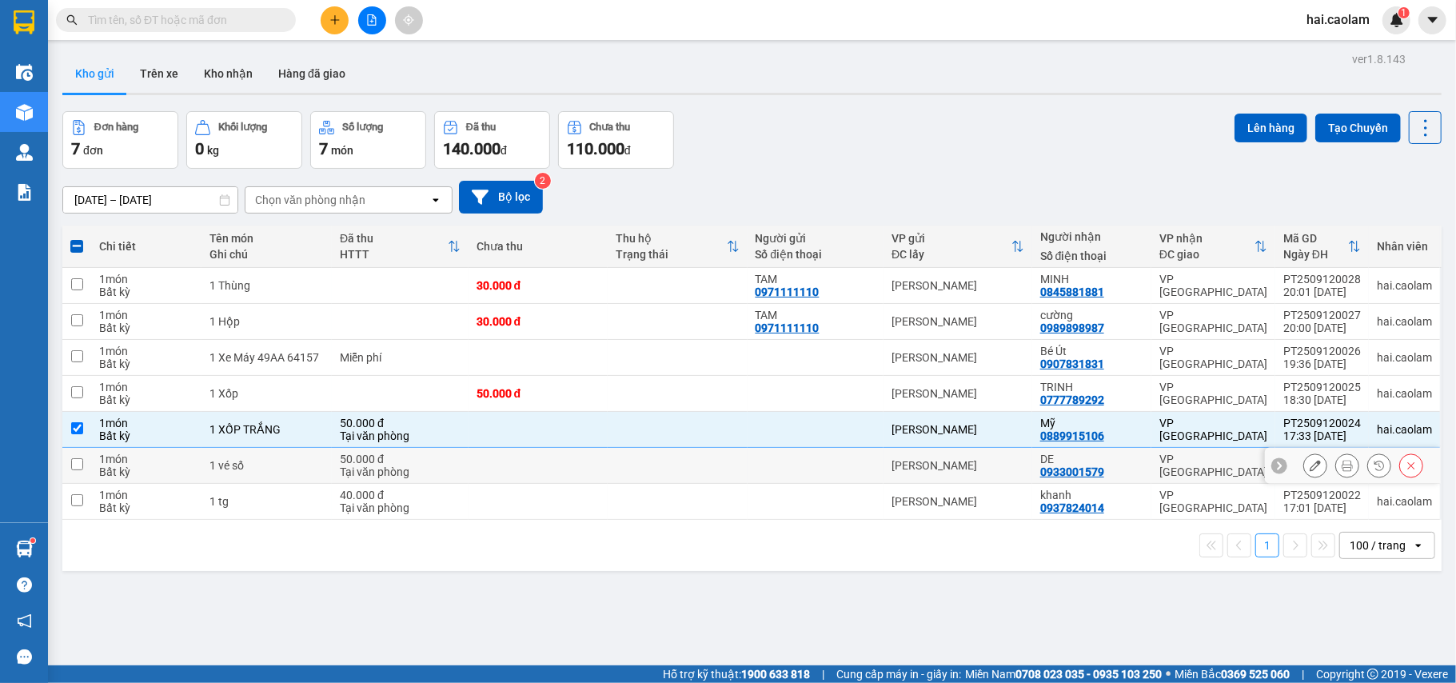
click at [571, 465] on td at bounding box center [538, 466] width 139 height 36
checkbox input "true"
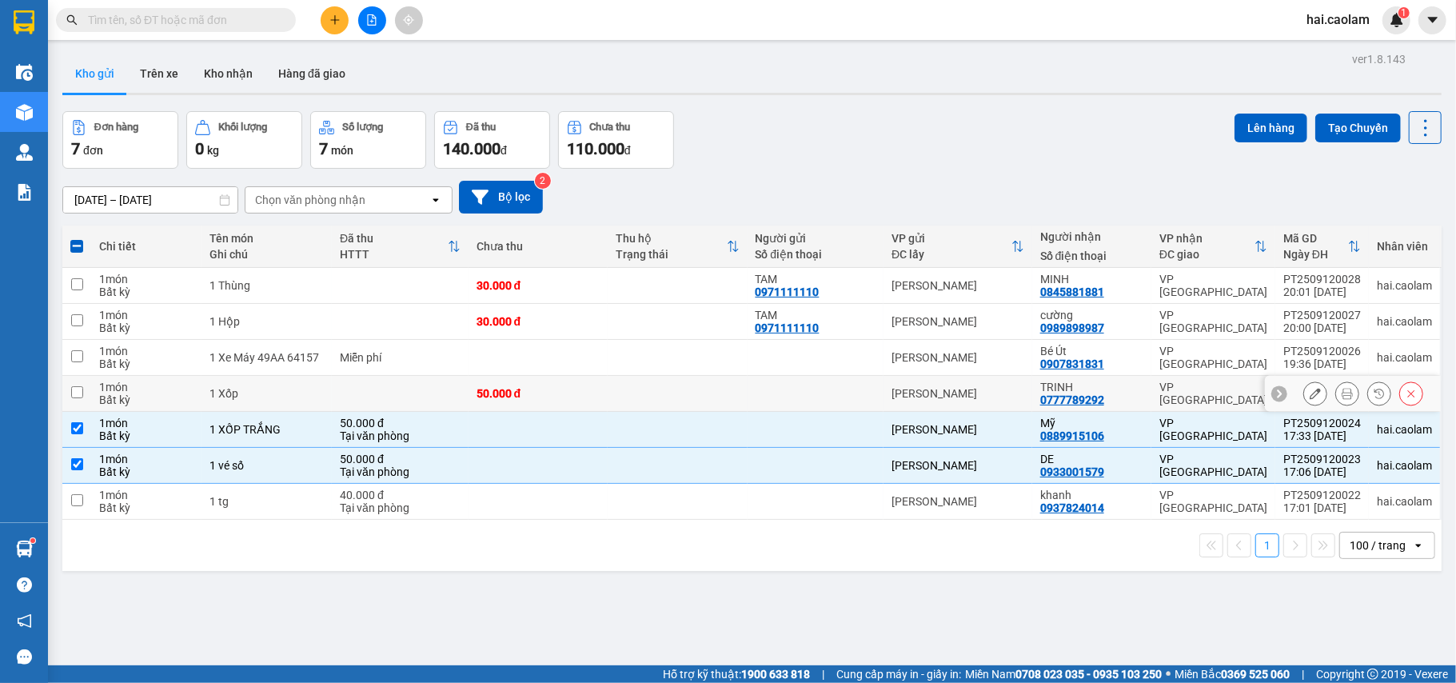
click at [600, 398] on td "50.000 đ" at bounding box center [538, 394] width 139 height 36
checkbox input "true"
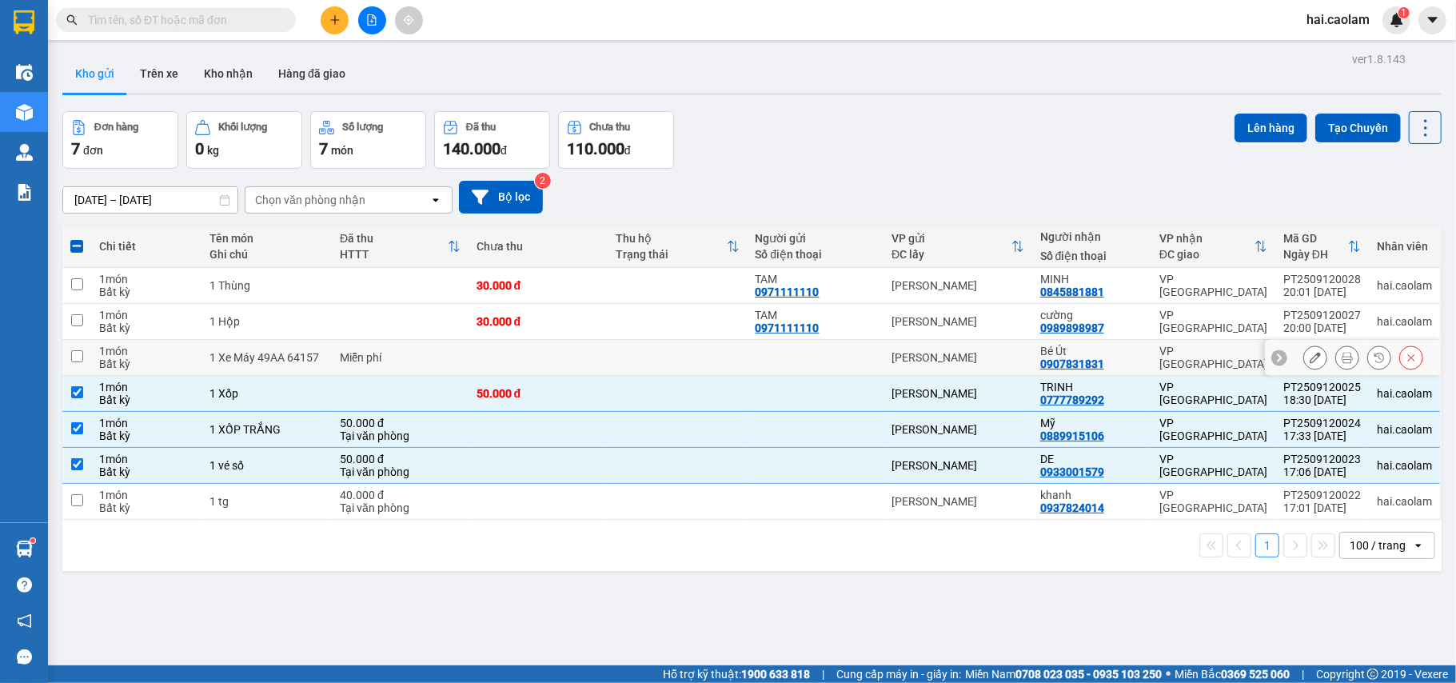
click at [616, 347] on td at bounding box center [677, 358] width 139 height 36
checkbox input "true"
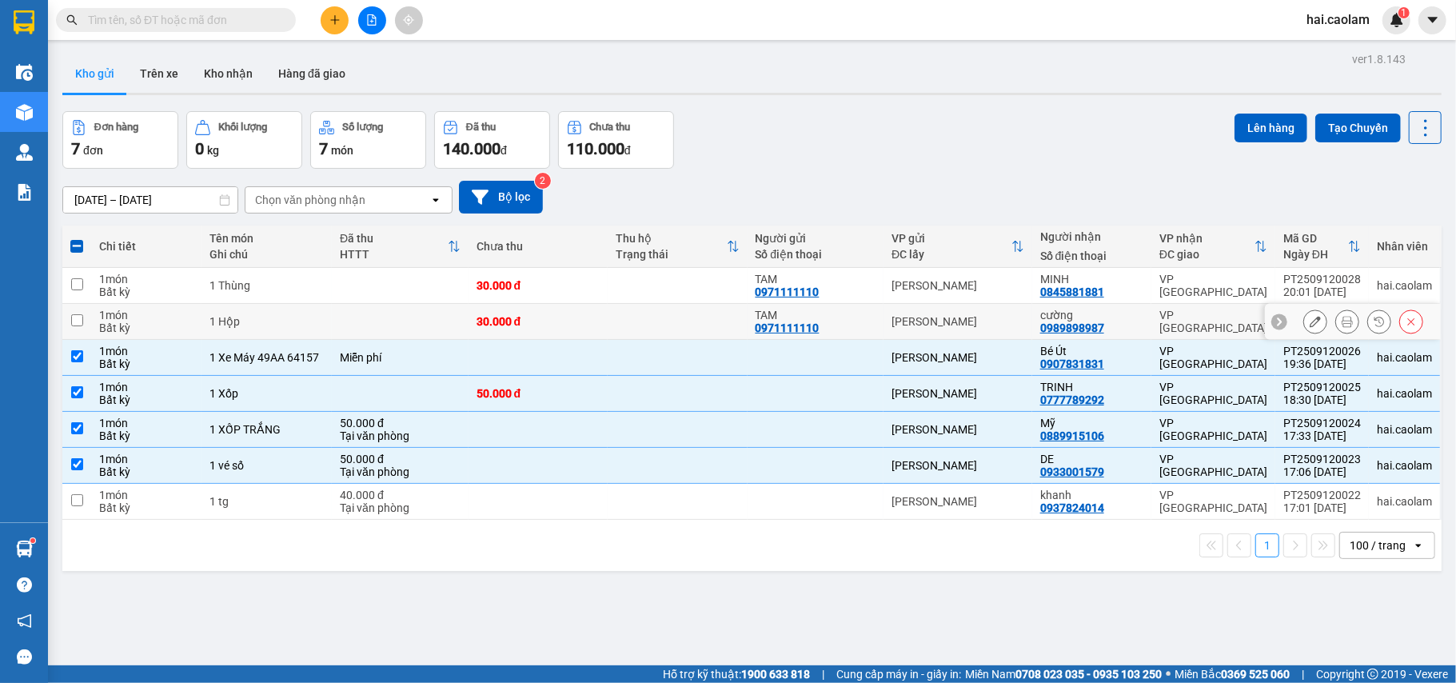
click at [602, 328] on td "30.000 đ" at bounding box center [538, 322] width 139 height 36
checkbox input "true"
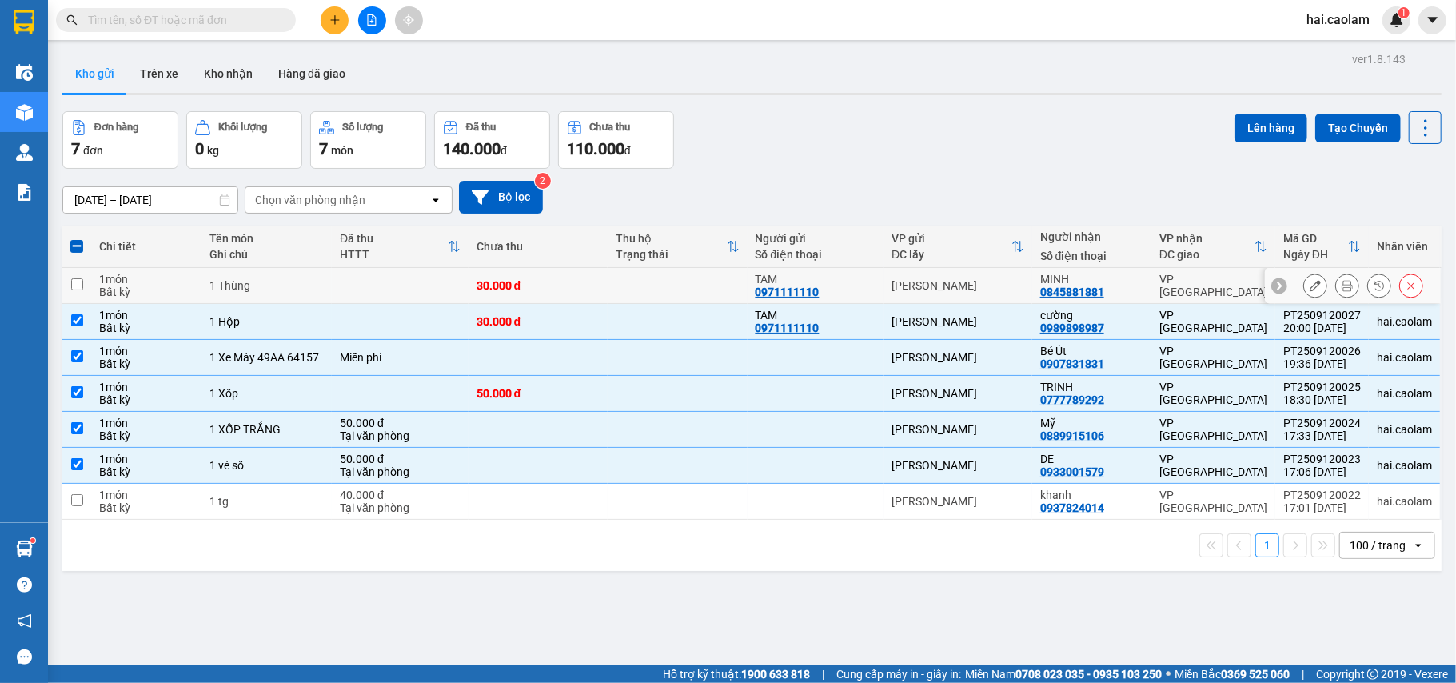
click at [602, 286] on td "30.000 đ" at bounding box center [538, 286] width 139 height 36
checkbox input "true"
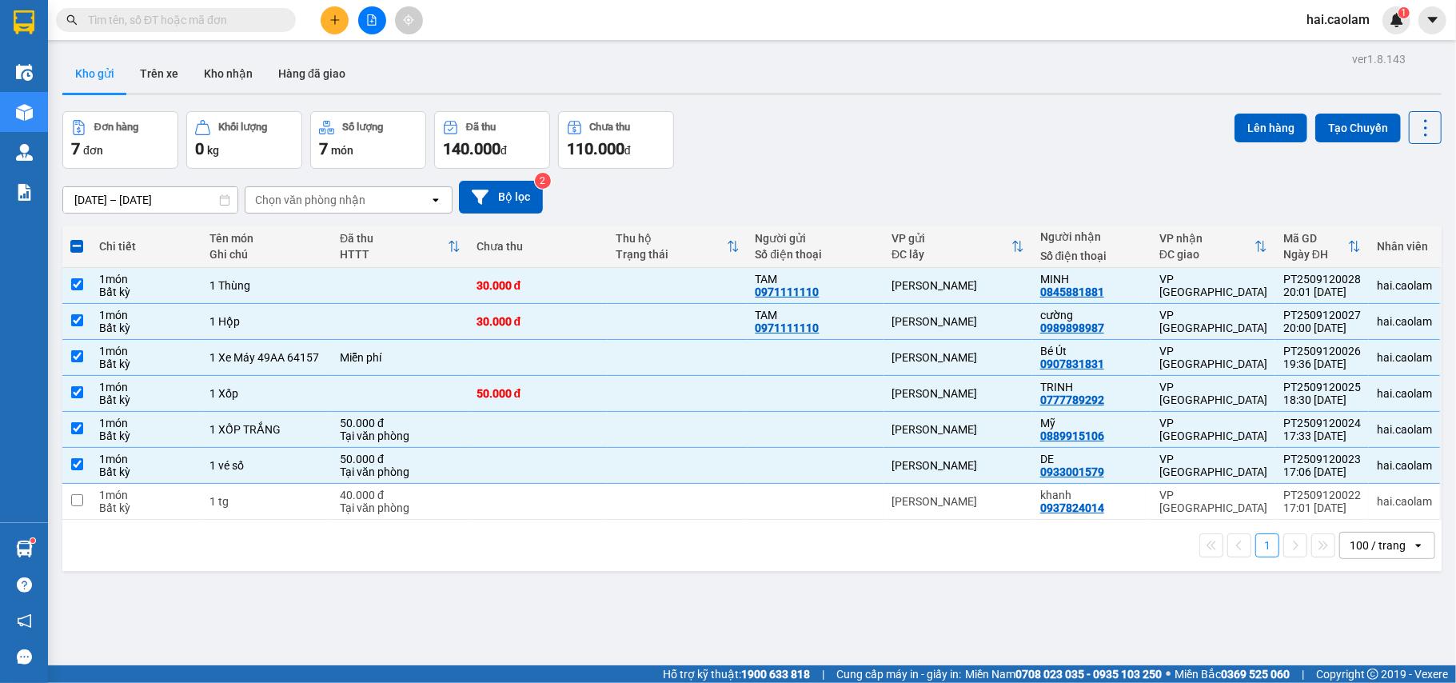
drag, startPoint x: 795, startPoint y: 142, endPoint x: 542, endPoint y: 130, distance: 253.0
click at [785, 142] on div "Đơn hàng 7 đơn Khối lượng 0 kg Số lượng 7 món Đã thu 140.000 đ Chưa thu 110.000…" at bounding box center [752, 140] width 1380 height 58
click at [183, 26] on input "text" at bounding box center [182, 20] width 189 height 18
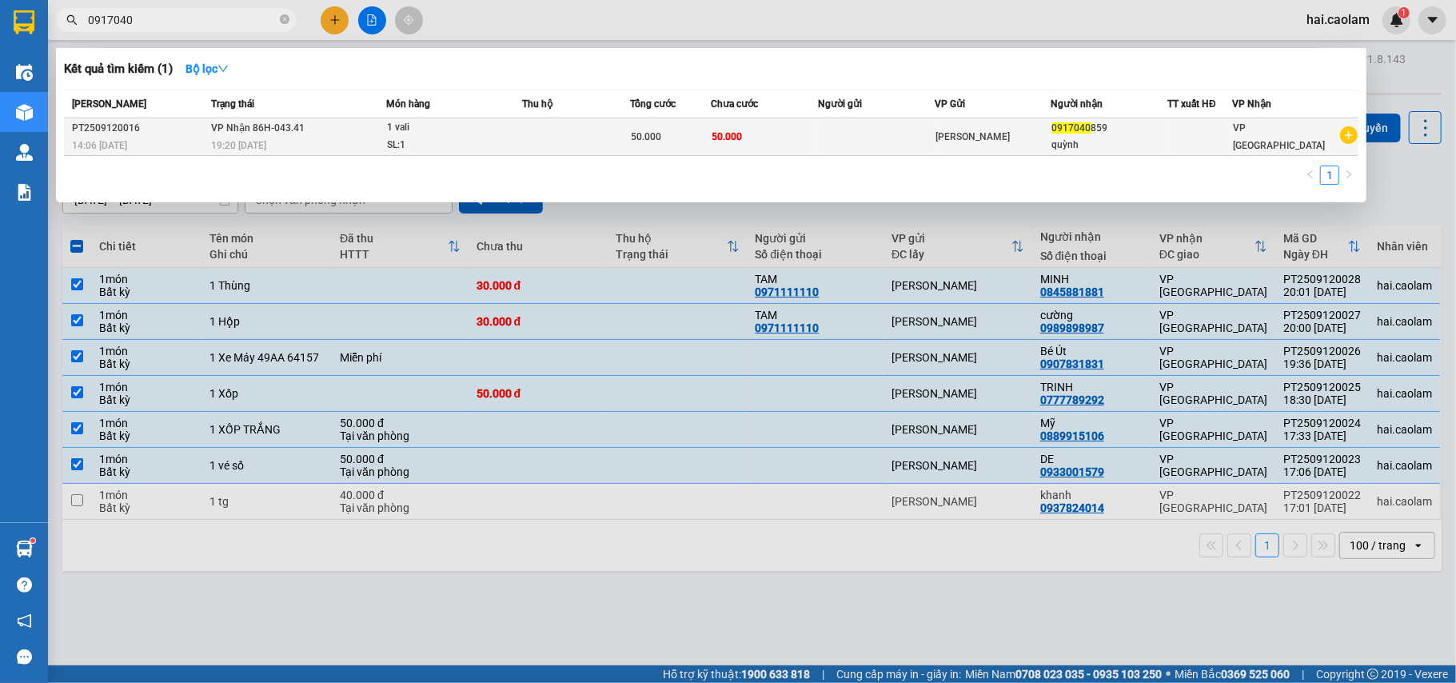
type input "0917040"
click at [481, 139] on div "SL: 1" at bounding box center [447, 146] width 120 height 18
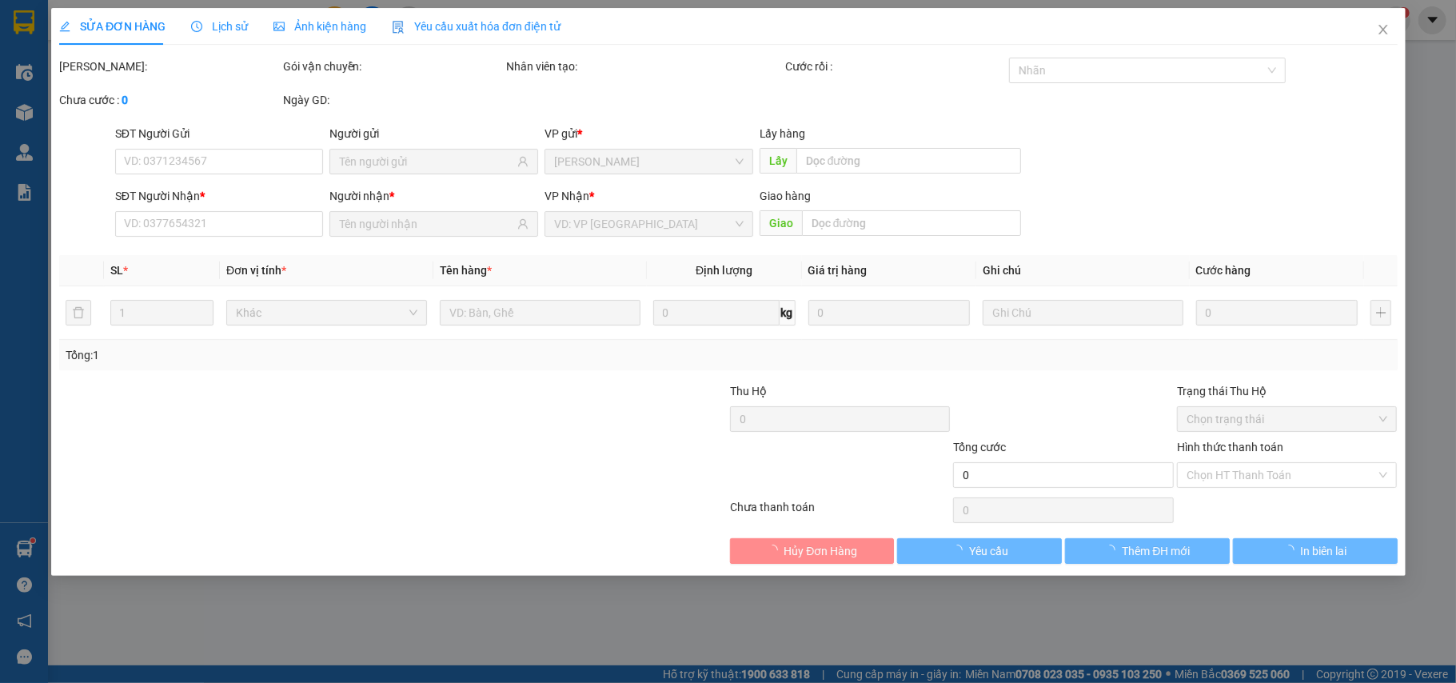
type input "0917040859"
type input "50.000"
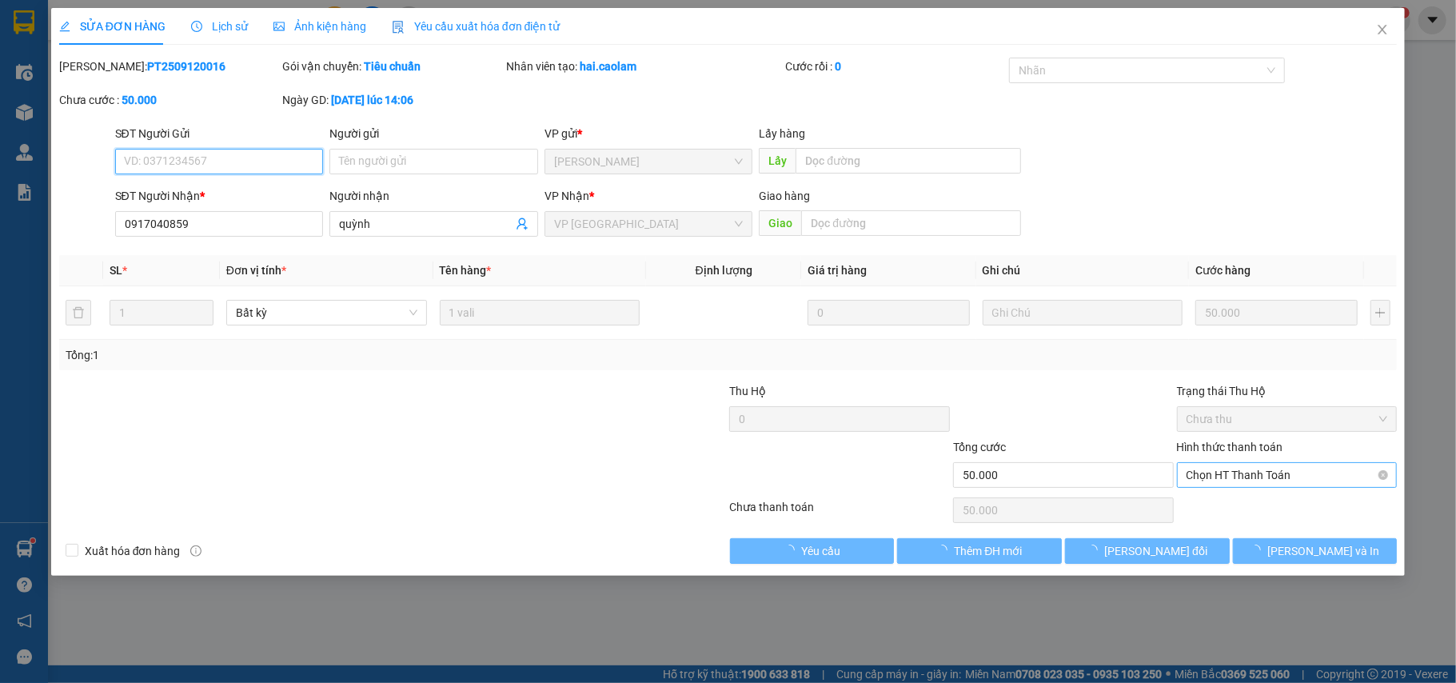
click at [1236, 487] on span "Chọn HT Thanh Toán" at bounding box center [1288, 475] width 202 height 24
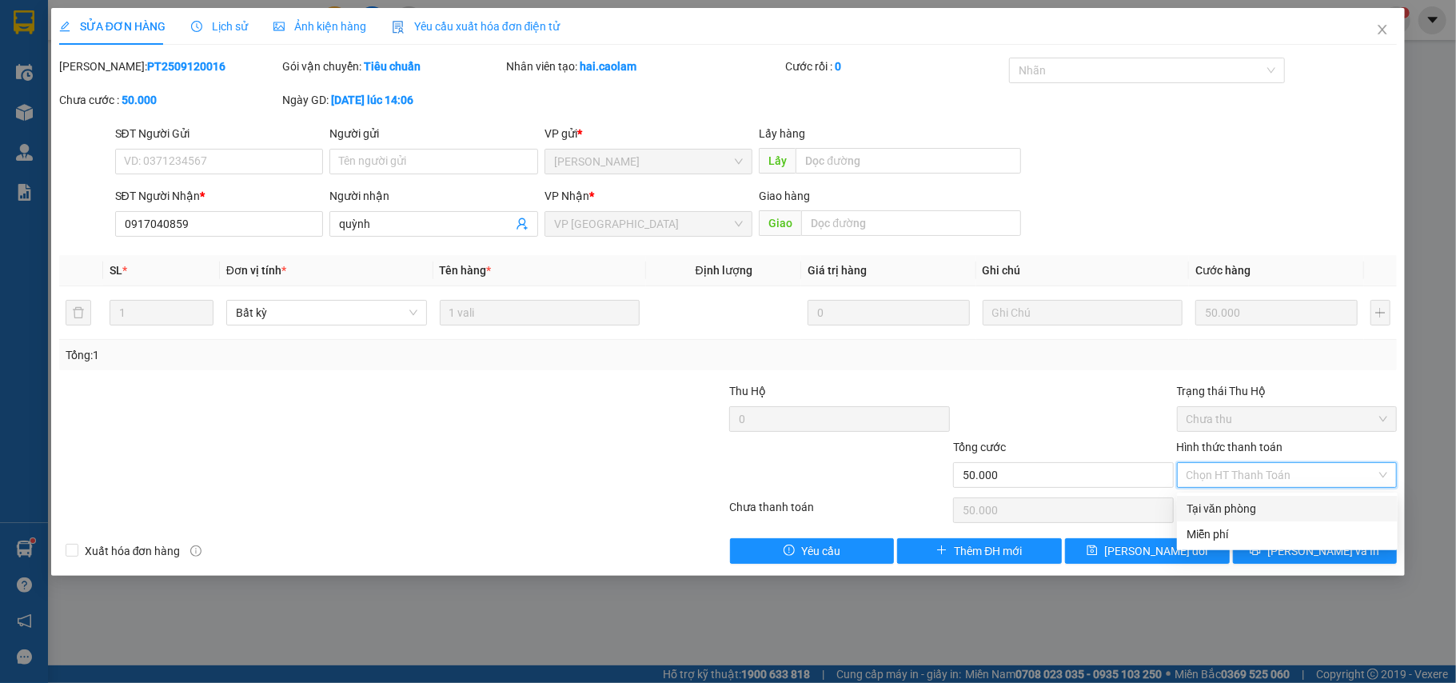
click at [1223, 504] on div "Tại văn phòng" at bounding box center [1288, 509] width 202 height 18
type input "0"
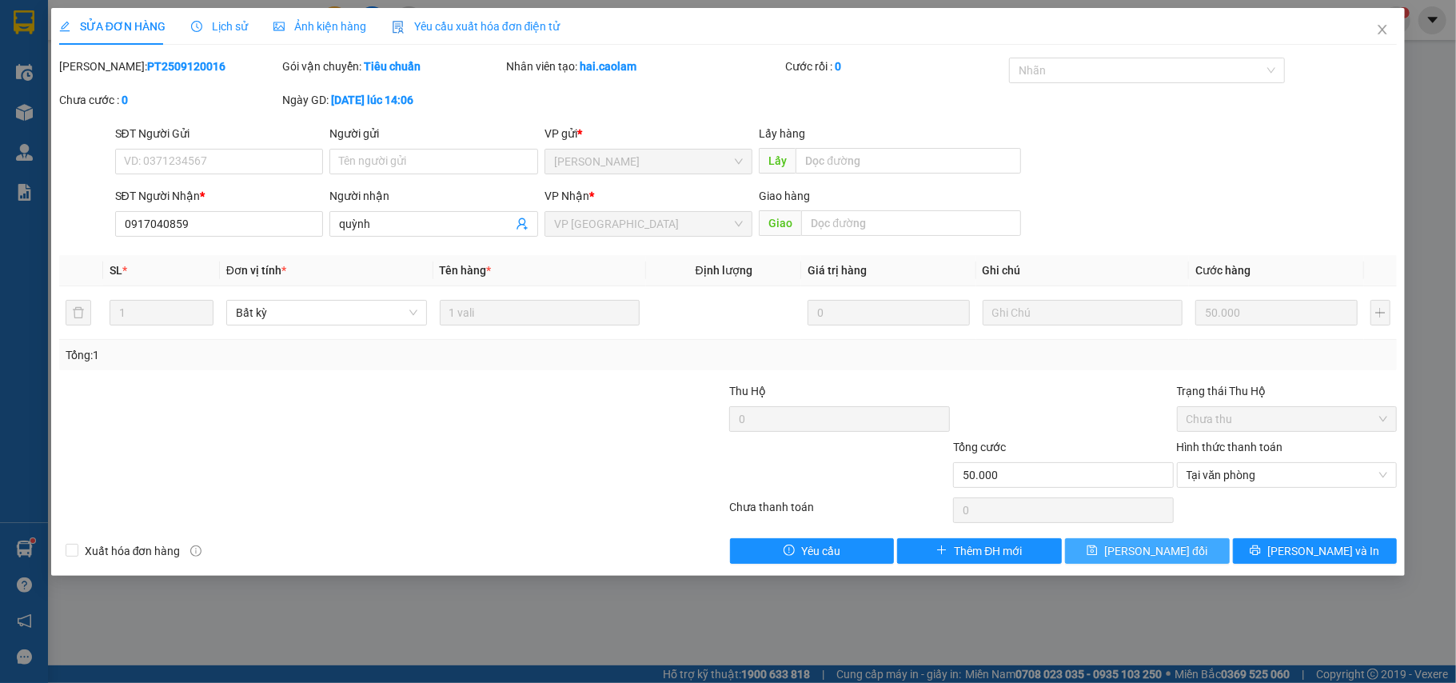
click at [1131, 550] on span "Lưu thay đổi" at bounding box center [1156, 551] width 103 height 18
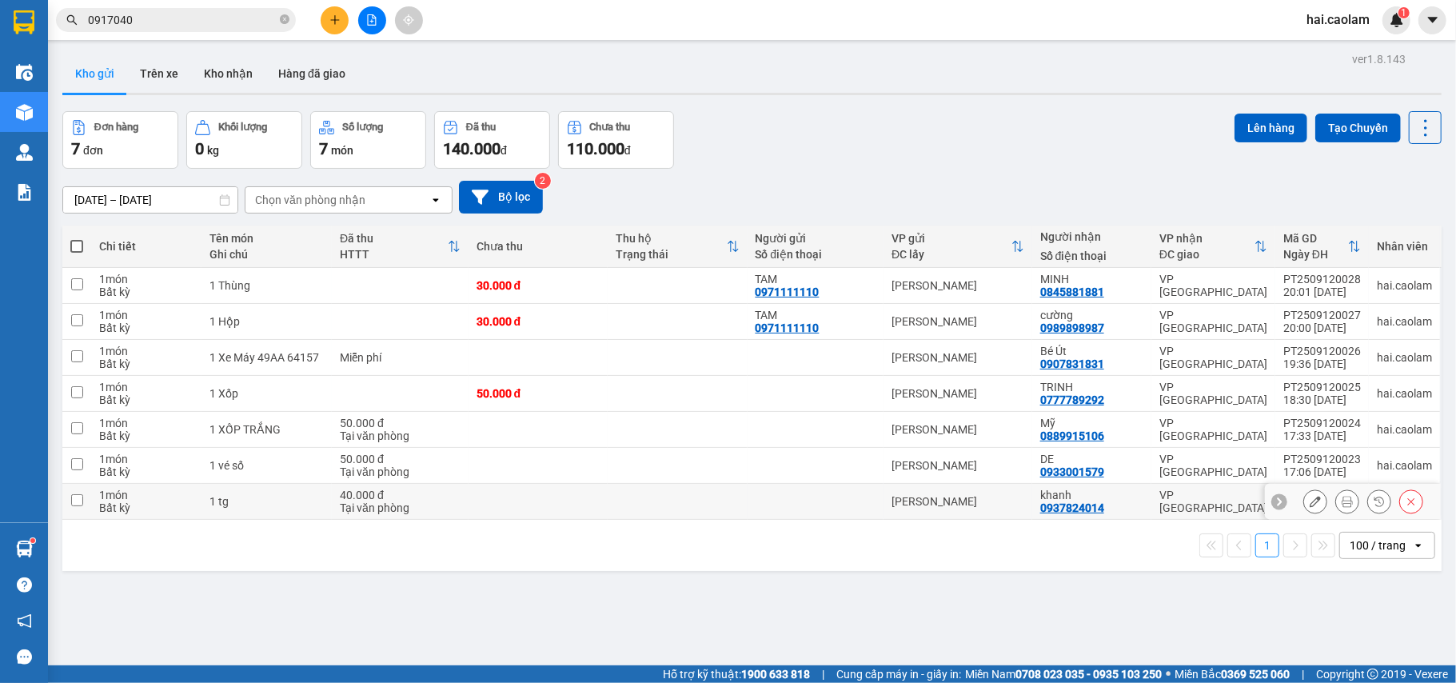
click at [614, 520] on td at bounding box center [677, 502] width 139 height 36
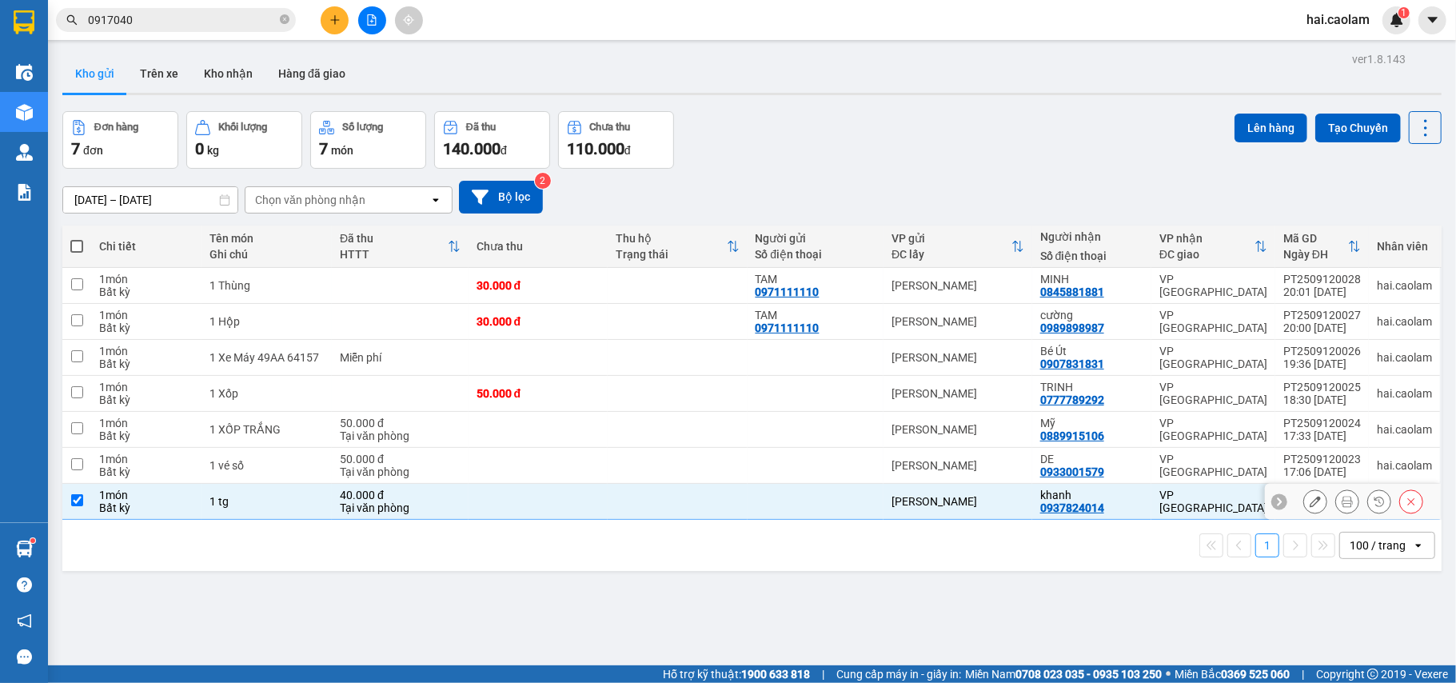
click at [612, 520] on td at bounding box center [677, 502] width 139 height 36
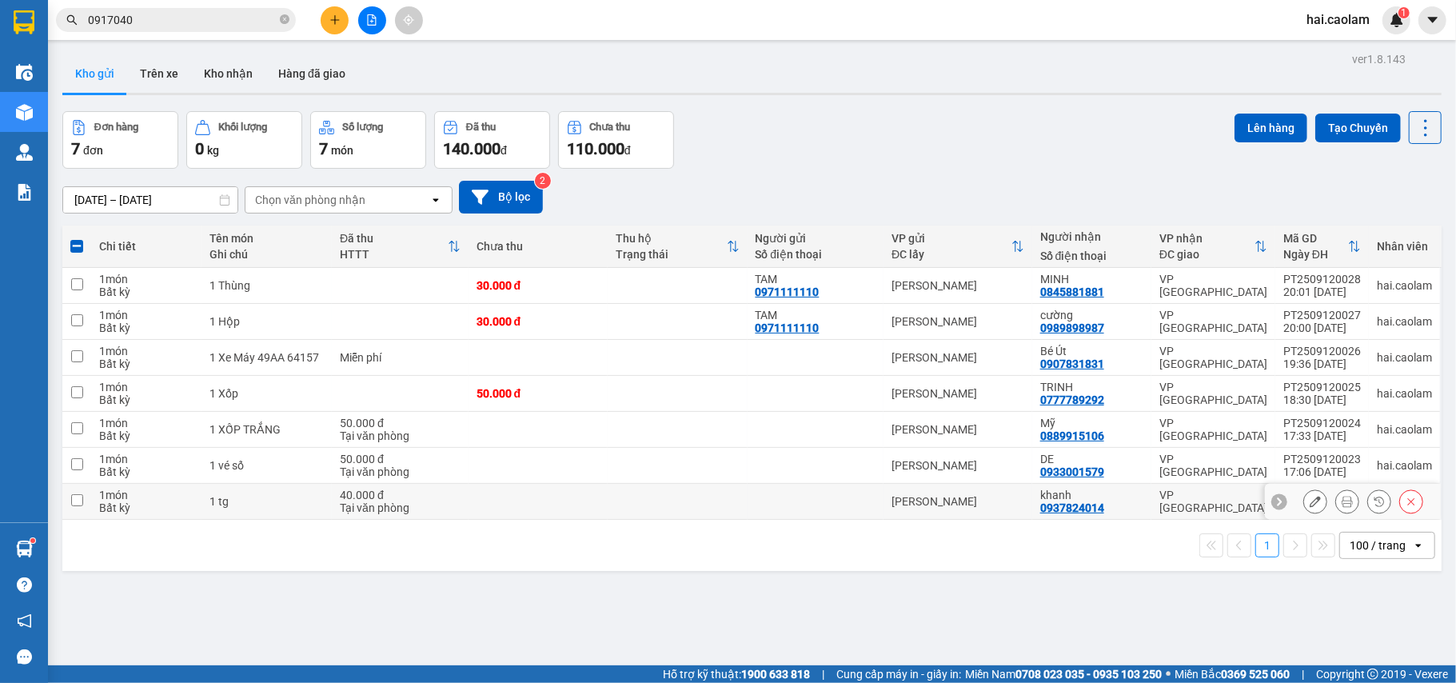
drag, startPoint x: 612, startPoint y: 520, endPoint x: 611, endPoint y: 510, distance: 9.6
click at [611, 520] on td at bounding box center [677, 502] width 139 height 36
click at [611, 510] on td at bounding box center [677, 502] width 139 height 36
checkbox input "false"
click at [363, 21] on button at bounding box center [372, 20] width 28 height 28
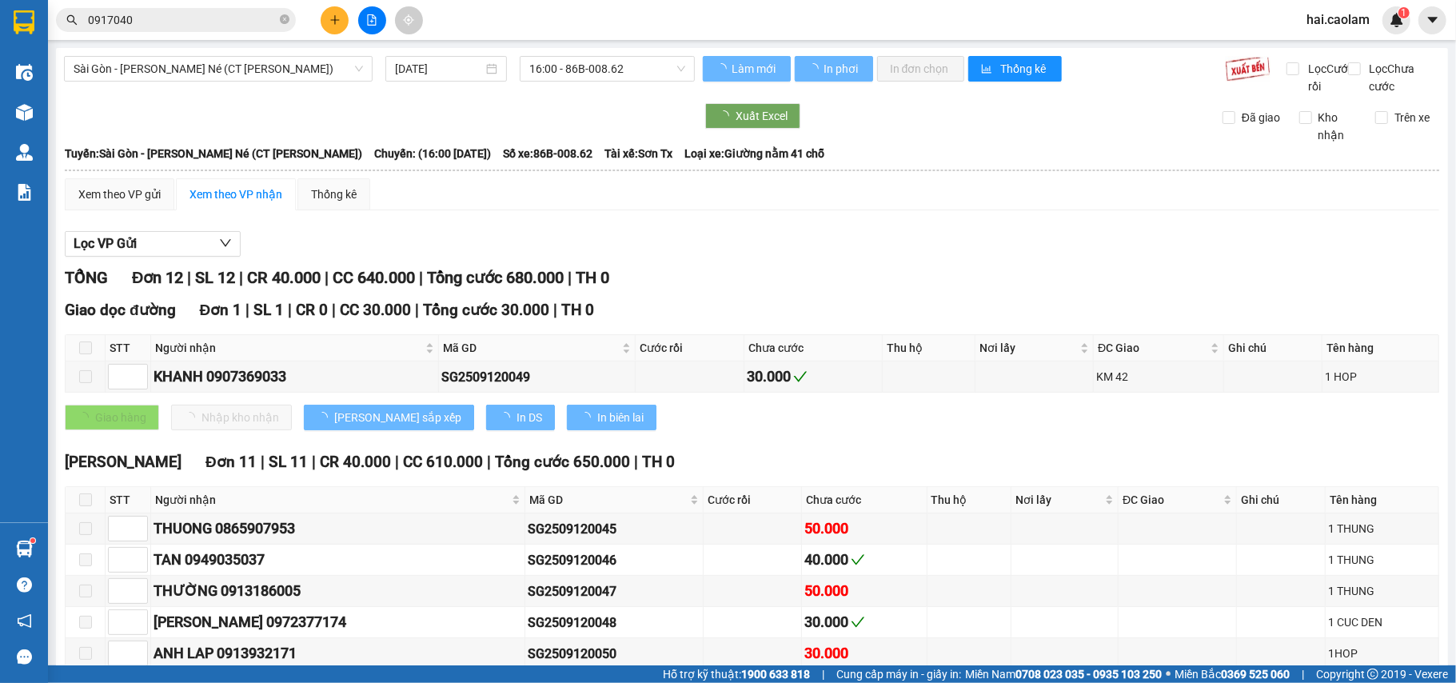
click at [266, 53] on div "Sài Gòn - Phan Thiết - Mũi Né (CT Ông Đồn) 12/09/2025 16:00 - 86B-008.62 Làm mớ…" at bounding box center [752, 489] width 1392 height 883
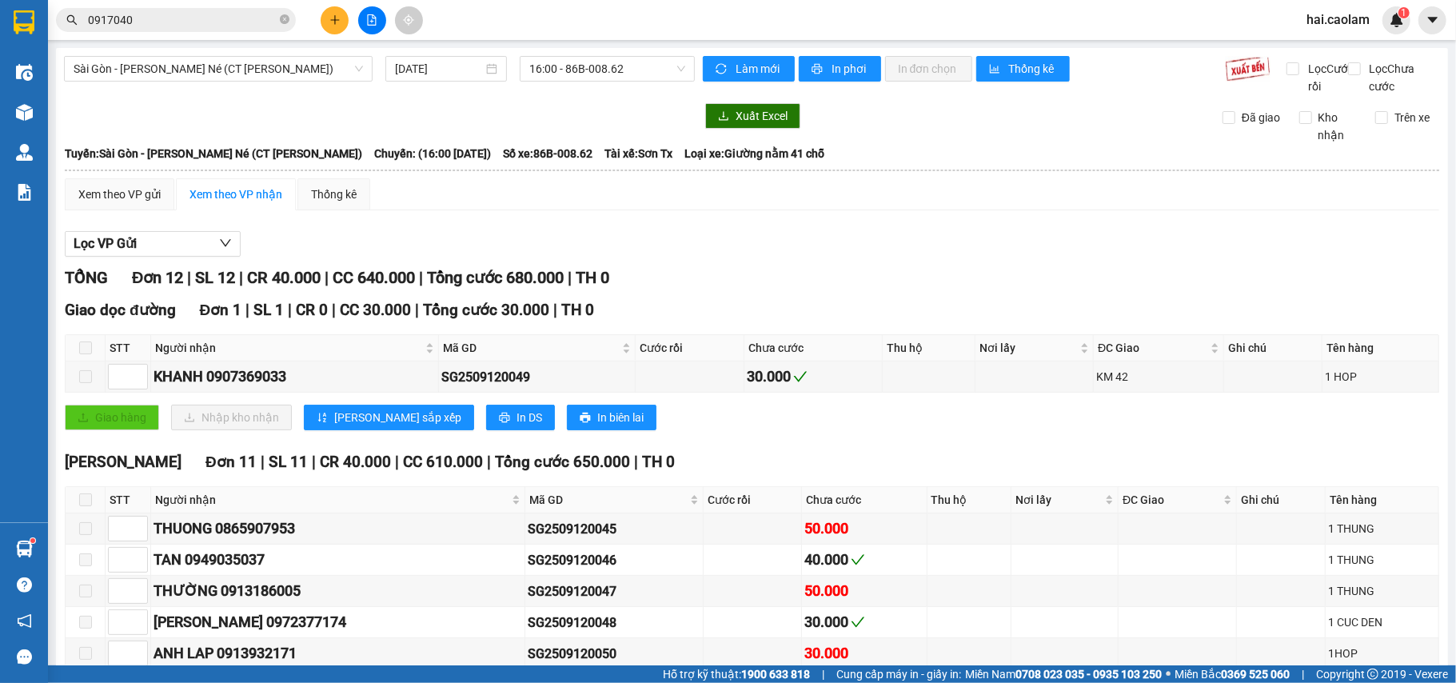
scroll to position [302, 0]
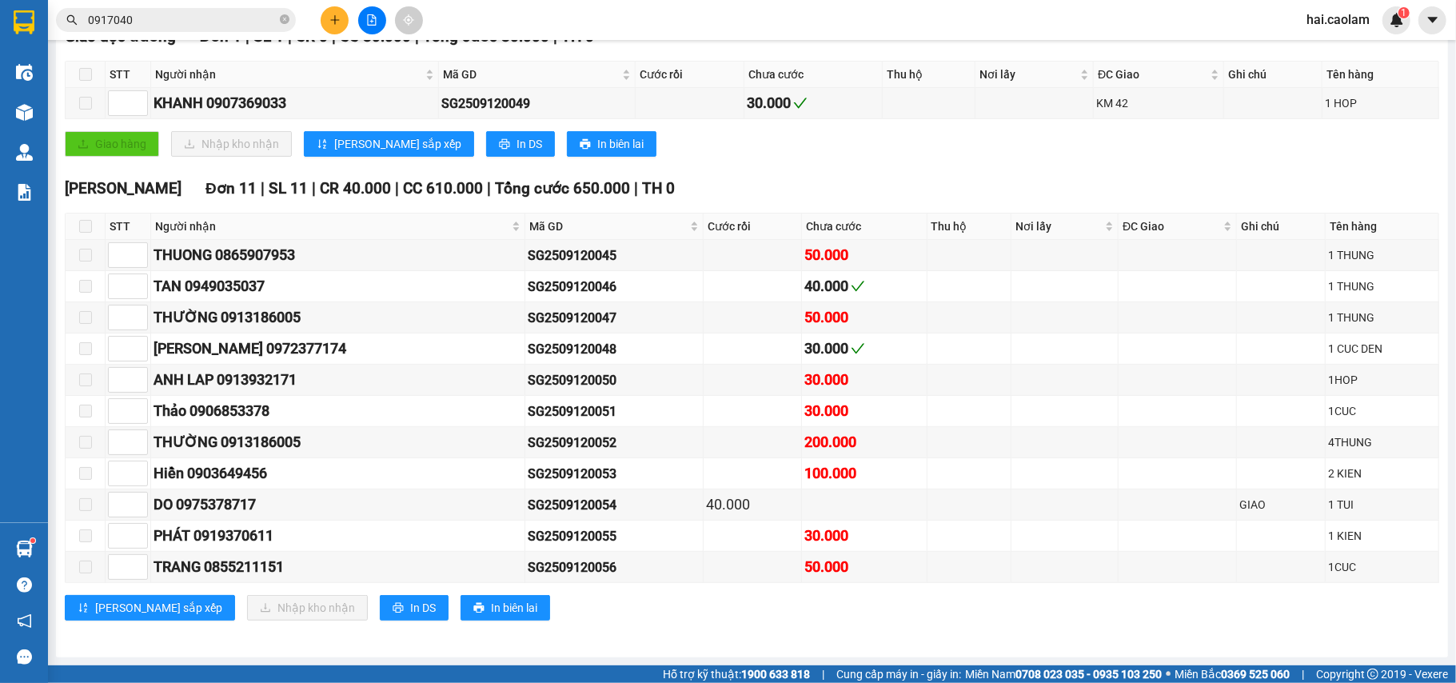
click at [301, 42] on div "Giao dọc đường Đơn 1 | SL 1 | CR 0 | CC 30.000 | Tổng cước 30.000 | TH 0 STT Ng…" at bounding box center [752, 97] width 1375 height 144
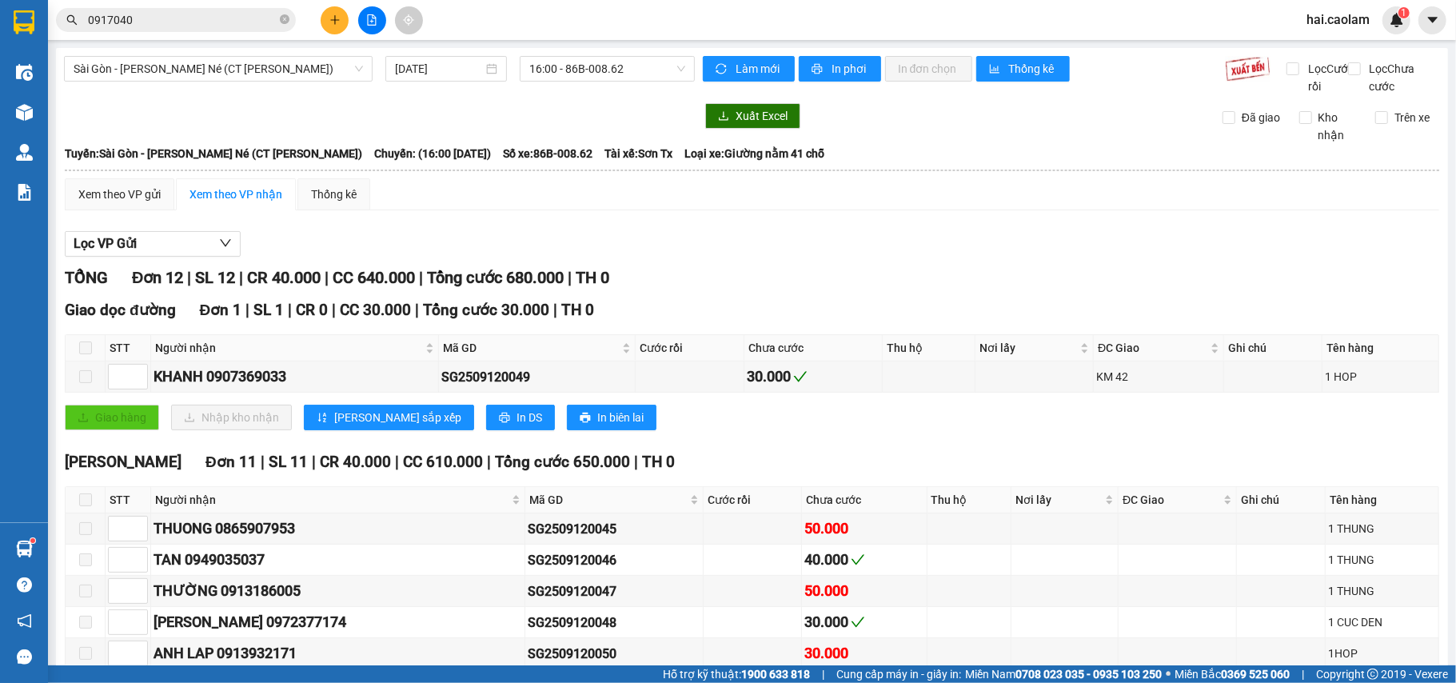
click at [253, 51] on div "Sài Gòn - Phan Thiết - Mũi Né (CT Ông Đồn) 12/09/2025 16:00 - 86B-008.62 Làm mớ…" at bounding box center [752, 489] width 1392 height 883
click at [256, 75] on span "Sài Gòn - [PERSON_NAME] - Mũi Né (CT Ông Đồn)" at bounding box center [219, 69] width 290 height 24
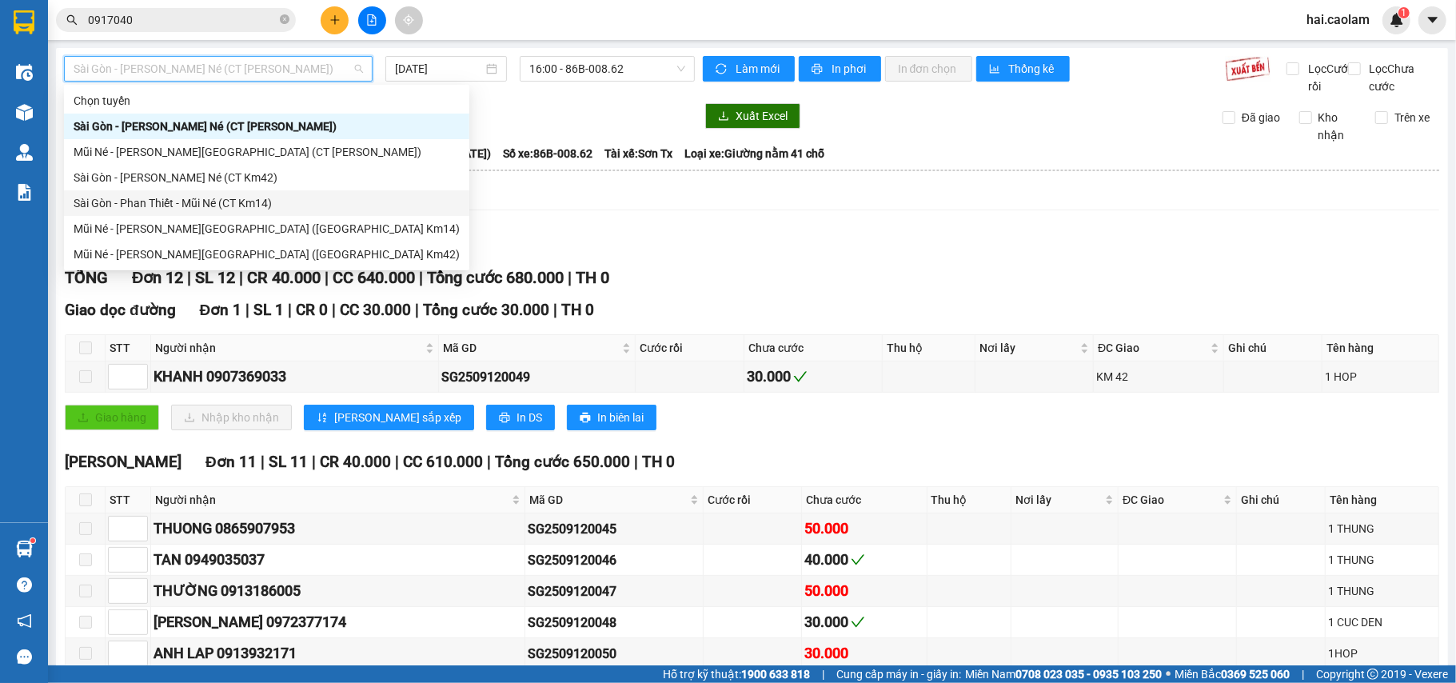
click at [298, 197] on div "Sài Gòn - Phan Thiết - Mũi Né (CT Km14)" at bounding box center [267, 203] width 386 height 18
type input "[DATE]"
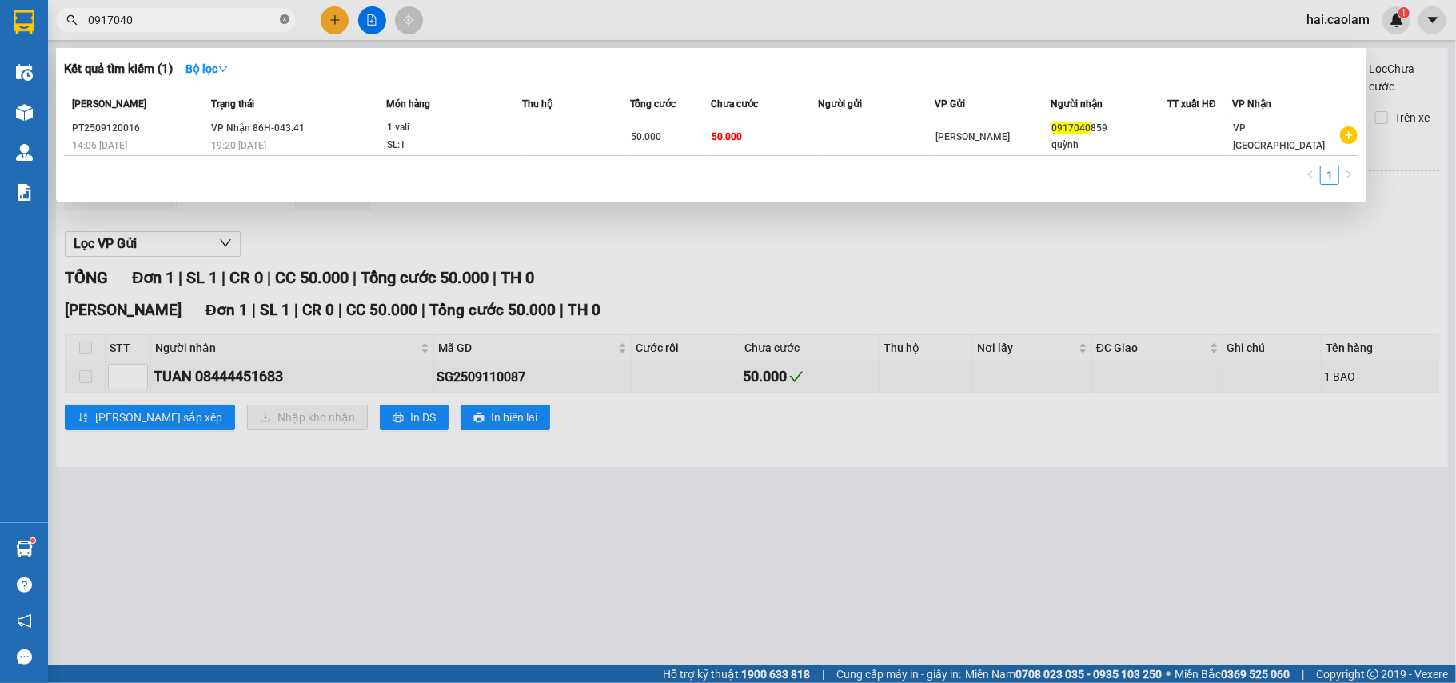
click at [280, 20] on icon "close-circle" at bounding box center [285, 19] width 10 height 10
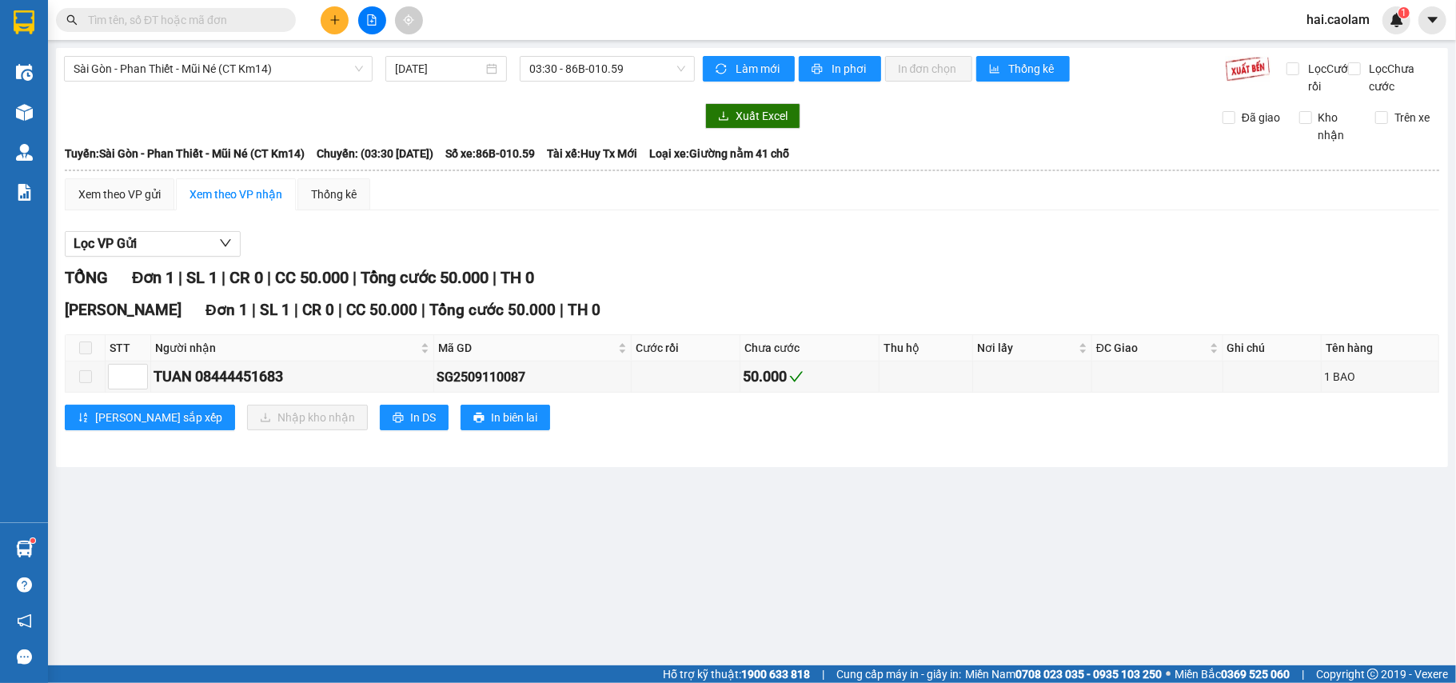
click at [263, 18] on input "text" at bounding box center [182, 20] width 189 height 18
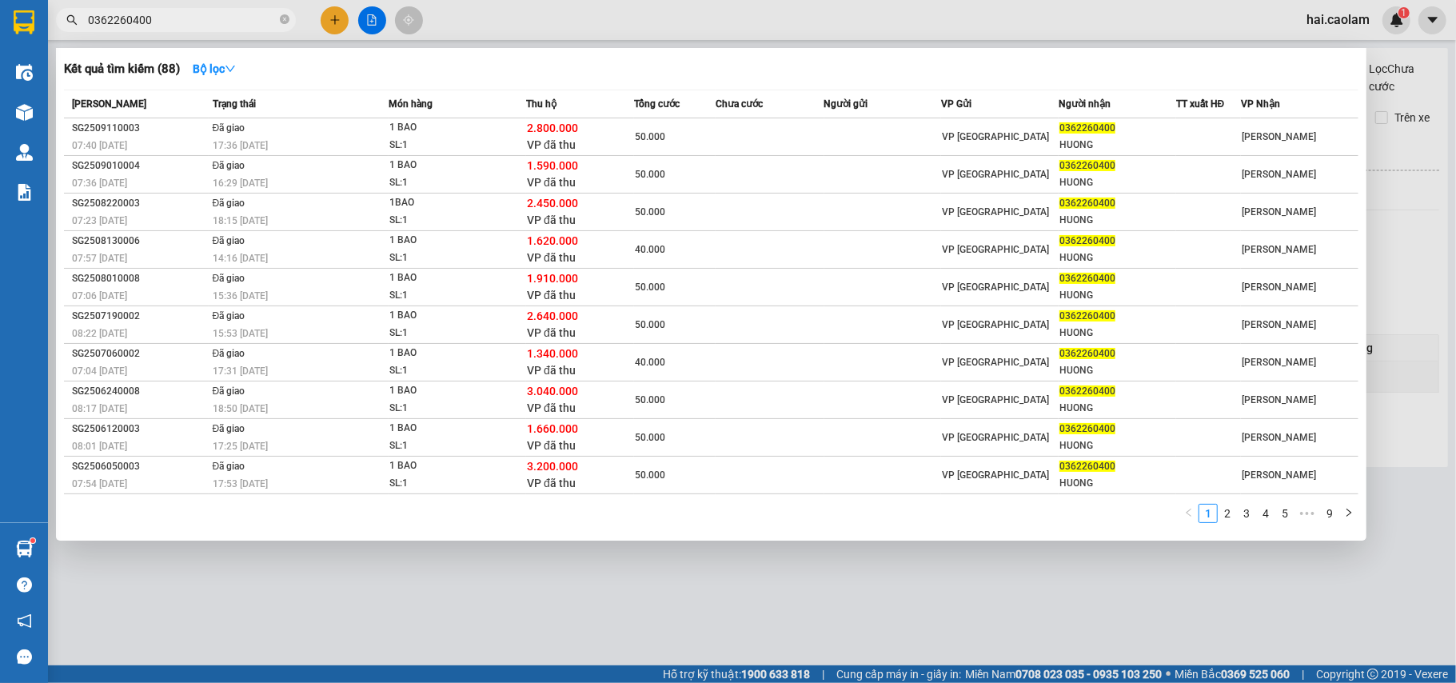
type input "0362260400"
